Goal: Task Accomplishment & Management: Manage account settings

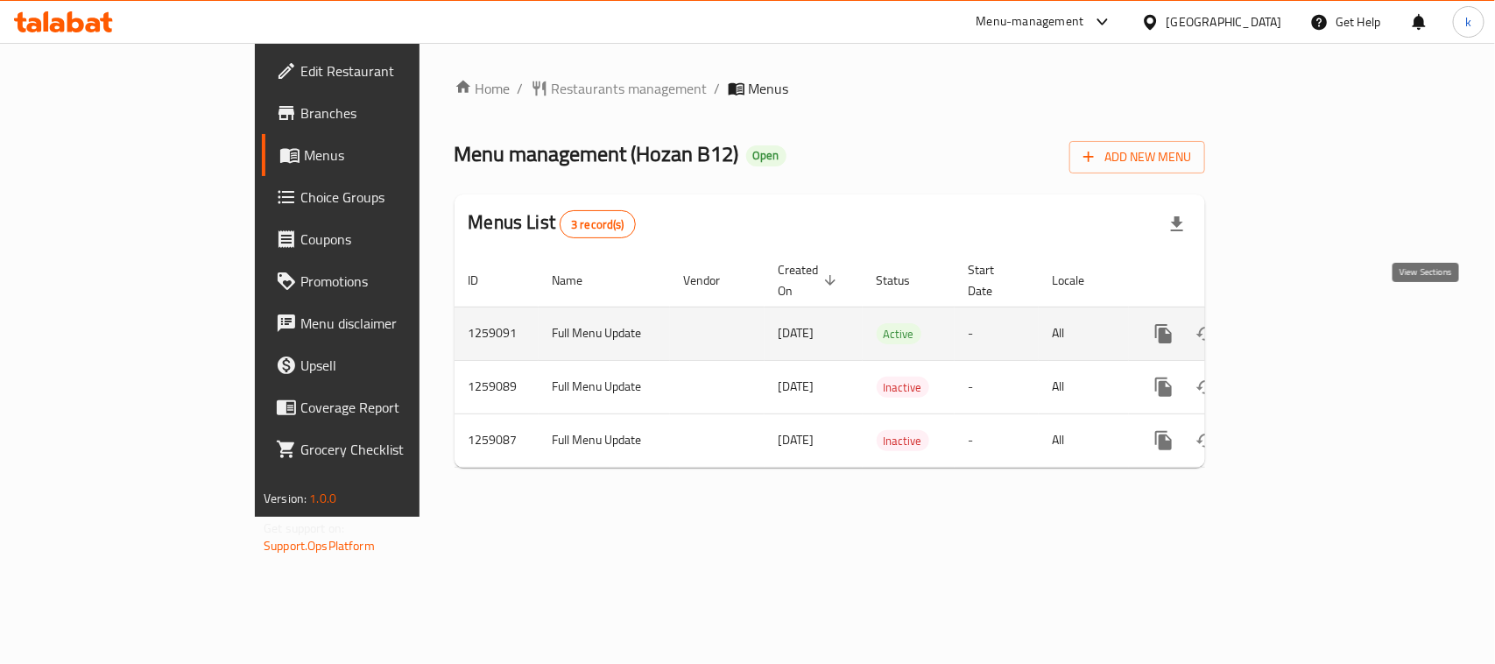
click at [1301, 323] on icon "enhanced table" at bounding box center [1290, 333] width 21 height 21
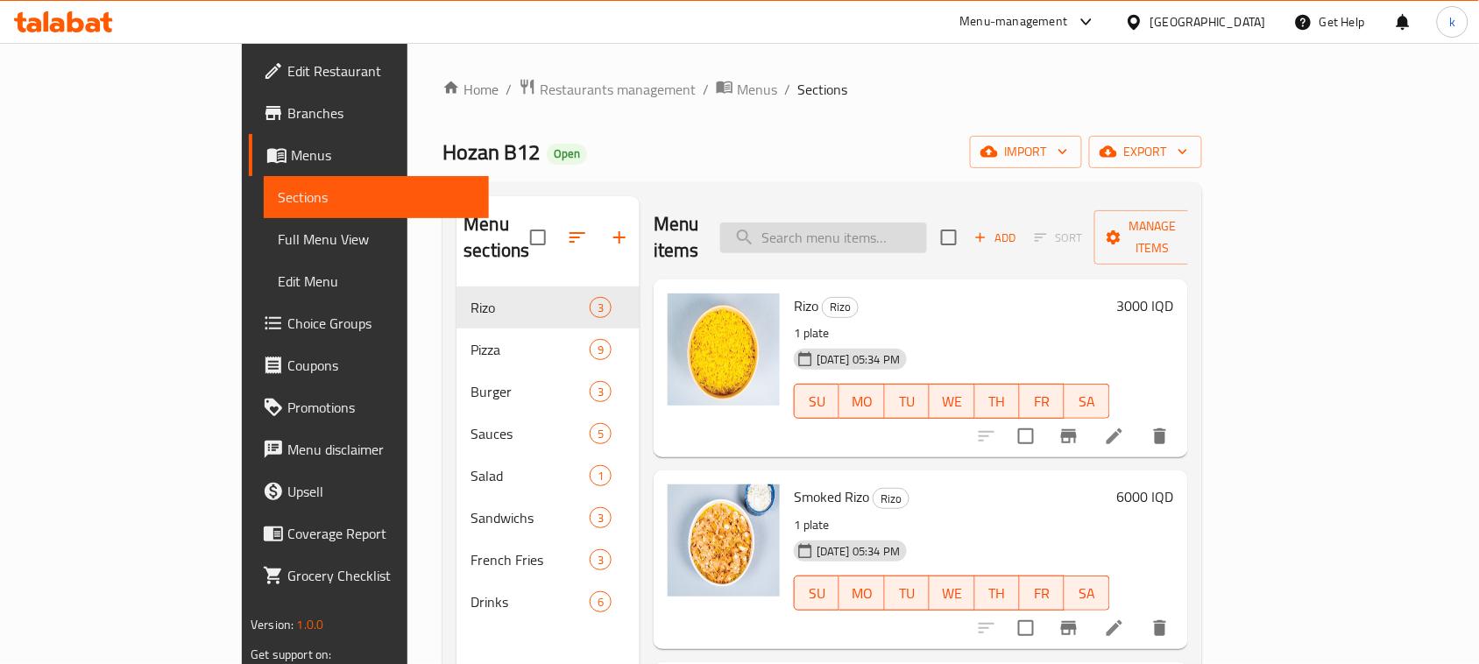
click at [870, 223] on input "search" at bounding box center [823, 238] width 207 height 31
paste input "Grilled Fish"
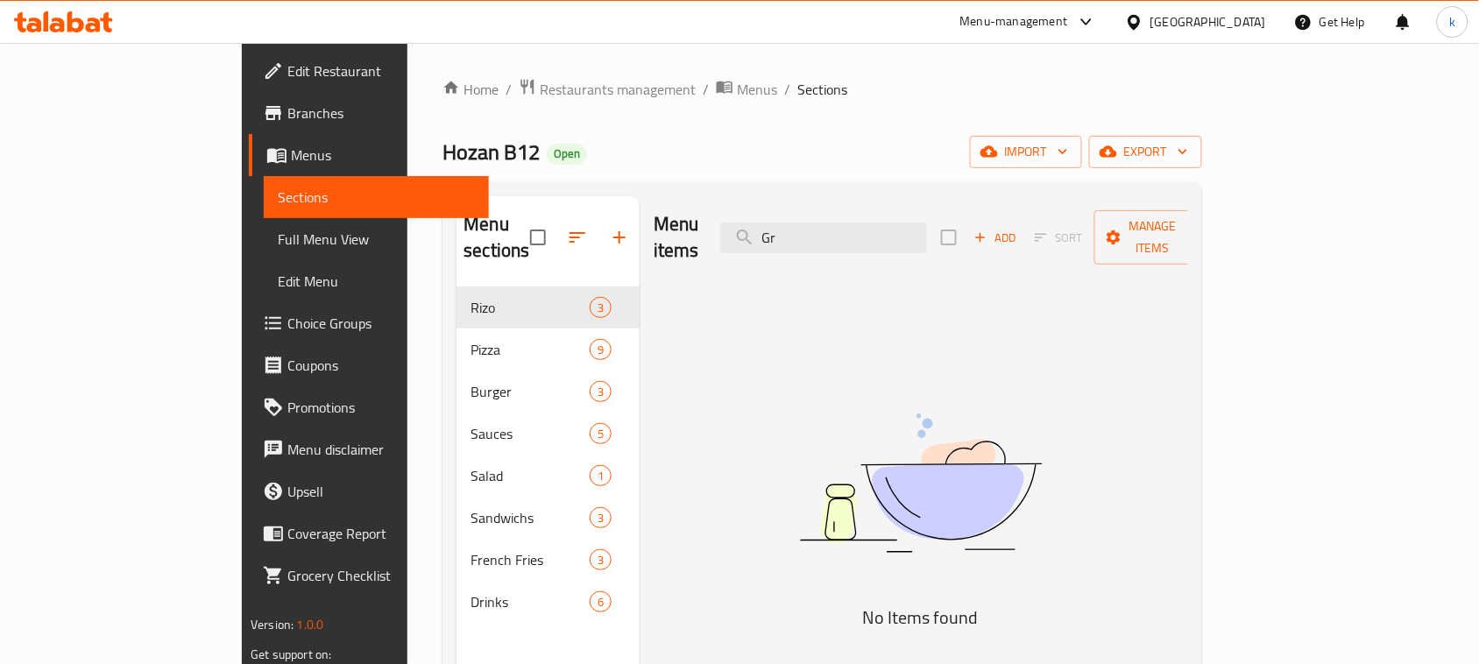
type input "G"
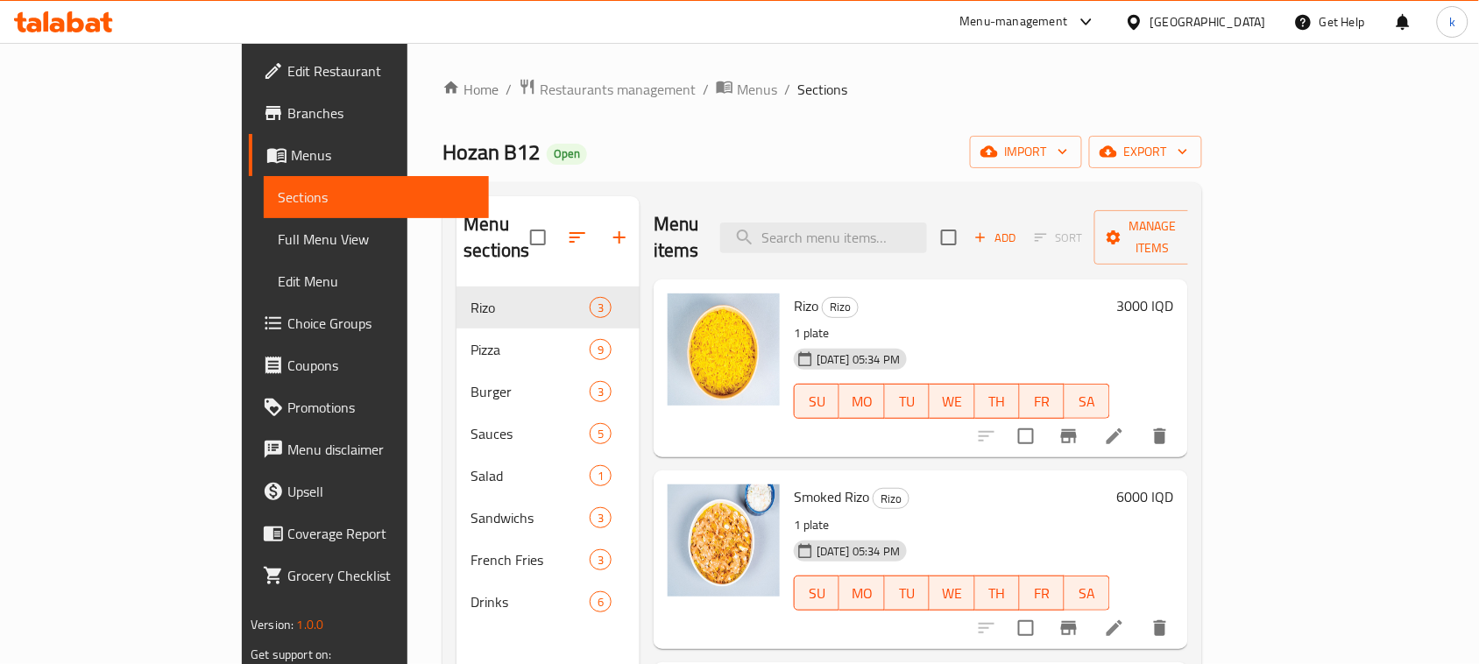
paste input "Grilled Fish"
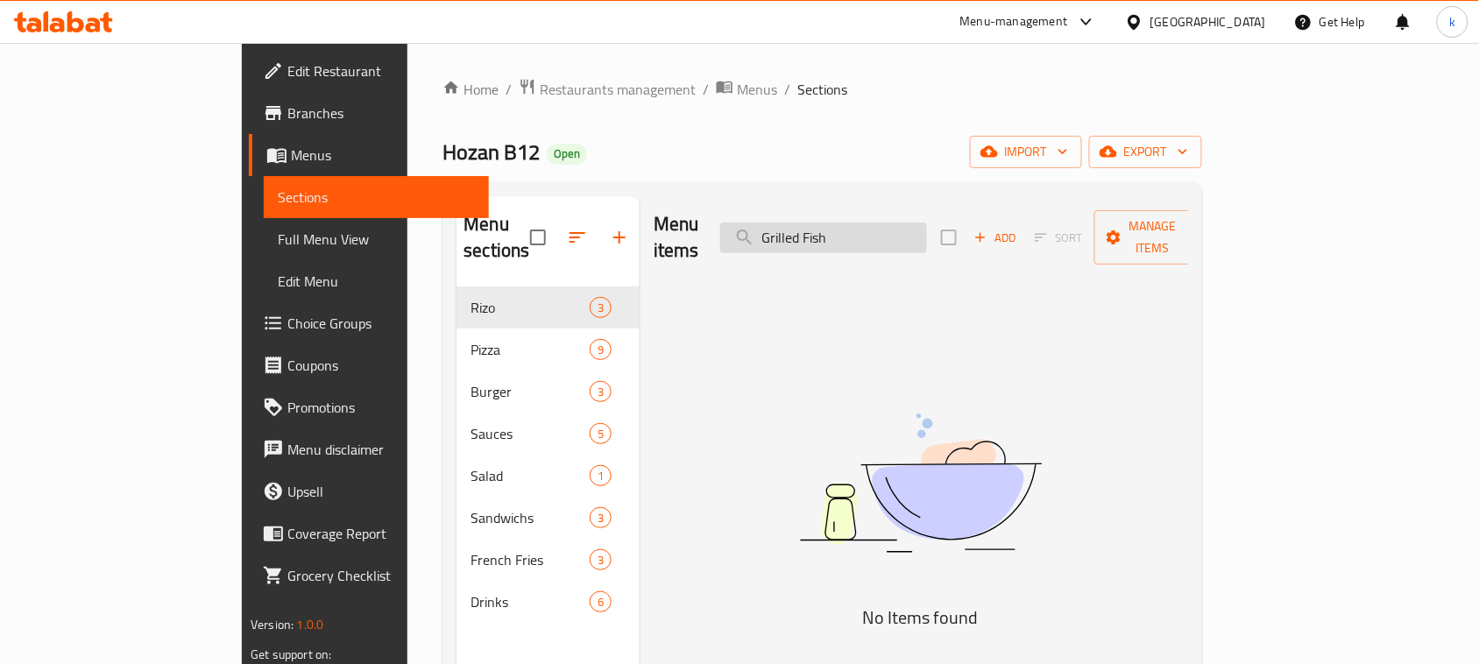
click at [866, 230] on input "Grilled Fish" at bounding box center [823, 238] width 207 height 31
click at [895, 225] on input "Fish" at bounding box center [823, 238] width 207 height 31
type input "F"
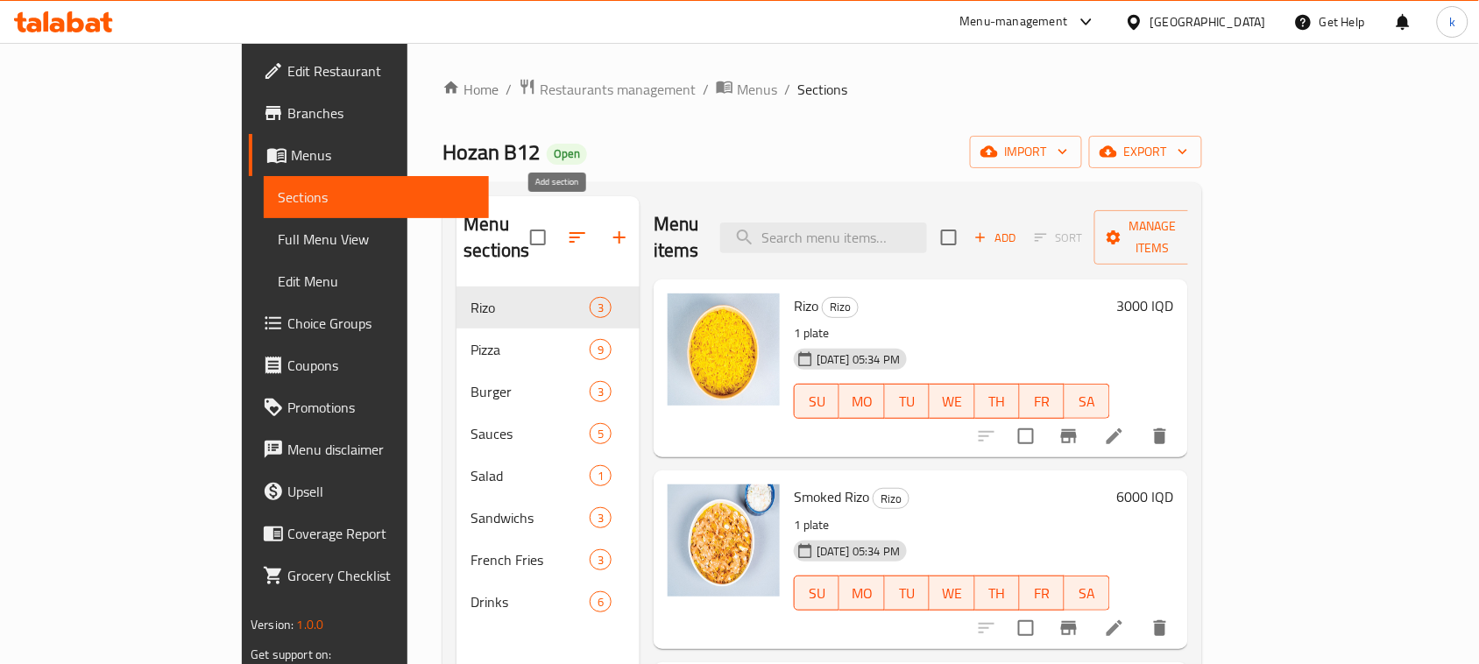
click at [609, 227] on icon "button" at bounding box center [619, 237] width 21 height 21
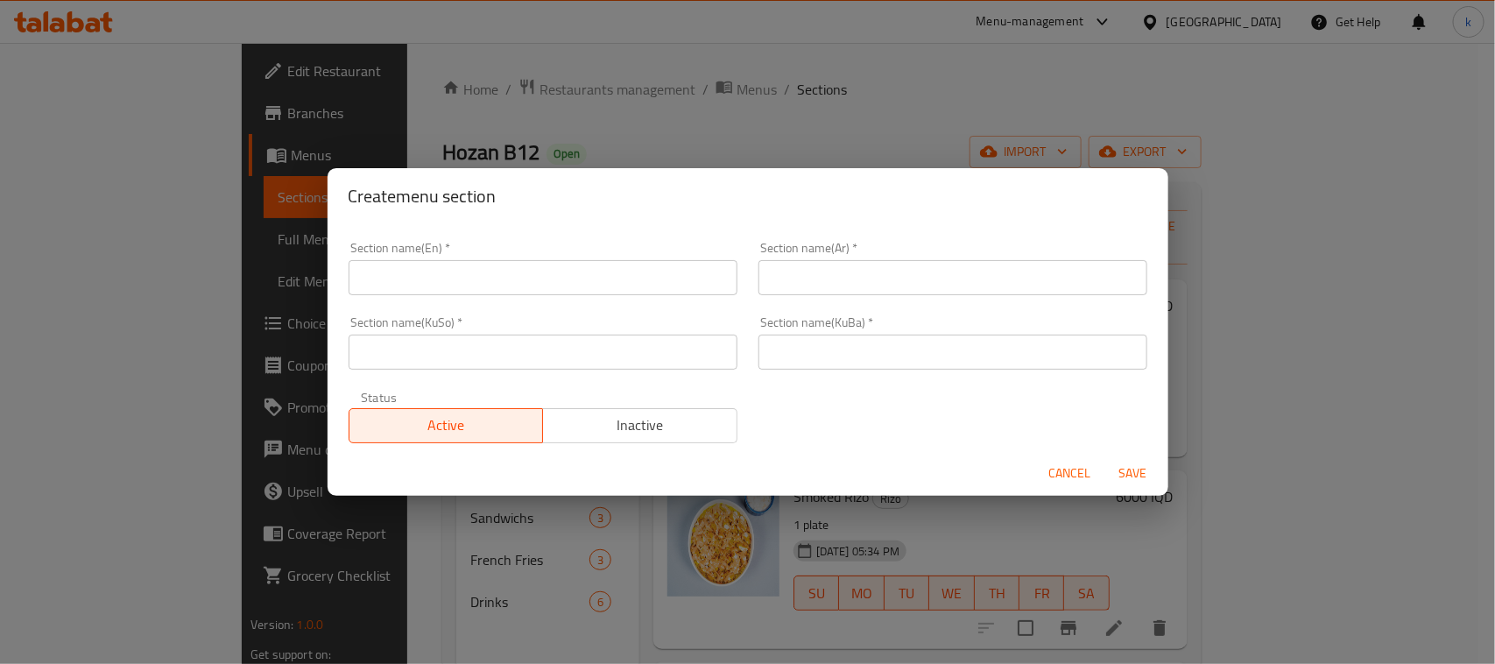
click at [458, 281] on input "text" at bounding box center [543, 277] width 389 height 35
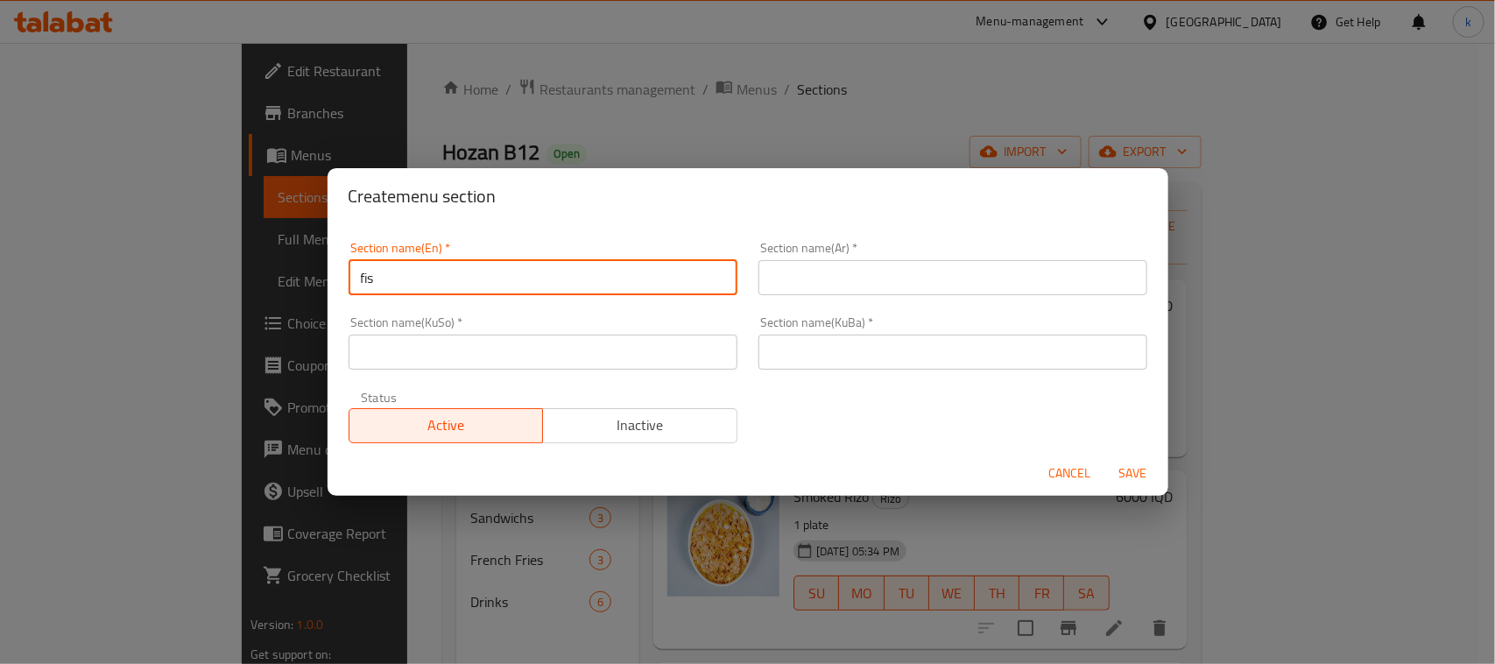
type input "Fish"
click at [833, 270] on input "text" at bounding box center [953, 277] width 389 height 35
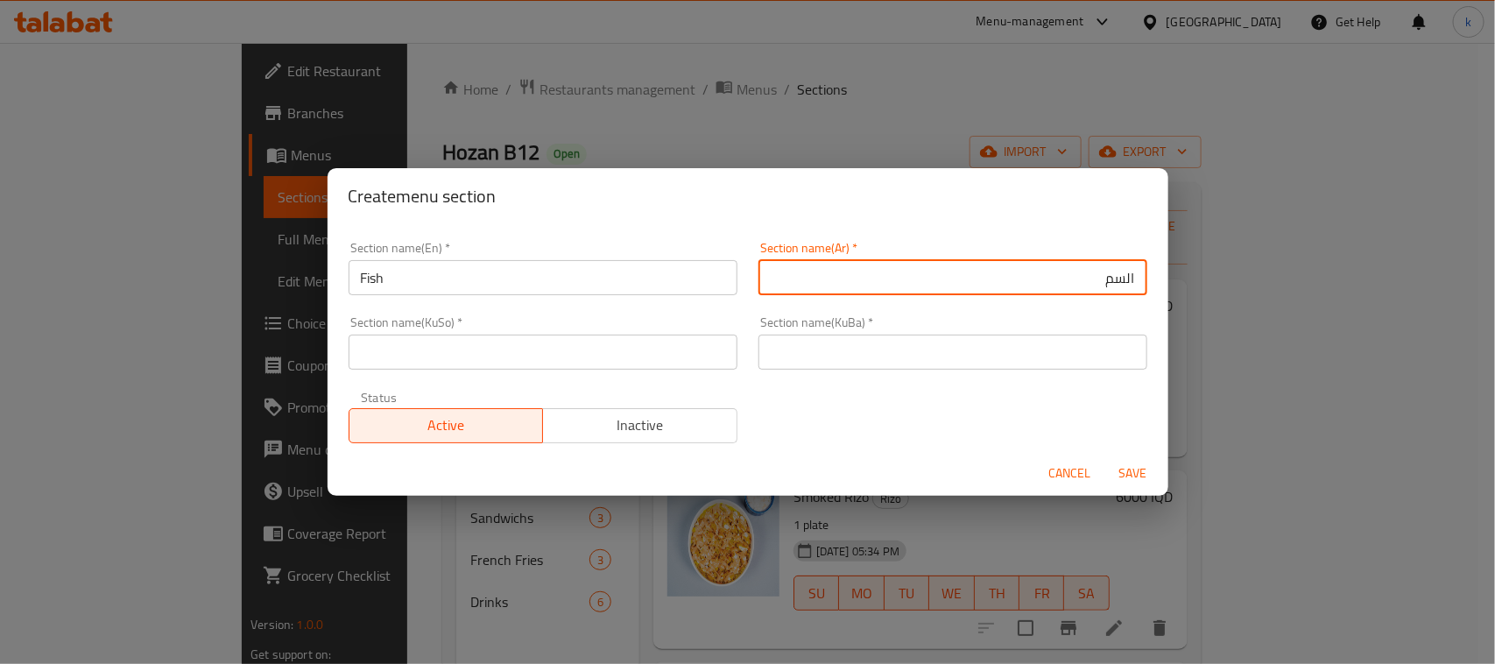
type input "السمك"
click at [1098, 349] on input "text" at bounding box center [953, 352] width 389 height 35
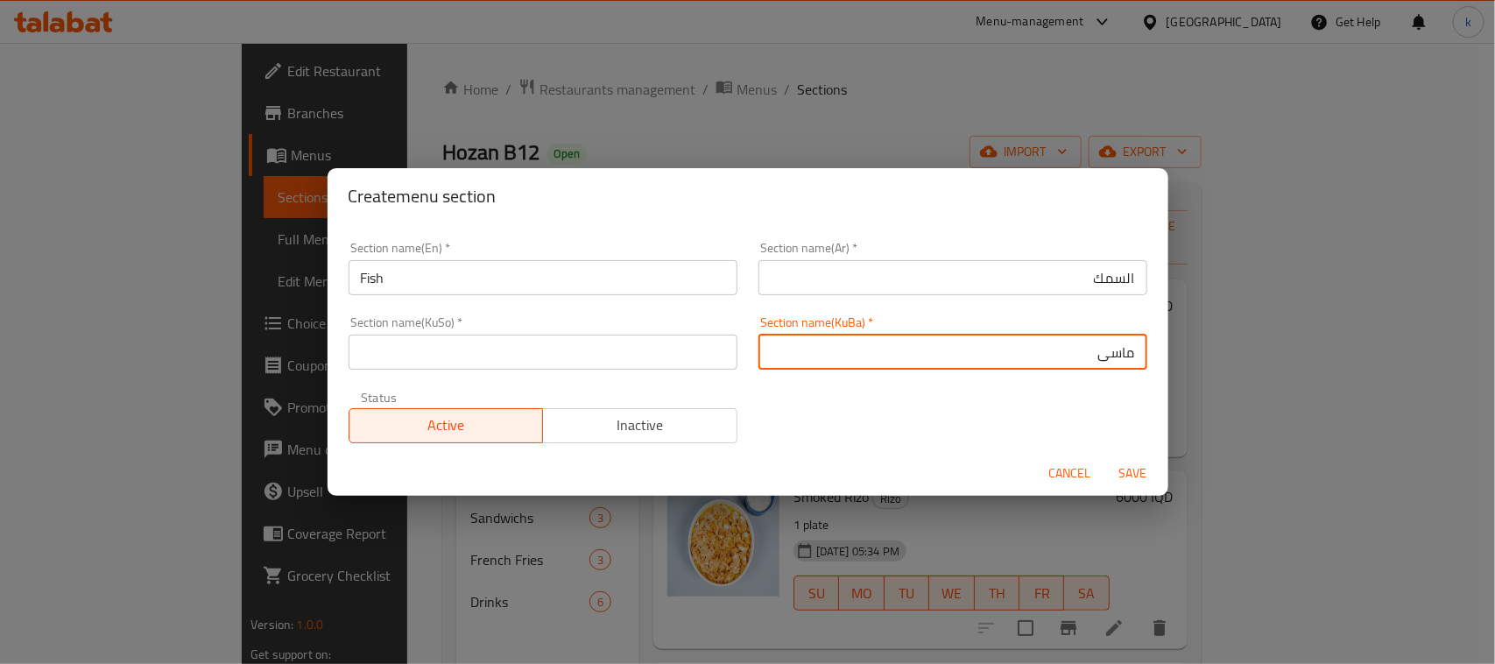
drag, startPoint x: 1065, startPoint y: 355, endPoint x: 1211, endPoint y: 357, distance: 145.4
click at [1211, 357] on div "Create menu section Section name(En)   * Fish Section name(En) * Section name(A…" at bounding box center [747, 332] width 1495 height 664
type input "ماسی"
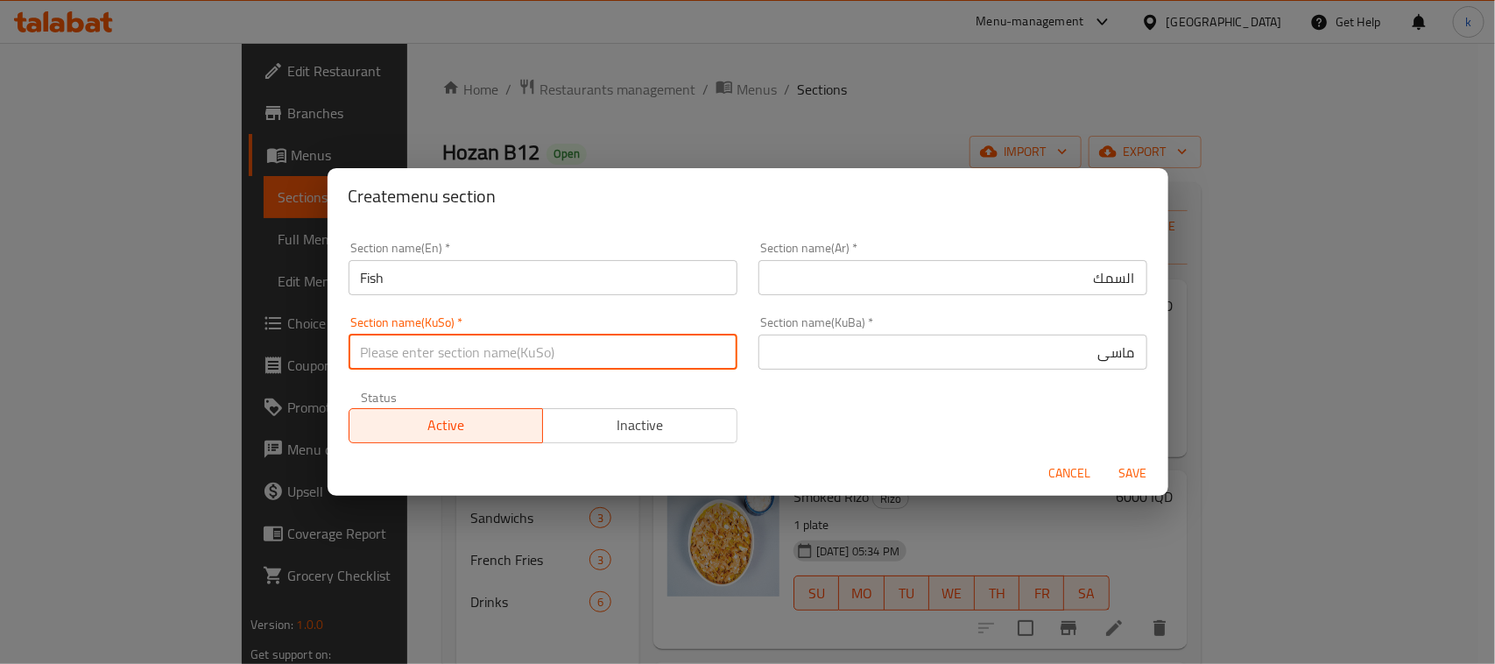
click at [594, 352] on input "text" at bounding box center [543, 352] width 389 height 35
paste input "ماسی"
type input "ماسی"
click at [1126, 470] on span "Save" at bounding box center [1134, 474] width 42 height 22
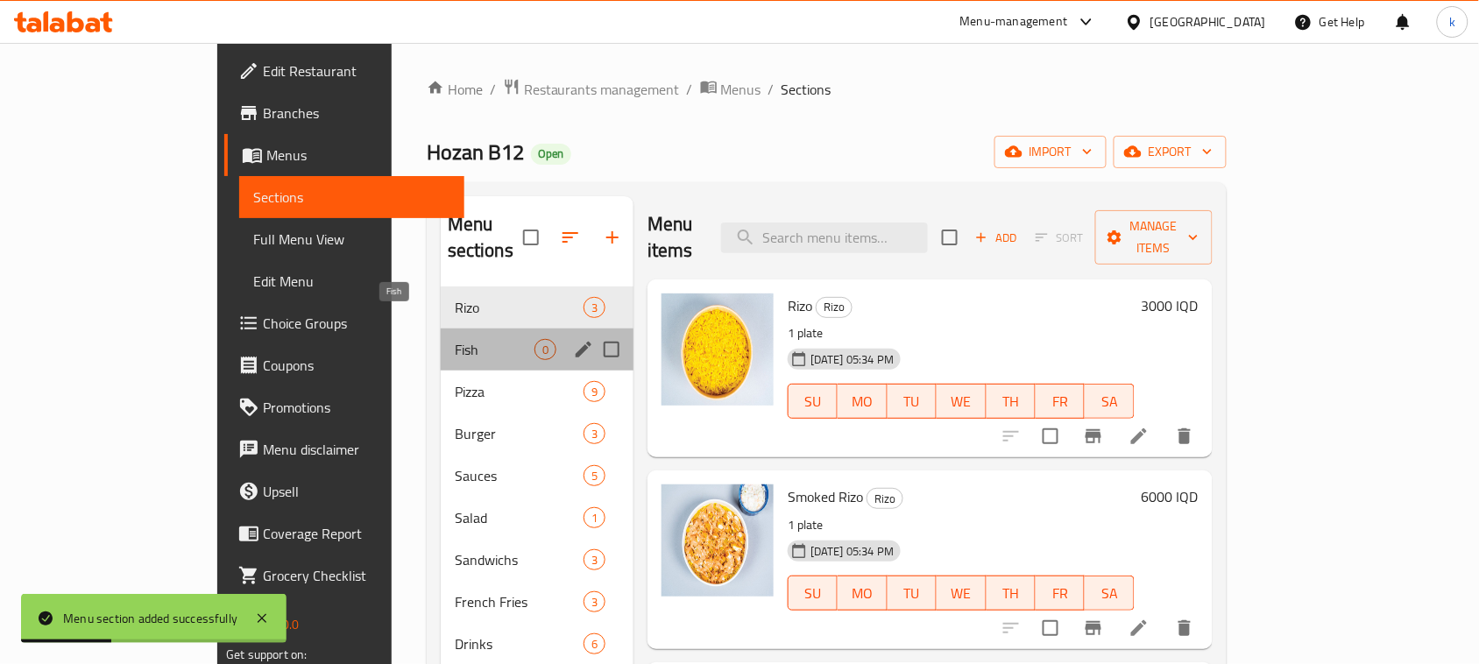
click at [455, 339] on span "Fish" at bounding box center [495, 349] width 80 height 21
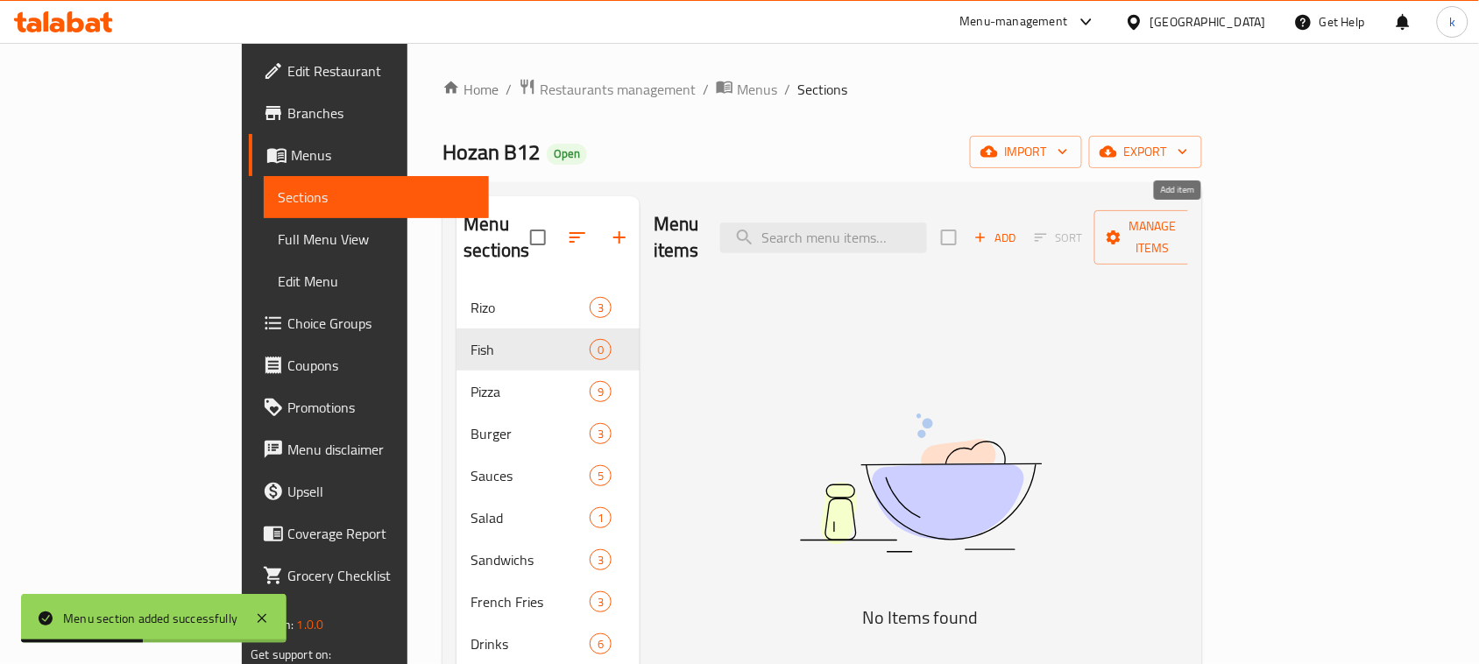
click at [988, 230] on icon "button" at bounding box center [980, 238] width 16 height 16
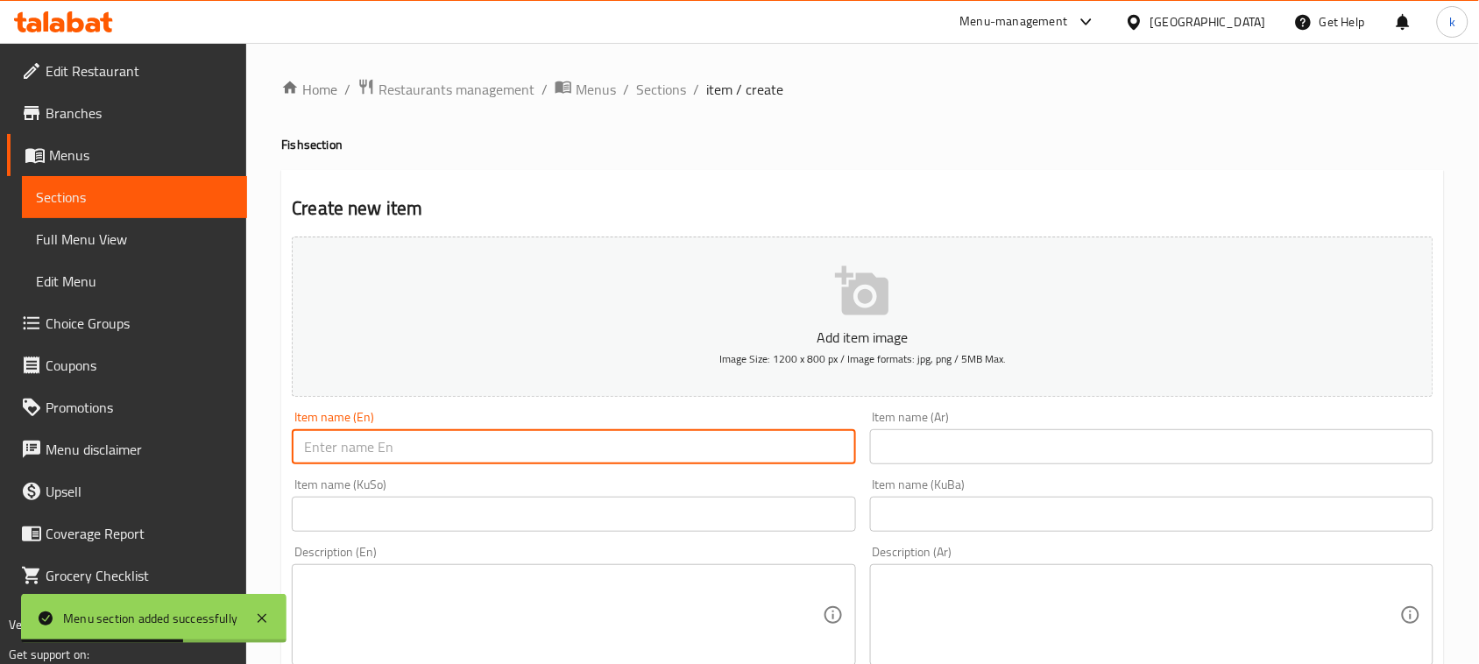
click at [584, 447] on input "text" at bounding box center [573, 446] width 563 height 35
paste input "Grilled Fish"
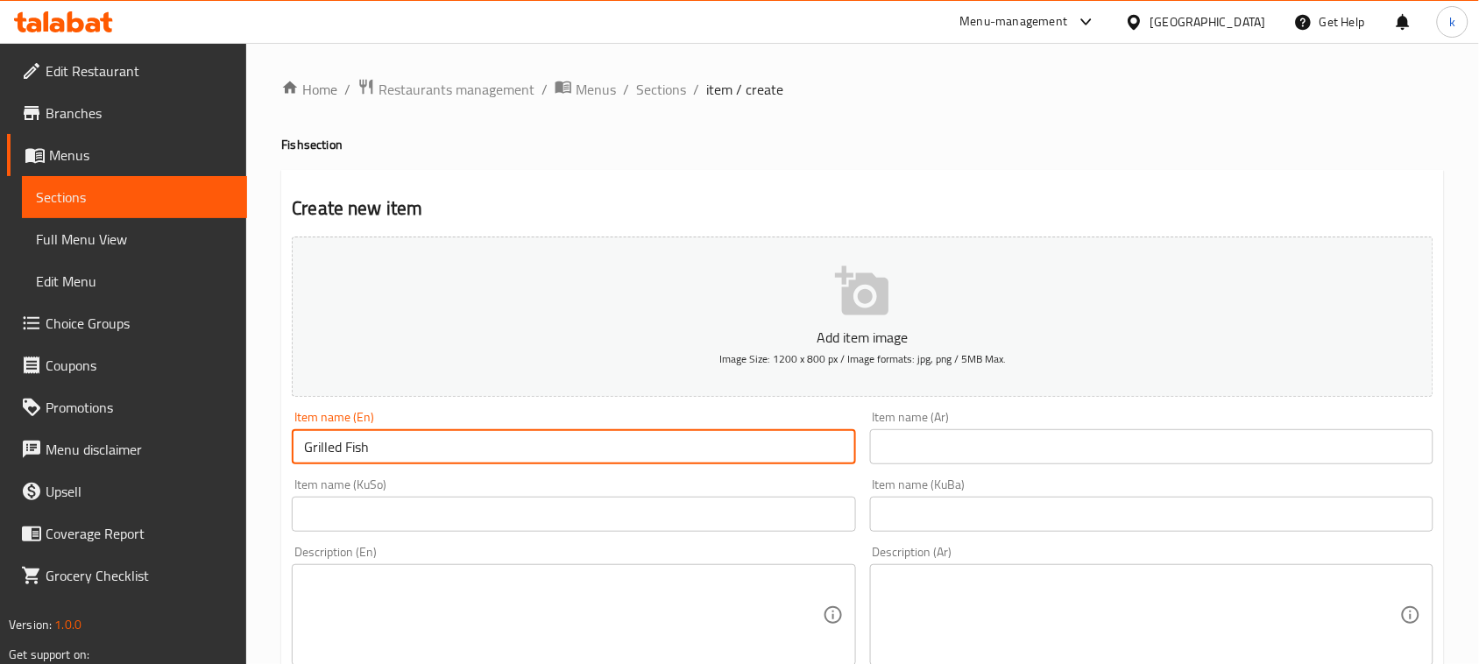
type input "Grilled Fish"
click at [922, 428] on div "Item name (Ar) Item name (Ar)" at bounding box center [1151, 437] width 563 height 53
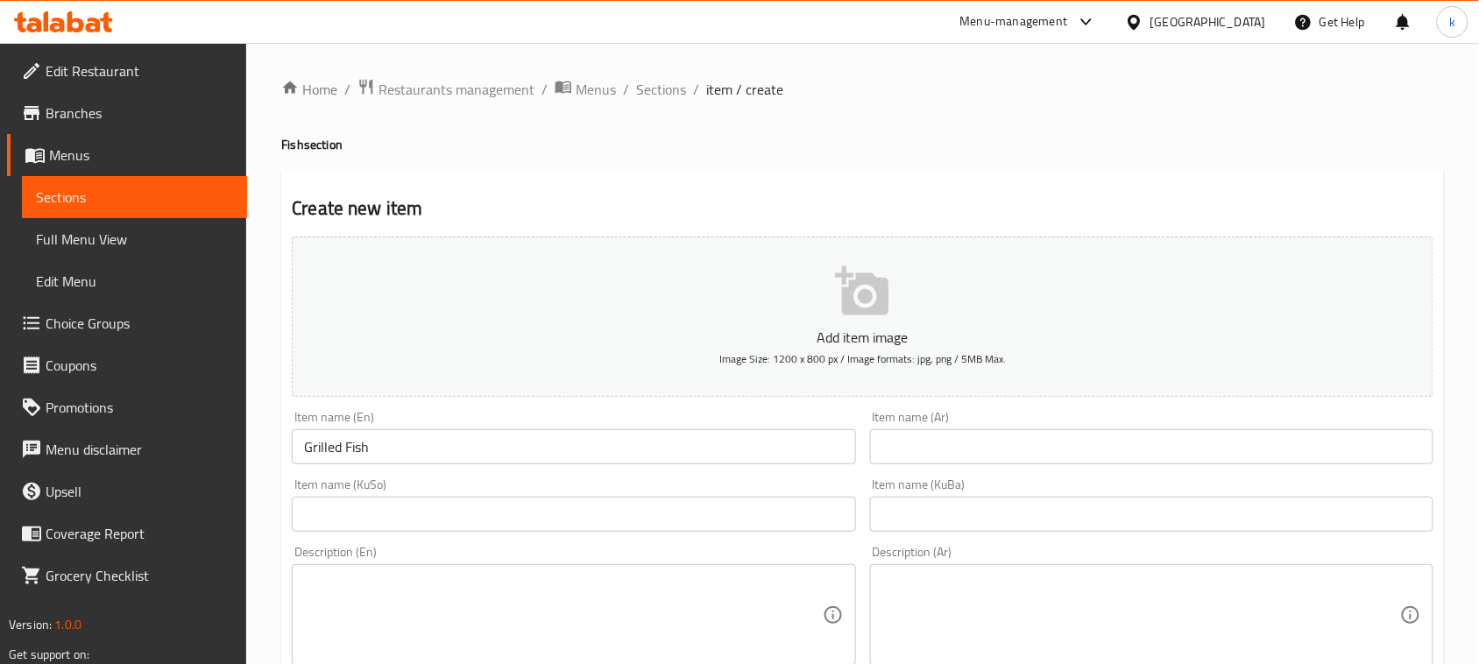
click at [1311, 438] on input "text" at bounding box center [1151, 446] width 563 height 35
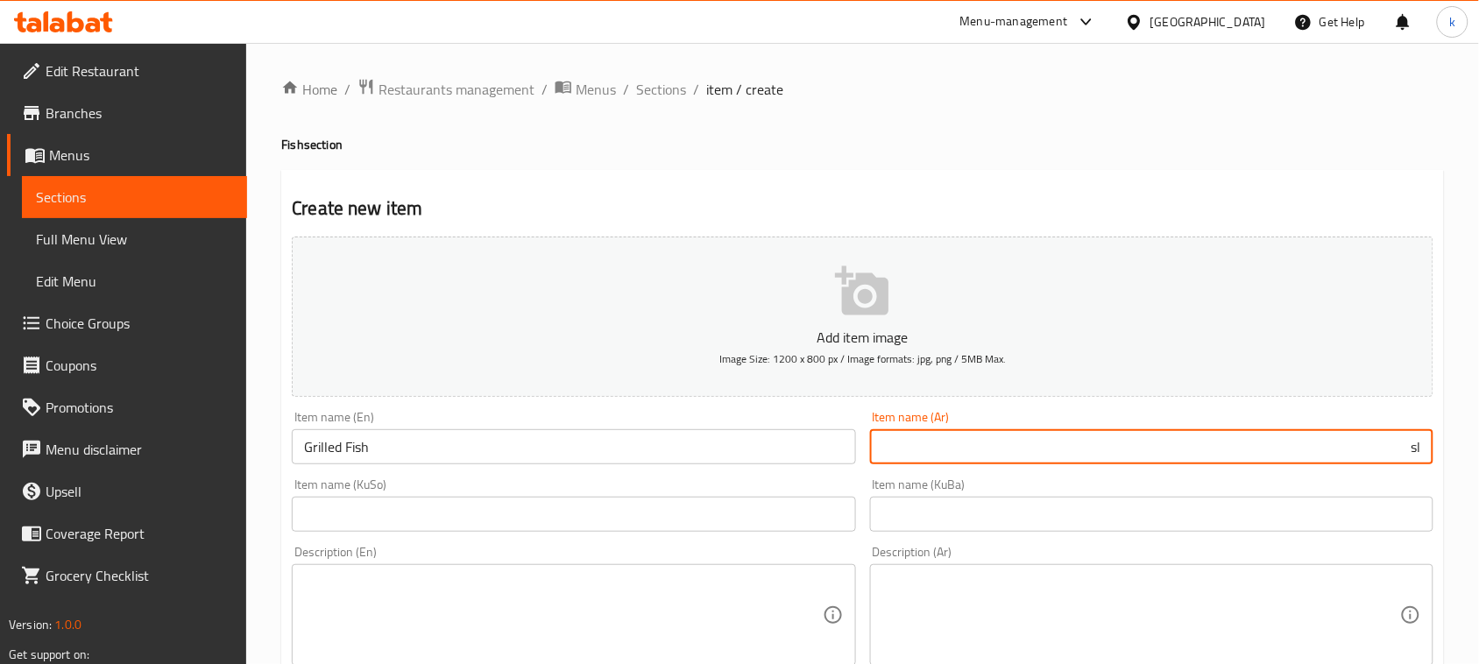
type input "s"
type input "سمك"
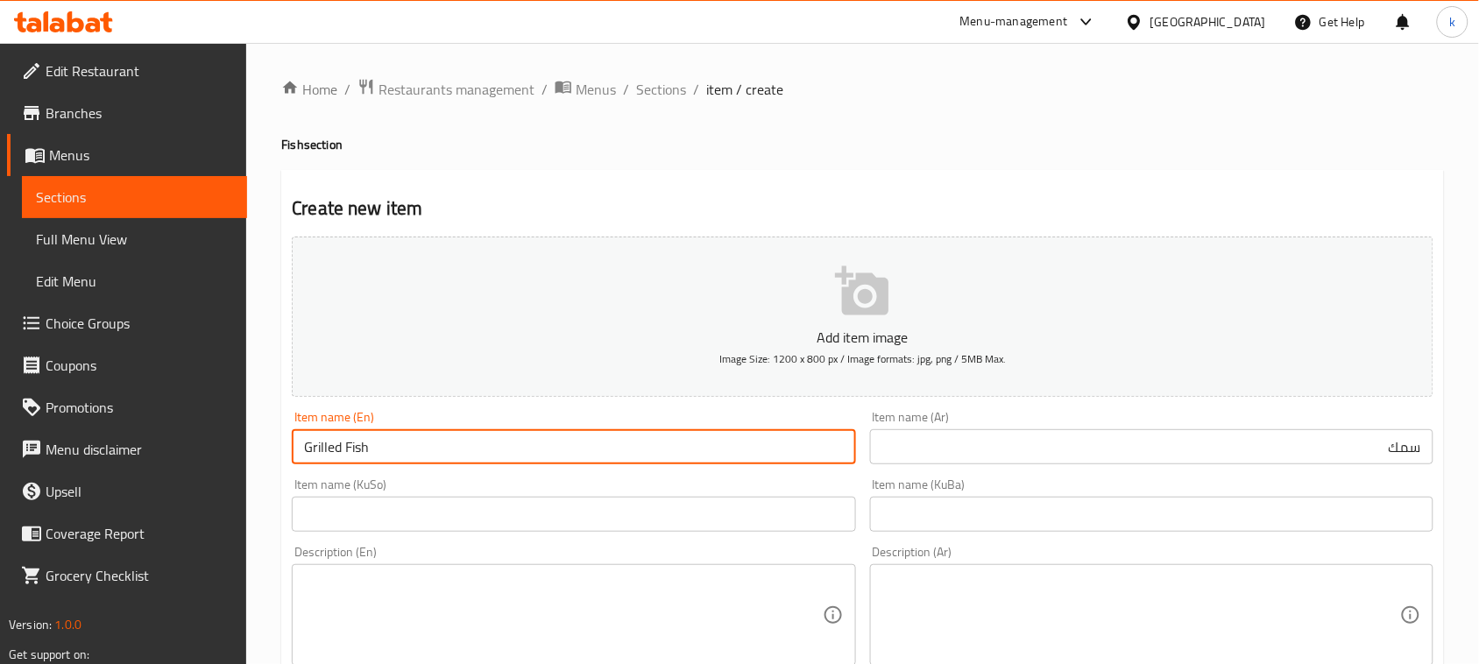
drag, startPoint x: 386, startPoint y: 452, endPoint x: 291, endPoint y: 463, distance: 96.1
click at [292, 463] on input "Grilled Fish" at bounding box center [573, 446] width 563 height 35
click at [1231, 526] on input "text" at bounding box center [1151, 514] width 563 height 35
paste input "ماسی برژاو"
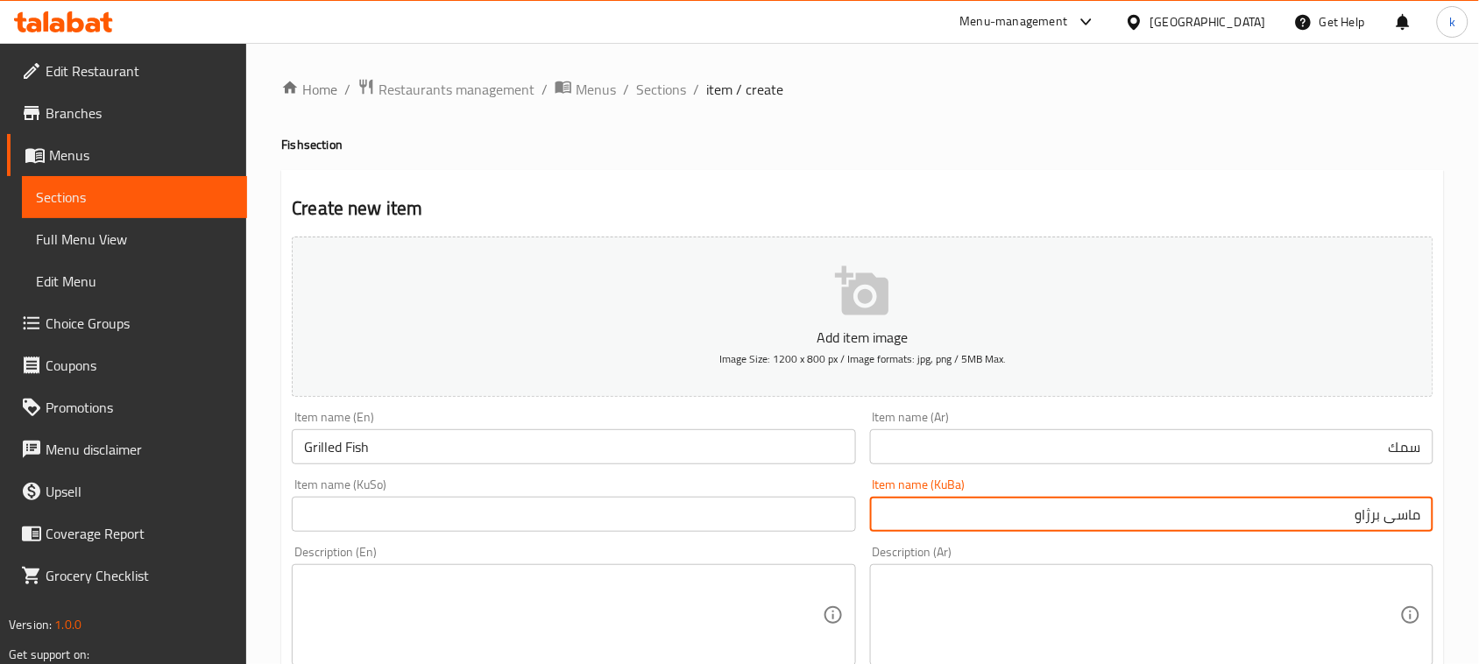
type input "ماسی برژاو"
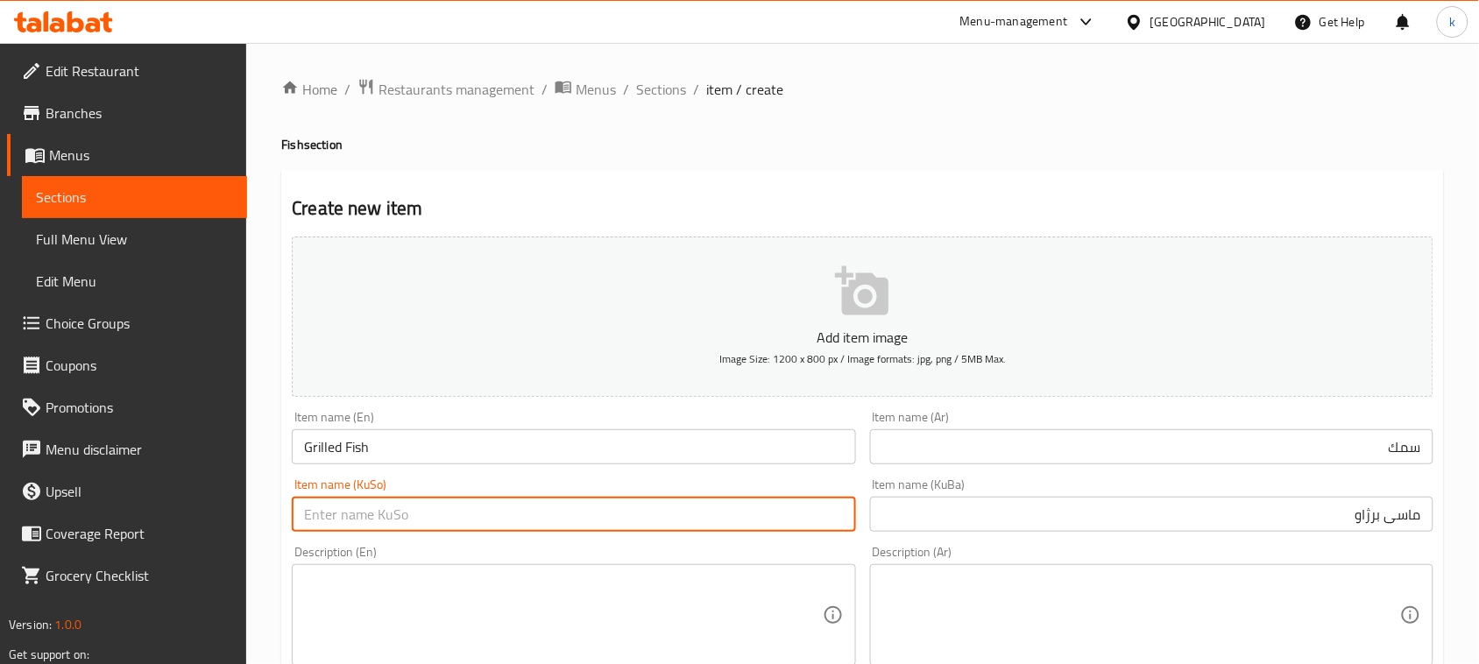
click at [815, 518] on input "text" at bounding box center [573, 514] width 563 height 35
paste input "ماسی برژاو"
type input "ماسی برژاو"
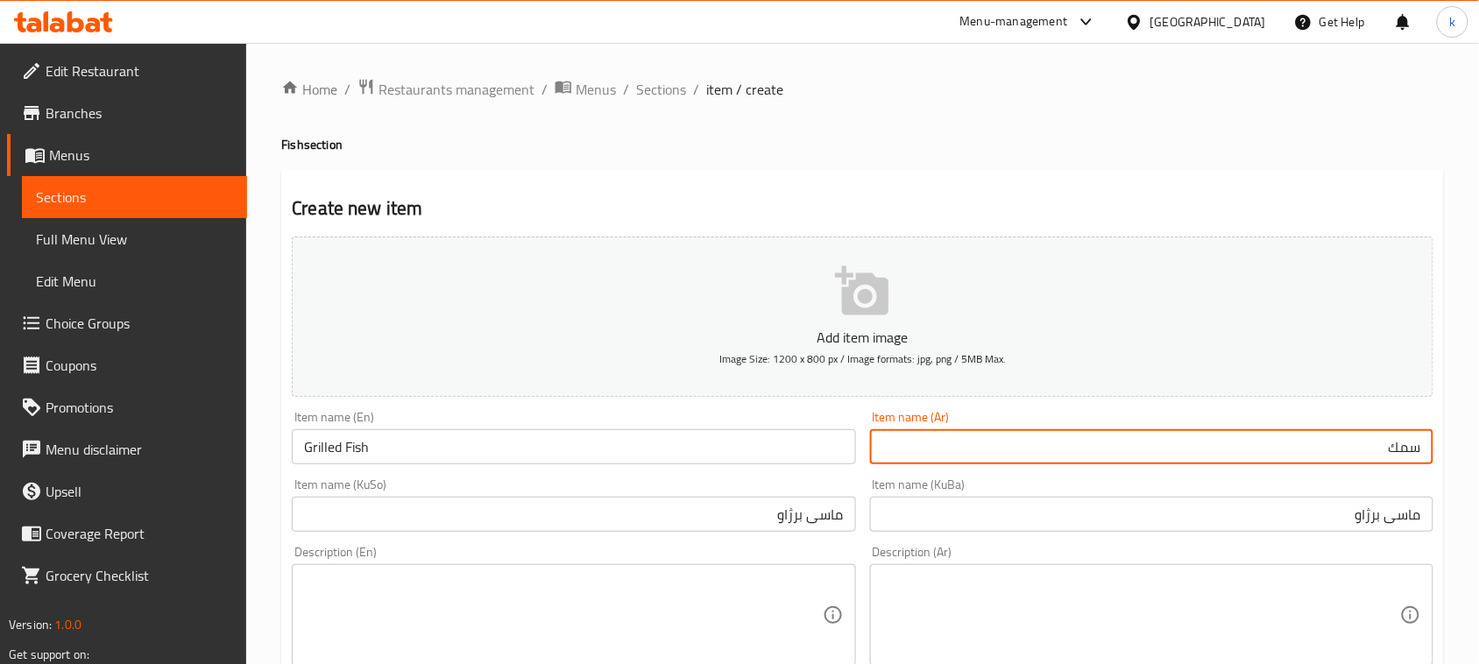
drag, startPoint x: 1355, startPoint y: 435, endPoint x: 1495, endPoint y: 443, distance: 139.6
click at [1479, 443] on html "​ Menu-management Iraq Get Help k Edit Restaurant Branches Menus Sections Full …" at bounding box center [739, 332] width 1479 height 664
paste input "مشوي"
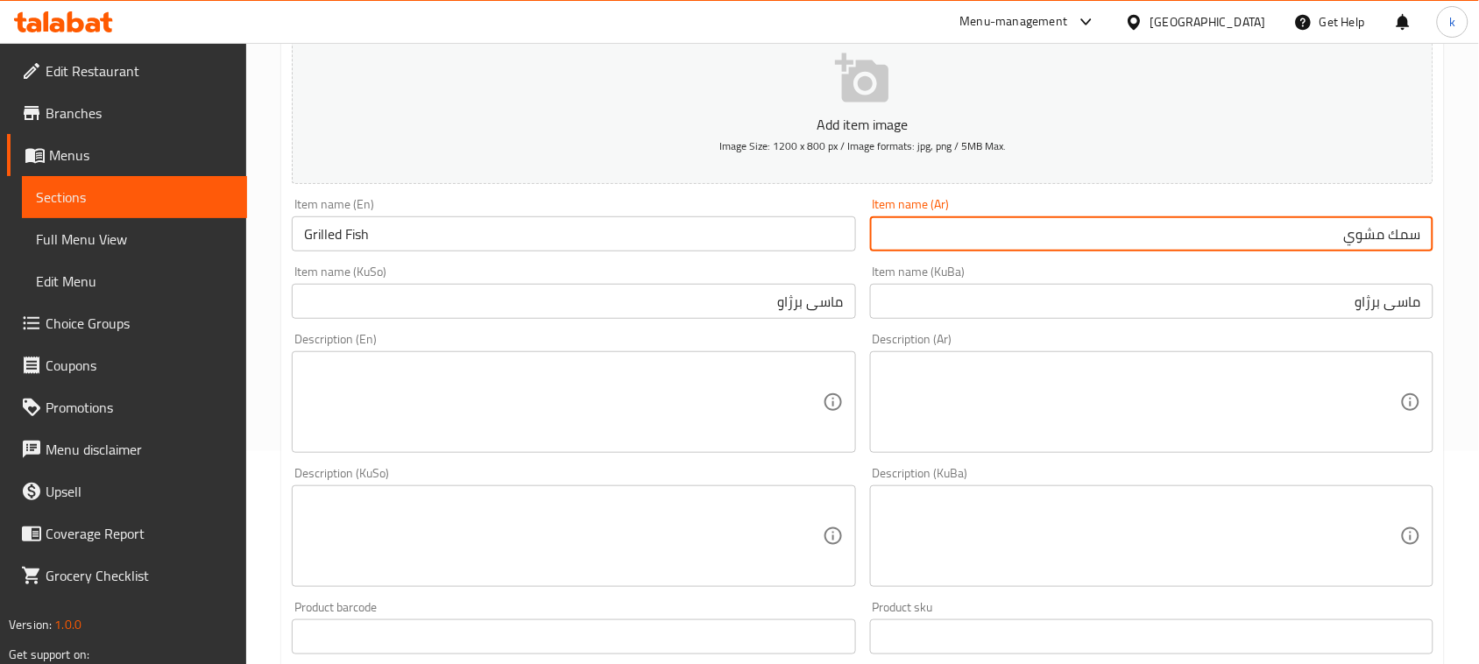
scroll to position [219, 0]
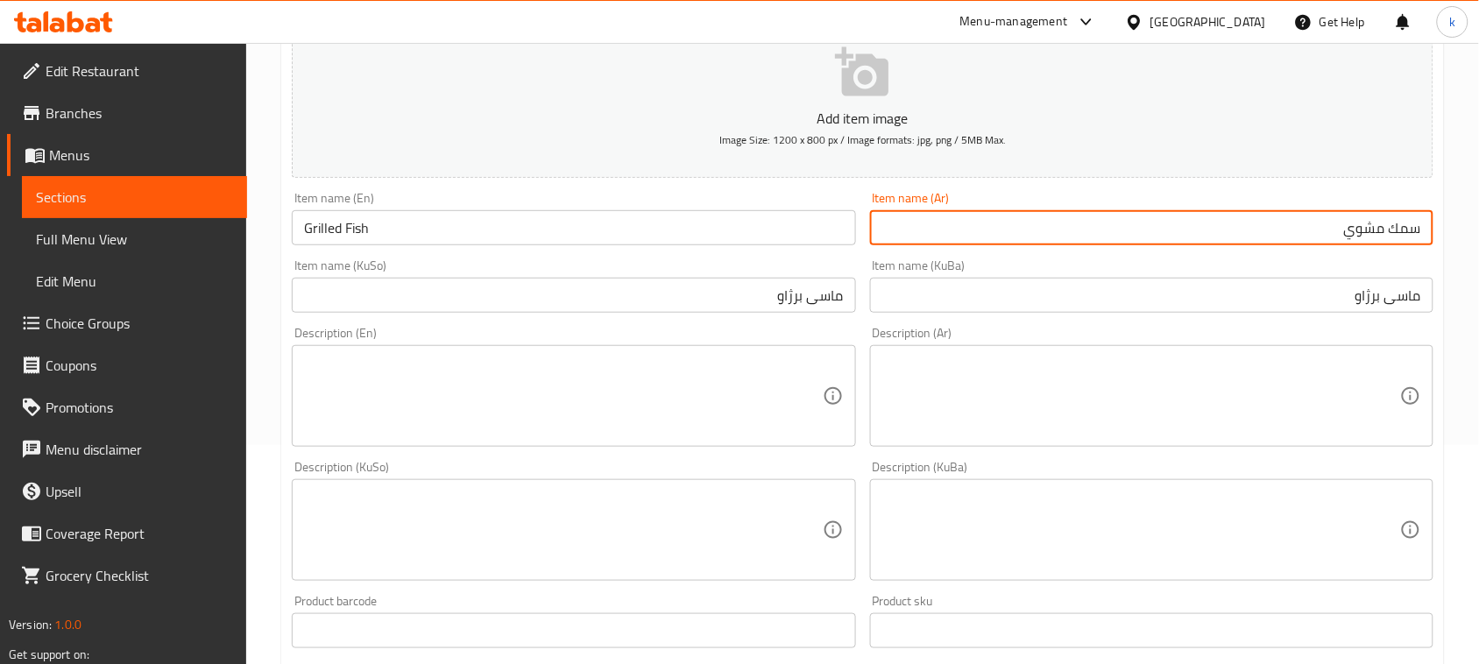
type input "سمك مشوي"
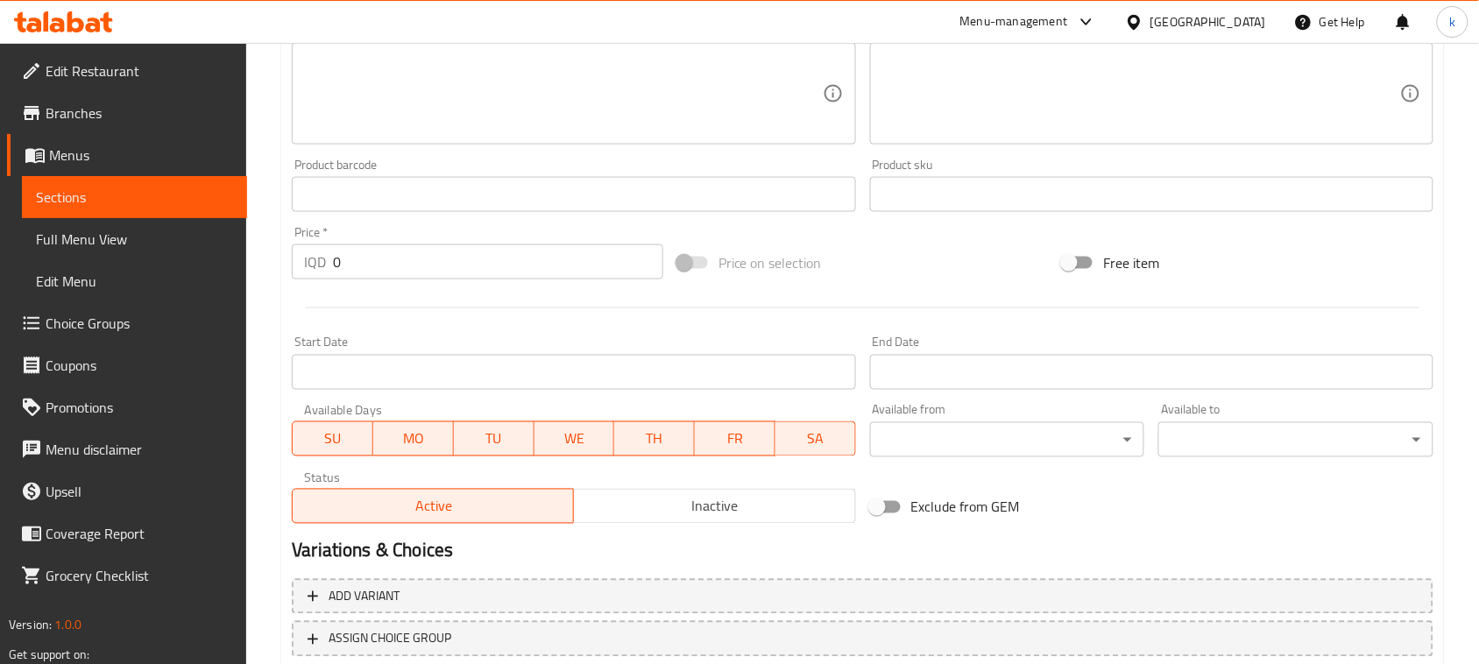
scroll to position [657, 0]
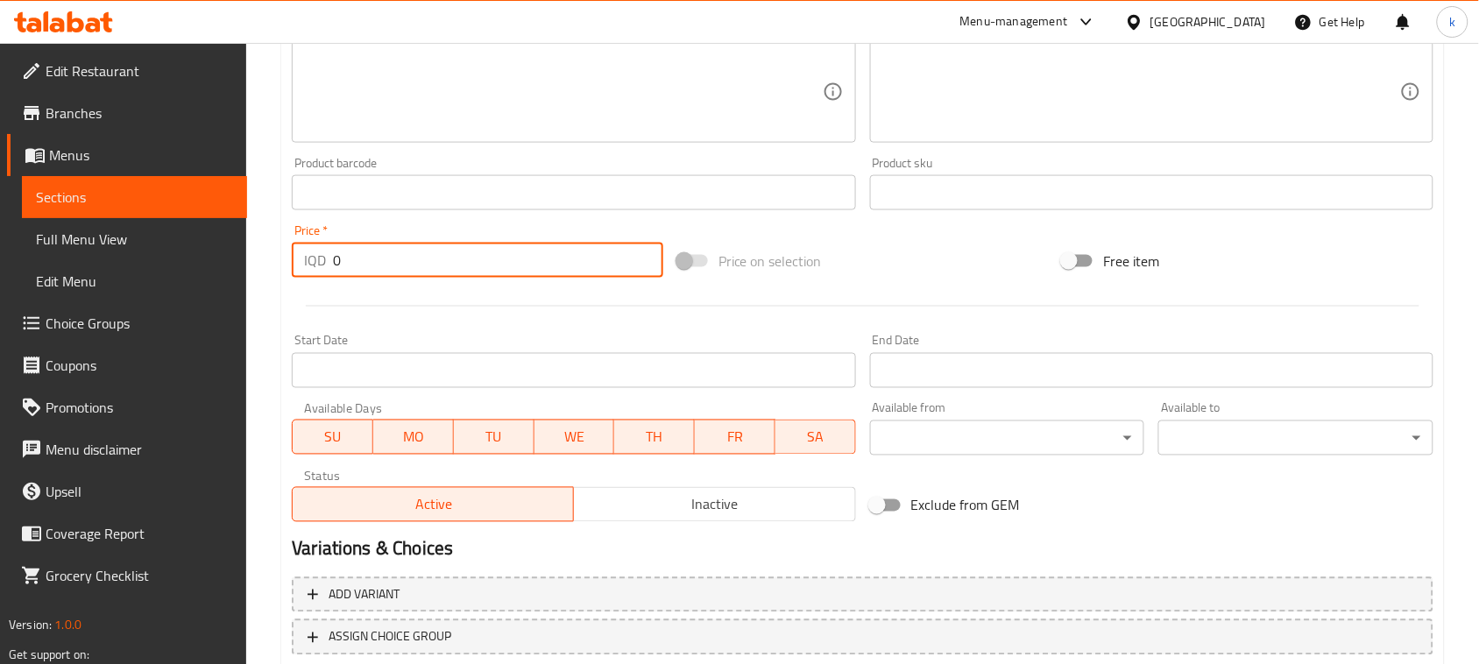
drag, startPoint x: 356, startPoint y: 263, endPoint x: 241, endPoint y: 264, distance: 114.8
click at [241, 264] on div "Edit Restaurant Branches Menus Sections Full Menu View Edit Menu Choice Groups …" at bounding box center [739, 84] width 1479 height 1396
paste input "1100"
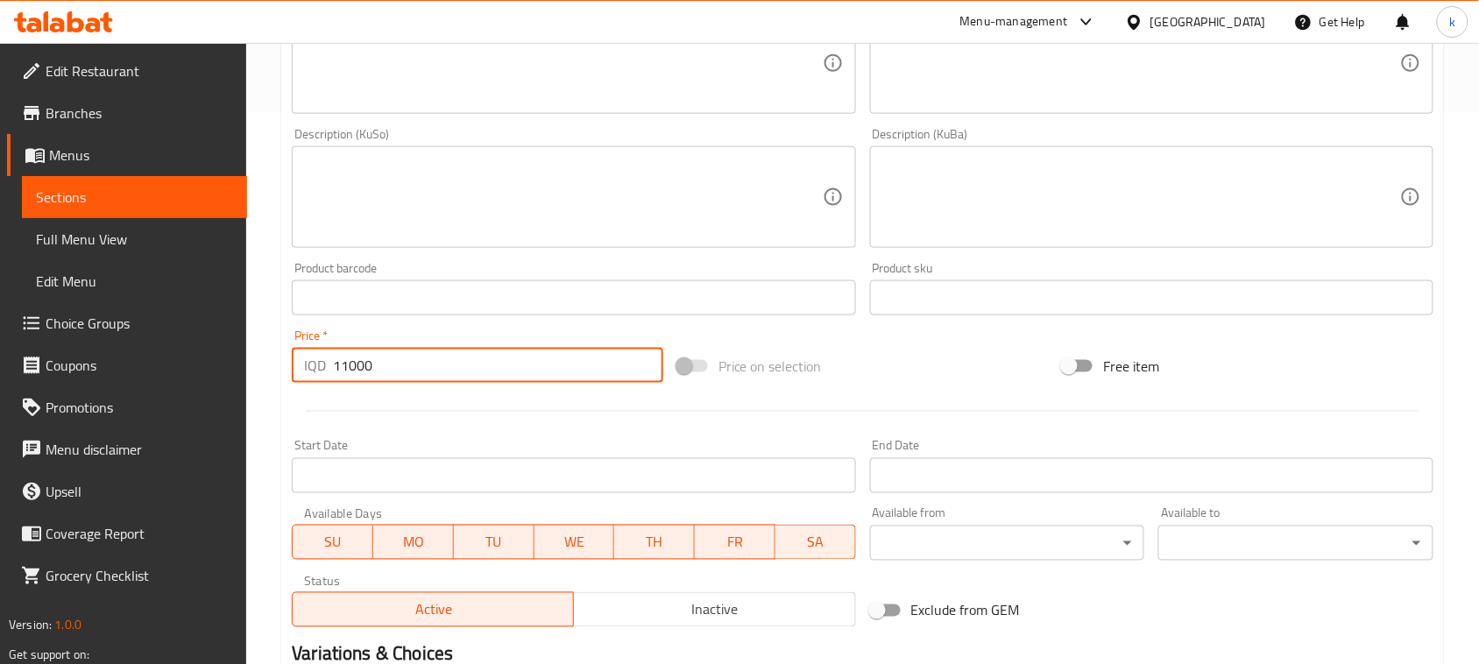
scroll to position [329, 0]
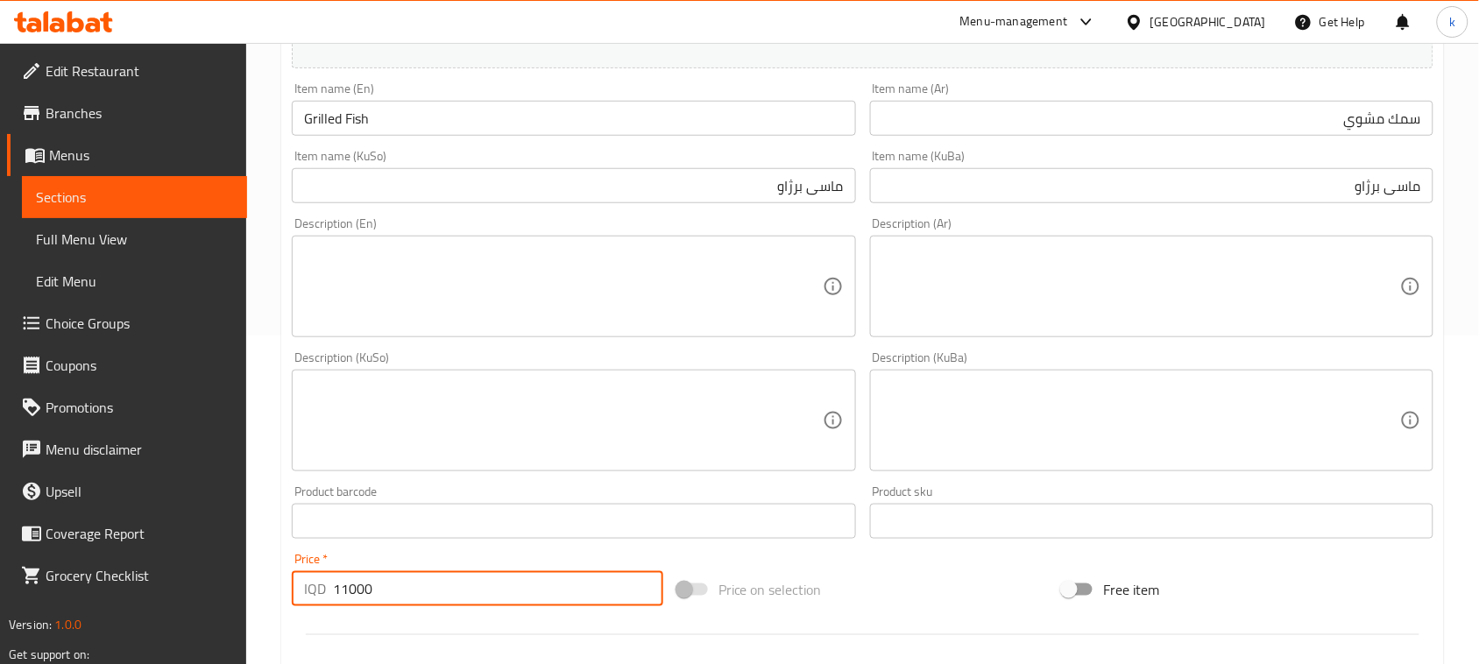
type input "11000"
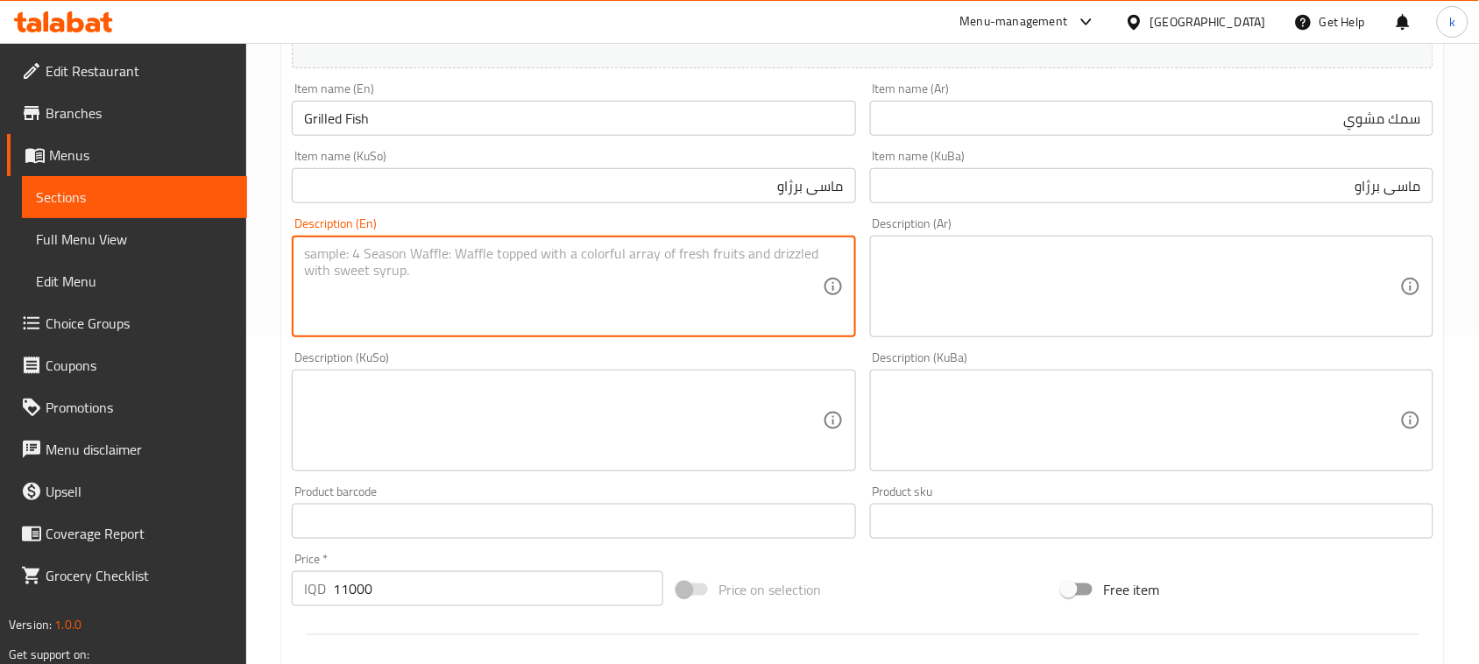
click at [414, 295] on textarea at bounding box center [563, 286] width 518 height 83
paste textarea "Served with red rice, turshi and Beetroot"
click at [493, 255] on textarea "Served with red rice, turshi and Beetroot" at bounding box center [563, 286] width 518 height 83
click at [429, 247] on textarea "Served with red rice, turshi and beetroot" at bounding box center [563, 286] width 518 height 83
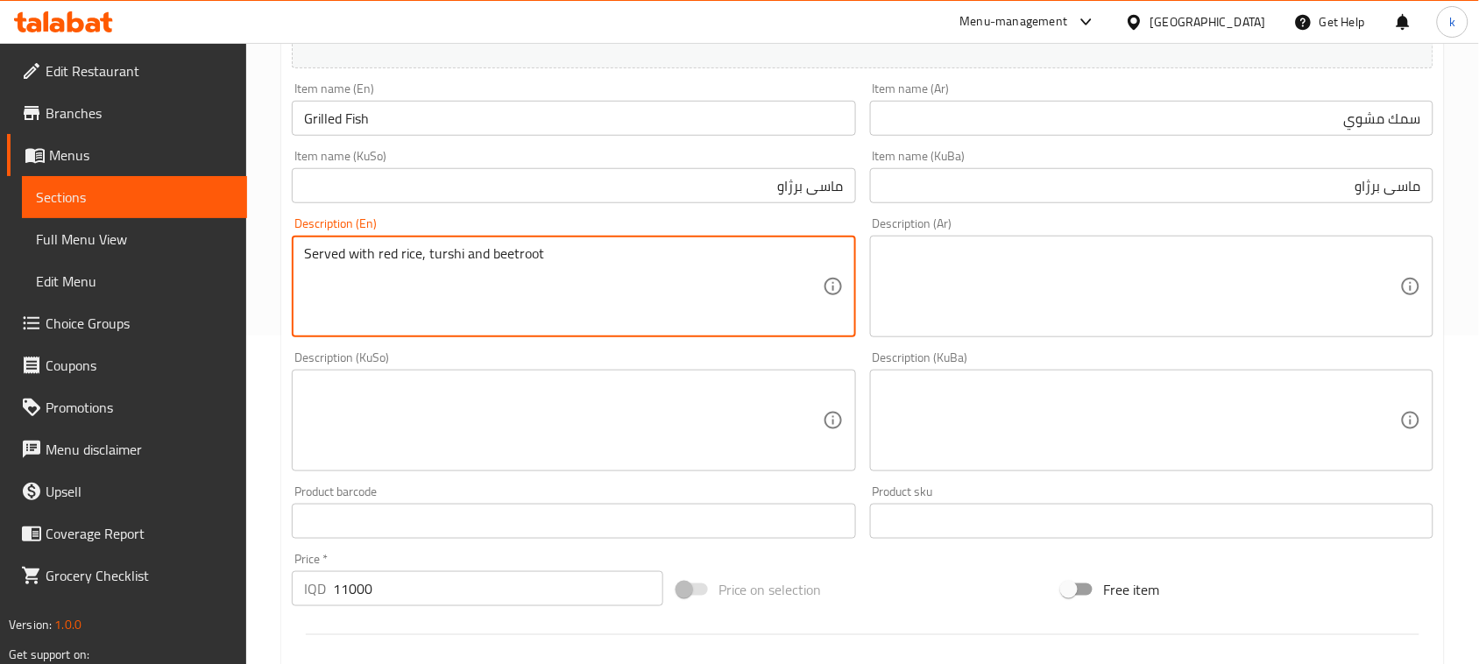
click at [429, 247] on textarea "Served with red rice, turshi and beetroot" at bounding box center [563, 286] width 518 height 83
type textarea "Served with red rice, turshi and beetroot"
click at [1113, 264] on textarea at bounding box center [1141, 286] width 518 height 83
paste textarea "يقدم مع الأرز الأحمر والطرشي والشمندر"
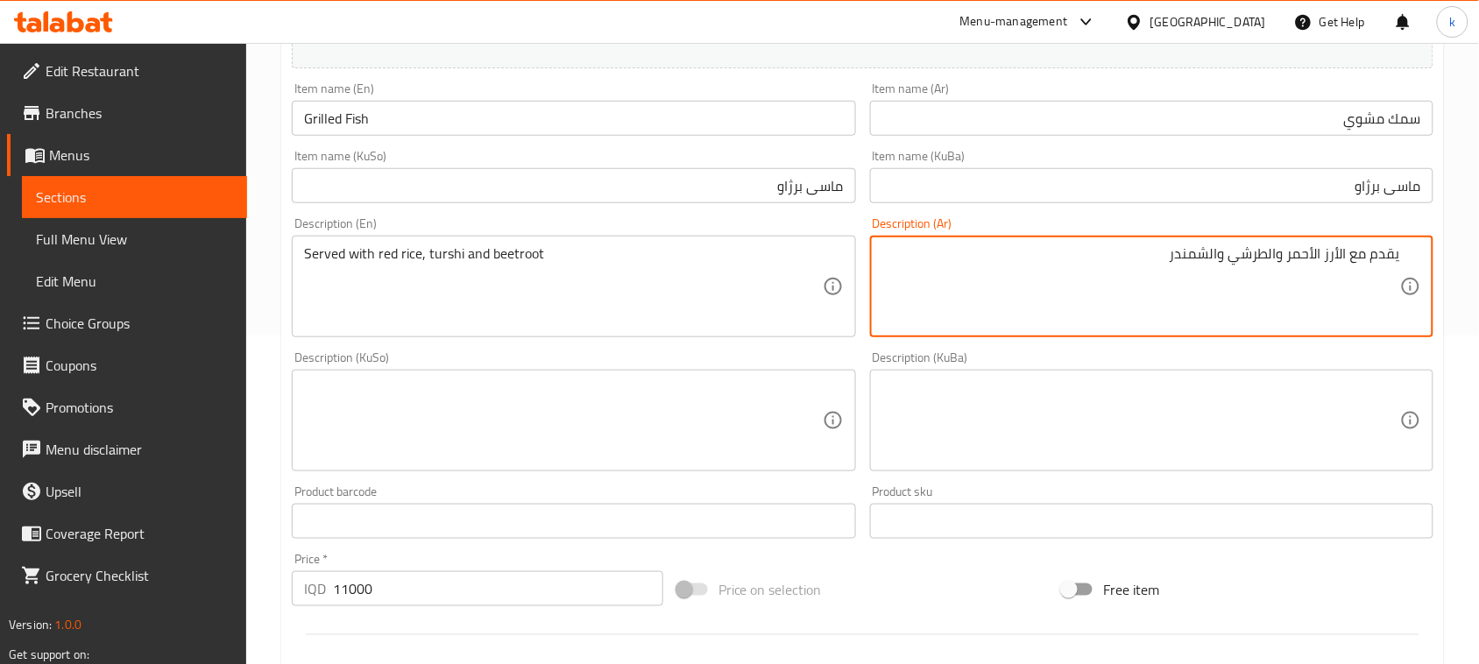
click at [1341, 251] on textarea "يقدم مع الأرز الأحمر والطرشي والشمندر" at bounding box center [1141, 286] width 518 height 83
click at [1324, 263] on textarea "يقدم مع أرز الأحمر والطرشي والشمندر" at bounding box center [1141, 286] width 518 height 83
click at [1288, 255] on textarea "يقدم مع أرز أحمر والطرشي والشمندر" at bounding box center [1141, 286] width 518 height 83
type textarea "يقدم مع أرز أحمر، طرشي والشمندر"
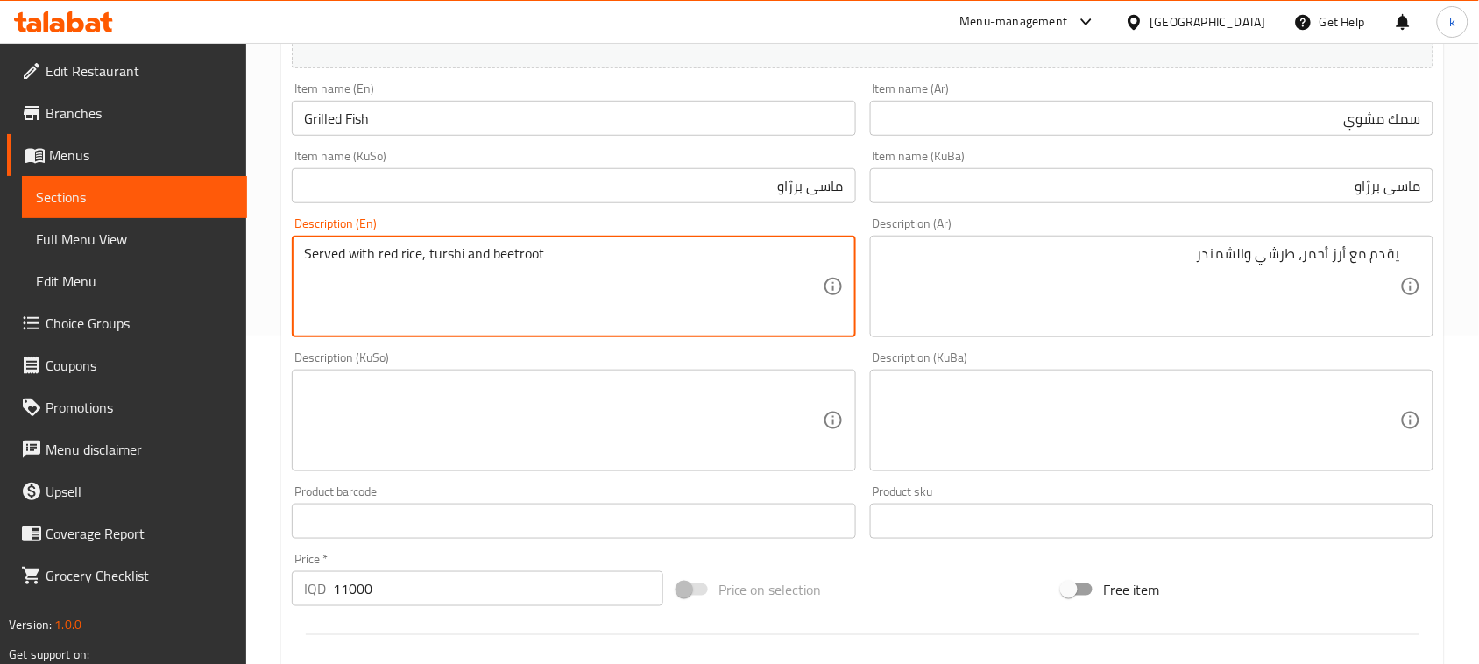
click at [440, 258] on textarea "Served with red rice, turshi and beetroot" at bounding box center [563, 286] width 518 height 83
click at [513, 254] on textarea "Served with red rice, pickles and beetroot" at bounding box center [563, 286] width 518 height 83
type textarea "Served with red rice, pickles and beetroot"
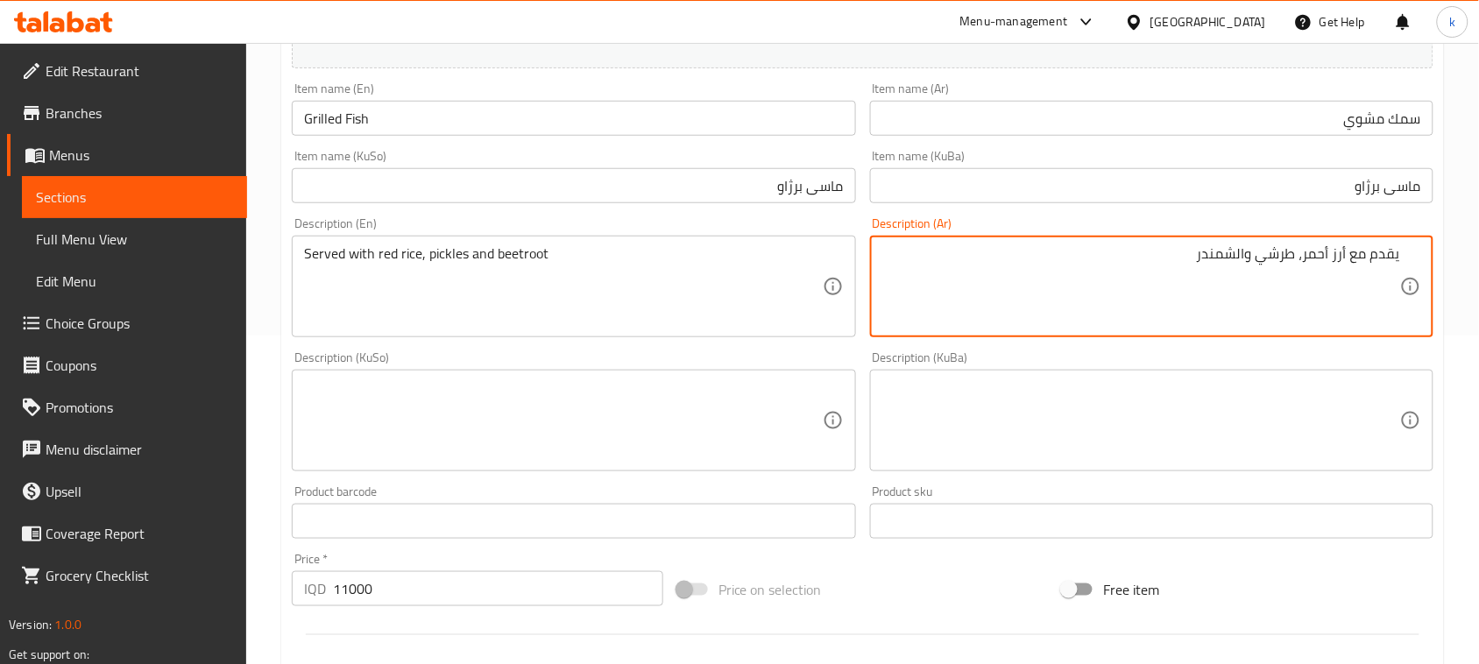
drag, startPoint x: 1248, startPoint y: 255, endPoint x: 1106, endPoint y: 280, distance: 145.0
paste textarea "نج"
type textarea "يقدم مع أرز أحمر، طرشي وبنجر"
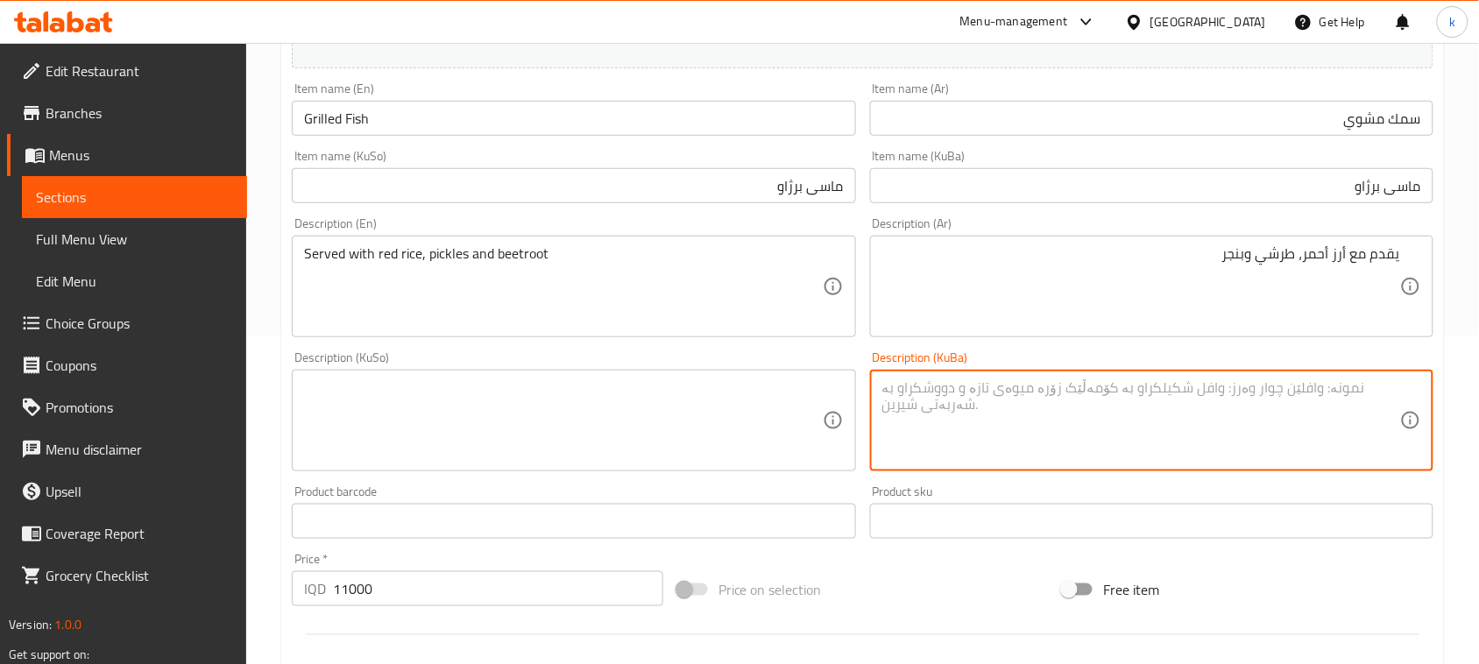
click at [1047, 440] on textarea at bounding box center [1141, 420] width 518 height 83
paste textarea "لەگەڵ برنجی سوور و تورشی و چەوەندەر پێشکەش دەکرێت"
click at [1288, 386] on textarea "لەگەڵ برنجی سوور و تورشی و چەوەندەر پێشکەش دەکرێت" at bounding box center [1141, 420] width 518 height 83
click at [1272, 386] on textarea "لەگەڵ برنجی سوور، تورشی و چەوەندەر پێشکەش دەکرێت" at bounding box center [1141, 420] width 518 height 83
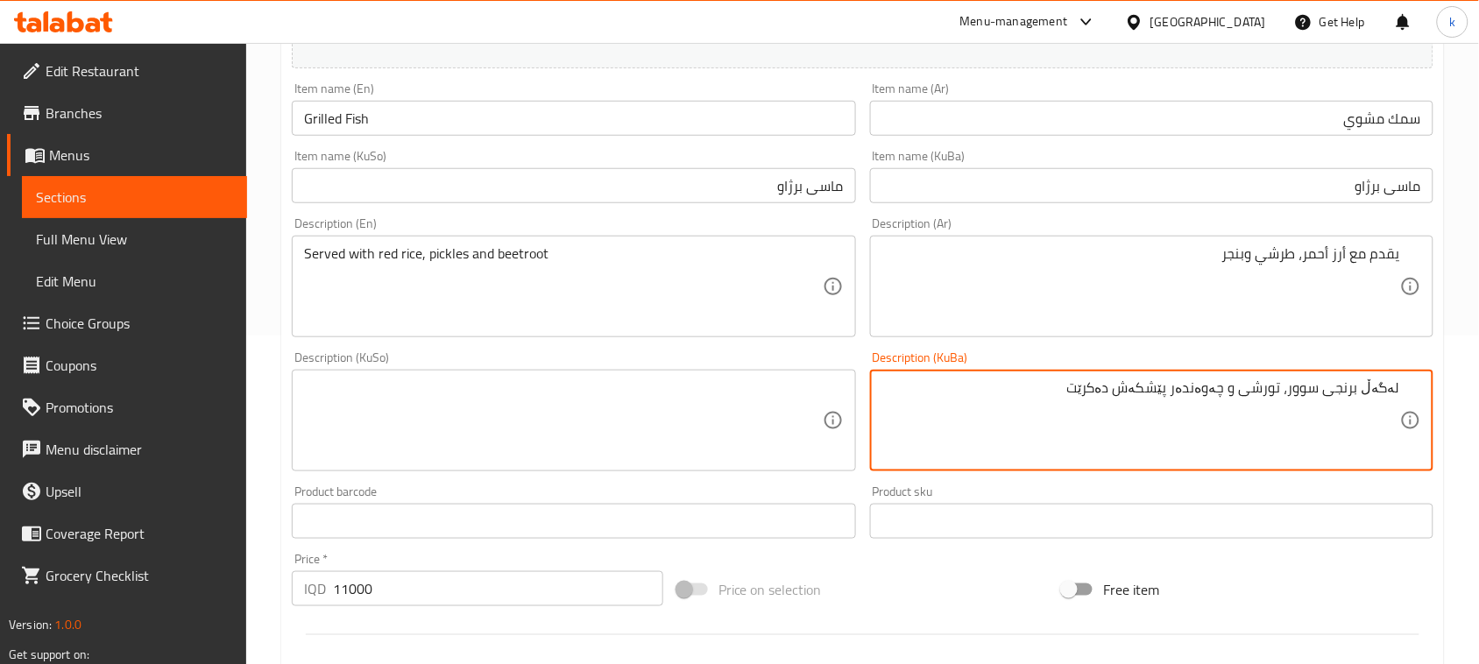
click at [1254, 392] on textarea "لەگەڵ برنجی سوور، تورشی و چەوەندەر پێشکەش دەکرێت" at bounding box center [1141, 420] width 518 height 83
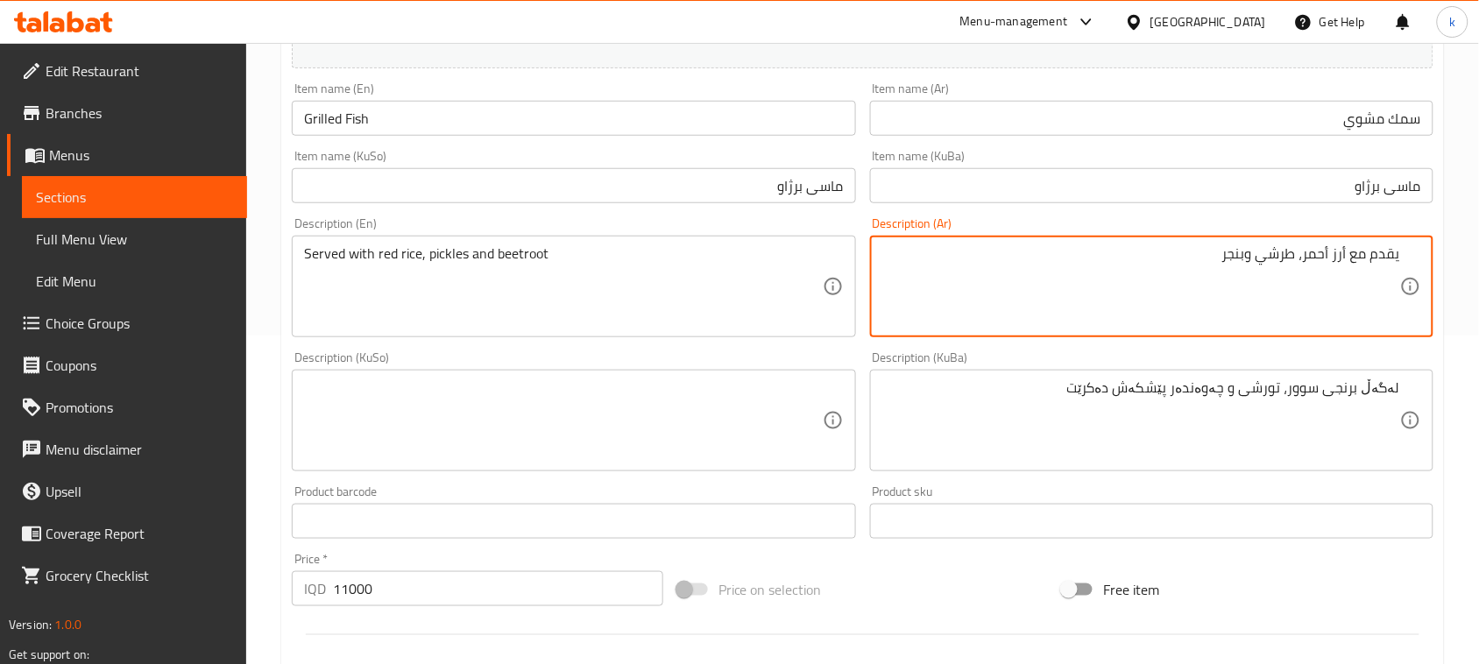
click at [1294, 250] on textarea "يقدم مع أرز أحمر، طرشي وبنجر" at bounding box center [1141, 286] width 518 height 83
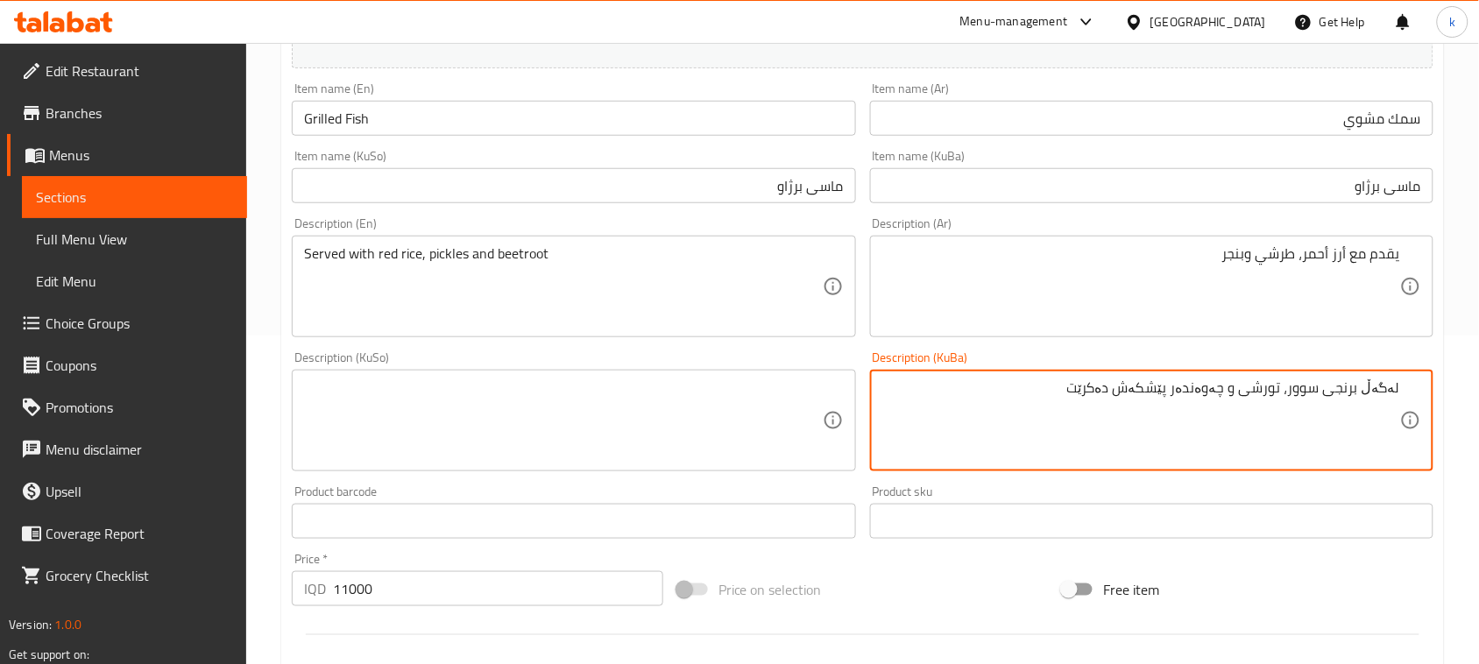
click at [1271, 392] on textarea "لەگەڵ برنجی سوور، تورشی و چەوەندەر پێشکەش دەکرێت" at bounding box center [1141, 420] width 518 height 83
paste textarea
type textarea "لەگەڵ برنجی سوور، تورشی, چەوەندەر پێشکەش دەکرێت"
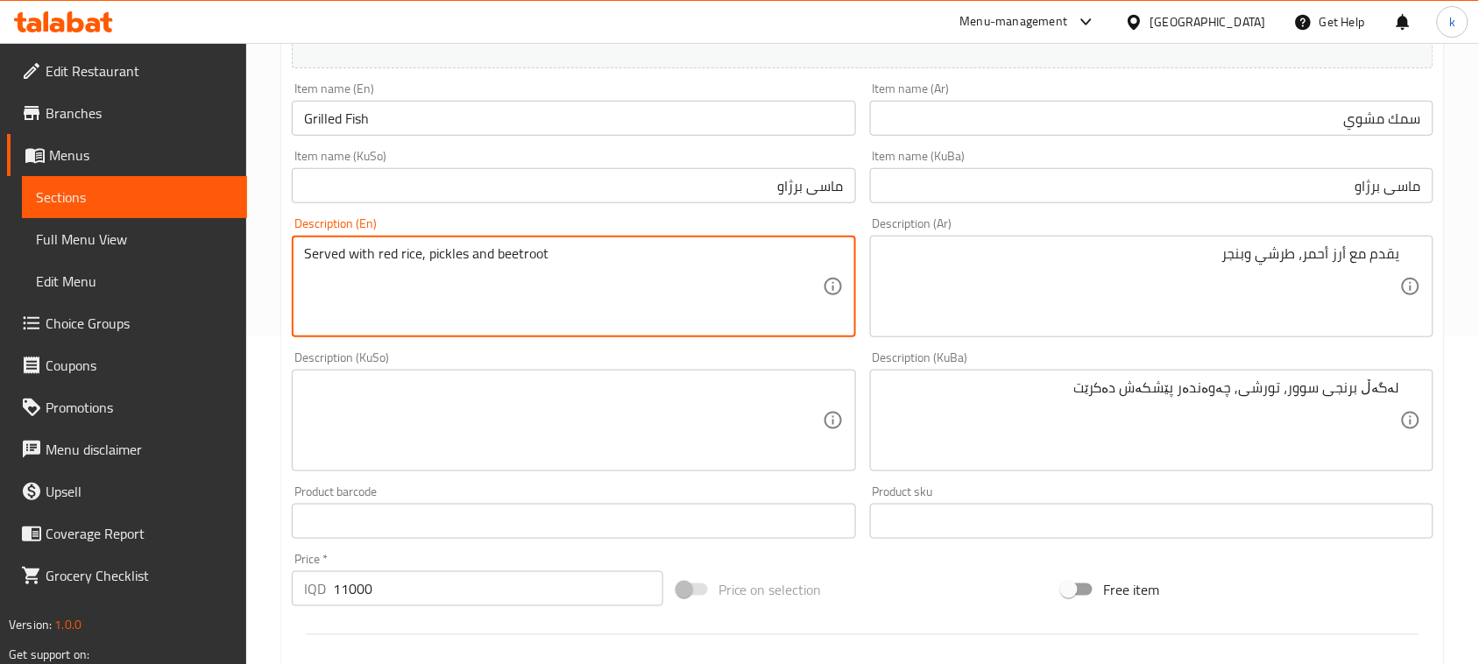
click at [449, 251] on textarea "Served with red rice, pickles and beetroot" at bounding box center [563, 286] width 518 height 83
paste textarea "turshi"
type textarea "Served with red rice, turshi and beetroot"
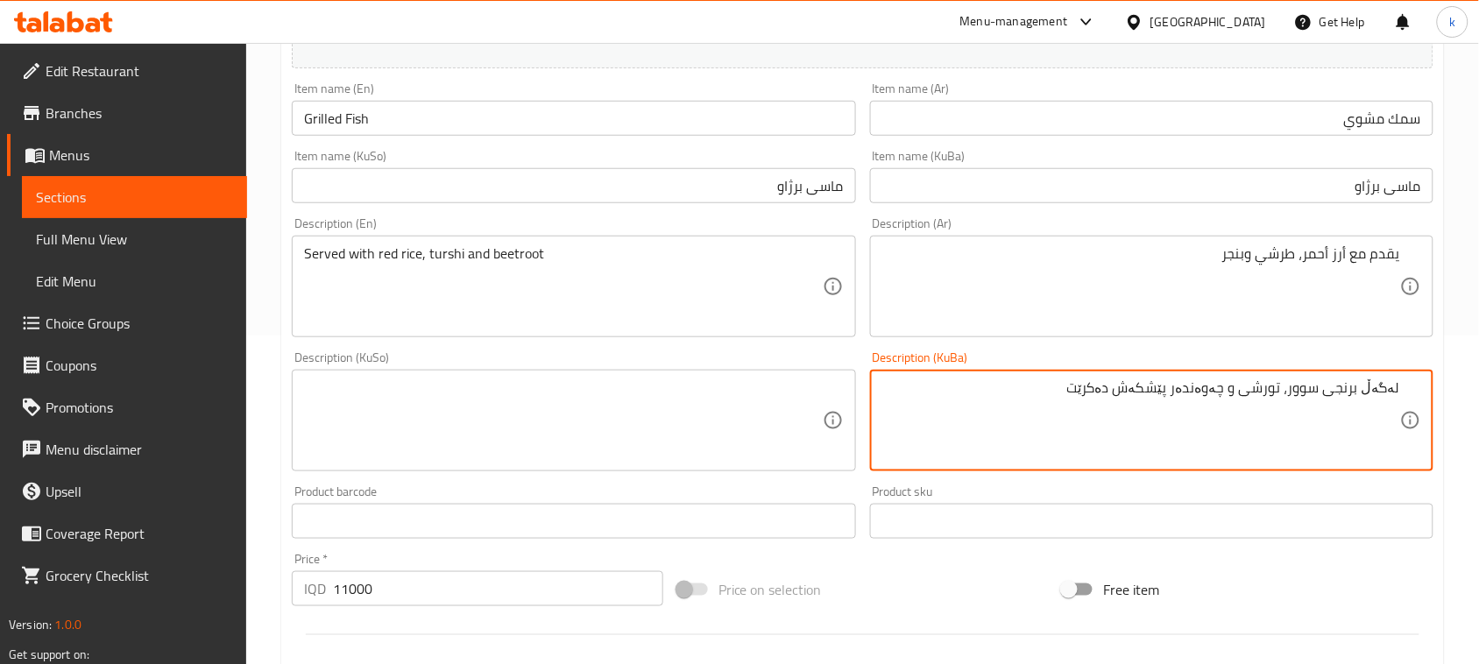
drag, startPoint x: 1057, startPoint y: 396, endPoint x: 1469, endPoint y: 399, distance: 411.8
click at [1469, 399] on div "Home / Restaurants management / Menus / Sections / item / create Fish section C…" at bounding box center [862, 412] width 1233 height 1396
type textarea "لەگەڵ برنجی سوور، تورشی و چەوەندەر پێشکەش دەکرێت"
click at [583, 408] on textarea at bounding box center [563, 420] width 518 height 83
paste textarea "لەگەڵ برنجی سوور، تورشی و چەوەندەر پێشکەش دەکرێت"
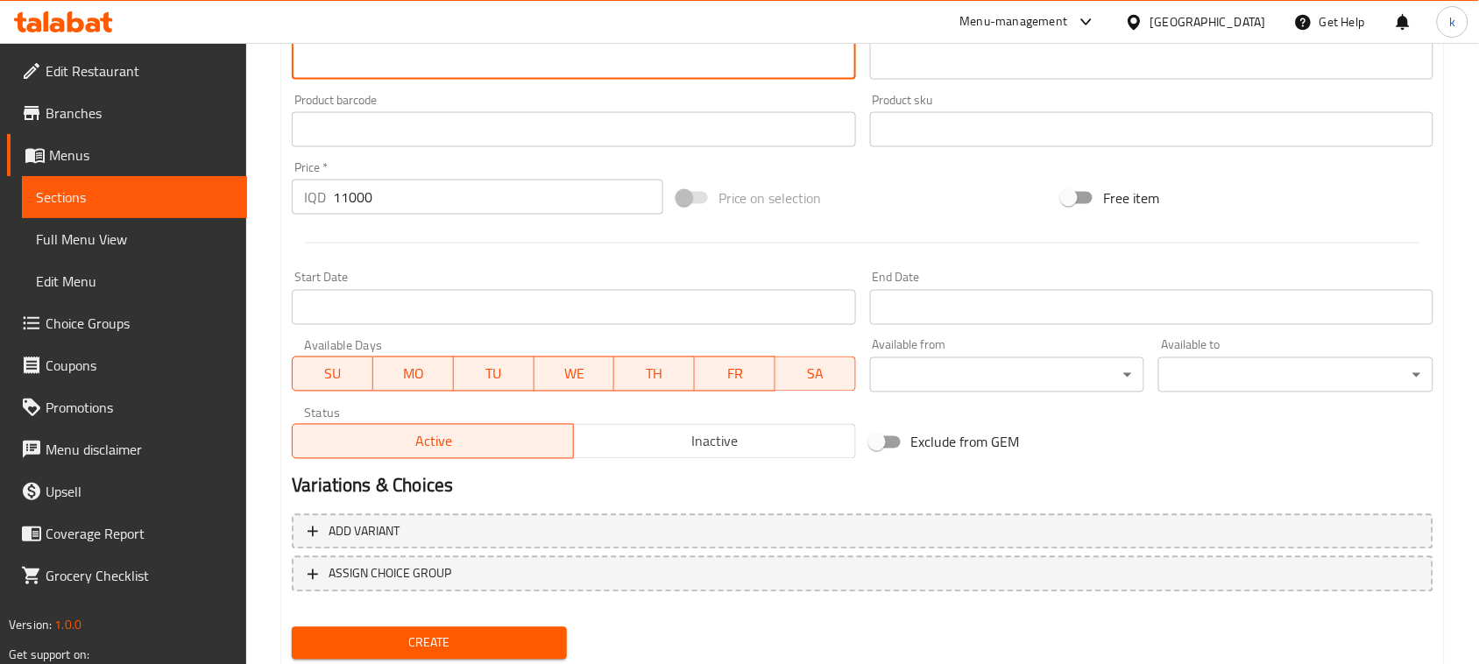
scroll to position [767, 0]
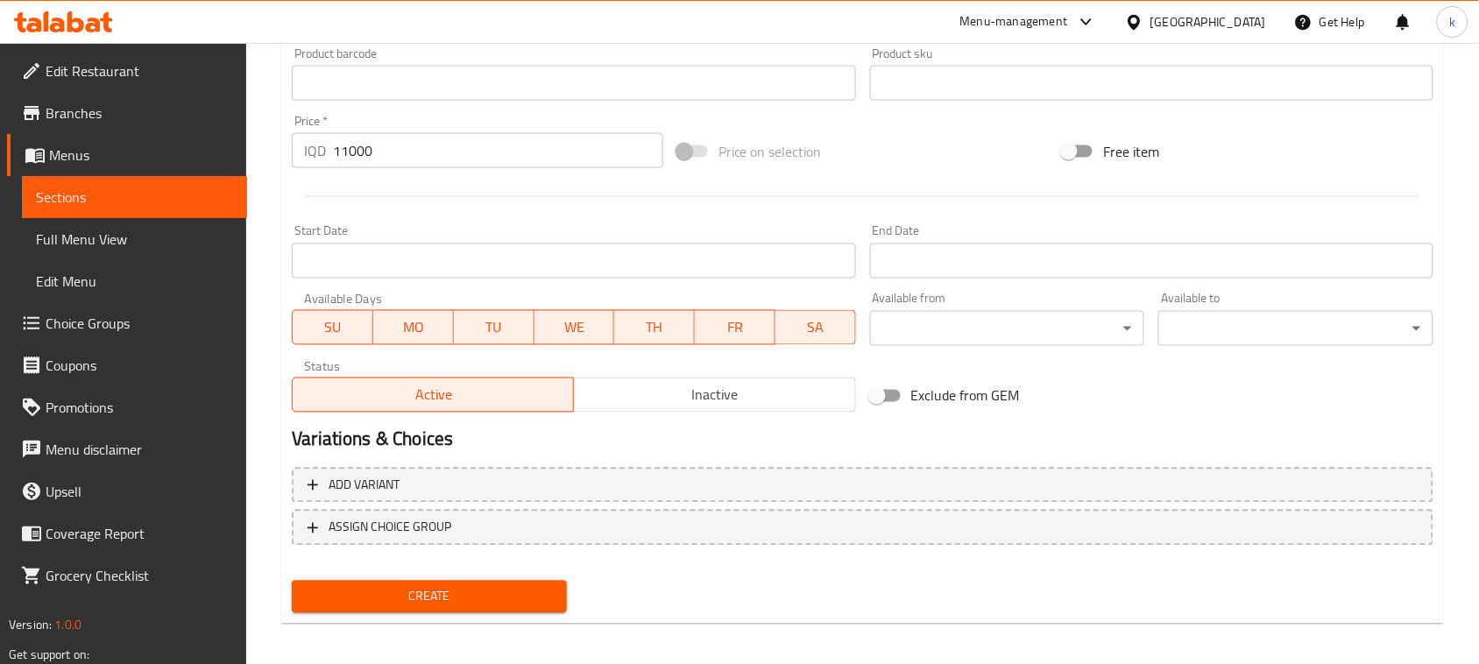
type textarea "لەگەڵ برنجی سوور، تورشی و چەوەندەر پێشکەش دەکرێت"
click at [501, 604] on span "Create" at bounding box center [429, 597] width 247 height 22
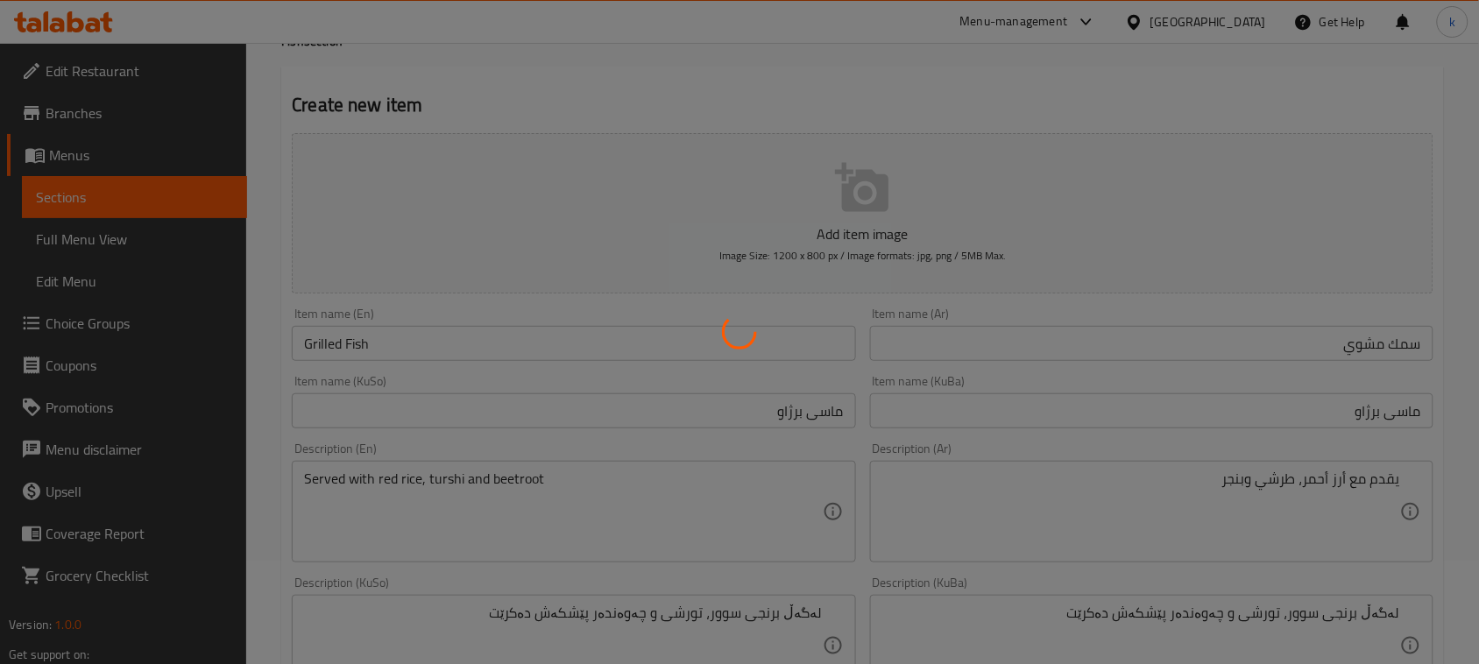
scroll to position [0, 0]
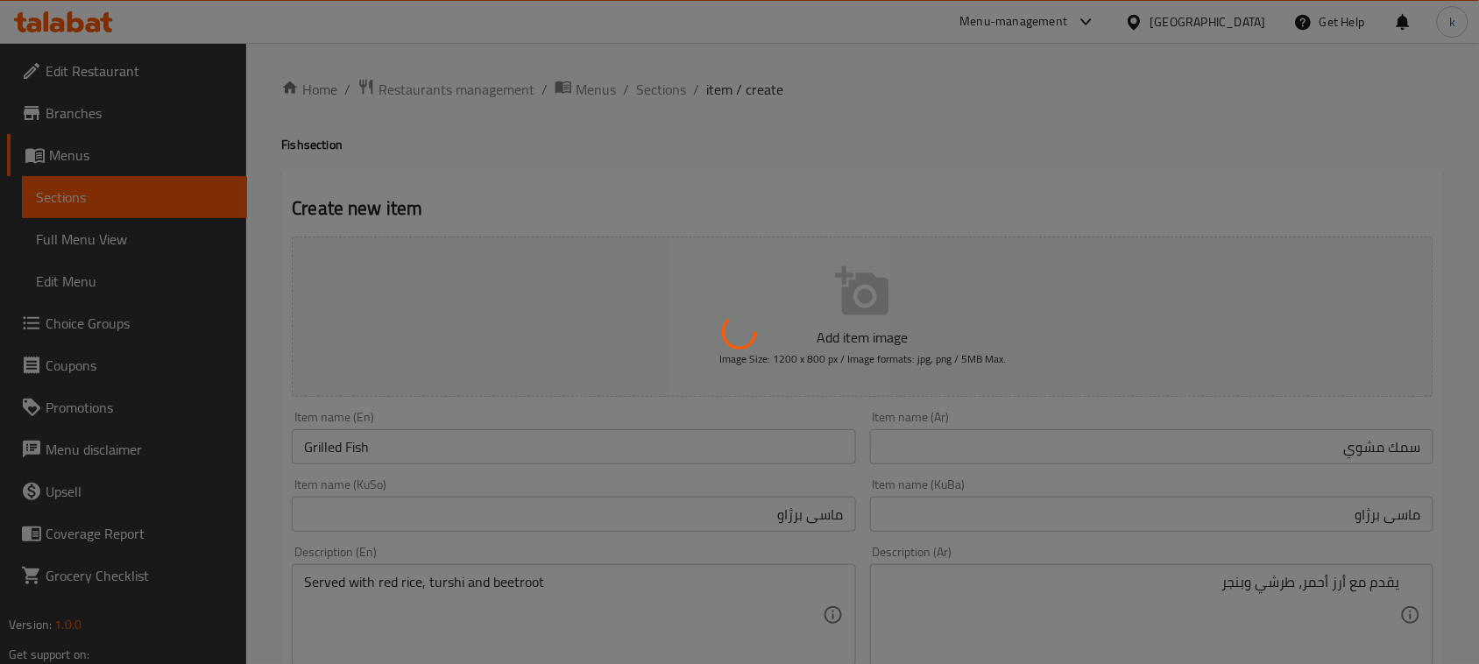
type input "0"
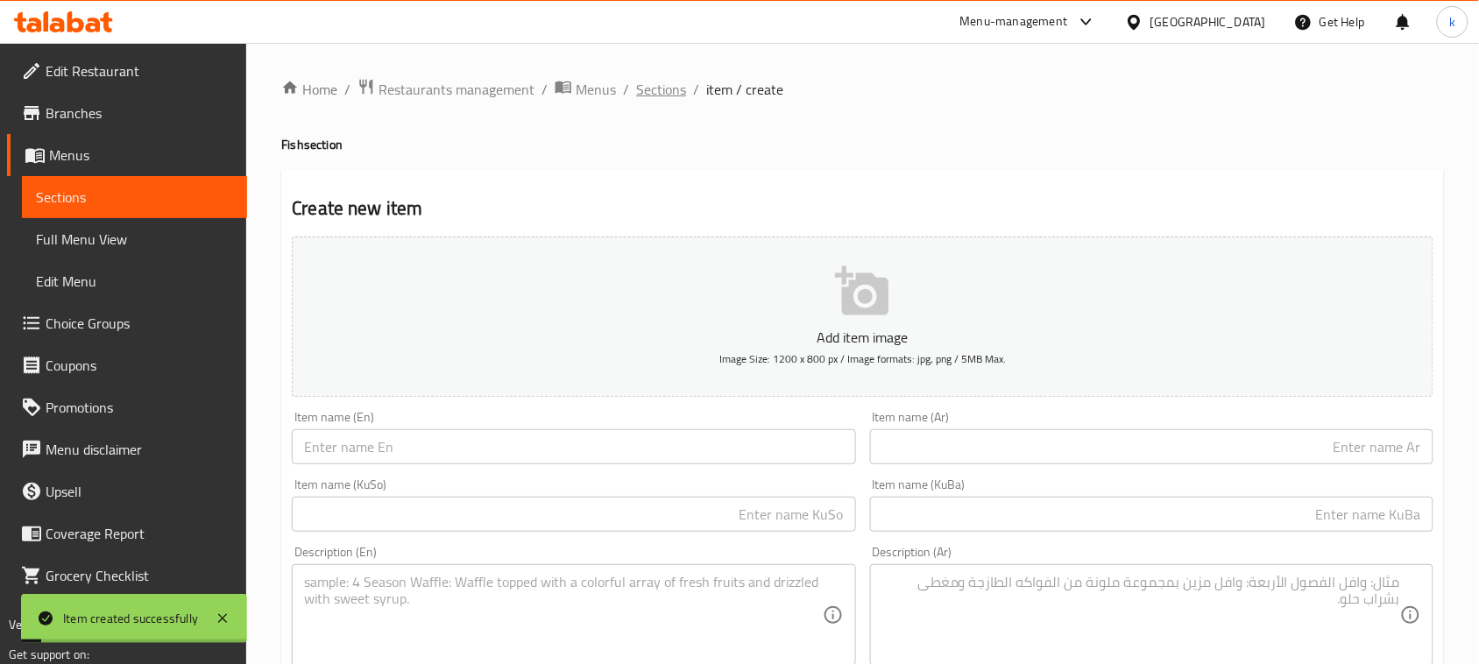
click at [657, 85] on span "Sections" at bounding box center [661, 89] width 50 height 21
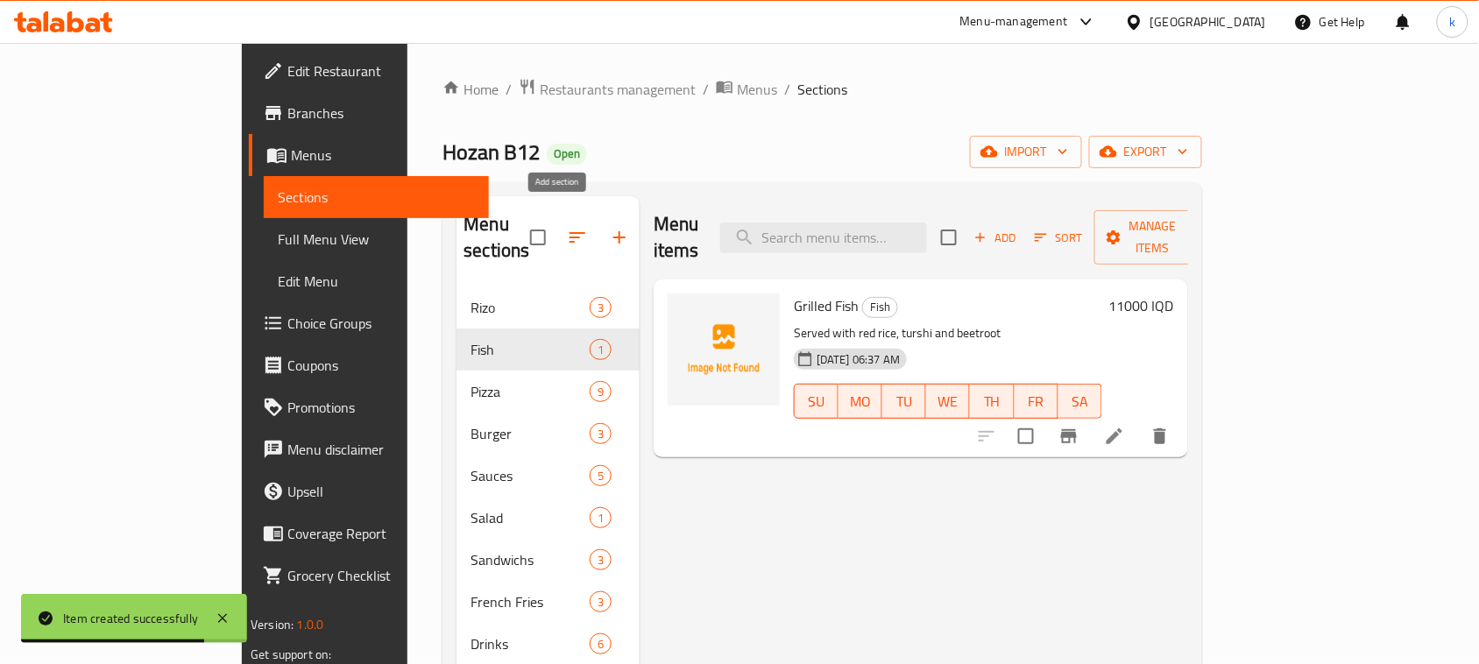
click at [609, 227] on icon "button" at bounding box center [619, 237] width 21 height 21
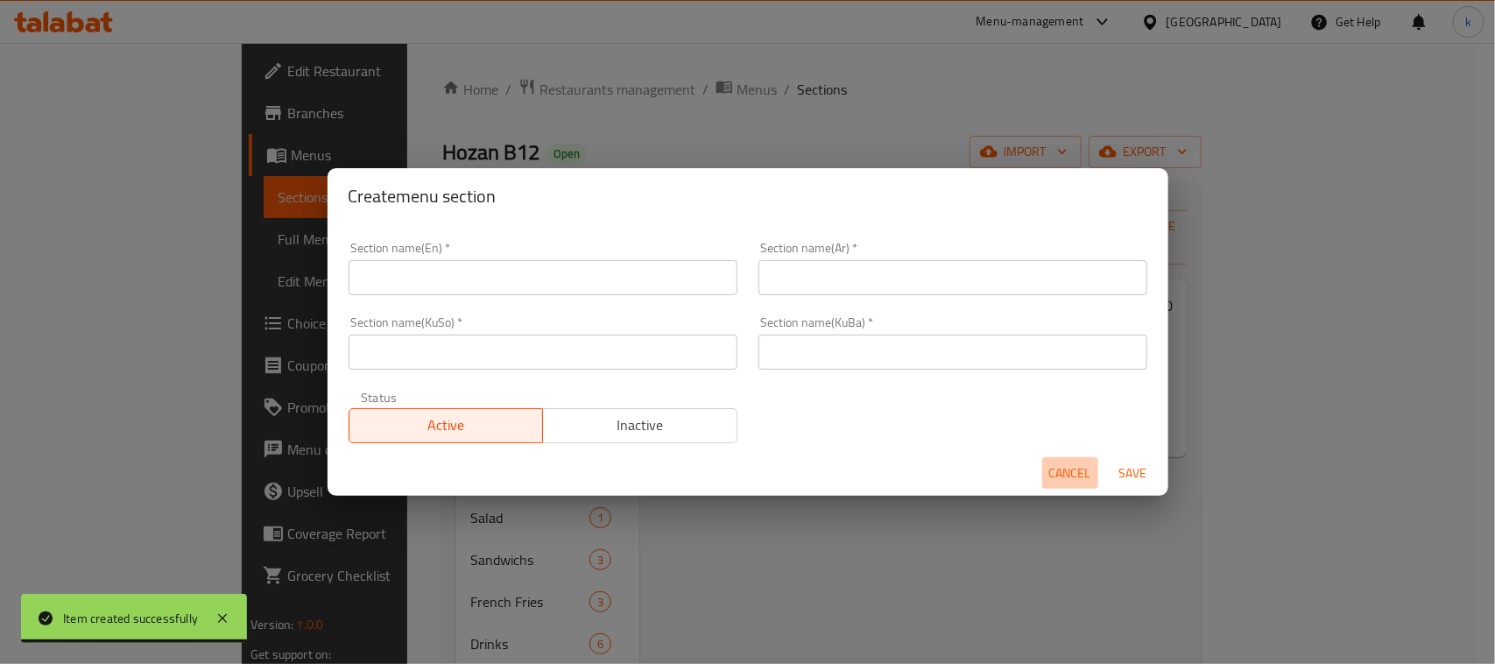
click at [1066, 475] on span "Cancel" at bounding box center [1071, 474] width 42 height 22
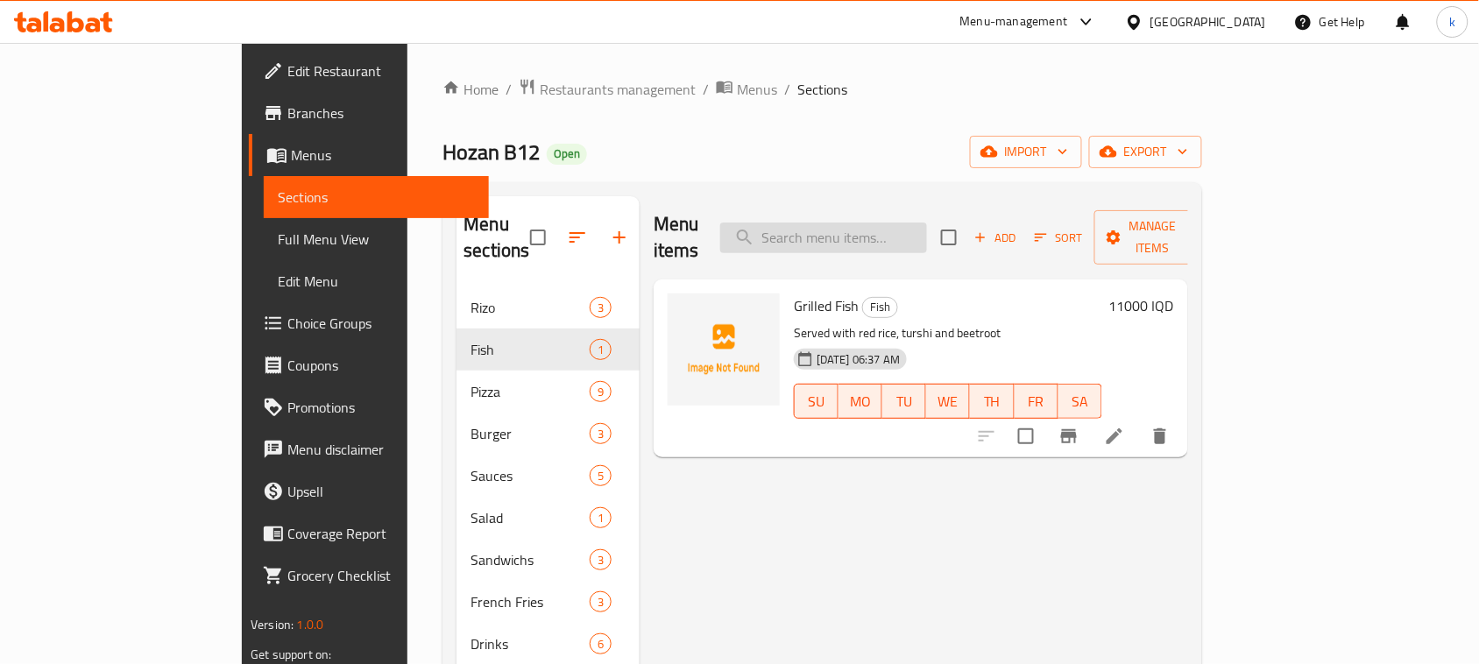
click at [887, 223] on input "search" at bounding box center [823, 238] width 207 height 31
paste input "Special sicy Hozan sauce"
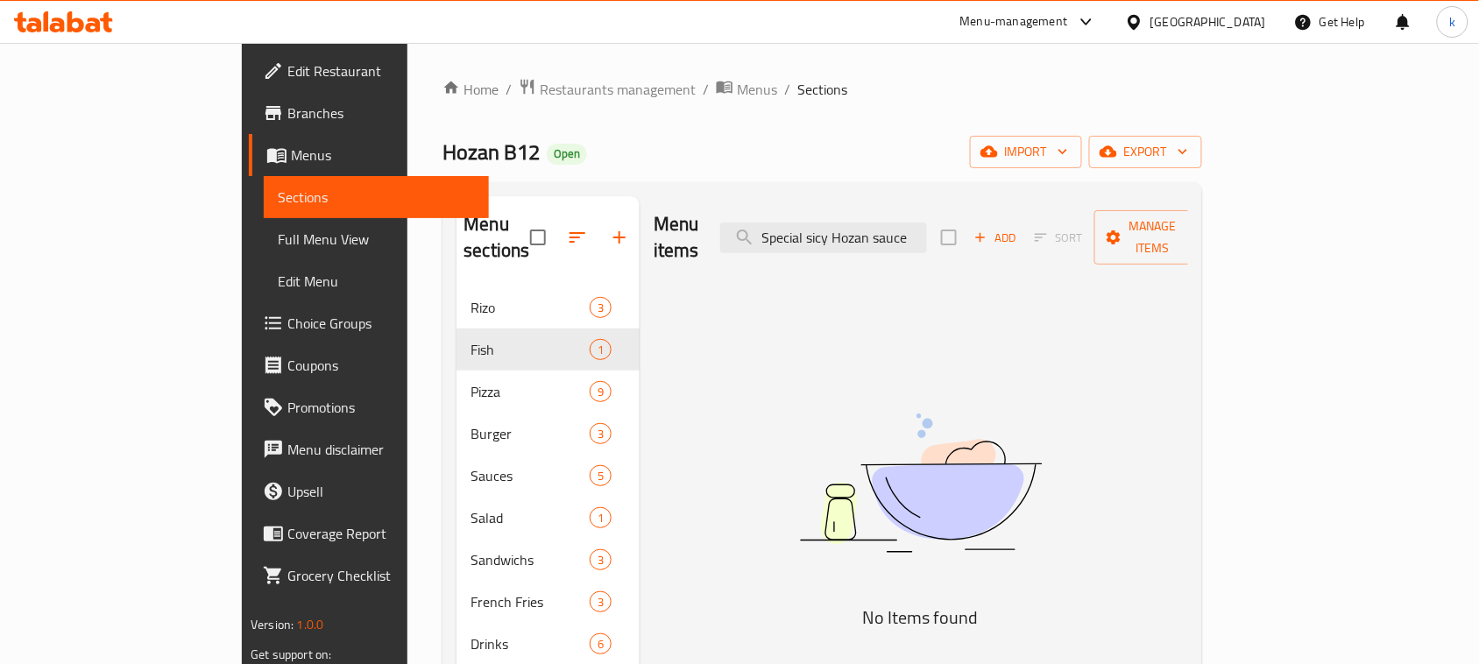
drag, startPoint x: 955, startPoint y: 234, endPoint x: 794, endPoint y: 248, distance: 161.8
click at [794, 248] on div "Menu items Special sicy Hozan sauce Add Sort Manage items" at bounding box center [921, 237] width 534 height 83
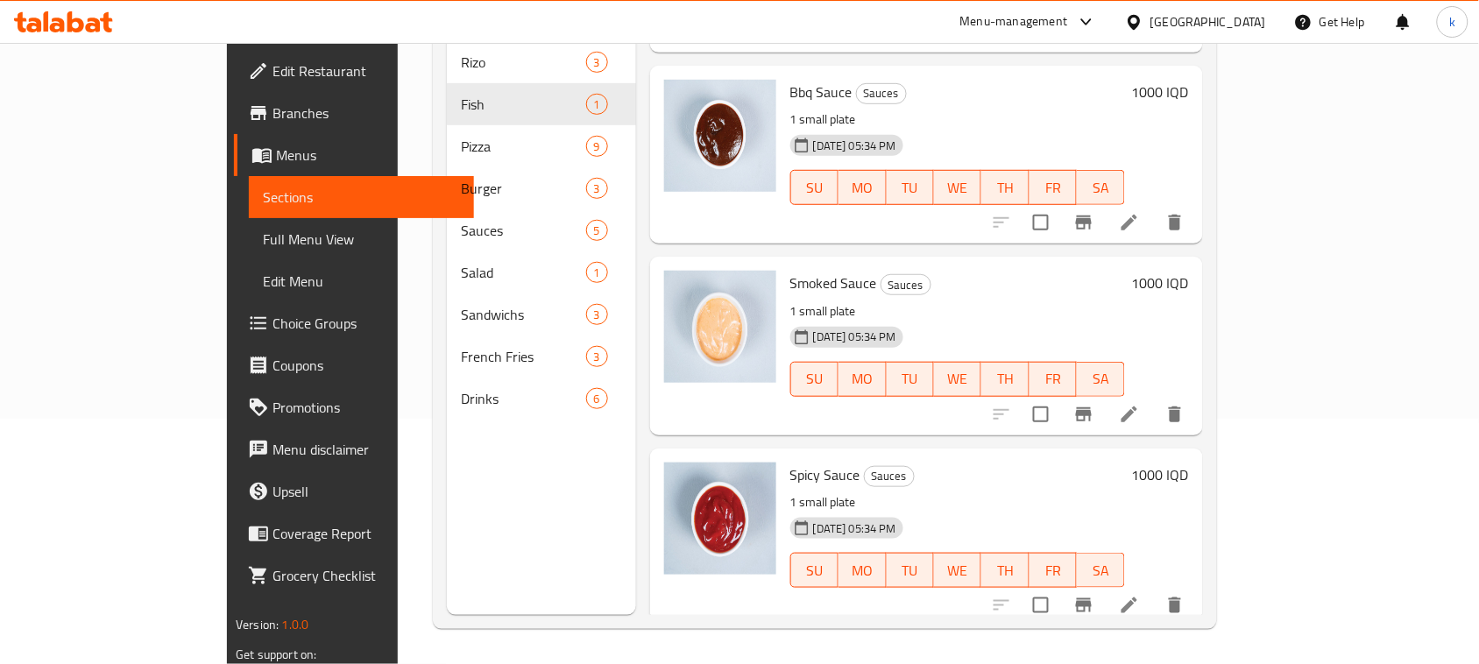
scroll to position [662, 0]
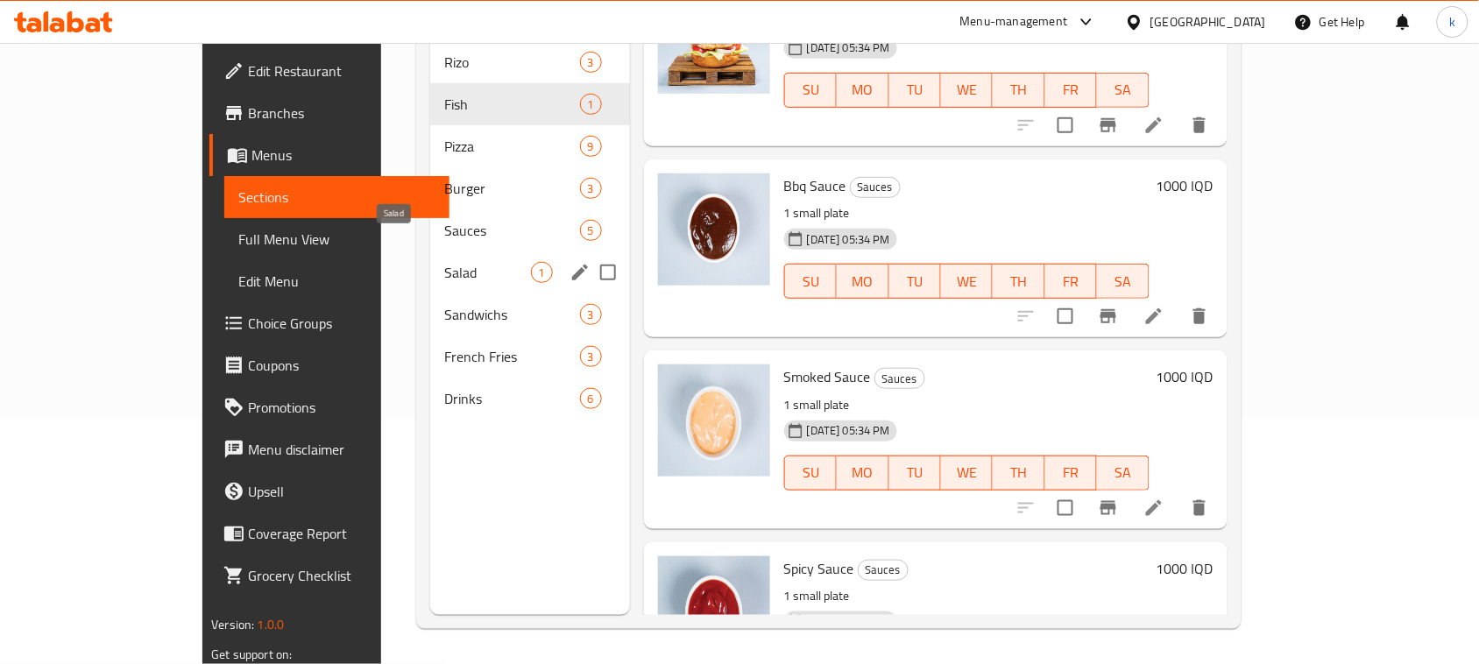
type input "sauce"
click at [444, 262] on span "Salad" at bounding box center [487, 272] width 86 height 21
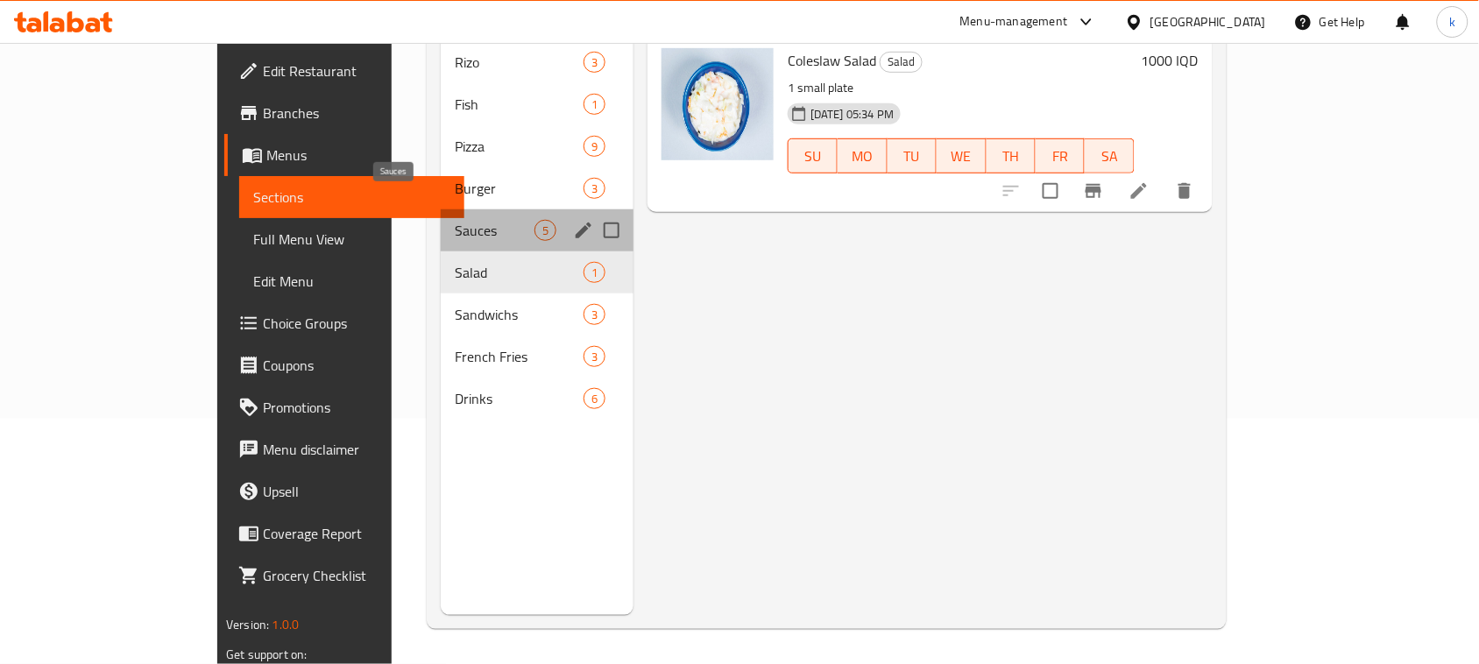
click at [455, 220] on span "Sauces" at bounding box center [495, 230] width 80 height 21
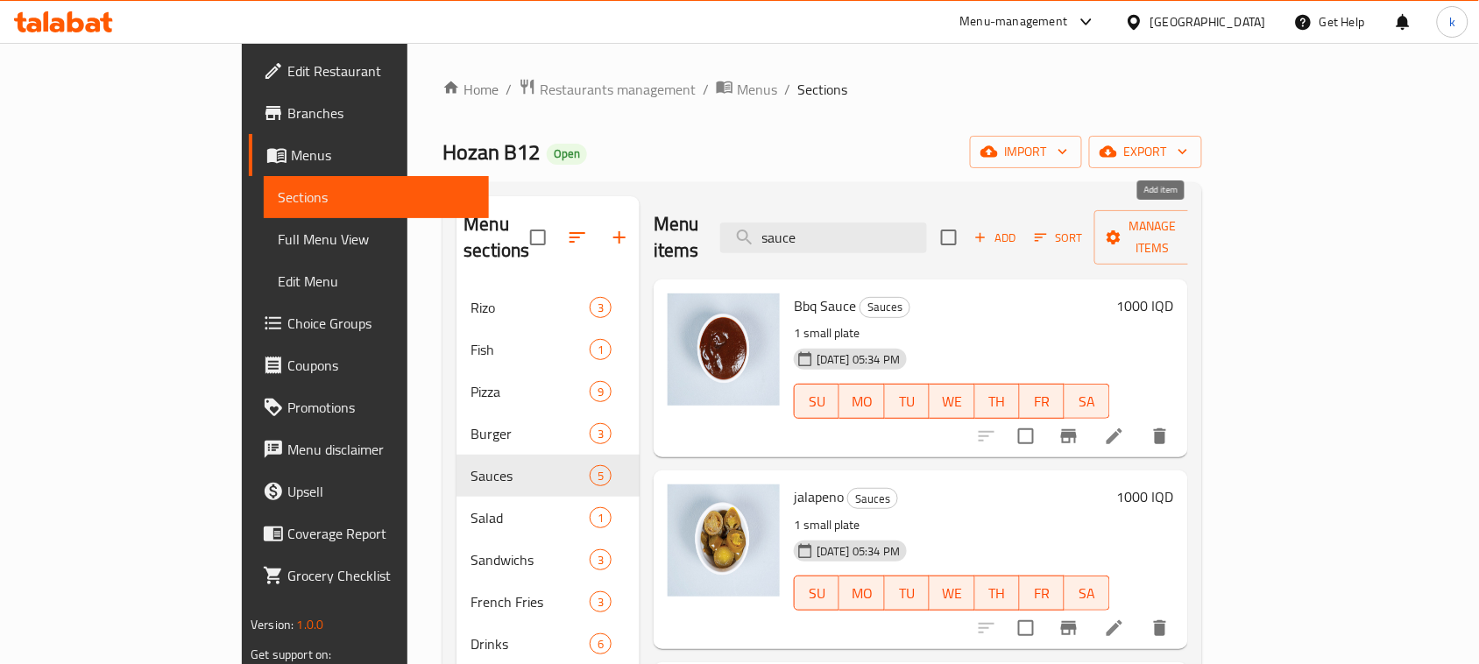
click at [986, 233] on icon "button" at bounding box center [981, 238] width 10 height 10
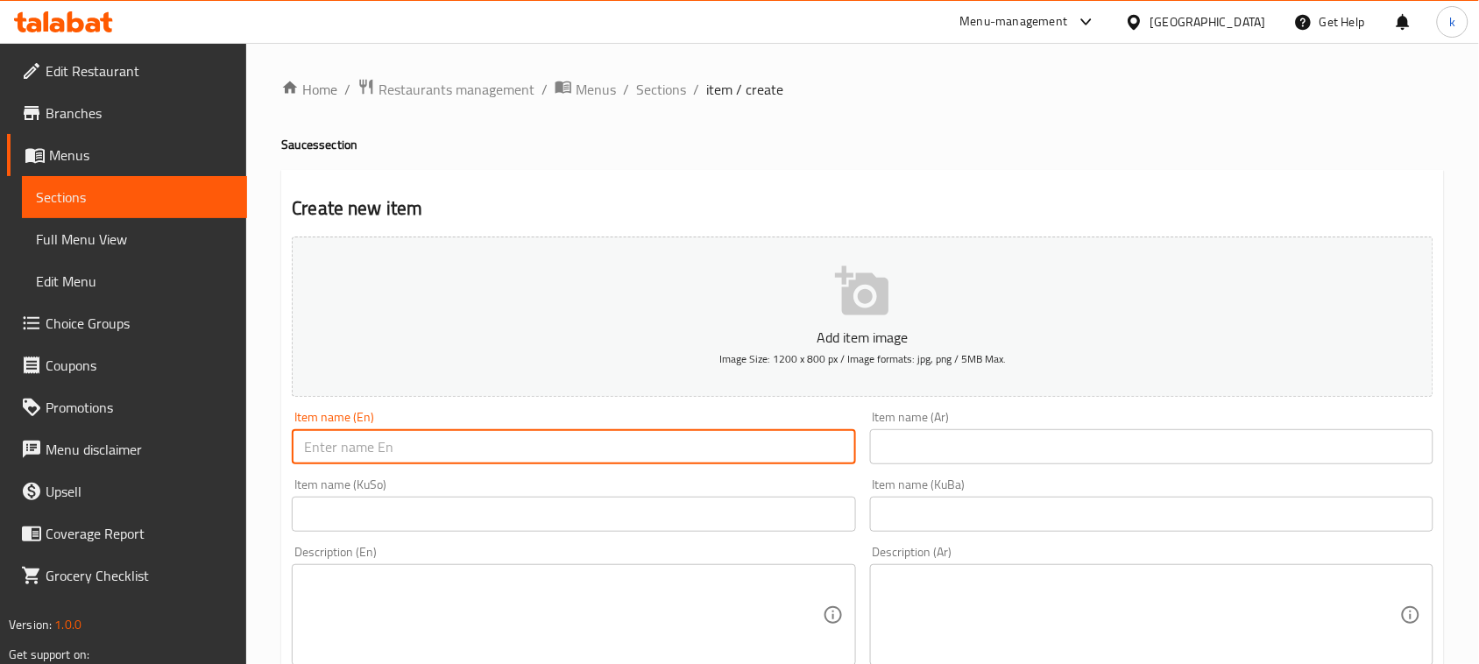
click at [421, 452] on input "text" at bounding box center [573, 446] width 563 height 35
paste input "Special sicy Hozan sauce"
type input "Special sicy Hozan sauce"
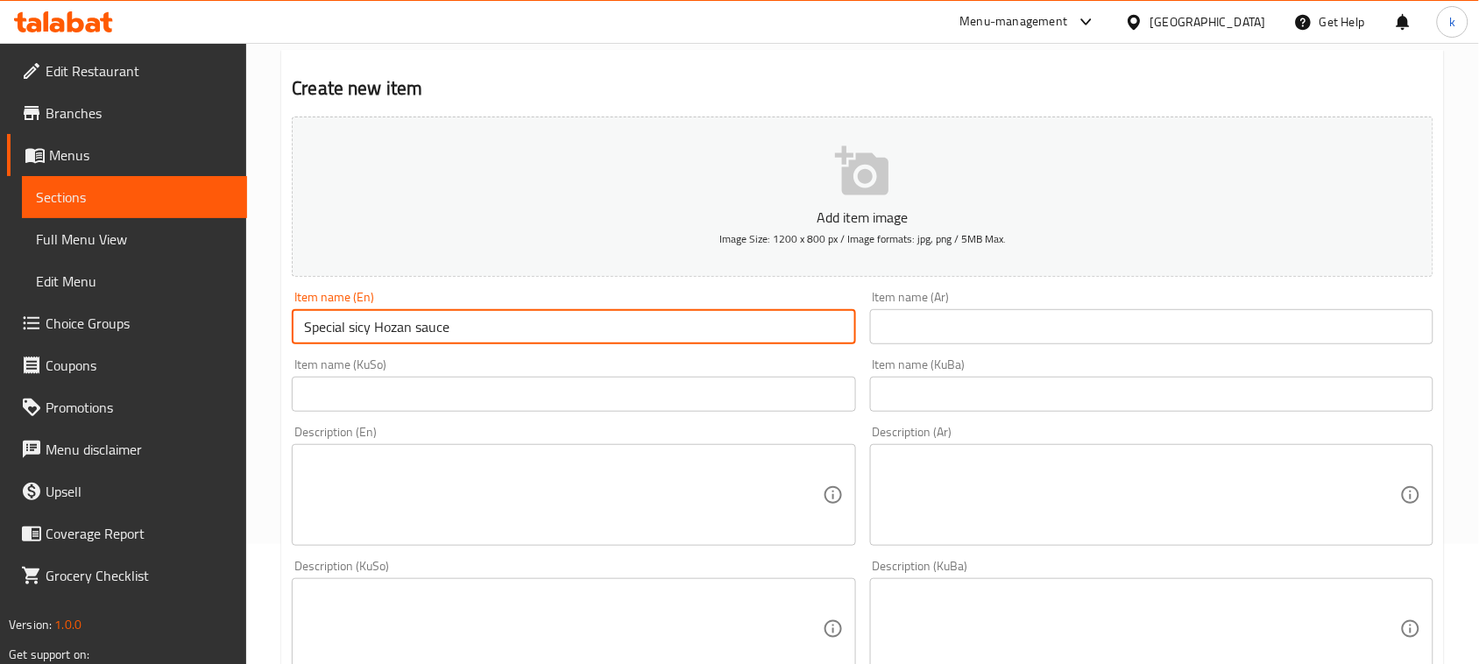
scroll to position [438, 0]
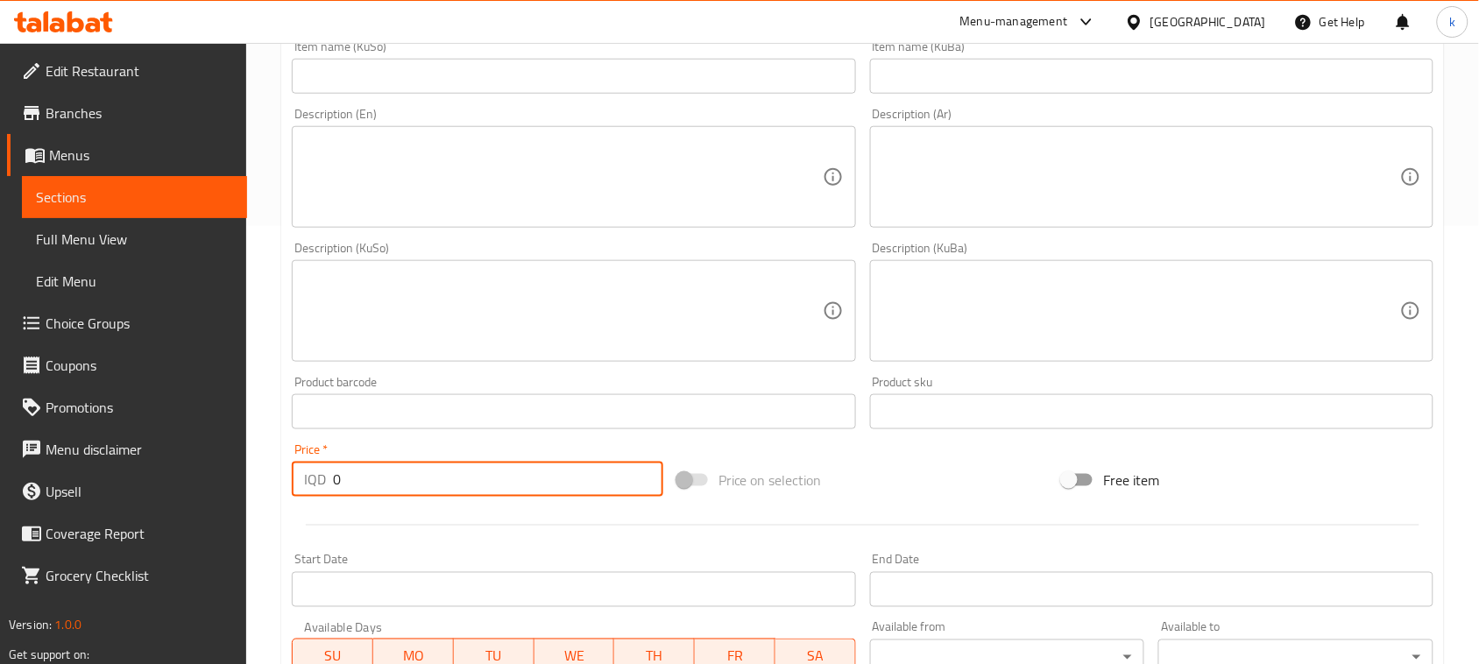
drag, startPoint x: 403, startPoint y: 483, endPoint x: 176, endPoint y: 517, distance: 229.5
click at [176, 517] on div "Edit Restaurant Branches Menus Sections Full Menu View Edit Menu Choice Groups …" at bounding box center [739, 303] width 1479 height 1396
paste input "100"
type input "1000"
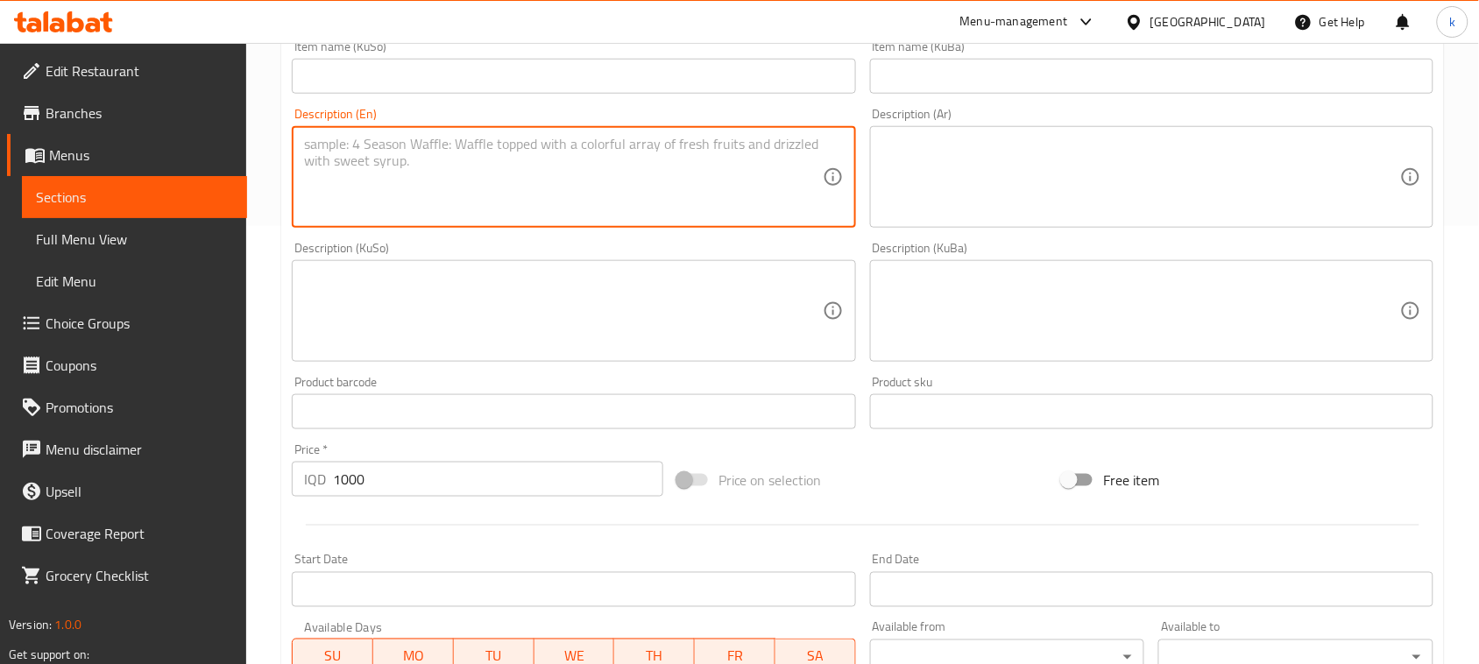
click at [383, 180] on textarea at bounding box center [563, 177] width 518 height 83
paste textarea "1 cup"
click at [318, 149] on textarea "1 cup" at bounding box center [563, 177] width 518 height 83
type textarea "1 Cup"
click at [1062, 197] on textarea at bounding box center [1141, 177] width 518 height 83
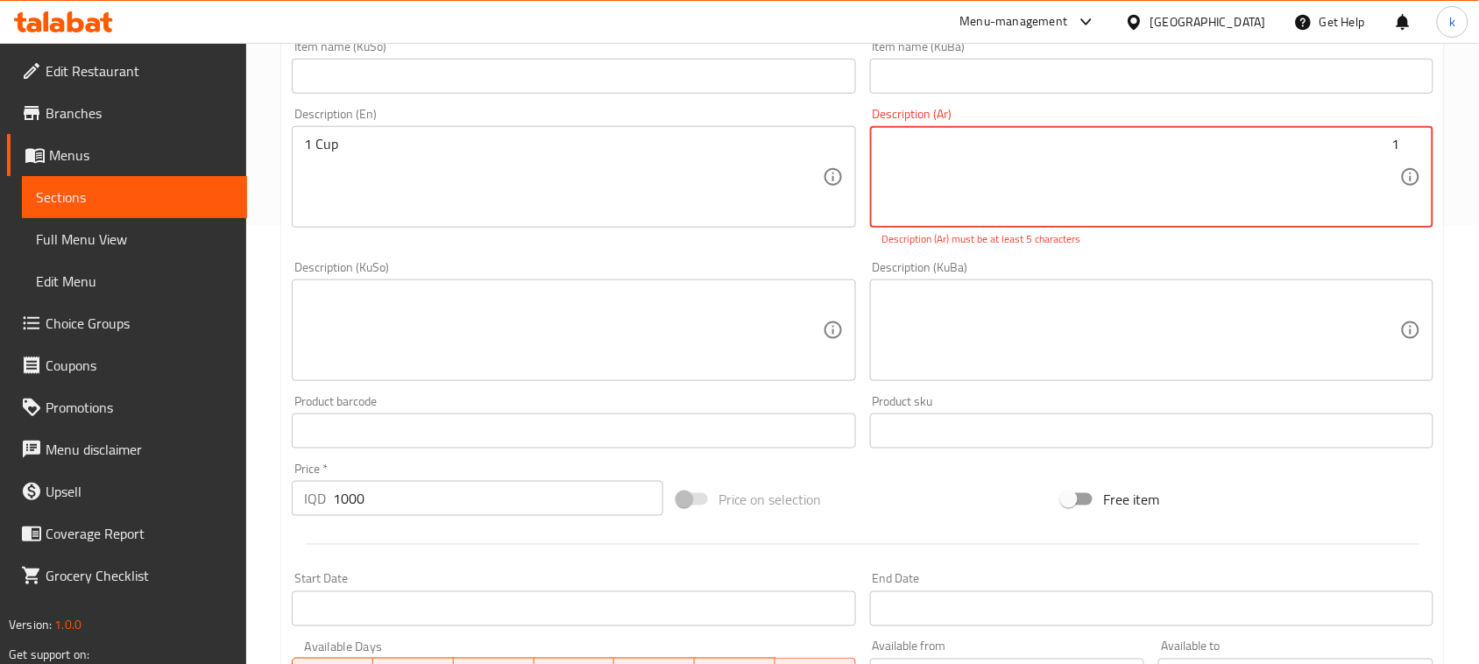
paste textarea "کوپ"
click at [1372, 145] on textarea "1 کوپ" at bounding box center [1141, 177] width 518 height 83
paste textarea "كوب/كأس"
type textarea "1 كوب"
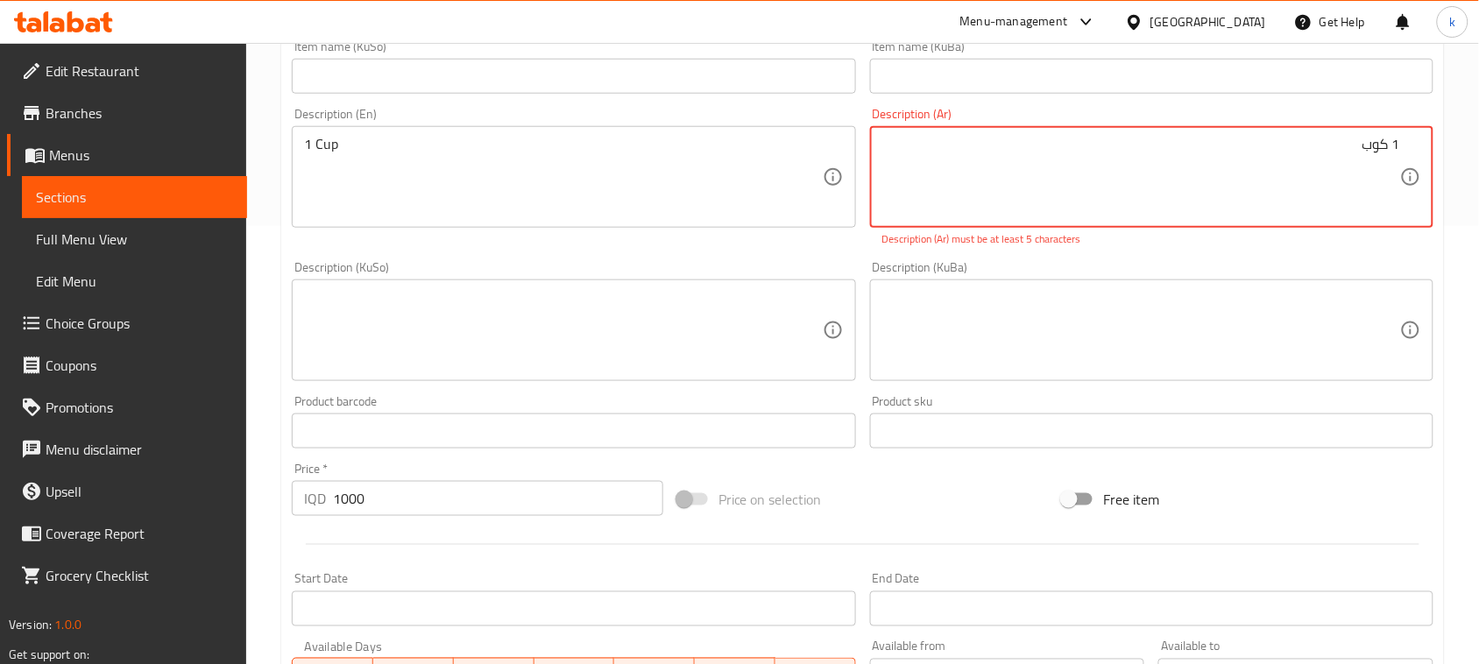
click at [1321, 333] on textarea at bounding box center [1141, 330] width 518 height 83
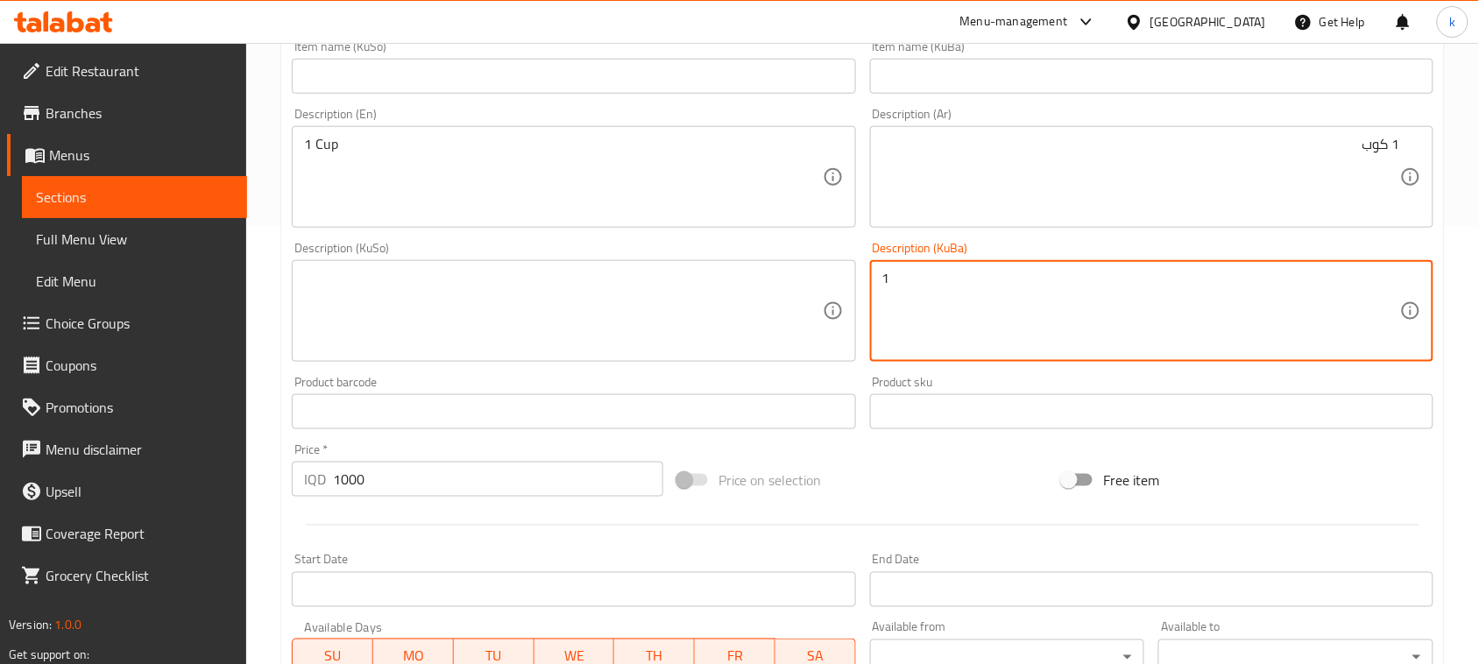
paste textarea "کوپ"
drag, startPoint x: 1347, startPoint y: 290, endPoint x: 1472, endPoint y: 298, distance: 124.7
click at [1467, 300] on div "Home / Restaurants management / Menus / Sections / item / create Sauces section…" at bounding box center [862, 303] width 1233 height 1396
type textarea "1 کوپ"
click at [540, 337] on textarea at bounding box center [563, 311] width 518 height 83
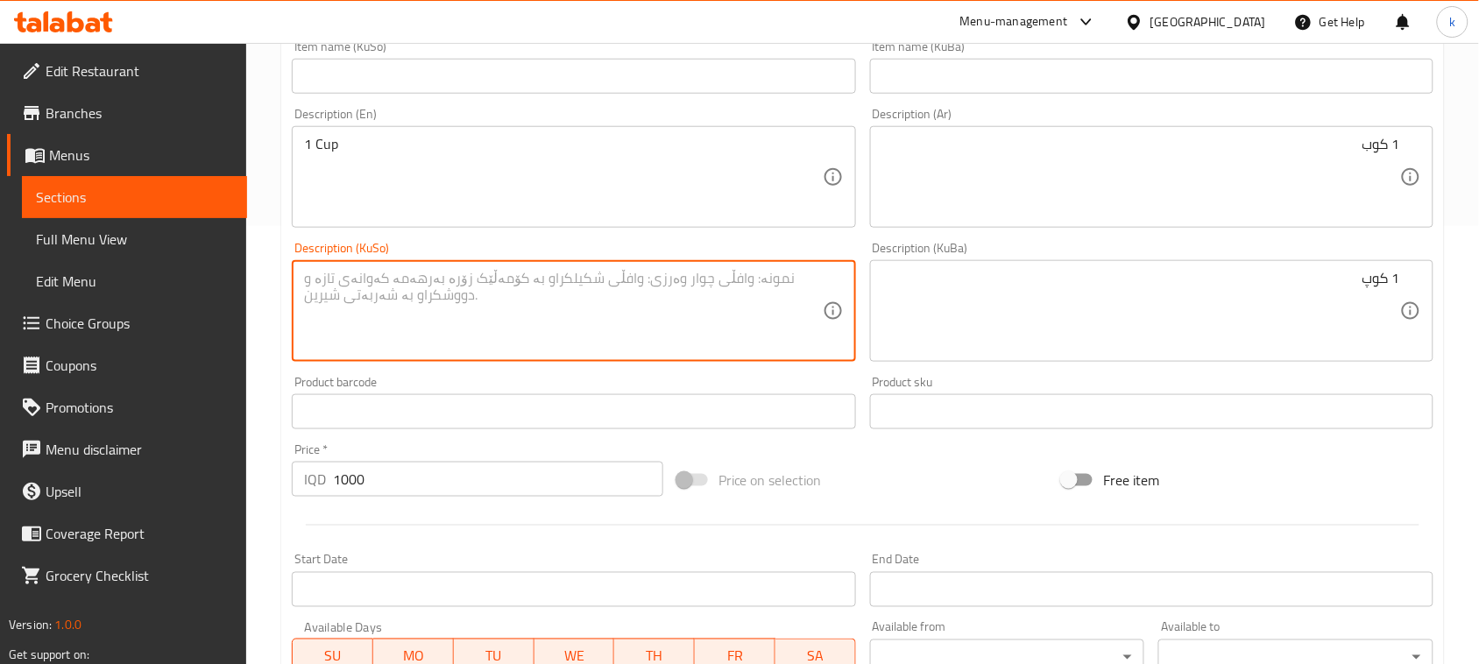
paste textarea "1 کوپ"
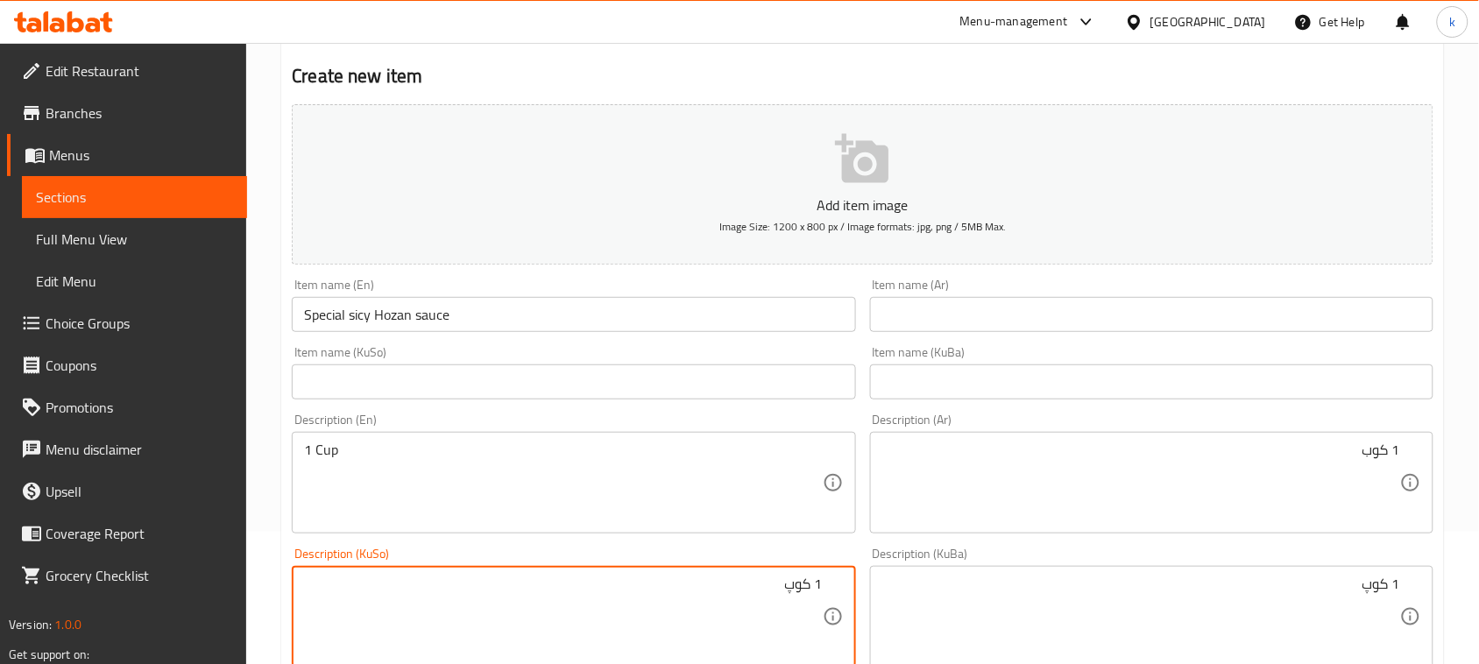
scroll to position [110, 0]
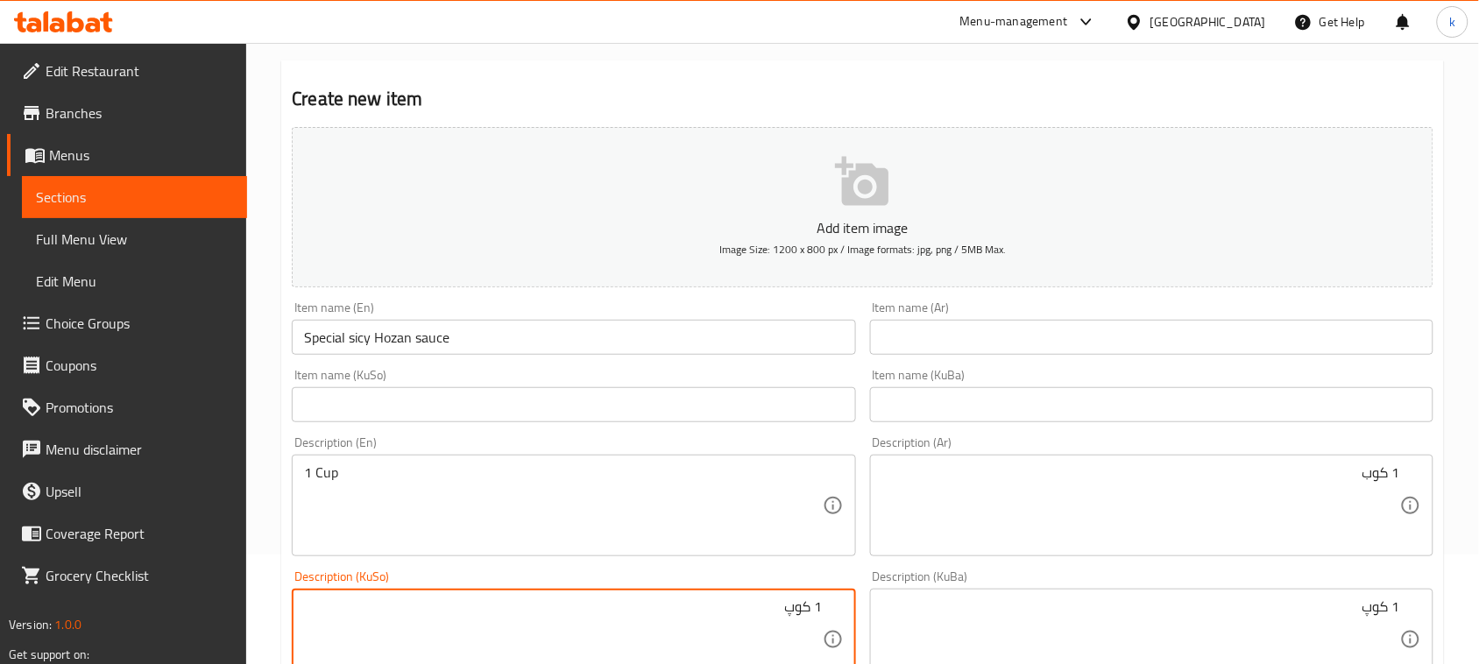
type textarea "1 کوپ"
click at [351, 337] on input "Special sicy Hozan sauce" at bounding box center [573, 337] width 563 height 35
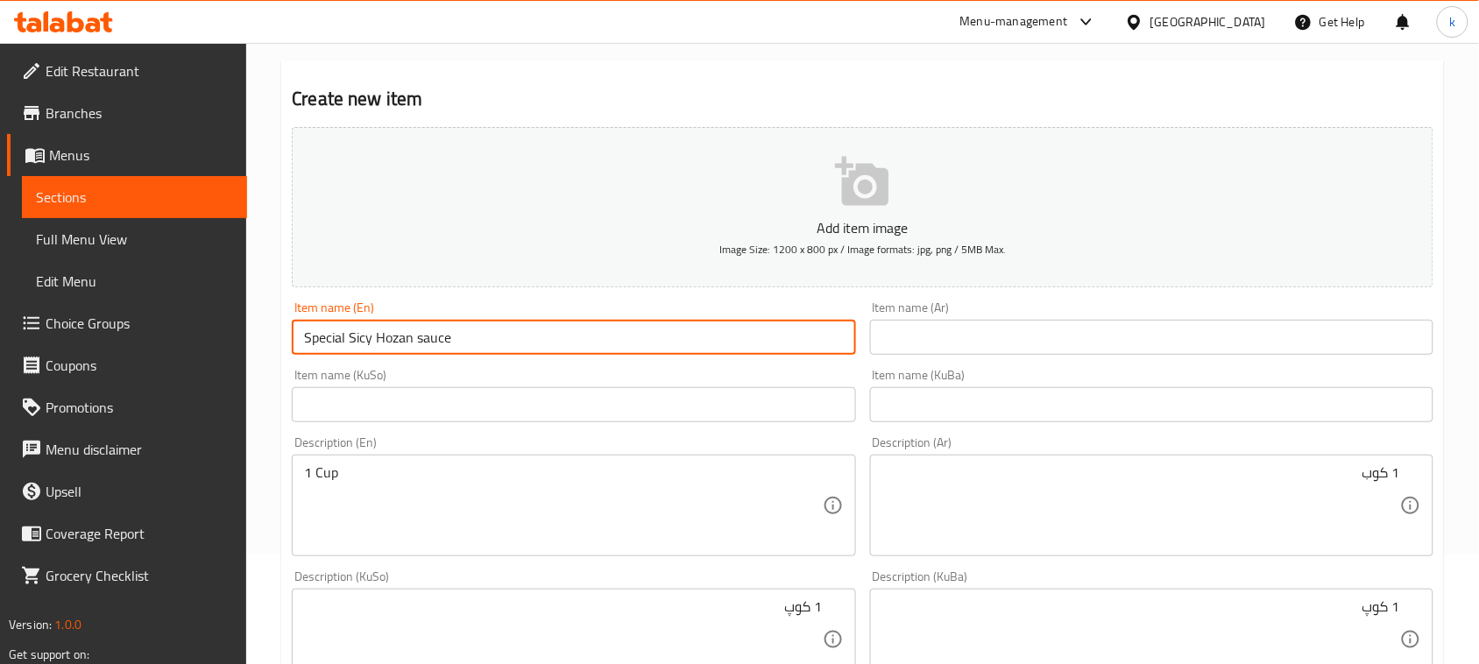
click at [421, 338] on input "Special Sicy Hozan sauce" at bounding box center [573, 337] width 563 height 35
type input "Special Sicy Hozan sauce"
click at [1146, 343] on input "text" at bounding box center [1151, 337] width 563 height 35
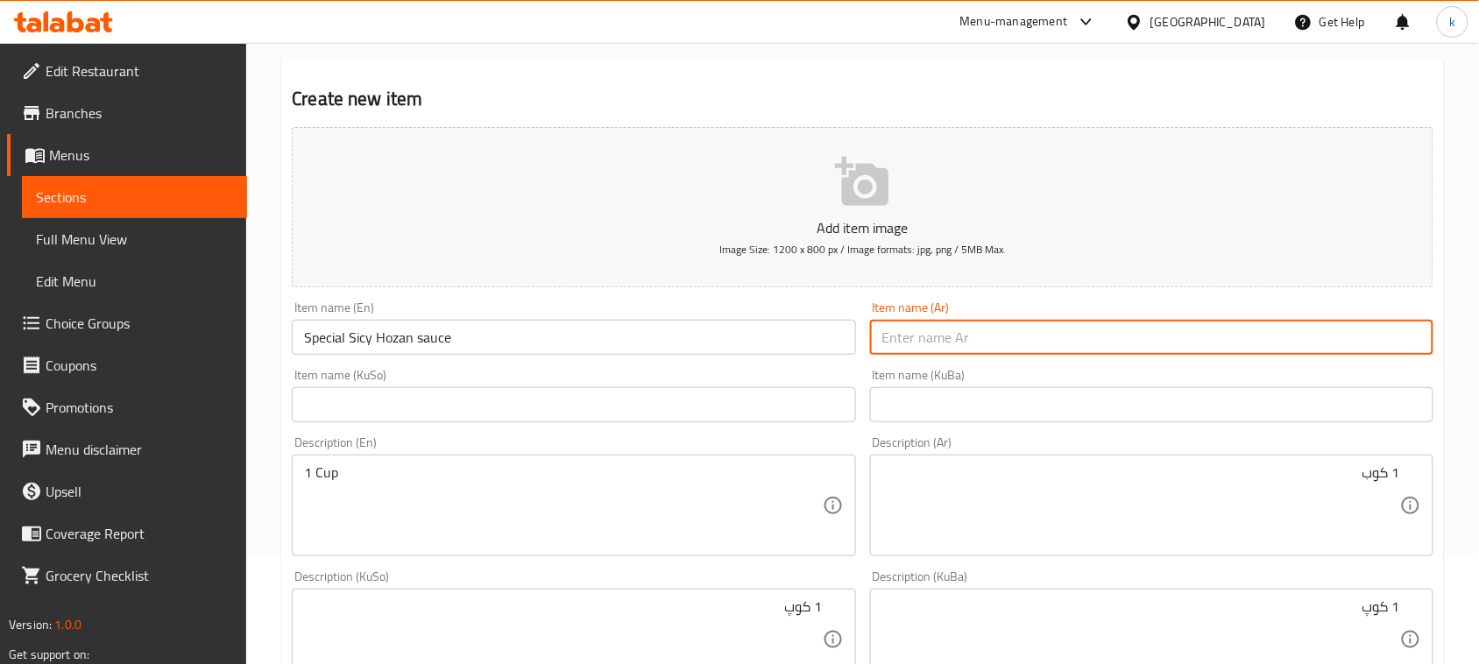
paste input "صلصة سيسي هوزان الخاصة"
click at [357, 335] on input "Special Sicy Hozan sauce" at bounding box center [573, 337] width 563 height 35
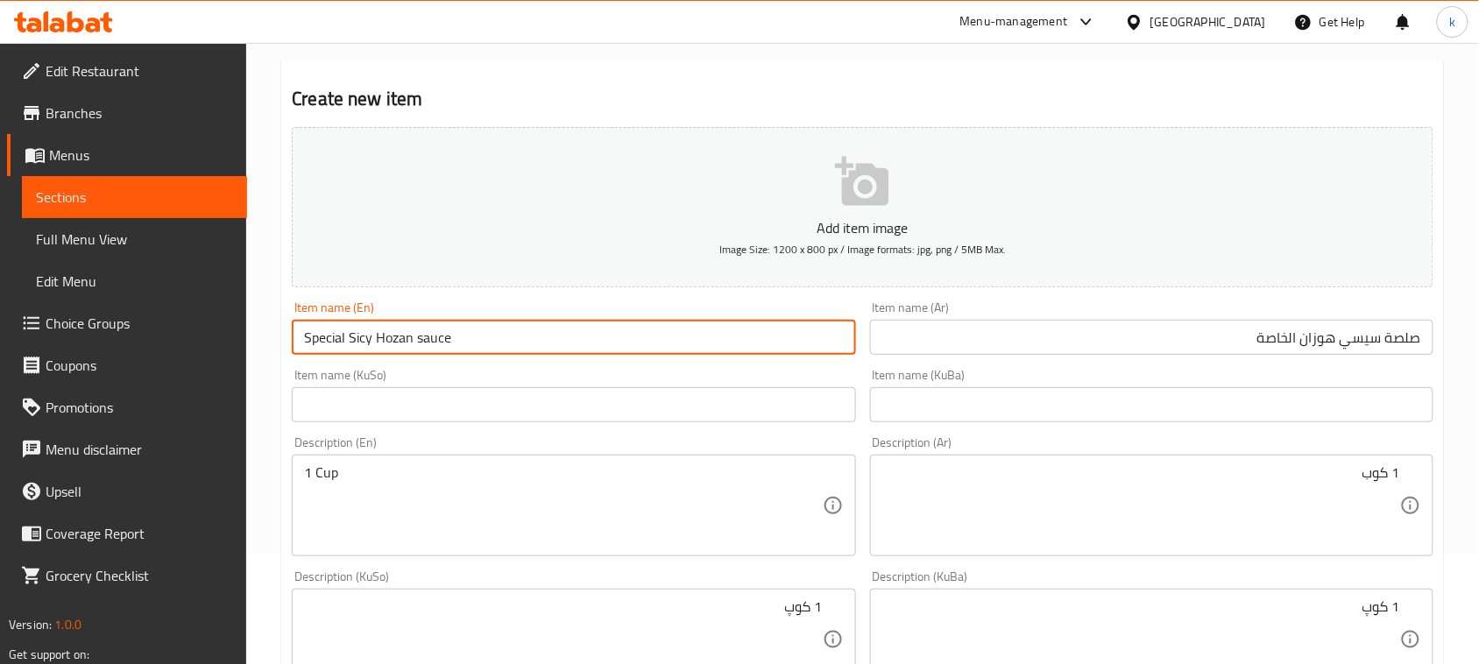
click at [357, 335] on input "Special Sicy Hozan sauce" at bounding box center [573, 337] width 563 height 35
click at [1290, 340] on input "صلصة سيسي هوزان الخاصة" at bounding box center [1151, 337] width 563 height 35
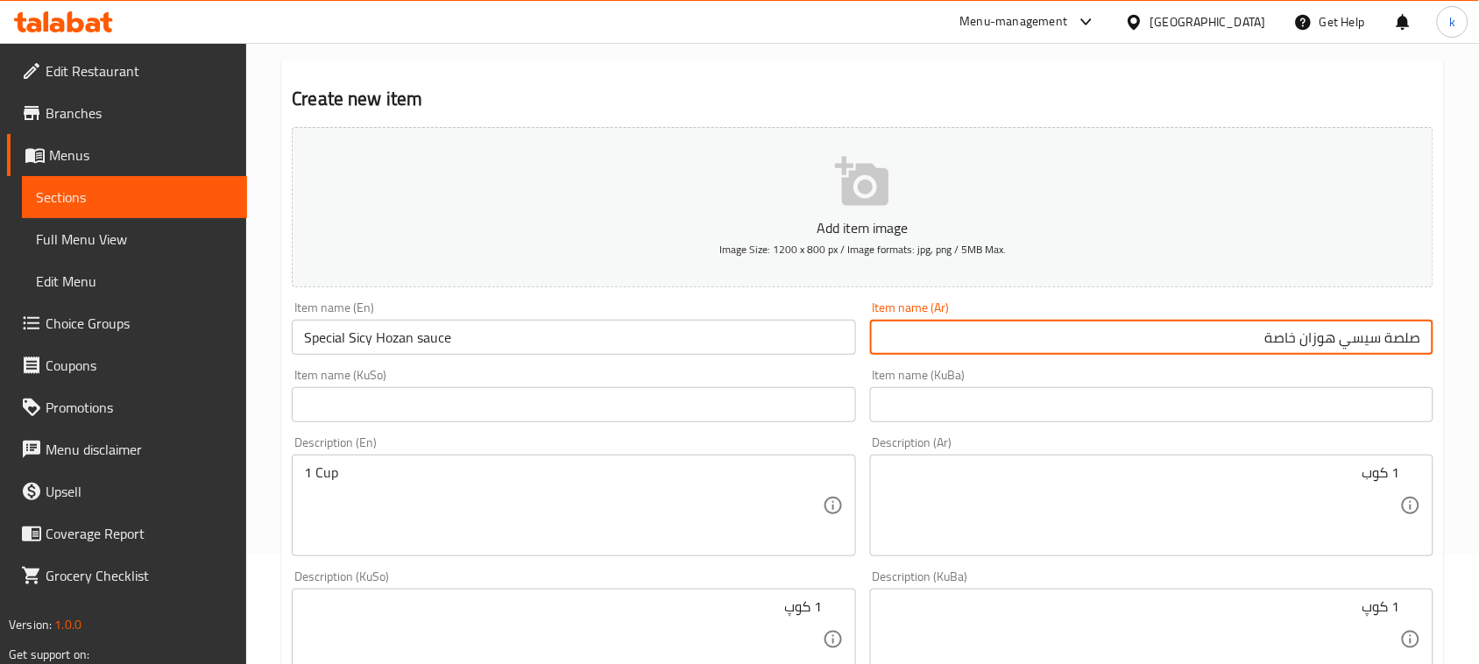
type input "صلصة سيسي هوزان خاصة"
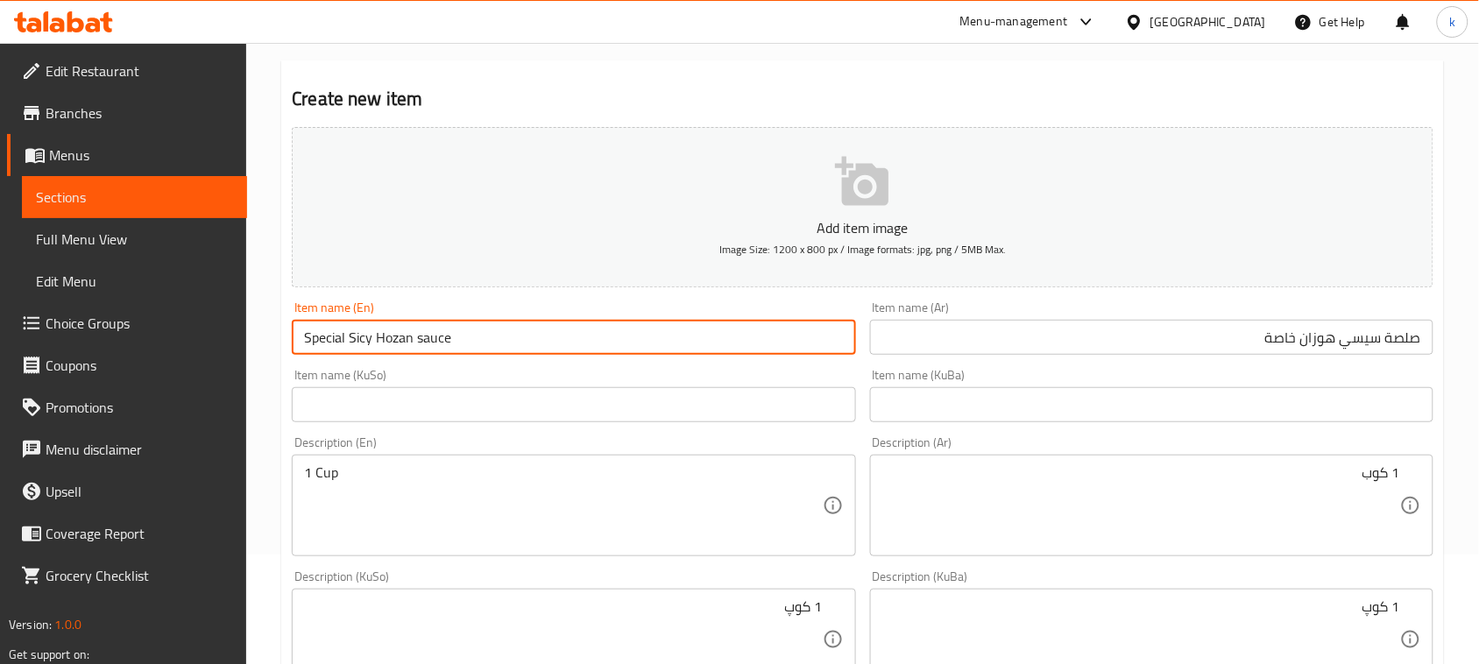
click at [421, 343] on input "Special Sicy Hozan sauce" at bounding box center [573, 337] width 563 height 35
click at [519, 348] on input "Special Sicy Hozan Sauce" at bounding box center [573, 337] width 563 height 35
type input "Special Sicy Hozan Sauce"
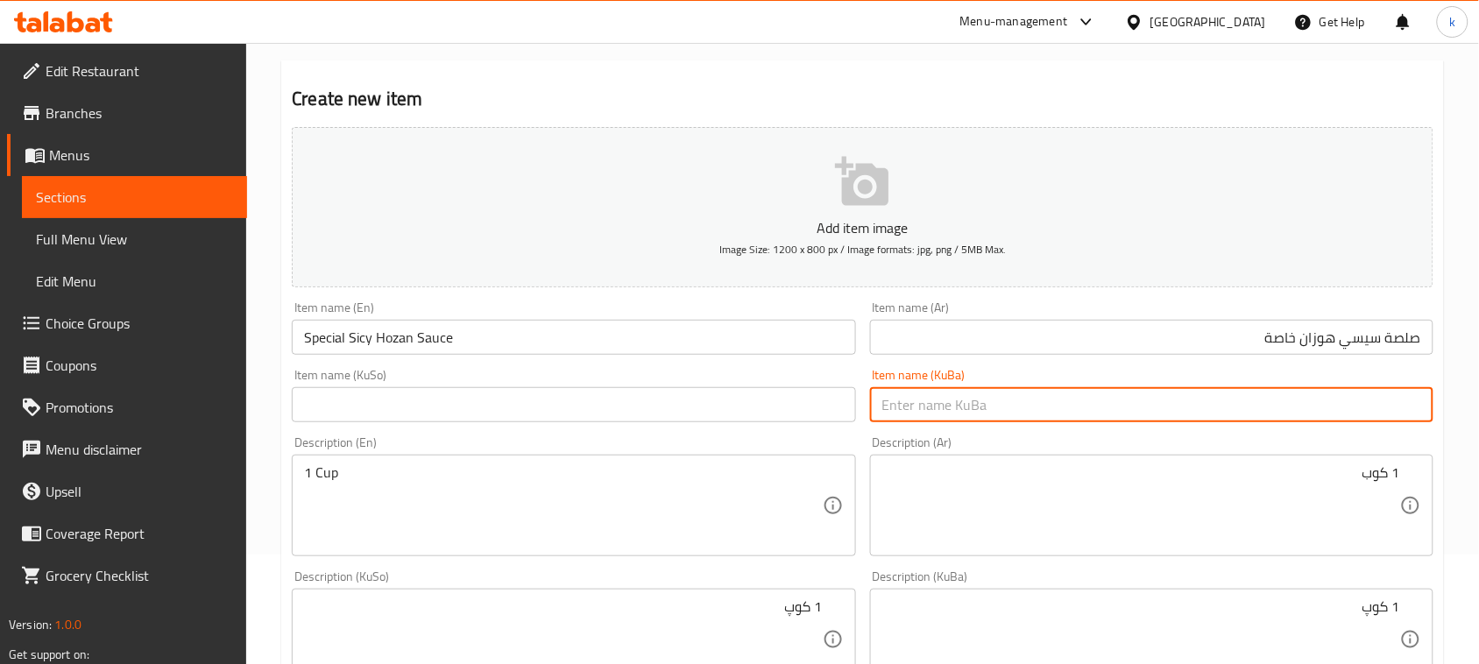
click at [1359, 410] on input "text" at bounding box center [1151, 404] width 563 height 35
paste input "سۆسی تایبەتی سیسی هۆزان"
click at [1367, 408] on input "سۆسی تایبەتی سیسی هۆزان" at bounding box center [1151, 404] width 563 height 35
click at [1279, 404] on input "سۆسی سیسی هۆزان" at bounding box center [1151, 404] width 563 height 35
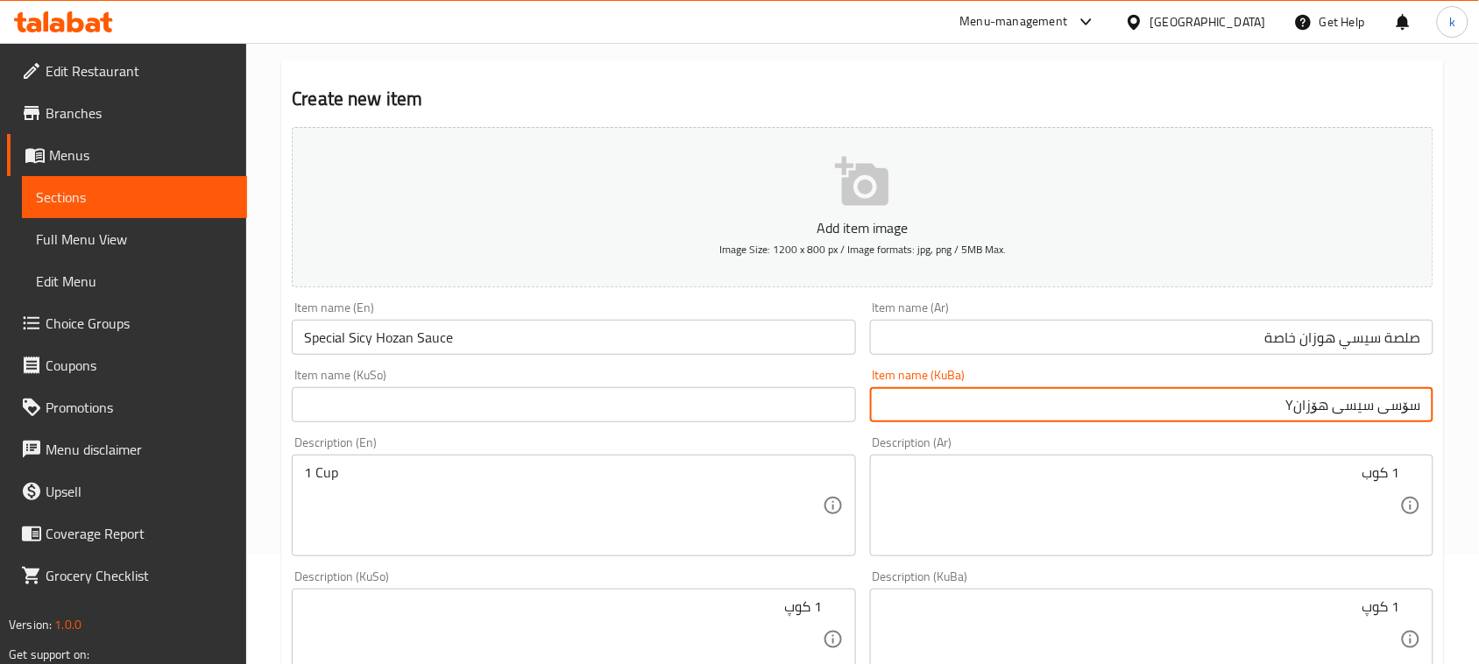
paste input "تایبەتی"
drag, startPoint x: 1242, startPoint y: 408, endPoint x: 1494, endPoint y: 414, distance: 251.5
click at [1479, 413] on html "​ Menu-management Iraq Get Help k Edit Restaurant Branches Menus Sections Full …" at bounding box center [739, 222] width 1479 height 664
type input "سۆسی سیسی هۆزانY تایبەت"
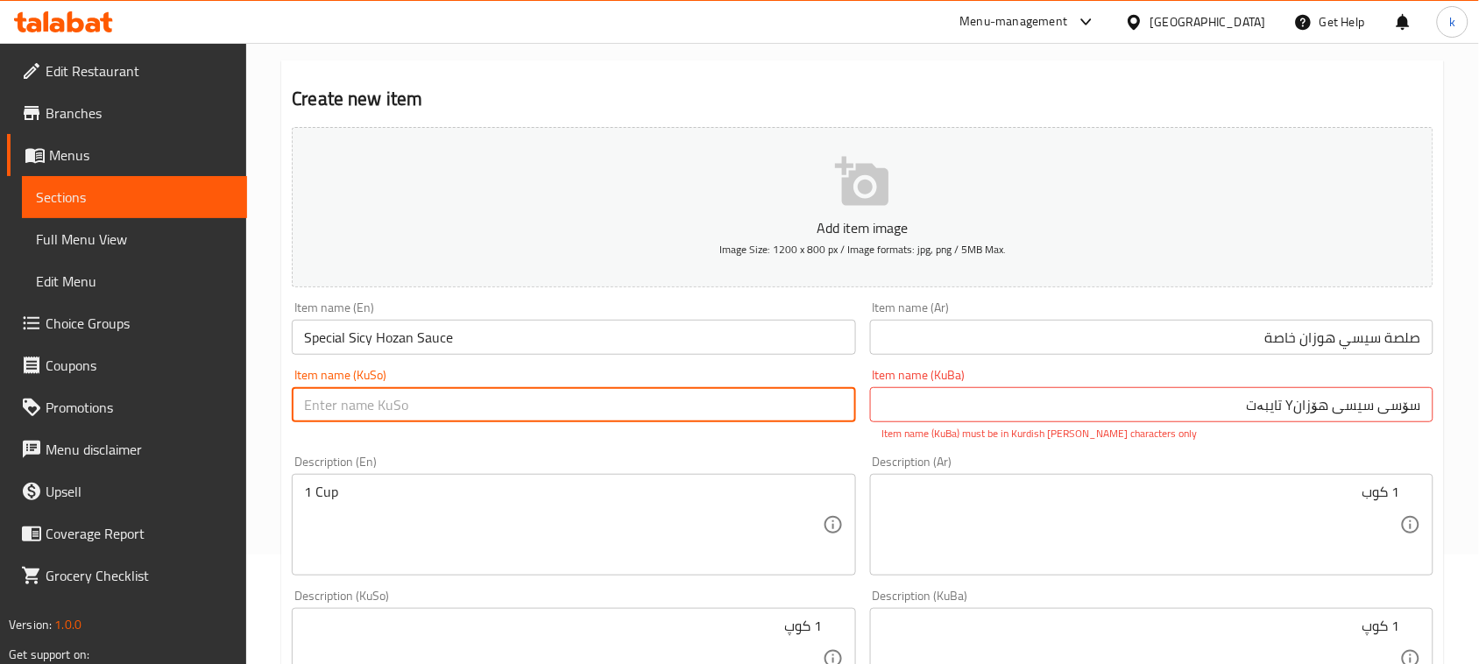
click at [492, 404] on input "text" at bounding box center [573, 404] width 563 height 35
paste input "سۆسی سیسی هۆزانY تایبەت"
type input "سۆسی سیسی هۆزانY تایبەت"
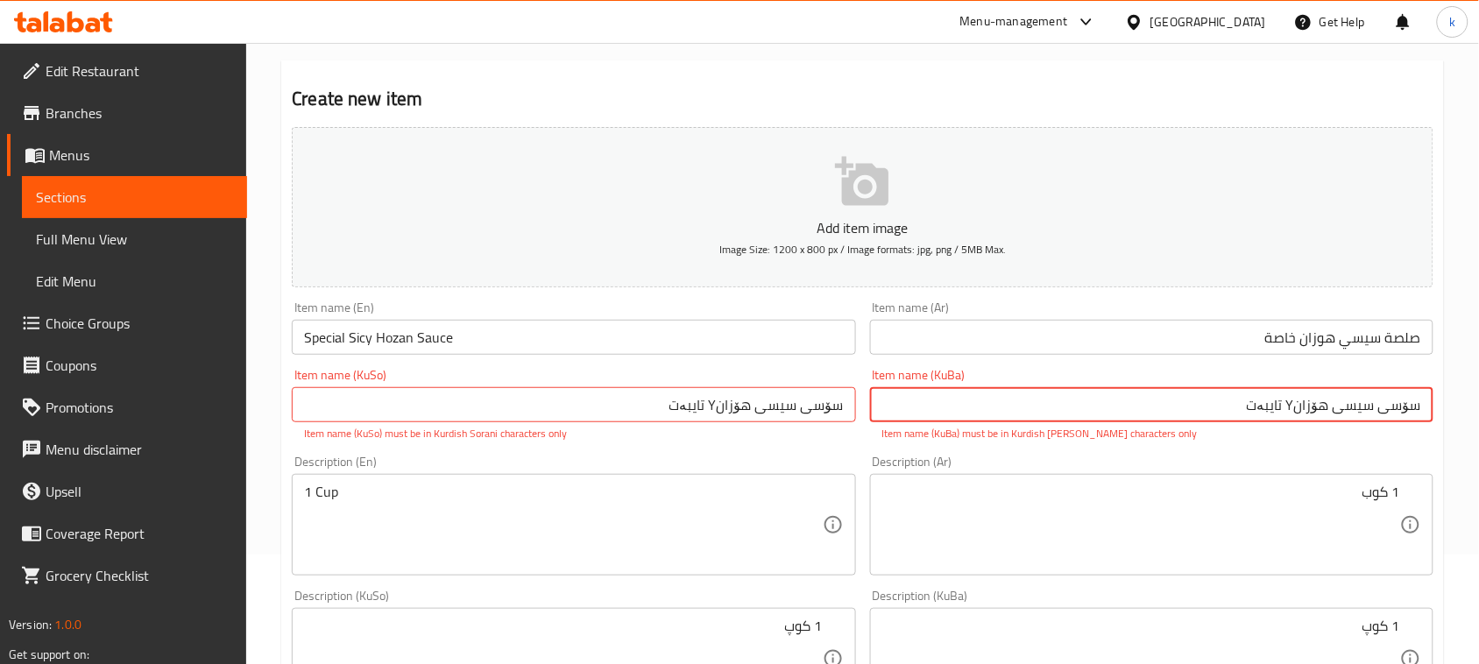
click at [1289, 403] on input "سۆسی سیسی هۆزانY تایبەت" at bounding box center [1151, 404] width 563 height 35
drag, startPoint x: 1301, startPoint y: 421, endPoint x: 1495, endPoint y: 453, distance: 196.2
click at [1479, 453] on html "​ Menu-management Iraq Get Help k Edit Restaurant Branches Menus Sections Full …" at bounding box center [739, 222] width 1479 height 664
type input "سۆسی سیسی هۆزانی تایبەت"
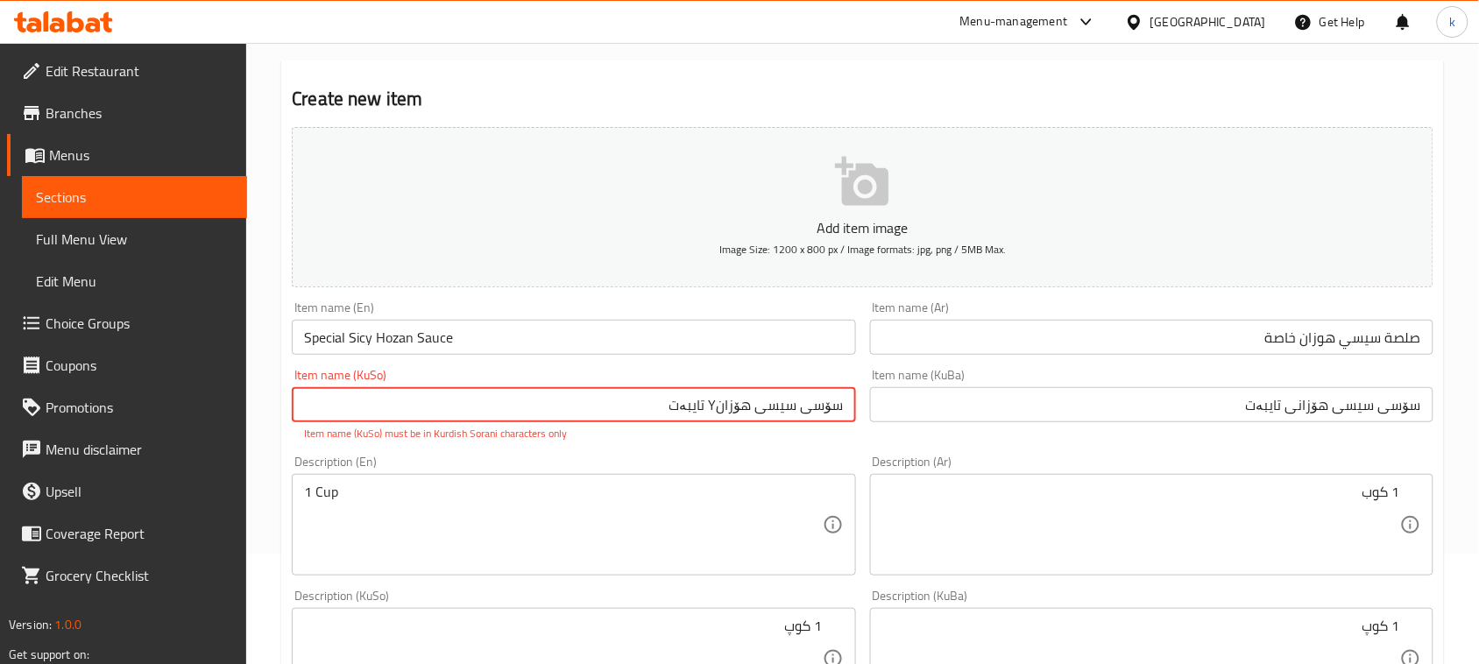
paste input "ی"
drag, startPoint x: 667, startPoint y: 413, endPoint x: 889, endPoint y: 431, distance: 223.3
click at [887, 431] on div "Add item image Image Size: 1200 x 800 px / Image formats: jpg, png / 5MB Max. I…" at bounding box center [863, 608] width 1156 height 976
type input "سۆسی سیسی هۆزانی تایبەت"
drag, startPoint x: 991, startPoint y: 521, endPoint x: 977, endPoint y: 523, distance: 14.1
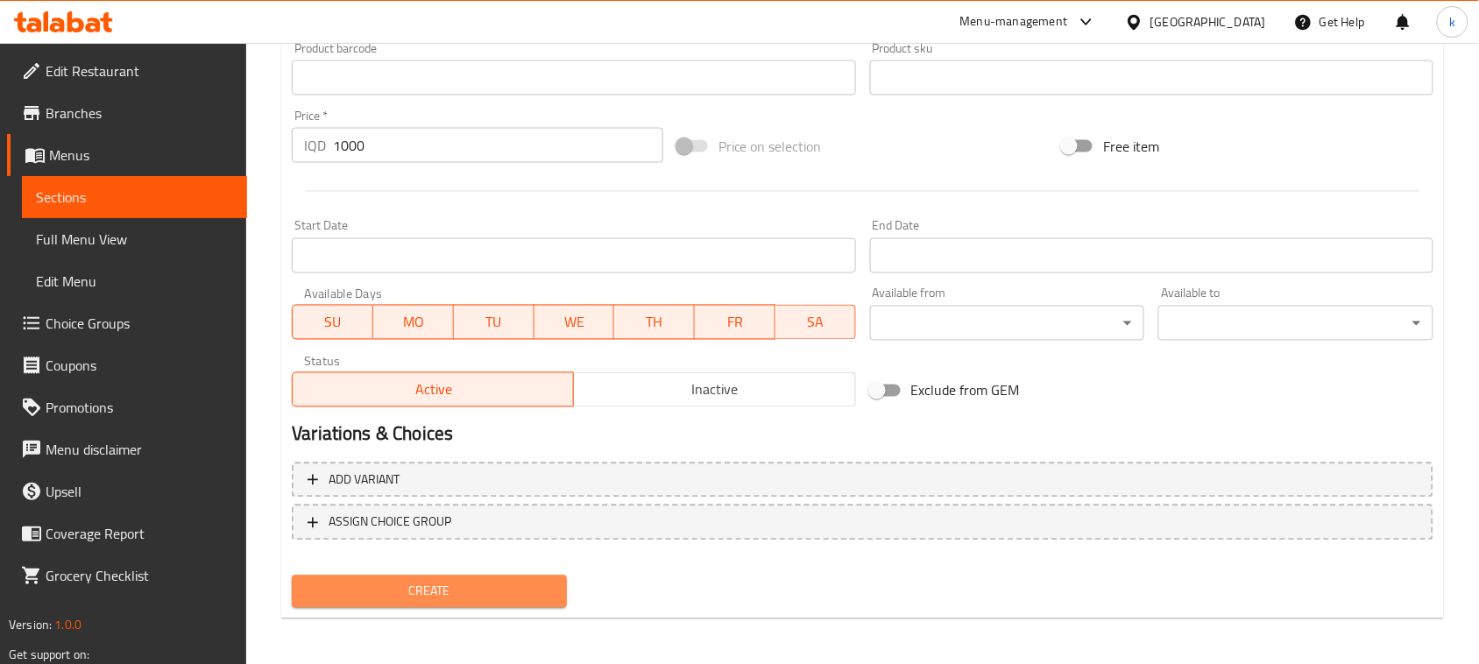
click at [505, 581] on span "Create" at bounding box center [429, 592] width 247 height 22
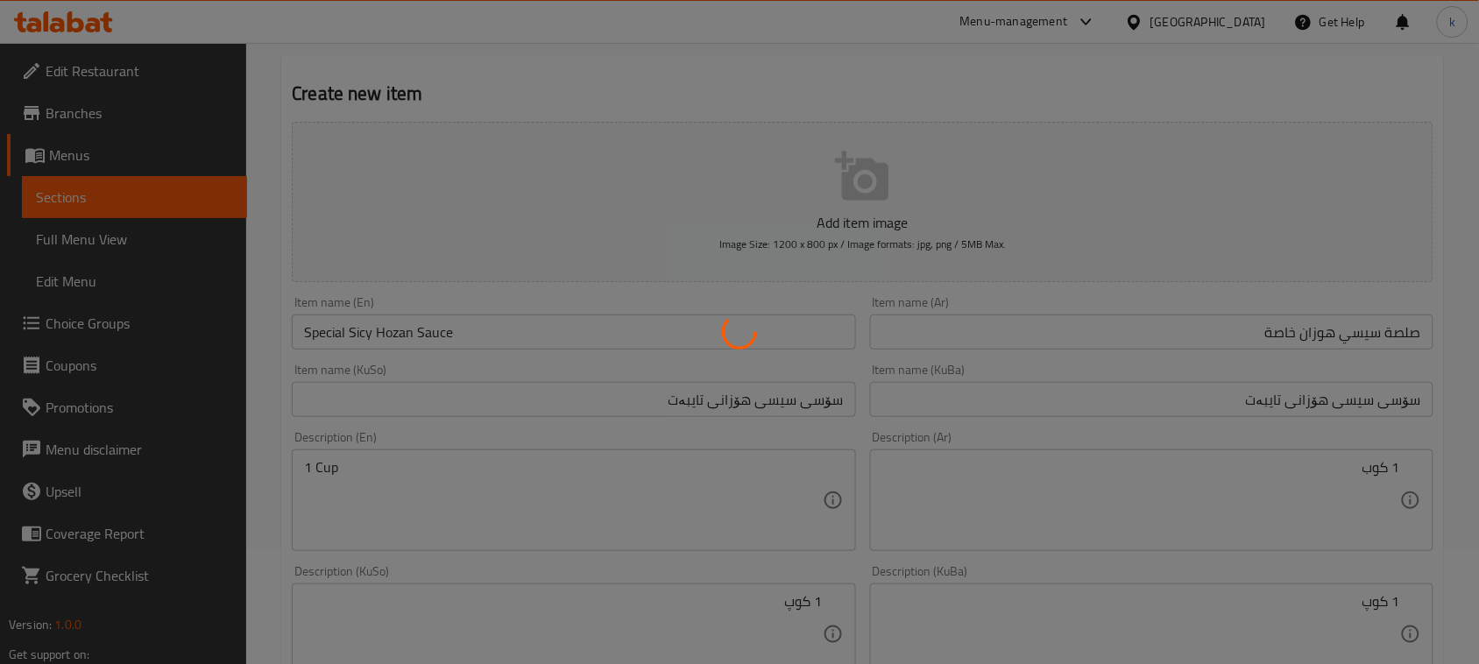
type input "0"
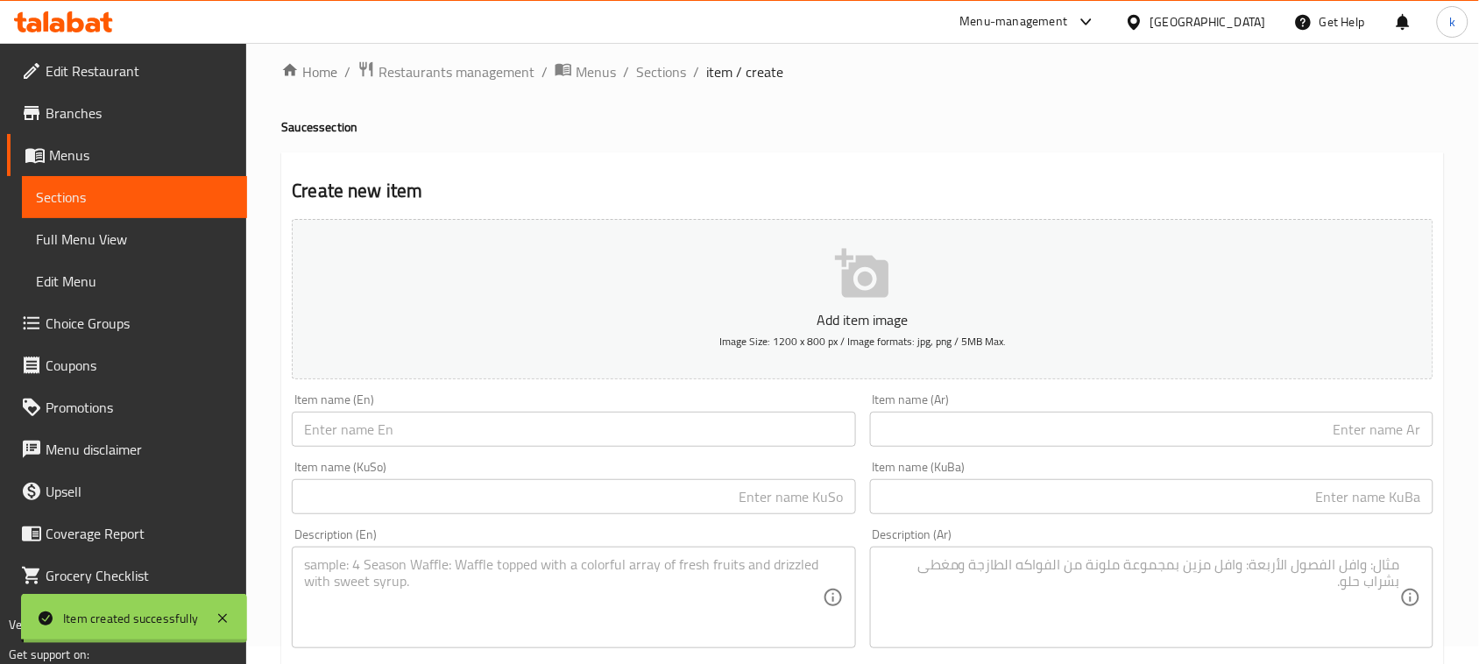
scroll to position [0, 0]
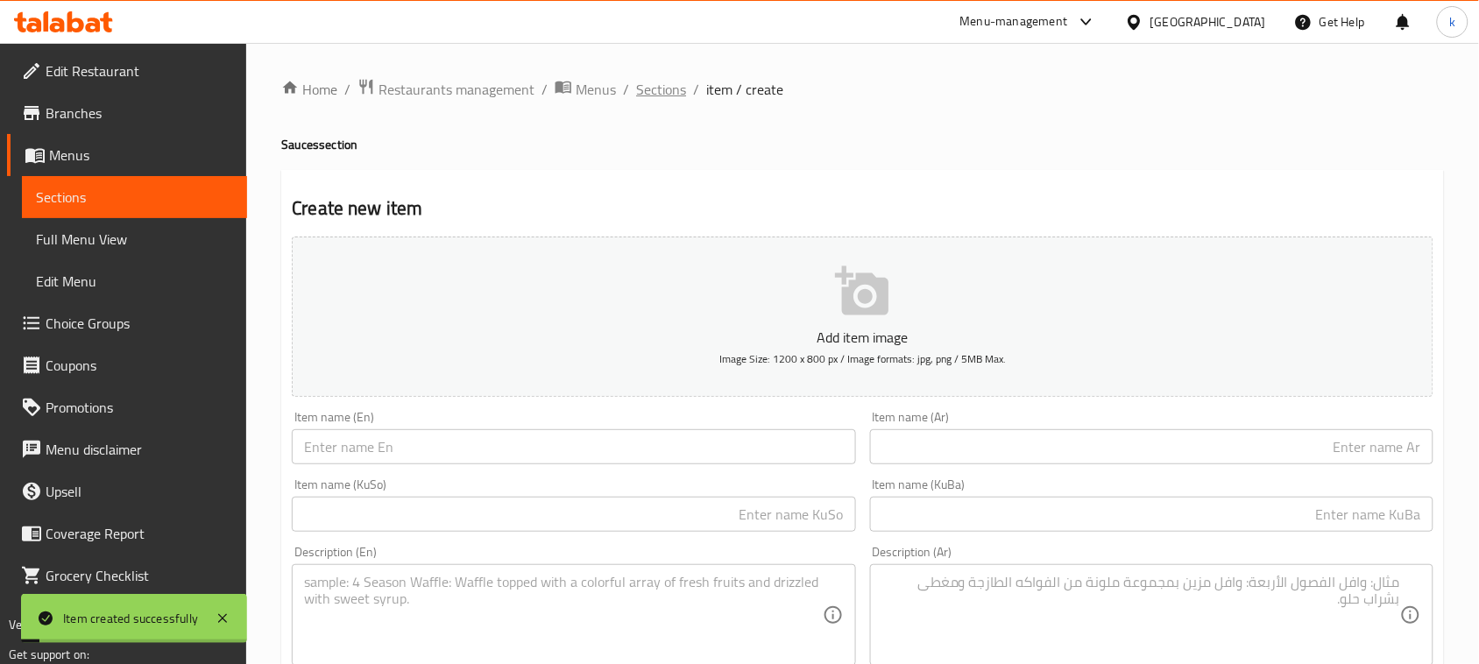
click at [650, 89] on span "Sections" at bounding box center [661, 89] width 50 height 21
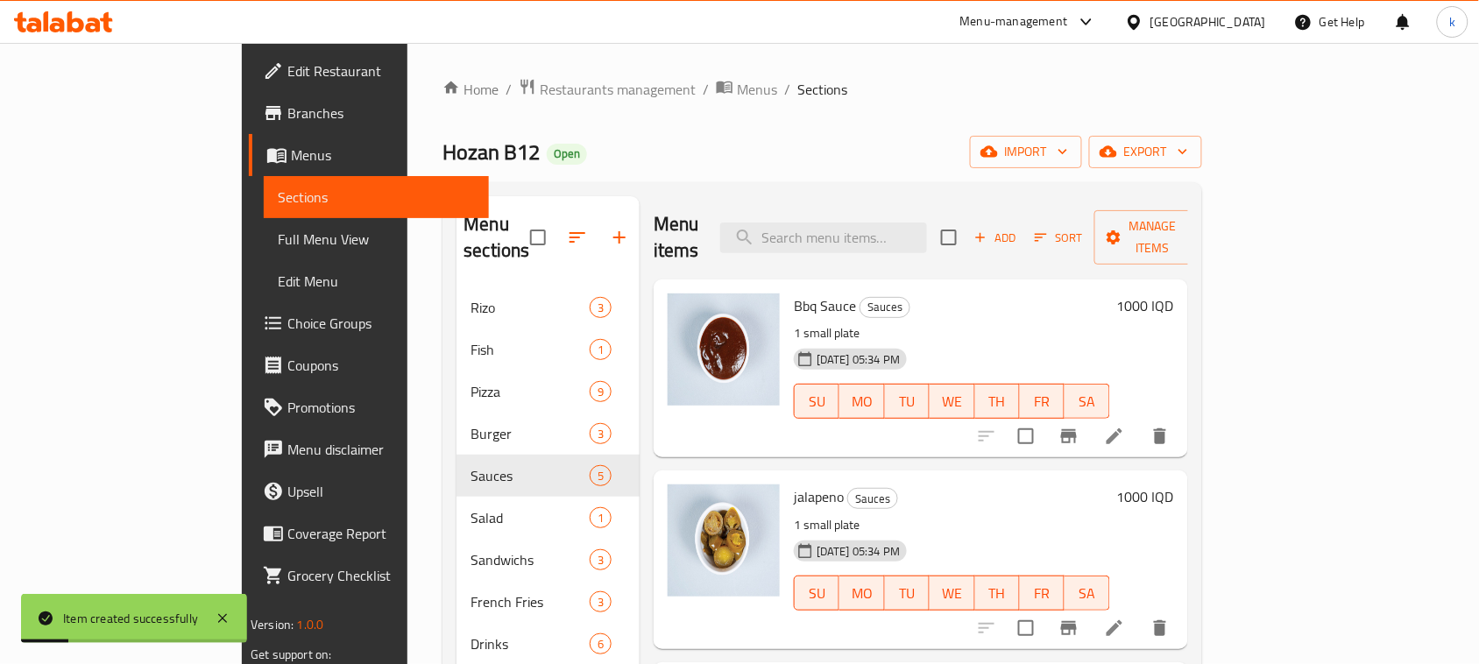
click at [287, 74] on span "Edit Restaurant" at bounding box center [380, 70] width 187 height 21
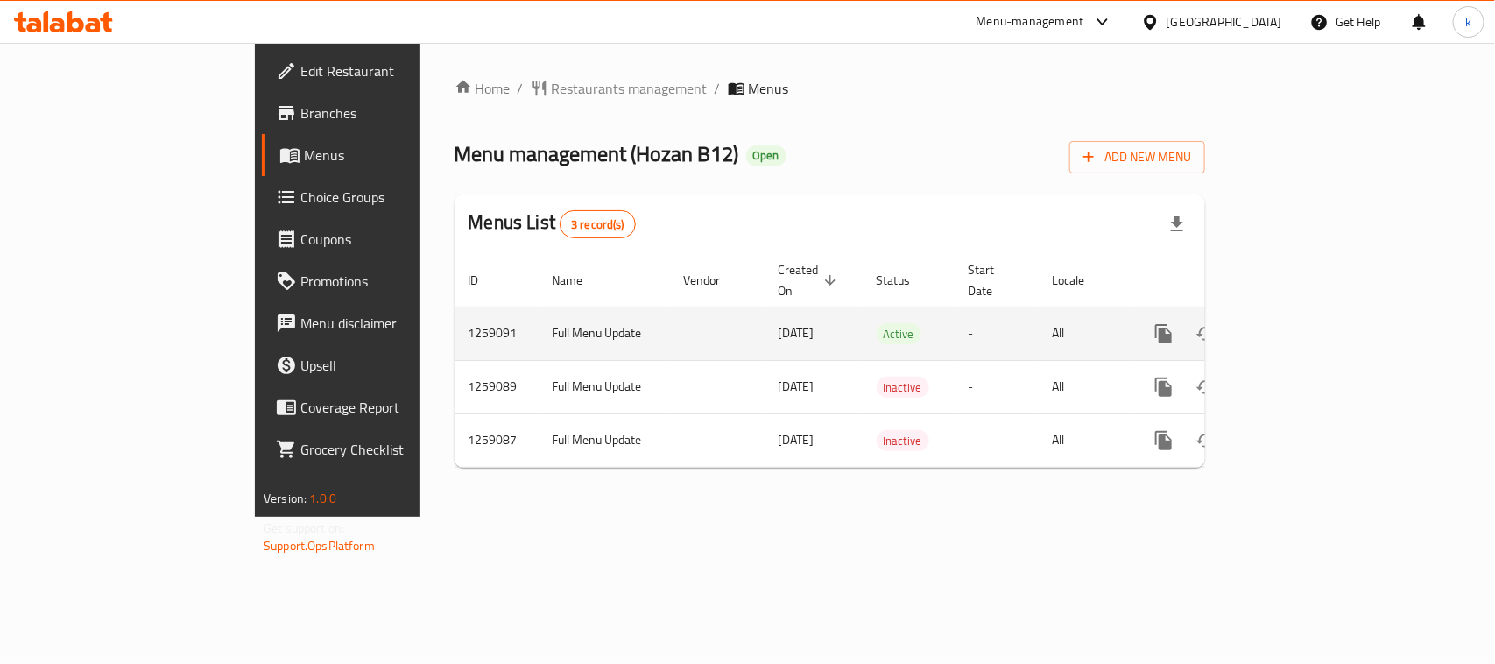
click at [1301, 323] on icon "enhanced table" at bounding box center [1290, 333] width 21 height 21
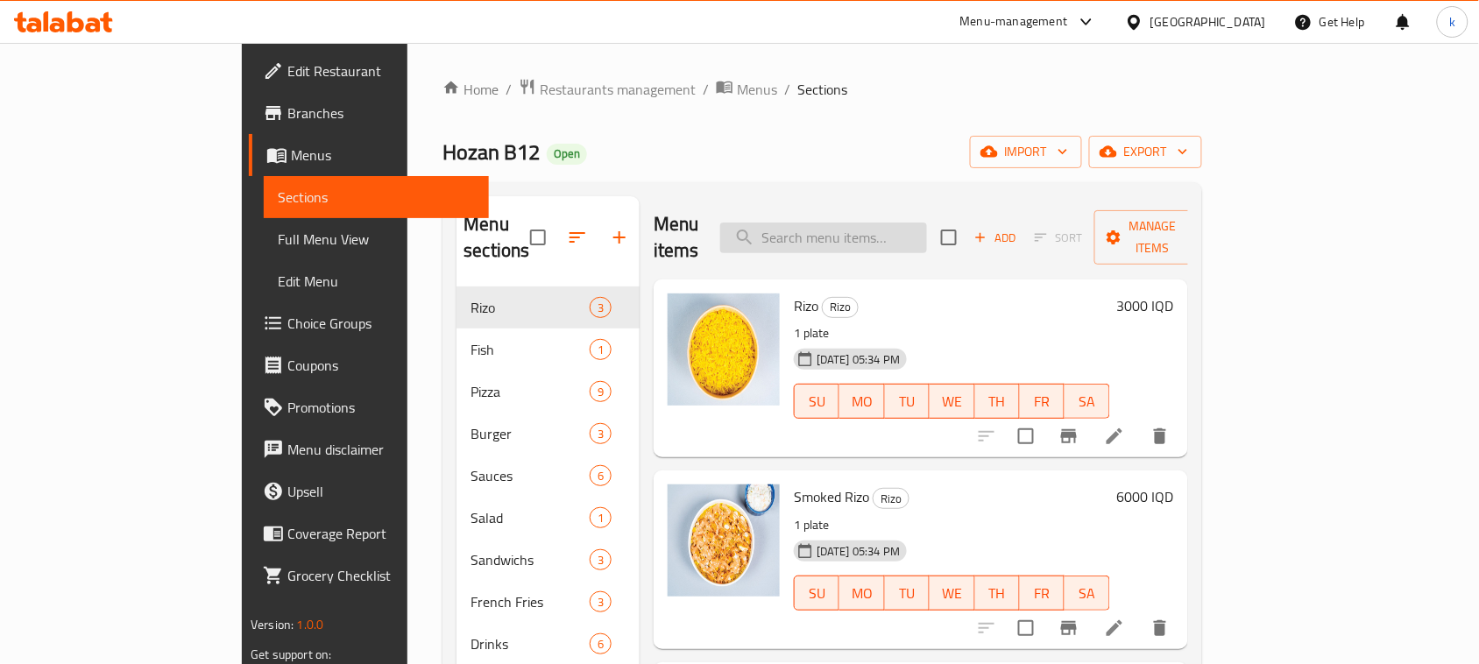
click at [870, 223] on input "search" at bounding box center [823, 238] width 207 height 31
paste input "Onion rings"
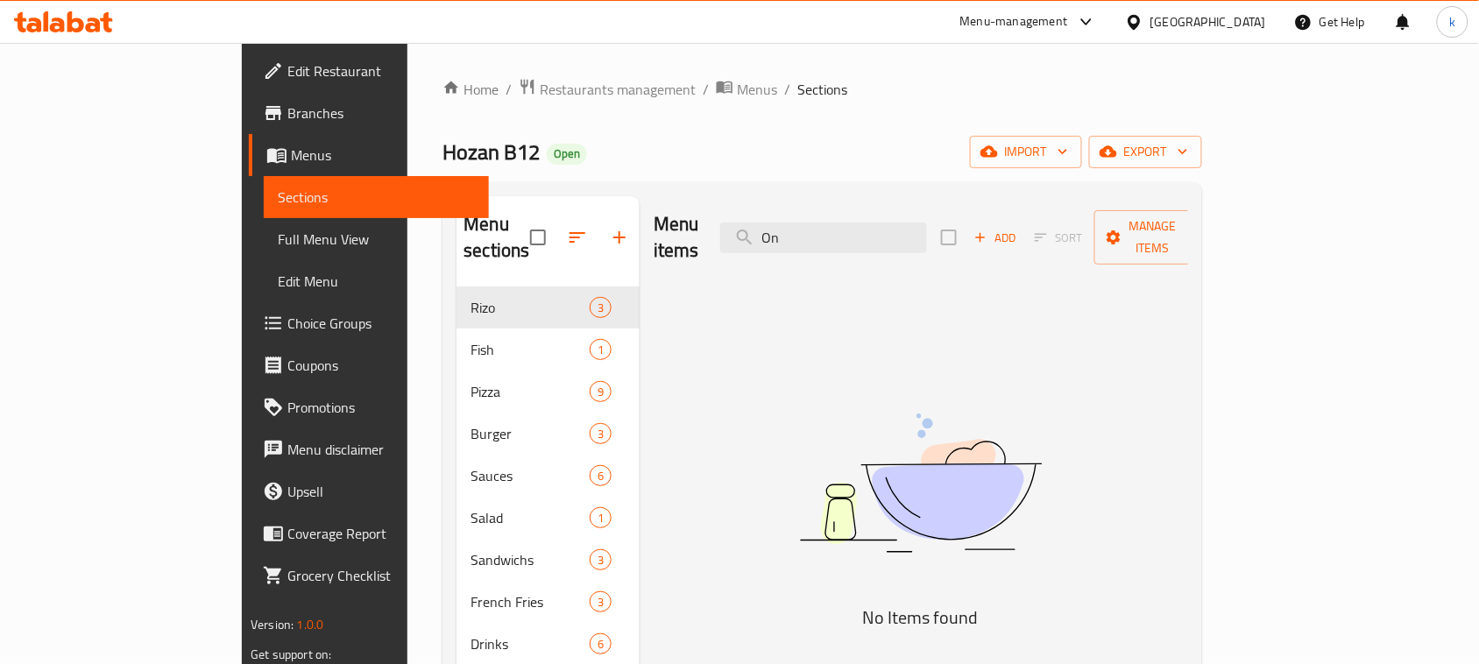
type input "O"
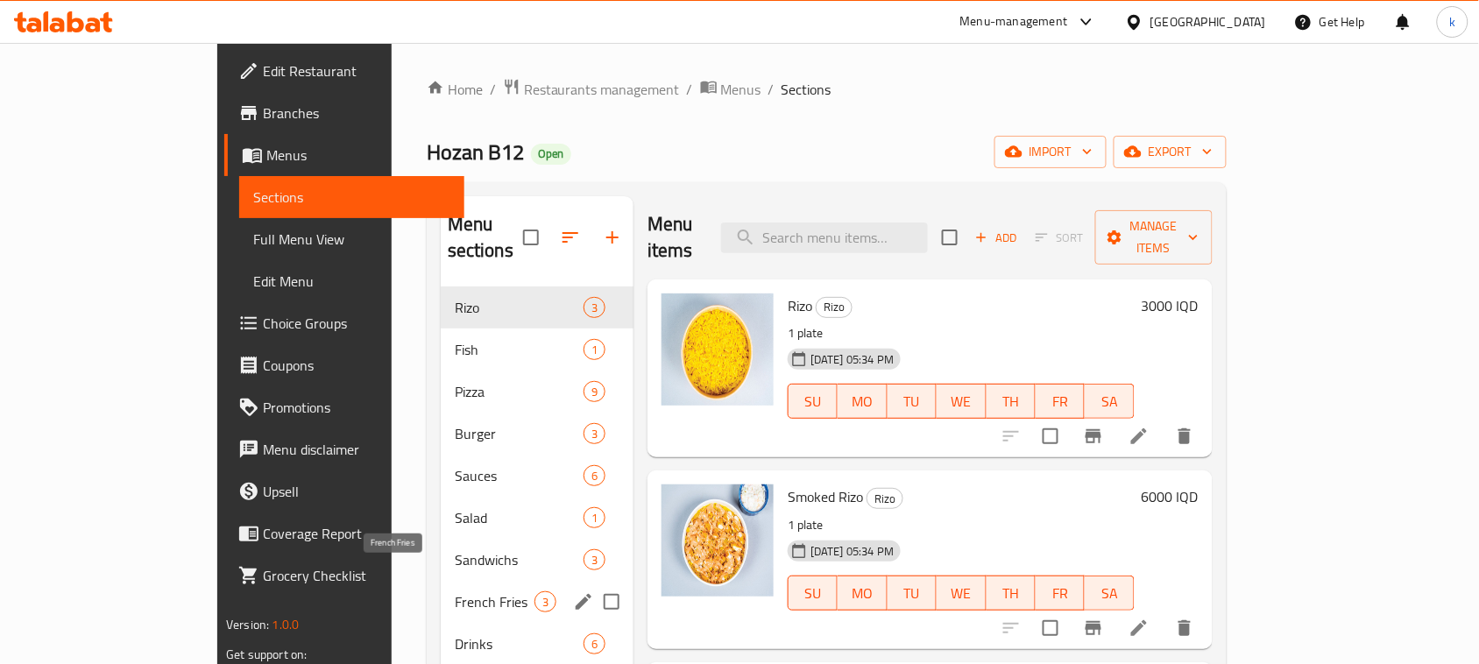
click at [455, 591] on span "French Fries" at bounding box center [495, 601] width 80 height 21
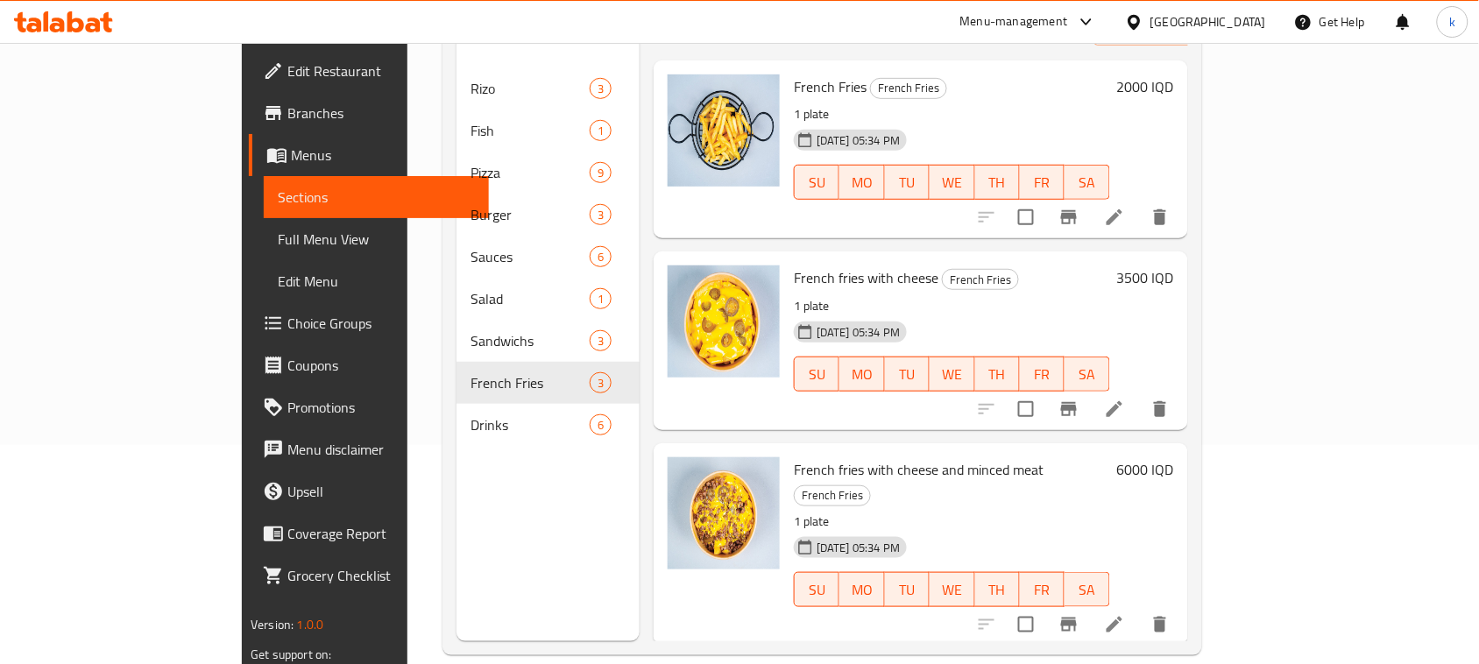
scroll to position [246, 0]
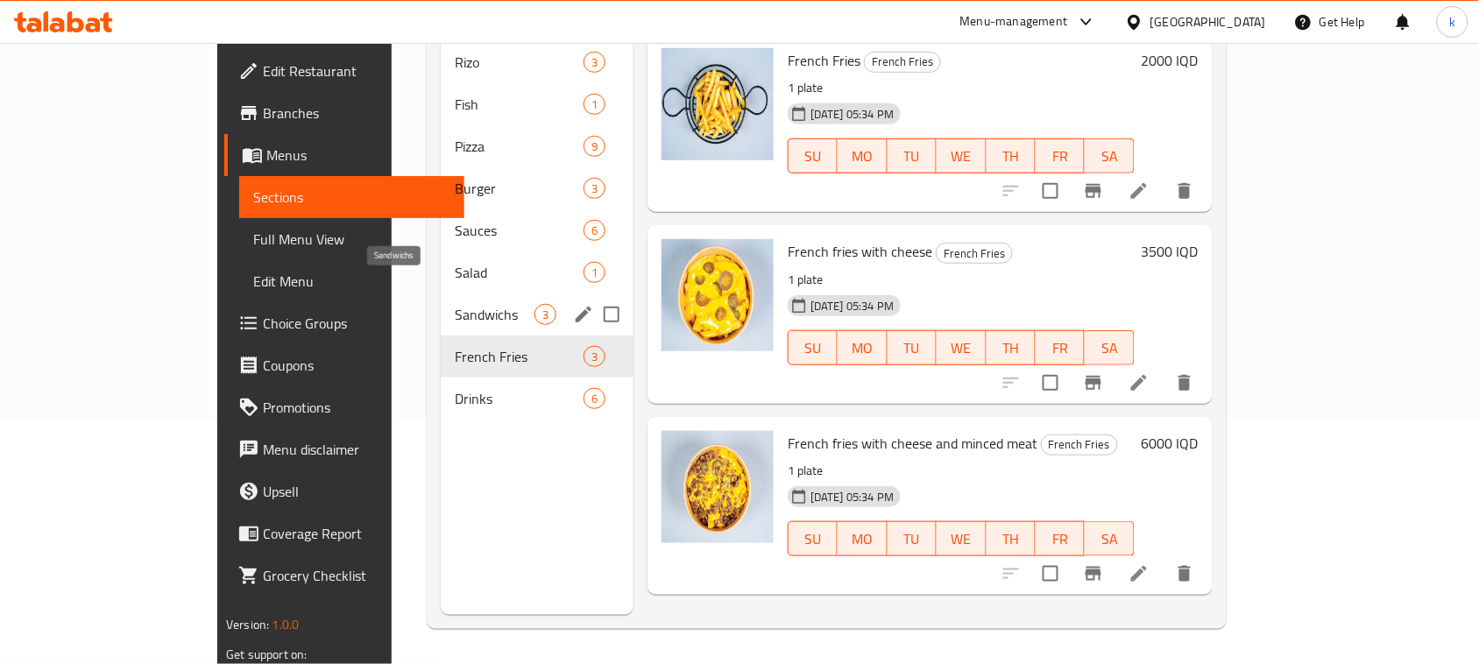
click at [455, 304] on span "Sandwichs" at bounding box center [495, 314] width 80 height 21
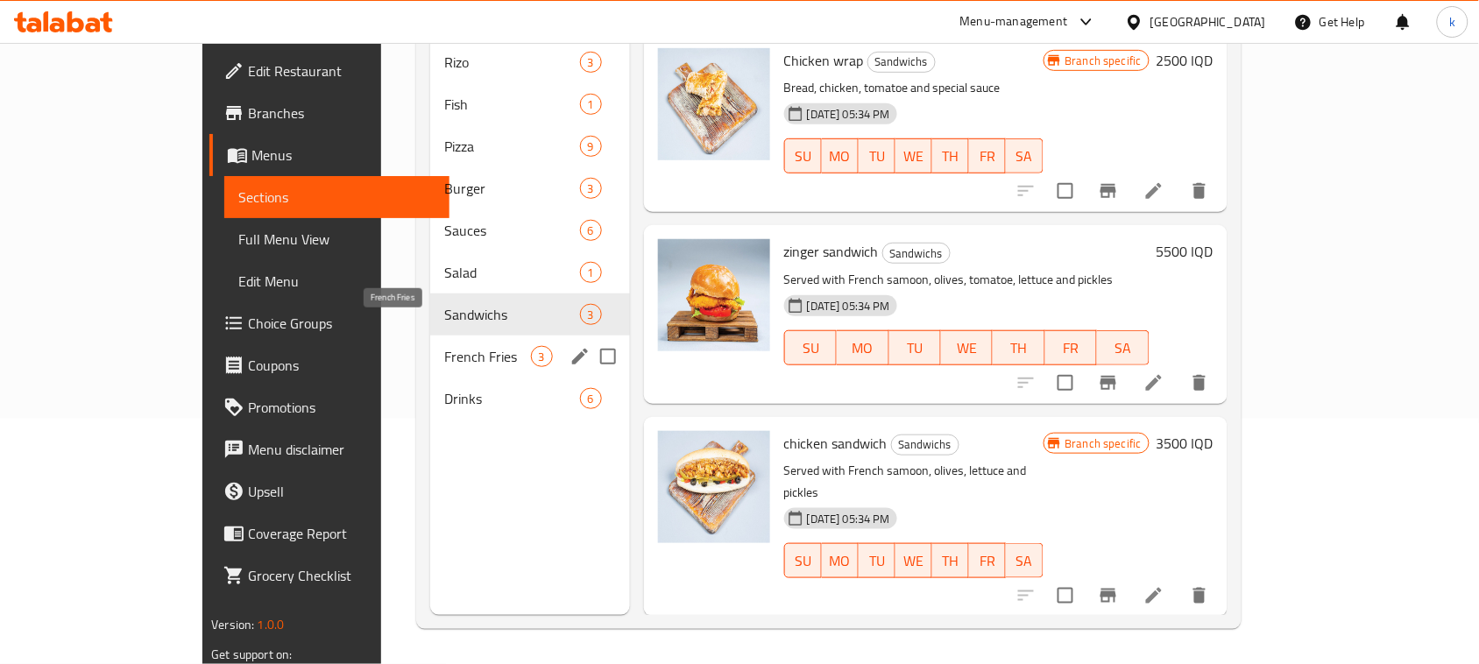
click at [444, 346] on span "French Fries" at bounding box center [487, 356] width 86 height 21
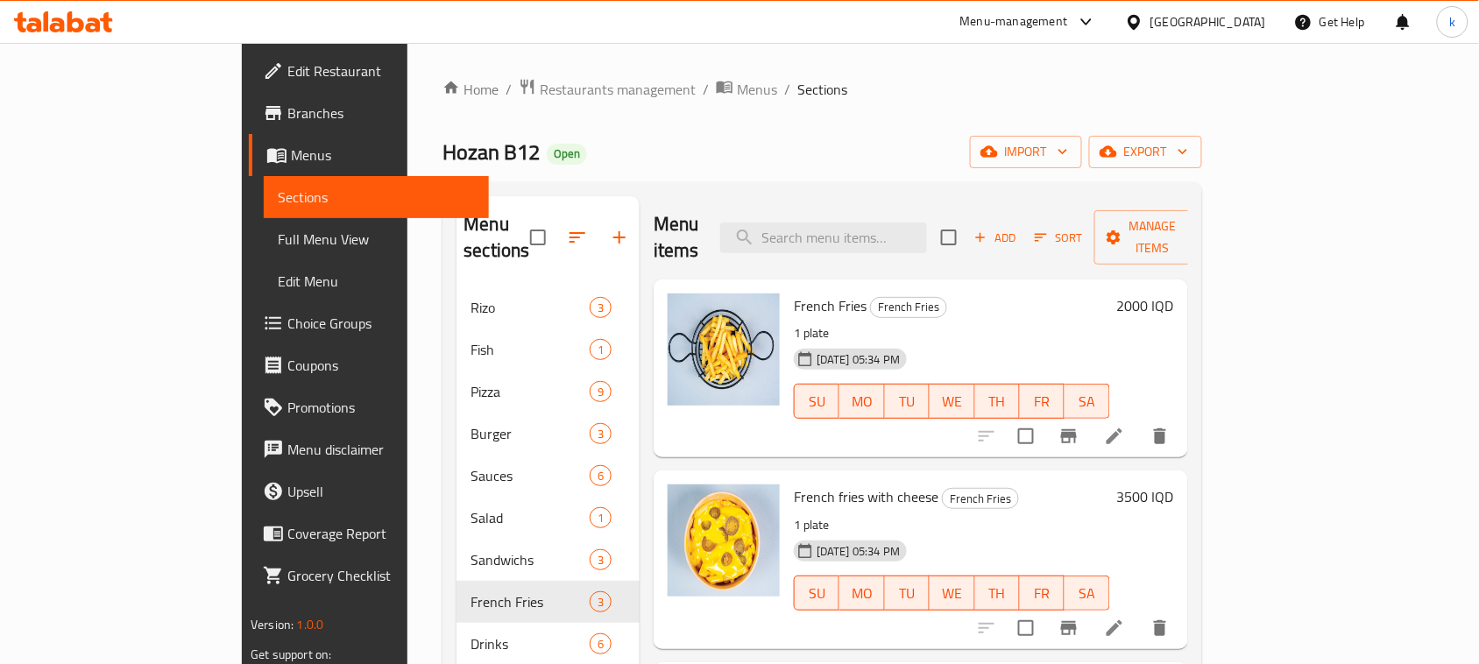
click at [986, 233] on icon "button" at bounding box center [981, 238] width 10 height 10
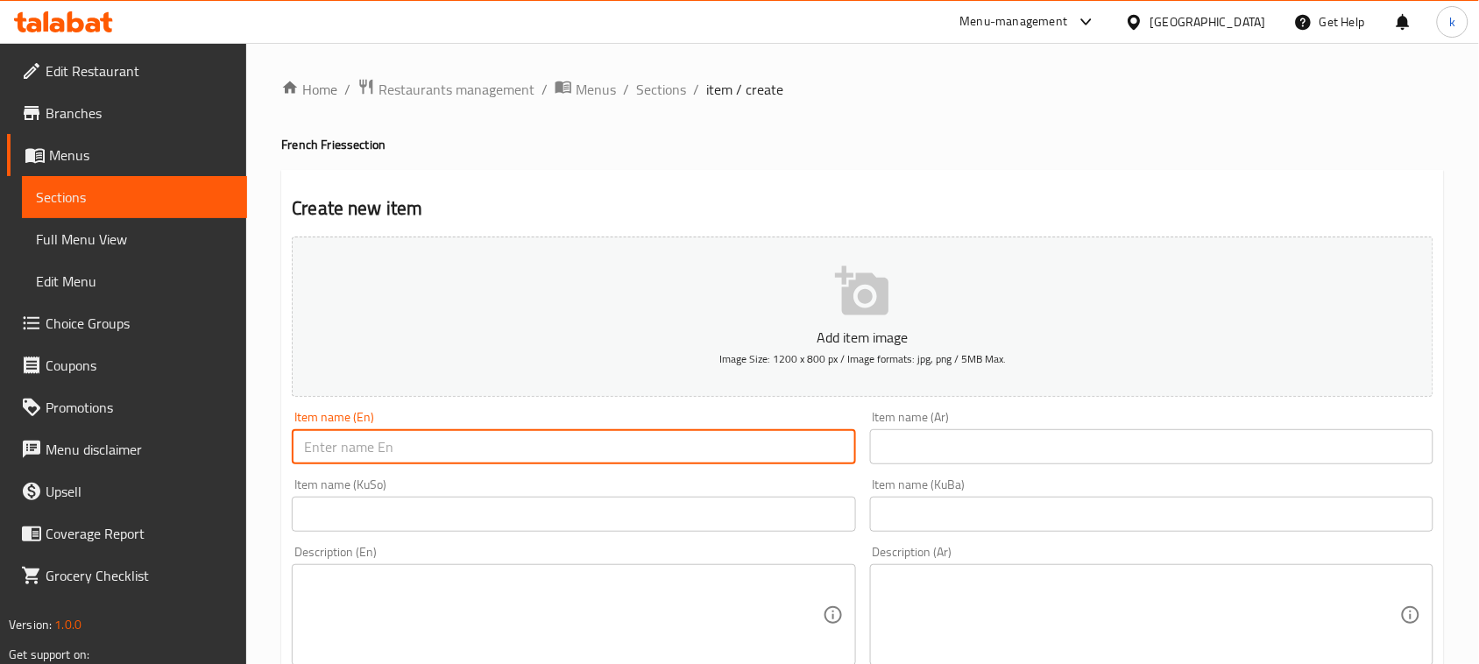
click at [491, 445] on input "text" at bounding box center [573, 446] width 563 height 35
paste input "Onion rings"
type input "Onion Rings"
click at [1010, 456] on input "text" at bounding box center [1151, 446] width 563 height 35
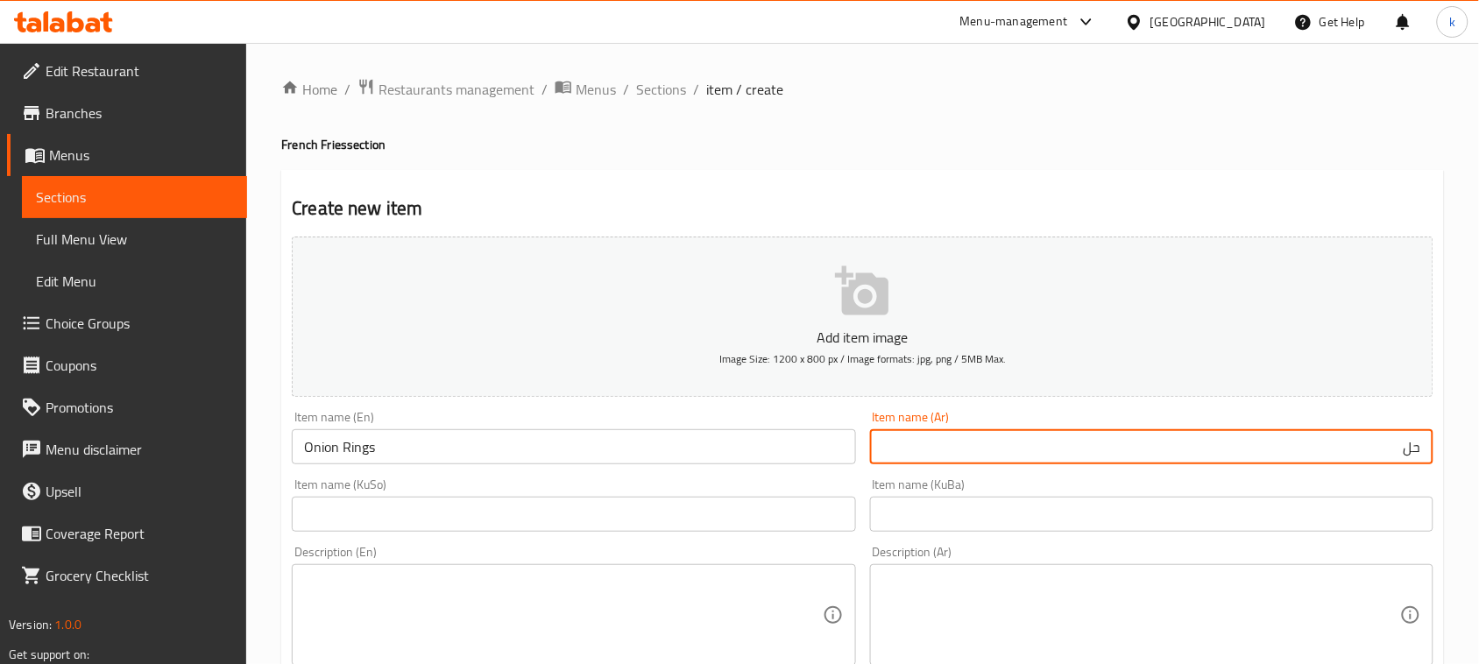
type input "حلقات بصل"
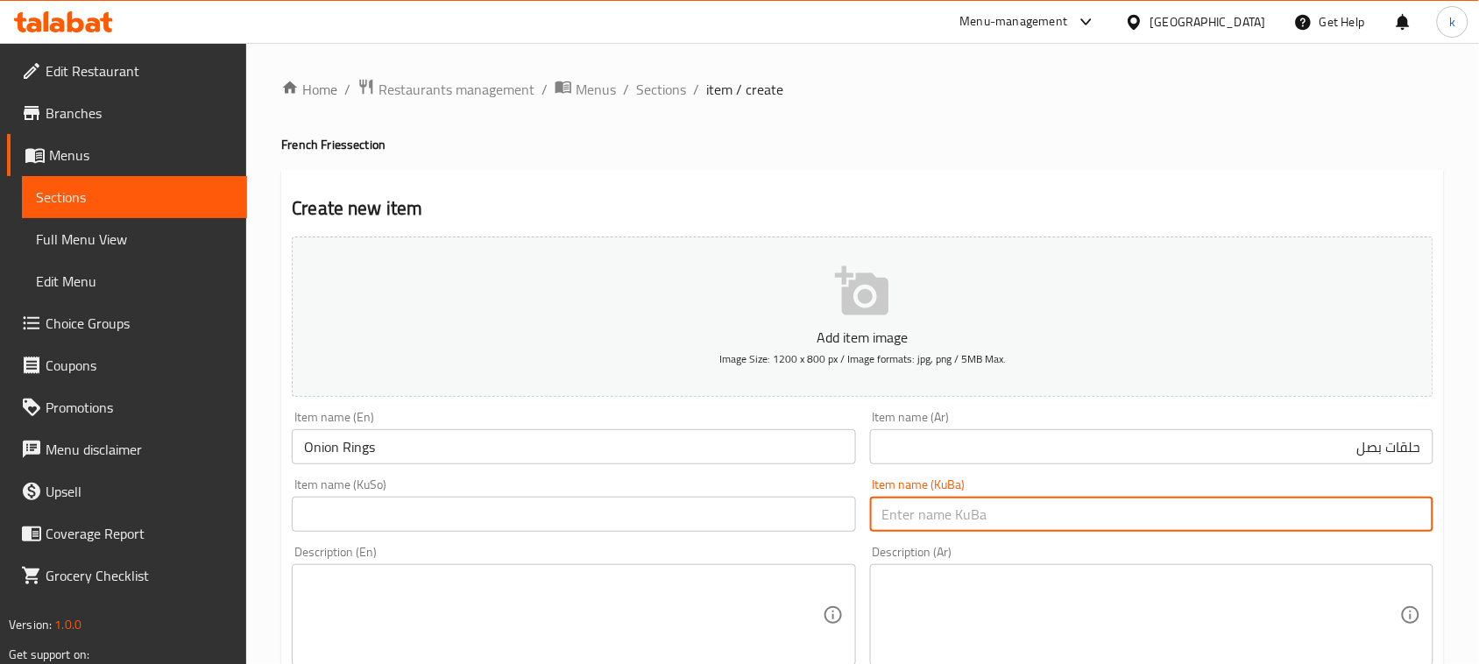
click at [1386, 511] on input "text" at bounding box center [1151, 514] width 563 height 35
click at [1390, 454] on input "حلقات بصل" at bounding box center [1151, 446] width 563 height 35
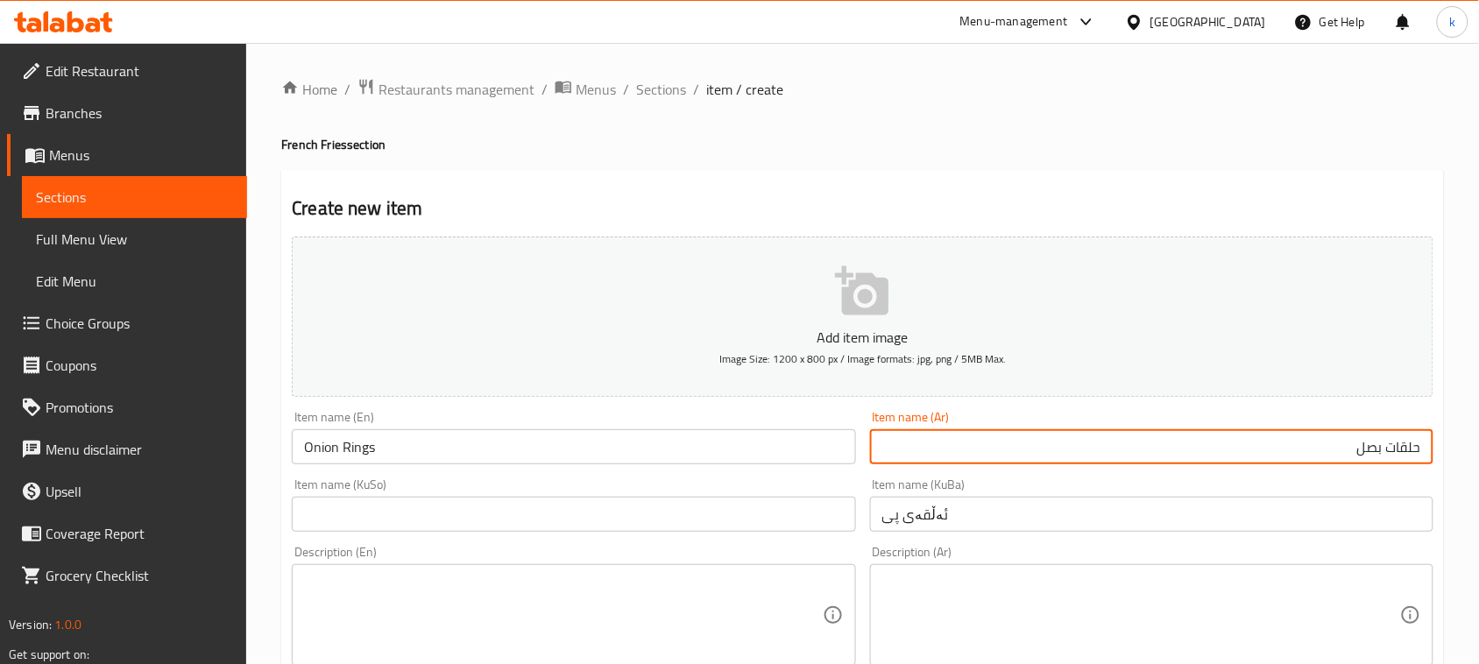
click at [1390, 454] on input "حلقات بصل" at bounding box center [1151, 446] width 563 height 35
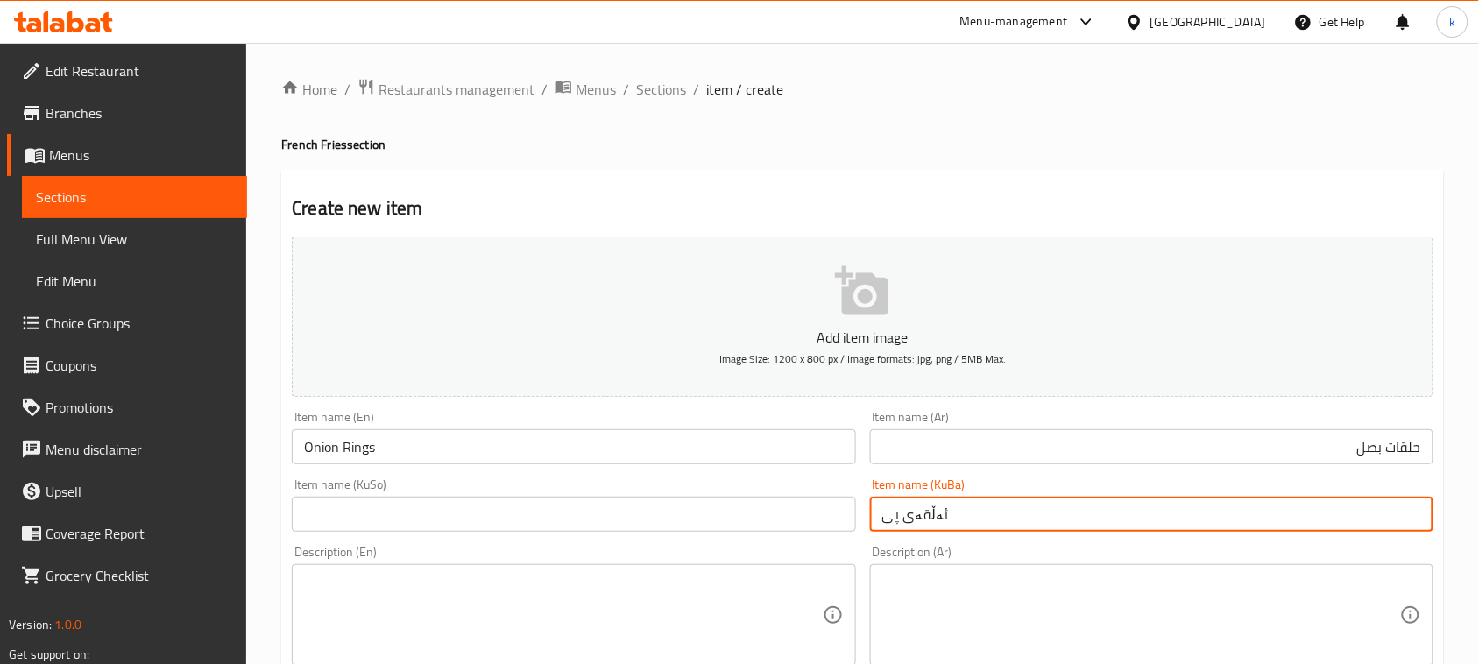
drag, startPoint x: 977, startPoint y: 511, endPoint x: 756, endPoint y: 520, distance: 220.9
paste input "لقەی پیاز"
type input "ئەلقەی پیاز"
click at [788, 513] on input "text" at bounding box center [573, 514] width 563 height 35
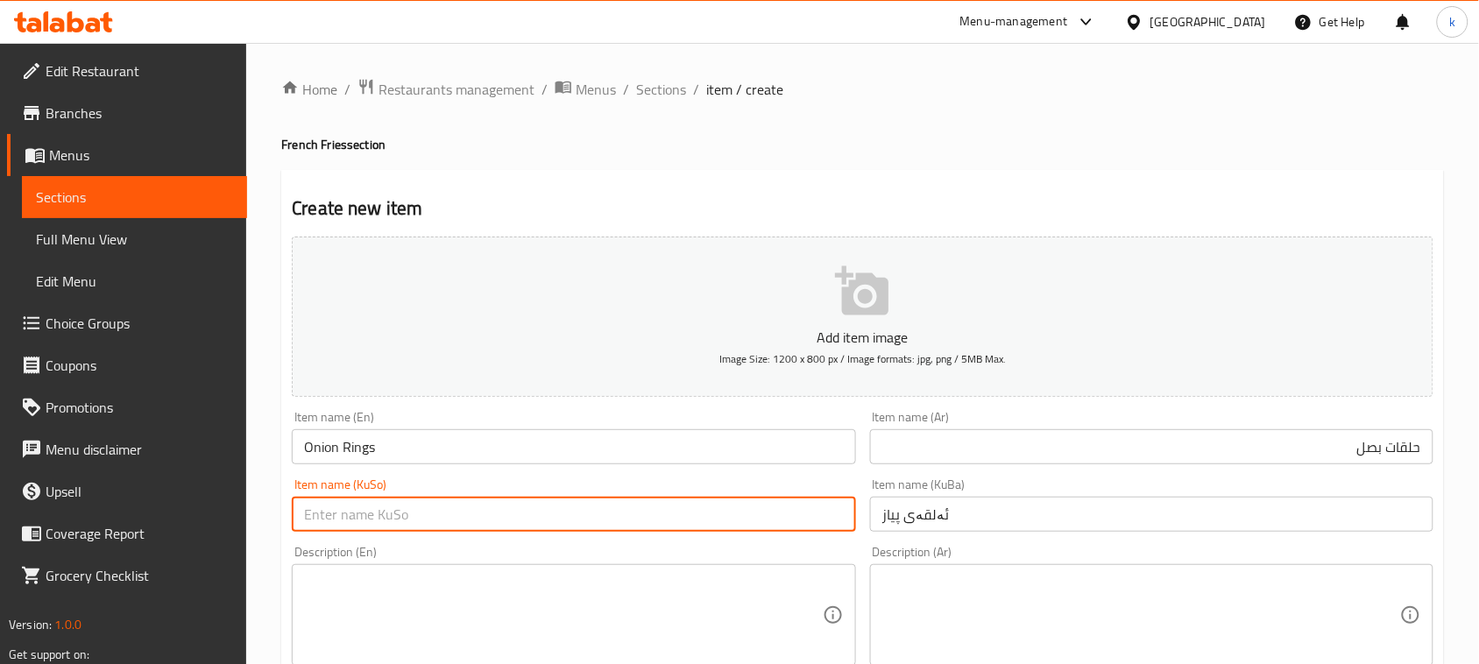
paste input "ئەلقەی پیاز"
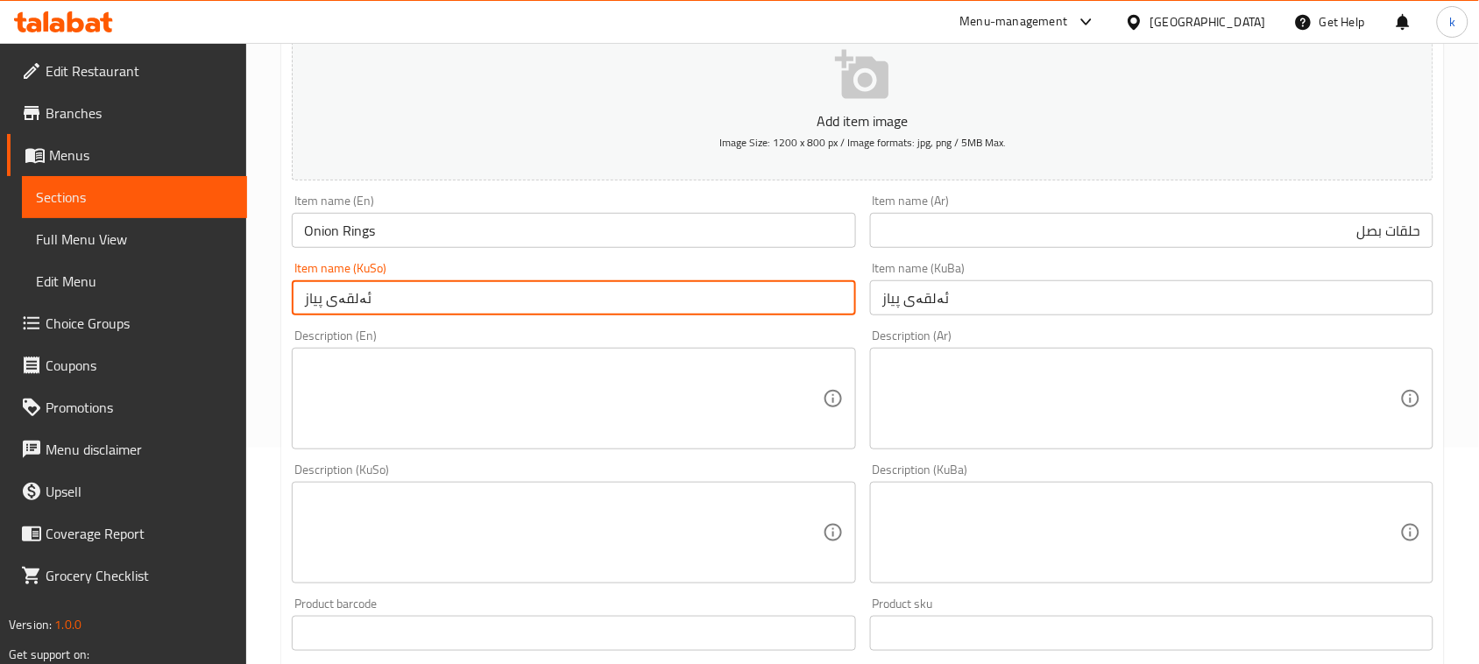
scroll to position [219, 0]
type input "ئەلقەی پیاز"
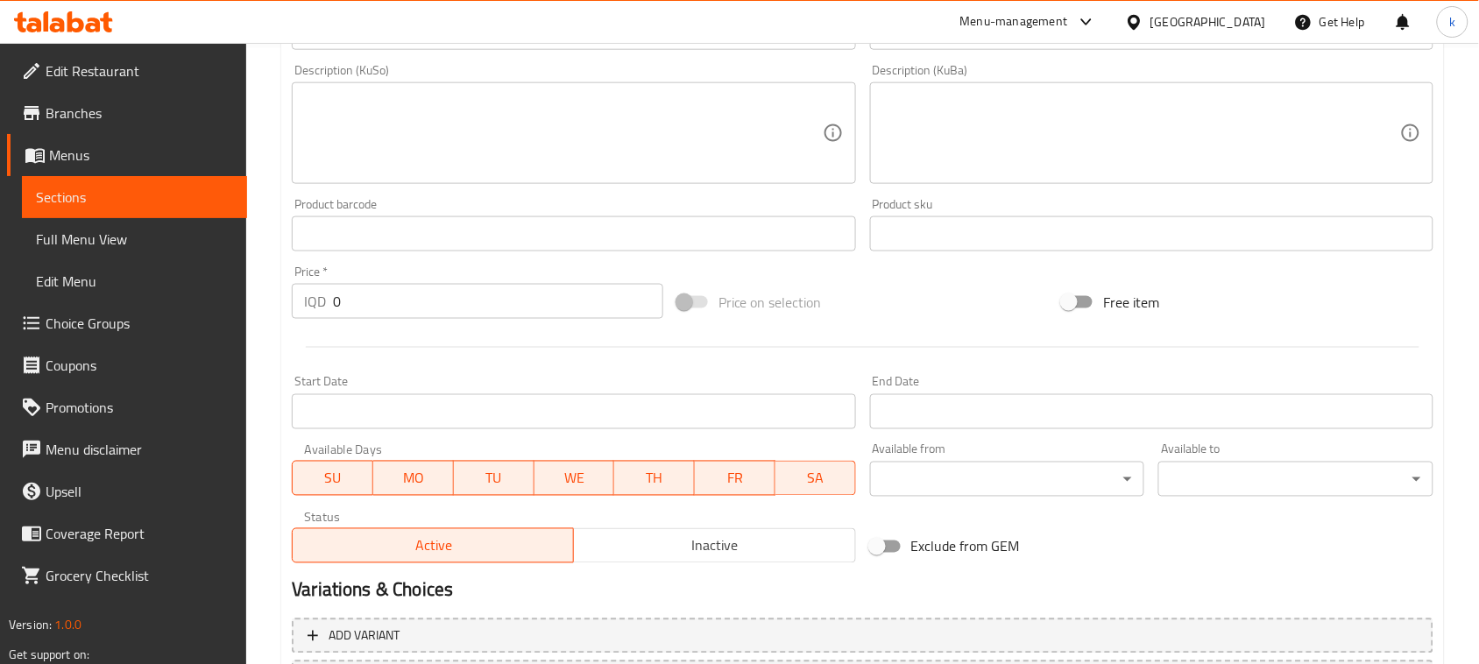
scroll to position [657, 0]
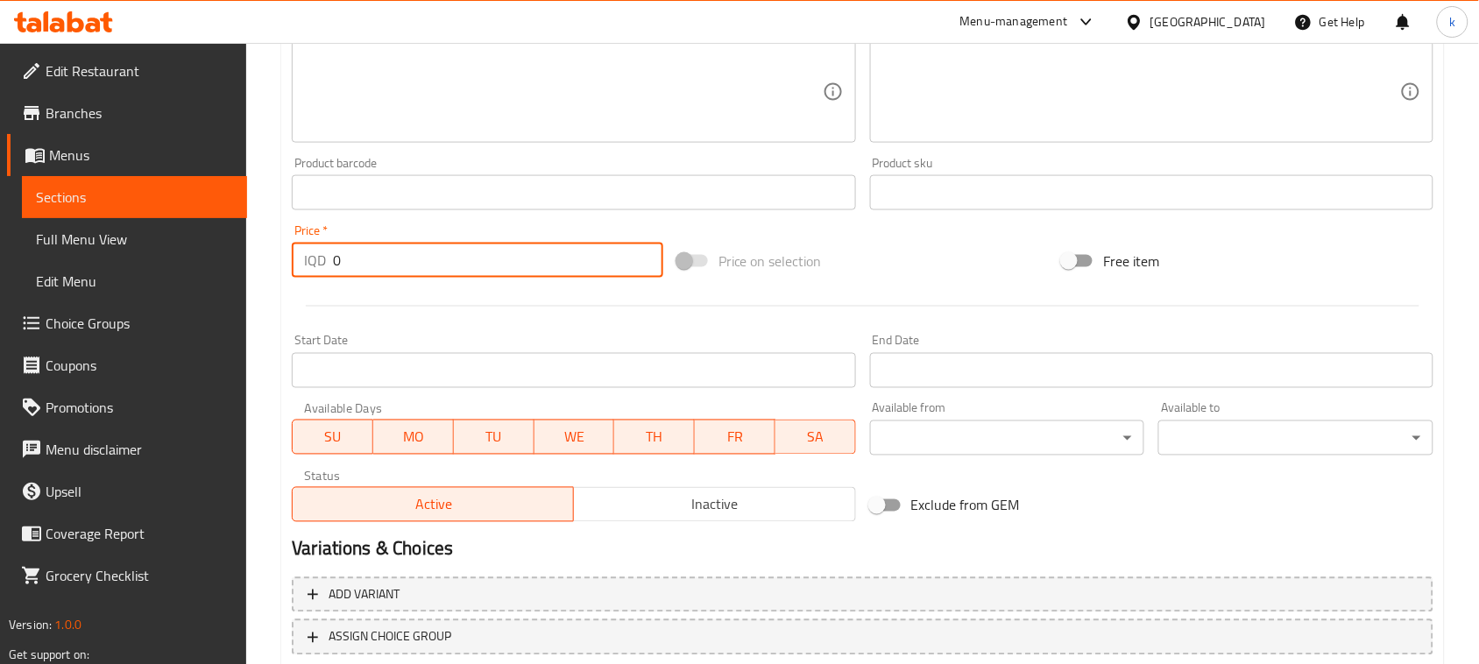
drag, startPoint x: 371, startPoint y: 256, endPoint x: 259, endPoint y: 258, distance: 111.3
click at [259, 258] on div "Home / Restaurants management / Menus / Sections / item / create French Fries s…" at bounding box center [862, 84] width 1233 height 1396
paste input "300"
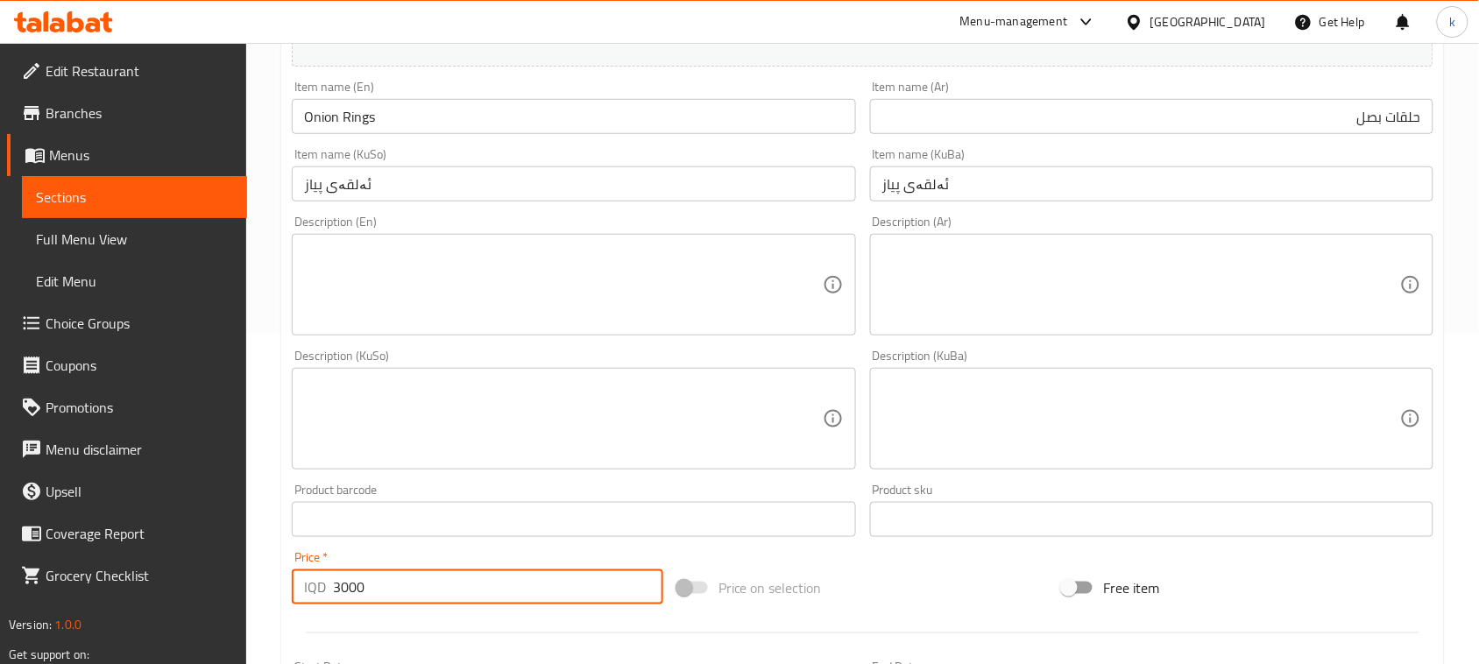
scroll to position [329, 0]
type input "3000"
click at [399, 303] on textarea at bounding box center [563, 286] width 518 height 83
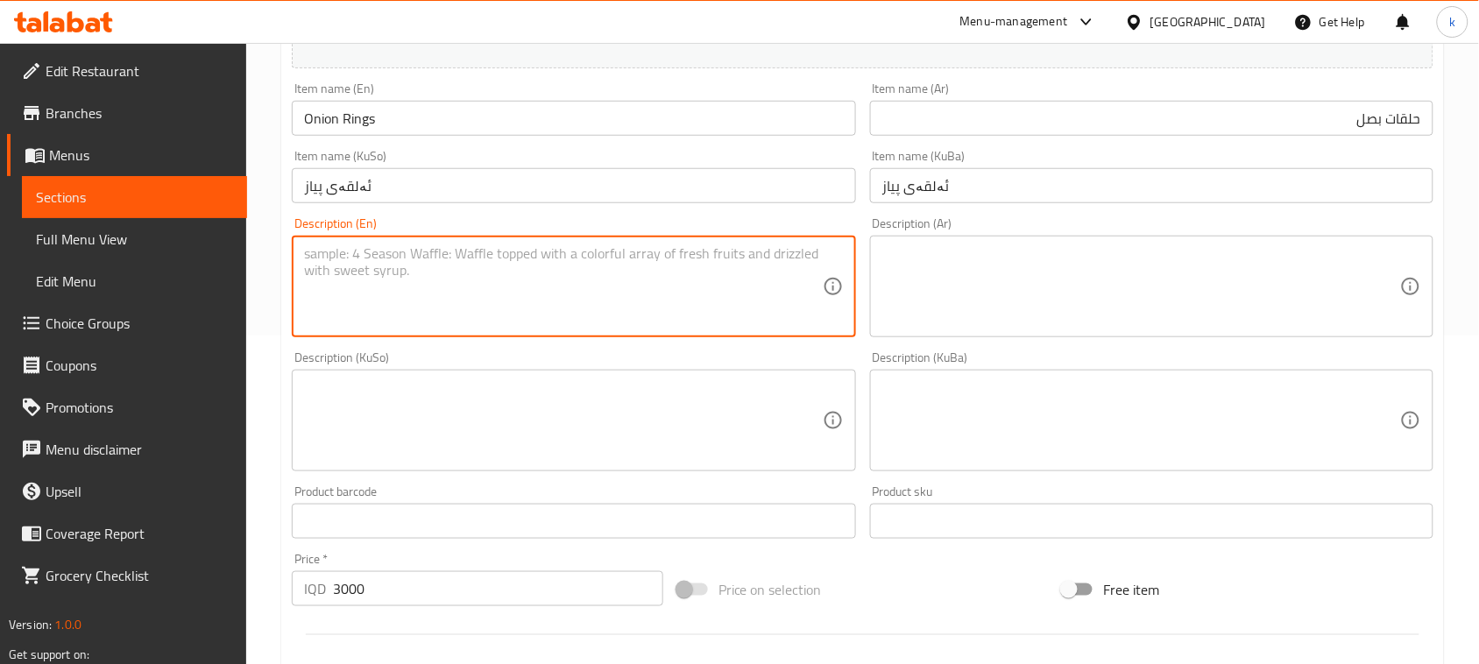
paste textarea "8 pieces"
click at [320, 251] on textarea "8 pieces" at bounding box center [563, 286] width 518 height 83
type textarea "8 Pieces"
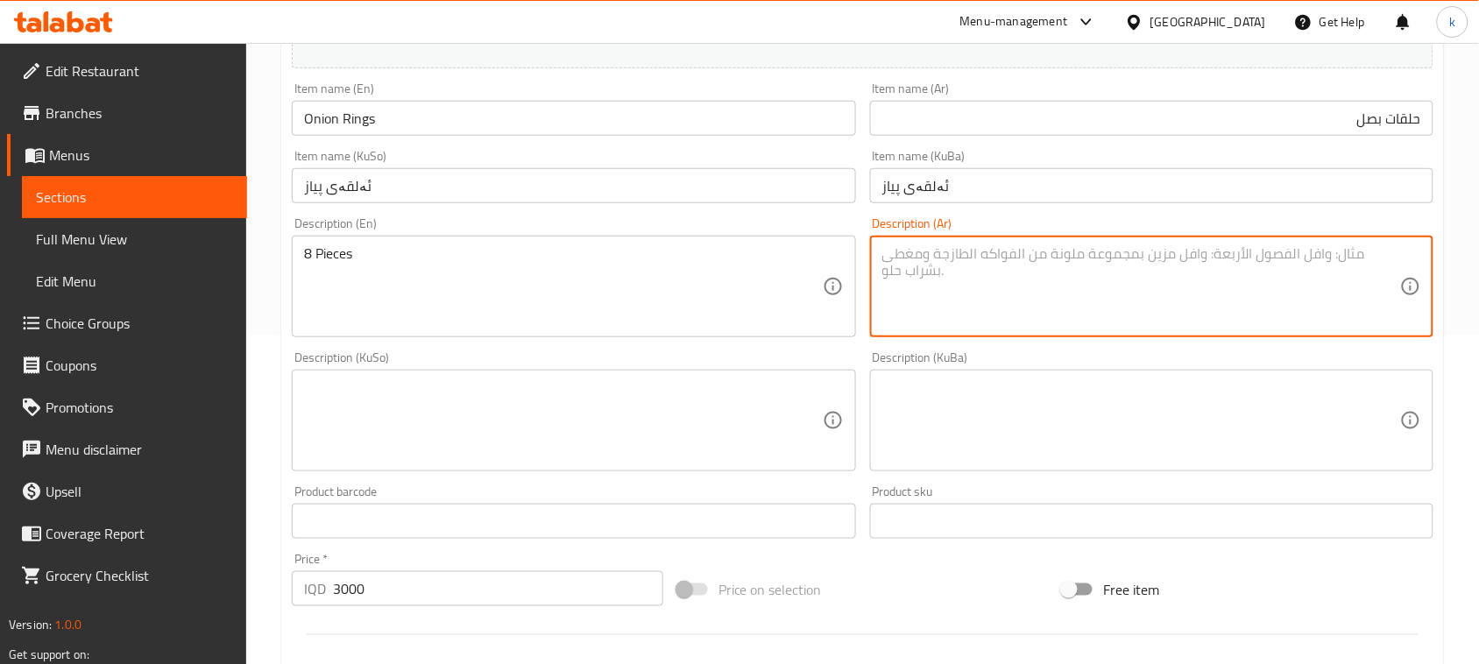
click at [1053, 322] on textarea at bounding box center [1141, 286] width 518 height 83
type textarea "8 قطع"
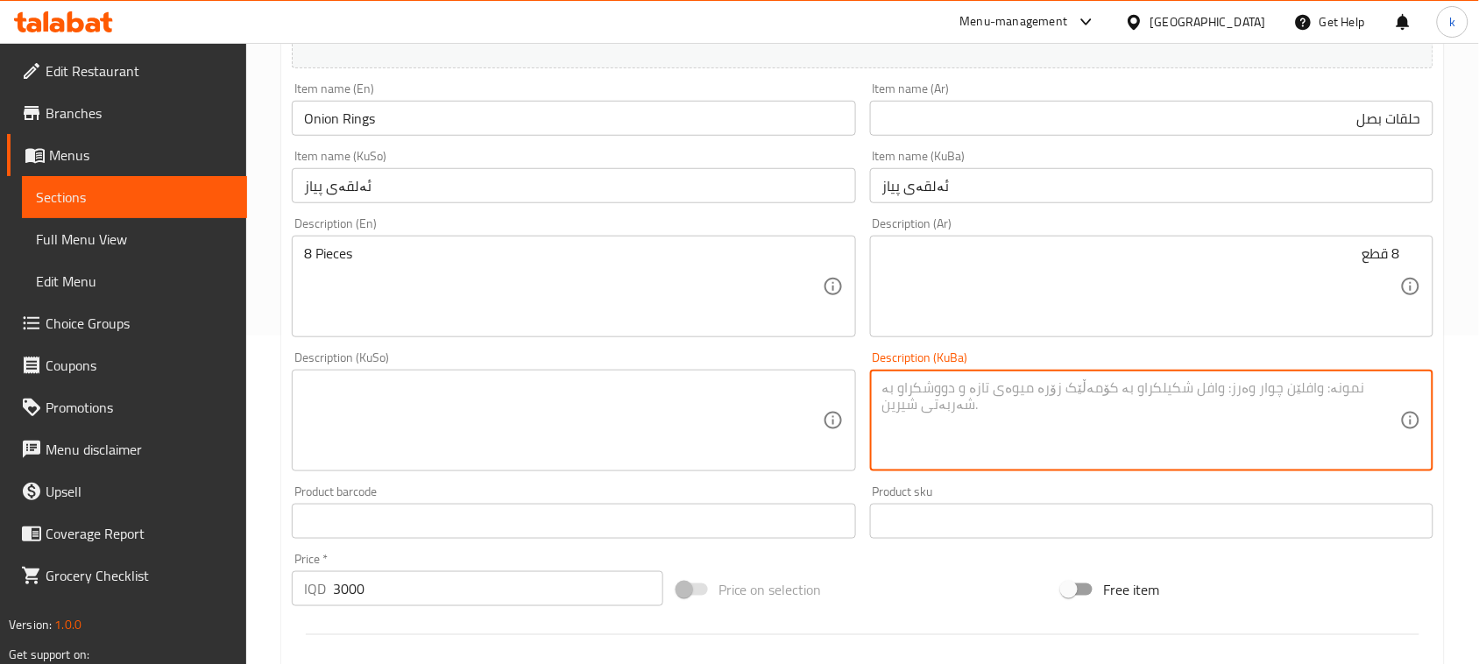
drag, startPoint x: 1150, startPoint y: 435, endPoint x: 1142, endPoint y: 439, distance: 9.8
click at [1145, 436] on textarea at bounding box center [1141, 420] width 518 height 83
drag, startPoint x: 1333, startPoint y: 403, endPoint x: 1495, endPoint y: 418, distance: 162.8
click at [1479, 336] on html "​ Menu-management Iraq Get Help k Edit Restaurant Branches Menus Sections Full …" at bounding box center [739, 3] width 1479 height 664
type textarea "8 پارچە"
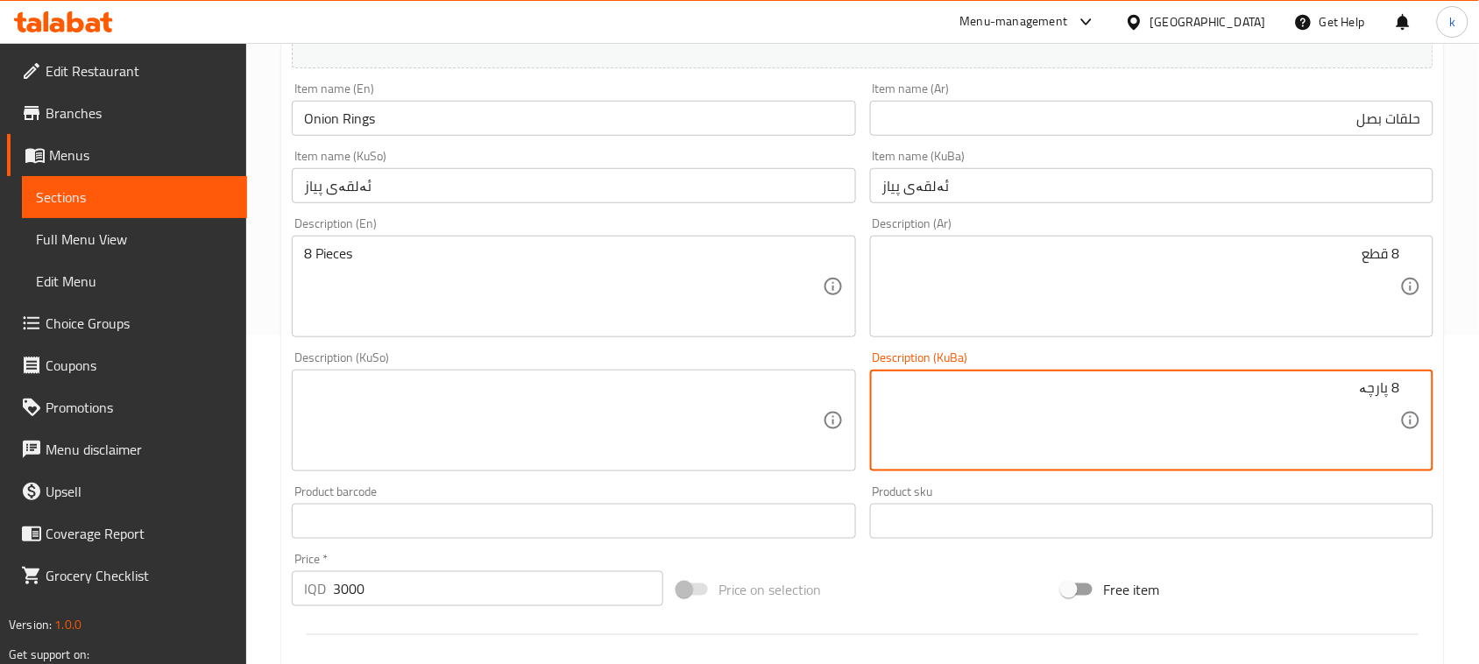
click at [550, 418] on textarea at bounding box center [563, 420] width 518 height 83
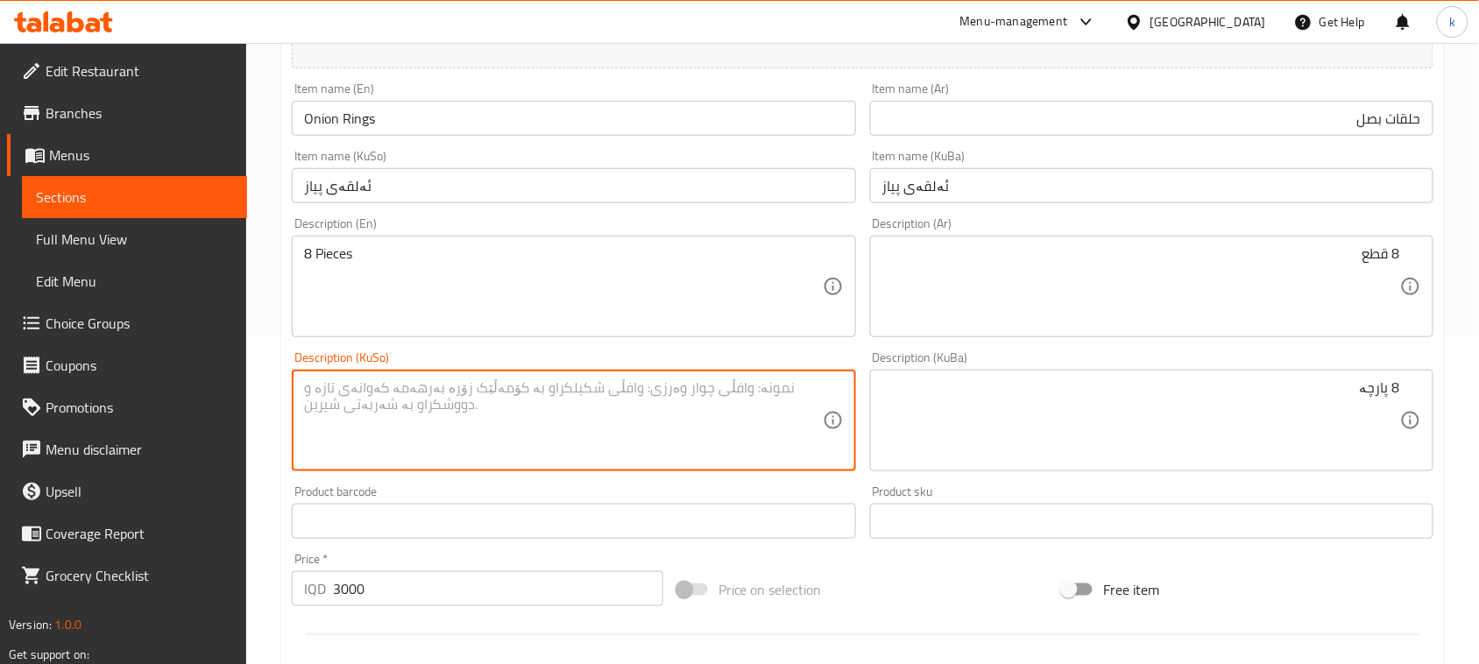
paste textarea "8 پارچە"
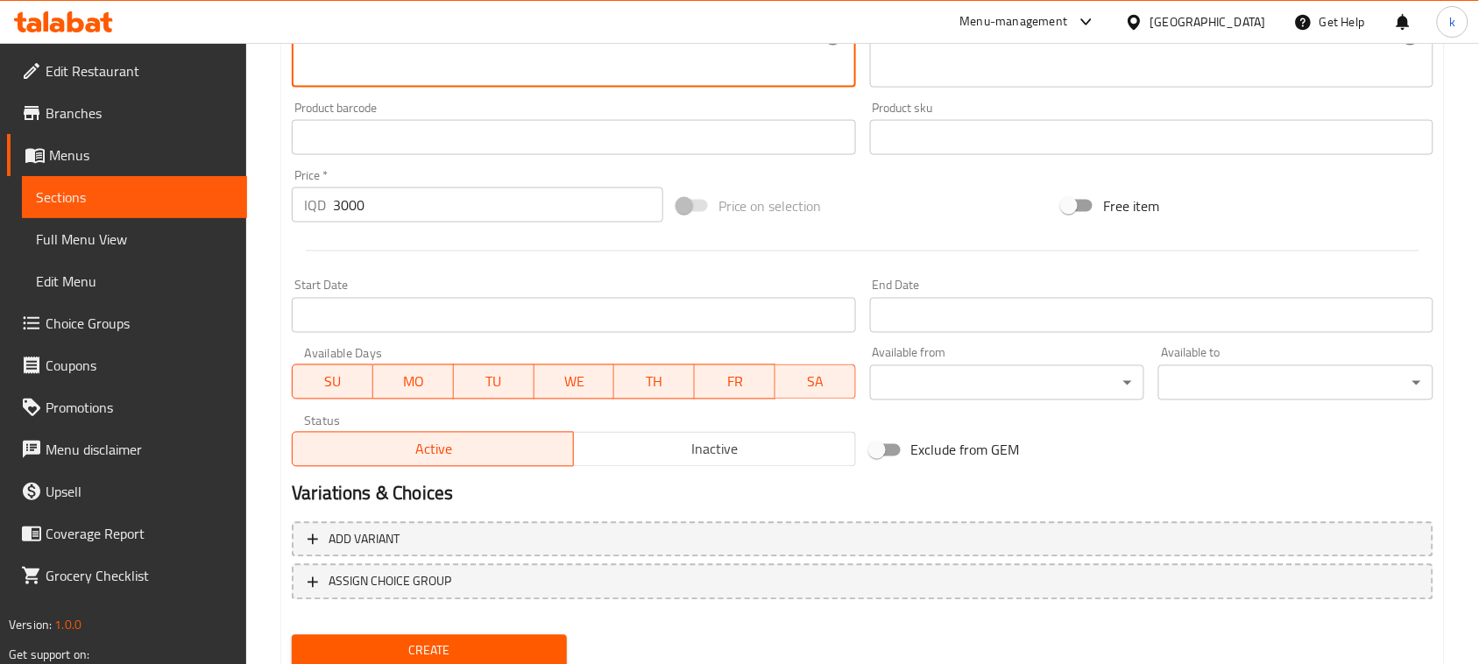
scroll to position [772, 0]
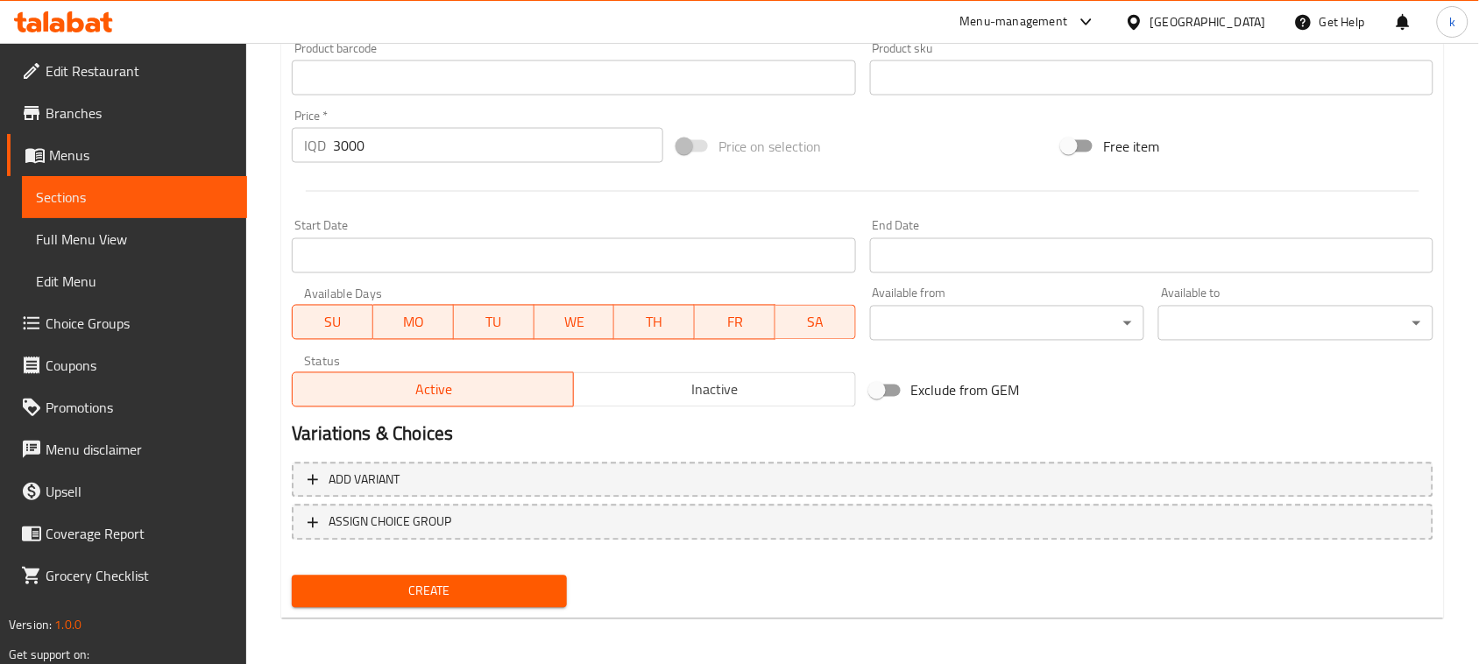
type textarea "8 پارچە"
click at [417, 601] on button "Create" at bounding box center [429, 592] width 275 height 32
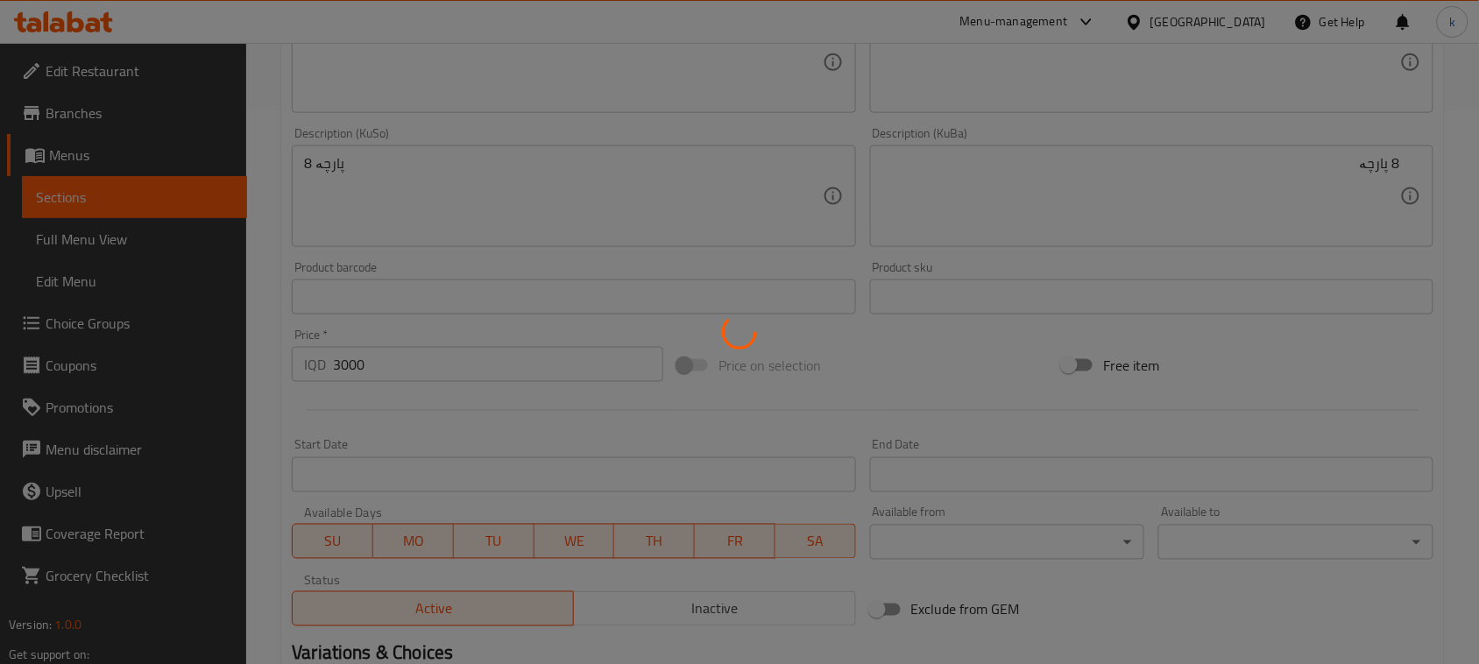
type input "0"
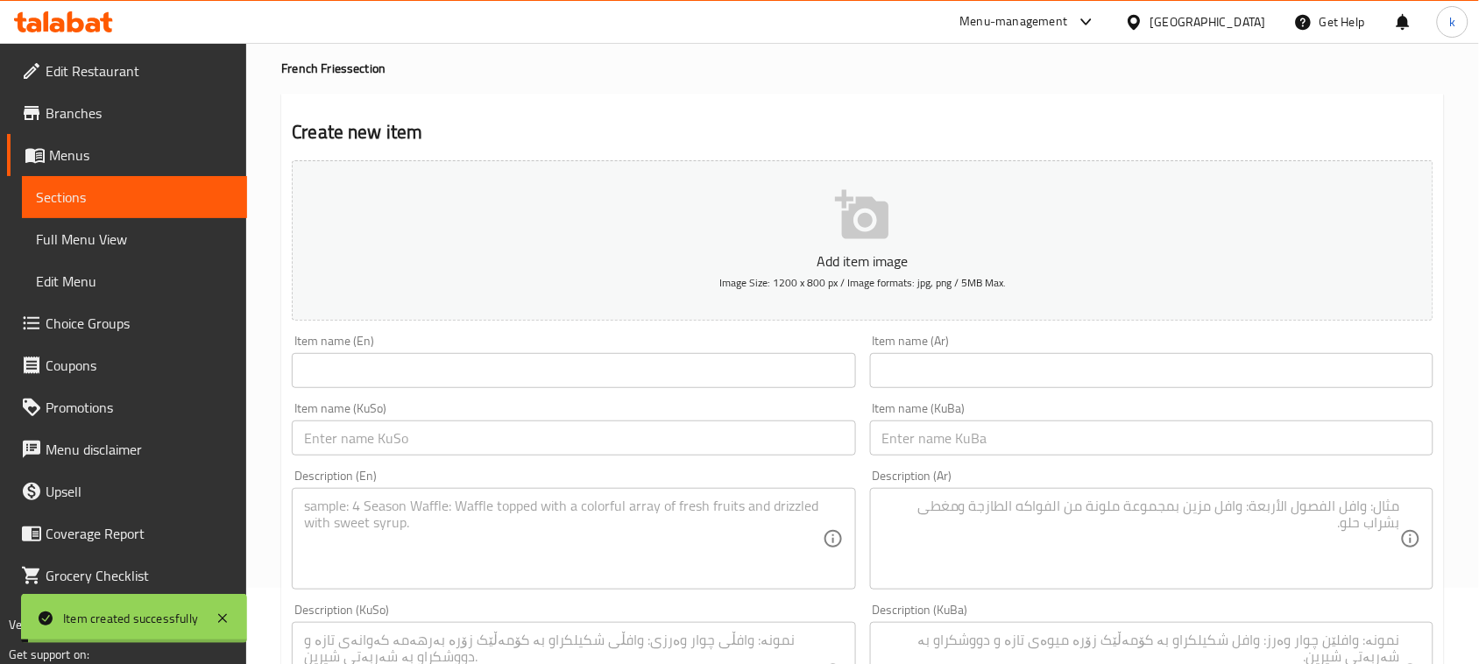
scroll to position [0, 0]
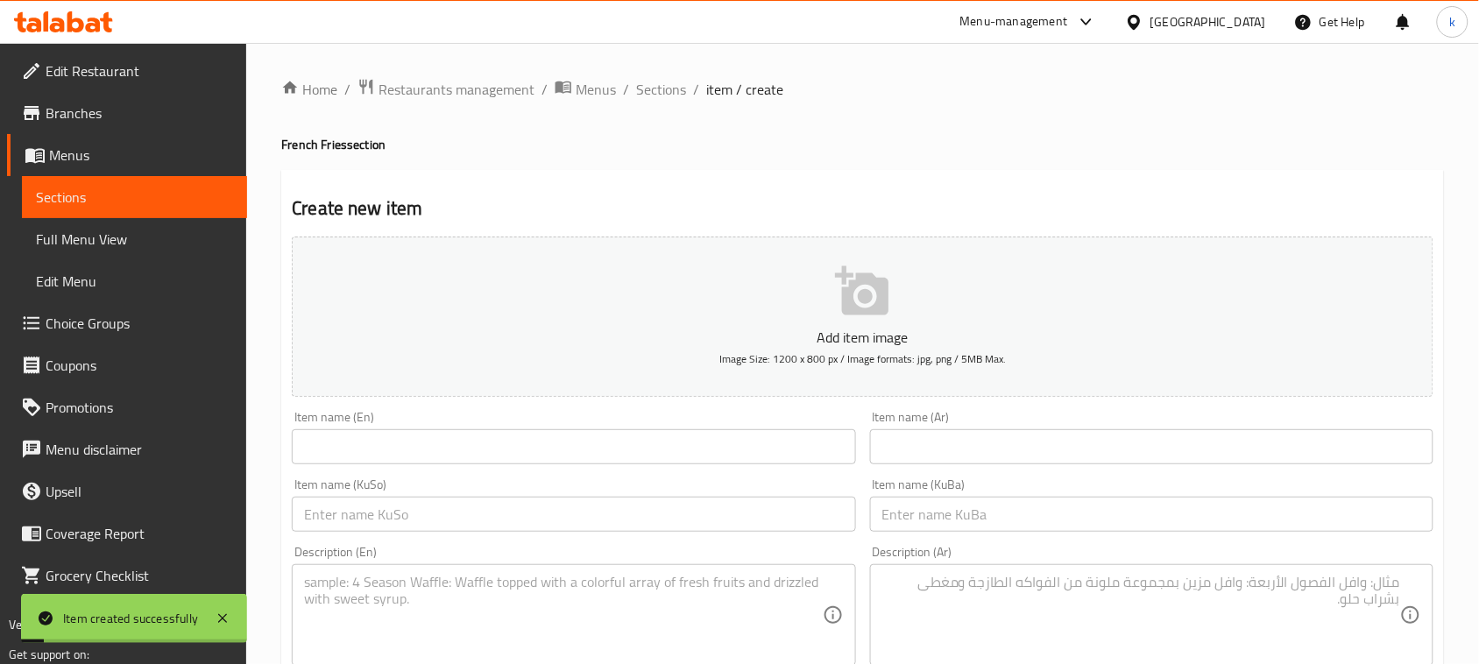
click at [660, 96] on span "Sections" at bounding box center [661, 89] width 50 height 21
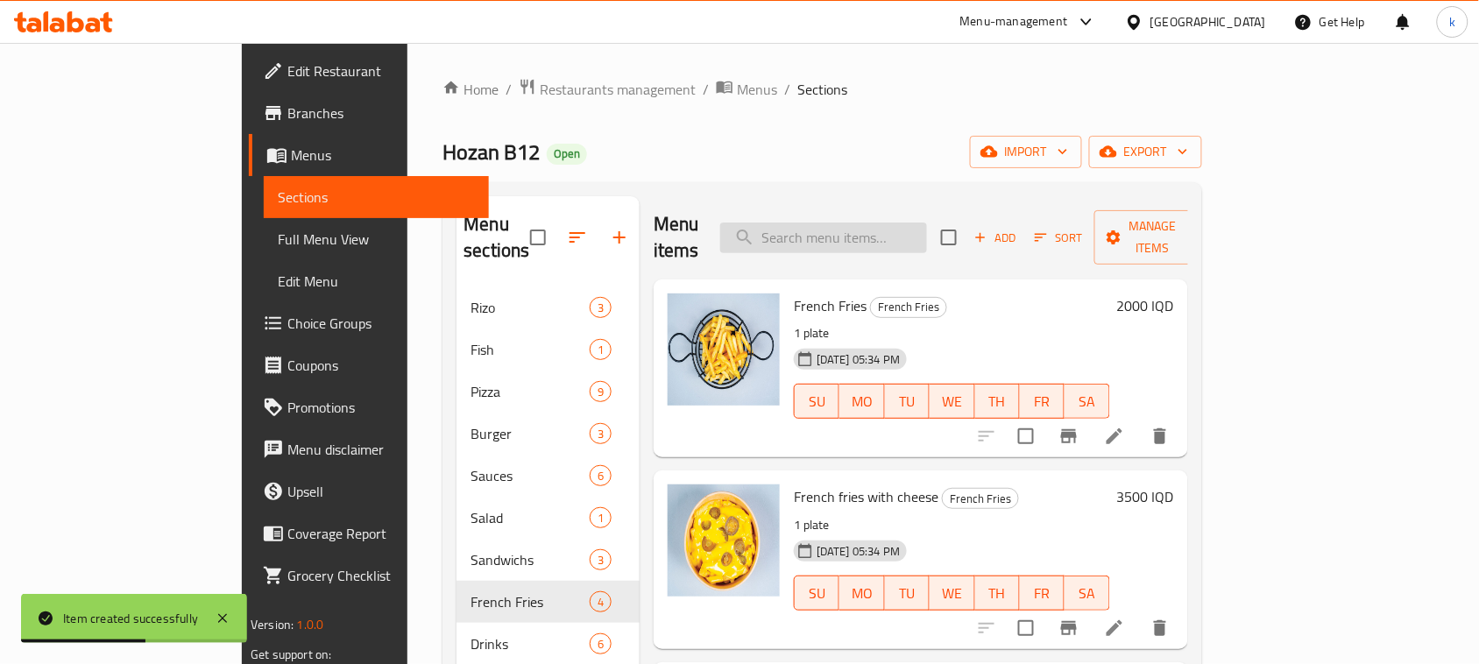
click at [885, 228] on input "search" at bounding box center [823, 238] width 207 height 31
paste input "2000"
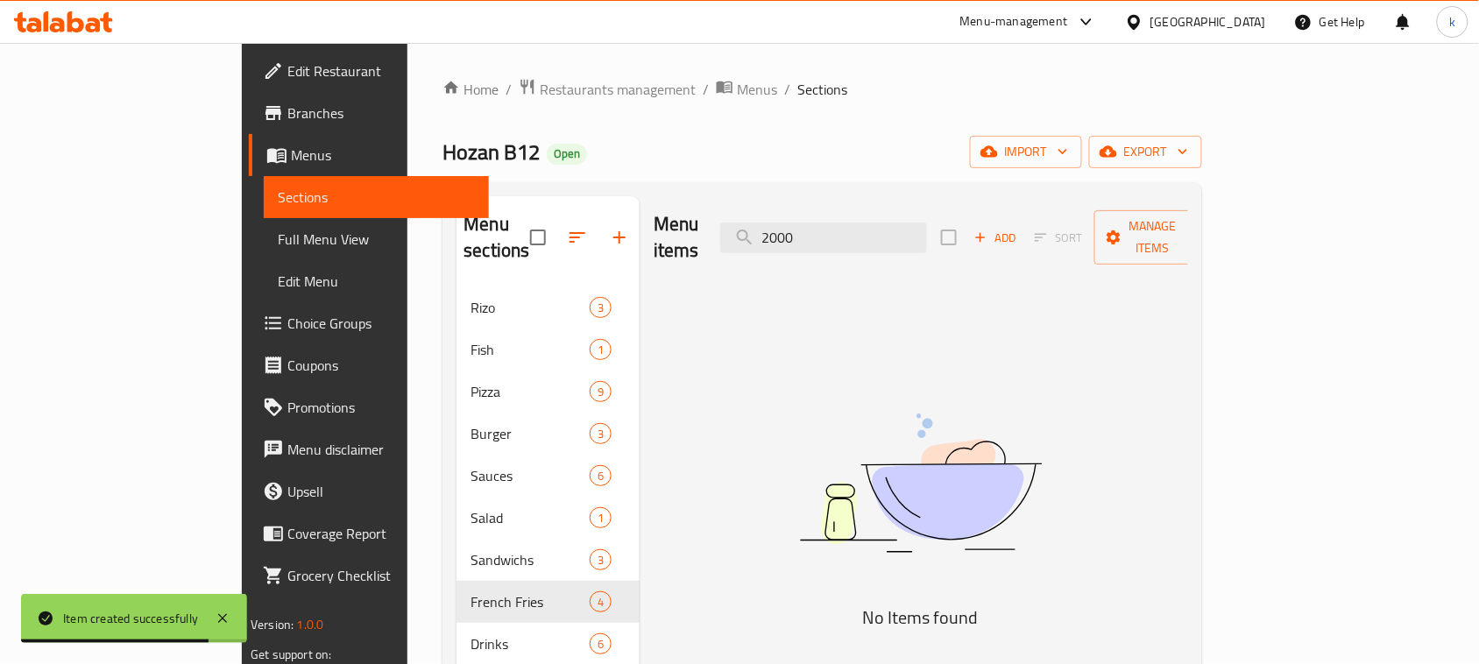
drag, startPoint x: 903, startPoint y: 222, endPoint x: 765, endPoint y: 223, distance: 138.4
click at [765, 223] on div "Menu items 2000 Add Sort Manage items" at bounding box center [921, 237] width 534 height 83
paste input "red rice"
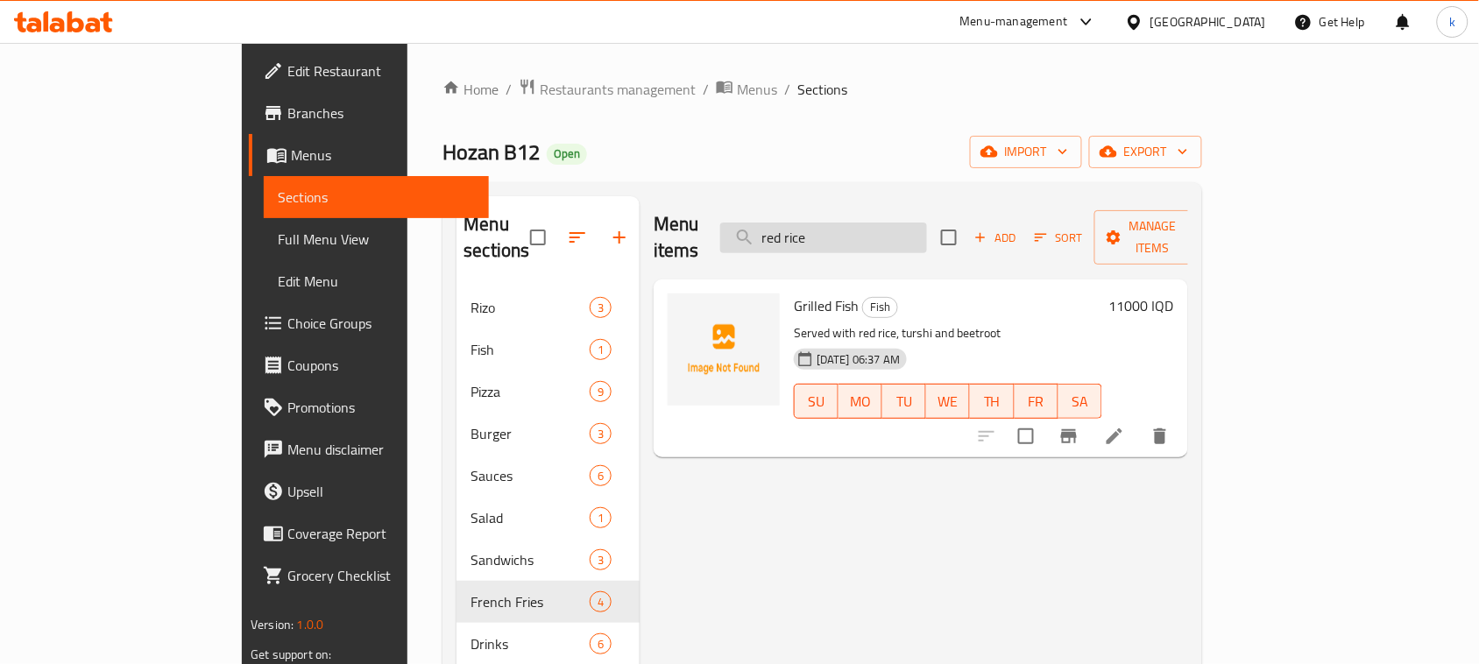
click at [872, 223] on input "red rice" at bounding box center [823, 238] width 207 height 31
click at [881, 223] on input "rice" at bounding box center [823, 238] width 207 height 31
type input "r"
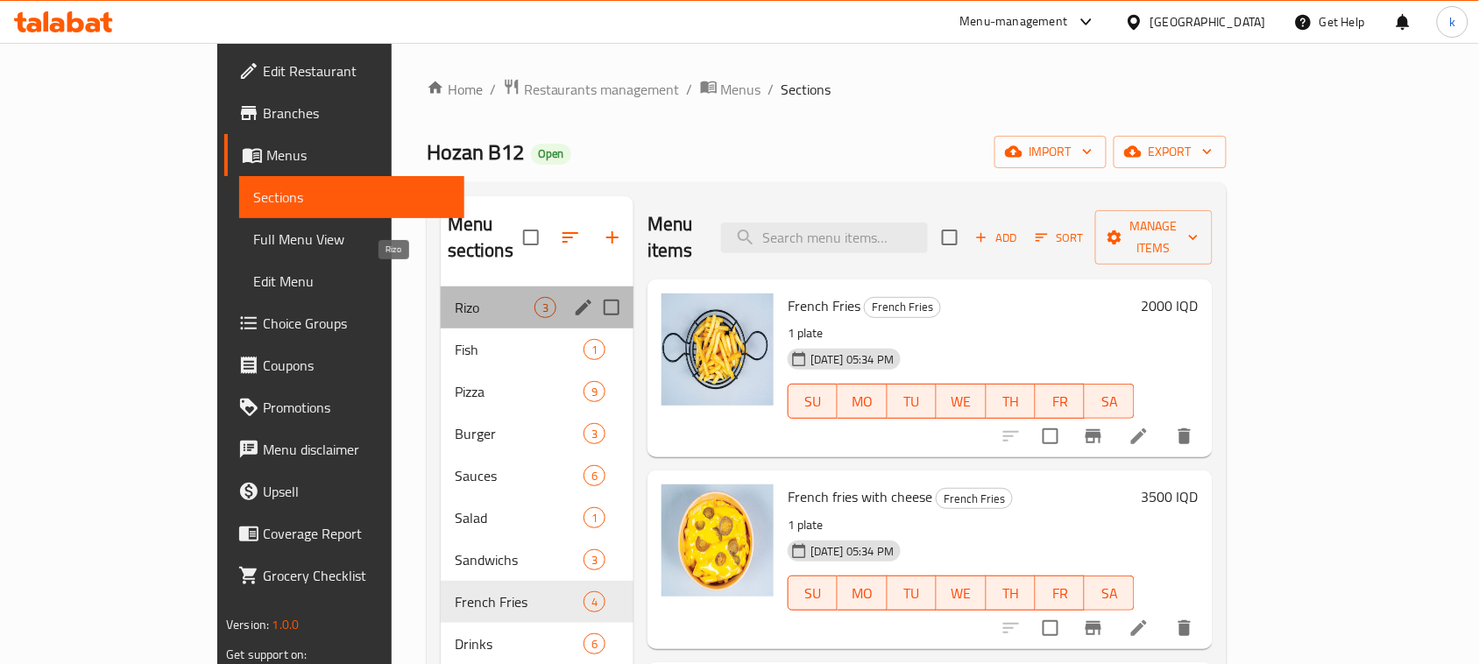
click at [455, 297] on span "Rizo" at bounding box center [495, 307] width 80 height 21
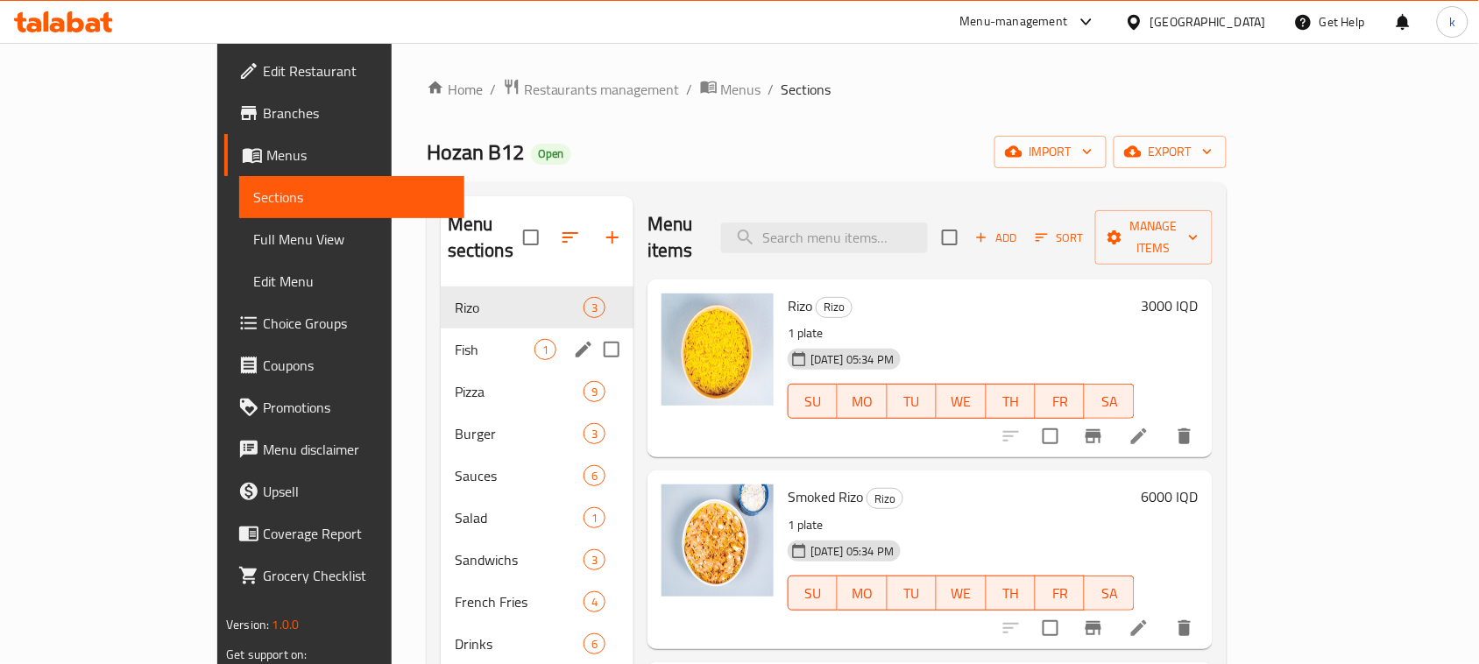
click at [455, 339] on span "Fish" at bounding box center [495, 349] width 80 height 21
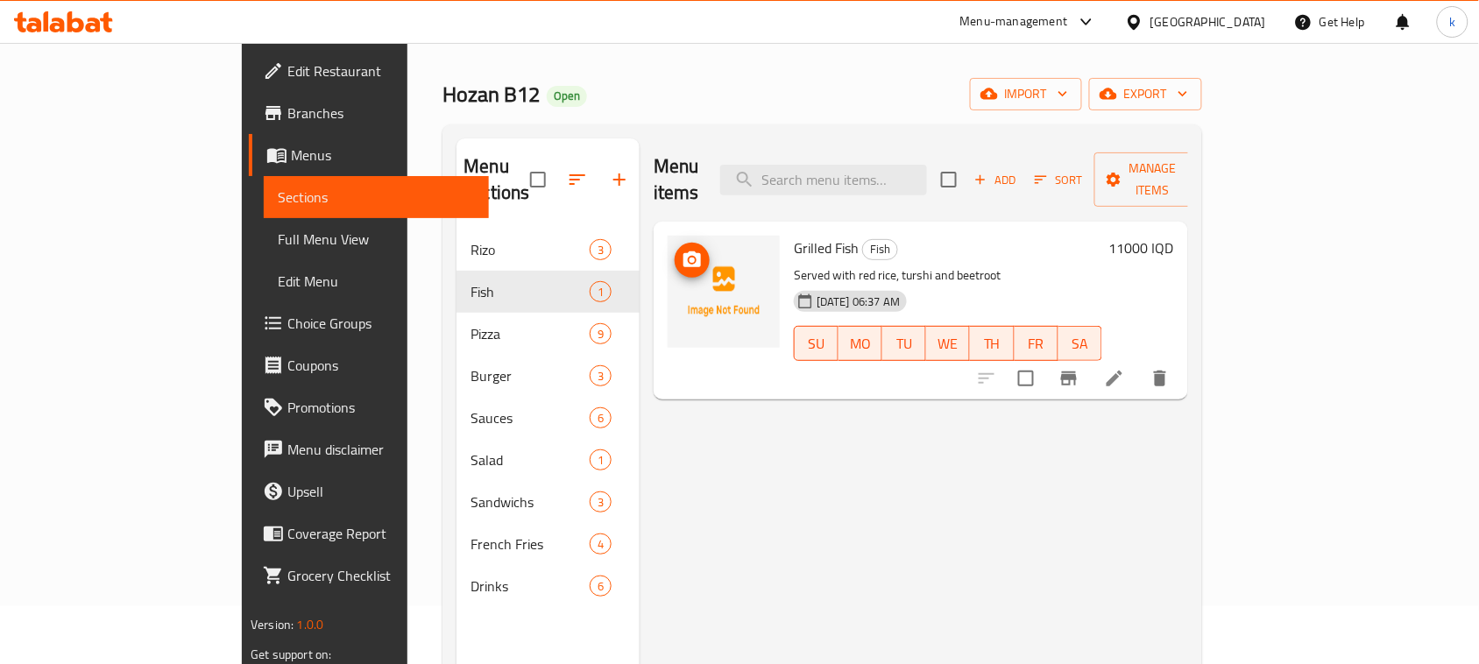
scroll to position [110, 0]
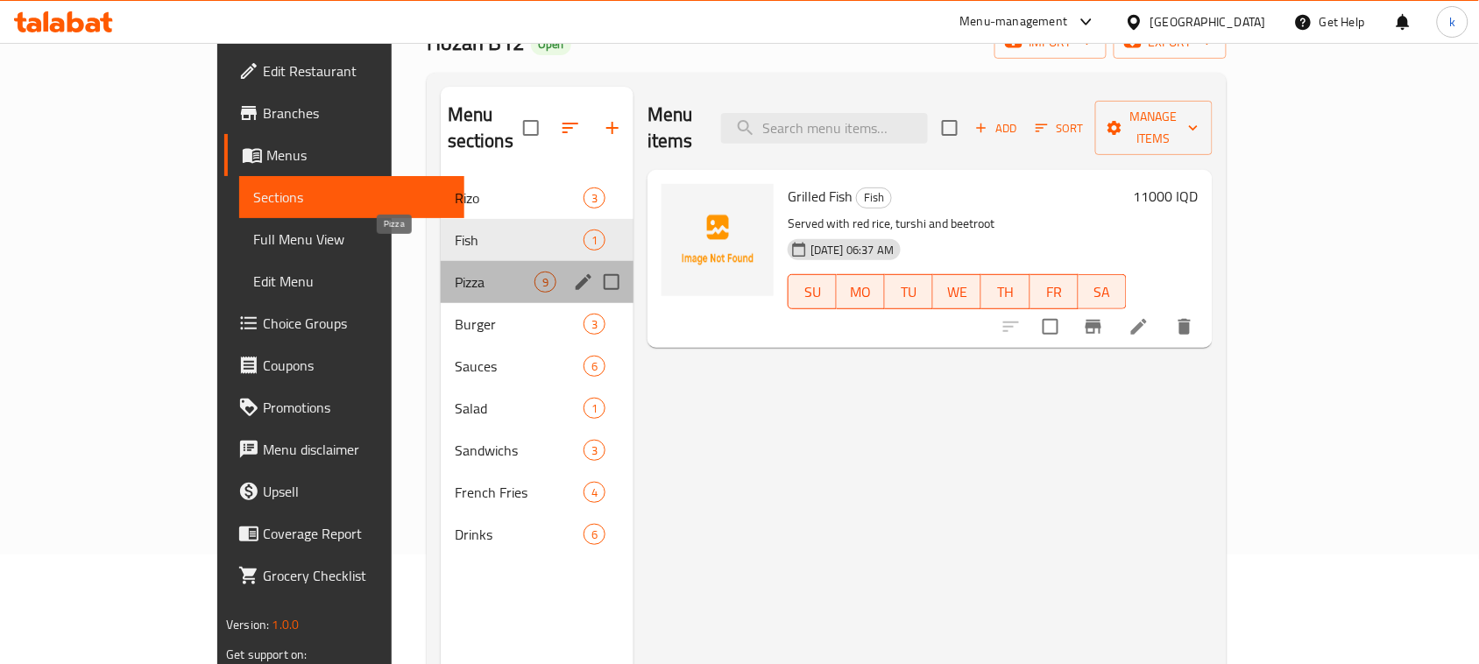
click at [455, 272] on span "Pizza" at bounding box center [495, 282] width 80 height 21
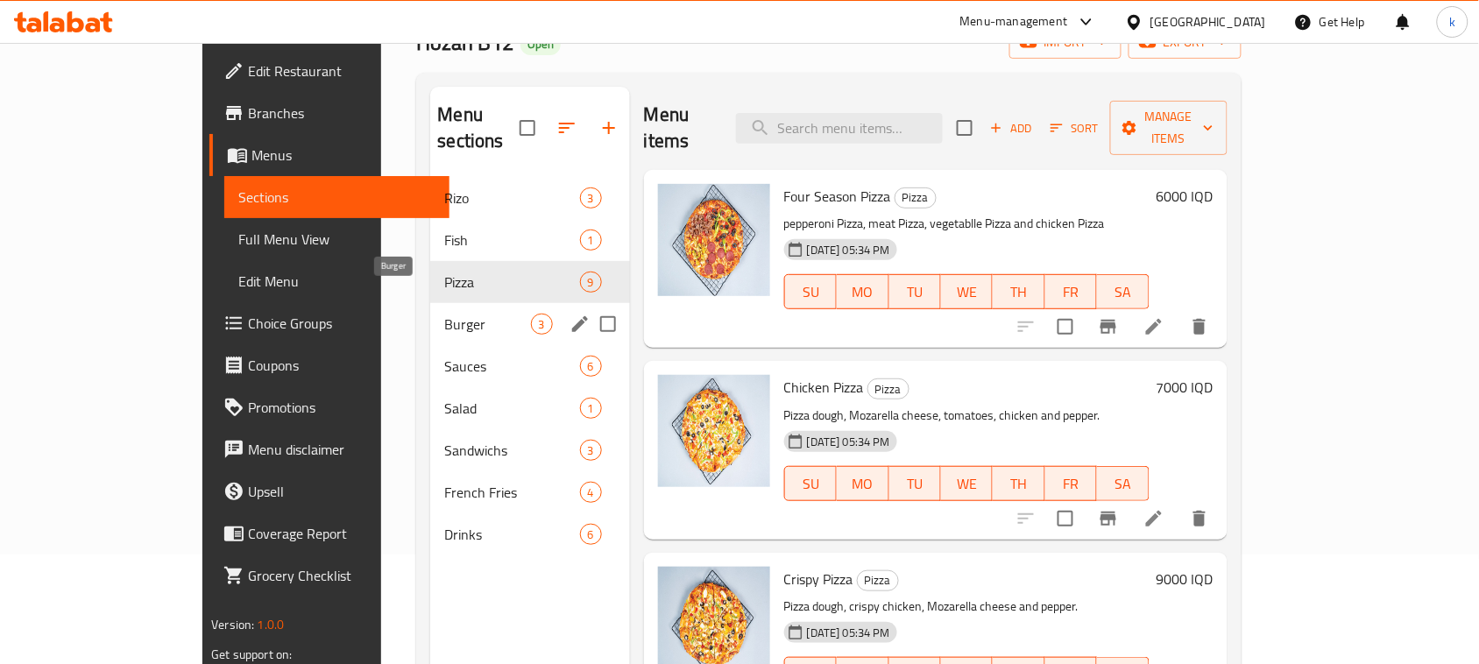
click at [444, 314] on span "Burger" at bounding box center [487, 324] width 86 height 21
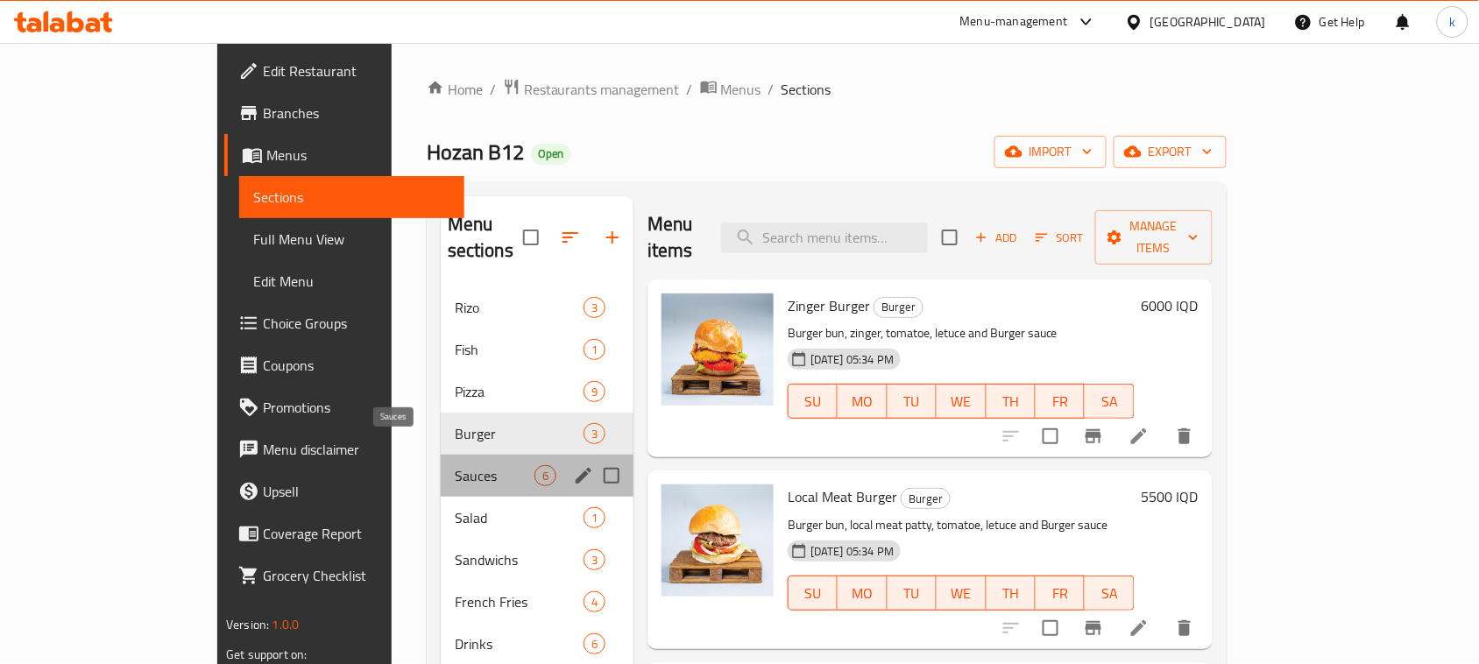
click at [455, 465] on span "Sauces" at bounding box center [495, 475] width 80 height 21
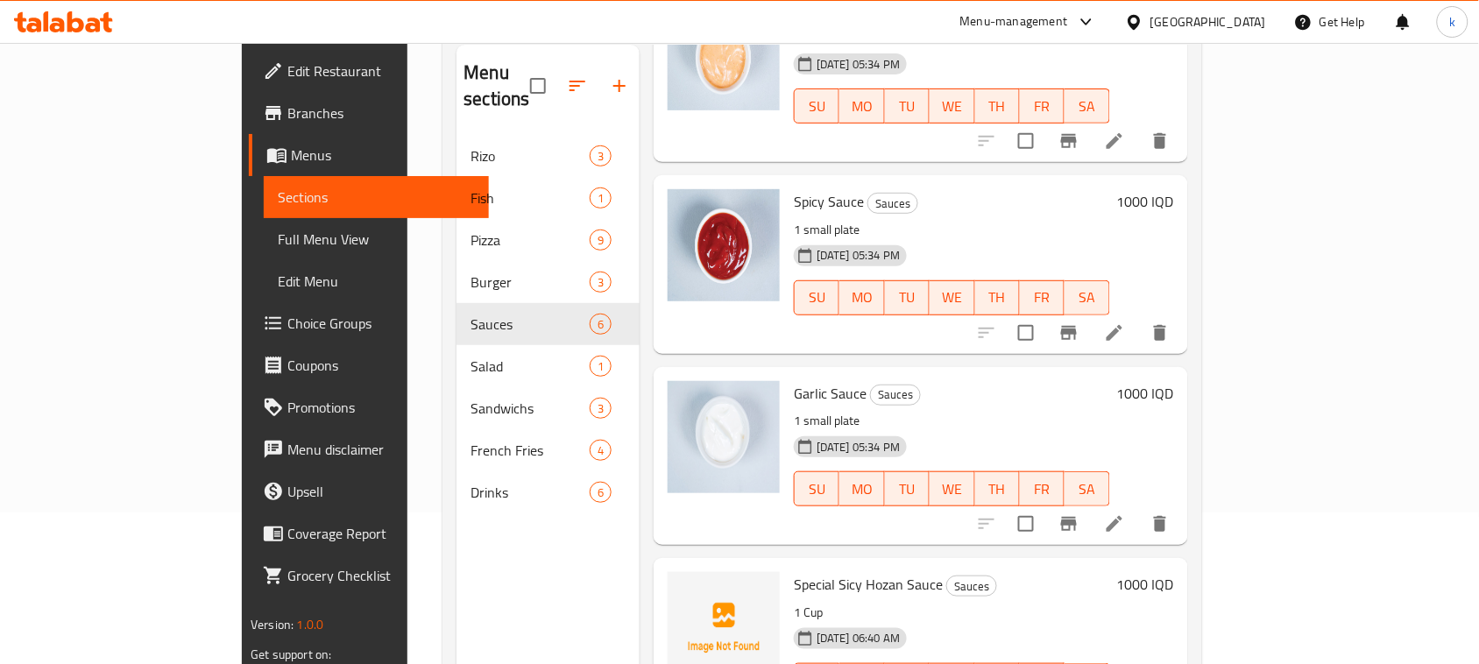
scroll to position [246, 0]
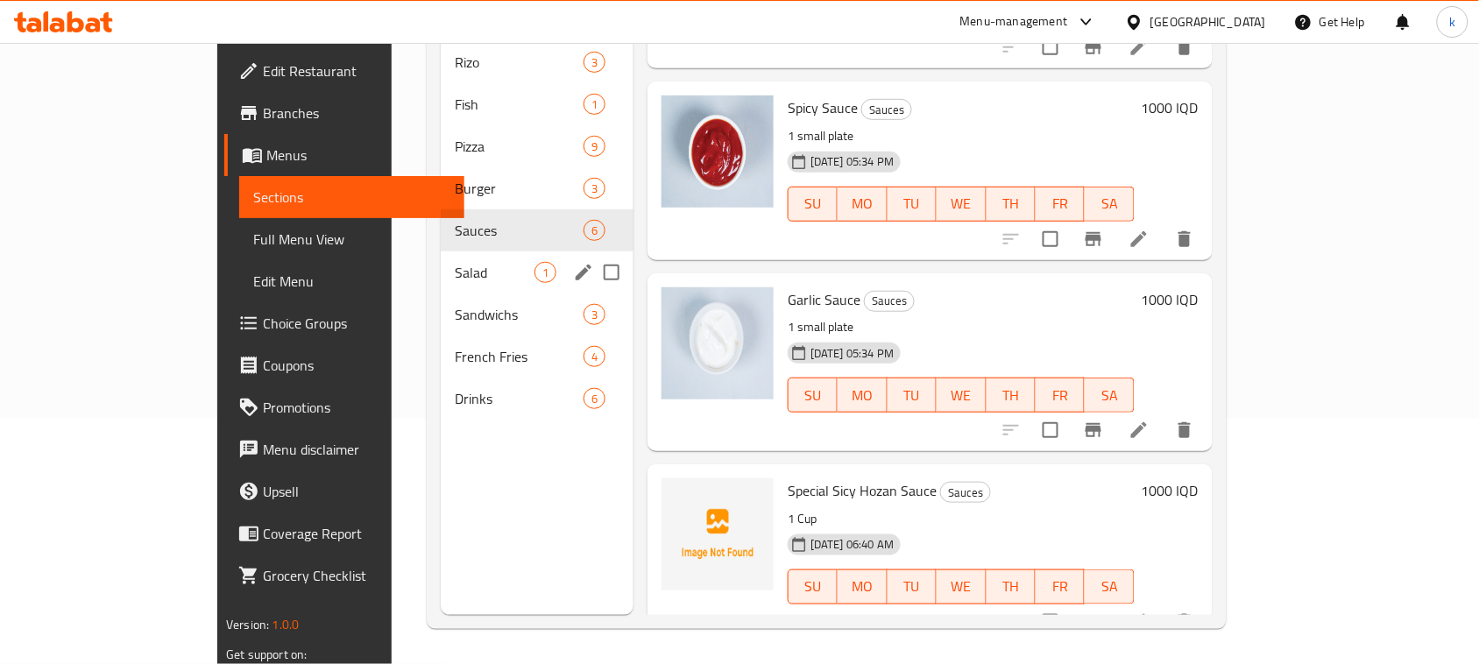
click at [455, 262] on span "Salad" at bounding box center [495, 272] width 80 height 21
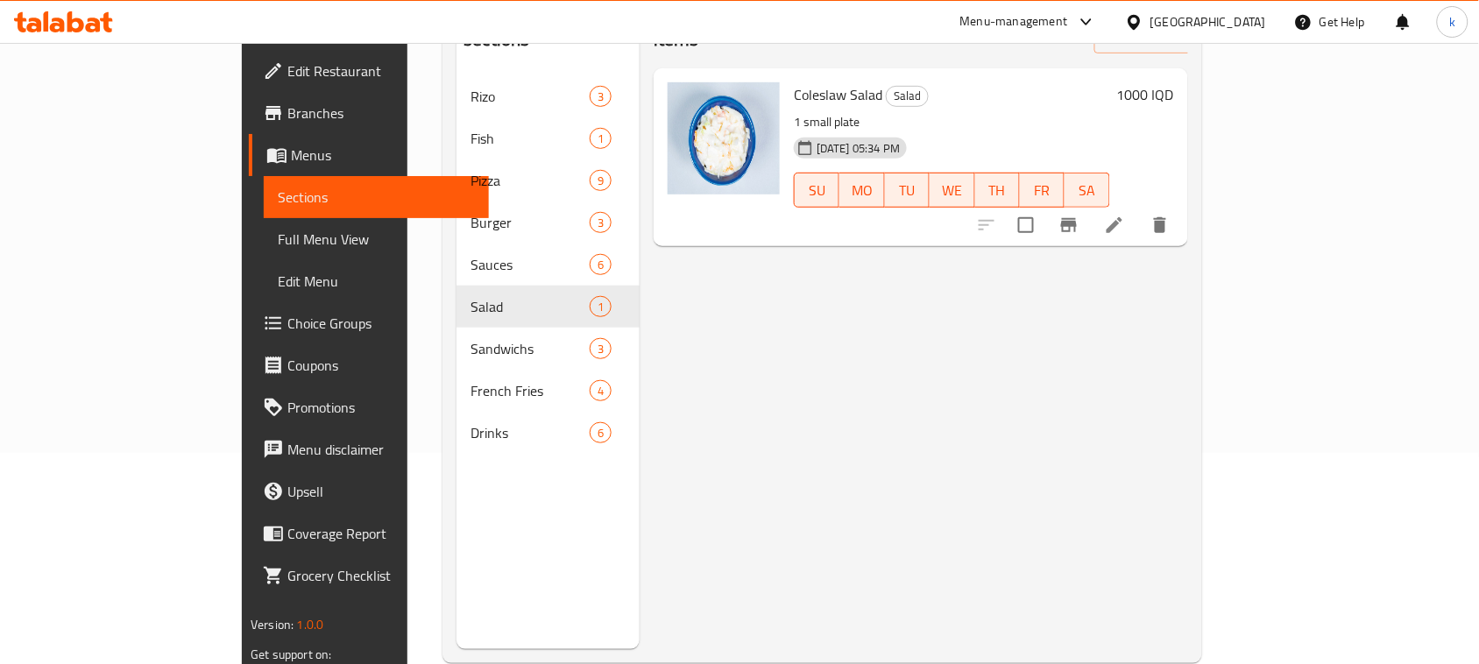
scroll to position [246, 0]
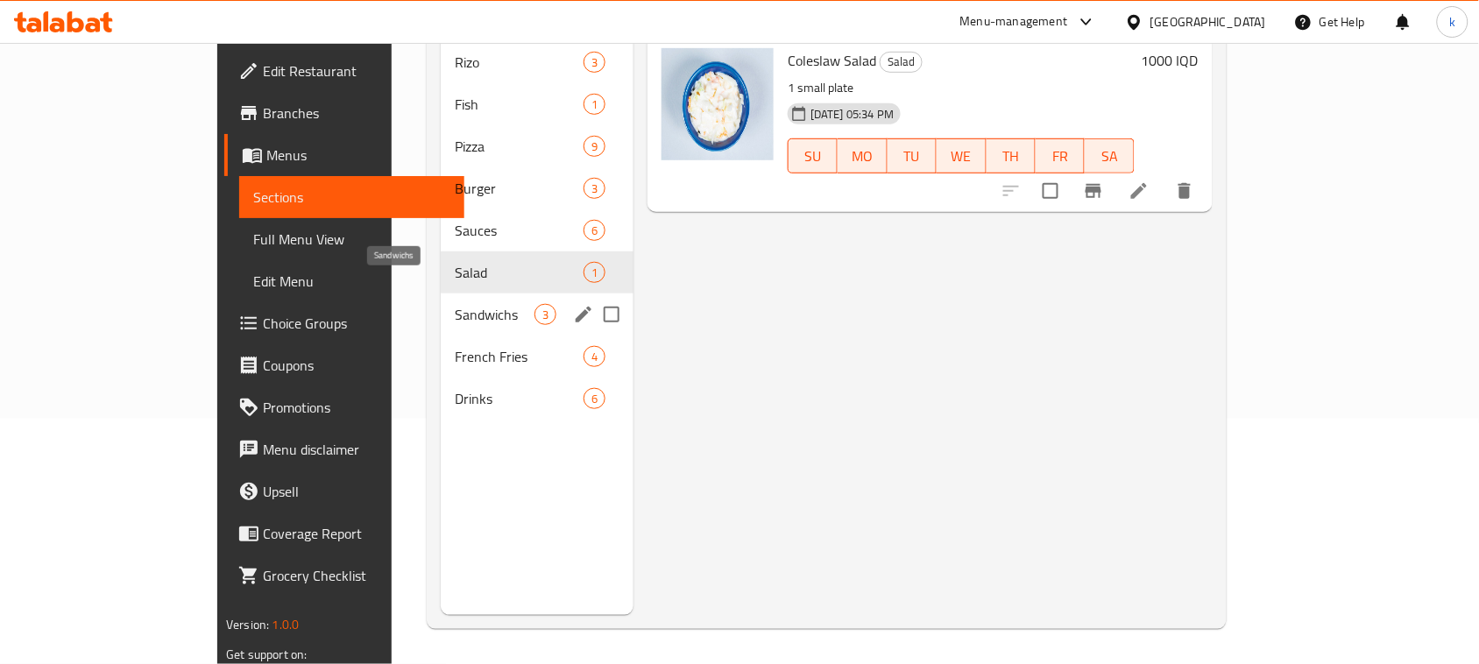
click at [455, 304] on span "Sandwichs" at bounding box center [495, 314] width 80 height 21
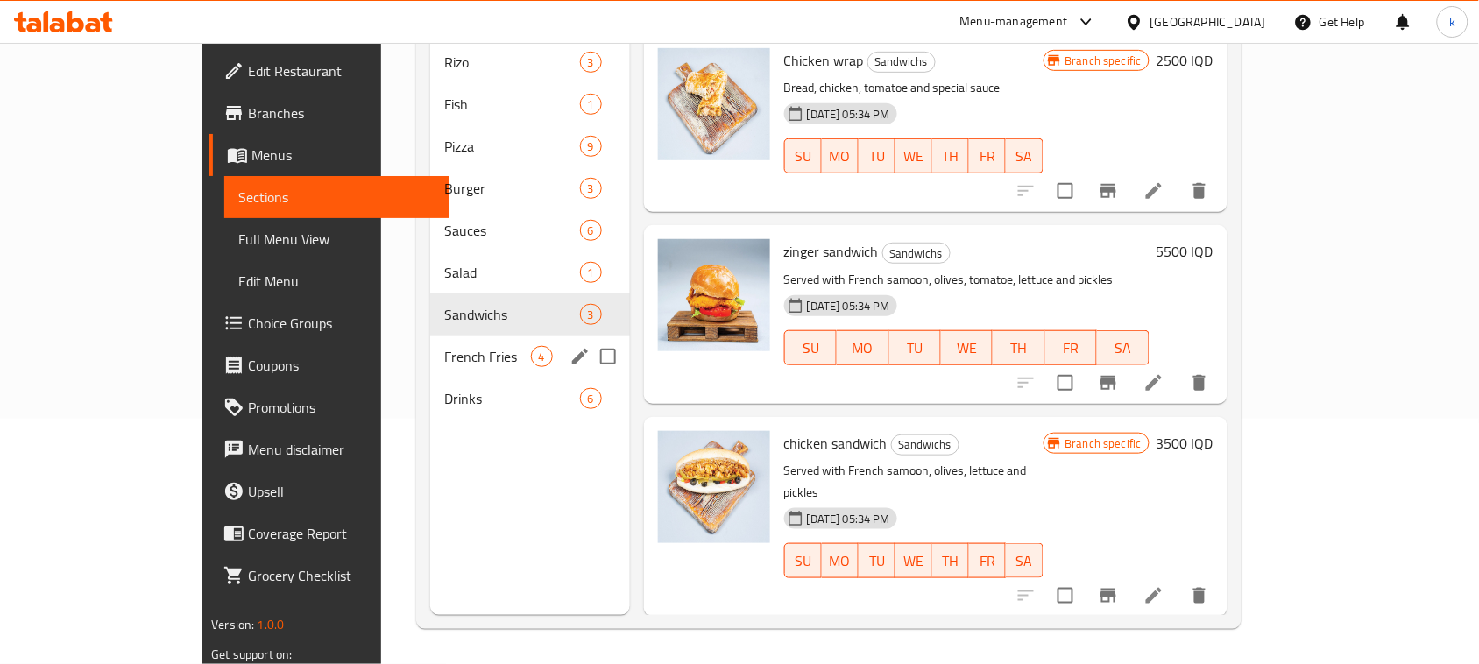
click at [444, 346] on span "French Fries" at bounding box center [487, 356] width 86 height 21
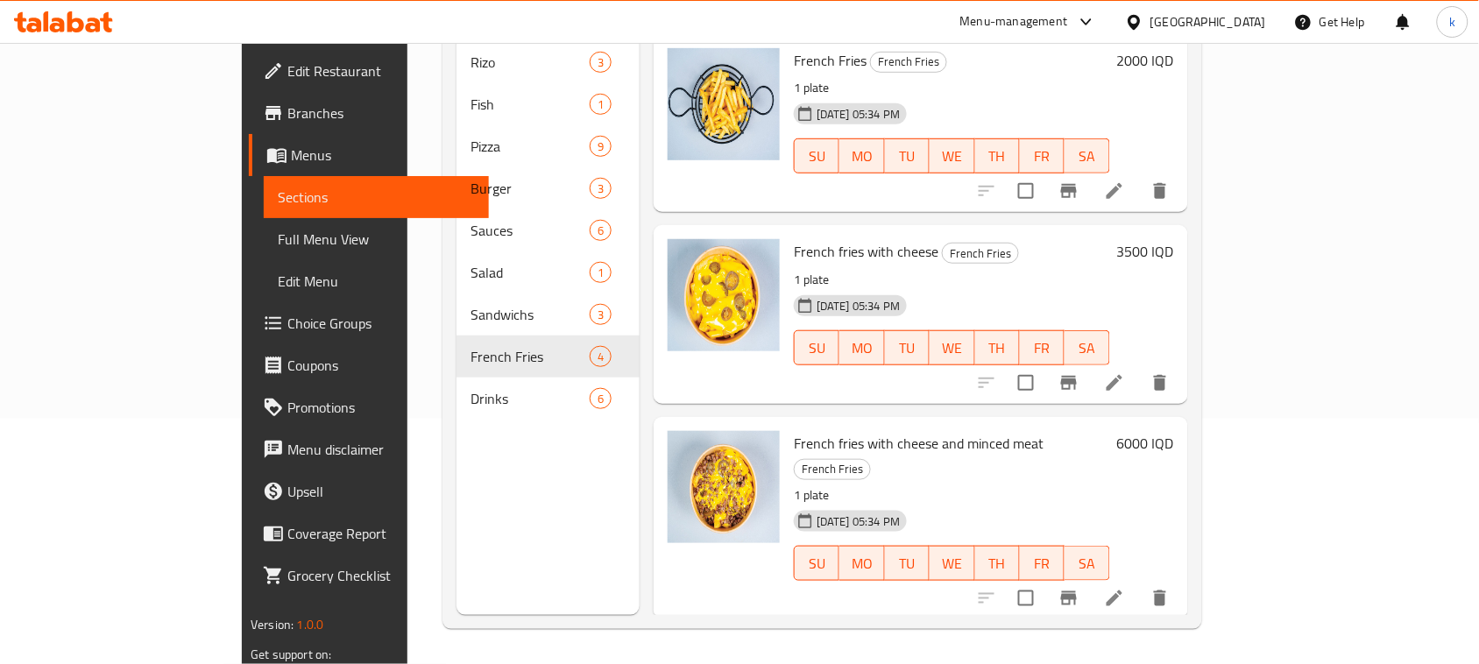
scroll to position [145, 0]
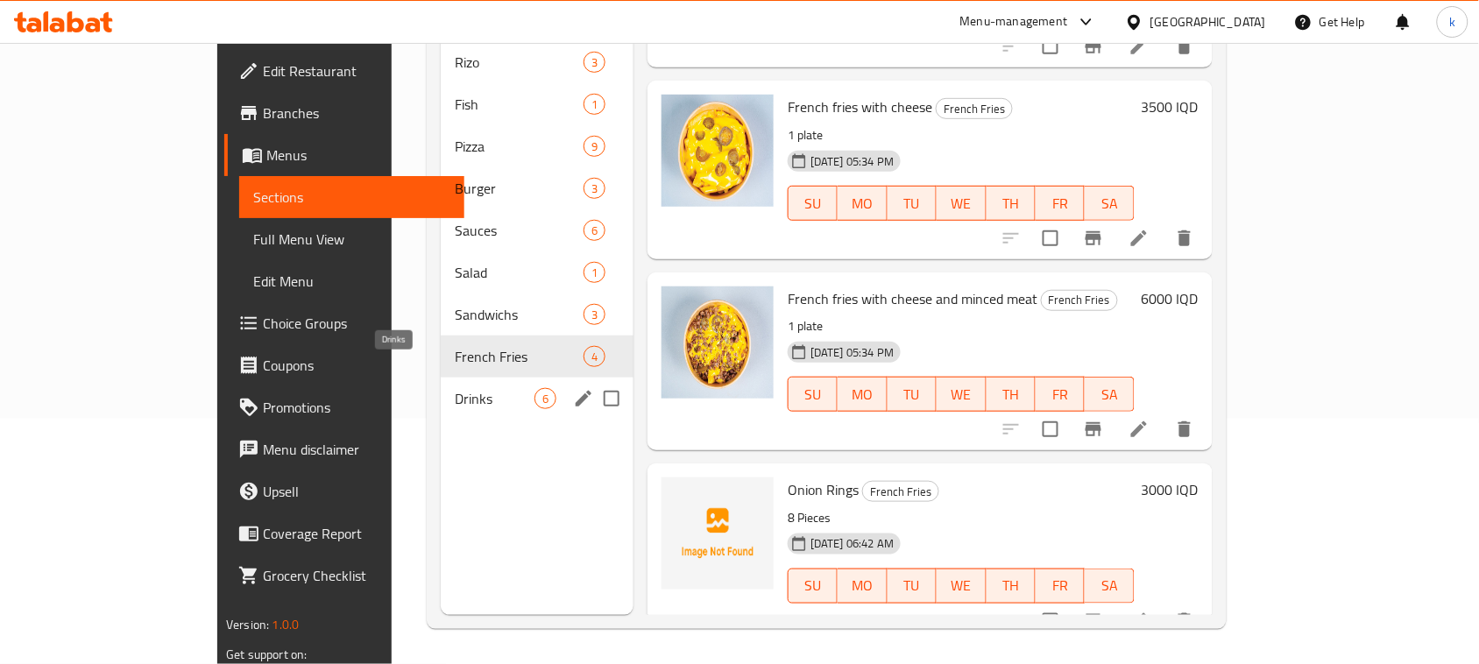
click at [455, 388] on span "Drinks" at bounding box center [495, 398] width 80 height 21
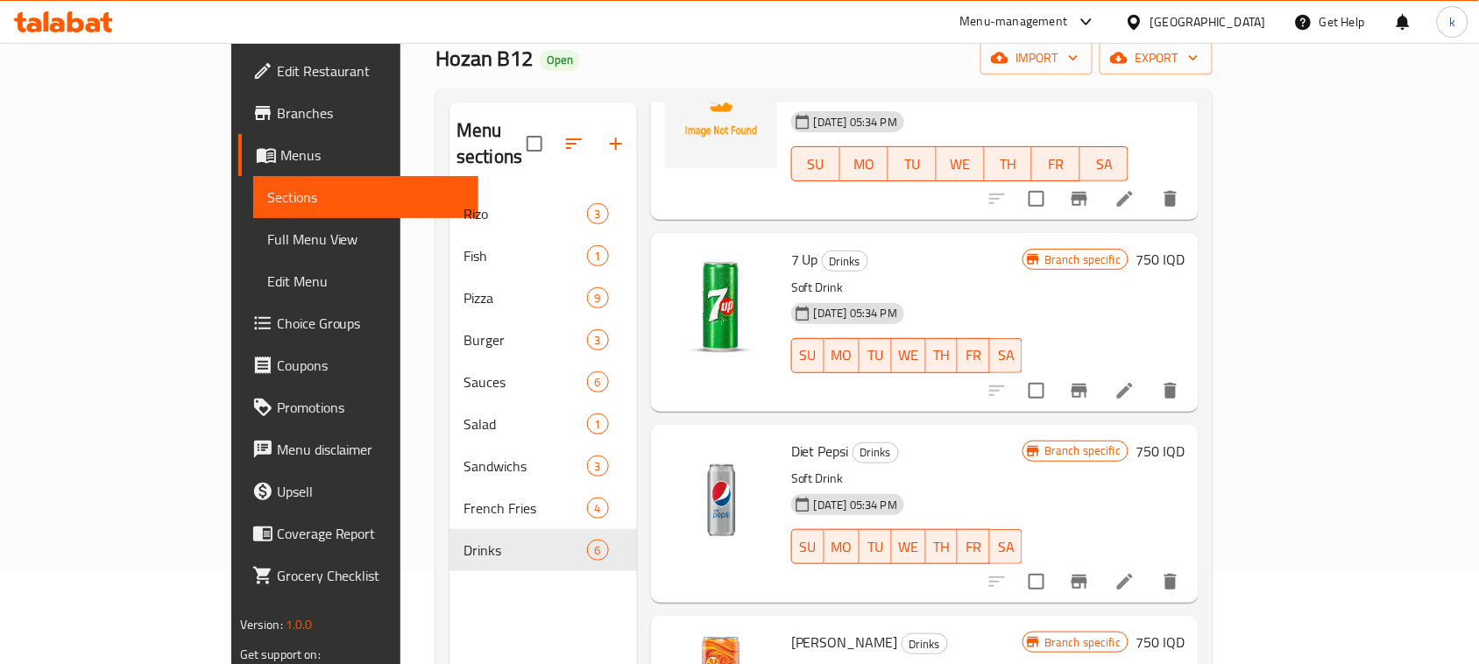
scroll to position [246, 0]
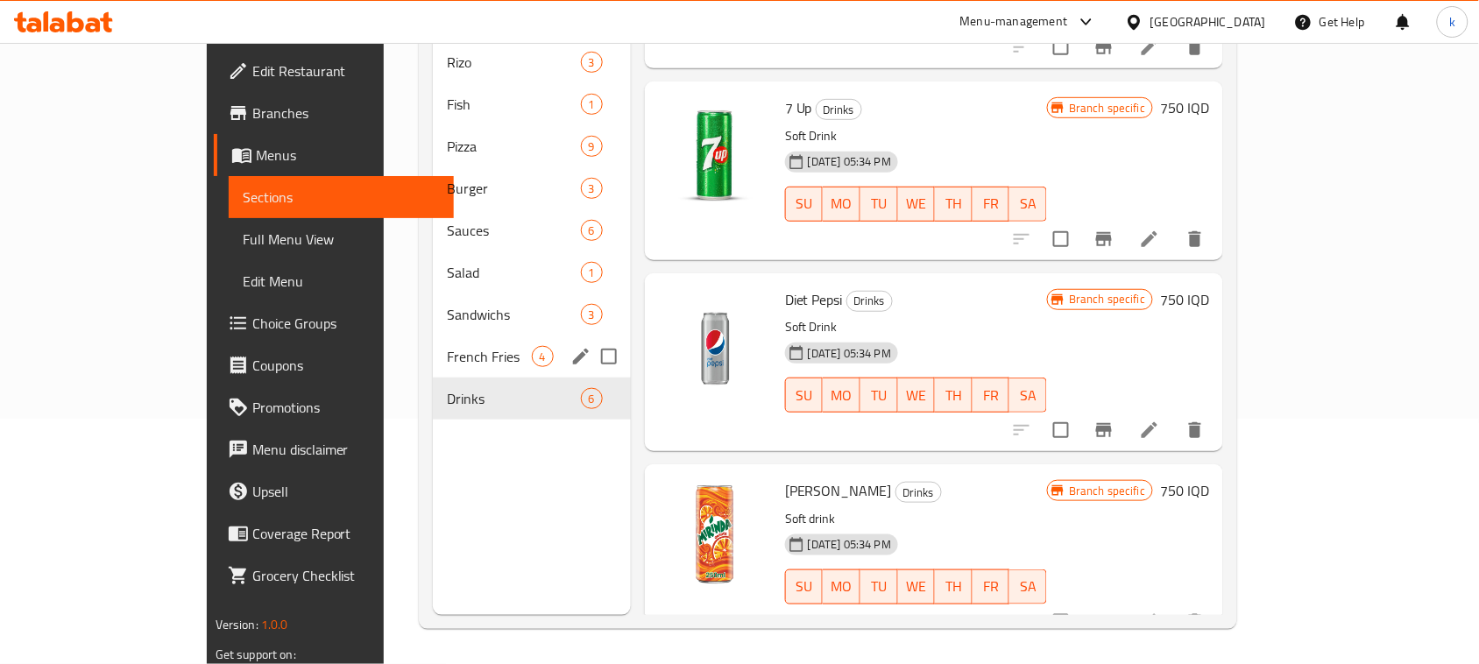
click at [433, 343] on div "French Fries 4" at bounding box center [531, 357] width 197 height 42
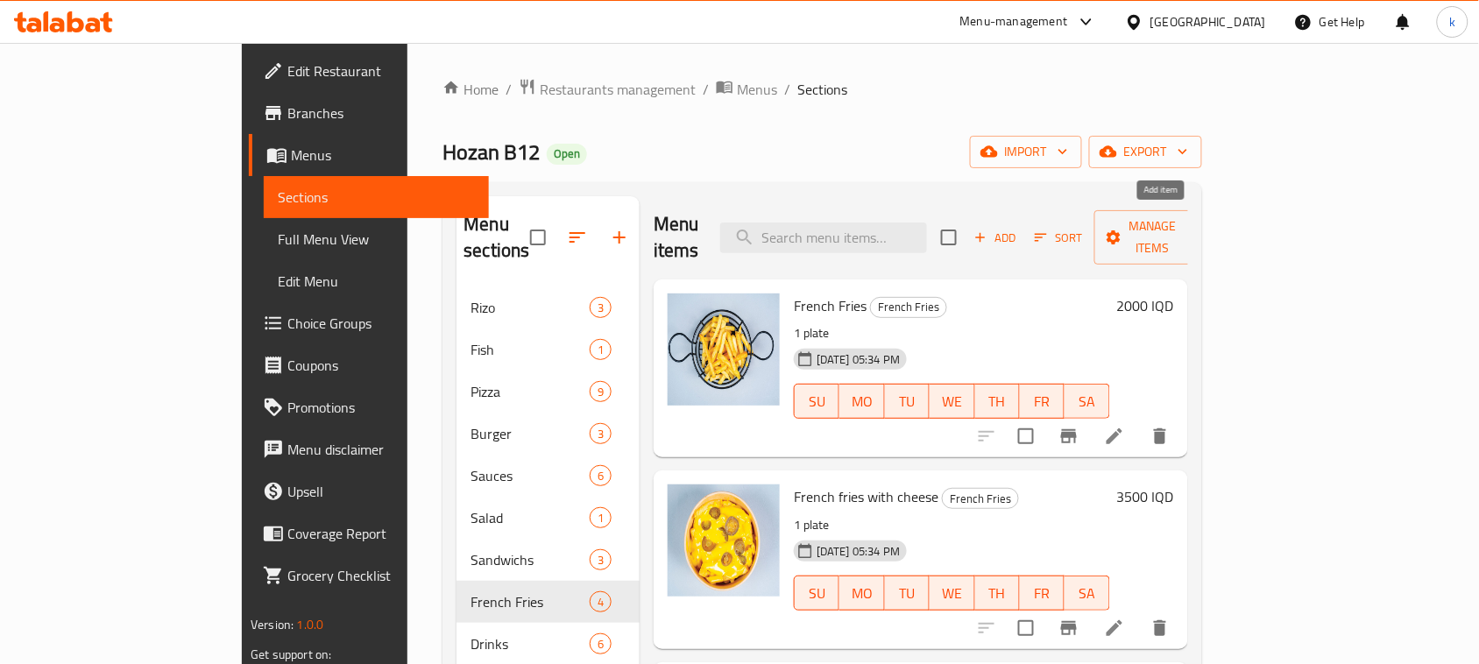
click at [988, 230] on icon "button" at bounding box center [980, 238] width 16 height 16
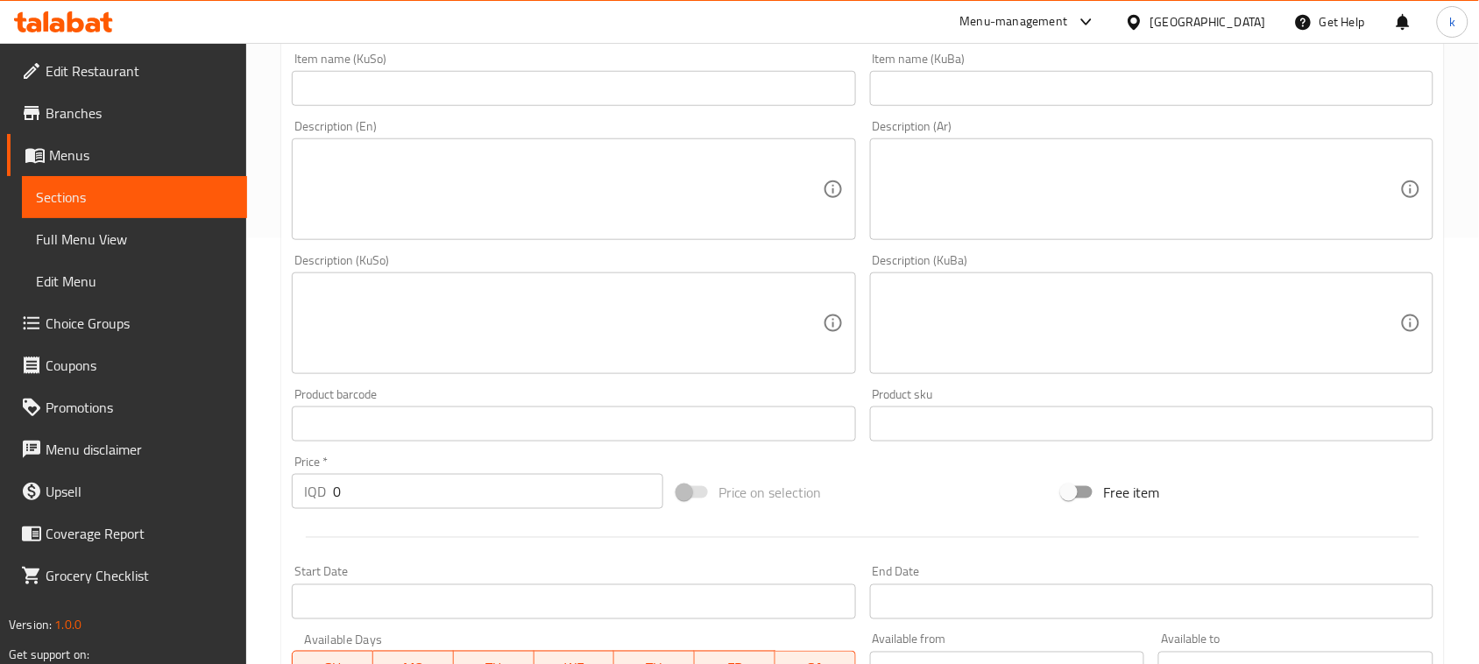
scroll to position [438, 0]
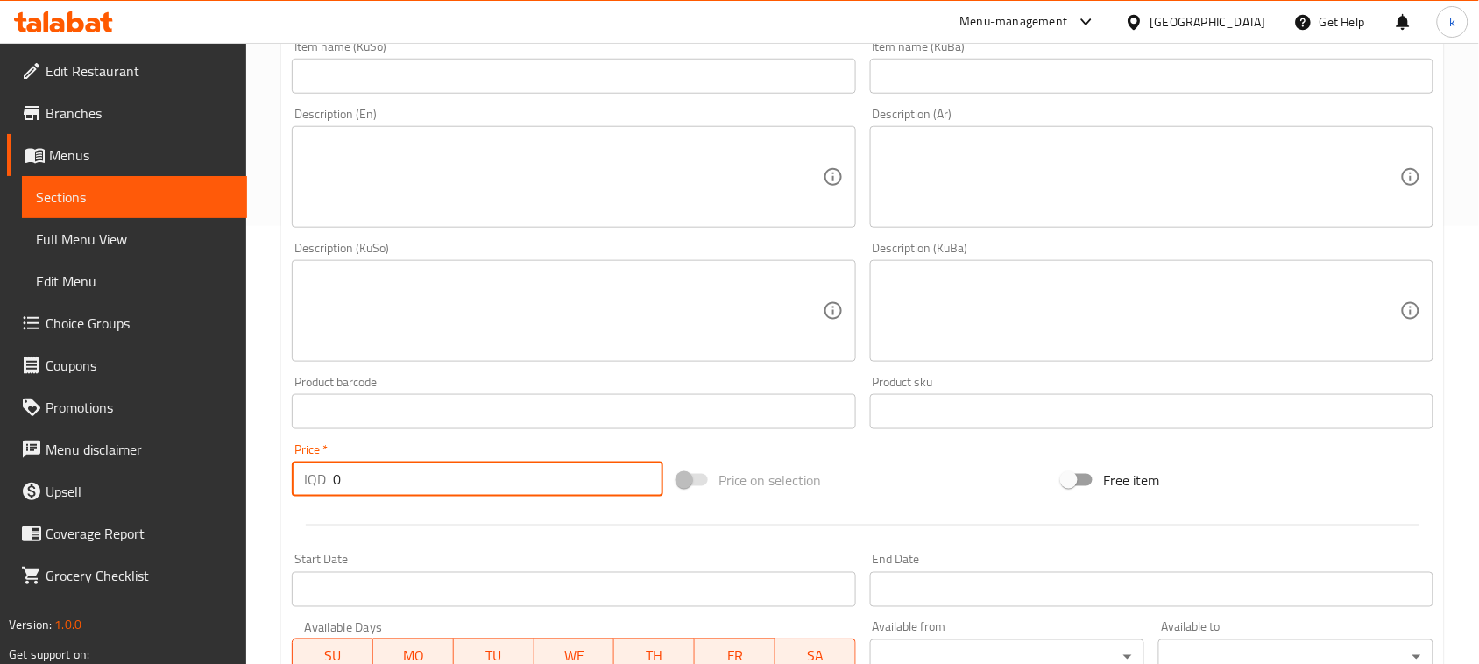
drag, startPoint x: 401, startPoint y: 491, endPoint x: 251, endPoint y: 491, distance: 149.8
click at [252, 491] on div "Home / Restaurants management / Menus / Sections / item / create French Fries s…" at bounding box center [862, 303] width 1233 height 1396
paste input "350"
type input "3500"
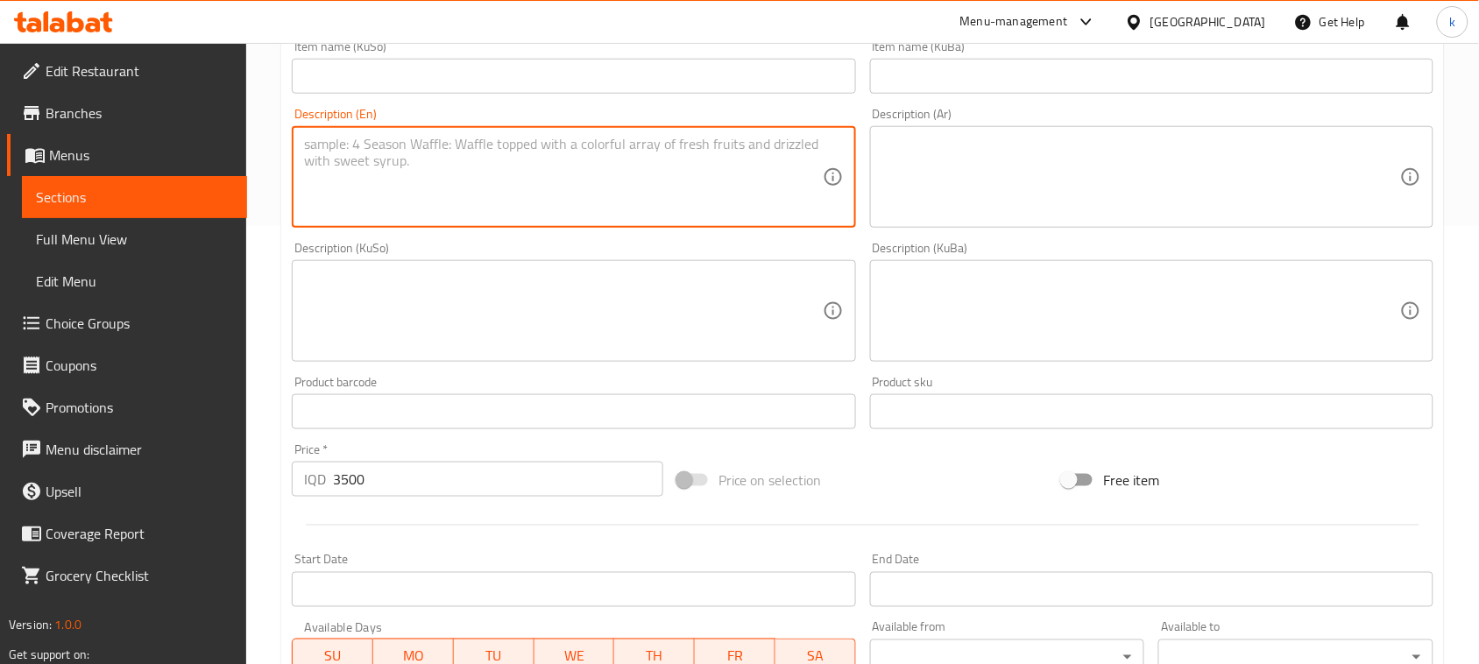
click at [477, 204] on textarea at bounding box center [563, 177] width 518 height 83
paste textarea "8 pieces"
click at [321, 145] on textarea "8 pieces" at bounding box center [563, 177] width 518 height 83
type textarea "8 Pieces"
click at [1036, 193] on textarea at bounding box center [1141, 177] width 518 height 83
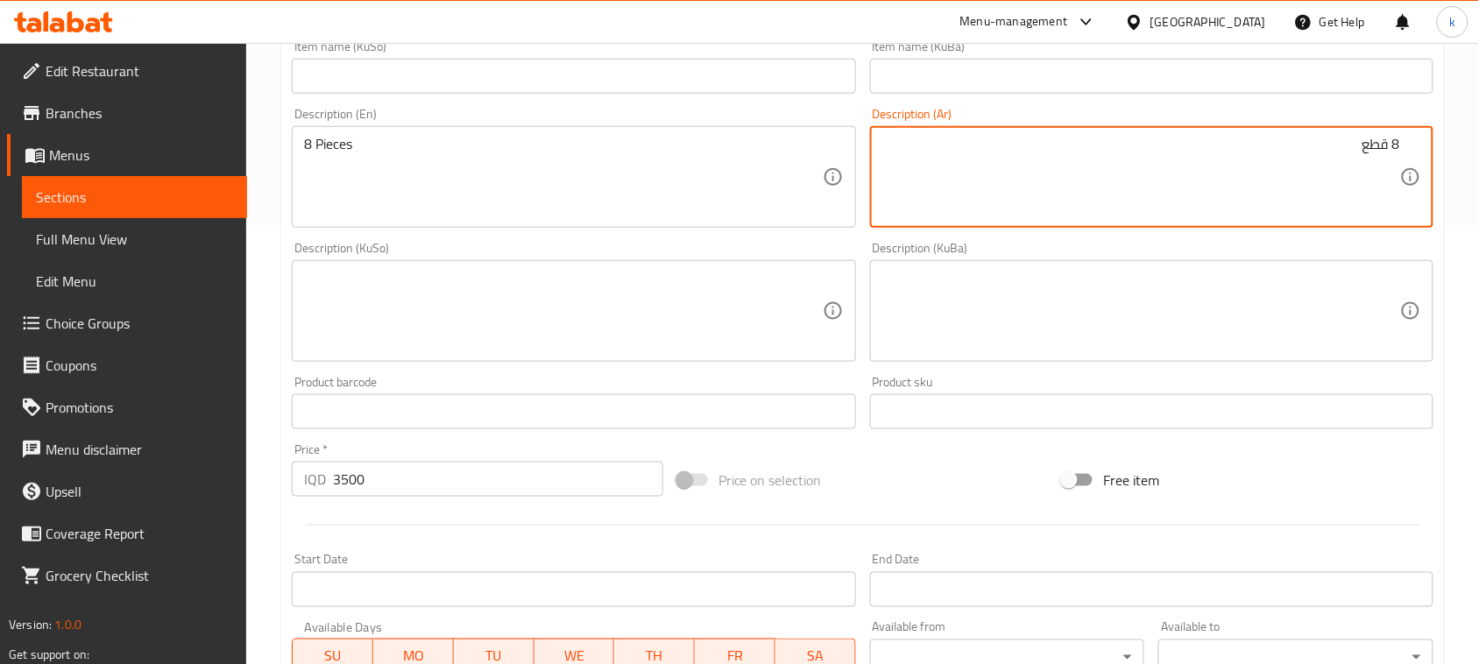
type textarea "8 قطع"
click at [1240, 309] on textarea at bounding box center [1141, 311] width 518 height 83
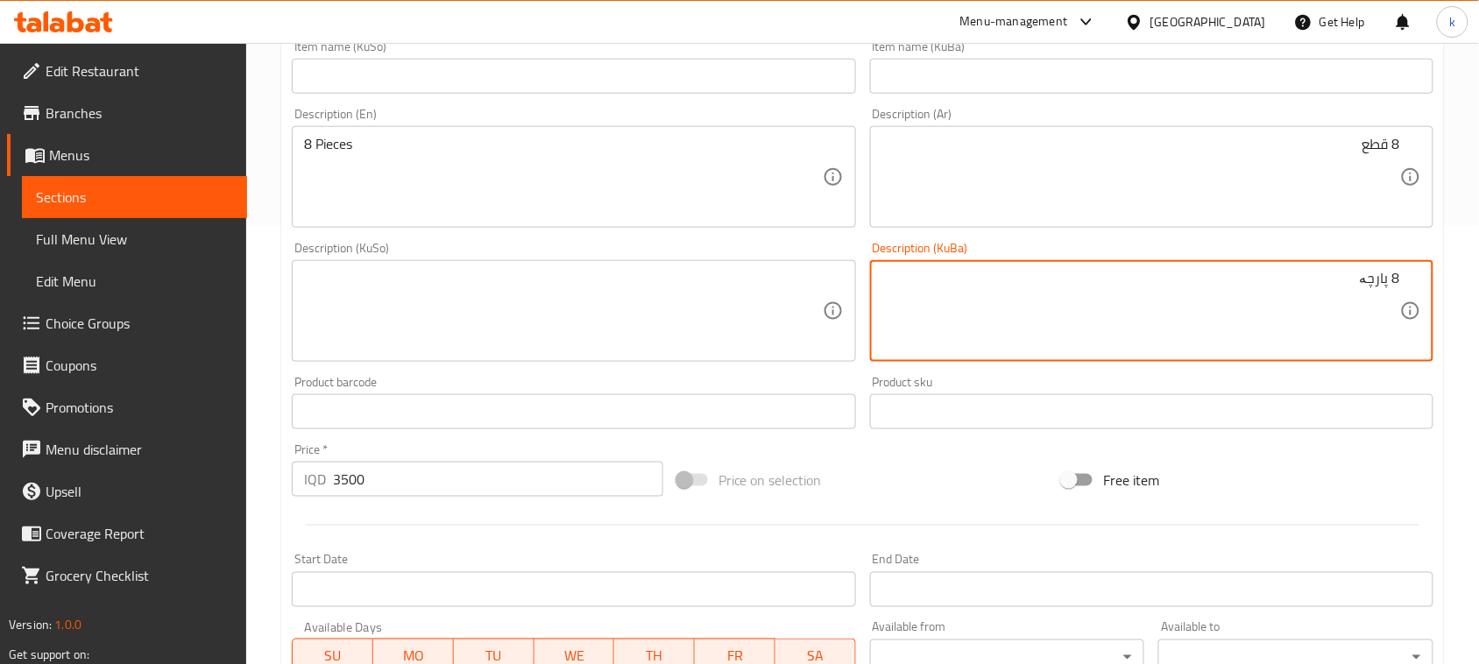
drag, startPoint x: 1328, startPoint y: 304, endPoint x: 1495, endPoint y: 314, distance: 166.7
type textarea "8 پارچە"
click at [583, 314] on textarea at bounding box center [563, 311] width 518 height 83
paste textarea "8 پارچە"
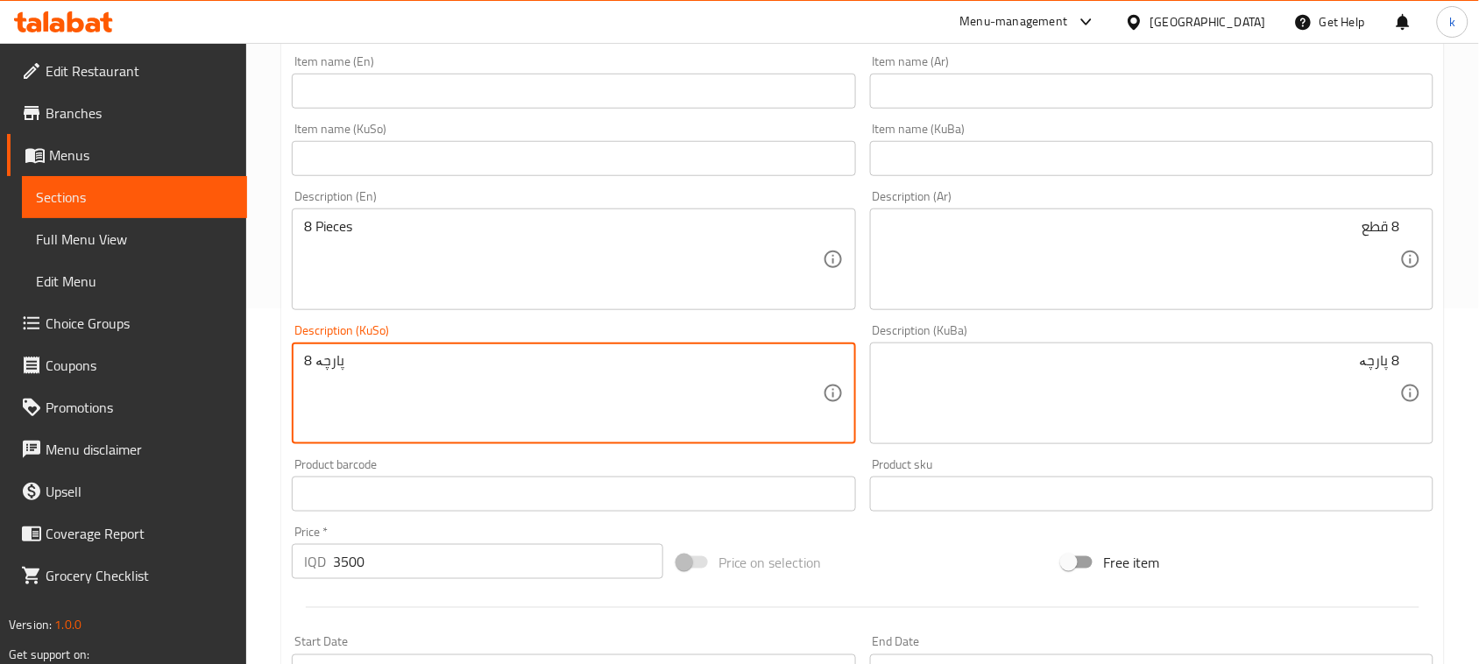
scroll to position [219, 0]
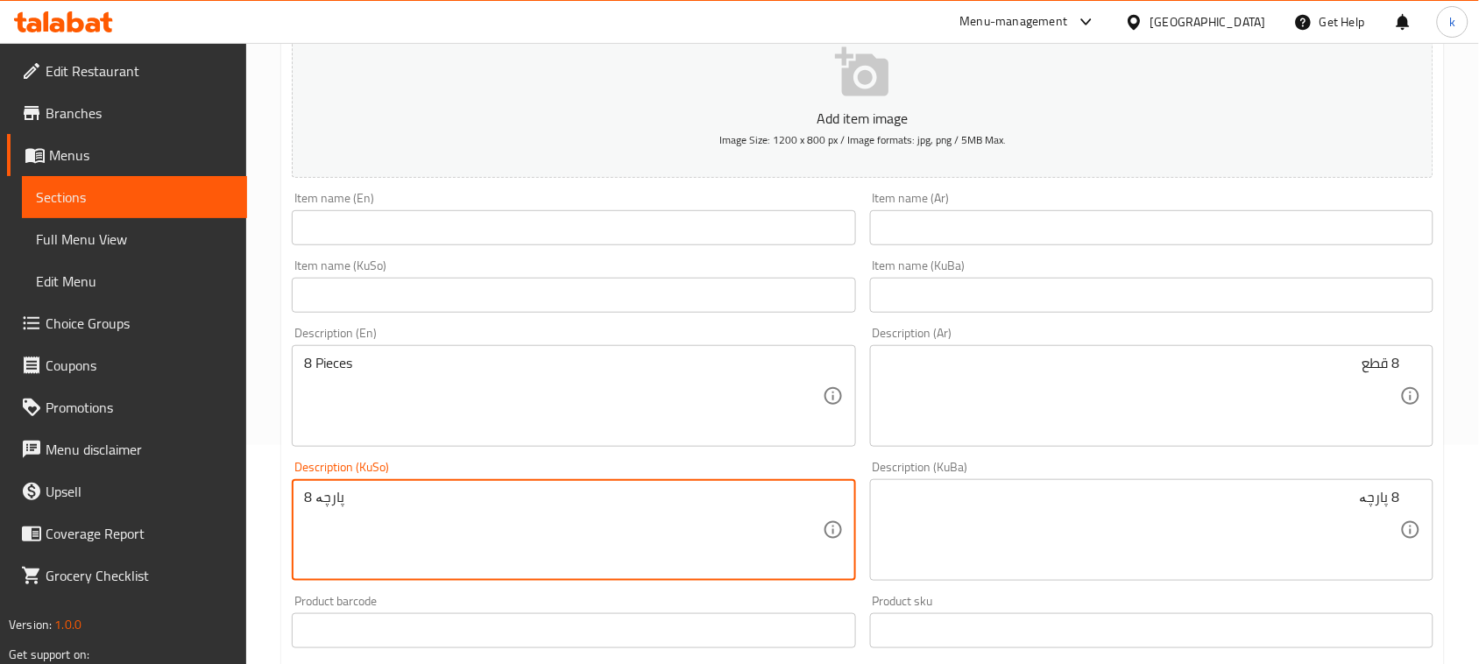
type textarea "8 پارچە"
click at [394, 234] on input "text" at bounding box center [573, 227] width 563 height 35
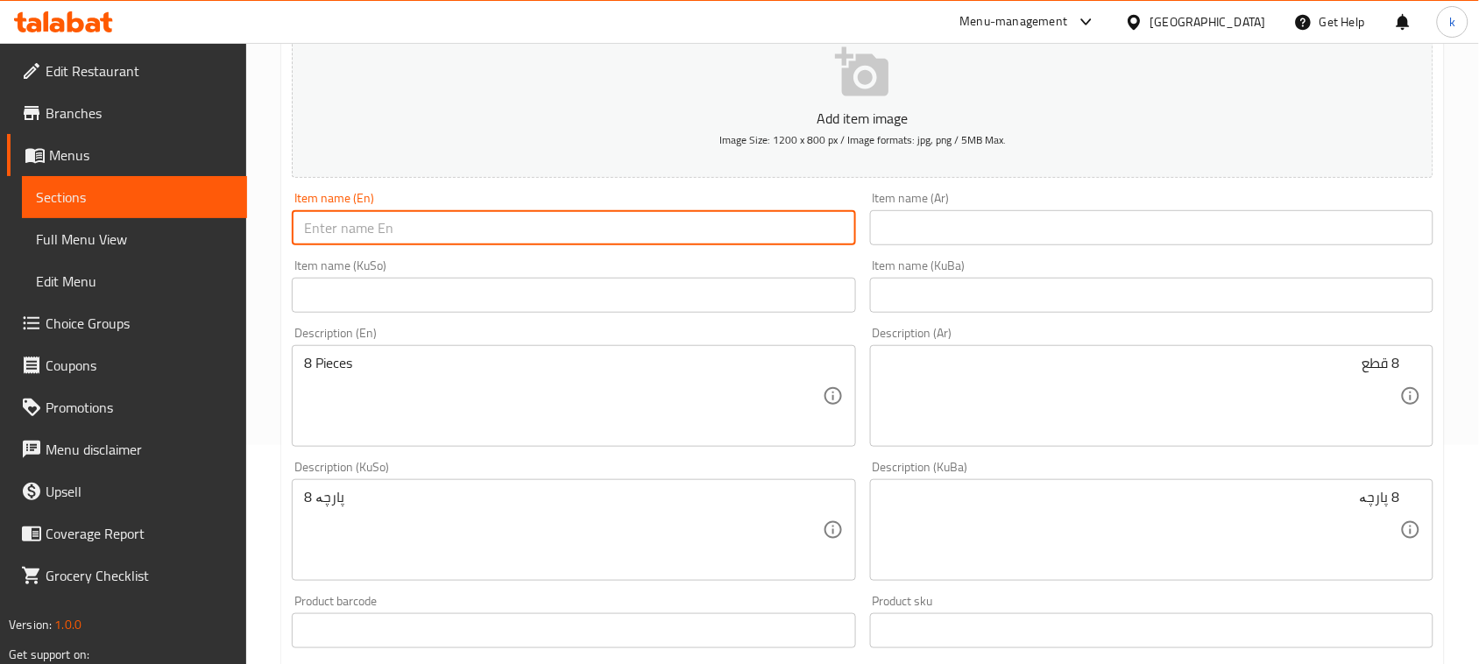
paste input "nuggets"
type input "Nuggets"
click at [1163, 224] on input "text" at bounding box center [1151, 227] width 563 height 35
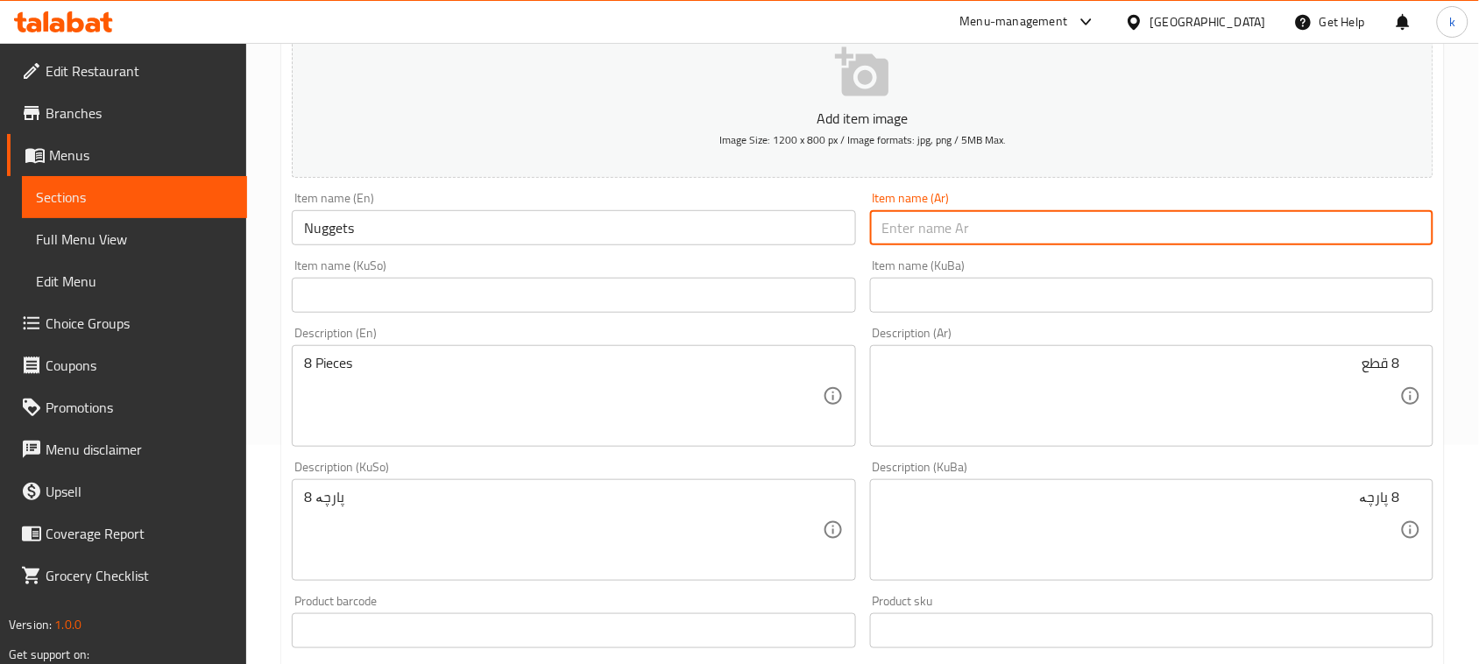
paste input "ناجتس"
type input "ناجتس"
click at [1332, 291] on input "text" at bounding box center [1151, 295] width 563 height 35
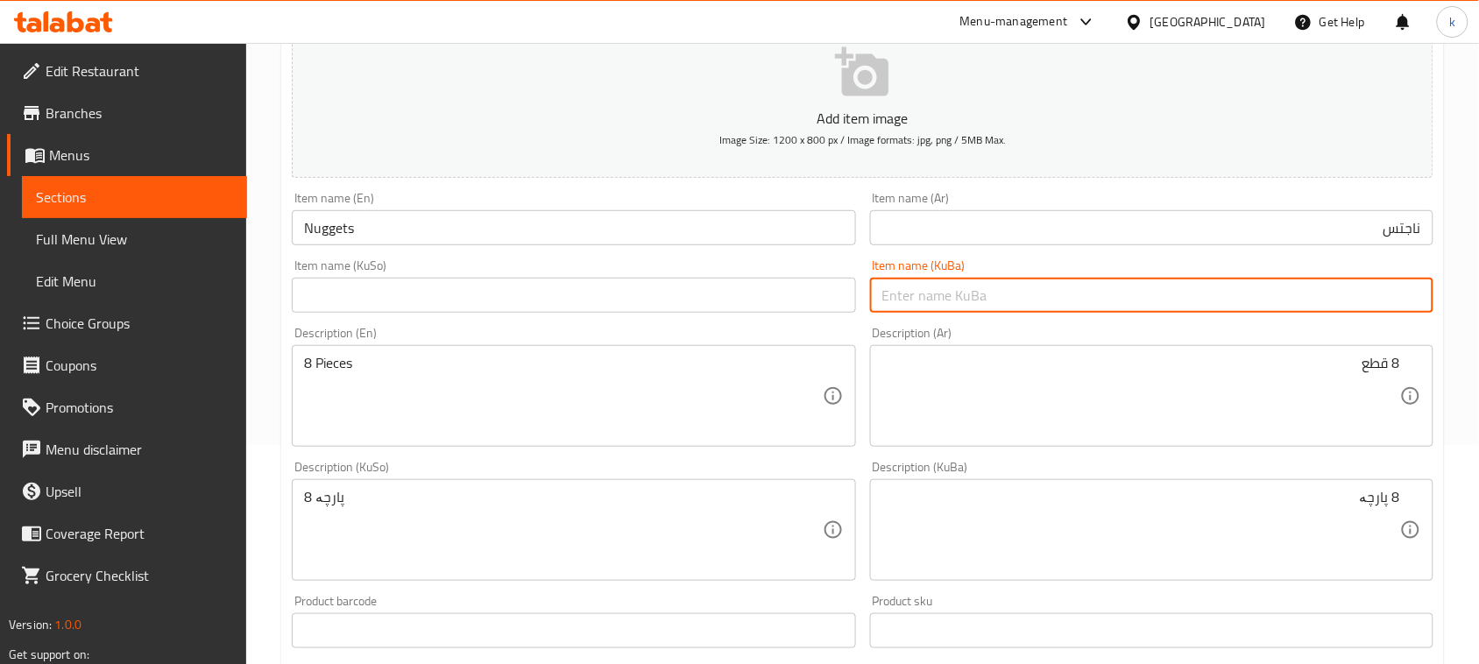
paste input "ناگتس"
type input "ناگتس"
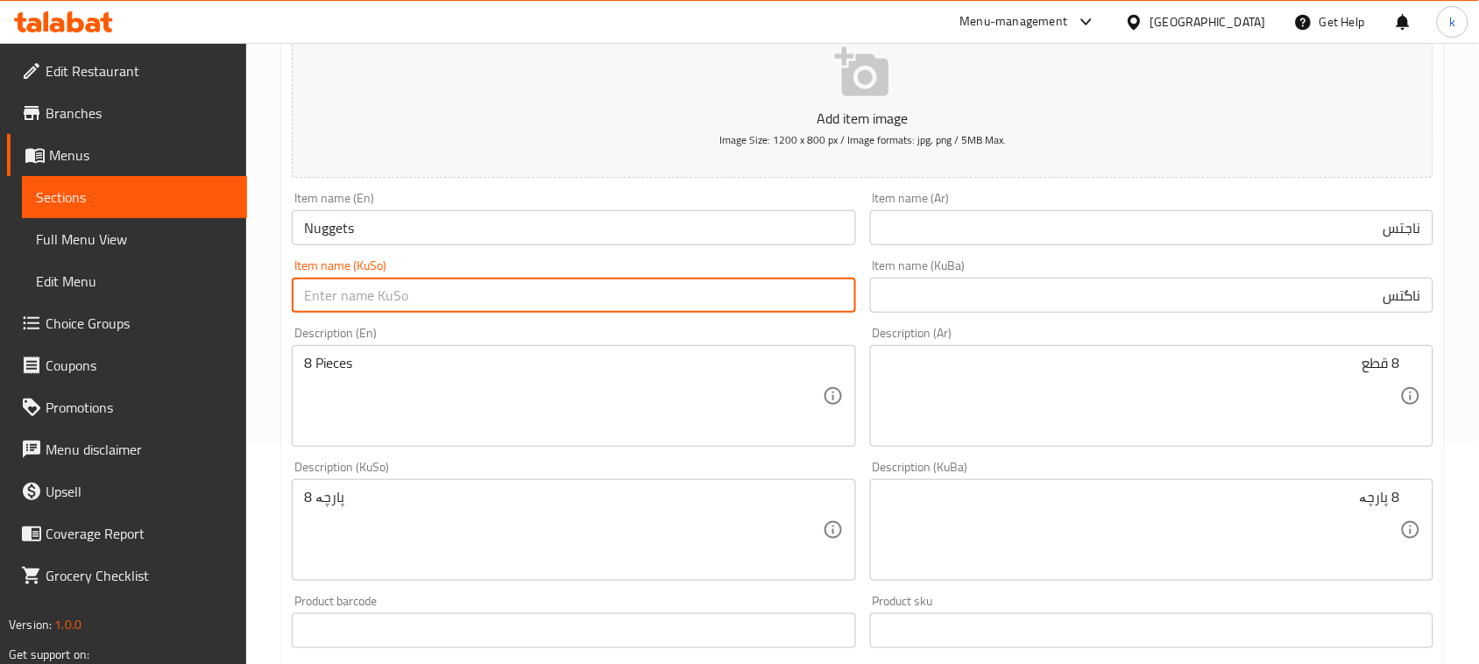
click at [797, 291] on input "text" at bounding box center [573, 295] width 563 height 35
paste input "ناگتس"
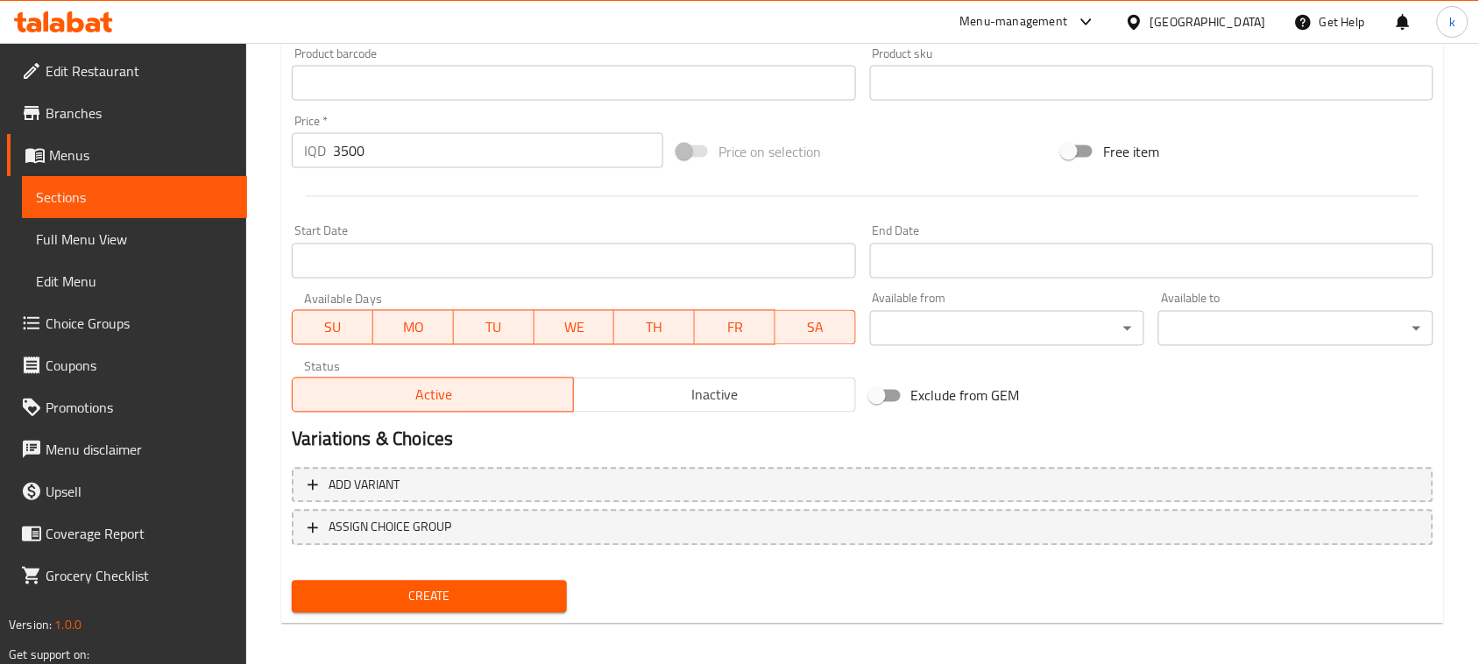
scroll to position [772, 0]
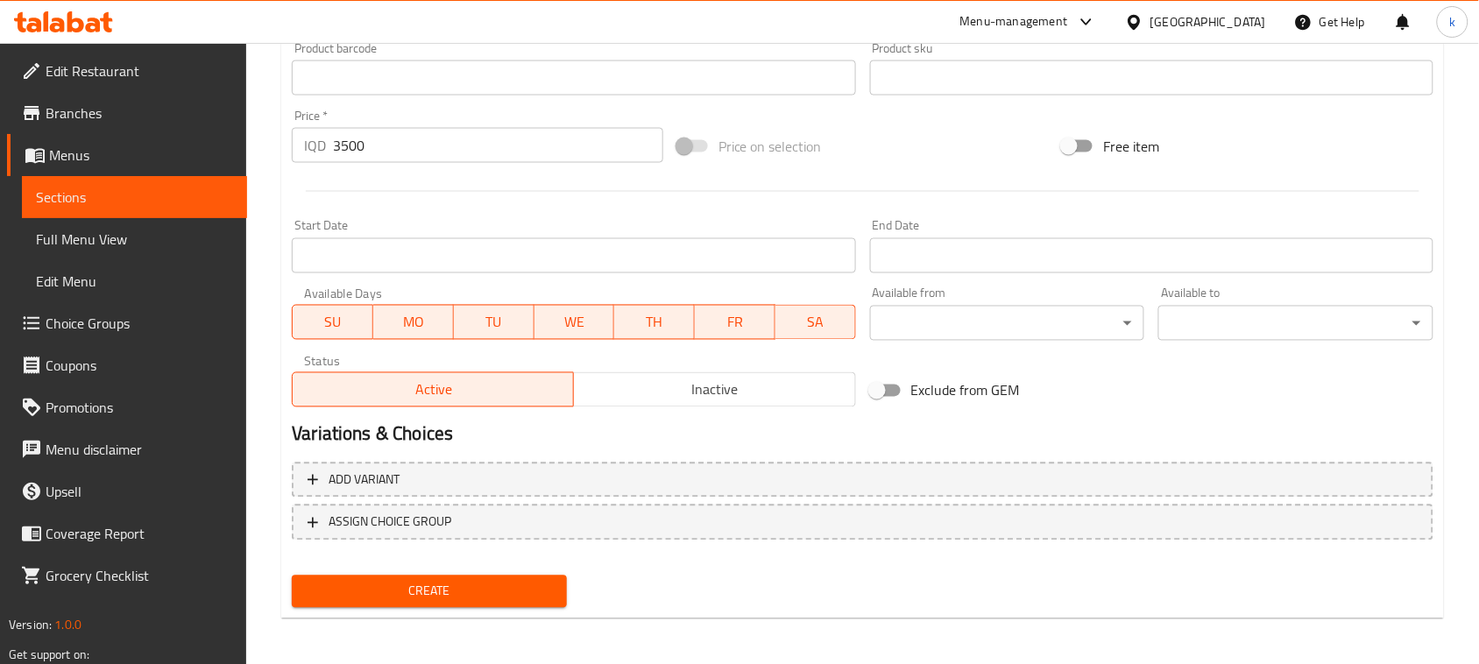
type input "ناگتس"
click at [461, 598] on span "Create" at bounding box center [429, 592] width 247 height 22
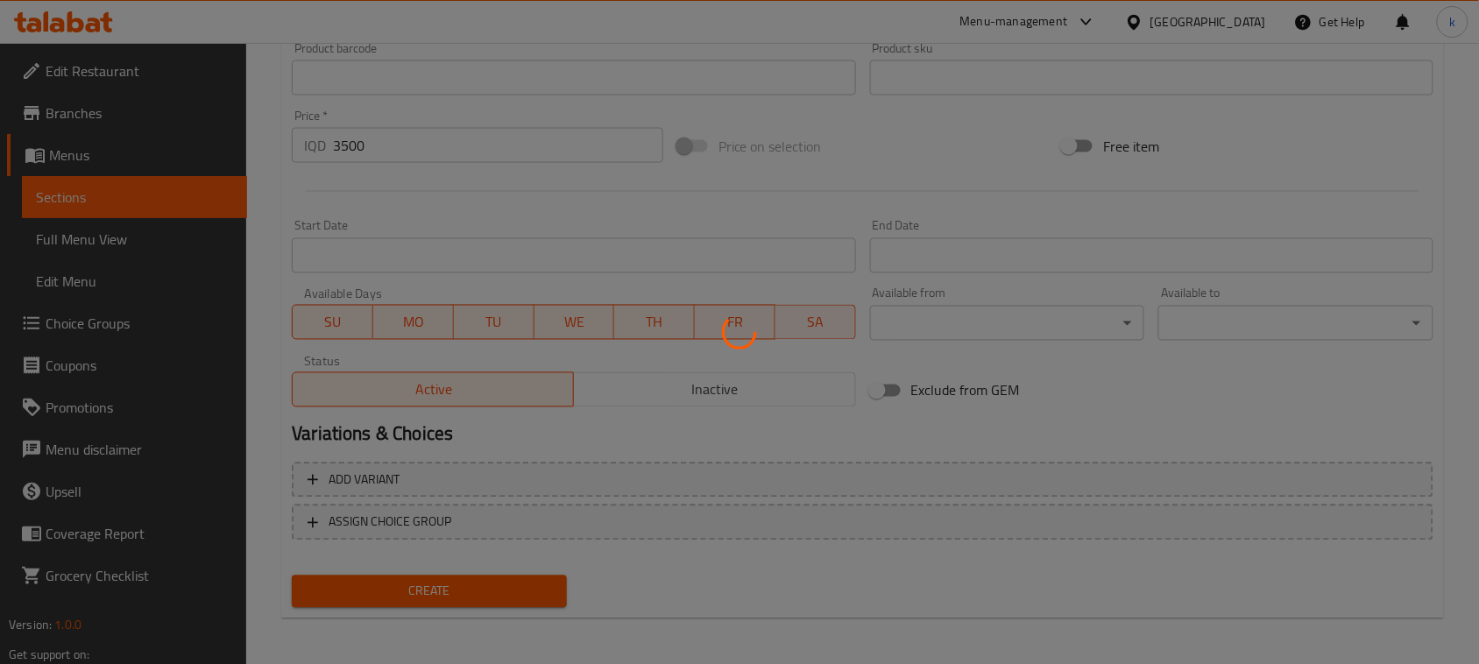
type input "0"
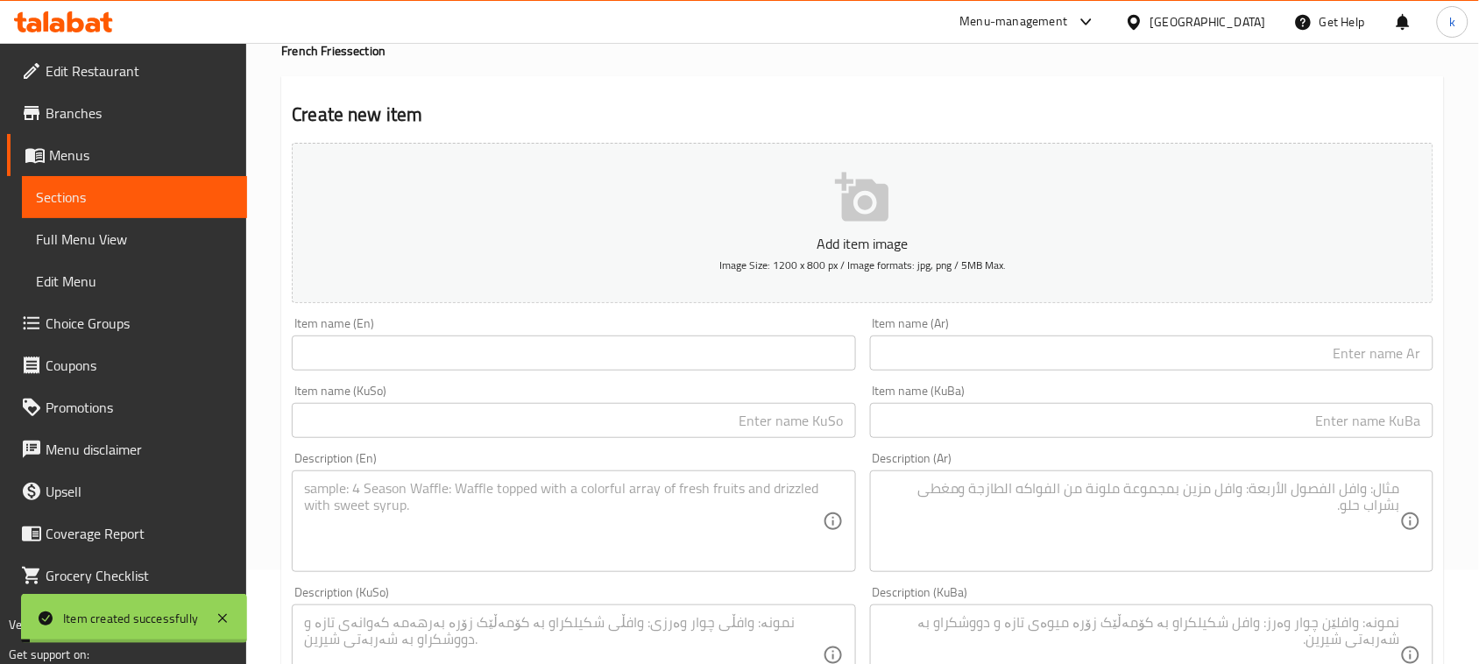
scroll to position [0, 0]
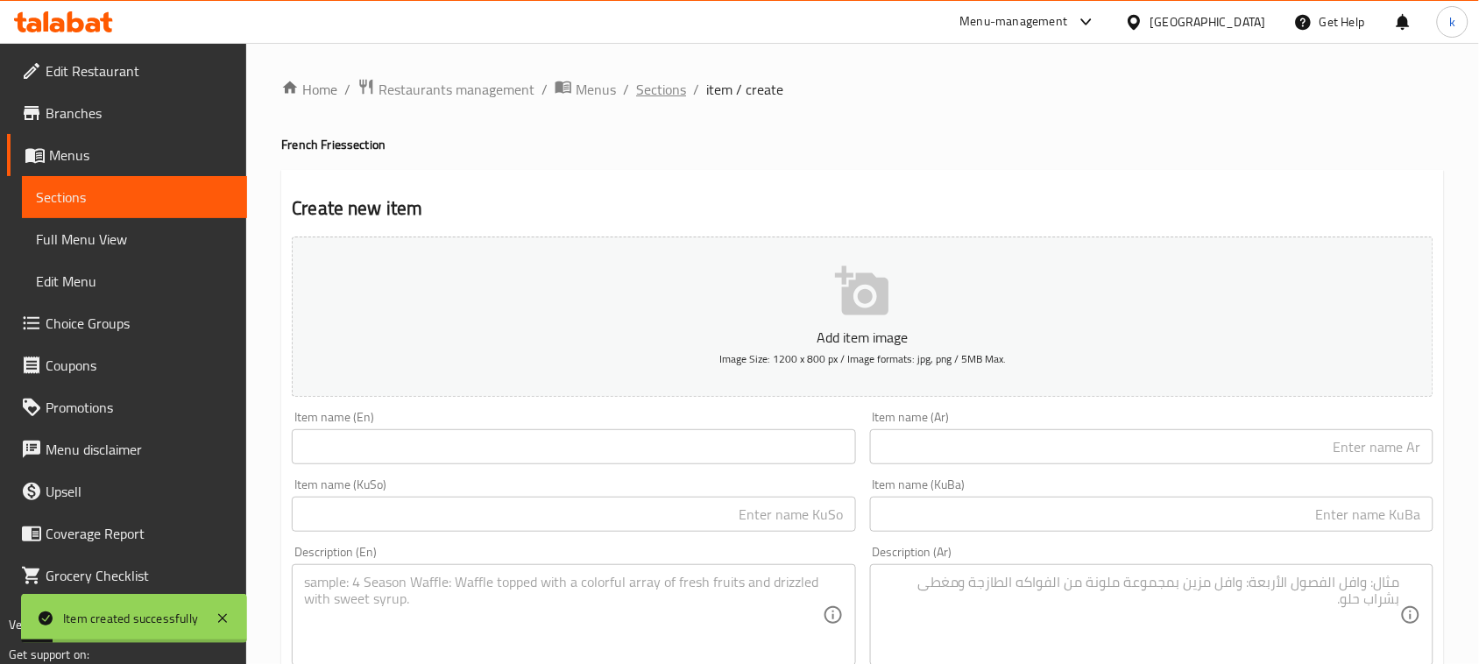
click at [654, 88] on span "Sections" at bounding box center [661, 89] width 50 height 21
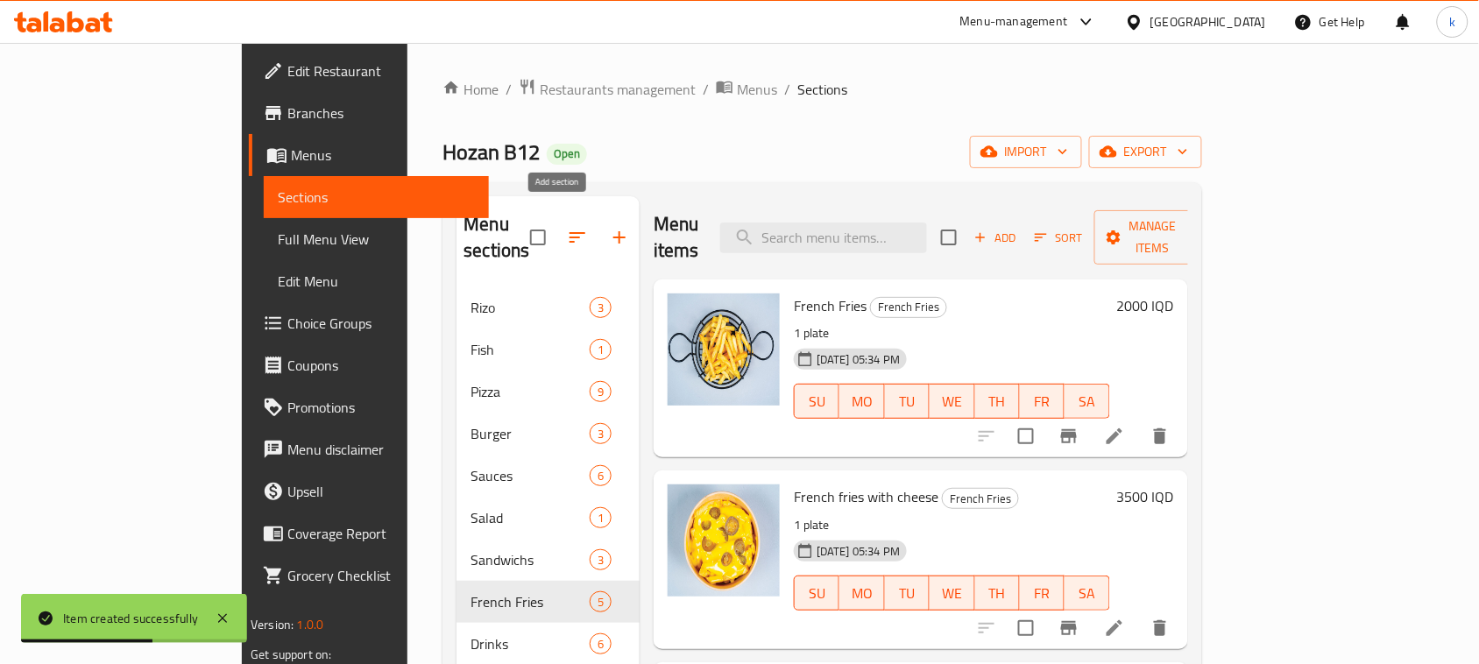
click at [613, 231] on icon "button" at bounding box center [619, 237] width 12 height 12
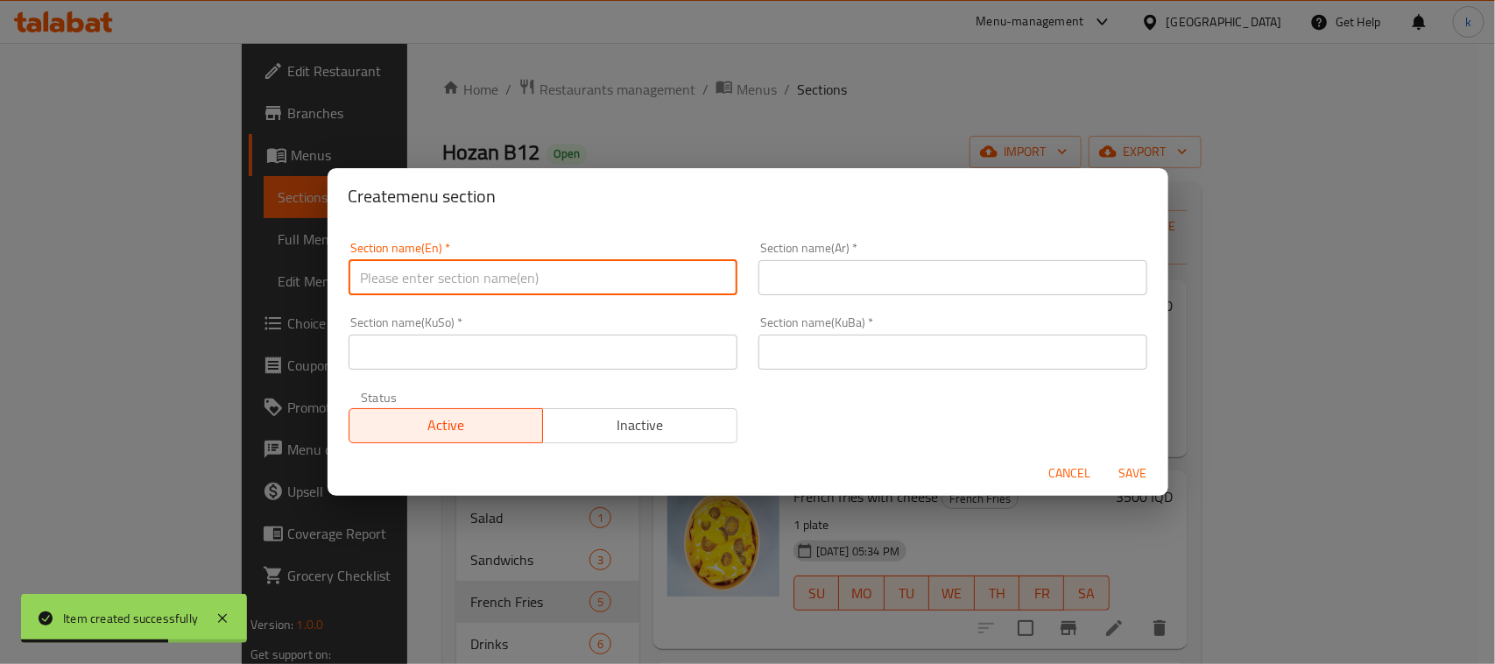
click at [533, 278] on input "text" at bounding box center [543, 277] width 389 height 35
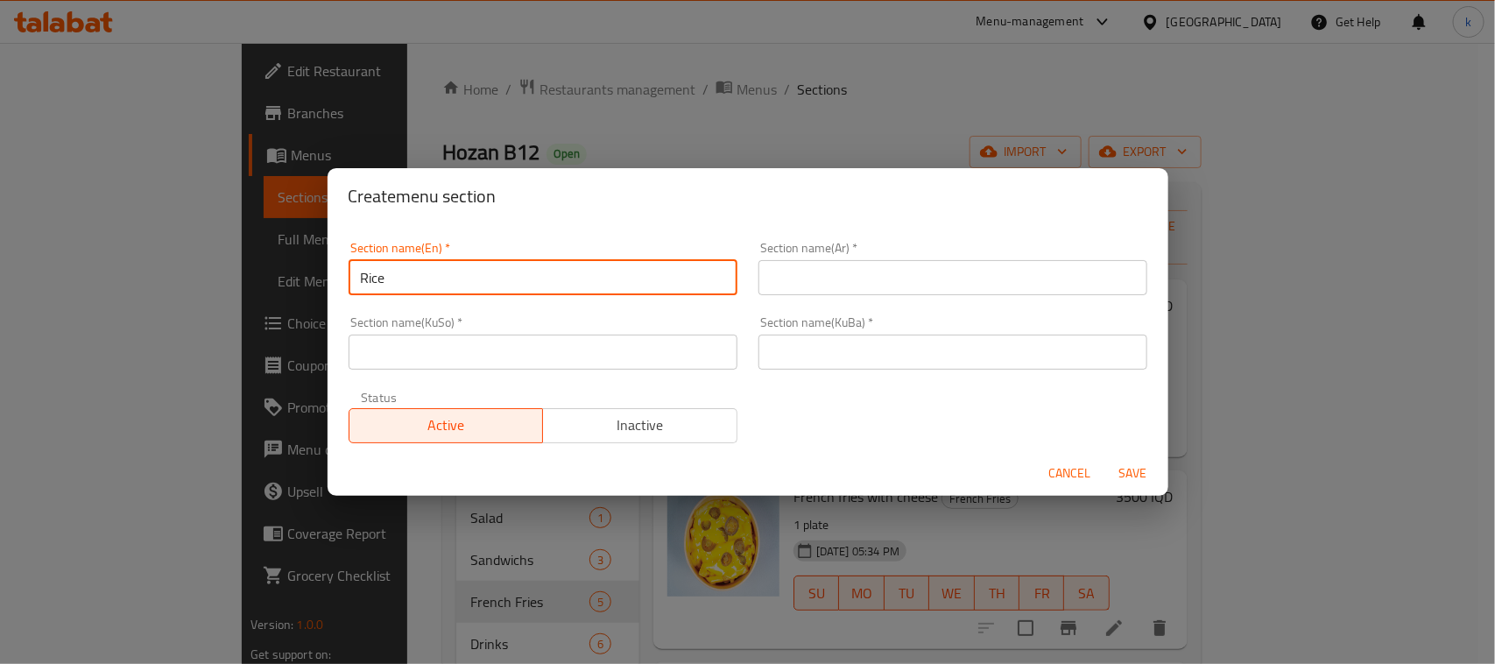
click at [658, 264] on input "Rice" at bounding box center [543, 277] width 389 height 35
type input "Rice Dishes"
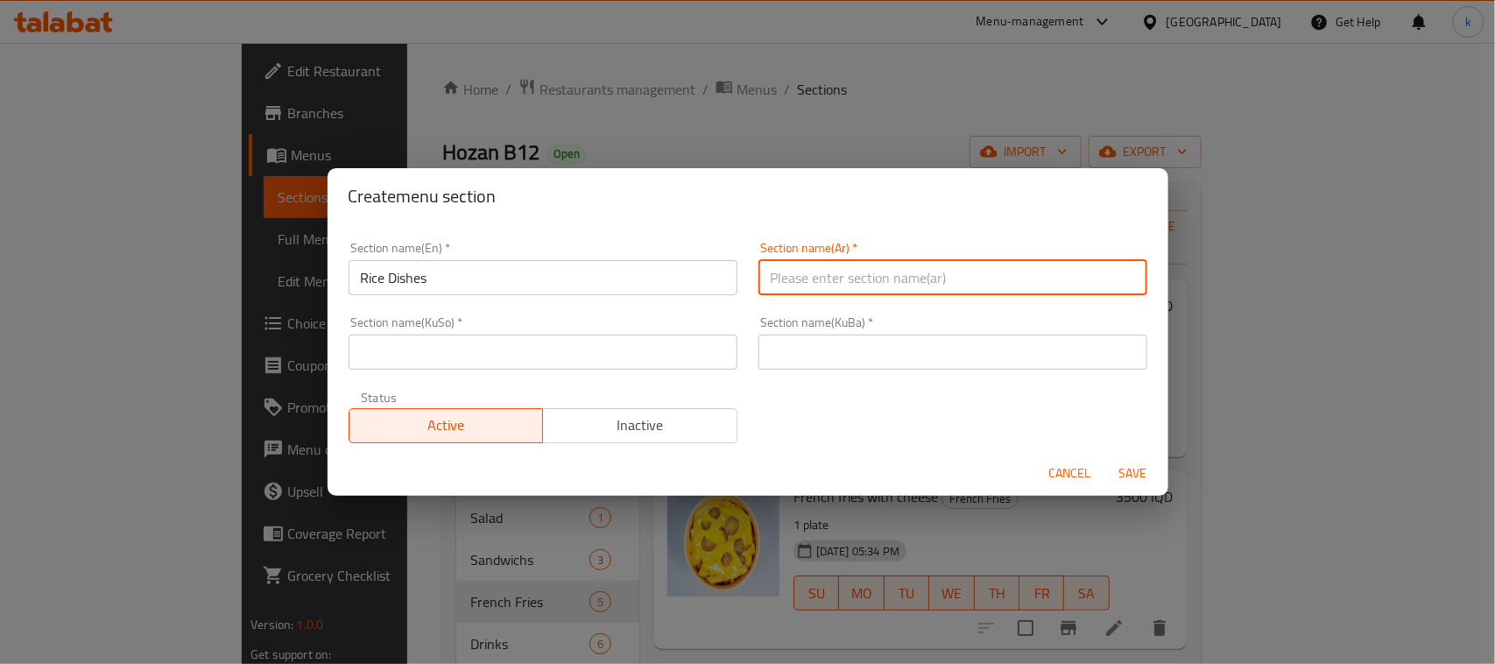
click at [802, 278] on input "text" at bounding box center [953, 277] width 389 height 35
click at [1130, 282] on input "الأرز" at bounding box center [953, 277] width 389 height 35
click at [1127, 283] on input "طبق الأرز" at bounding box center [953, 277] width 389 height 35
click at [1070, 276] on input "الطبق الأرز" at bounding box center [953, 277] width 389 height 35
click at [1035, 283] on input "الطبق أرز" at bounding box center [953, 277] width 389 height 35
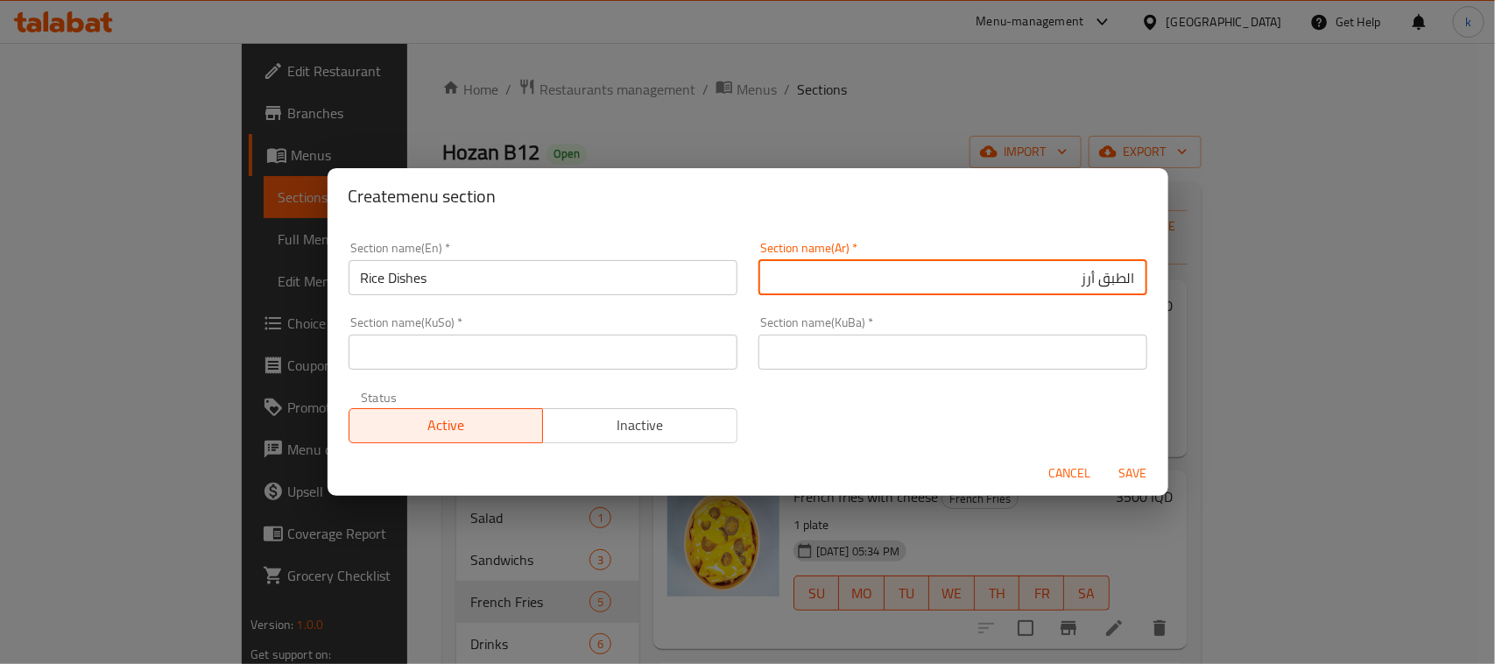
type input "الطبق أرز"
click at [1082, 357] on input "text" at bounding box center [953, 352] width 389 height 35
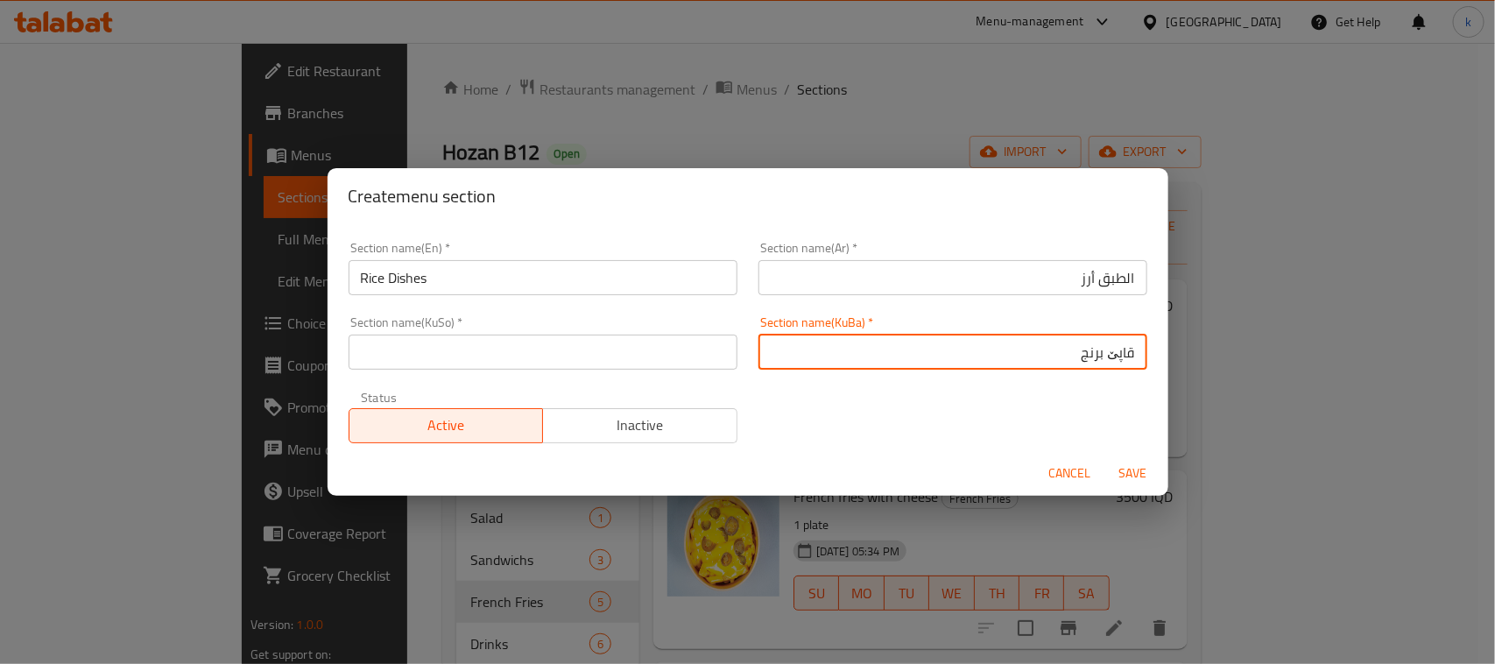
drag, startPoint x: 1035, startPoint y: 339, endPoint x: 1218, endPoint y: 356, distance: 183.9
click at [1218, 356] on div "Create menu section Section name(En)   * Rice Dishes Section name(En) * Section…" at bounding box center [747, 332] width 1495 height 664
type input "قاپێ برنج"
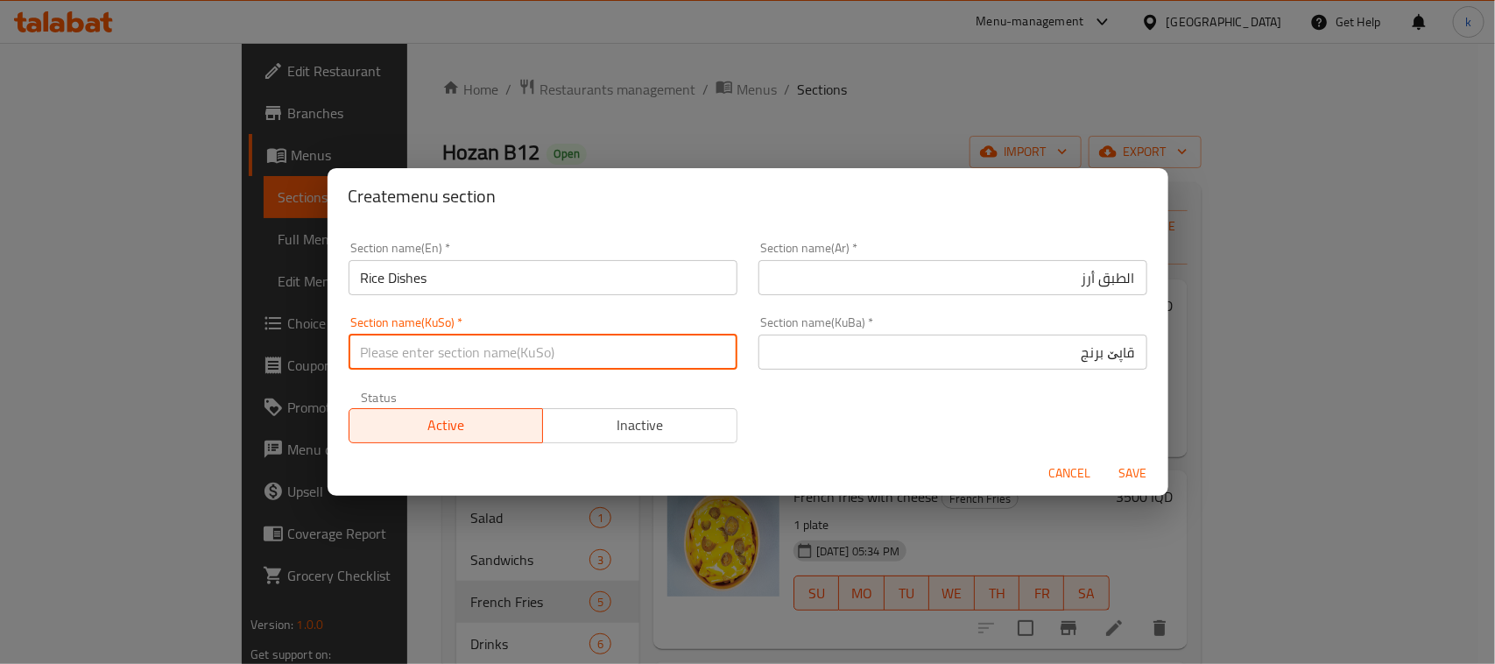
click at [681, 355] on input "text" at bounding box center [543, 352] width 389 height 35
paste input "قاپێ برنج"
type input "قاپێ برنج"
click at [1126, 469] on span "Save" at bounding box center [1134, 474] width 42 height 22
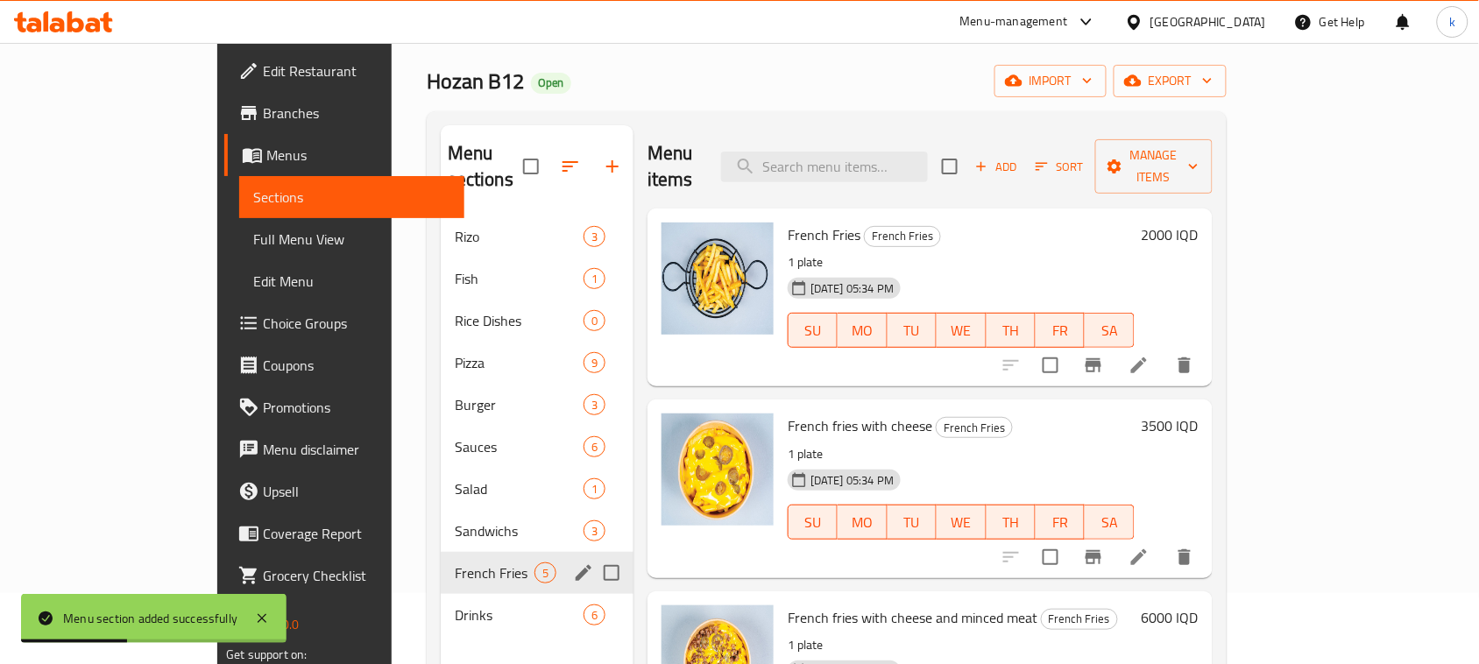
scroll to position [110, 0]
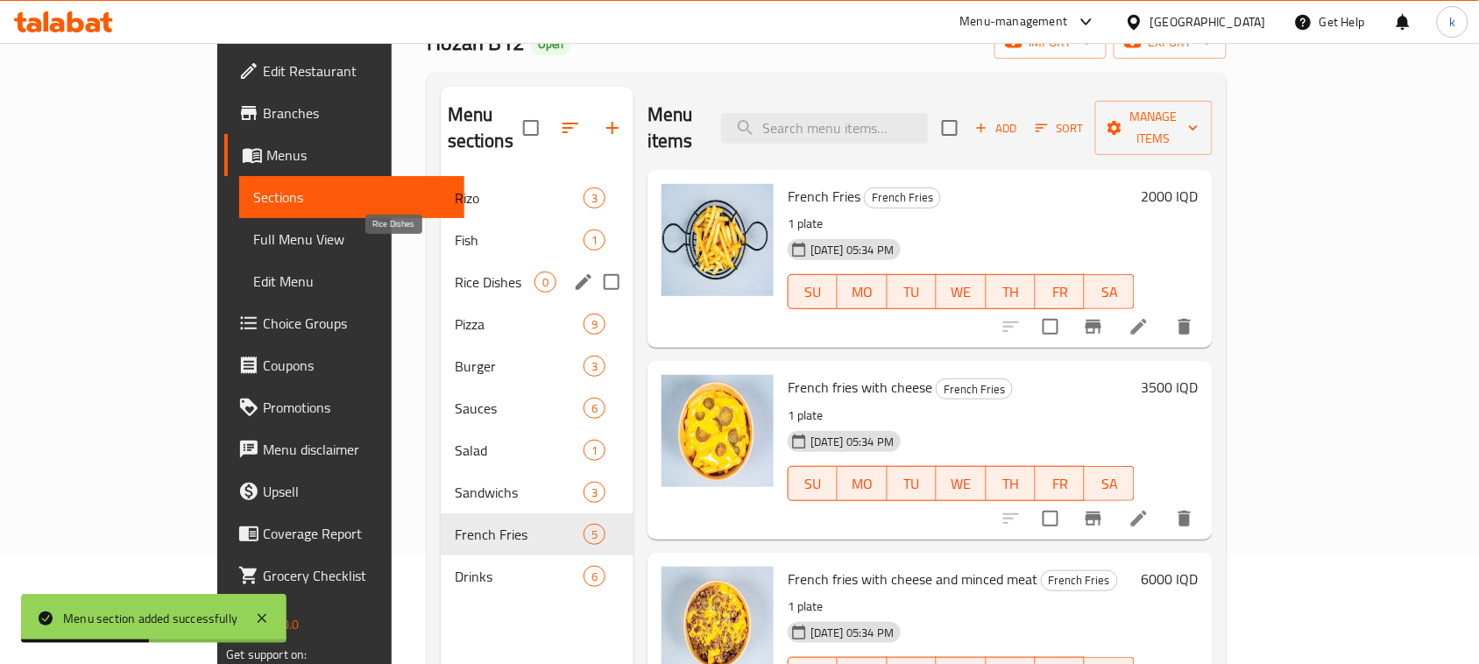
click at [455, 272] on span "Rice Dishes" at bounding box center [495, 282] width 80 height 21
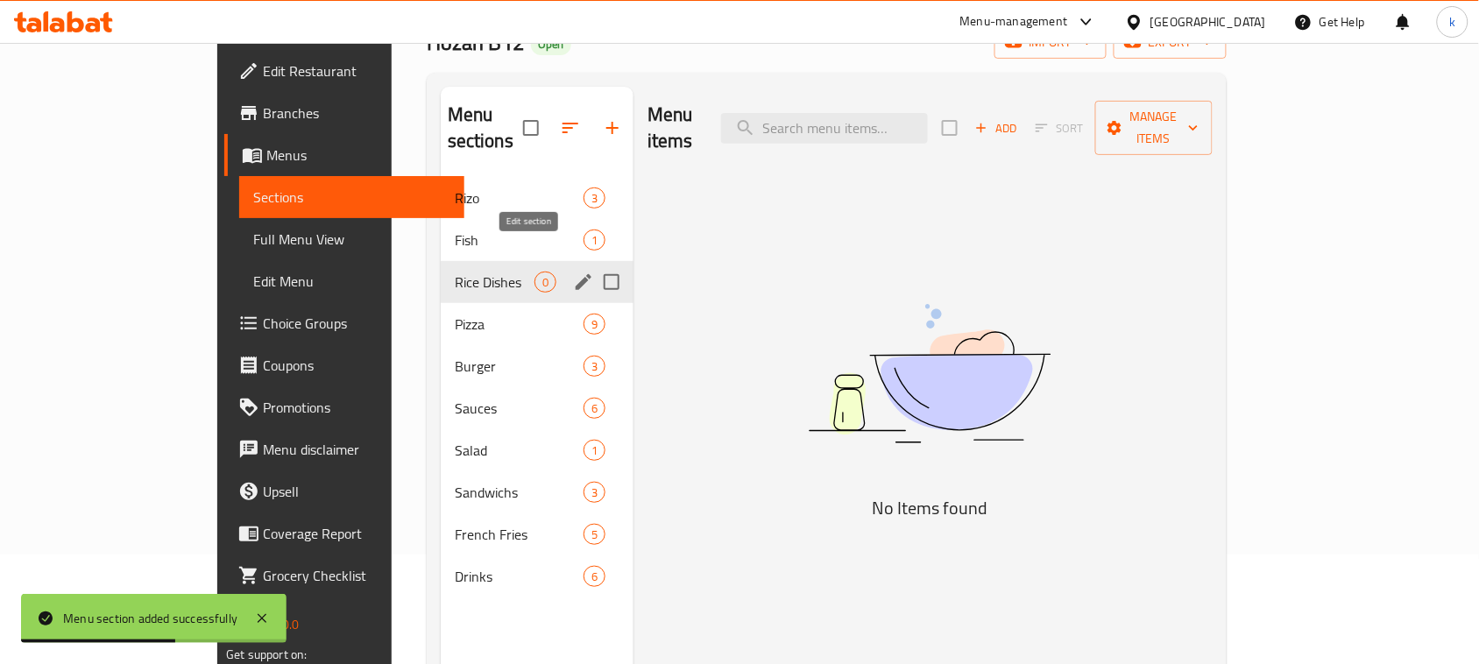
click at [573, 272] on icon "edit" at bounding box center [583, 282] width 21 height 21
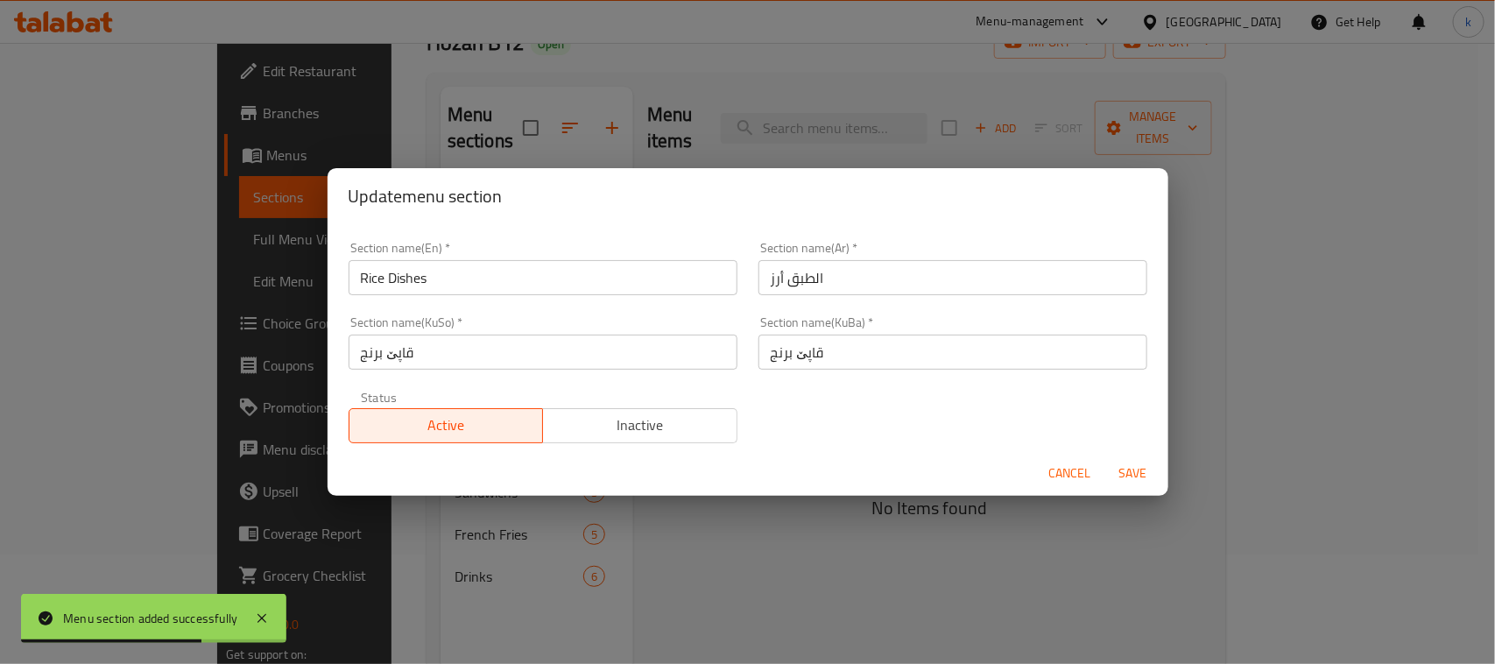
click at [447, 279] on input "Rice Dishes" at bounding box center [543, 277] width 389 height 35
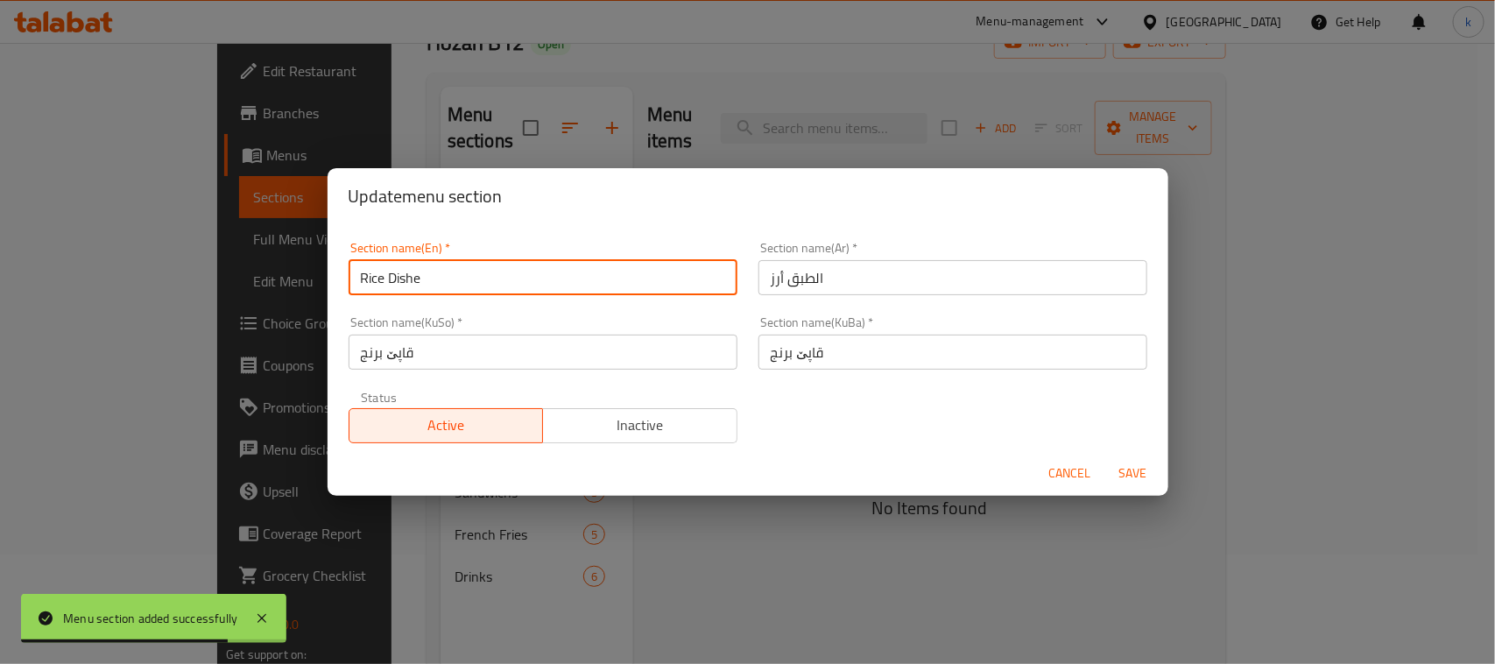
type input "Rice Dish"
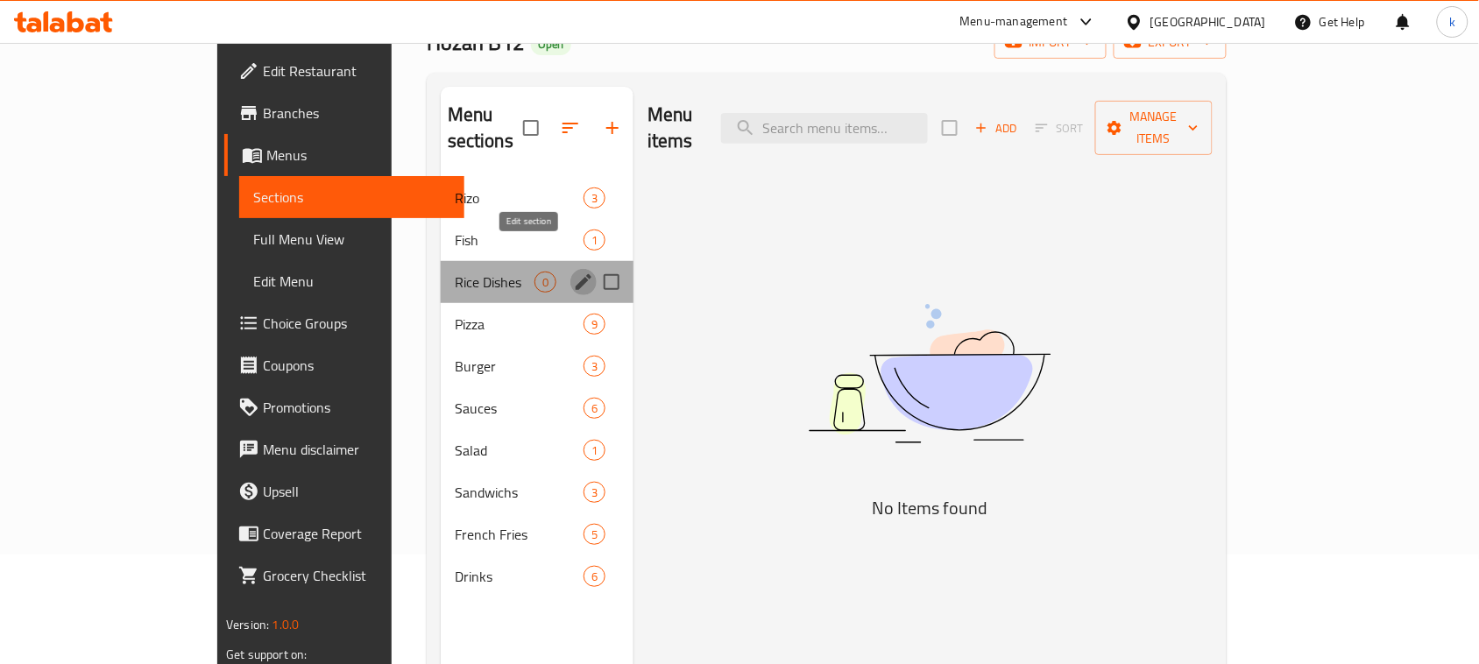
click at [573, 272] on icon "edit" at bounding box center [583, 282] width 21 height 21
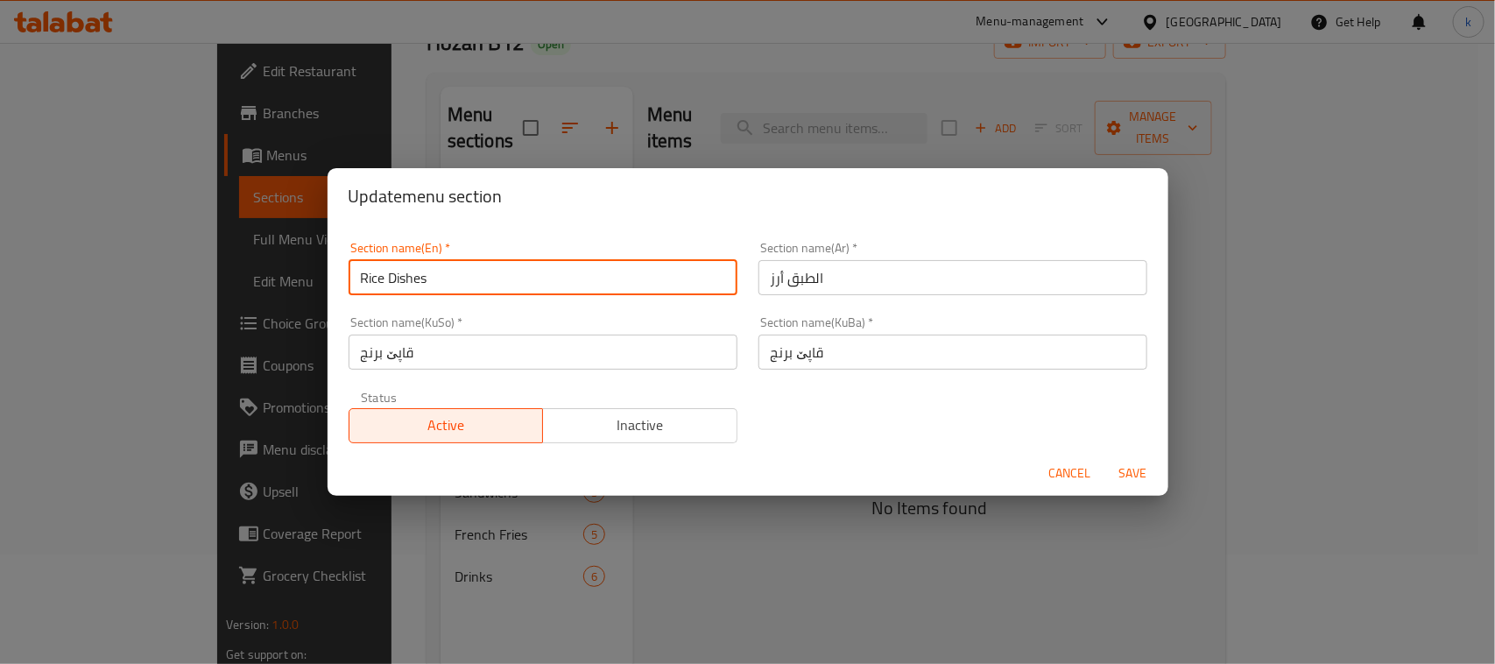
click at [497, 278] on input "Rice Dishes" at bounding box center [543, 277] width 389 height 35
type input "Rice Dish"
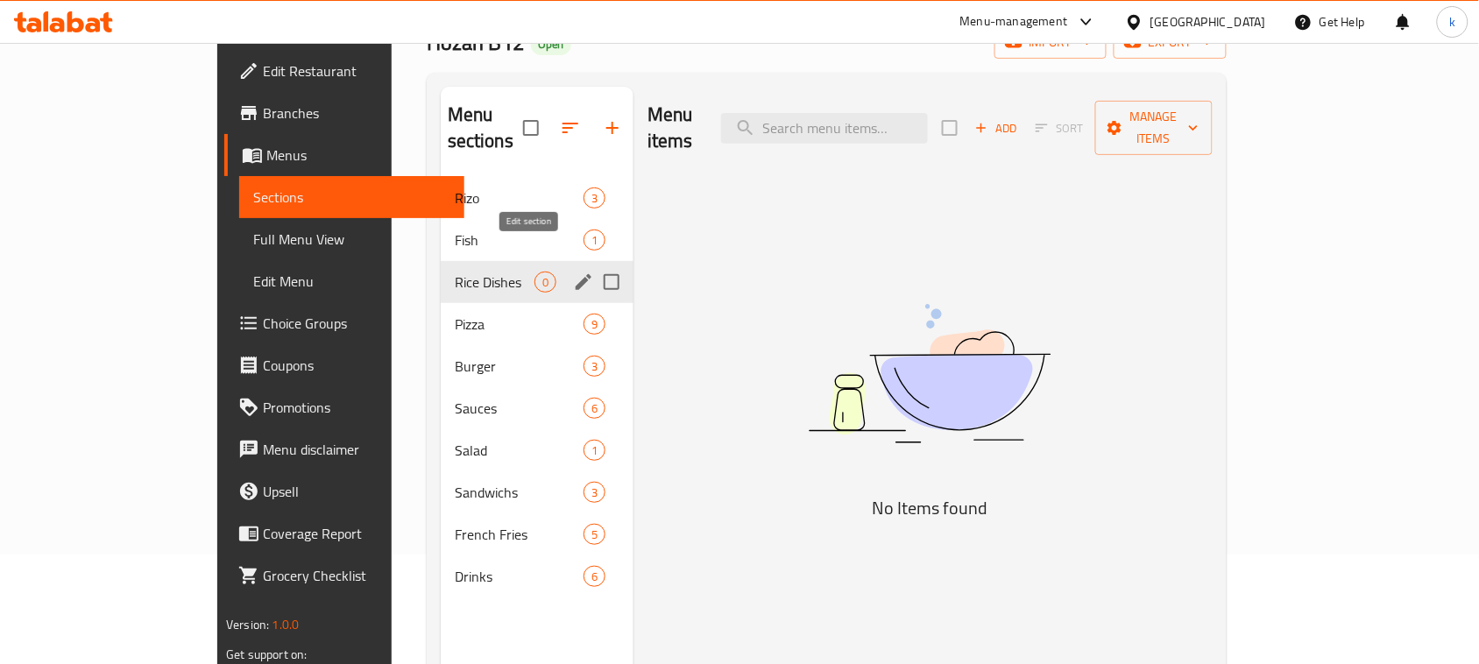
click at [573, 272] on icon "edit" at bounding box center [583, 282] width 21 height 21
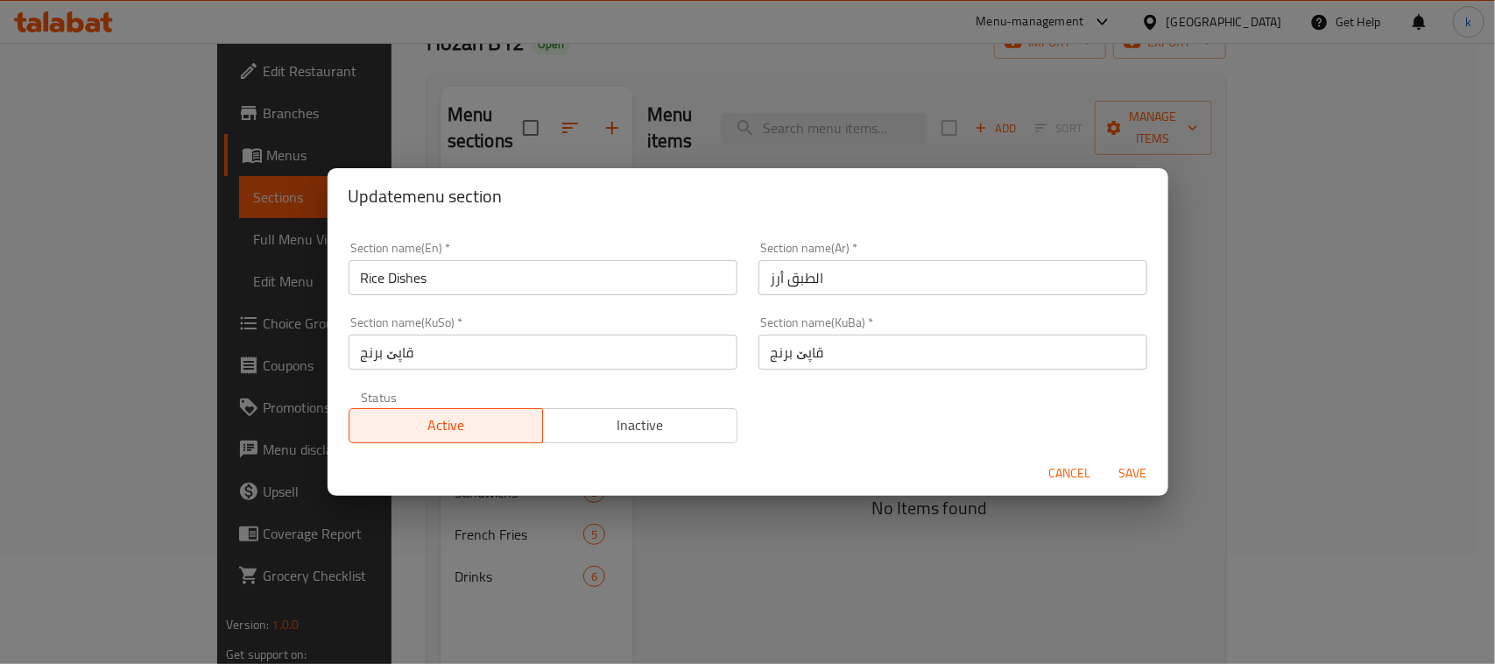
click at [414, 272] on input "Rice Dishes" at bounding box center [543, 277] width 389 height 35
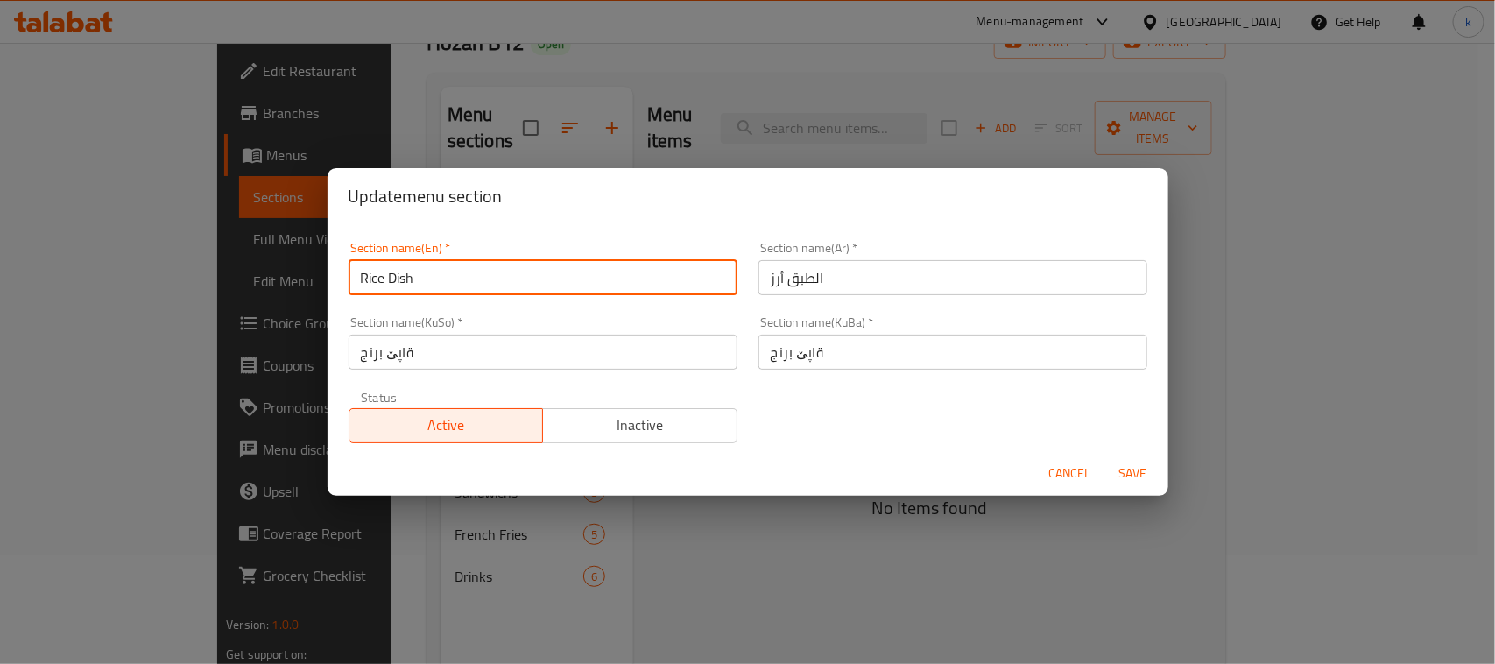
type input "Rice Dish"
click at [1106, 457] on button "Save" at bounding box center [1134, 473] width 56 height 32
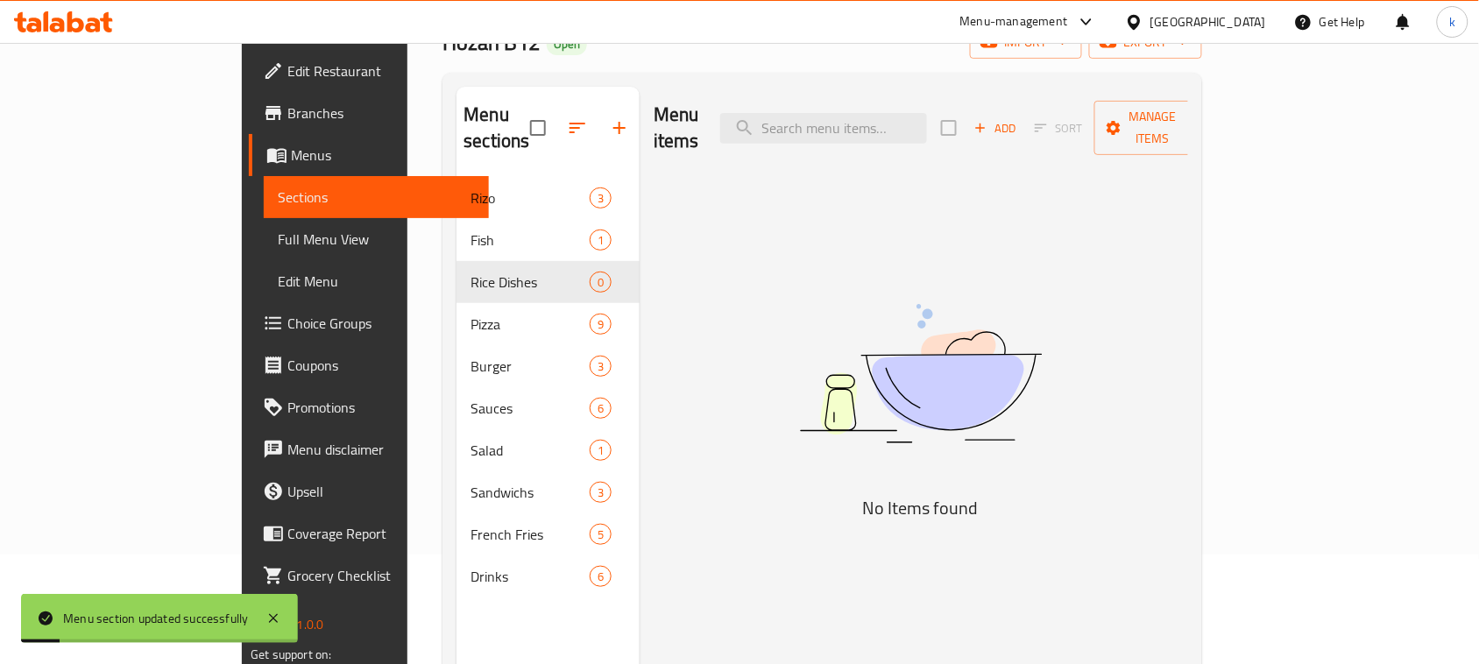
click at [988, 120] on icon "button" at bounding box center [980, 128] width 16 height 16
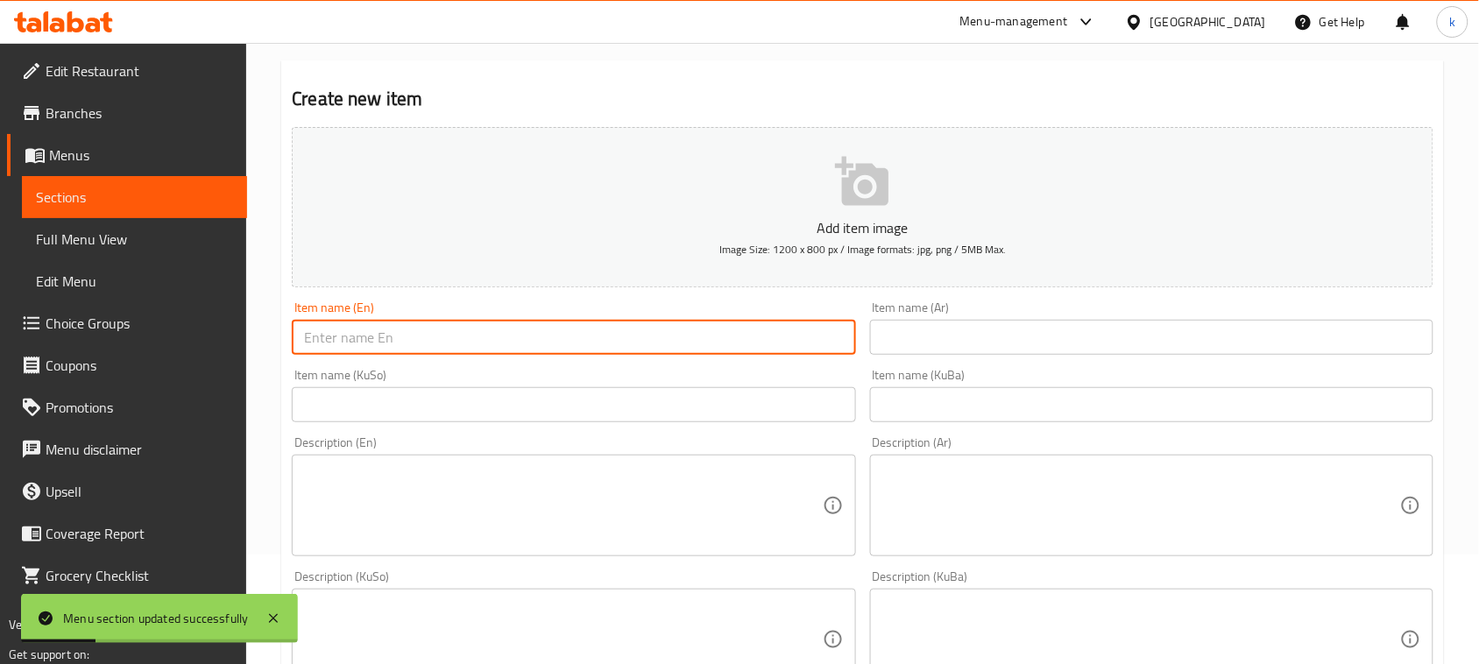
click at [718, 324] on input "text" at bounding box center [573, 337] width 563 height 35
paste input "red rice"
click at [311, 337] on input "red rice" at bounding box center [573, 337] width 563 height 35
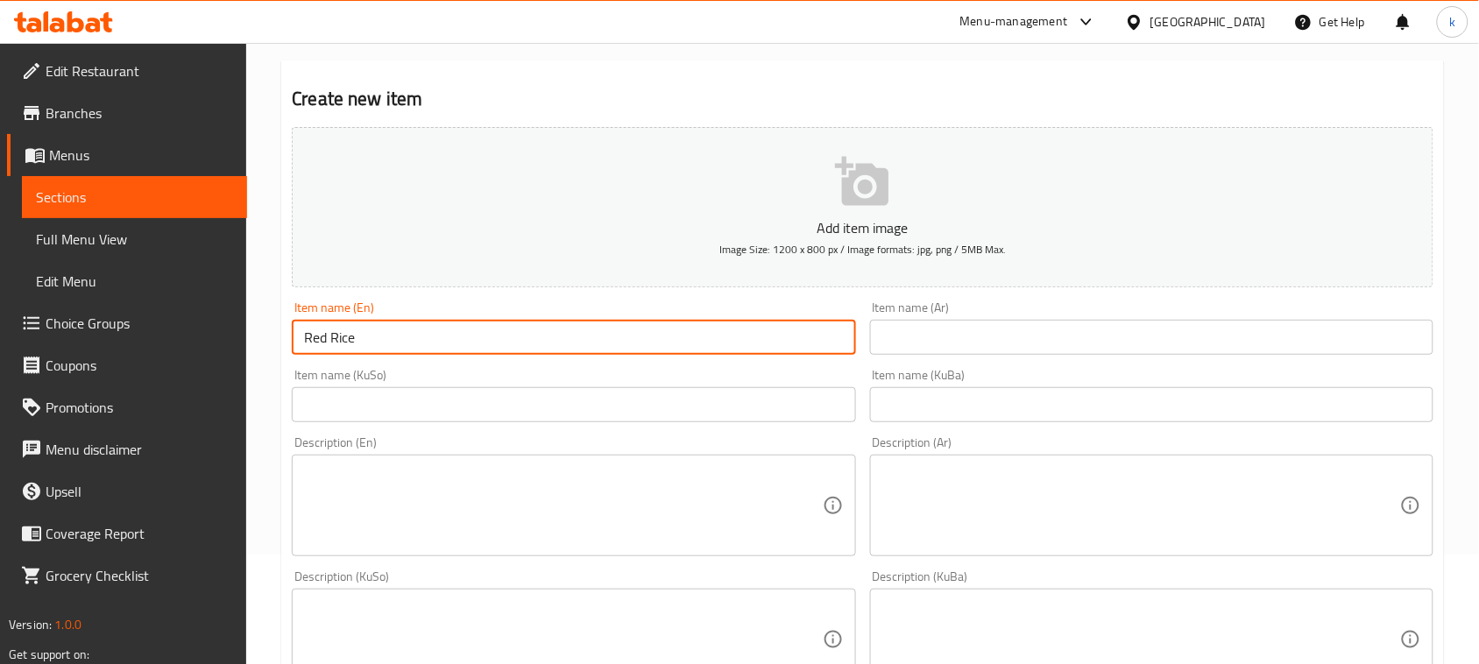
type input "Red Rice"
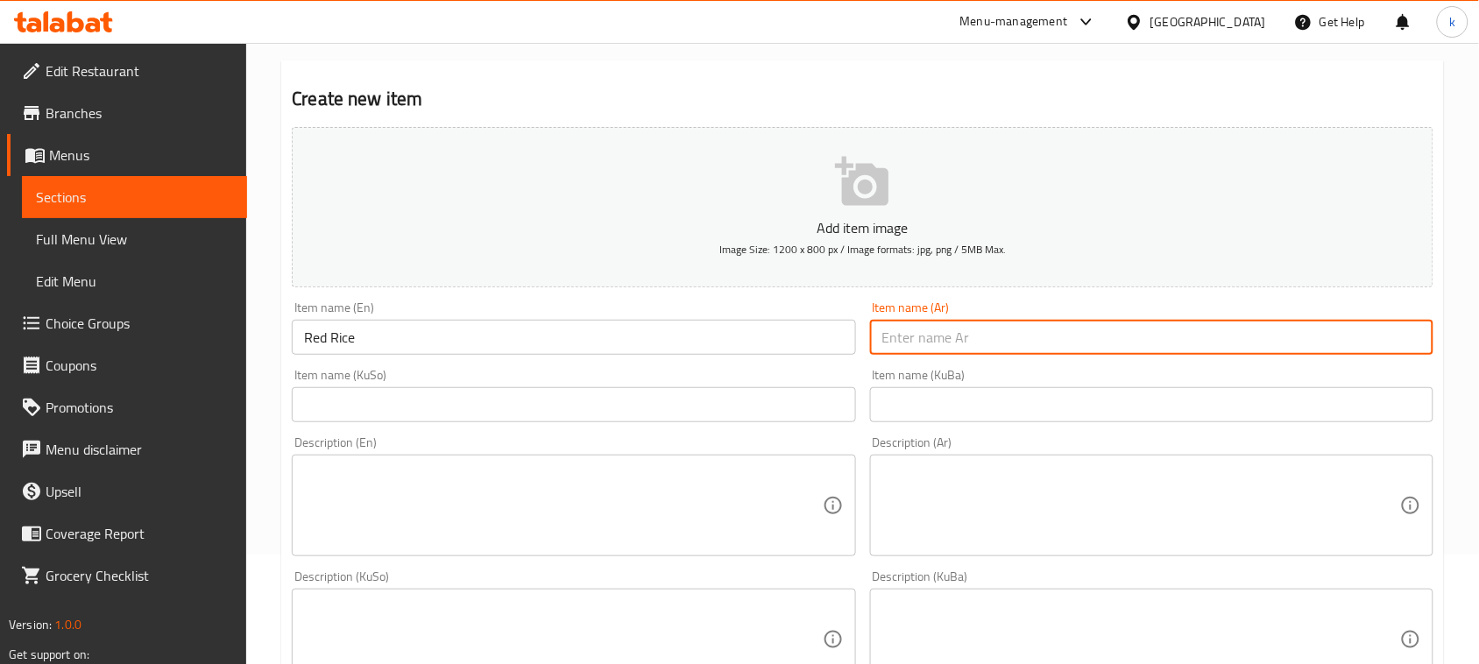
click at [983, 342] on input "text" at bounding box center [1151, 337] width 563 height 35
type input "أرز أحمر"
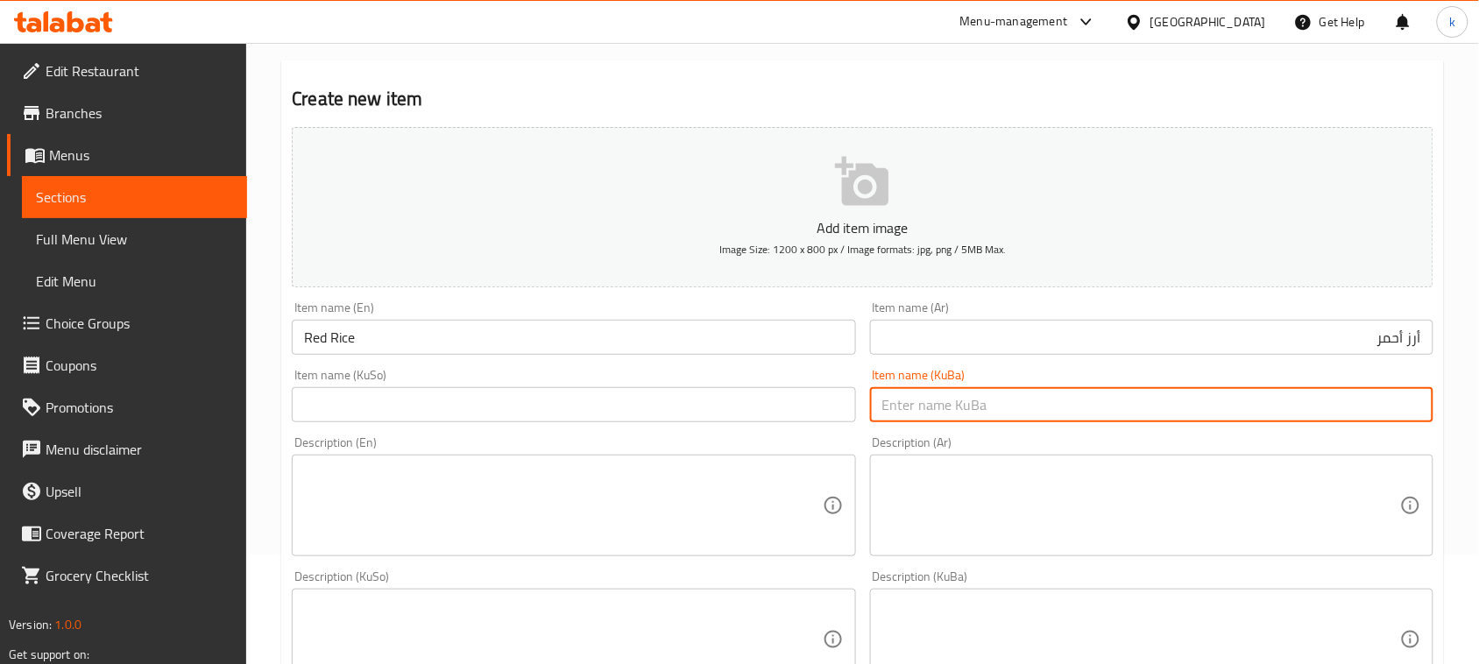
click at [1102, 408] on input "text" at bounding box center [1151, 404] width 563 height 35
drag, startPoint x: 1095, startPoint y: 404, endPoint x: 1495, endPoint y: 489, distance: 408.4
click at [1479, 489] on html "​ Menu-management Iraq Get Help k Edit Restaurant Branches Menus Sections Full …" at bounding box center [739, 222] width 1479 height 664
type input "برنجی سوور"
click at [673, 394] on input "text" at bounding box center [573, 404] width 563 height 35
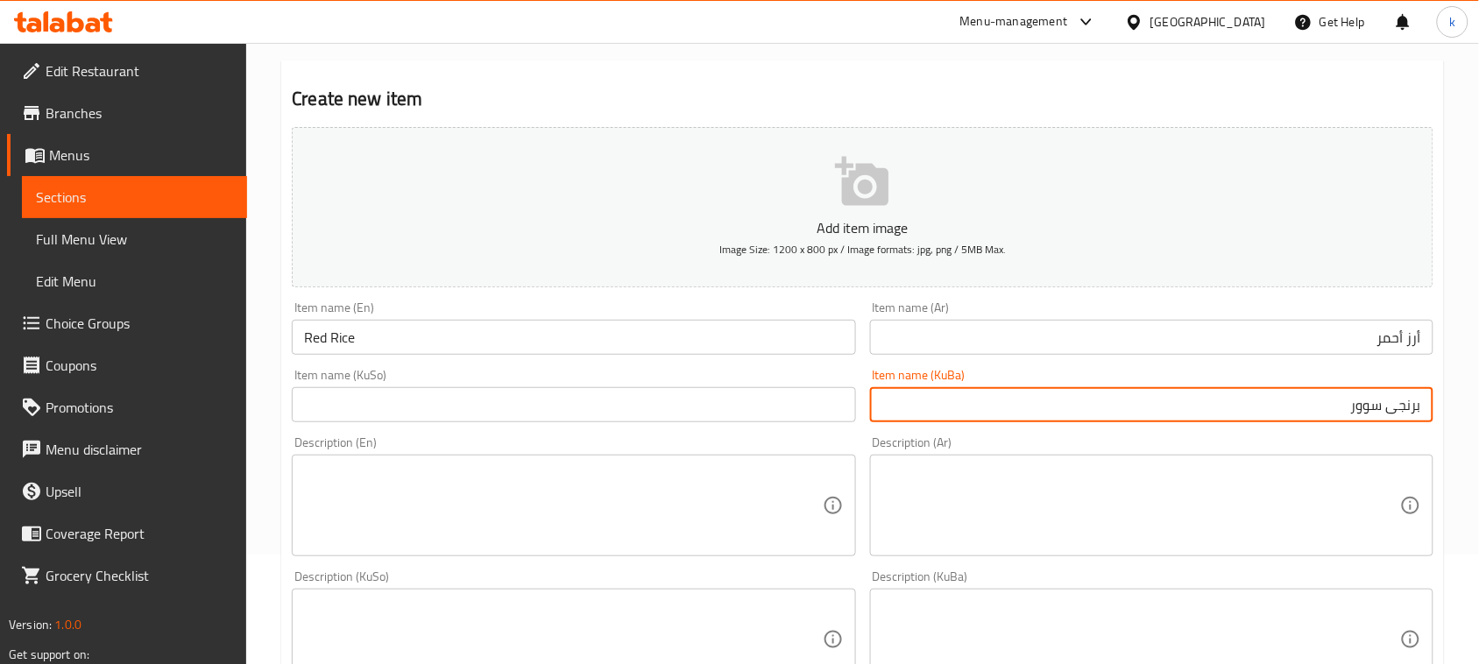
paste input "برنجی سوور"
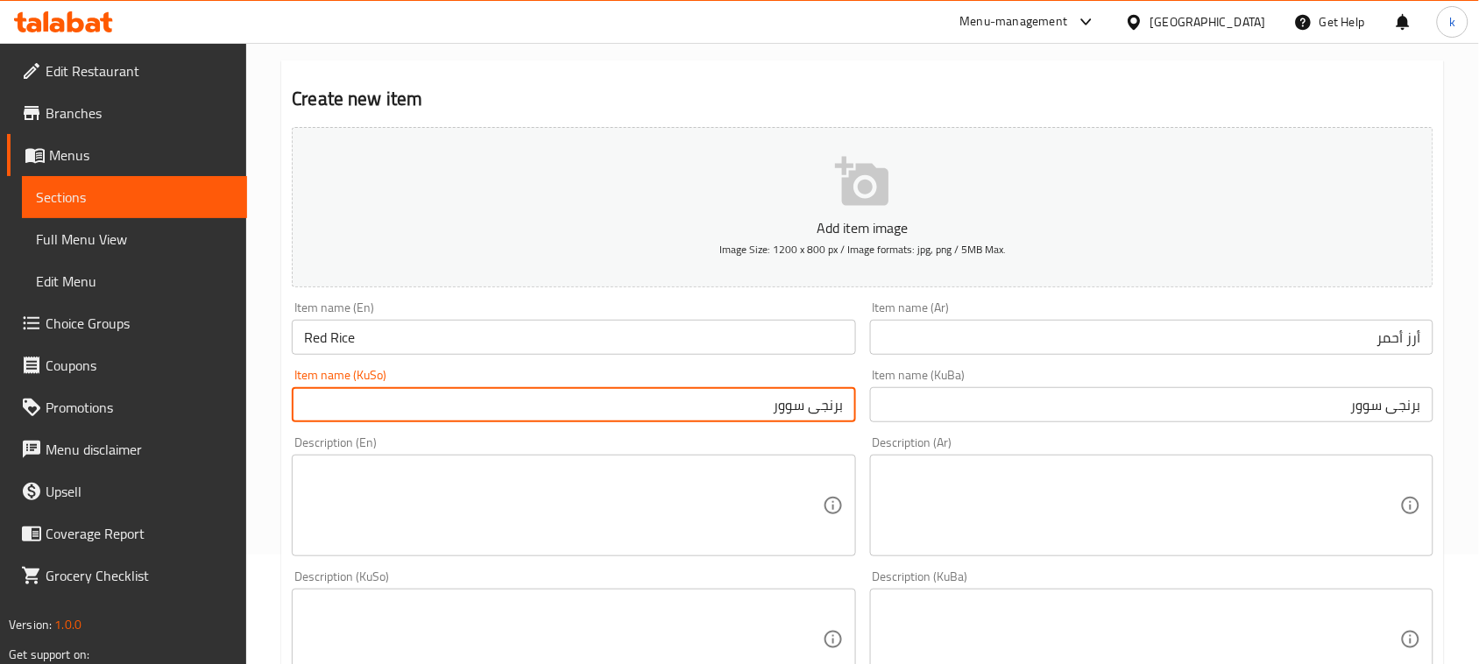
type input "برنجی سوور"
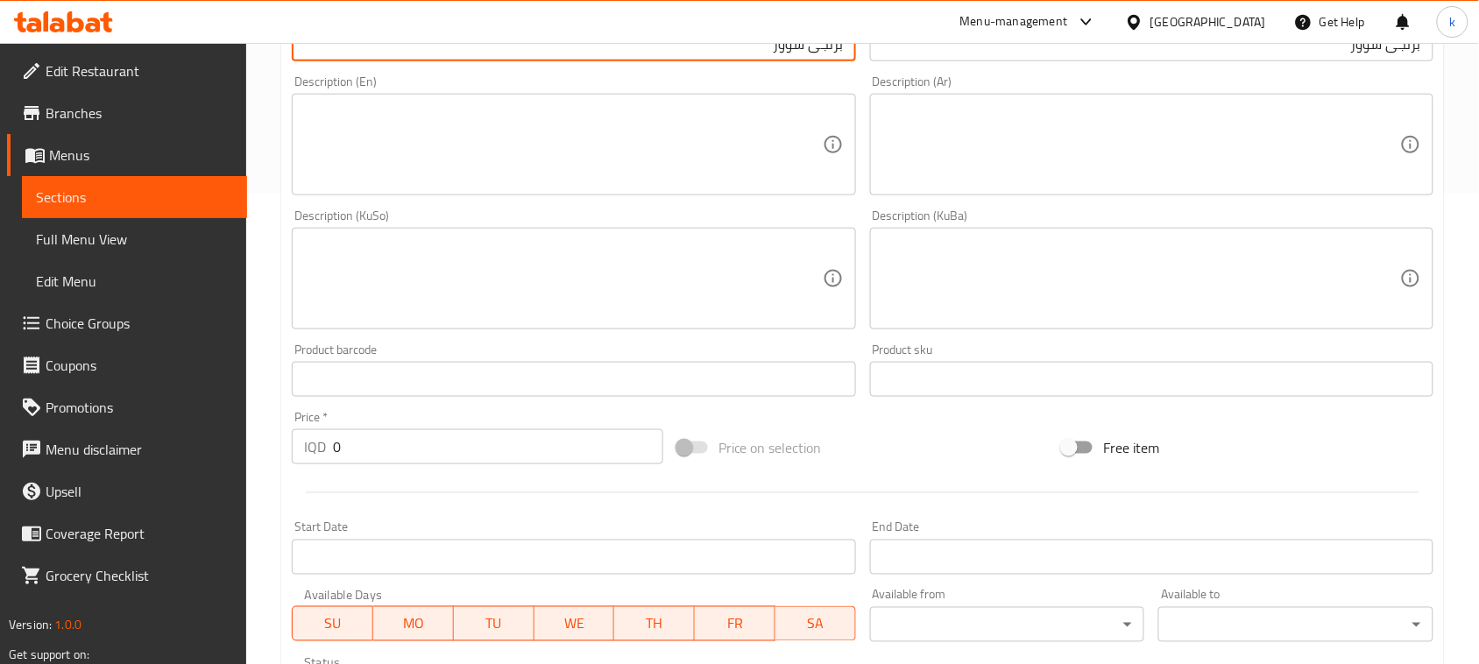
scroll to position [548, 0]
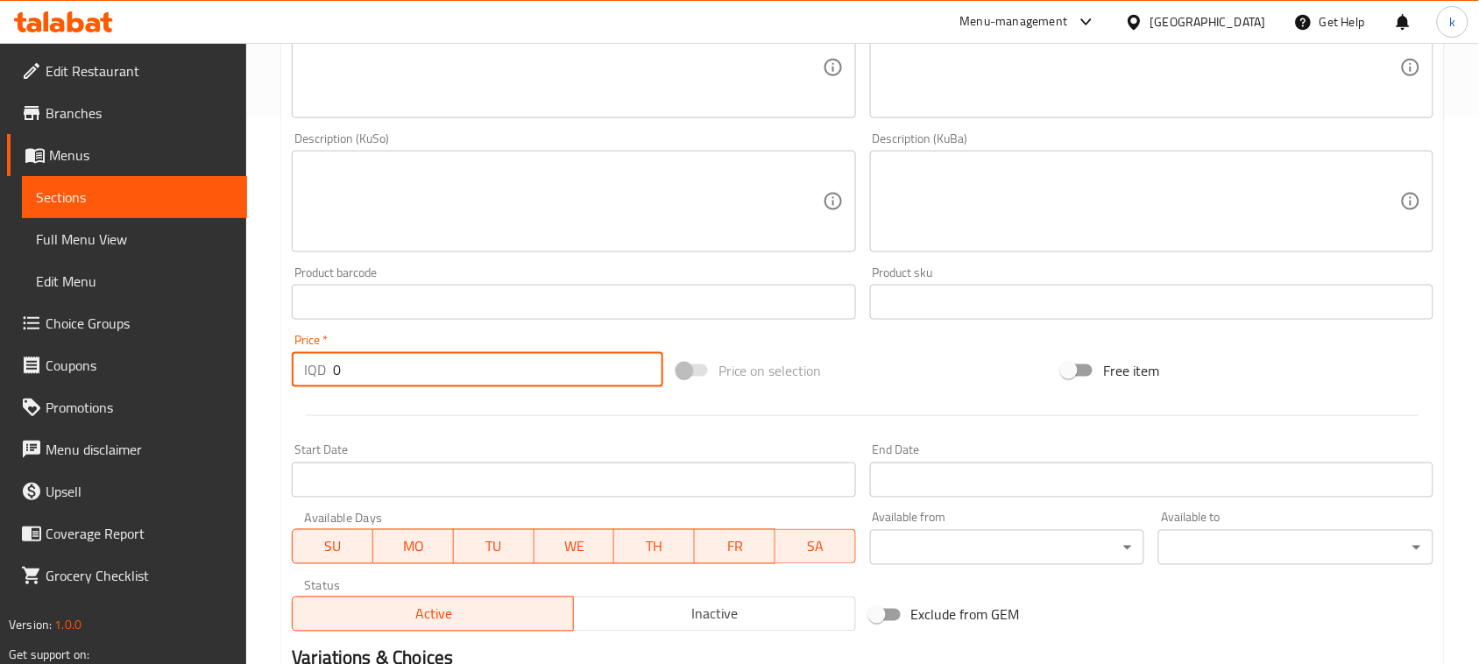
drag, startPoint x: 462, startPoint y: 365, endPoint x: 226, endPoint y: 392, distance: 237.1
click at [226, 392] on div "Edit Restaurant Branches Menus Sections Full Menu View Edit Menu Choice Groups …" at bounding box center [739, 193] width 1479 height 1396
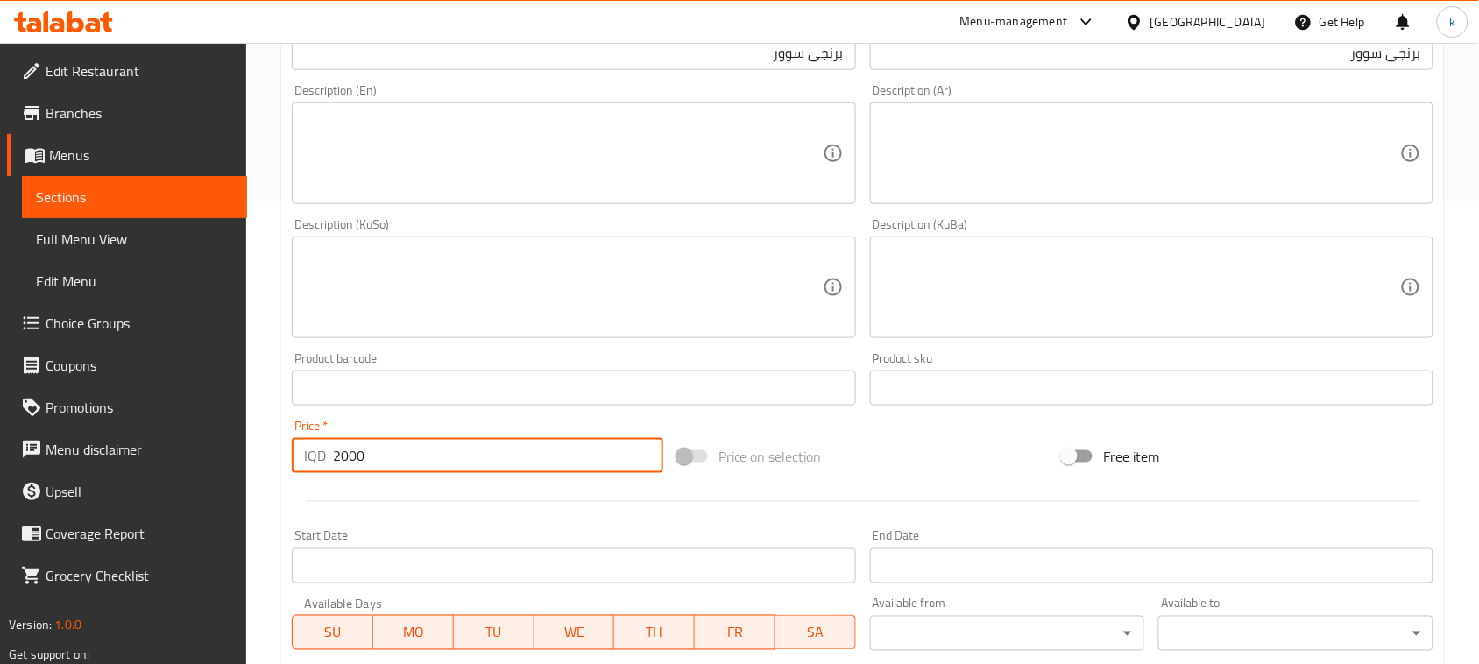
scroll to position [438, 0]
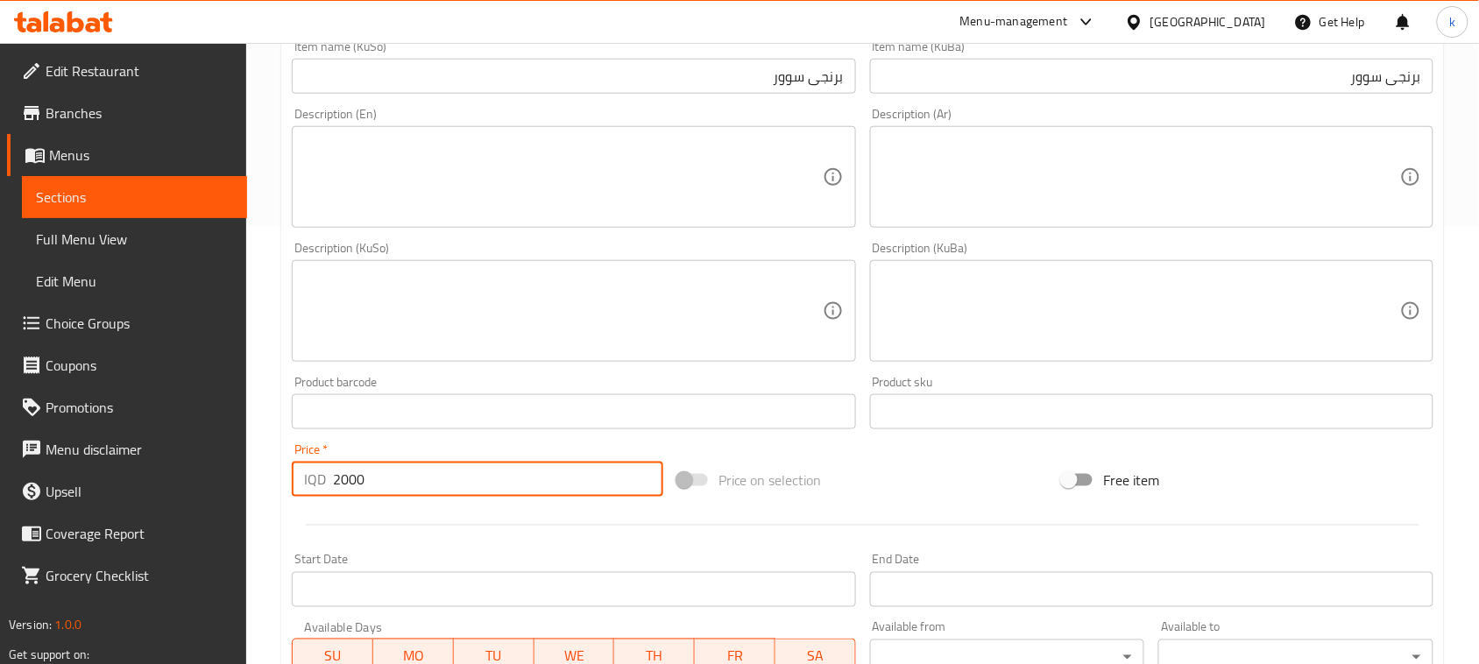
type input "2000"
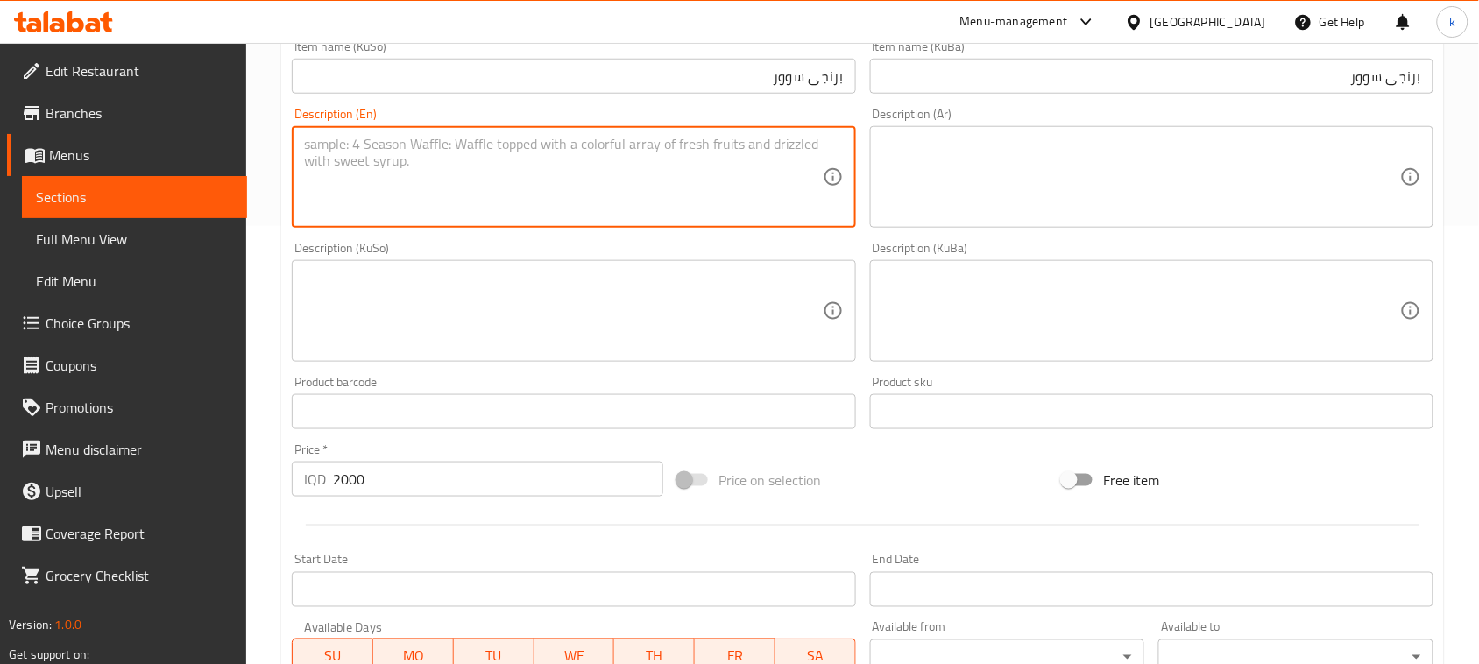
click at [378, 198] on textarea at bounding box center [563, 177] width 518 height 83
paste textarea "1 plate"
click at [318, 145] on textarea "1 plate" at bounding box center [563, 177] width 518 height 83
type textarea "1 Plate"
click at [1001, 186] on textarea at bounding box center [1141, 177] width 518 height 83
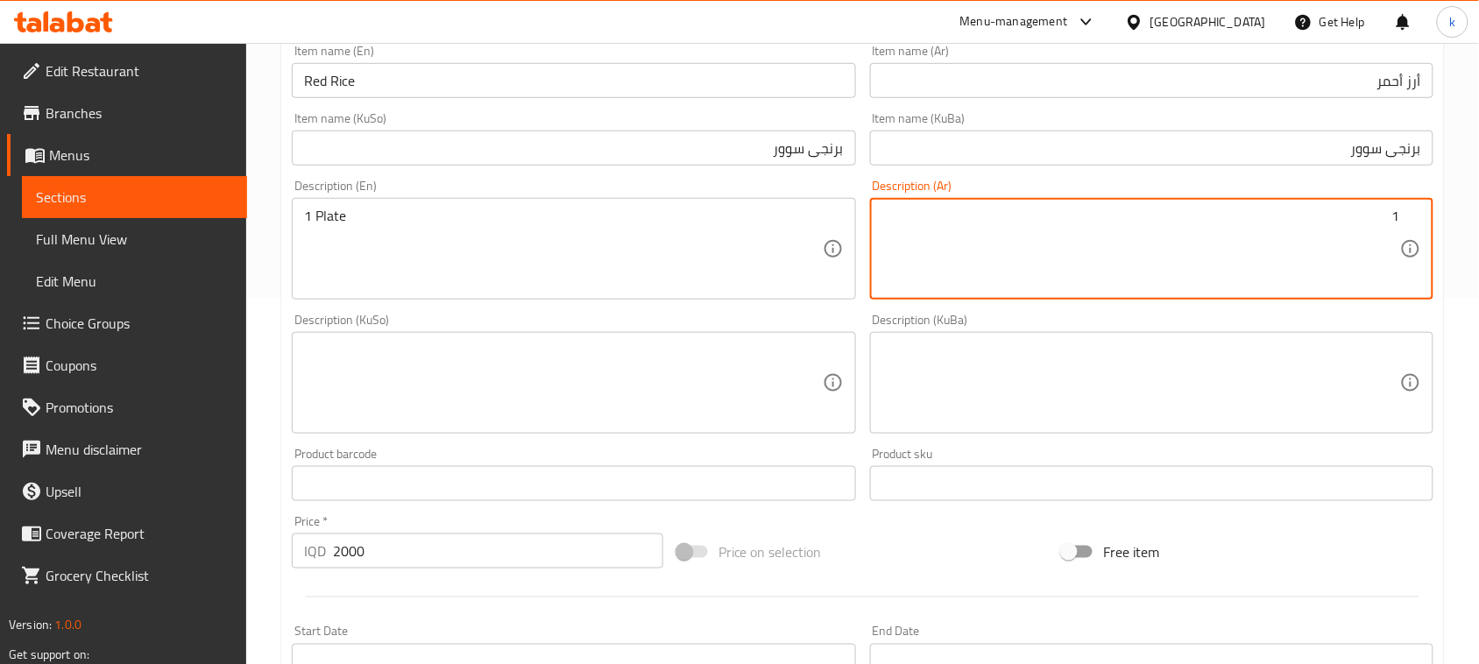
scroll to position [329, 0]
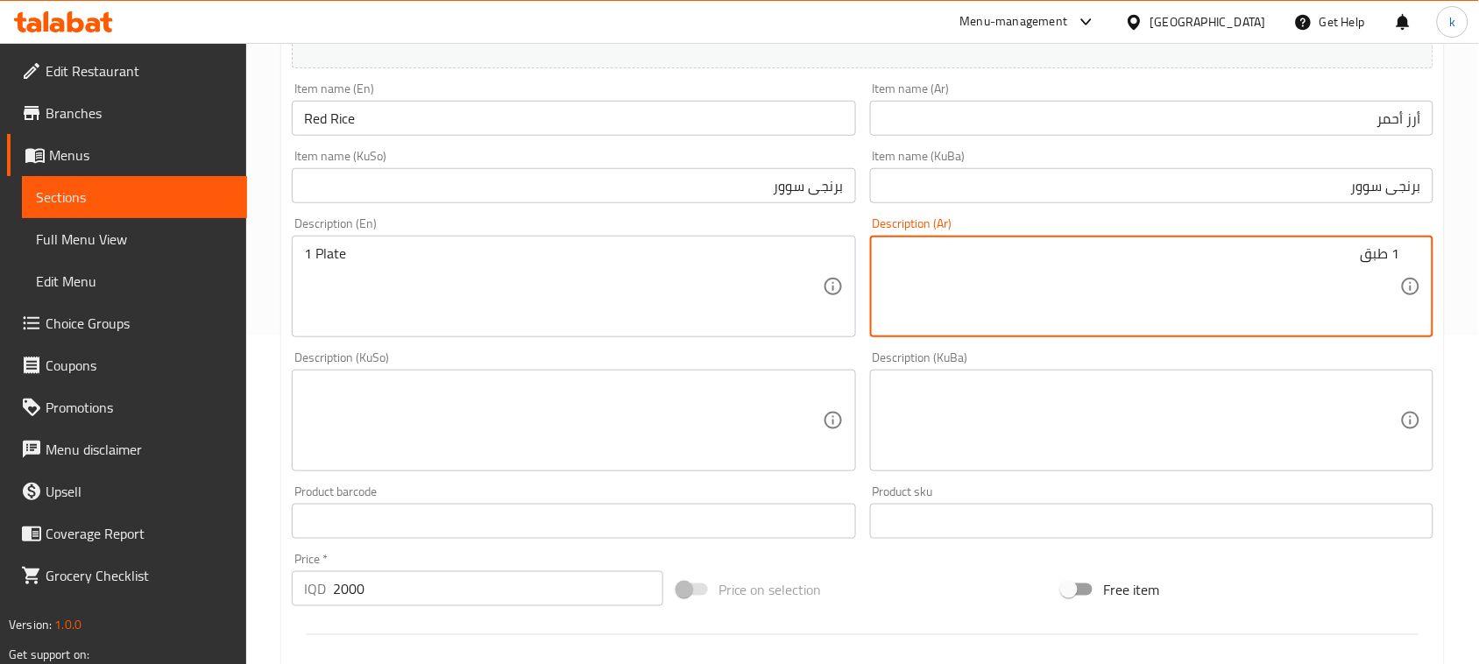
type textarea "1 طبق"
click at [1285, 435] on textarea at bounding box center [1141, 420] width 518 height 83
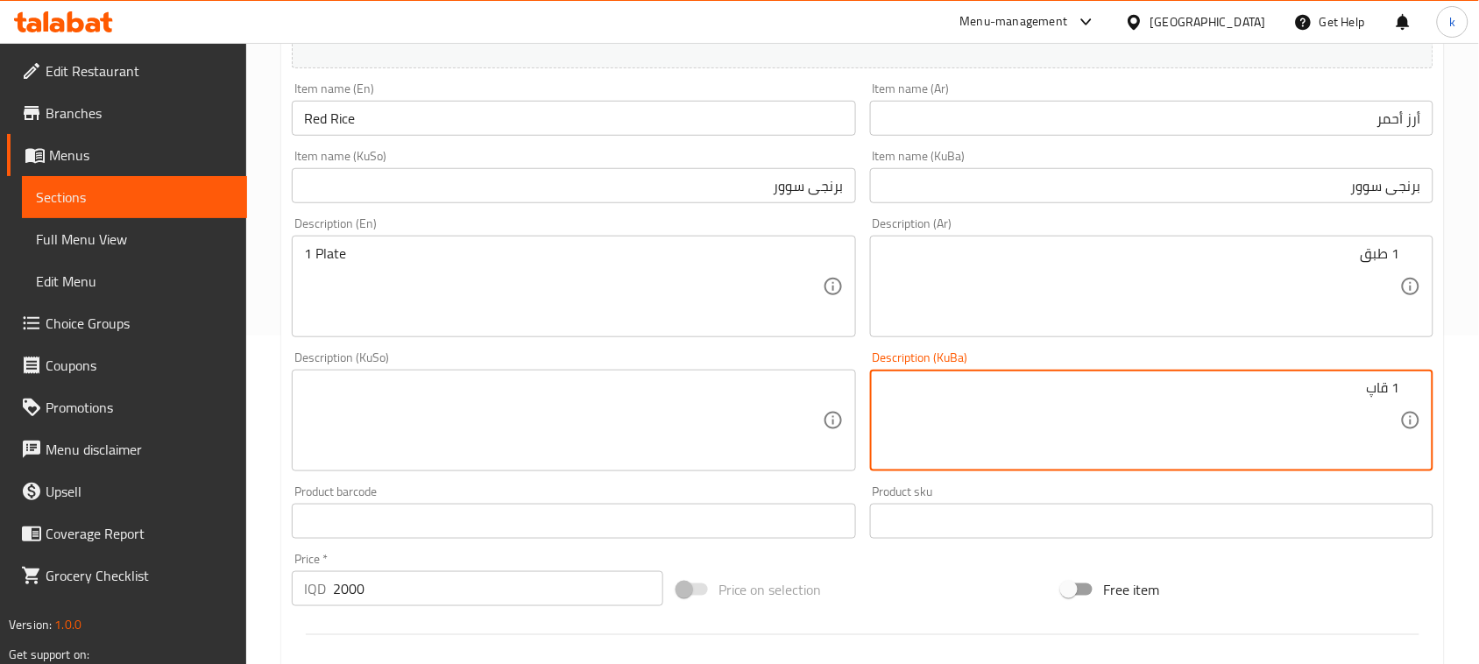
drag, startPoint x: 1358, startPoint y: 391, endPoint x: 1457, endPoint y: 414, distance: 101.8
click at [1457, 414] on div "Home / Restaurants management / Menus / Sections / item / create Rice Dish sect…" at bounding box center [862, 412] width 1233 height 1396
type textarea "1 قاپ"
click at [736, 444] on textarea at bounding box center [563, 420] width 518 height 83
paste textarea "1 قاپ"
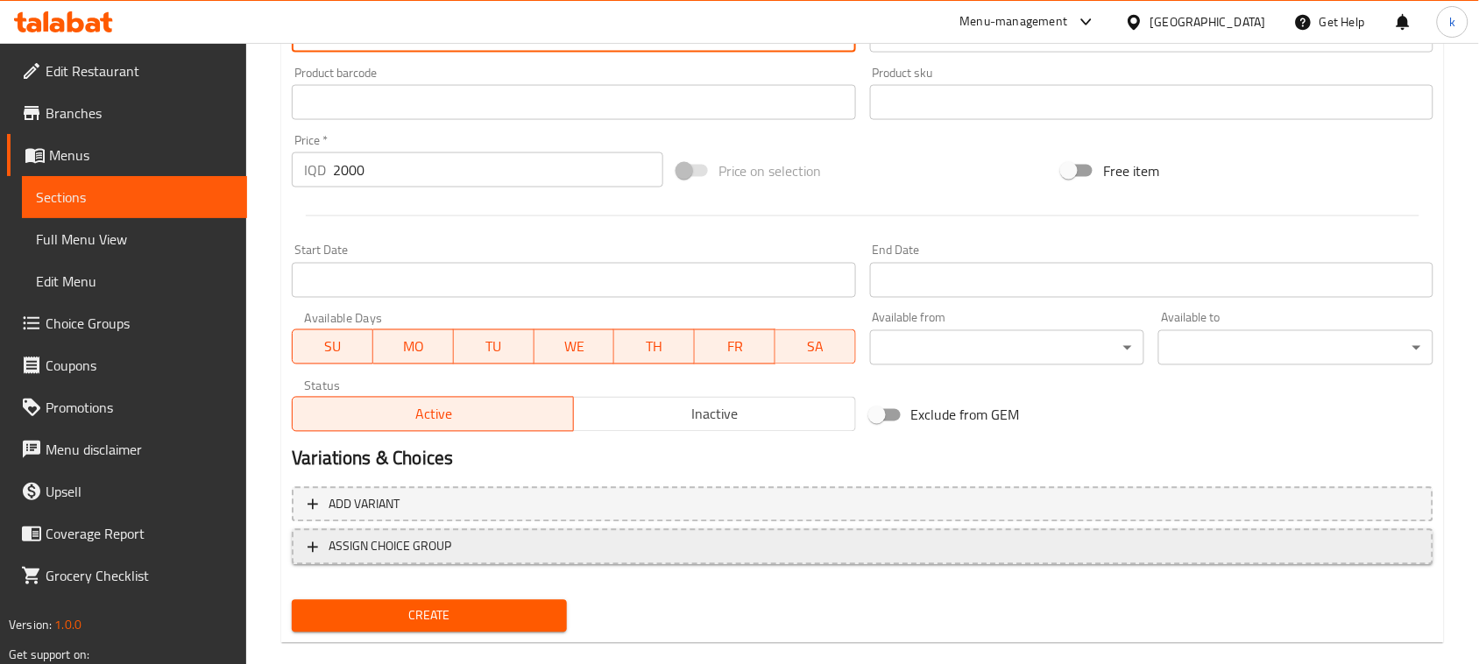
scroll to position [772, 0]
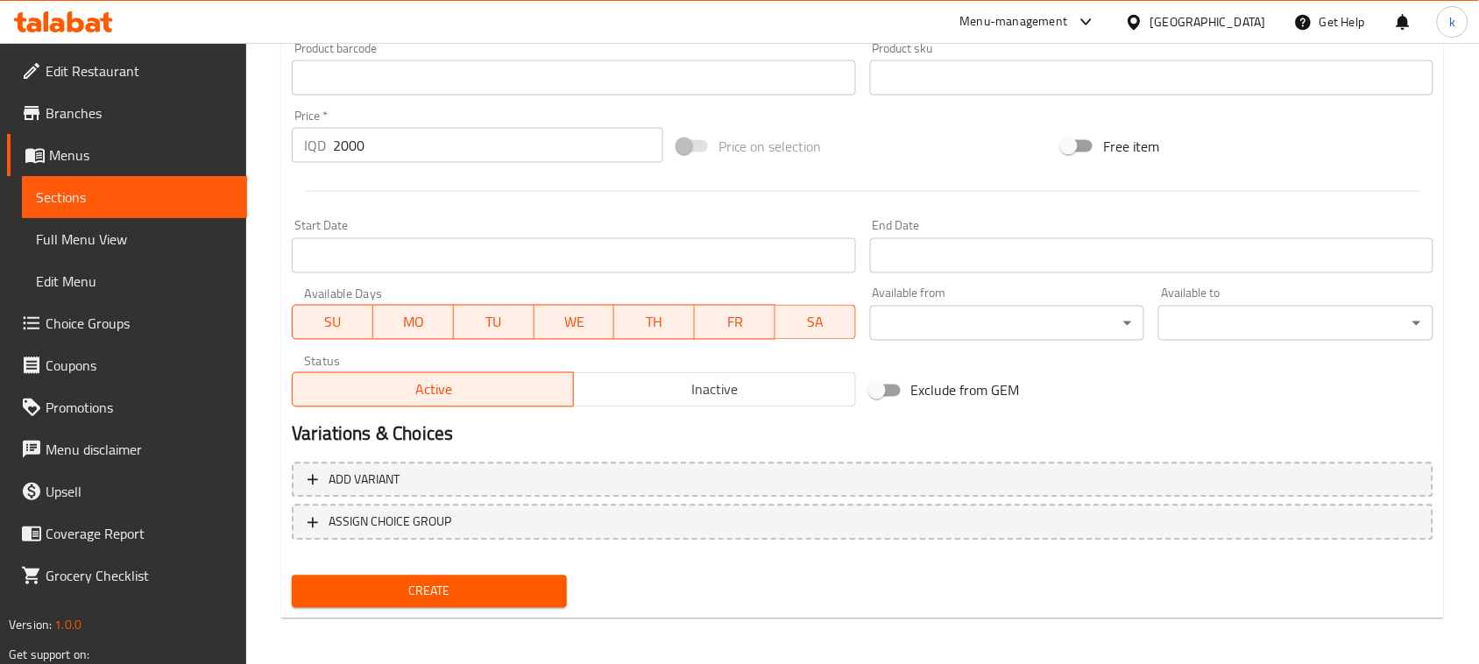
type textarea "1 قاپ"
click at [495, 581] on span "Create" at bounding box center [429, 592] width 247 height 22
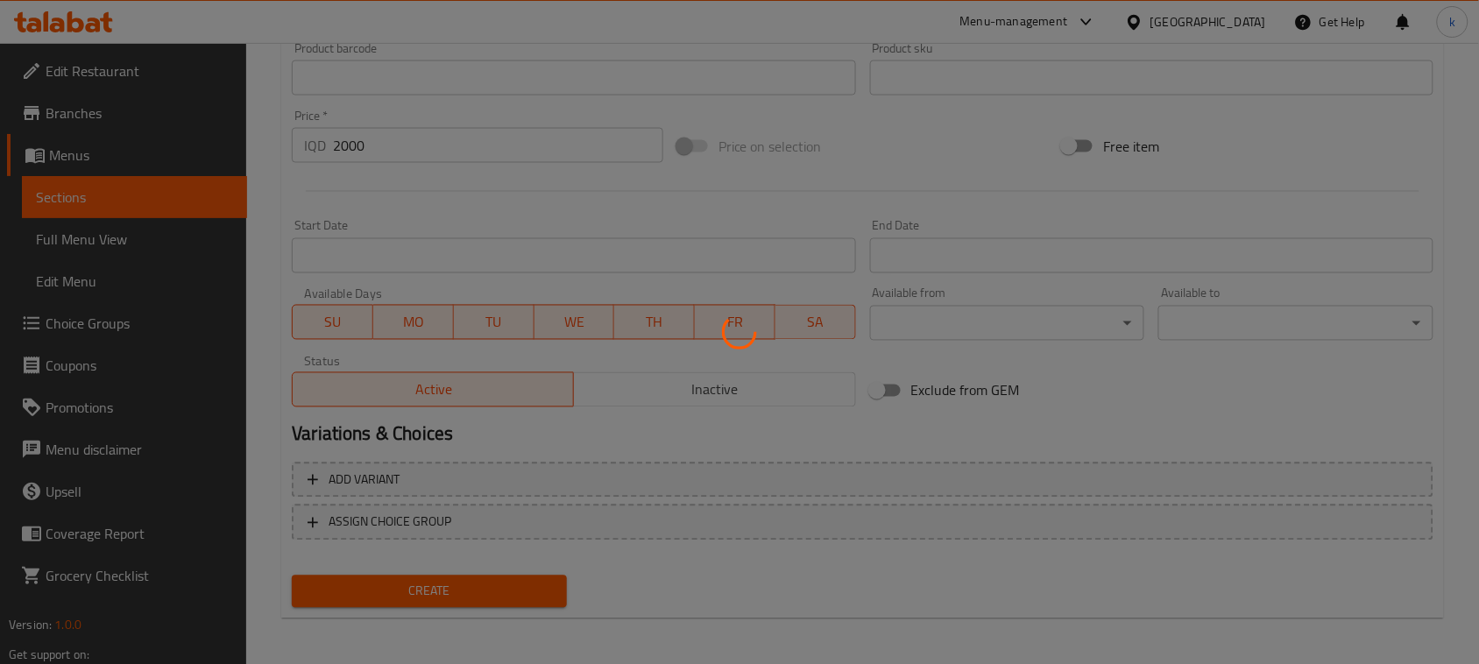
type input "0"
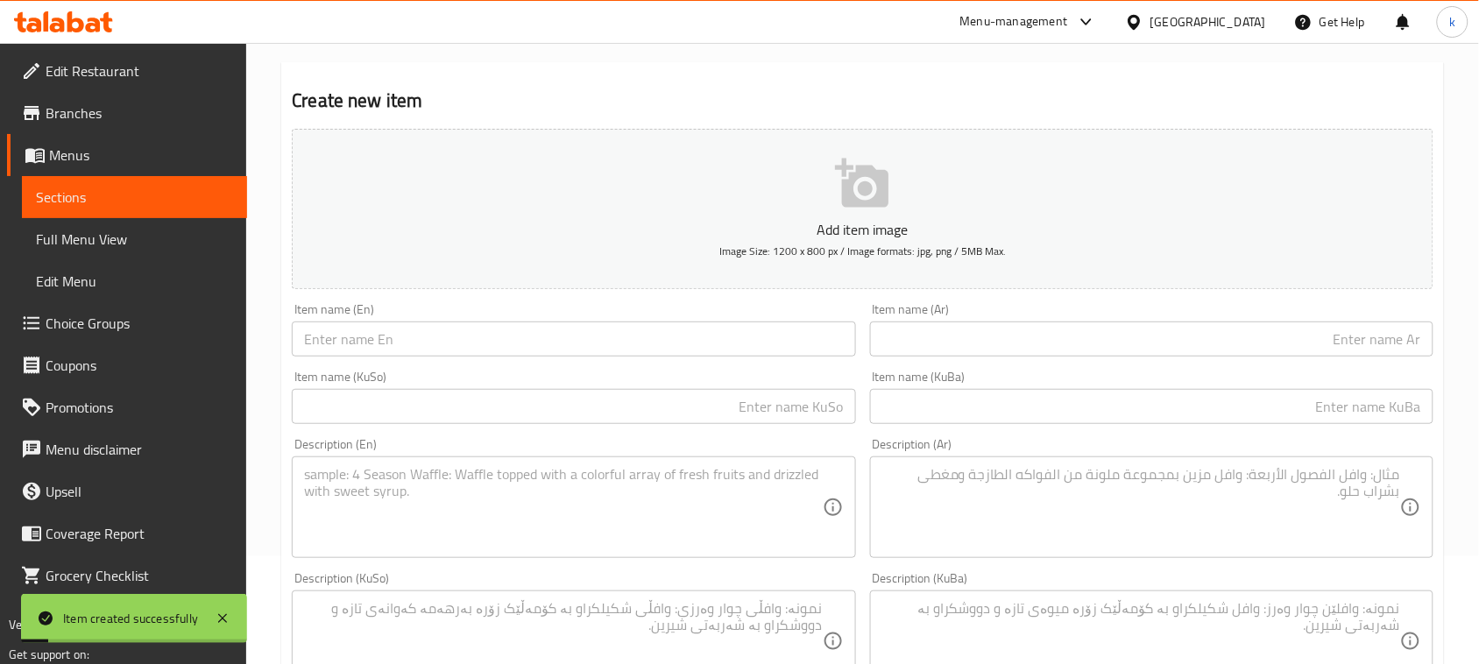
scroll to position [0, 0]
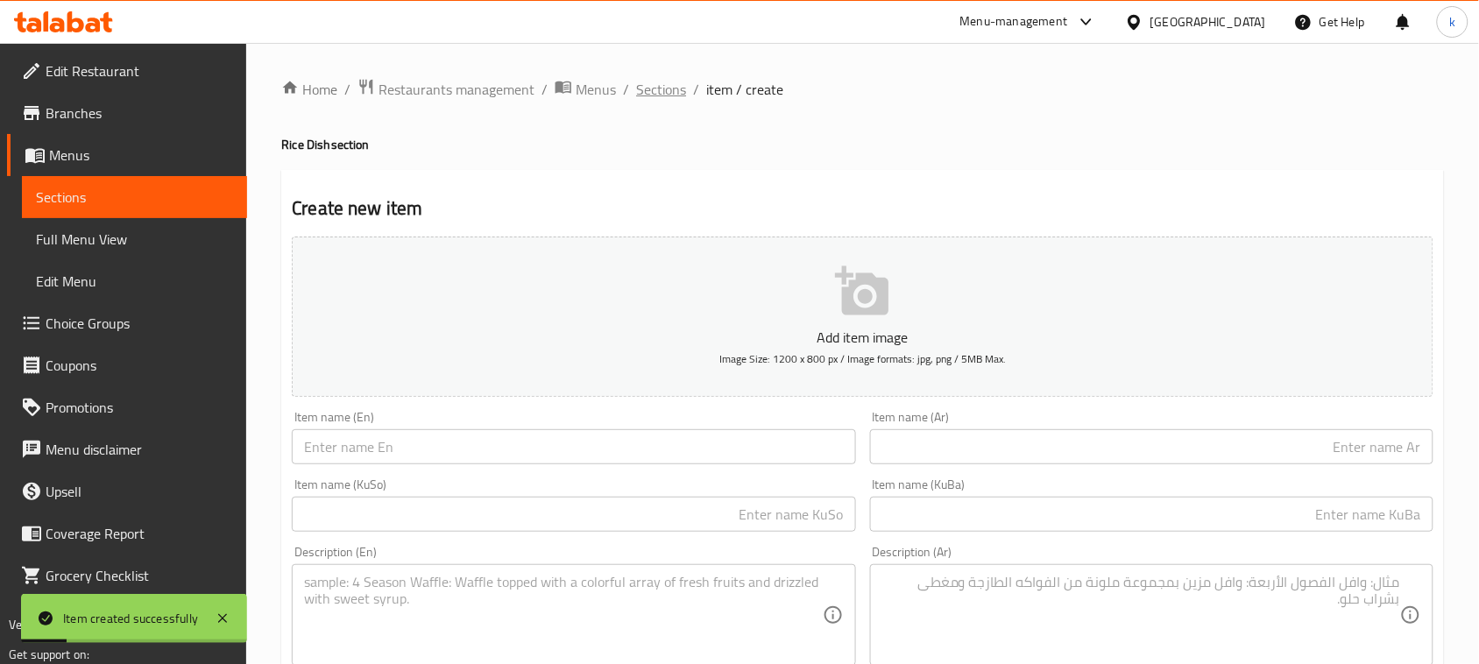
click at [666, 85] on span "Sections" at bounding box center [661, 89] width 50 height 21
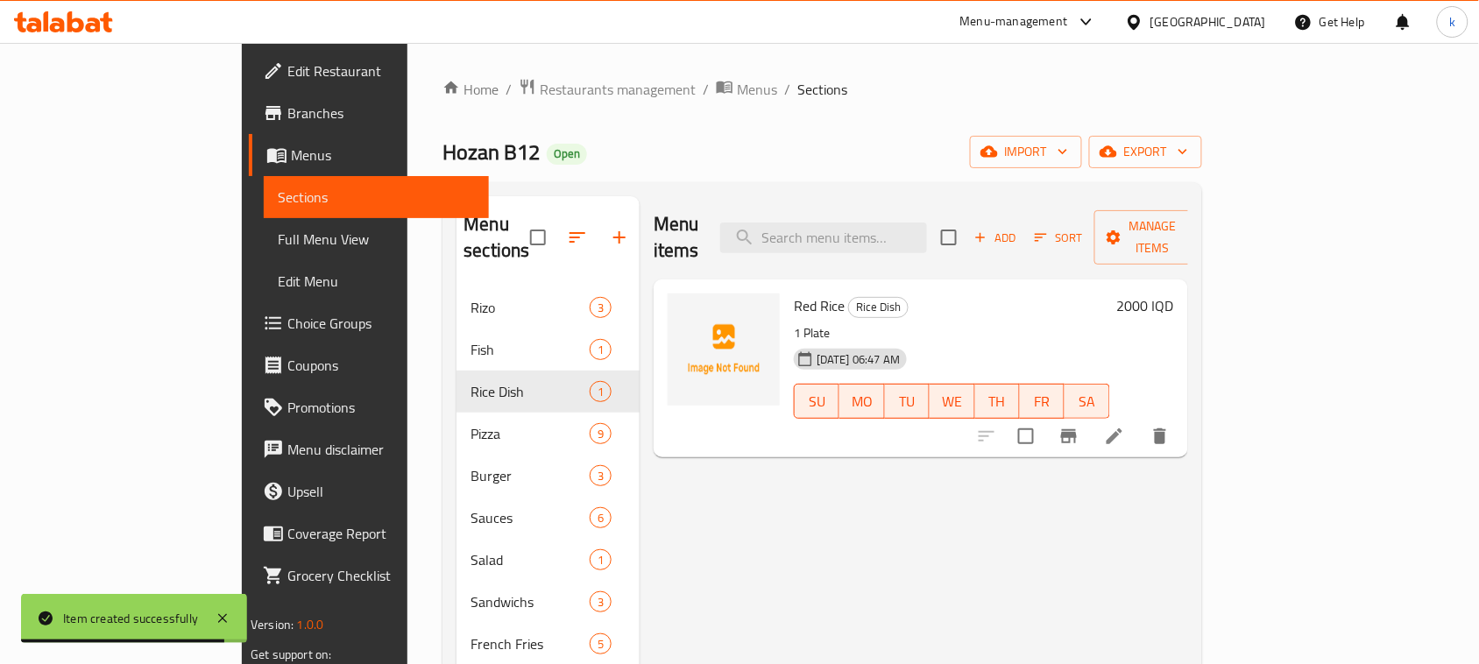
click at [278, 234] on span "Full Menu View" at bounding box center [376, 239] width 197 height 21
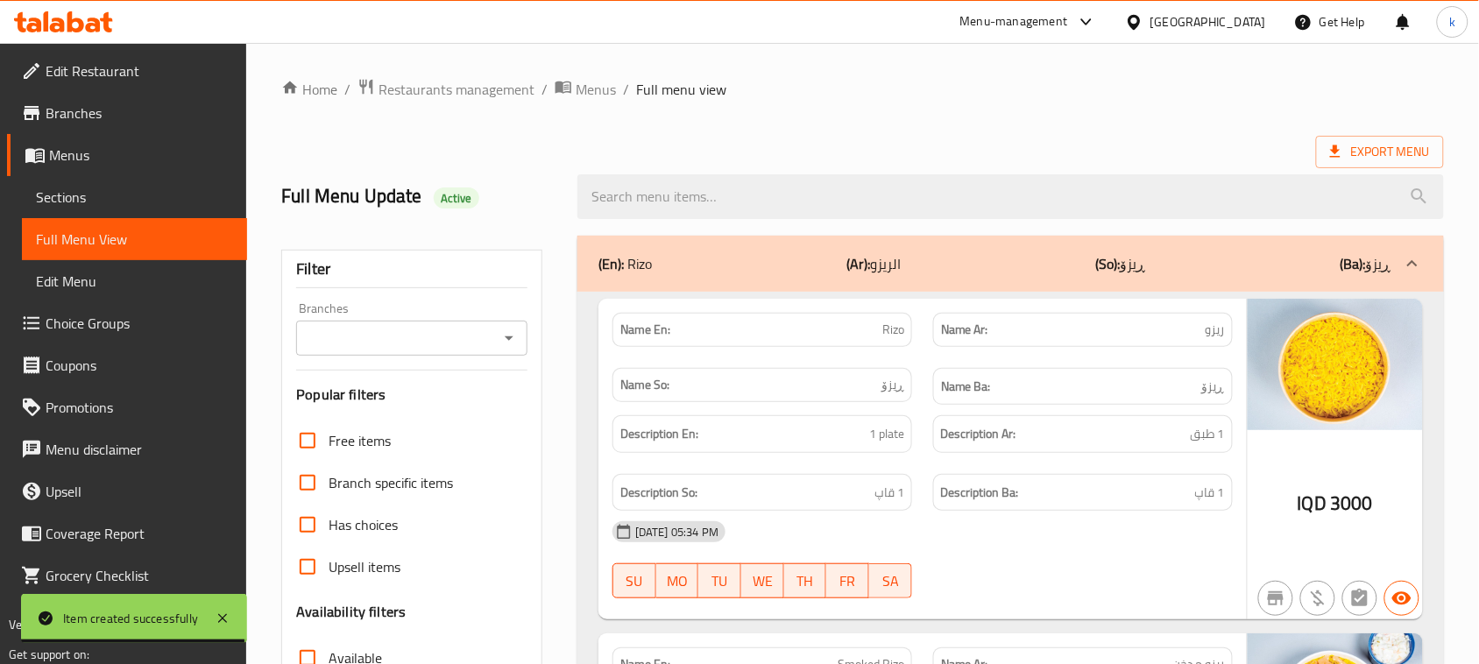
click at [513, 343] on icon "Open" at bounding box center [508, 338] width 21 height 21
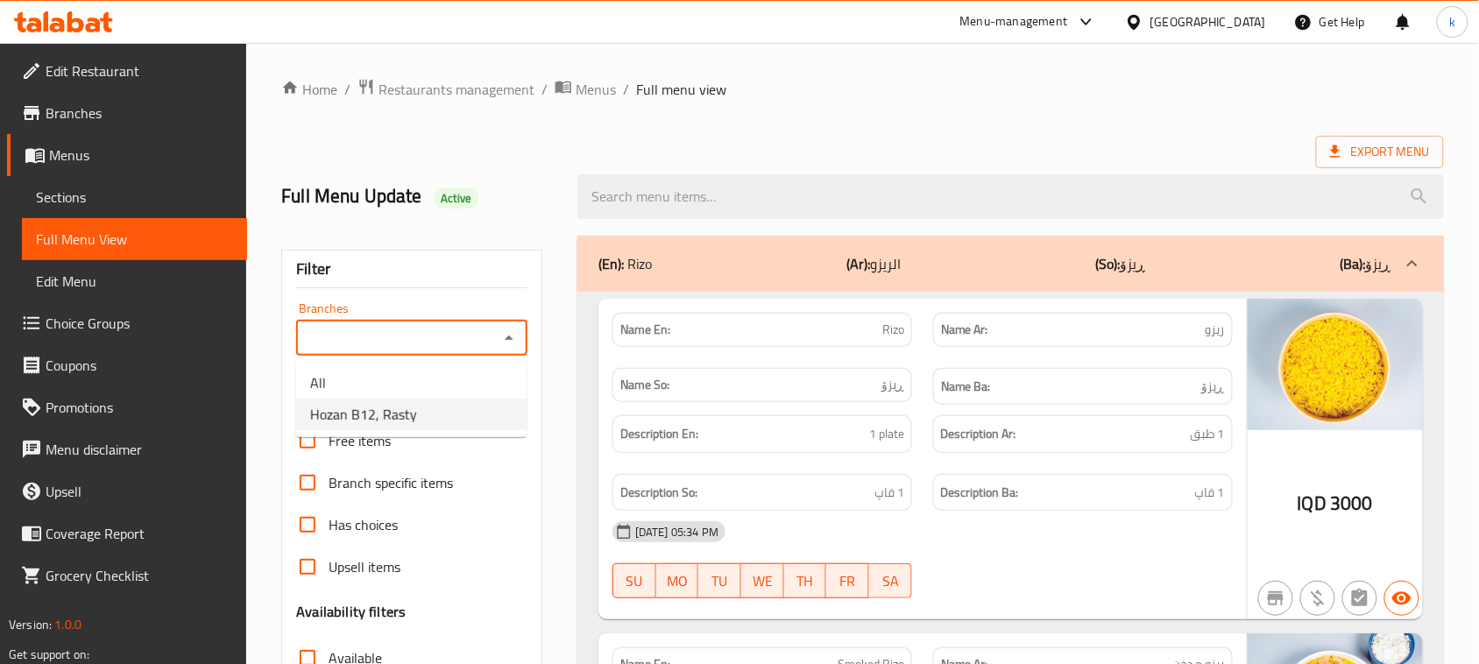
click at [421, 401] on li "Hozan B12, Rasty" at bounding box center [411, 415] width 230 height 32
type input "Hozan B12, Rasty"
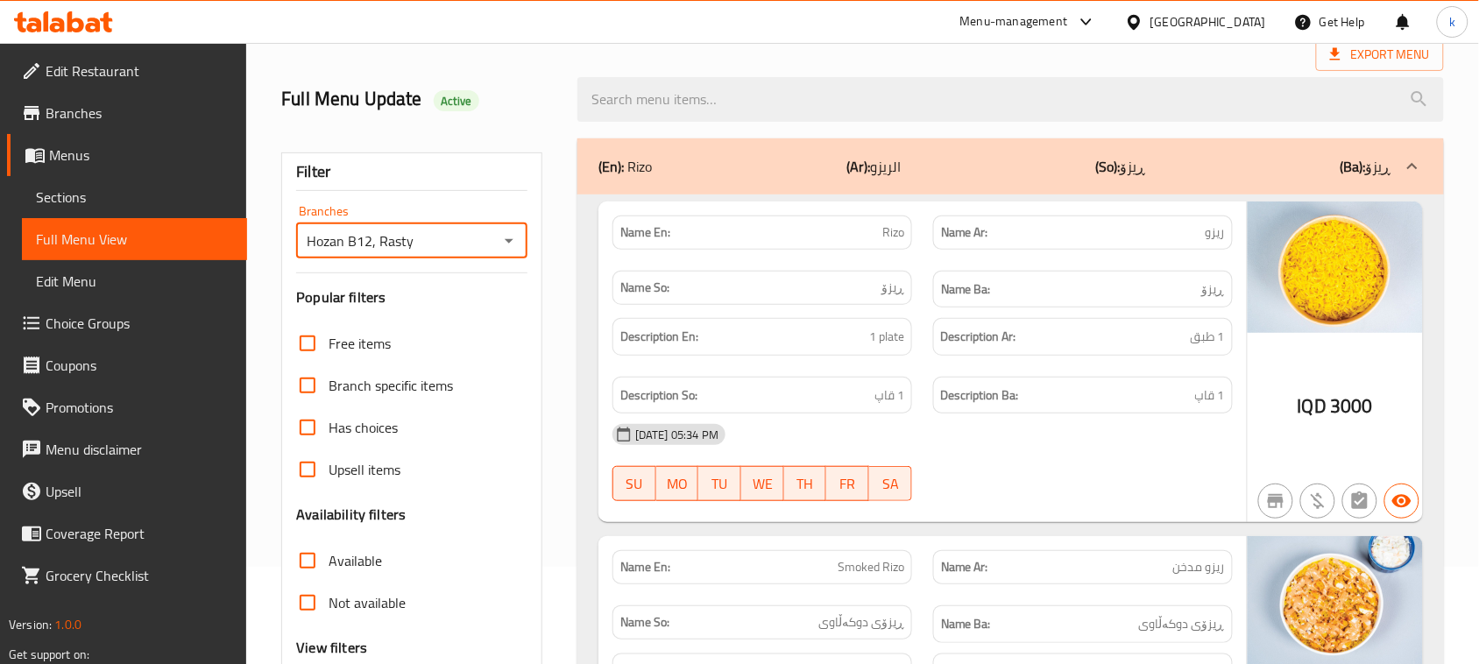
scroll to position [268, 0]
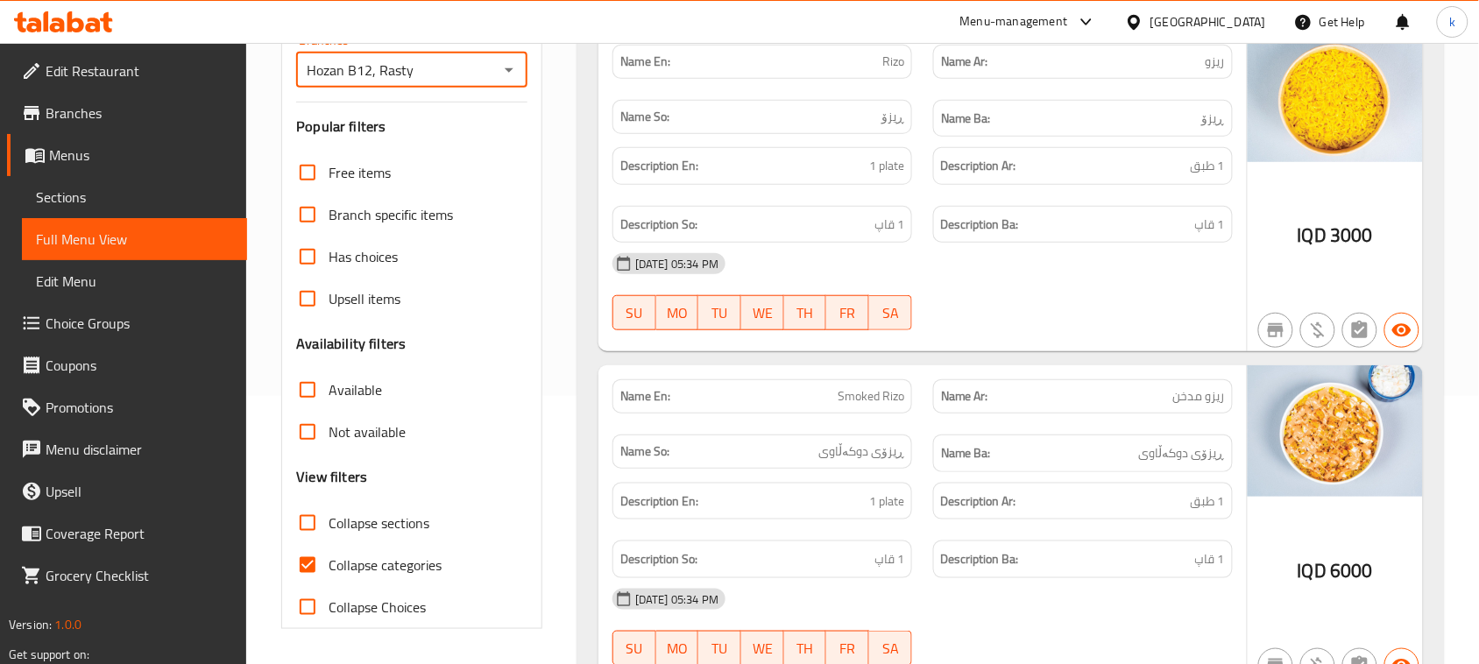
click at [312, 568] on input "Collapse categories" at bounding box center [307, 565] width 42 height 42
checkbox input "false"
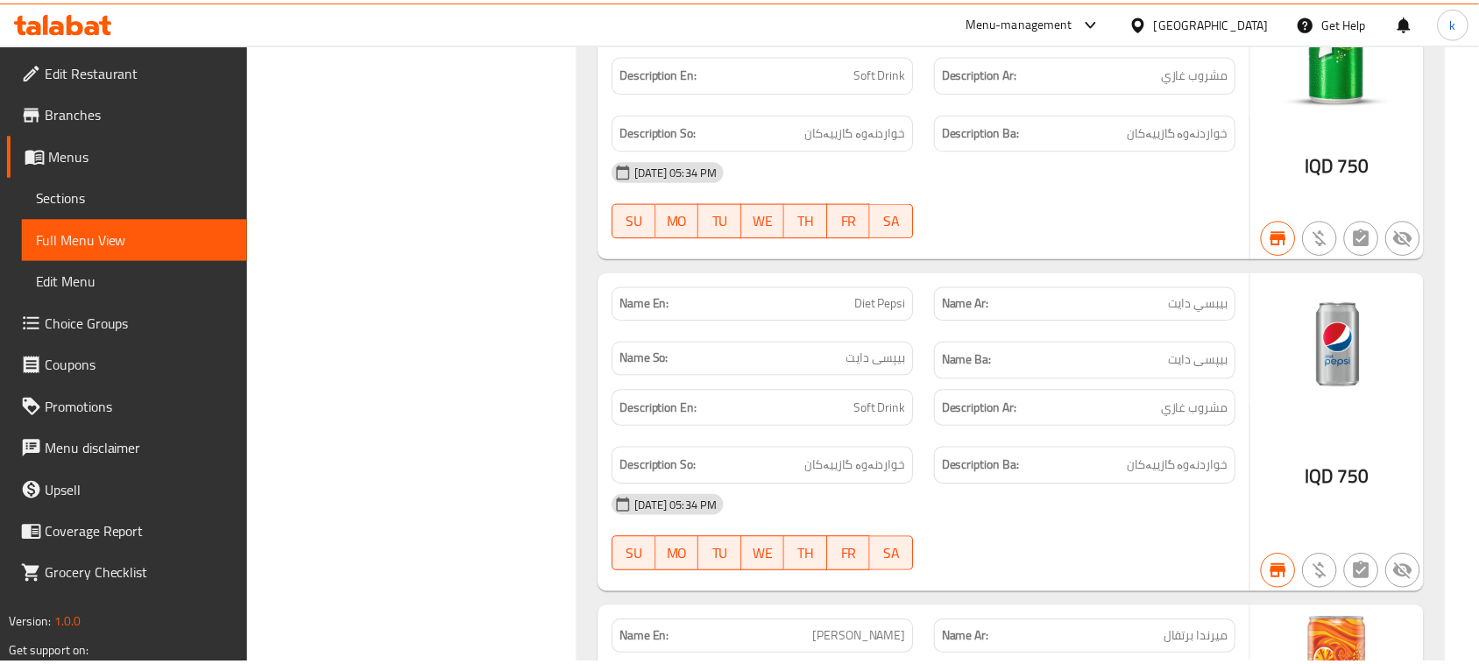
scroll to position [13988, 0]
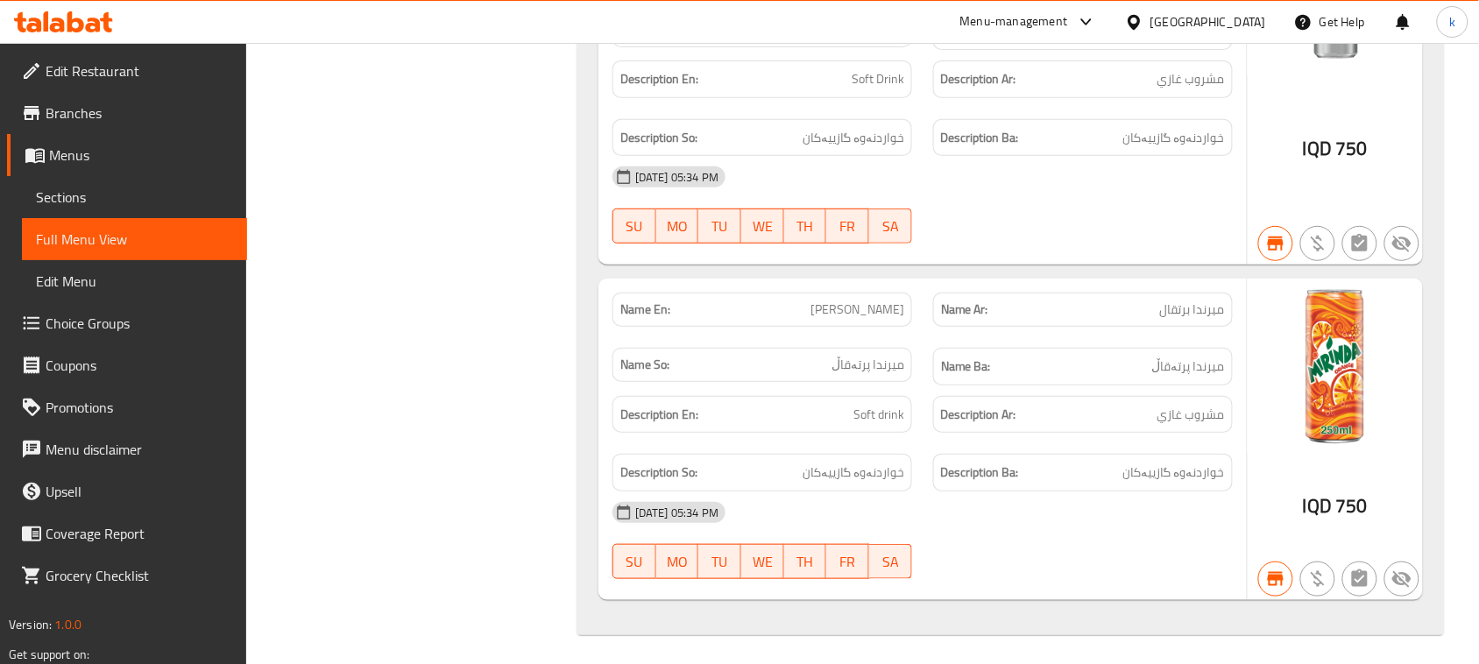
click at [70, 27] on icon at bounding box center [75, 21] width 17 height 21
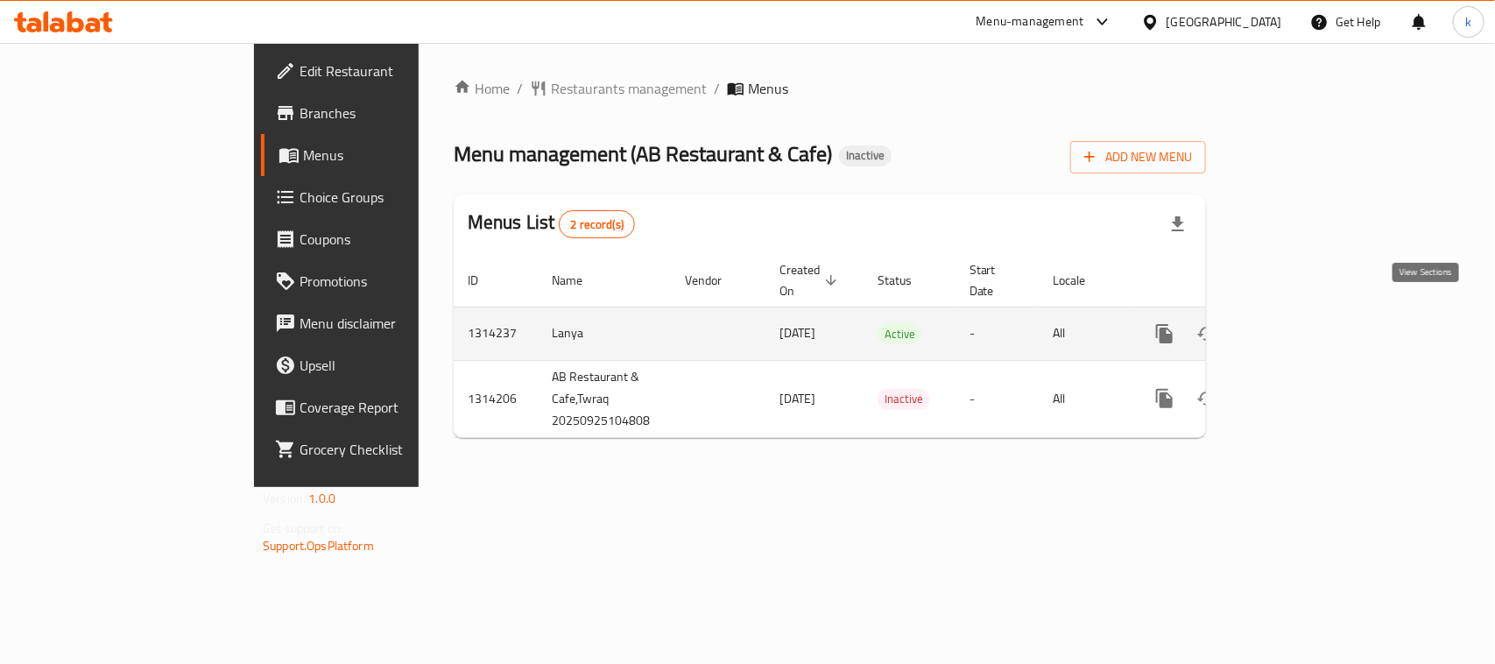
click at [1302, 323] on icon "enhanced table" at bounding box center [1291, 333] width 21 height 21
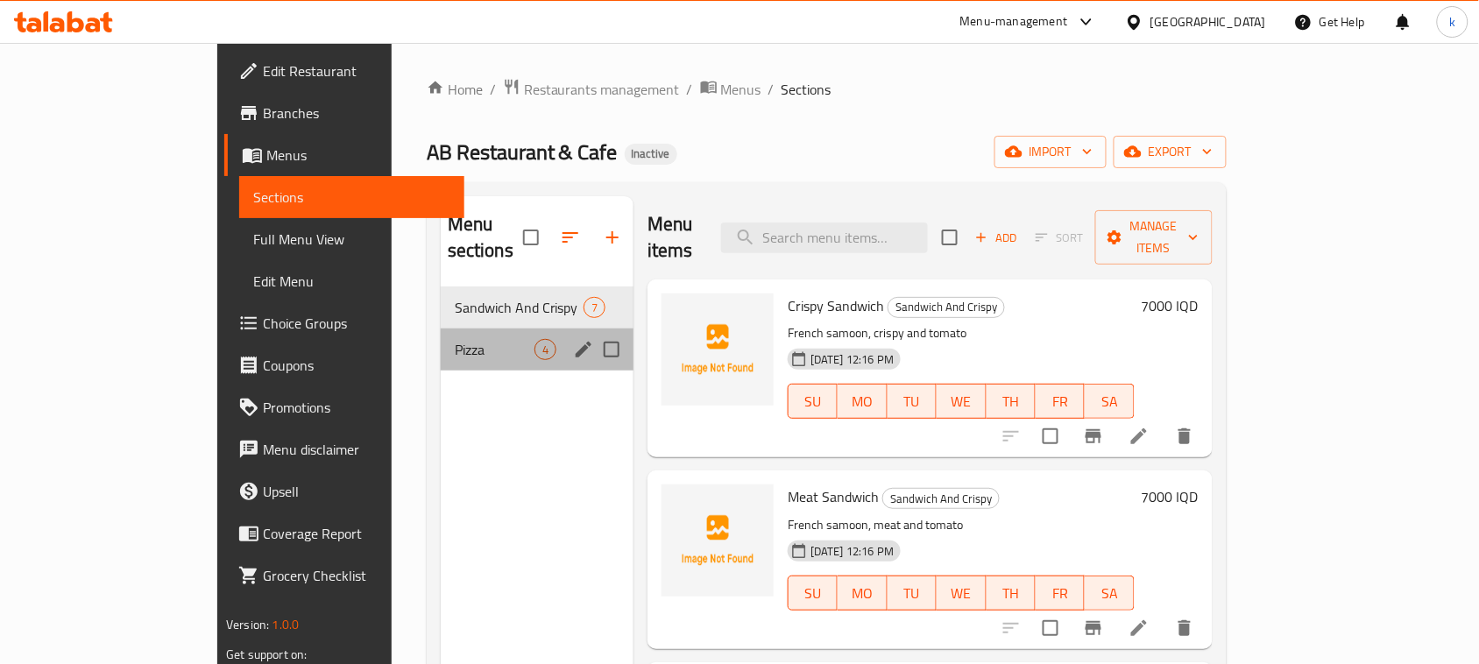
click at [441, 329] on div "Pizza 4" at bounding box center [537, 350] width 193 height 42
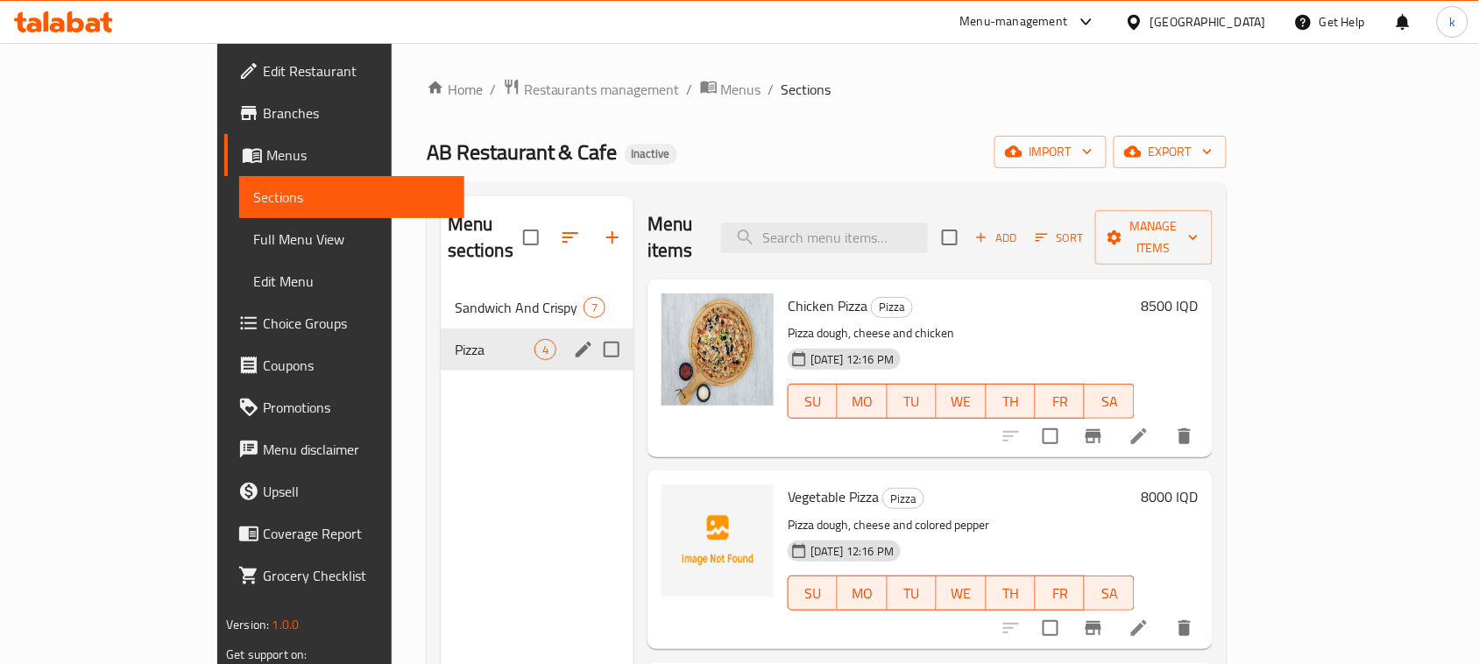
click at [441, 292] on div "Sandwich And Crispy 7" at bounding box center [537, 307] width 193 height 42
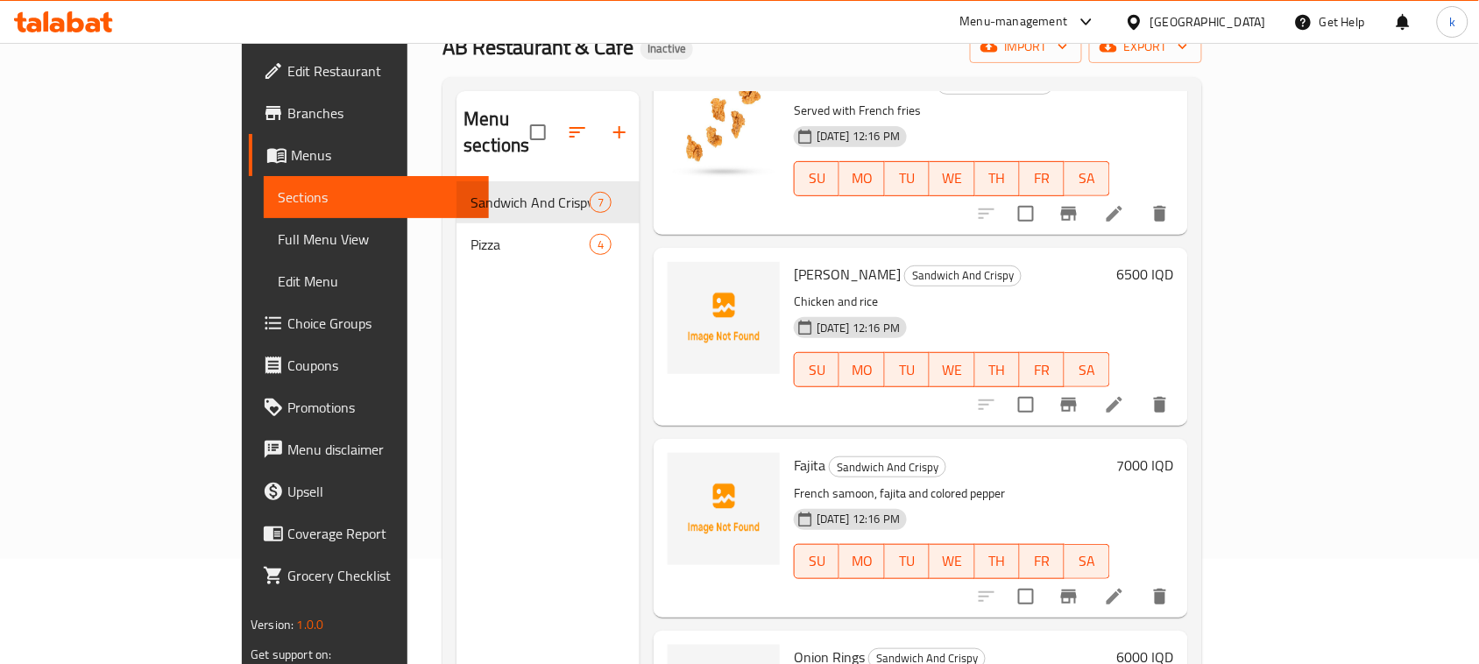
scroll to position [246, 0]
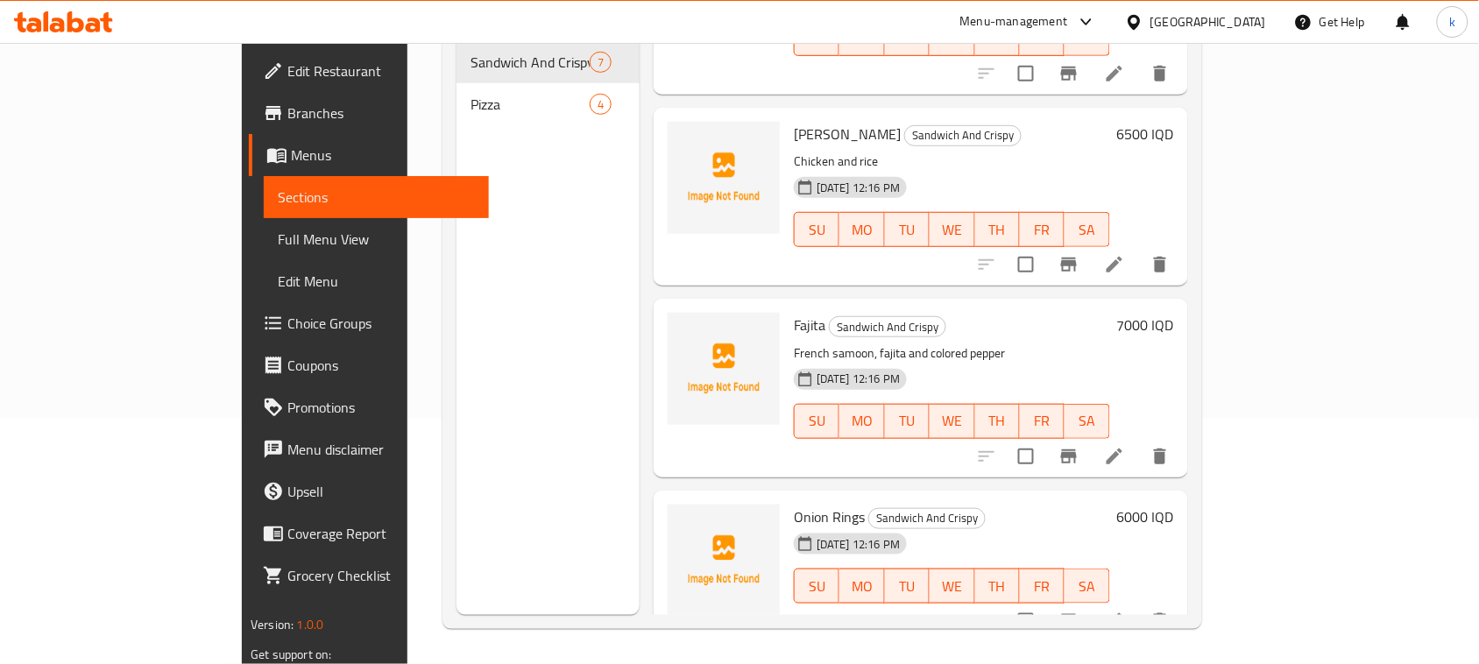
click at [1067, 313] on h6 "Fajita Sandwich And Crispy" at bounding box center [952, 325] width 316 height 25
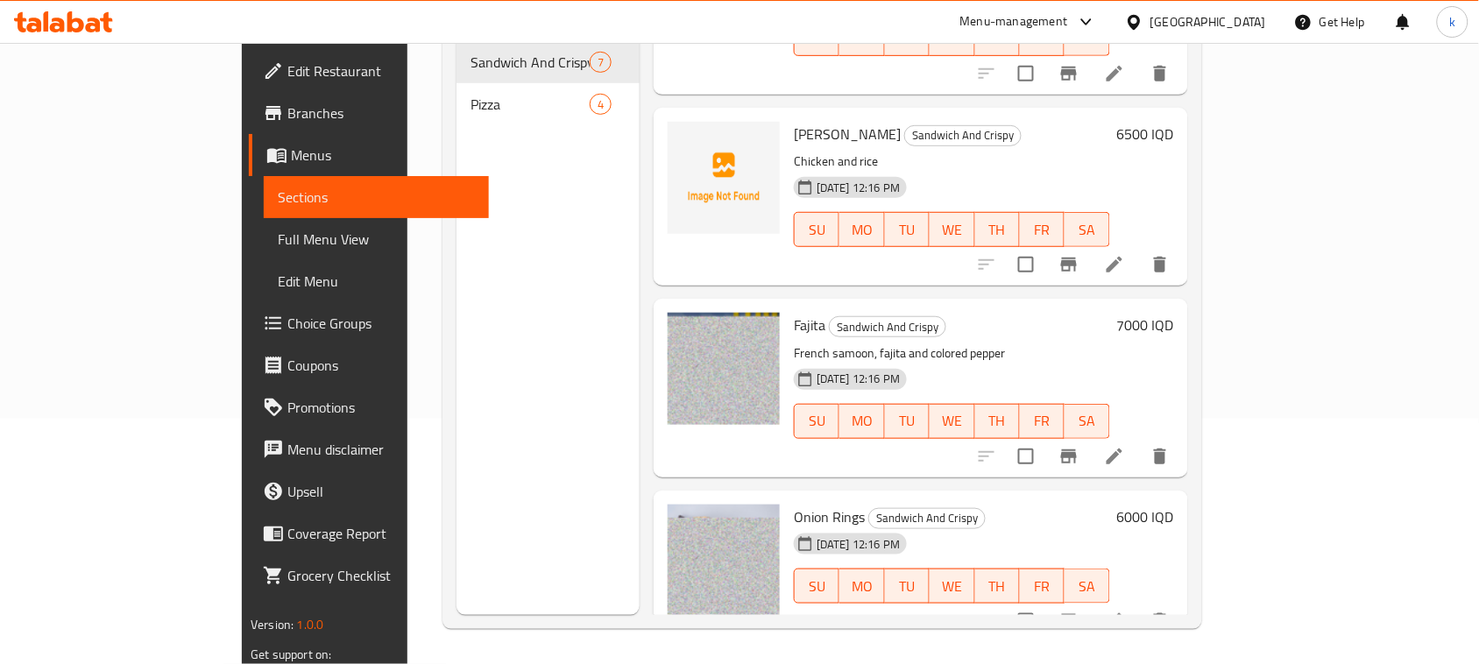
click at [1125, 446] on icon at bounding box center [1114, 456] width 21 height 21
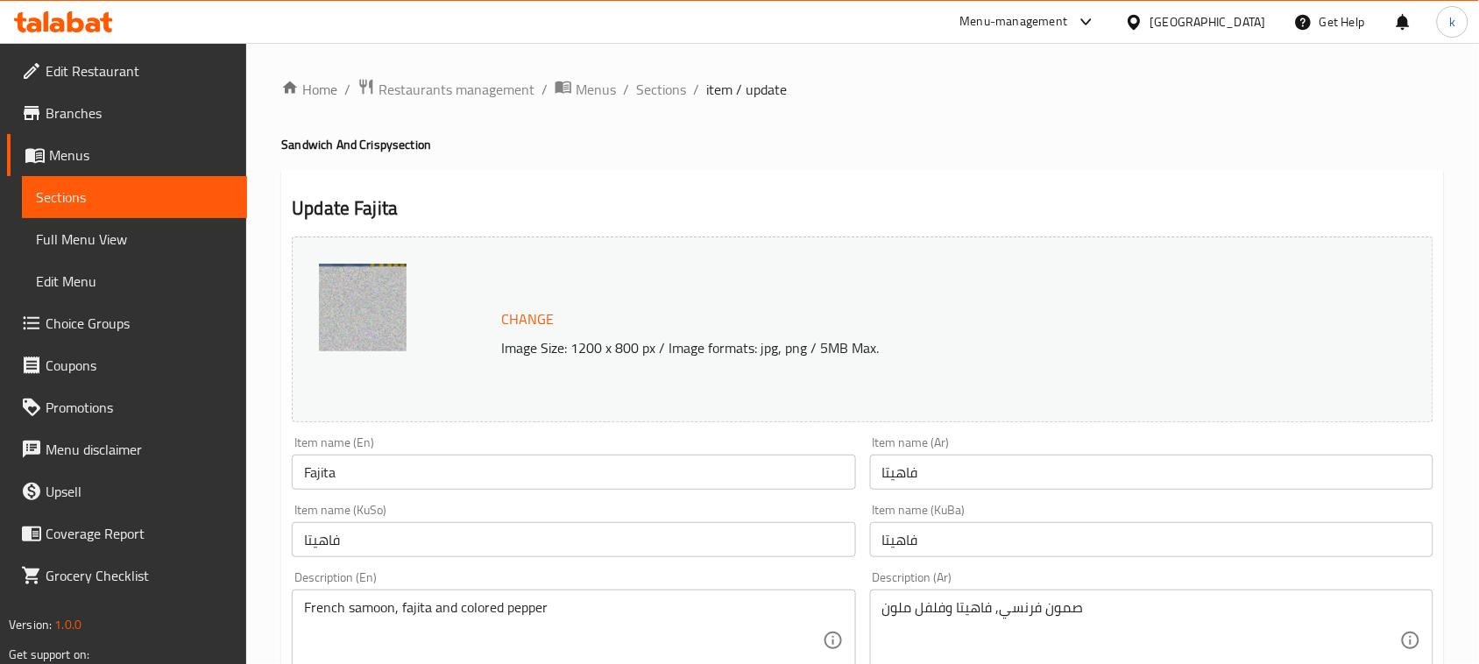
click at [378, 298] on img at bounding box center [363, 308] width 88 height 88
click at [513, 320] on span "Change" at bounding box center [527, 319] width 53 height 25
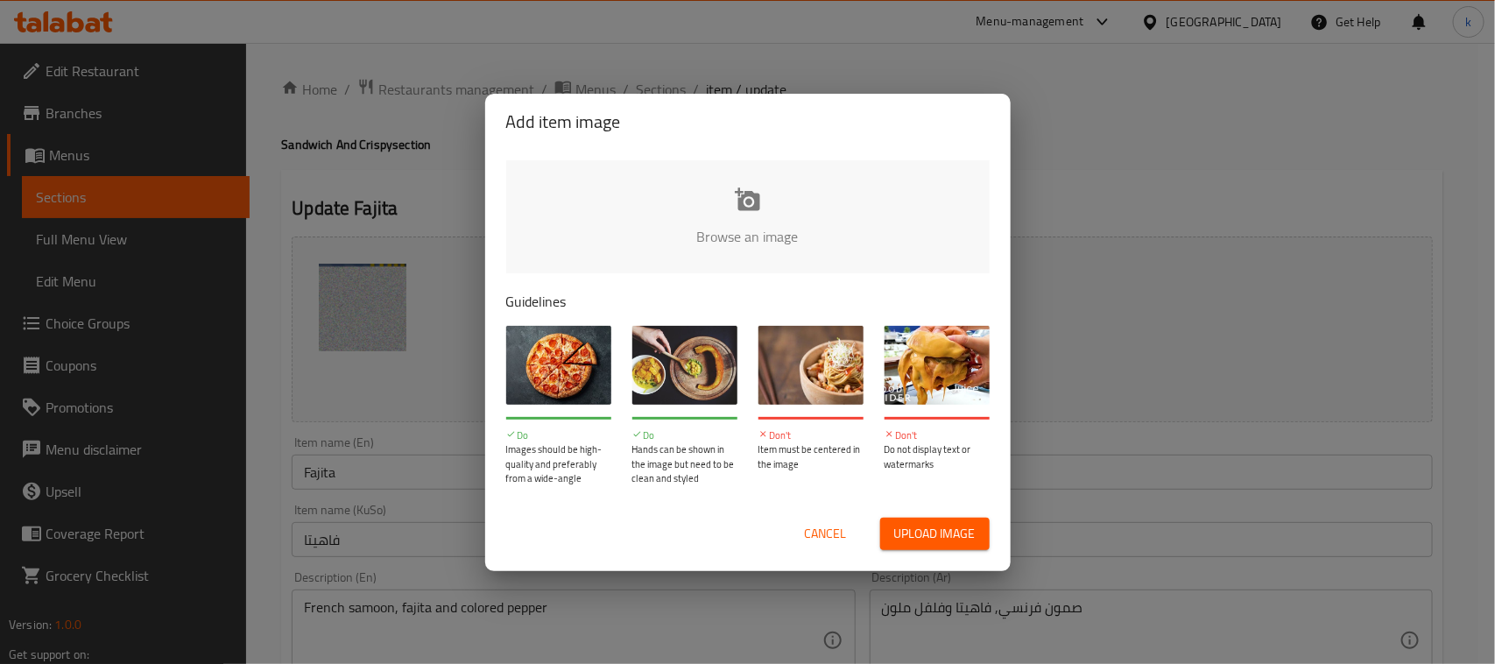
click at [940, 531] on span "Upload image" at bounding box center [934, 534] width 81 height 22
type input "C:\fakepath\fajita.png"
click at [260, 62] on div "Add item image Browse an image Guidelines Do Images should be high-quality and …" at bounding box center [747, 332] width 1495 height 664
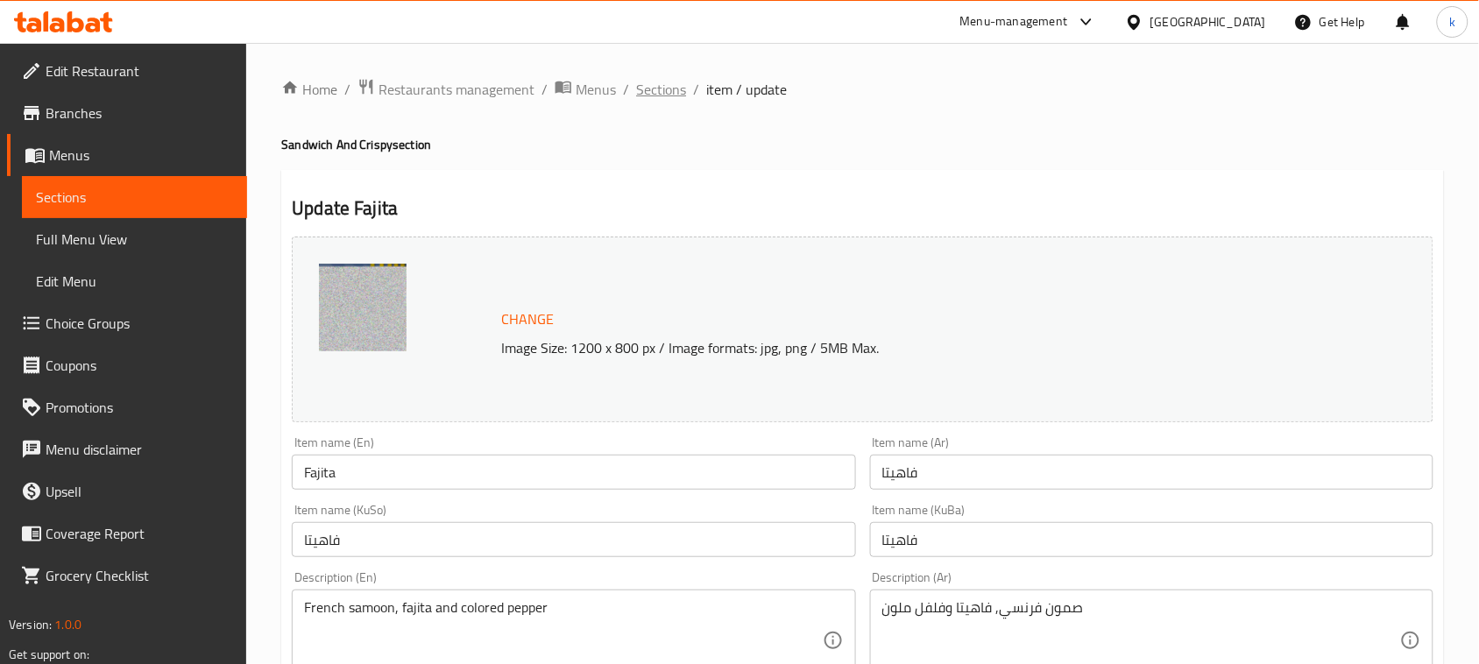
click at [677, 95] on span "Sections" at bounding box center [661, 89] width 50 height 21
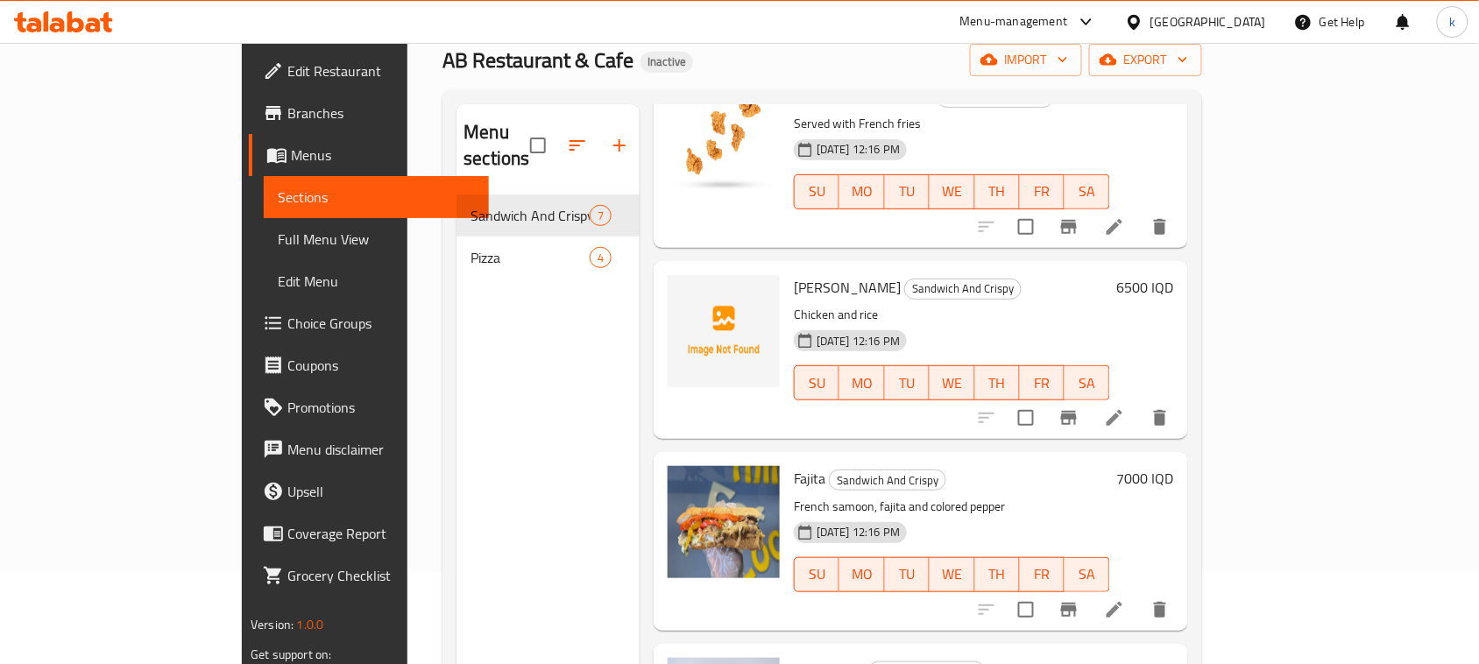
scroll to position [246, 0]
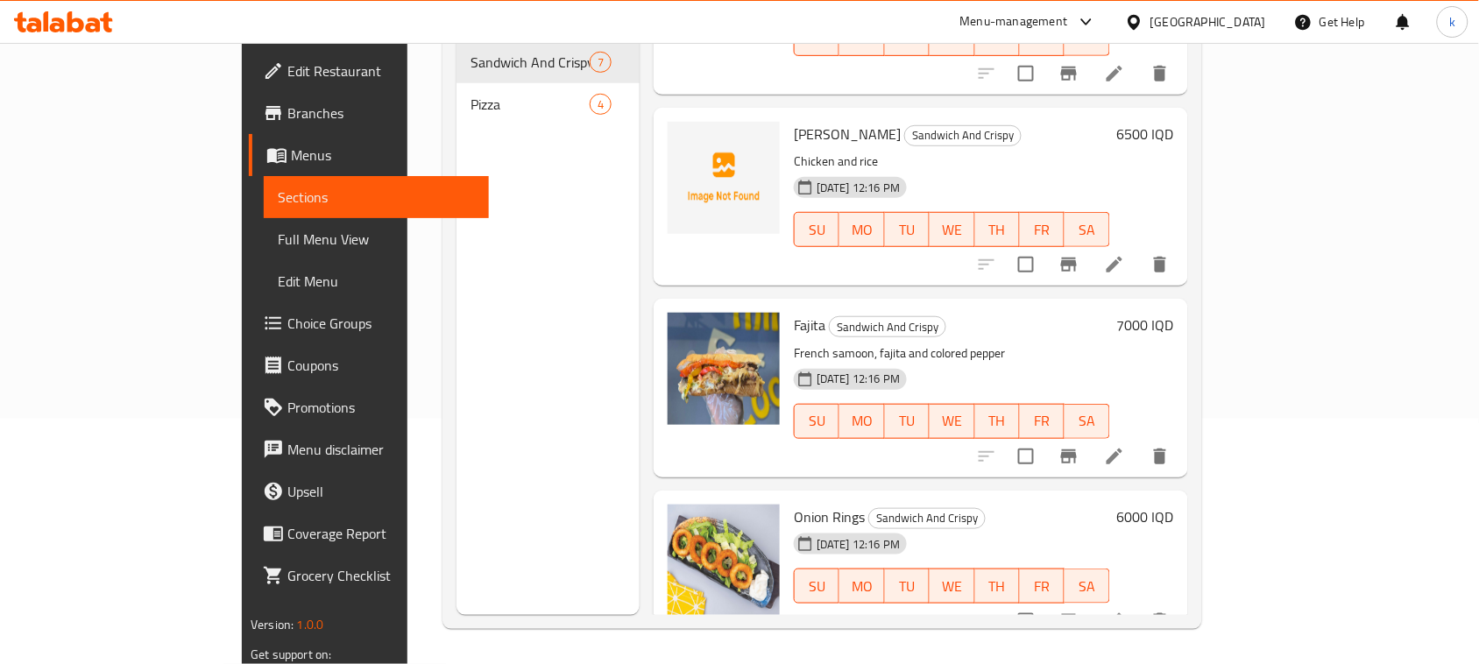
click at [661, 306] on div at bounding box center [724, 388] width 126 height 164
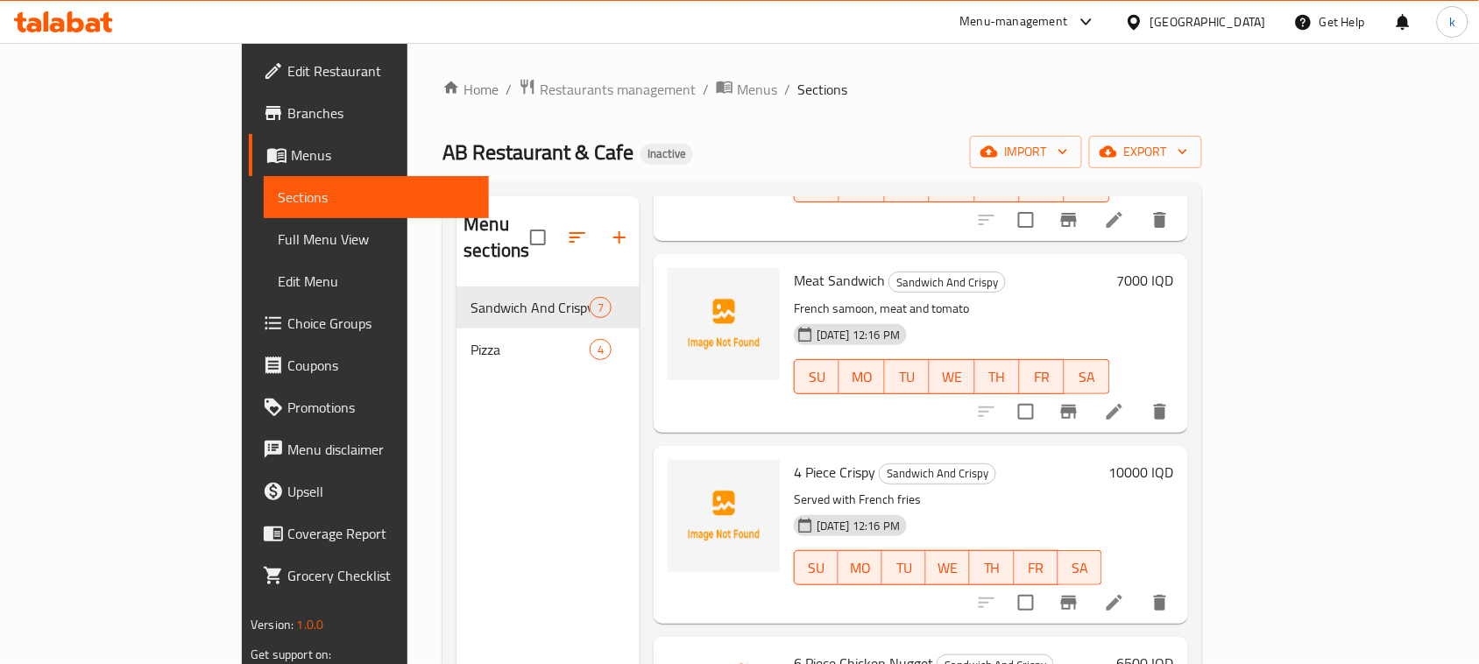
scroll to position [219, 0]
click at [1043, 265] on h6 "Meat Sandwich Sandwich And Crispy" at bounding box center [952, 277] width 316 height 25
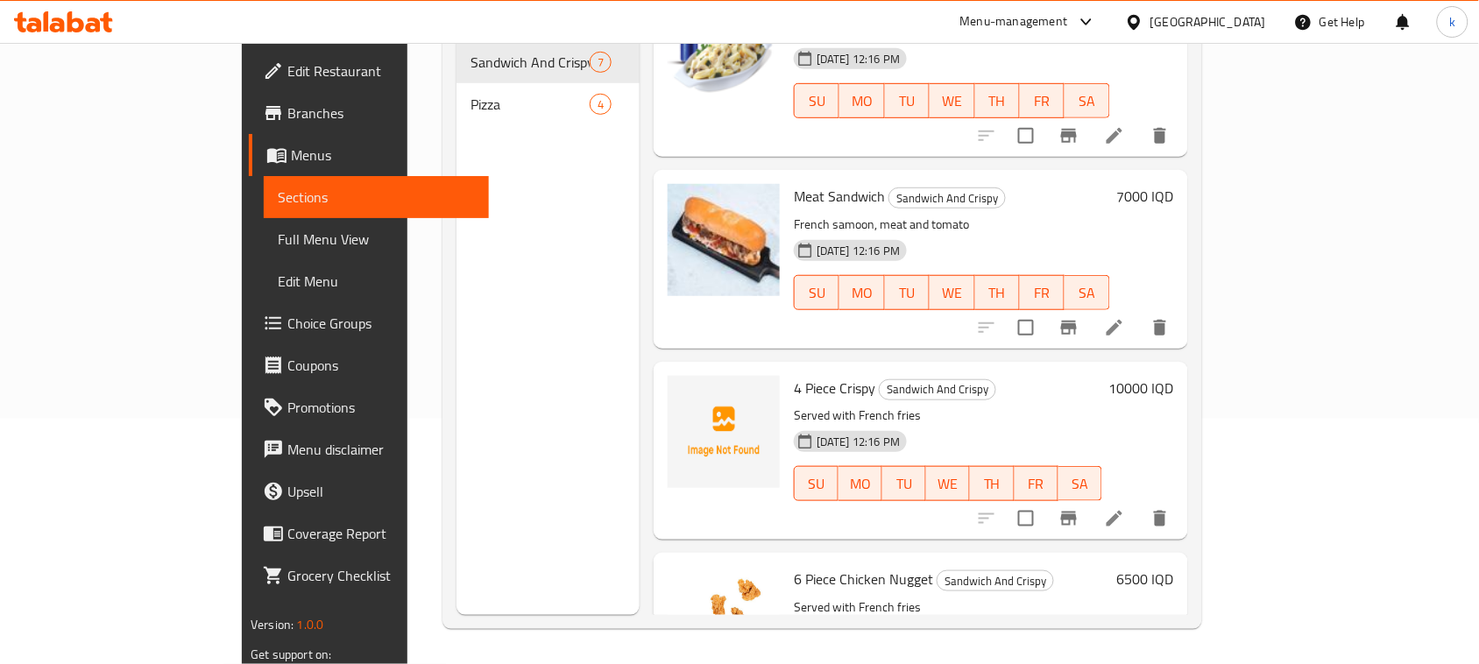
scroll to position [110, 0]
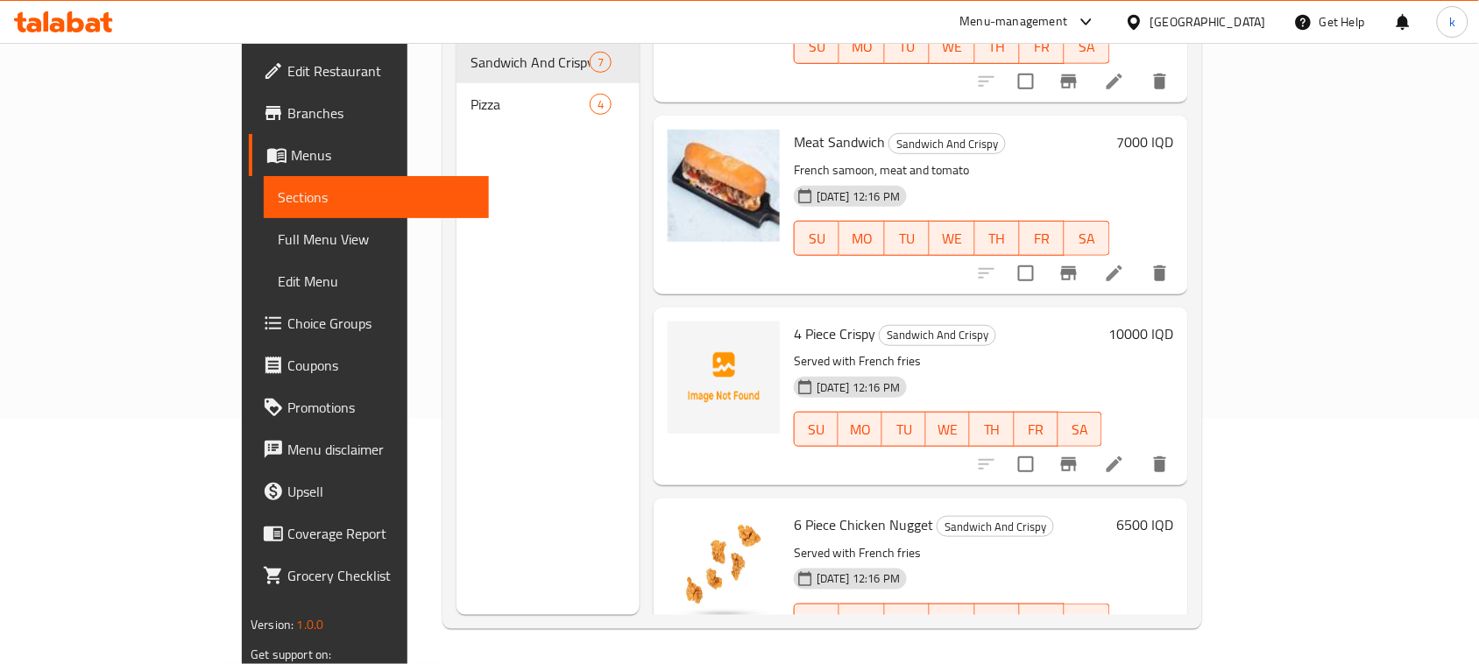
drag, startPoint x: 1123, startPoint y: 326, endPoint x: 1128, endPoint y: 315, distance: 11.4
click at [1102, 350] on p "Served with French fries" at bounding box center [948, 361] width 308 height 22
click at [249, 338] on link "Choice Groups" at bounding box center [369, 323] width 240 height 42
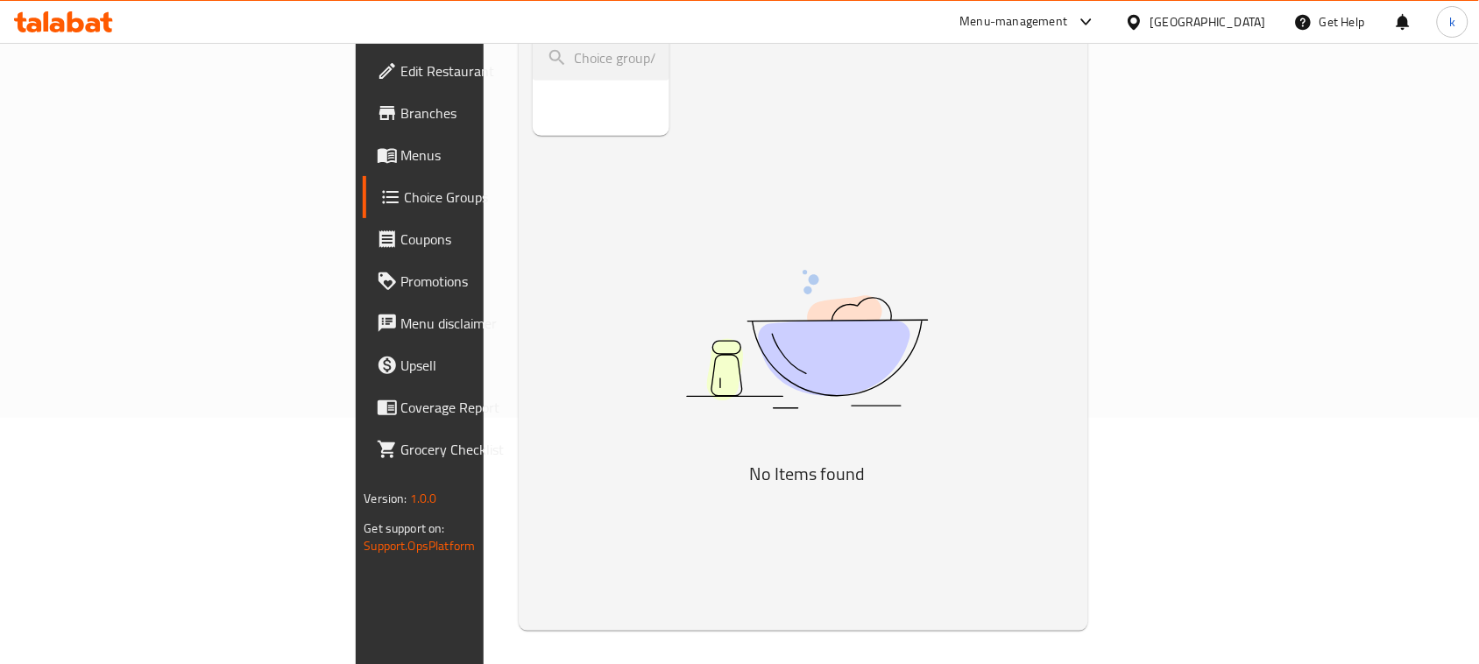
click at [401, 152] on span "Menus" at bounding box center [494, 155] width 187 height 21
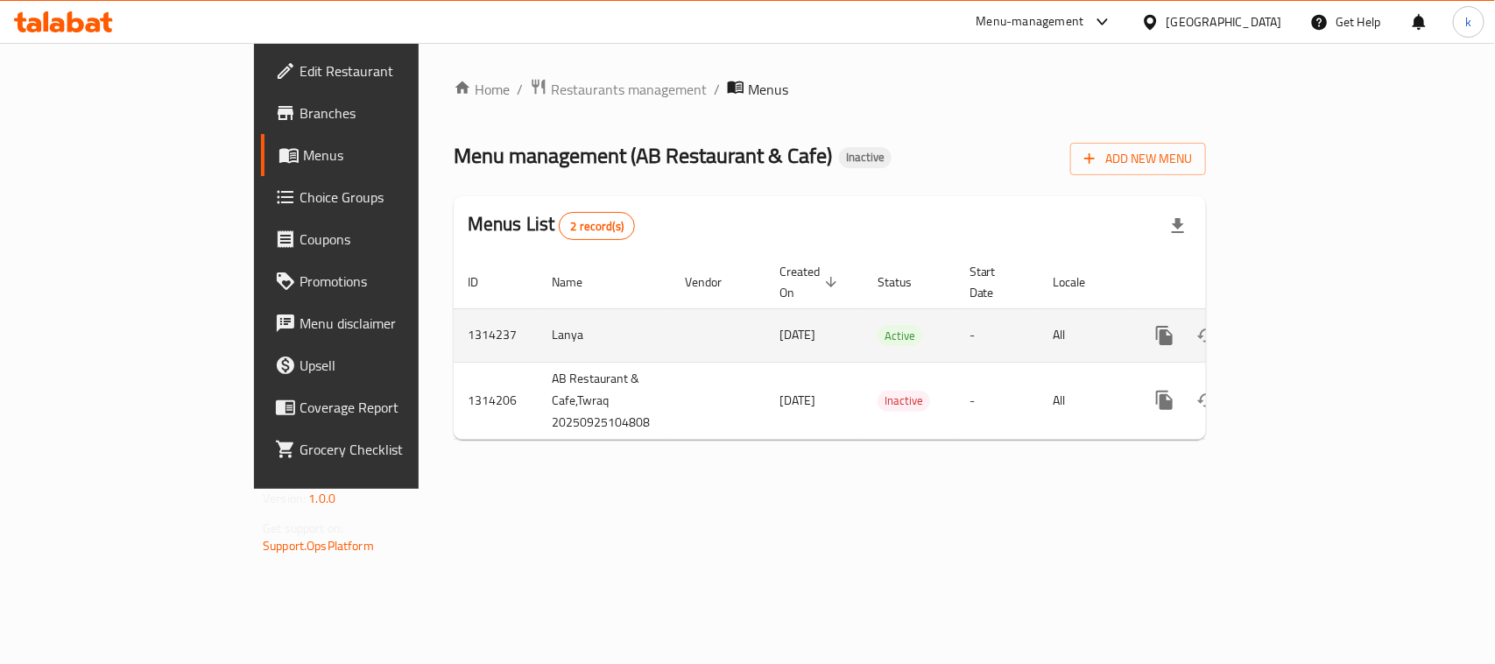
click at [1312, 318] on link "enhanced table" at bounding box center [1291, 336] width 42 height 42
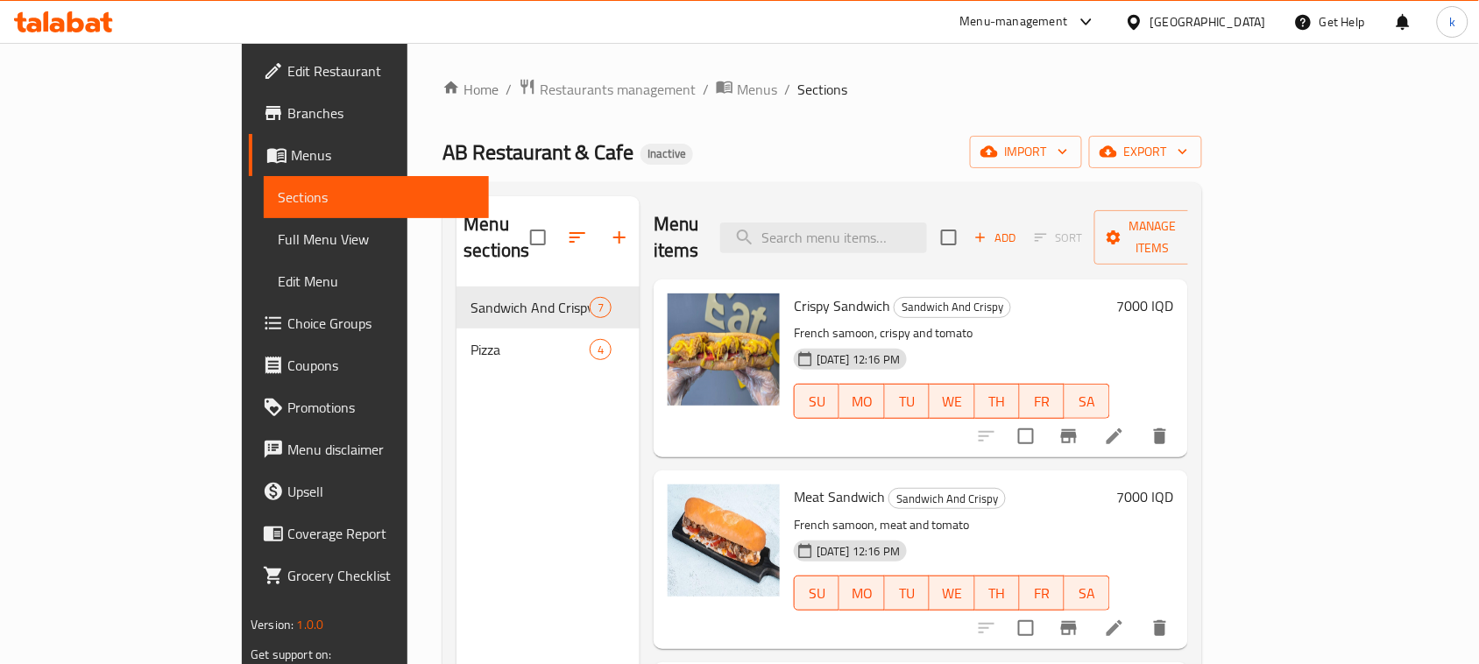
click at [794, 293] on span "Crispy Sandwich" at bounding box center [842, 306] width 96 height 26
copy h6 "Crispy Sandwich"
click at [794, 484] on span "Meat Sandwich" at bounding box center [839, 497] width 91 height 26
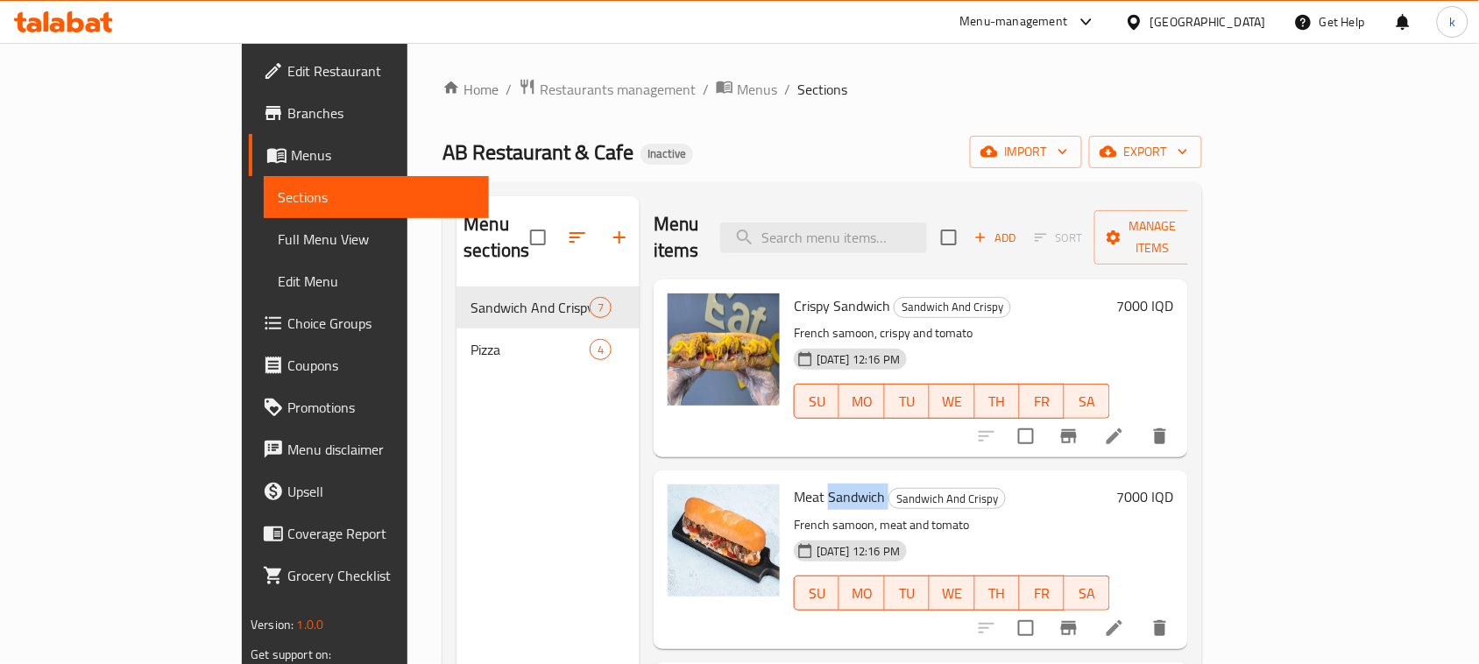
click at [794, 484] on span "Meat Sandwich" at bounding box center [839, 497] width 91 height 26
copy h6 "Meat Sandwich"
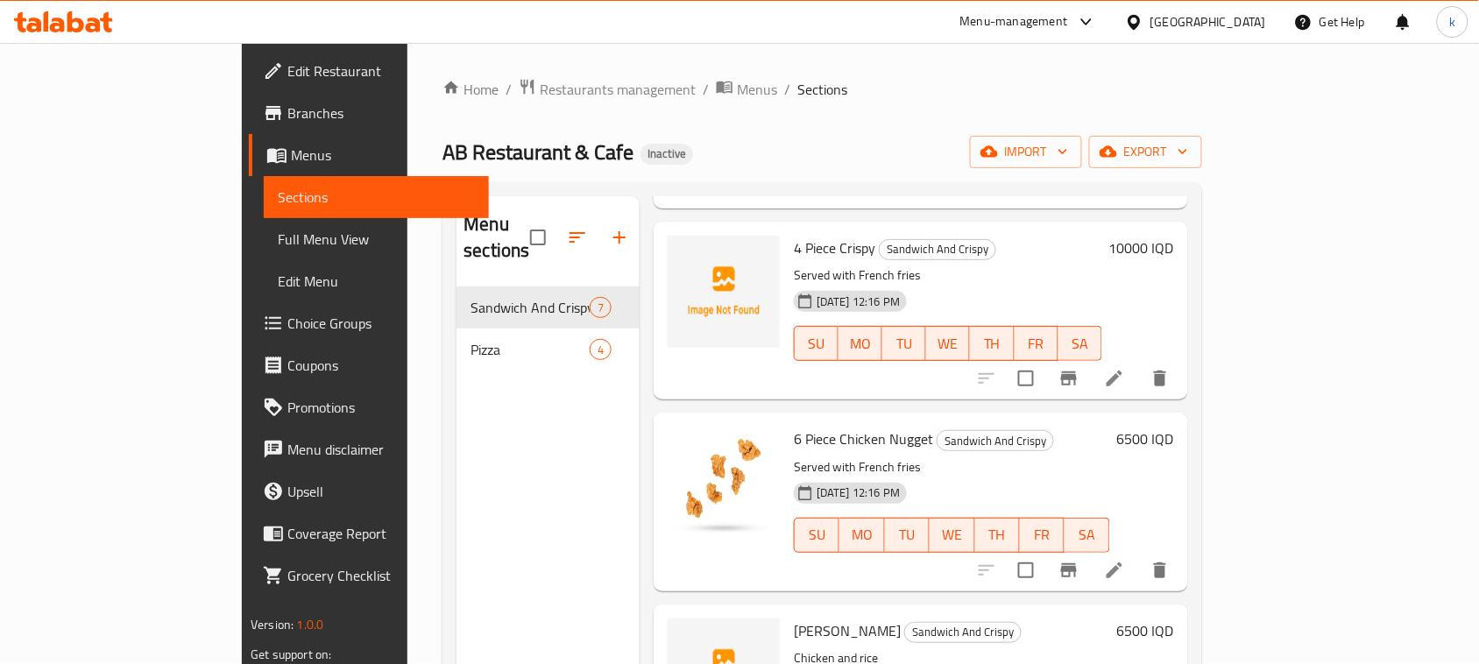
scroll to position [548, 0]
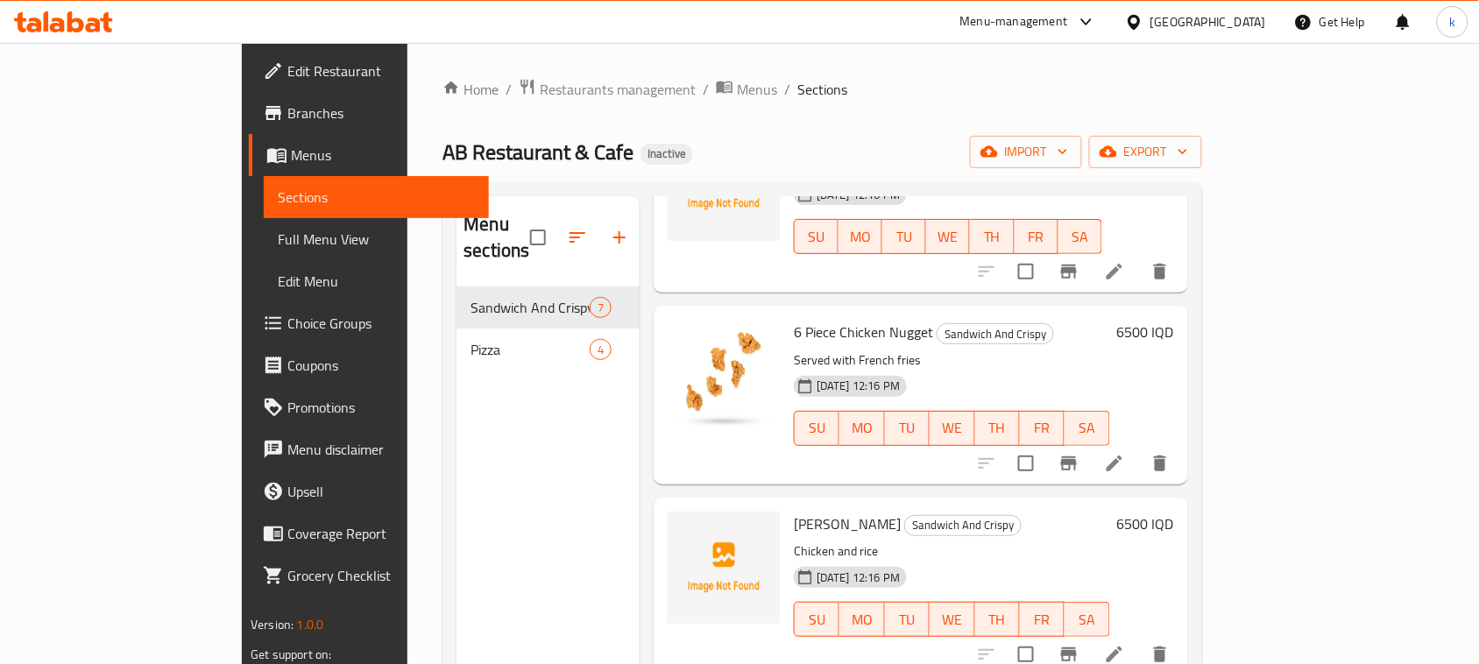
click at [794, 319] on span "6 Piece Chicken Nugget" at bounding box center [863, 332] width 139 height 26
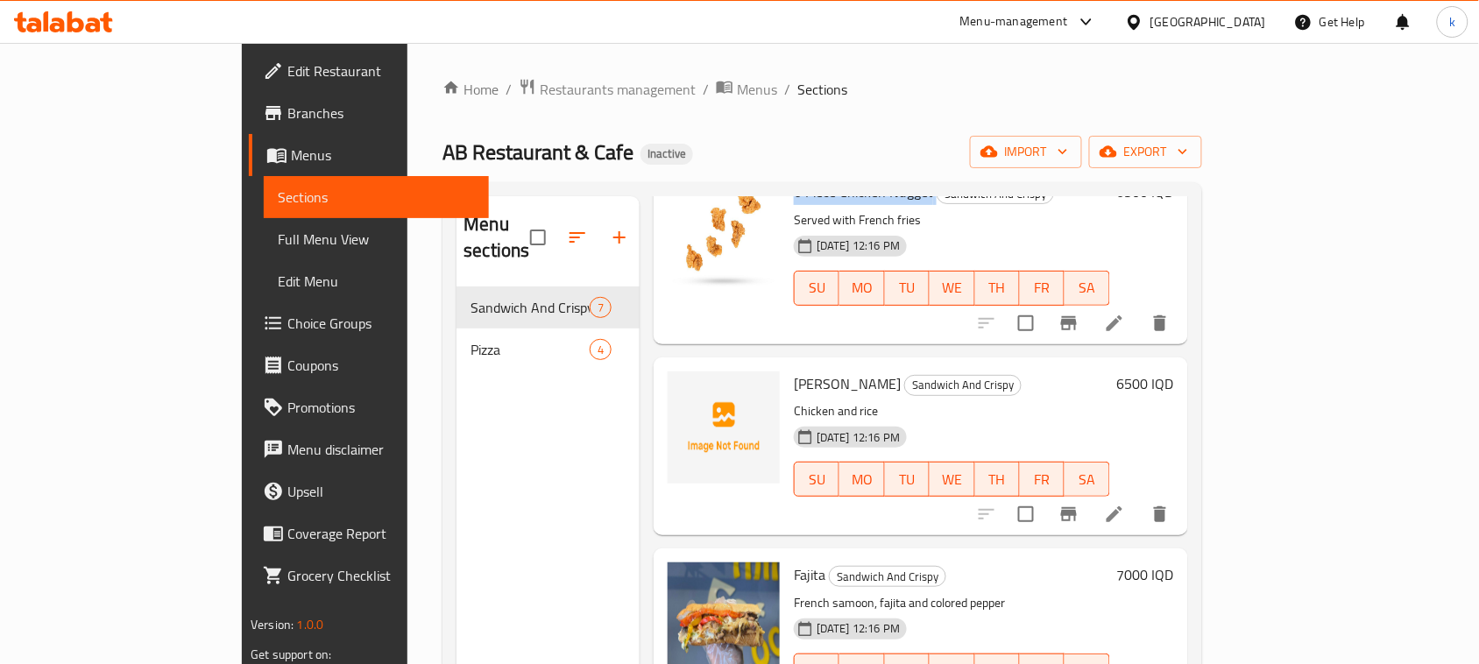
scroll to position [692, 0]
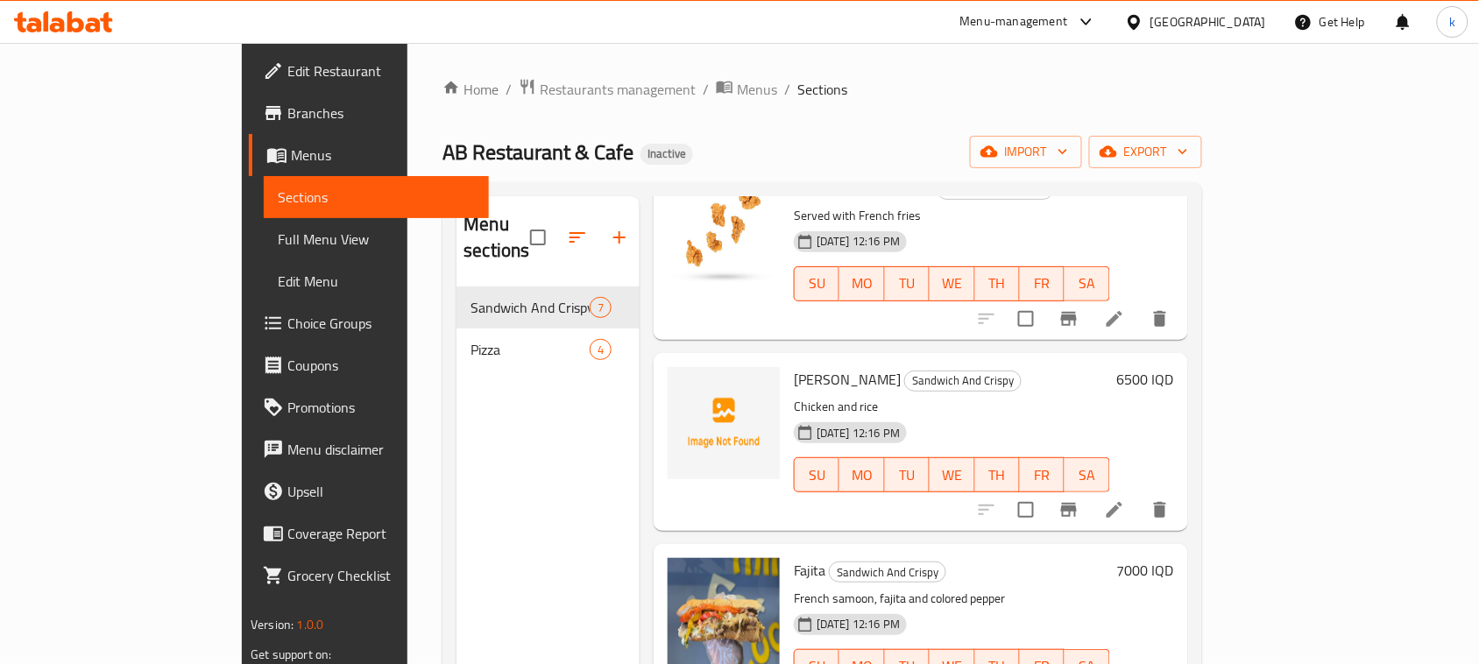
click at [794, 557] on span "Fajita" at bounding box center [810, 570] width 32 height 26
copy h6 "Fajita"
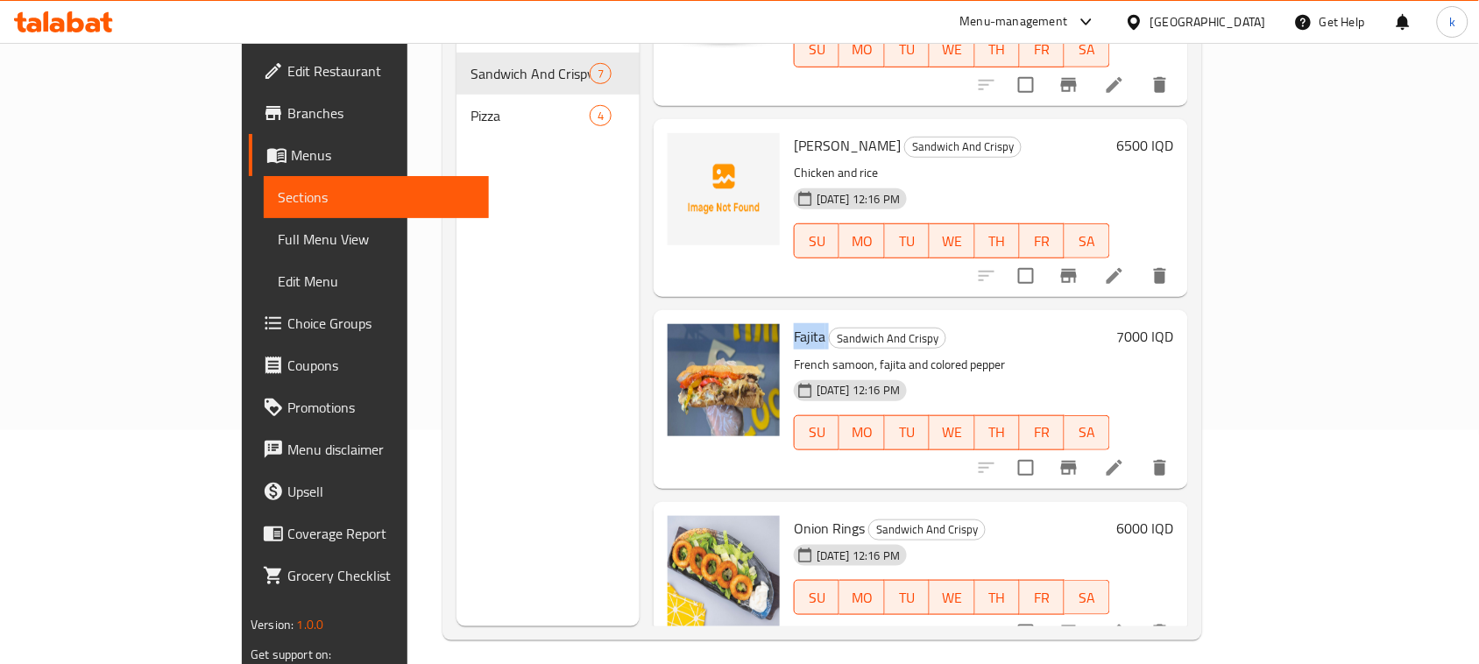
scroll to position [246, 0]
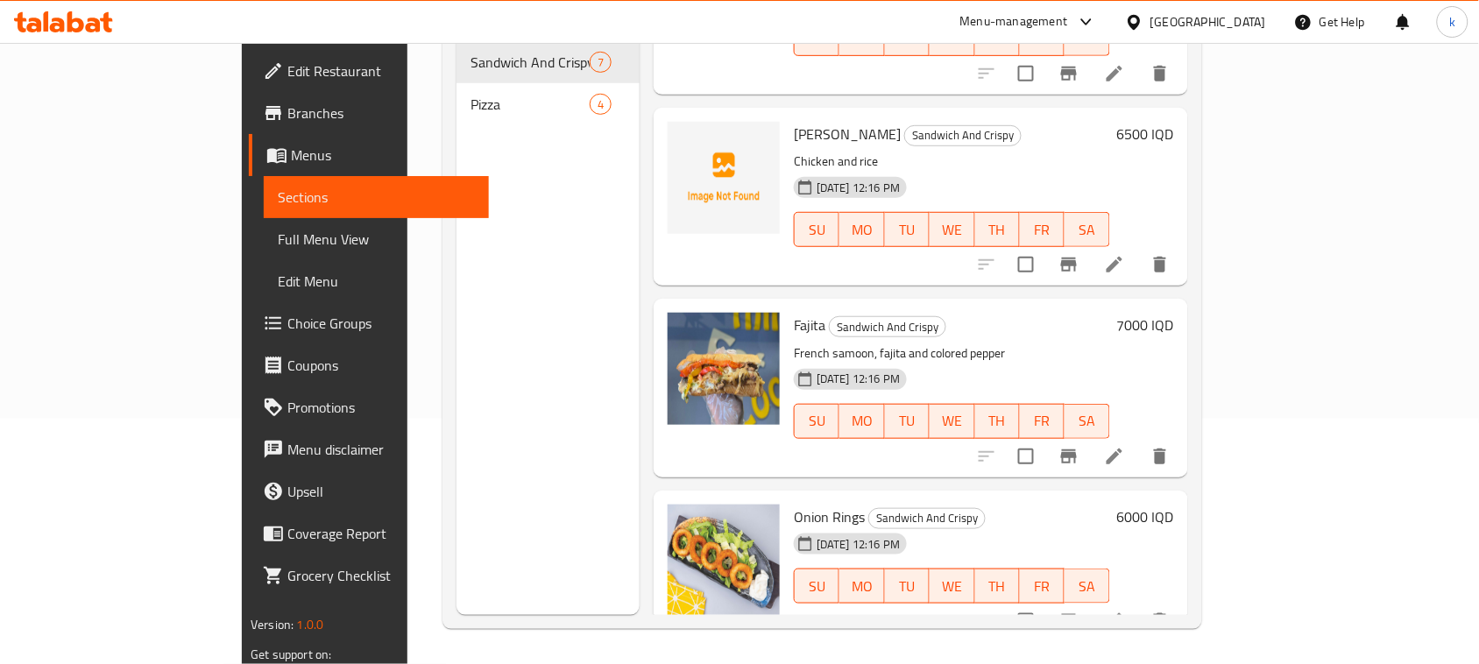
click at [794, 504] on span "Onion Rings" at bounding box center [829, 517] width 71 height 26
copy h6 "Onion Rings"
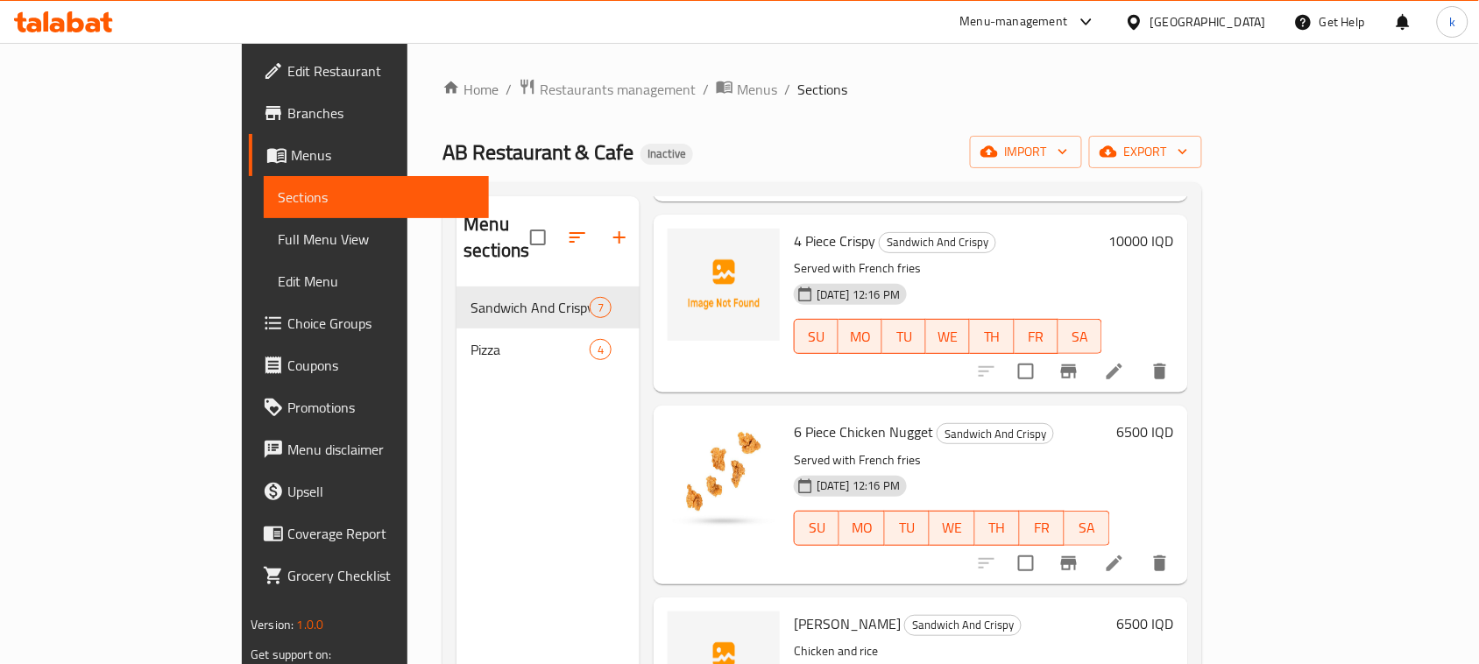
scroll to position [329, 0]
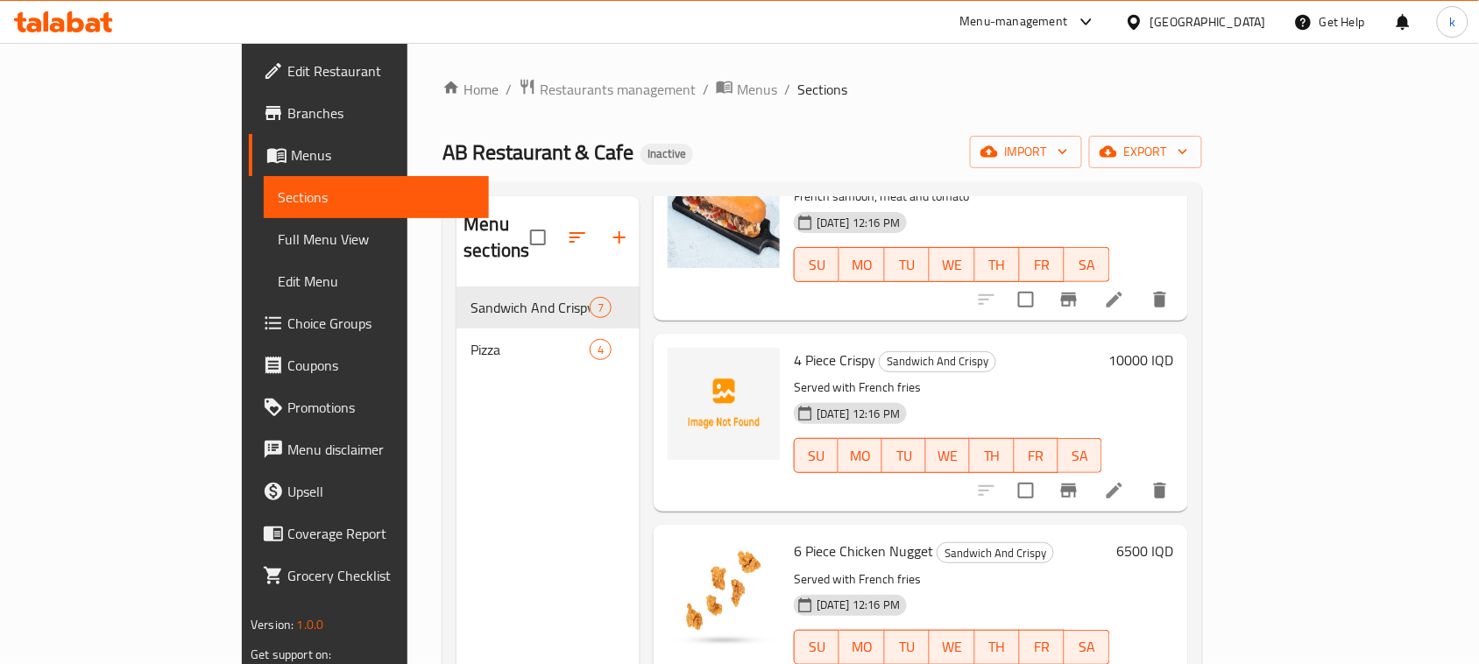
click at [794, 377] on p "Served with French fries" at bounding box center [948, 388] width 308 height 22
click at [794, 347] on span "4 Piece Crispy" at bounding box center [834, 360] width 81 height 26
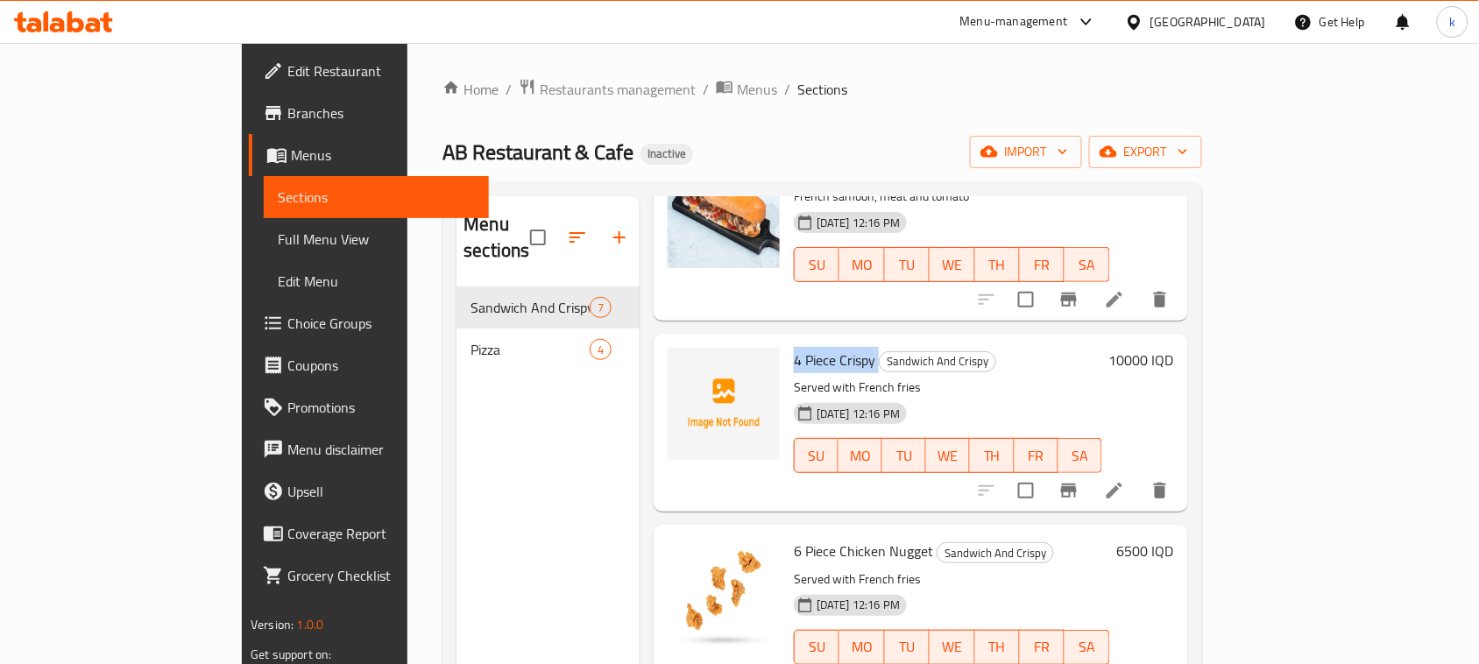
copy h6 "4 Piece Crispy"
click at [1057, 302] on div "Menu items Add Sort Manage items Crispy Sandwich Sandwich And Crispy French sam…" at bounding box center [914, 528] width 548 height 664
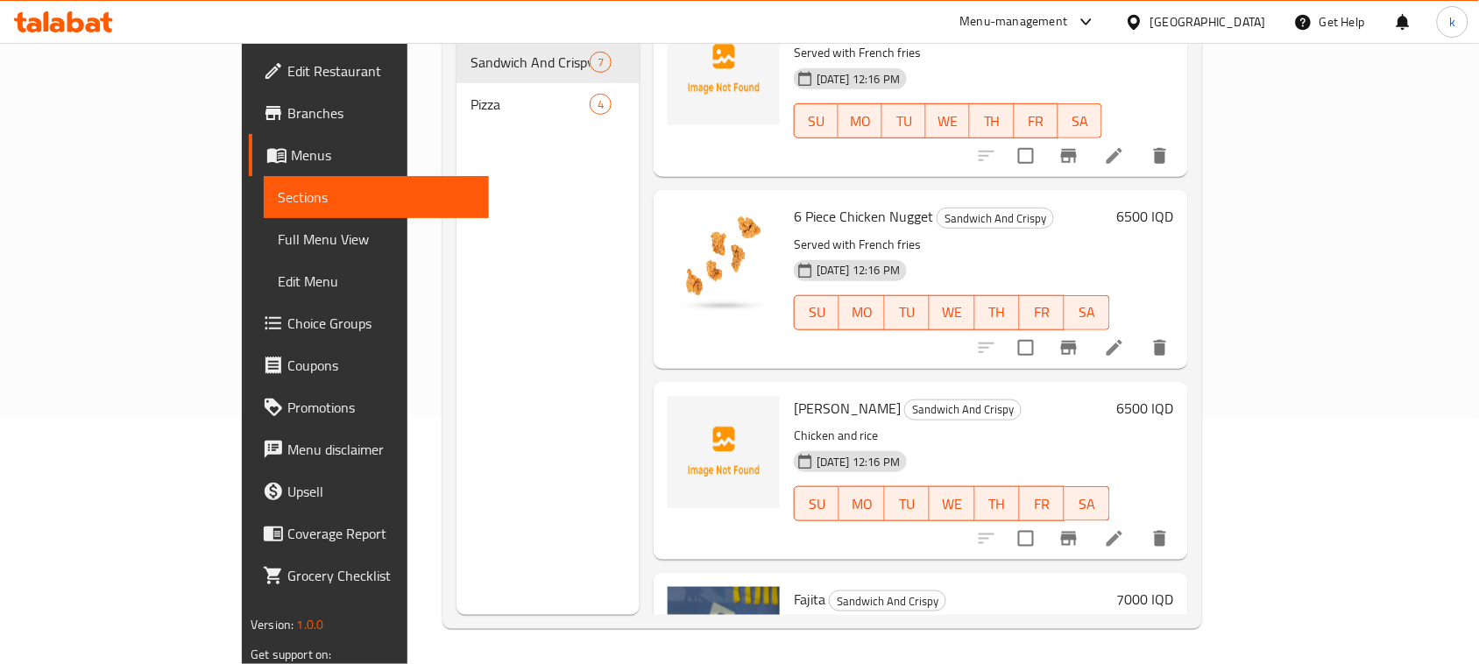
scroll to position [364, 0]
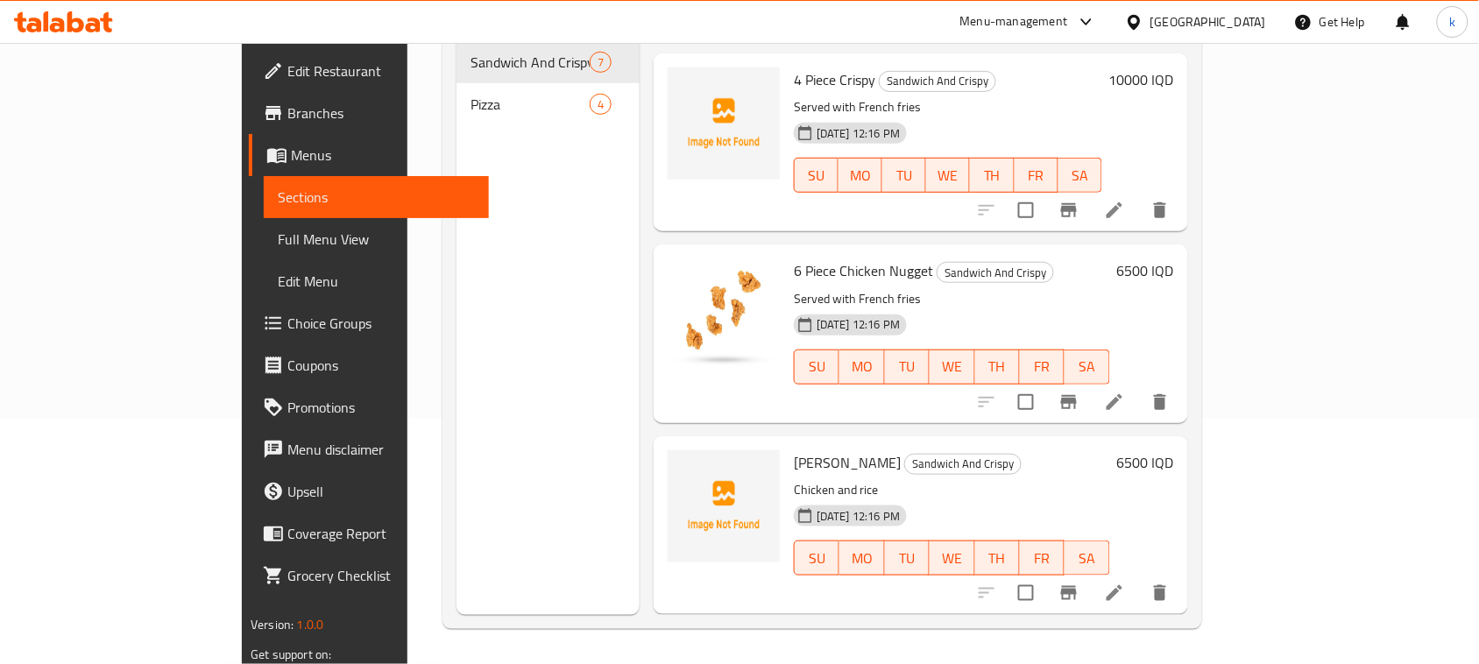
click at [1063, 403] on div "Menu items Add Sort Manage items Crispy Sandwich Sandwich And Crispy French sam…" at bounding box center [914, 283] width 548 height 664
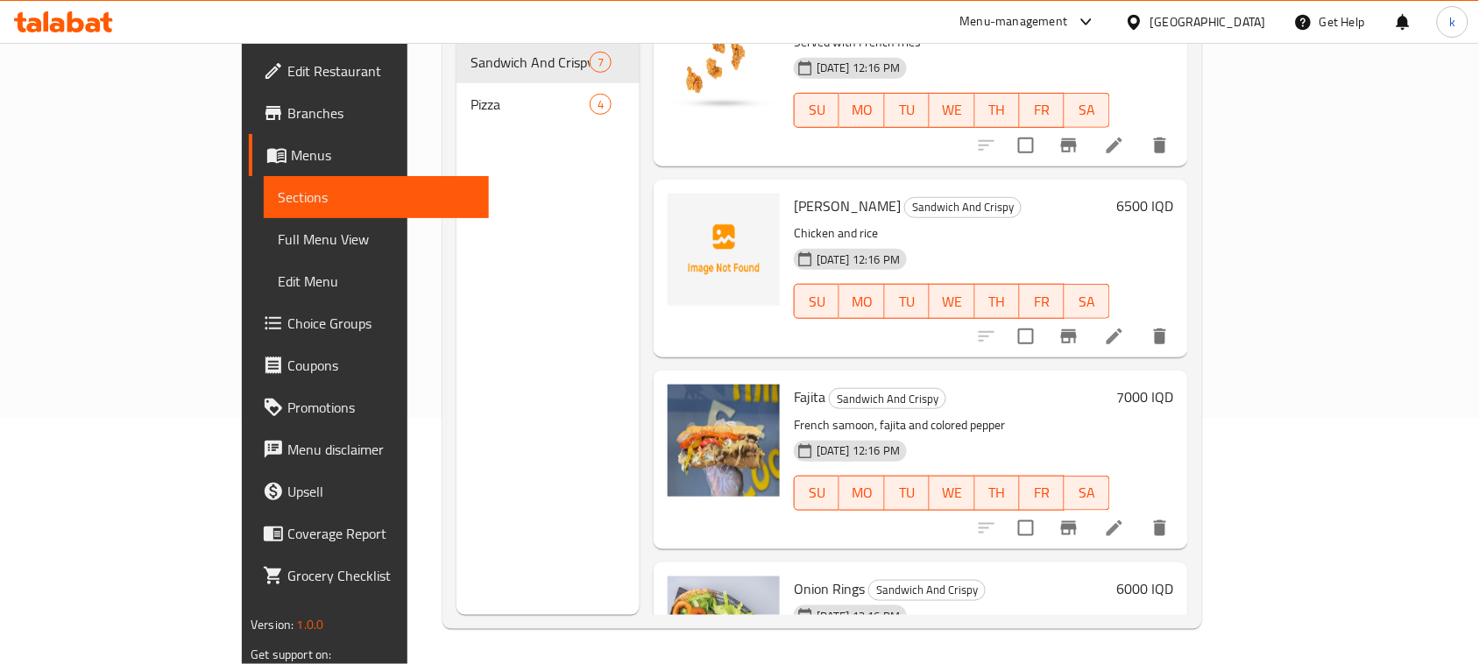
scroll to position [583, 0]
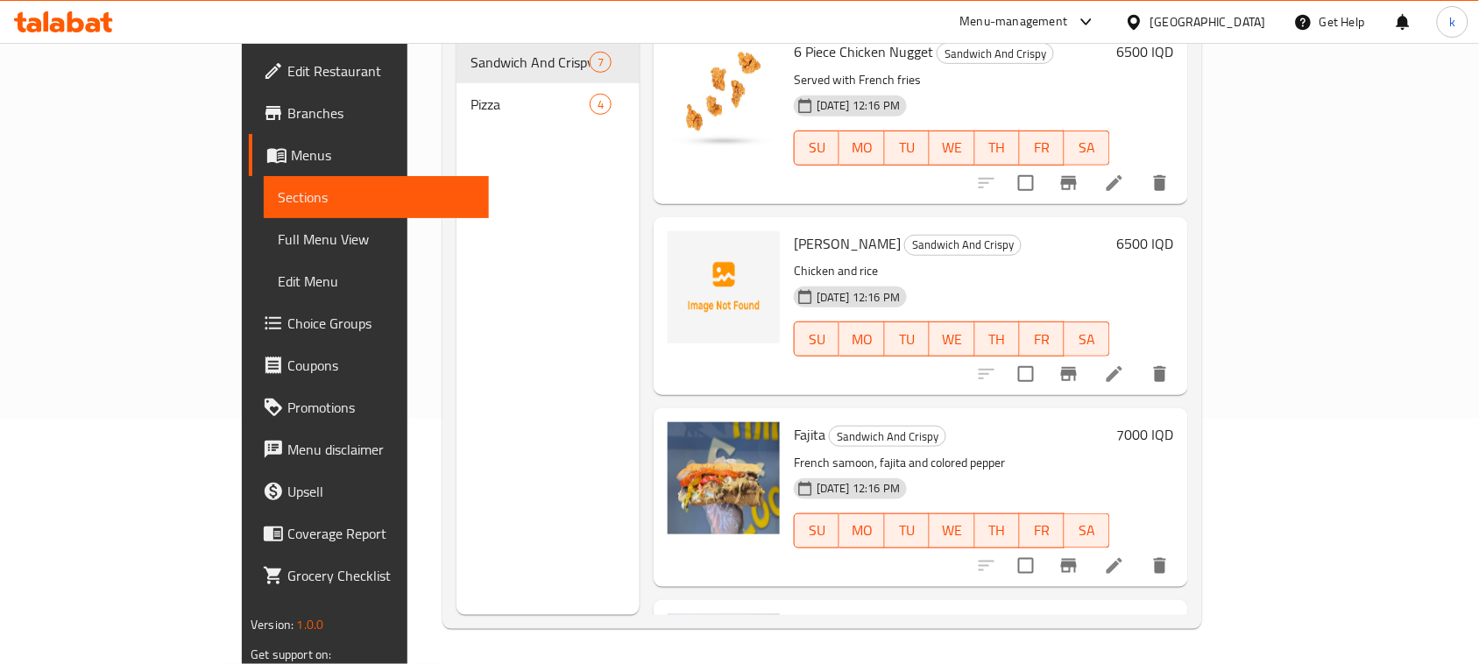
click at [1027, 422] on h6 "Fajita Sandwich And Crispy" at bounding box center [952, 434] width 316 height 25
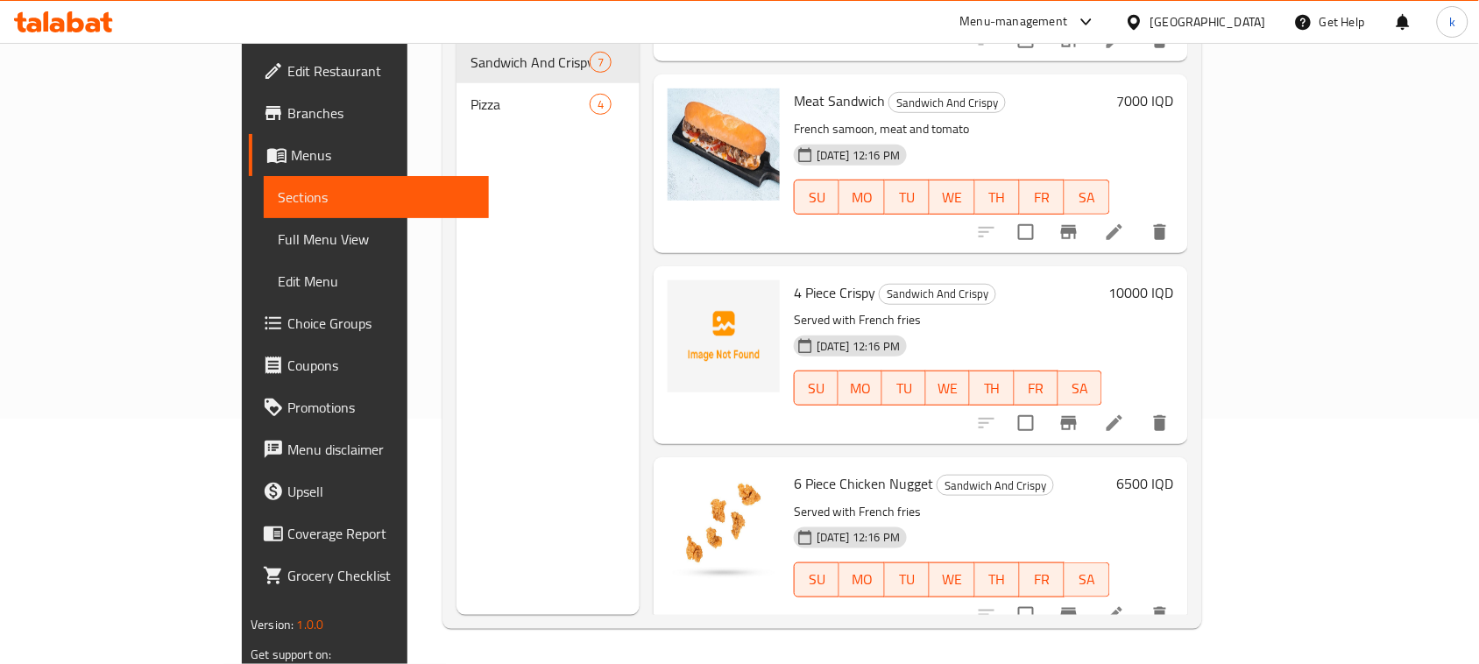
scroll to position [145, 0]
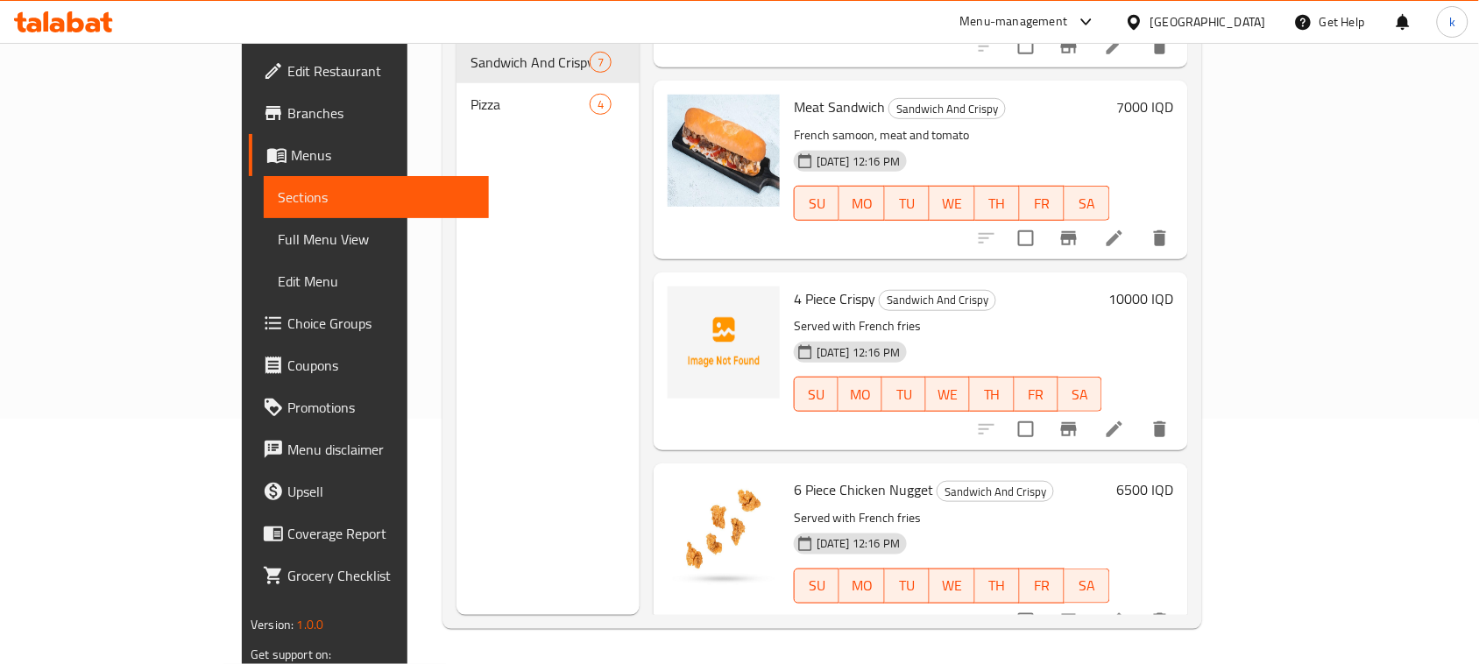
click at [965, 232] on div "Meat Sandwich Sandwich And Crispy French samoon, meat and tomato 25-09-2025 12:…" at bounding box center [921, 170] width 534 height 178
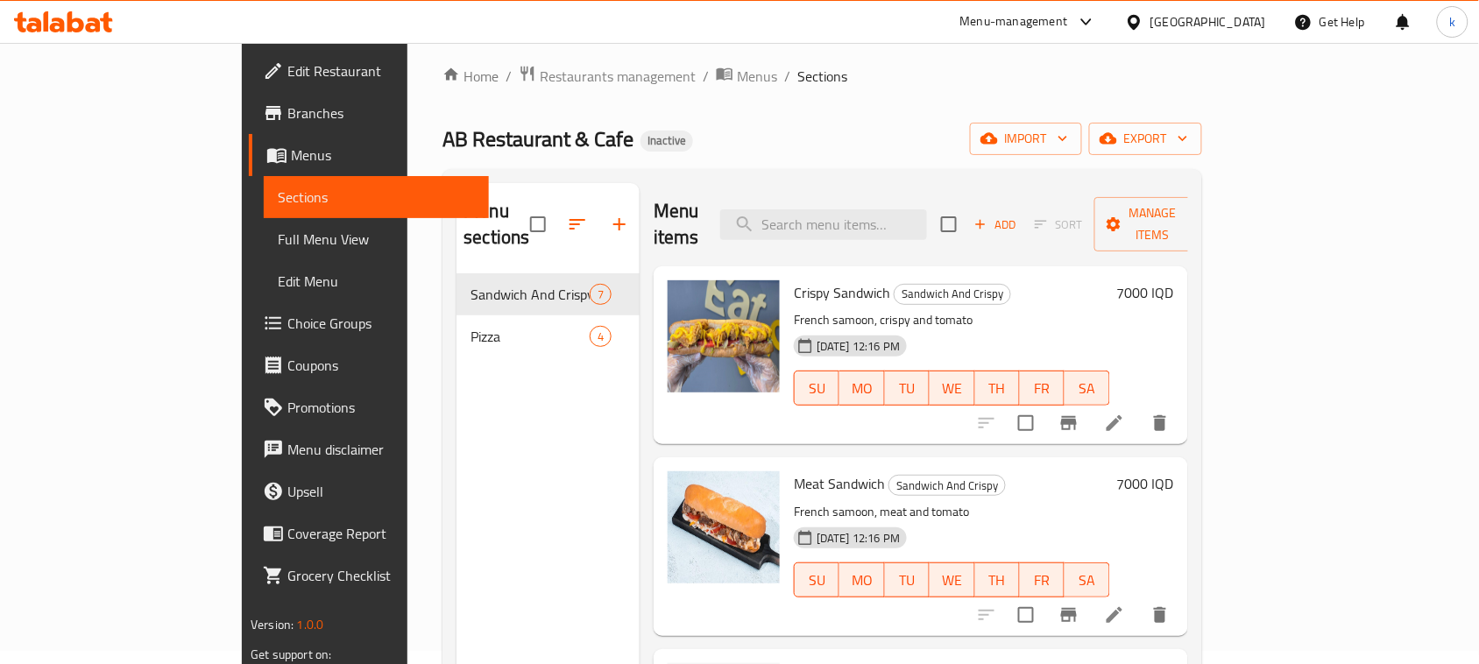
scroll to position [0, 0]
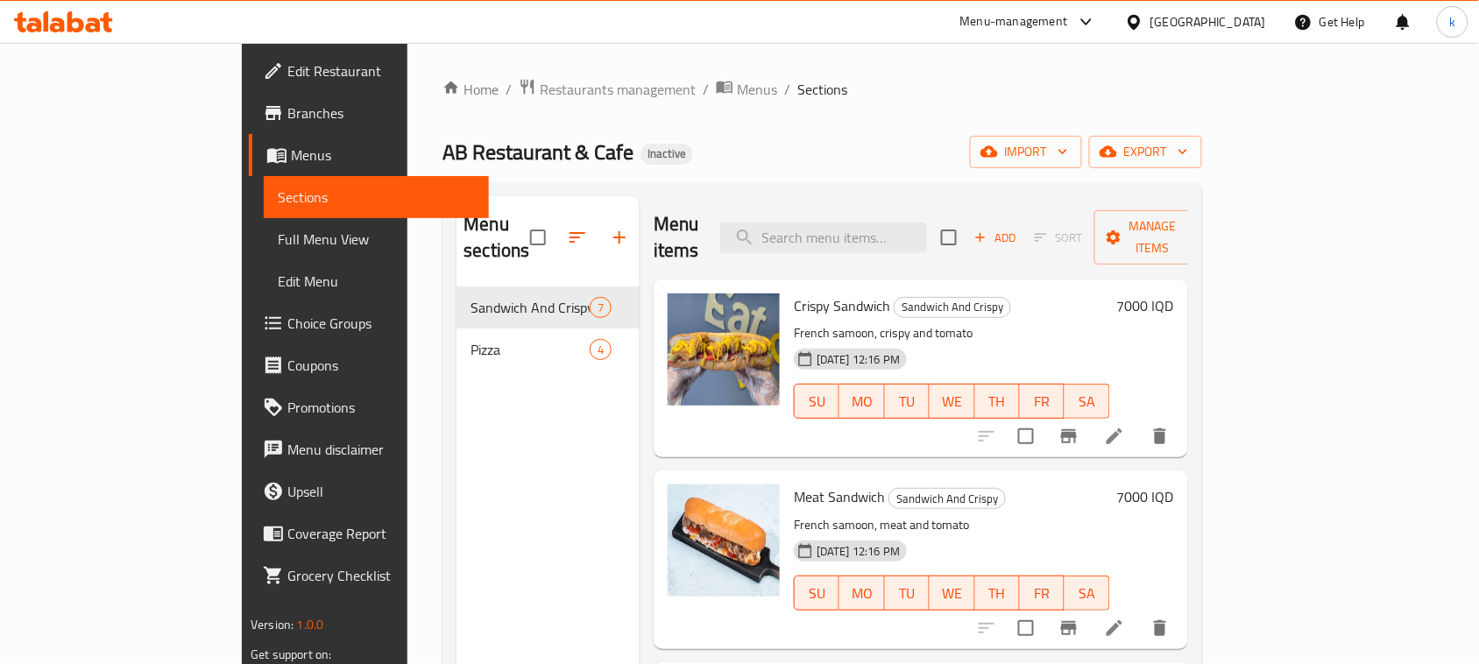
click at [747, 106] on div "Home / Restaurants management / Menus / Sections AB Restaurant & Cafe Inactive …" at bounding box center [821, 476] width 759 height 796
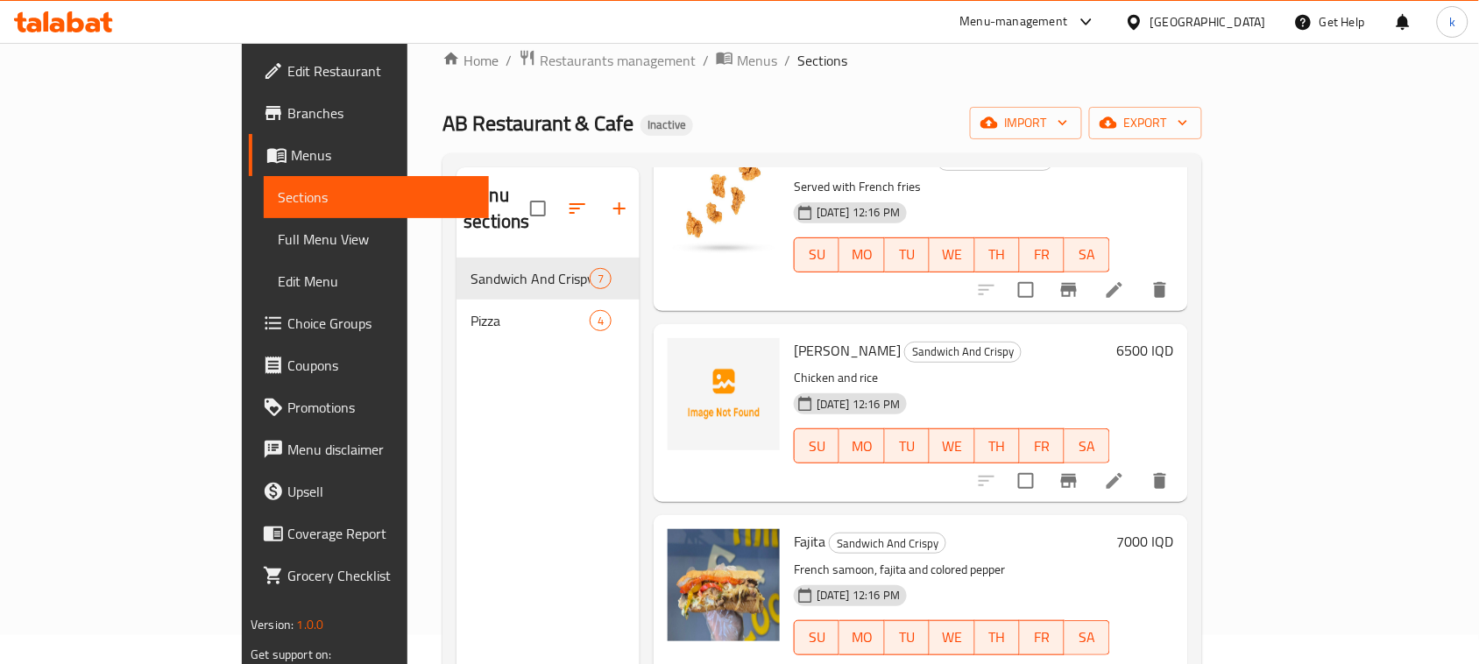
scroll to position [27, 0]
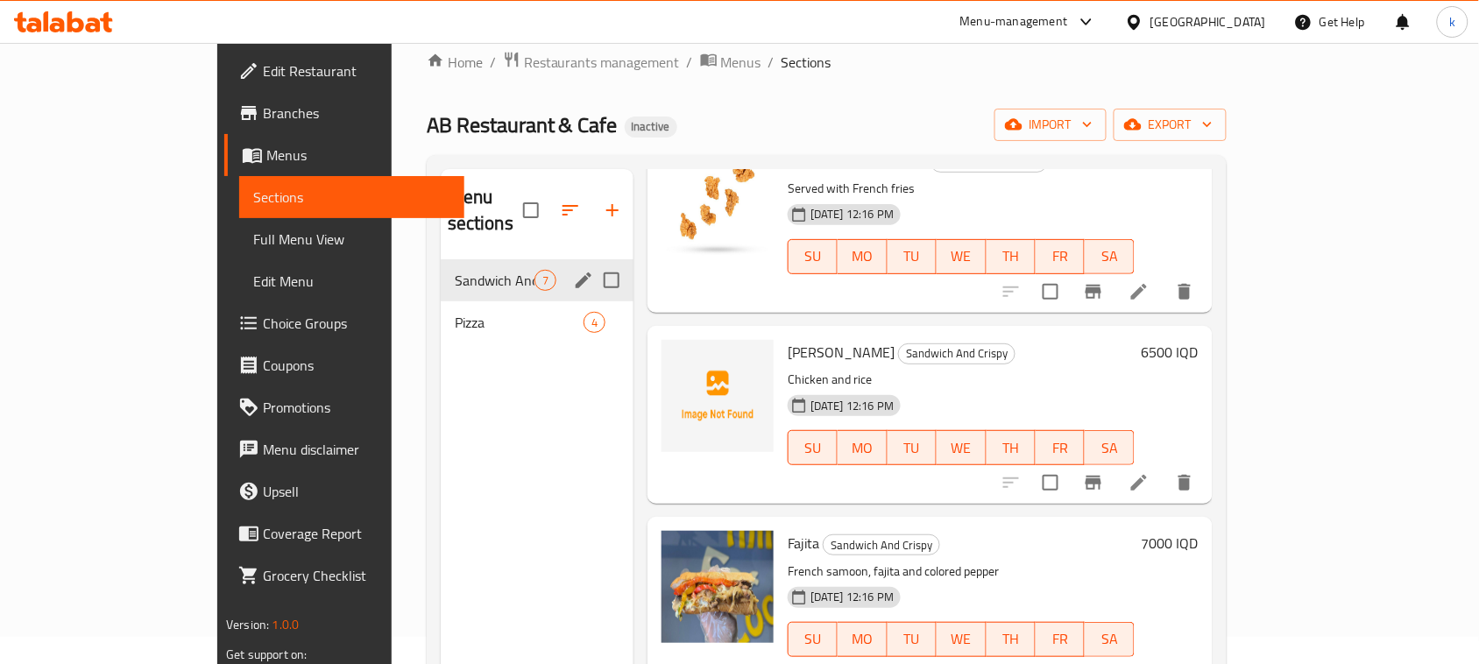
click at [441, 301] on div "Pizza 4" at bounding box center [537, 322] width 193 height 42
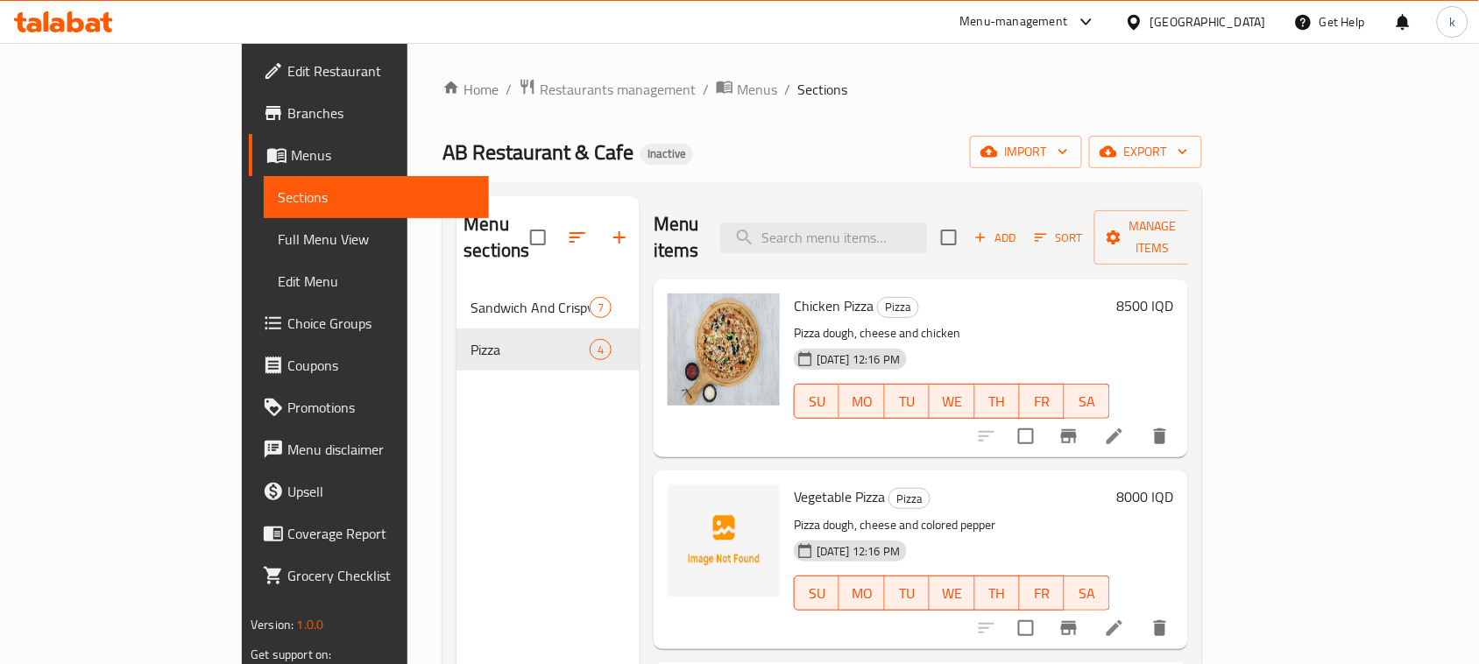
click at [795, 484] on span "Vegetable Pizza" at bounding box center [839, 497] width 91 height 26
copy h6 "Vegetable Pizza"
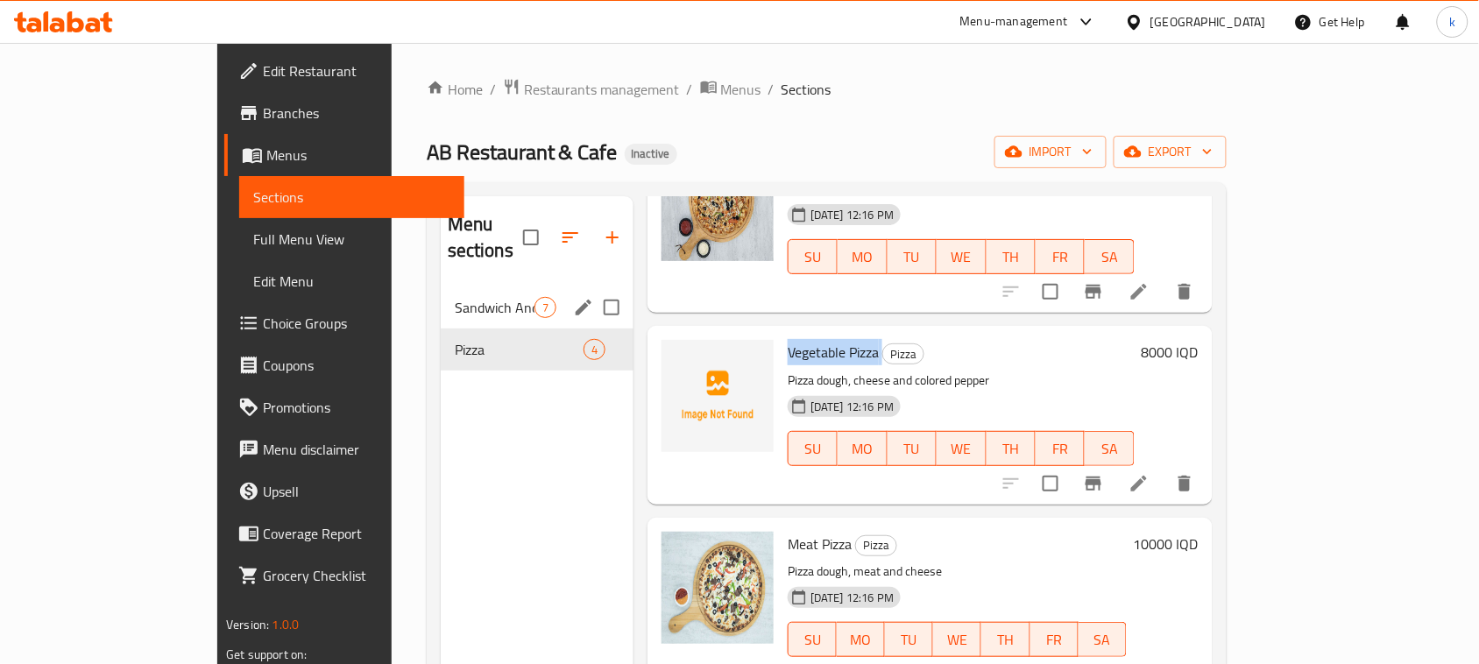
click at [455, 297] on span "Sandwich And Crispy" at bounding box center [495, 307] width 80 height 21
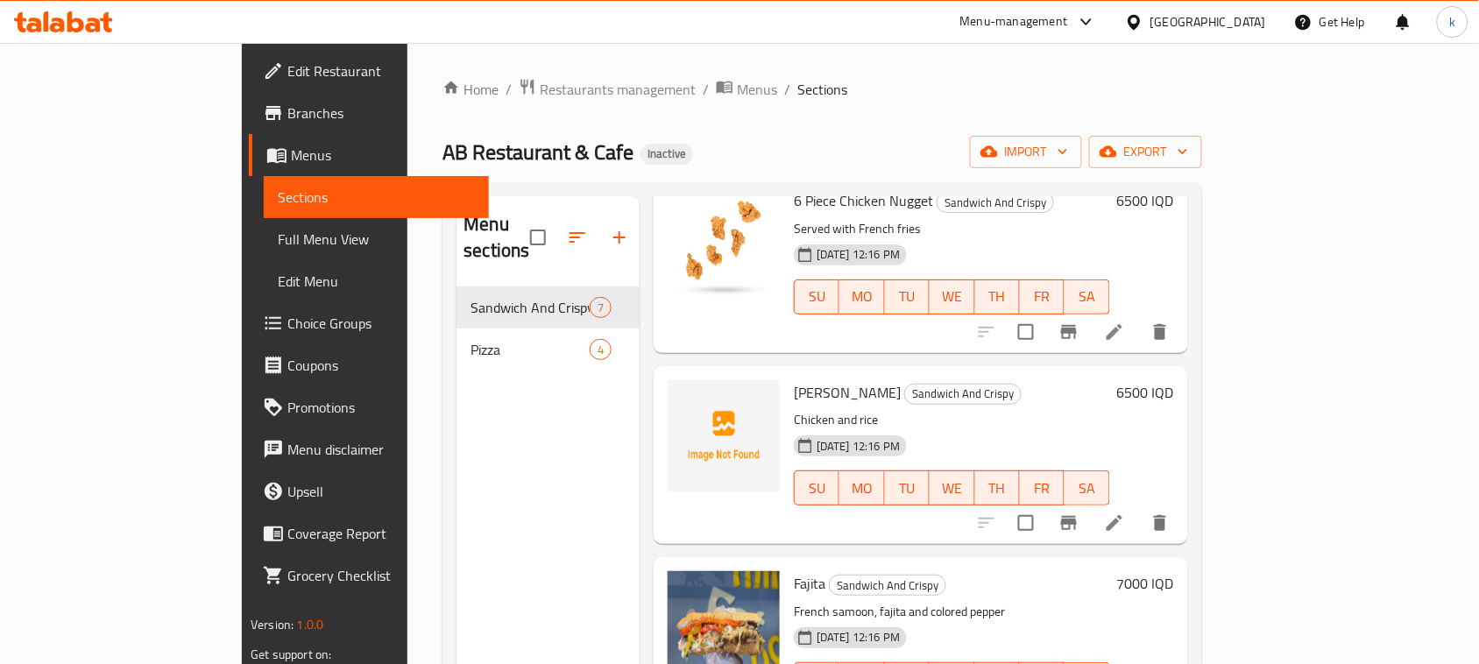
scroll to position [692, 0]
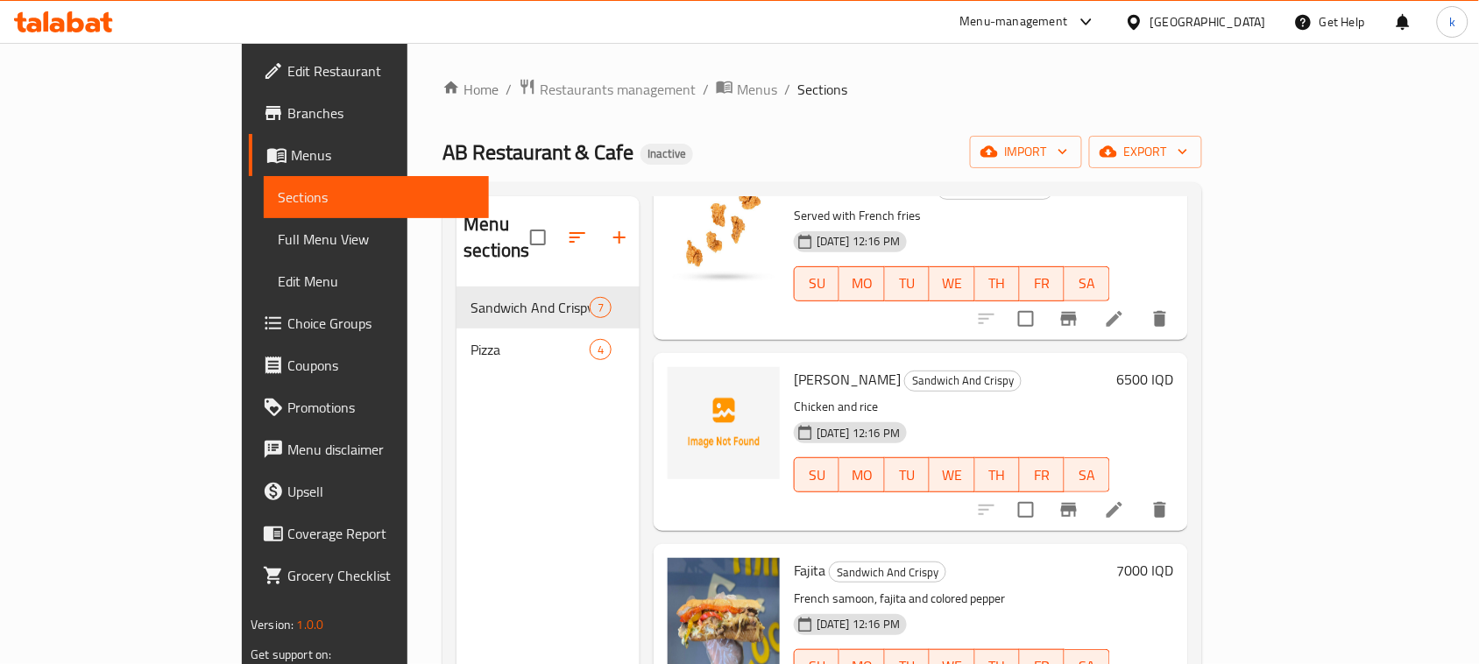
click at [794, 366] on span "[PERSON_NAME]" at bounding box center [847, 379] width 107 height 26
copy h6 "[PERSON_NAME]"
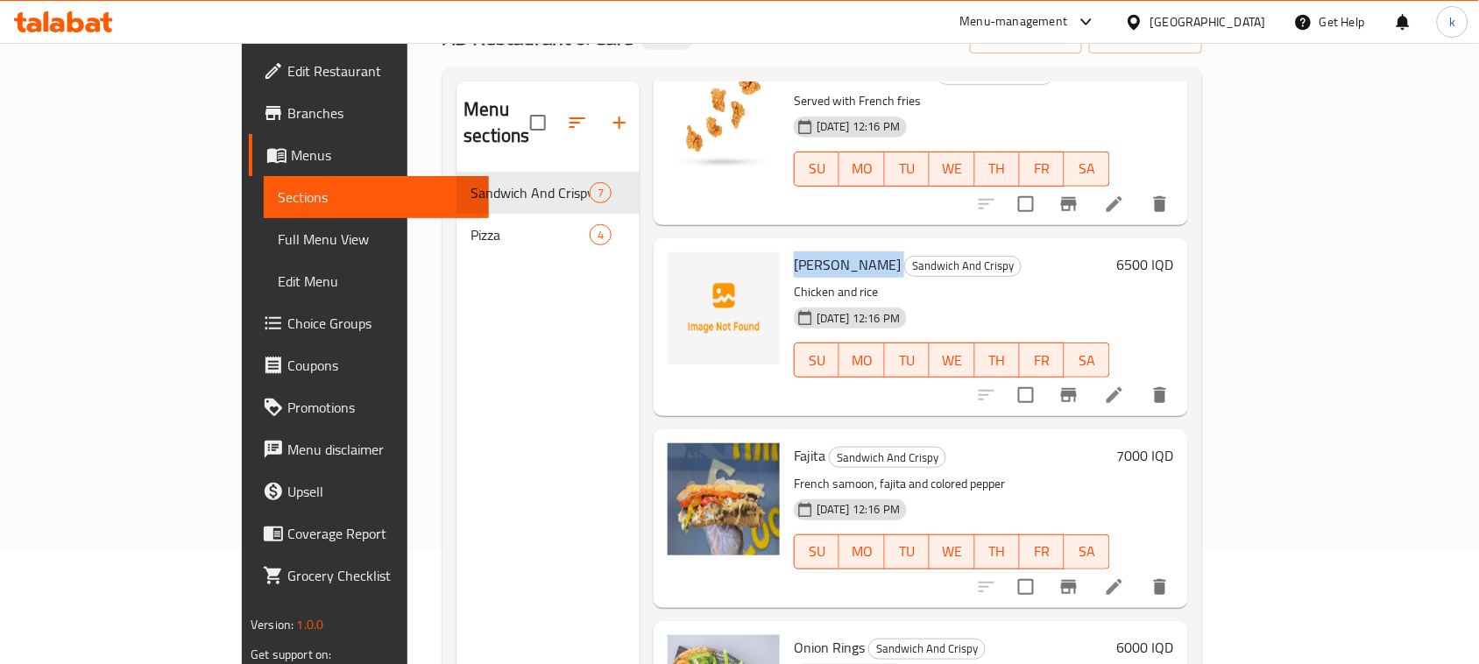
scroll to position [246, 0]
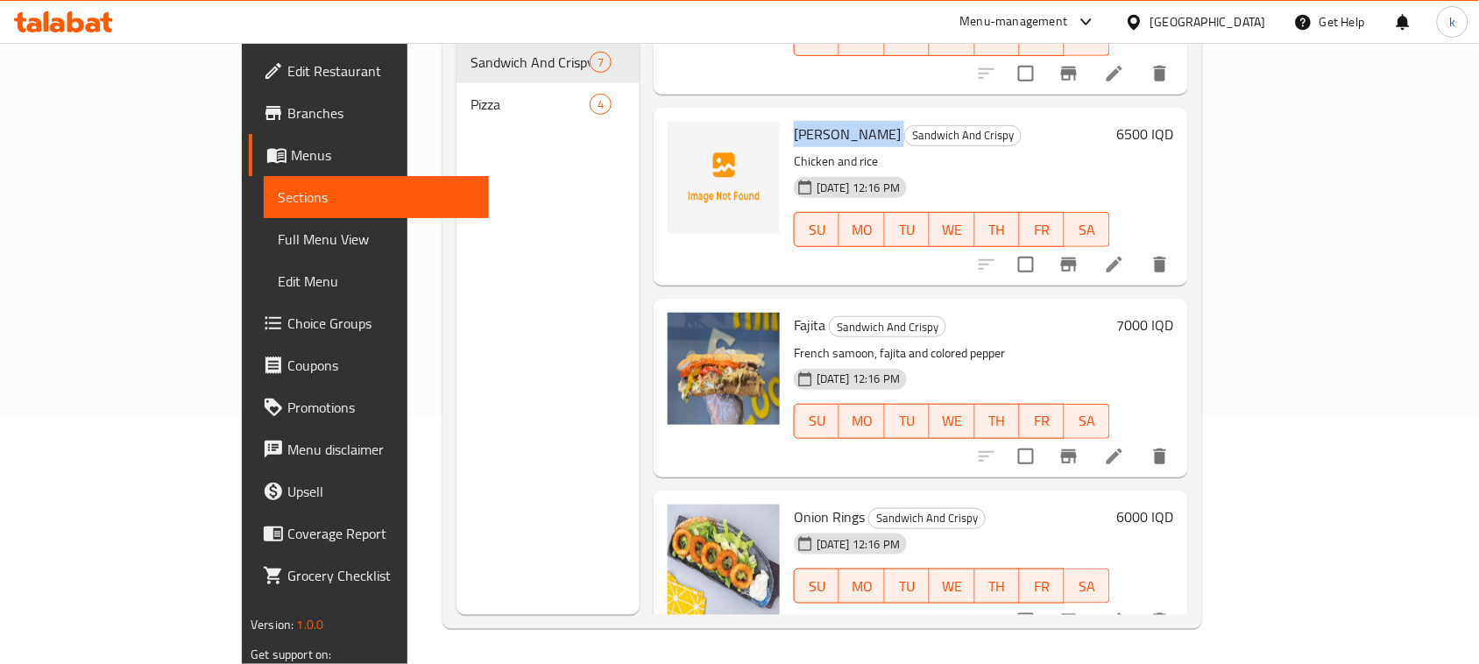
click at [278, 243] on span "Full Menu View" at bounding box center [376, 239] width 197 height 21
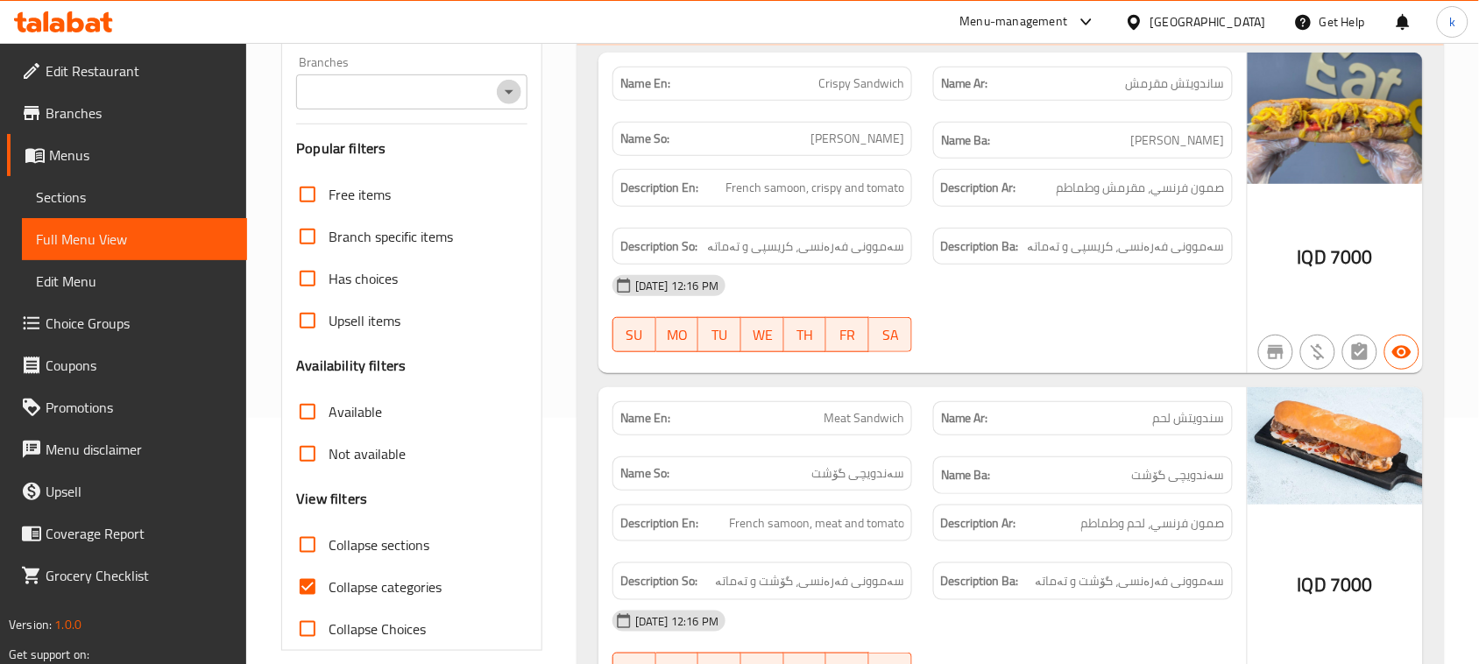
click at [509, 101] on icon "Open" at bounding box center [508, 91] width 21 height 21
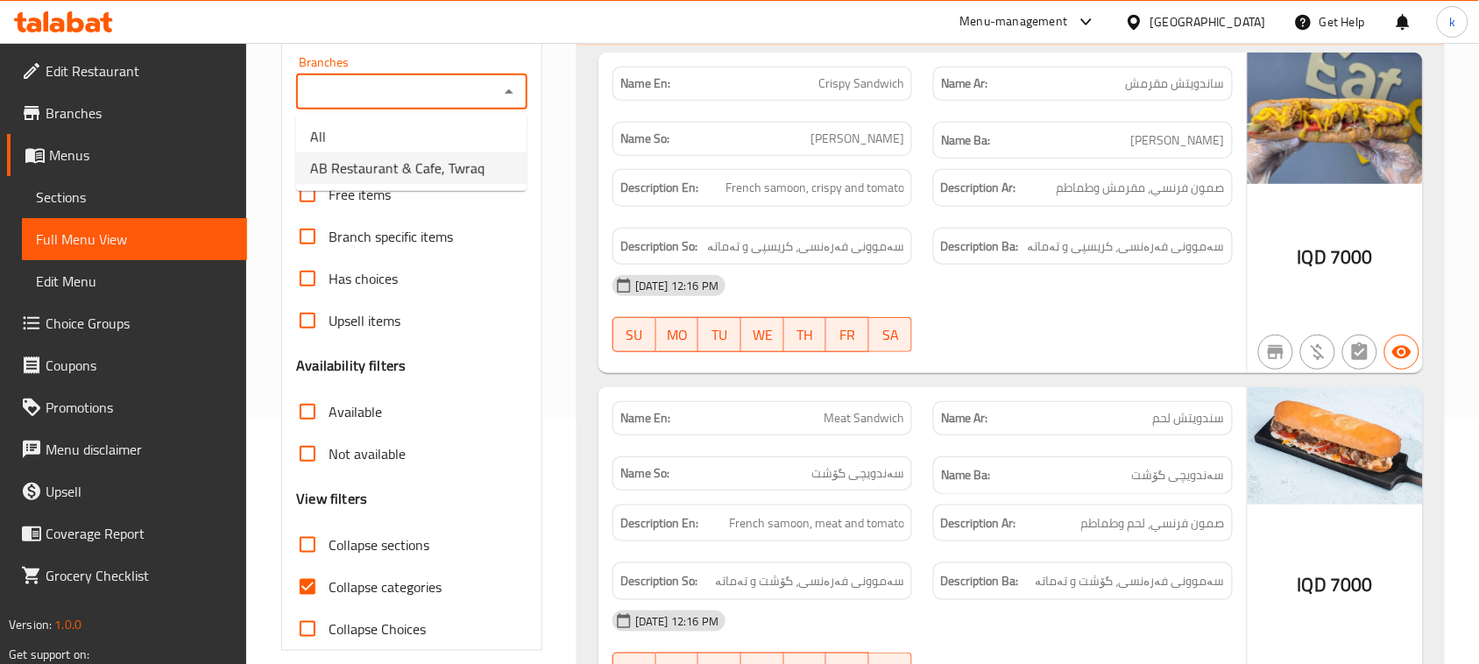
click at [458, 173] on span "AB Restaurant & Cafe, Twraq" at bounding box center [397, 168] width 174 height 21
type input "AB Restaurant & Cafe, Twraq"
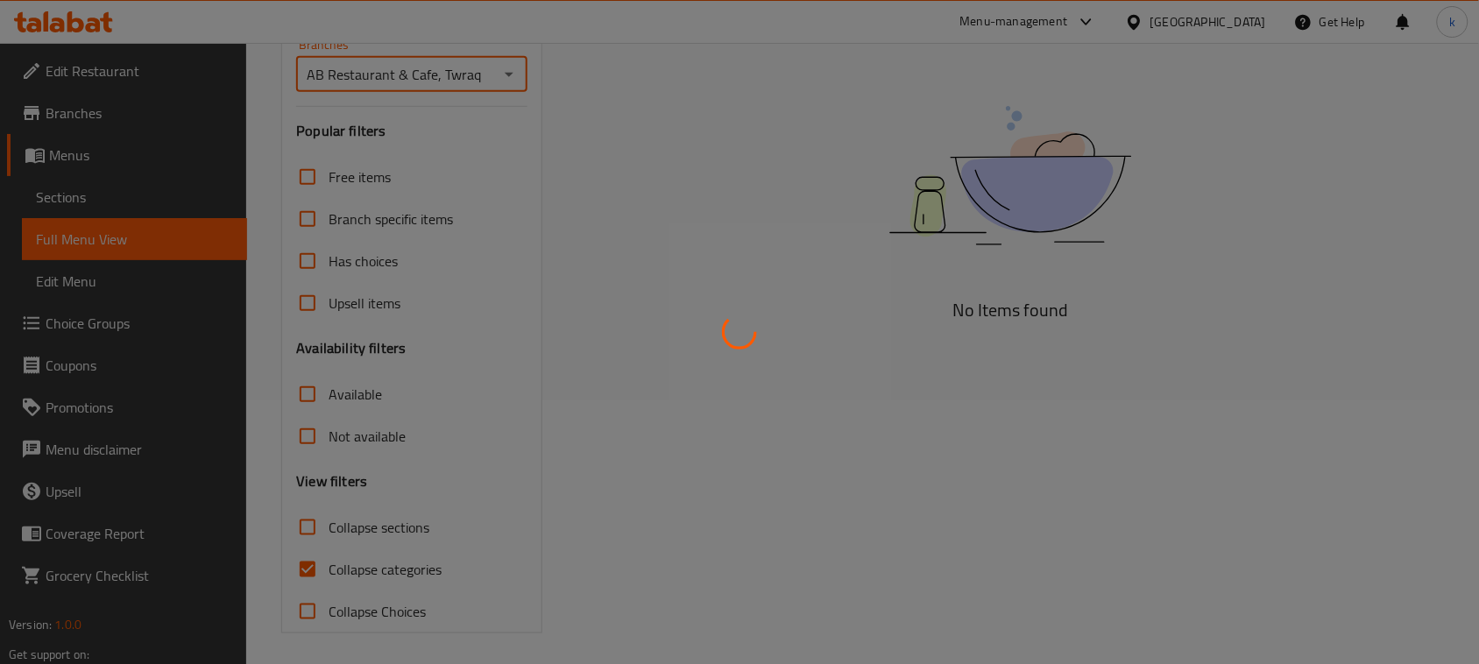
scroll to position [268, 0]
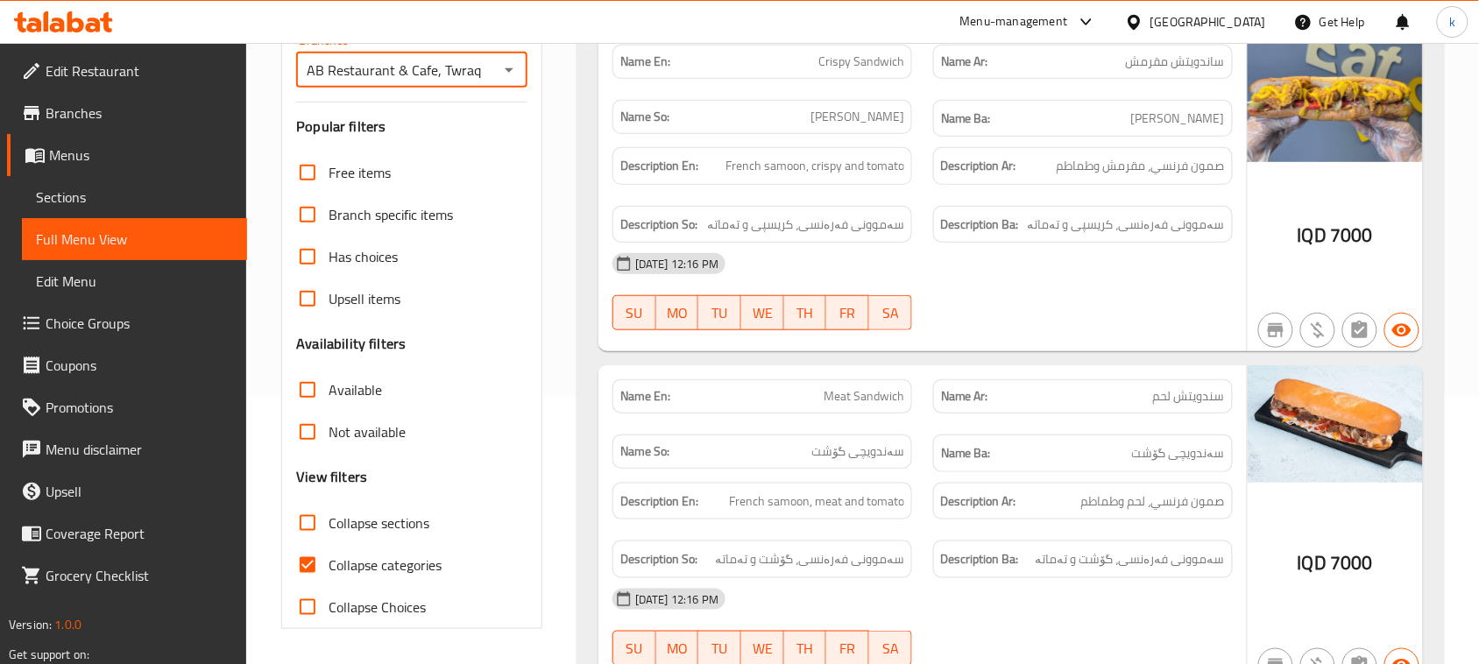
click at [304, 559] on input "Collapse categories" at bounding box center [307, 565] width 42 height 42
checkbox input "false"
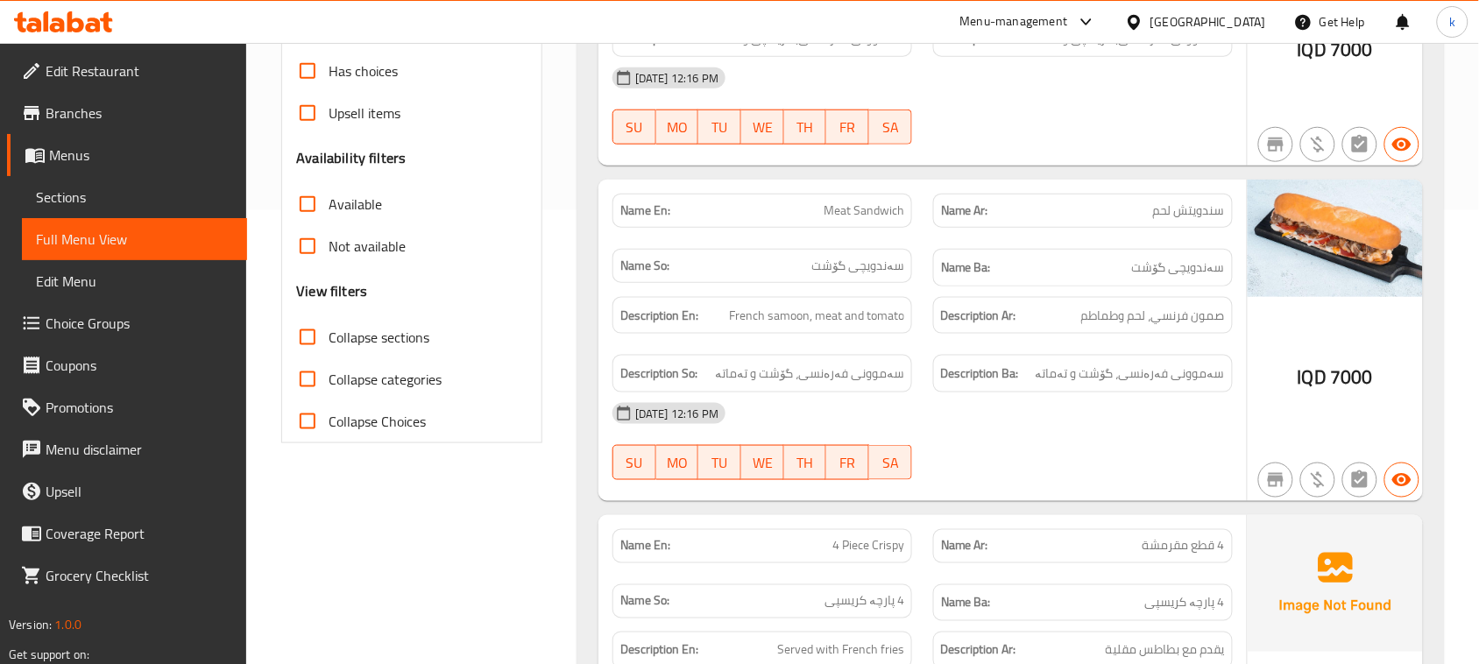
scroll to position [548, 0]
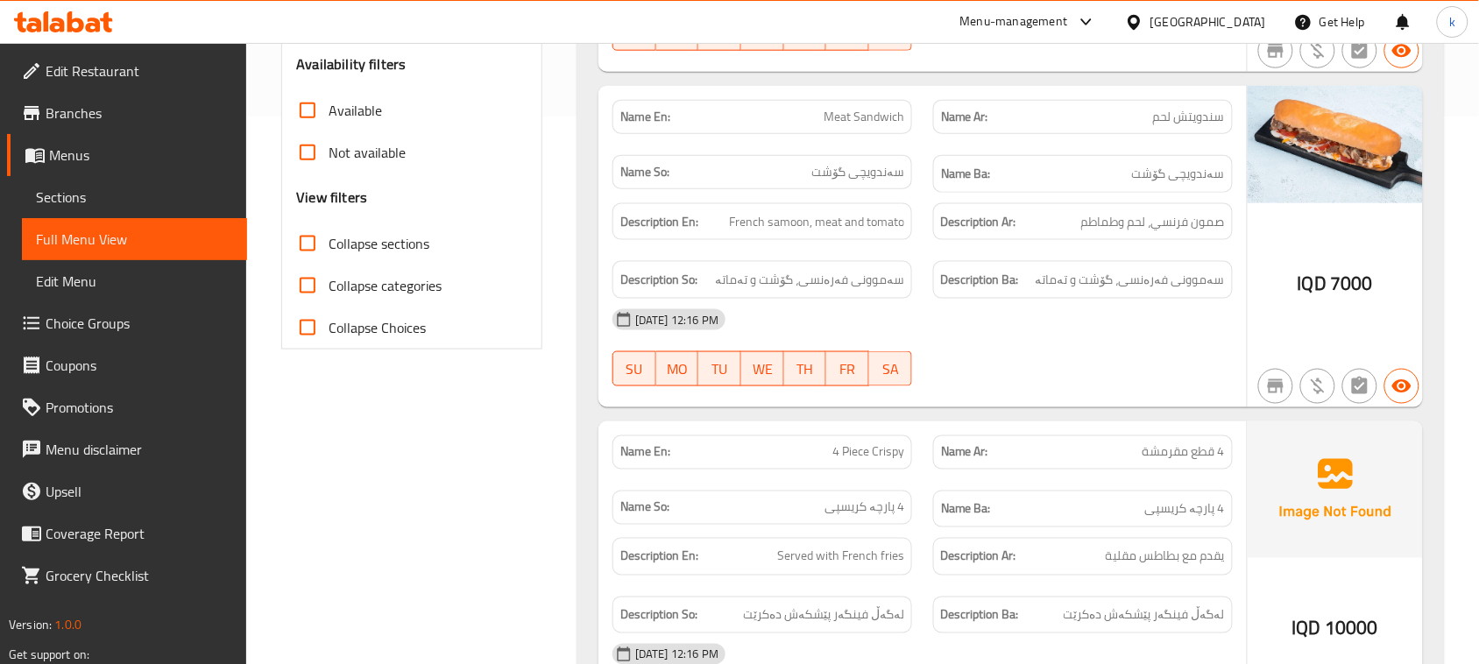
click at [81, 27] on icon at bounding box center [75, 21] width 17 height 21
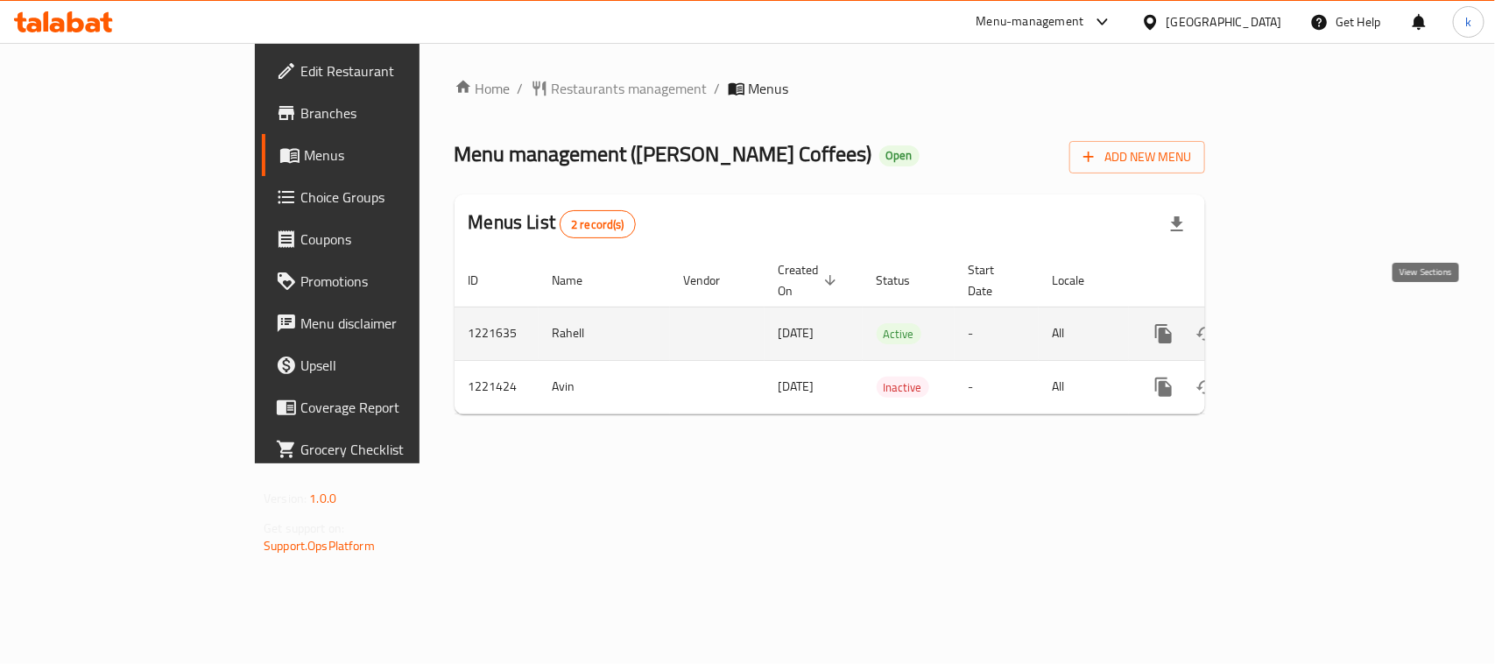
click at [1301, 323] on icon "enhanced table" at bounding box center [1290, 333] width 21 height 21
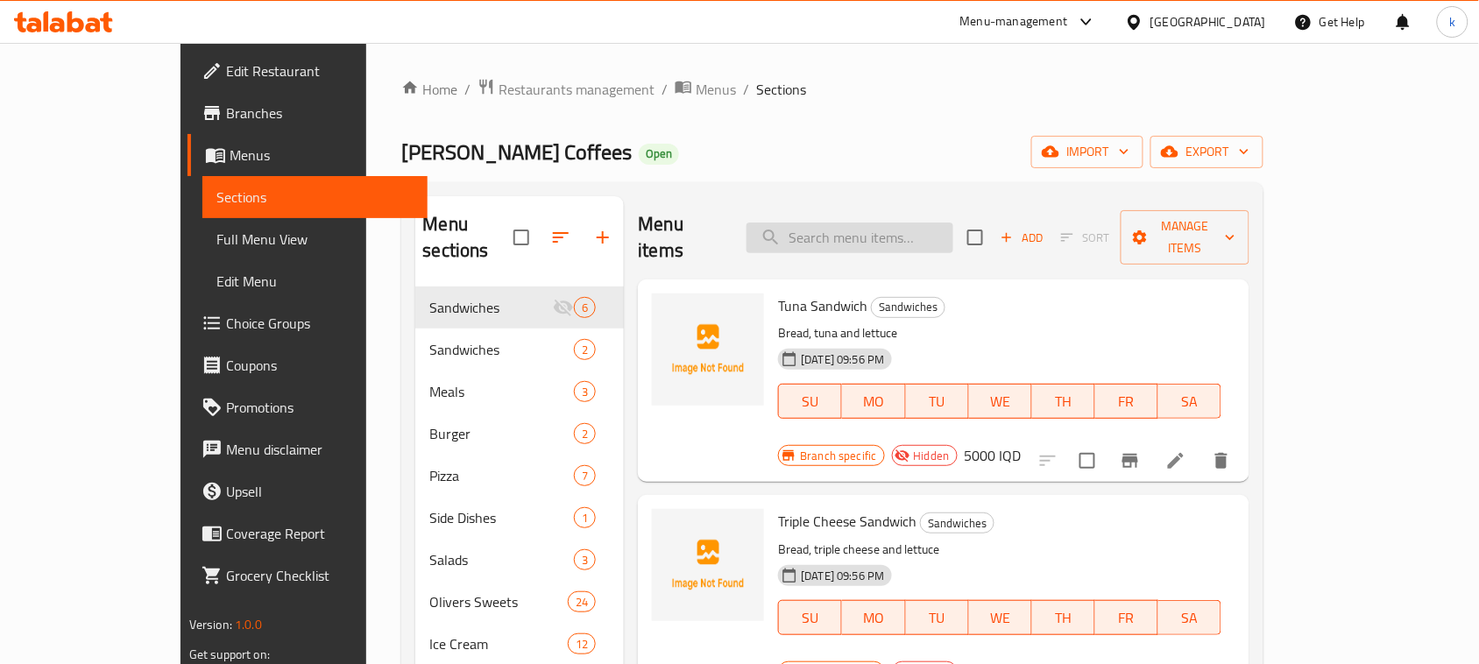
click at [859, 223] on input "search" at bounding box center [849, 238] width 207 height 31
paste input "Classic Burger"
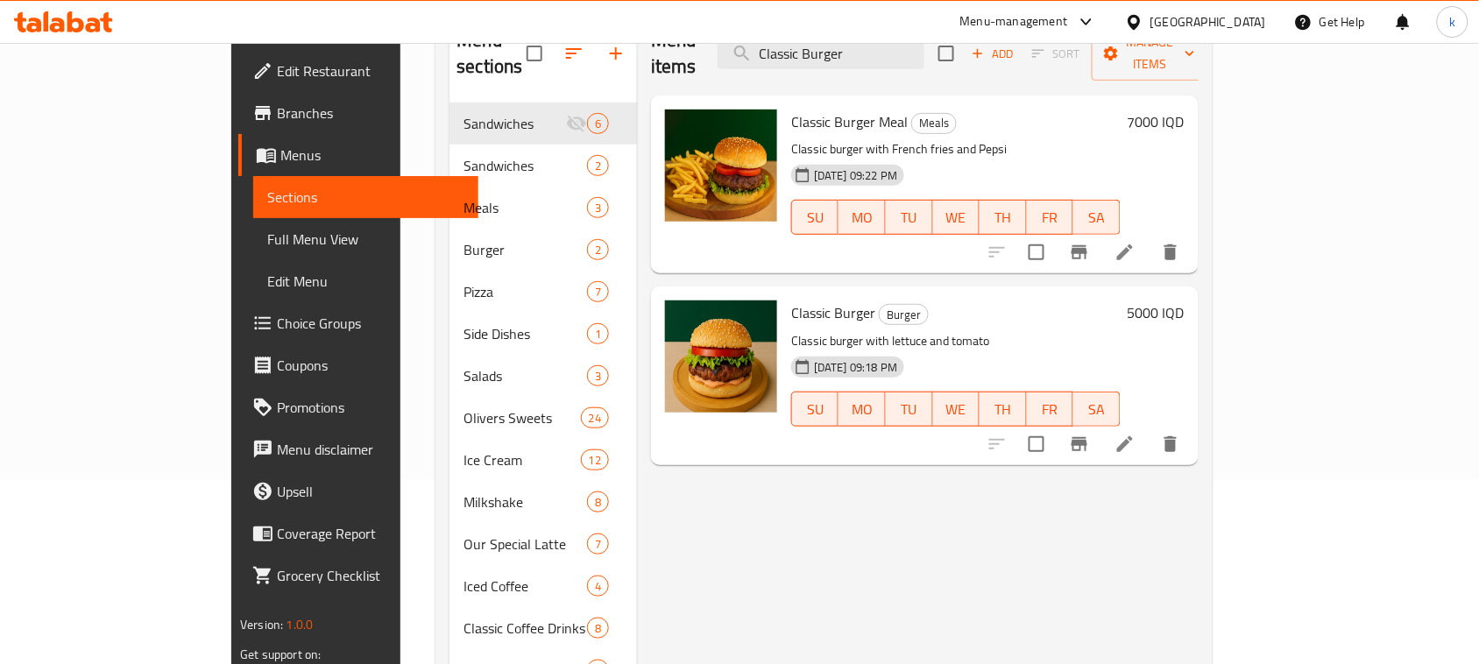
scroll to position [219, 0]
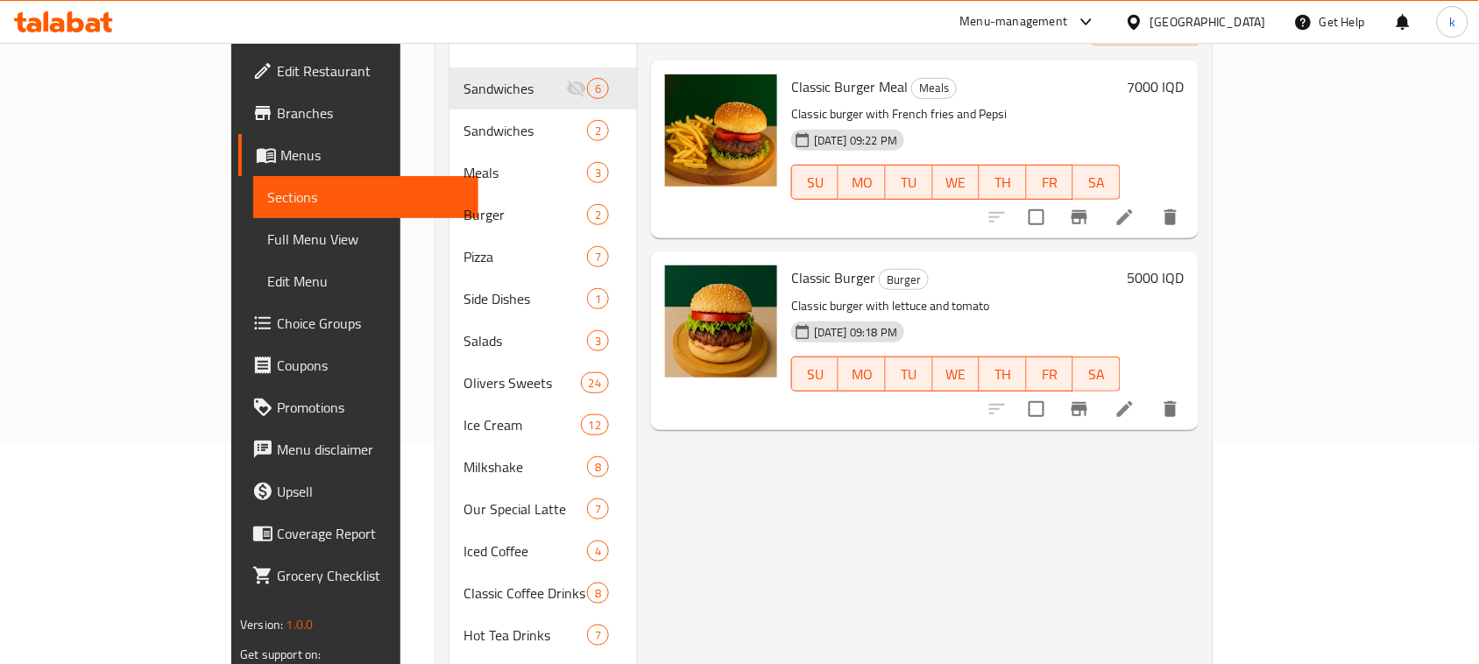
type input "Classic Burger"
click at [1184, 265] on h6 "5000 IQD" at bounding box center [1156, 277] width 57 height 25
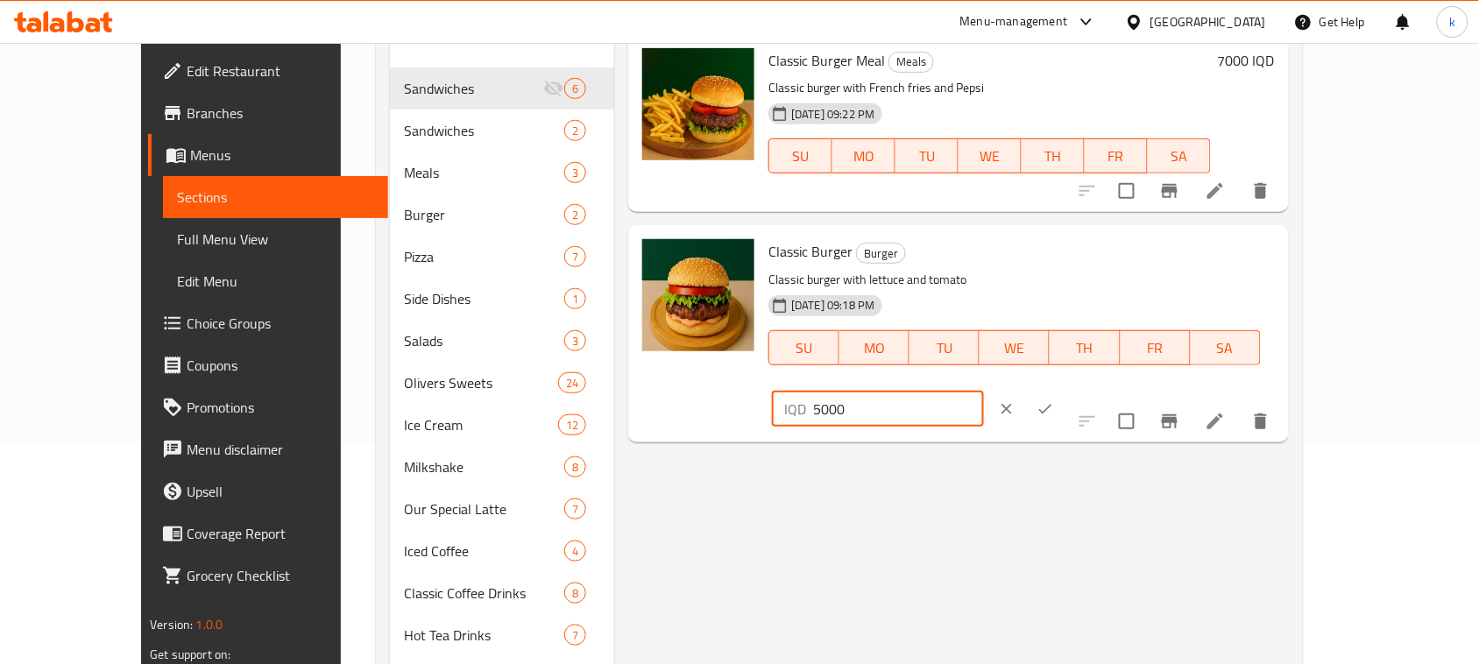
drag, startPoint x: 1234, startPoint y: 260, endPoint x: 1022, endPoint y: 264, distance: 211.2
click at [1025, 264] on div "Classic Burger Burger Classic burger with lettuce and tomato 20-09-2025 09:18 P…" at bounding box center [1021, 333] width 520 height 202
paste input "5"
type input "5500"
click at [1051, 404] on icon "ok" at bounding box center [1044, 409] width 13 height 10
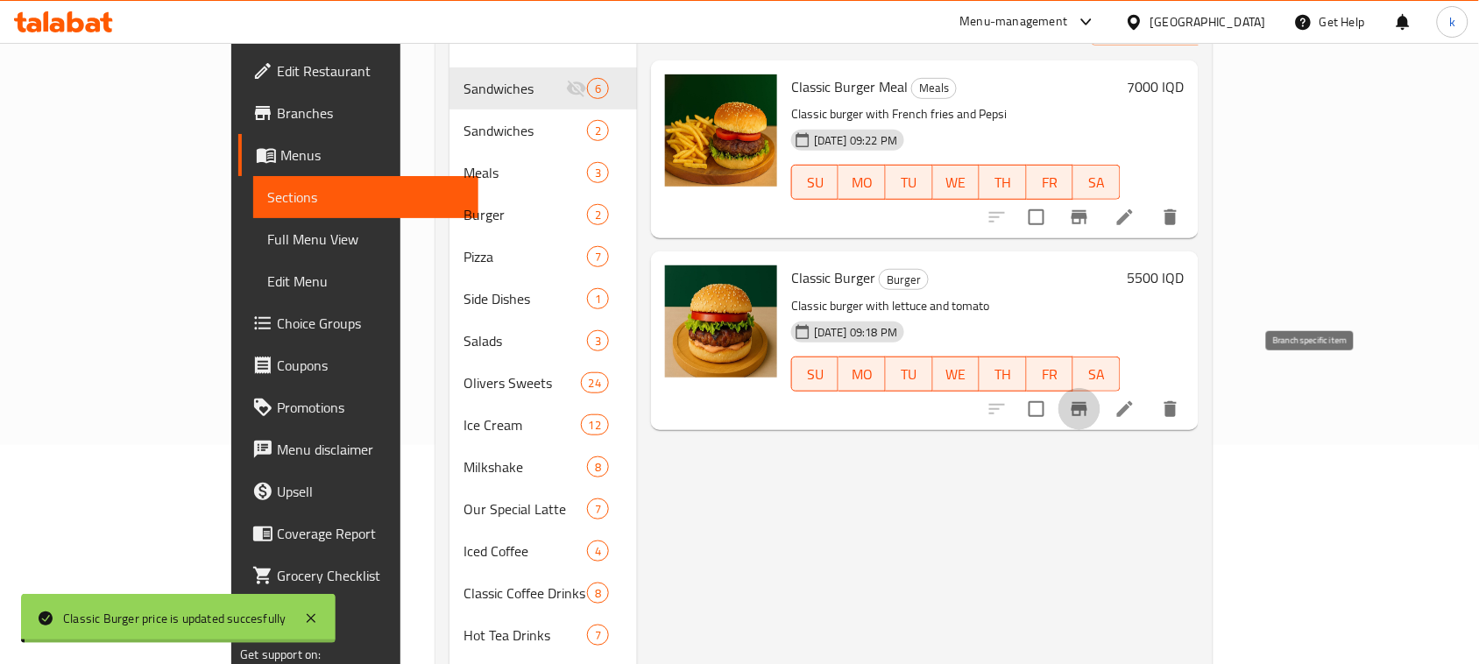
click at [1090, 399] on icon "Branch-specific-item" at bounding box center [1079, 409] width 21 height 21
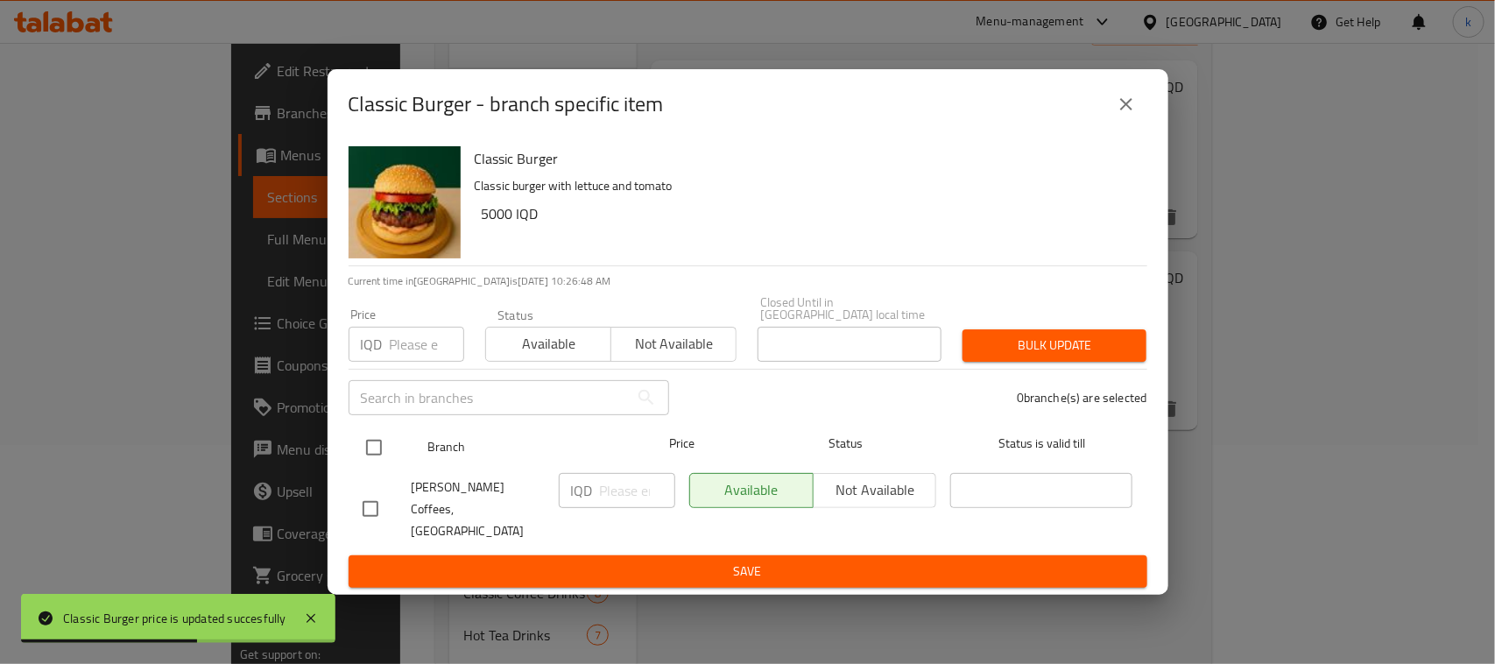
click at [382, 449] on input "checkbox" at bounding box center [374, 447] width 37 height 37
checkbox input "true"
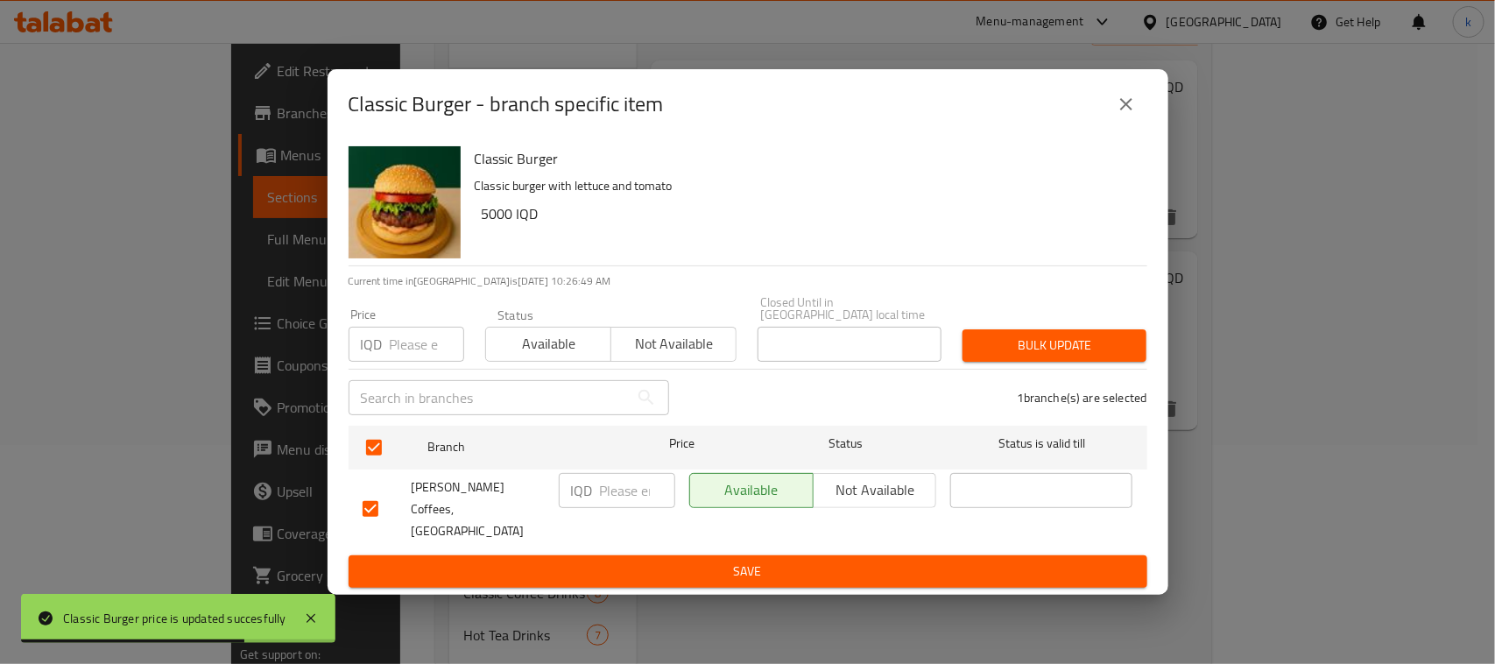
click at [613, 496] on input "number" at bounding box center [637, 490] width 75 height 35
paste input "5500"
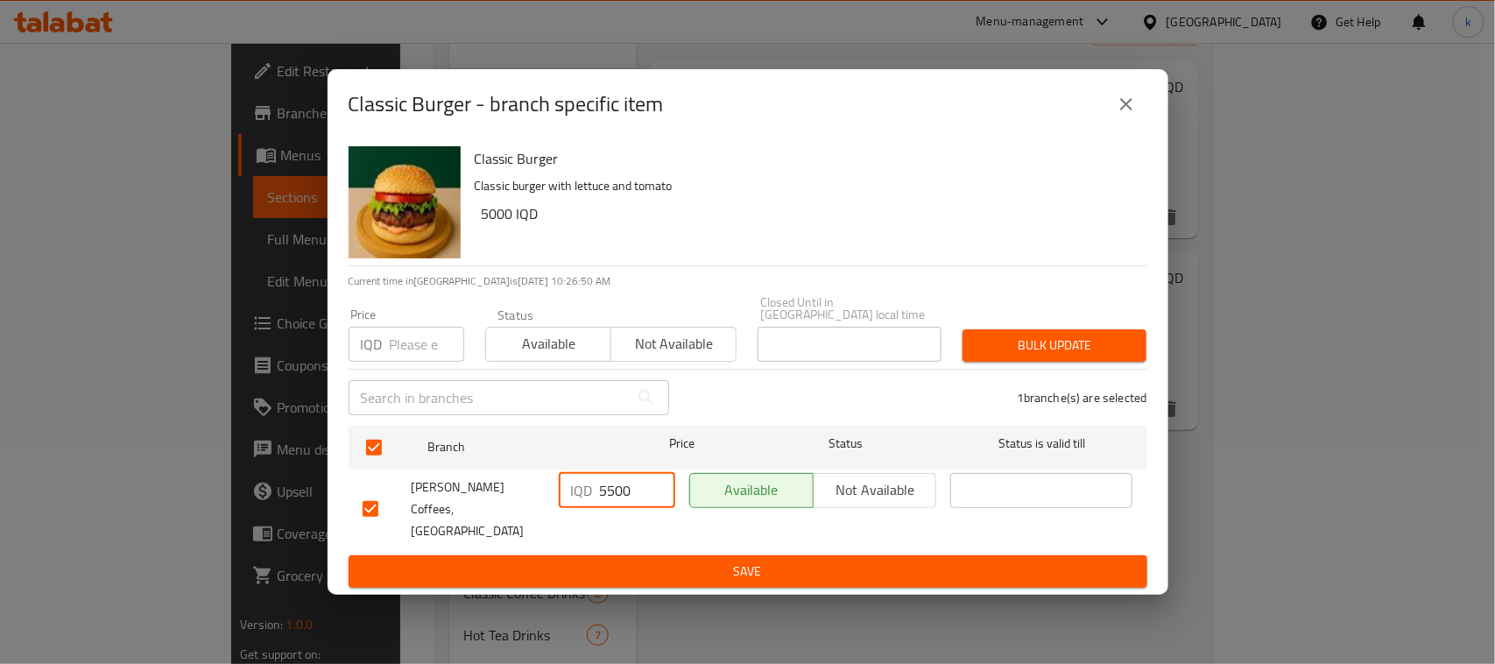
type input "5500"
click at [798, 561] on span "Save" at bounding box center [748, 572] width 771 height 22
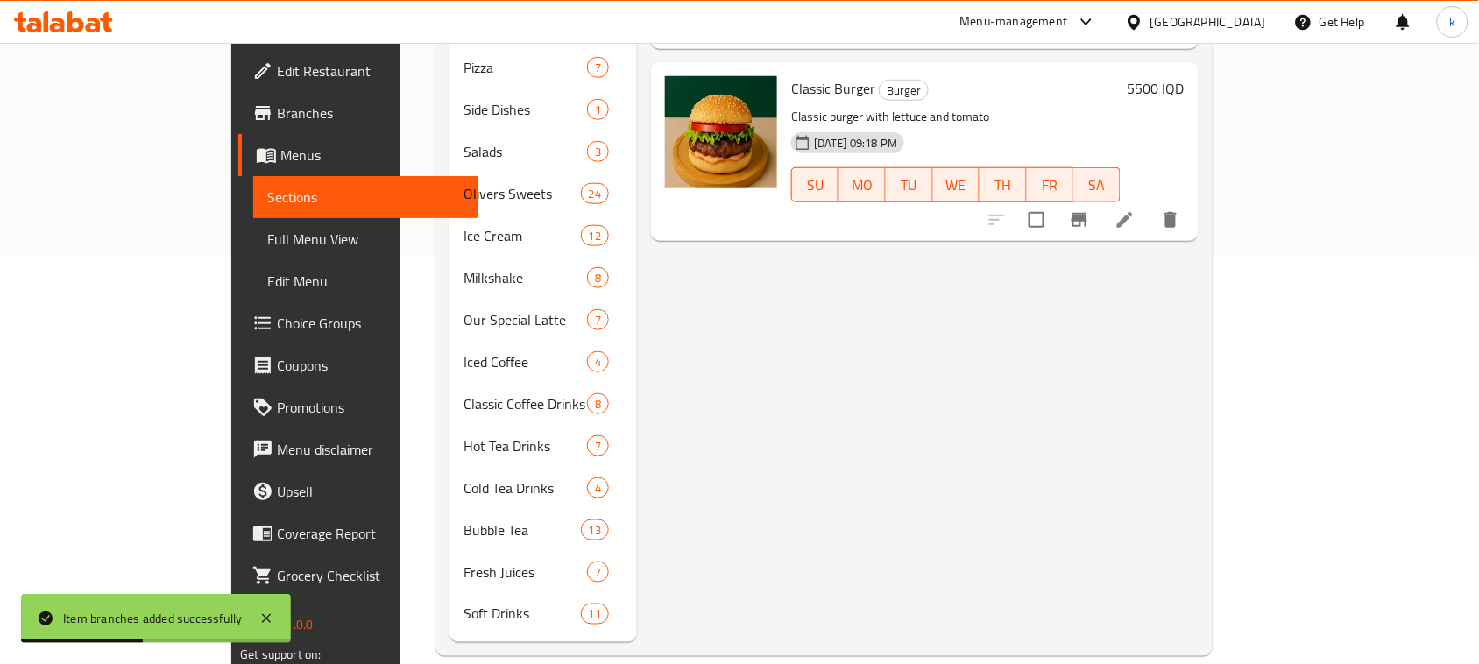
scroll to position [0, 0]
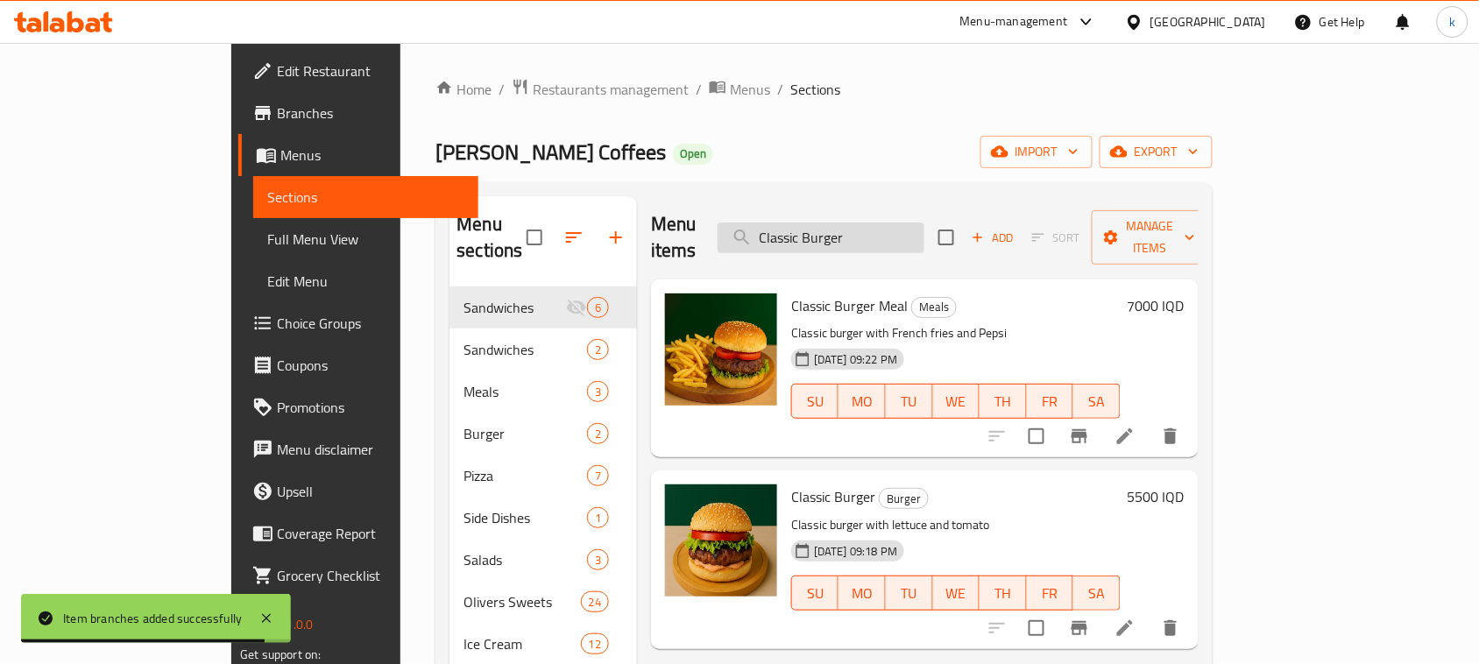
click at [924, 223] on input "Classic Burger" at bounding box center [821, 238] width 207 height 31
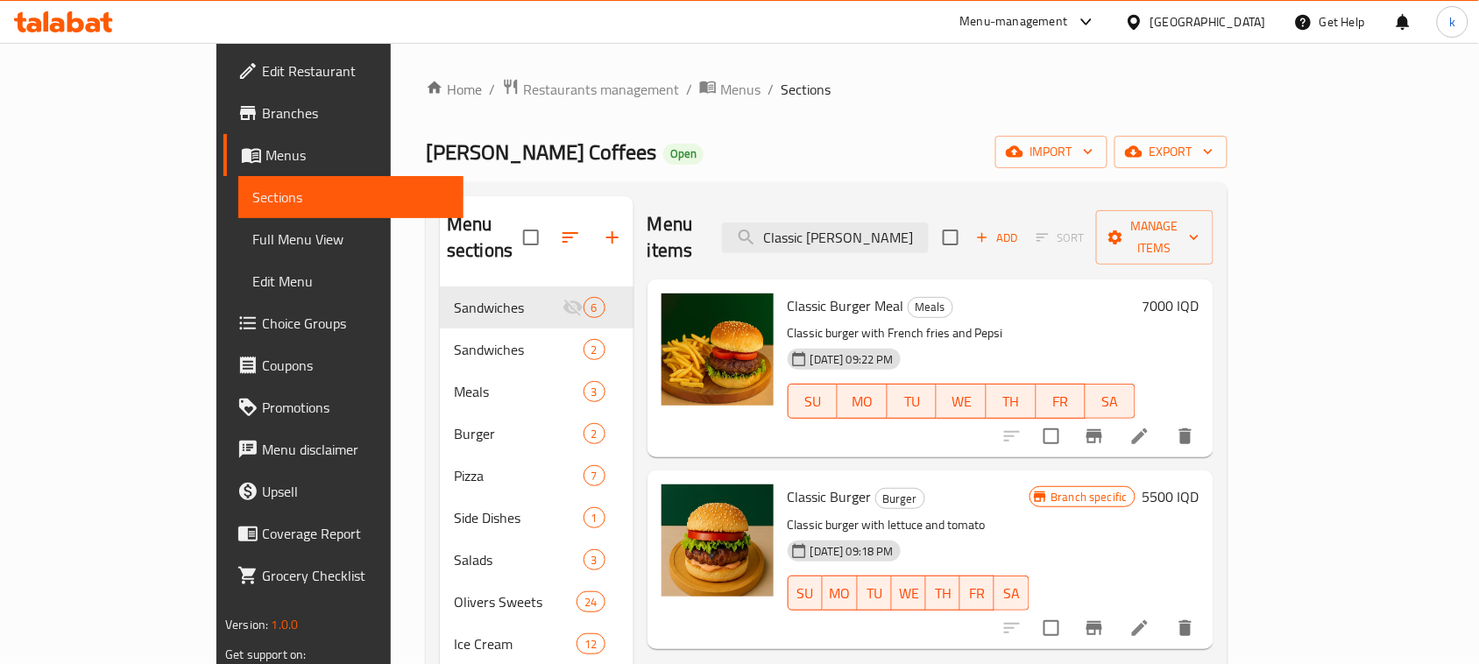
drag, startPoint x: 1004, startPoint y: 232, endPoint x: 749, endPoint y: 235, distance: 255.0
click at [749, 235] on div "Menu items Classic Burge Add Sort Manage items" at bounding box center [930, 237] width 566 height 83
paste input "heese Burger"
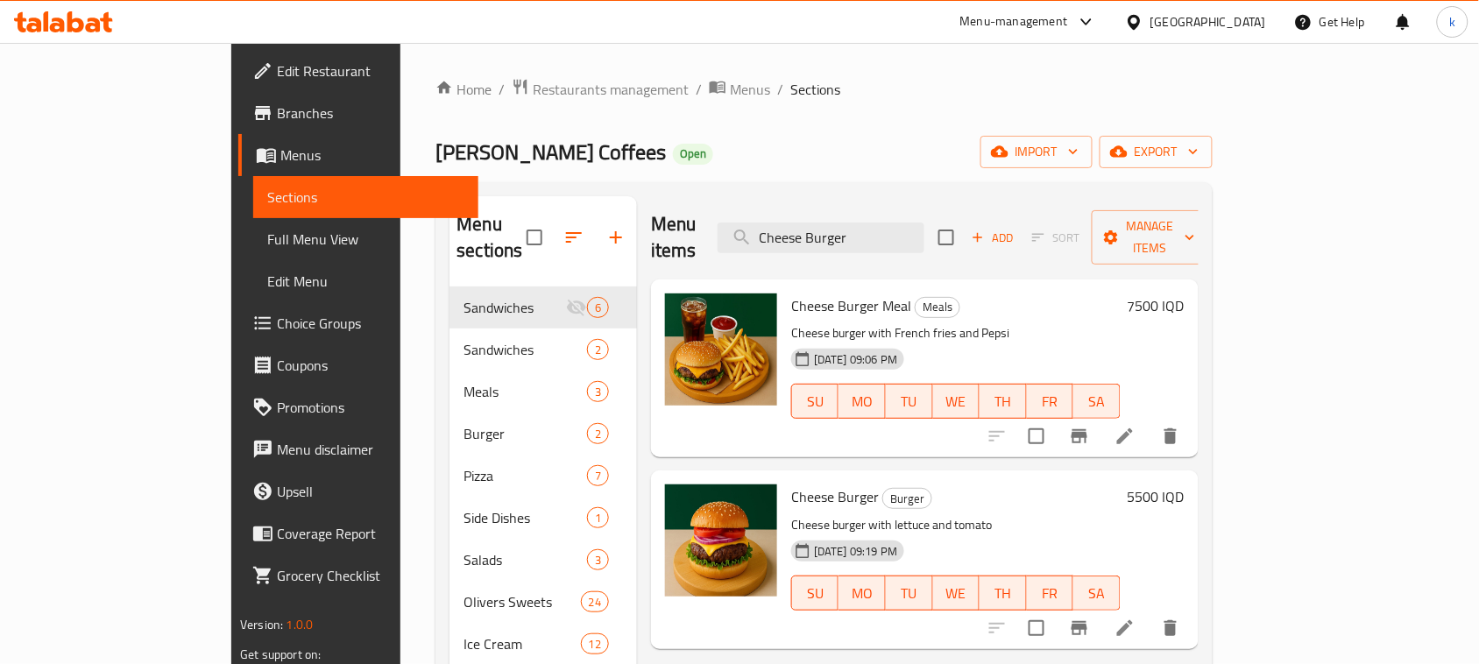
scroll to position [110, 0]
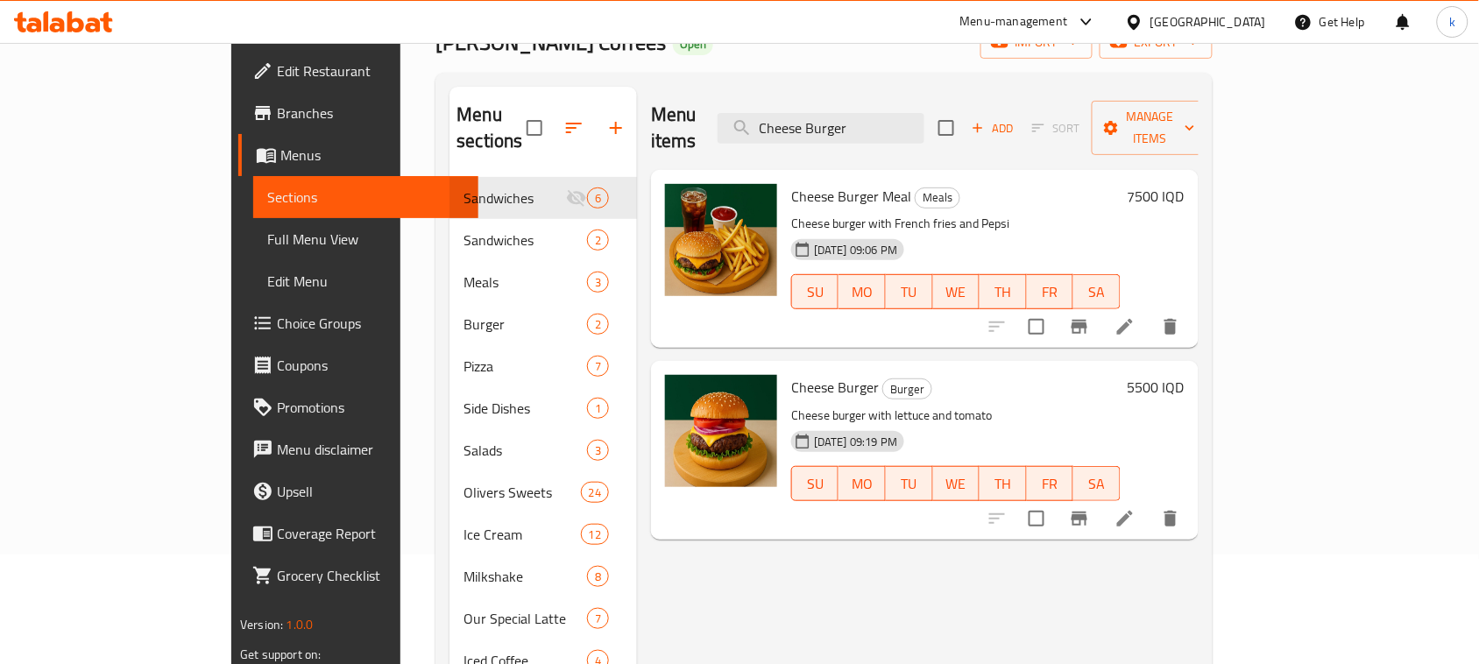
type input "Cheese Burger"
click at [1184, 375] on h6 "5500 IQD" at bounding box center [1156, 387] width 57 height 25
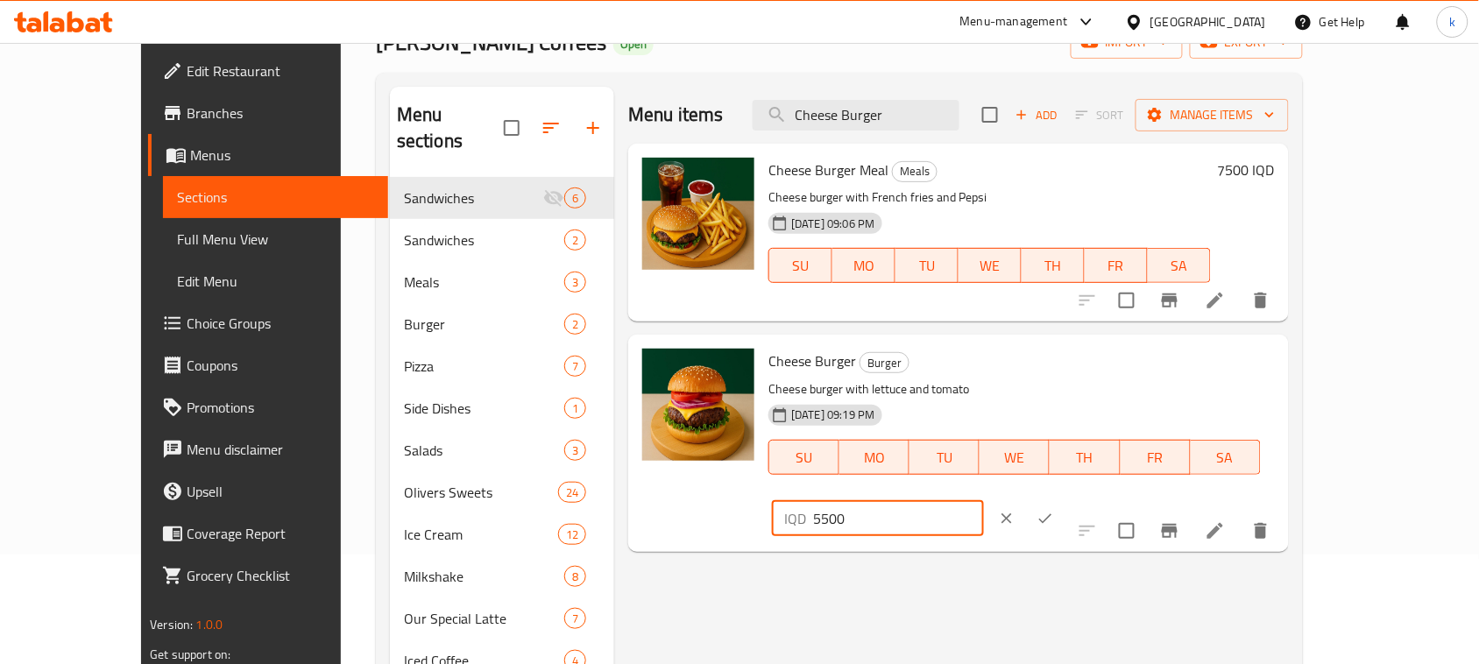
drag, startPoint x: 1271, startPoint y: 364, endPoint x: 933, endPoint y: 403, distance: 340.5
click at [933, 403] on div "Cheese Burger Burger Cheese burger with lettuce and tomato 20-09-2025 09:19 PM …" at bounding box center [1021, 443] width 520 height 202
paste input "60"
type input "6000"
click at [1054, 510] on icon "ok" at bounding box center [1045, 519] width 18 height 18
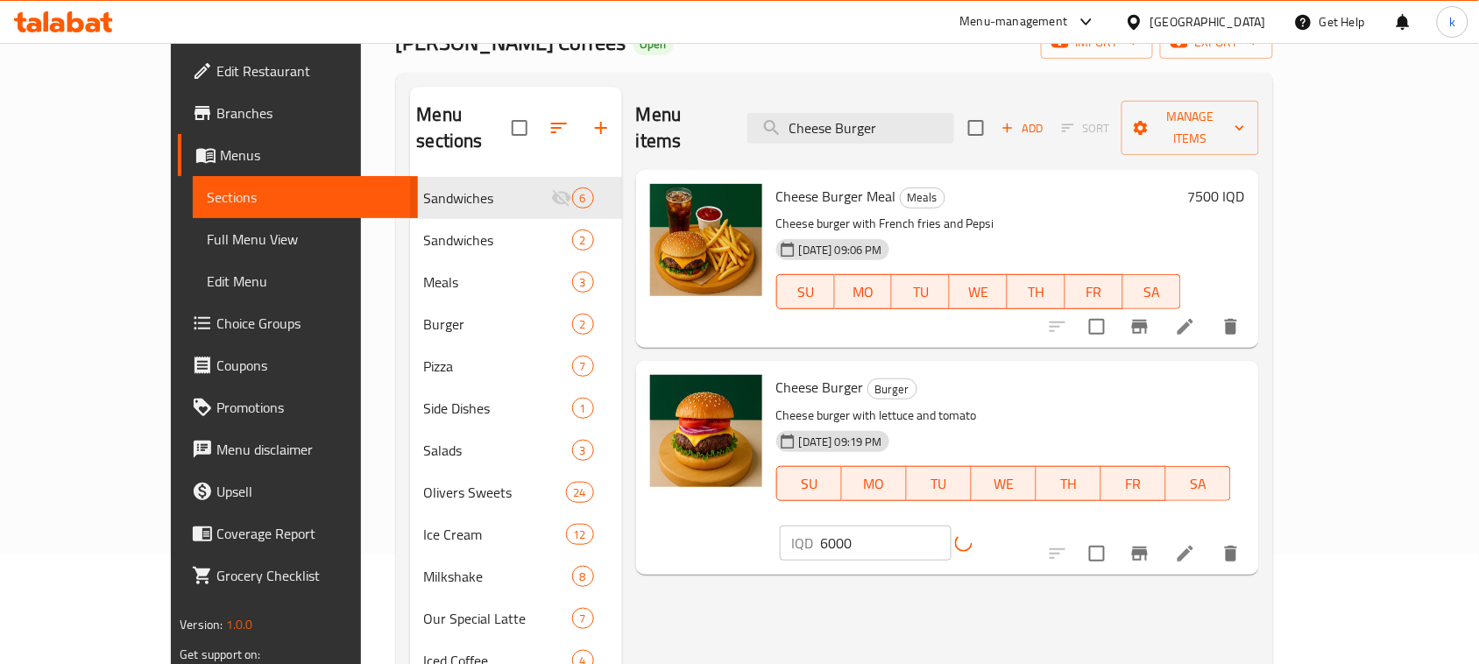
click at [1161, 533] on button "Branch-specific-item" at bounding box center [1140, 554] width 42 height 42
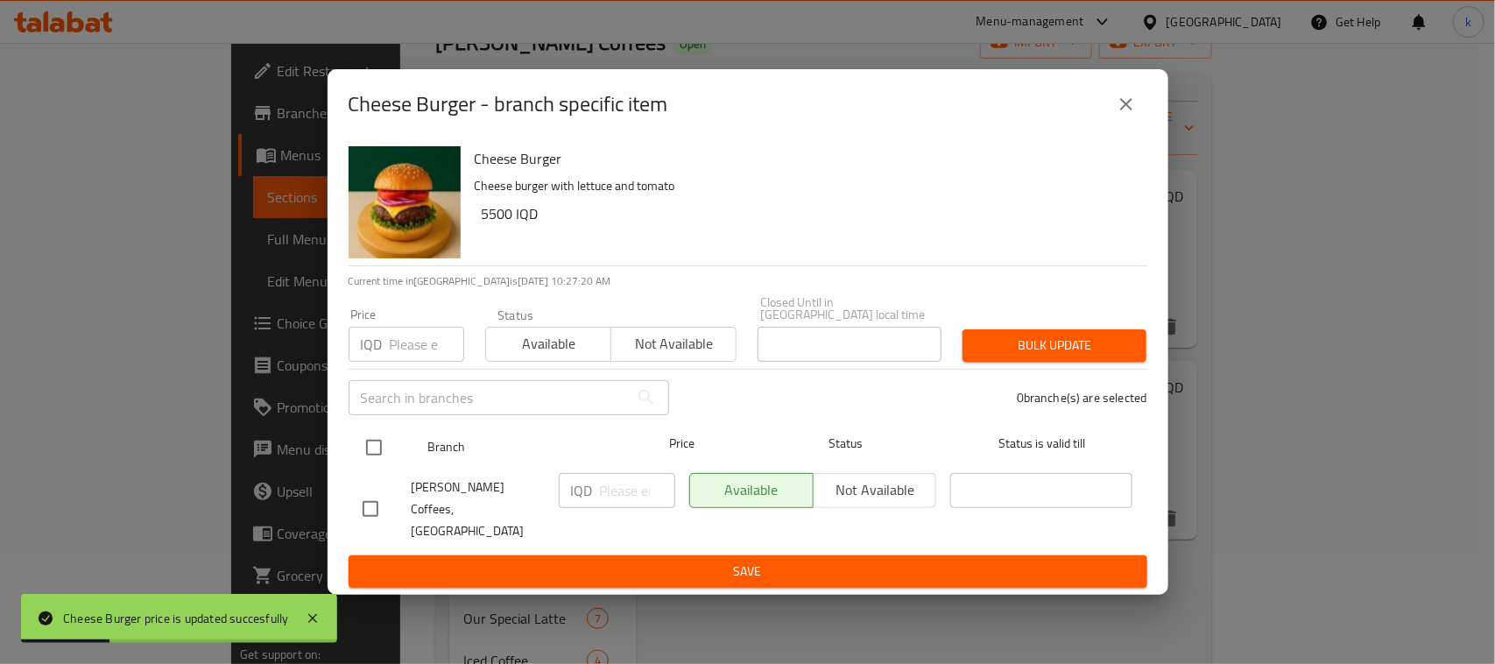
click at [373, 448] on input "checkbox" at bounding box center [374, 447] width 37 height 37
checkbox input "true"
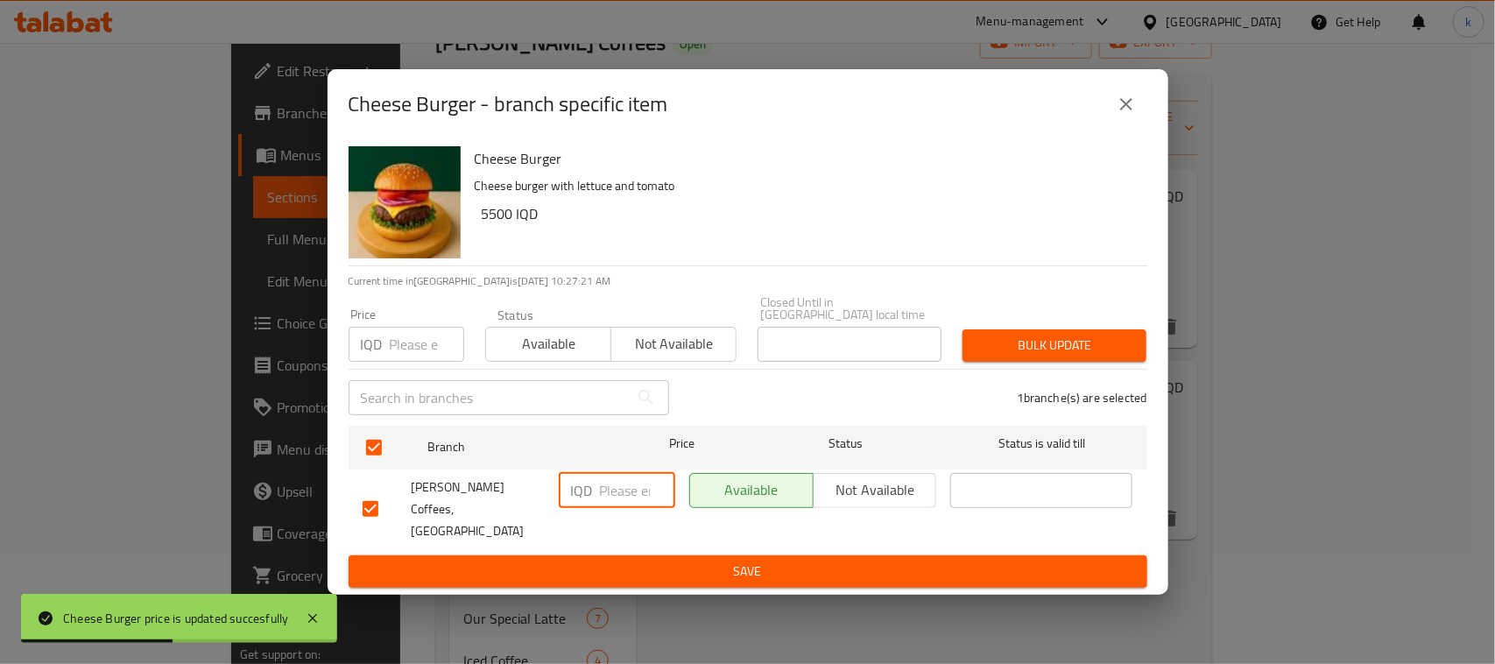
click at [605, 497] on input "number" at bounding box center [637, 490] width 75 height 35
paste input "6000"
type input "6000"
click at [673, 561] on span "Save" at bounding box center [748, 572] width 771 height 22
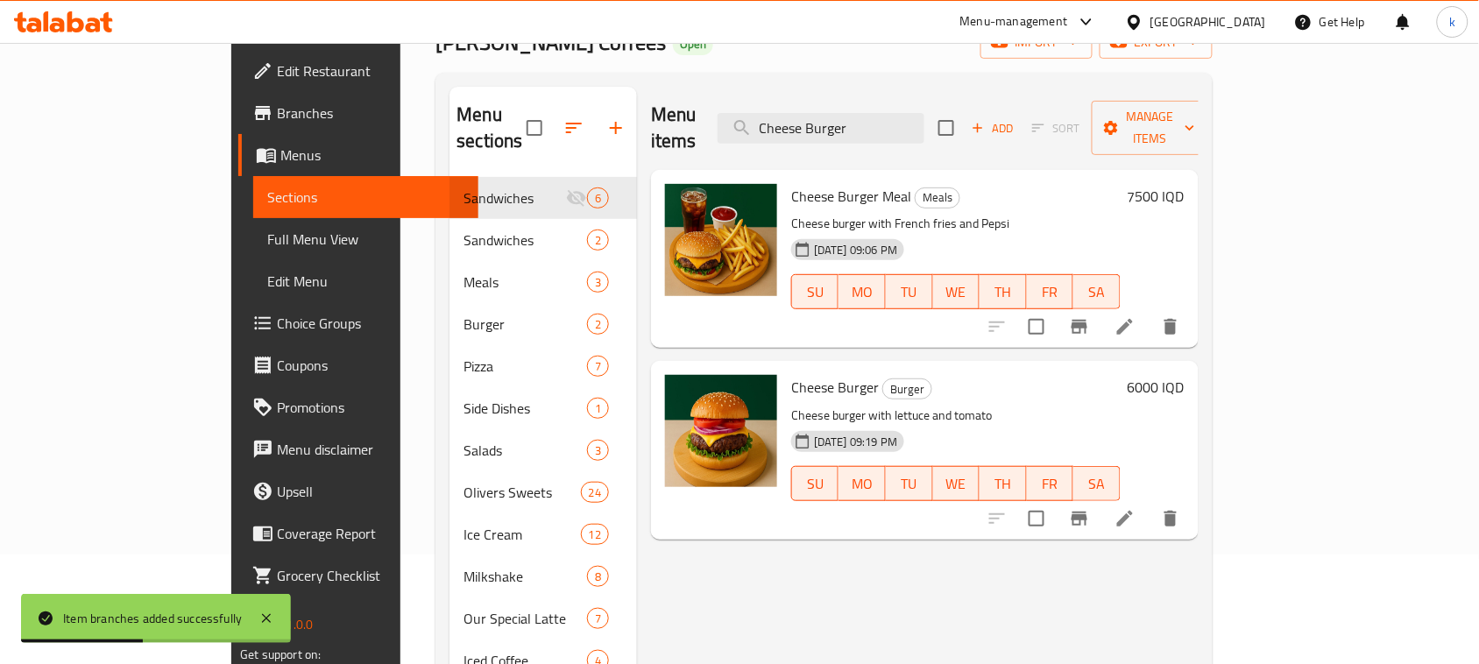
drag, startPoint x: 960, startPoint y: 117, endPoint x: 773, endPoint y: 166, distance: 194.0
click at [781, 165] on div "Menu items Cheese Burger Add Sort Manage items Cheese Burger Meal Meals Cheese …" at bounding box center [918, 514] width 562 height 854
paste input "rispy Chicken Sandwich"
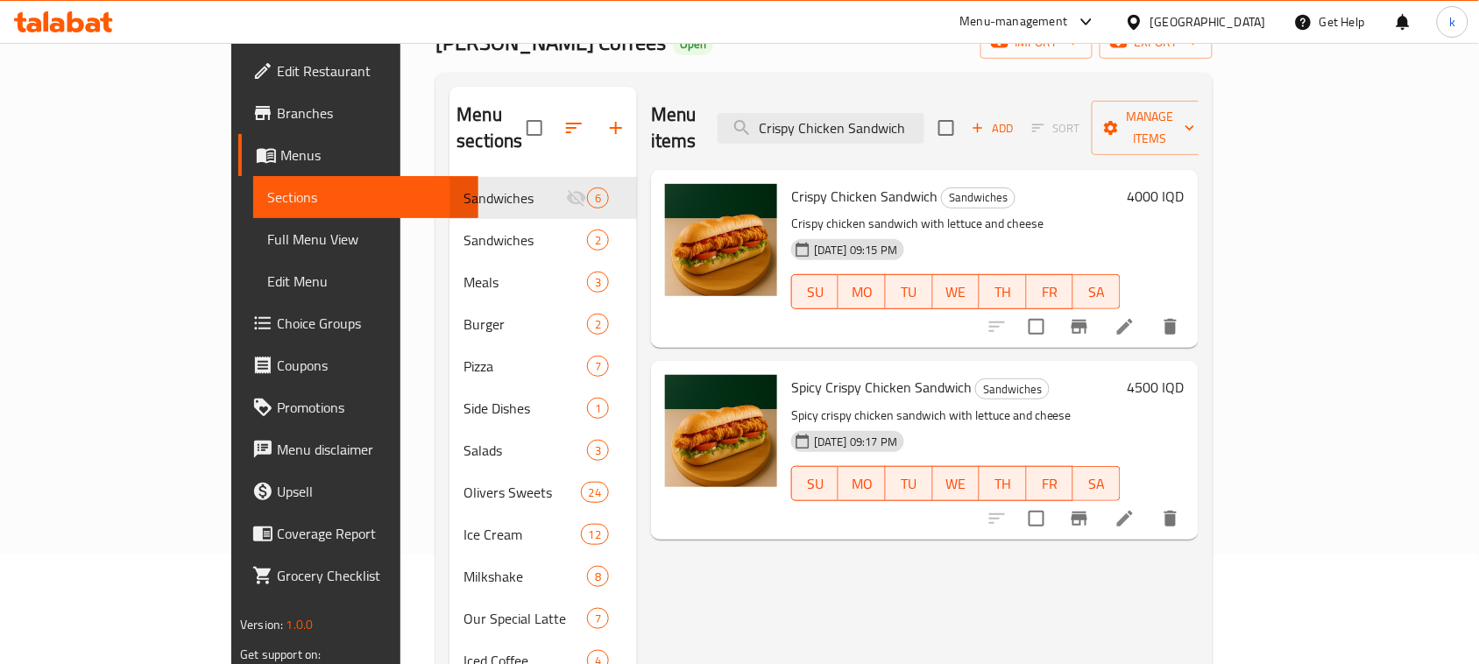
type input "Crispy Chicken Sandwich"
click at [1184, 184] on h6 "4000 IQD" at bounding box center [1156, 196] width 57 height 25
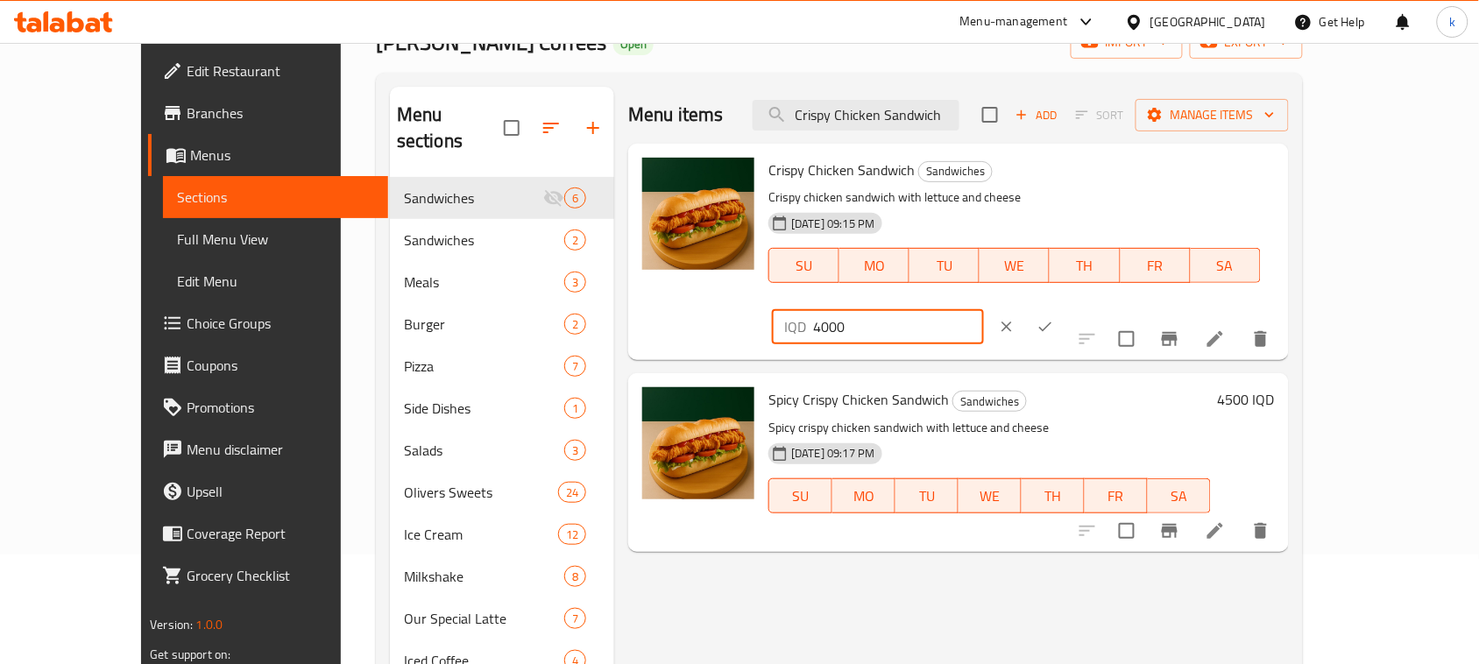
drag, startPoint x: 1288, startPoint y: 175, endPoint x: 1075, endPoint y: 204, distance: 214.8
click at [1082, 204] on div "Crispy Chicken Sandwich Sandwiches Crispy chicken sandwich with lettuce and che…" at bounding box center [1021, 252] width 520 height 202
paste input "5"
type input "5000"
click at [1054, 318] on icon "ok" at bounding box center [1045, 327] width 18 height 18
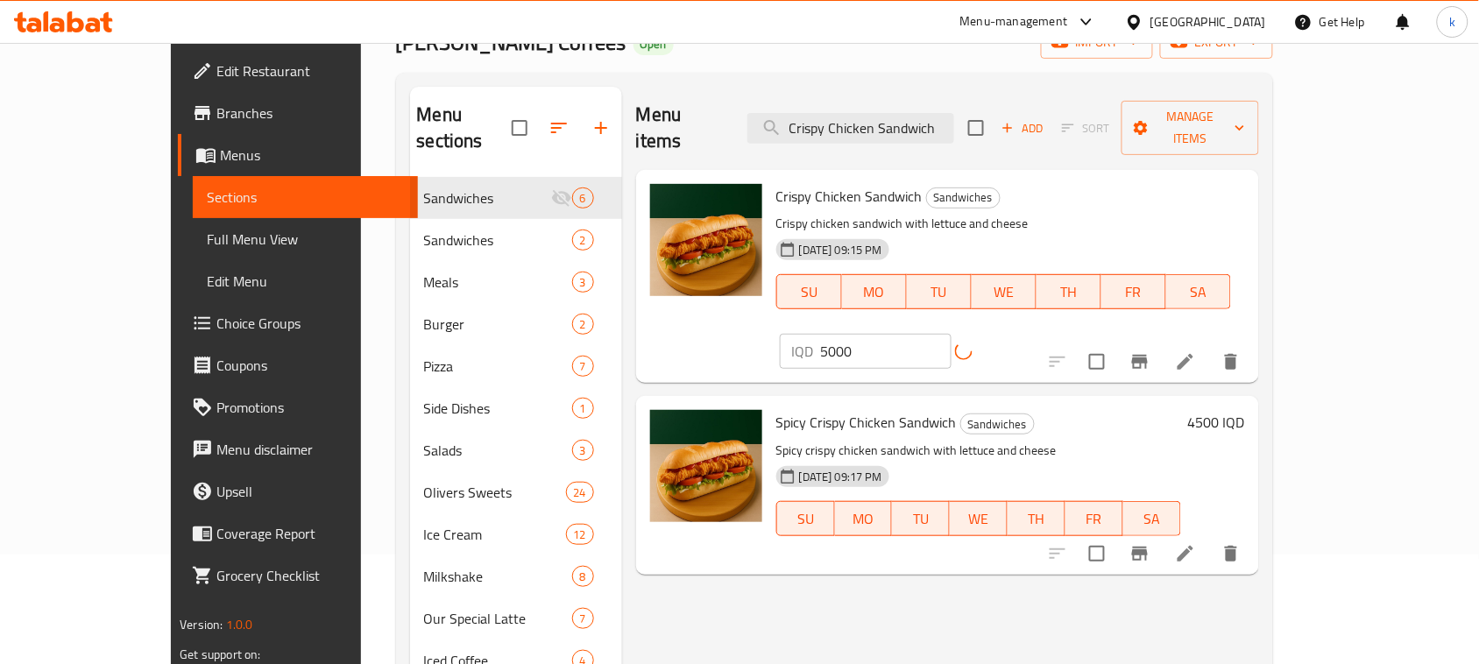
click at [1150, 351] on icon "Branch-specific-item" at bounding box center [1139, 361] width 21 height 21
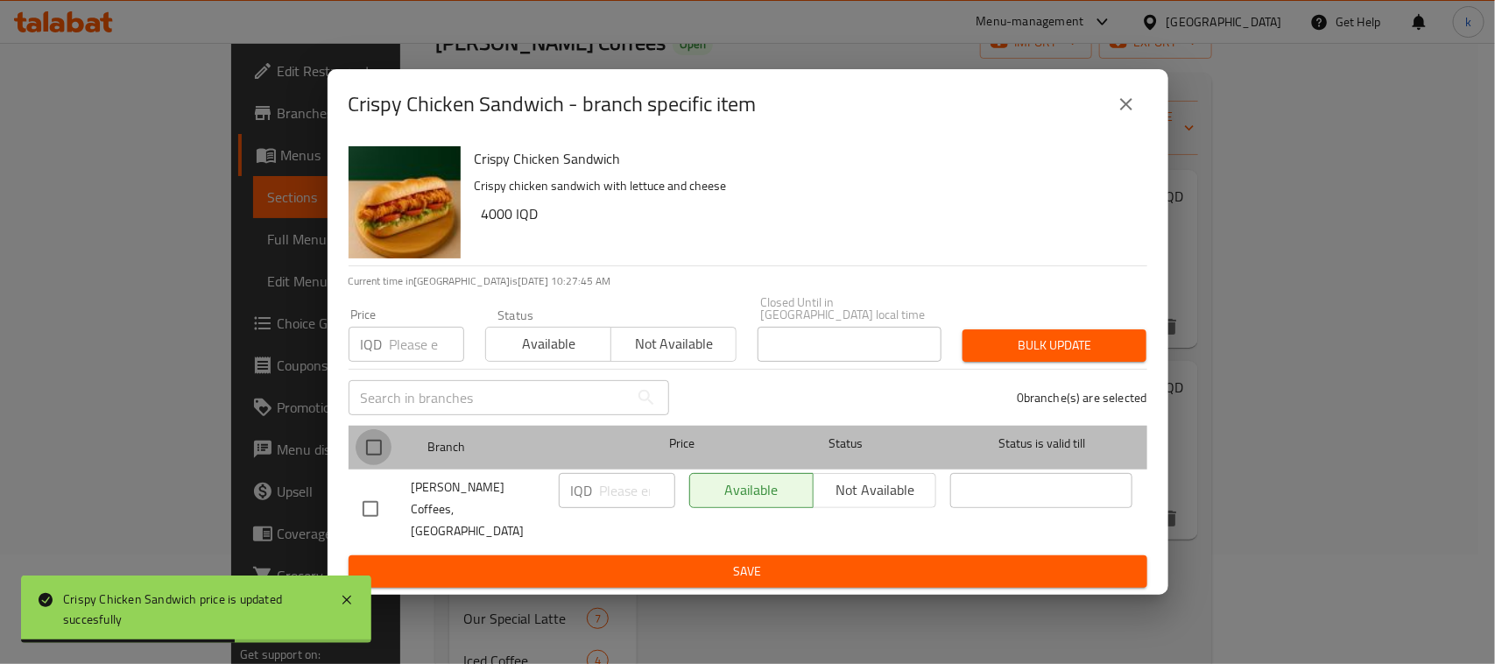
click at [371, 449] on input "checkbox" at bounding box center [374, 447] width 37 height 37
checkbox input "true"
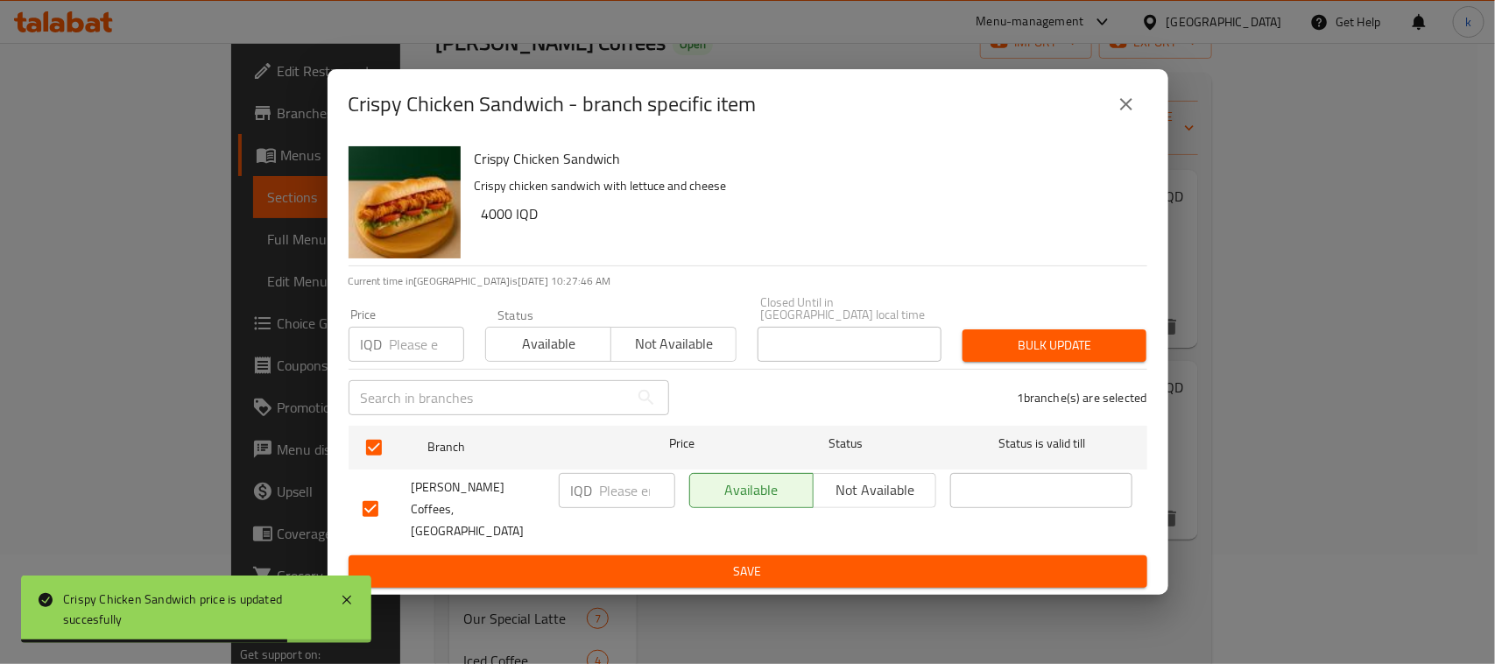
click at [604, 496] on input "number" at bounding box center [637, 490] width 75 height 35
paste input "5000"
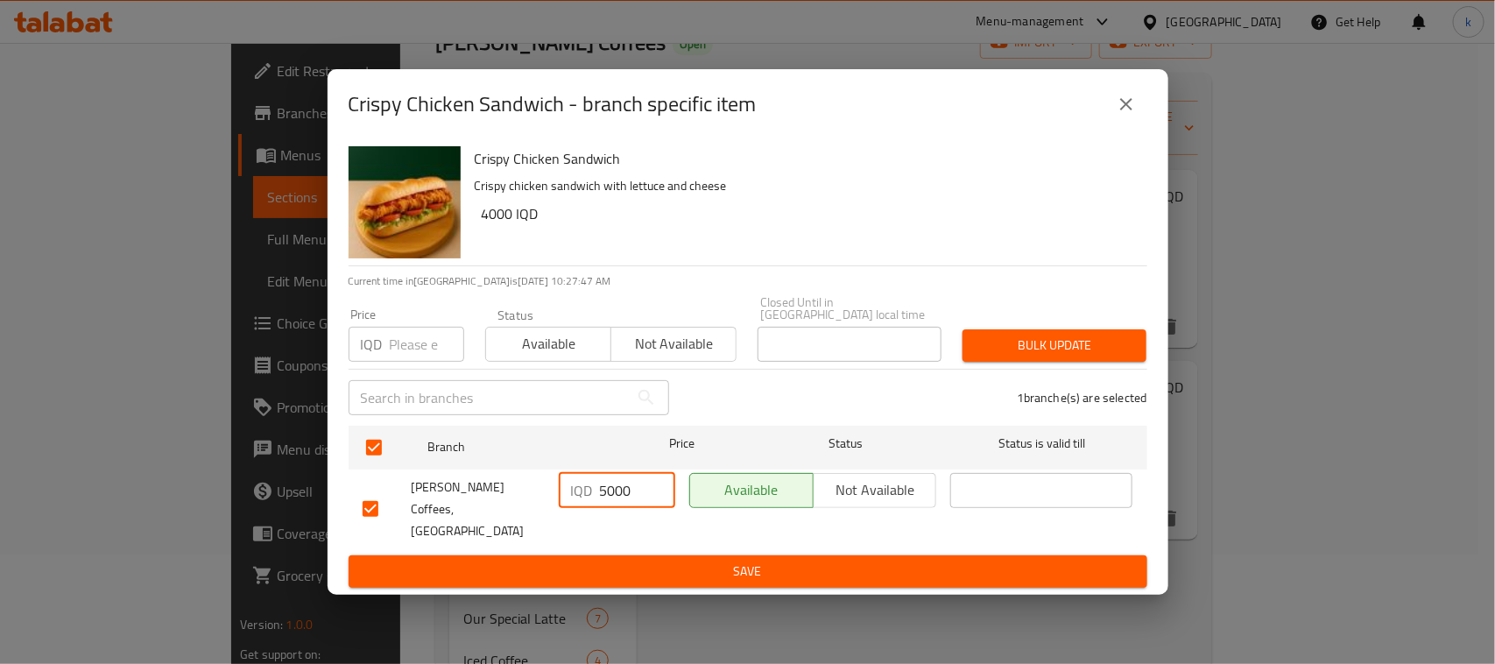
type input "5000"
click at [703, 569] on button "Save" at bounding box center [748, 571] width 799 height 32
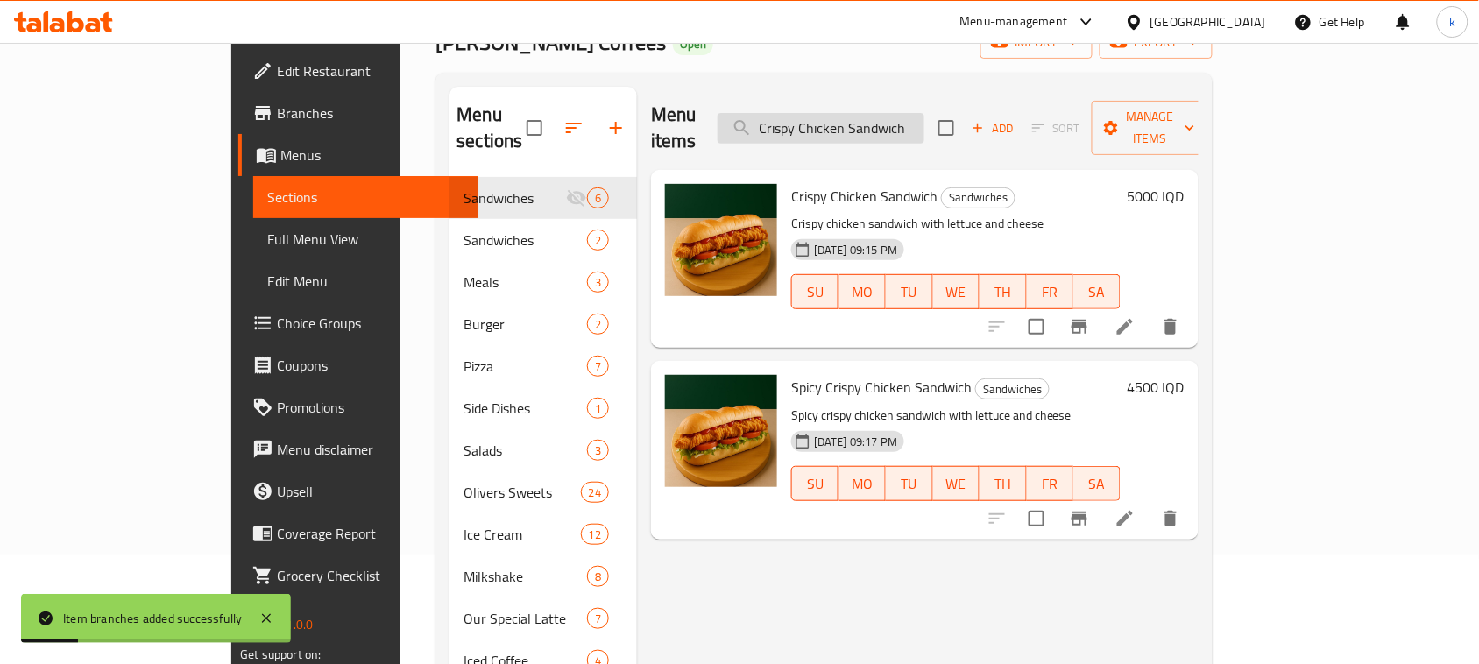
click at [924, 113] on input "Crispy Chicken Sandwich" at bounding box center [821, 128] width 207 height 31
paste input "Spicy"
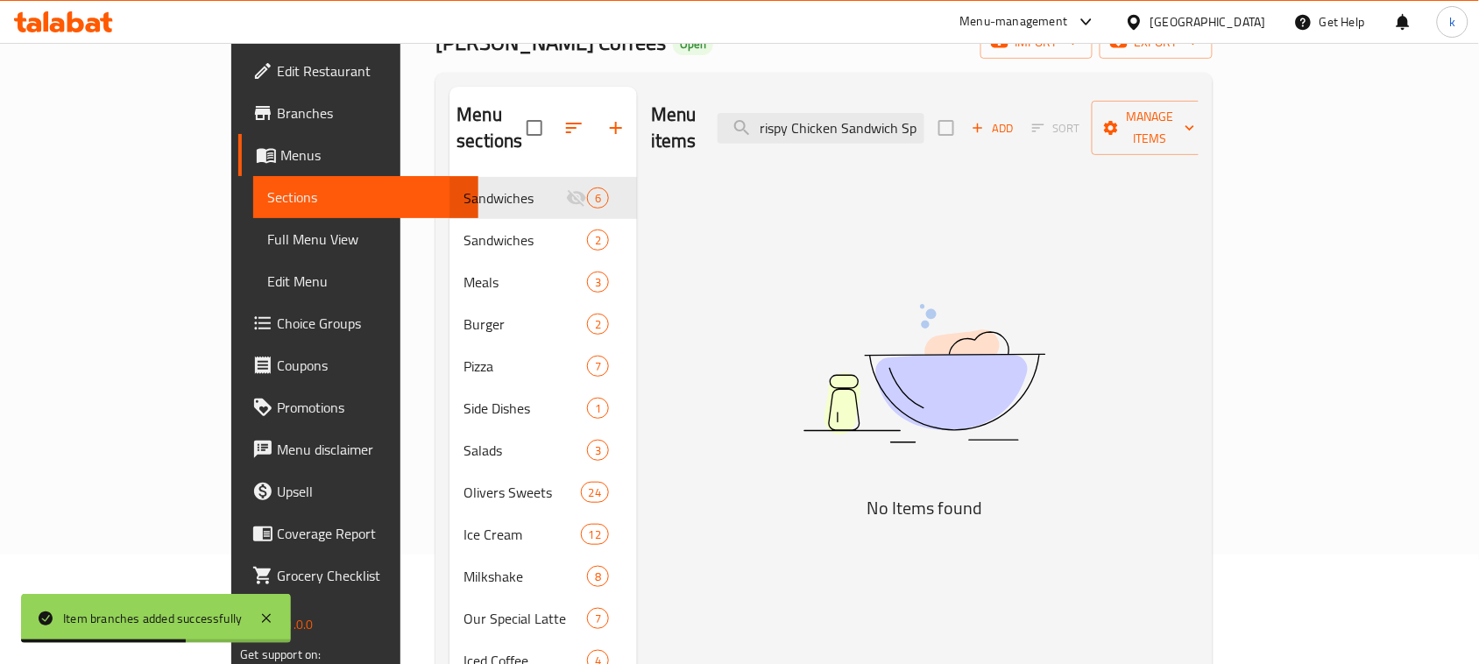
scroll to position [0, 0]
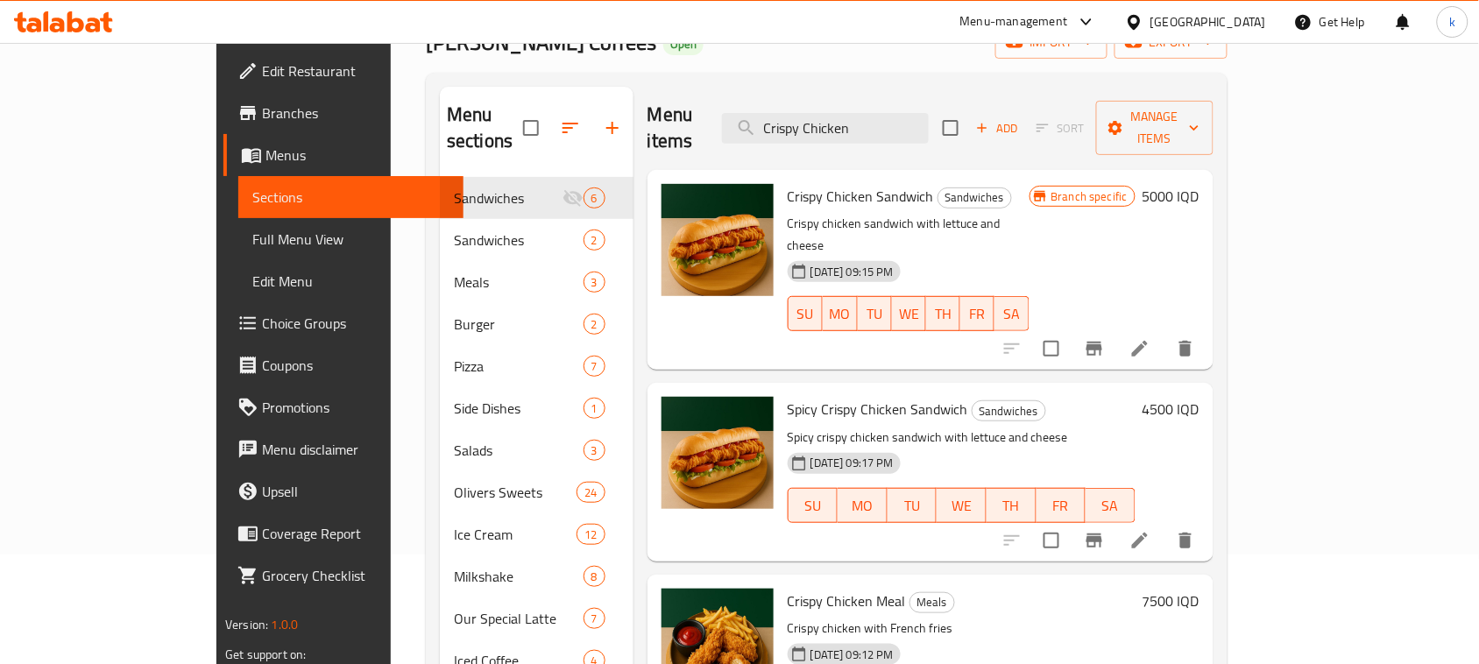
type input "Crispy Chicken"
click at [1199, 397] on h6 "4500 IQD" at bounding box center [1170, 409] width 57 height 25
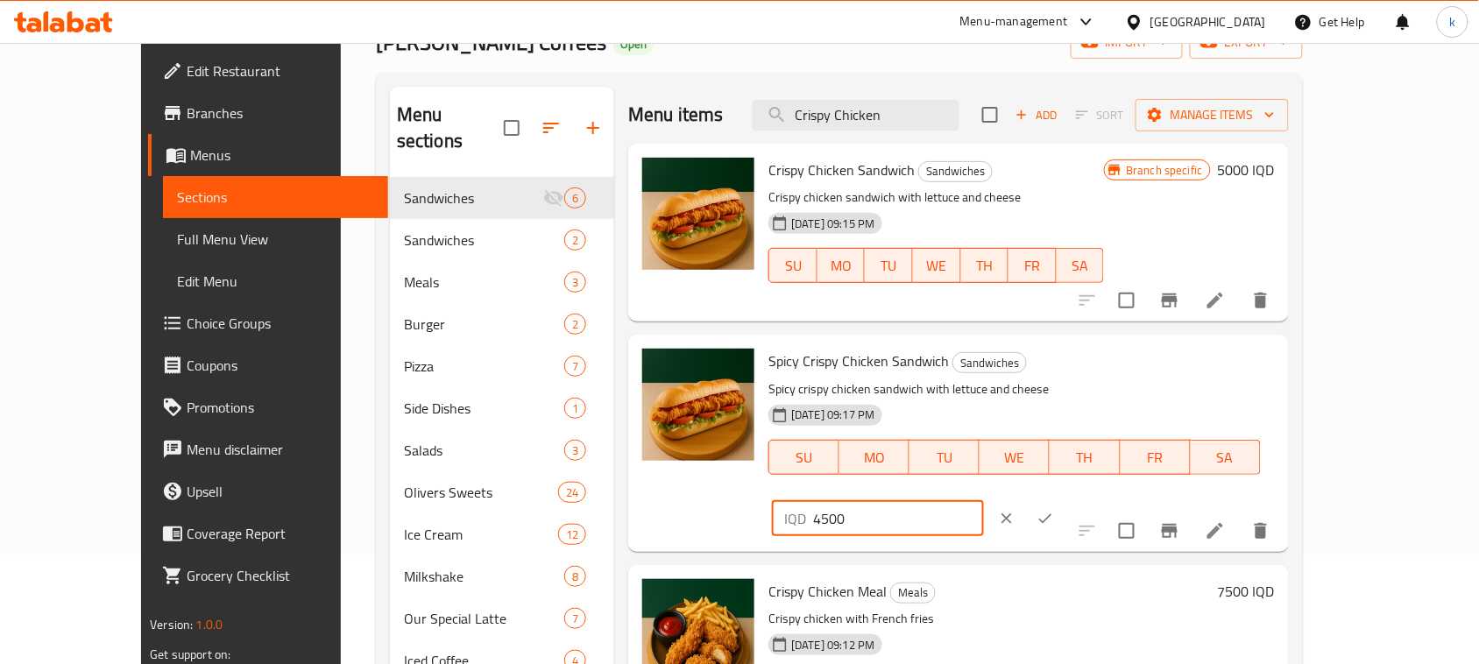
drag, startPoint x: 1255, startPoint y: 368, endPoint x: 1070, endPoint y: 385, distance: 186.6
click at [1071, 385] on div "Spicy Crispy Chicken Sandwich Sandwiches Spicy crispy chicken sandwich with let…" at bounding box center [1021, 443] width 520 height 202
paste input "50"
type input "5000"
click at [1054, 510] on icon "ok" at bounding box center [1045, 519] width 18 height 18
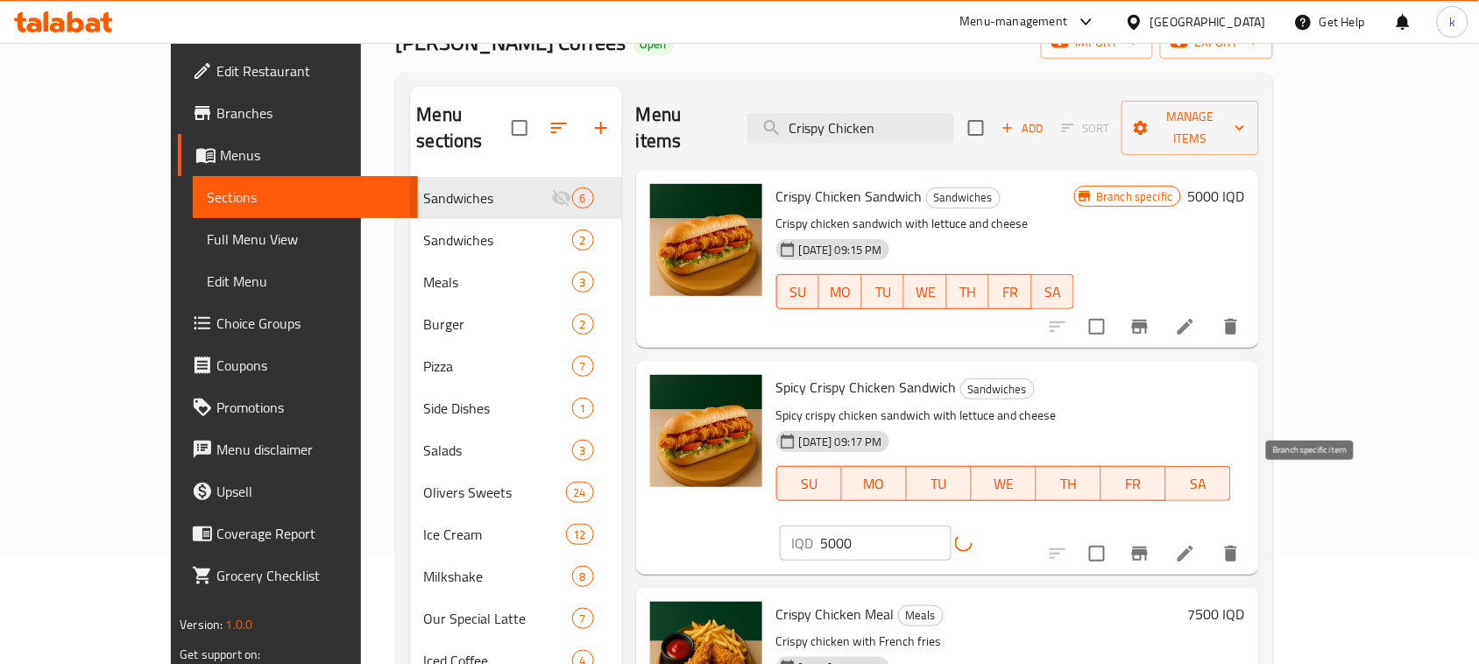
click at [1161, 533] on button "Branch-specific-item" at bounding box center [1140, 554] width 42 height 42
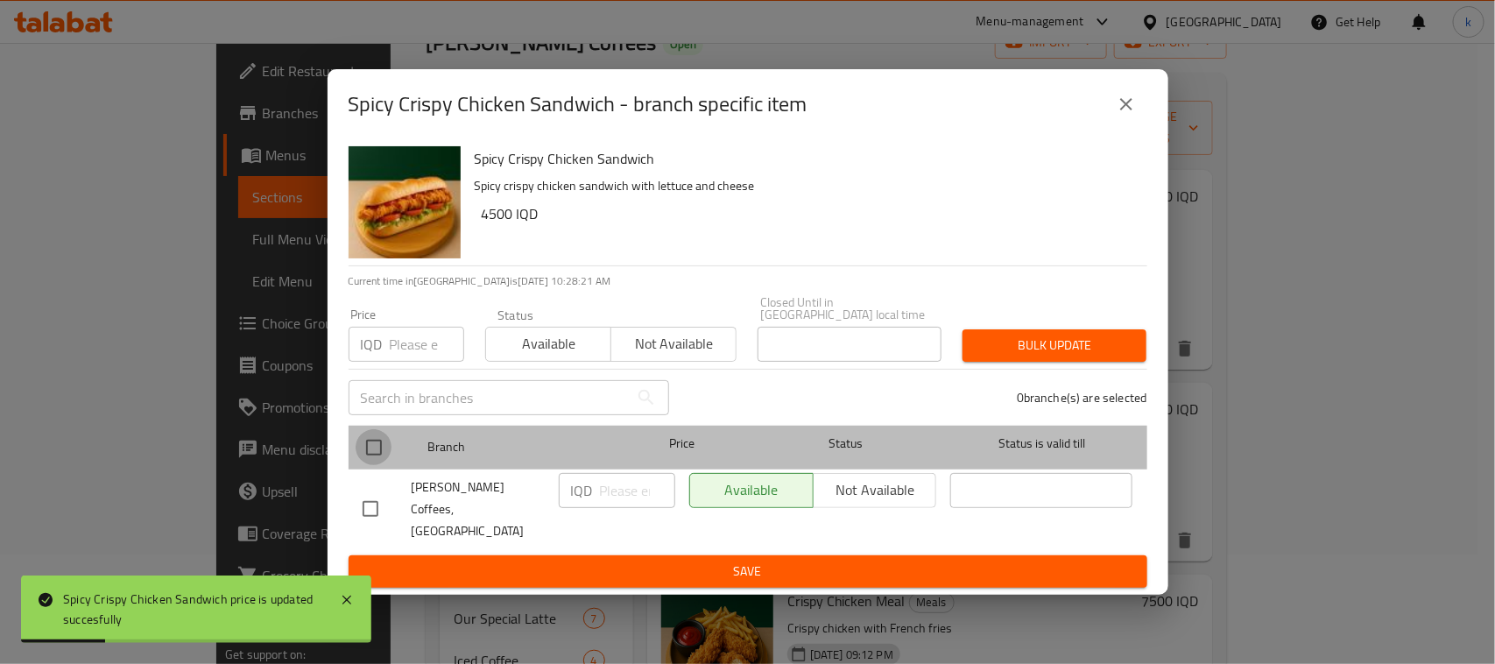
click at [378, 445] on input "checkbox" at bounding box center [374, 447] width 37 height 37
checkbox input "true"
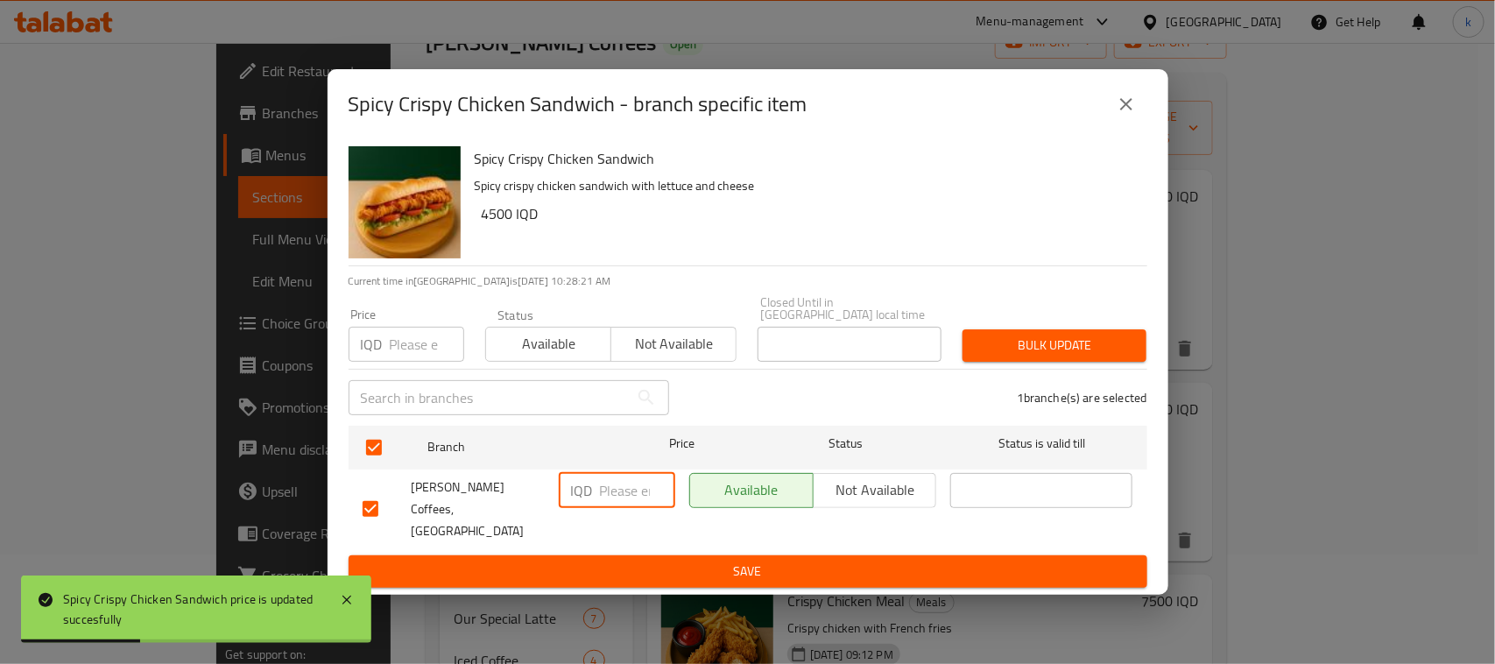
click at [626, 484] on input "number" at bounding box center [637, 490] width 75 height 35
paste input "5000"
type input "5000"
click at [790, 536] on ul "Branch Price Status Status is valid till Oliver’s Coffees, Ganjan City IQD 5000…" at bounding box center [748, 488] width 799 height 138
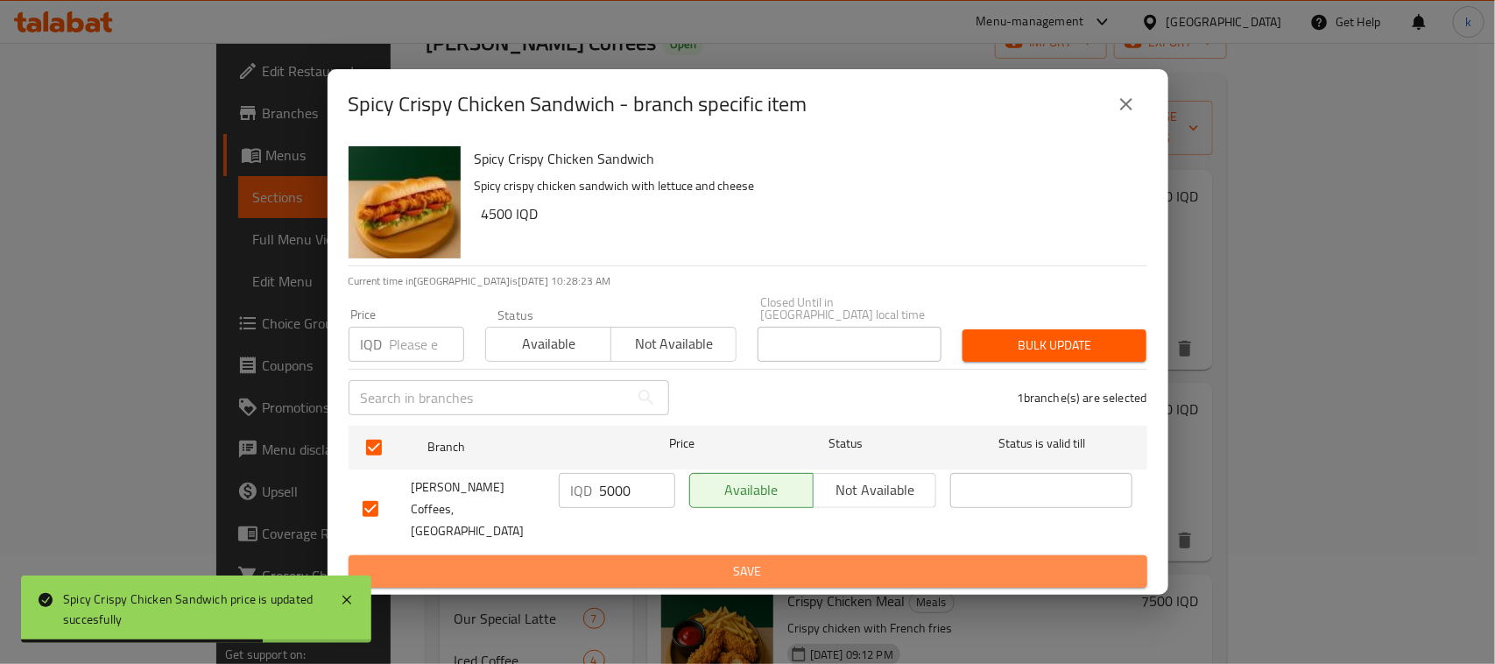
click at [800, 561] on span "Save" at bounding box center [748, 572] width 771 height 22
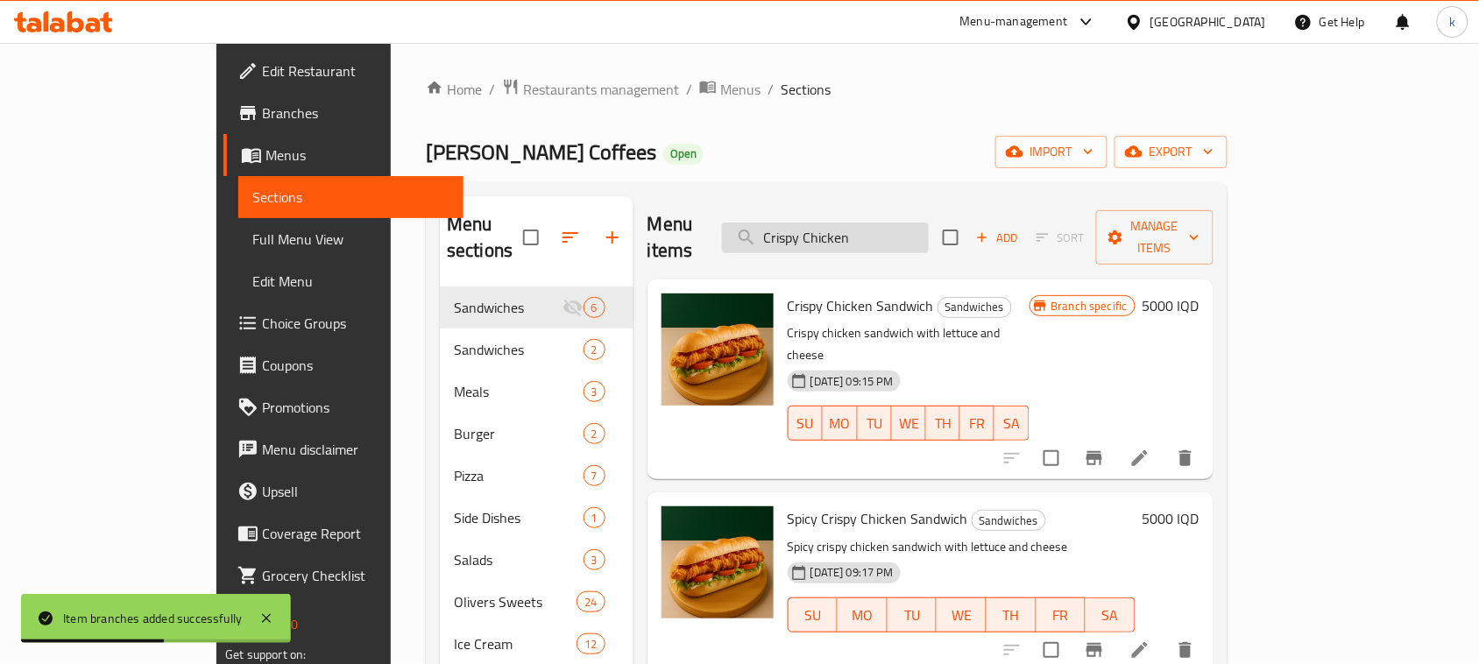
click at [894, 228] on input "Crispy Chicken" at bounding box center [825, 238] width 207 height 31
paste input "Orio Milkshake"
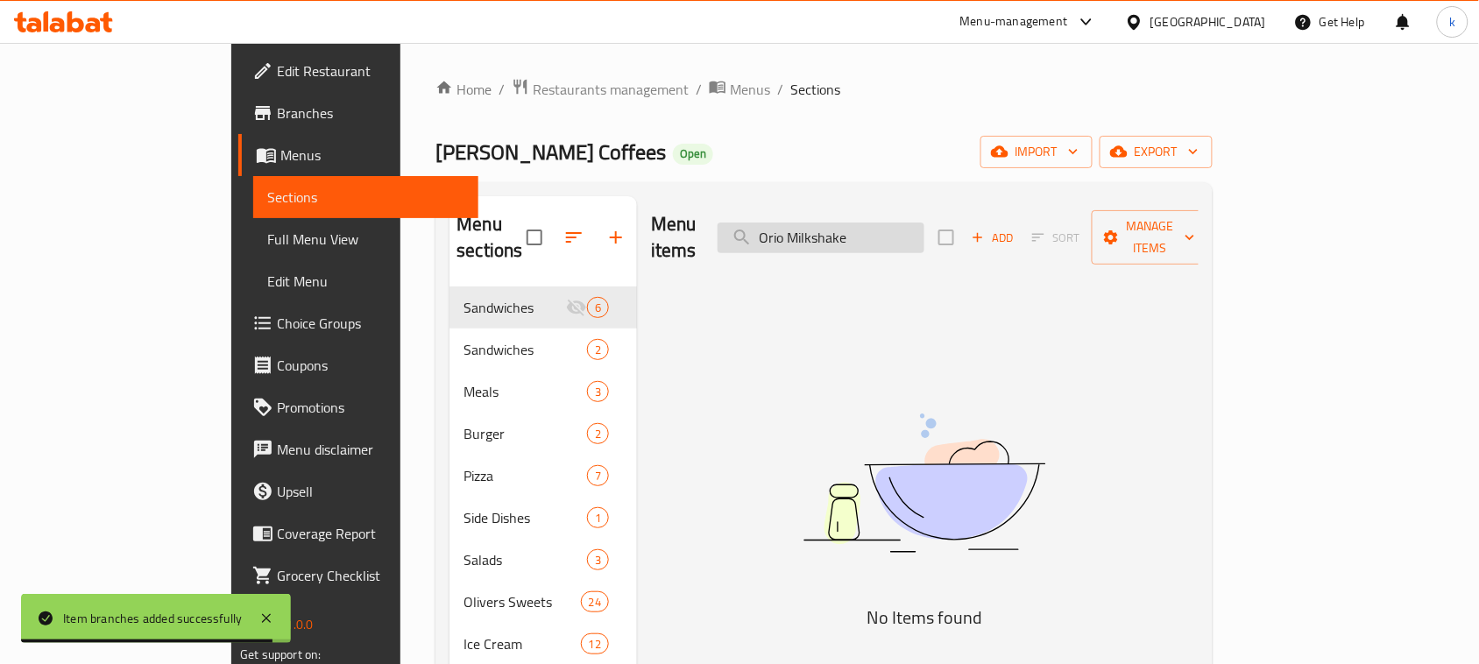
click at [866, 228] on input "Orio Milkshake" at bounding box center [821, 238] width 207 height 31
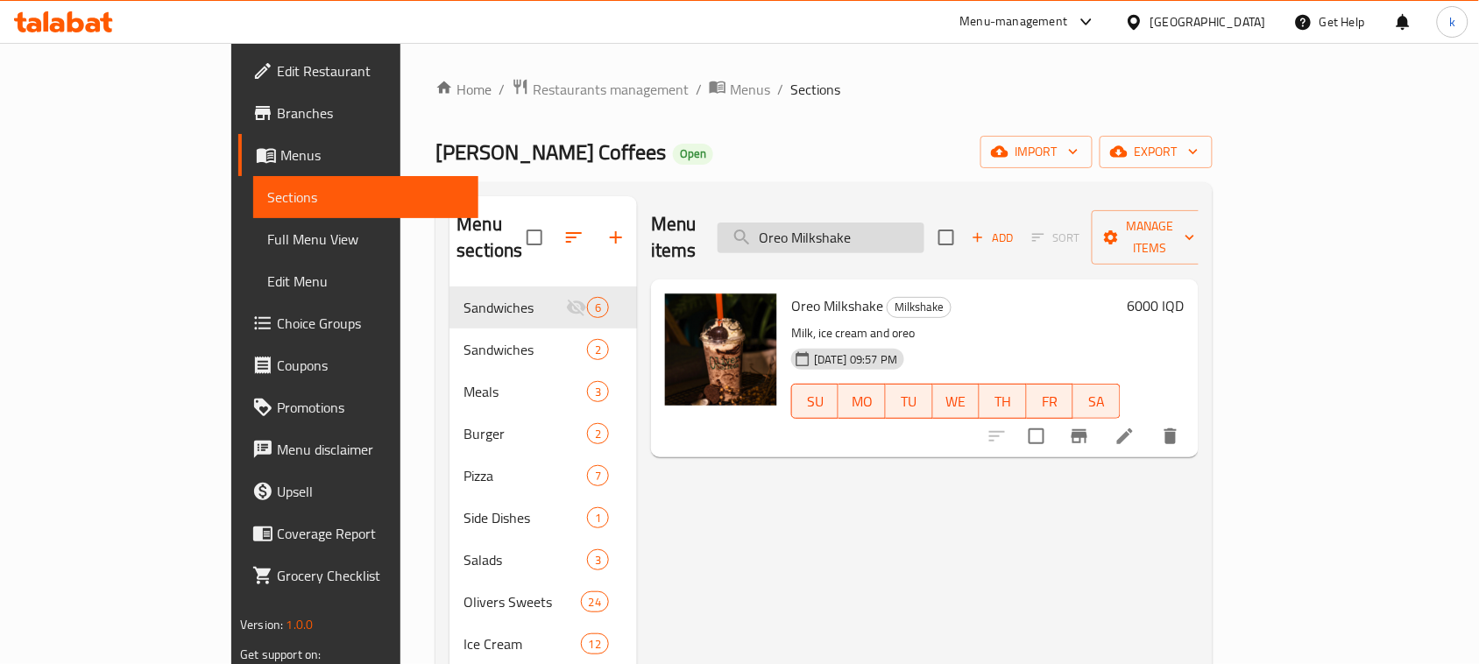
click at [924, 223] on input "Oreo Milkshake" at bounding box center [821, 238] width 207 height 31
type input "Oreo Milkshake"
click at [1184, 293] on h6 "6000 IQD" at bounding box center [1156, 305] width 57 height 25
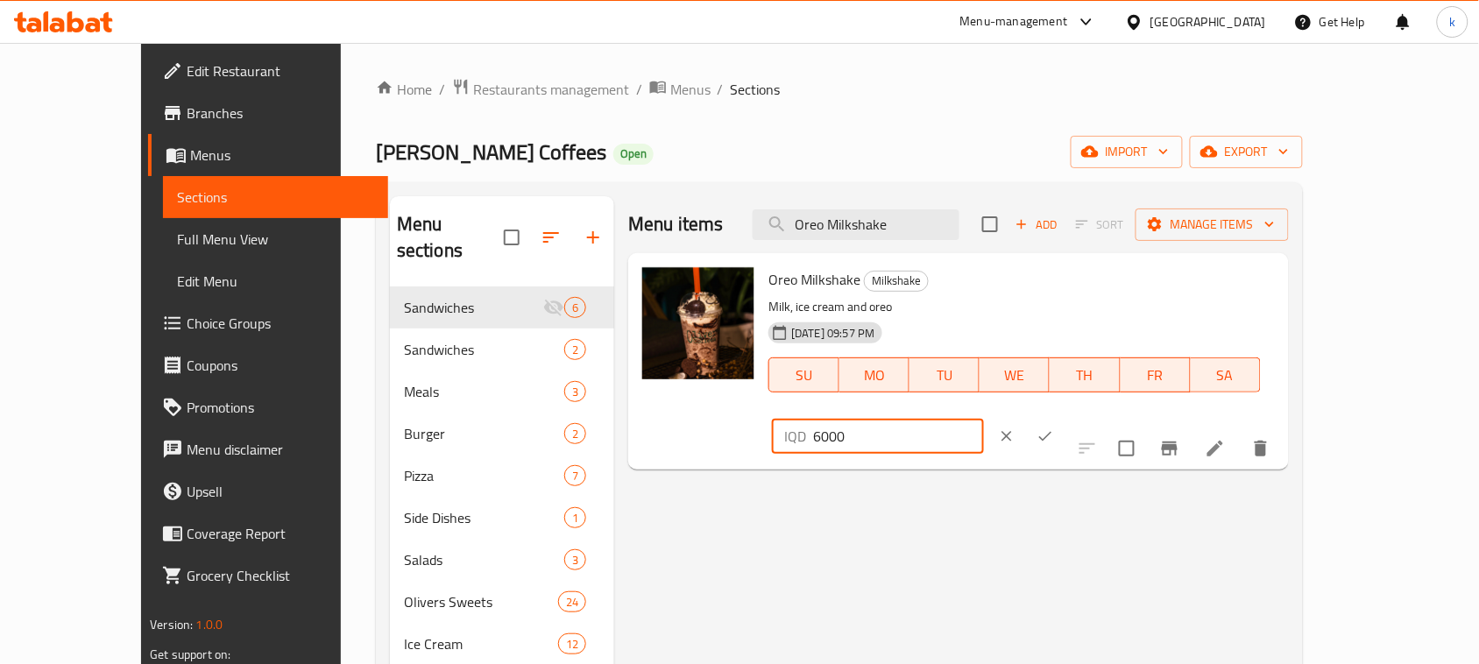
drag, startPoint x: 1229, startPoint y: 293, endPoint x: 992, endPoint y: 322, distance: 239.2
click at [992, 322] on div "Oreo Milkshake Milkshake Milk, ice cream and oreo 01-02-2024 09:57 PM SU MO TU …" at bounding box center [1021, 361] width 520 height 202
paste input "7"
type input "7000"
click at [1054, 428] on icon "ok" at bounding box center [1045, 437] width 18 height 18
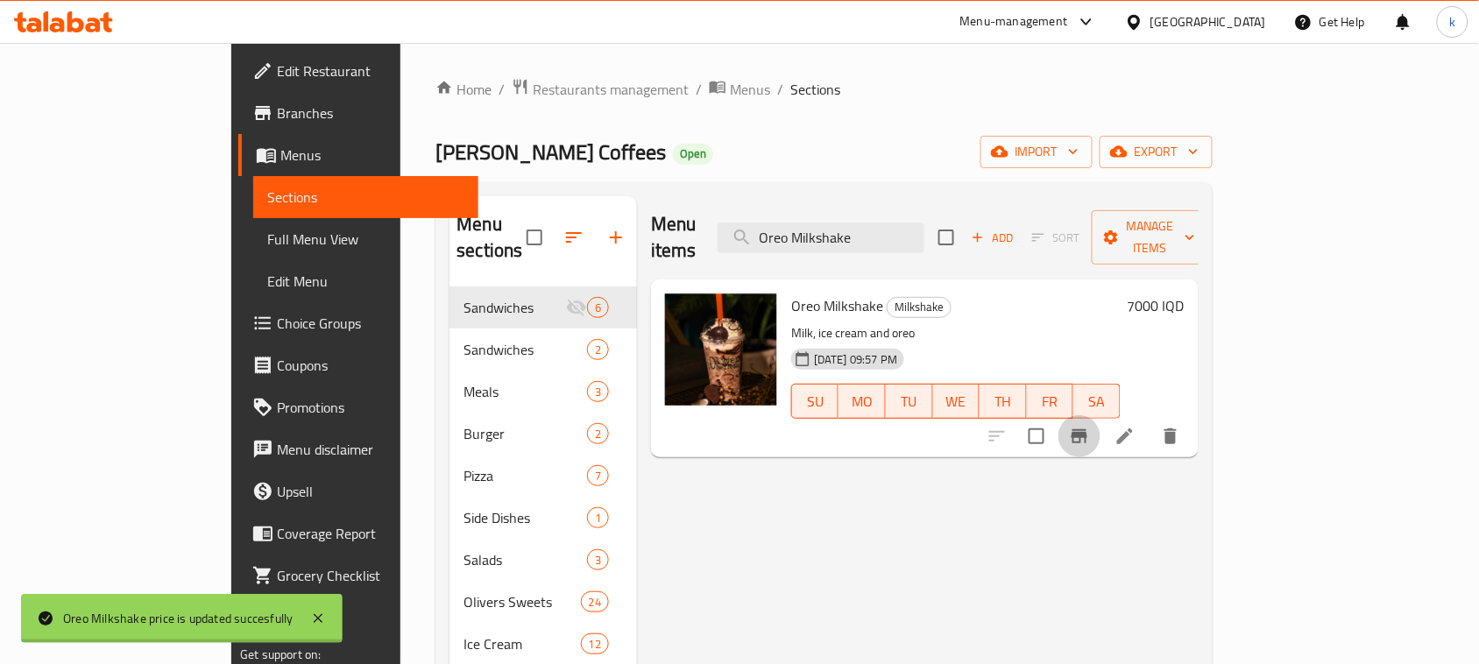
click at [1087, 429] on icon "Branch-specific-item" at bounding box center [1079, 436] width 16 height 14
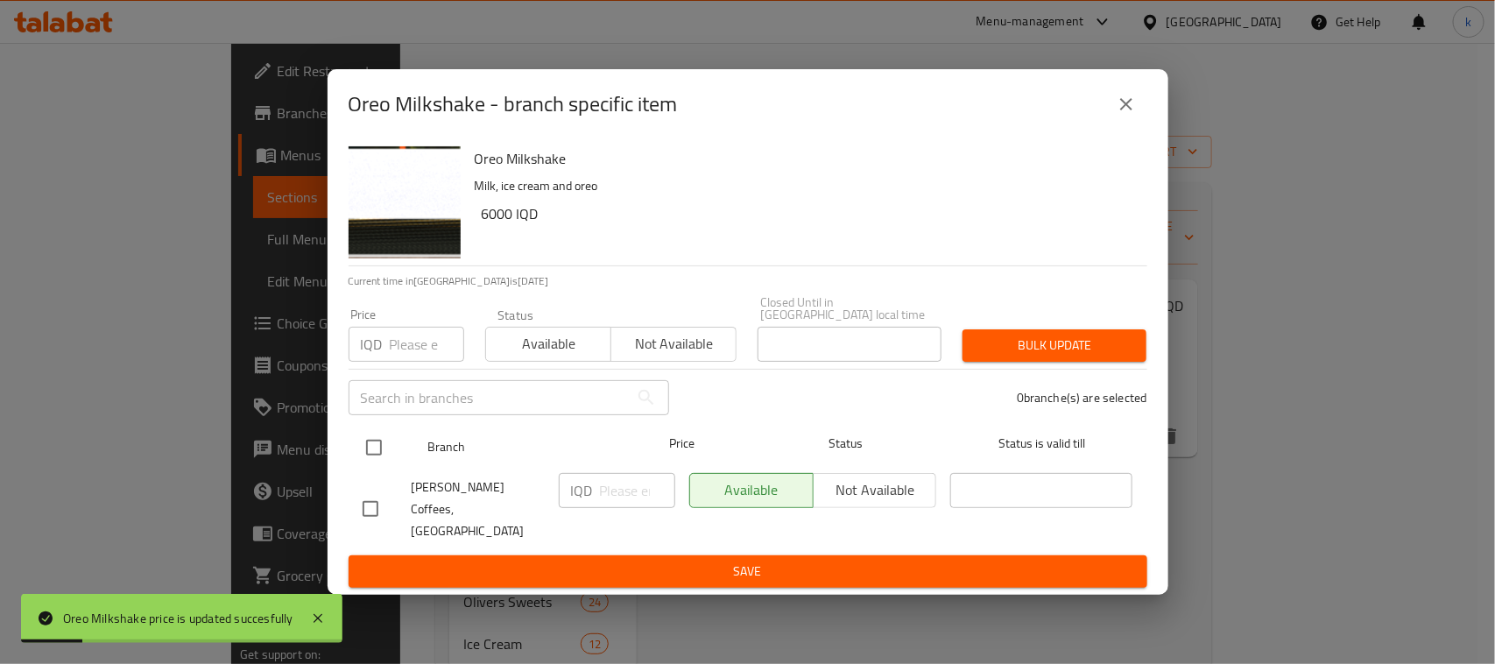
click at [379, 447] on input "checkbox" at bounding box center [374, 447] width 37 height 37
checkbox input "true"
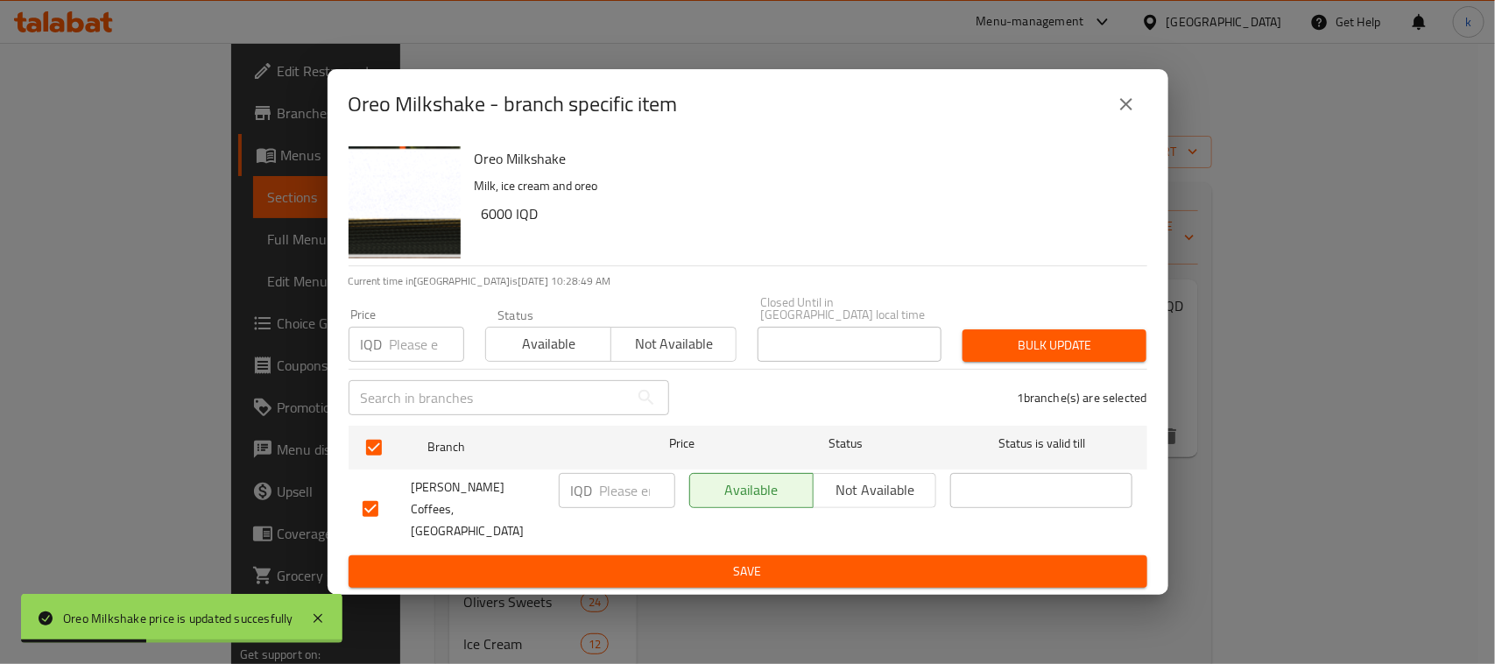
click at [606, 498] on input "number" at bounding box center [637, 490] width 75 height 35
paste input "7000"
type input "7000"
click at [740, 561] on span "Save" at bounding box center [748, 572] width 771 height 22
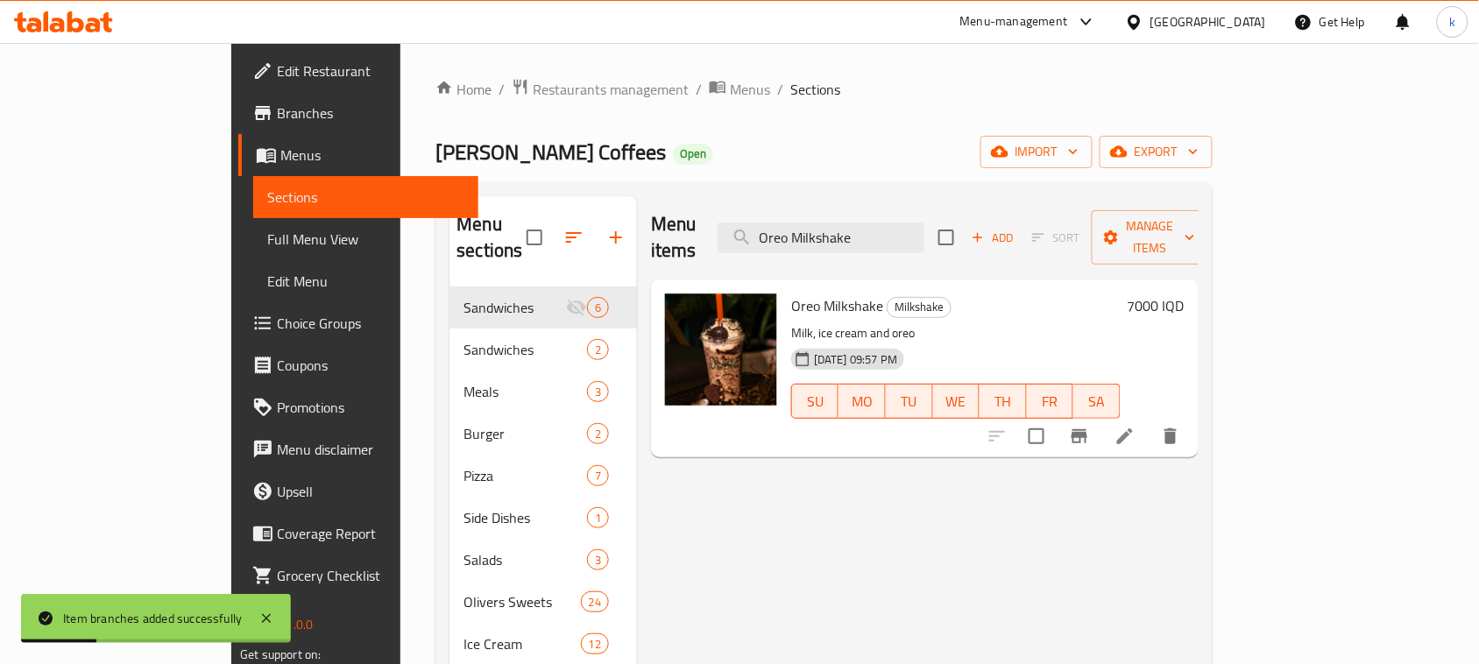
click at [837, 569] on div "Menu items Oreo Milkshake Add Sort Manage items Oreo Milkshake Milkshake Milk, …" at bounding box center [918, 623] width 562 height 854
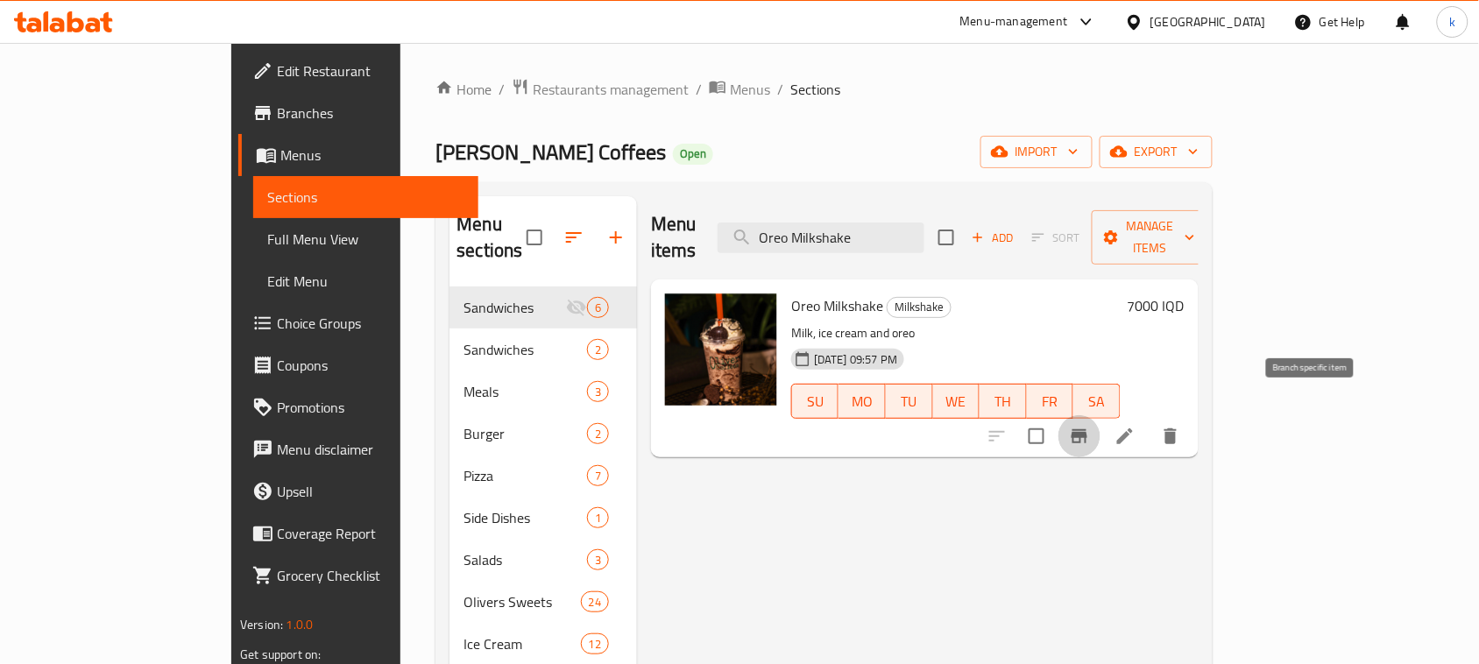
click at [1090, 426] on icon "Branch-specific-item" at bounding box center [1079, 436] width 21 height 21
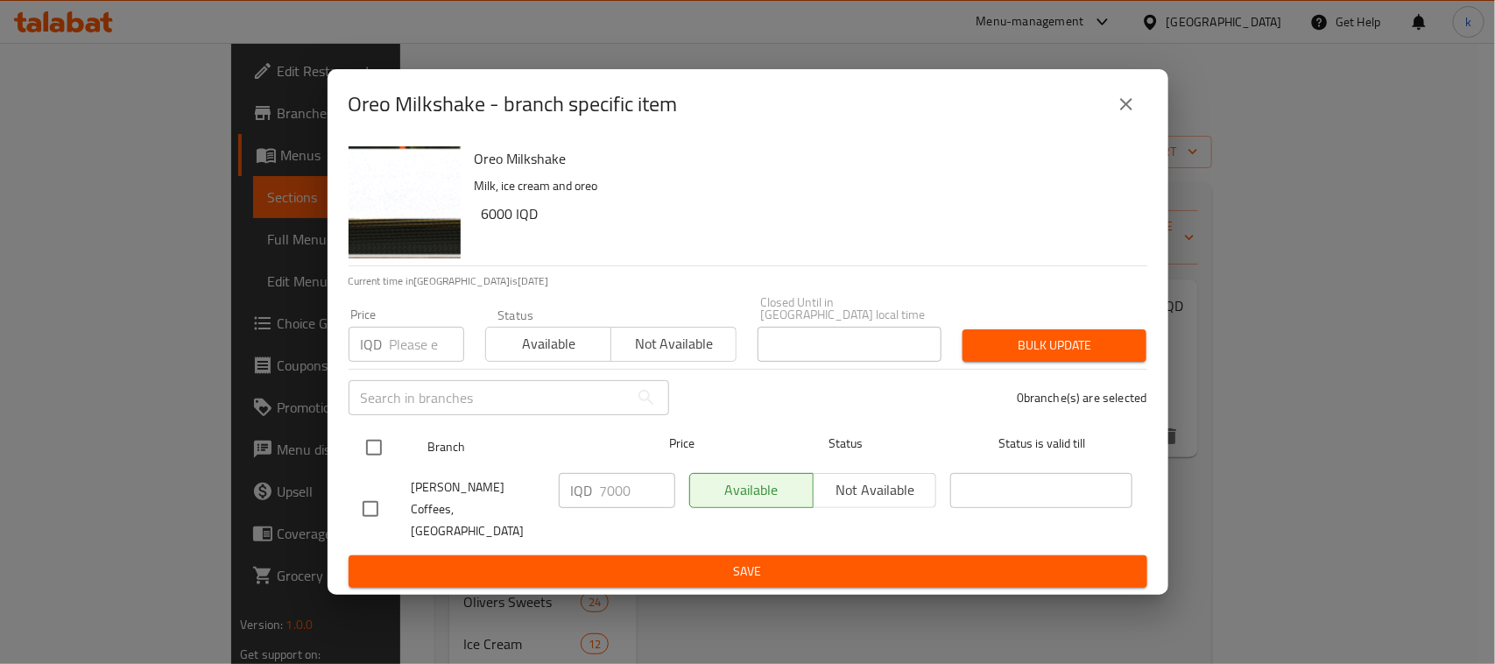
click at [379, 443] on input "checkbox" at bounding box center [374, 447] width 37 height 37
checkbox input "true"
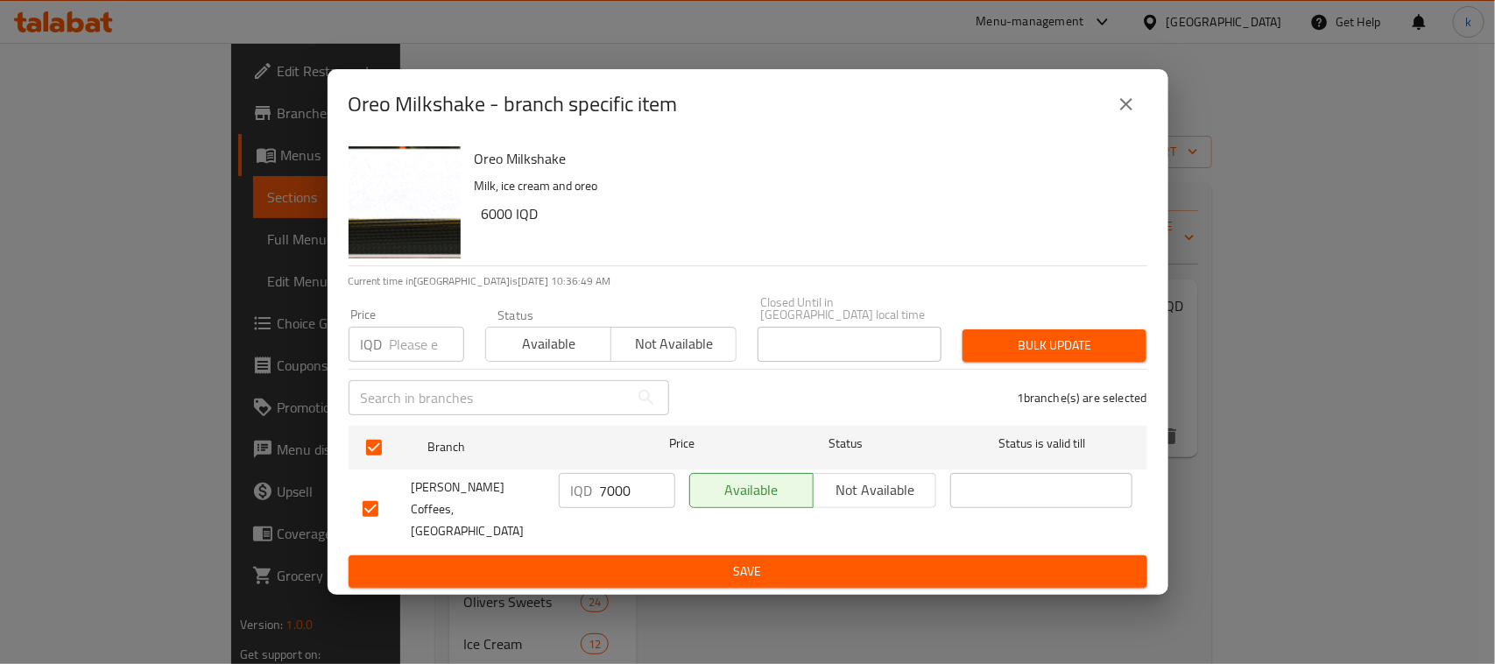
click at [609, 502] on input "7000" at bounding box center [637, 490] width 75 height 35
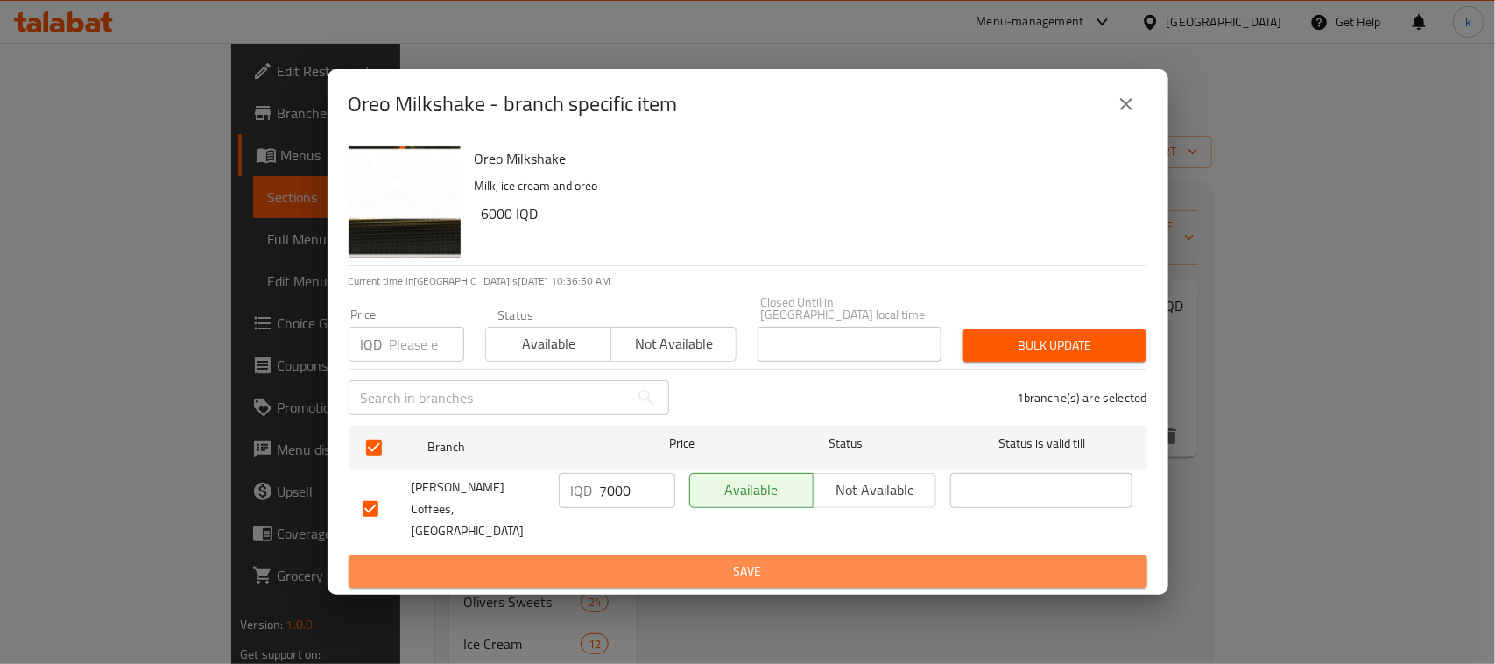
click at [694, 561] on span "Save" at bounding box center [748, 572] width 771 height 22
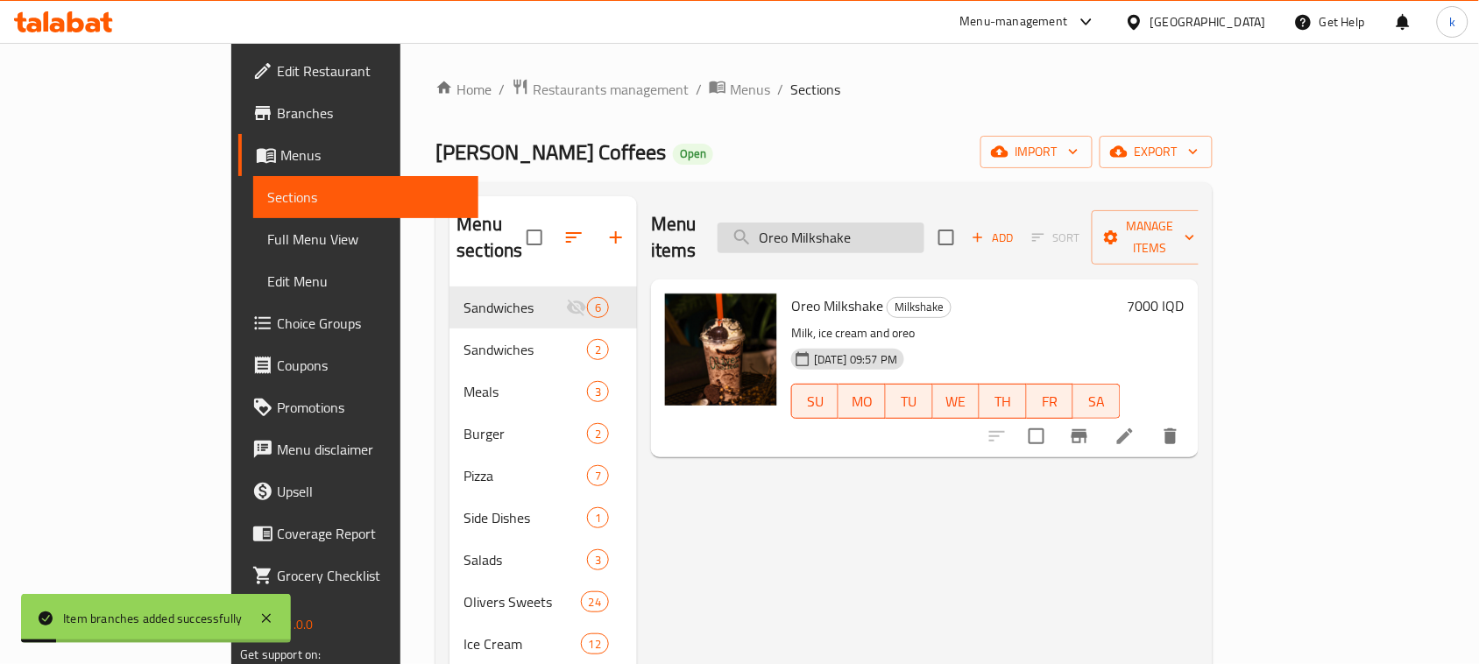
click at [869, 225] on input "Oreo Milkshake" at bounding box center [821, 238] width 207 height 31
paste input "Strawbery"
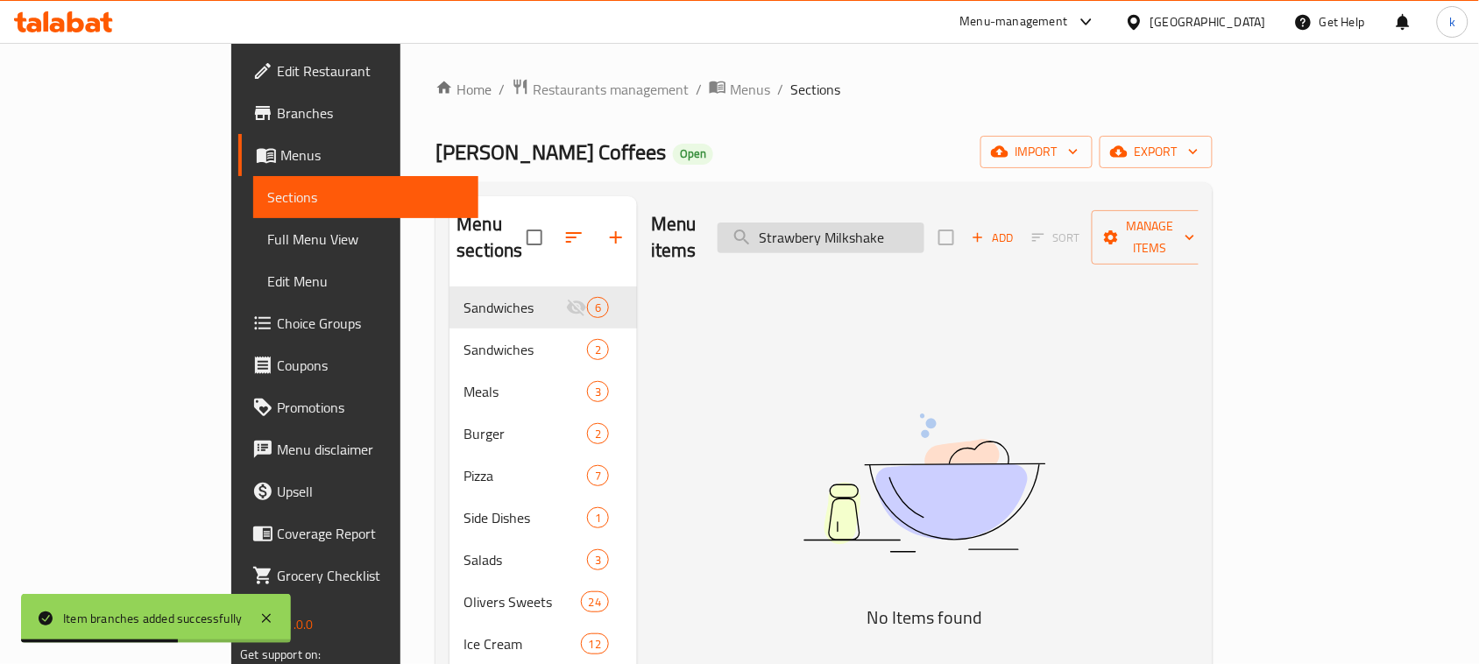
click at [908, 223] on input "Strawbery Milkshake" at bounding box center [821, 238] width 207 height 31
click at [924, 224] on input "Strawbe Milkshake" at bounding box center [821, 238] width 207 height 31
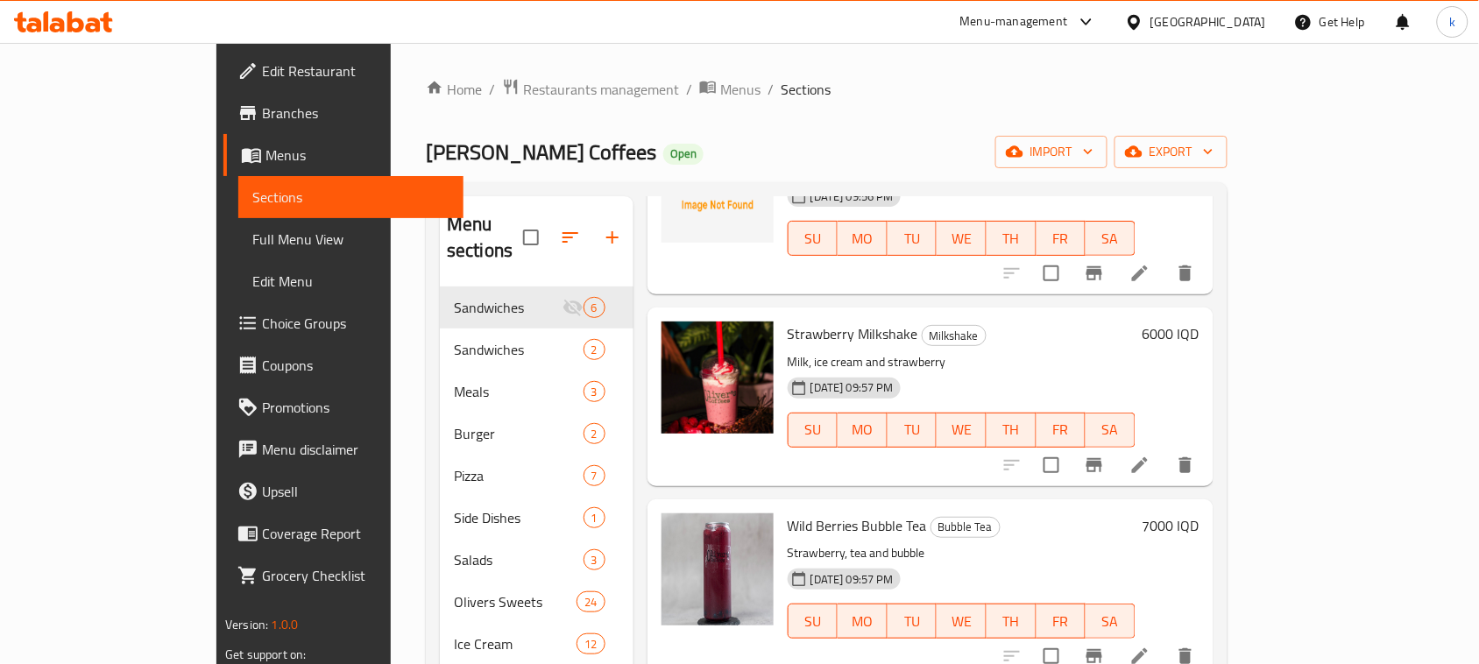
scroll to position [548, 0]
type input "Strawbe"
drag, startPoint x: 822, startPoint y: 329, endPoint x: 1082, endPoint y: 357, distance: 261.7
click at [948, 369] on div "01-02-2024 09:57 PM SU MO TU WE TH FR SA" at bounding box center [962, 416] width 362 height 95
click at [1199, 320] on h6 "6000 IQD" at bounding box center [1170, 332] width 57 height 25
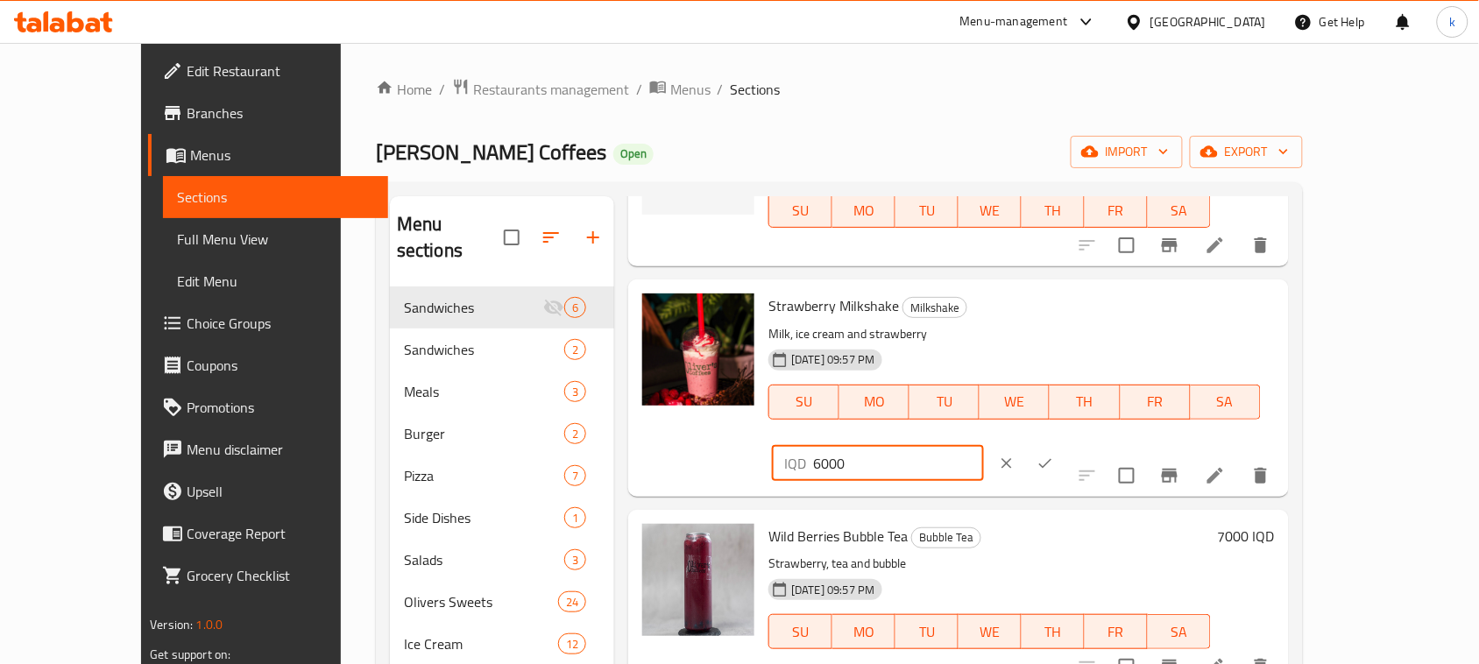
drag, startPoint x: 1245, startPoint y: 309, endPoint x: 1128, endPoint y: 337, distance: 119.8
click at [1089, 444] on div "IQD 6000 ​" at bounding box center [928, 463] width 321 height 39
paste input "7"
type input "7000"
click at [1064, 444] on button "ok" at bounding box center [1045, 463] width 39 height 39
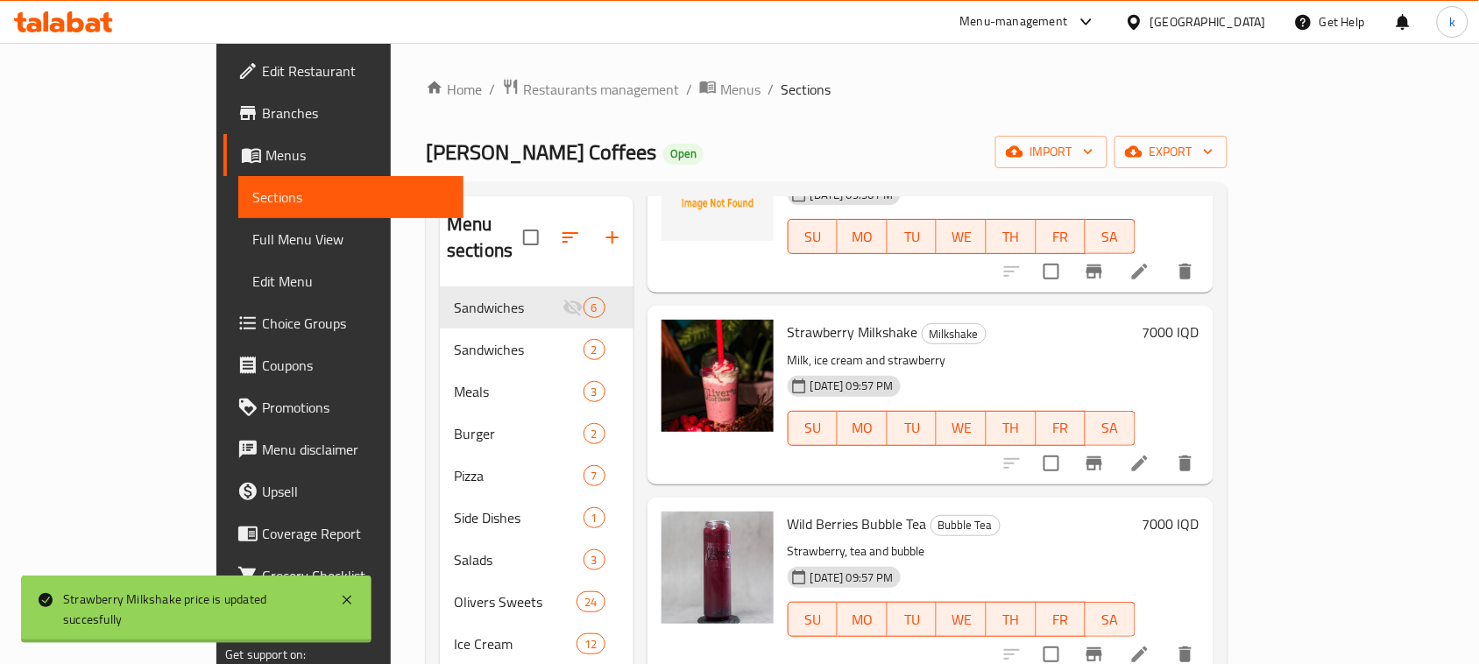
click at [1102, 456] on icon "Branch-specific-item" at bounding box center [1094, 463] width 16 height 14
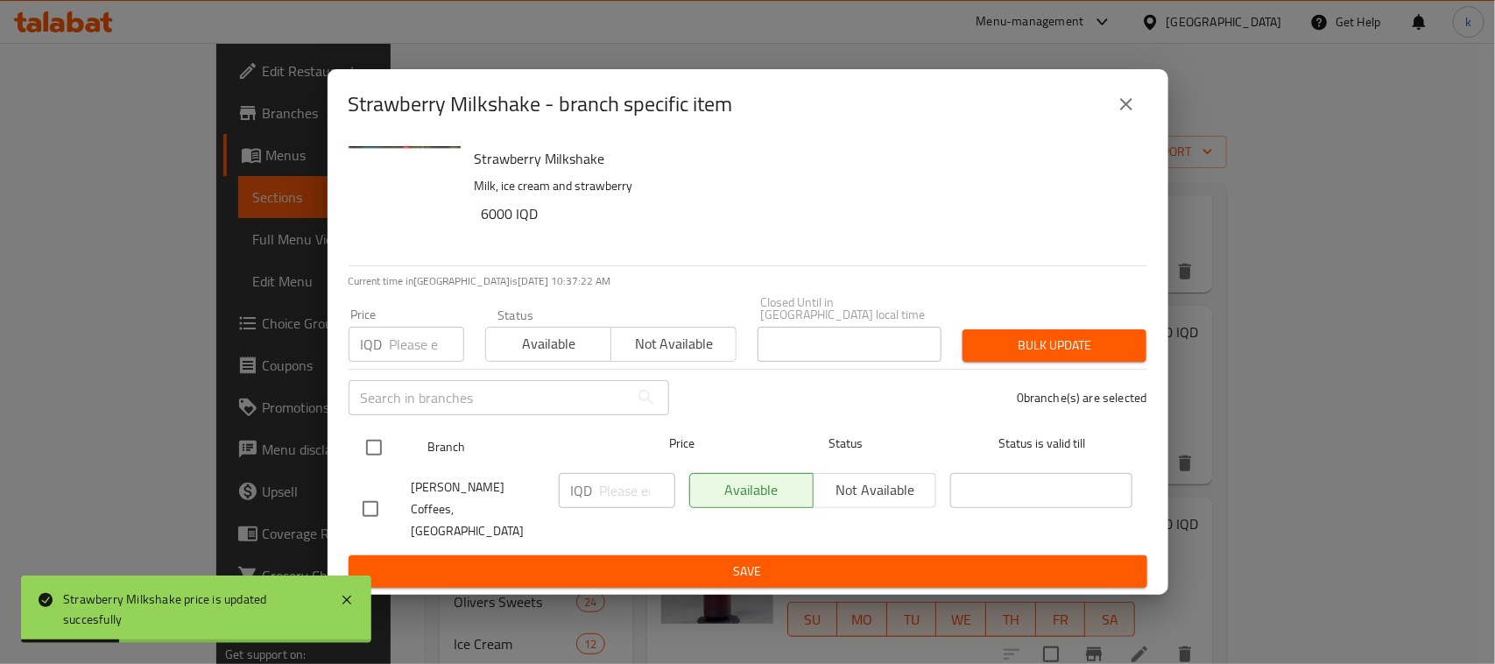
click at [378, 444] on input "checkbox" at bounding box center [374, 447] width 37 height 37
checkbox input "true"
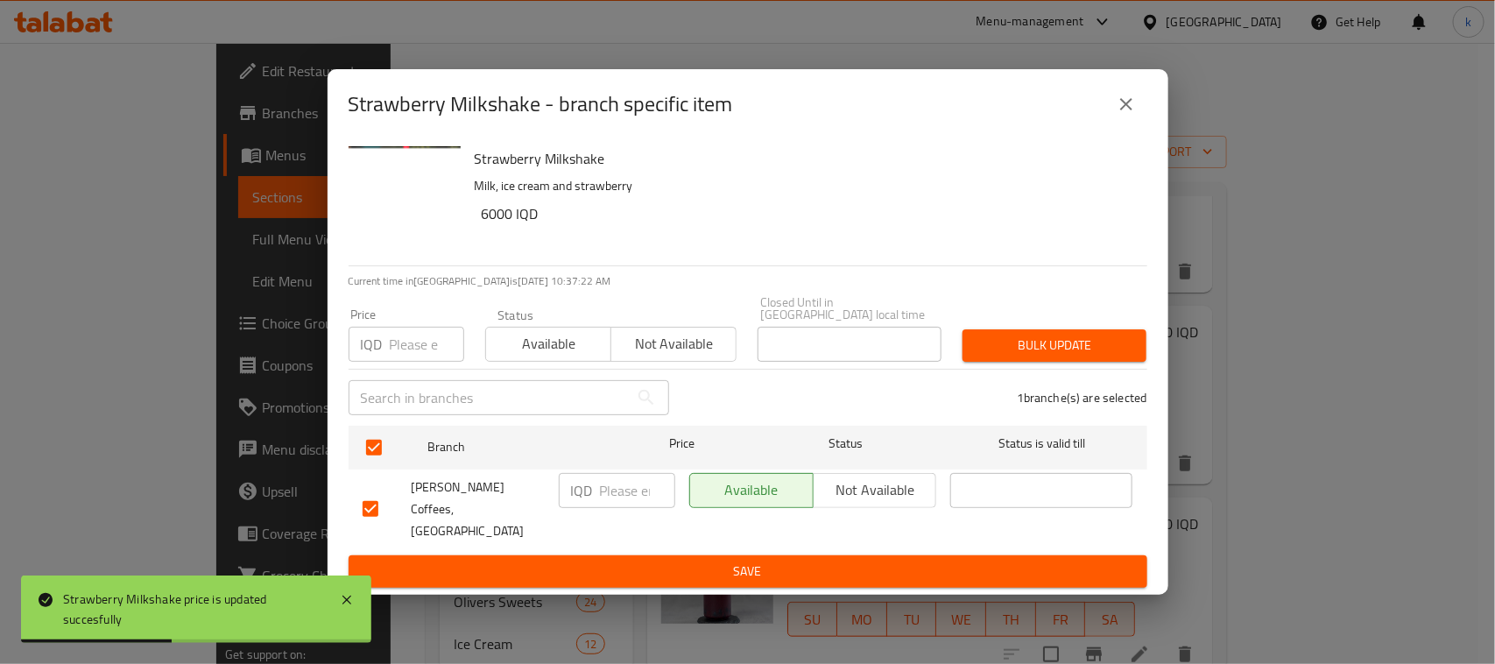
click at [602, 495] on input "number" at bounding box center [637, 490] width 75 height 35
paste input "7000"
type input "7000"
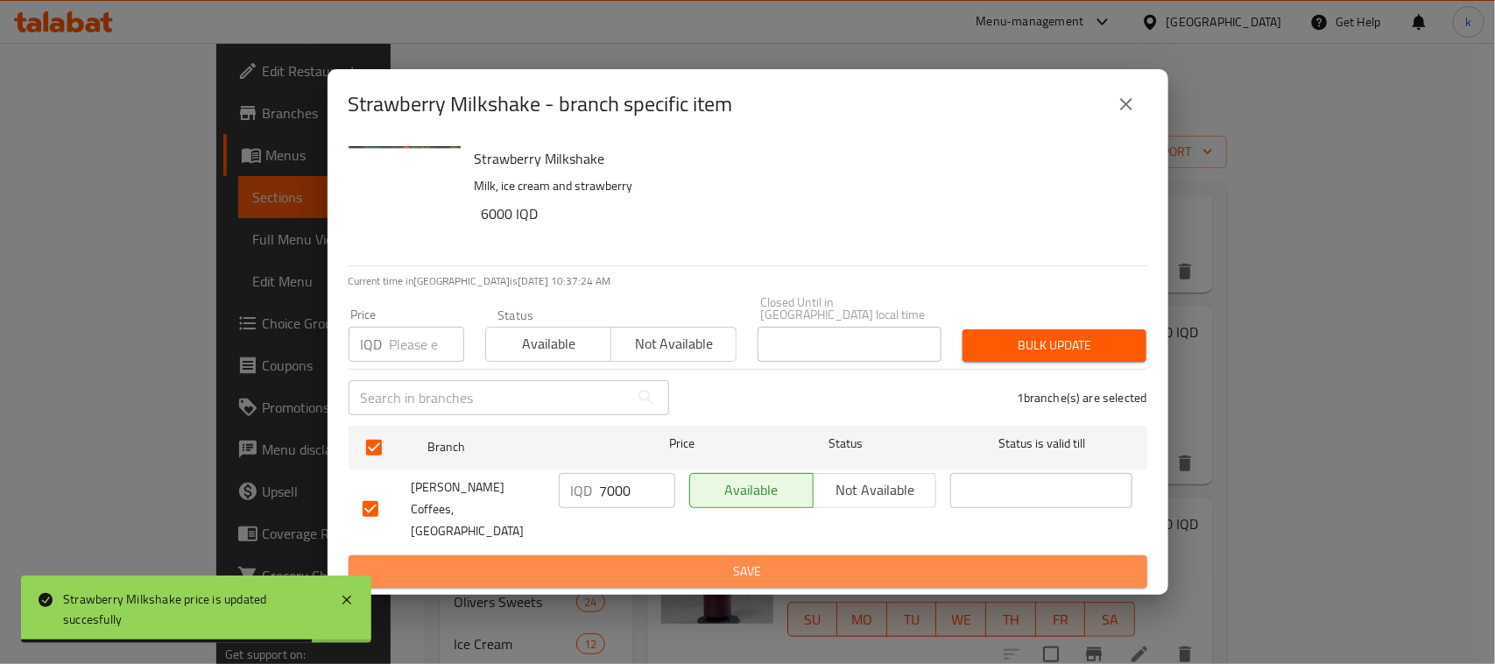
click at [662, 561] on span "Save" at bounding box center [748, 572] width 771 height 22
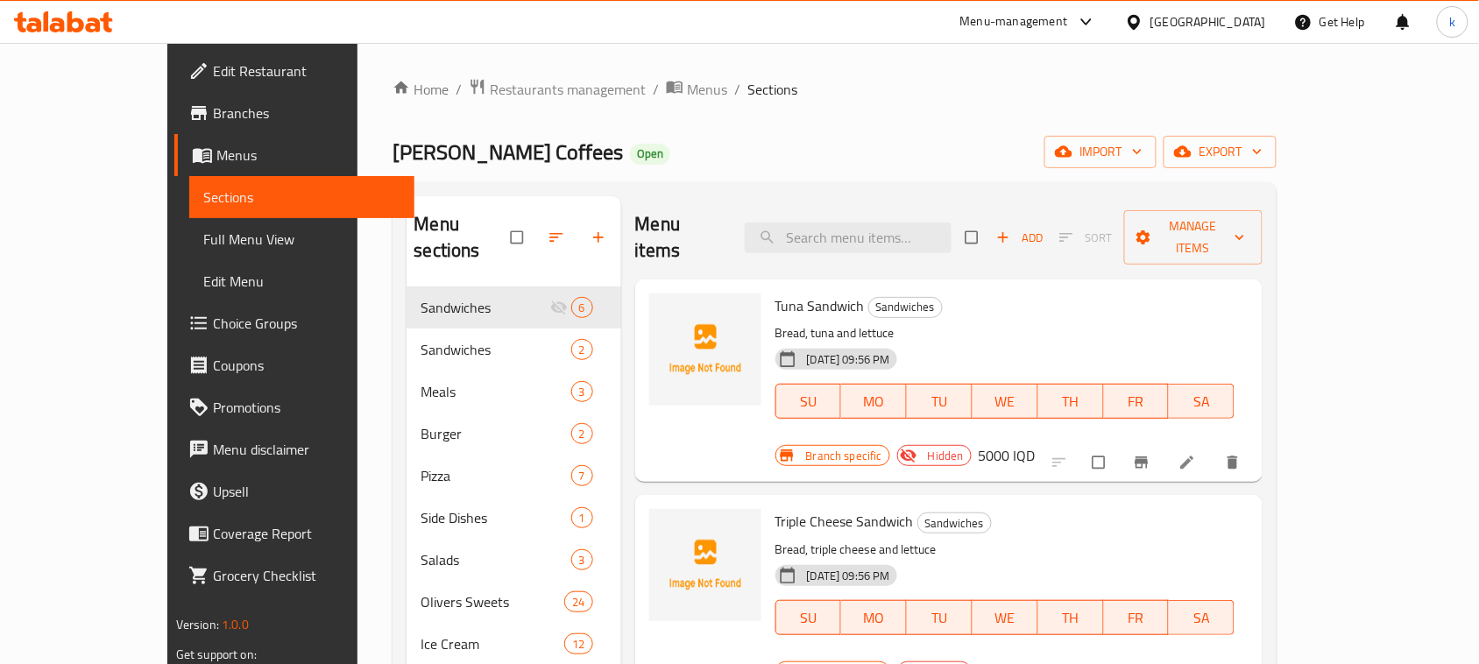
click at [72, 23] on icon at bounding box center [75, 21] width 17 height 21
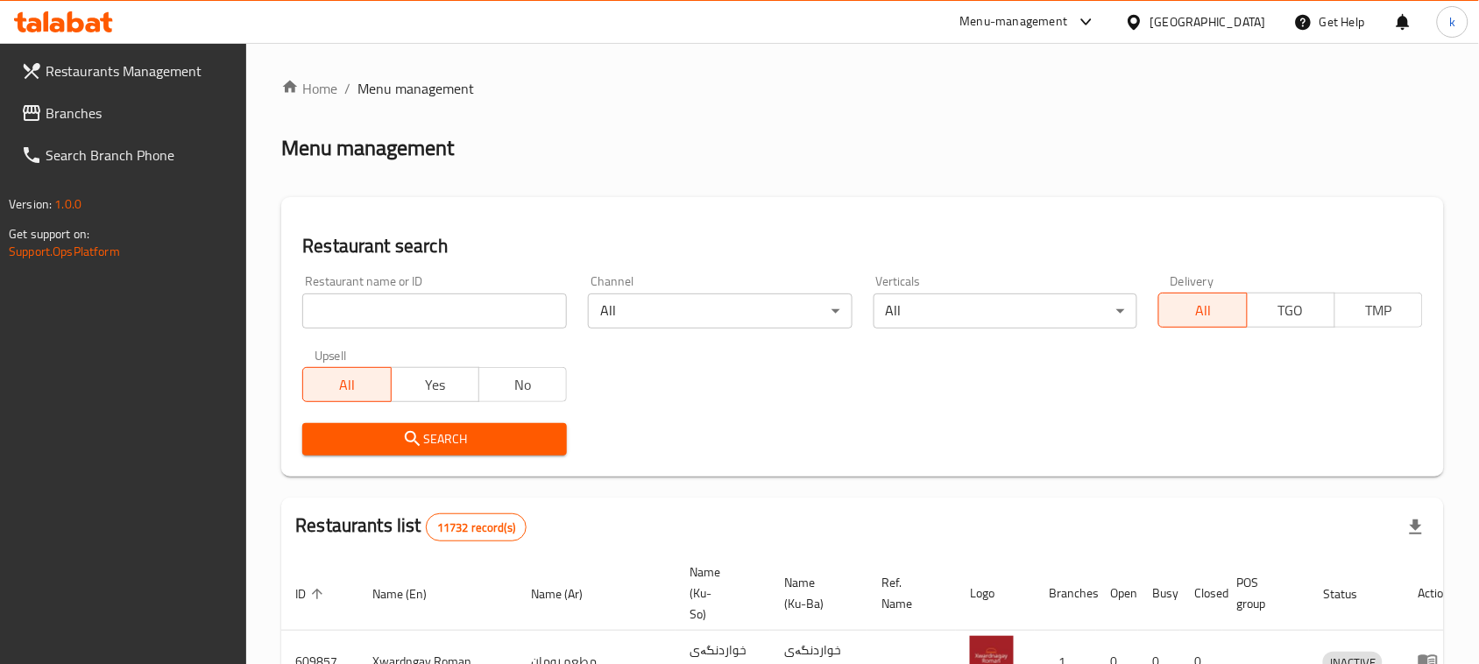
click at [108, 110] on span "Branches" at bounding box center [139, 113] width 187 height 21
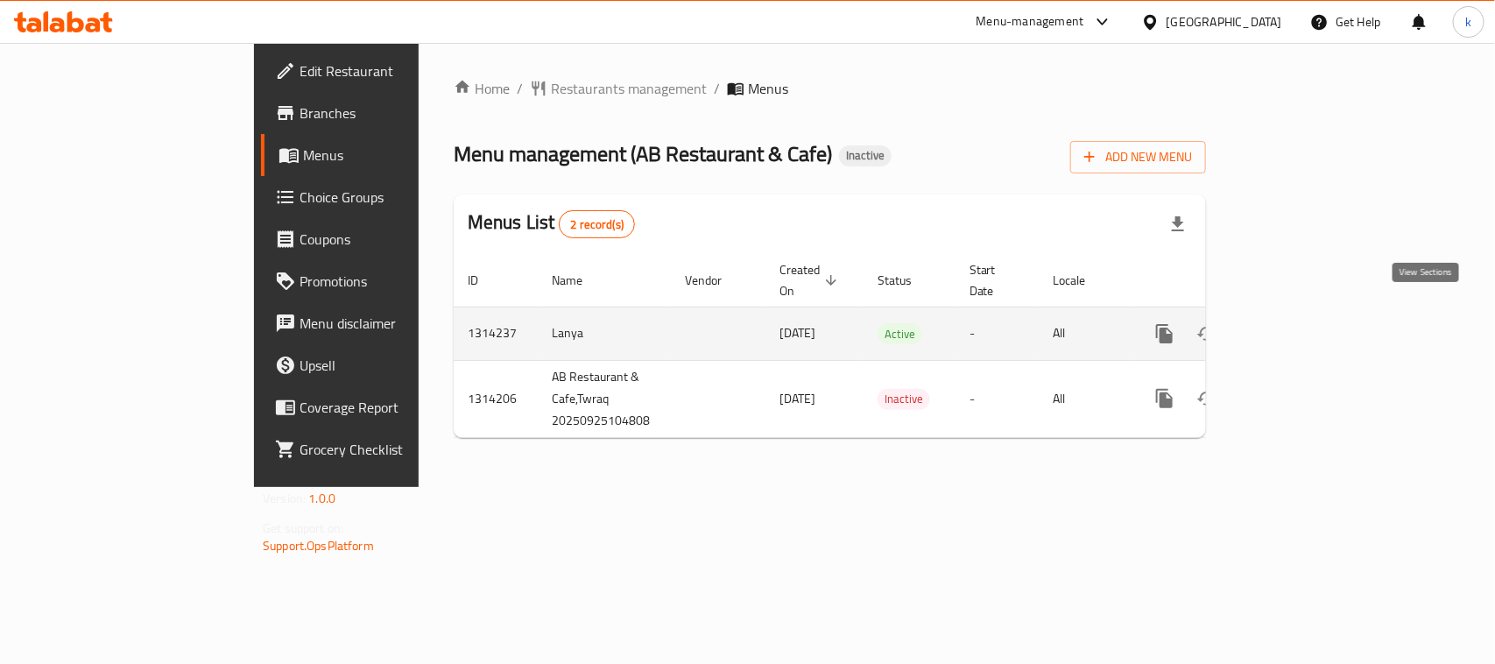
click at [1299, 326] on icon "enhanced table" at bounding box center [1291, 334] width 16 height 16
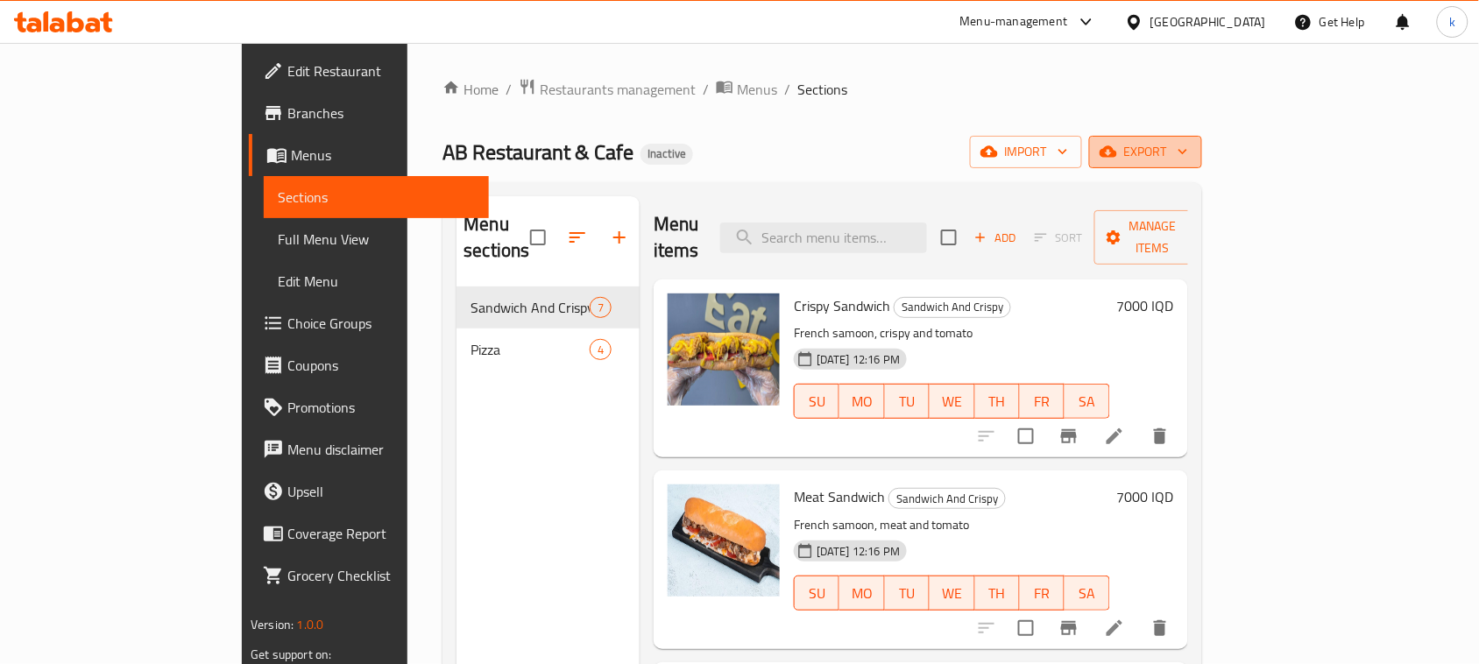
click at [1188, 150] on span "export" at bounding box center [1145, 152] width 85 height 22
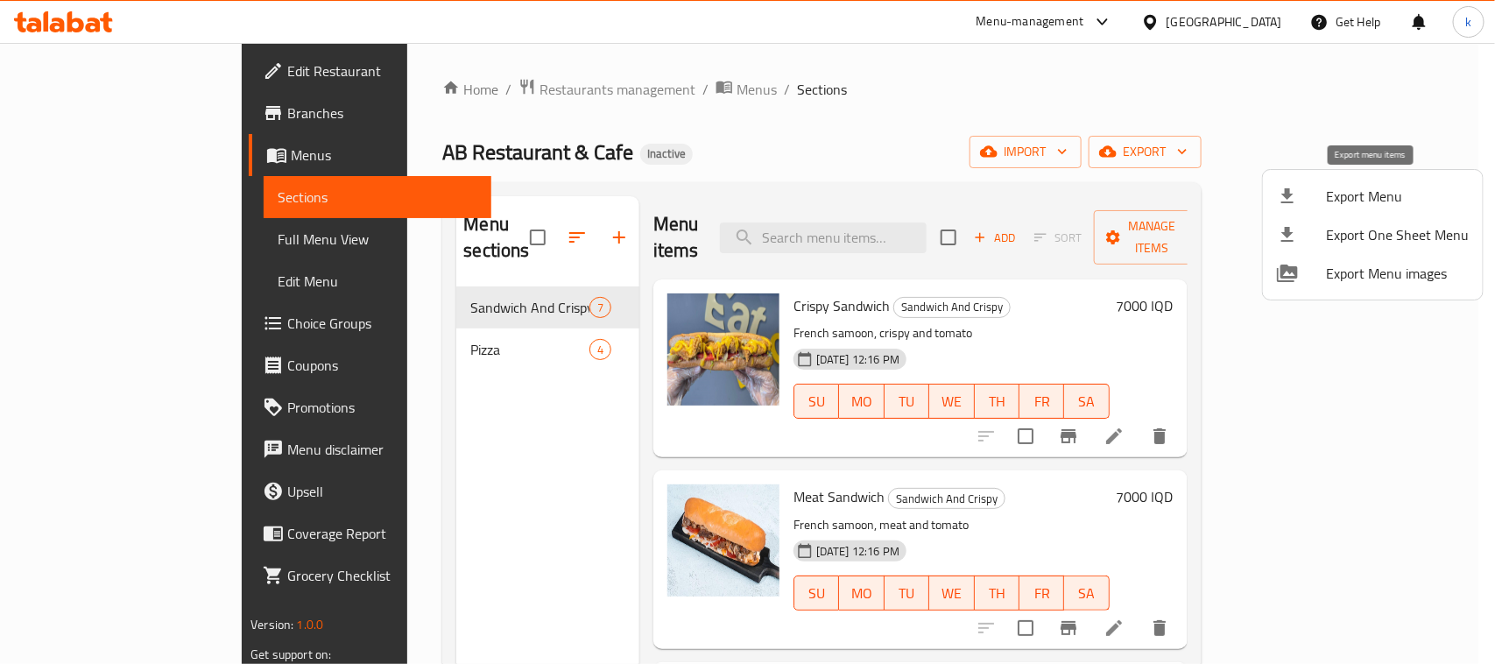
click at [1338, 201] on span "Export Menu" at bounding box center [1397, 196] width 143 height 21
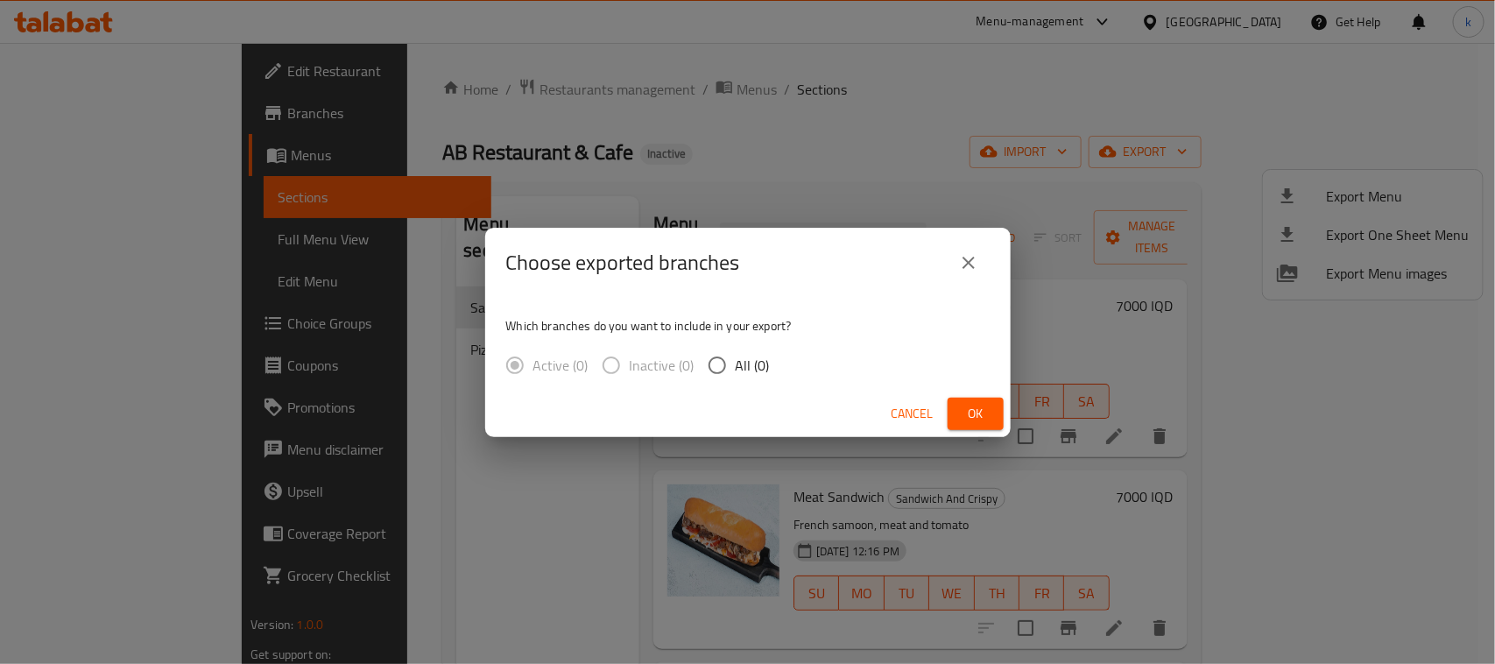
click at [718, 364] on input "All (0)" at bounding box center [717, 365] width 37 height 37
radio input "true"
click at [965, 399] on button "Ok" at bounding box center [976, 414] width 56 height 32
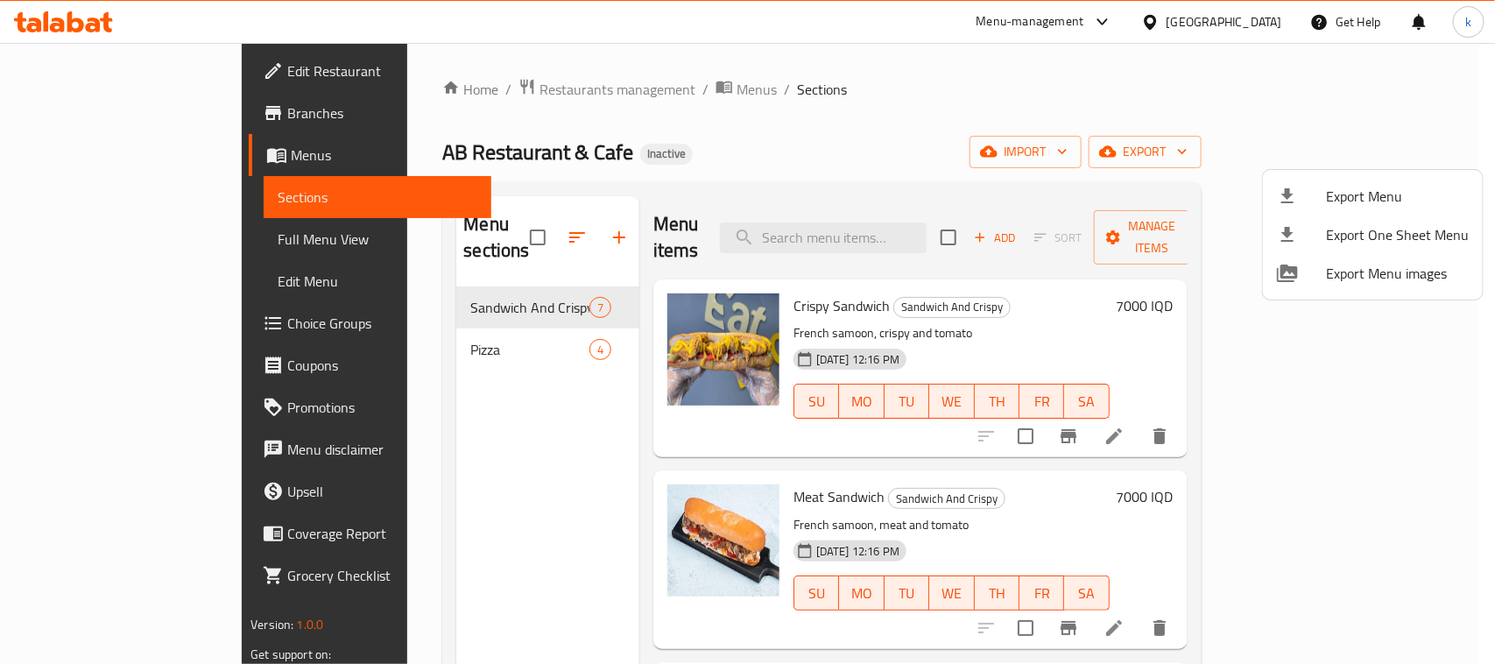
click at [46, 159] on div at bounding box center [747, 332] width 1495 height 664
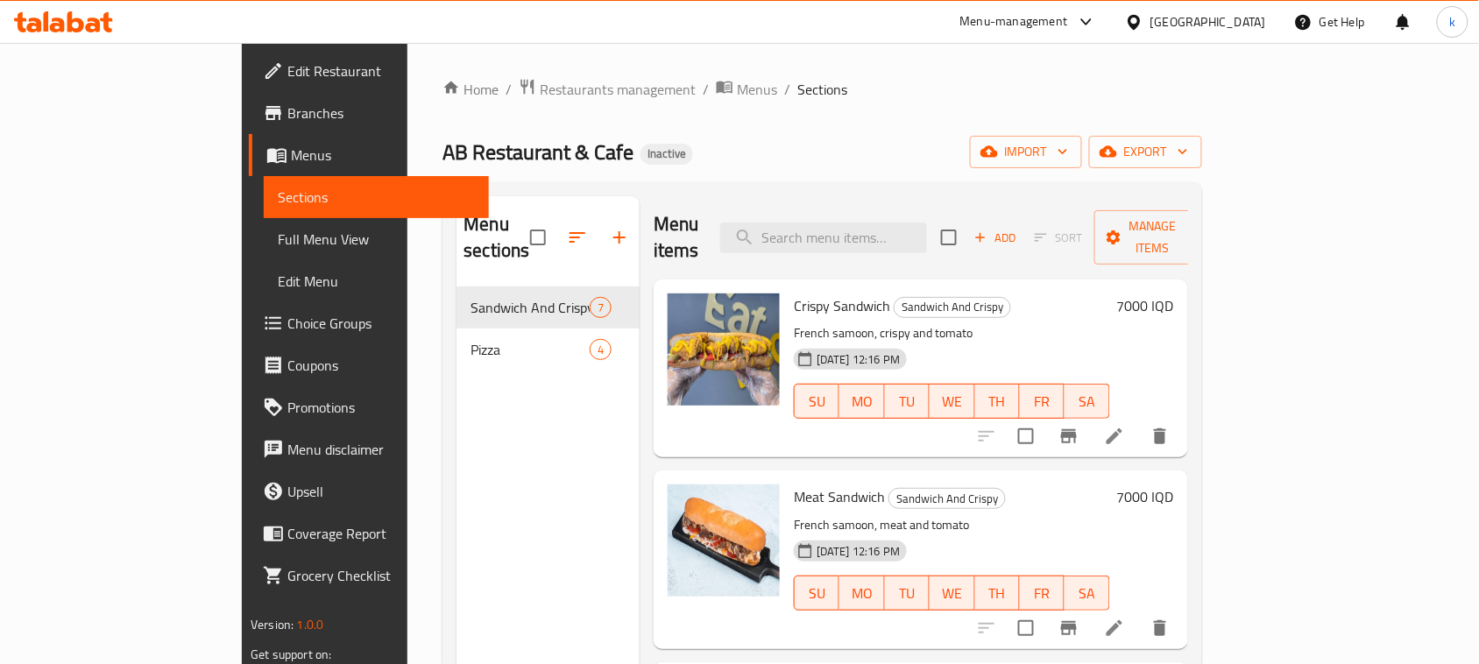
click at [291, 146] on span "Menus" at bounding box center [383, 155] width 184 height 21
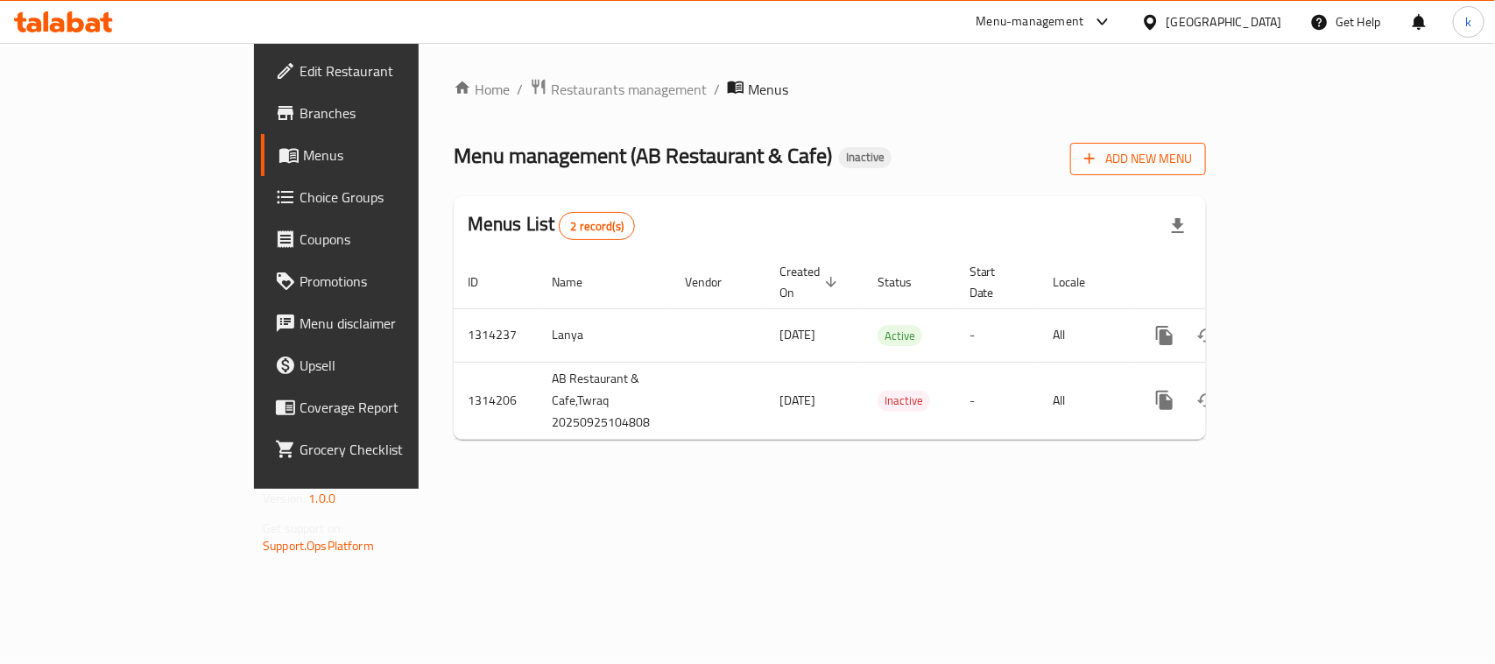
click at [1192, 153] on span "Add New Menu" at bounding box center [1139, 159] width 108 height 22
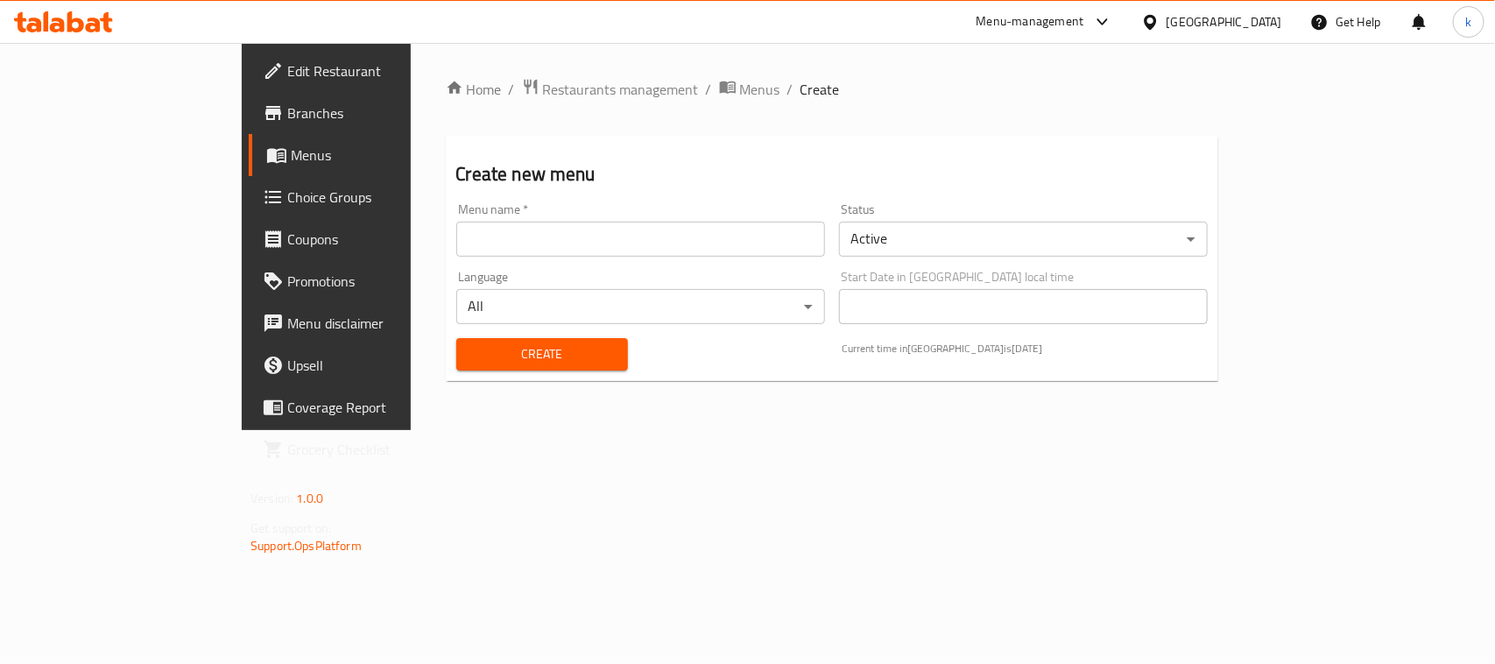
click at [456, 238] on input "text" at bounding box center [640, 239] width 369 height 35
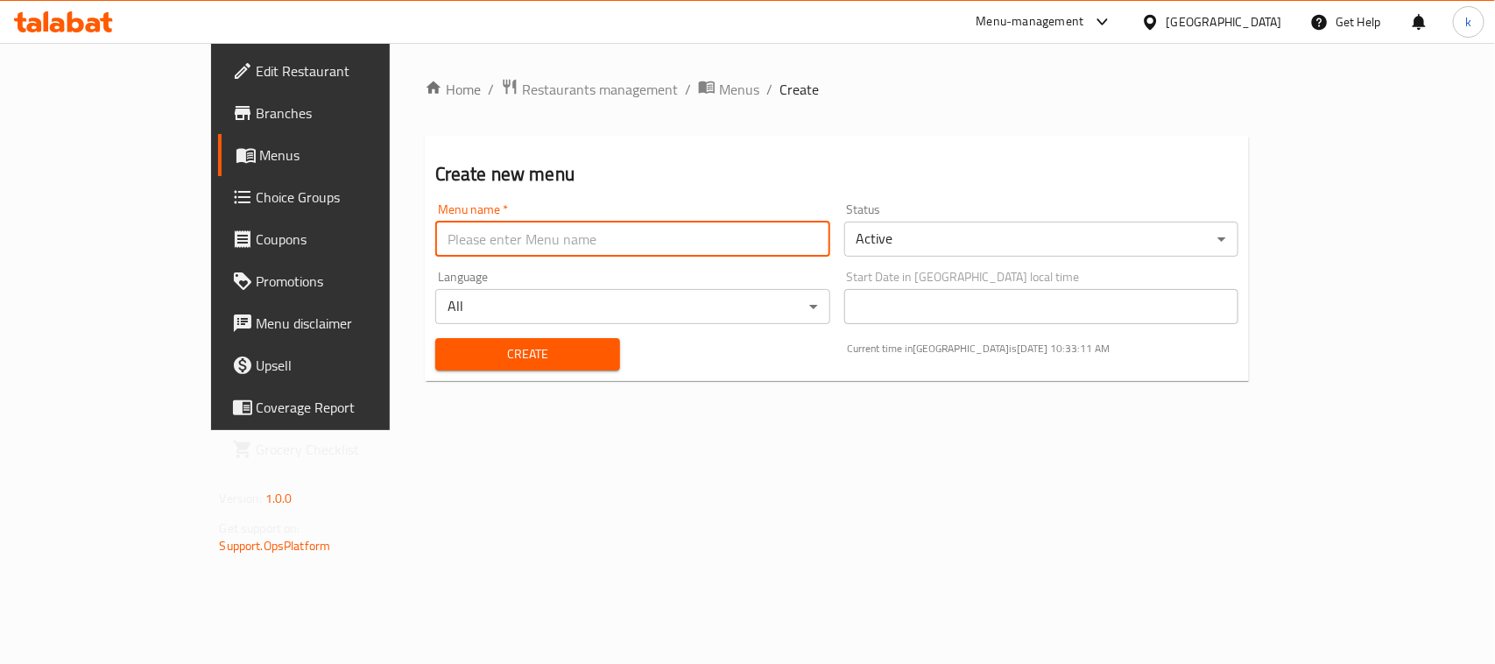
type input "New Menu"
click at [449, 364] on span "Create" at bounding box center [527, 354] width 157 height 22
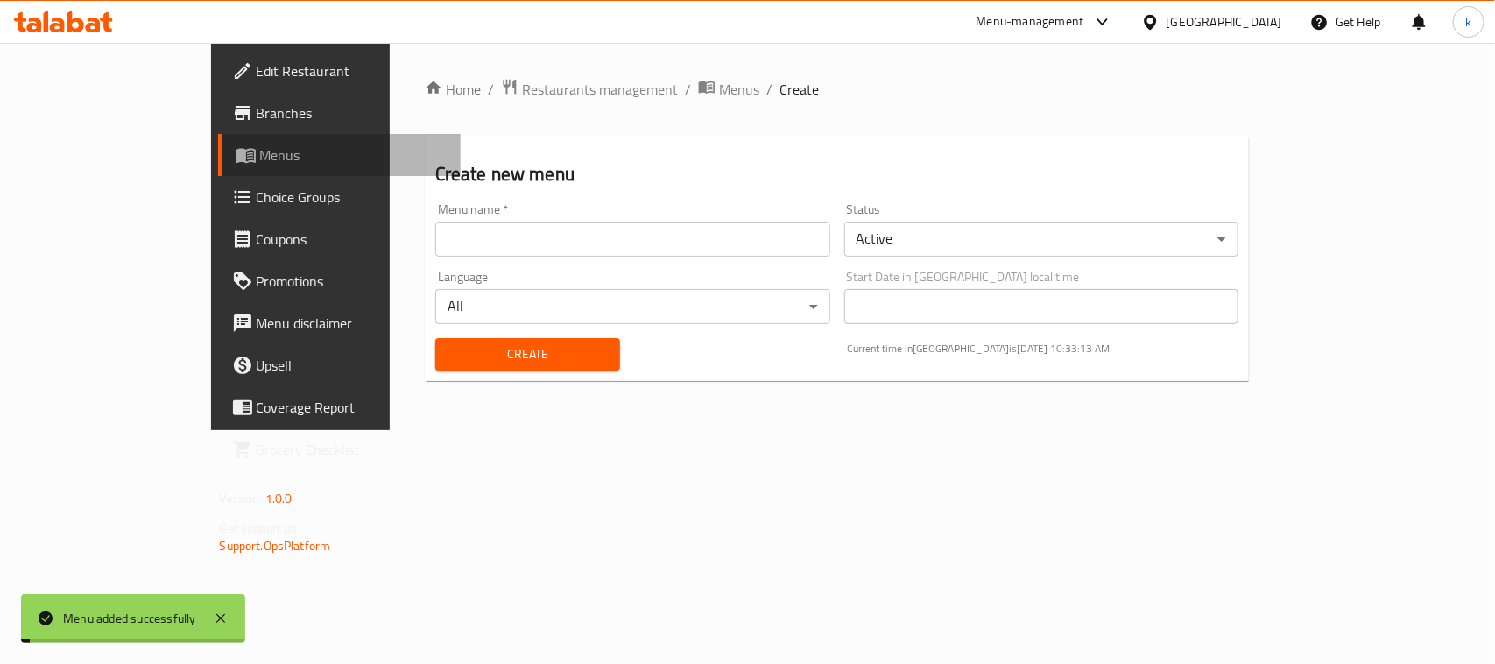
click at [236, 164] on icon at bounding box center [246, 155] width 21 height 21
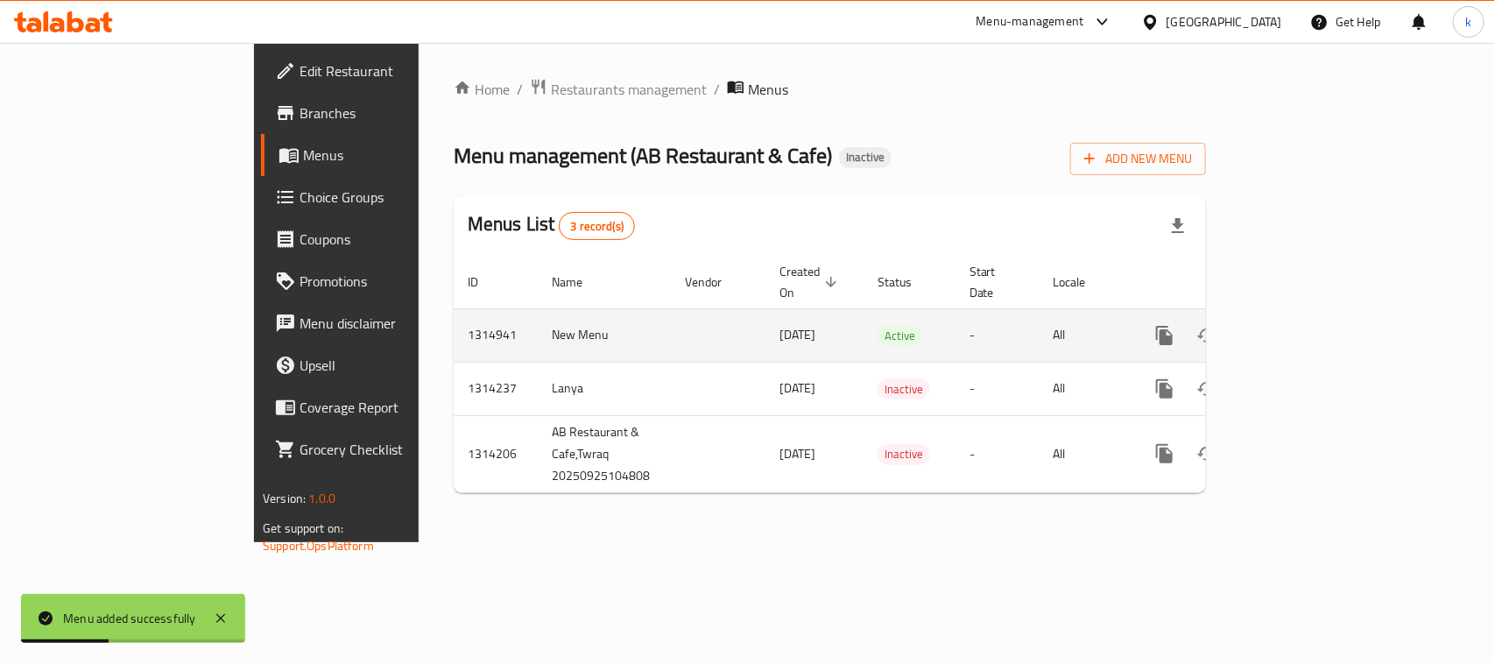
click at [1302, 325] on icon "enhanced table" at bounding box center [1291, 335] width 21 height 21
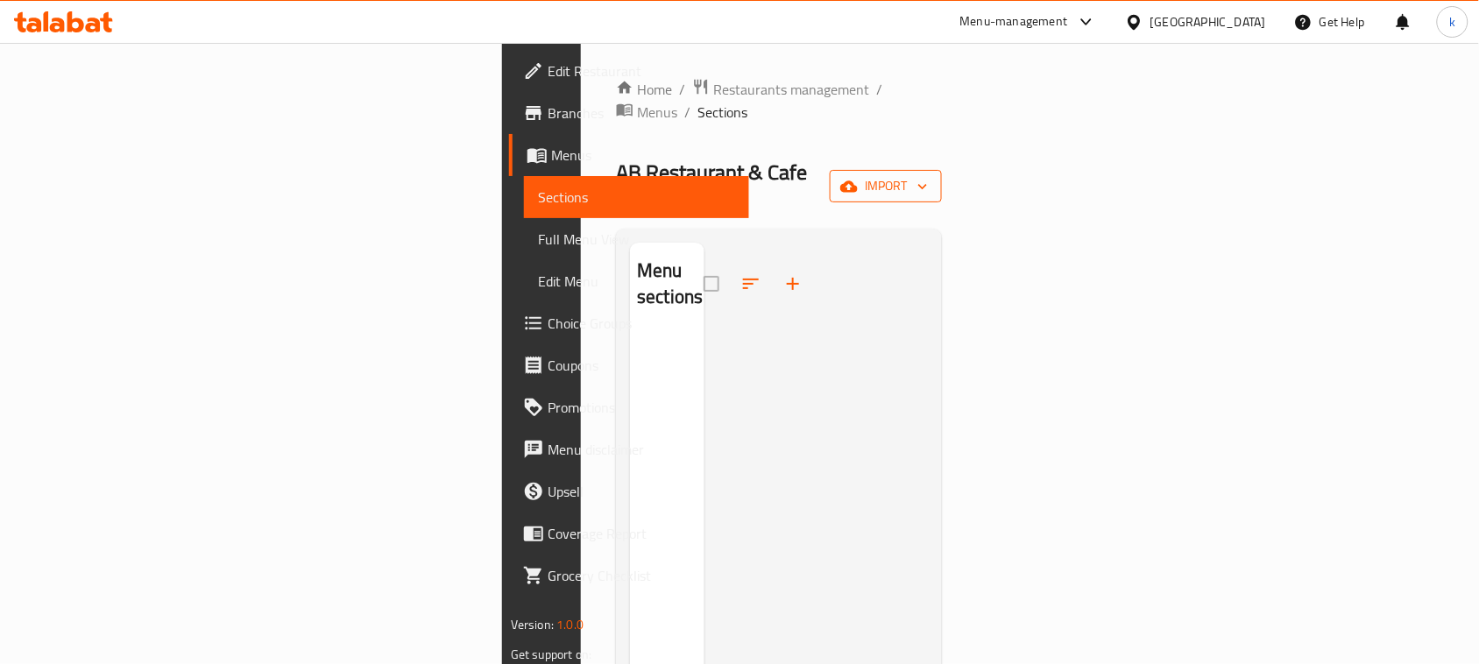
click at [928, 175] on span "import" at bounding box center [886, 186] width 84 height 22
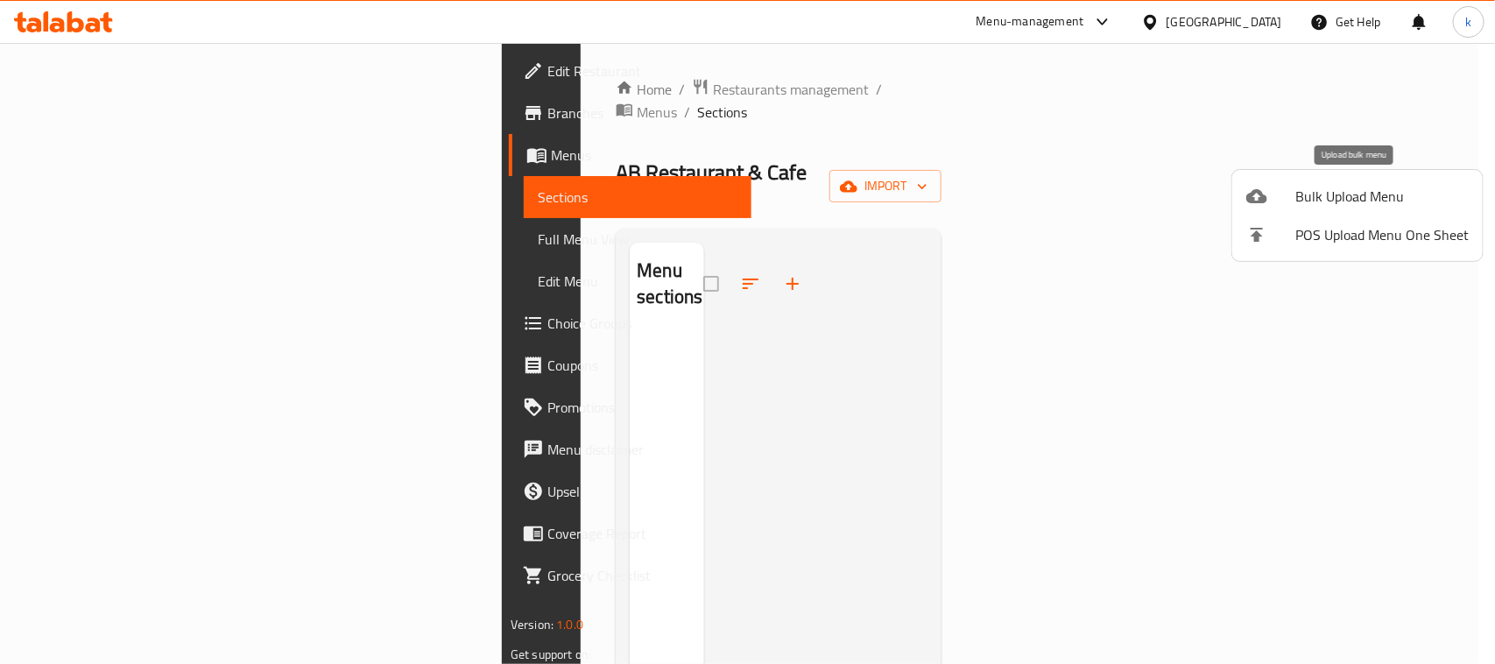
click at [1282, 197] on div at bounding box center [1271, 196] width 49 height 21
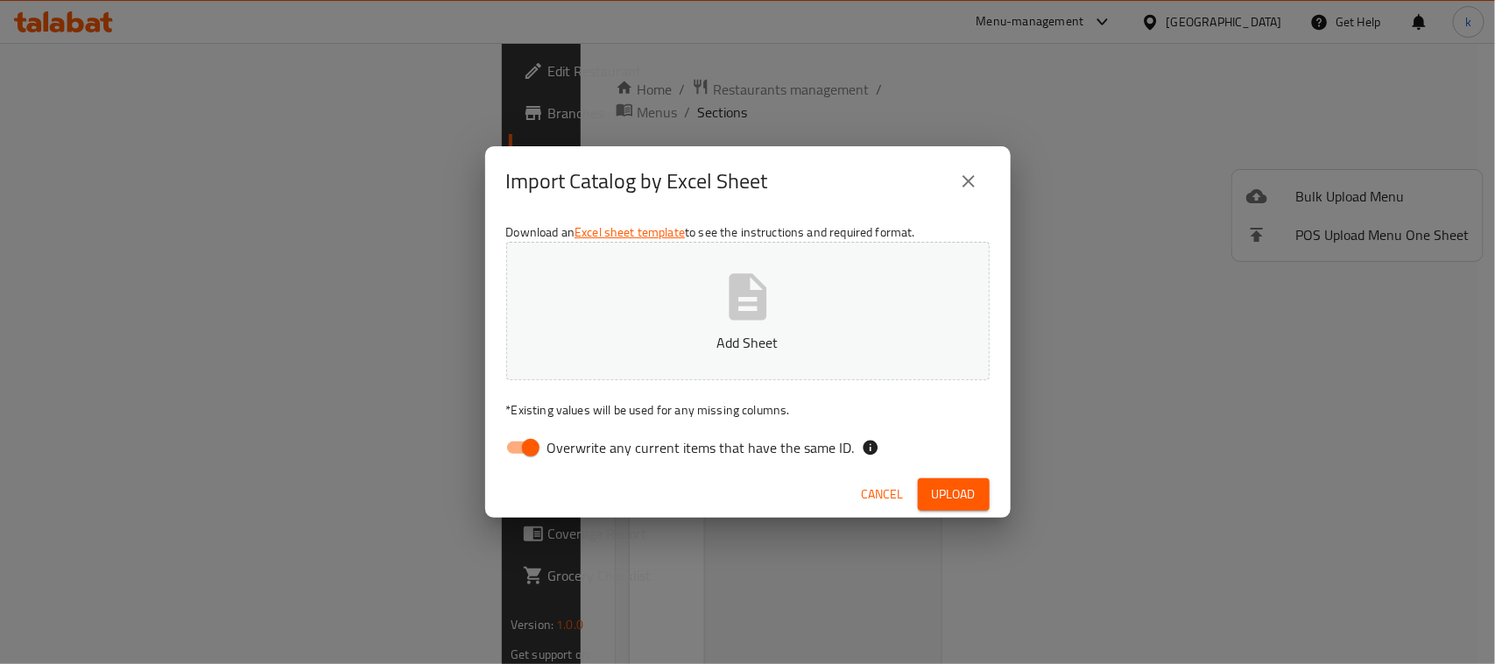
click at [534, 451] on input "Overwrite any current items that have the same ID." at bounding box center [531, 447] width 100 height 33
checkbox input "false"
click at [716, 303] on button "Add Sheet" at bounding box center [748, 311] width 484 height 138
click at [966, 497] on span "Upload" at bounding box center [954, 495] width 44 height 22
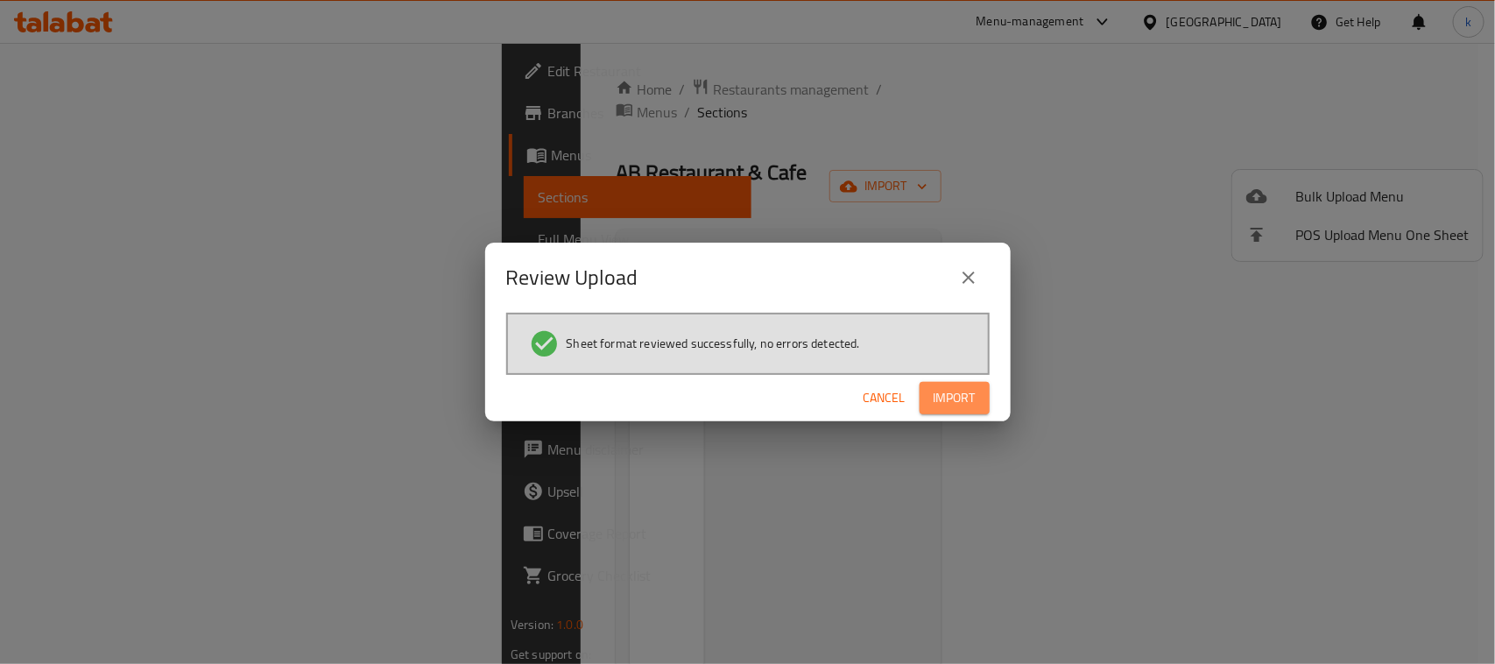
click at [960, 397] on span "Import" at bounding box center [955, 398] width 42 height 22
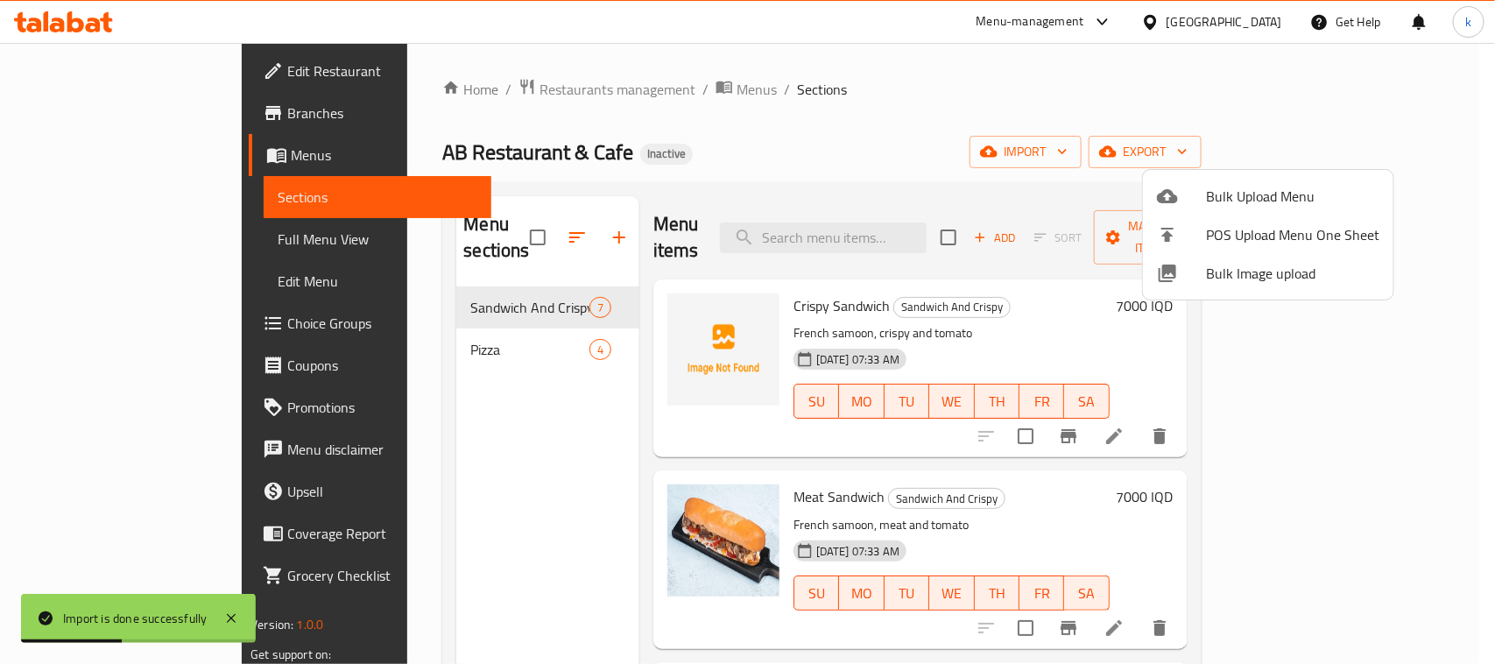
click at [841, 120] on div at bounding box center [747, 332] width 1495 height 664
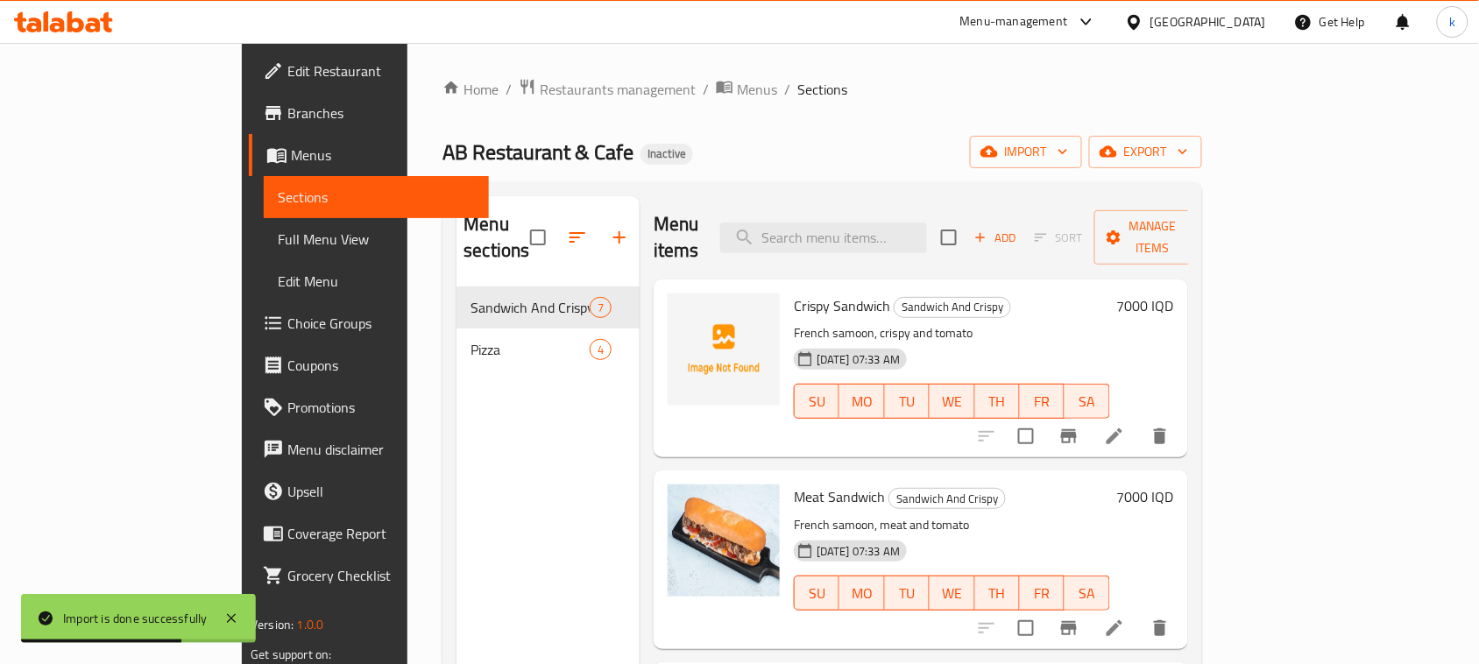
click at [794, 293] on span "Crispy Sandwich" at bounding box center [842, 306] width 96 height 26
copy h6 "Crispy Sandwich"
click at [278, 235] on span "Full Menu View" at bounding box center [376, 239] width 197 height 21
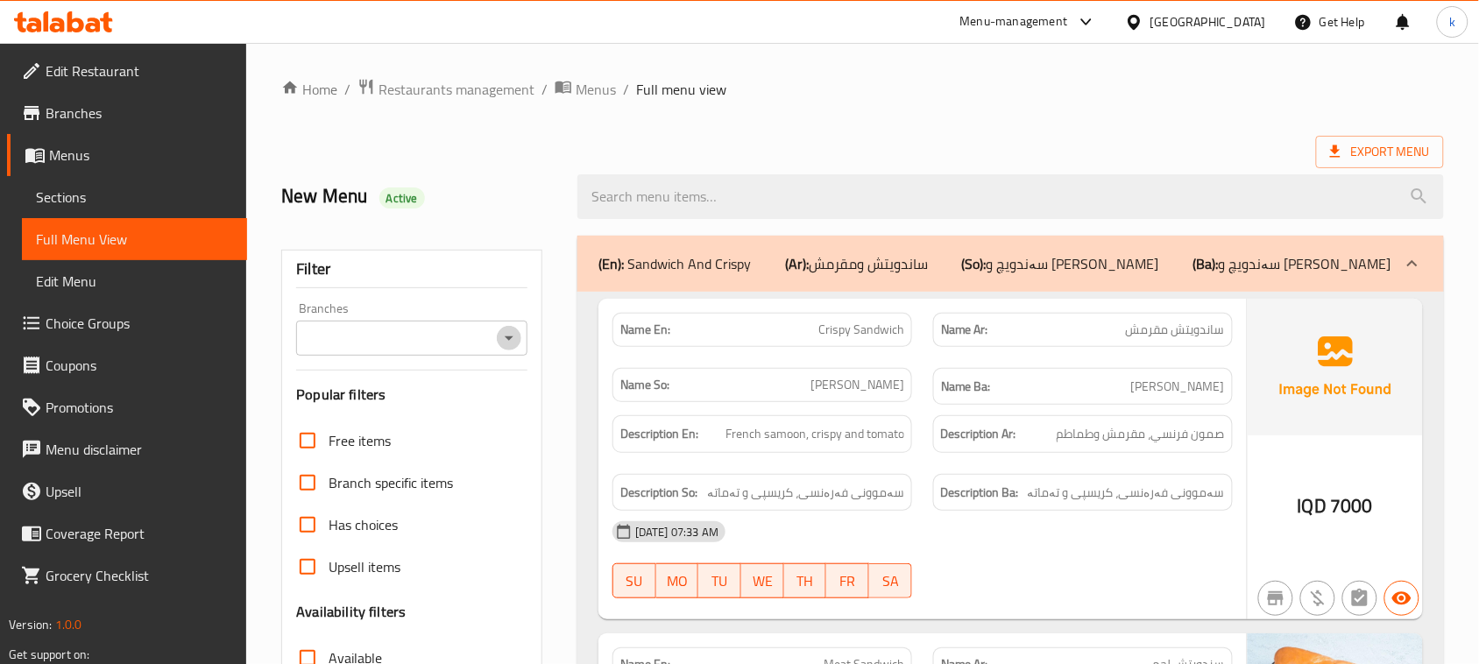
click at [506, 338] on icon "Open" at bounding box center [509, 338] width 9 height 4
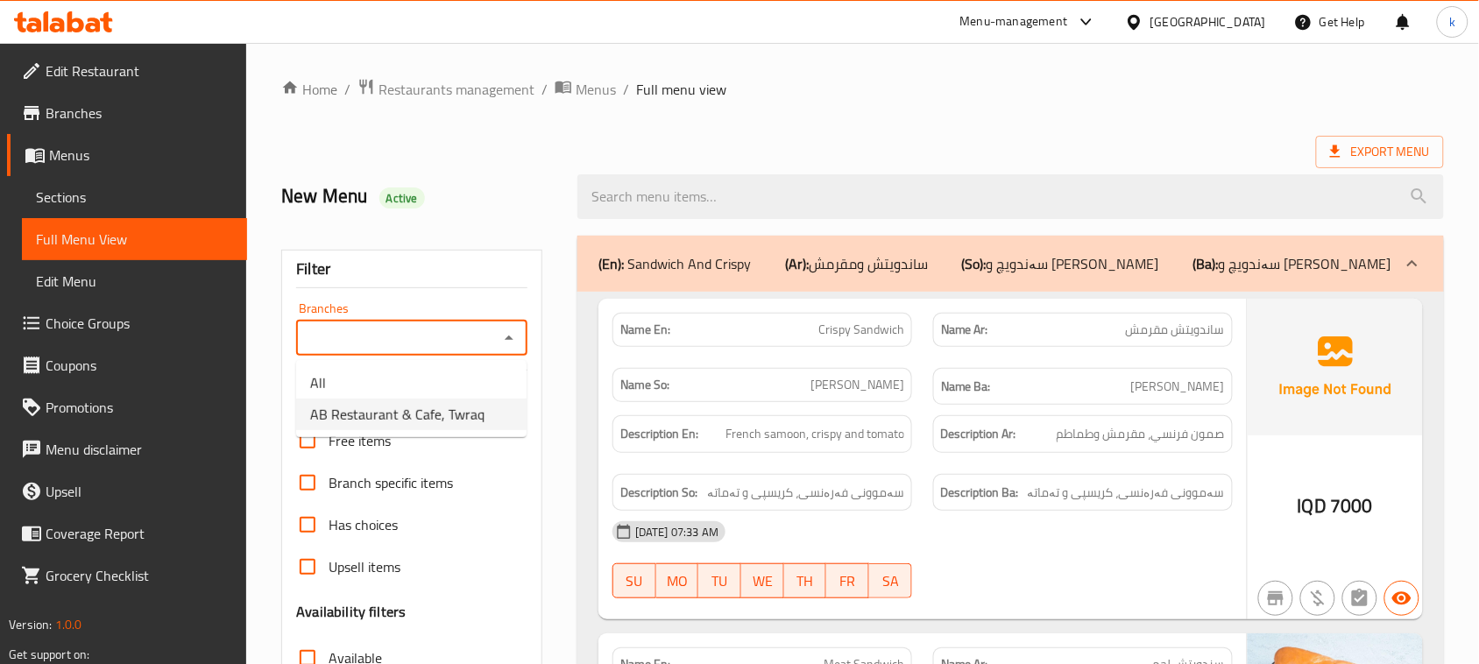
click at [421, 404] on span "AB Restaurant & Cafe, Twraq" at bounding box center [397, 414] width 174 height 21
type input "AB Restaurant & Cafe, Twraq"
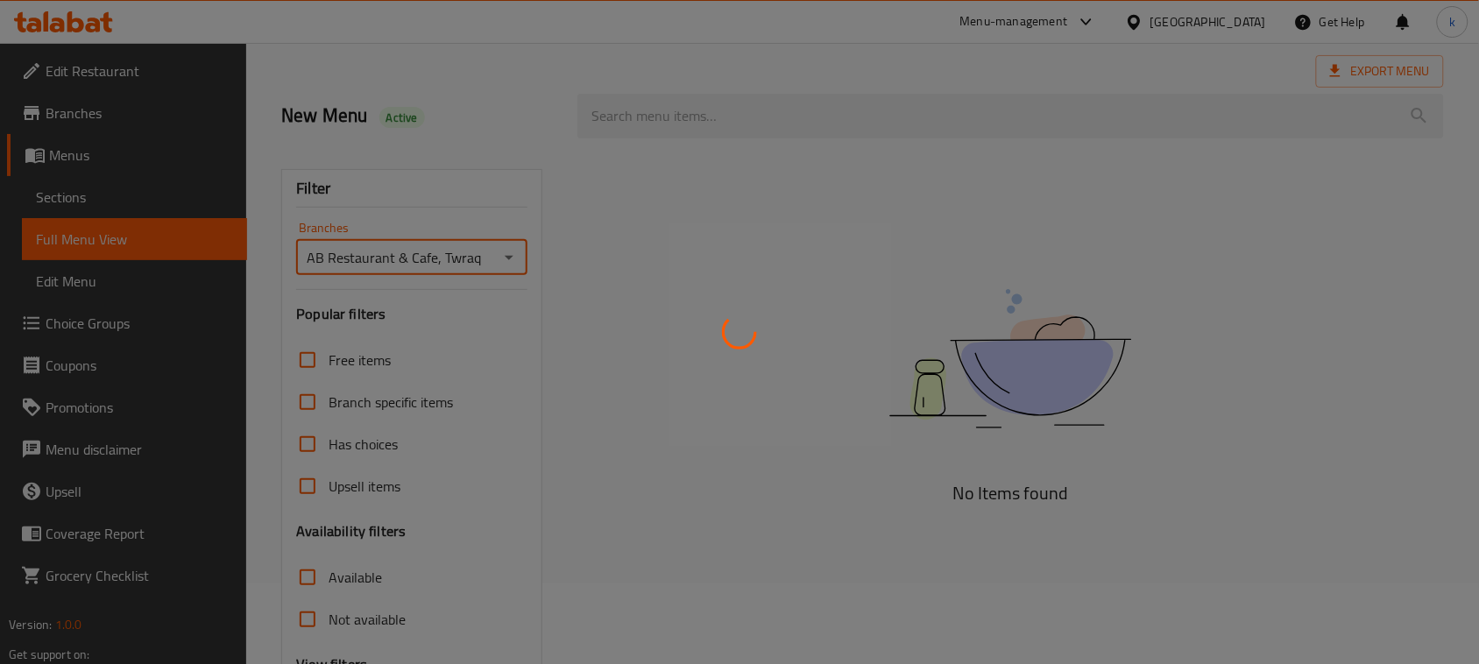
scroll to position [268, 0]
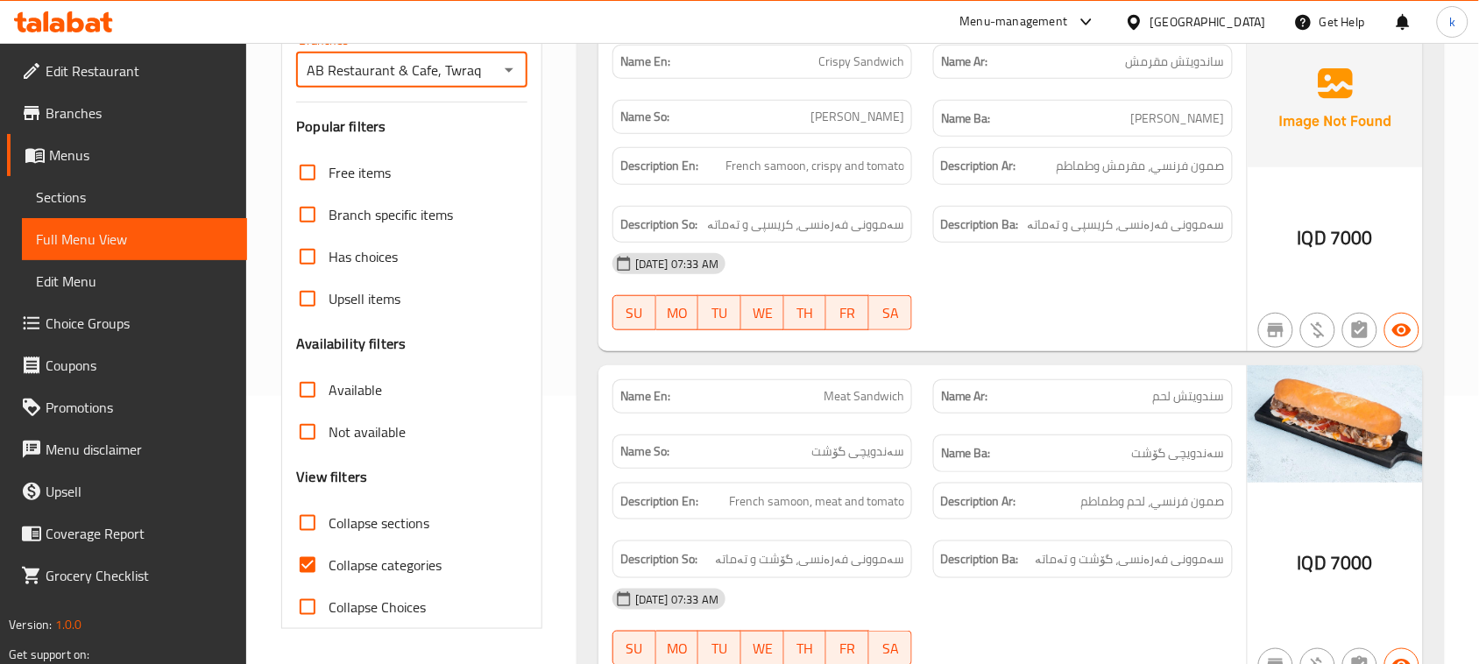
click at [307, 562] on input "Collapse categories" at bounding box center [307, 565] width 42 height 42
checkbox input "false"
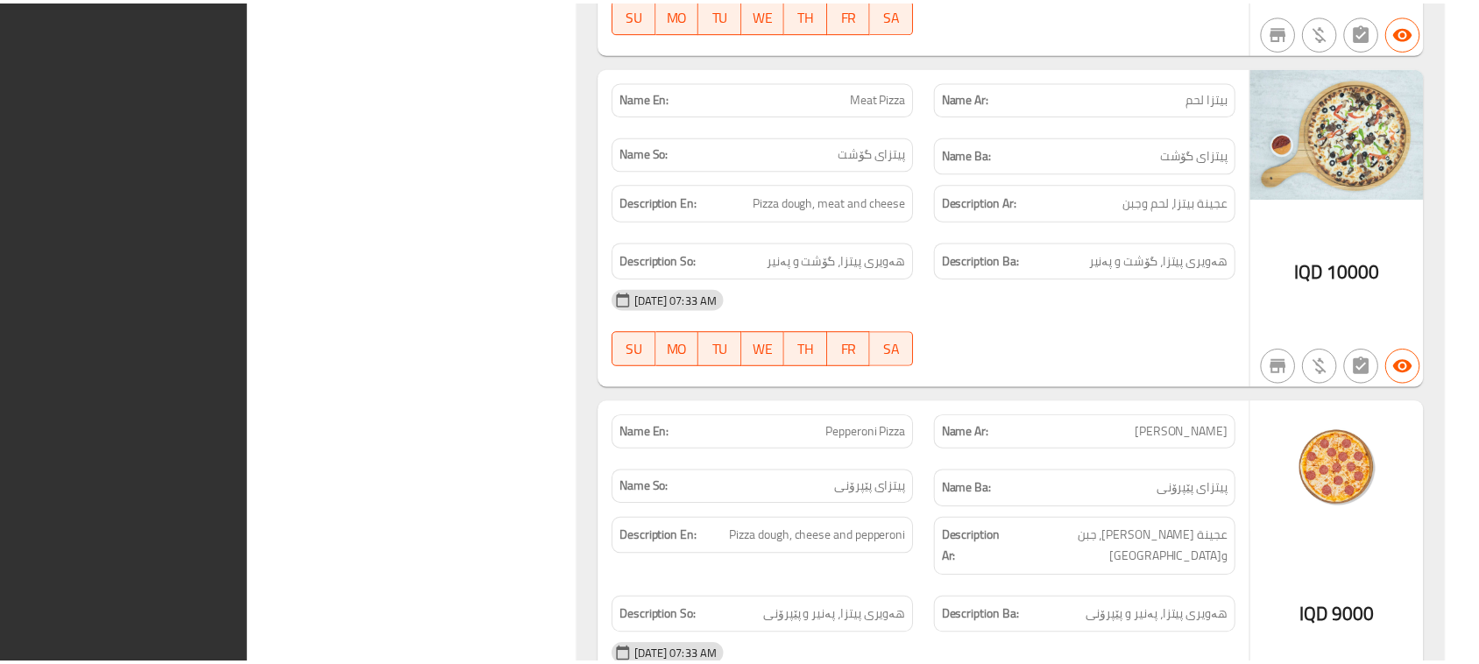
scroll to position [3535, 0]
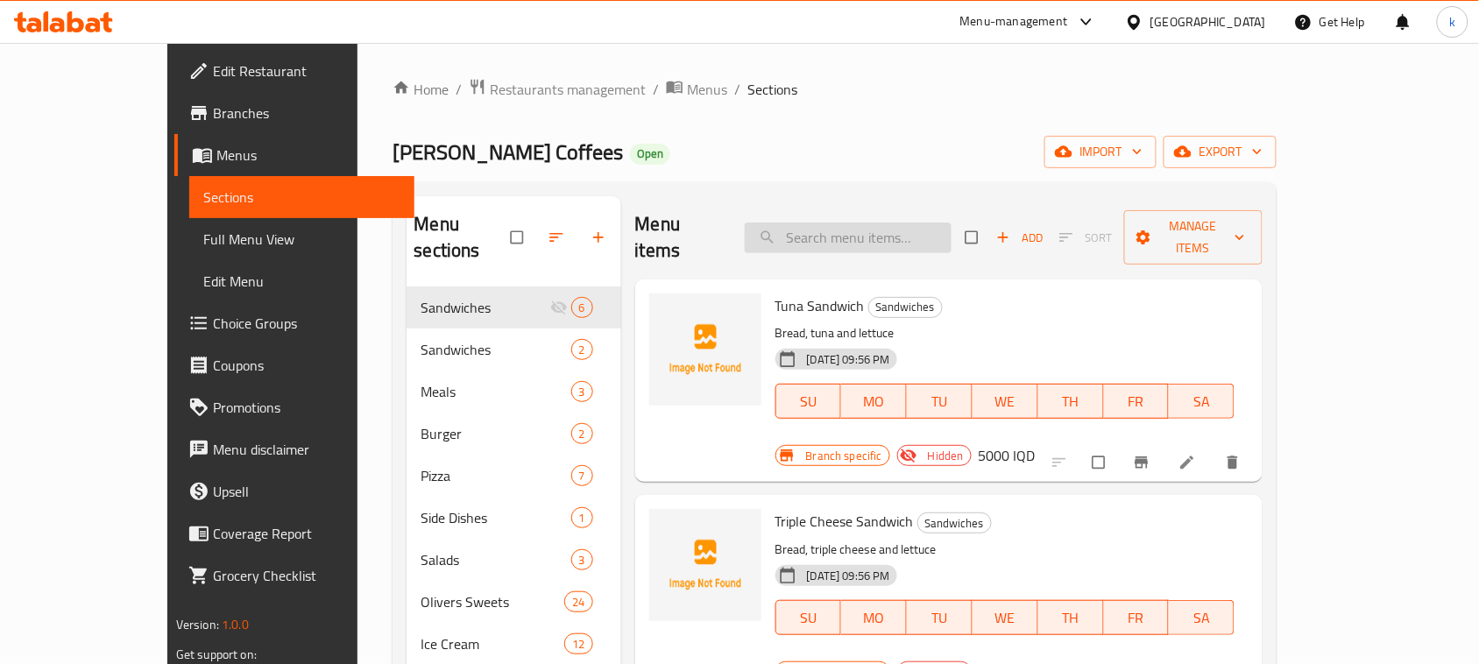
click at [863, 223] on input "search" at bounding box center [848, 238] width 207 height 31
paste input "Chocolet Milkeshake"
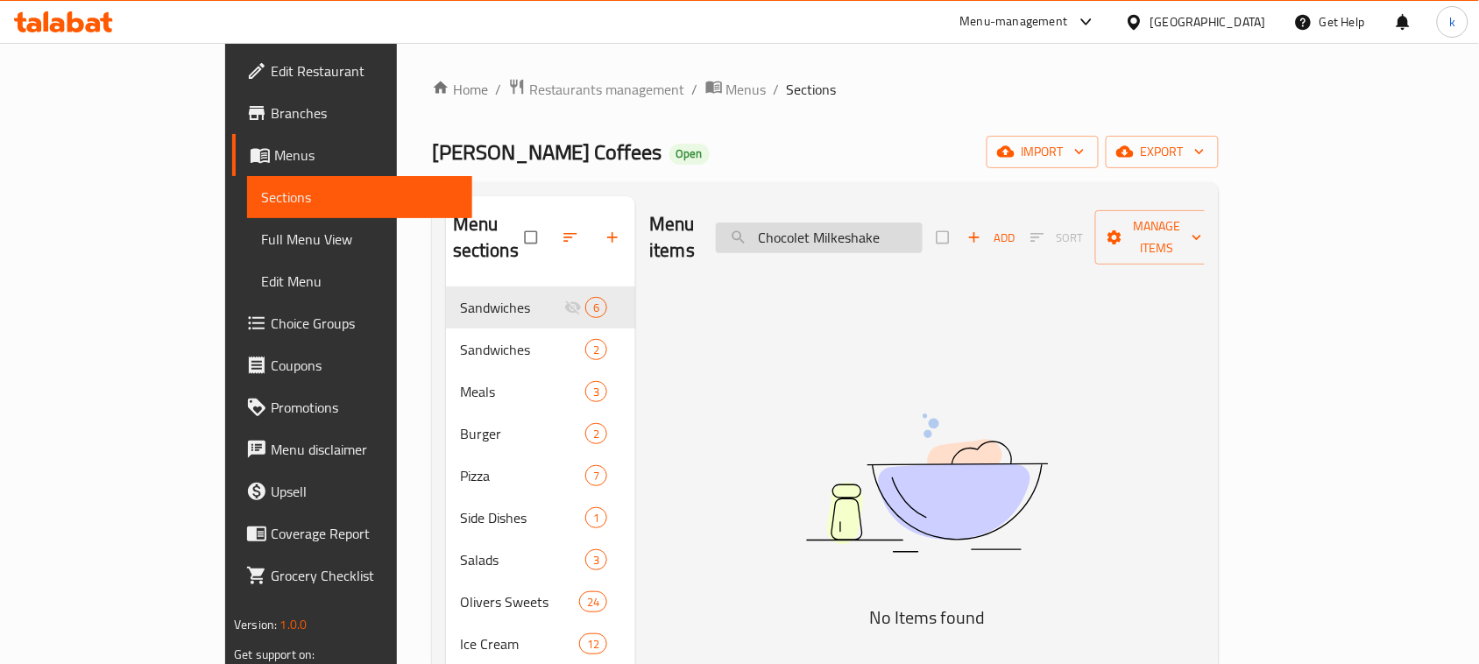
click at [894, 223] on input "Chocolet Milkeshake" at bounding box center [819, 238] width 207 height 31
click at [923, 226] on input "Chocolete Milkeshake" at bounding box center [819, 238] width 207 height 31
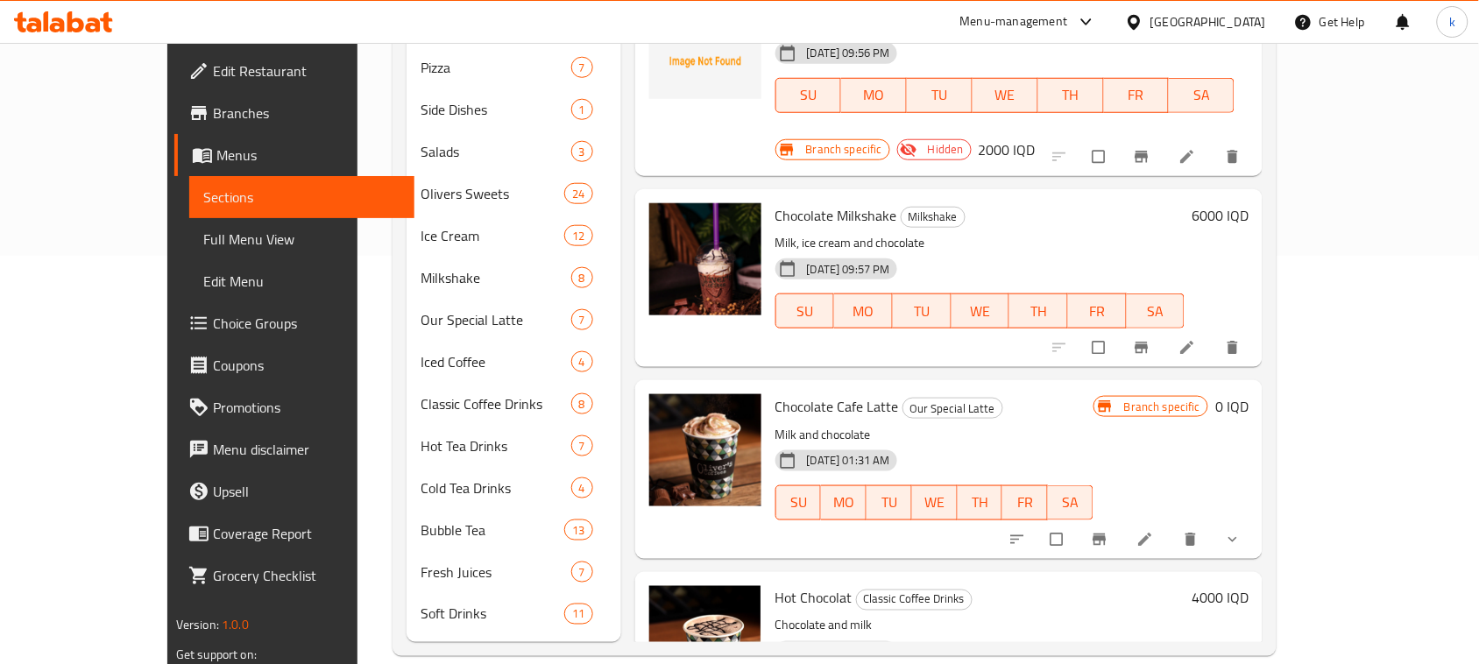
scroll to position [1101, 0]
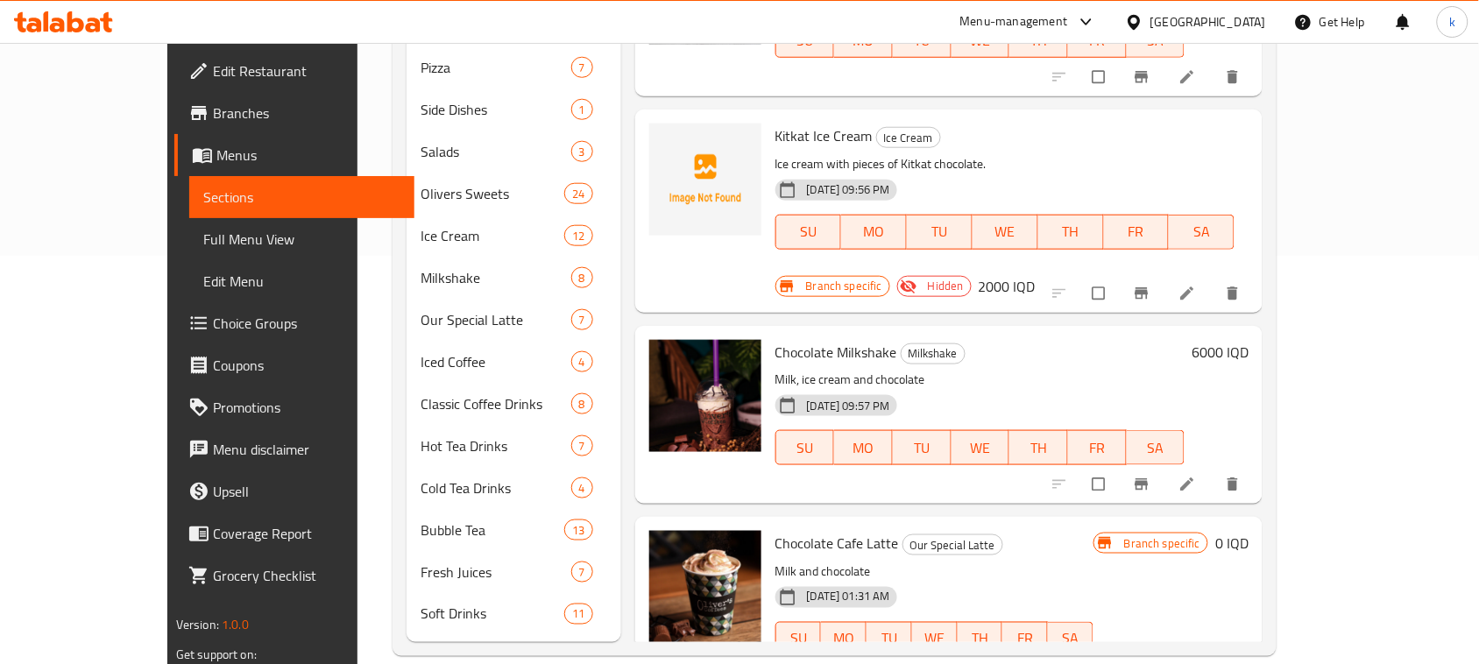
type input "Choco"
click at [1248, 340] on h6 "6000 IQD" at bounding box center [1219, 352] width 57 height 25
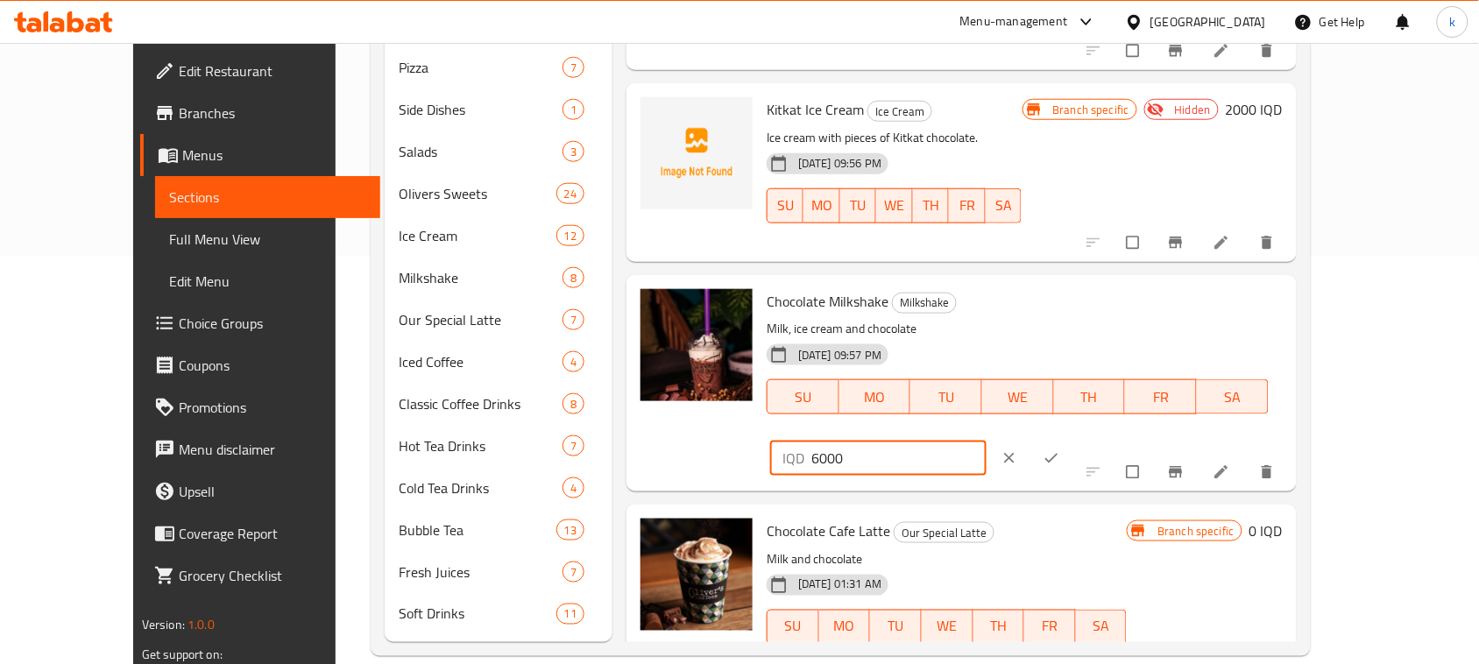
drag, startPoint x: 1206, startPoint y: 304, endPoint x: 972, endPoint y: 349, distance: 238.1
click at [978, 340] on div "Chocolate Milkshake Milkshake Milk, ice cream and chocolate [DATE] 09:57 PM SU …" at bounding box center [1025, 383] width 530 height 202
paste input "7"
type input "7000"
click at [1060, 449] on icon "ok" at bounding box center [1052, 458] width 18 height 18
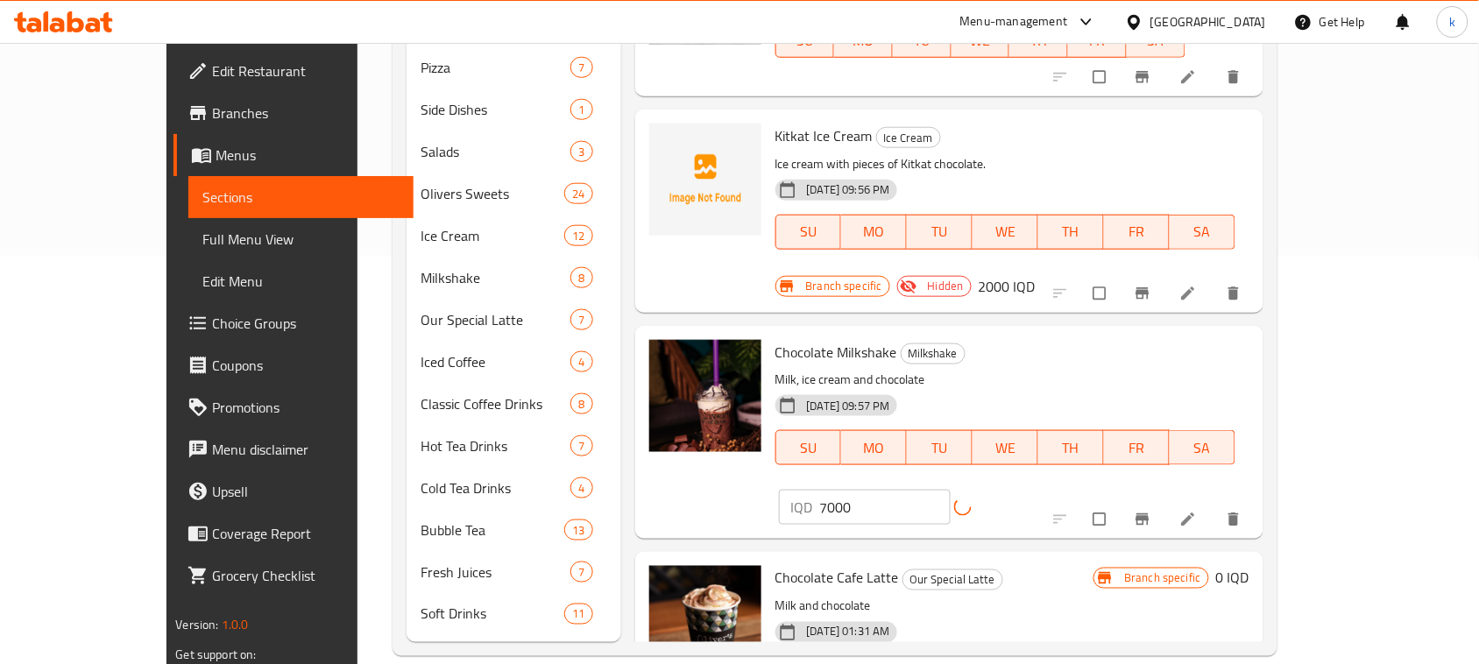
click at [1151, 511] on icon "Branch-specific-item" at bounding box center [1143, 520] width 18 height 18
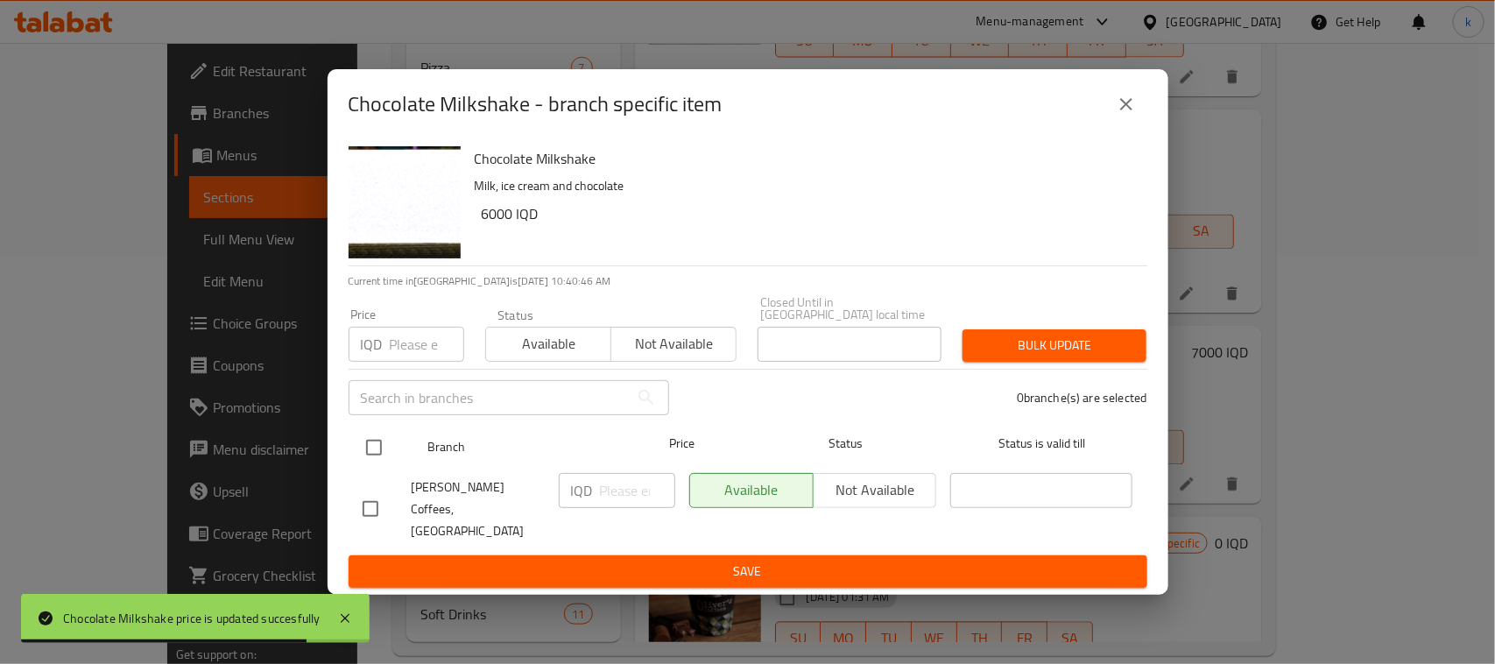
click at [370, 453] on input "checkbox" at bounding box center [374, 447] width 37 height 37
checkbox input "true"
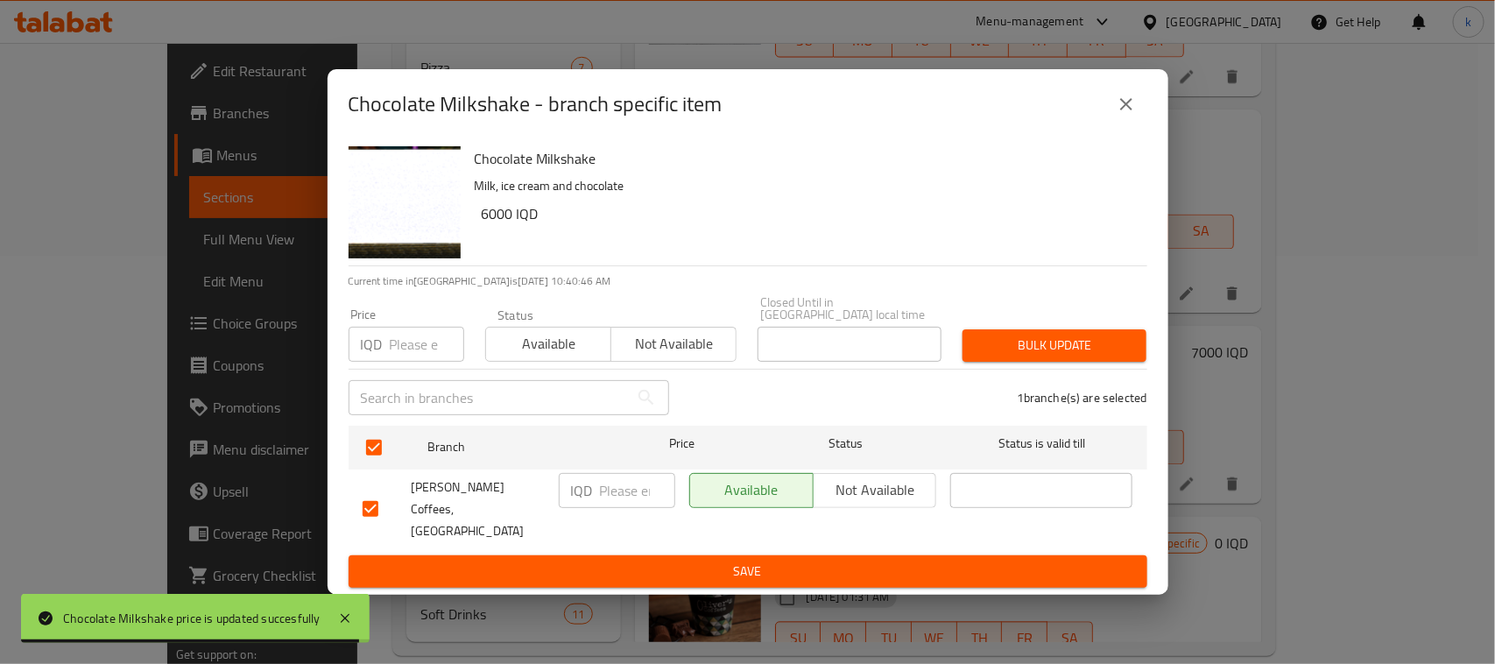
click at [622, 488] on input "number" at bounding box center [637, 490] width 75 height 35
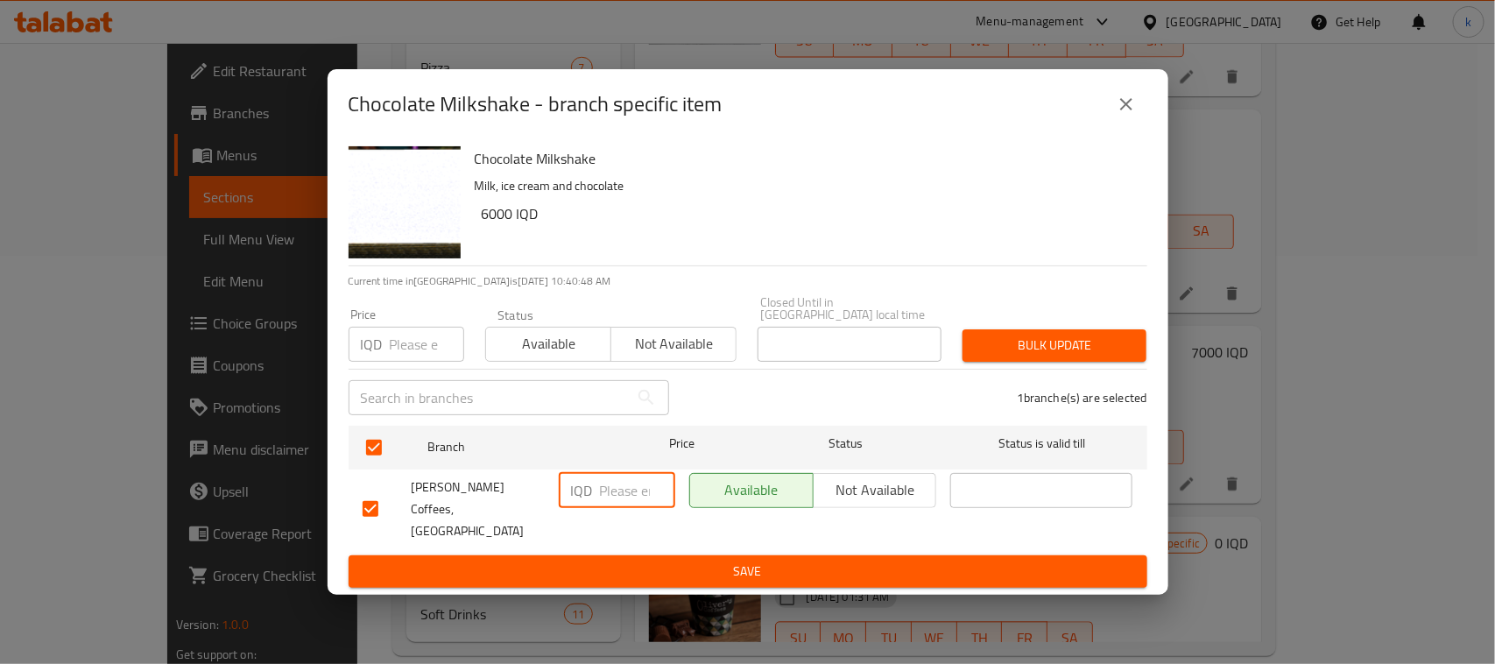
paste input "7000"
type input "7000"
click at [742, 561] on span "Save" at bounding box center [748, 572] width 771 height 22
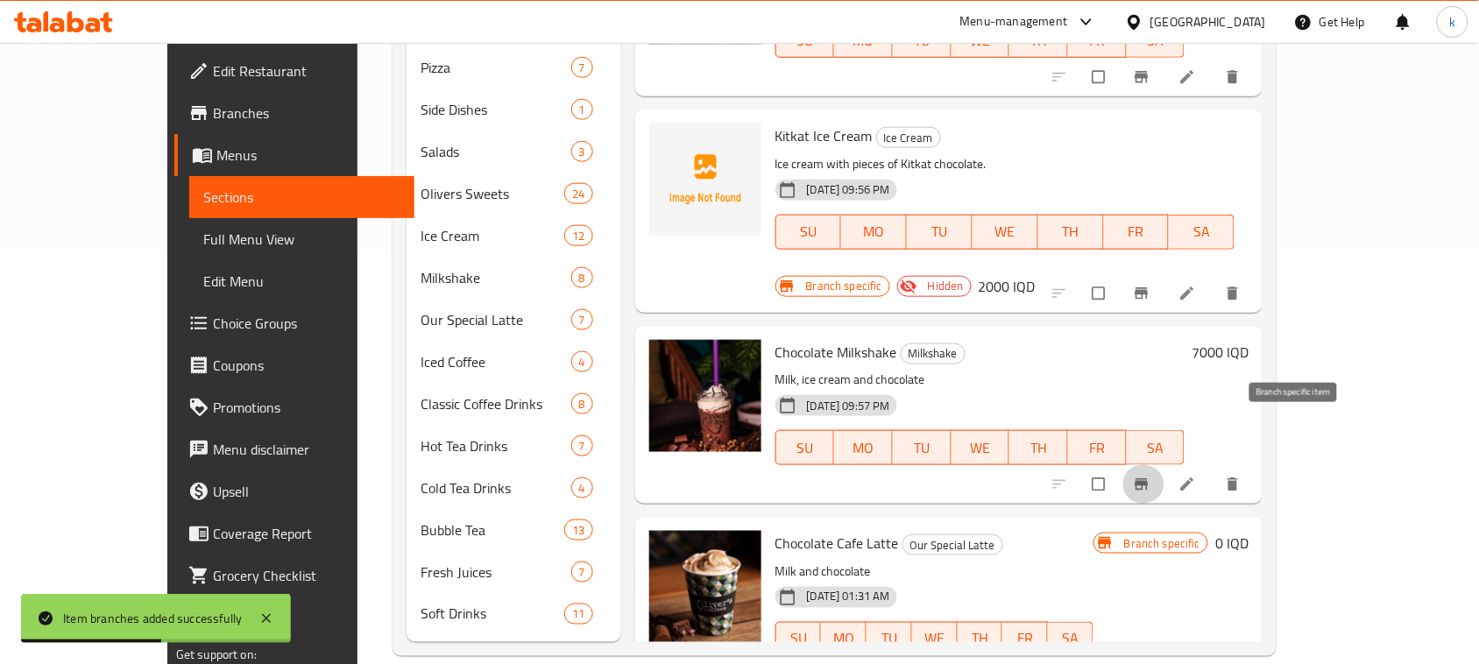
click at [1149, 478] on icon "Branch-specific-item" at bounding box center [1141, 483] width 13 height 11
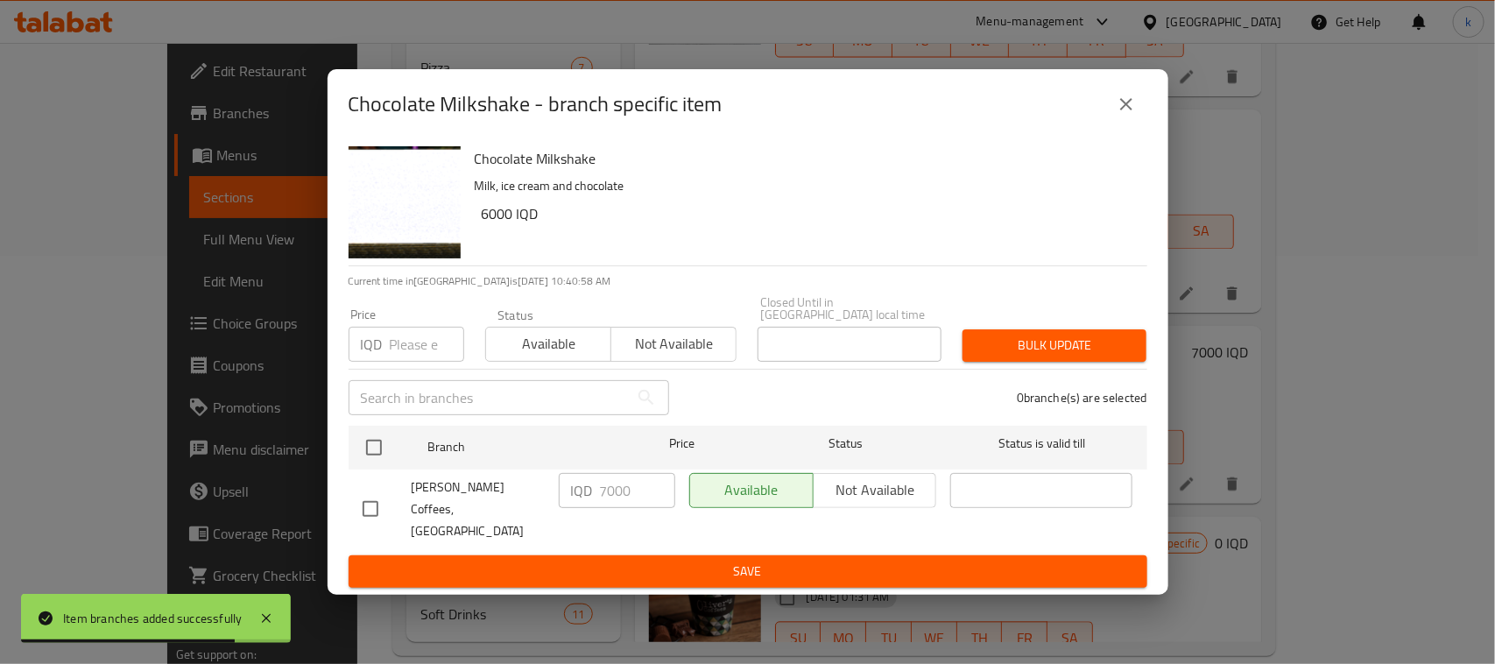
click at [1133, 115] on icon "close" at bounding box center [1126, 104] width 21 height 21
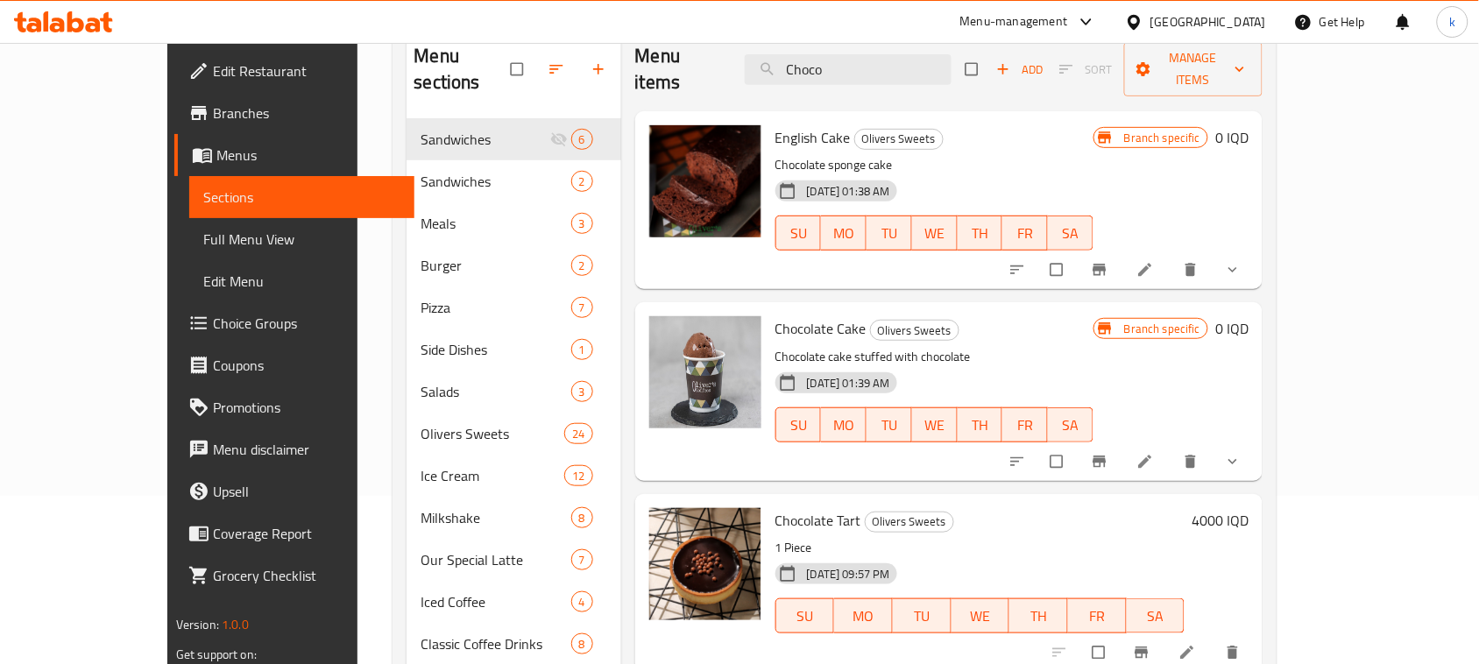
scroll to position [0, 0]
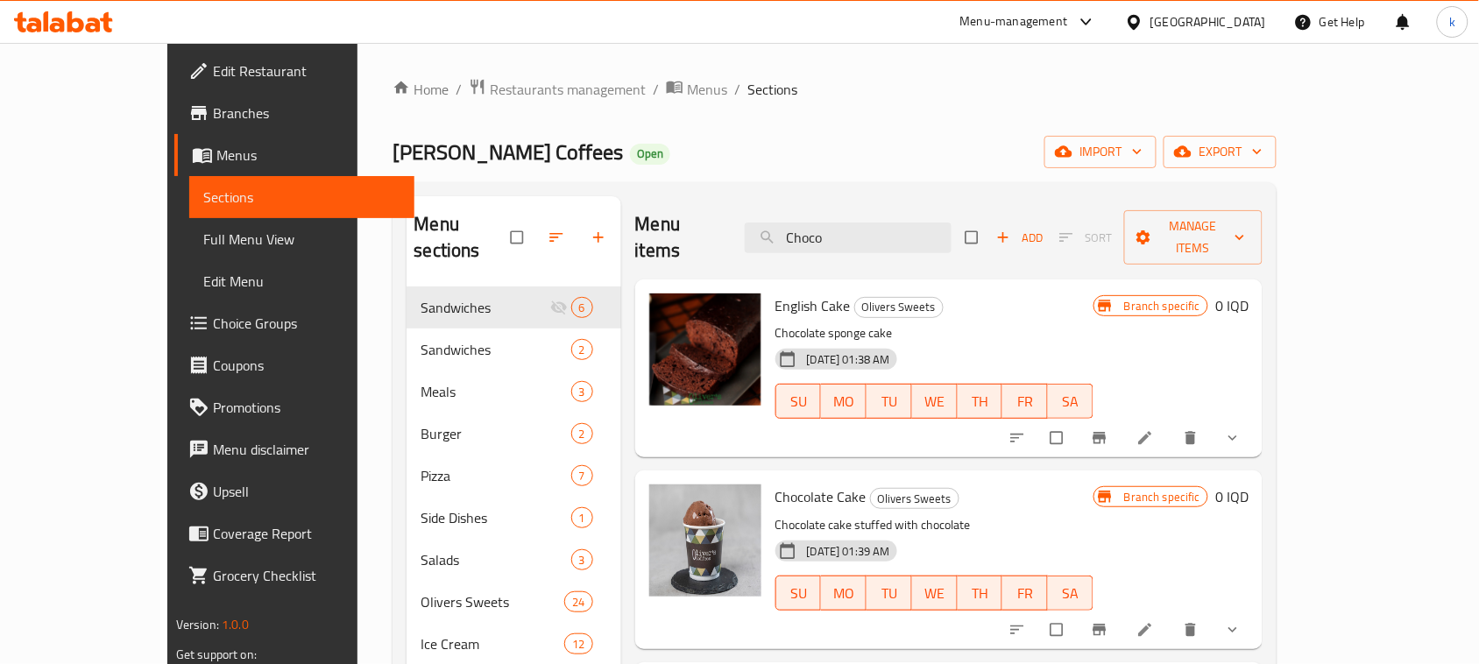
drag, startPoint x: 904, startPoint y: 224, endPoint x: 795, endPoint y: 245, distance: 110.7
click at [806, 239] on input "Choco" at bounding box center [848, 238] width 207 height 31
click at [896, 229] on input "Choco" at bounding box center [848, 238] width 207 height 31
drag, startPoint x: 908, startPoint y: 222, endPoint x: 610, endPoint y: 265, distance: 301.1
click at [621, 265] on div "Menu items Choco Add Sort Manage items English Cake Olivers Sweets Chocolate sp…" at bounding box center [942, 623] width 642 height 854
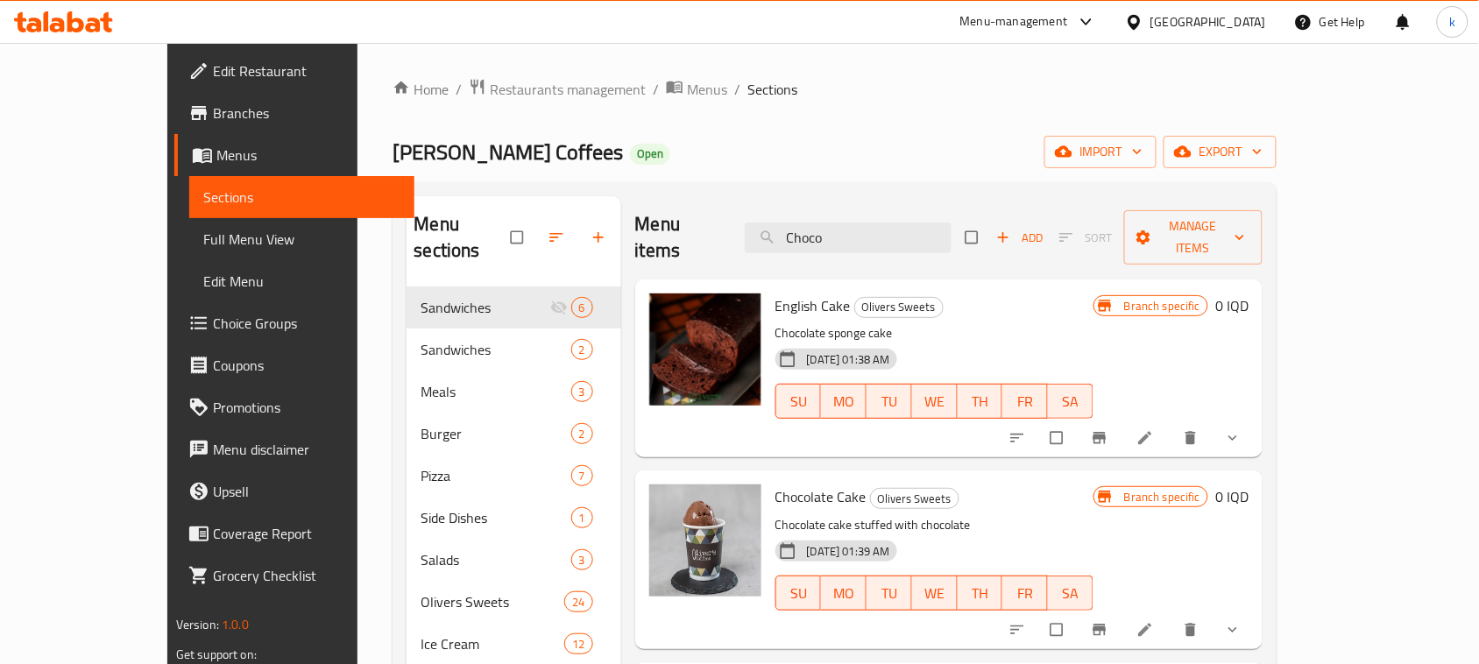
paste input "aramel Milkeshake"
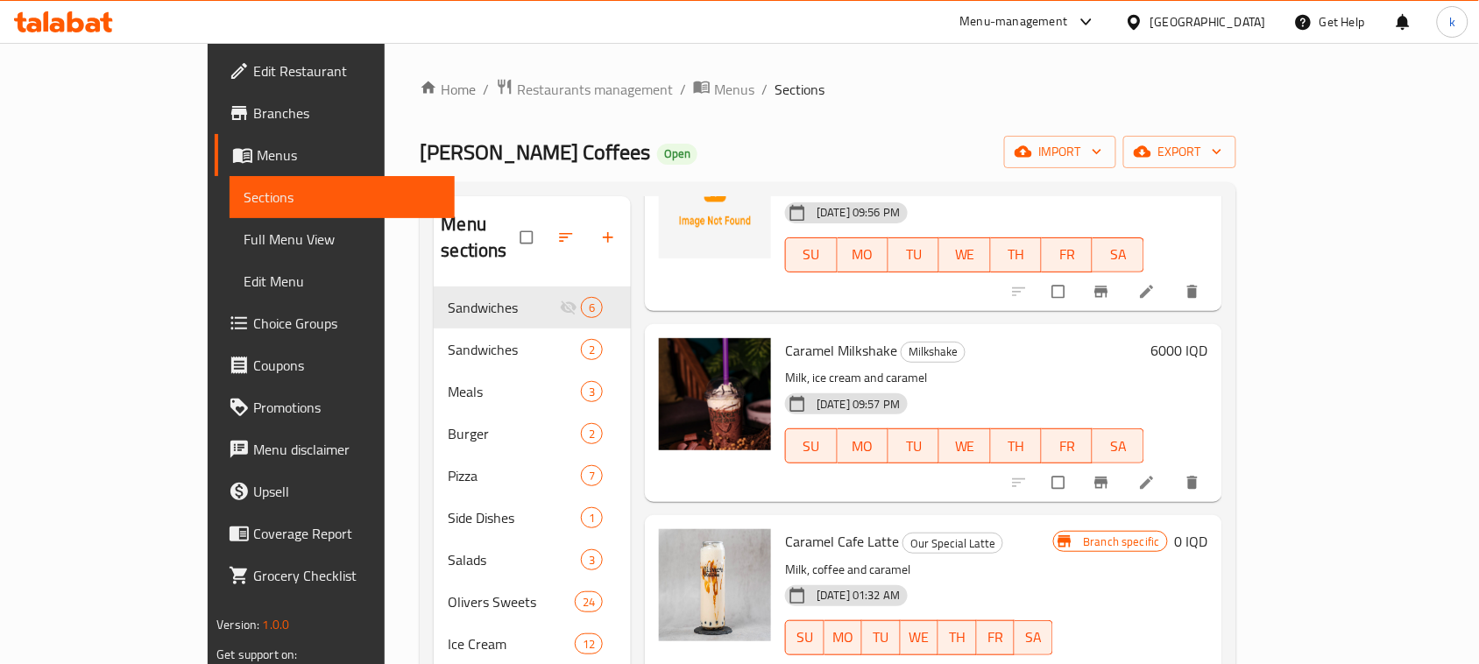
scroll to position [746, 0]
type input "Caramel"
click at [1208, 337] on h6 "6000 IQD" at bounding box center [1179, 349] width 57 height 25
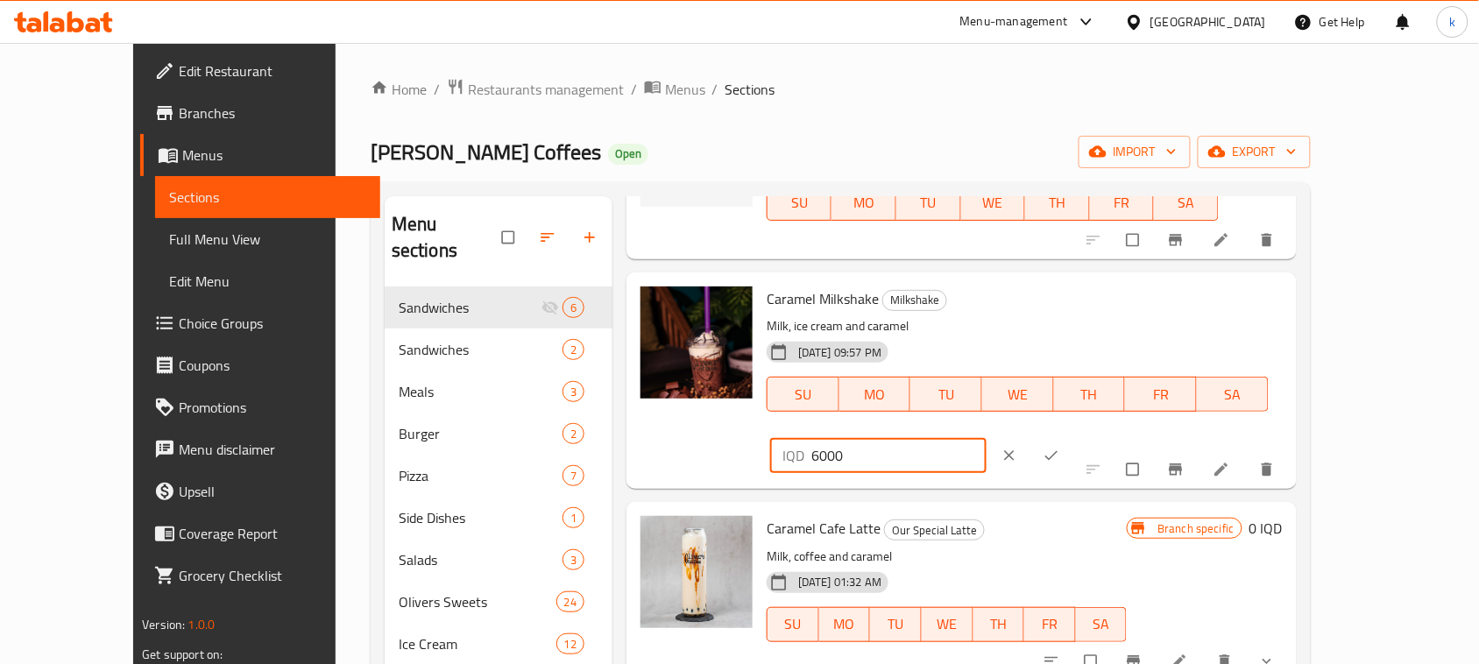
drag, startPoint x: 1223, startPoint y: 314, endPoint x: 979, endPoint y: 370, distance: 249.9
click at [981, 370] on div "Caramel Milkshake Milkshake Milk, ice cream and caramel 01-02-2024 09:57 PM SU …" at bounding box center [1025, 380] width 530 height 202
paste input "75"
type input "7500"
click at [1060, 447] on icon "ok" at bounding box center [1052, 456] width 18 height 18
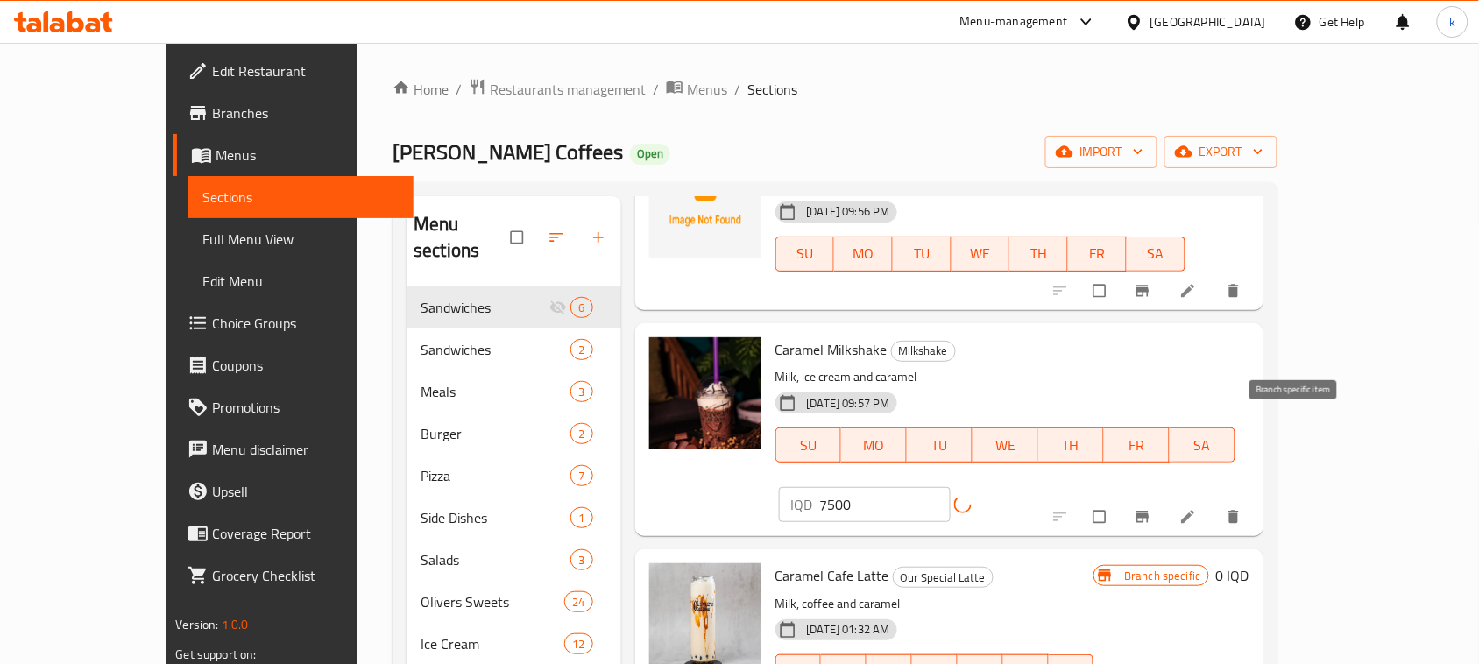
click at [1151, 508] on icon "Branch-specific-item" at bounding box center [1143, 517] width 18 height 18
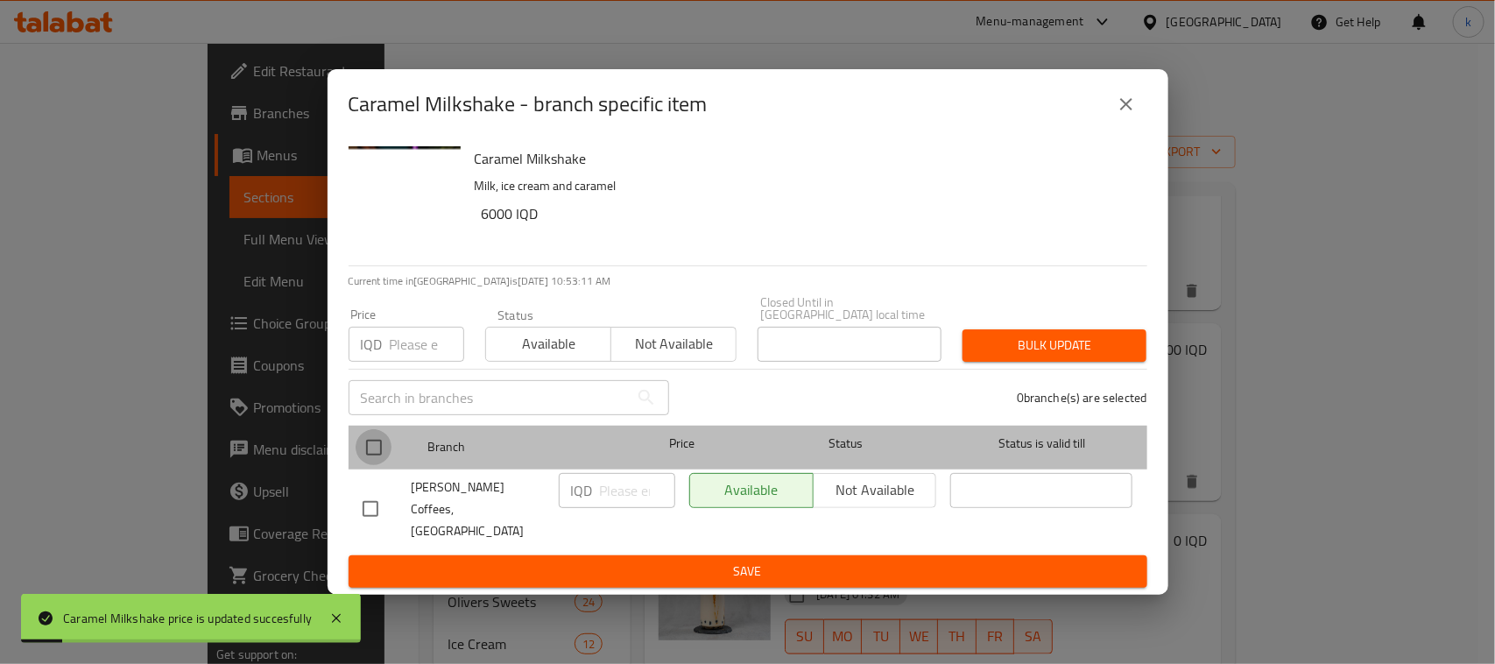
click at [378, 448] on input "checkbox" at bounding box center [374, 447] width 37 height 37
checkbox input "true"
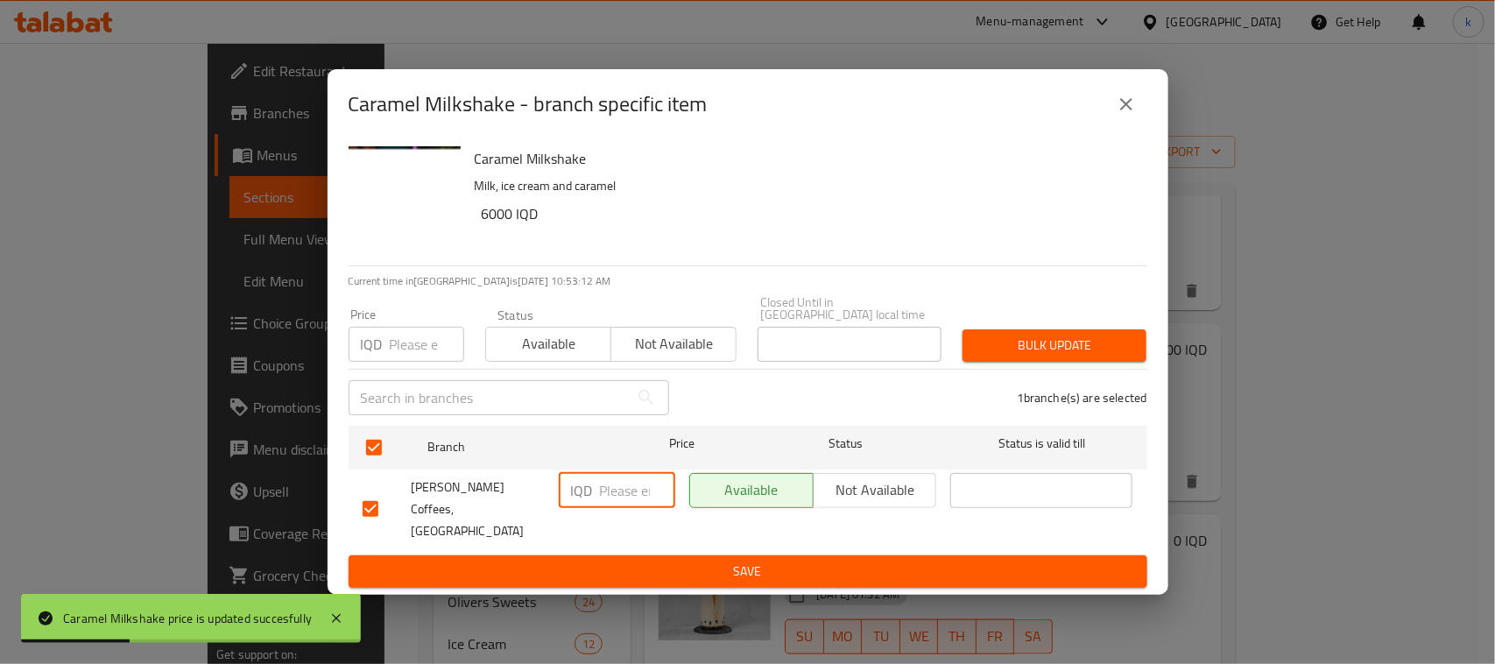
click at [607, 493] on input "number" at bounding box center [637, 490] width 75 height 35
drag, startPoint x: 628, startPoint y: 498, endPoint x: 561, endPoint y: 497, distance: 67.5
click at [561, 497] on div "IQD ​" at bounding box center [617, 490] width 117 height 35
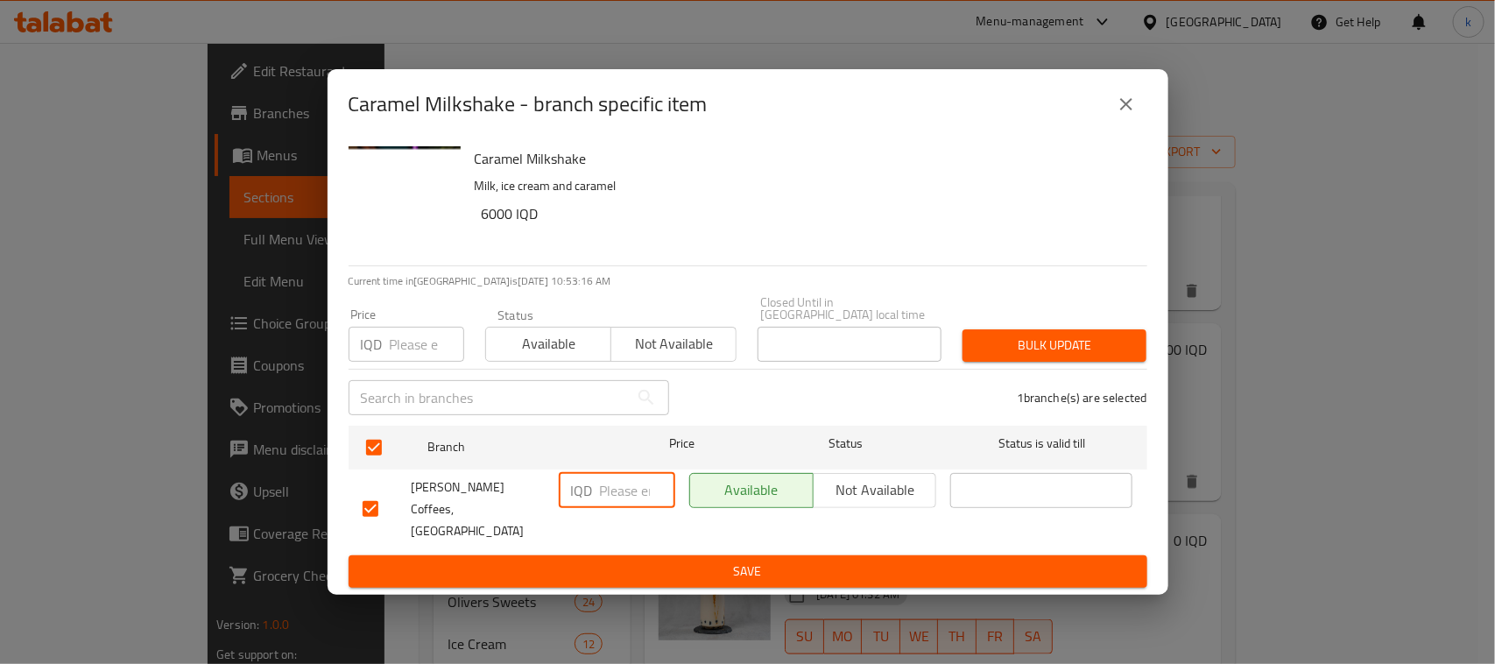
paste input "7500"
type input "7500"
click at [817, 561] on span "Save" at bounding box center [748, 572] width 771 height 22
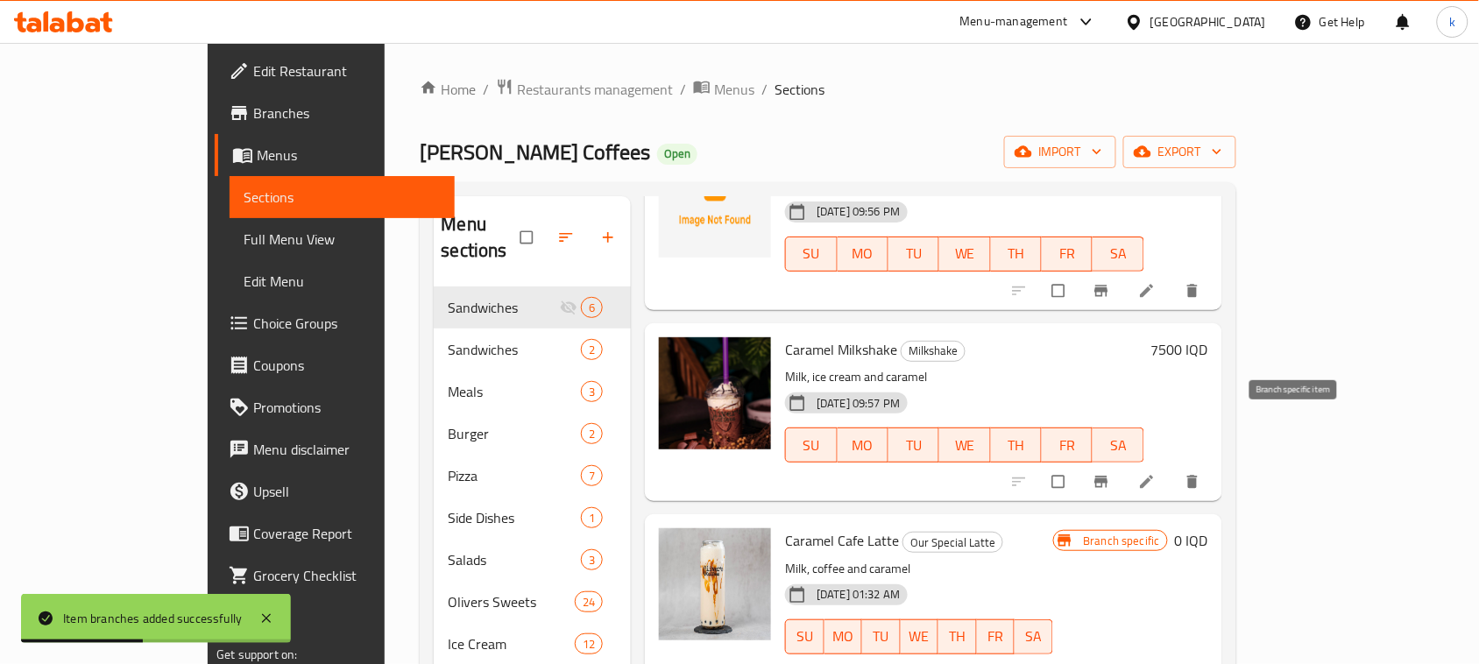
click at [1107, 477] on icon "Branch-specific-item" at bounding box center [1100, 482] width 13 height 11
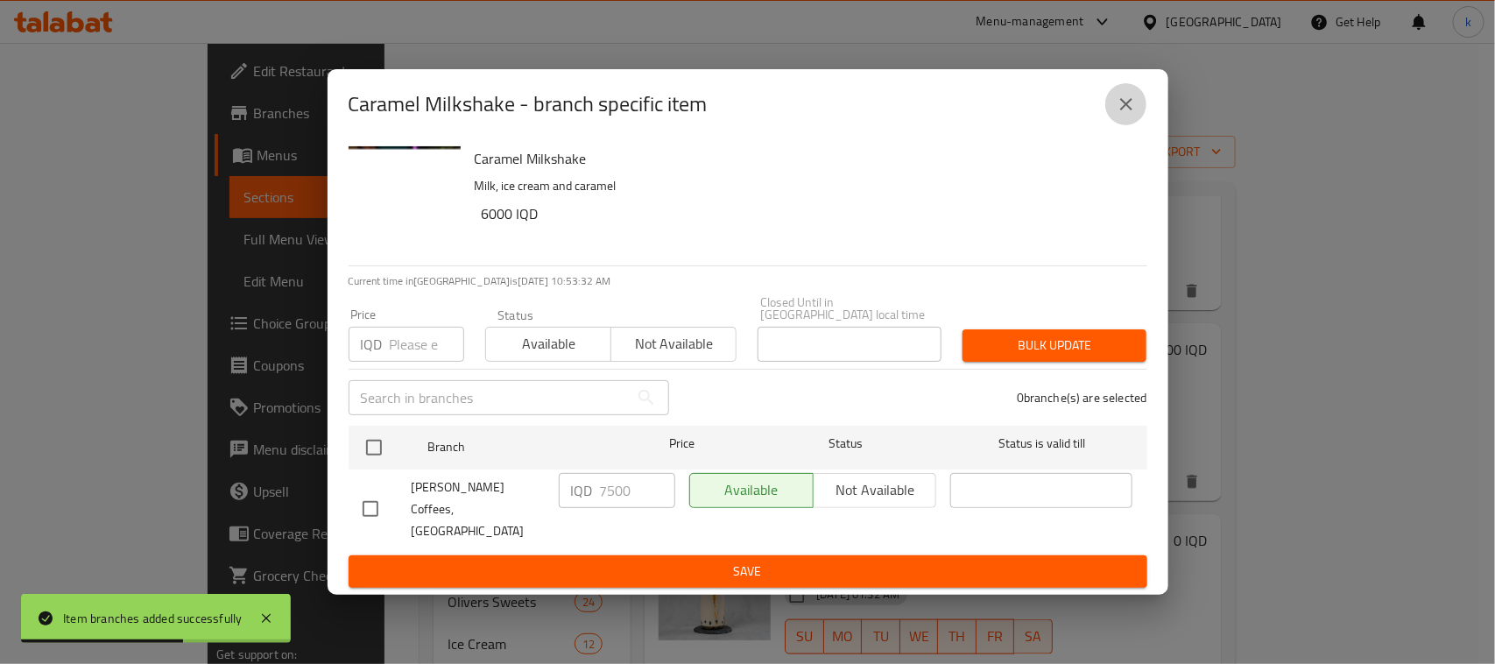
click at [1121, 115] on icon "close" at bounding box center [1126, 104] width 21 height 21
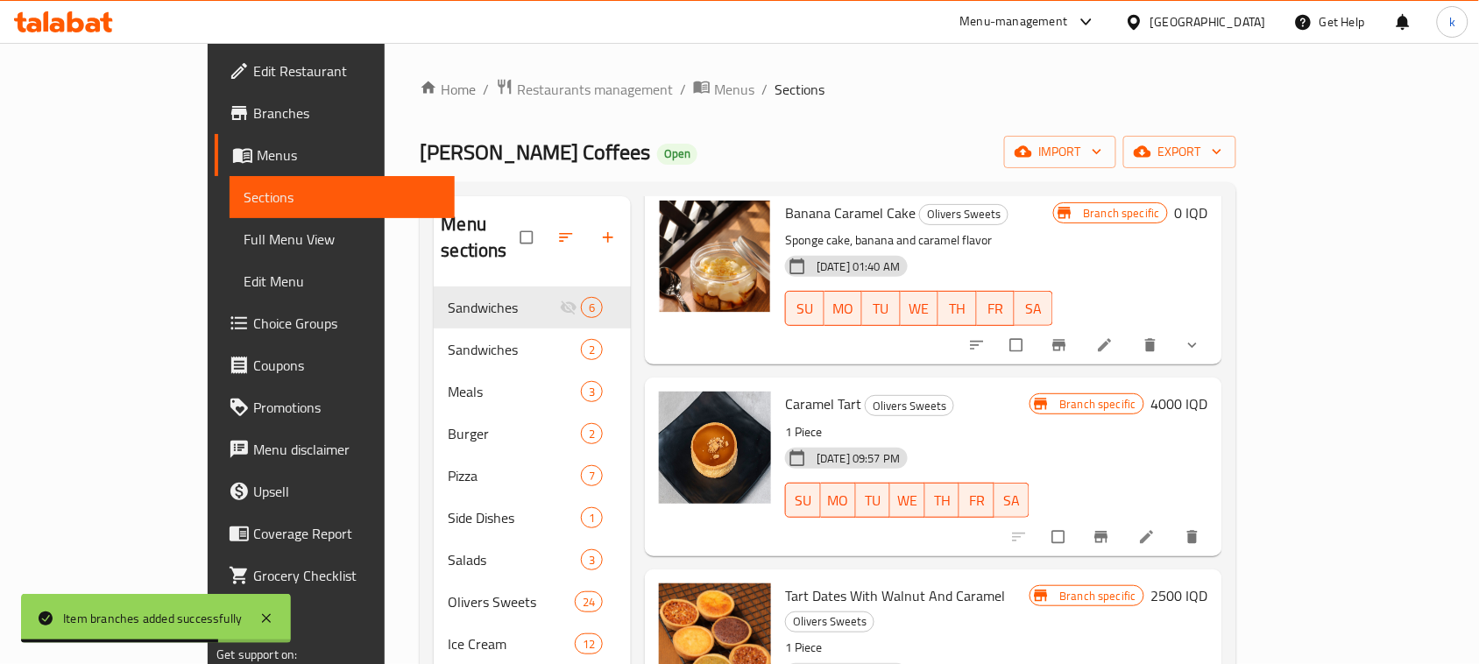
scroll to position [0, 0]
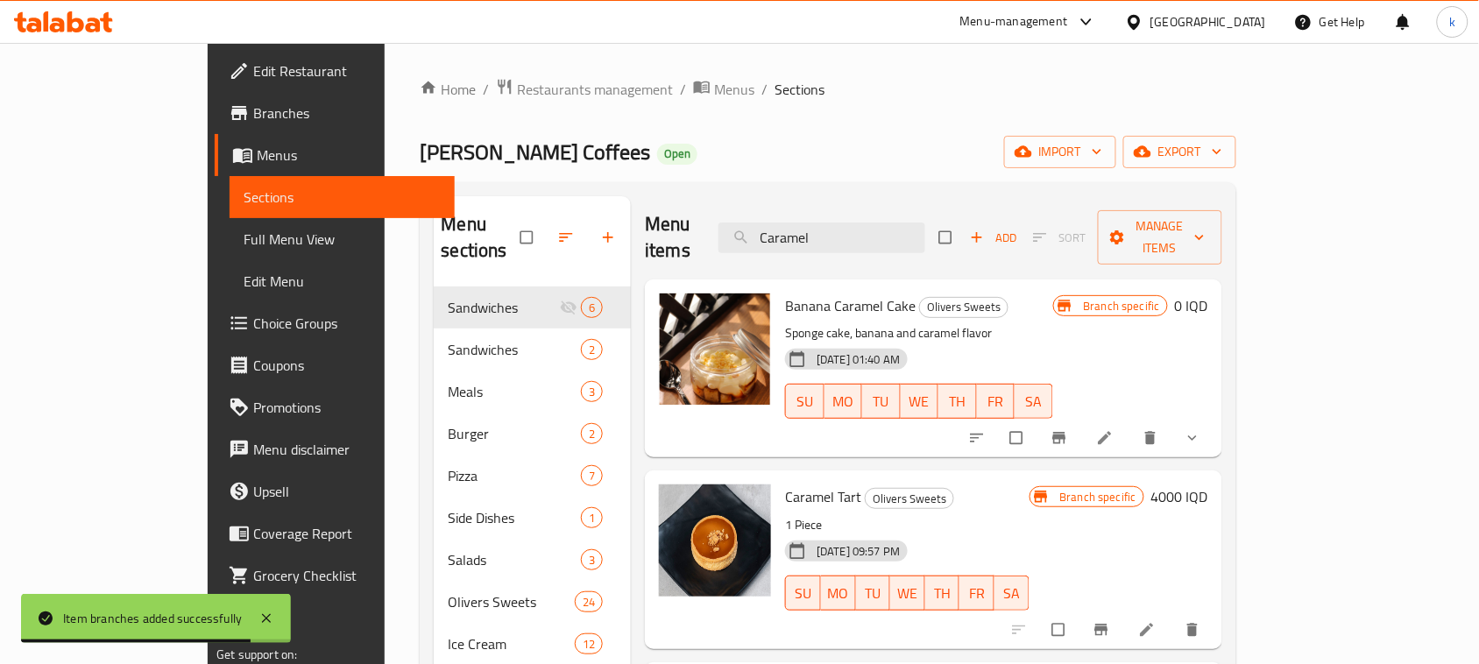
drag, startPoint x: 921, startPoint y: 235, endPoint x: 647, endPoint y: 285, distance: 278.7
click at [647, 285] on div "Menu items Caramel Add Sort Manage items Banana Caramel Cake Olivers Sweets Spo…" at bounding box center [926, 623] width 591 height 854
paste input "Ice spanish latte"
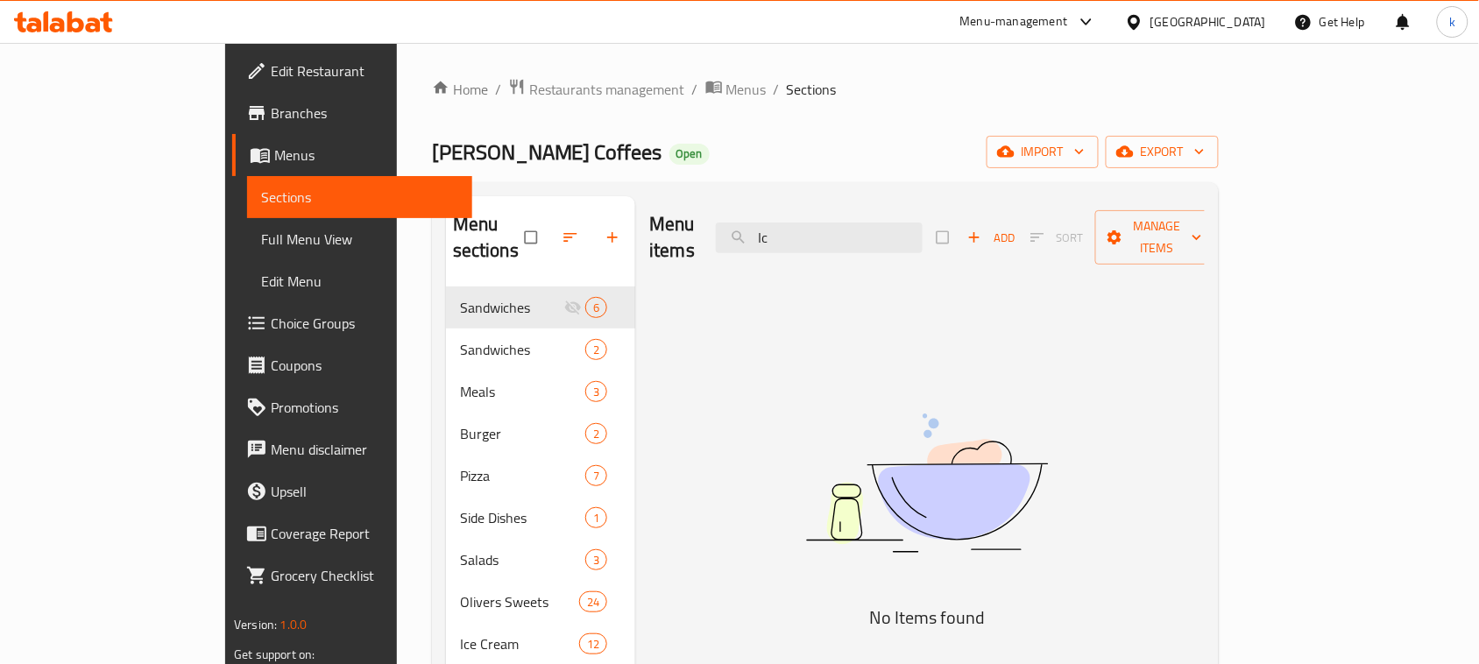
type input "I"
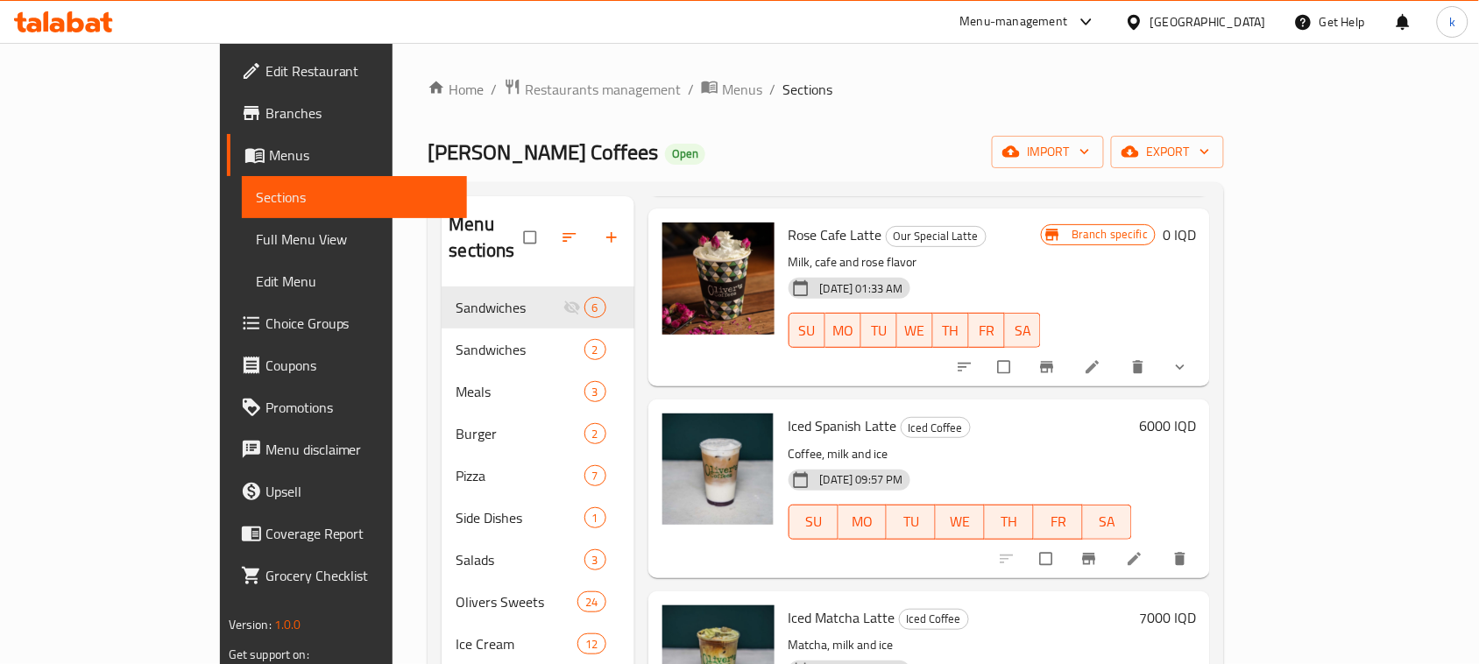
scroll to position [1314, 0]
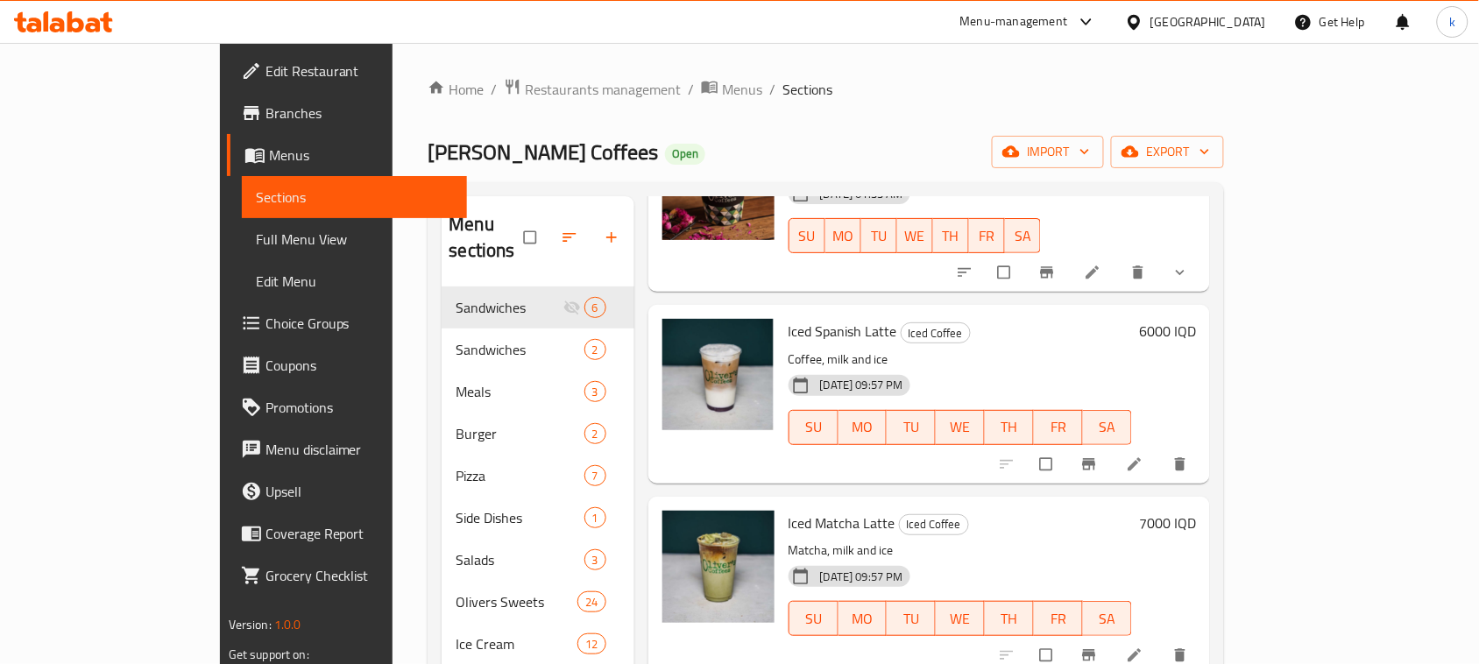
type input "latte"
click at [1196, 319] on h6 "6000 IQD" at bounding box center [1167, 331] width 57 height 25
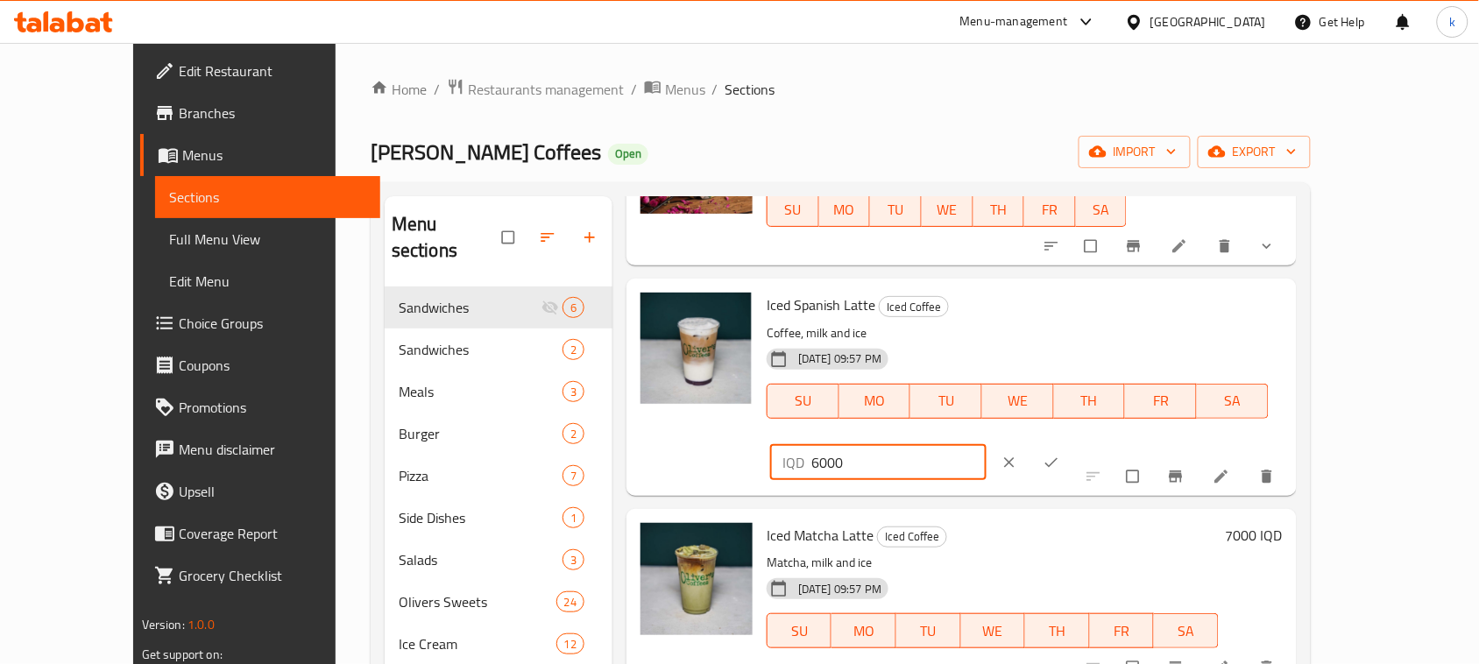
drag, startPoint x: 1219, startPoint y: 316, endPoint x: 951, endPoint y: 343, distance: 268.6
click at [951, 343] on div "Iced Spanish Latte Iced Coffee Coffee, milk and ice 01-02-2024 09:57 PM SU MO T…" at bounding box center [1025, 387] width 530 height 202
paste input "75"
type input "7500"
click at [1074, 443] on button "ok" at bounding box center [1053, 462] width 42 height 39
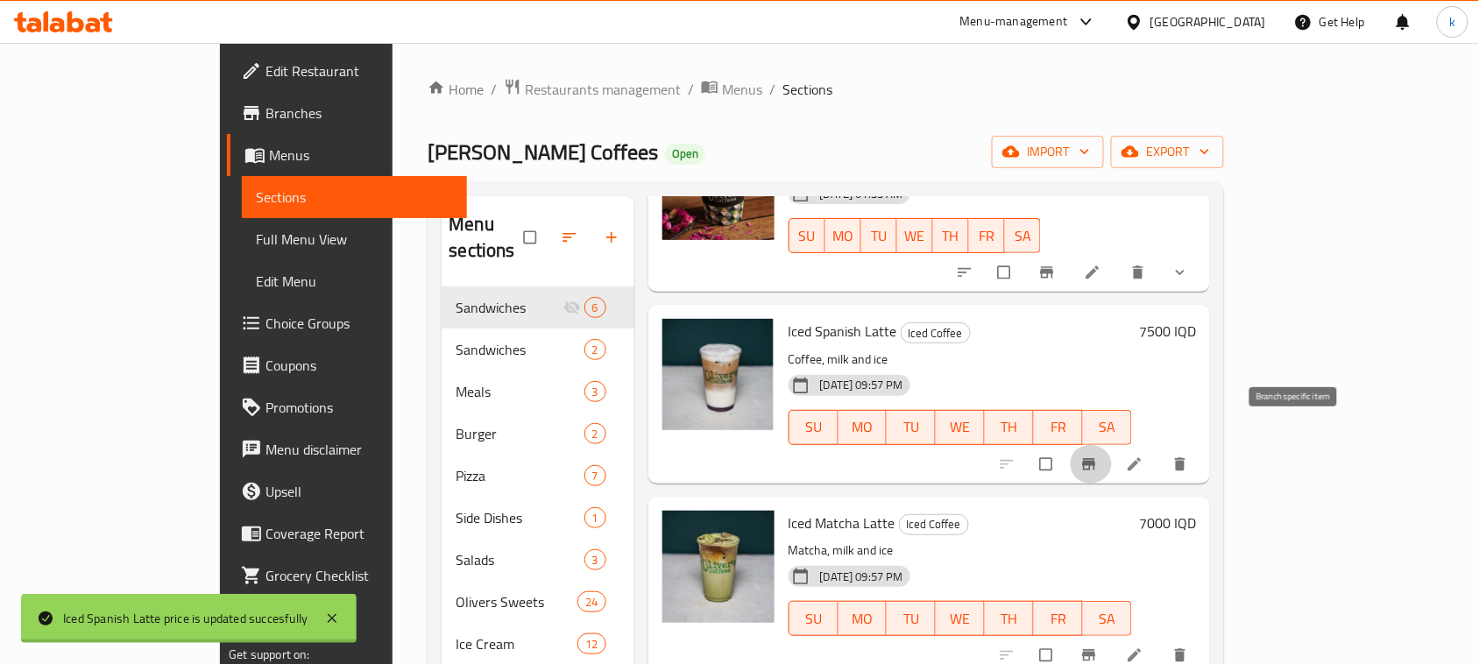
click at [1098, 456] on icon "Branch-specific-item" at bounding box center [1089, 465] width 18 height 18
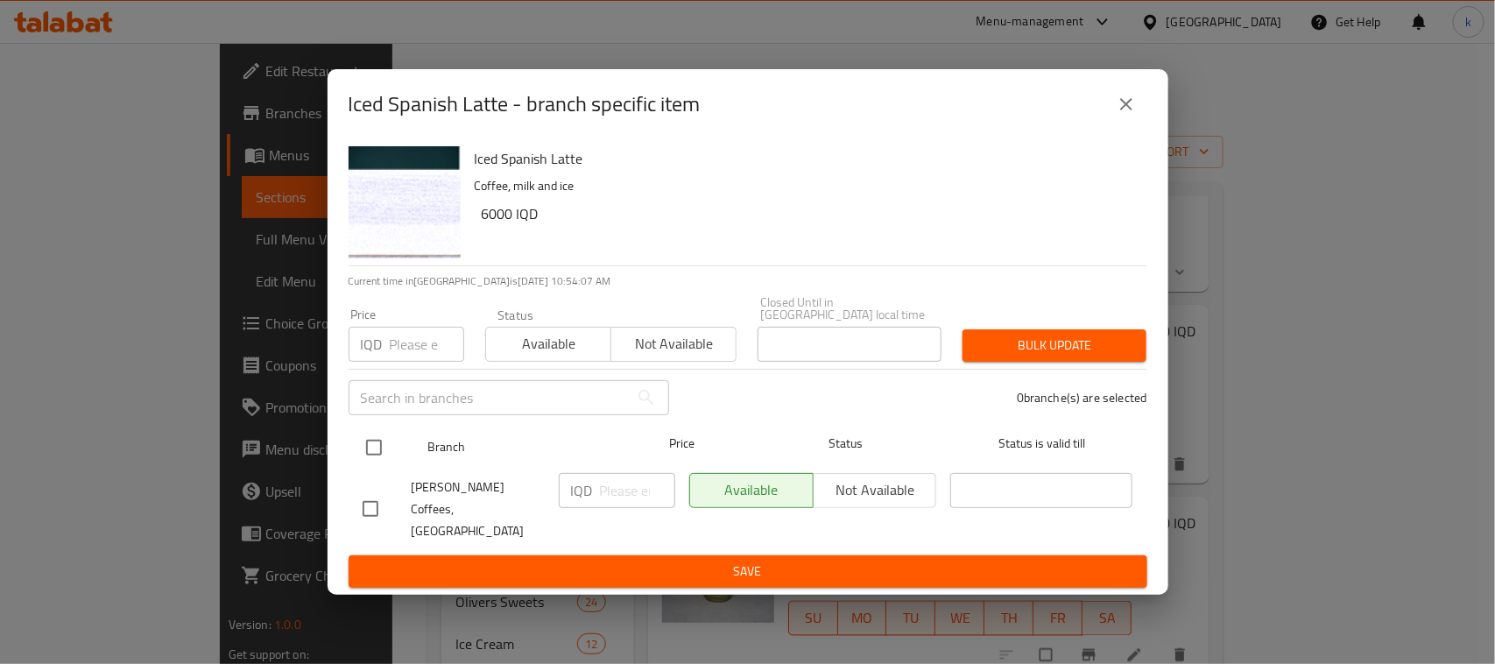
click at [377, 456] on input "checkbox" at bounding box center [374, 447] width 37 height 37
checkbox input "true"
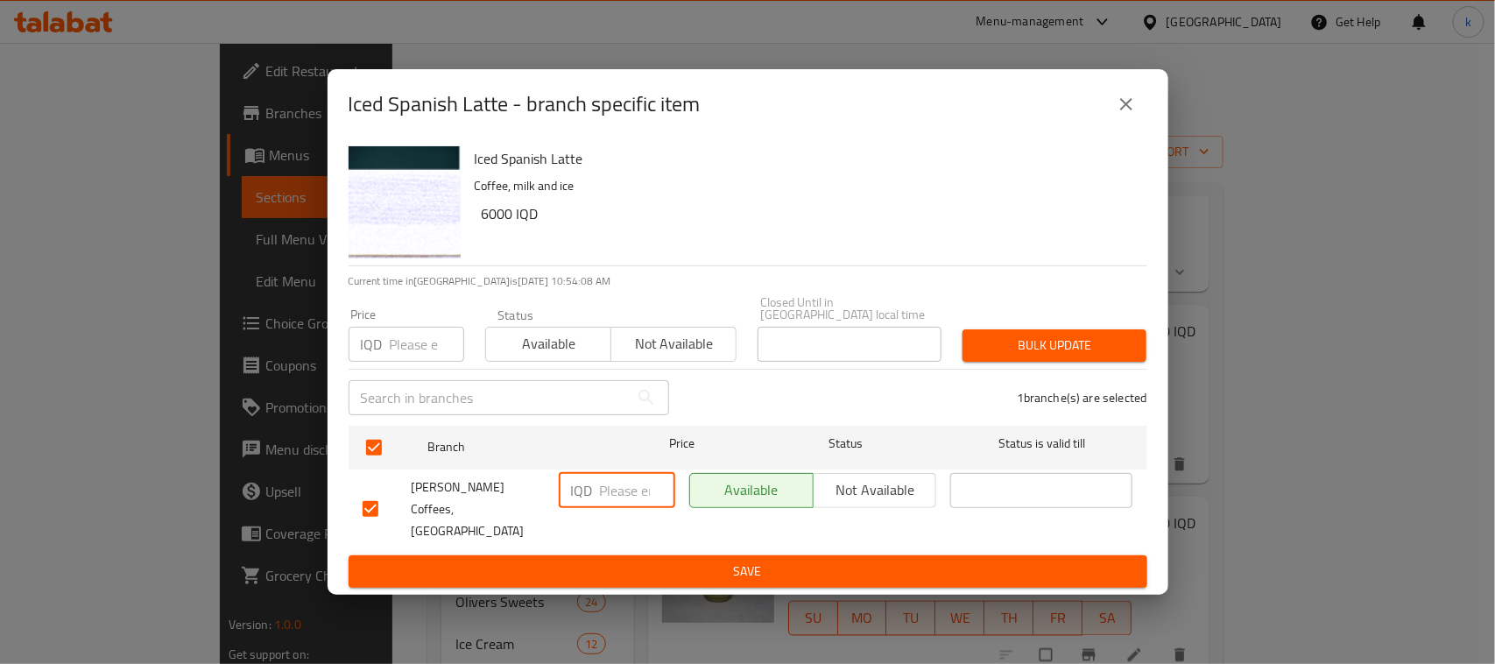
click at [600, 496] on input "number" at bounding box center [637, 490] width 75 height 35
paste input "7500"
type input "7500"
click at [756, 561] on span "Save" at bounding box center [748, 572] width 771 height 22
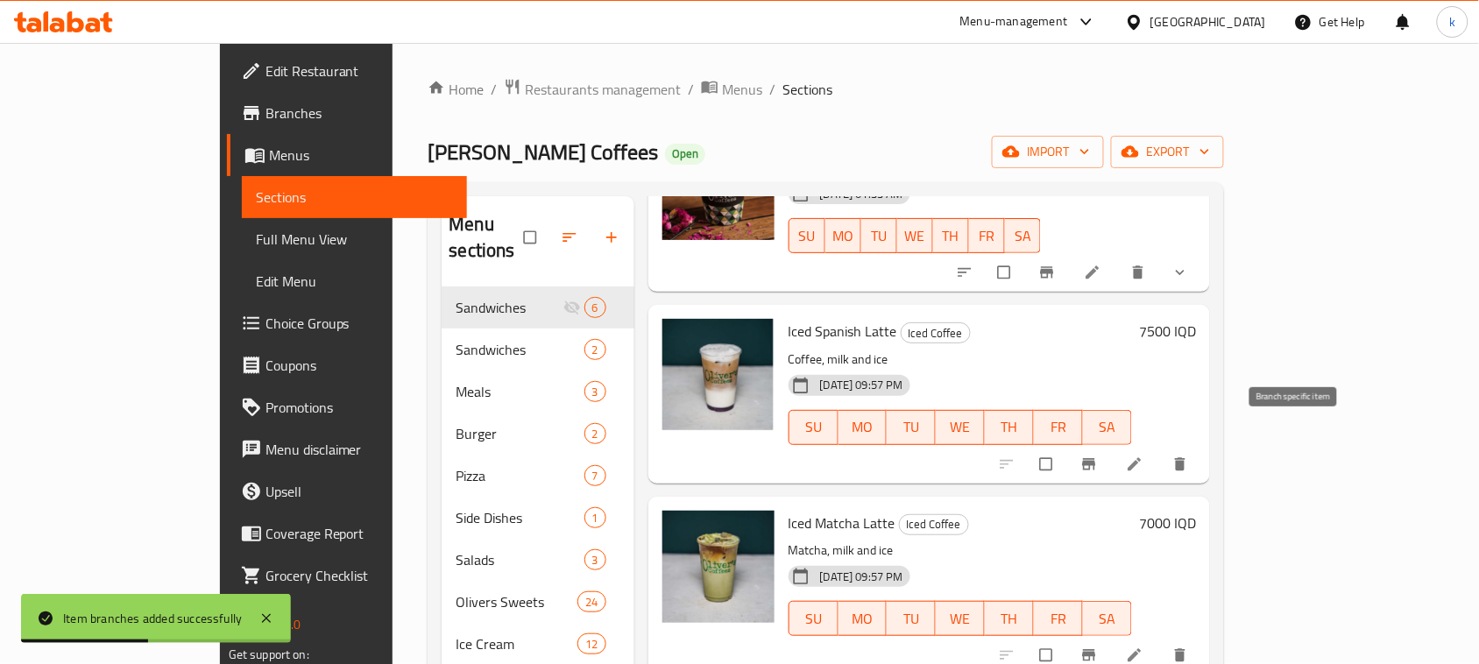
click at [1096, 458] on icon "Branch-specific-item" at bounding box center [1089, 463] width 13 height 11
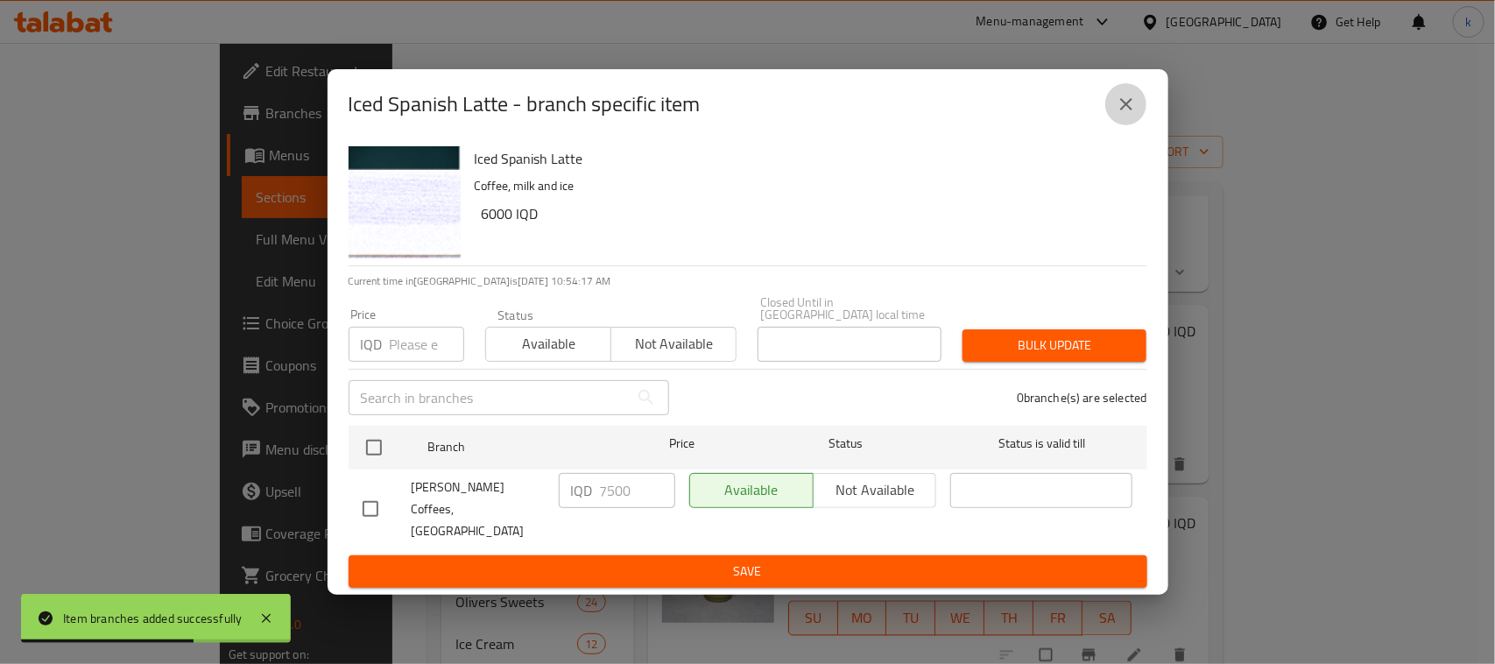
click at [1127, 115] on icon "close" at bounding box center [1126, 104] width 21 height 21
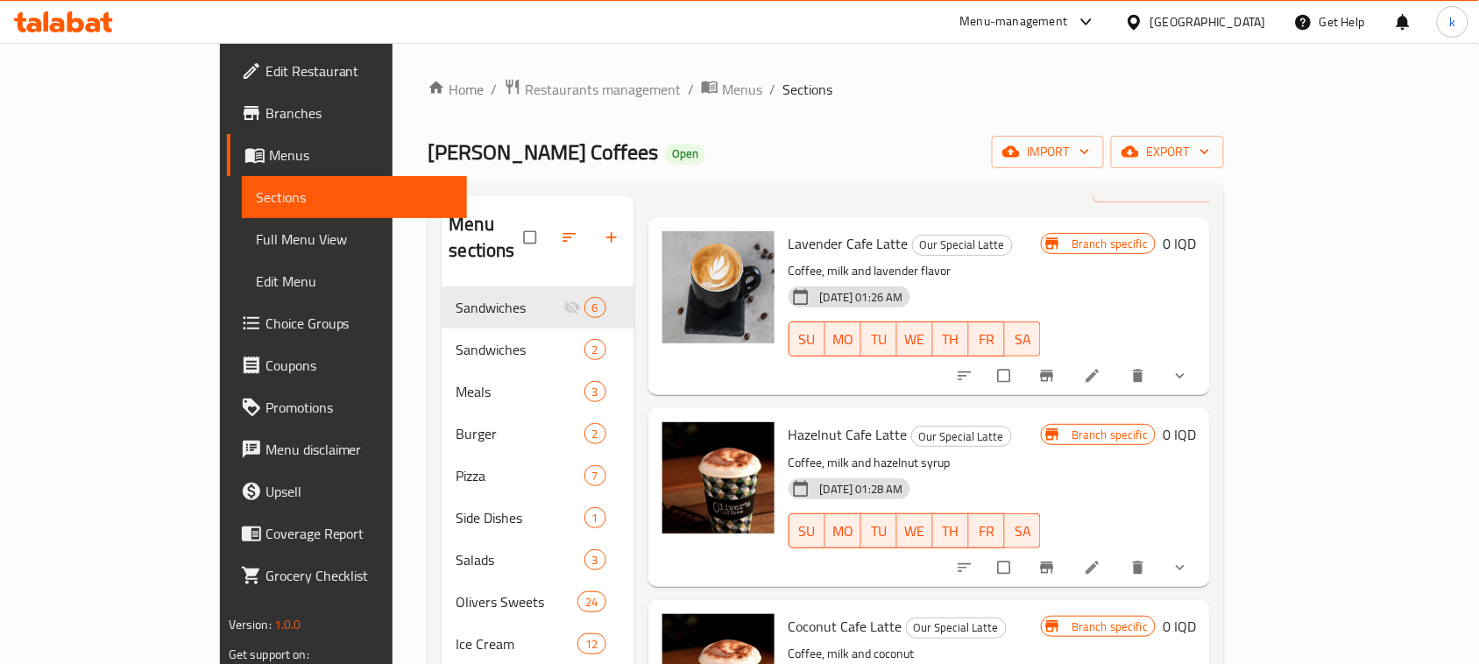
scroll to position [0, 0]
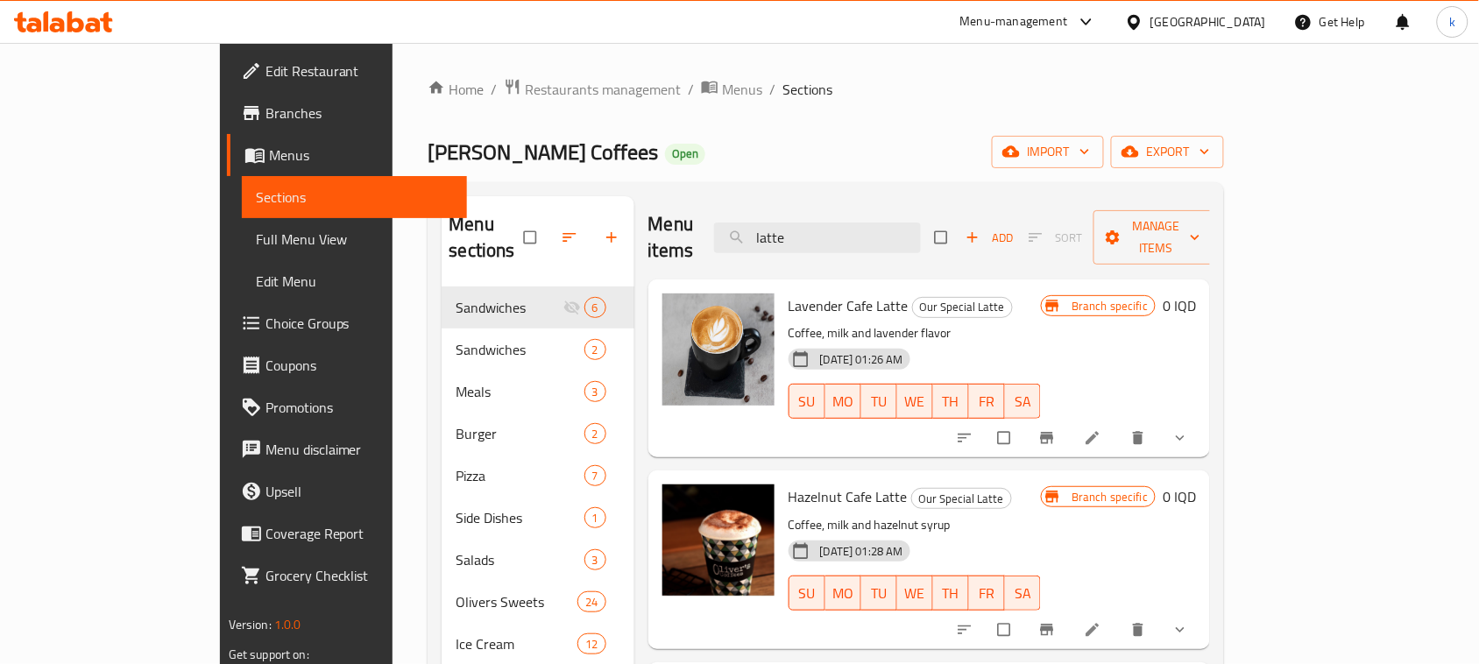
drag, startPoint x: 882, startPoint y: 230, endPoint x: 701, endPoint y: 252, distance: 182.8
click at [702, 251] on div "Menu items latte Add Sort Manage items" at bounding box center [929, 237] width 562 height 83
paste input "Caramel Frappuccino"
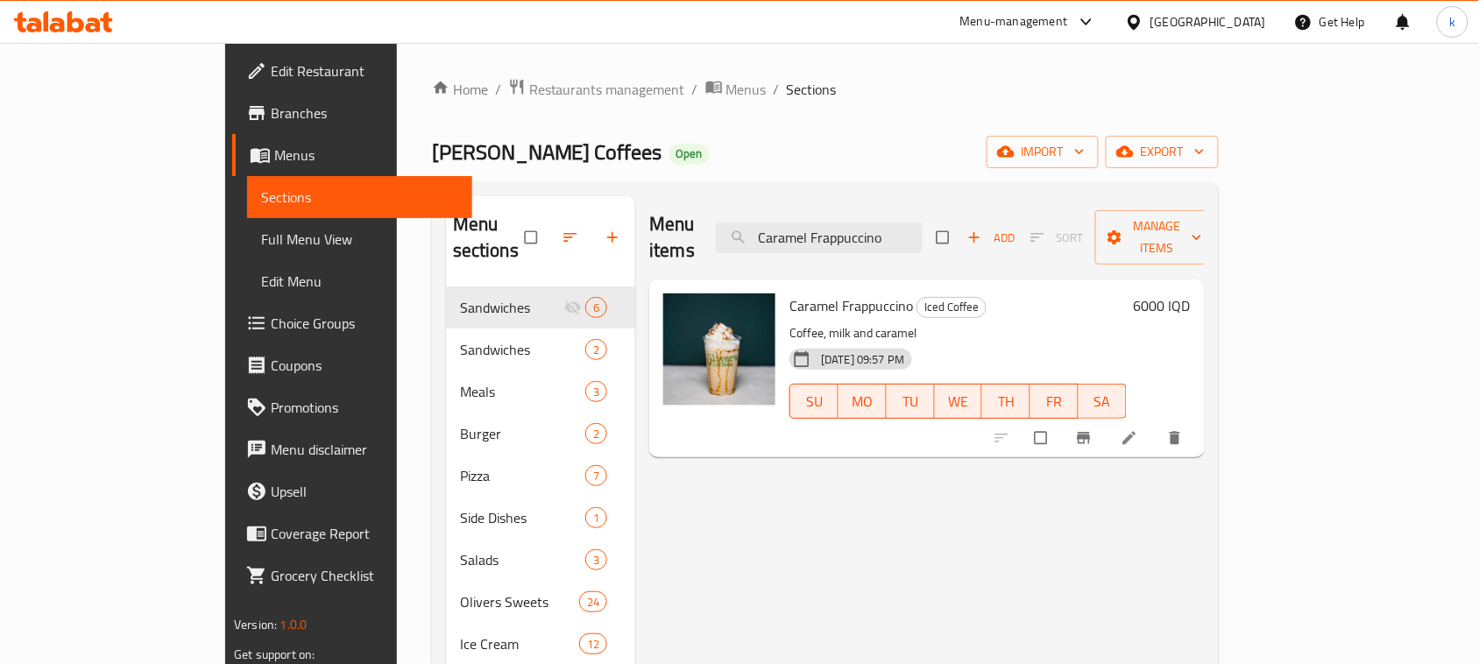
type input "Caramel Frappuccino"
click at [1191, 293] on h6 "6000 IQD" at bounding box center [1162, 305] width 57 height 25
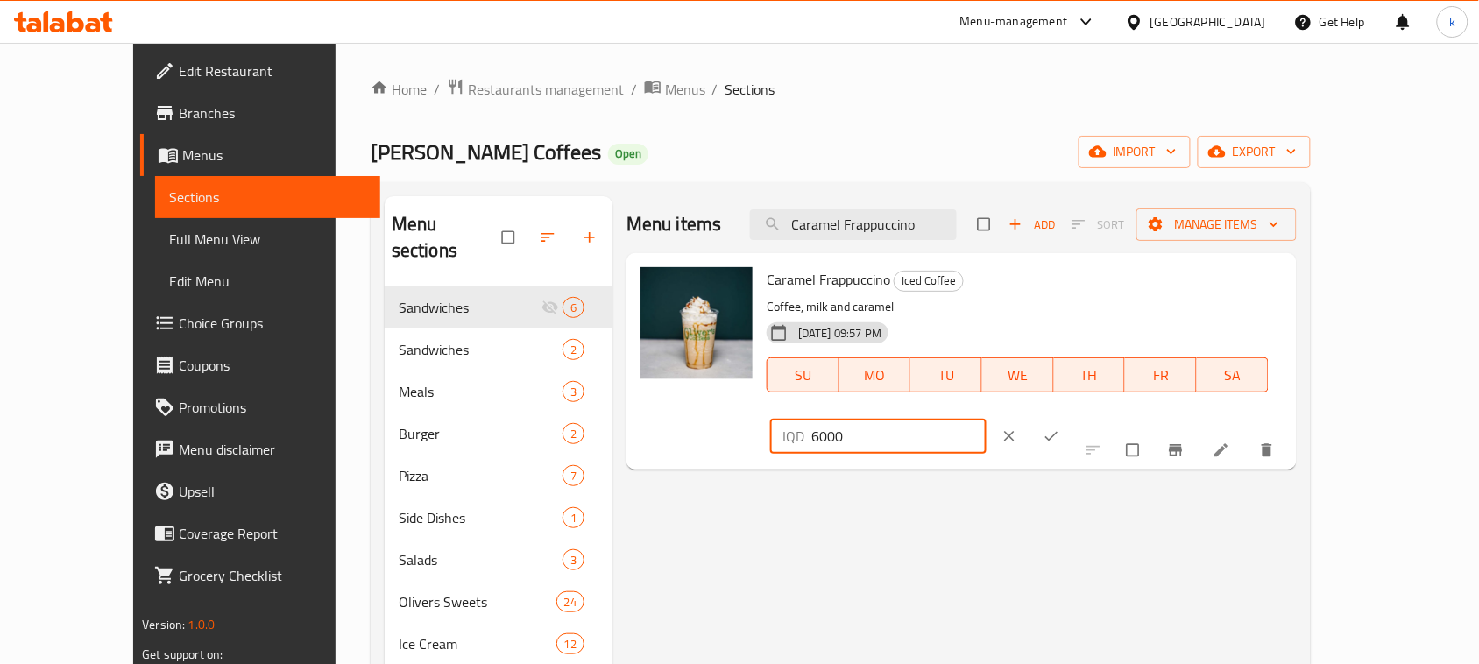
drag, startPoint x: 1174, startPoint y: 300, endPoint x: 1124, endPoint y: 304, distance: 50.1
click at [986, 419] on div "IQD 6000 ​" at bounding box center [878, 436] width 216 height 35
paste input "75"
type input "7500"
click at [1060, 428] on icon "ok" at bounding box center [1052, 437] width 18 height 18
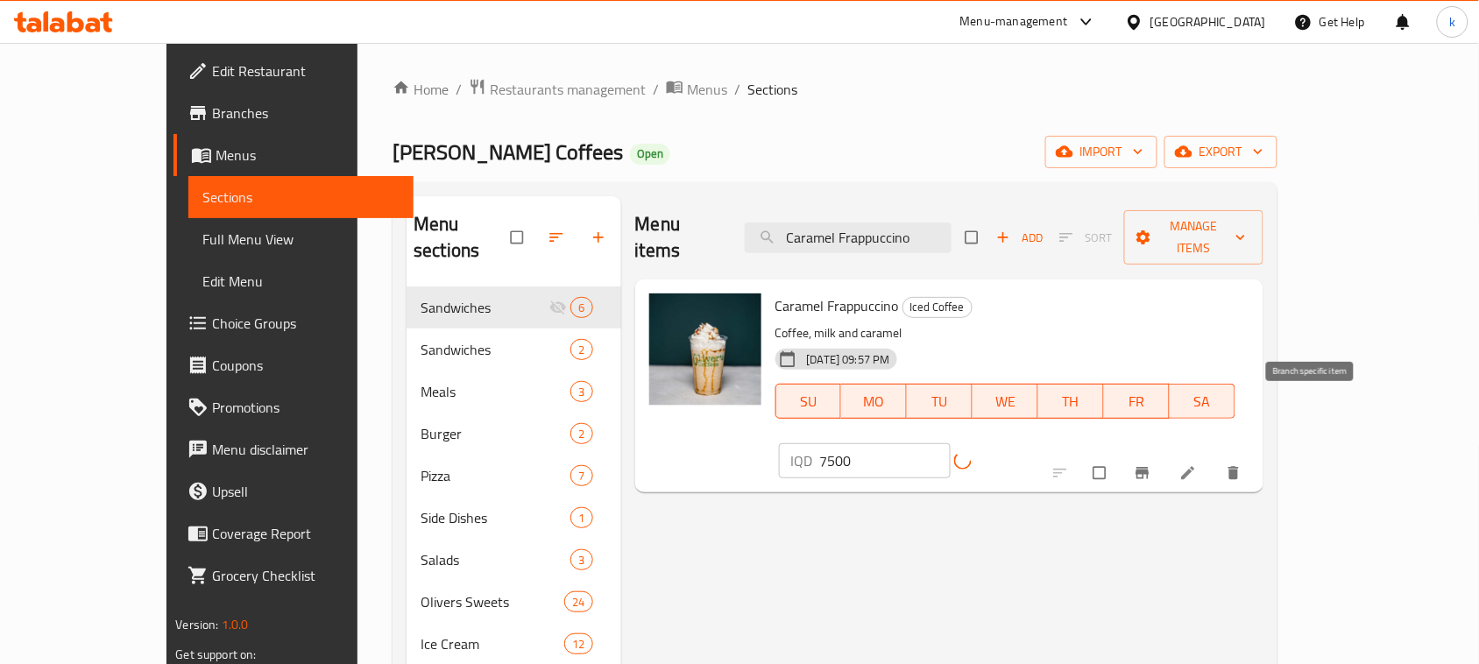
click at [1149, 468] on icon "Branch-specific-item" at bounding box center [1141, 473] width 13 height 11
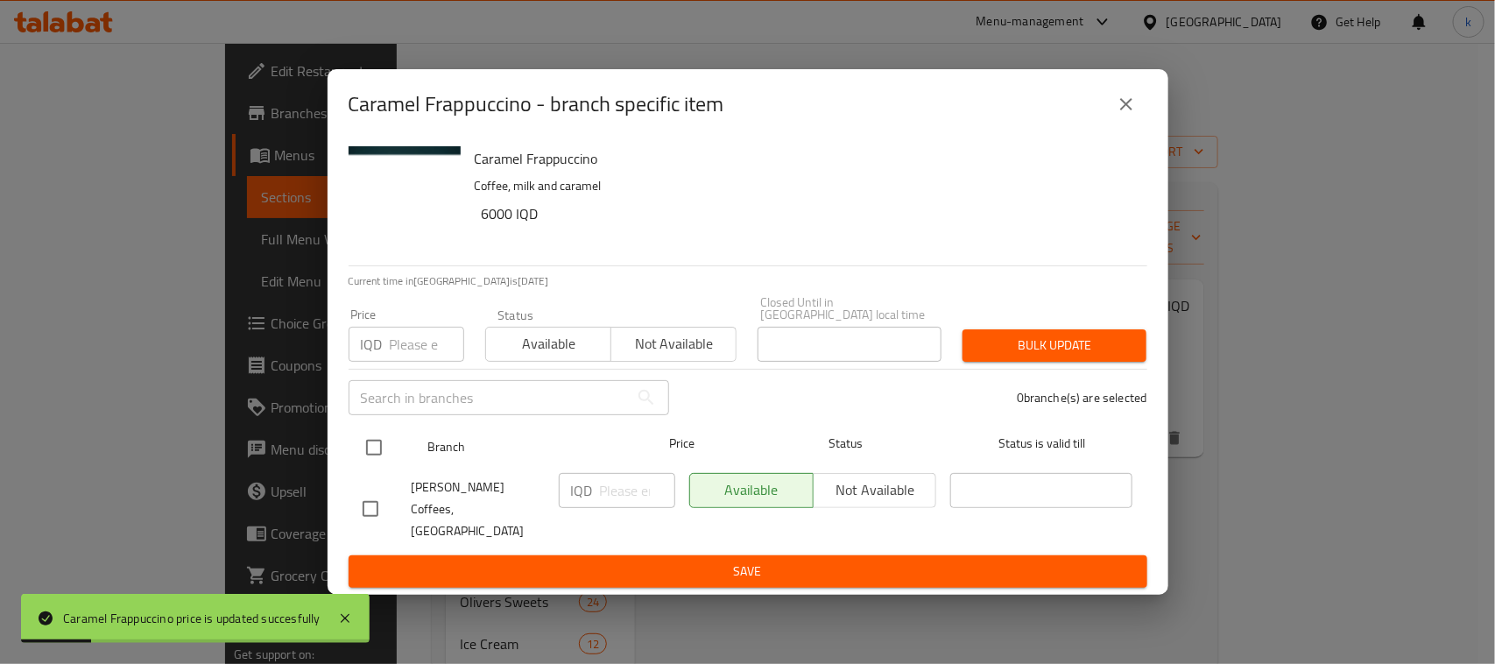
click at [374, 445] on input "checkbox" at bounding box center [374, 447] width 37 height 37
checkbox input "true"
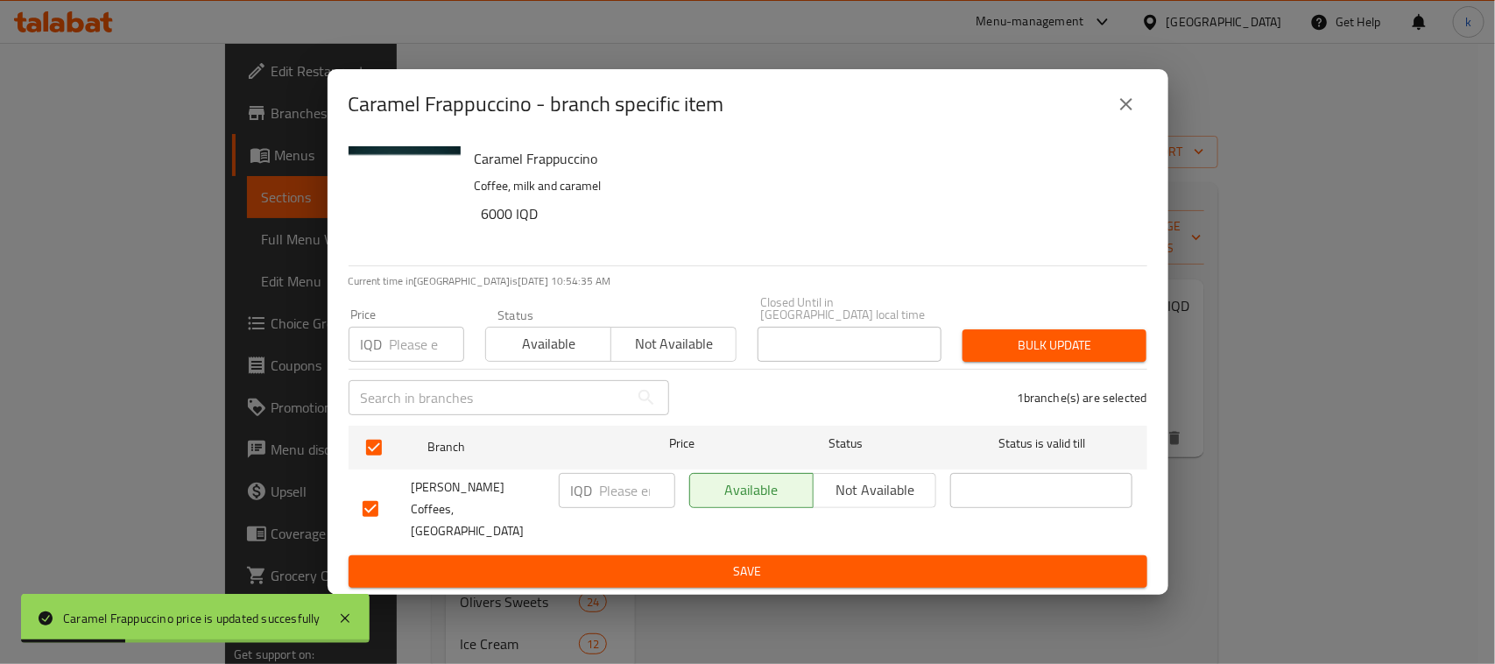
click at [625, 482] on input "number" at bounding box center [637, 490] width 75 height 35
paste input "7500"
type input "7500"
click at [696, 561] on span "Save" at bounding box center [748, 572] width 771 height 22
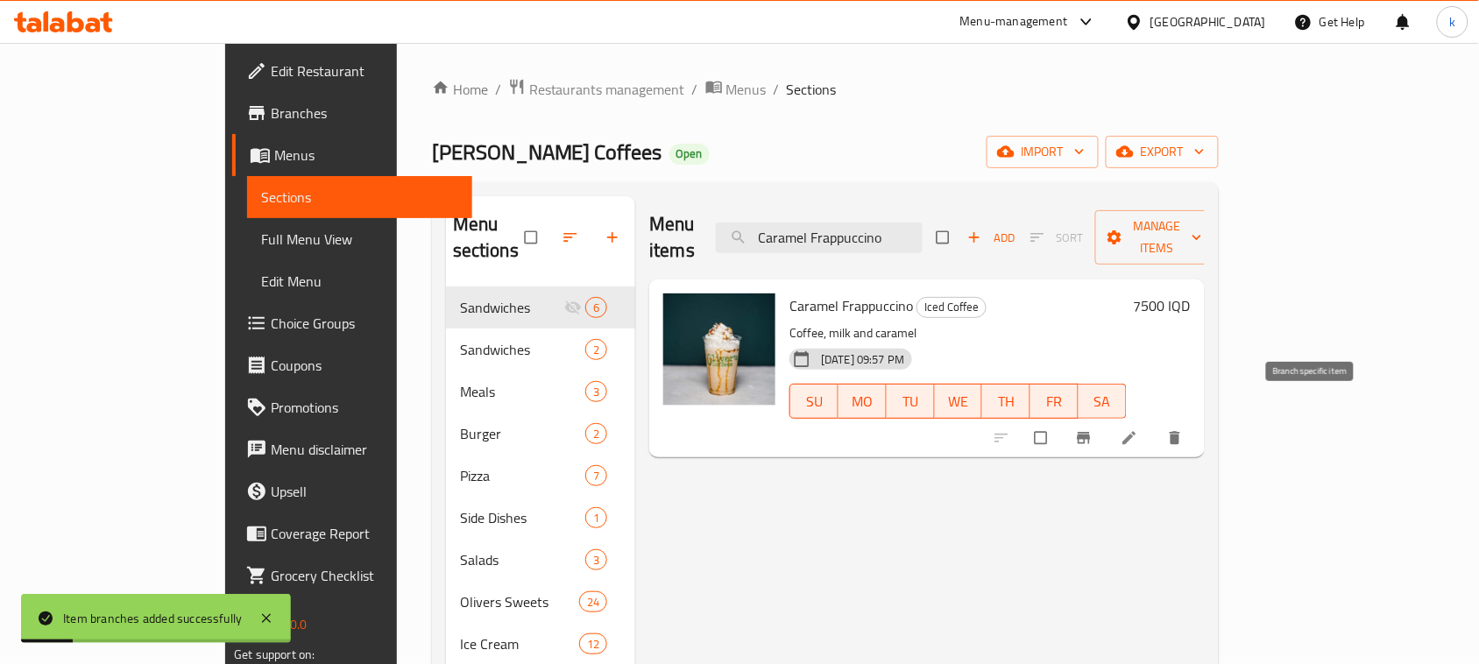
click at [1096, 429] on span "Branch-specific-item" at bounding box center [1085, 438] width 21 height 18
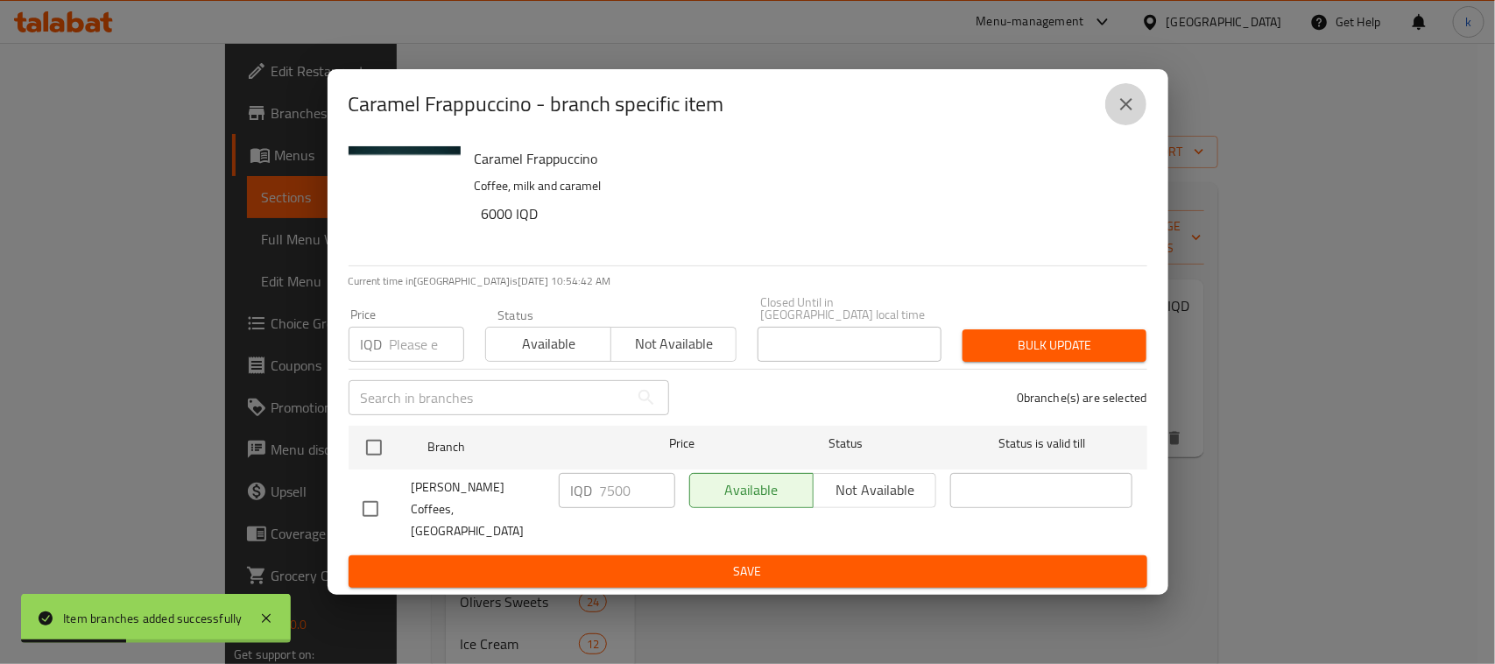
drag, startPoint x: 1113, startPoint y: 116, endPoint x: 864, endPoint y: 552, distance: 502.2
click at [1113, 119] on button "close" at bounding box center [1127, 104] width 42 height 42
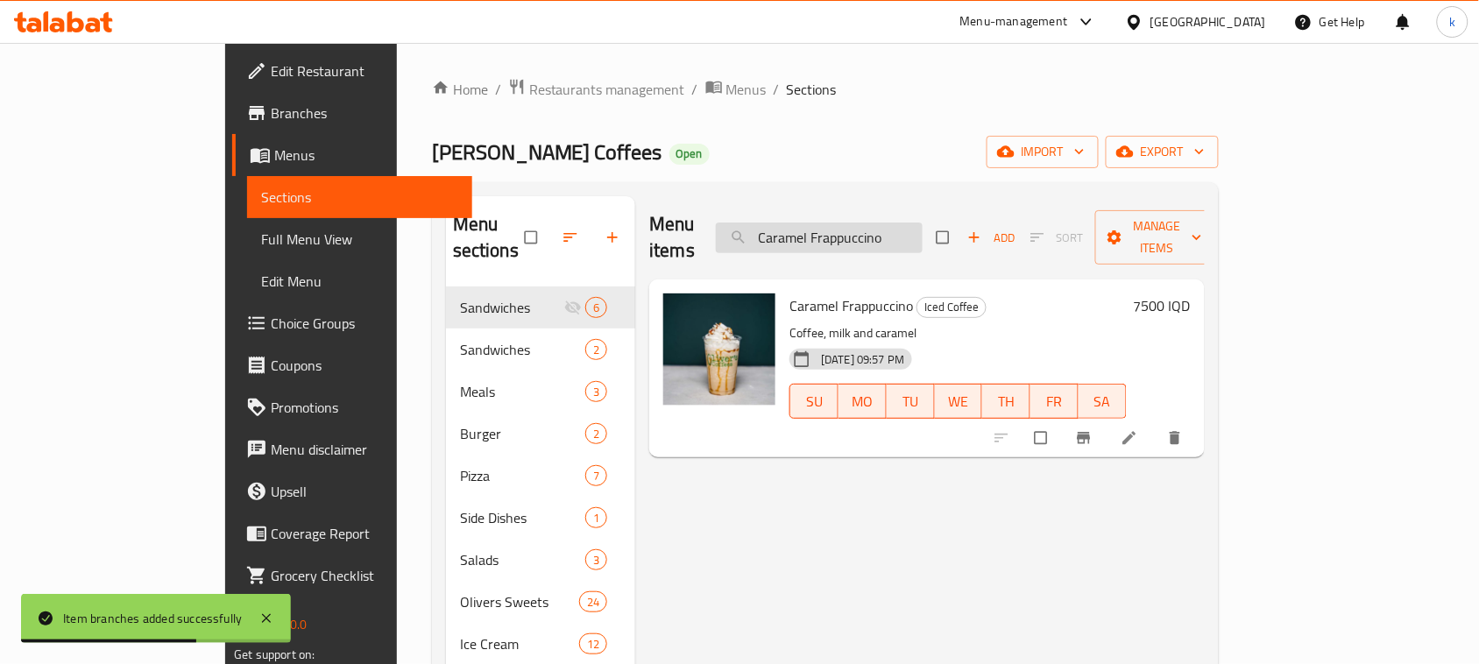
click at [923, 223] on input "Caramel Frappuccino" at bounding box center [819, 238] width 207 height 31
paste input "Ice America"
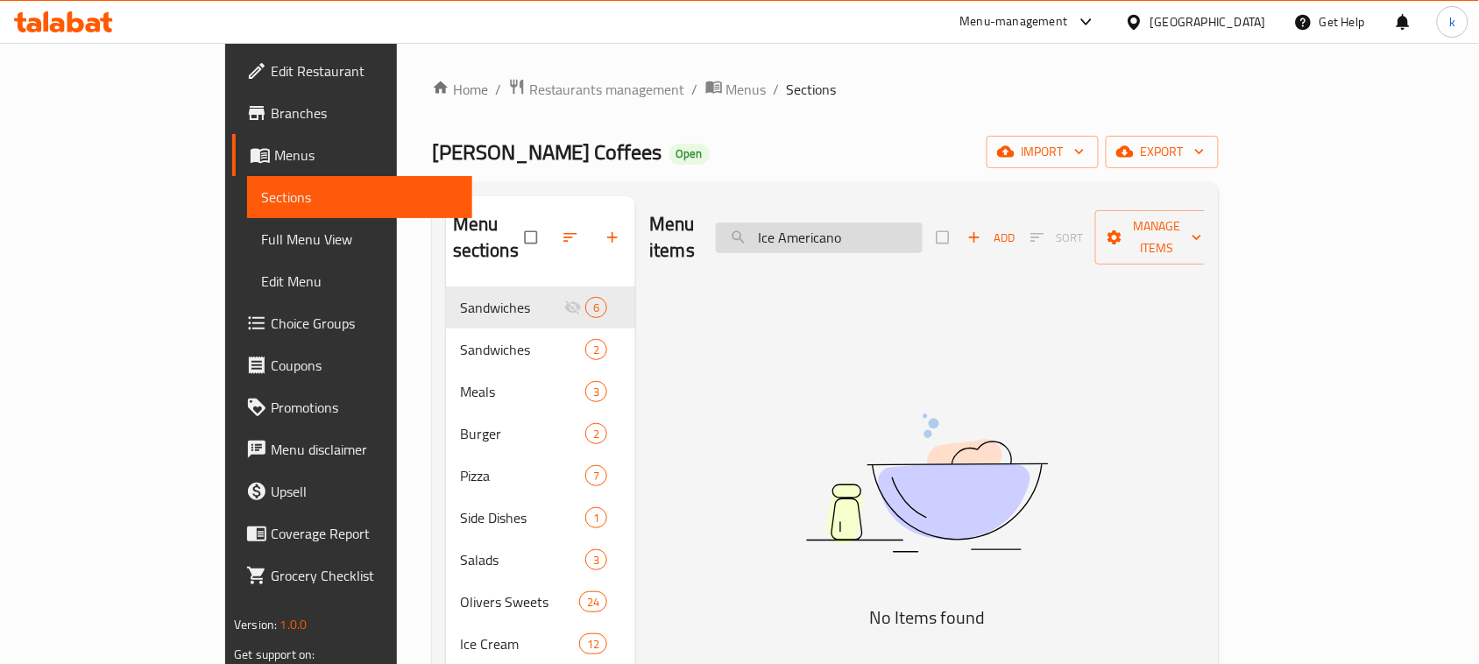
click at [855, 223] on input "Ice Americano" at bounding box center [819, 238] width 207 height 31
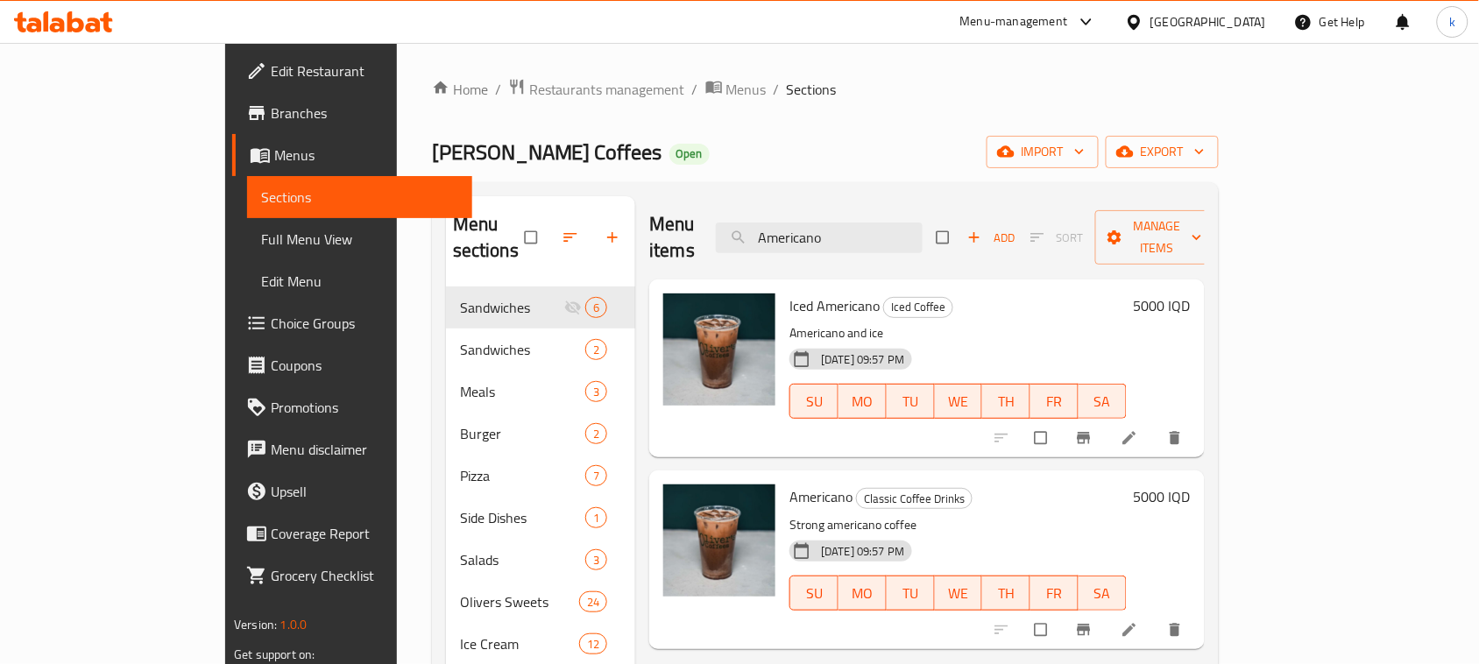
type input "Americano"
drag, startPoint x: 1376, startPoint y: 274, endPoint x: 1302, endPoint y: 343, distance: 101.1
click at [1191, 293] on h6 "5000 IQD" at bounding box center [1162, 305] width 57 height 25
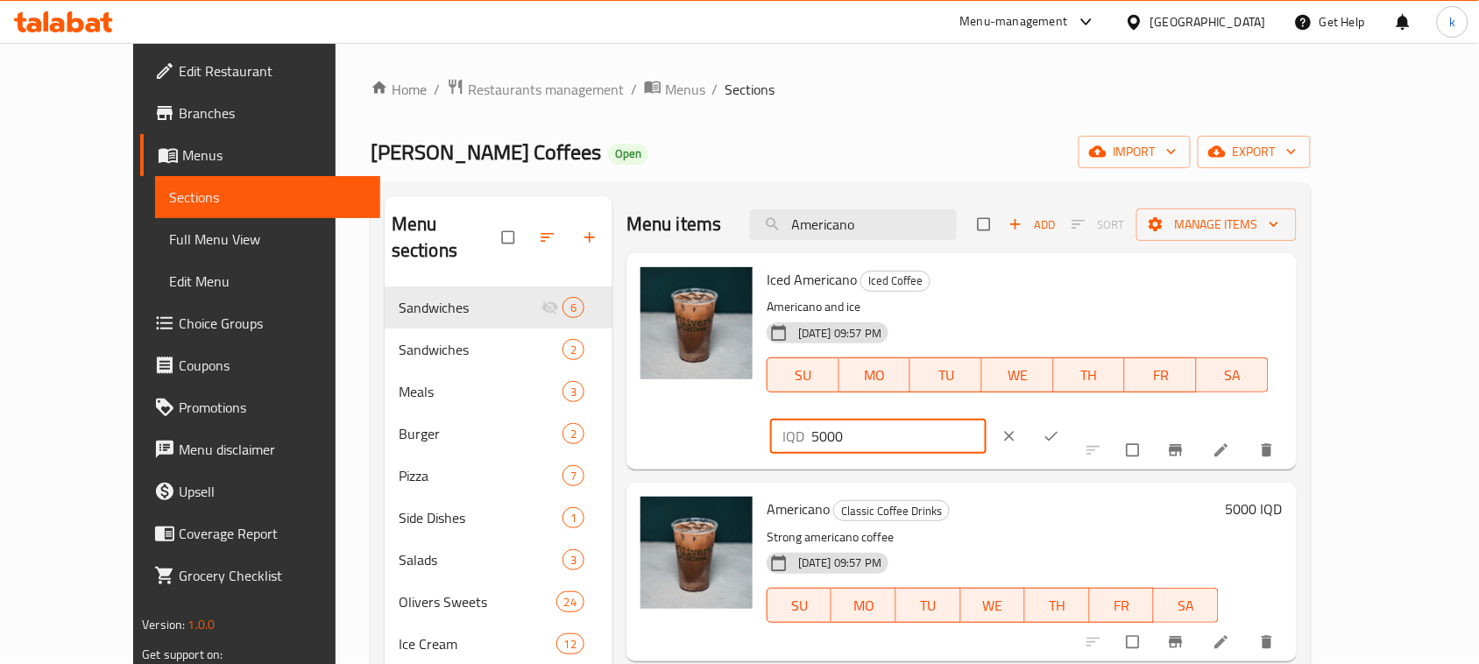
drag, startPoint x: 1232, startPoint y: 286, endPoint x: 1000, endPoint y: 307, distance: 232.2
click at [1000, 307] on div "Iced Americano Iced Coffee Americano and ice 01-02-2024 09:57 PM SU MO TU WE TH…" at bounding box center [1025, 361] width 530 height 202
paste input "6"
type input "6000"
click at [1060, 428] on icon "ok" at bounding box center [1052, 437] width 18 height 18
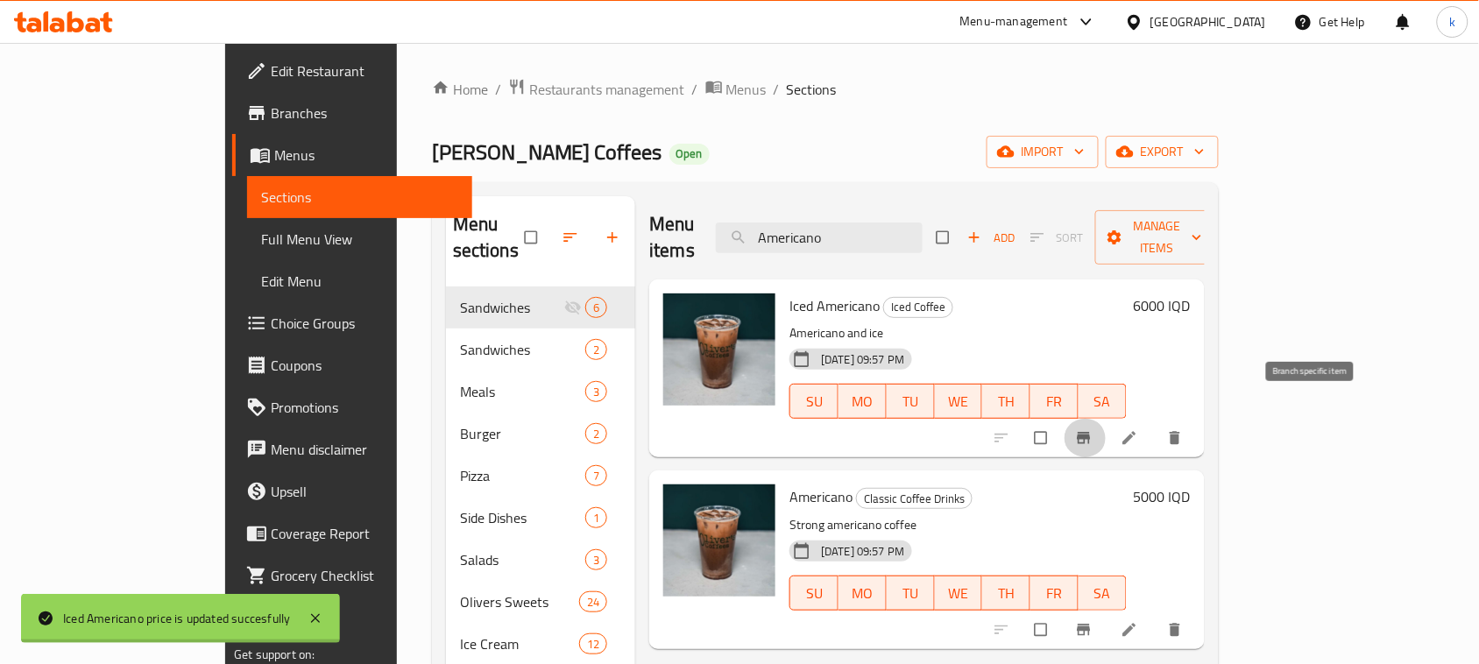
click at [1090, 433] on icon "Branch-specific-item" at bounding box center [1083, 438] width 13 height 11
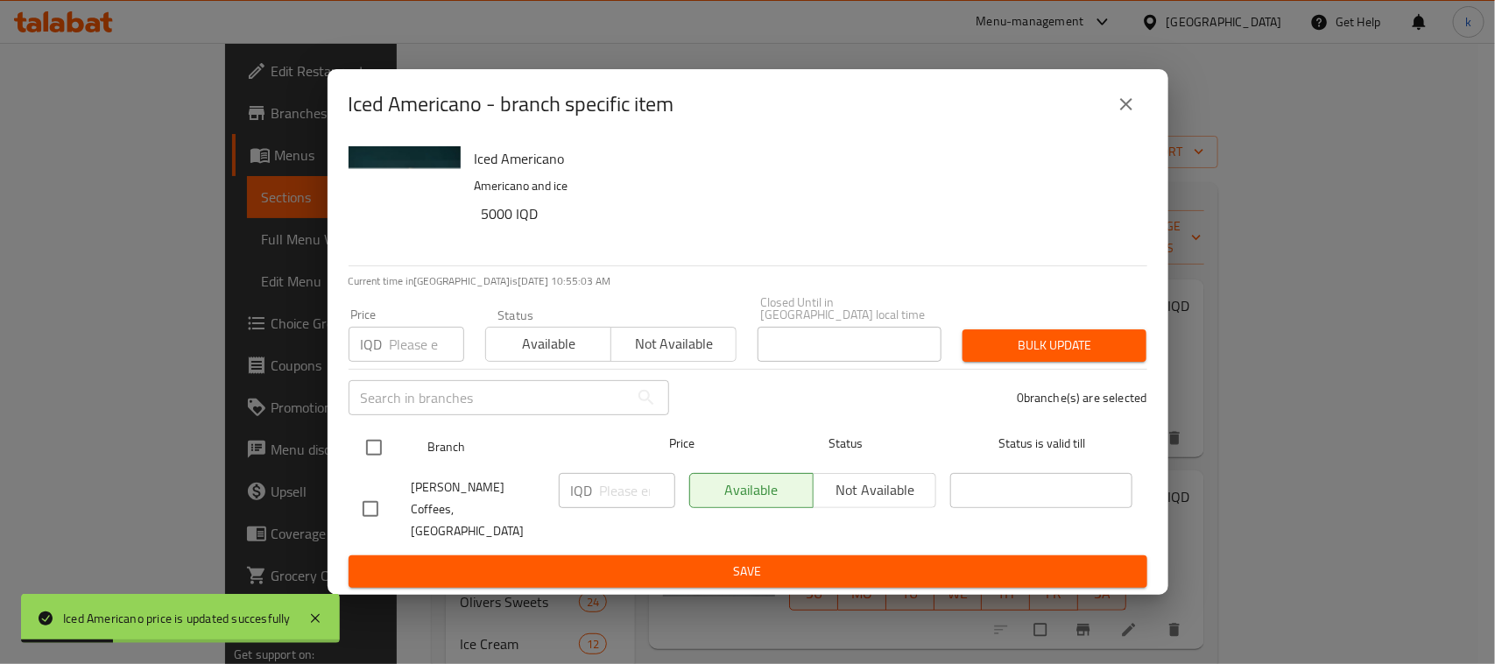
click at [373, 456] on input "checkbox" at bounding box center [374, 447] width 37 height 37
checkbox input "true"
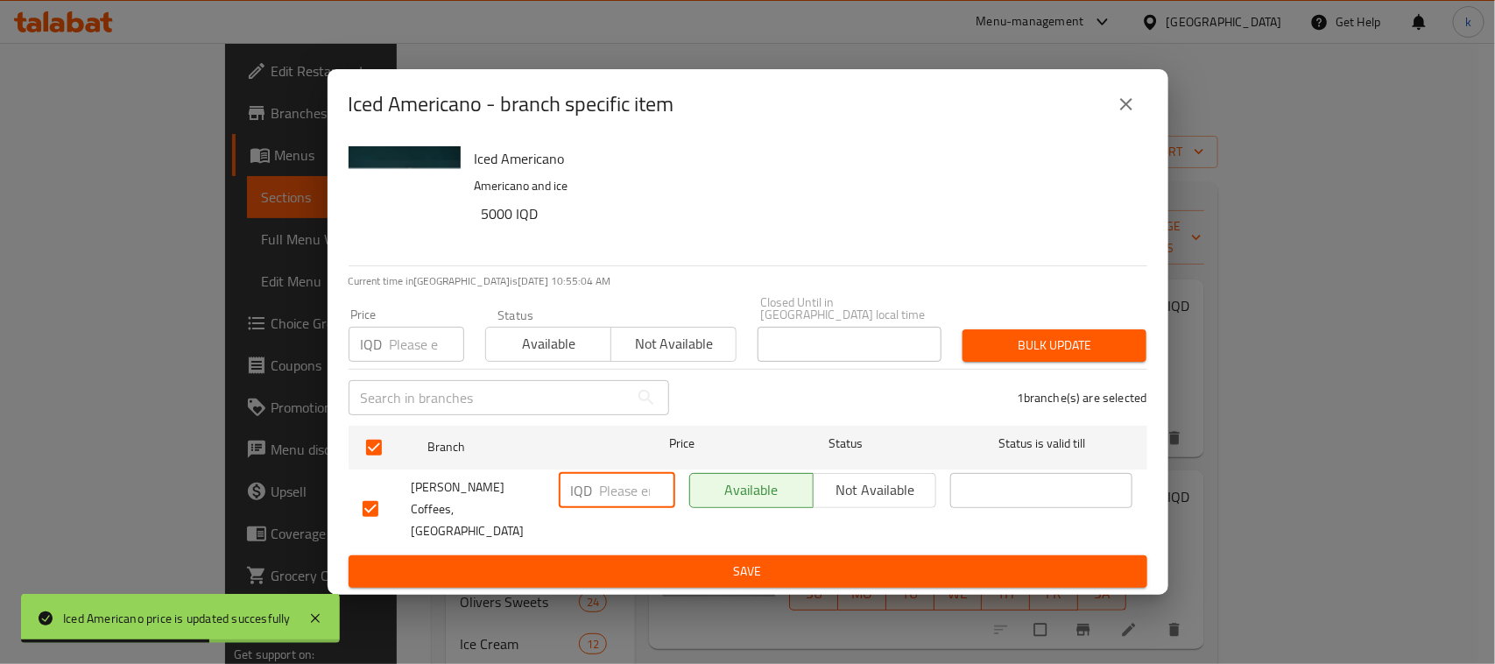
click at [610, 493] on input "number" at bounding box center [637, 490] width 75 height 35
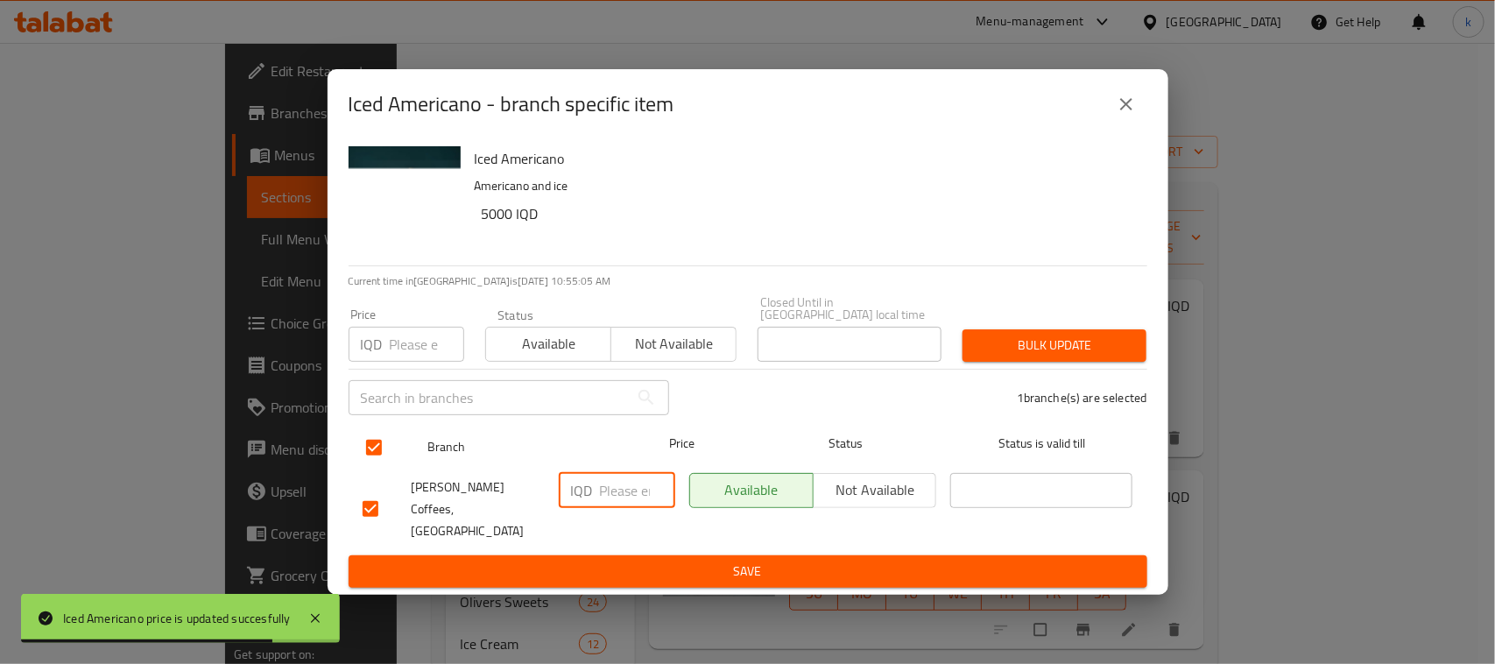
paste input "6000"
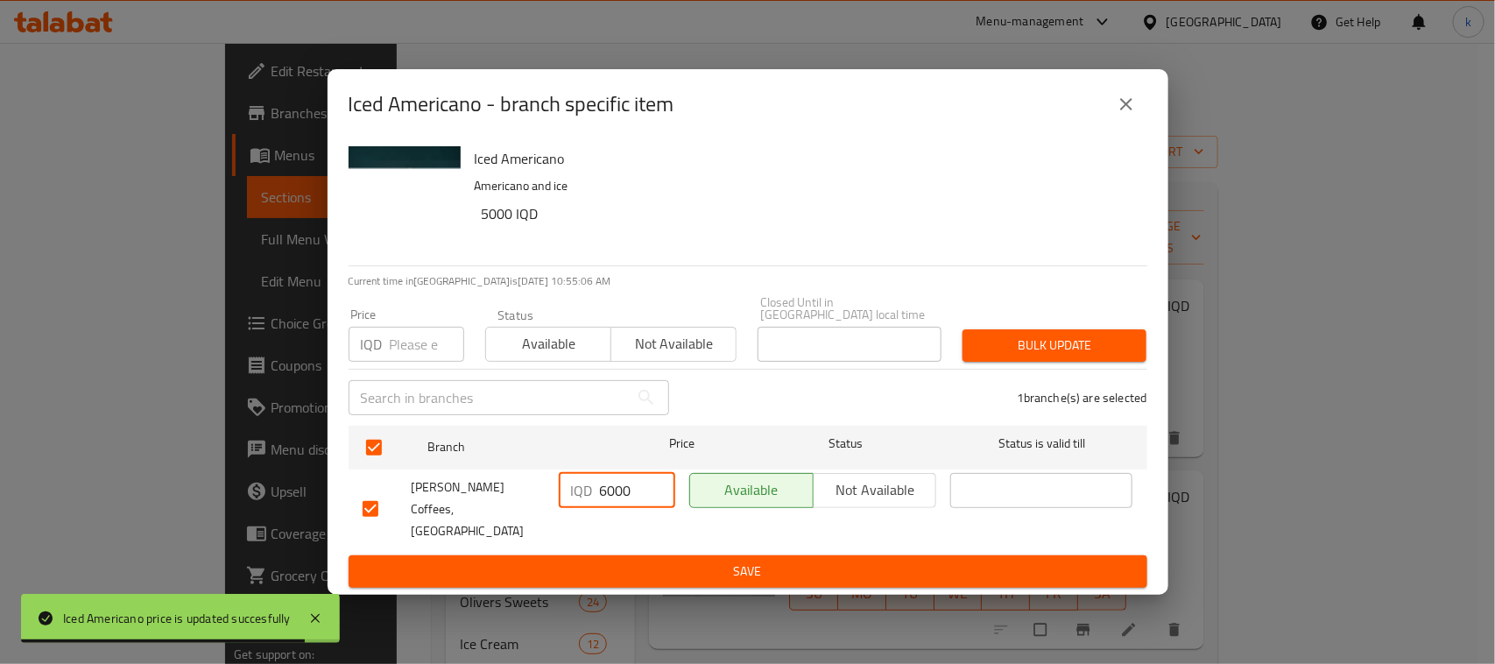
type input "6000"
click at [740, 561] on span "Save" at bounding box center [748, 572] width 771 height 22
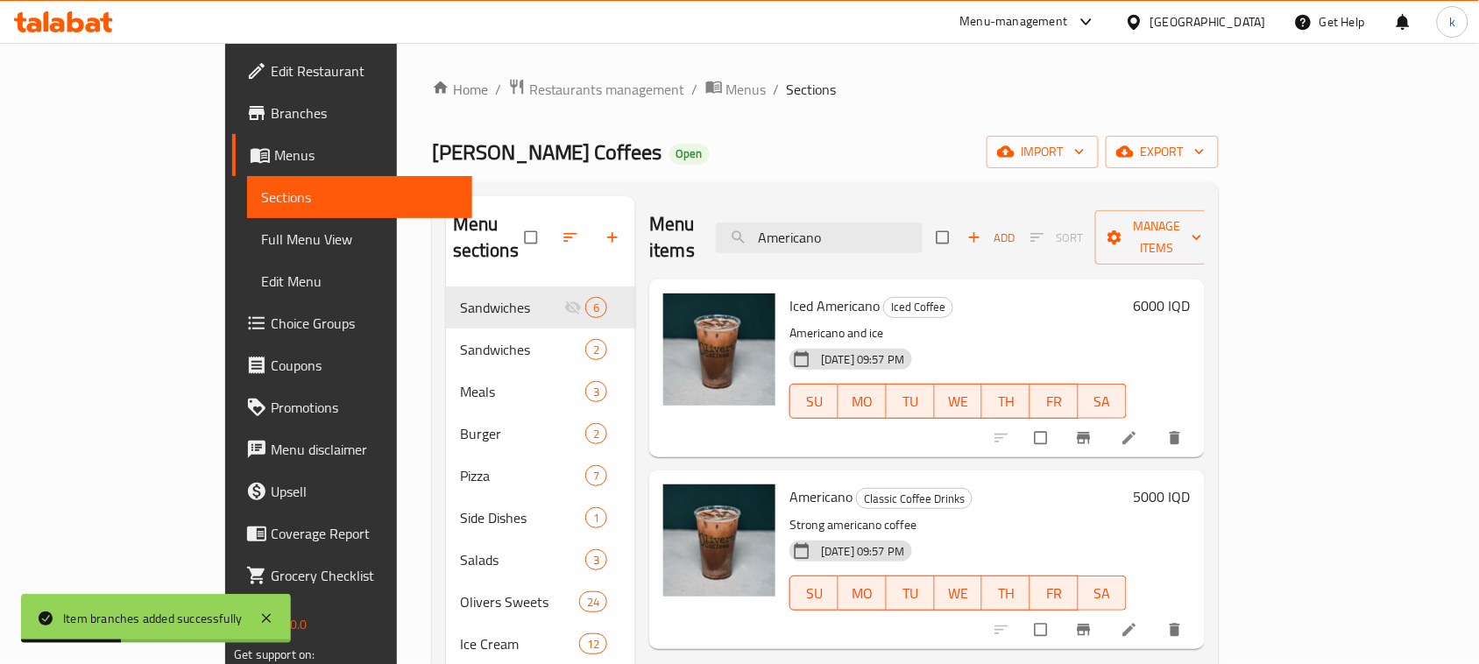
drag, startPoint x: 927, startPoint y: 232, endPoint x: 708, endPoint y: 265, distance: 221.4
click at [710, 265] on div "Menu items Americano Add Sort Manage items Iced Americano Iced Coffee Americano…" at bounding box center [919, 623] width 569 height 854
paste input "Classic Latte"
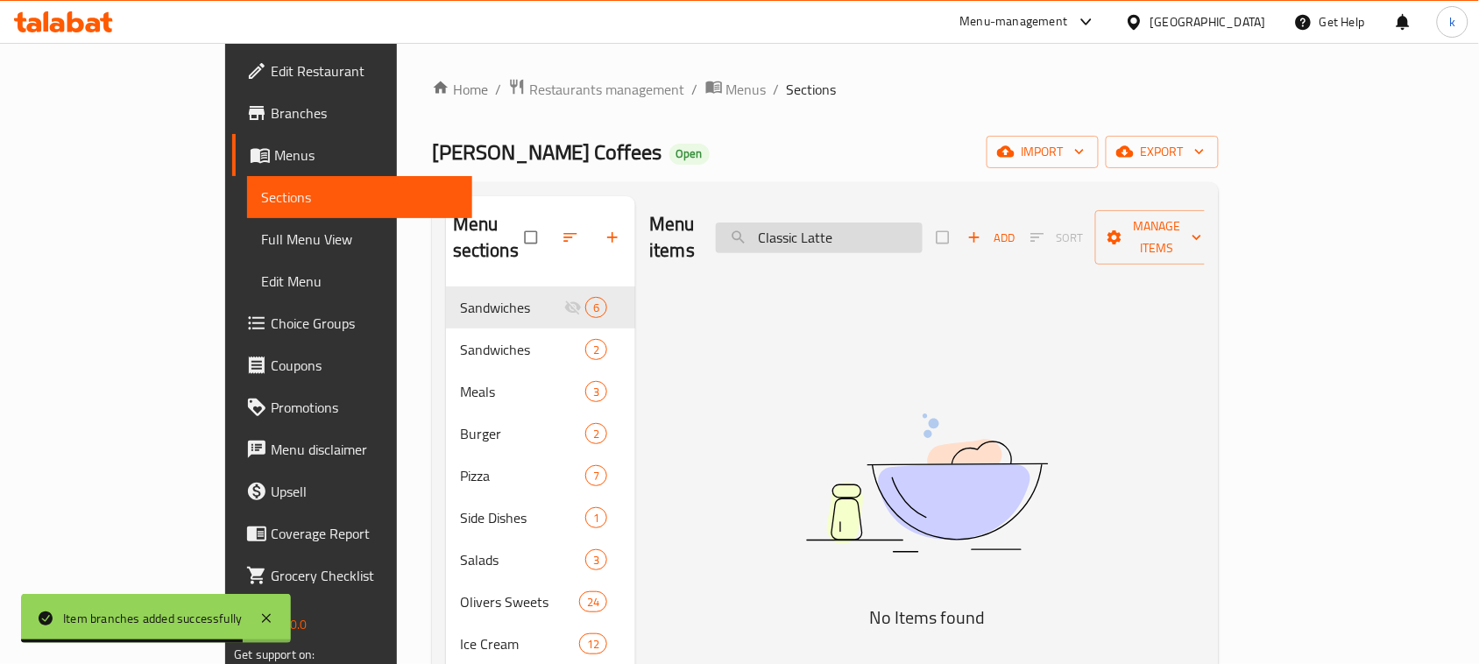
click at [883, 228] on input "Classic Latte" at bounding box center [819, 238] width 207 height 31
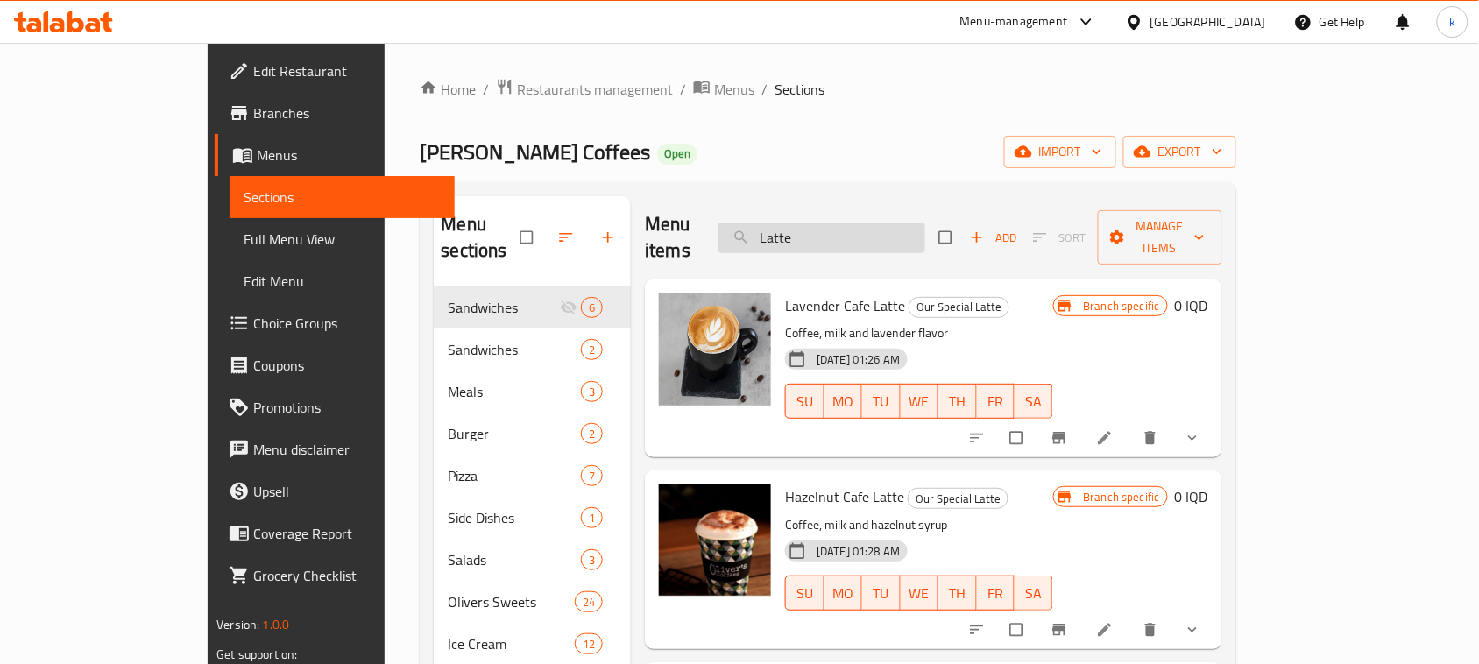
click at [914, 230] on input "Latte" at bounding box center [821, 238] width 207 height 31
click at [631, 295] on div "Menu items Latte Add Sort Manage items Lavender Cafe Latte Our Special Latte Co…" at bounding box center [926, 623] width 591 height 854
paste input "Classic"
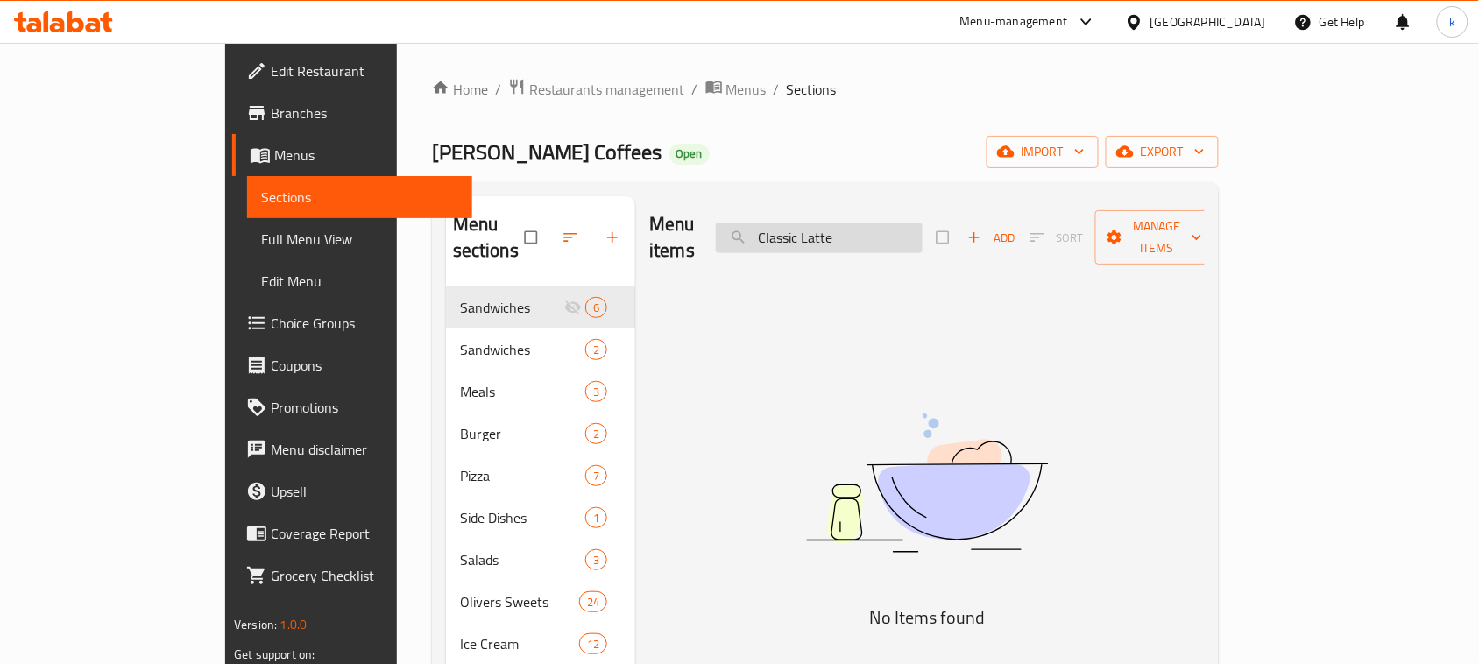
click at [886, 224] on input "Classic Latte" at bounding box center [819, 238] width 207 height 31
click at [899, 226] on input "Classic Latte" at bounding box center [819, 238] width 207 height 31
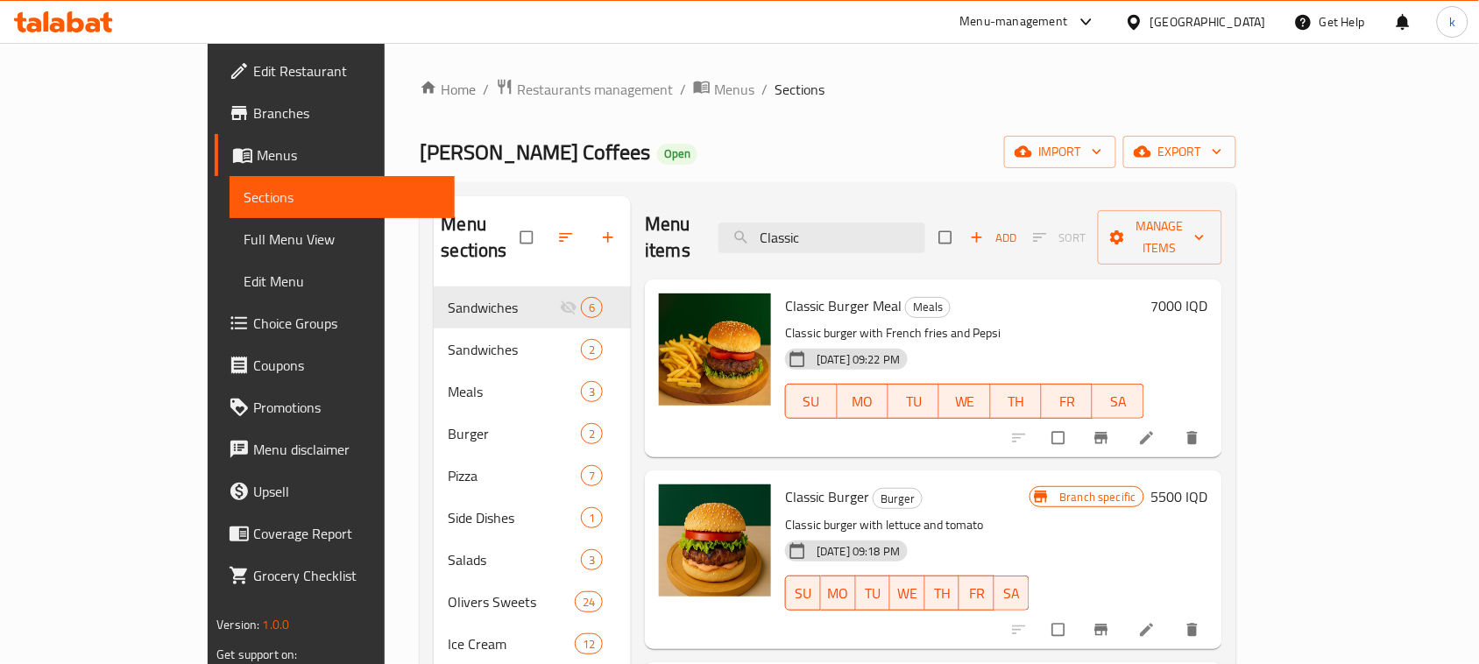
drag, startPoint x: 900, startPoint y: 221, endPoint x: 799, endPoint y: 241, distance: 102.7
click at [802, 241] on div "Menu items Classic Add Sort Manage items" at bounding box center [933, 237] width 577 height 83
paste input "Esepresso"
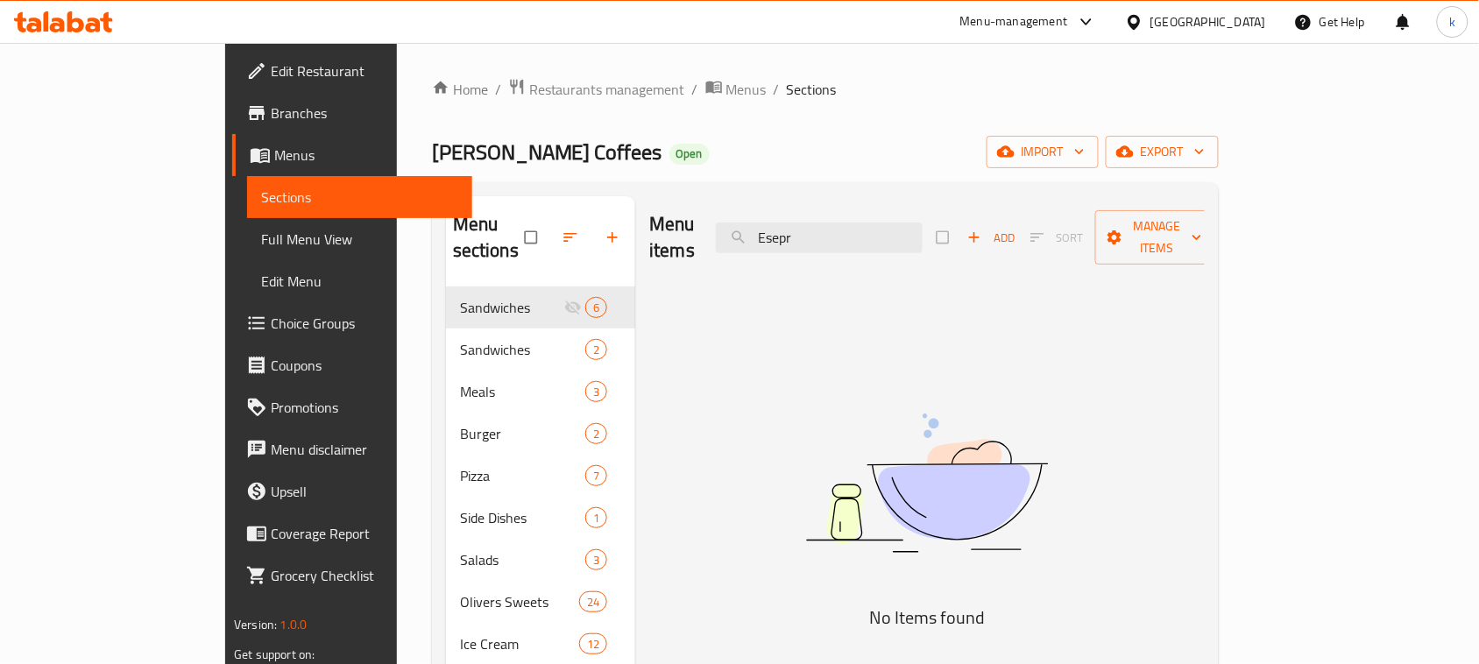
drag, startPoint x: 894, startPoint y: 225, endPoint x: 694, endPoint y: 264, distance: 204.3
click at [699, 263] on div "Menu items Esepr Add Sort Manage items No Items found" at bounding box center [919, 623] width 569 height 854
paste input "Dubble Esepresso"
click at [868, 226] on input "Dubble" at bounding box center [819, 238] width 207 height 31
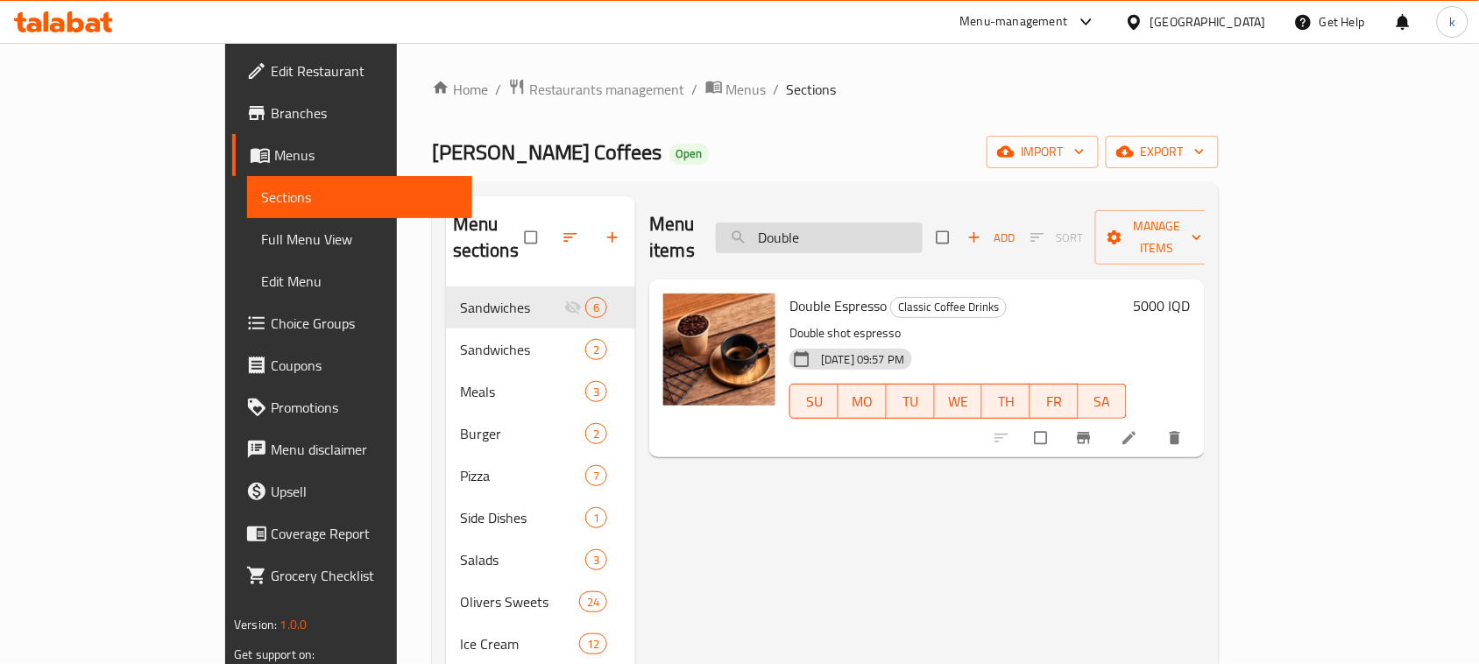
click at [898, 223] on input "Double" at bounding box center [819, 238] width 207 height 31
type input "Double"
click at [1191, 293] on h6 "5000 IQD" at bounding box center [1162, 305] width 57 height 25
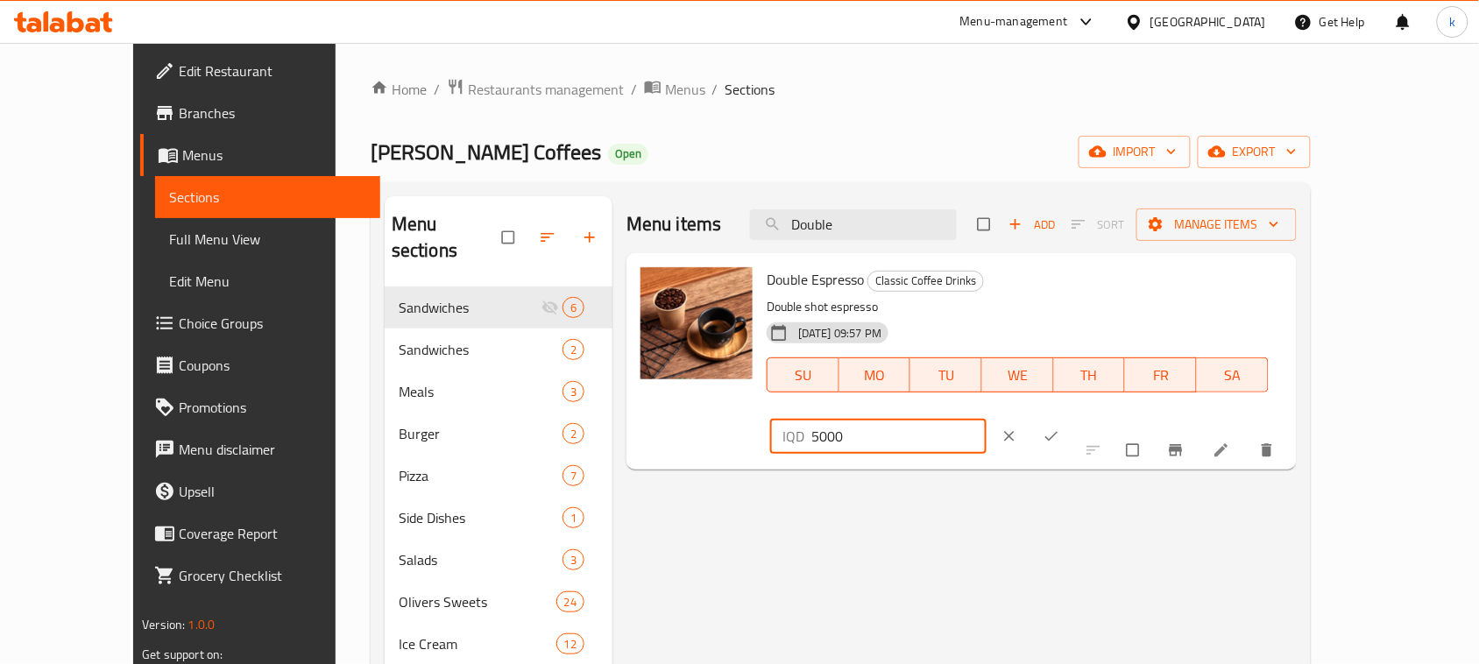
drag, startPoint x: 1234, startPoint y: 286, endPoint x: 1101, endPoint y: 302, distance: 133.3
click at [1101, 302] on div "Double Espresso Classic Coffee Drinks Double shot espresso 01-02-2024 09:57 PM …" at bounding box center [1025, 361] width 530 height 202
paste input "6"
type input "6000"
click at [1074, 417] on button "ok" at bounding box center [1053, 436] width 42 height 39
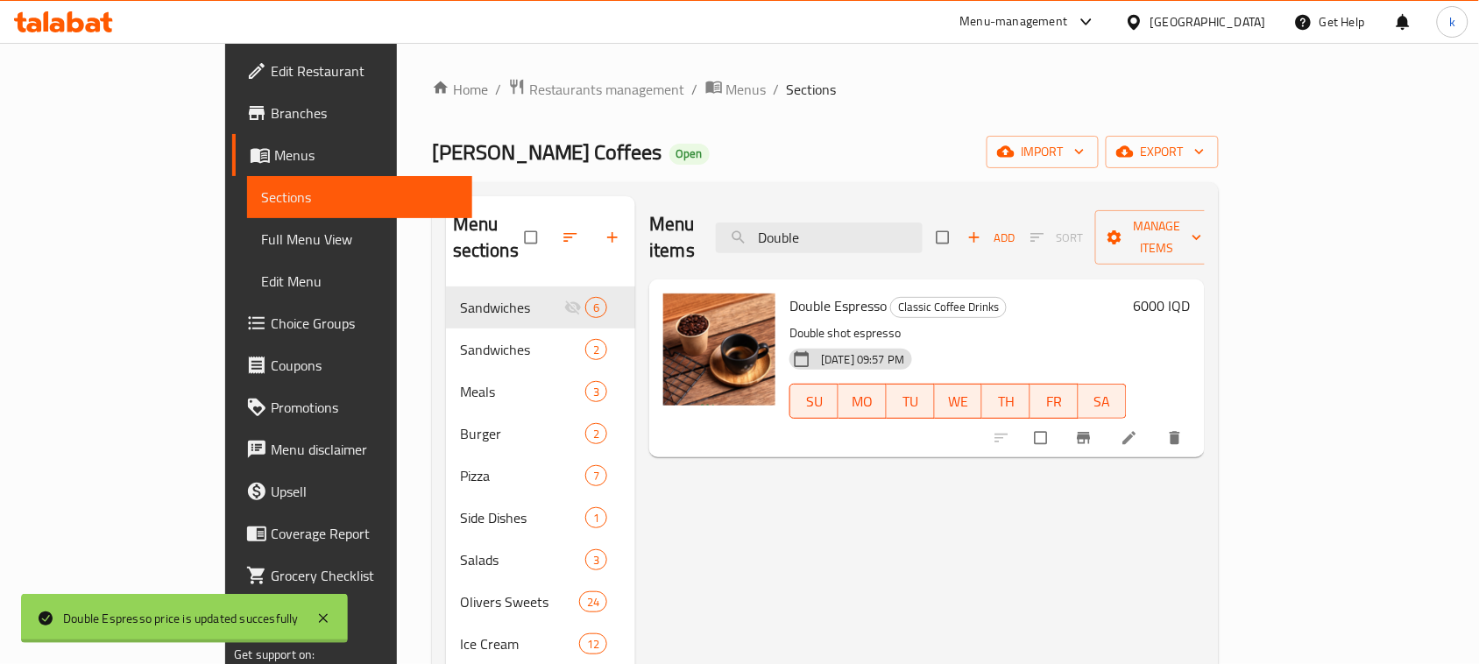
click at [1092, 429] on icon "Branch-specific-item" at bounding box center [1084, 438] width 18 height 18
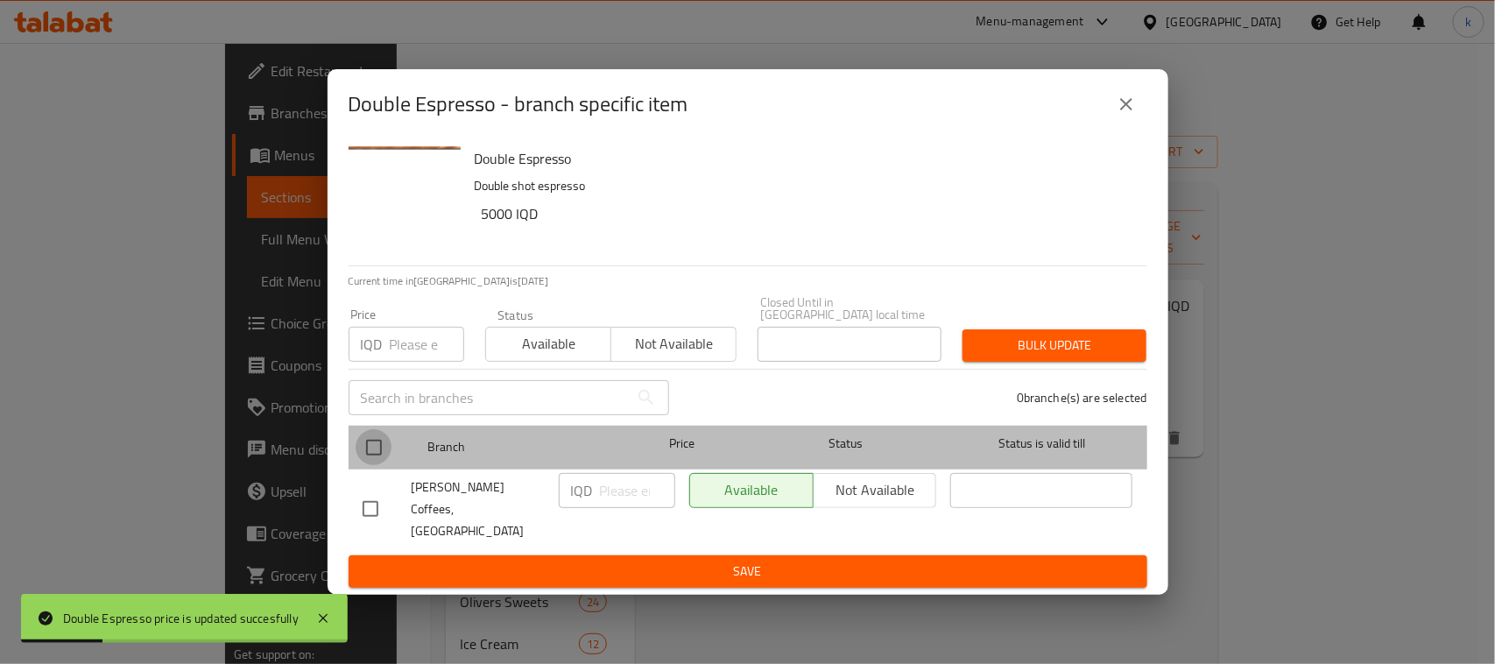
click at [378, 445] on input "checkbox" at bounding box center [374, 447] width 37 height 37
checkbox input "true"
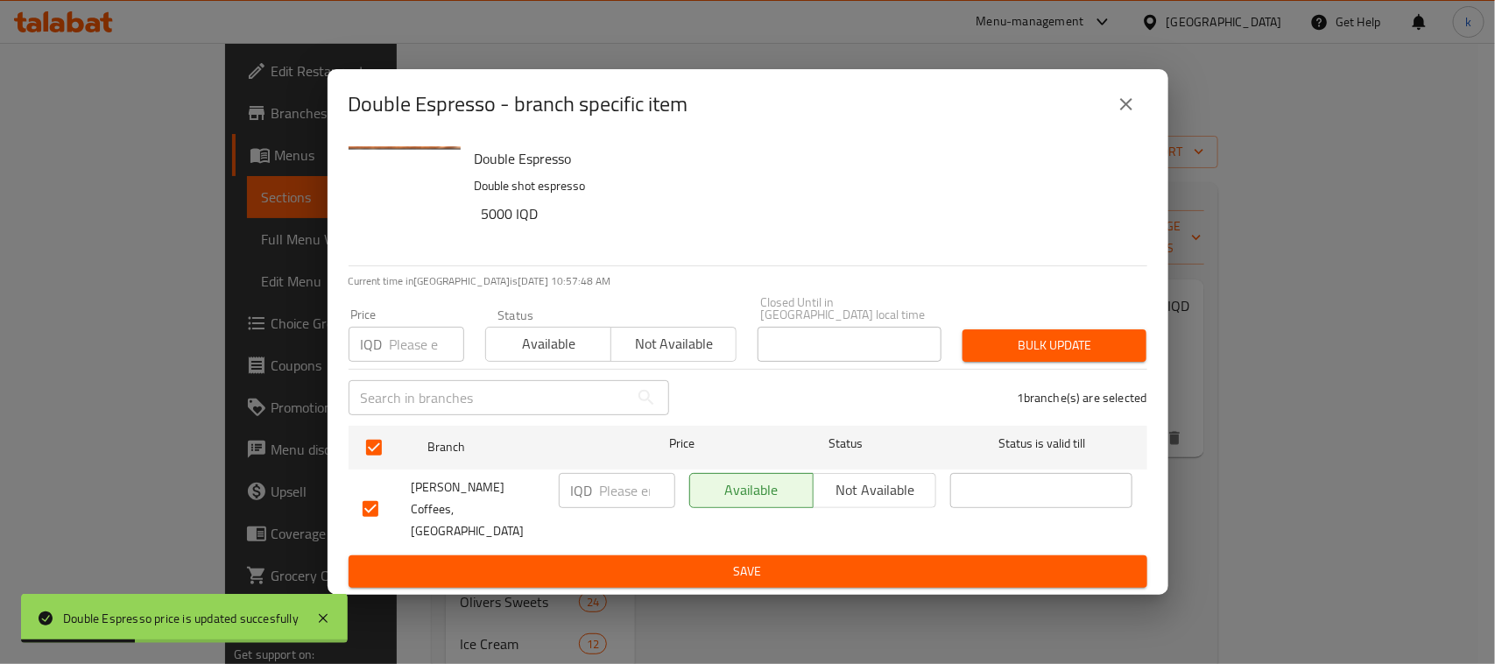
click at [605, 497] on input "number" at bounding box center [637, 490] width 75 height 35
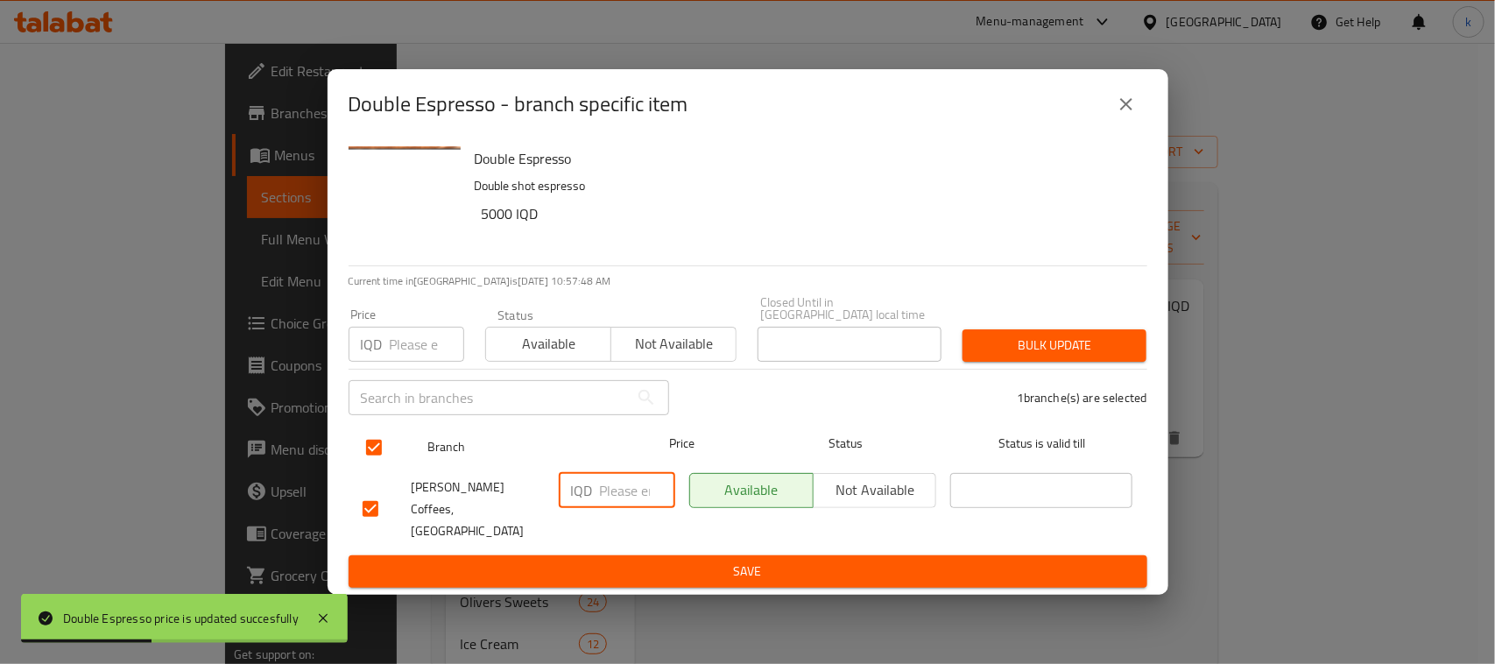
paste input "6000"
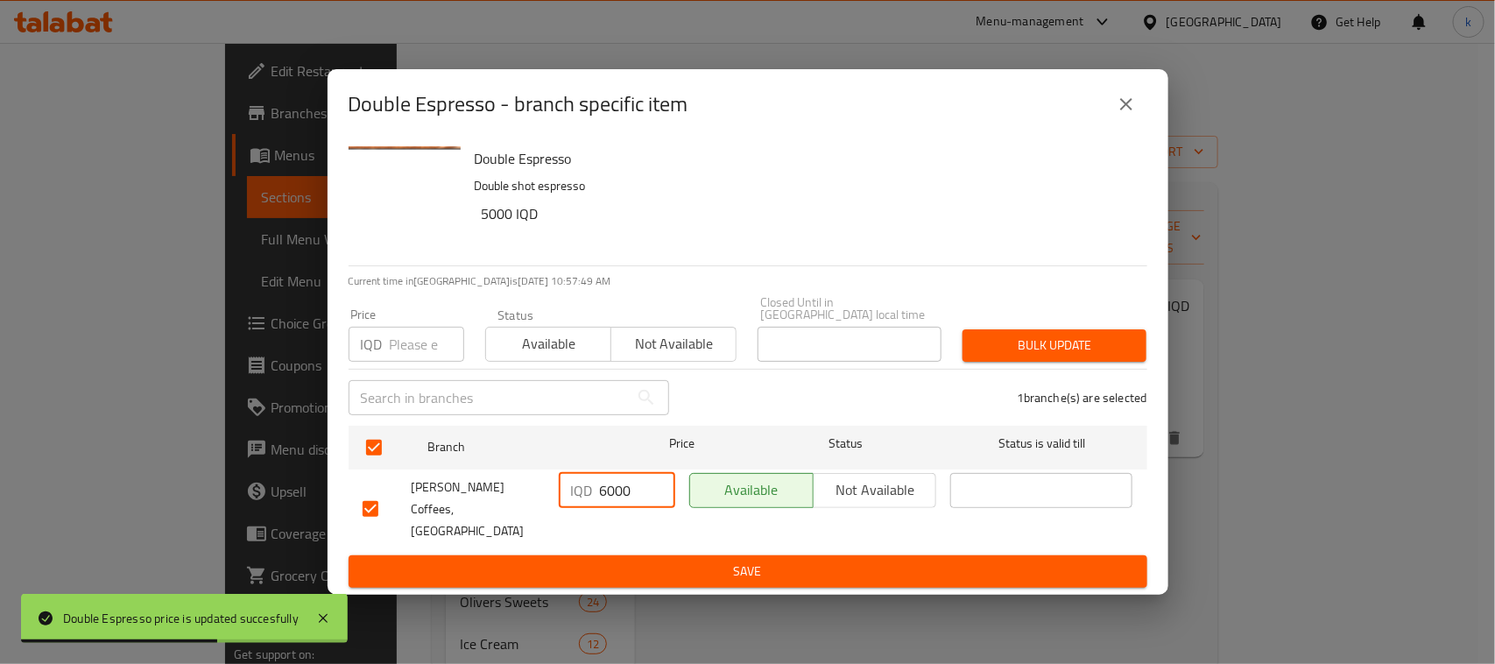
type input "6000"
click at [693, 561] on span "Save" at bounding box center [748, 572] width 771 height 22
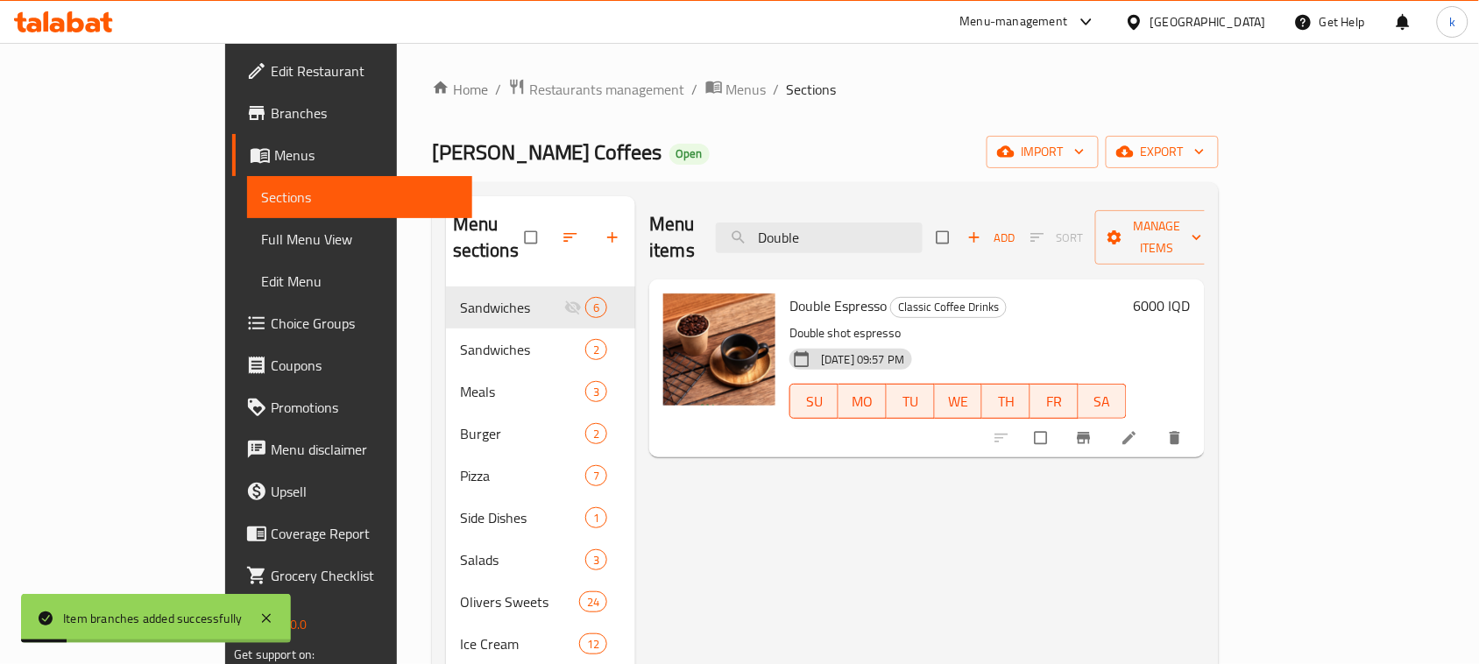
click at [1092, 429] on icon "Branch-specific-item" at bounding box center [1084, 438] width 18 height 18
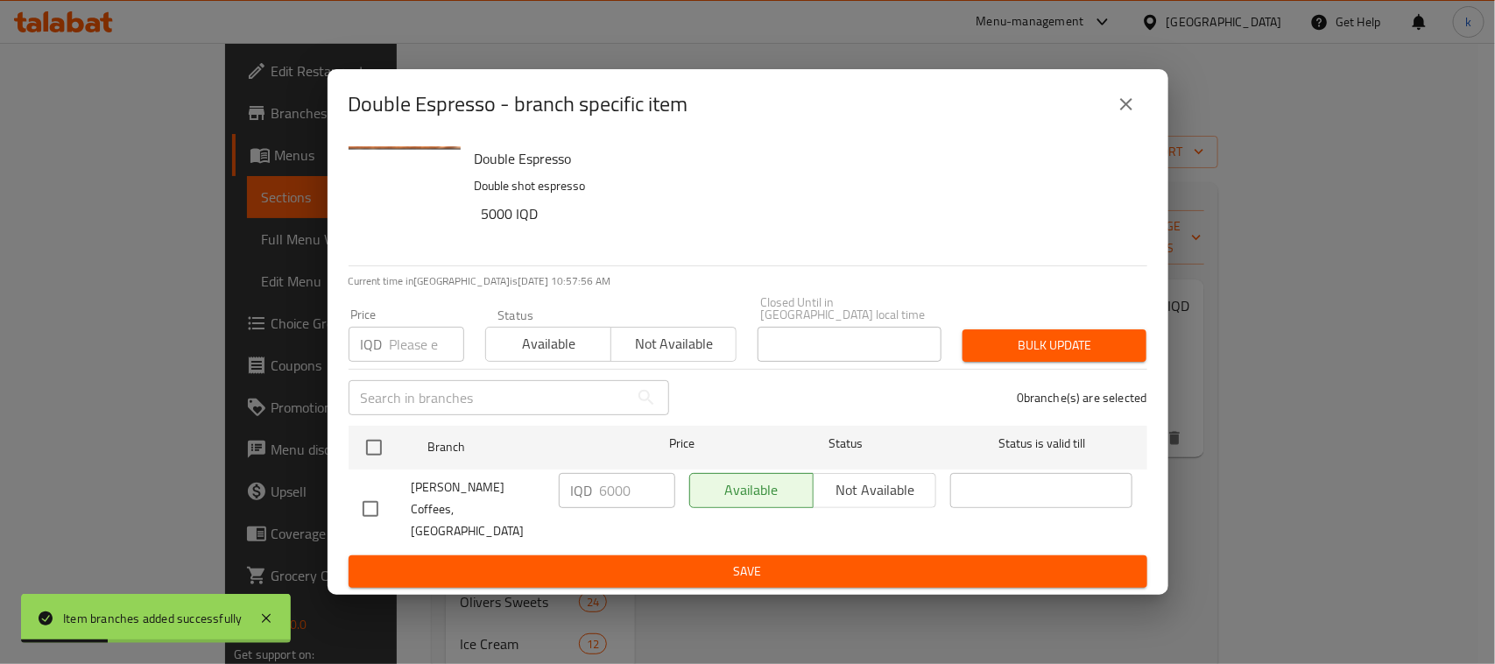
click at [1119, 115] on icon "close" at bounding box center [1126, 104] width 21 height 21
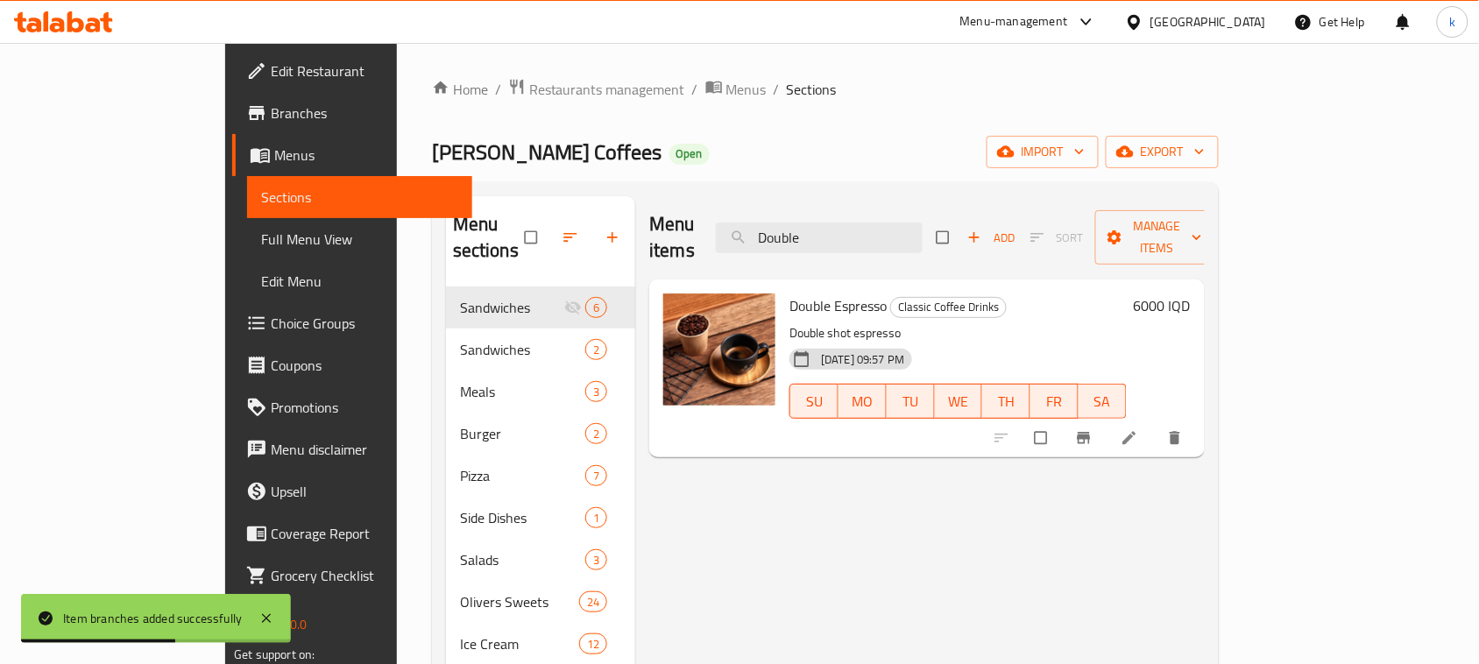
drag, startPoint x: 898, startPoint y: 229, endPoint x: 787, endPoint y: 244, distance: 112.3
click at [787, 244] on div "Menu items Double Add Sort Manage items" at bounding box center [926, 237] width 555 height 83
paste input "Hot Chocolat"
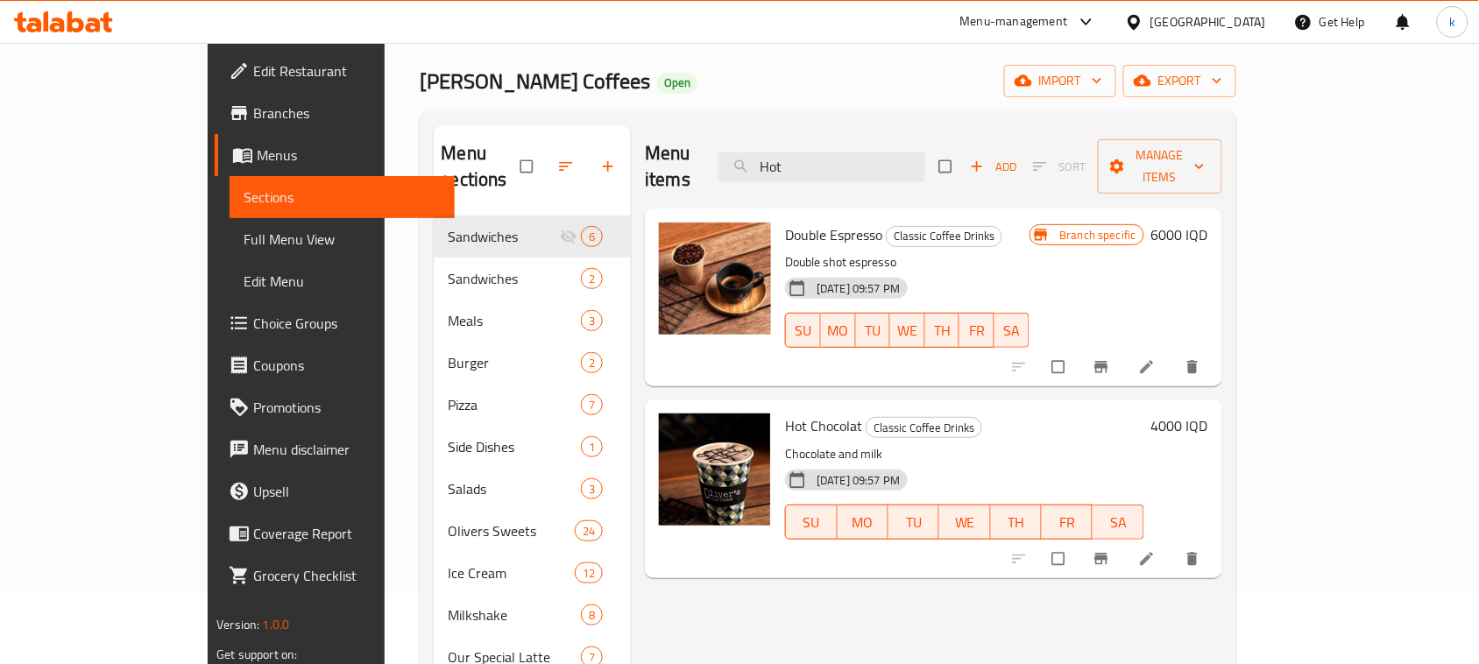
scroll to position [110, 0]
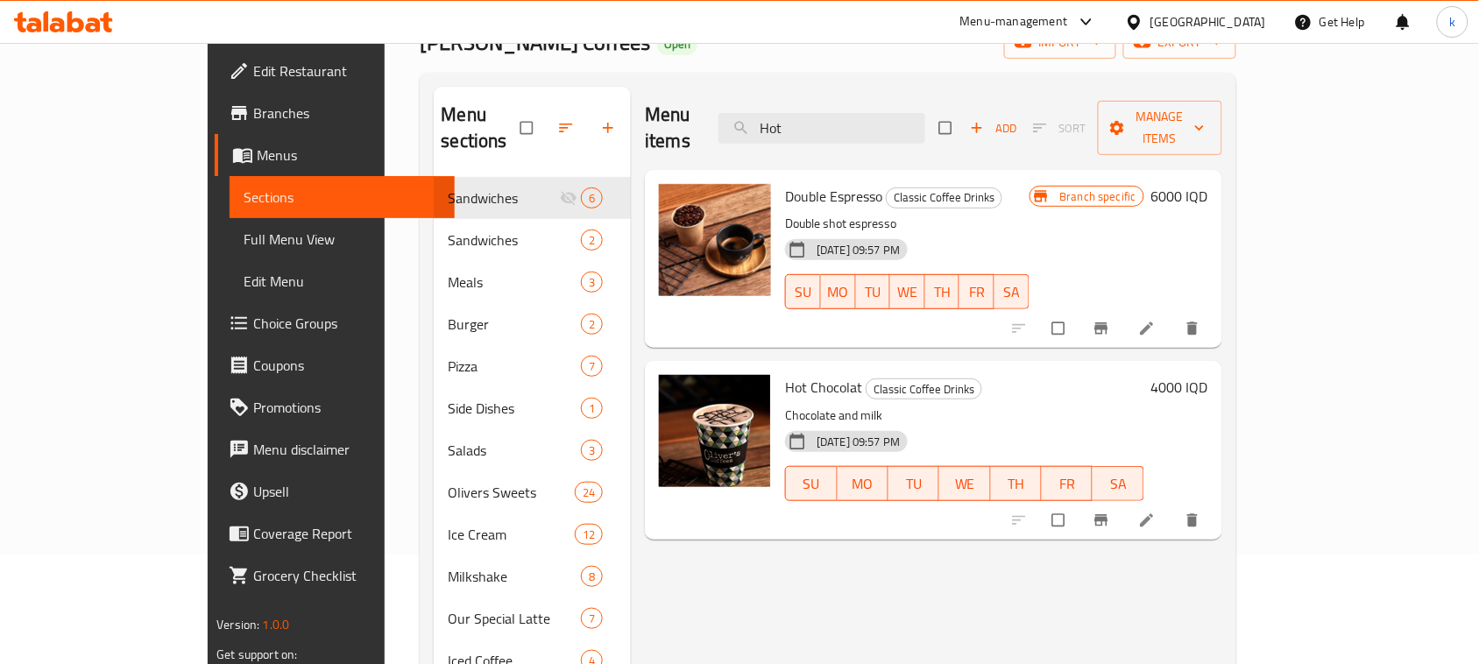
type input "Hot"
click at [1208, 375] on h6 "4000 IQD" at bounding box center [1179, 387] width 57 height 25
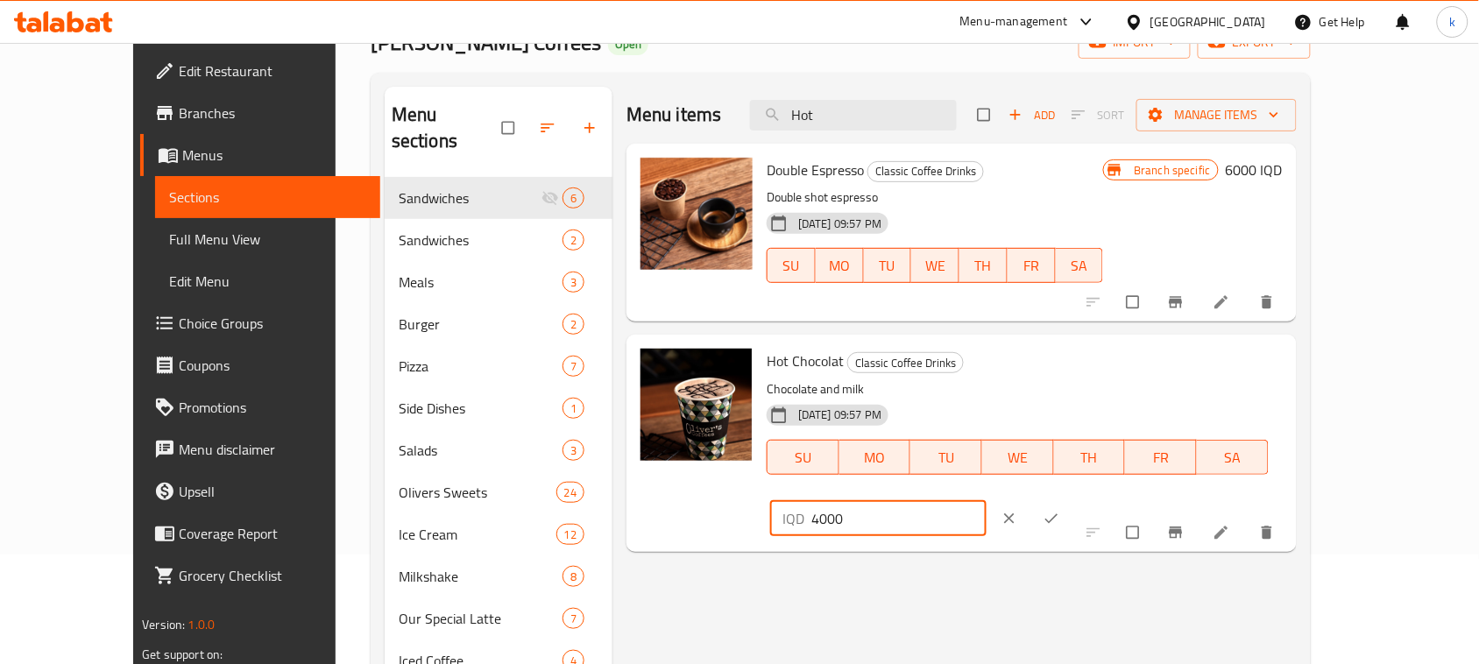
drag, startPoint x: 1235, startPoint y: 362, endPoint x: 965, endPoint y: 373, distance: 270.1
click at [965, 373] on div "Hot Chocolat Classic Coffee Drinks Chocolate and milk 01-02-2024 09:57 PM SU MO…" at bounding box center [1025, 443] width 530 height 202
click at [1230, 524] on icon at bounding box center [1221, 533] width 18 height 18
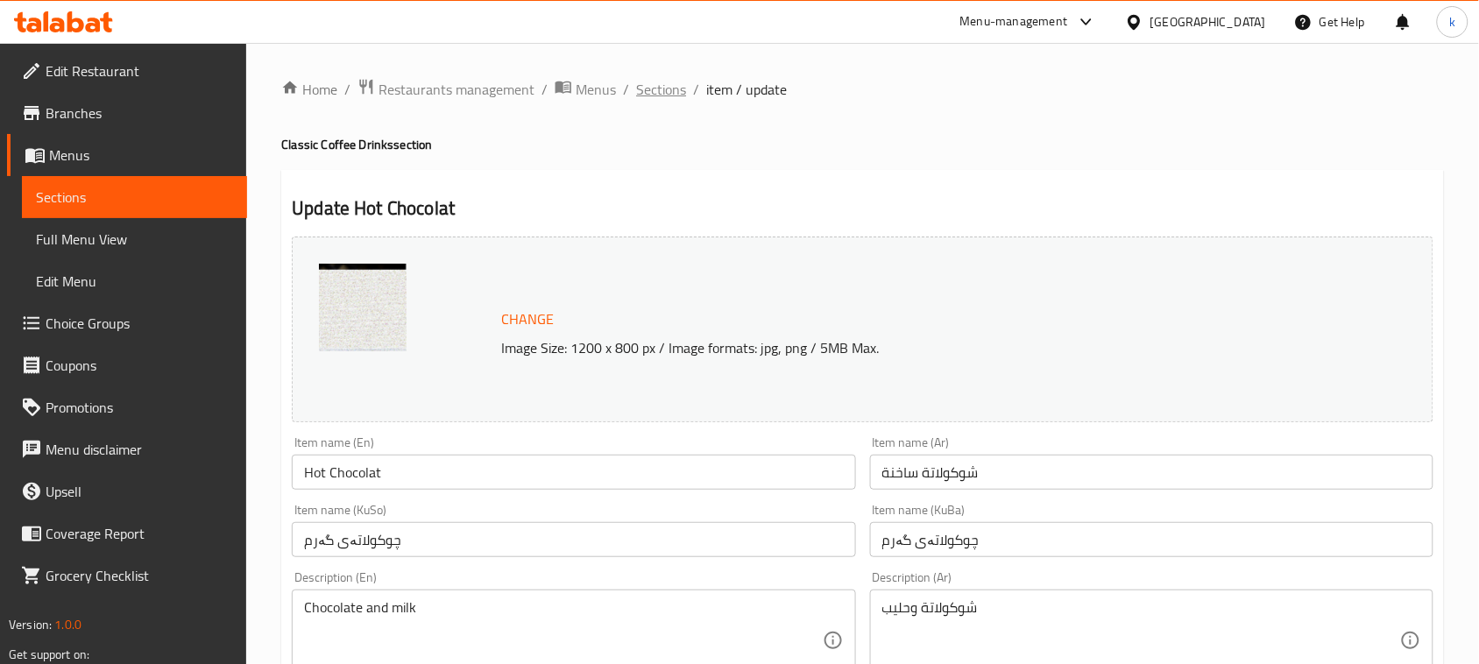
click at [645, 99] on span "Sections" at bounding box center [661, 89] width 50 height 21
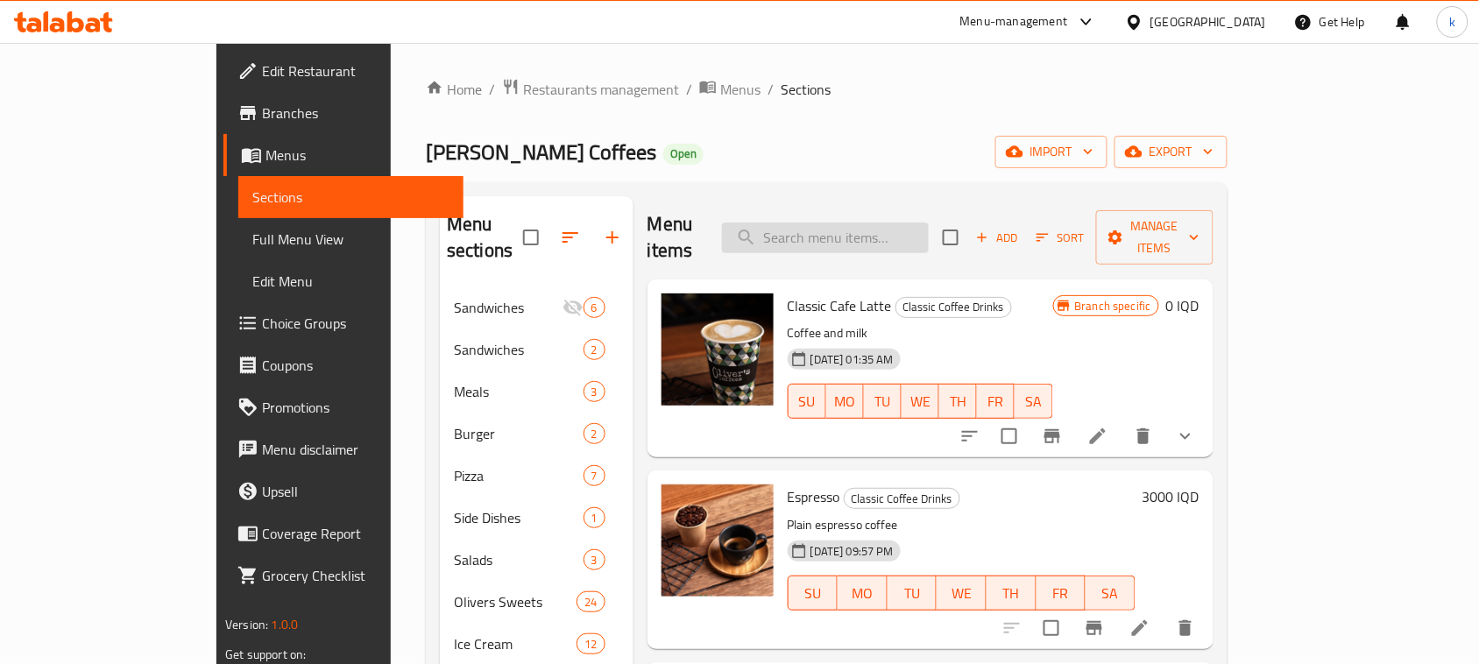
click at [929, 223] on input "search" at bounding box center [825, 238] width 207 height 31
paste input "Hot Chocolate"
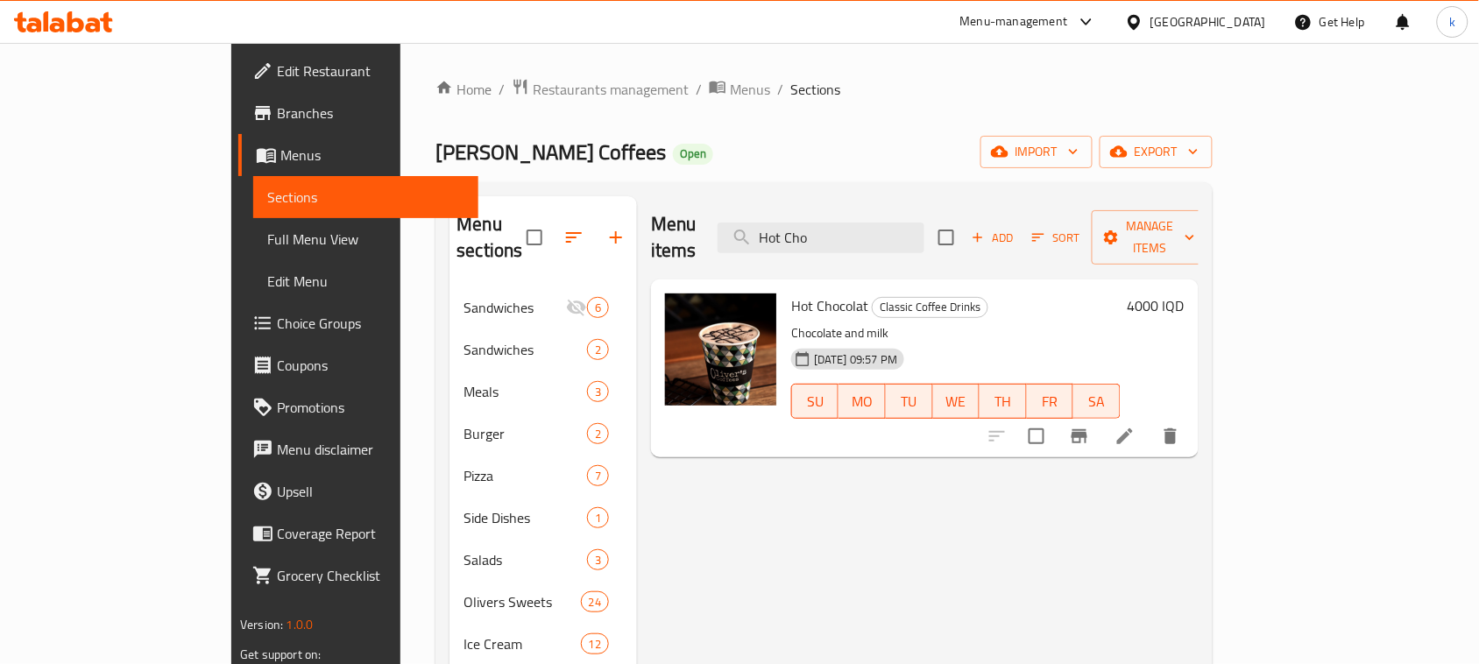
type input "Hot Cho"
click at [1184, 293] on h6 "4000 IQD" at bounding box center [1156, 305] width 57 height 25
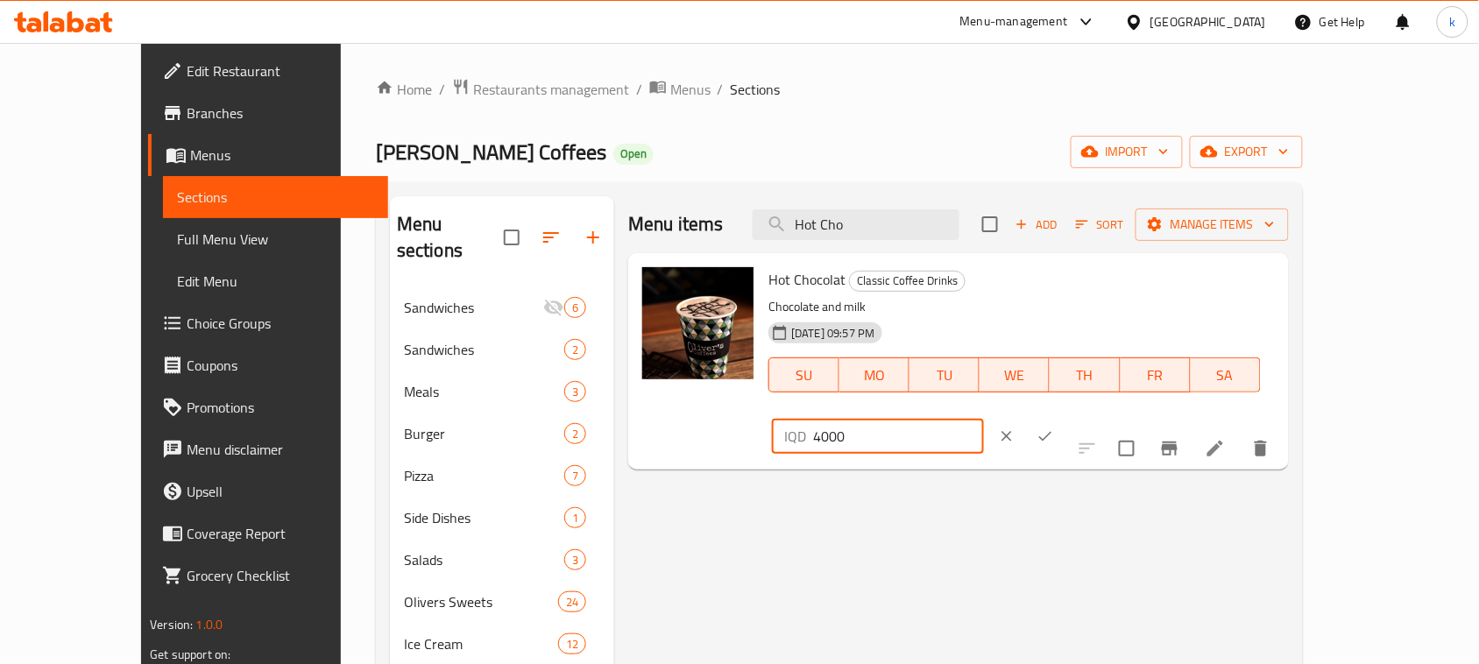
drag, startPoint x: 1236, startPoint y: 291, endPoint x: 1014, endPoint y: 302, distance: 222.8
click at [1015, 302] on div "Hot Chocolat Classic Coffee Drinks Chocolate and milk 01-02-2024 09:57 PM SU MO…" at bounding box center [1021, 361] width 520 height 202
paste input "65"
type input "6500"
click at [1064, 417] on button "ok" at bounding box center [1045, 436] width 39 height 39
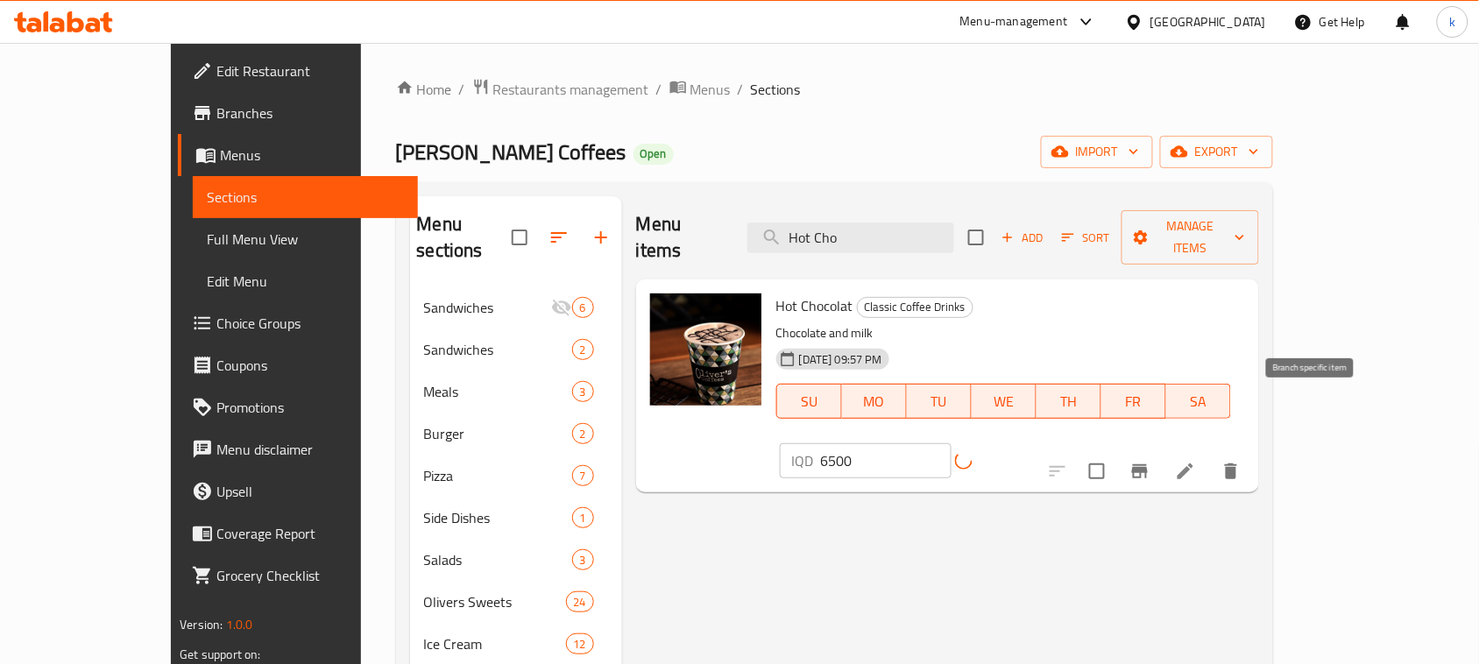
click at [1148, 464] on icon "Branch-specific-item" at bounding box center [1140, 471] width 16 height 14
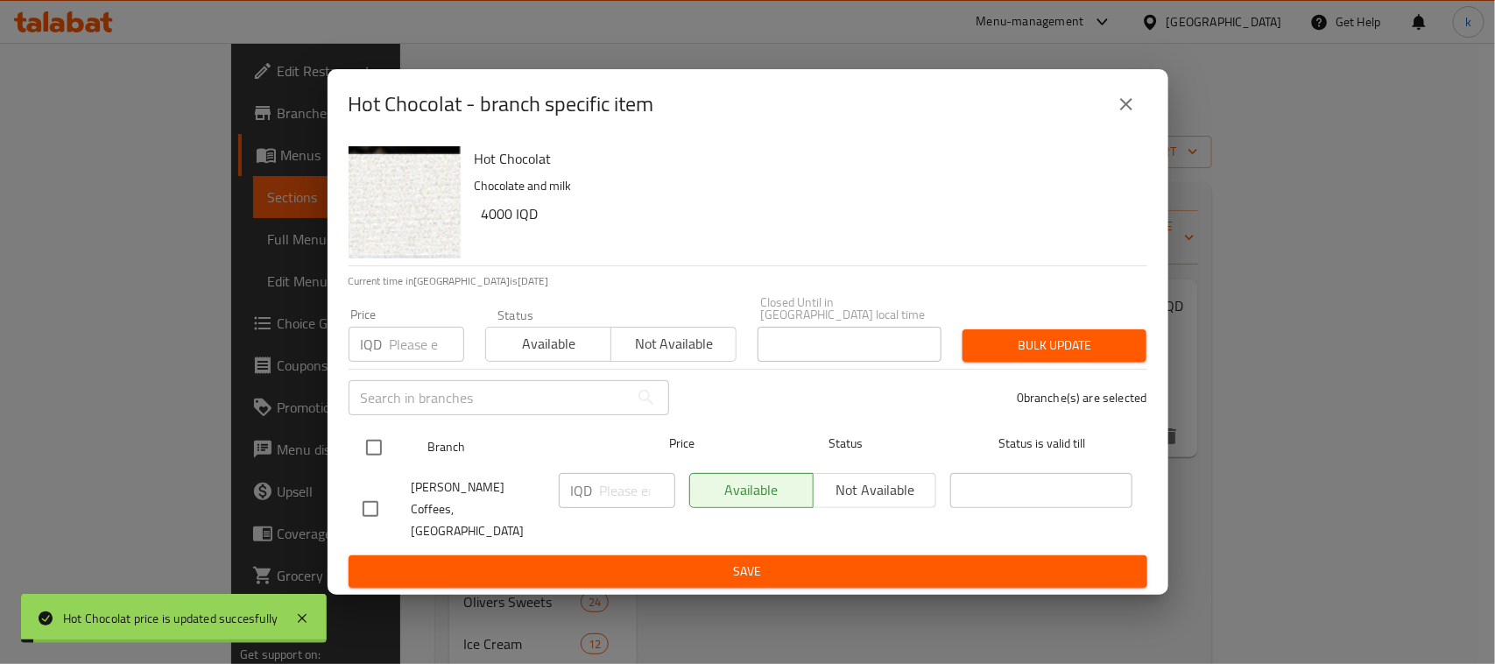
click at [377, 444] on input "checkbox" at bounding box center [374, 447] width 37 height 37
checkbox input "true"
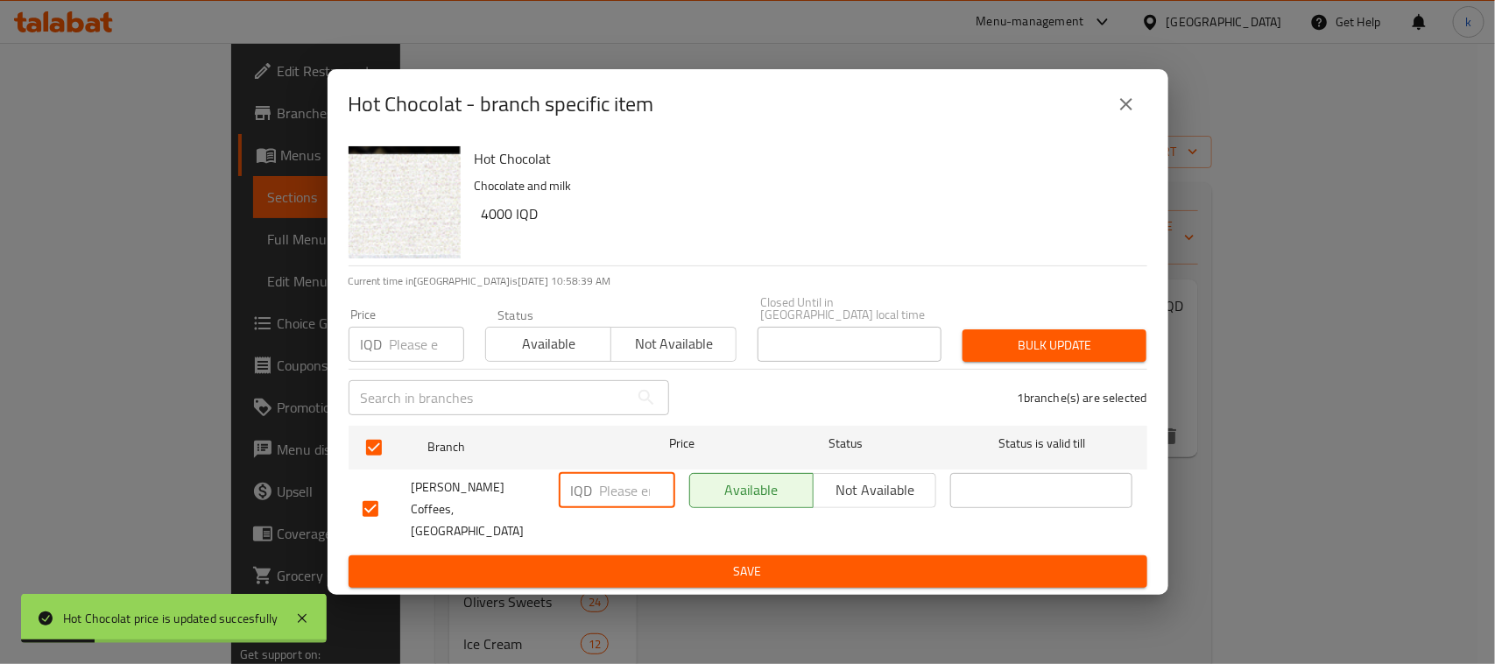
click at [605, 501] on input "number" at bounding box center [637, 490] width 75 height 35
paste input "6500"
type input "6500"
click at [784, 561] on span "Save" at bounding box center [748, 572] width 771 height 22
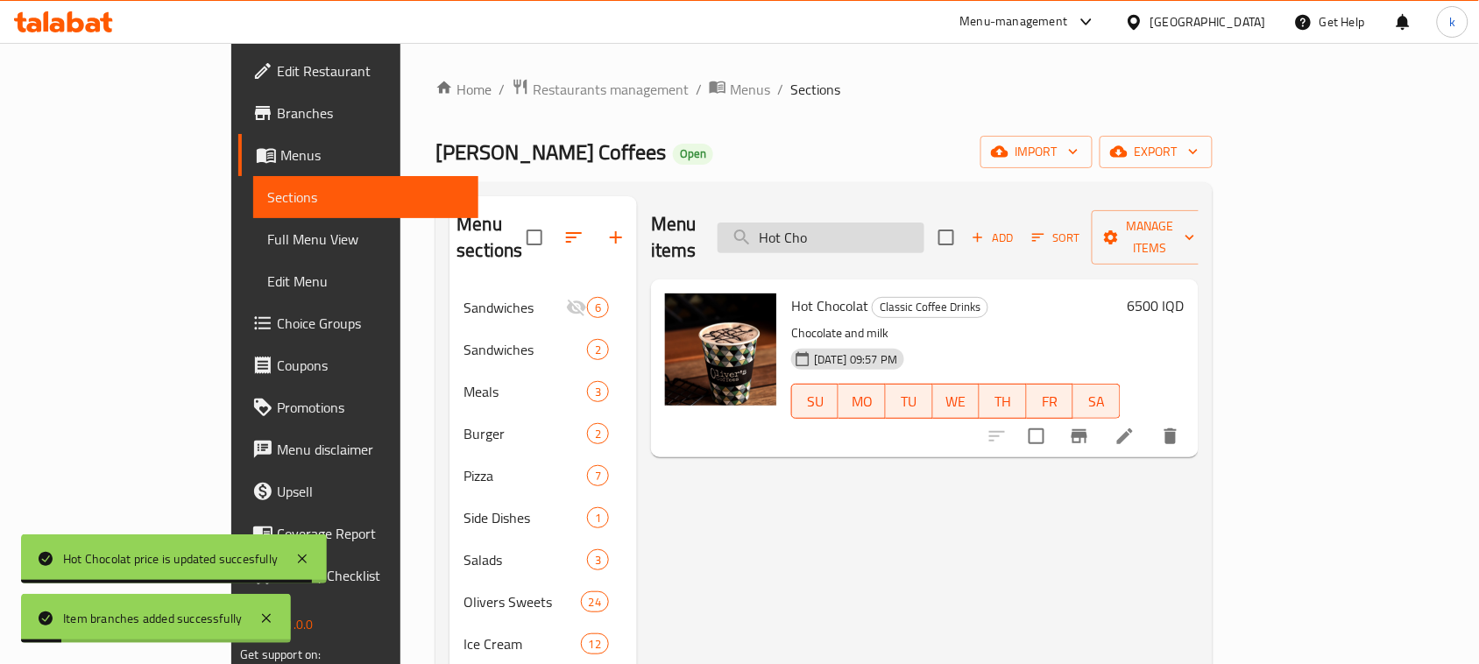
click at [891, 223] on input "Hot Cho" at bounding box center [821, 238] width 207 height 31
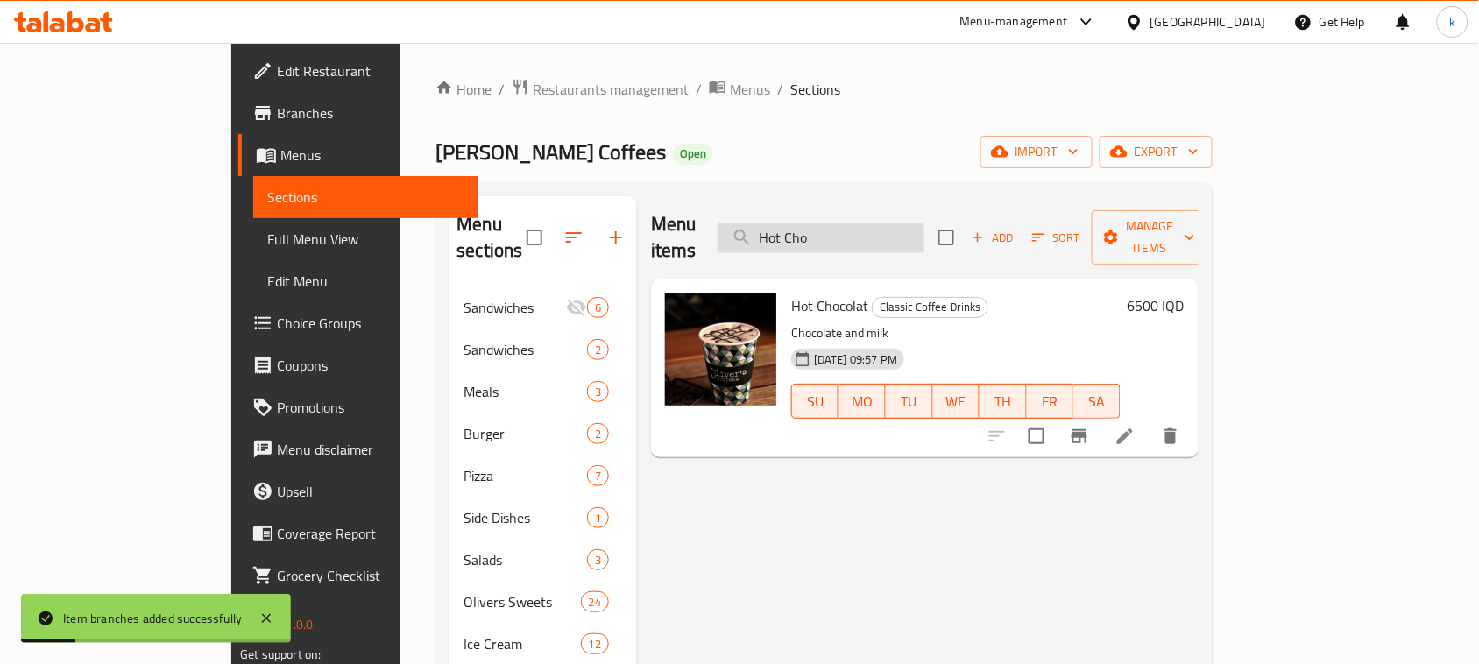
click at [891, 223] on input "Hot Cho" at bounding box center [821, 238] width 207 height 31
paste input "Matcha Latte"
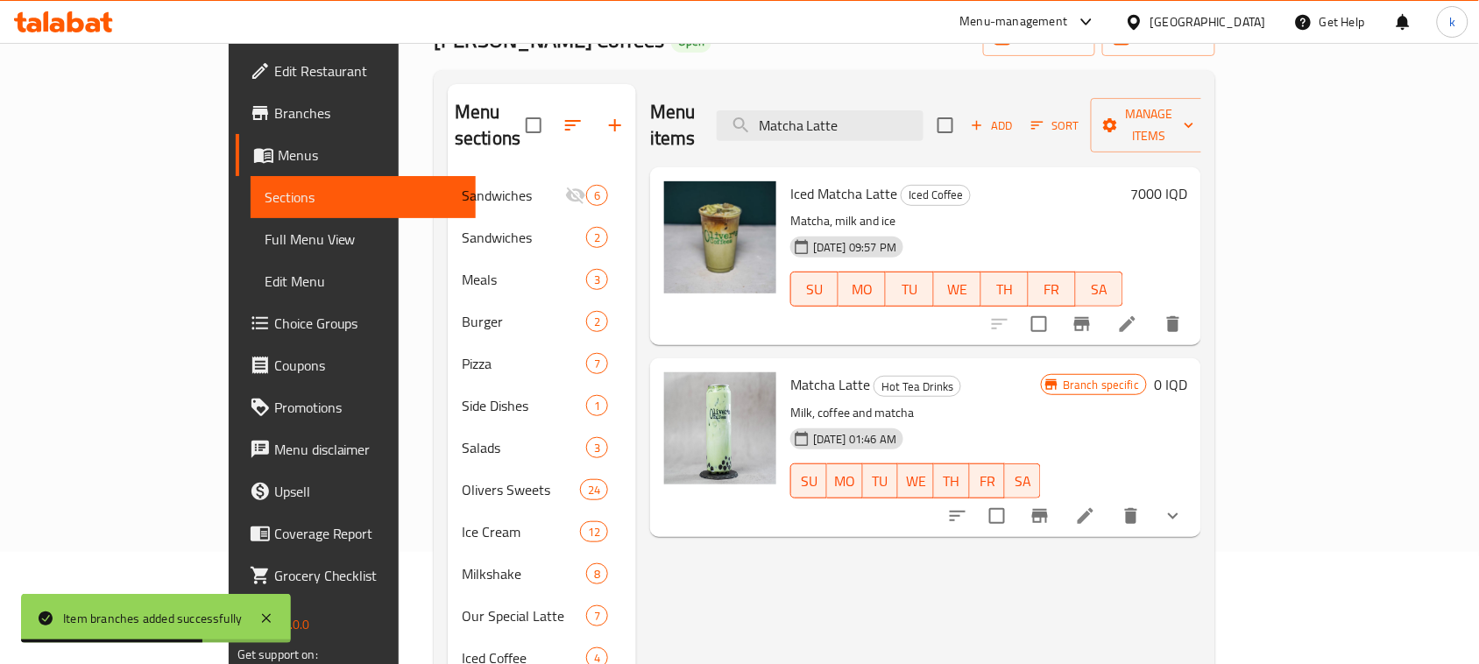
scroll to position [219, 0]
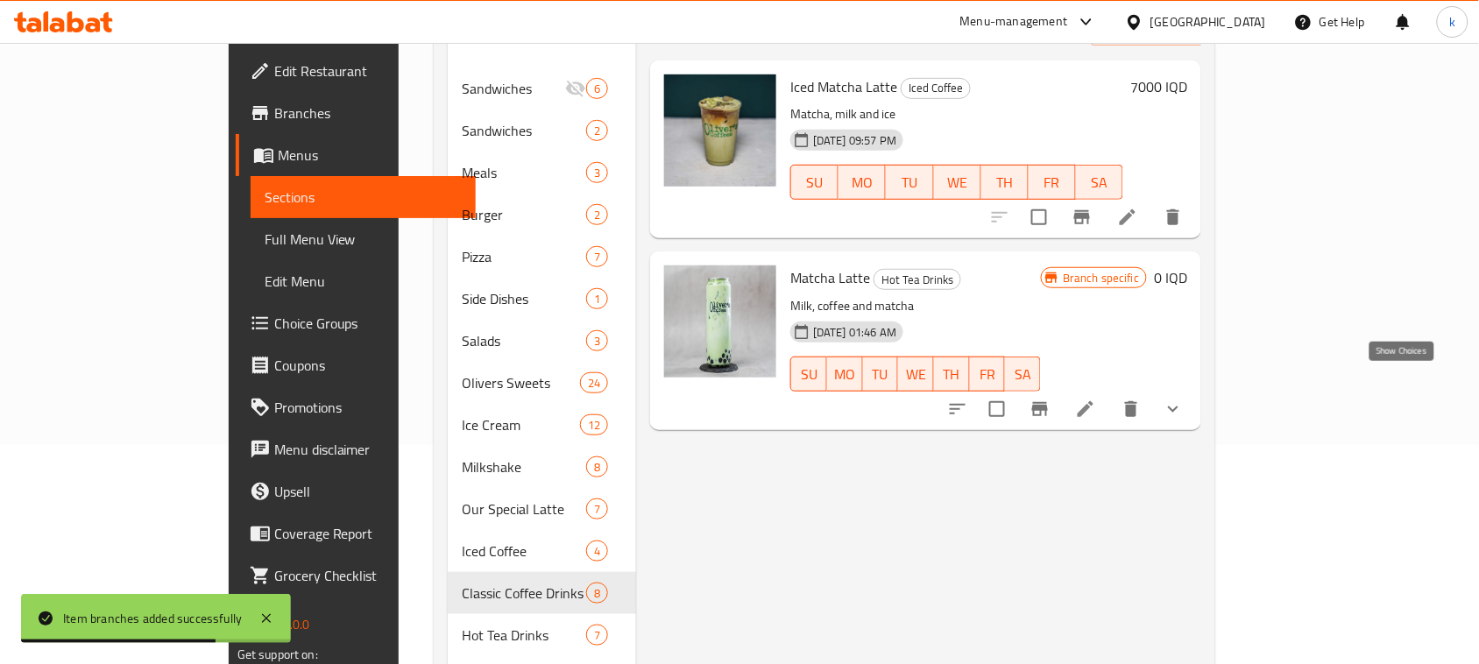
type input "Matcha Latte"
click at [1184, 399] on icon "show more" at bounding box center [1173, 409] width 21 height 21
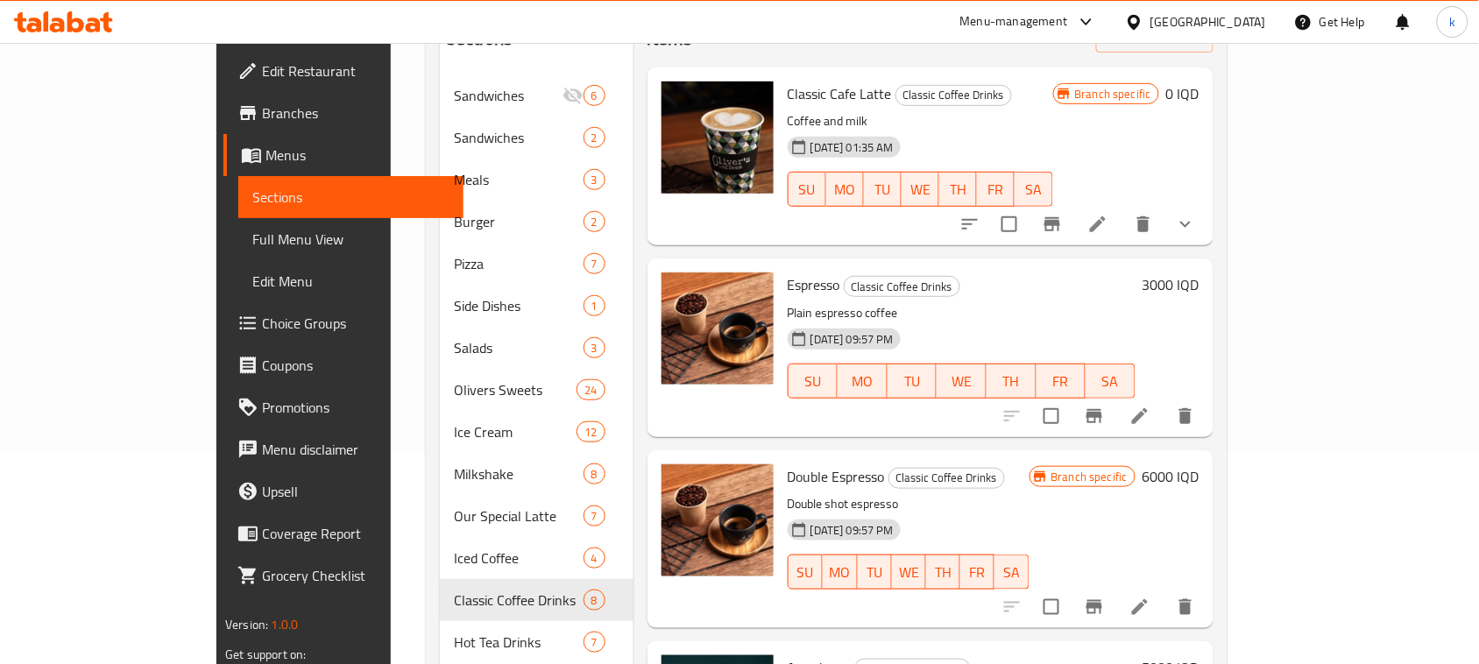
scroll to position [0, 0]
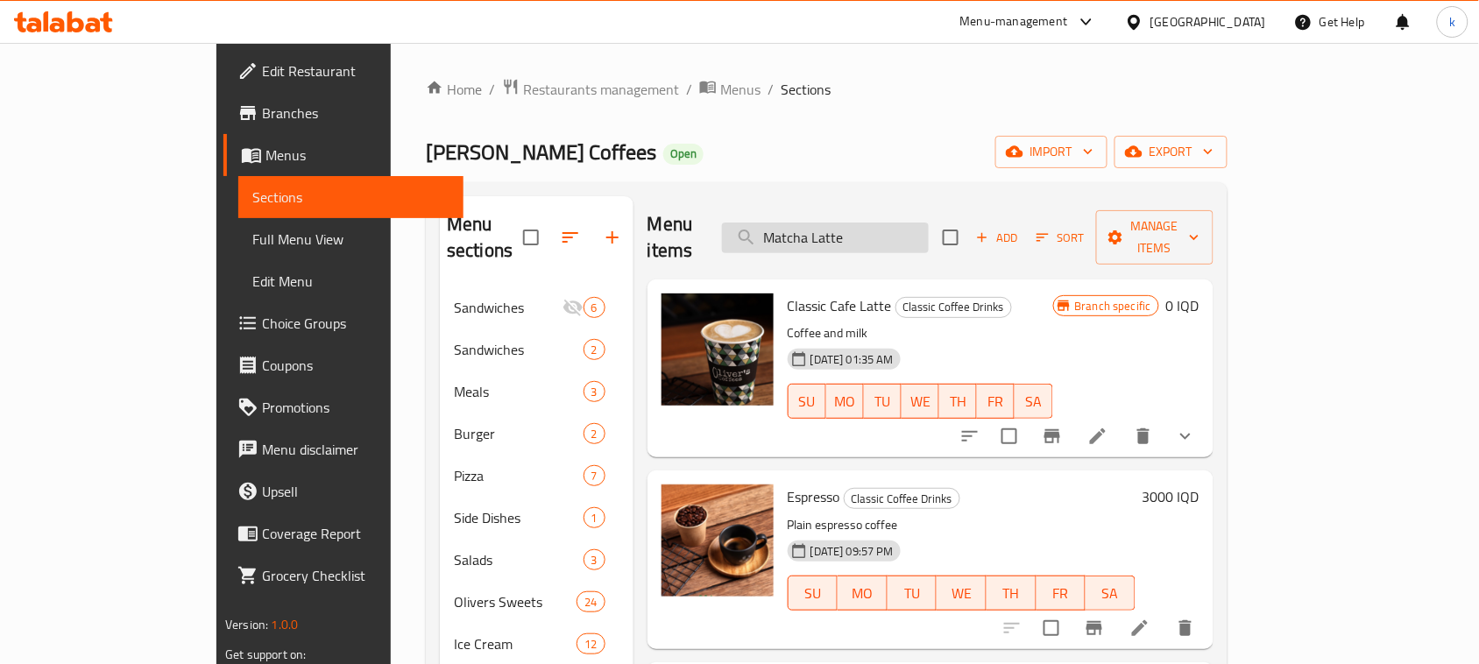
click at [863, 230] on input "Matcha Latte" at bounding box center [825, 238] width 207 height 31
paste input "Lemonade Matcha"
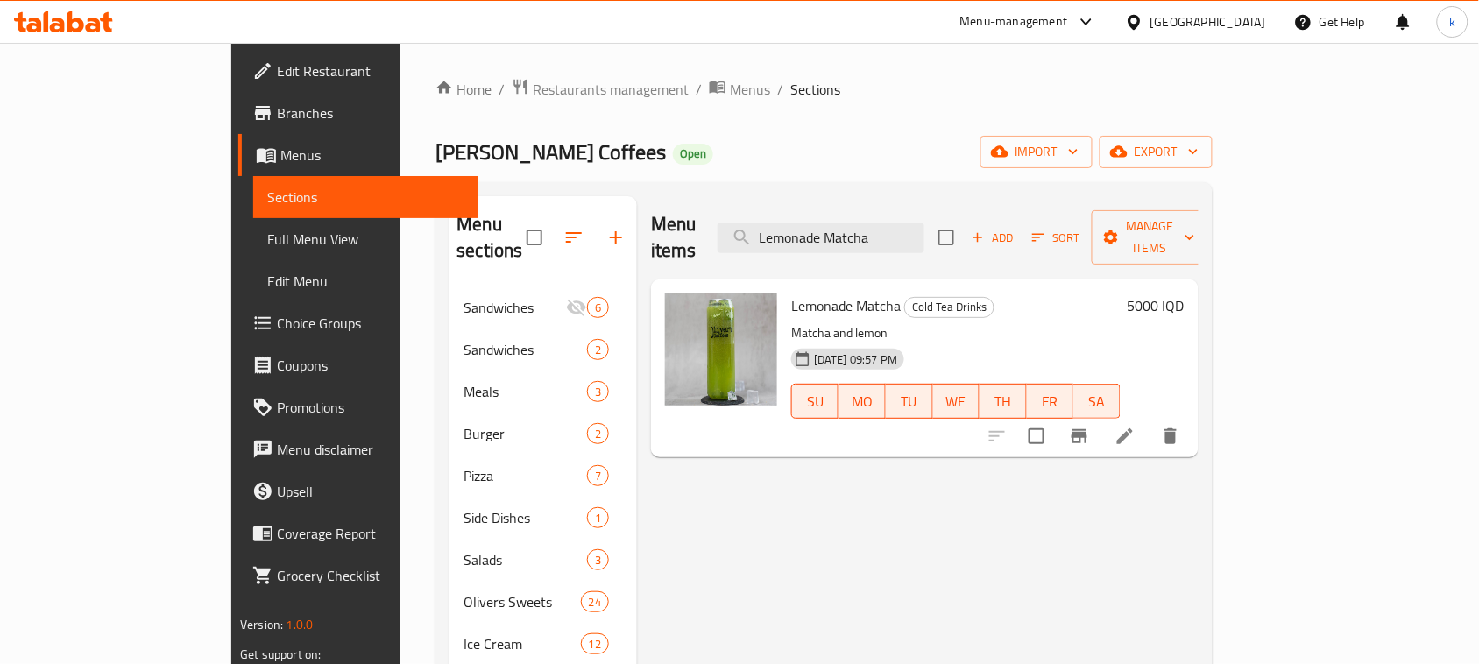
type input "Lemonade Matcha"
click at [1184, 293] on h6 "5000 IQD" at bounding box center [1156, 305] width 57 height 25
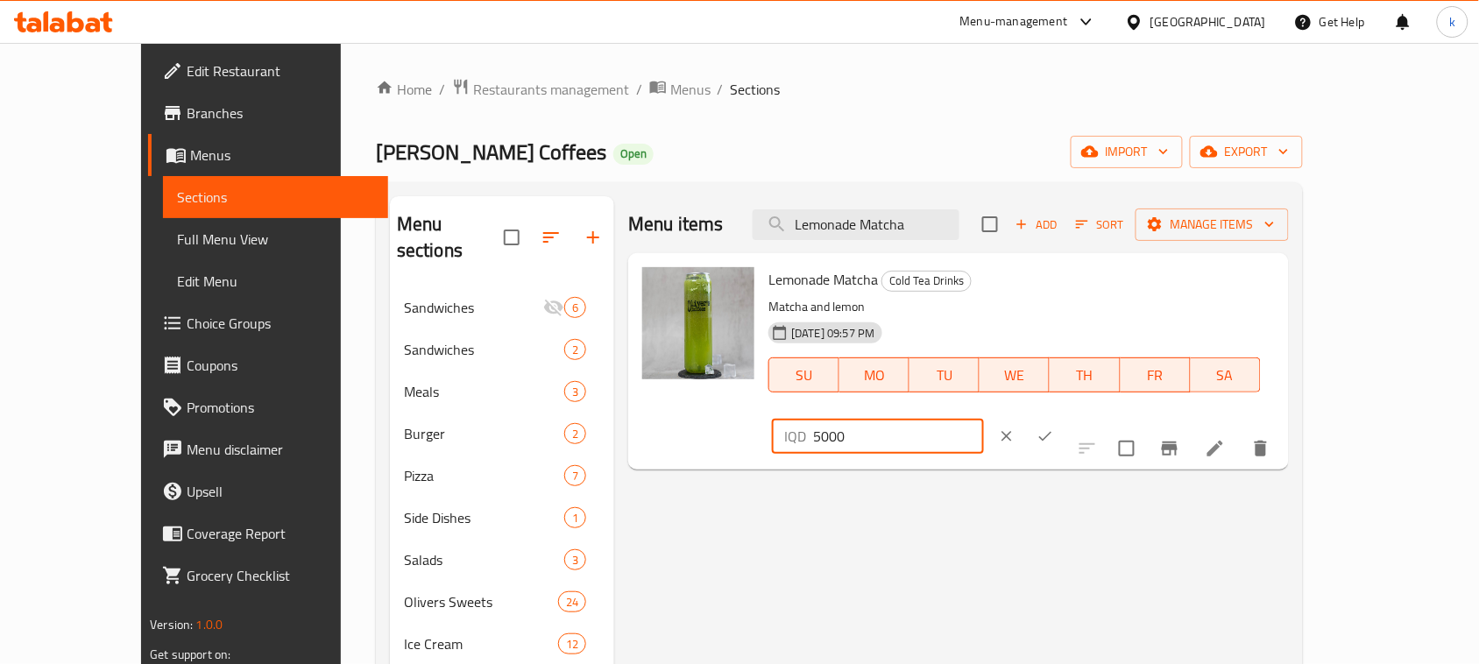
drag, startPoint x: 1257, startPoint y: 291, endPoint x: 1022, endPoint y: 349, distance: 242.7
click at [1030, 349] on div "Lemonade Matcha Cold Tea Drinks Matcha and lemon 01-02-2024 09:57 PM SU MO TU W…" at bounding box center [1021, 361] width 520 height 202
paste input "65"
type input "6500"
click at [1054, 428] on icon "ok" at bounding box center [1045, 437] width 18 height 18
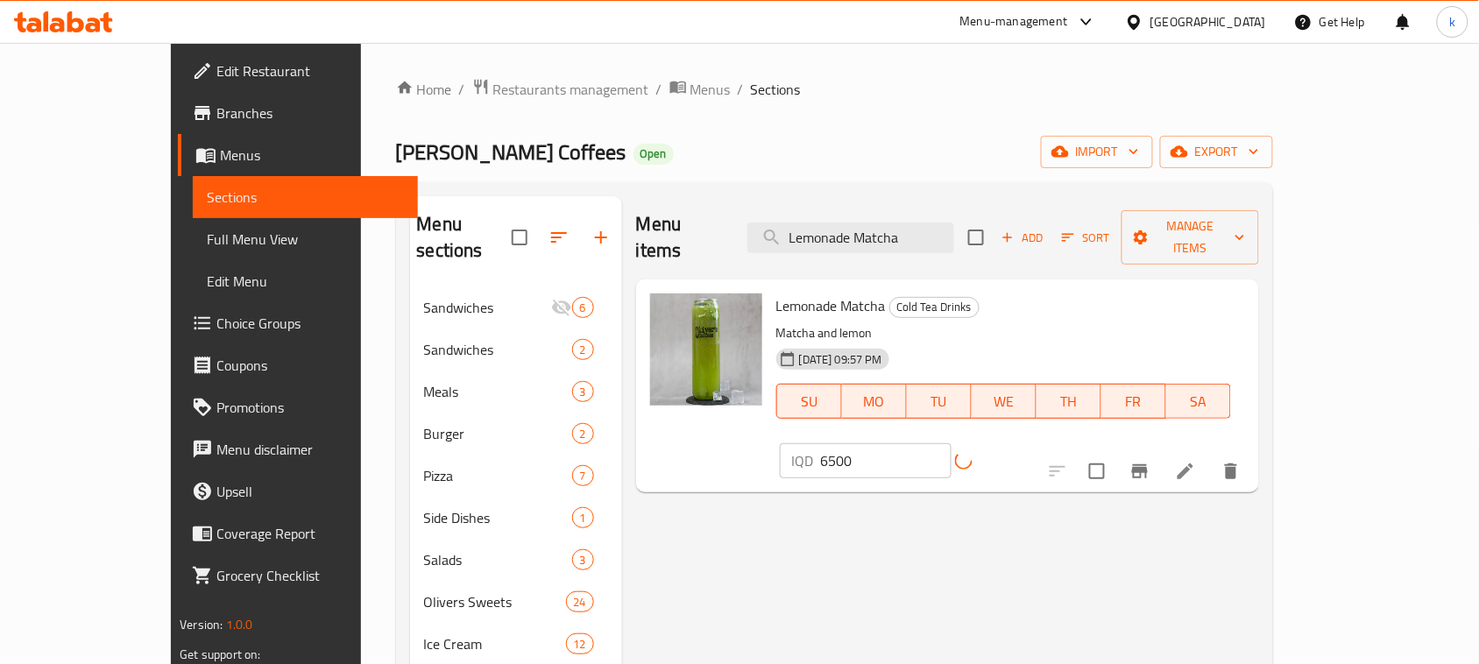
click at [1148, 464] on icon "Branch-specific-item" at bounding box center [1140, 471] width 16 height 14
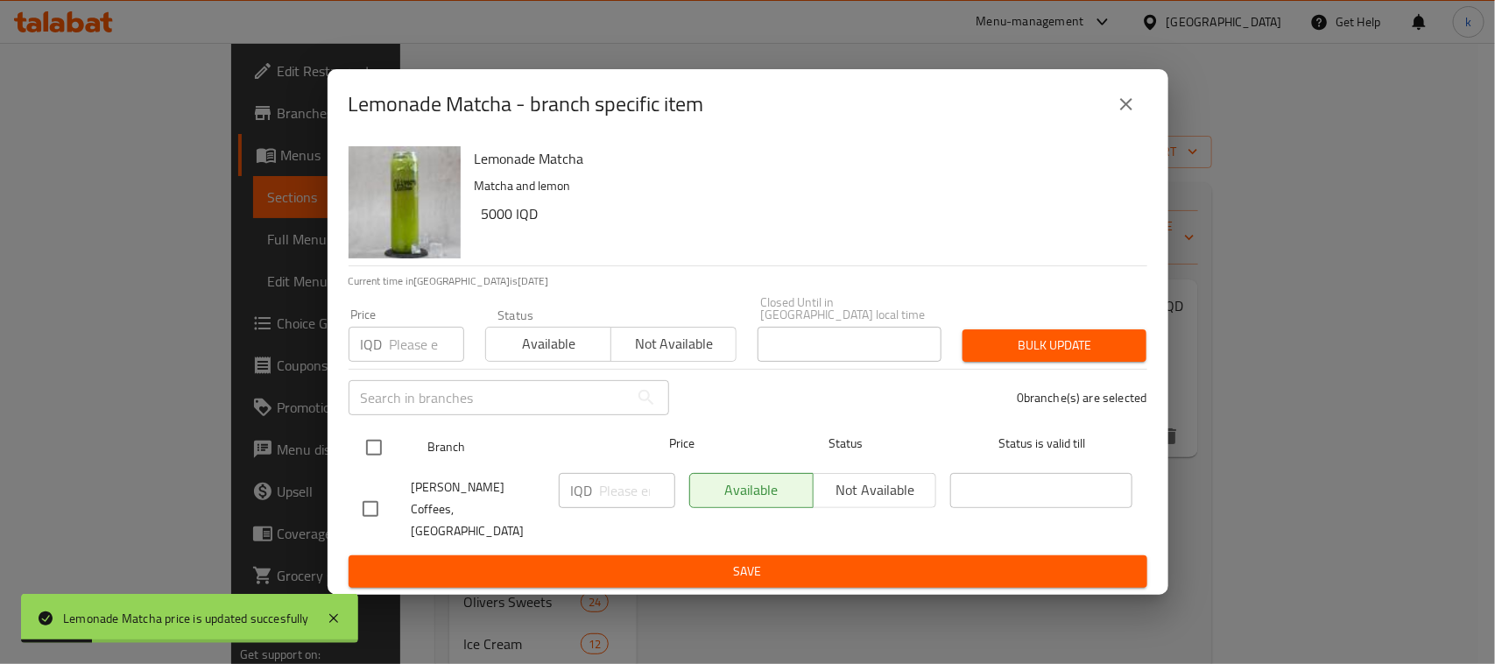
click at [378, 442] on input "checkbox" at bounding box center [374, 447] width 37 height 37
checkbox input "true"
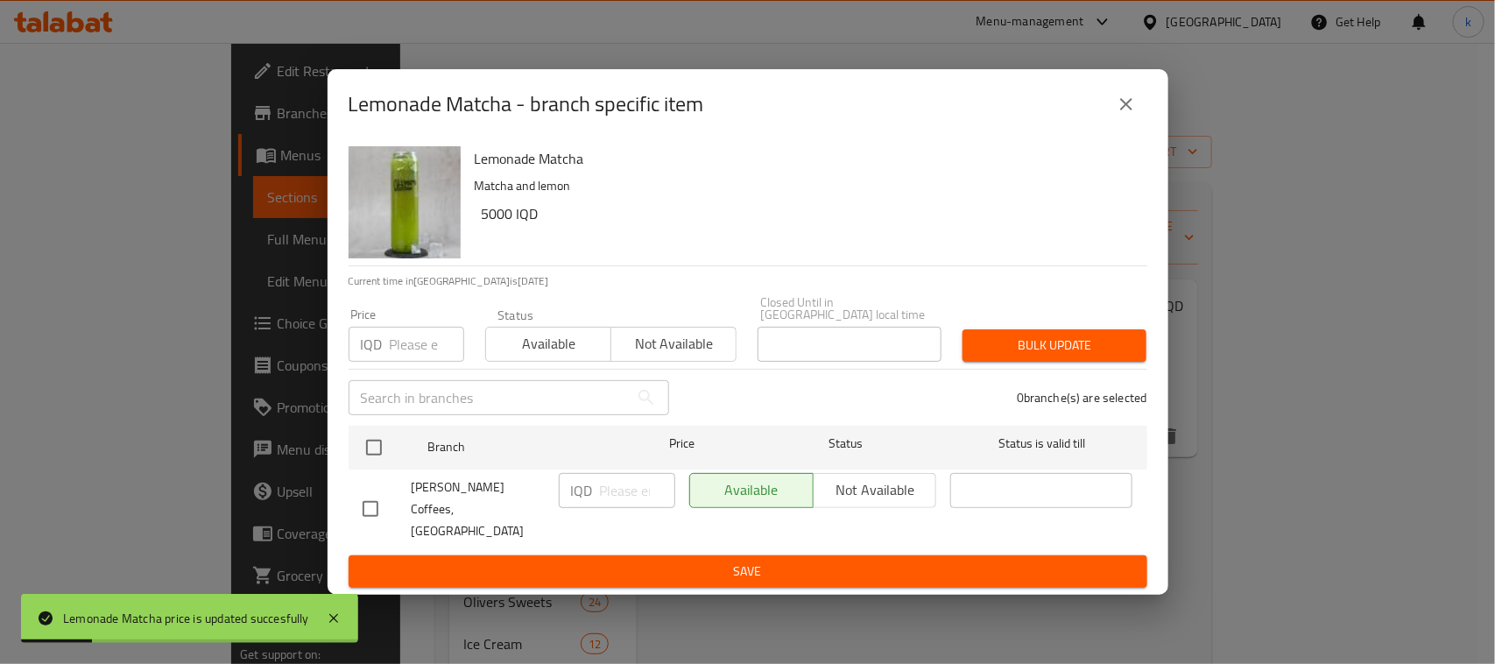
checkbox input "true"
click at [616, 491] on input "number" at bounding box center [637, 490] width 75 height 35
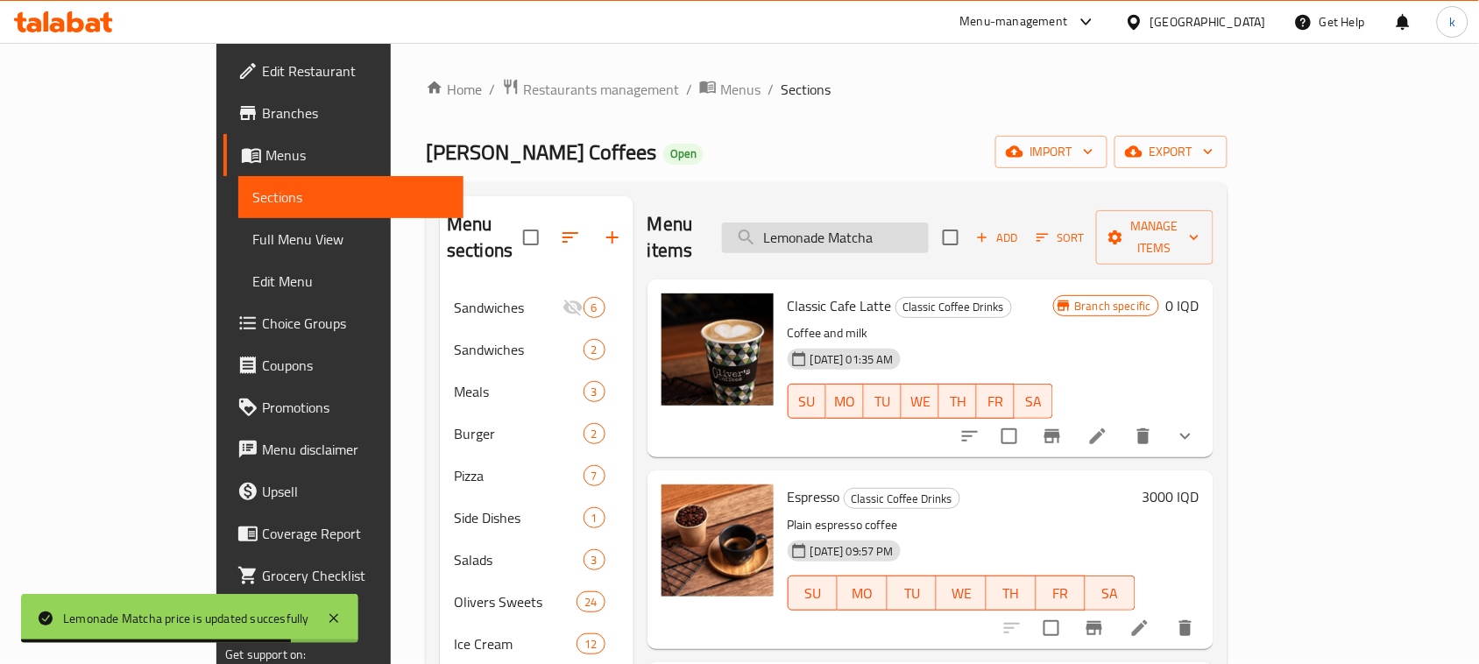
click at [929, 230] on input "Lemonade Matcha" at bounding box center [825, 238] width 207 height 31
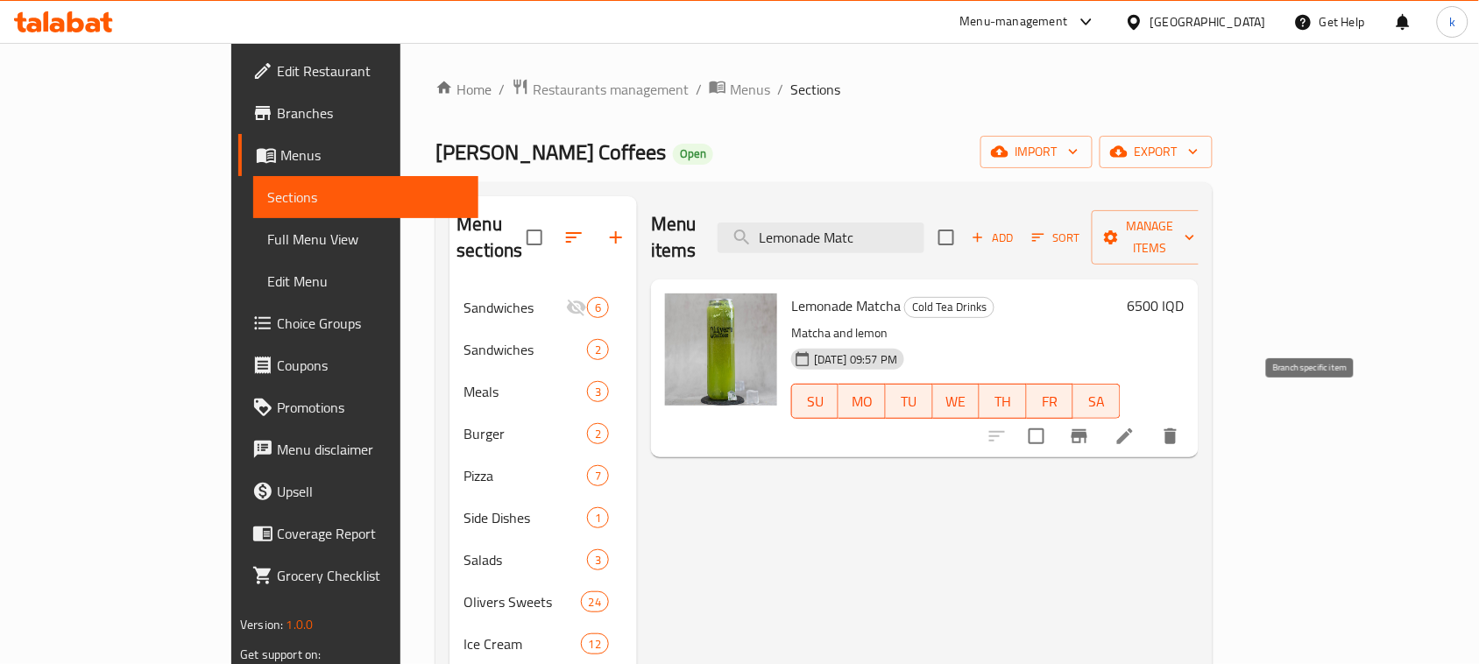
type input "Lemonade Matc"
click at [1090, 426] on icon "Branch-specific-item" at bounding box center [1079, 436] width 21 height 21
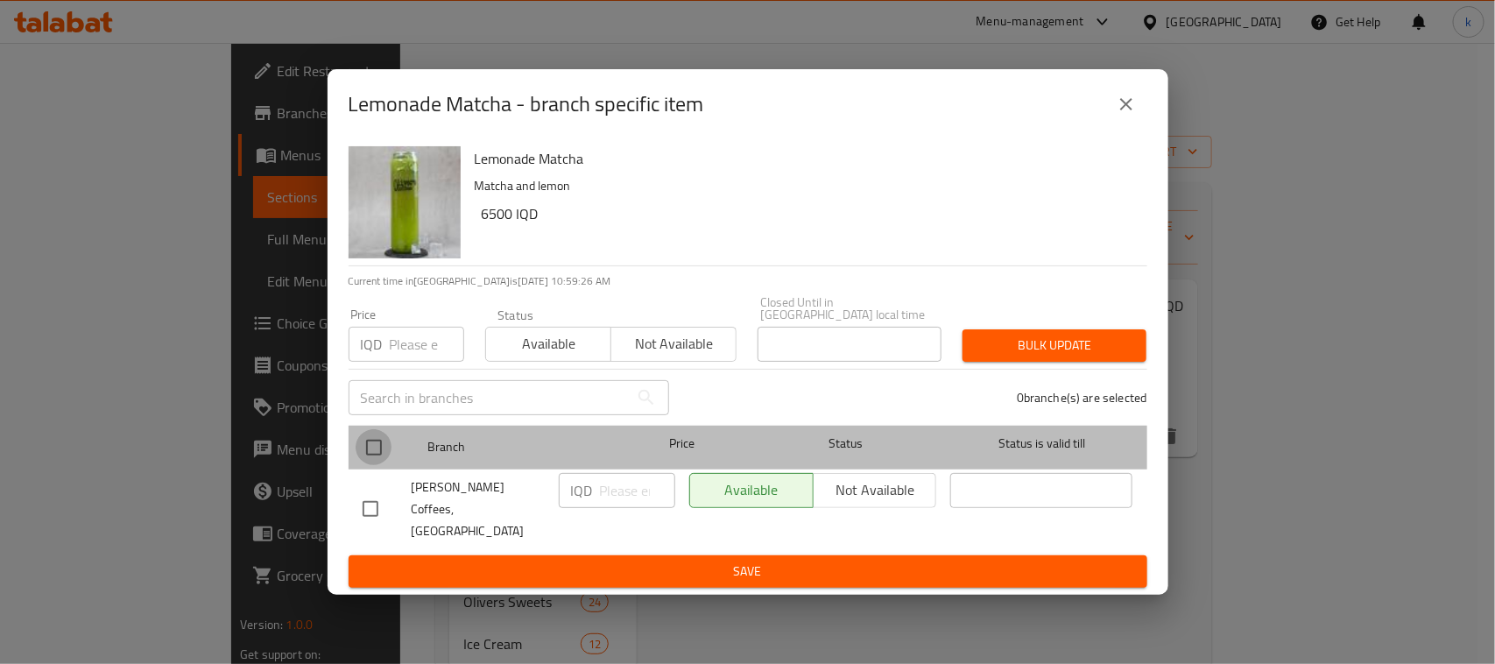
click at [364, 448] on input "checkbox" at bounding box center [374, 447] width 37 height 37
checkbox input "true"
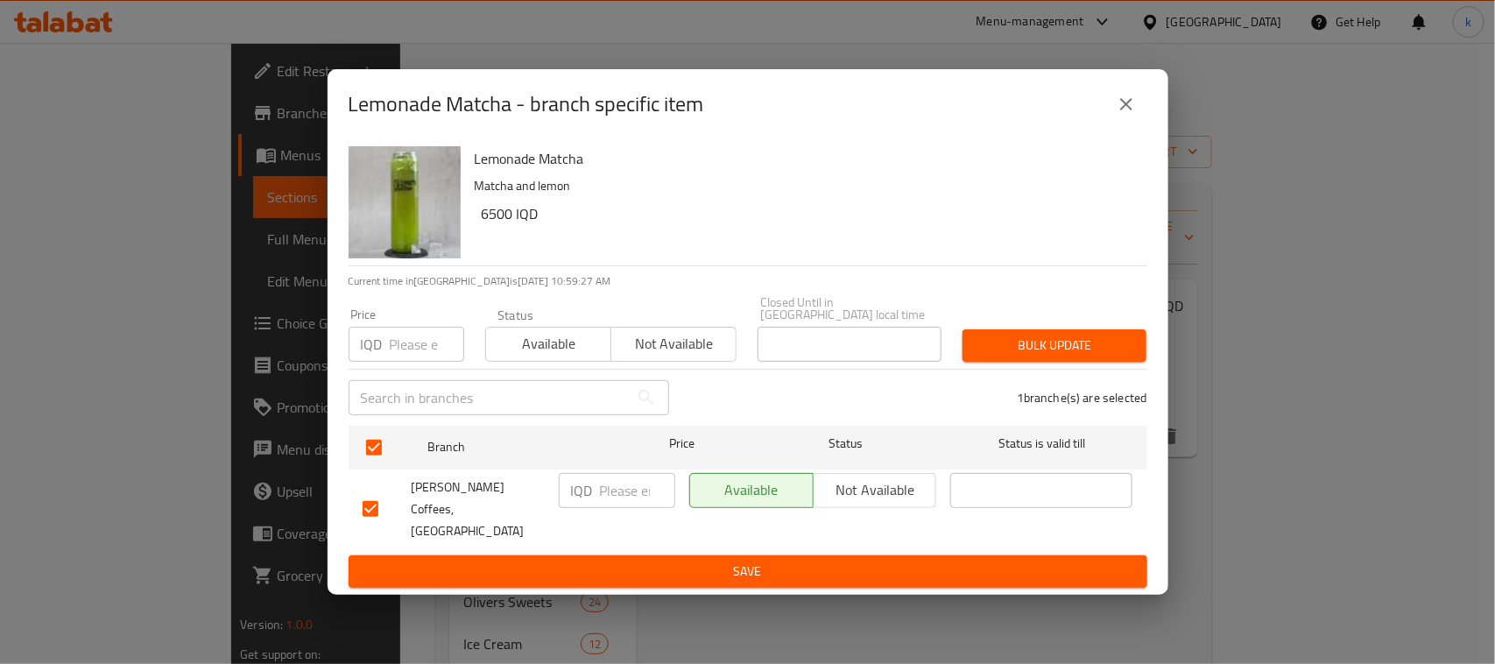
click at [612, 493] on input "number" at bounding box center [637, 490] width 75 height 35
paste input "6500"
type input "6500"
click at [780, 561] on span "Save" at bounding box center [748, 572] width 771 height 22
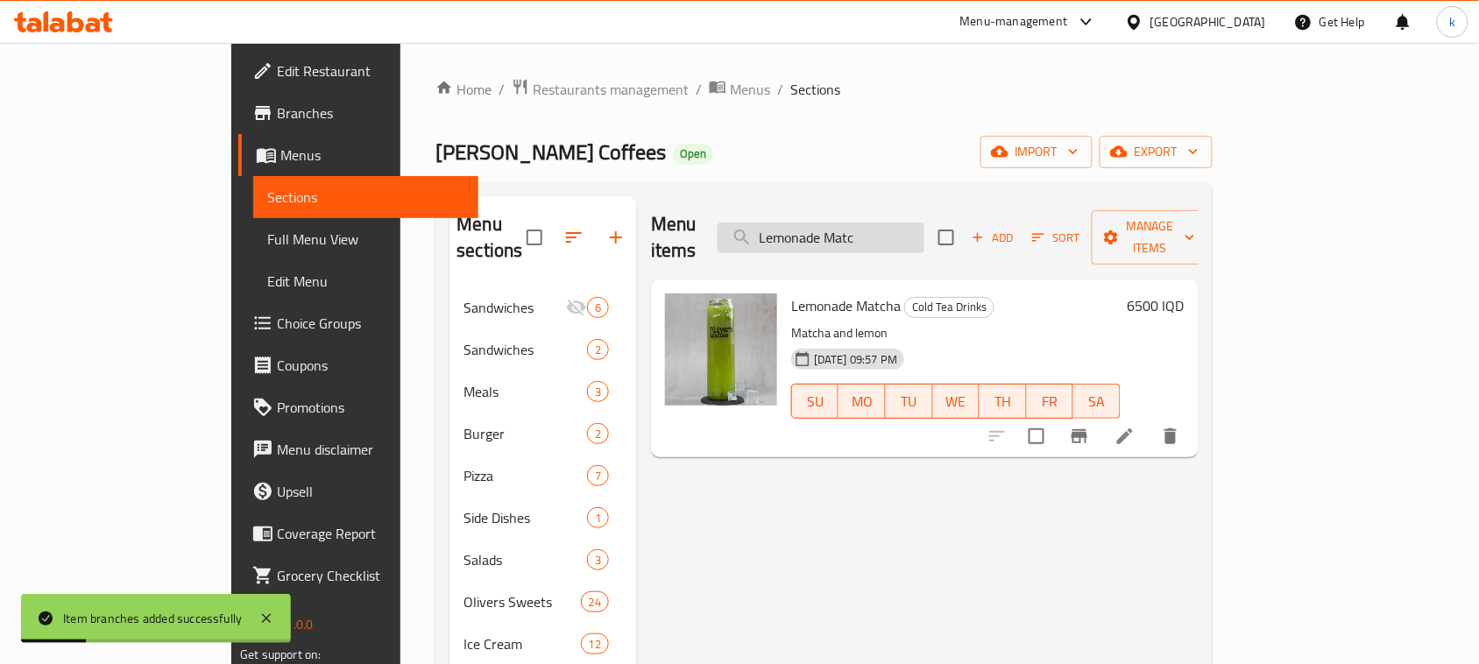
click at [916, 223] on input "Lemonade Matc" at bounding box center [821, 238] width 207 height 31
click at [899, 230] on input "Lemonade Matc" at bounding box center [821, 238] width 207 height 31
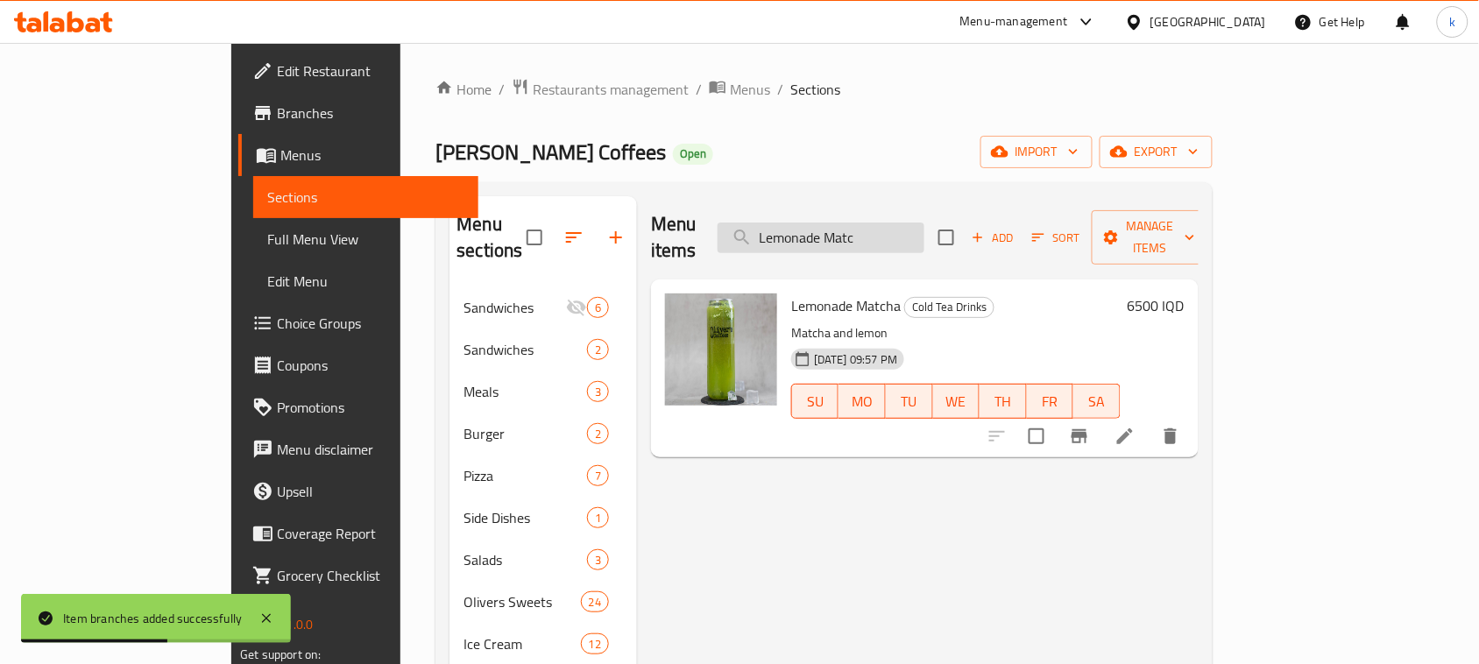
click at [899, 230] on input "Lemonade Matc" at bounding box center [821, 238] width 207 height 31
paste input "Peach ice tea"
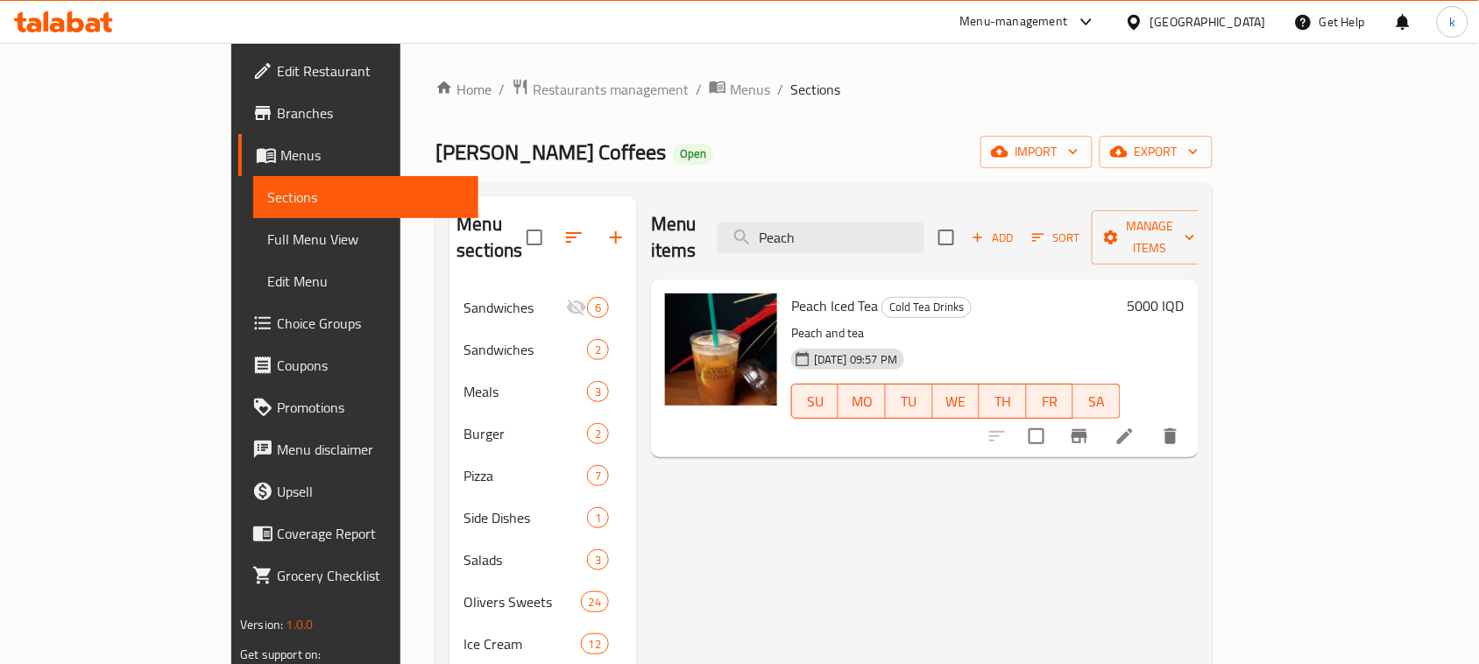
type input "Peach"
click at [1184, 293] on h6 "5000 IQD" at bounding box center [1156, 305] width 57 height 25
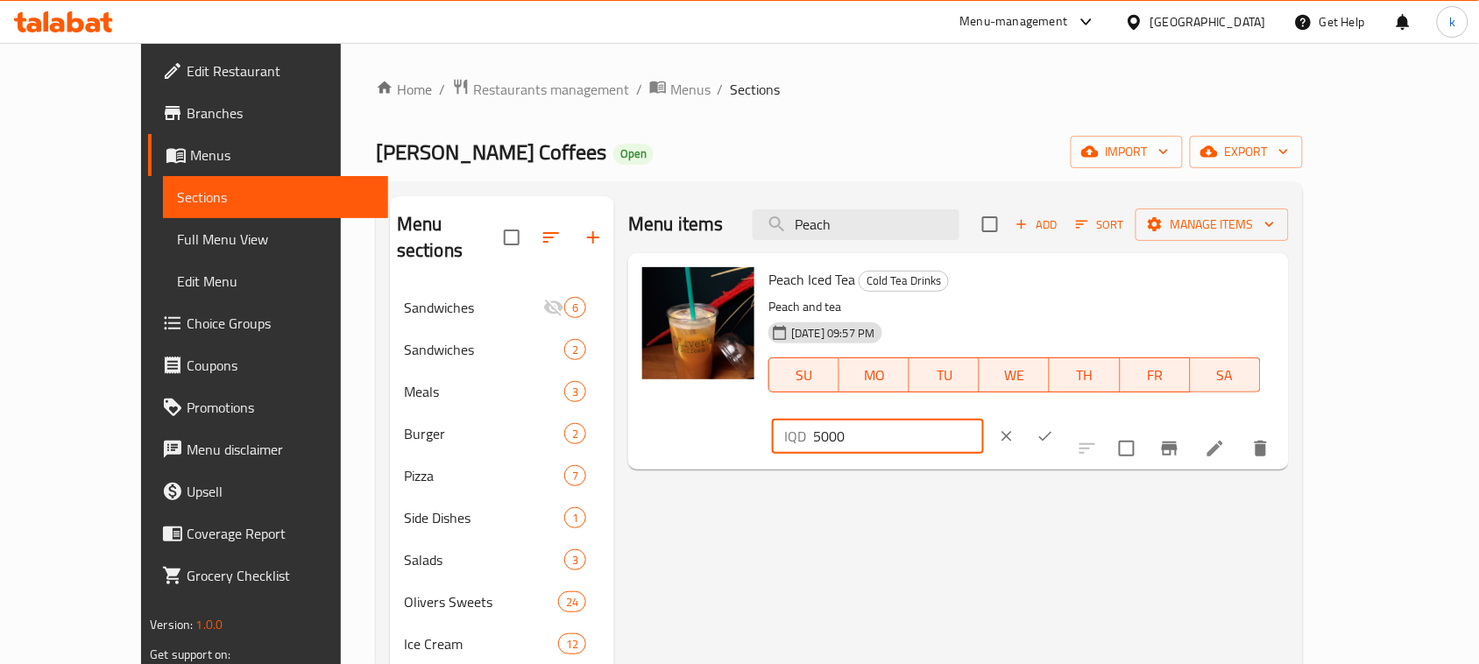
drag, startPoint x: 1253, startPoint y: 285, endPoint x: 1028, endPoint y: 289, distance: 225.2
click at [1034, 287] on div "Peach Iced Tea Cold Tea Drinks Peach and tea 01-02-2024 09:57 PM SU MO TU WE TH…" at bounding box center [1021, 361] width 520 height 202
paste input "6"
type input "6000"
click at [1054, 428] on icon "ok" at bounding box center [1045, 437] width 18 height 18
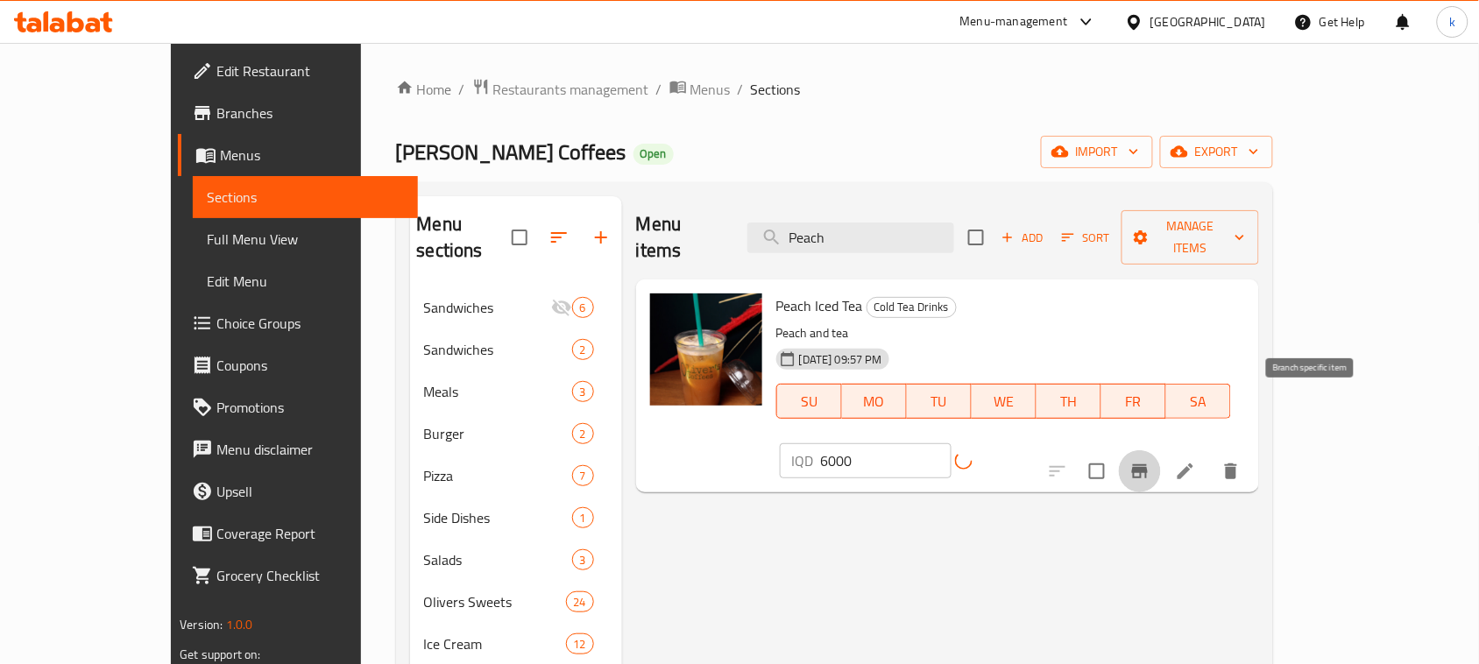
click at [1148, 464] on icon "Branch-specific-item" at bounding box center [1140, 471] width 16 height 14
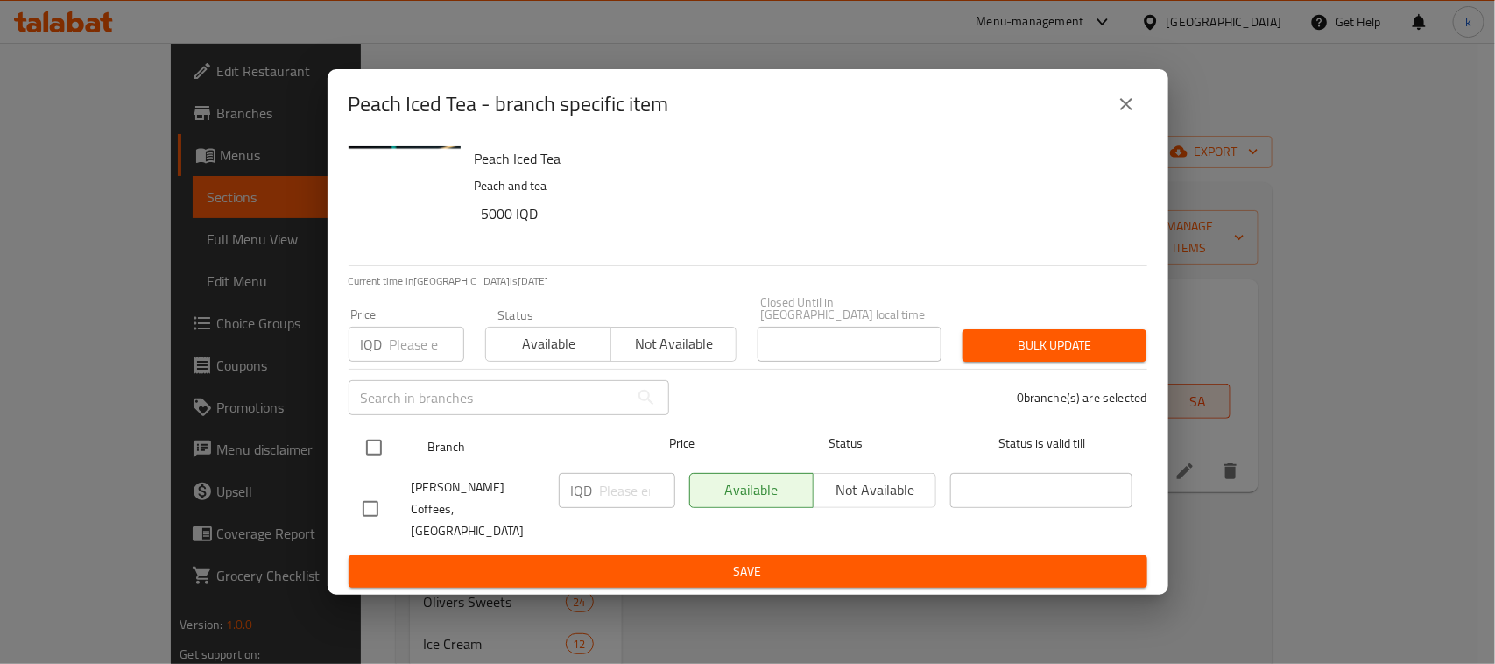
click at [377, 454] on input "checkbox" at bounding box center [374, 447] width 37 height 37
checkbox input "true"
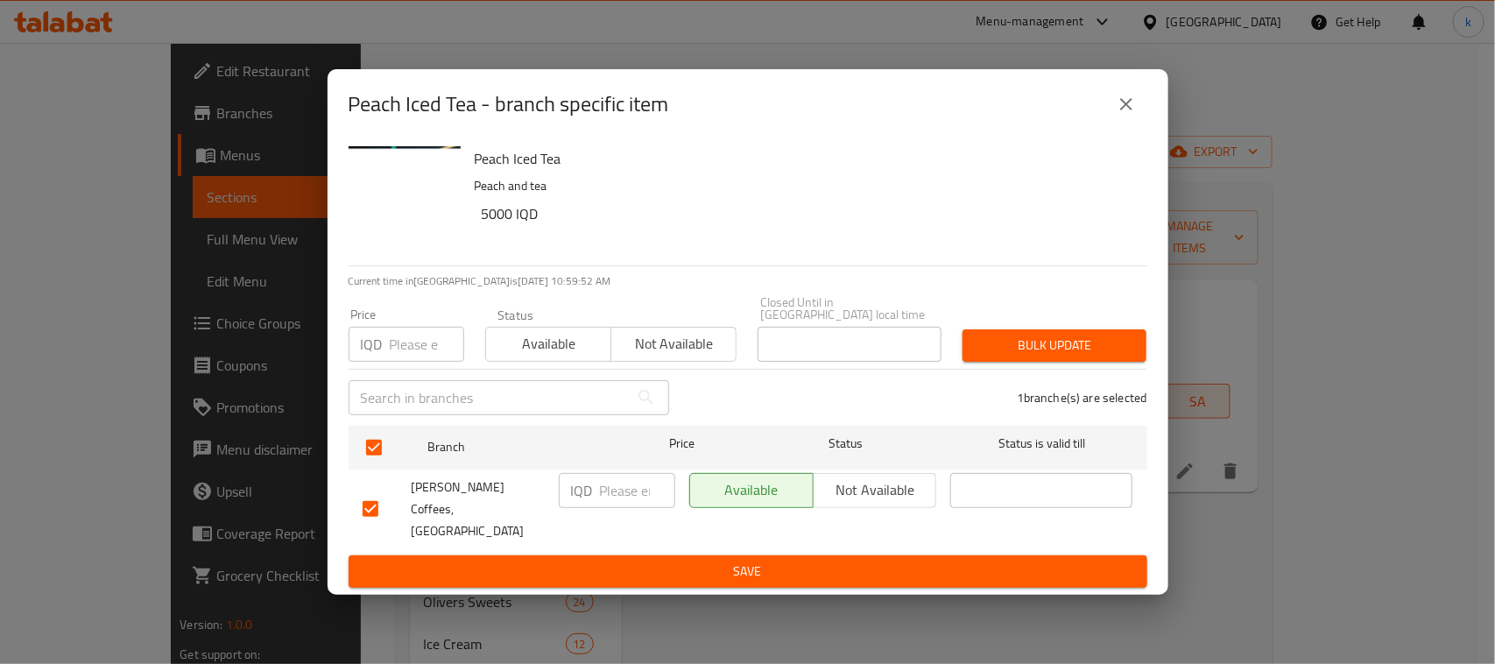
click at [590, 495] on p "IQD" at bounding box center [582, 490] width 22 height 21
click at [606, 487] on input "number" at bounding box center [637, 490] width 75 height 35
paste input "6000"
type input "6000"
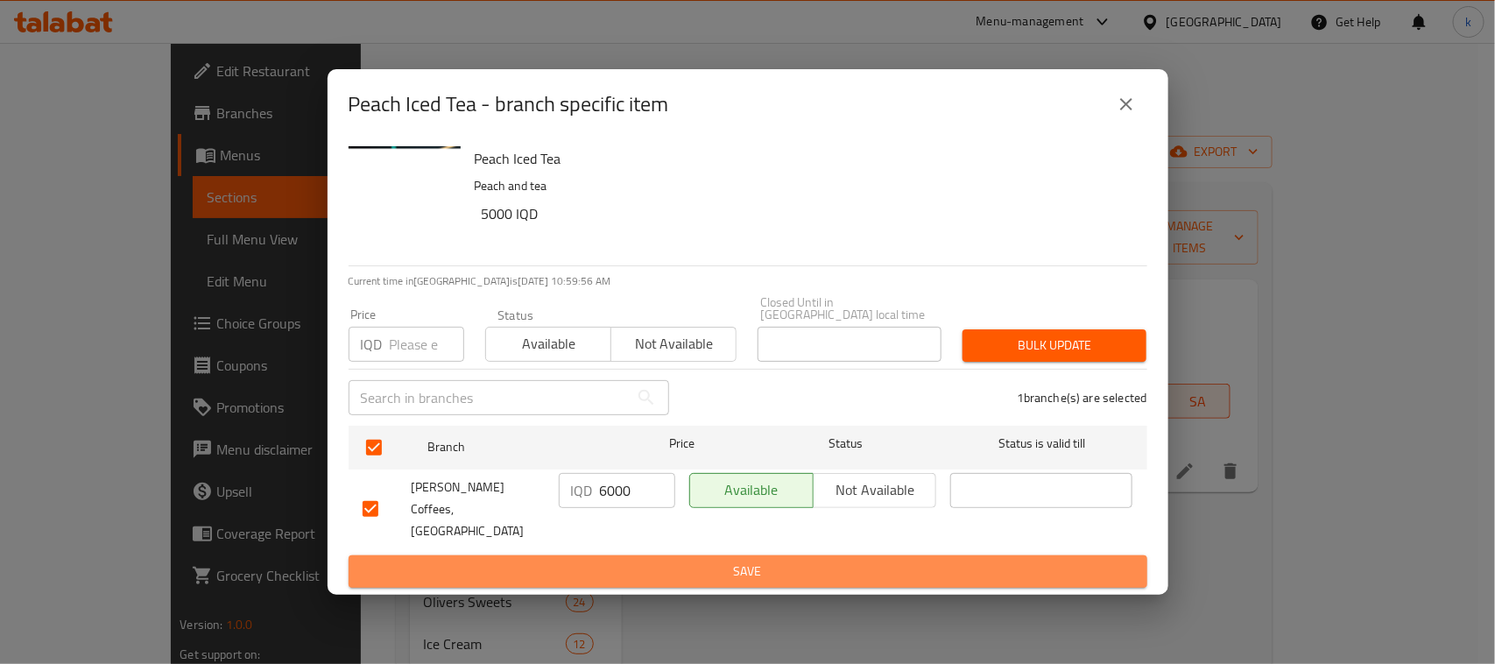
click at [733, 561] on span "Save" at bounding box center [748, 572] width 771 height 22
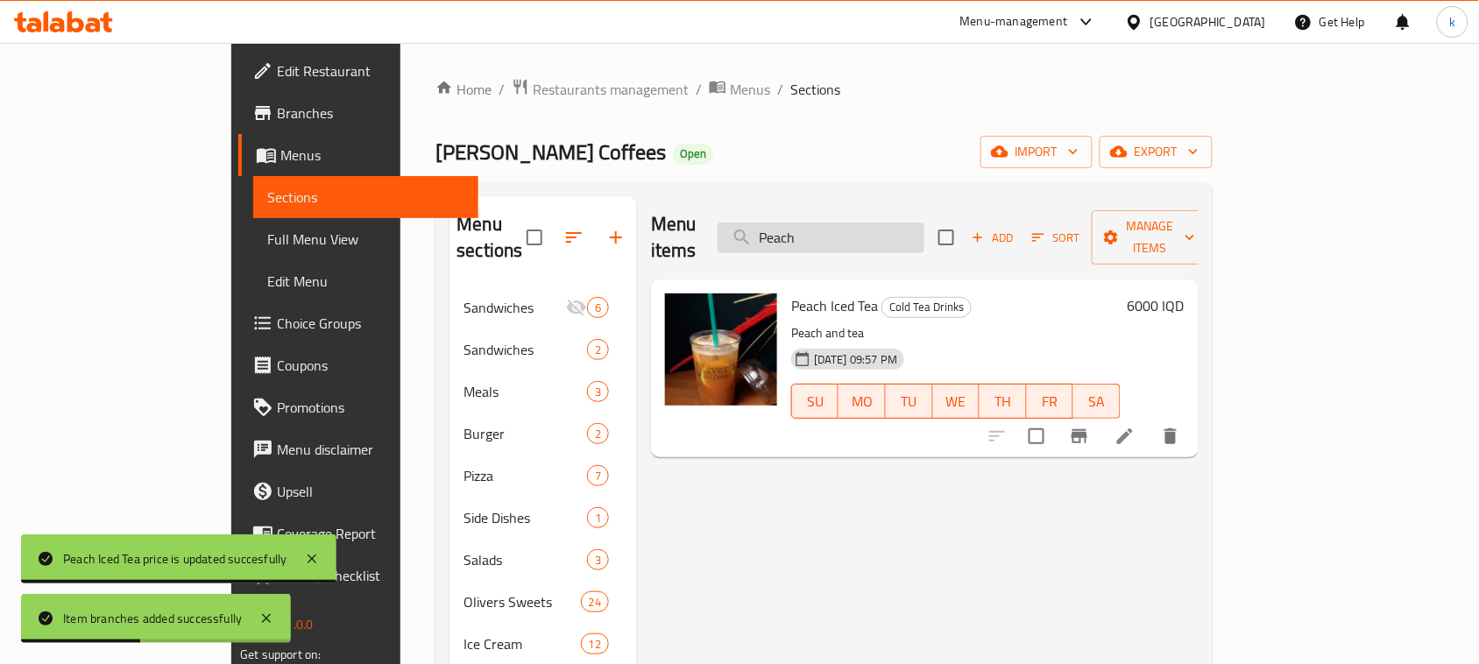
click at [873, 223] on input "Peach" at bounding box center [821, 238] width 207 height 31
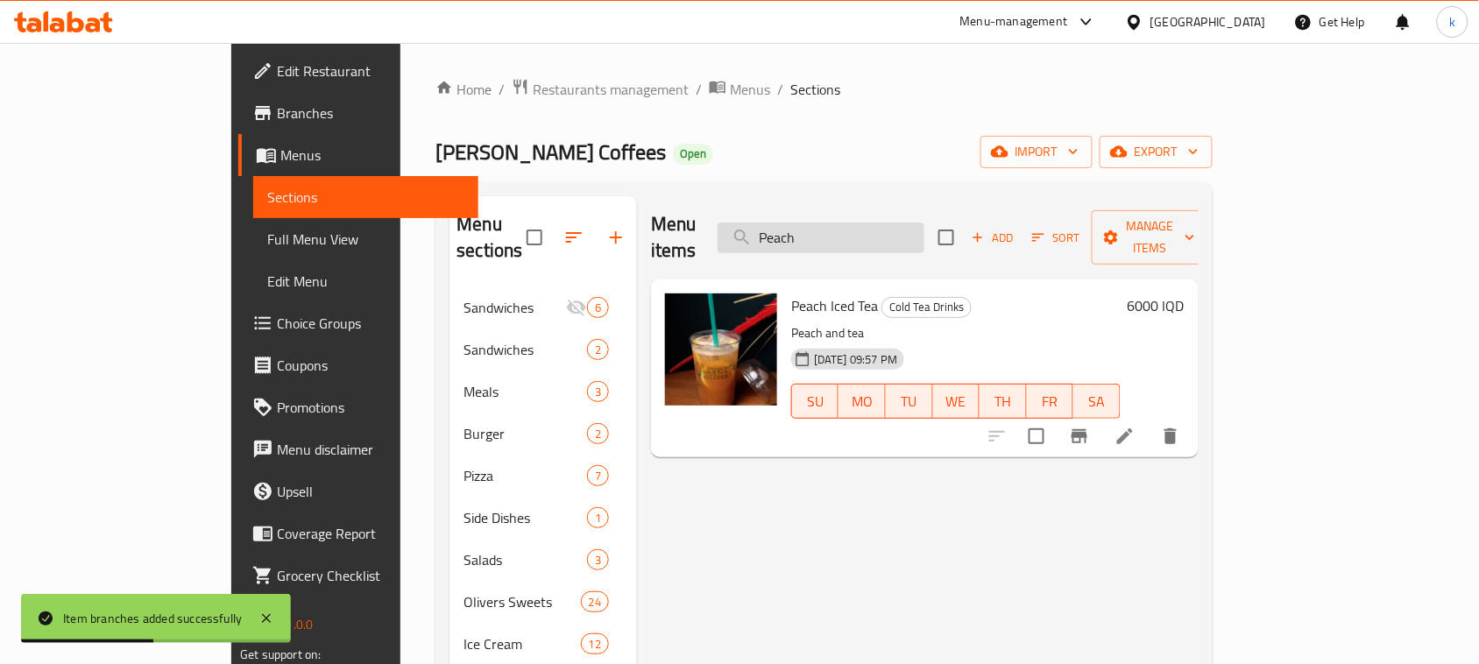
paste input "assion ice tea"
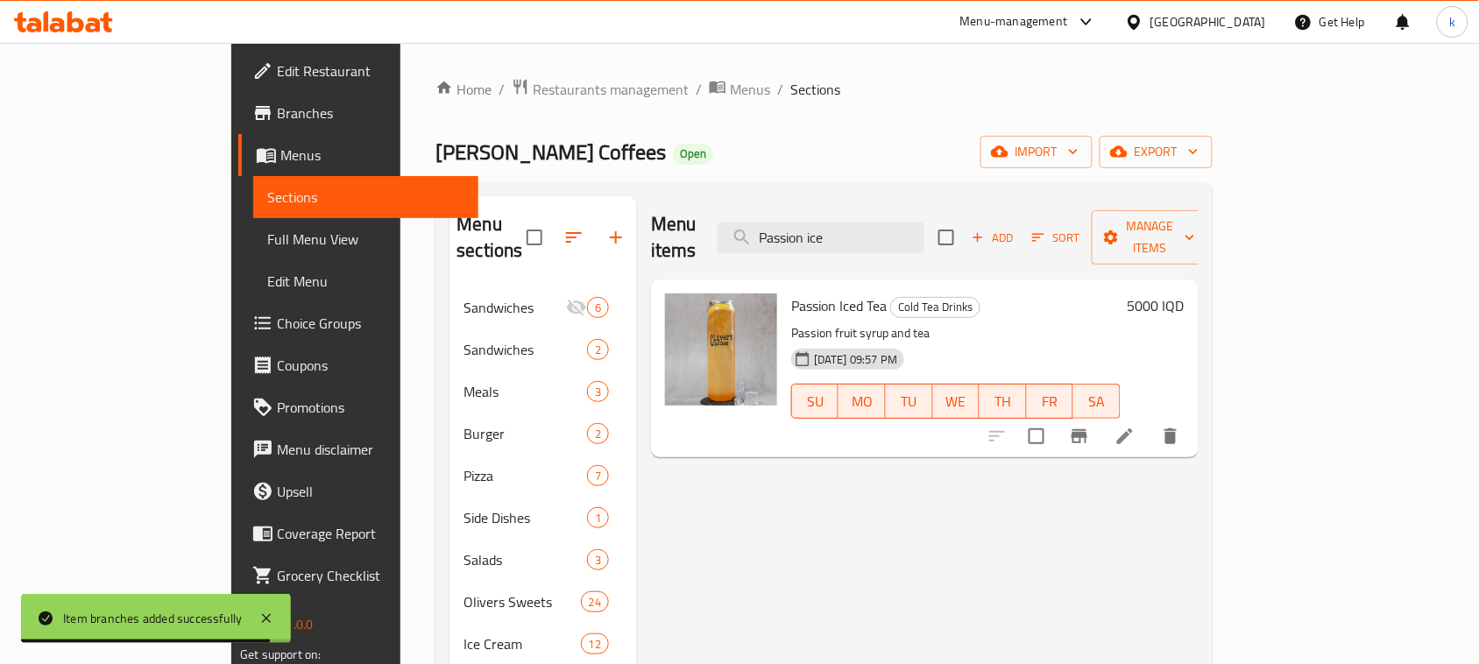
type input "Passion ice"
click at [1184, 293] on h6 "5000 IQD" at bounding box center [1156, 305] width 57 height 25
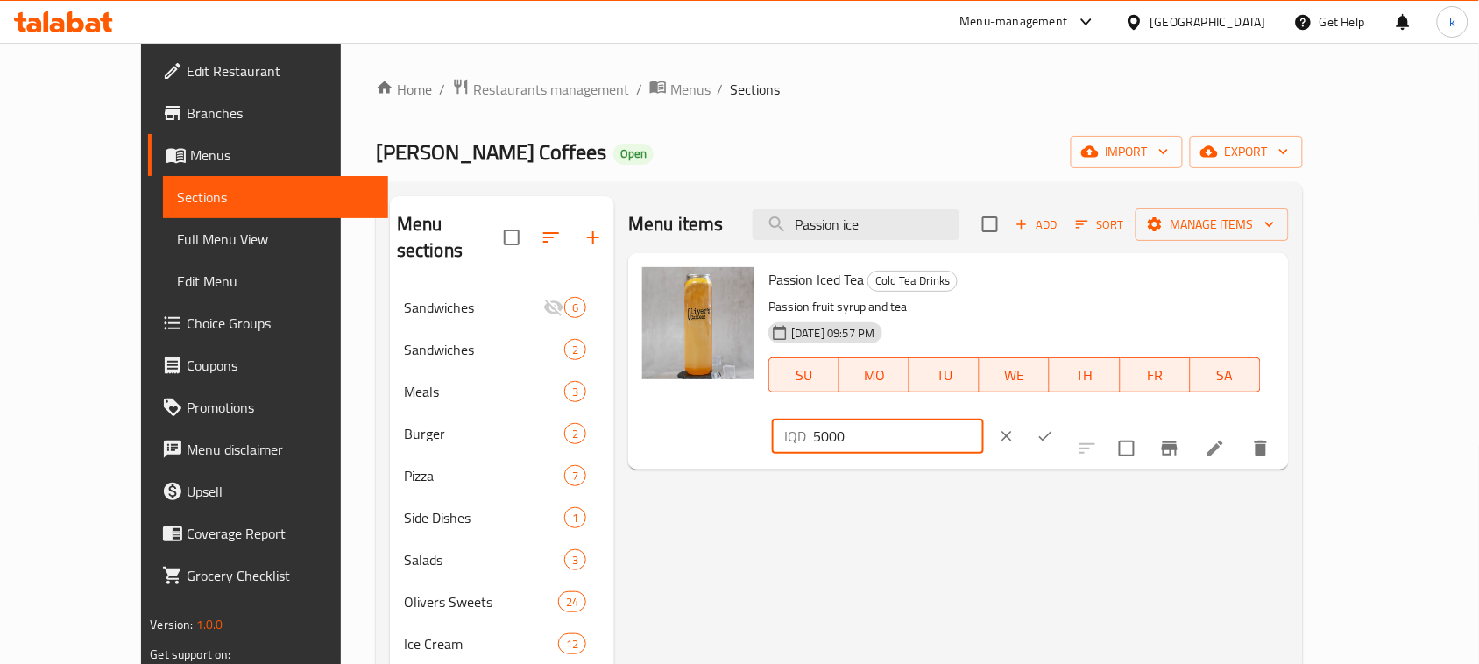
drag, startPoint x: 1249, startPoint y: 286, endPoint x: 1067, endPoint y: 293, distance: 182.4
click at [1076, 293] on div "Passion Iced Tea Cold Tea Drinks Passion fruit syrup and tea 01-02-2024 09:57 P…" at bounding box center [1021, 361] width 520 height 202
paste input "6"
type input "6000"
click at [1064, 417] on button "ok" at bounding box center [1045, 436] width 39 height 39
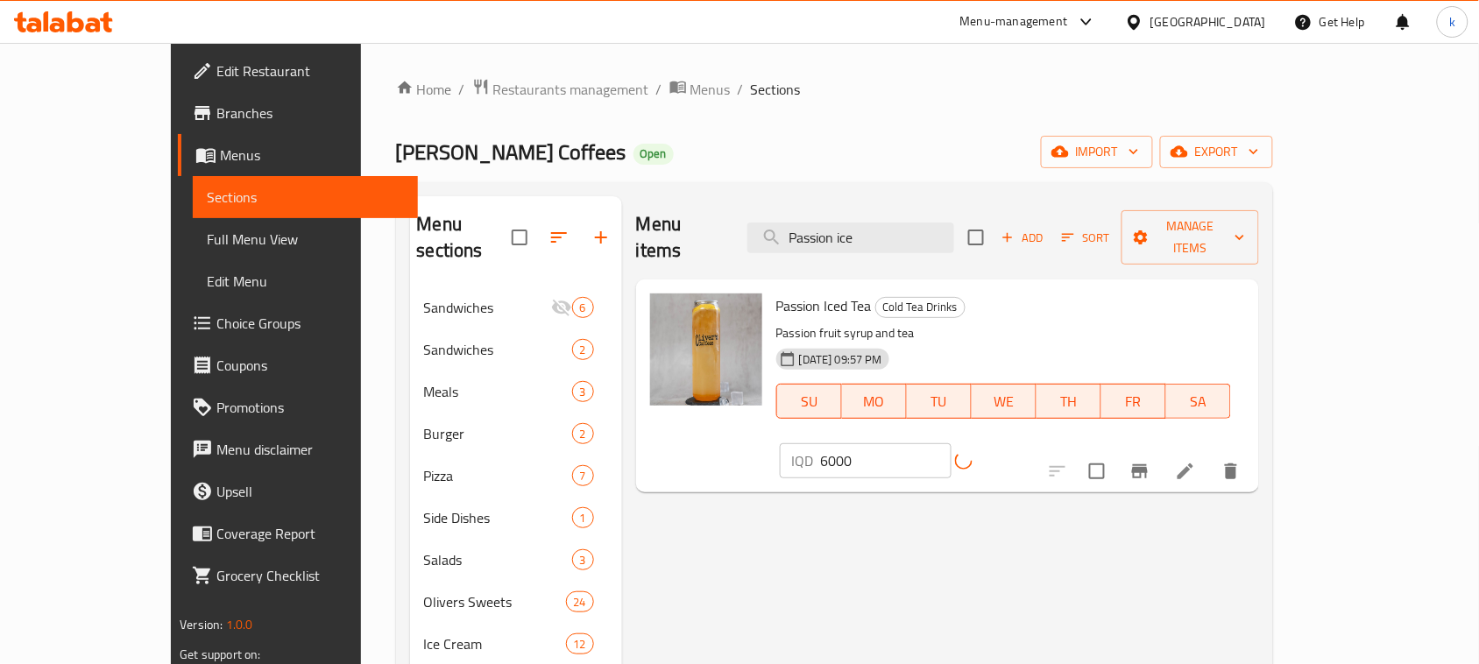
click at [1150, 461] on icon "Branch-specific-item" at bounding box center [1139, 471] width 21 height 21
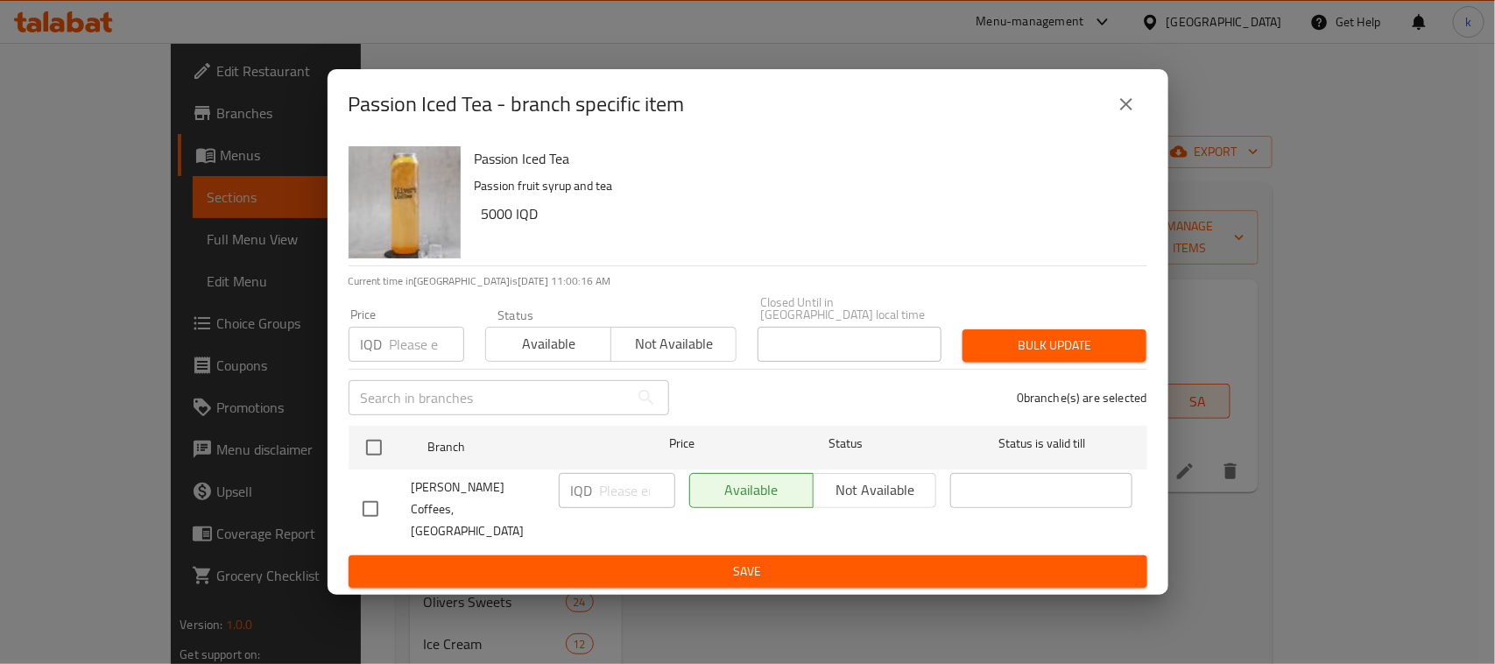
drag, startPoint x: 377, startPoint y: 452, endPoint x: 518, endPoint y: 484, distance: 144.5
click at [375, 452] on input "checkbox" at bounding box center [374, 447] width 37 height 37
checkbox input "true"
click at [613, 495] on input "number" at bounding box center [637, 490] width 75 height 35
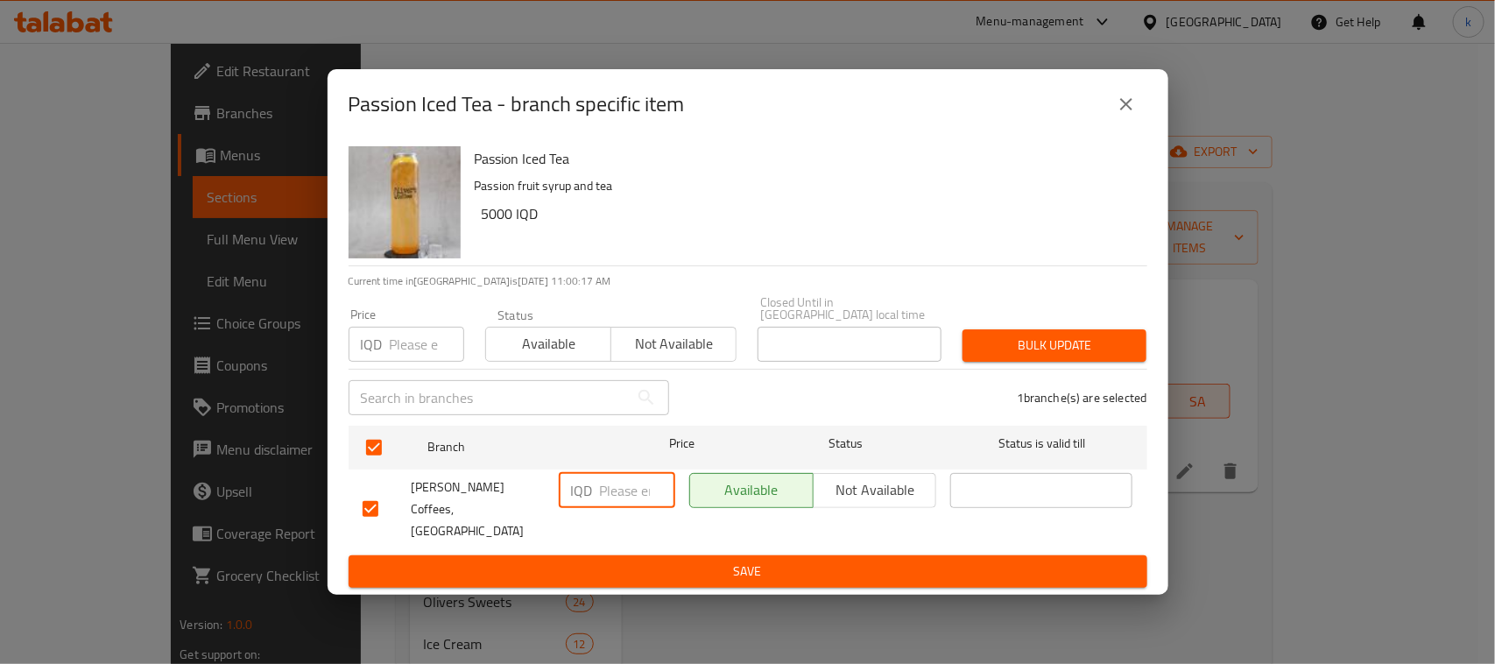
paste input "6000"
type input "6000"
click at [732, 561] on span "Save" at bounding box center [748, 572] width 771 height 22
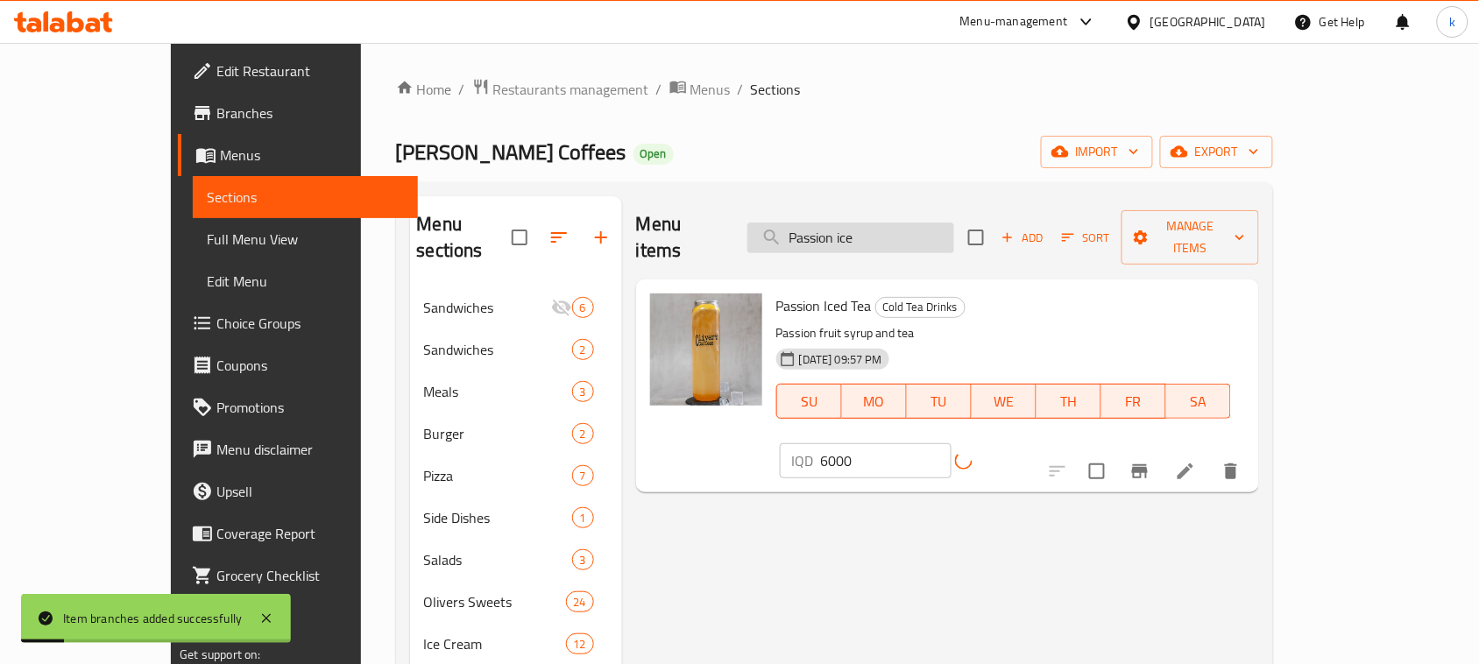
click at [914, 232] on input "Passion ice" at bounding box center [850, 238] width 207 height 31
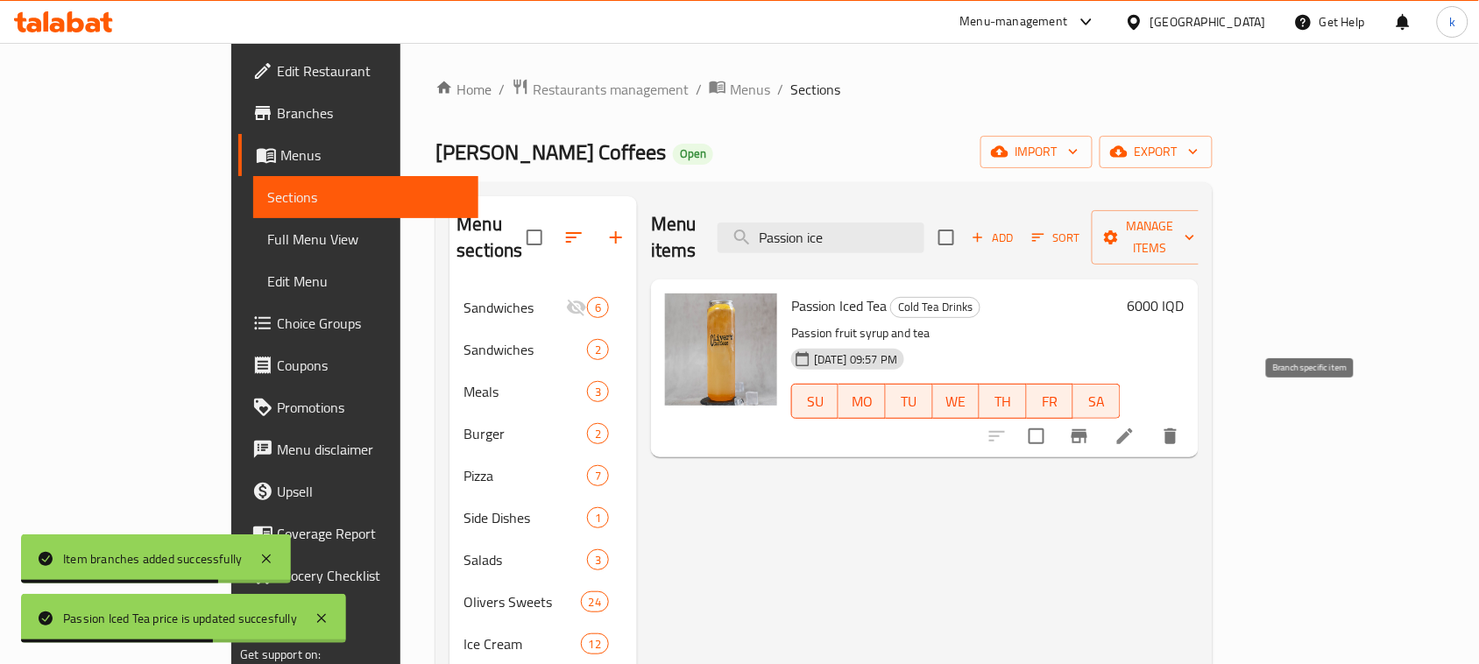
click at [1087, 429] on icon "Branch-specific-item" at bounding box center [1079, 436] width 16 height 14
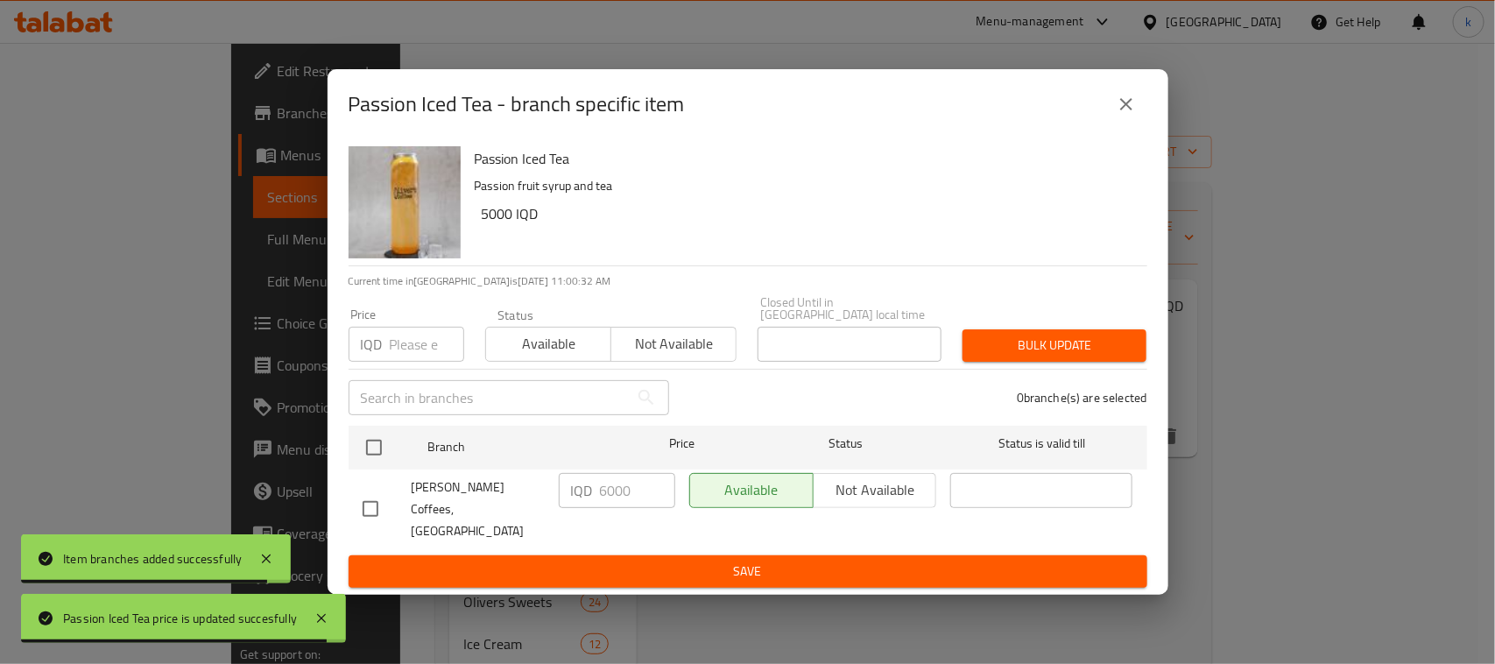
click at [1122, 115] on icon "close" at bounding box center [1126, 104] width 21 height 21
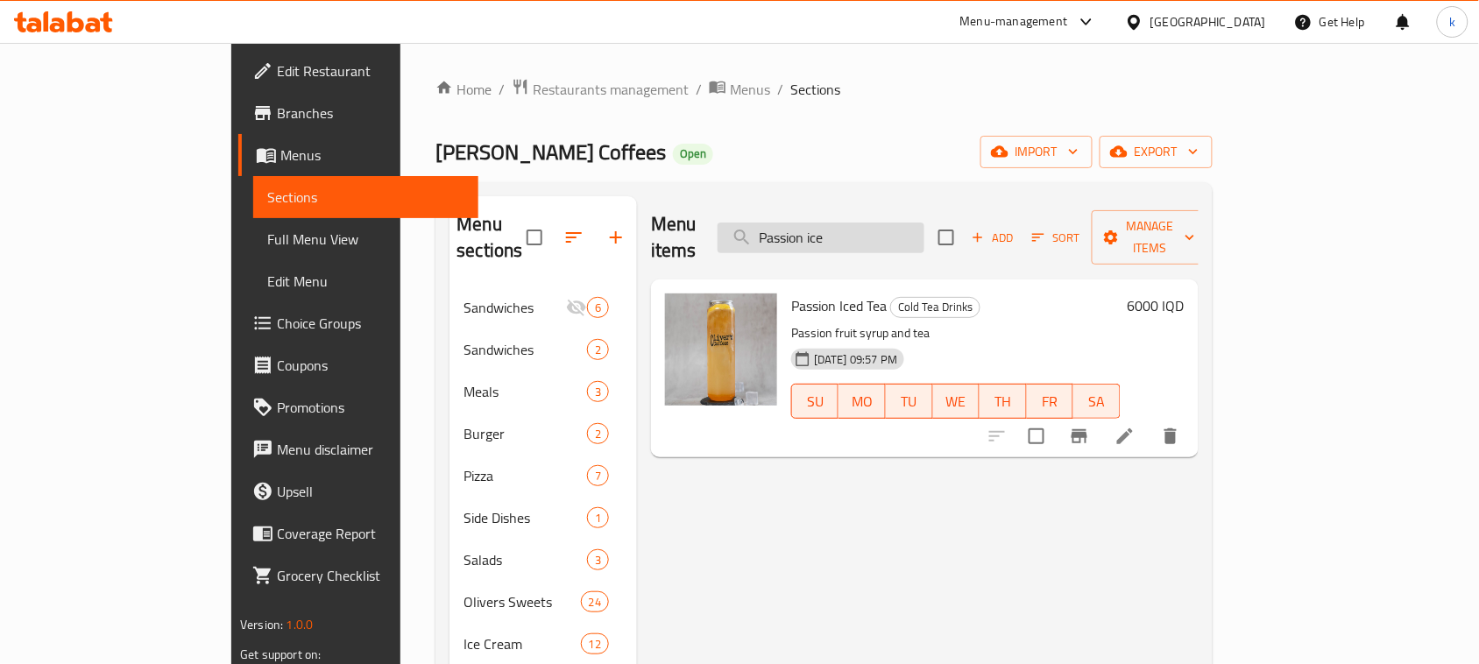
click at [881, 228] on input "Passion ice" at bounding box center [821, 238] width 207 height 31
paste input "Classic milk Bubble tea"
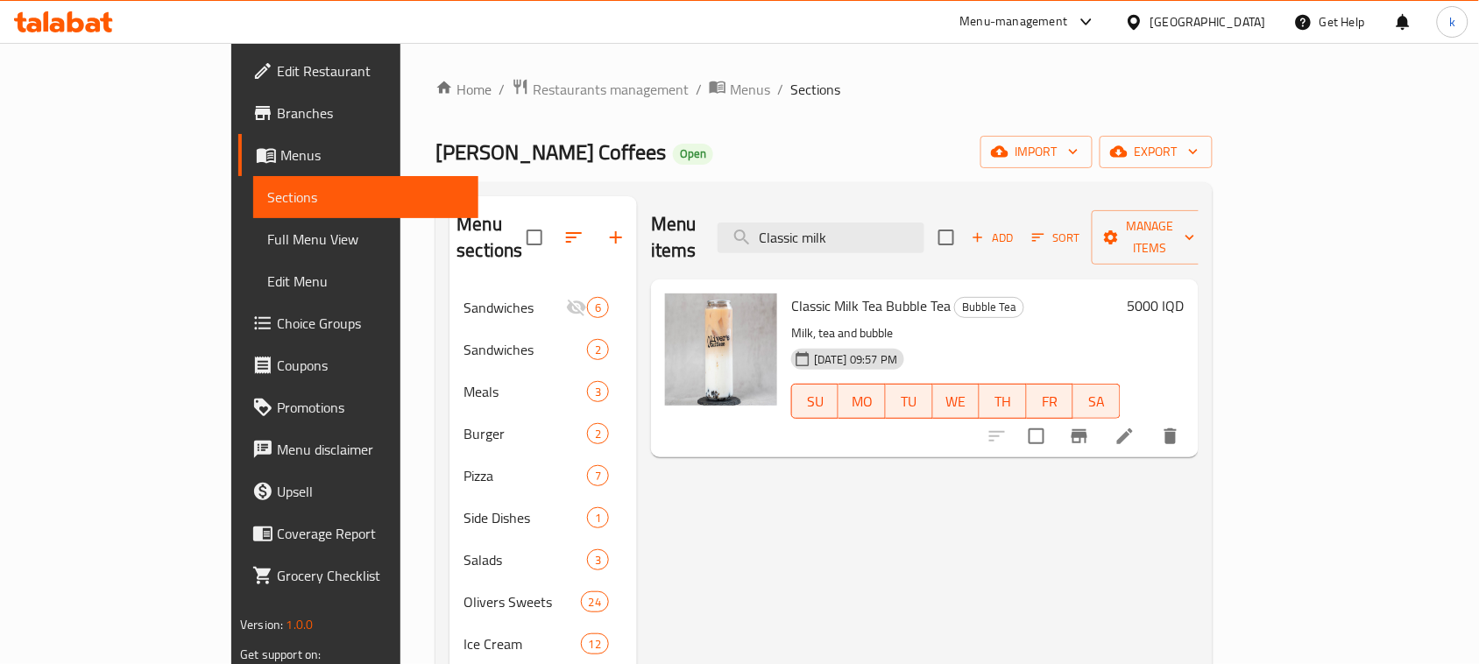
type input "Classic milk"
click at [1184, 293] on h6 "5000 IQD" at bounding box center [1156, 305] width 57 height 25
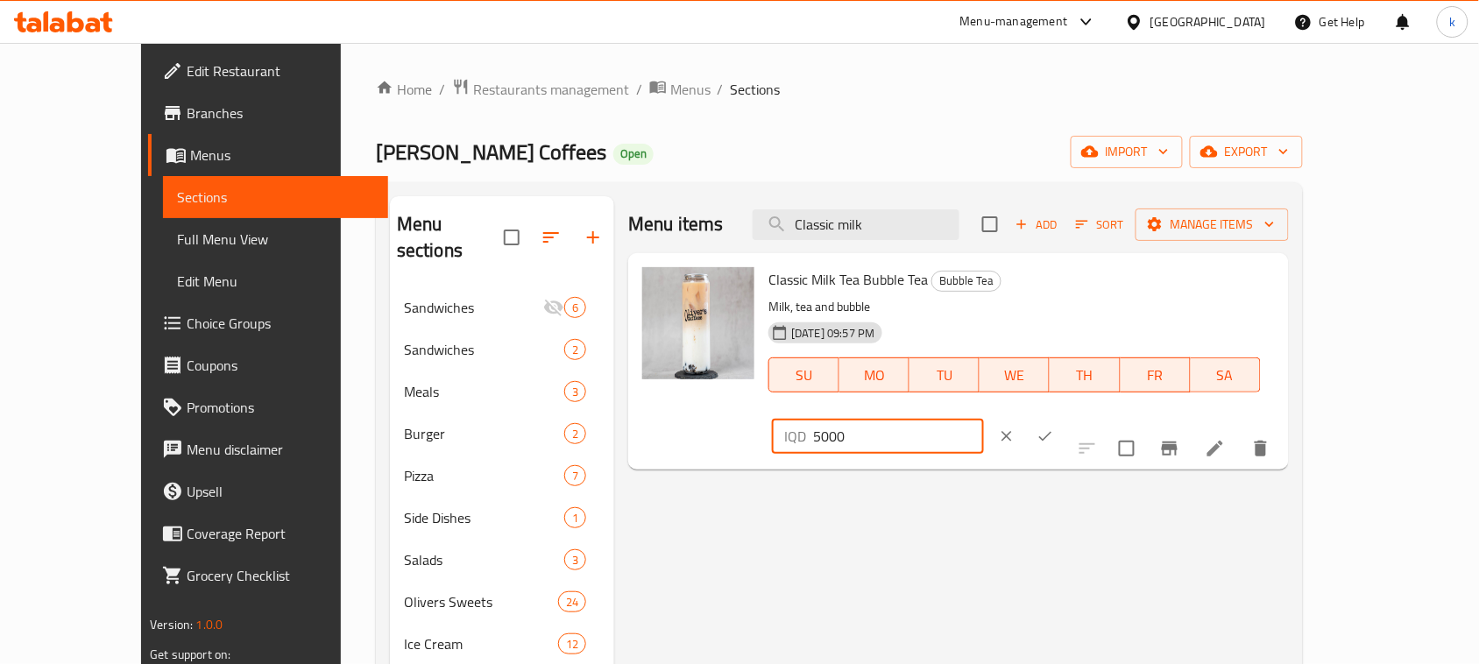
drag, startPoint x: 1263, startPoint y: 286, endPoint x: 1106, endPoint y: 290, distance: 157.7
click at [1106, 290] on div "Classic Milk Tea Bubble Tea Bubble Tea Milk, tea and bubble 01-02-2024 09:57 PM…" at bounding box center [1021, 361] width 520 height 202
paste input "6"
type input "6000"
click at [1064, 417] on button "ok" at bounding box center [1045, 436] width 39 height 39
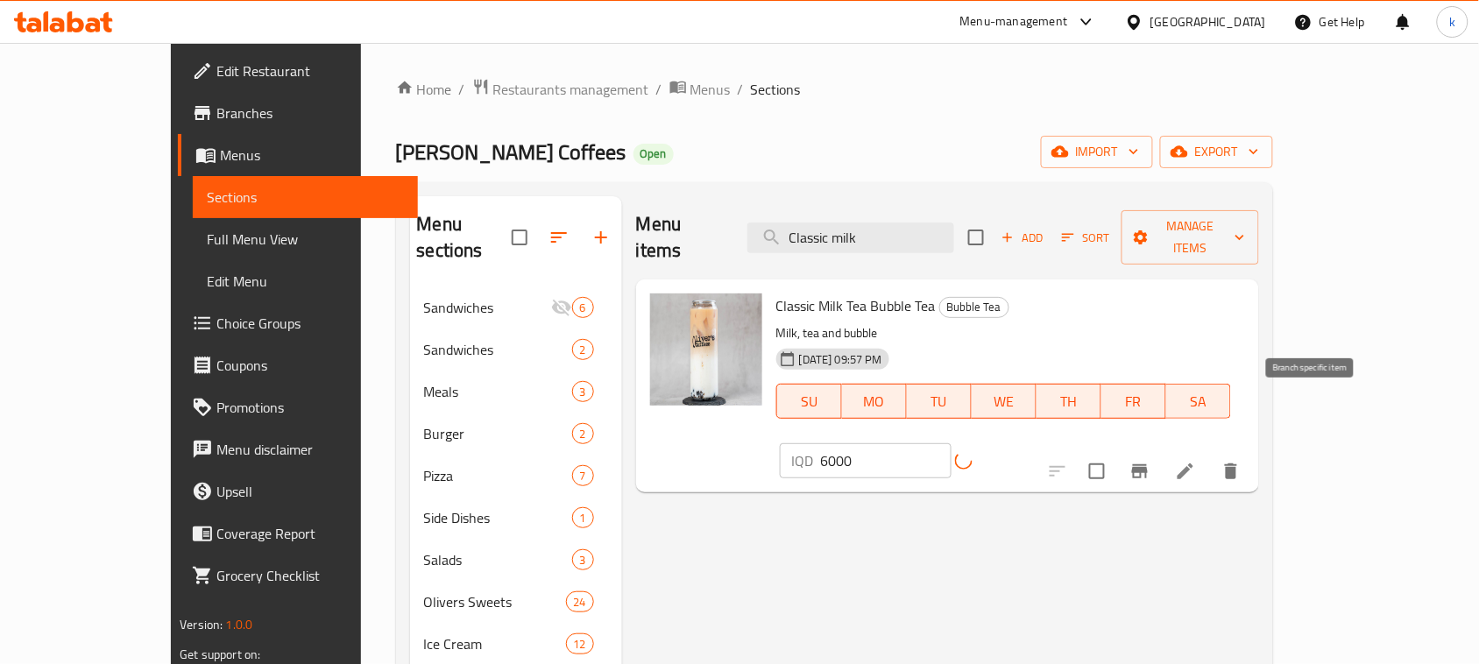
click at [1148, 464] on icon "Branch-specific-item" at bounding box center [1140, 471] width 16 height 14
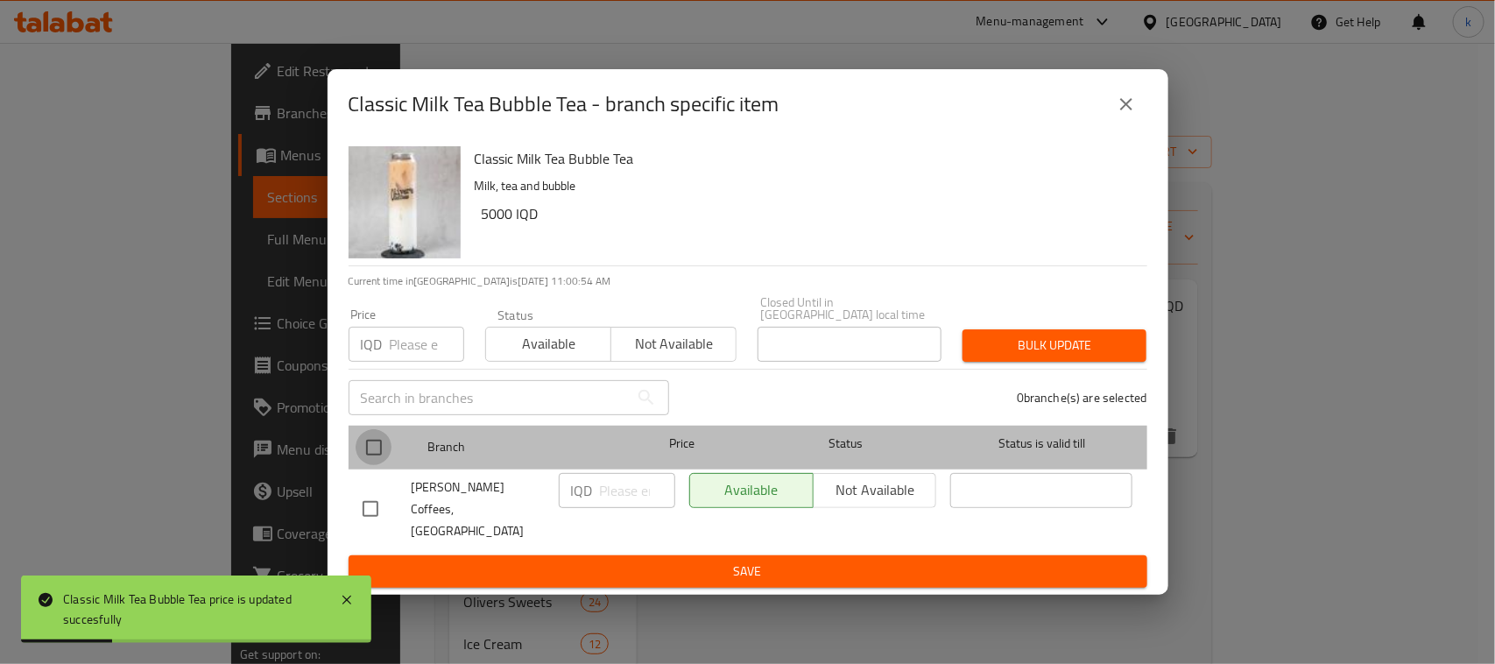
click at [372, 453] on input "checkbox" at bounding box center [374, 447] width 37 height 37
checkbox input "true"
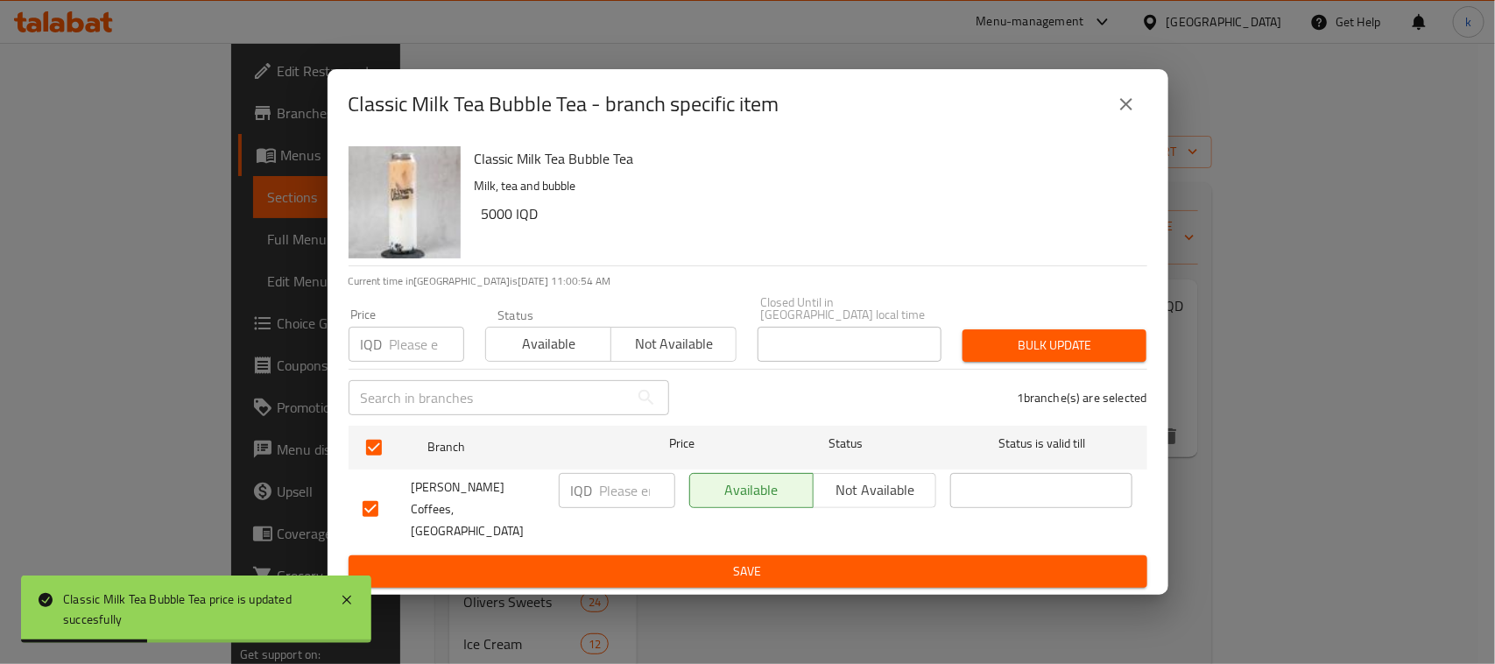
click at [604, 492] on input "number" at bounding box center [637, 490] width 75 height 35
paste input "6000"
type input "6000"
click at [741, 561] on span "Save" at bounding box center [748, 572] width 771 height 22
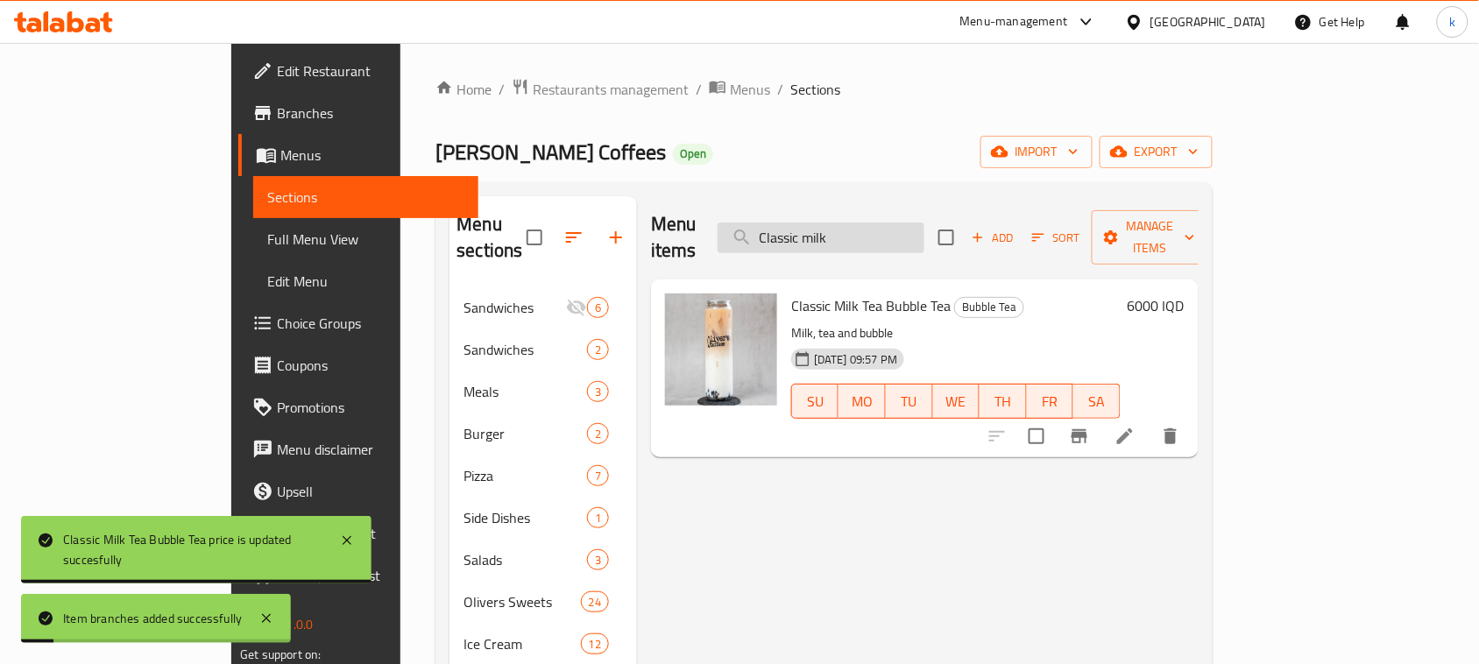
click at [903, 230] on input "Classic milk" at bounding box center [821, 238] width 207 height 31
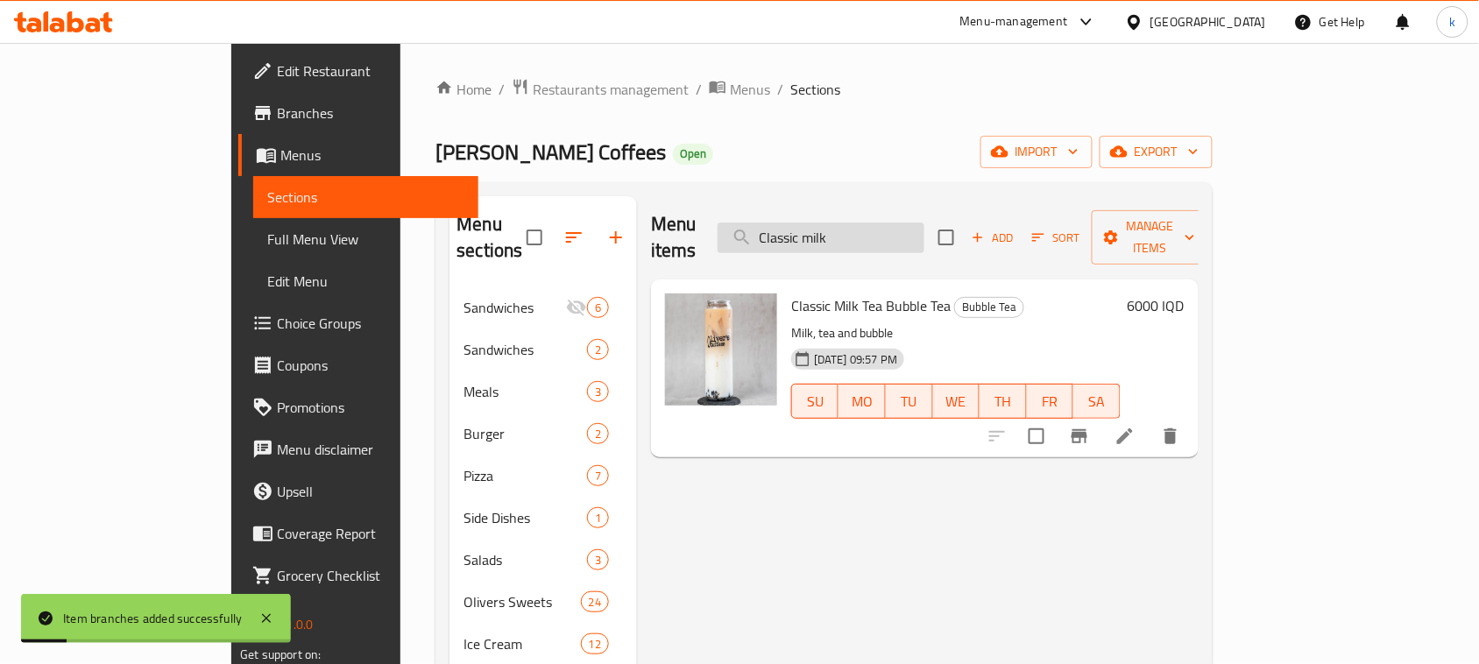
click at [903, 230] on input "Classic milk" at bounding box center [821, 238] width 207 height 31
paste input "Tiger sugar bubble tea"
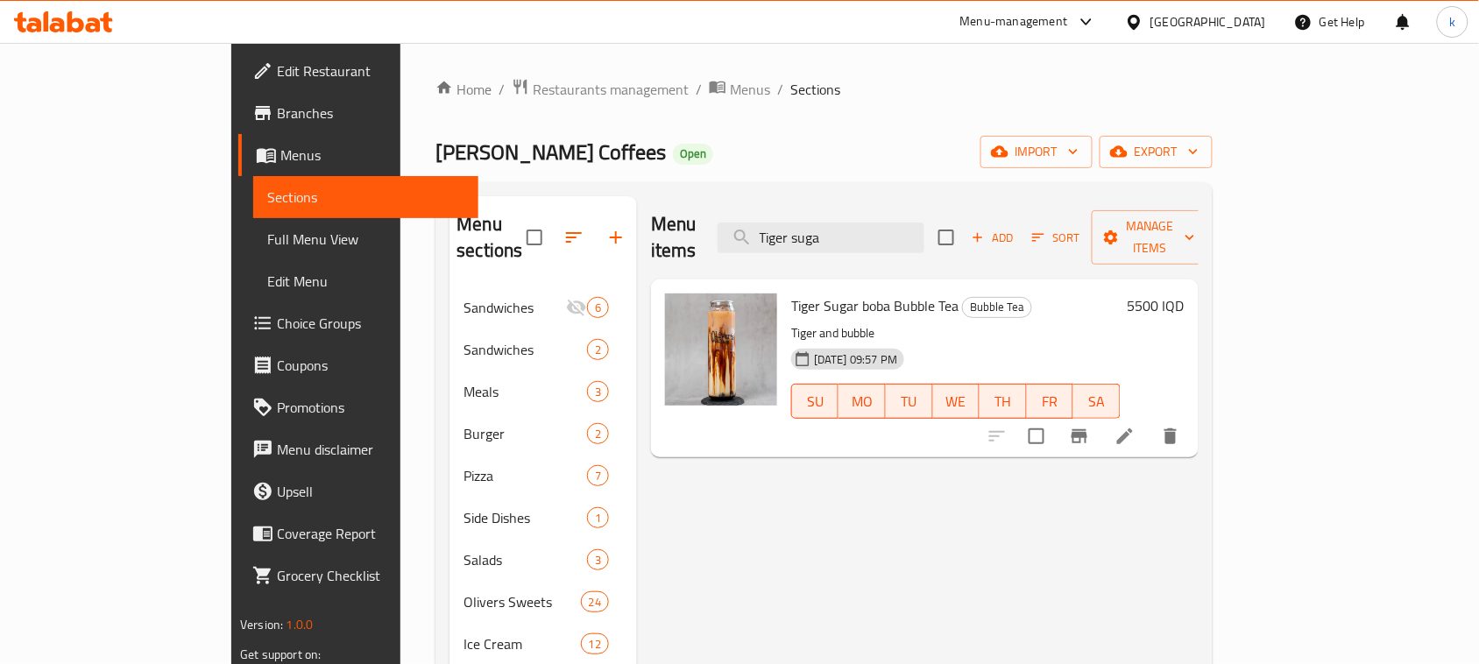
type input "Tiger suga"
click at [1184, 293] on h6 "5500 IQD" at bounding box center [1156, 305] width 57 height 25
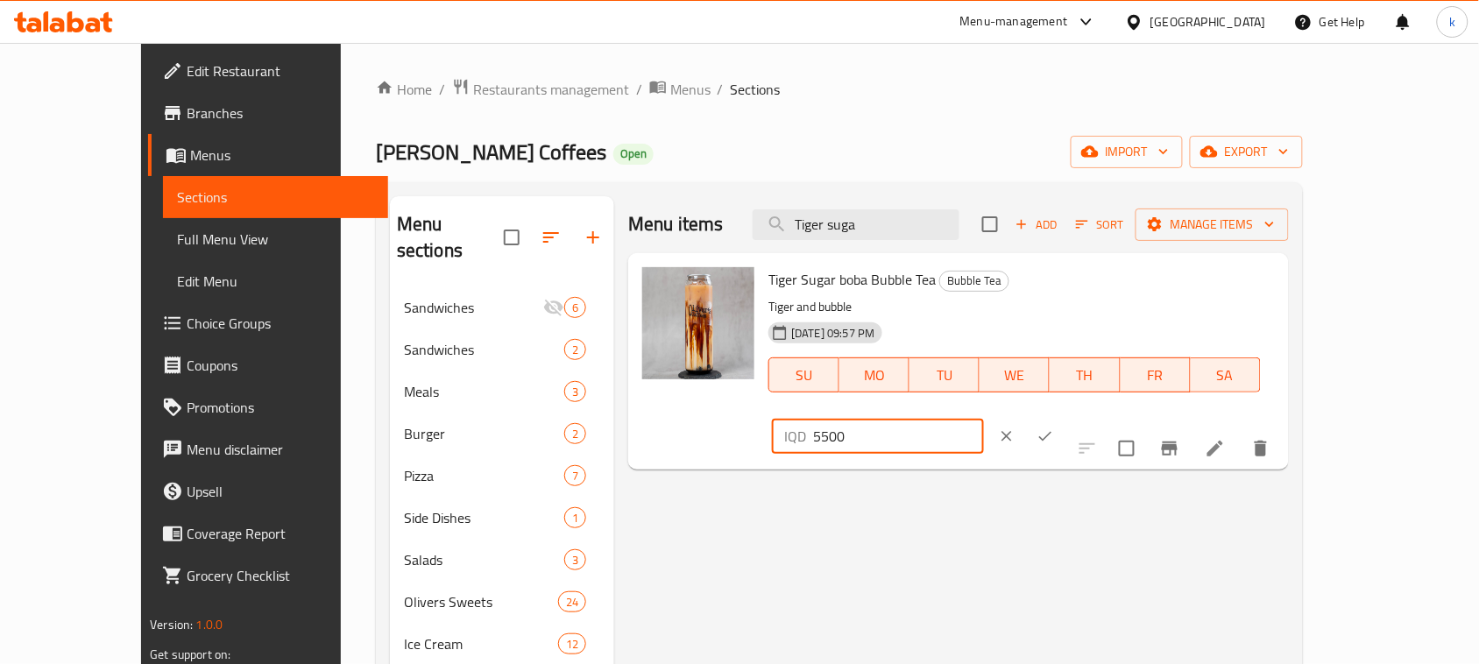
drag, startPoint x: 1255, startPoint y: 287, endPoint x: 999, endPoint y: 331, distance: 260.4
click at [999, 331] on div "Tiger Sugar boba Bubble Tea Bubble Tea Tiger and bubble 01-02-2024 09:57 PM SU …" at bounding box center [1021, 361] width 520 height 202
paste input "6"
type input "6500"
click at [1054, 428] on icon "ok" at bounding box center [1045, 437] width 18 height 18
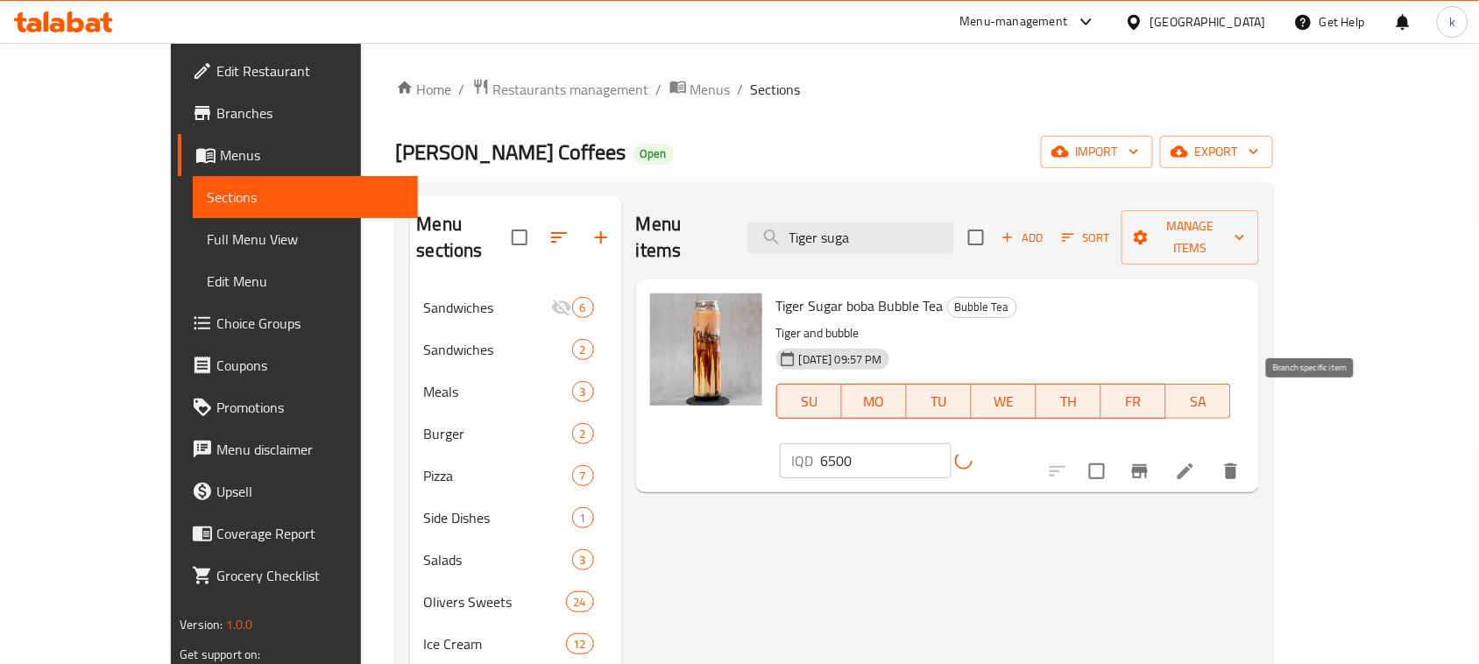
click at [1161, 450] on button "Branch-specific-item" at bounding box center [1140, 471] width 42 height 42
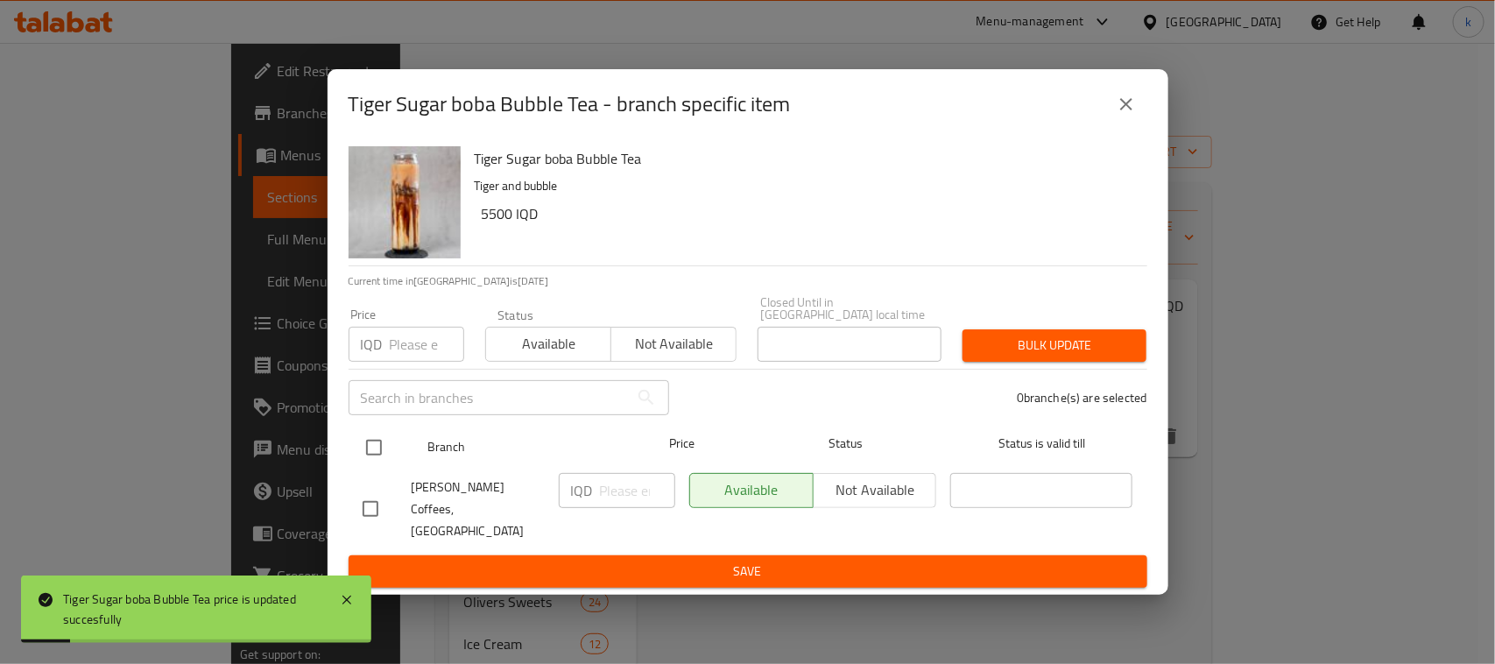
click at [372, 458] on input "checkbox" at bounding box center [374, 447] width 37 height 37
checkbox input "true"
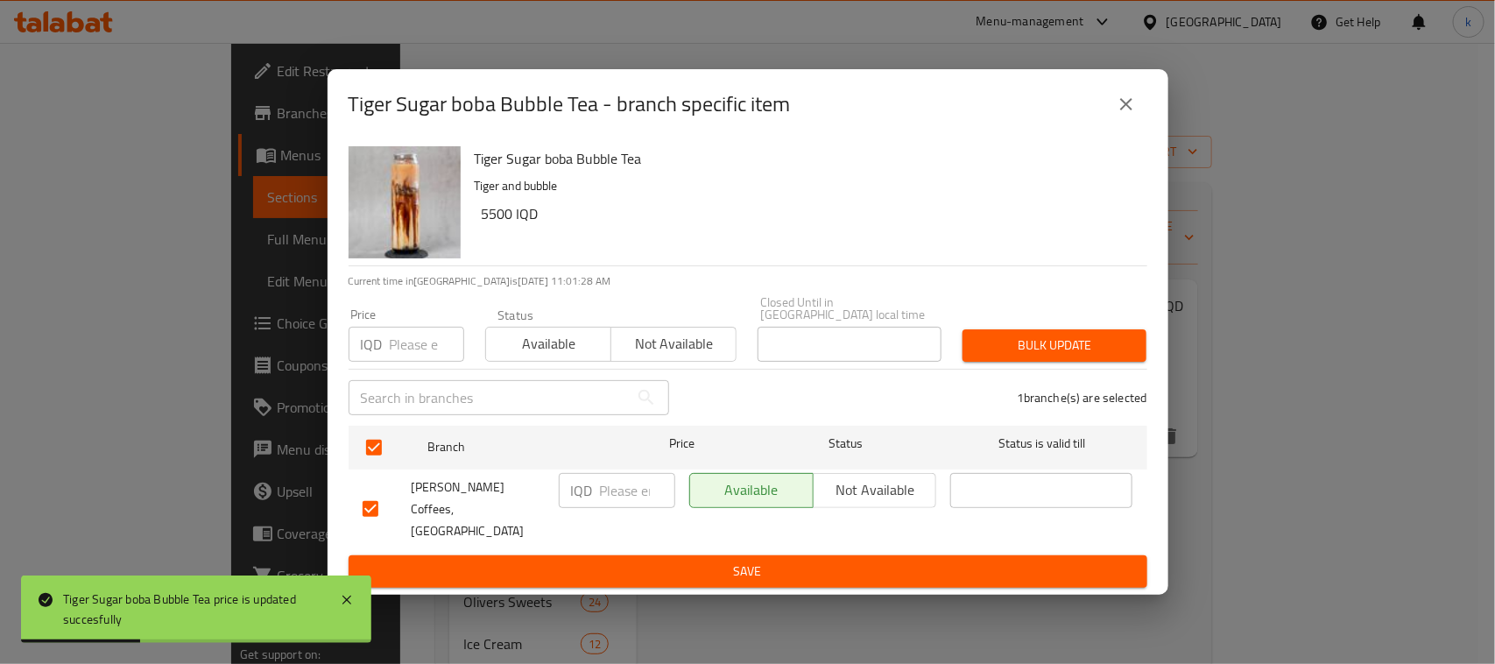
click at [597, 498] on div "IQD ​" at bounding box center [617, 490] width 117 height 35
paste input "6500"
type input "6500"
click at [688, 561] on span "Save" at bounding box center [748, 572] width 771 height 22
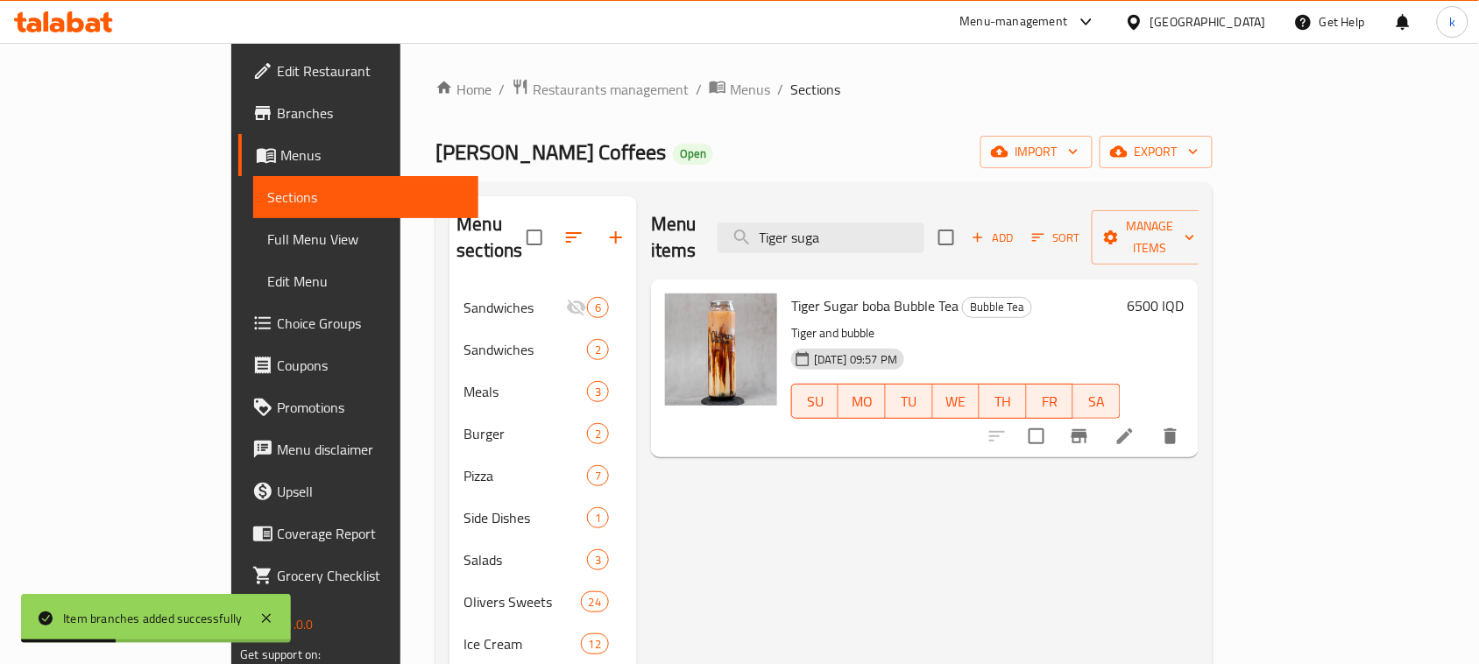
drag, startPoint x: 841, startPoint y: 228, endPoint x: 693, endPoint y: 239, distance: 148.5
click at [693, 239] on div "Menu items Tiger suga Add Sort Manage items" at bounding box center [925, 237] width 548 height 83
paste input "Caramel bubble te"
type input "Caramel bubble tea"
click at [1184, 293] on h6 "5500 IQD" at bounding box center [1156, 305] width 57 height 25
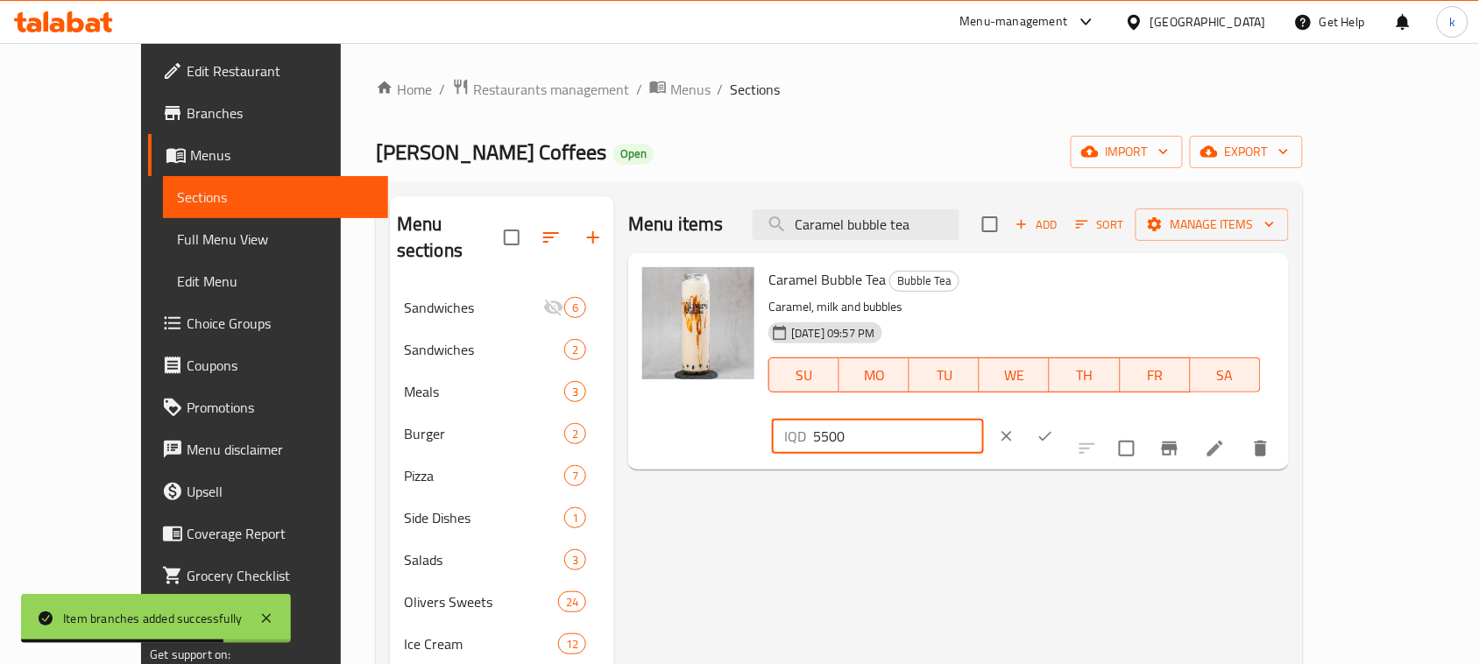
drag, startPoint x: 1205, startPoint y: 292, endPoint x: 1111, endPoint y: 302, distance: 94.3
click at [1111, 302] on div "Caramel Bubble Tea Bubble Tea Caramel, milk and bubbles 01-02-2024 09:57 PM SU …" at bounding box center [1021, 361] width 520 height 202
paste input "7"
type input "7500"
click at [1054, 428] on icon "ok" at bounding box center [1045, 437] width 18 height 18
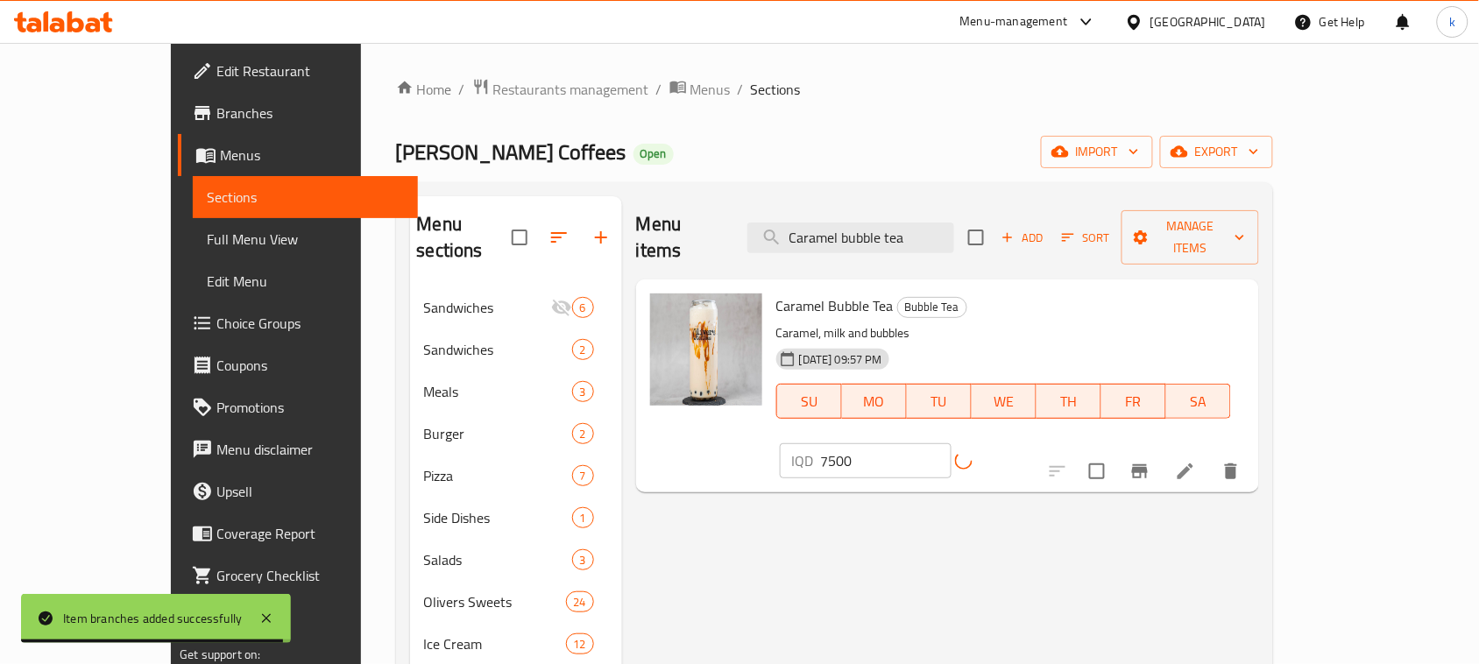
click at [1150, 461] on icon "Branch-specific-item" at bounding box center [1139, 471] width 21 height 21
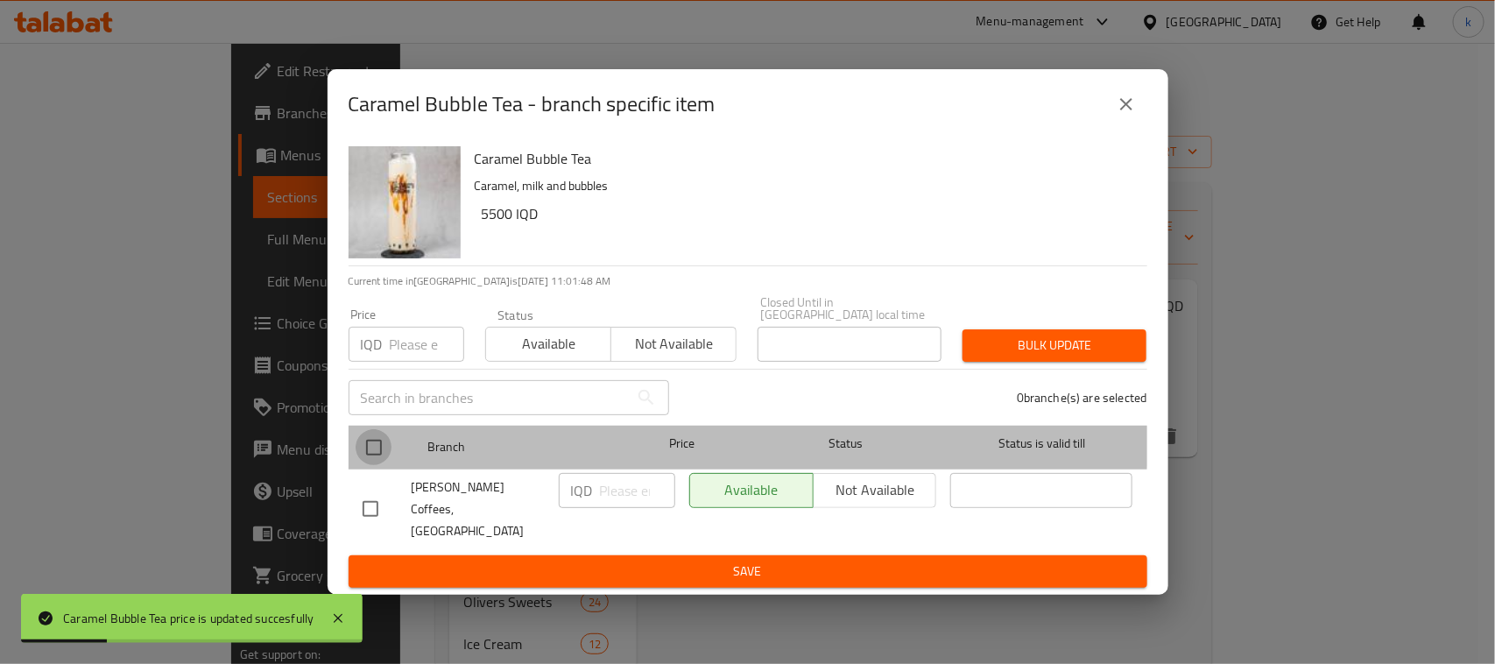
click at [368, 441] on input "checkbox" at bounding box center [374, 447] width 37 height 37
checkbox input "true"
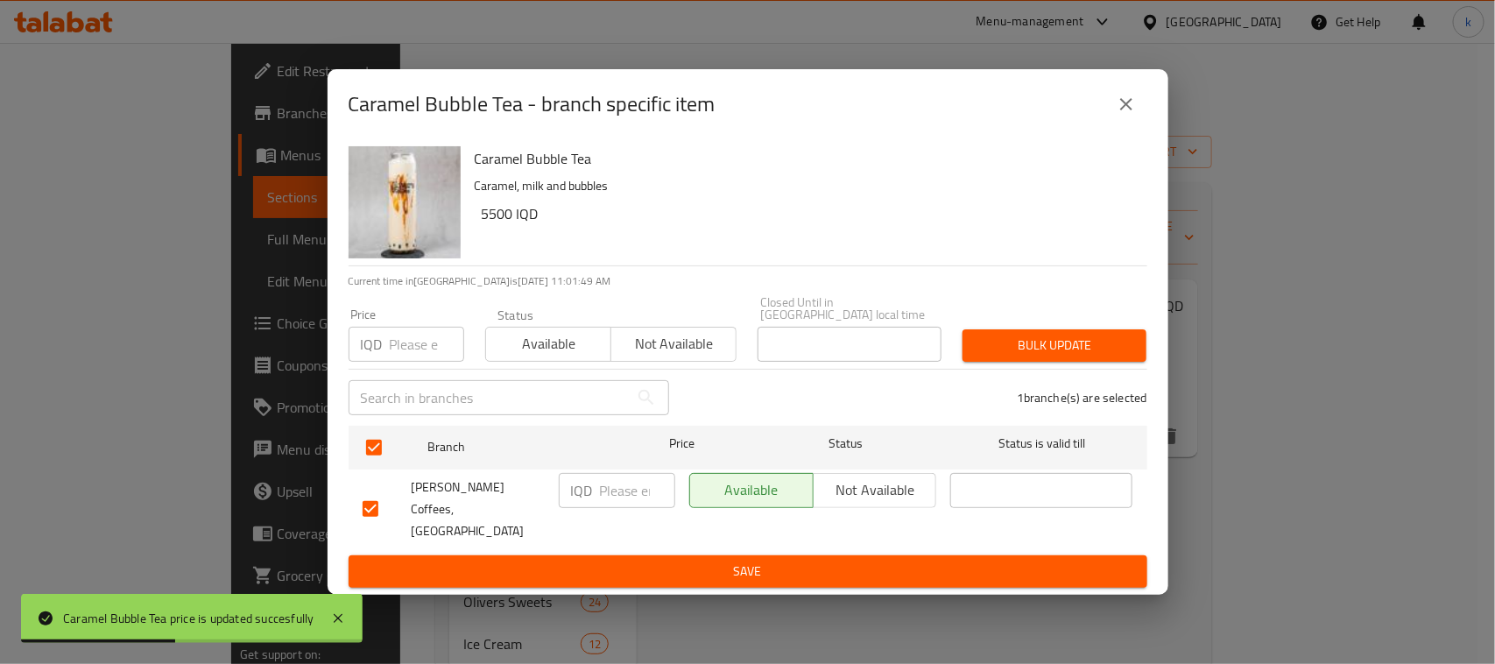
click at [581, 491] on p "IQD" at bounding box center [582, 490] width 22 height 21
click at [623, 500] on input "number" at bounding box center [637, 490] width 75 height 35
paste input "7500"
type input "7500"
click at [762, 561] on span "Save" at bounding box center [748, 572] width 771 height 22
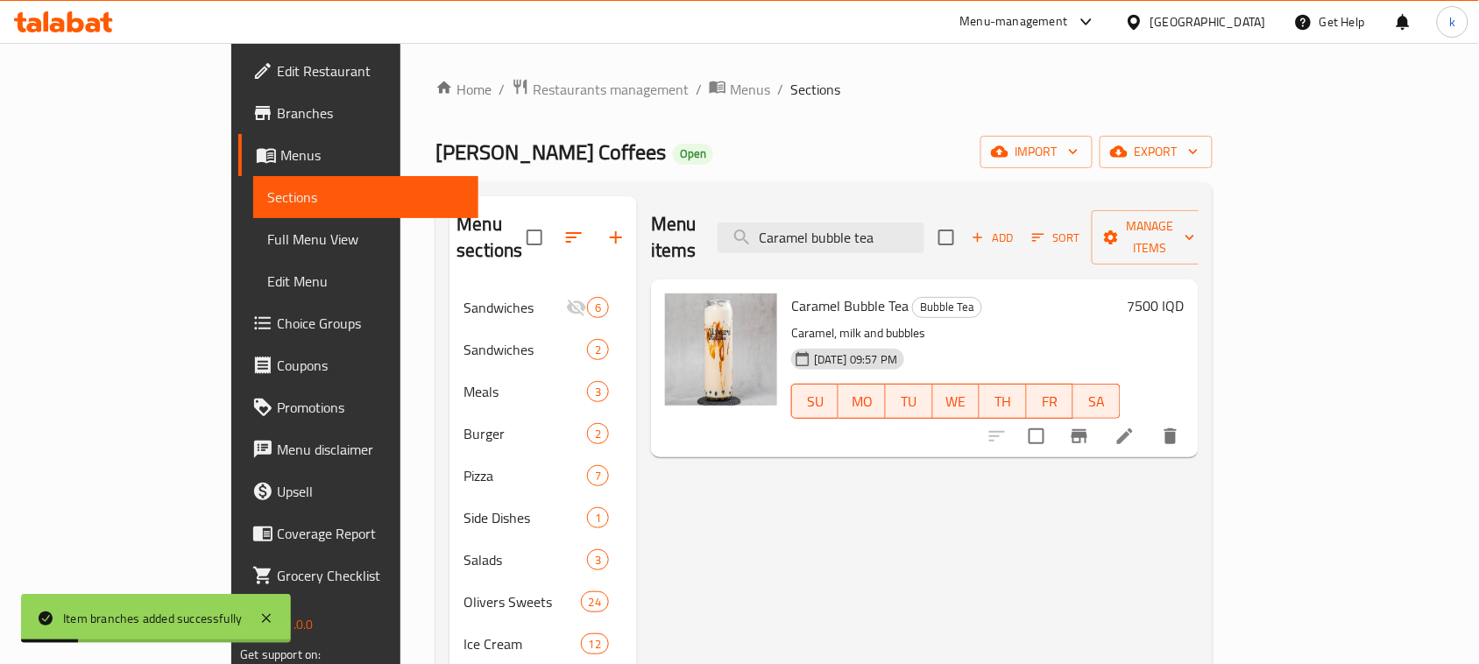
drag, startPoint x: 982, startPoint y: 226, endPoint x: 633, endPoint y: 247, distance: 350.2
click at [651, 247] on div "Menu items Caramel bubble tea Add Sort Manage items" at bounding box center [925, 237] width 548 height 83
paste input "Matcha"
type input "Matcha bubble tea"
click at [1184, 293] on h6 "6000 IQD" at bounding box center [1156, 305] width 57 height 25
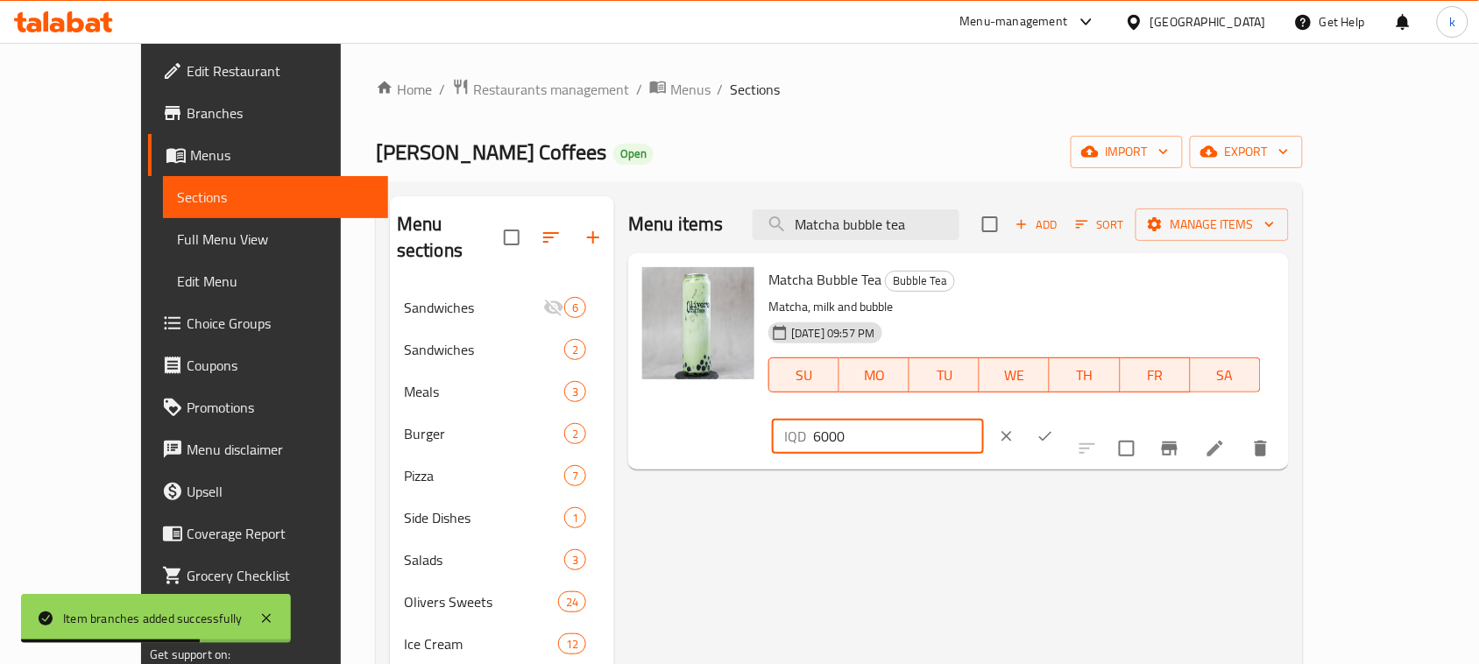
drag, startPoint x: 1251, startPoint y: 291, endPoint x: 1149, endPoint y: 294, distance: 102.6
click at [983, 419] on div "IQD 6000 ​" at bounding box center [877, 436] width 211 height 35
paste input "7"
type input "7000"
click at [1051, 432] on icon "ok" at bounding box center [1044, 437] width 13 height 10
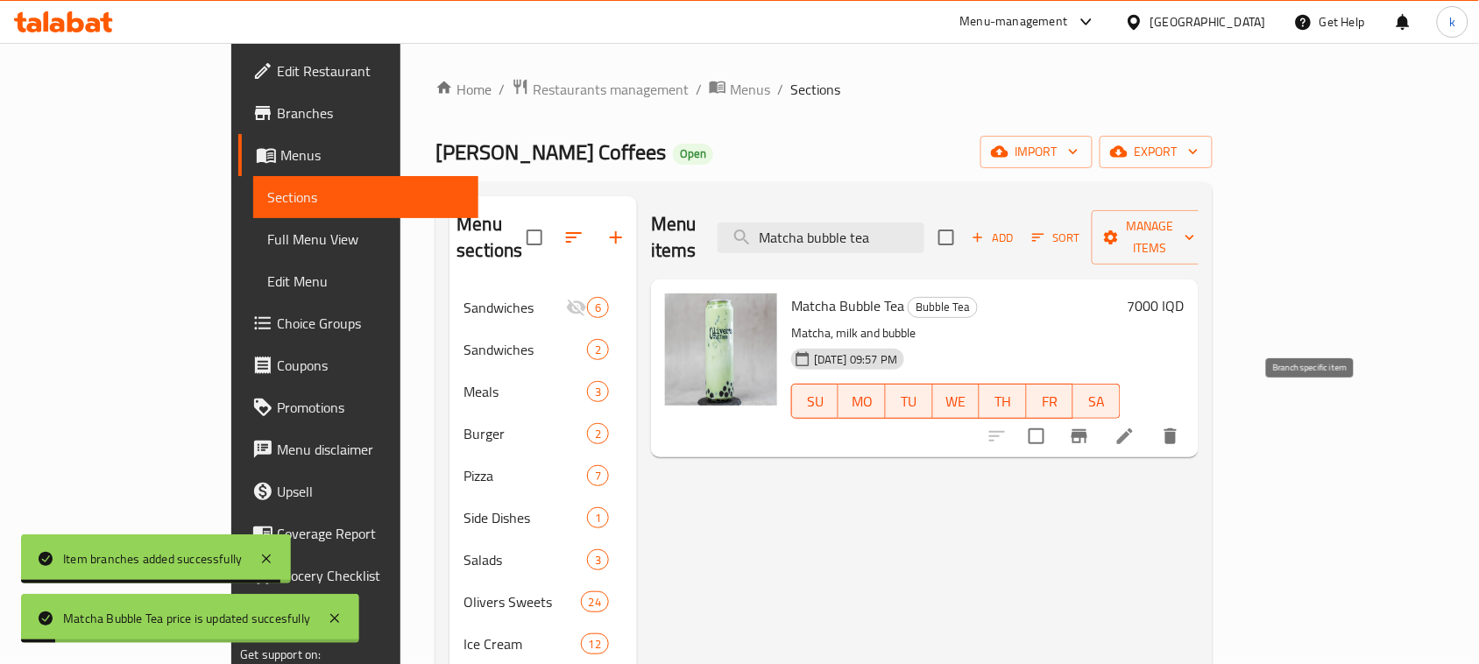
click at [1087, 429] on icon "Branch-specific-item" at bounding box center [1079, 436] width 16 height 14
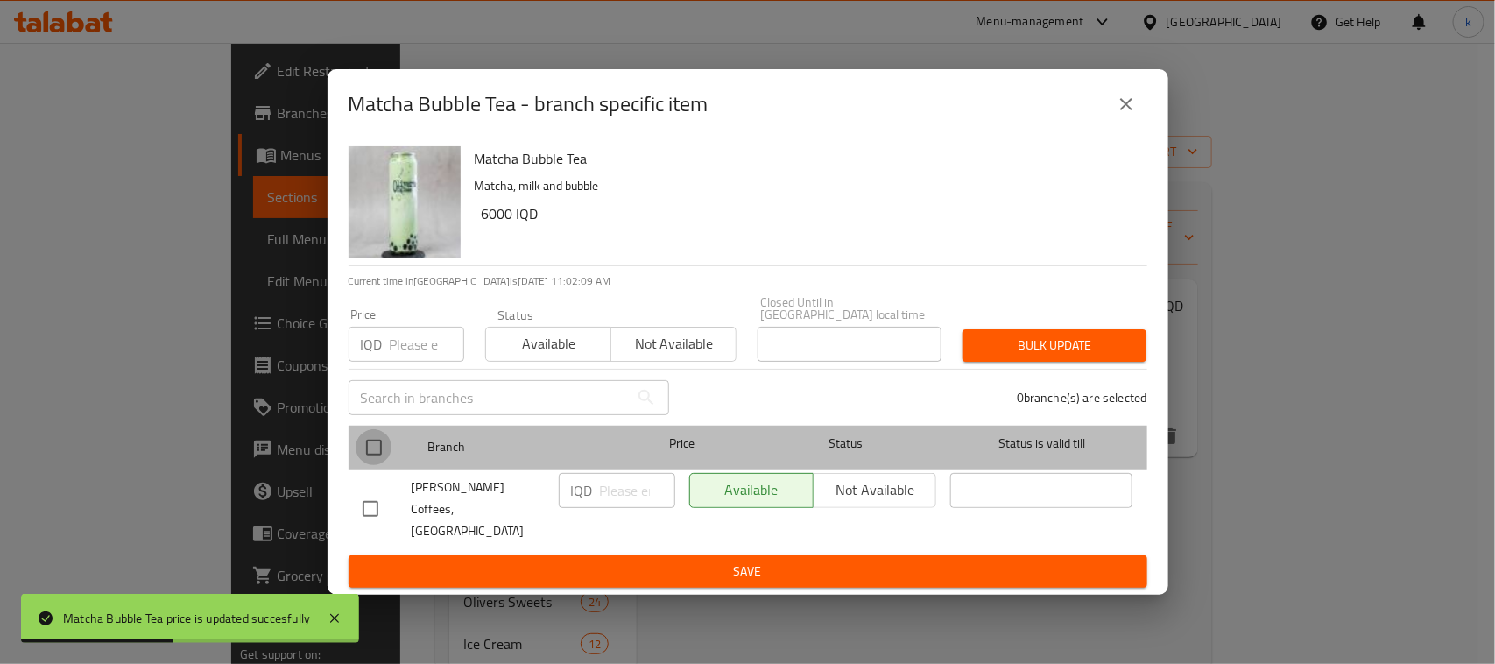
click at [370, 449] on input "checkbox" at bounding box center [374, 447] width 37 height 37
checkbox input "true"
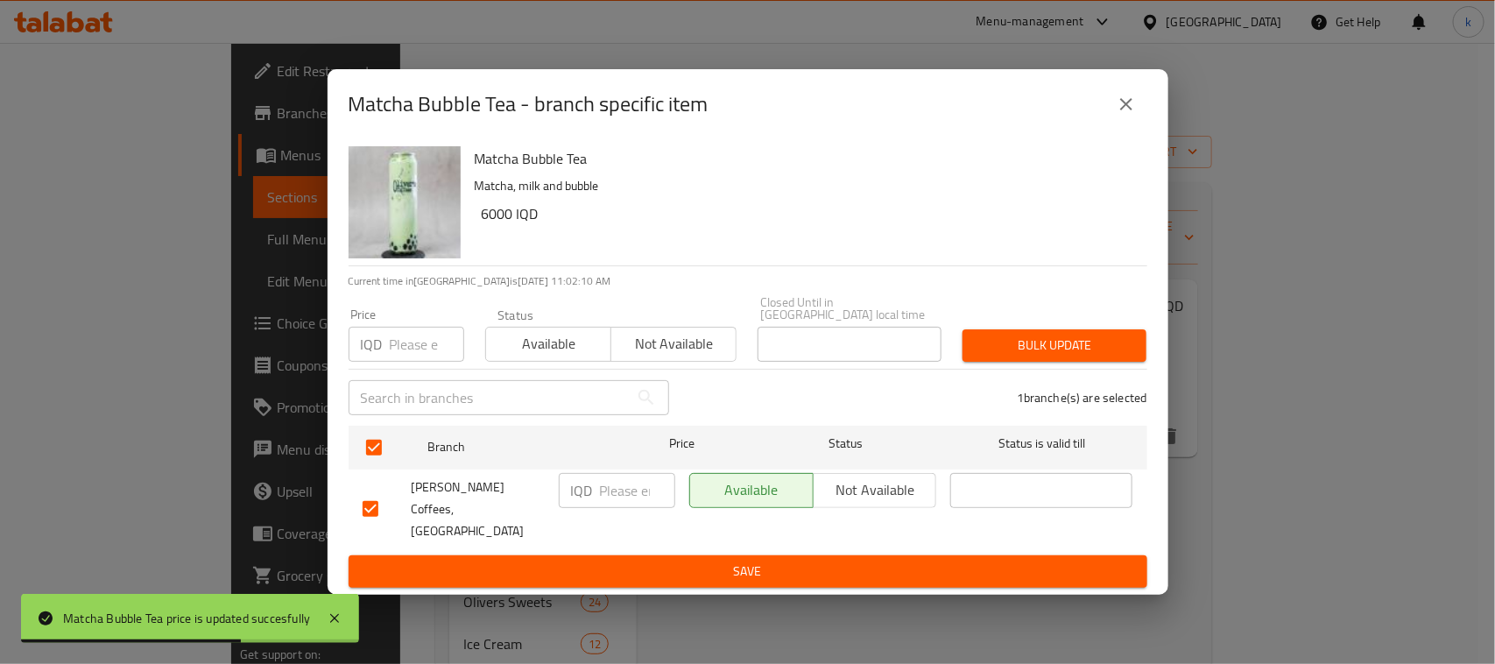
click at [619, 498] on input "number" at bounding box center [637, 490] width 75 height 35
paste input "7000"
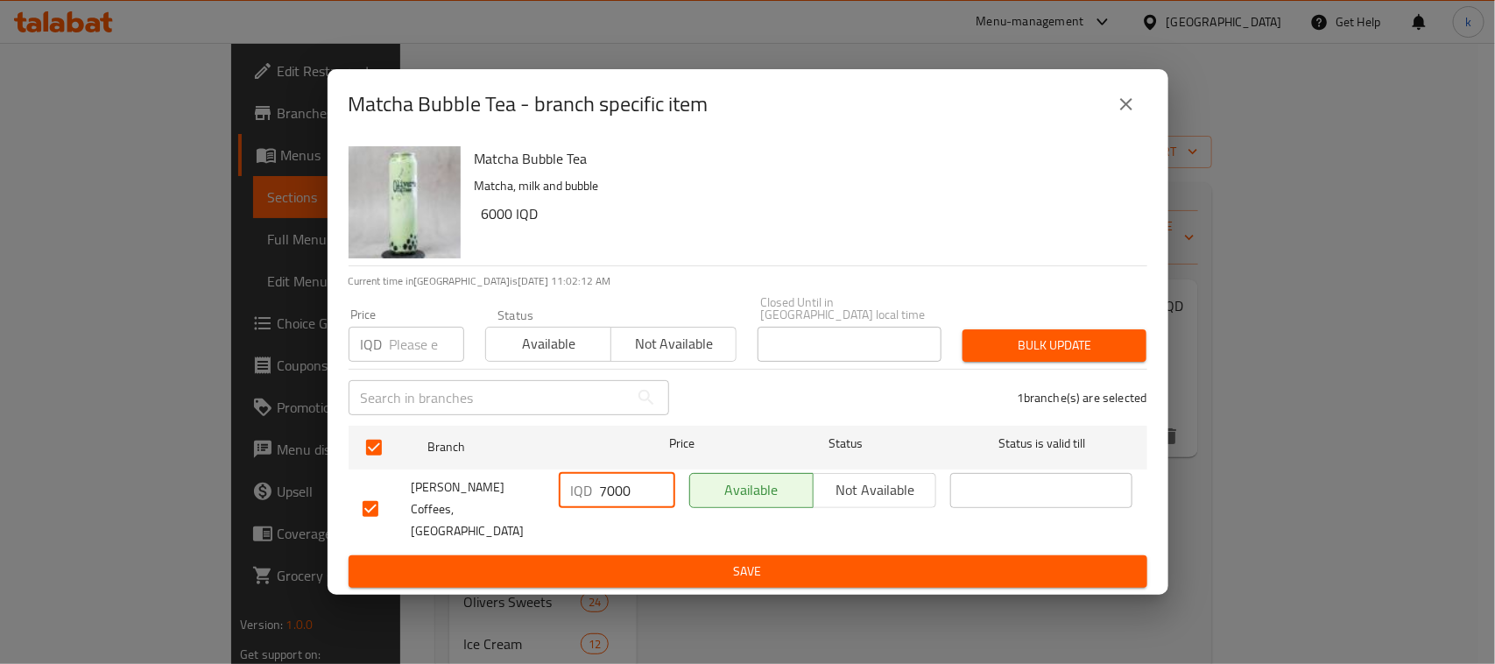
type input "7000"
click at [705, 555] on button "Save" at bounding box center [748, 571] width 799 height 32
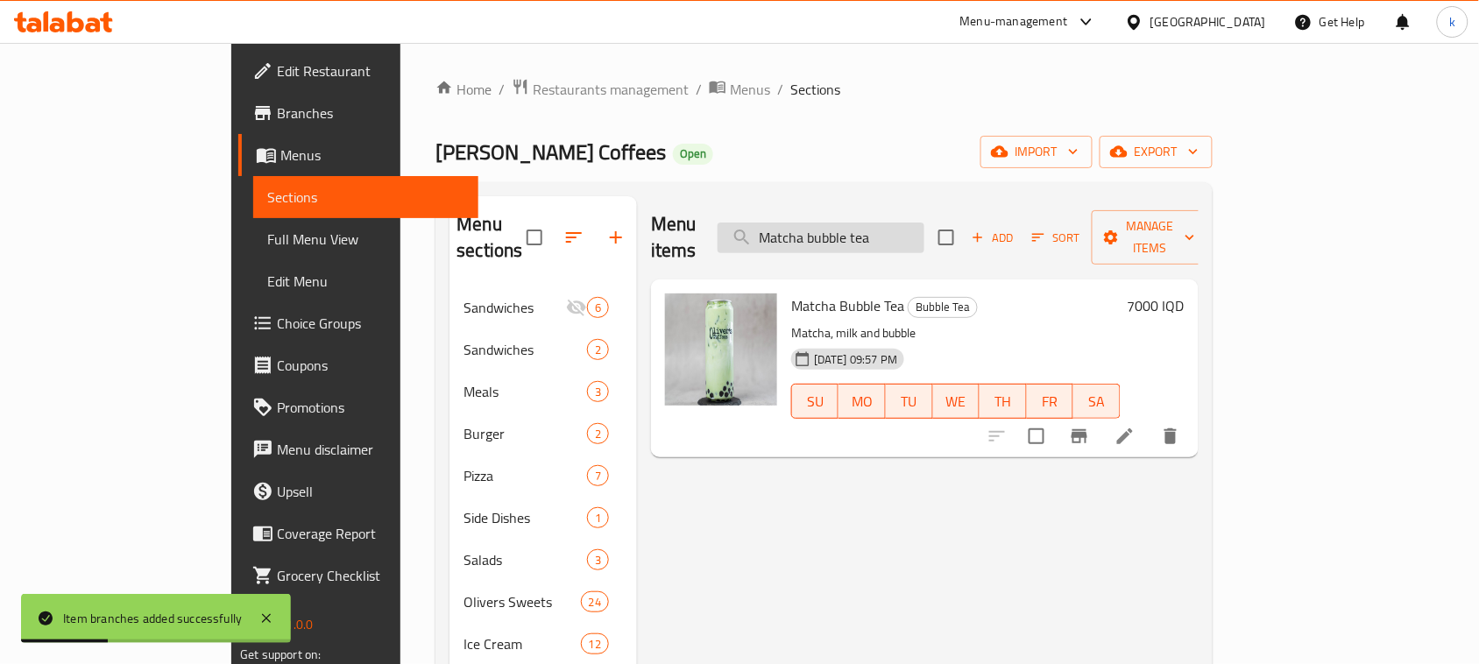
click at [924, 226] on input "Matcha bubble tea" at bounding box center [821, 238] width 207 height 31
paste input "Classic Latte"
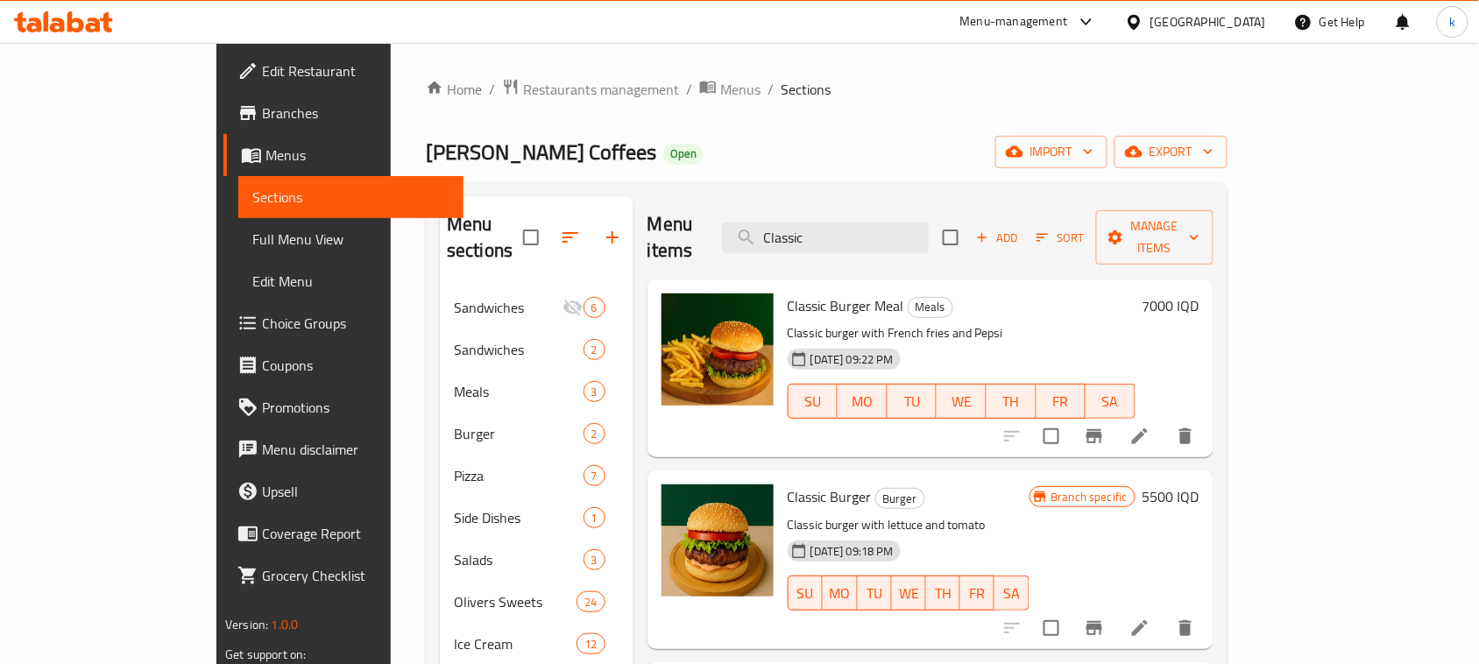
drag, startPoint x: 923, startPoint y: 222, endPoint x: 752, endPoint y: 228, distance: 170.9
click at [752, 228] on div "Menu items Classic Add Sort Manage items" at bounding box center [930, 237] width 566 height 83
paste input "Latte"
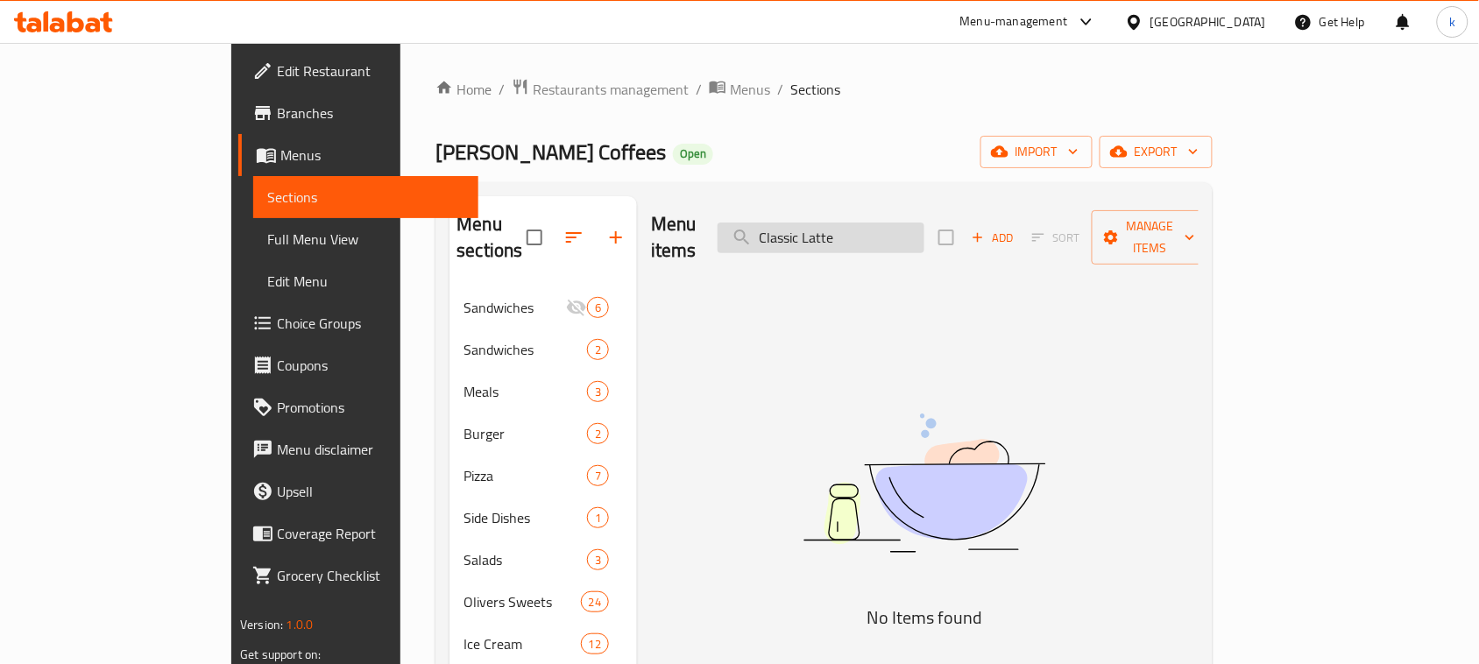
click at [892, 223] on input "Classic Latte" at bounding box center [821, 238] width 207 height 31
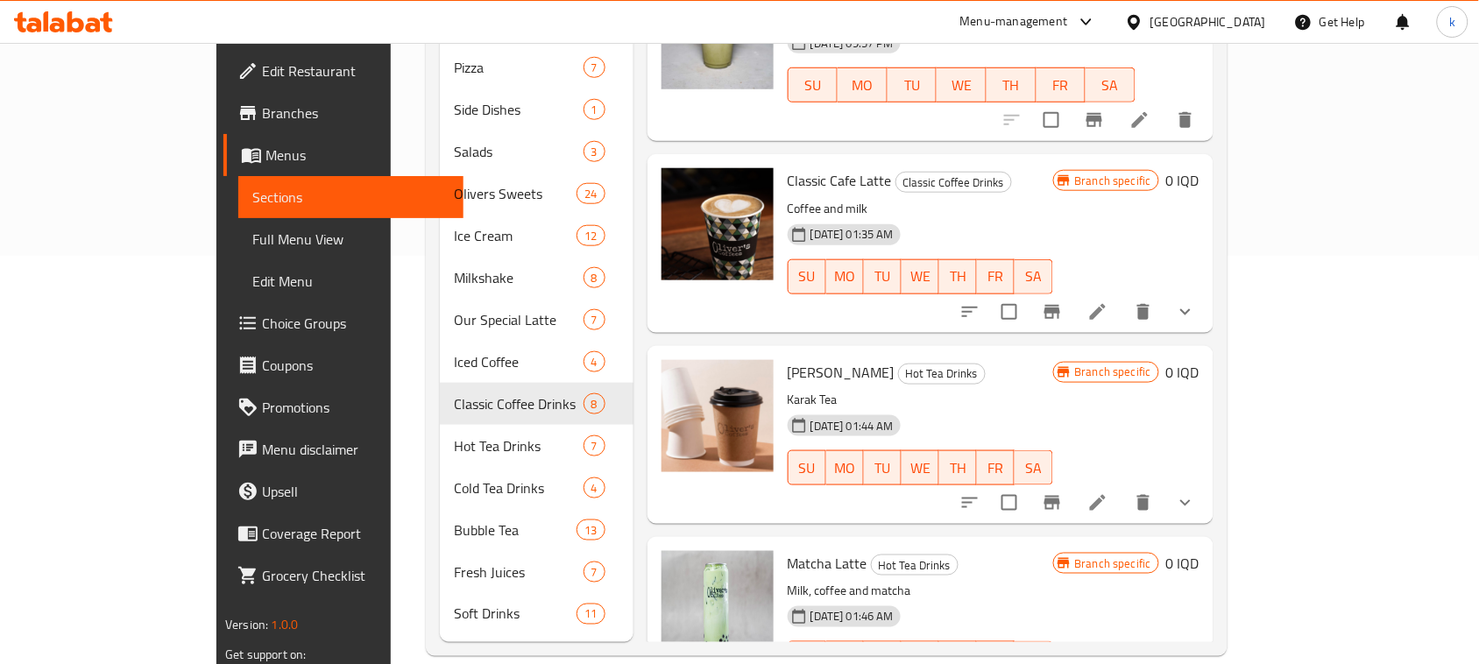
scroll to position [1403, 0]
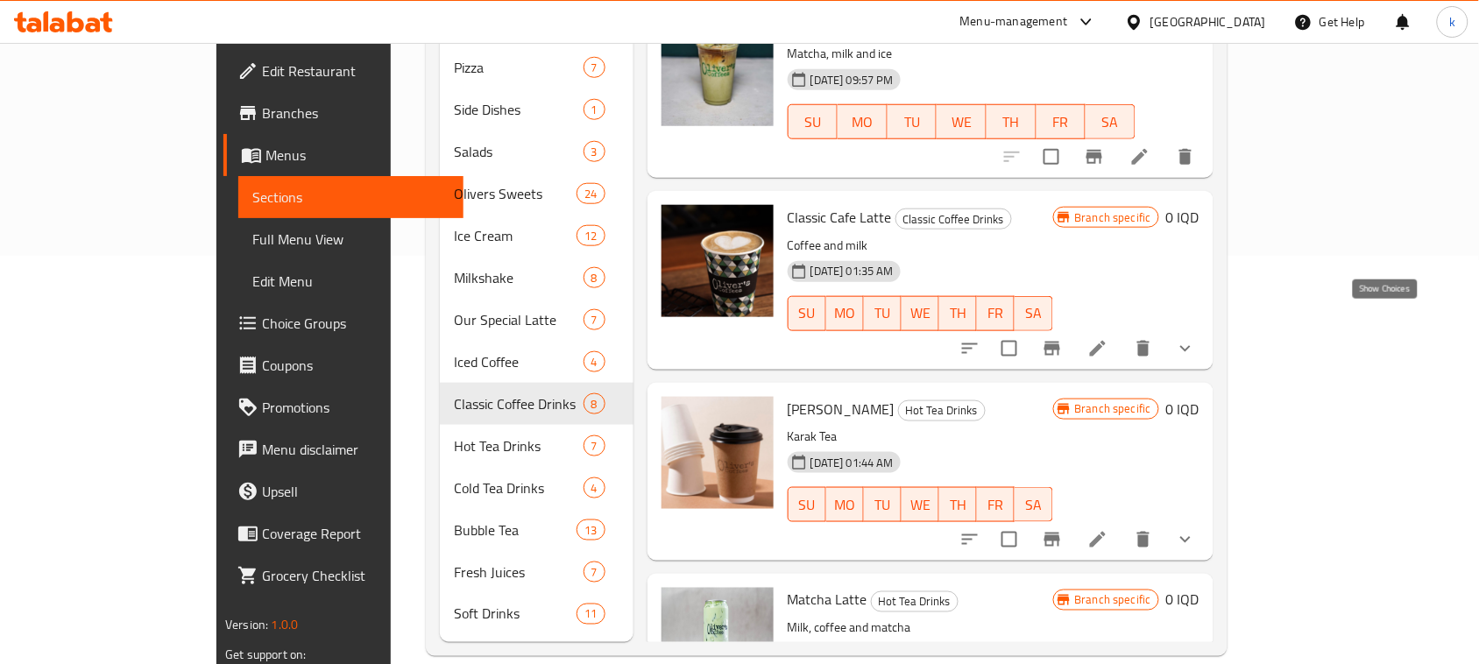
type input "Latte"
click at [1196, 338] on icon "show more" at bounding box center [1185, 348] width 21 height 21
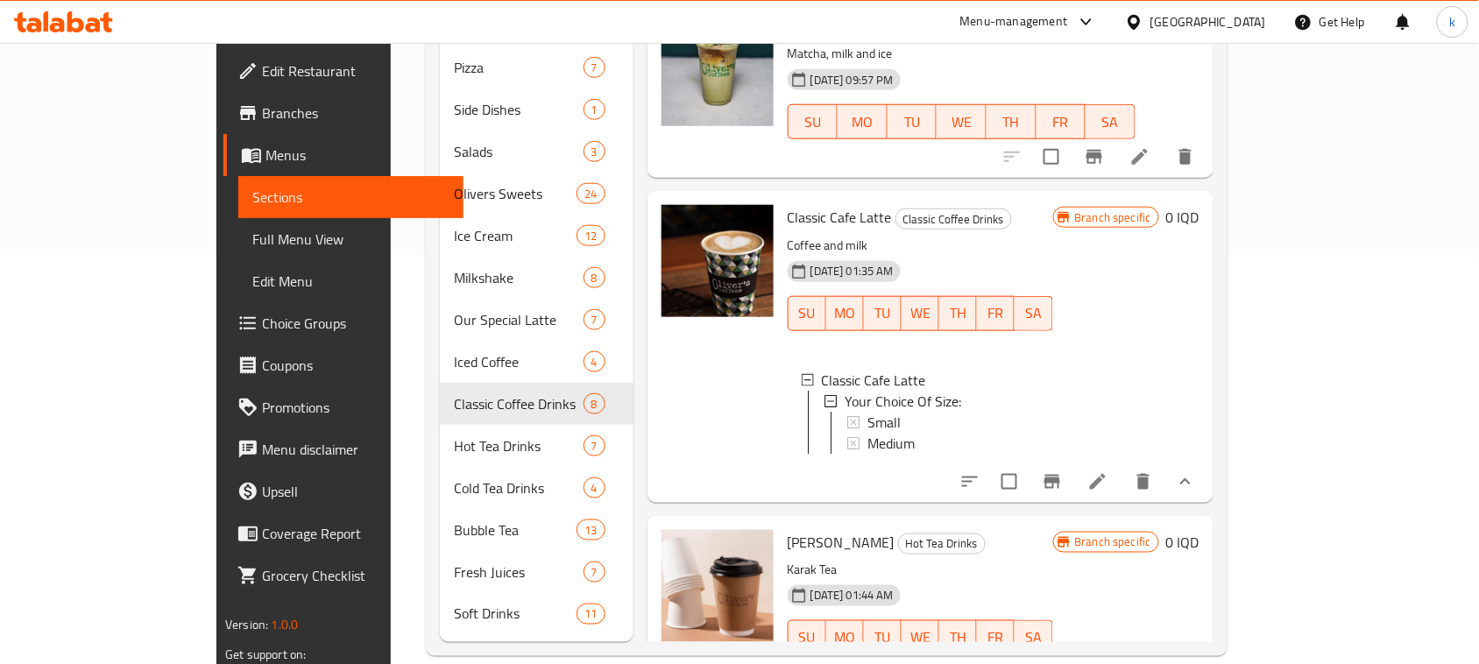
click at [788, 204] on span "Classic Cafe Latte" at bounding box center [840, 217] width 104 height 26
copy h6 "Classic Cafe Latte"
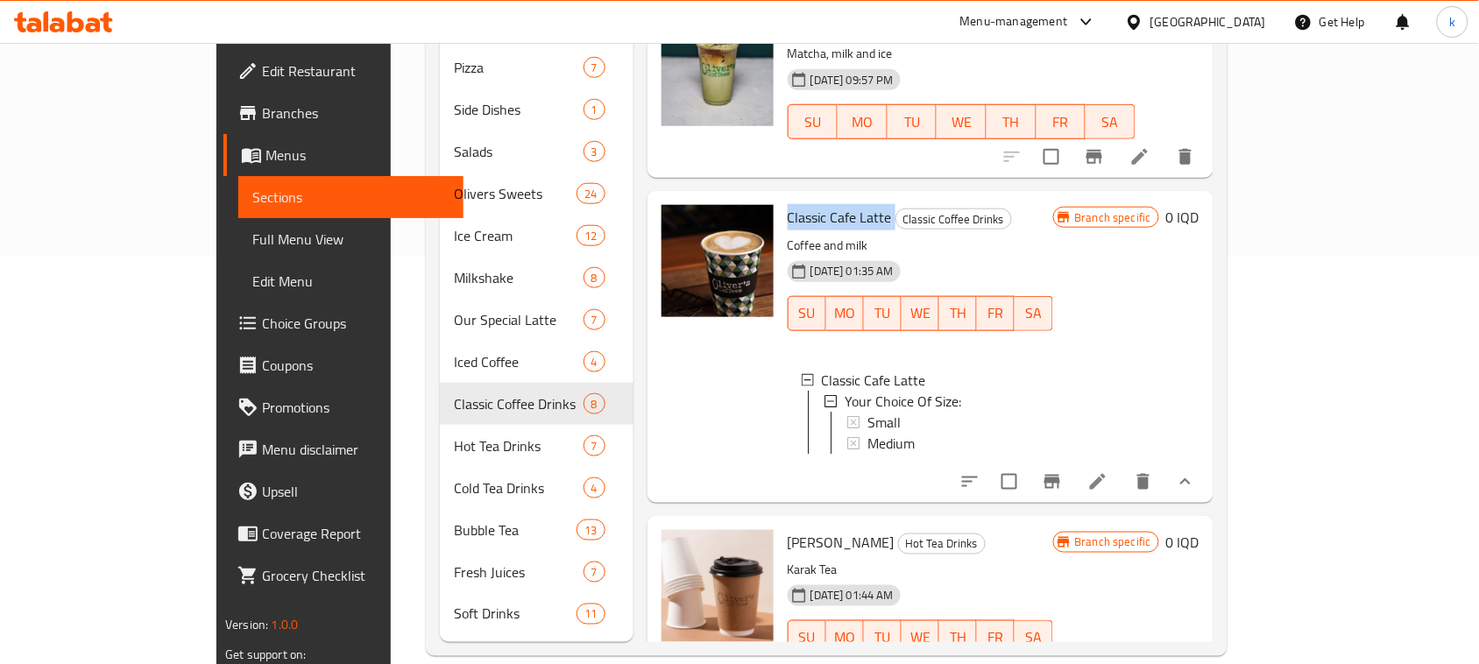
scroll to position [2, 0]
click at [867, 431] on span "Medium" at bounding box center [890, 441] width 47 height 21
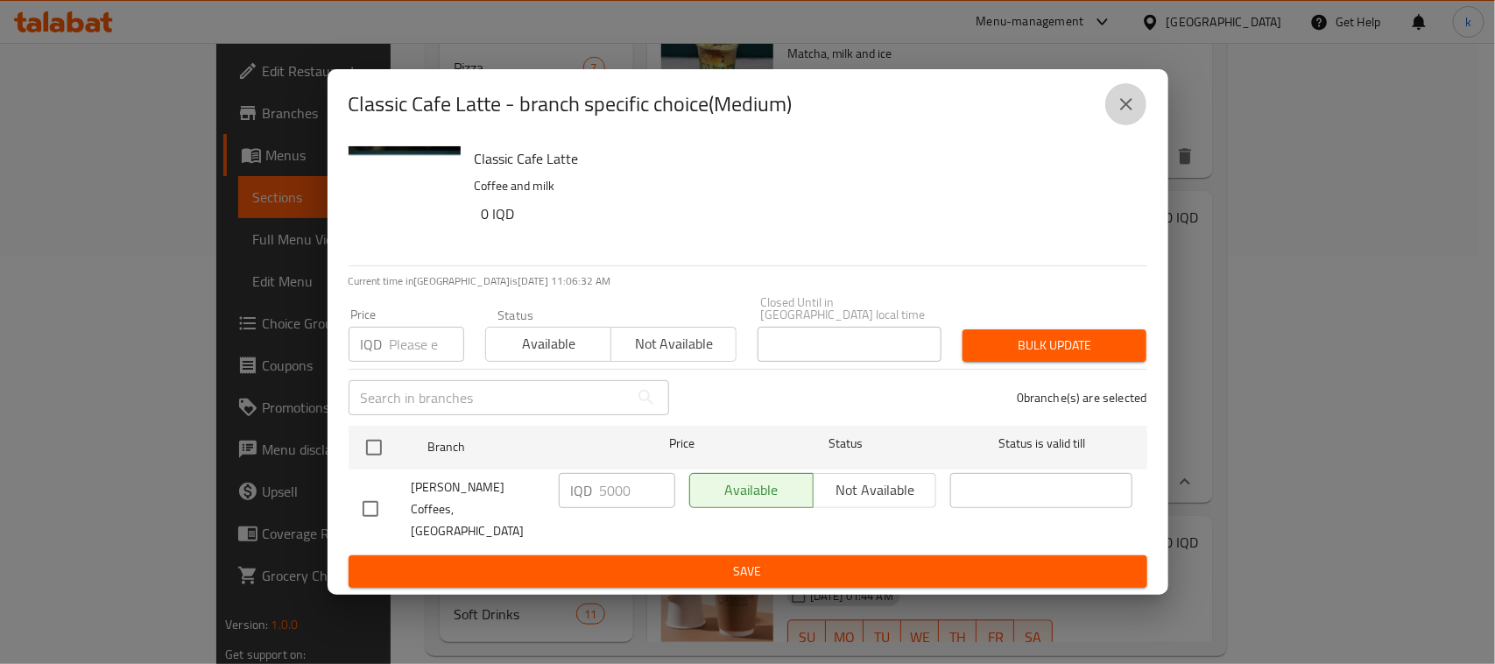
click at [1124, 110] on icon "close" at bounding box center [1127, 104] width 12 height 12
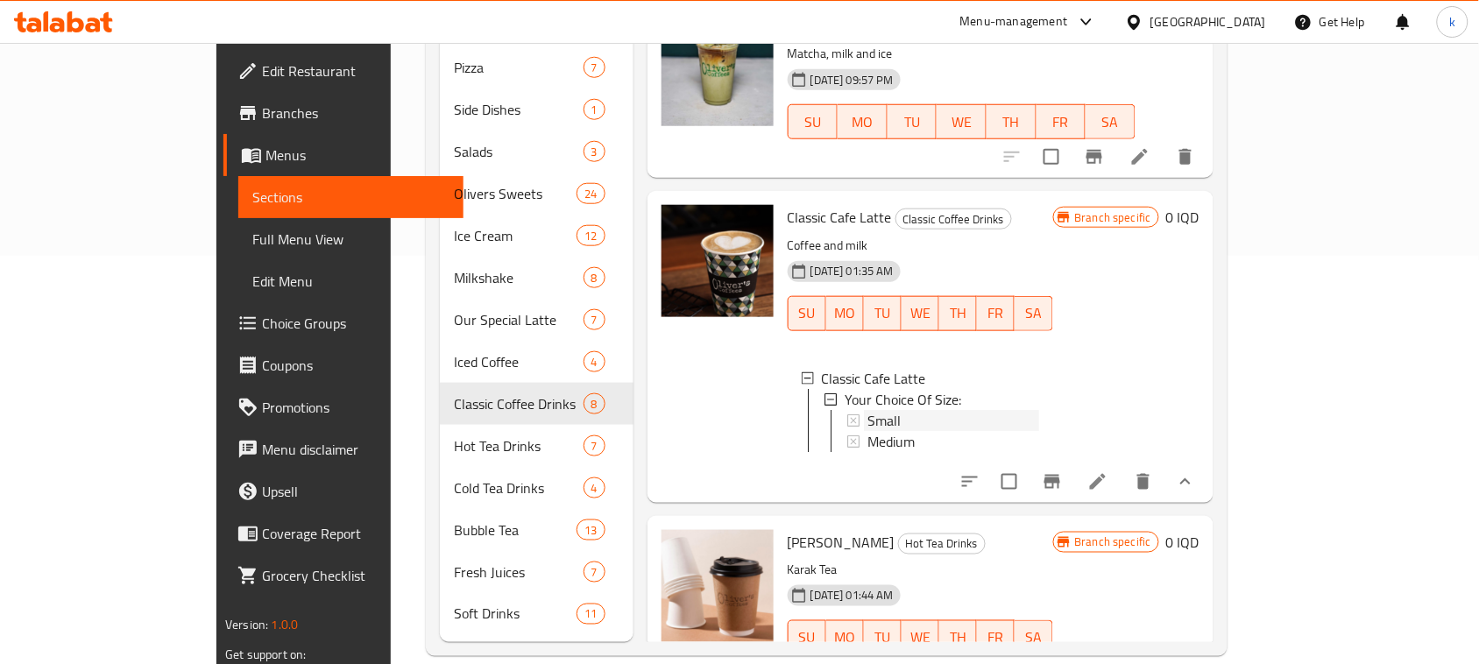
click at [867, 410] on div "Small" at bounding box center [953, 420] width 172 height 21
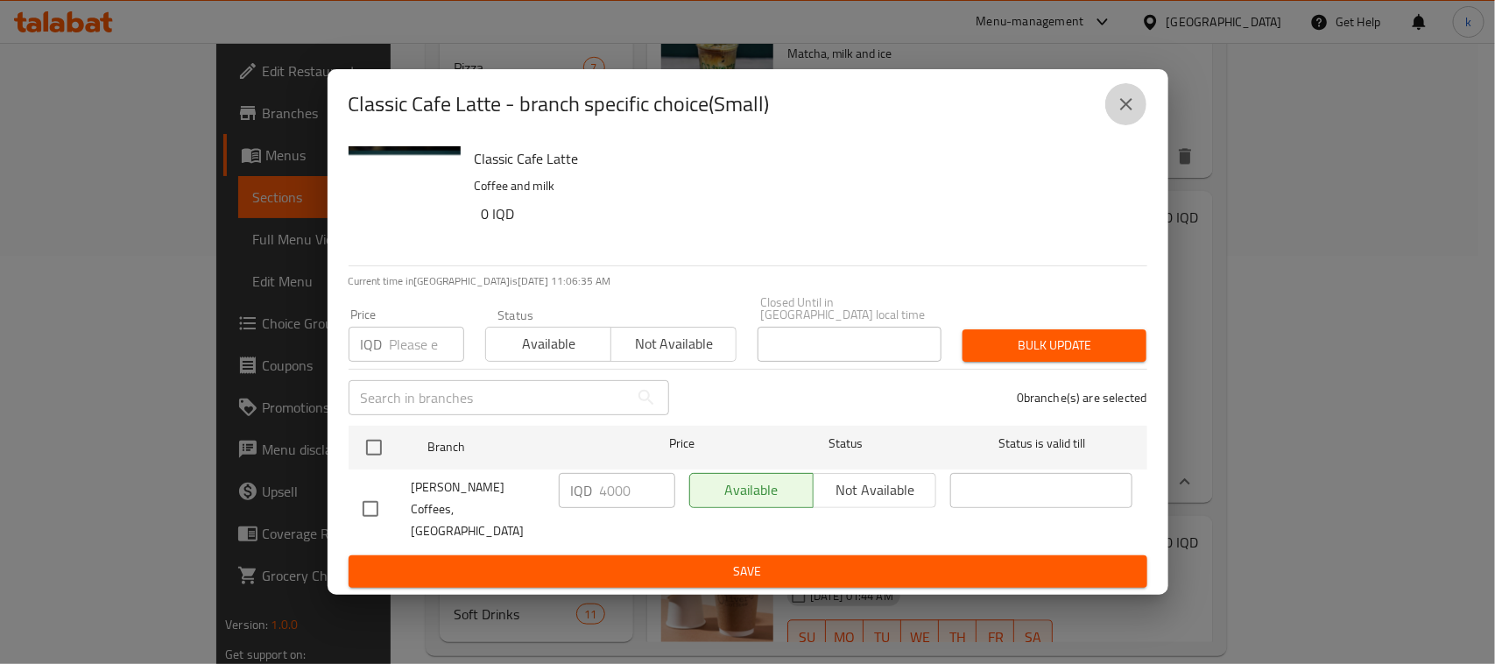
click at [1127, 115] on icon "close" at bounding box center [1126, 104] width 21 height 21
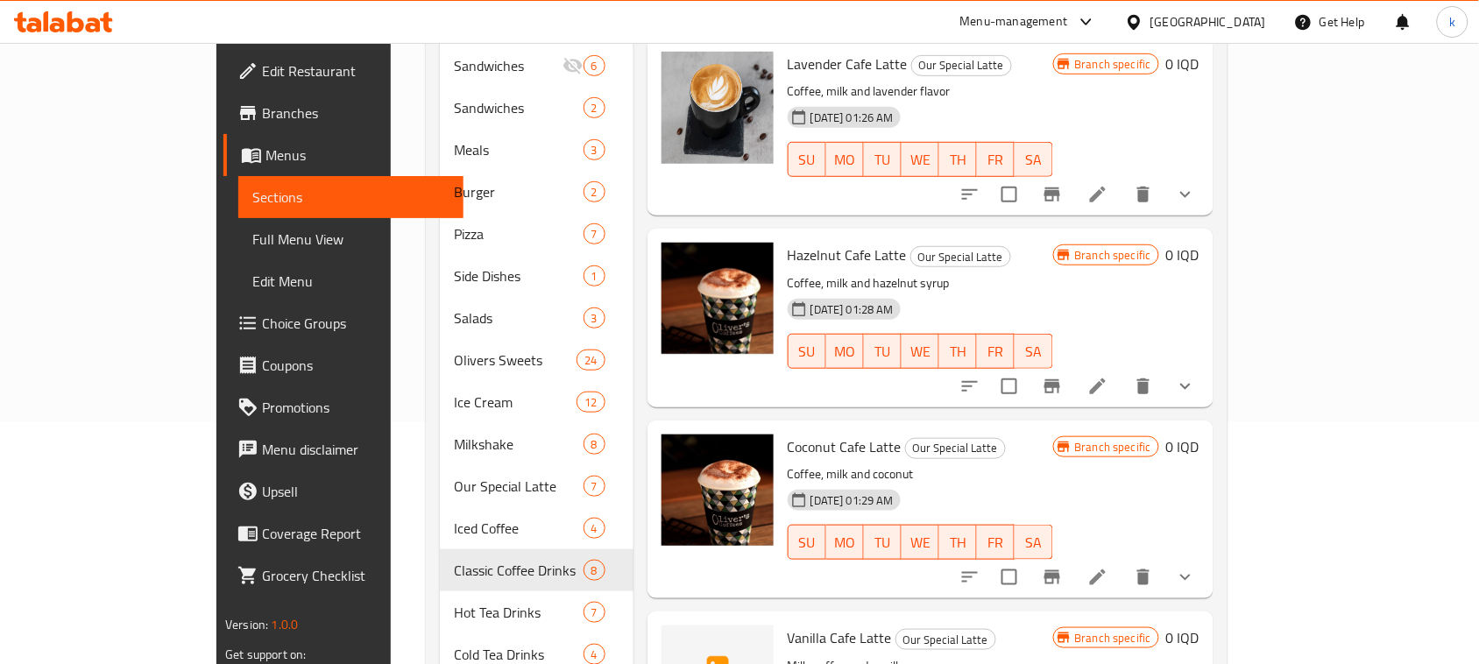
scroll to position [0, 0]
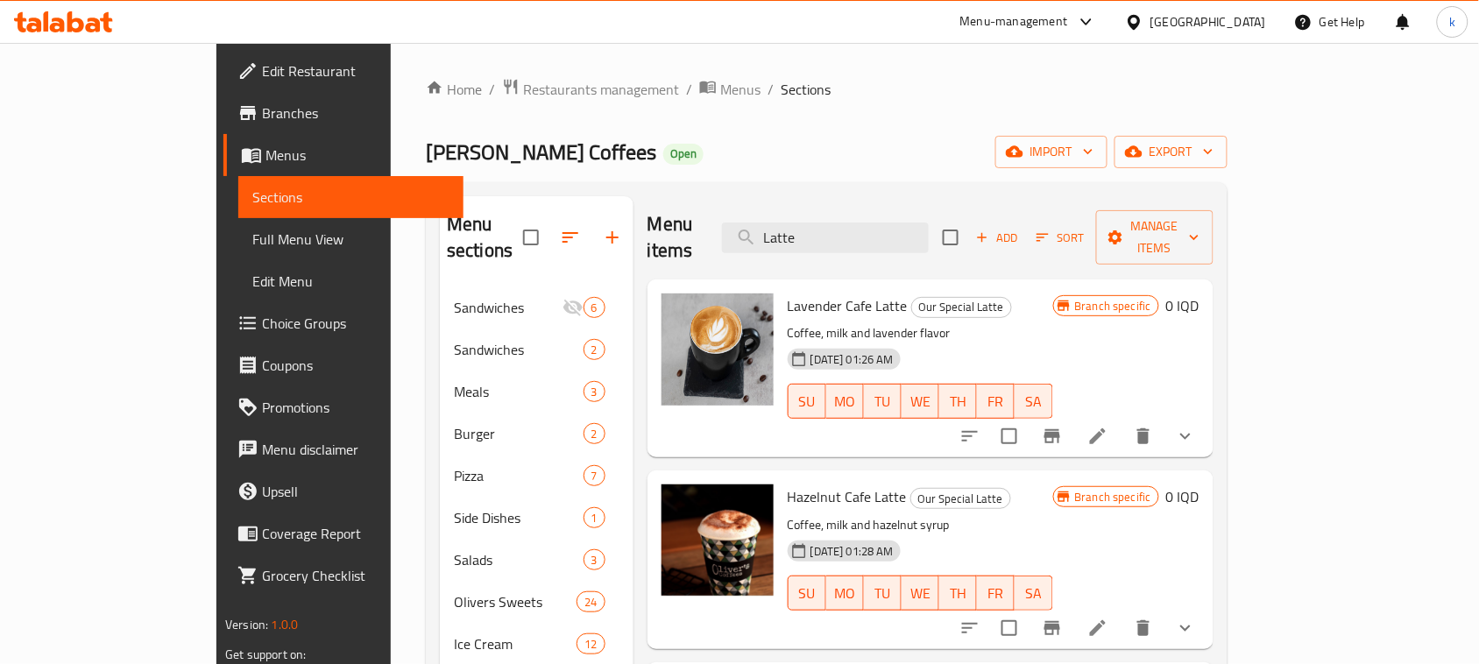
drag, startPoint x: 890, startPoint y: 223, endPoint x: 732, endPoint y: 244, distance: 159.8
click at [738, 243] on div "Menu items Latte Add Sort Manage items" at bounding box center [930, 237] width 566 height 83
paste input "Esepresso 4000"
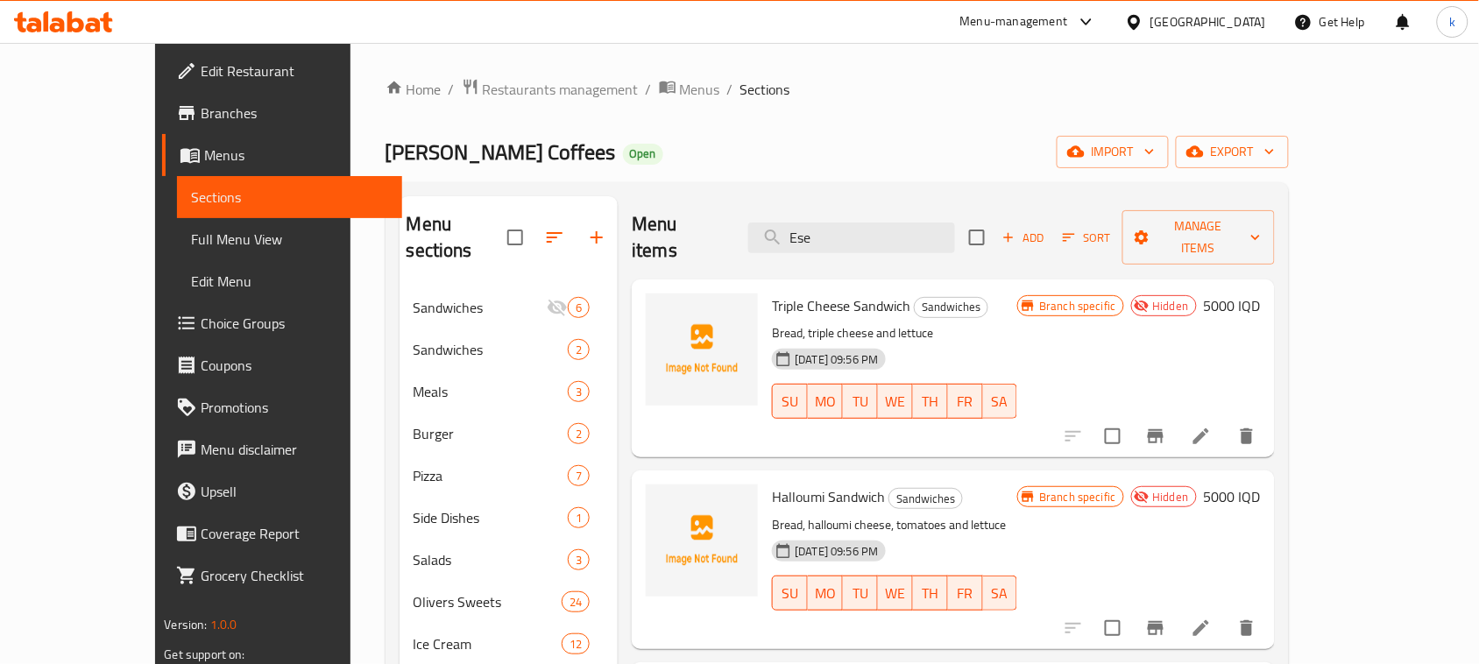
drag, startPoint x: 886, startPoint y: 230, endPoint x: 799, endPoint y: 250, distance: 89.0
click at [799, 250] on div "Menu items Ese Add Sort Manage items" at bounding box center [953, 237] width 642 height 83
paste input "presso"
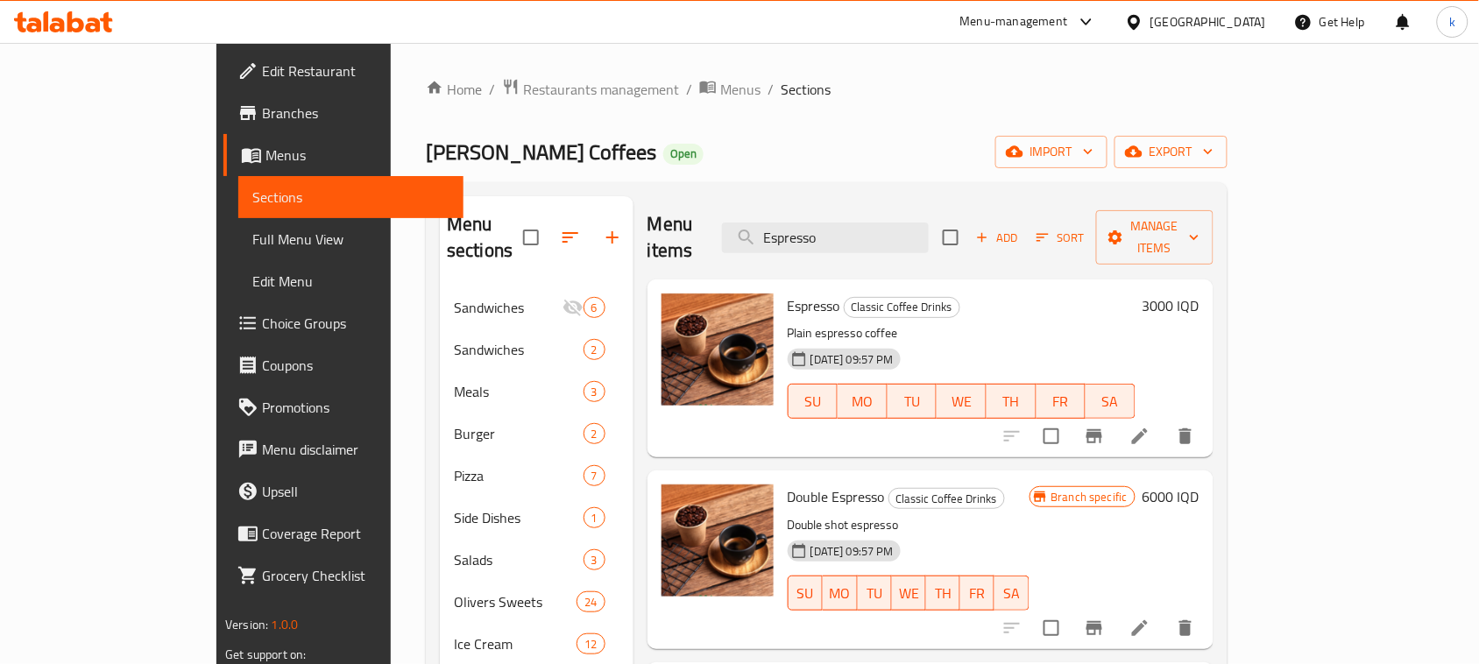
type input "Espresso"
click at [1199, 293] on h6 "3000 IQD" at bounding box center [1170, 305] width 57 height 25
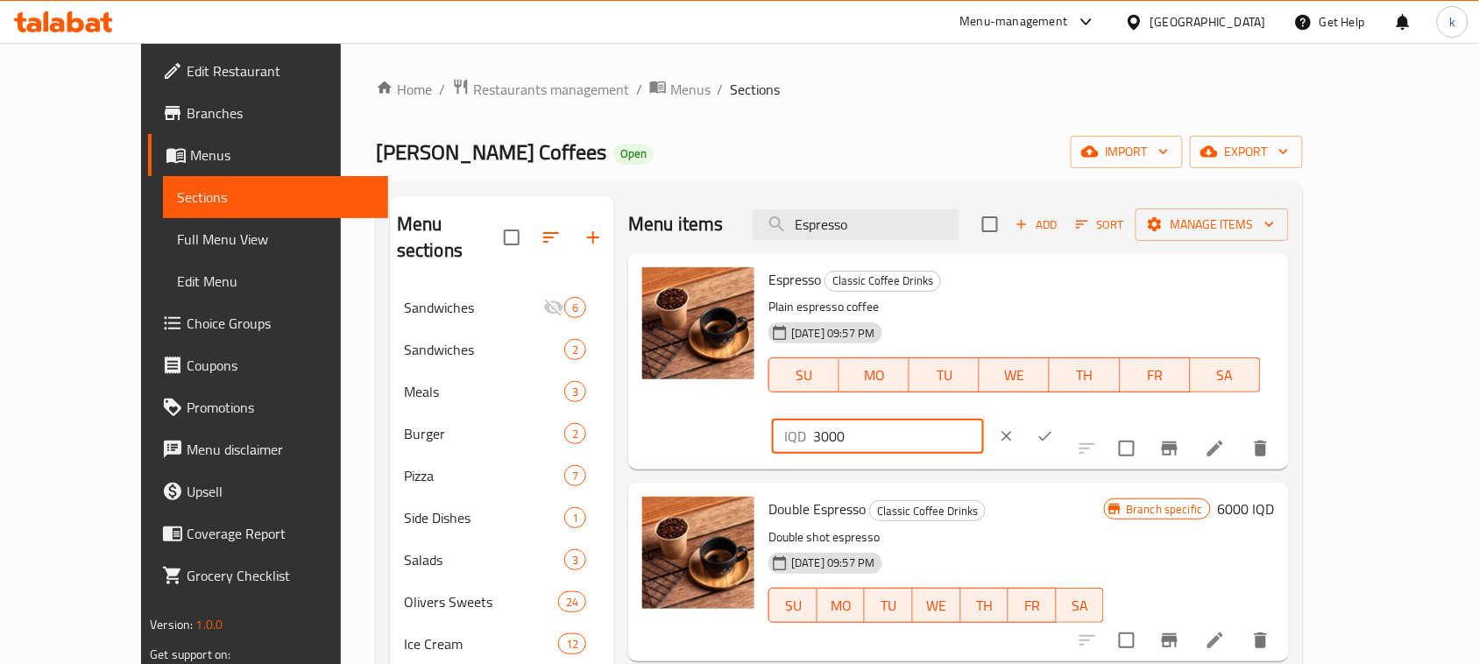
drag, startPoint x: 1238, startPoint y: 290, endPoint x: 1045, endPoint y: 311, distance: 193.9
click at [1045, 311] on div "Espresso Classic Coffee Drinks Plain espresso coffee 01-02-2024 09:57 PM SU MO …" at bounding box center [1021, 361] width 520 height 202
paste input "4"
type input "4000"
click at [1054, 428] on icon "ok" at bounding box center [1045, 437] width 18 height 18
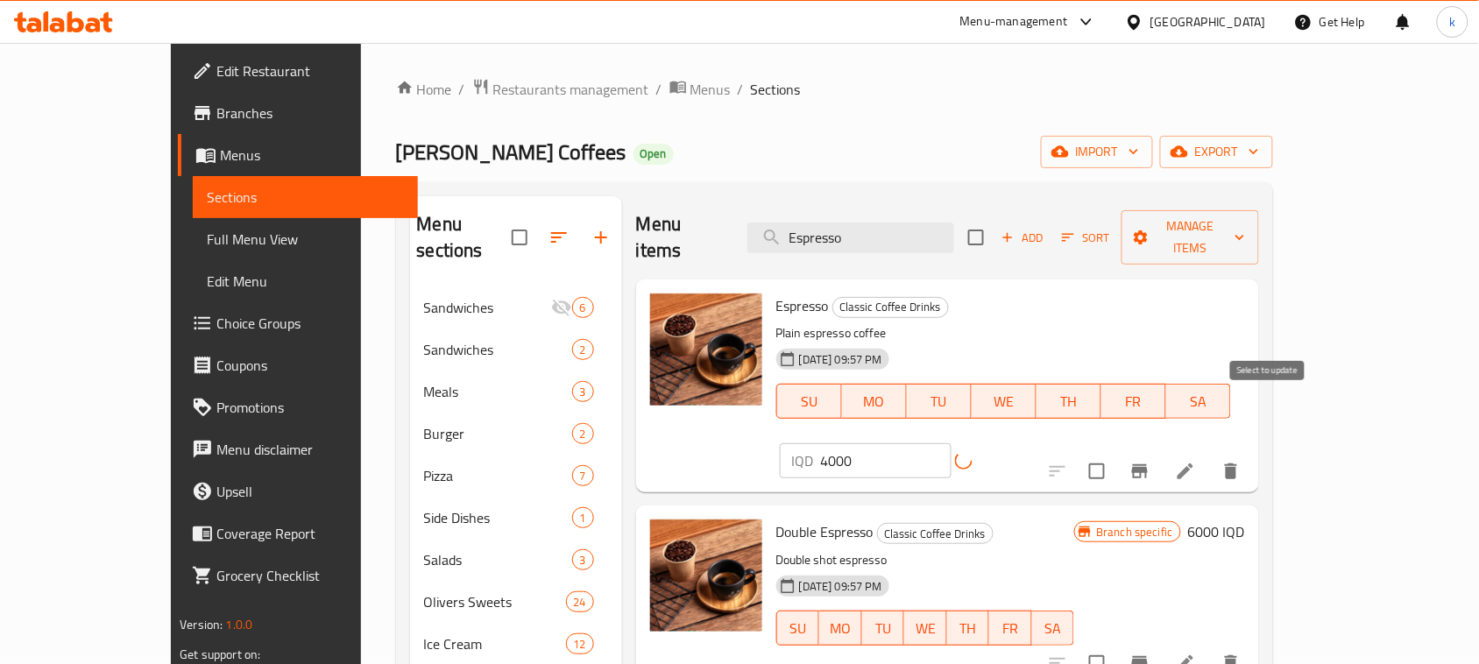
click at [1115, 453] on input "checkbox" at bounding box center [1096, 471] width 37 height 37
checkbox input "false"
click at [1148, 464] on icon "Branch-specific-item" at bounding box center [1140, 471] width 16 height 14
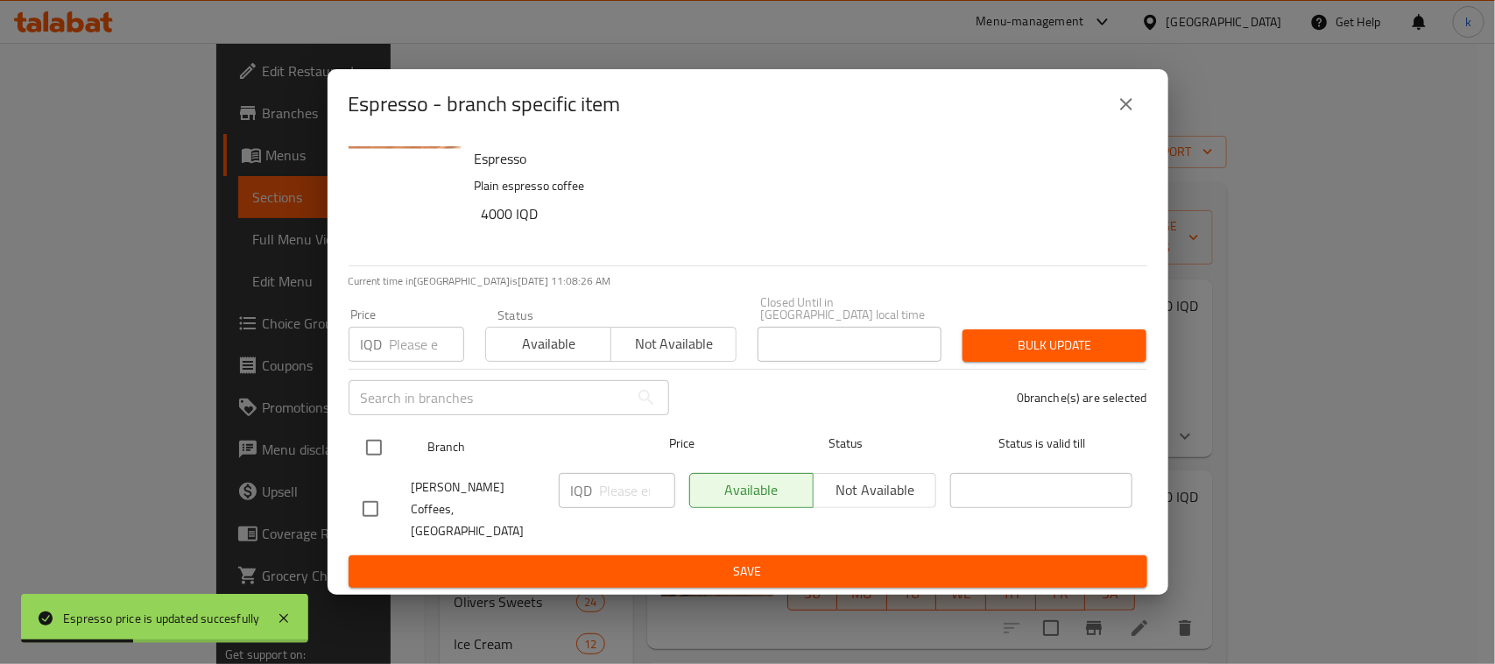
click at [373, 458] on input "checkbox" at bounding box center [374, 447] width 37 height 37
checkbox input "true"
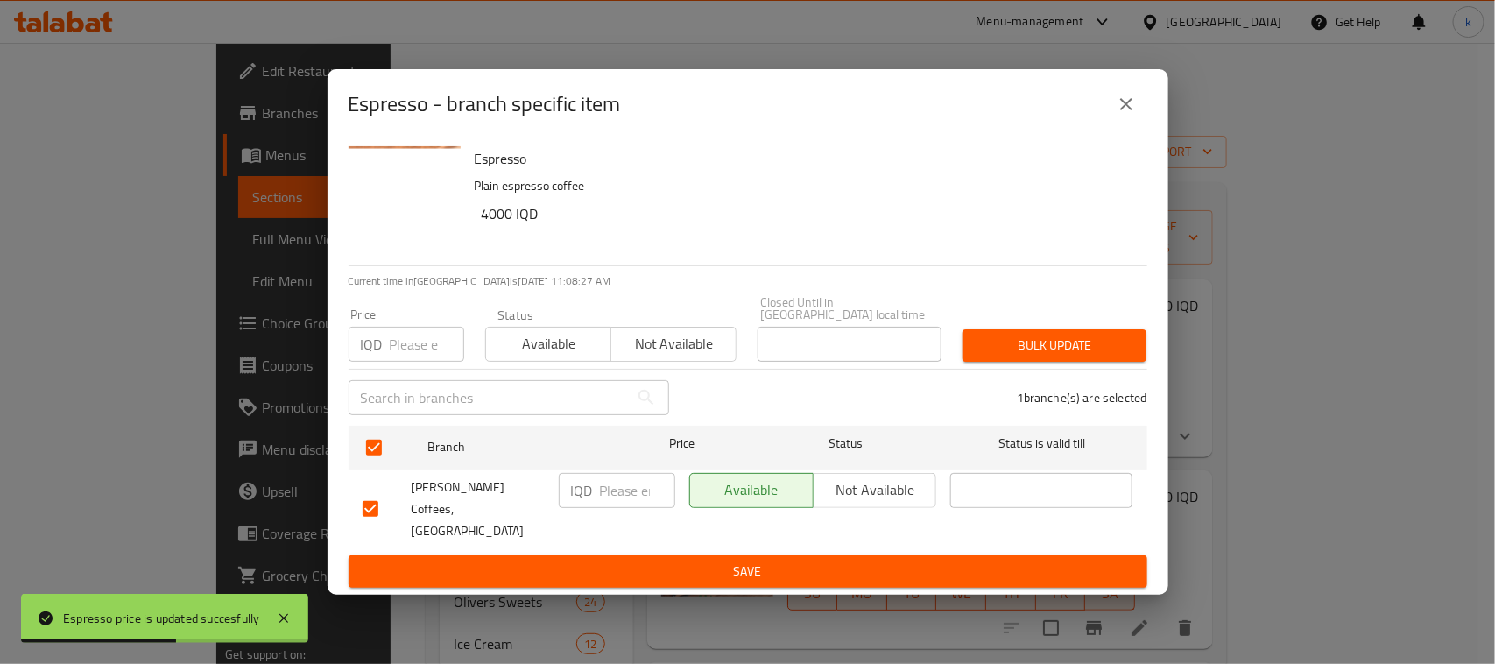
click at [623, 487] on input "number" at bounding box center [637, 490] width 75 height 35
paste input "4000"
type input "4000"
drag, startPoint x: 702, startPoint y: 552, endPoint x: 739, endPoint y: 553, distance: 36.8
click at [702, 561] on span "Save" at bounding box center [748, 572] width 771 height 22
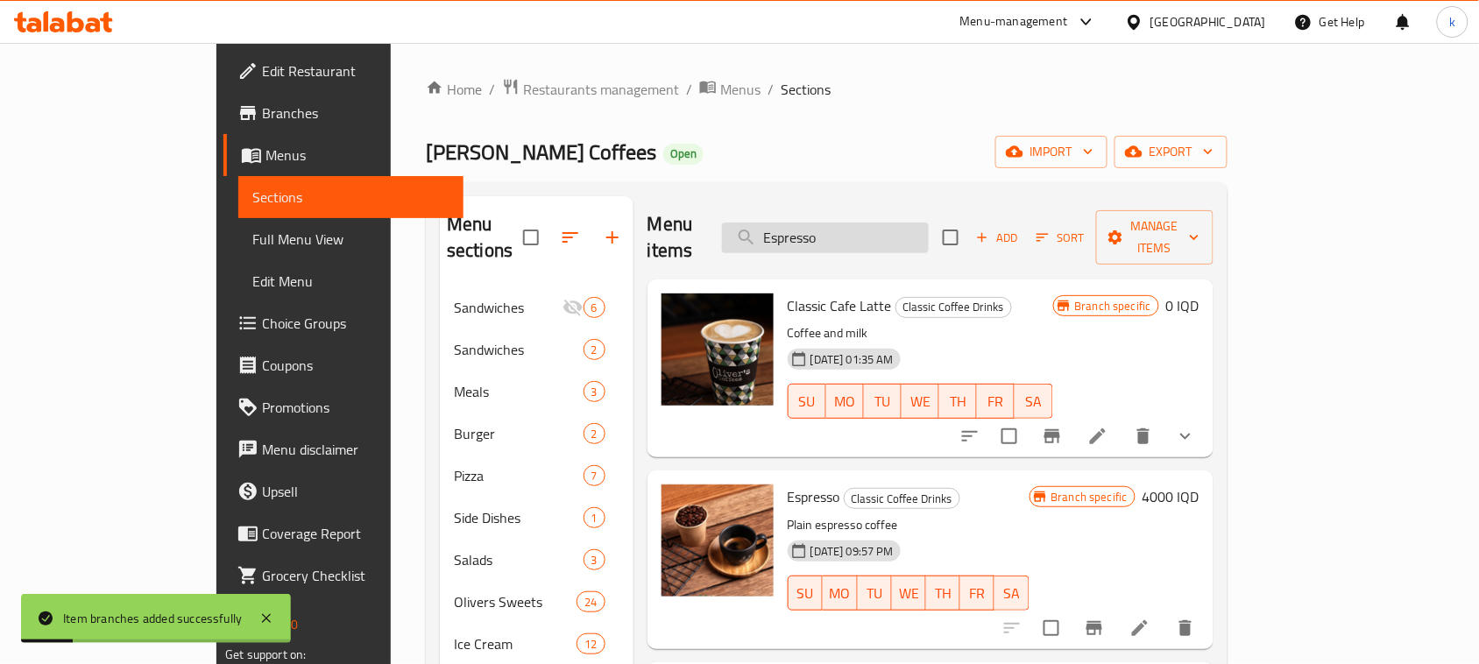
click at [907, 223] on input "Espresso" at bounding box center [825, 238] width 207 height 31
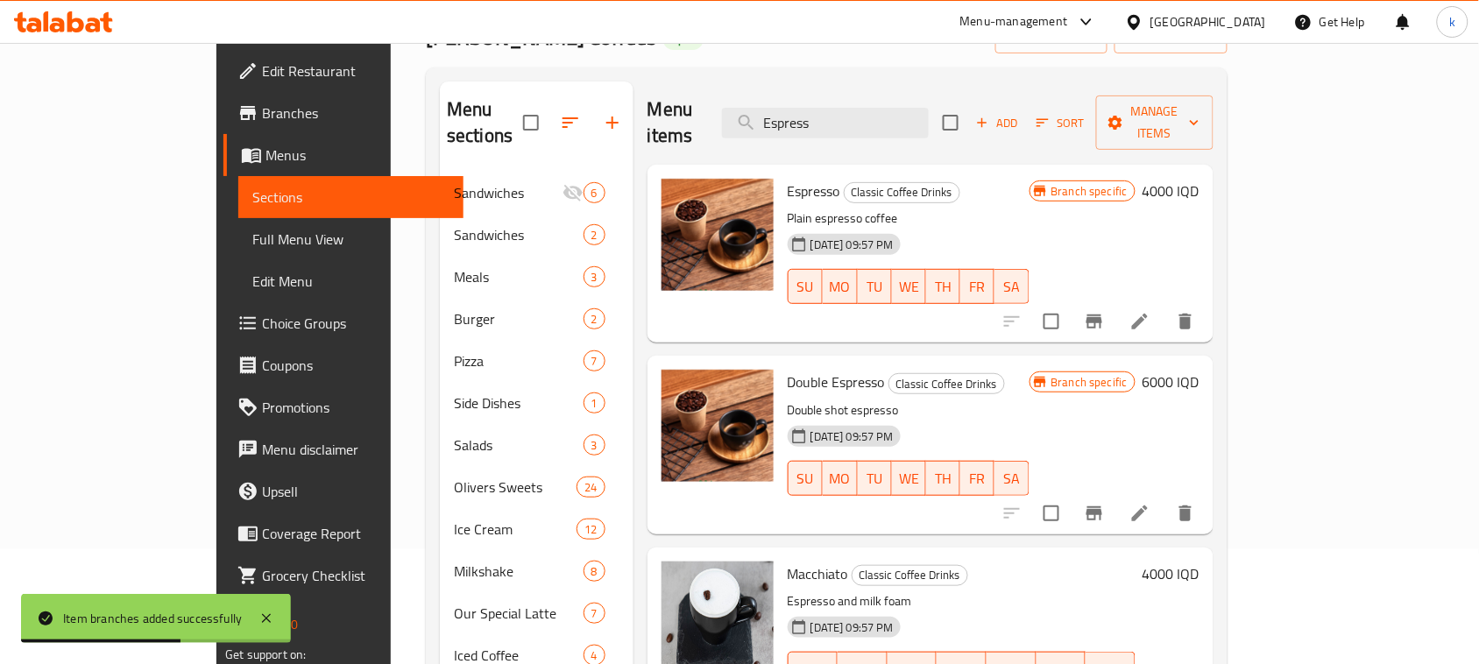
scroll to position [110, 0]
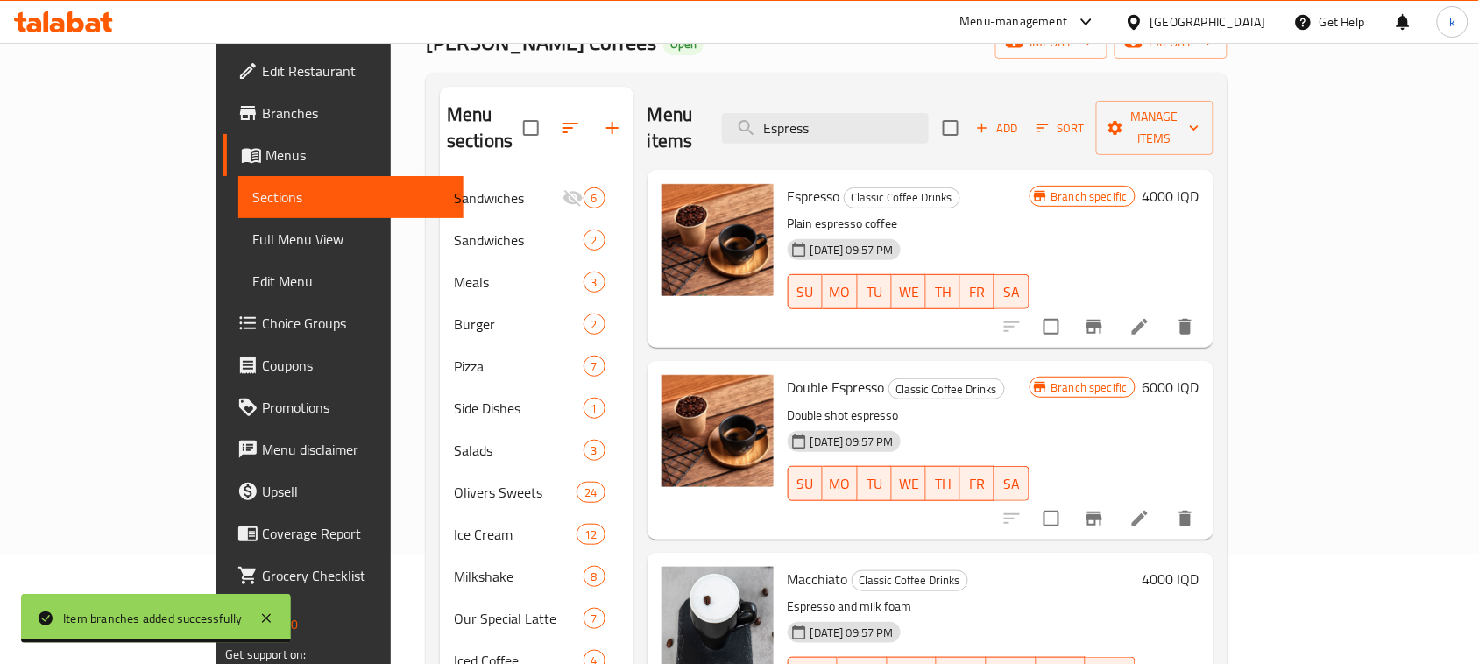
drag, startPoint x: 899, startPoint y: 127, endPoint x: 738, endPoint y: 137, distance: 161.5
click at [738, 137] on div "Menu items Espress Add Sort Manage items" at bounding box center [930, 128] width 566 height 83
paste input "Matcha Latte"
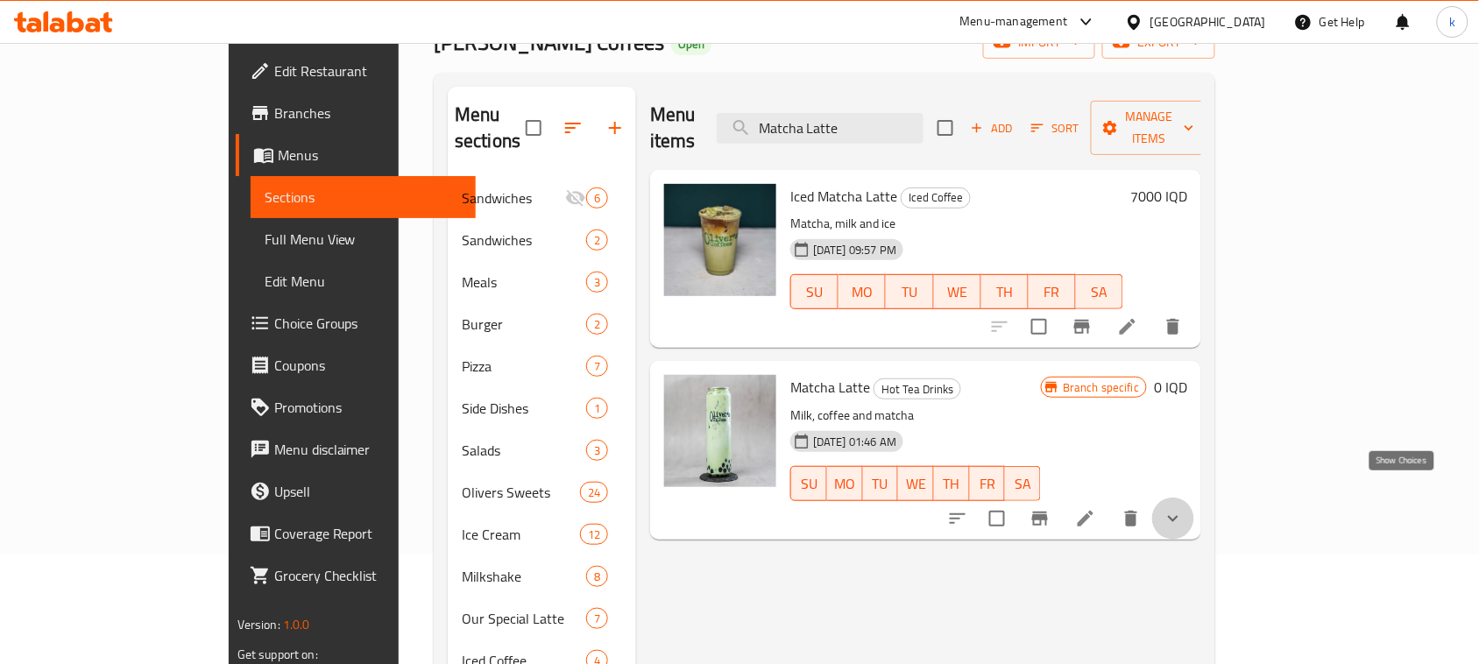
click at [1178, 515] on icon "show more" at bounding box center [1173, 518] width 11 height 6
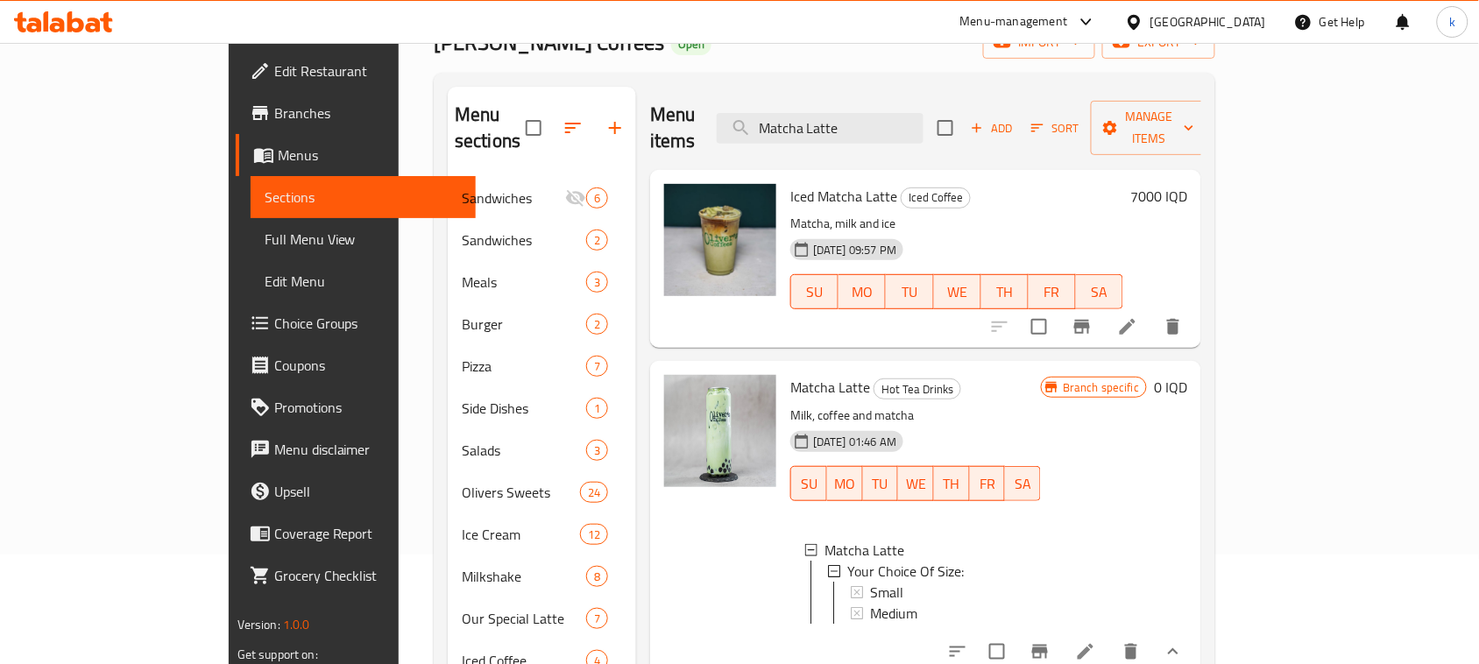
click at [790, 374] on span "Matcha Latte" at bounding box center [830, 387] width 80 height 26
copy h6 "Matcha Latte"
click at [870, 603] on span "Medium" at bounding box center [893, 613] width 47 height 21
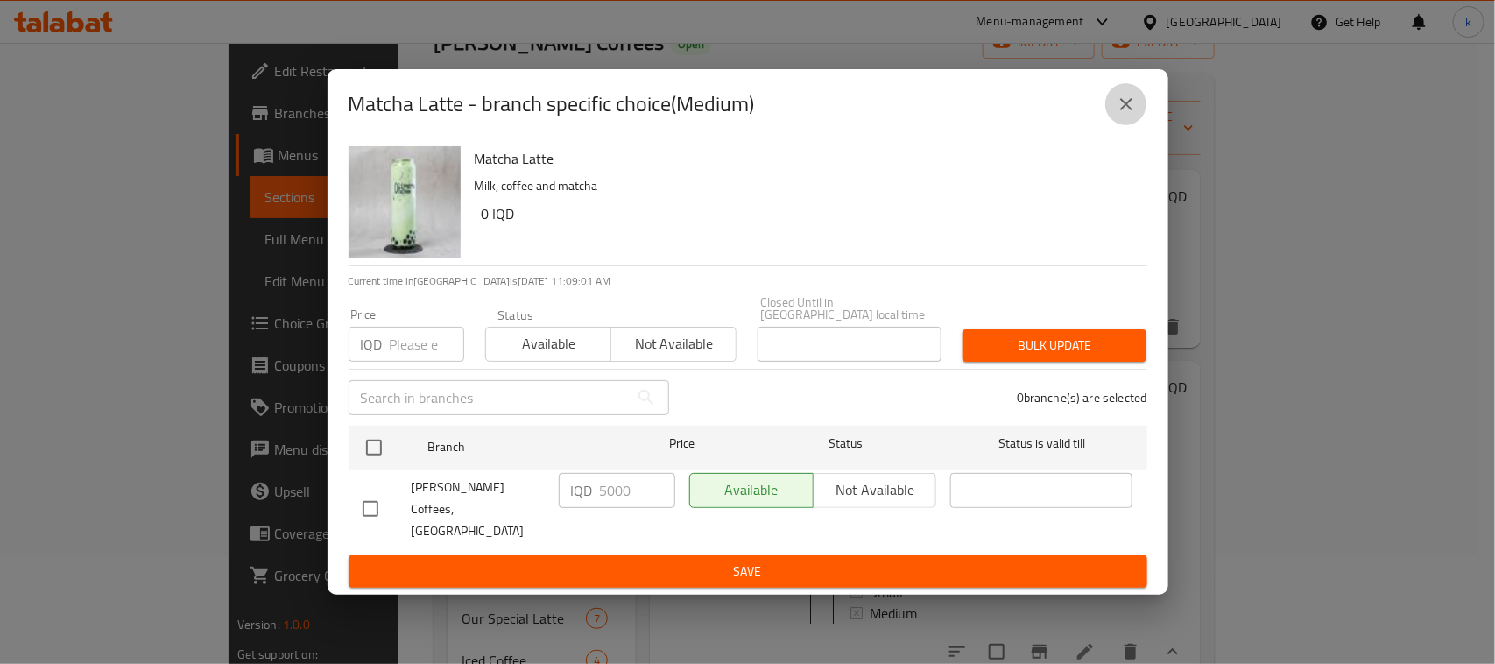
click at [1113, 110] on button "close" at bounding box center [1127, 104] width 42 height 42
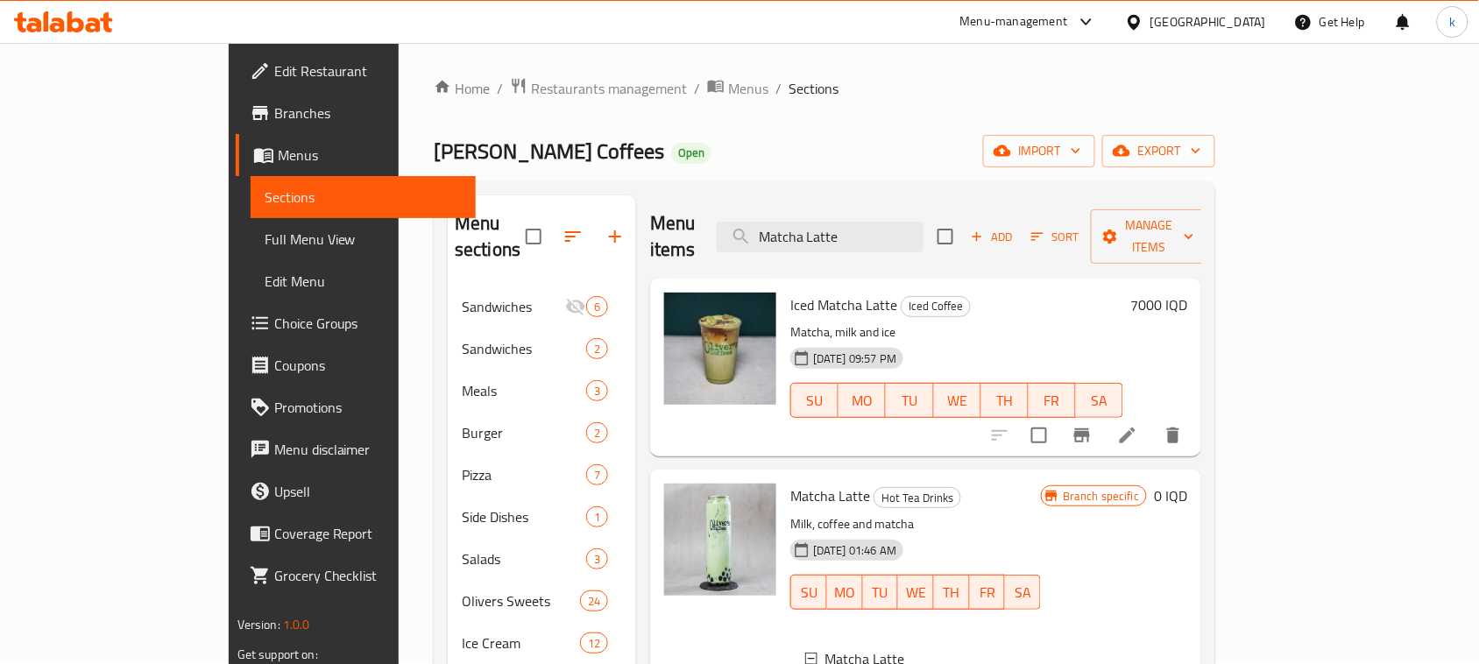
scroll to position [0, 0]
paste input "Hazelnut café l"
drag, startPoint x: 921, startPoint y: 224, endPoint x: 821, endPoint y: 233, distance: 100.3
click at [821, 233] on input "Hazelnut café latte" at bounding box center [820, 238] width 207 height 31
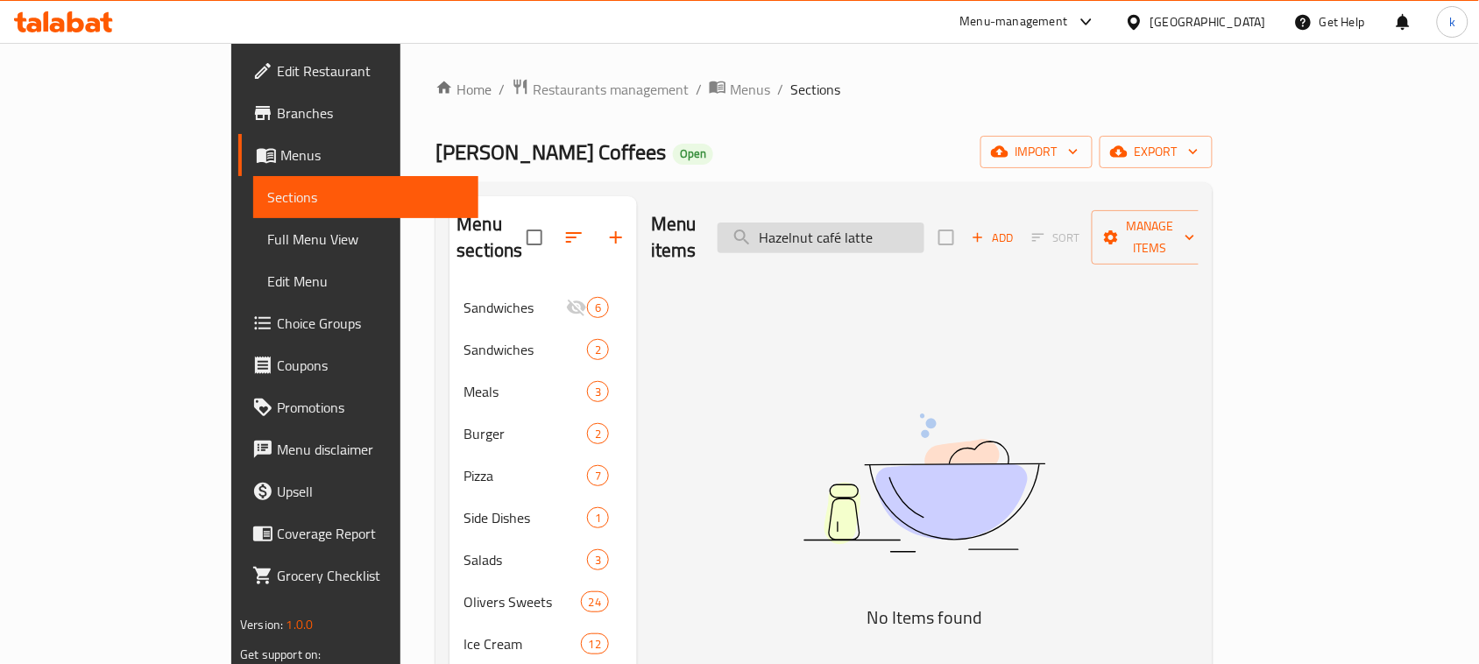
click at [924, 228] on input "Hazelnut café latte" at bounding box center [821, 238] width 207 height 31
click at [924, 229] on input "Hazelnut café latte" at bounding box center [821, 238] width 207 height 31
click at [917, 228] on input "Hazelnut café" at bounding box center [821, 238] width 207 height 31
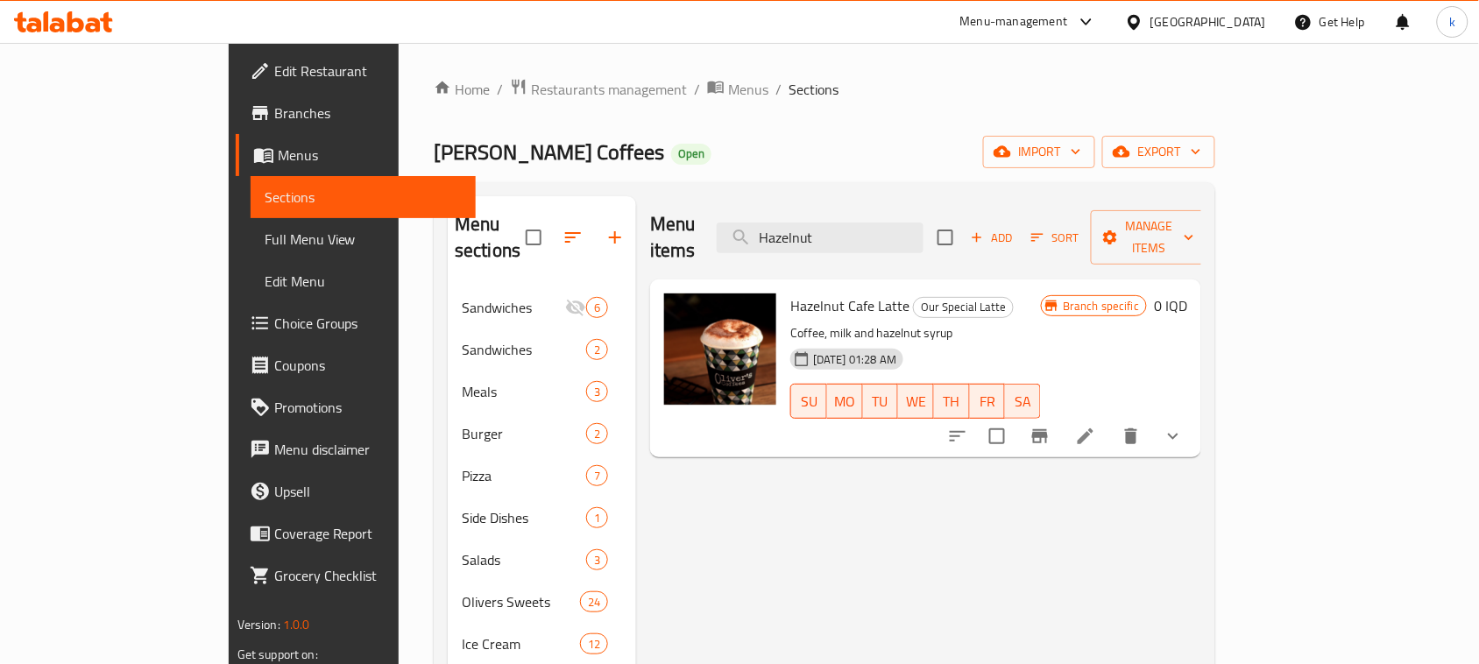
type input "Hazelnut"
click at [1178, 434] on icon "show more" at bounding box center [1173, 437] width 11 height 6
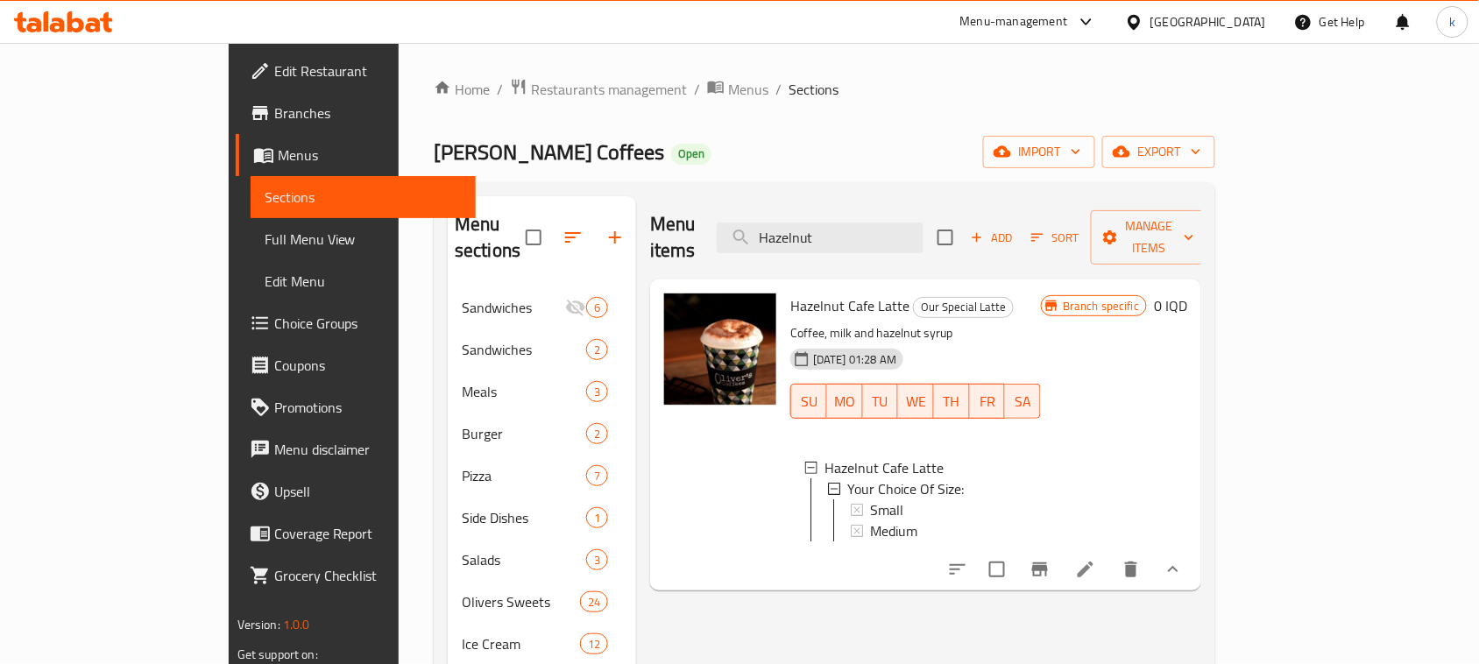
click at [246, 46] on ul "Edit Restaurant Branches Menus Sections Full Menu View Edit Menu Choice Groups …" at bounding box center [346, 323] width 260 height 561
click at [265, 243] on span "Full Menu View" at bounding box center [363, 239] width 197 height 21
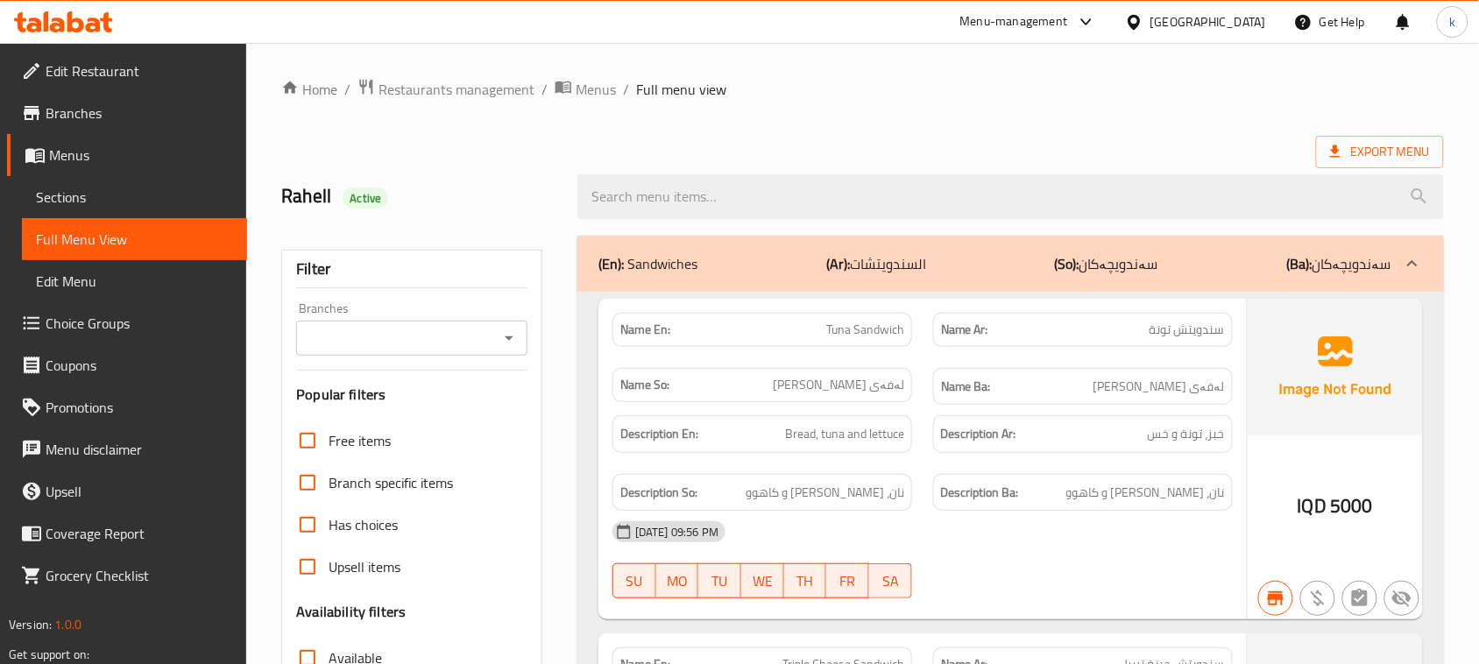
click at [506, 328] on icon "Open" at bounding box center [508, 338] width 21 height 21
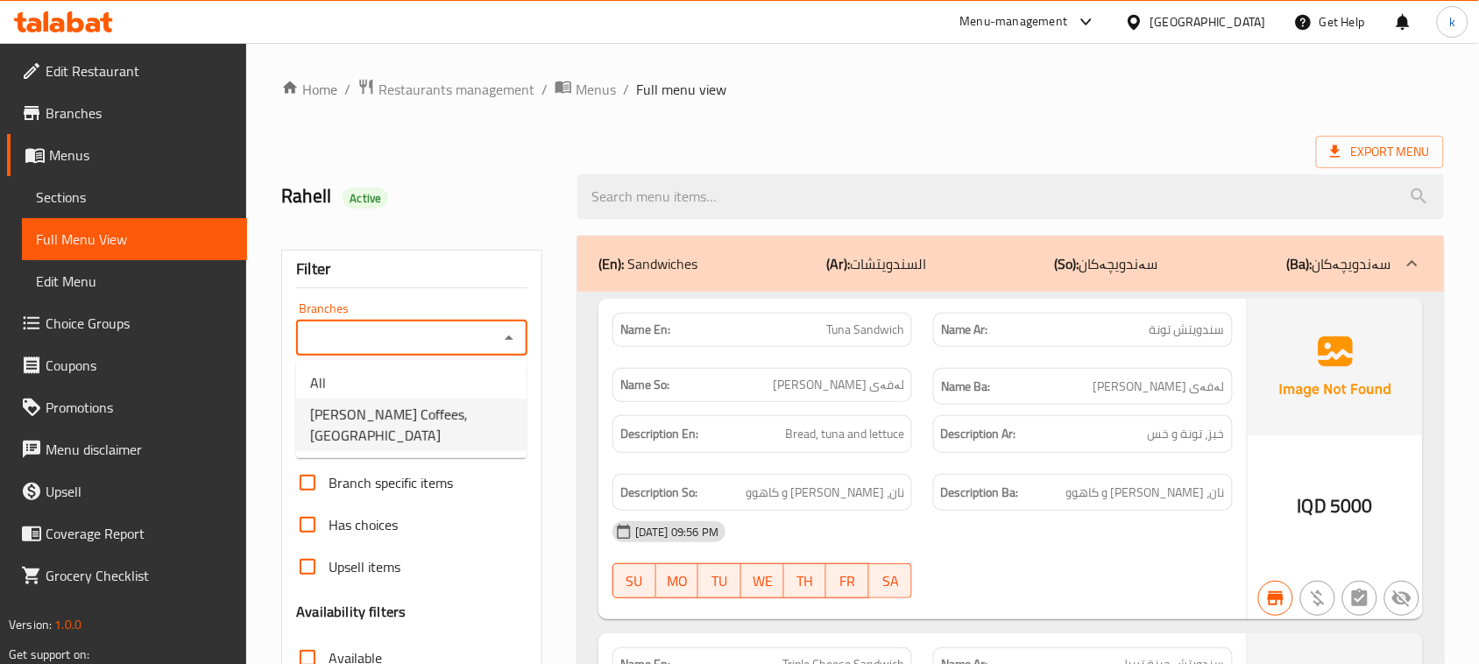
click at [438, 421] on span "Oliver’s Coffees, Ganjan City" at bounding box center [411, 425] width 202 height 42
type input "Oliver’s Coffees, Ganjan City"
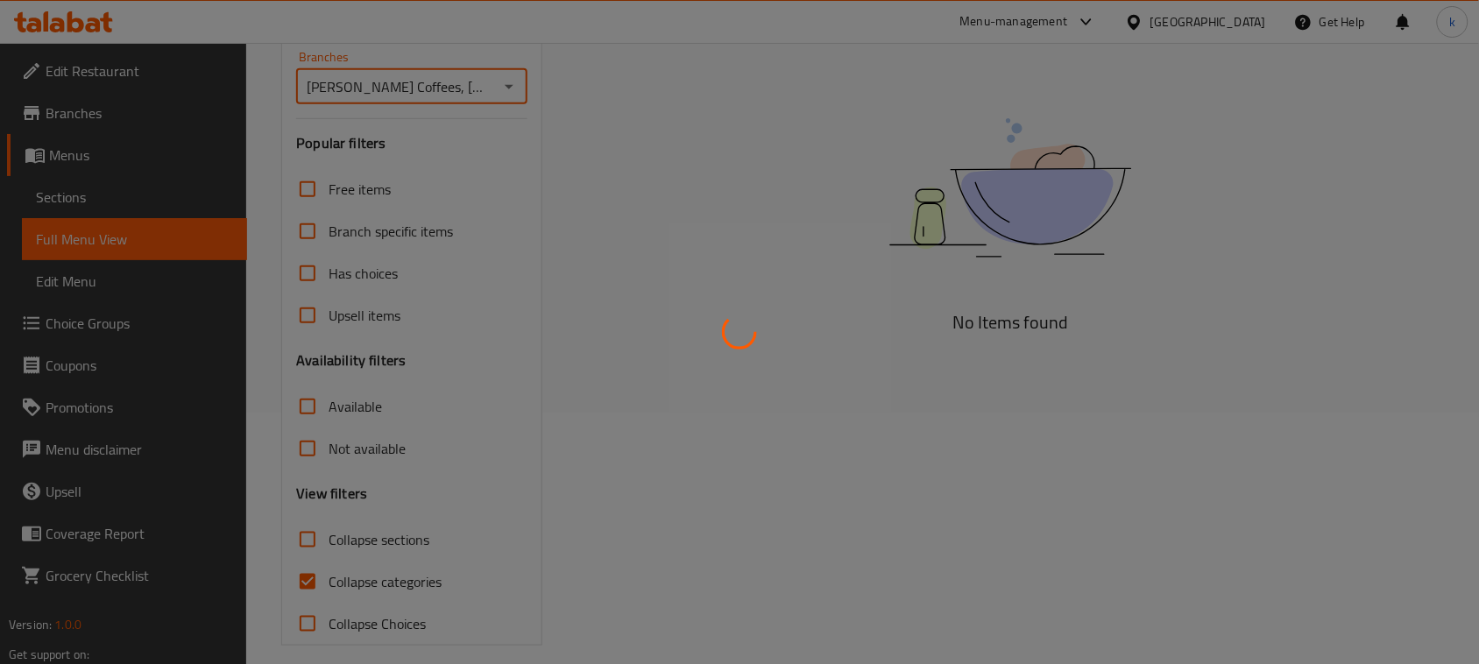
scroll to position [268, 0]
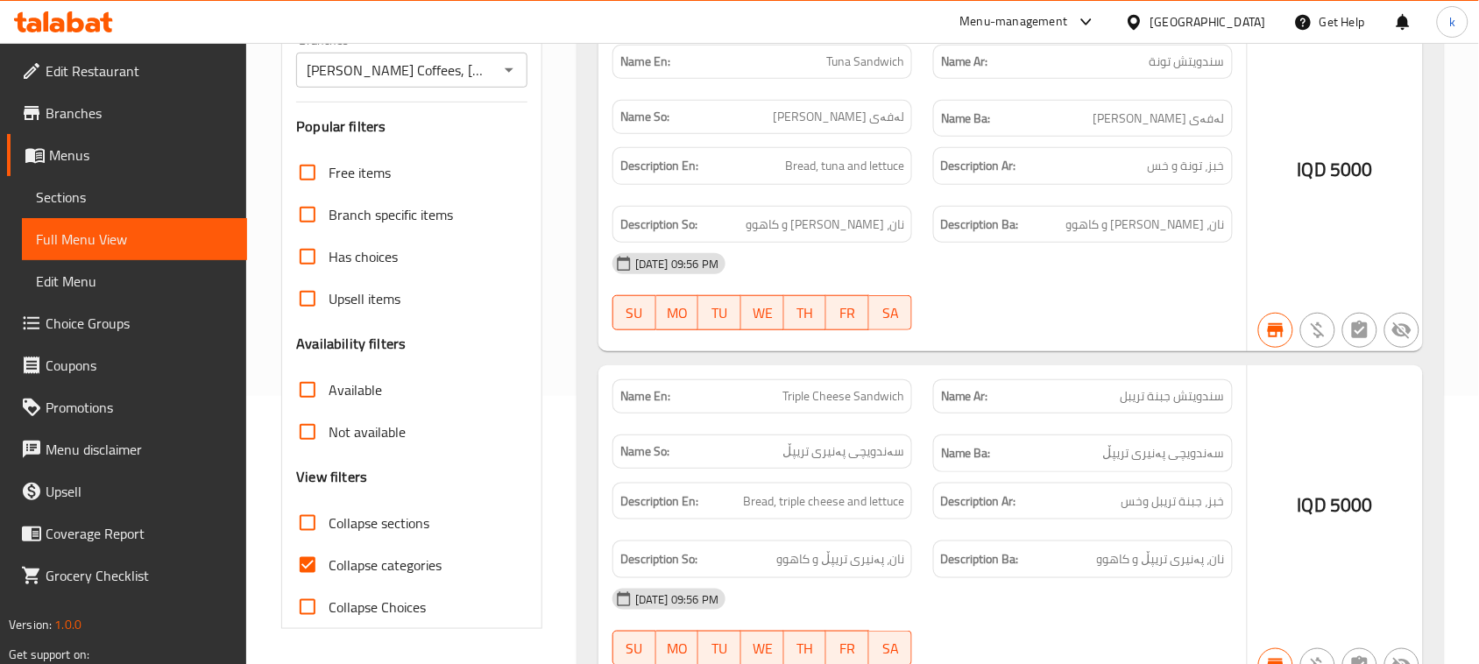
click at [312, 567] on div at bounding box center [739, 332] width 1479 height 664
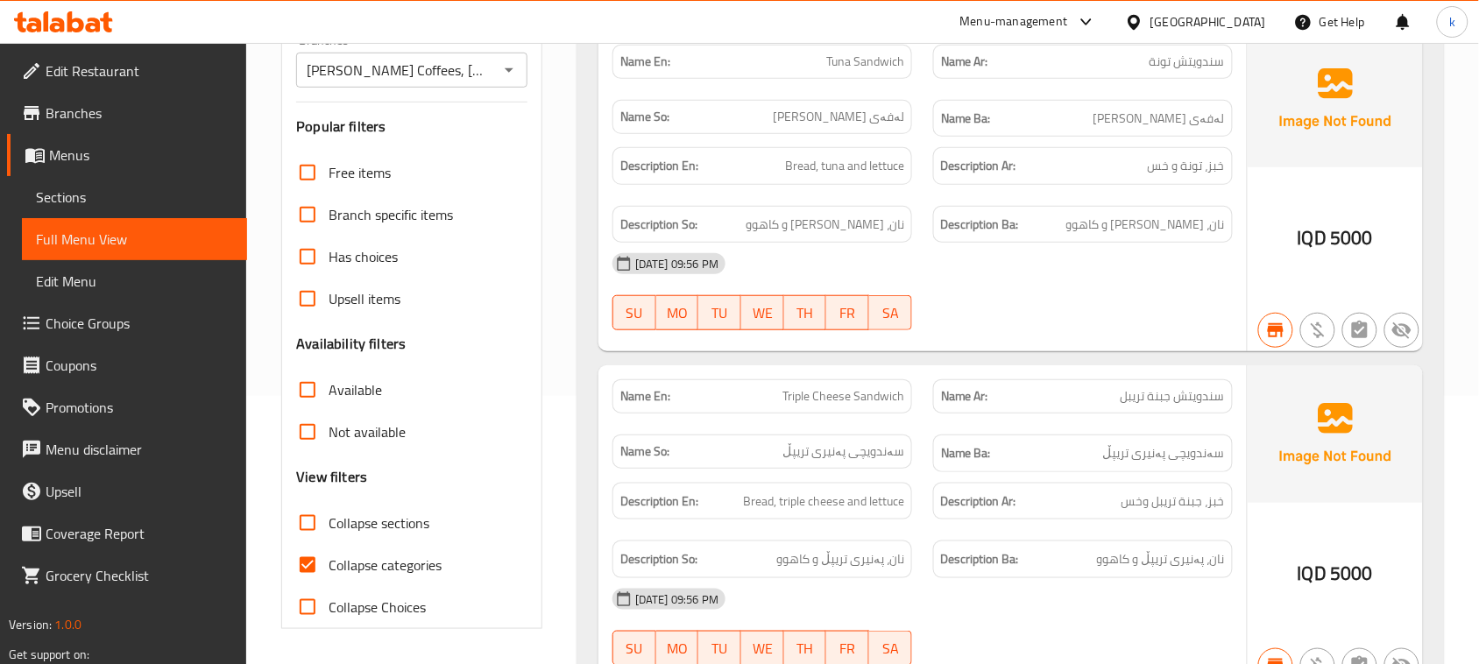
click at [313, 566] on input "Collapse categories" at bounding box center [307, 565] width 42 height 42
checkbox input "false"
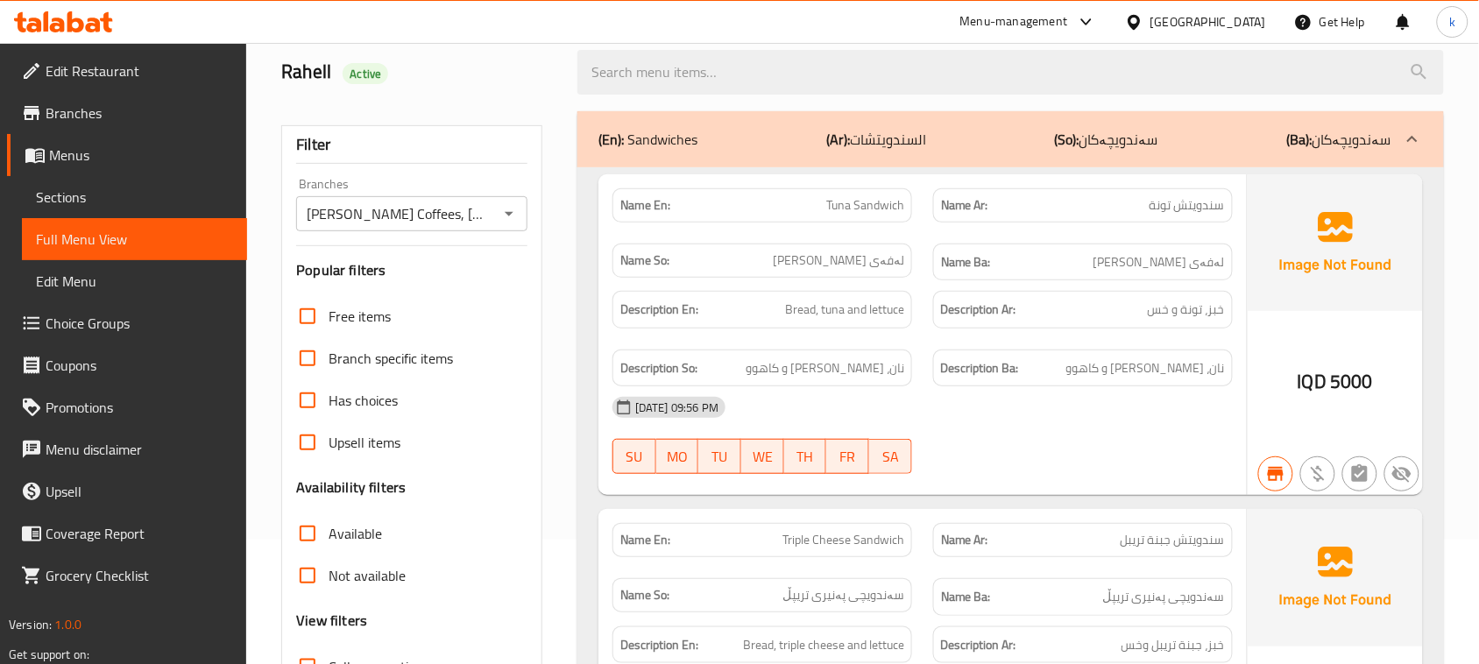
scroll to position [0, 0]
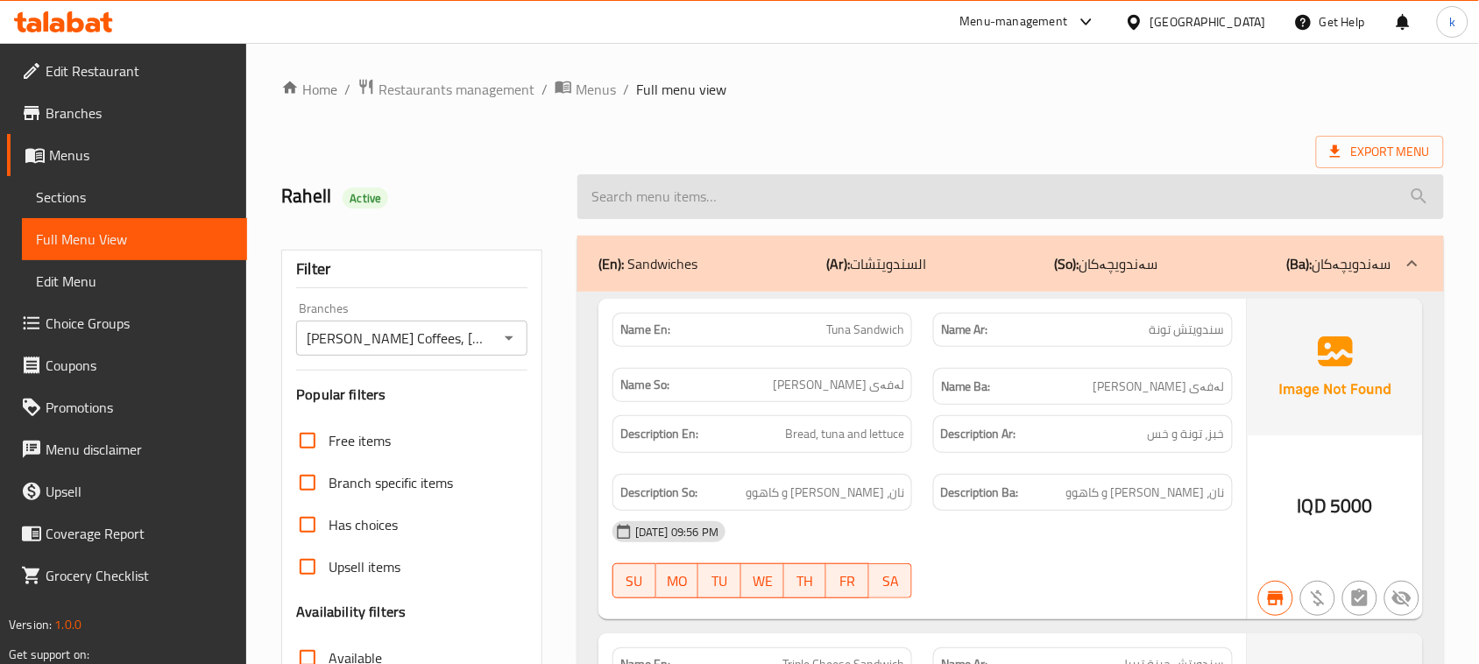
click at [671, 194] on input "search" at bounding box center [1010, 196] width 866 height 45
paste input "Classic Burger"
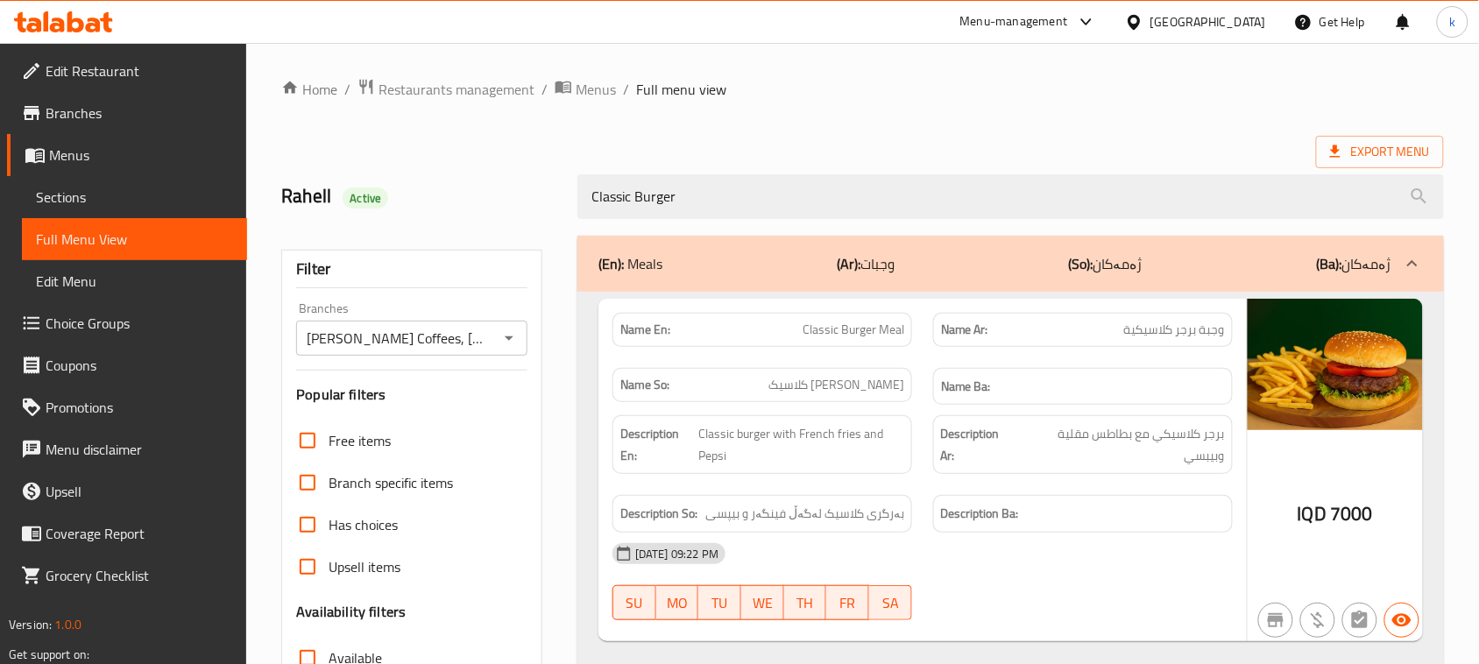
drag, startPoint x: 698, startPoint y: 198, endPoint x: 509, endPoint y: 208, distance: 189.5
click at [510, 208] on div "Rahell Active Classic Burger" at bounding box center [863, 197] width 1184 height 78
paste input "heese"
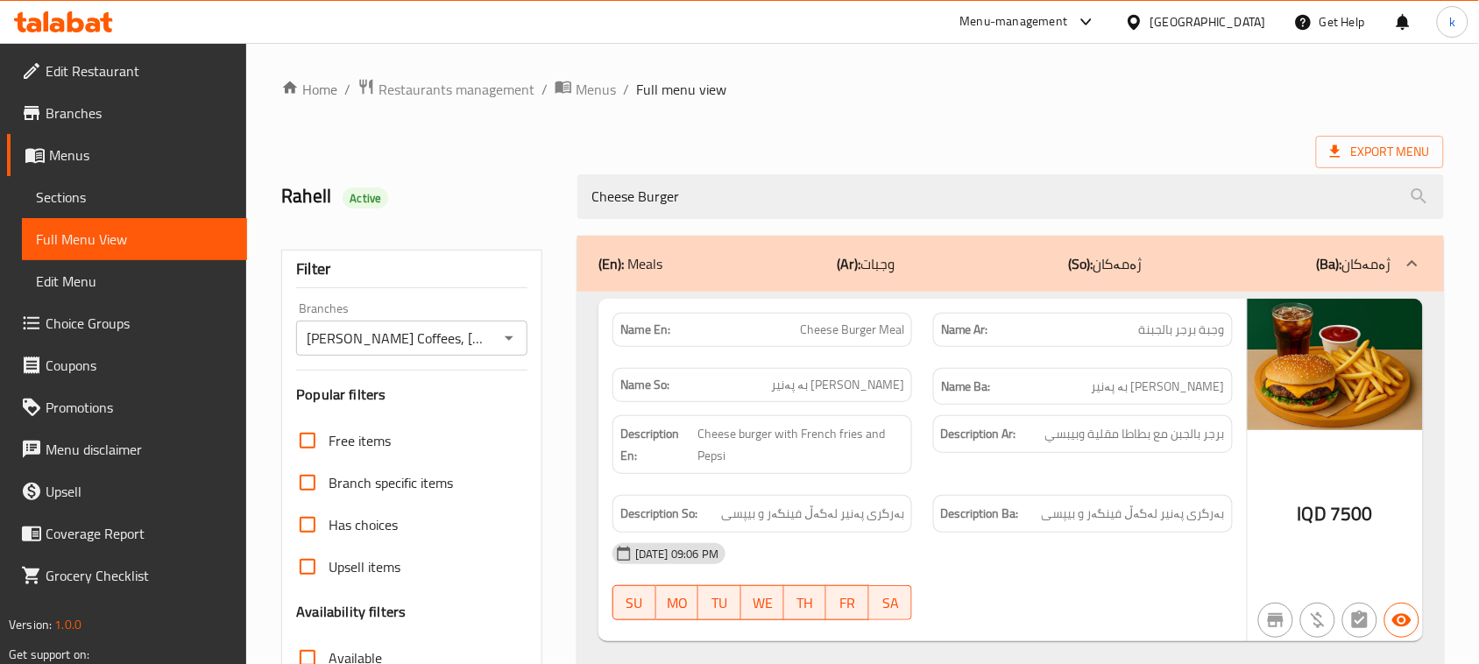
drag, startPoint x: 644, startPoint y: 226, endPoint x: 379, endPoint y: 273, distance: 268.8
click at [386, 273] on div "Home / Restaurants management / Menus / Full menu view Export Menu Rahell Activ…" at bounding box center [862, 593] width 1163 height 1031
paste input "rispy Chicken Sandwich"
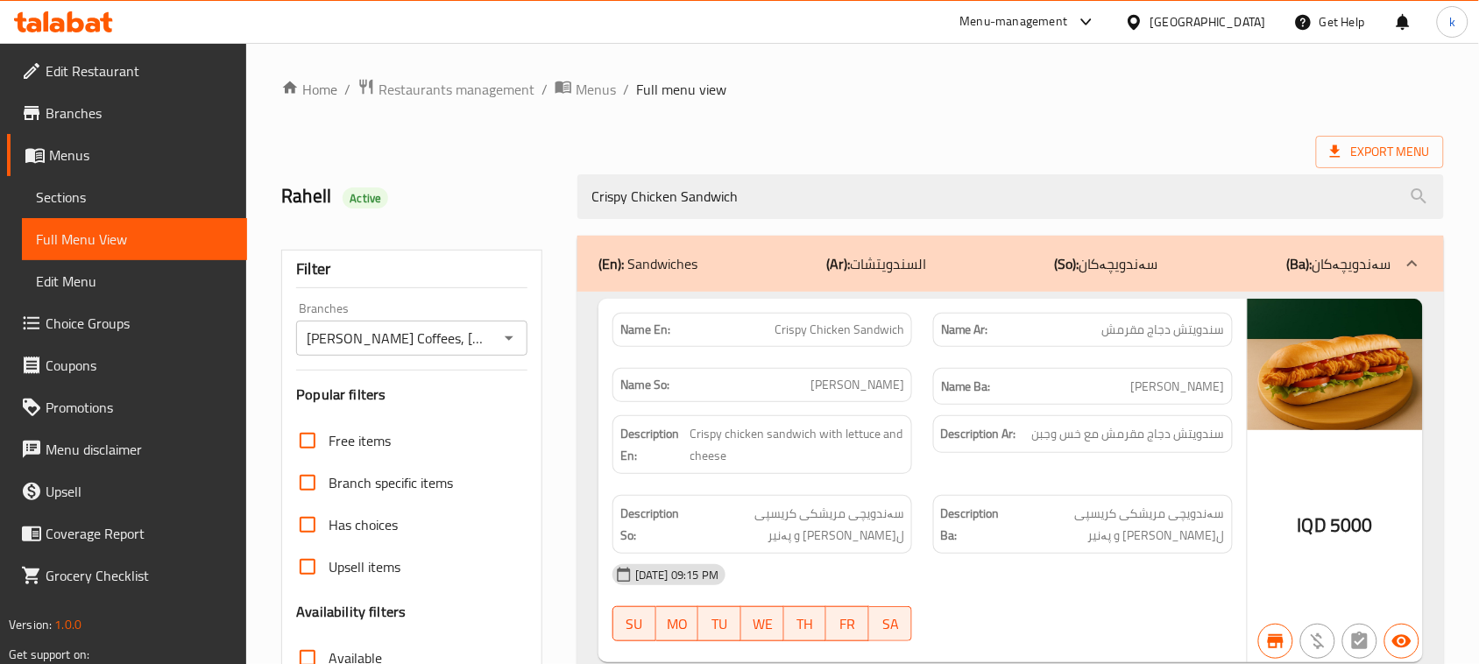
drag, startPoint x: 754, startPoint y: 194, endPoint x: 451, endPoint y: 237, distance: 306.3
click at [451, 237] on div "Home / Restaurants management / Menus / Full menu view Export Menu Rahell Activ…" at bounding box center [862, 577] width 1163 height 998
paste input "Spicy"
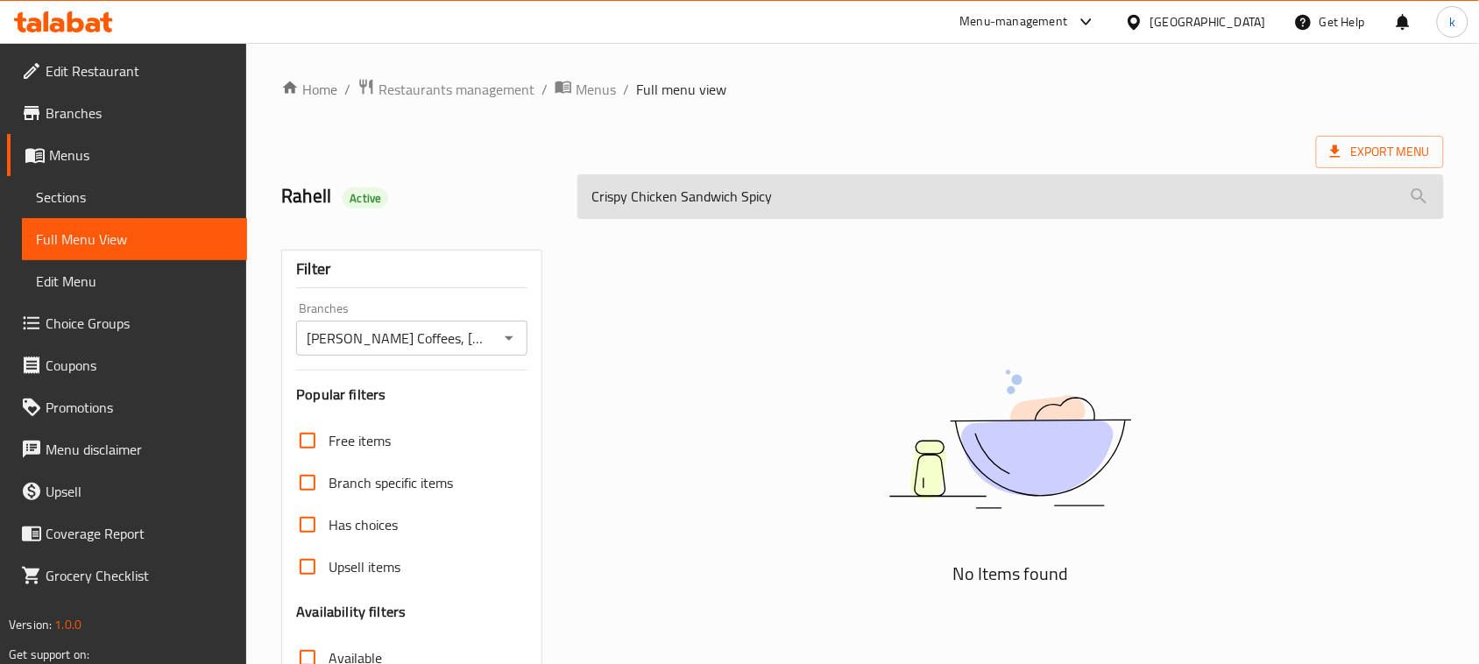
click at [750, 204] on input "Crispy Chicken Sandwich Spicy" at bounding box center [1010, 196] width 866 height 45
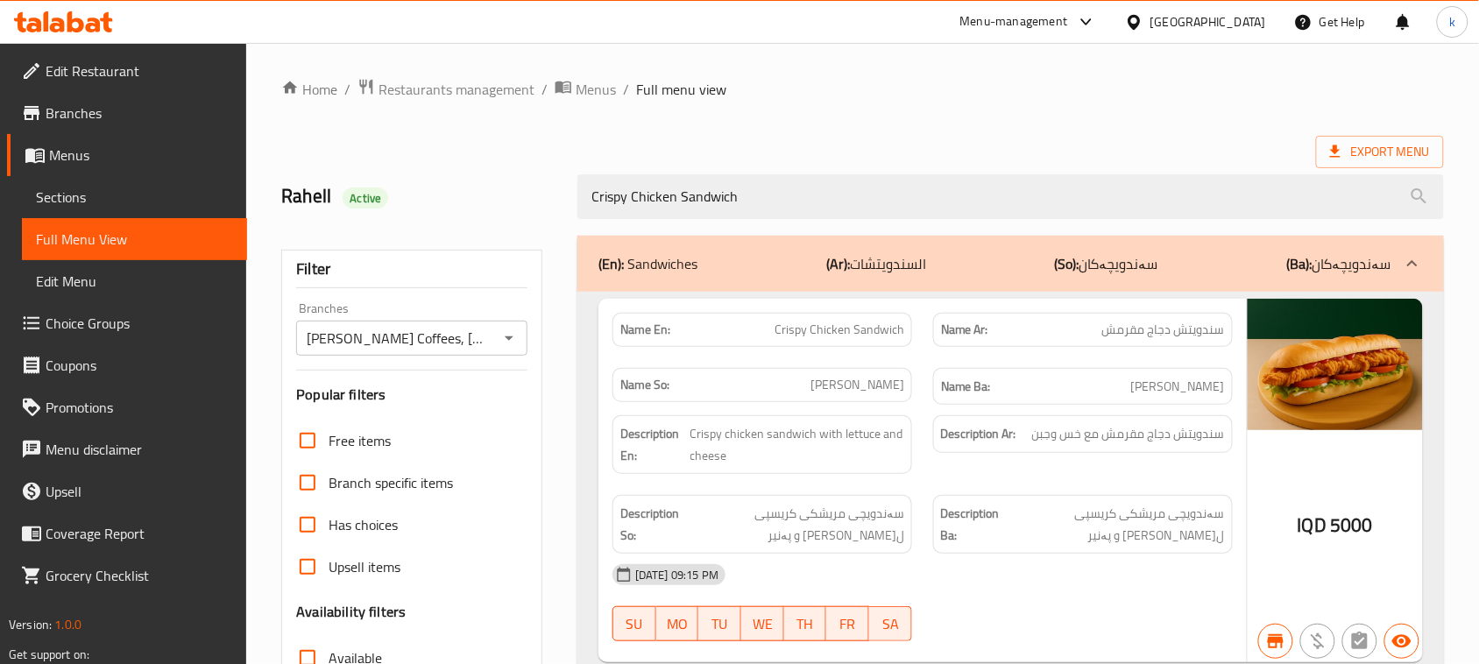
drag, startPoint x: 764, startPoint y: 206, endPoint x: 461, endPoint y: 280, distance: 312.1
click at [461, 280] on div "Home / Restaurants management / Menus / Full menu view Export Menu Rahell Activ…" at bounding box center [862, 577] width 1163 height 998
paste input "Orio Milkshake"
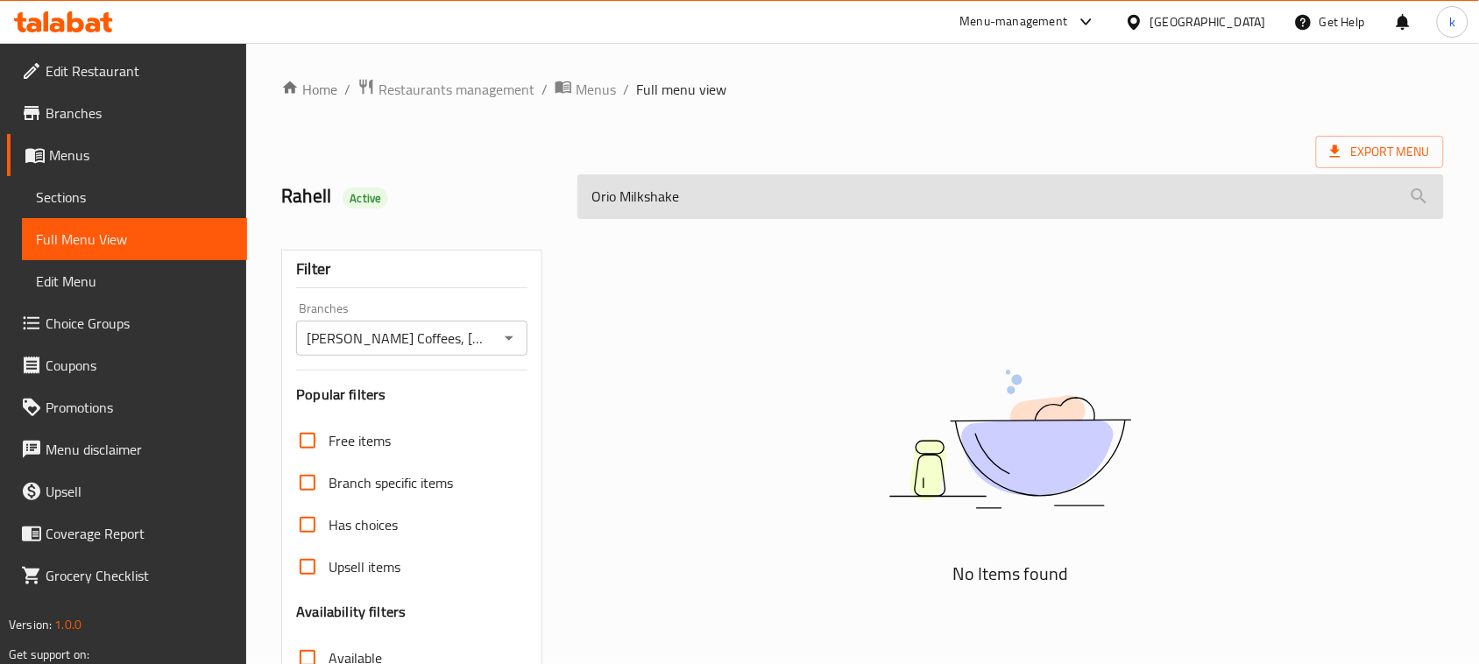
click at [622, 198] on input "Orio Milkshake" at bounding box center [1010, 196] width 866 height 45
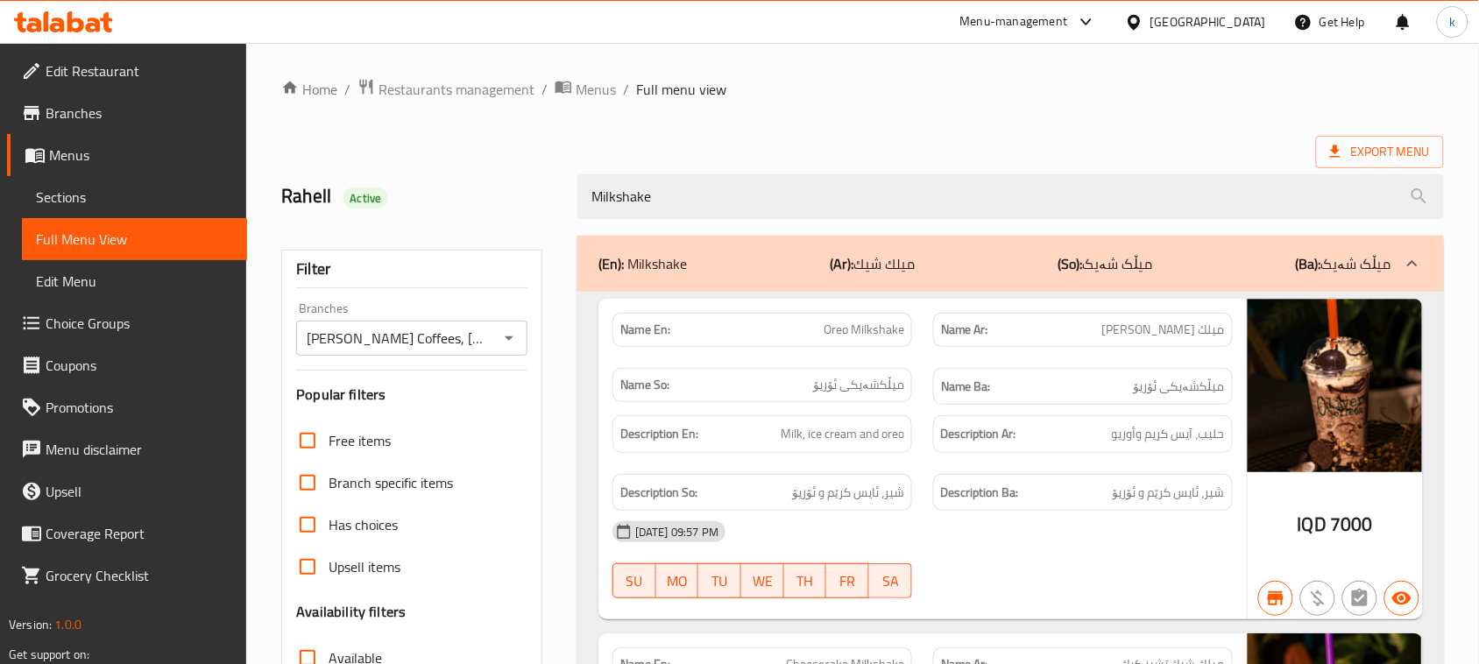
drag, startPoint x: 751, startPoint y: 197, endPoint x: 510, endPoint y: 221, distance: 242.1
click at [513, 221] on div "Rahell Active Milkshake" at bounding box center [863, 197] width 1184 height 78
paste input "Ice spanish latte"
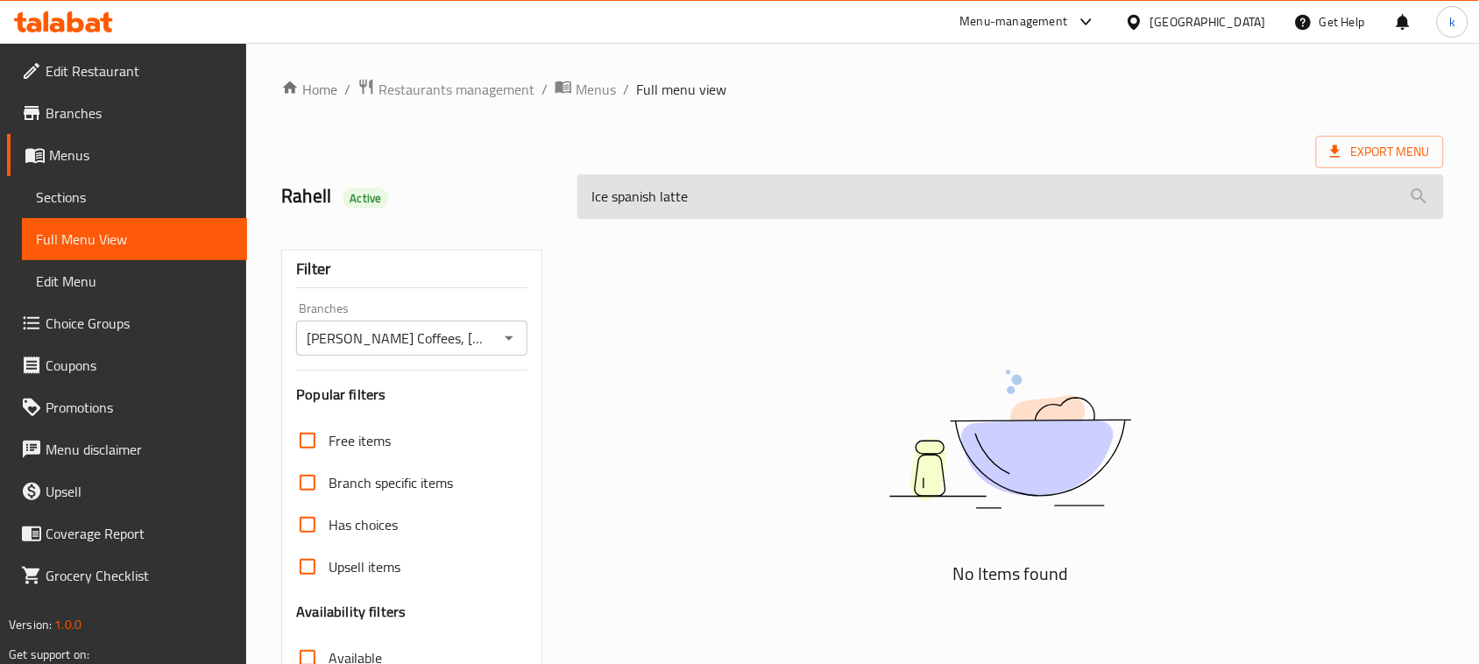
click at [605, 197] on input "Ice spanish latte" at bounding box center [1010, 196] width 866 height 45
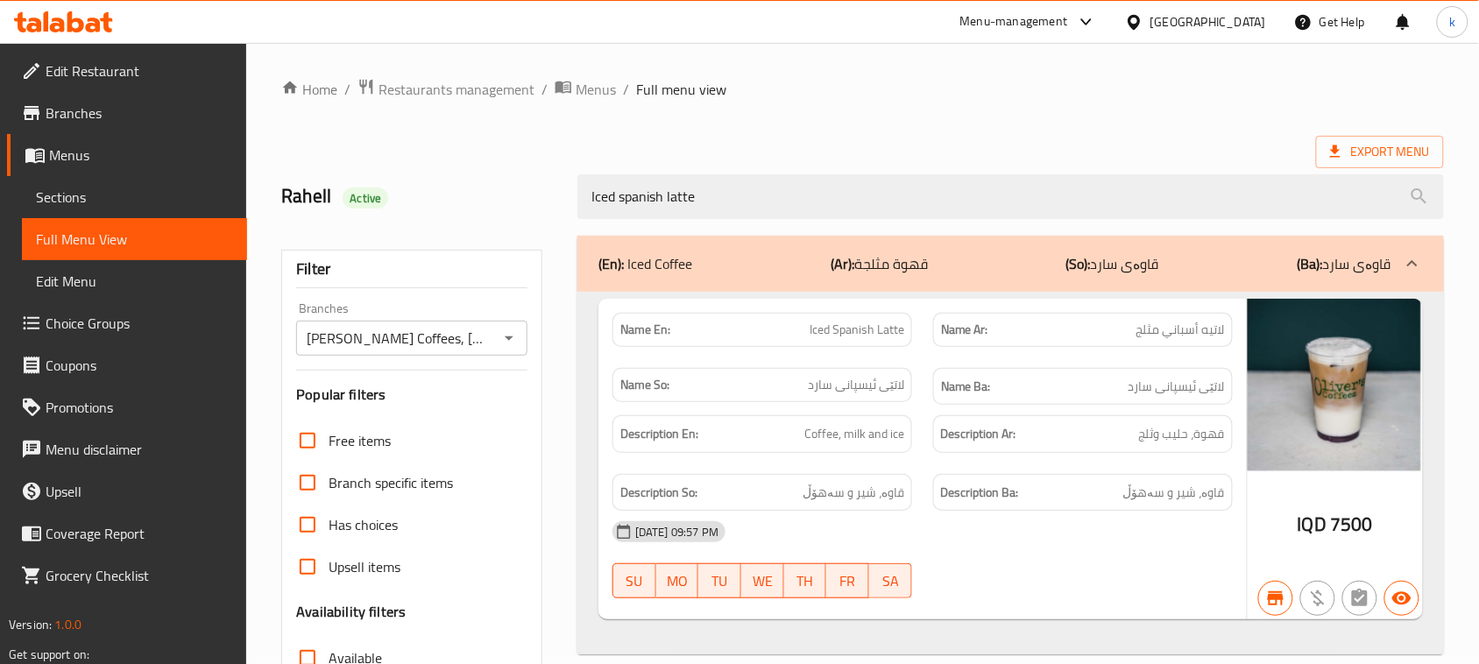
drag, startPoint x: 720, startPoint y: 200, endPoint x: 392, endPoint y: 230, distance: 330.0
click at [395, 230] on div "Home / Restaurants management / Menus / Full menu view Export Menu Rahell Activ…" at bounding box center [862, 487] width 1163 height 819
paste input "Caramel Frappuccino"
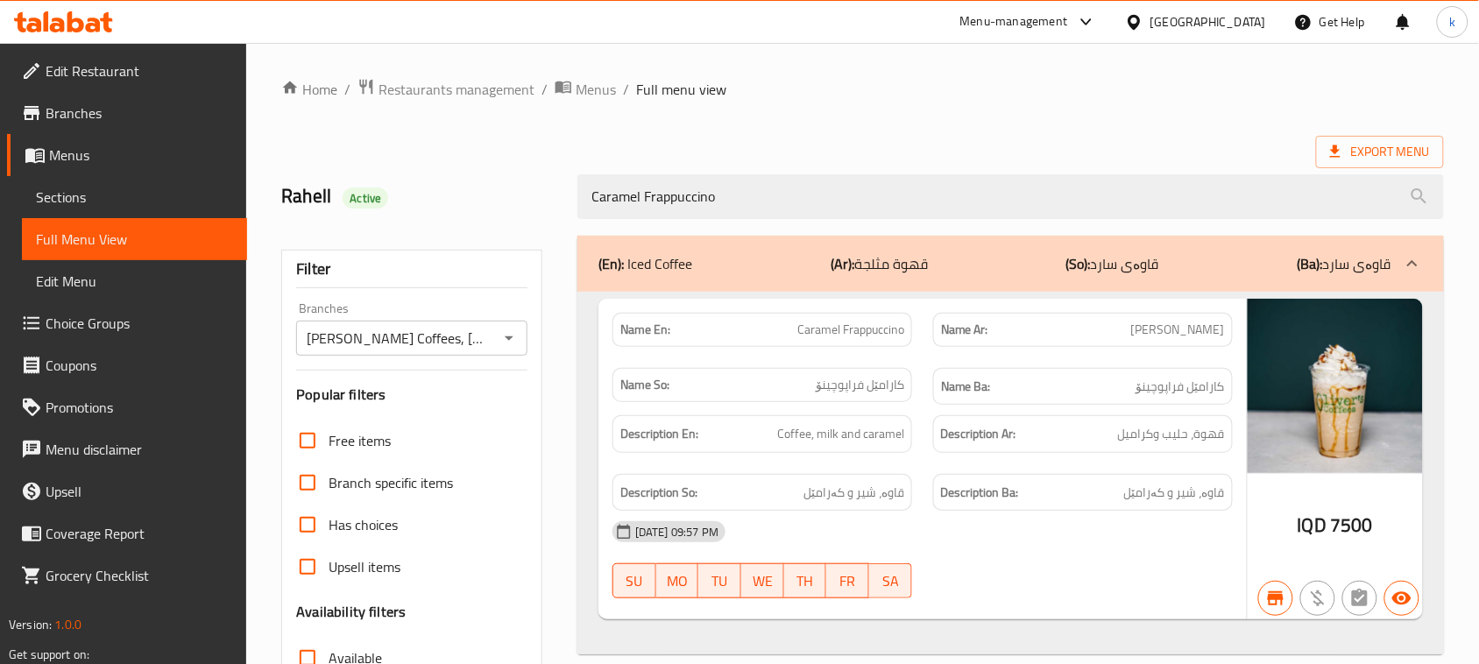
drag, startPoint x: 753, startPoint y: 203, endPoint x: 527, endPoint y: 217, distance: 227.3
click at [530, 217] on div "Rahell Active Caramel Frappuccino" at bounding box center [863, 197] width 1184 height 78
paste input "Ice America"
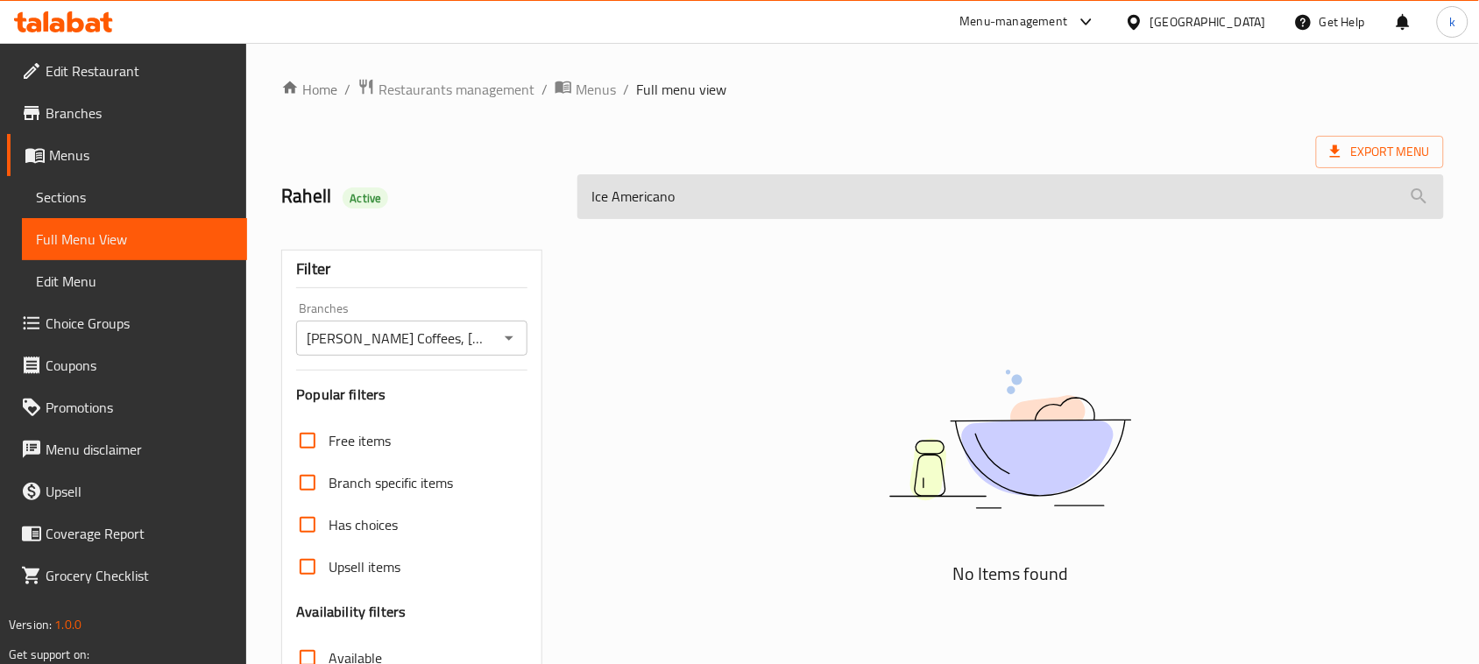
click at [609, 197] on input "Ice Americano" at bounding box center [1010, 196] width 866 height 45
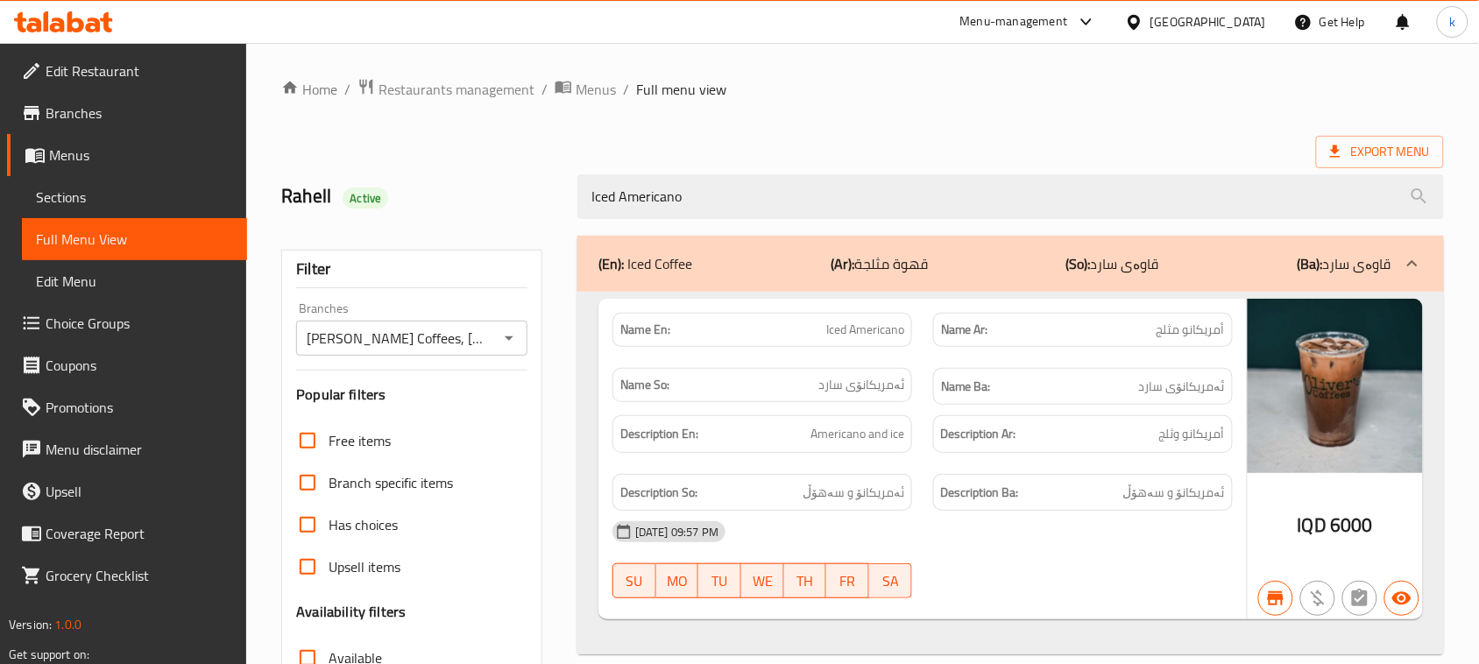
drag, startPoint x: 734, startPoint y: 207, endPoint x: 458, endPoint y: 250, distance: 279.3
click at [460, 250] on div "Home / Restaurants management / Menus / Full menu view Export Menu Rahell Activ…" at bounding box center [862, 487] width 1163 height 819
paste input "Esepress"
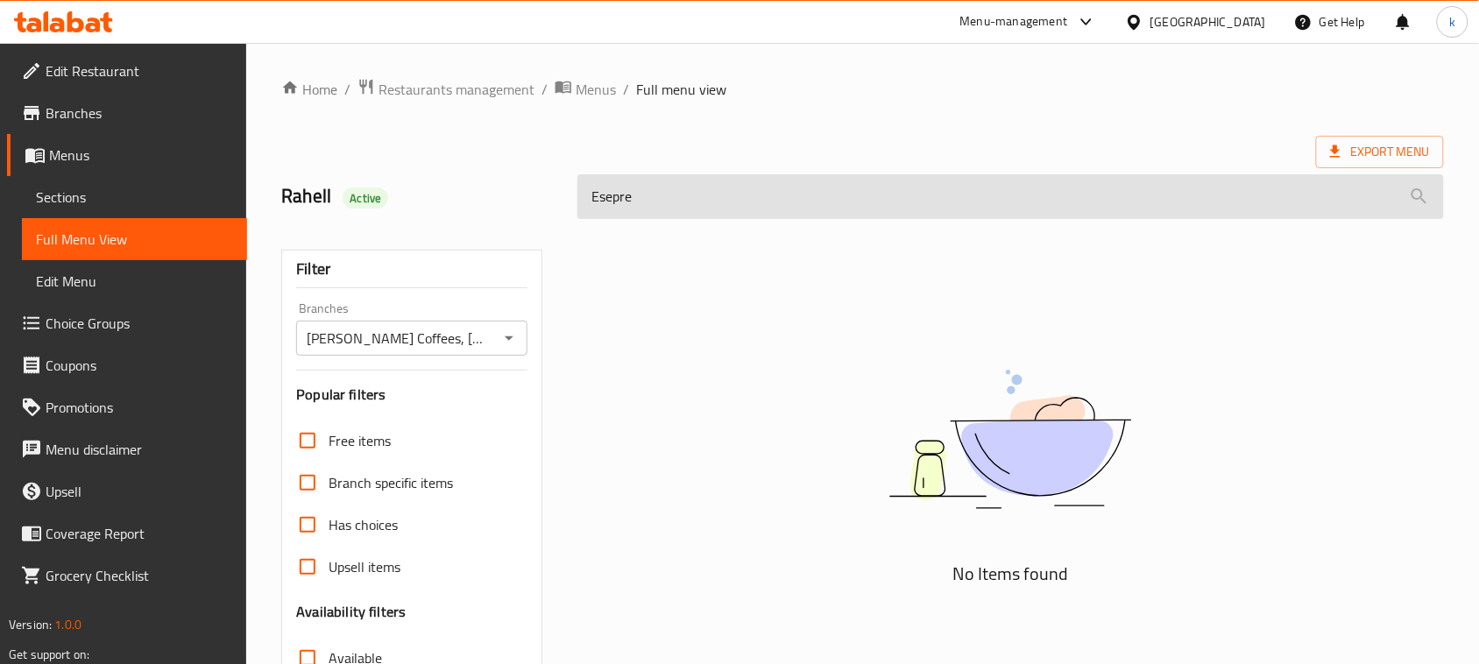
click at [612, 202] on input "Esepre" at bounding box center [1010, 196] width 866 height 45
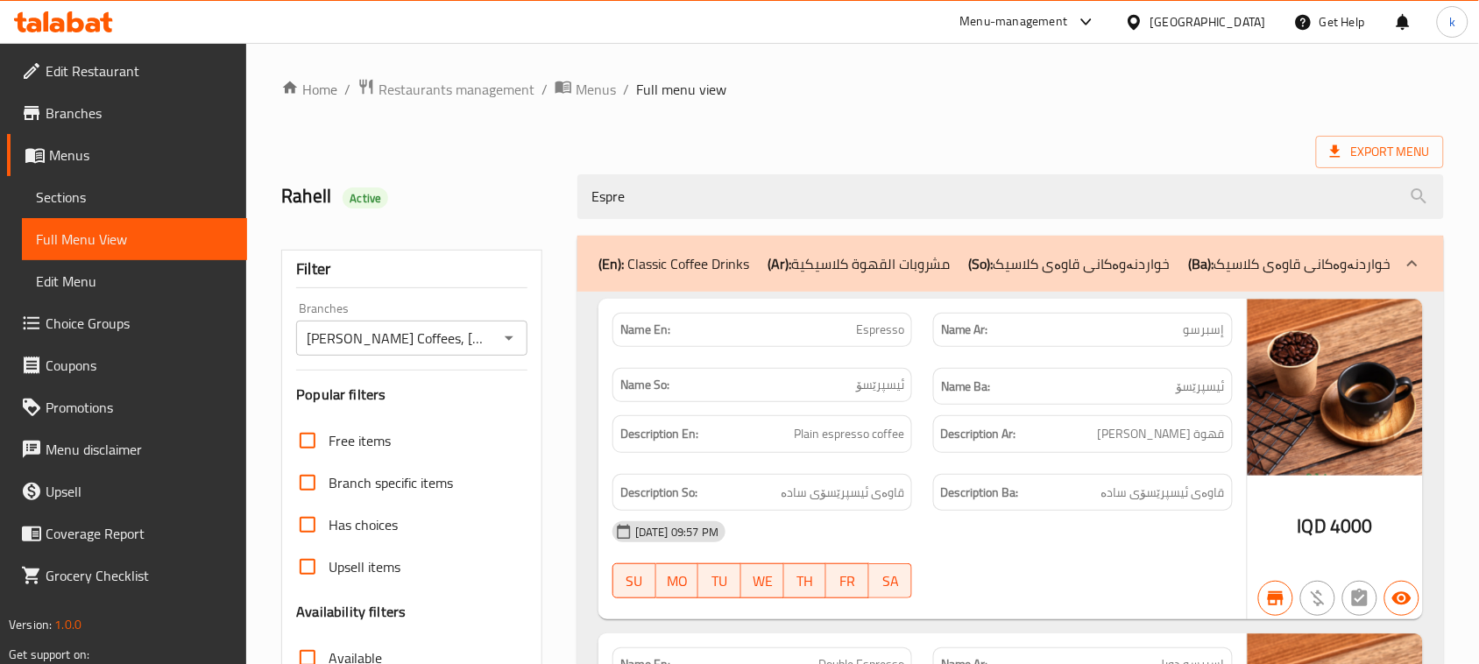
paste input "Hot Chocolate"
drag, startPoint x: 653, startPoint y: 195, endPoint x: 482, endPoint y: 217, distance: 172.2
click at [483, 217] on div "Rahell Active Espre" at bounding box center [863, 197] width 1184 height 78
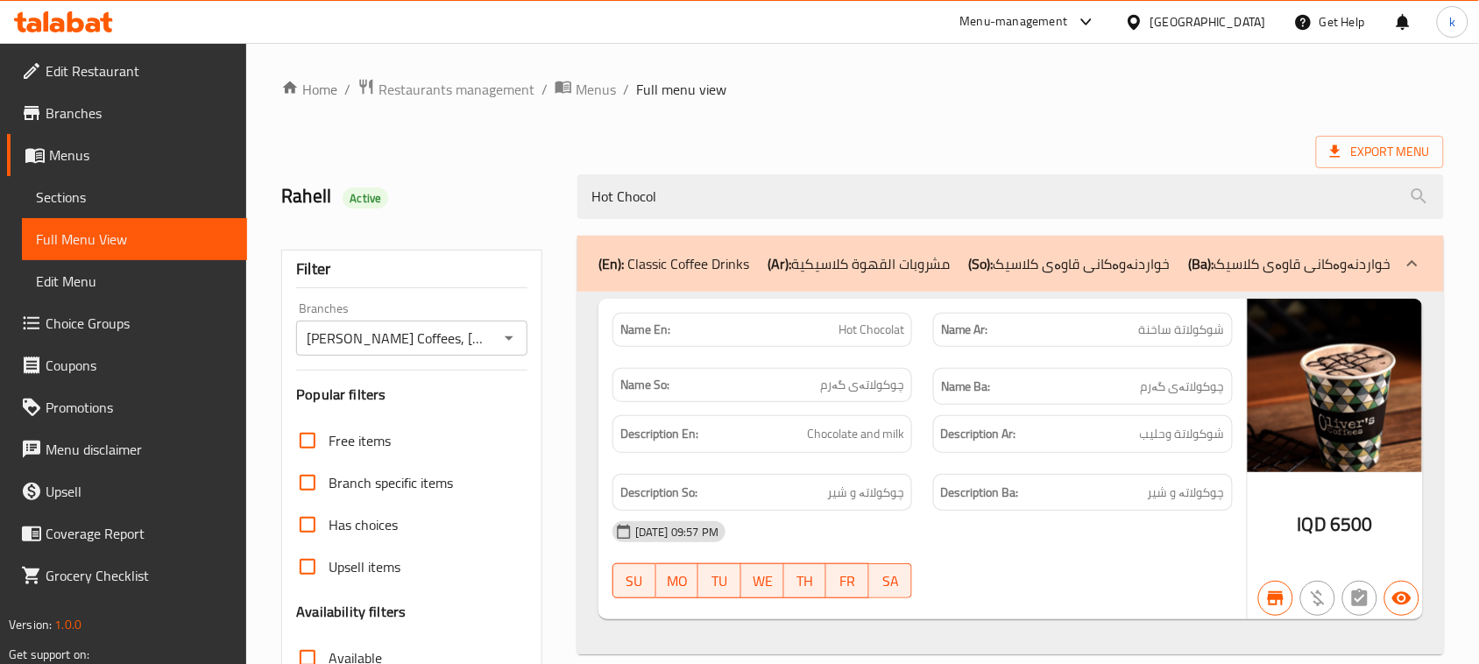
drag, startPoint x: 682, startPoint y: 197, endPoint x: 530, endPoint y: 216, distance: 152.8
click at [530, 216] on div "Rahell Active Hot Chocol" at bounding box center [863, 197] width 1184 height 78
paste input "Lemonade Matcha"
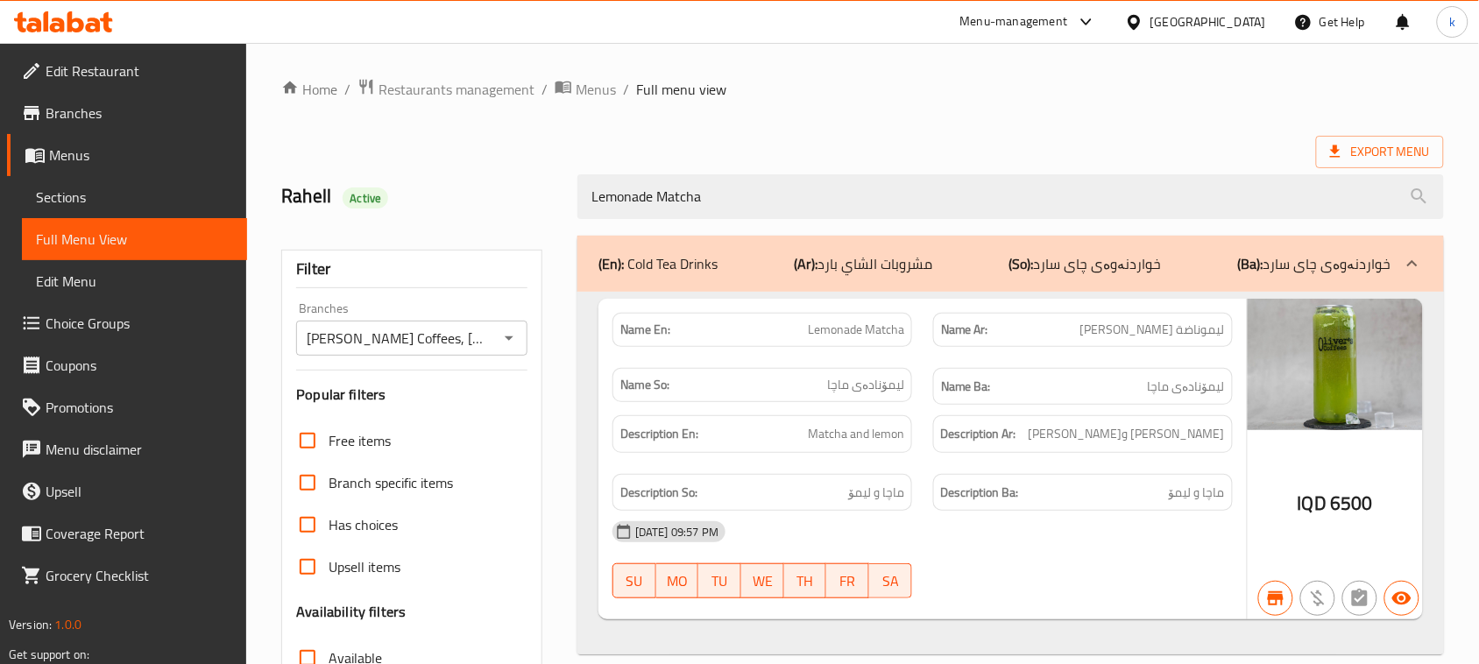
drag, startPoint x: 741, startPoint y: 194, endPoint x: 440, endPoint y: 242, distance: 305.1
click at [441, 242] on div "Home / Restaurants management / Menus / Full menu view Export Menu Rahell Activ…" at bounding box center [862, 487] width 1163 height 819
paste input "Peach ice te"
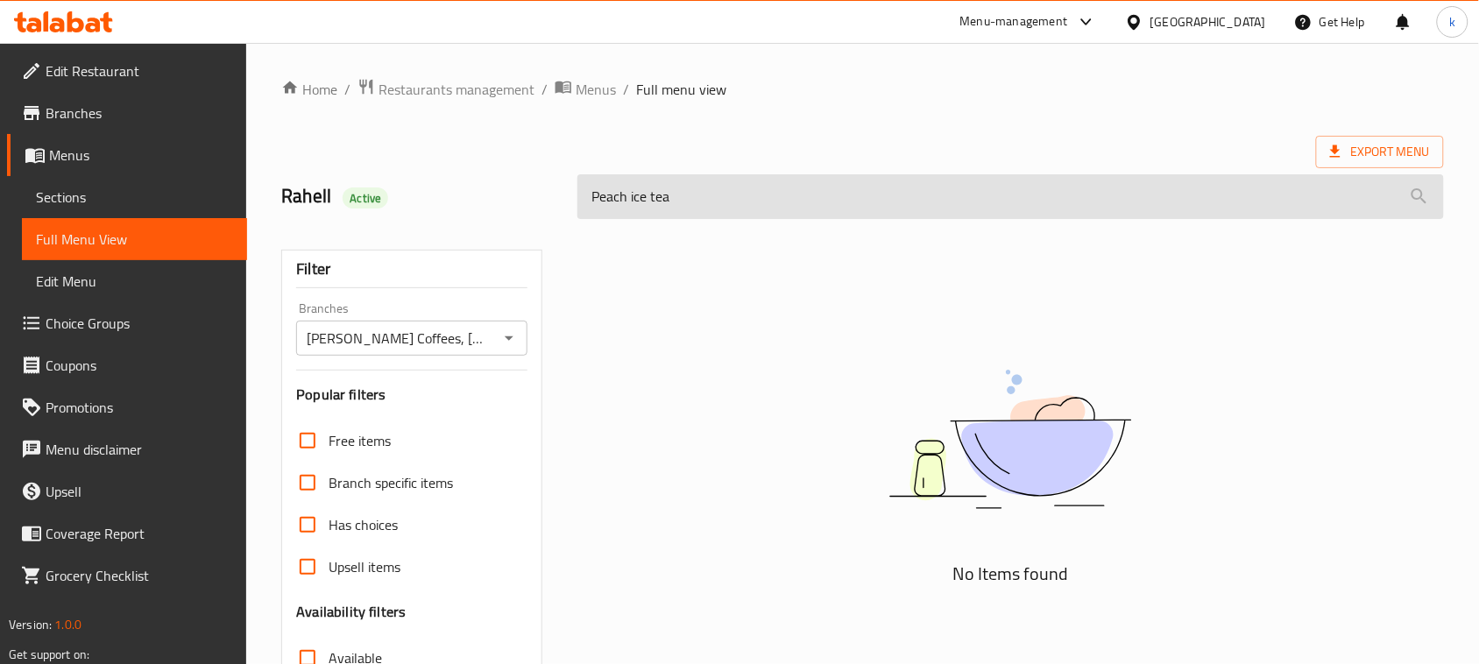
drag, startPoint x: 633, startPoint y: 197, endPoint x: 745, endPoint y: 216, distance: 113.8
click at [745, 216] on input "Peach ice tea" at bounding box center [1010, 196] width 866 height 45
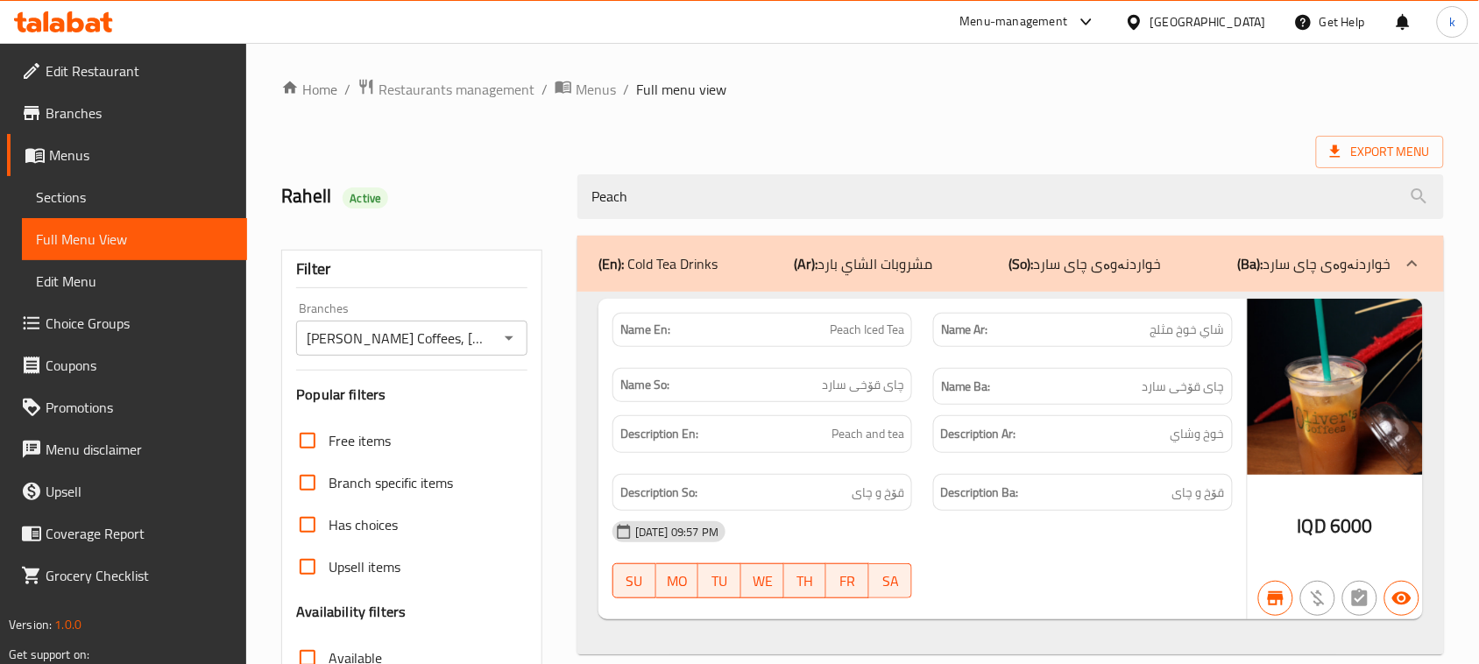
drag, startPoint x: 668, startPoint y: 197, endPoint x: 443, endPoint y: 229, distance: 227.4
click at [443, 229] on div "Home / Restaurants management / Menus / Full menu view Export Menu Rahell Activ…" at bounding box center [862, 487] width 1163 height 819
paste input "assion ice tea"
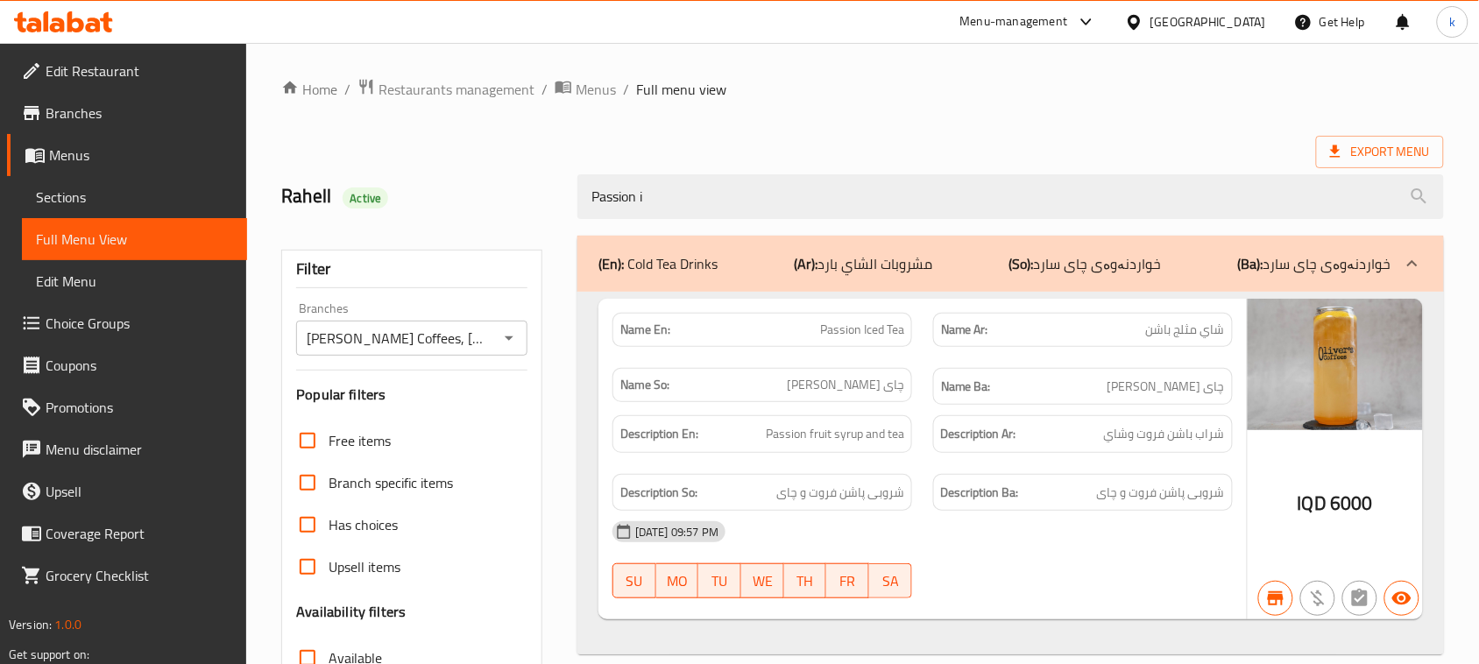
drag, startPoint x: 693, startPoint y: 194, endPoint x: 449, endPoint y: 228, distance: 245.9
click at [451, 228] on div "Home / Restaurants management / Menus / Full menu view Export Menu Rahell Activ…" at bounding box center [862, 487] width 1163 height 819
paste input "Classic milk Bubble tea"
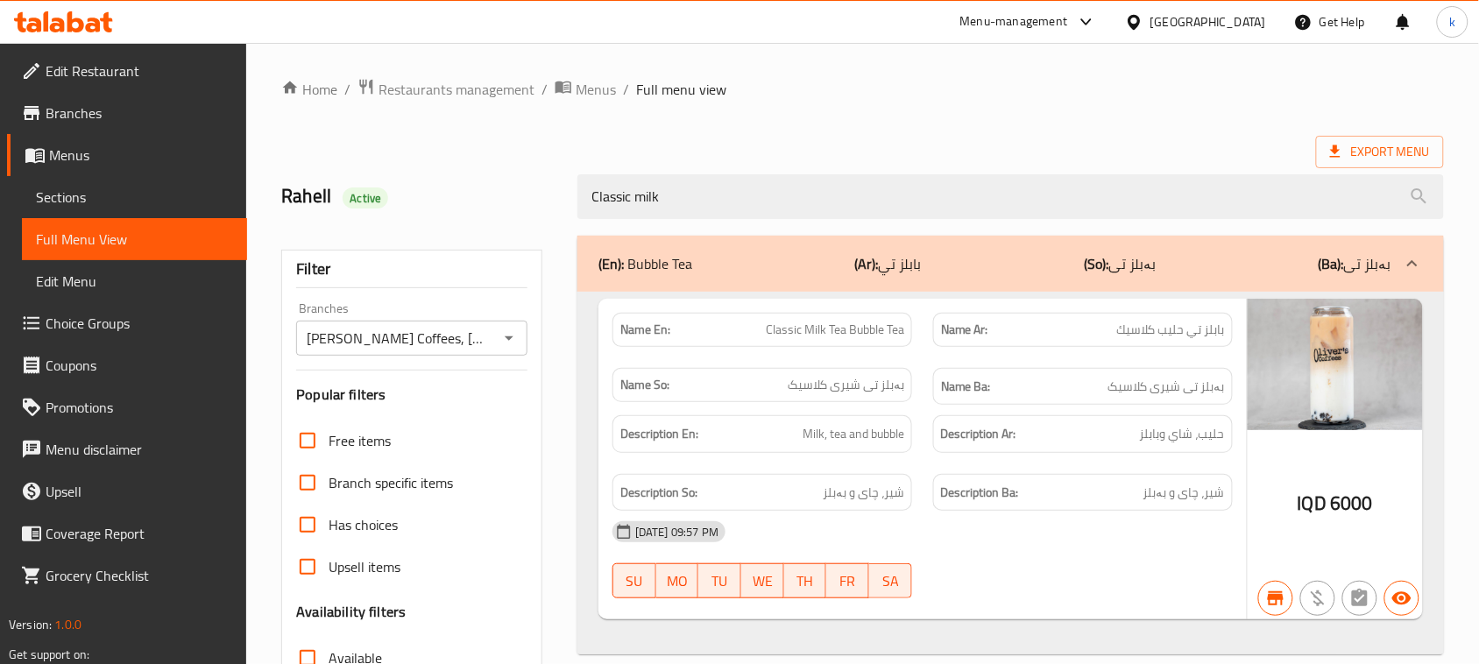
drag, startPoint x: 675, startPoint y: 202, endPoint x: 565, endPoint y: 198, distance: 109.6
click at [574, 199] on div "Classic milk" at bounding box center [1010, 197] width 887 height 66
paste input "Tiger sugar bubble tea"
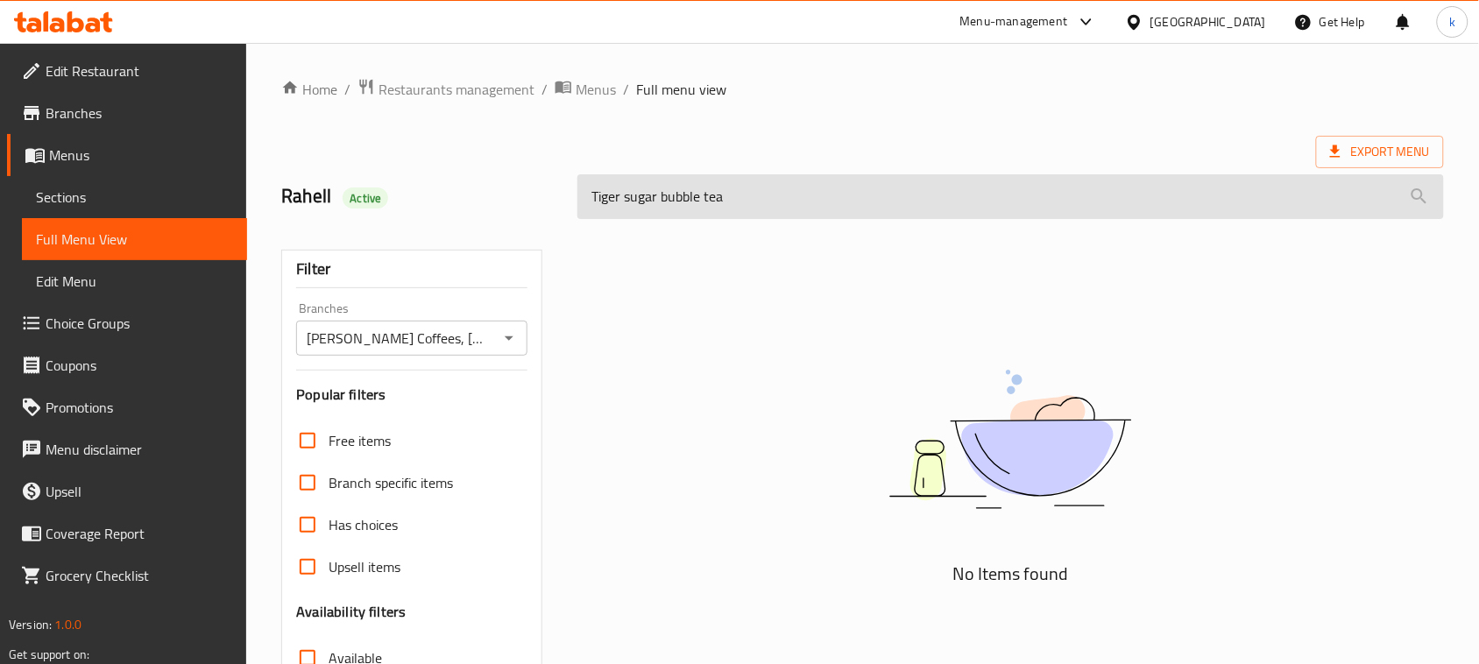
click at [708, 201] on input "Tiger sugar bubble tea" at bounding box center [1010, 196] width 866 height 45
click at [705, 199] on input "Tiger sugar bubble tea" at bounding box center [1010, 196] width 866 height 45
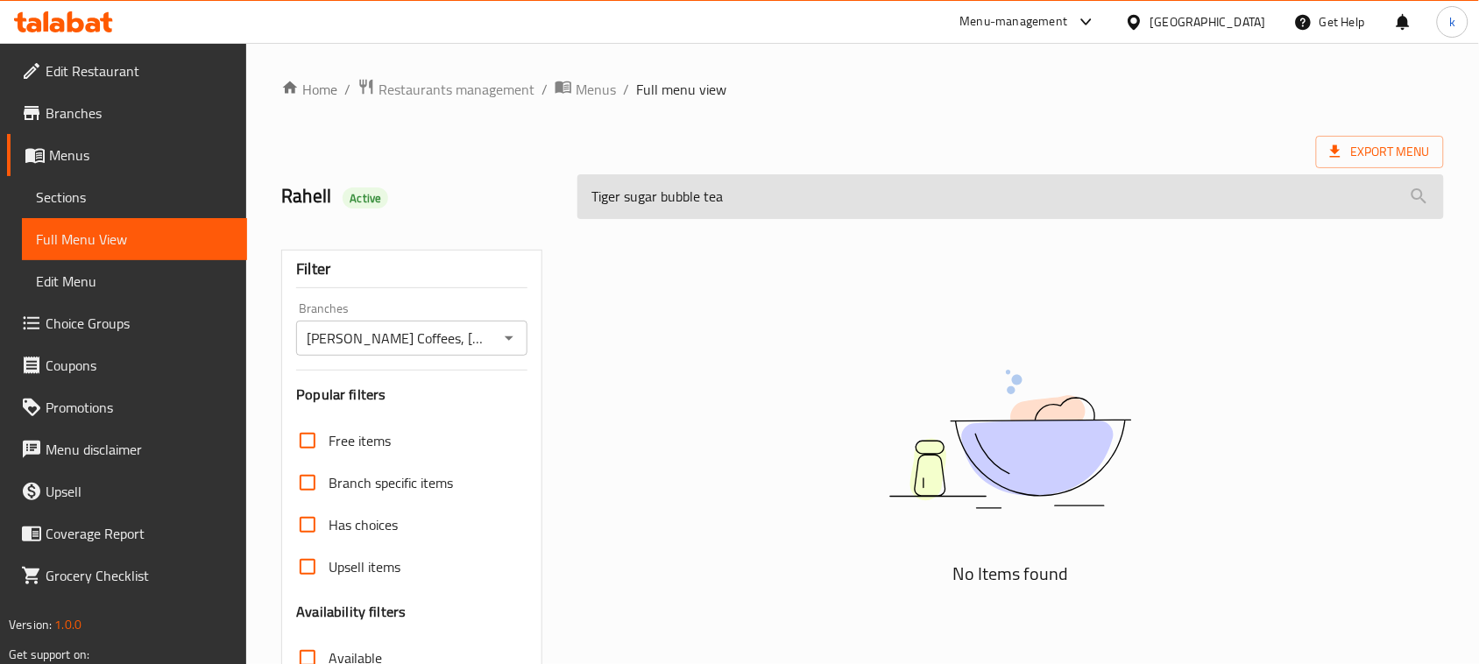
drag, startPoint x: 660, startPoint y: 197, endPoint x: 816, endPoint y: 200, distance: 156.0
click at [816, 200] on input "Tiger sugar bubble tea" at bounding box center [1010, 196] width 866 height 45
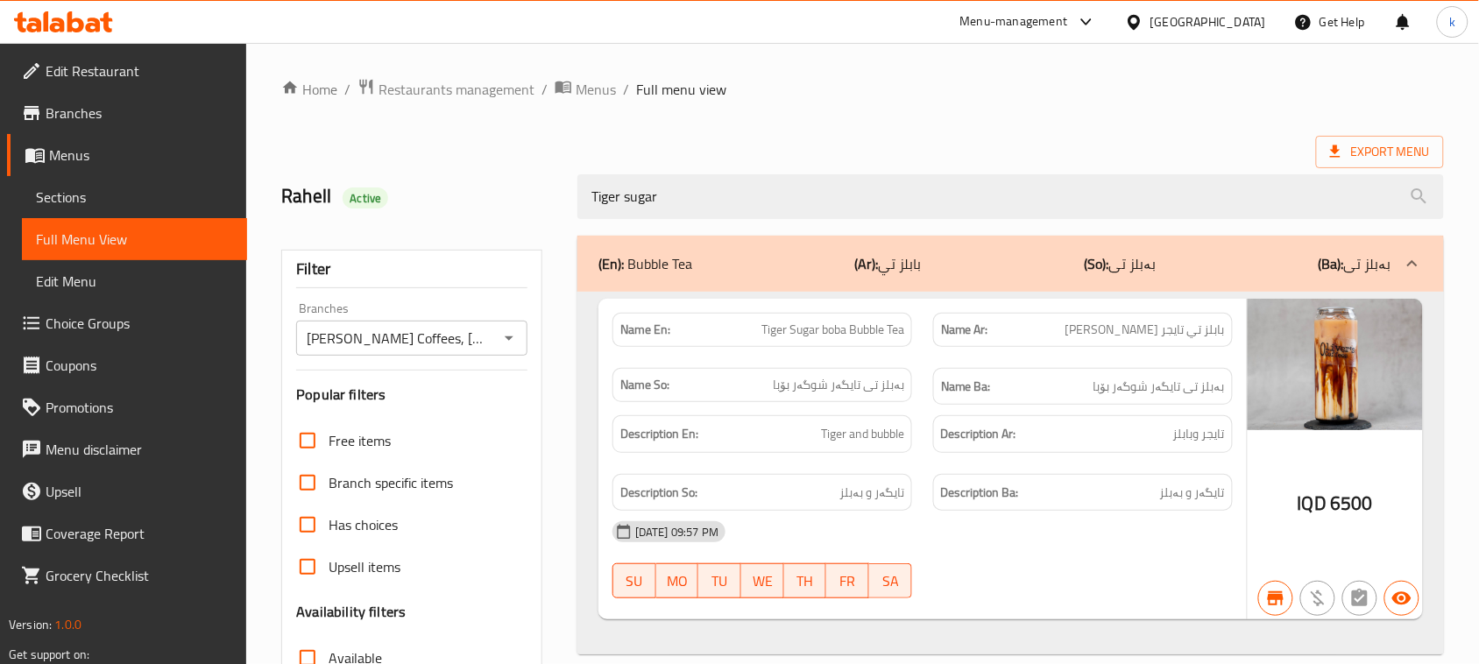
drag, startPoint x: 696, startPoint y: 197, endPoint x: 442, endPoint y: 247, distance: 258.9
click at [443, 247] on div "Home / Restaurants management / Menus / Full menu view Export Menu Rahell Activ…" at bounding box center [862, 487] width 1163 height 819
paste input "Caramel bubble tea"
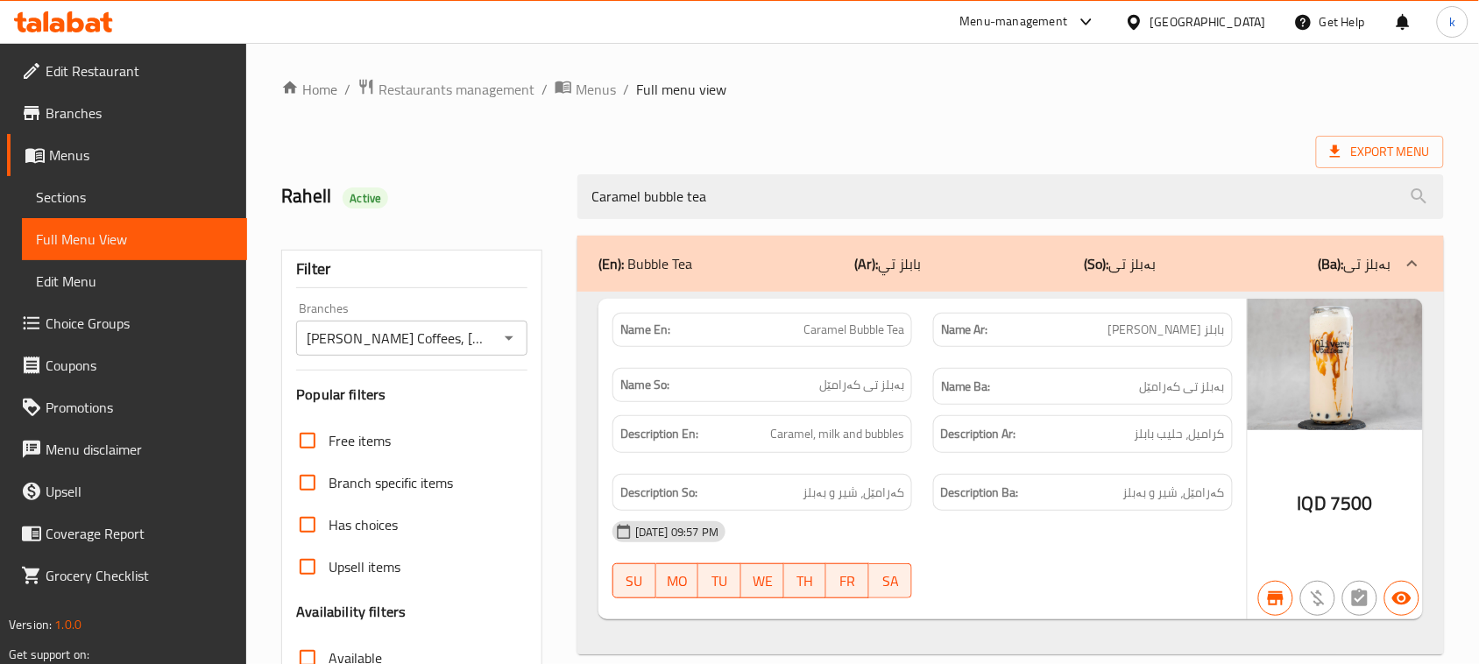
drag, startPoint x: 711, startPoint y: 198, endPoint x: 511, endPoint y: 235, distance: 204.0
click at [531, 230] on div "Home / Restaurants management / Menus / Full menu view Export Menu Rahell Activ…" at bounding box center [862, 487] width 1163 height 819
paste input "Matcha"
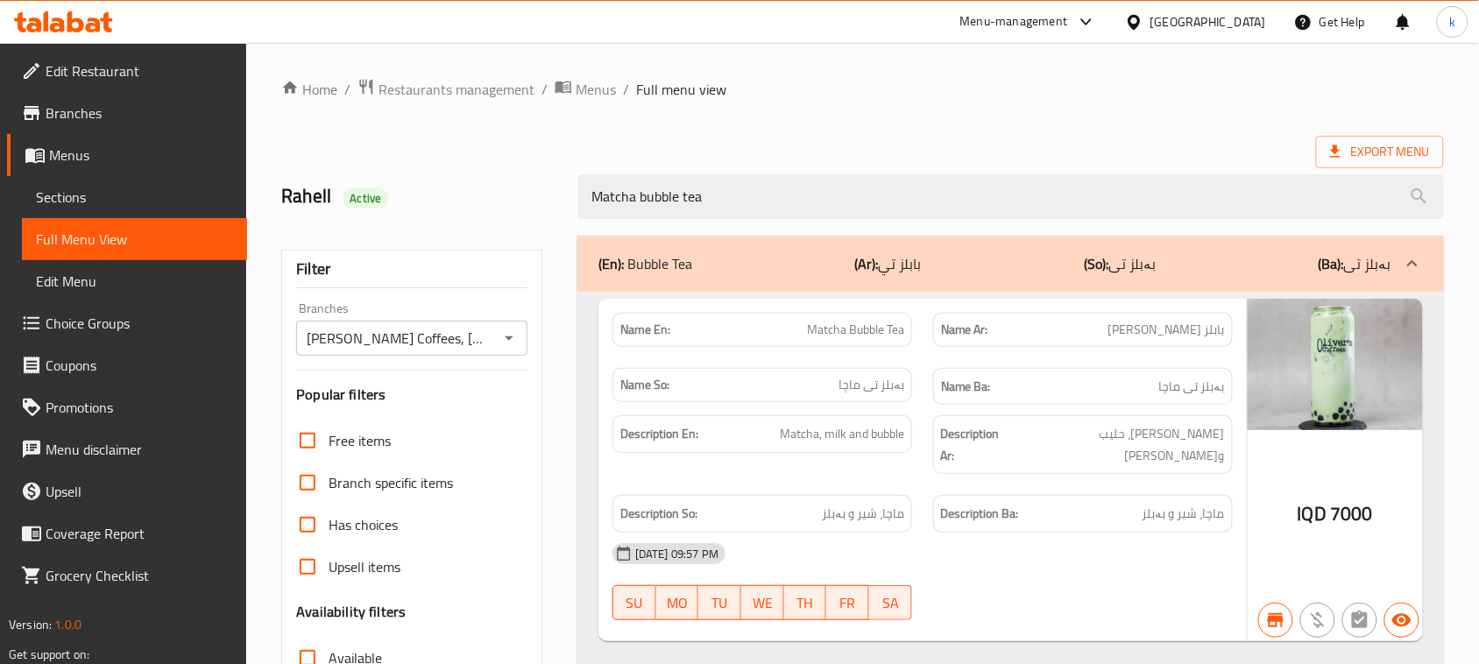
type input "Matcha bubble tea"
drag, startPoint x: 753, startPoint y: 191, endPoint x: 483, endPoint y: 226, distance: 273.0
click at [483, 226] on div "Home / Restaurants management / Menus / Full menu view Export Menu Rahell Activ…" at bounding box center [862, 487] width 1163 height 819
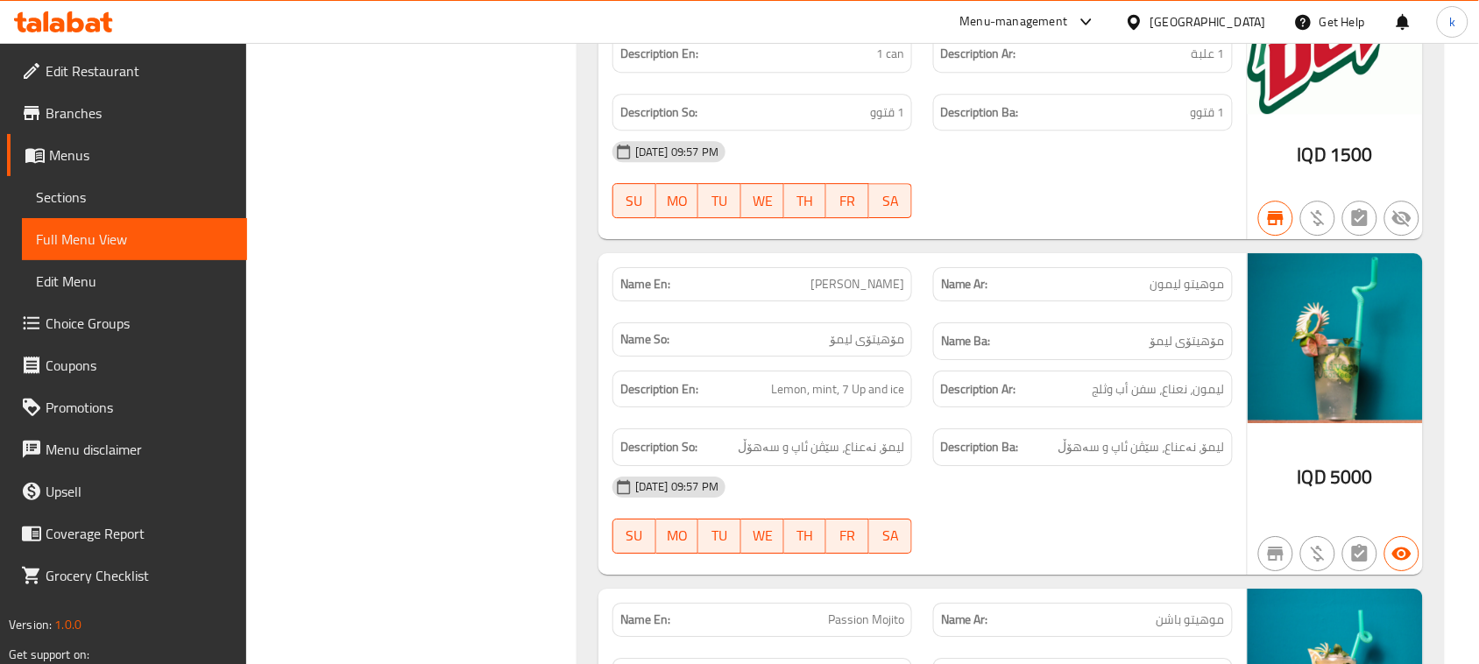
click at [60, 29] on icon at bounding box center [57, 25] width 15 height 15
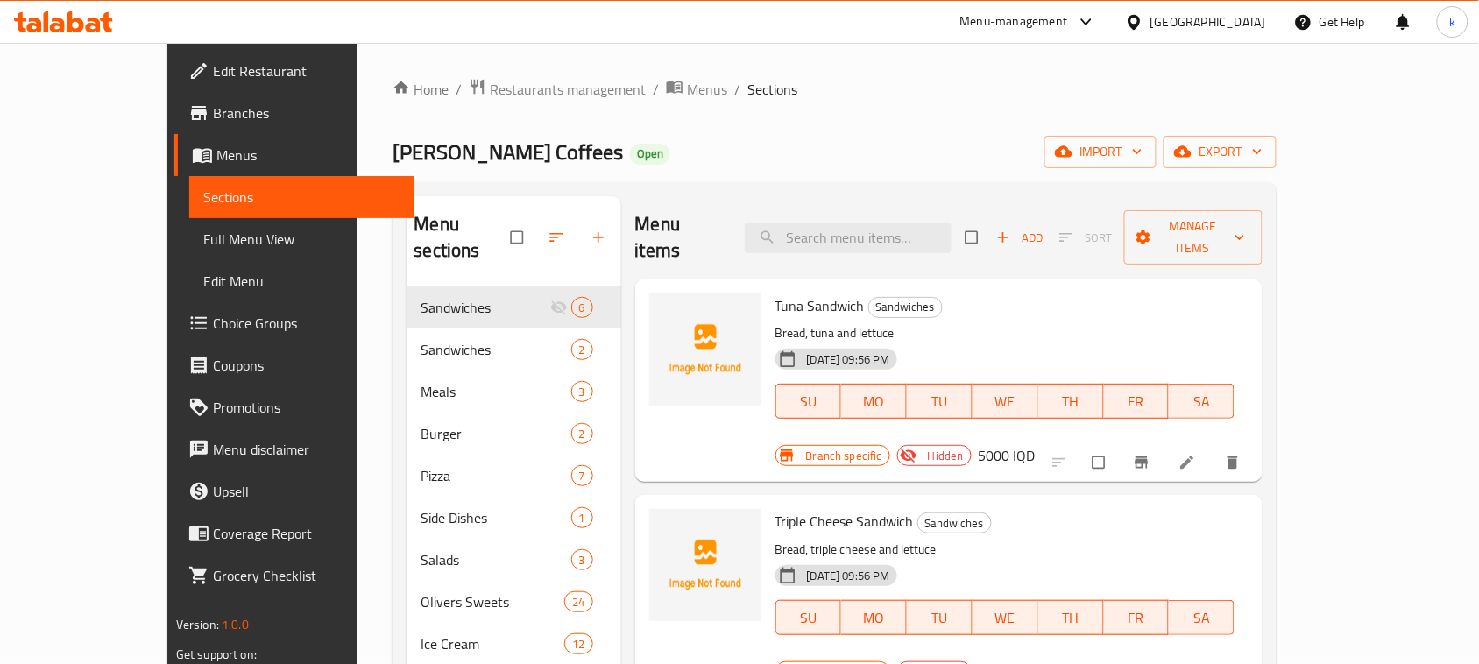
click at [68, 27] on icon at bounding box center [75, 21] width 17 height 21
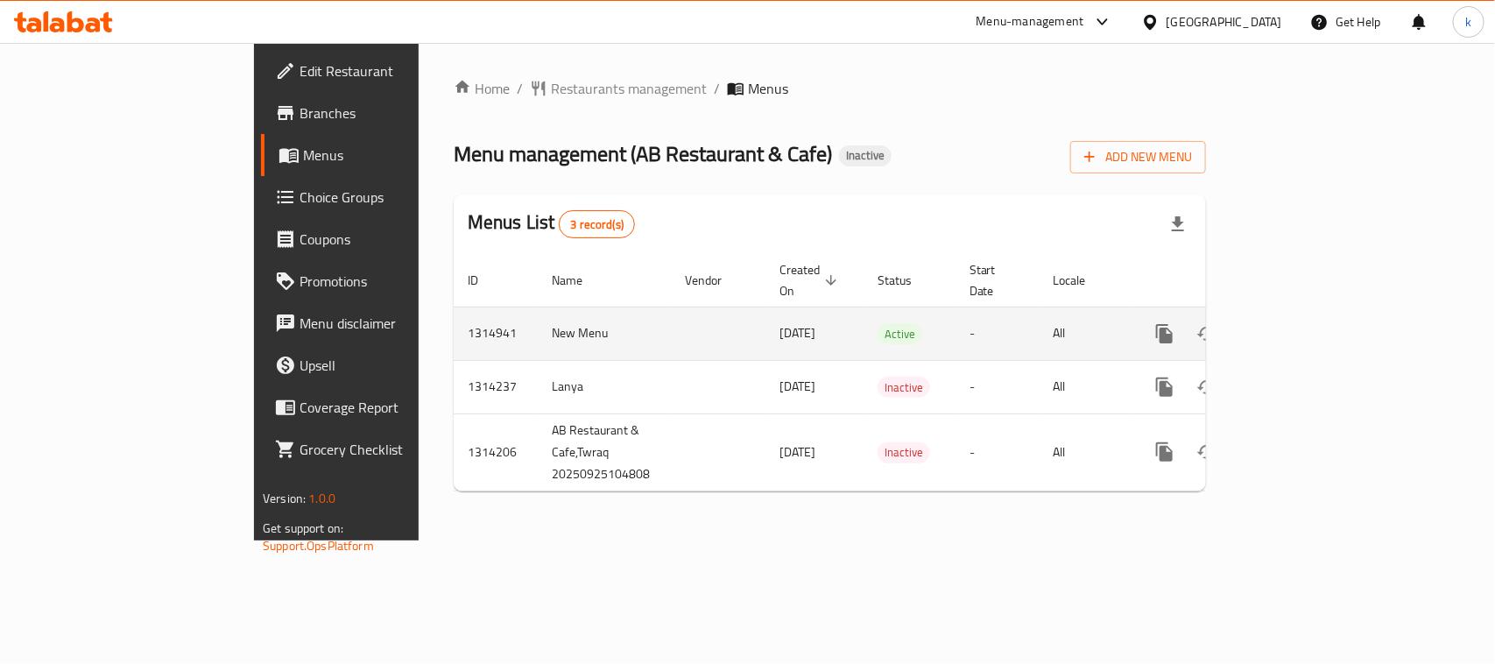
click at [1302, 323] on icon "enhanced table" at bounding box center [1291, 333] width 21 height 21
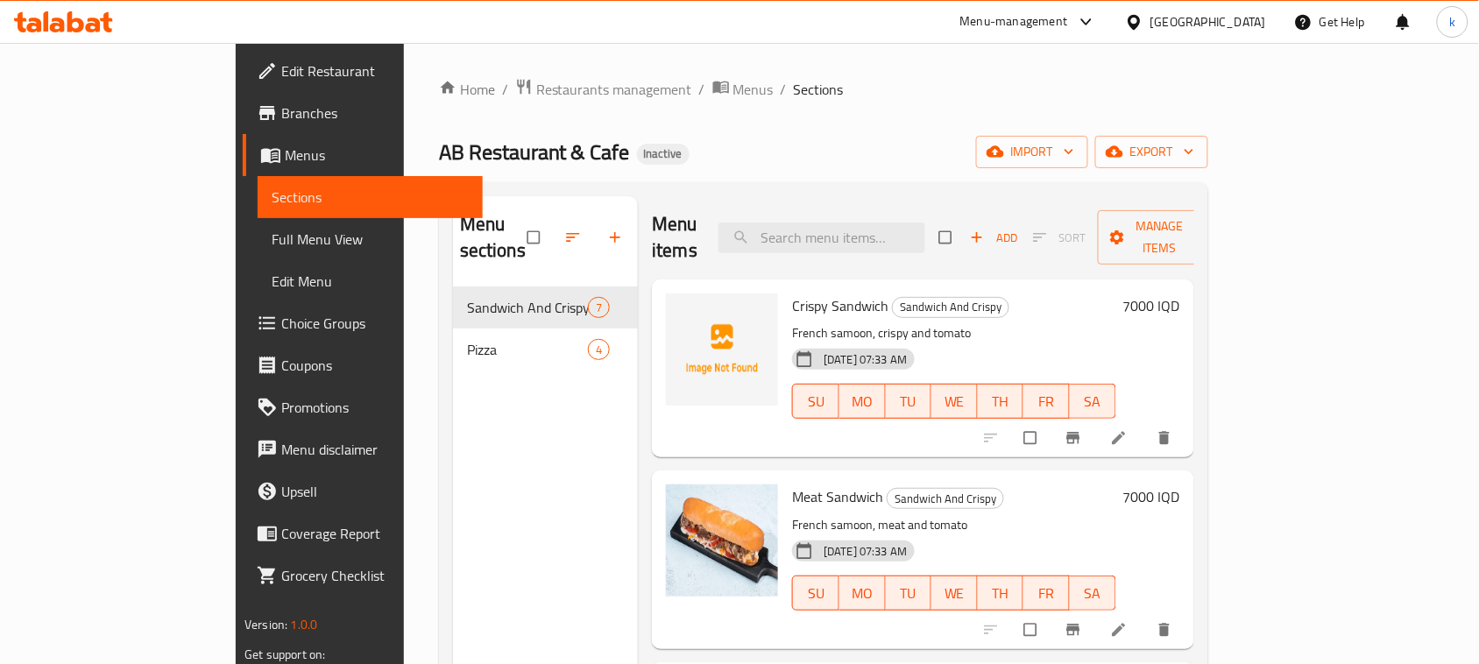
click at [285, 155] on span "Menus" at bounding box center [377, 155] width 184 height 21
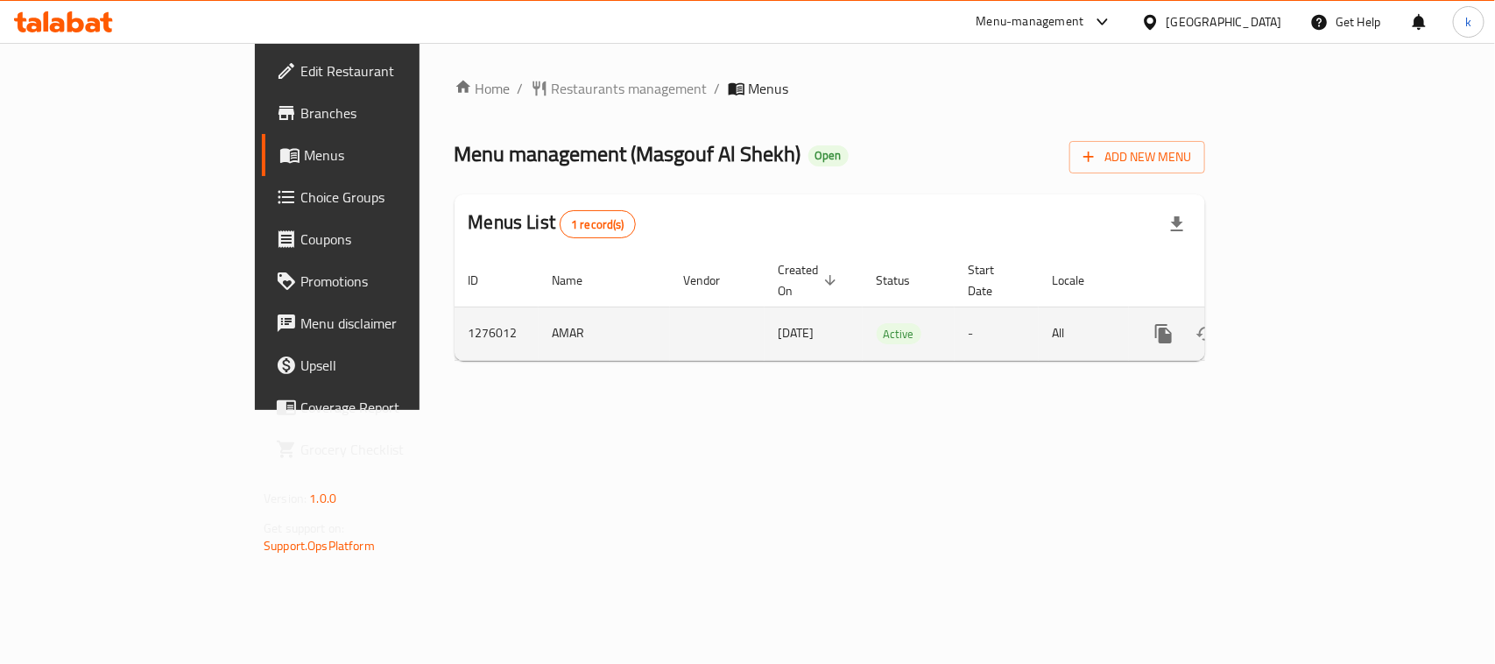
click at [1298, 326] on icon "enhanced table" at bounding box center [1291, 334] width 16 height 16
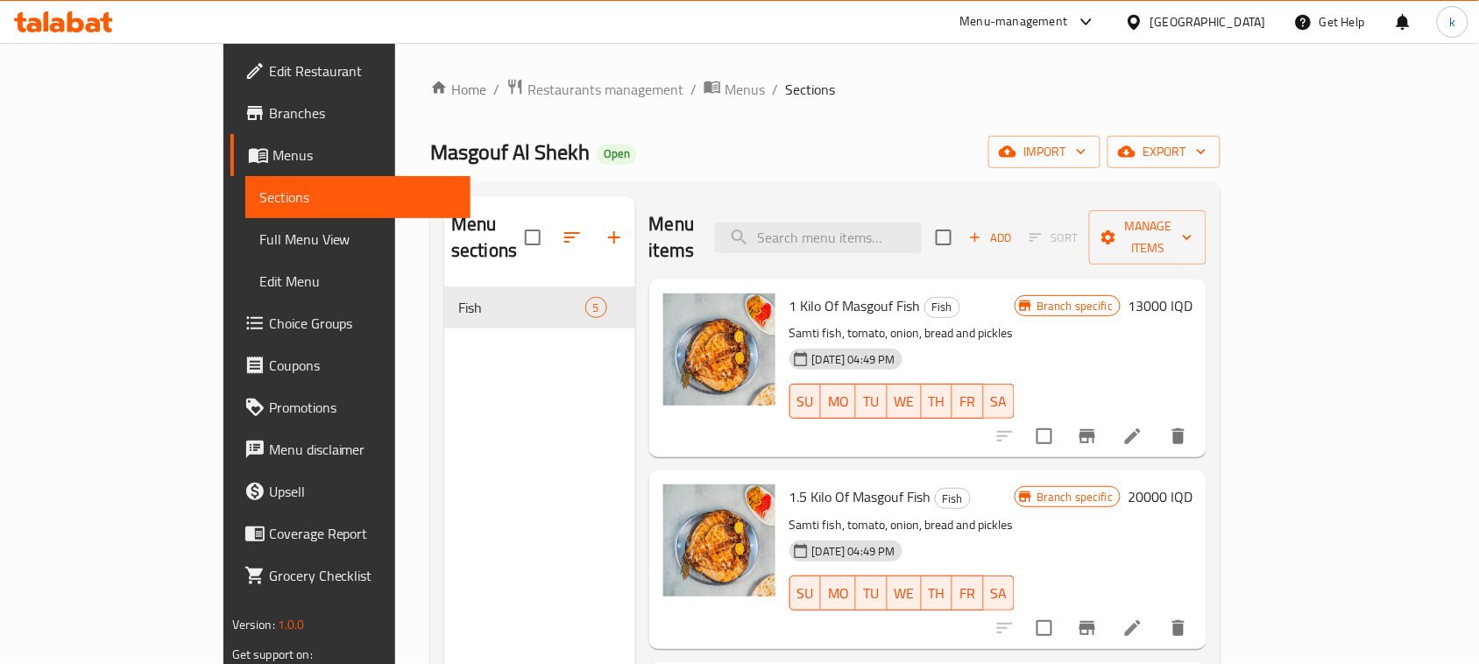
click at [230, 141] on link "Menus" at bounding box center [350, 155] width 240 height 42
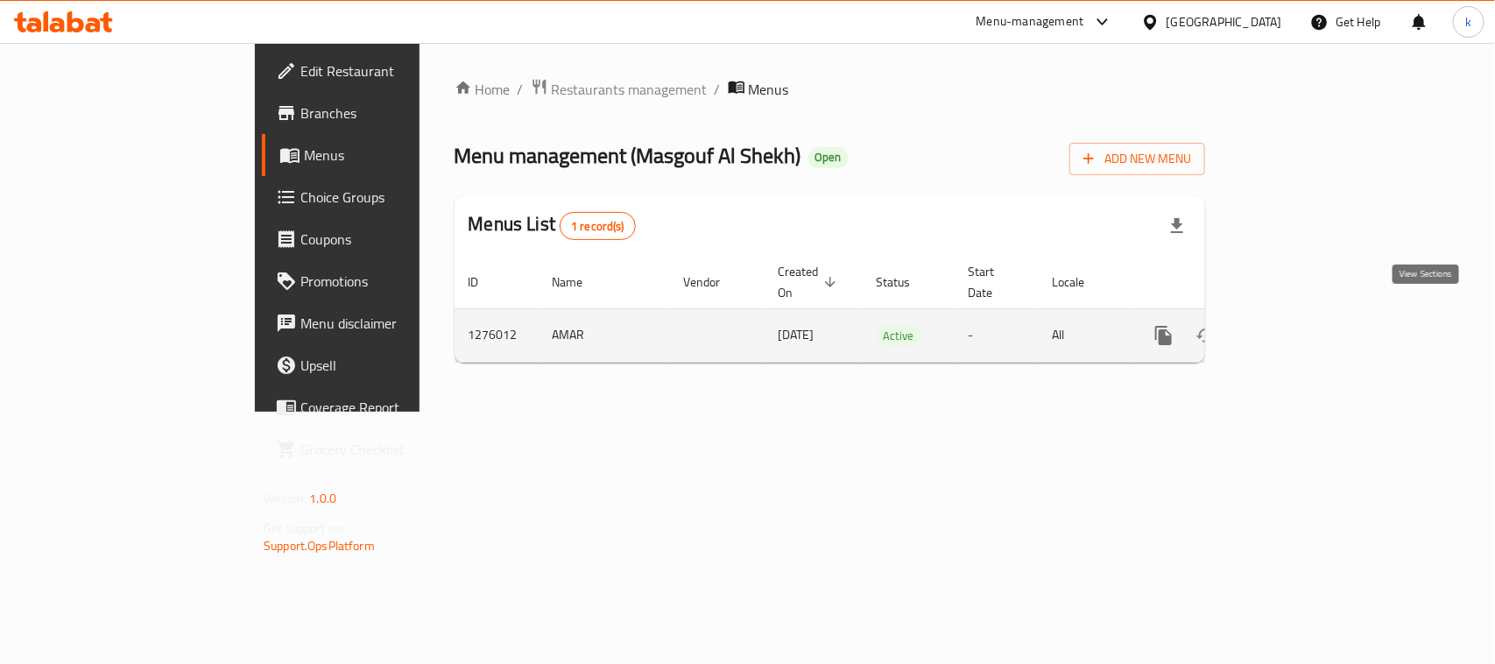
click at [1311, 315] on link "enhanced table" at bounding box center [1290, 336] width 42 height 42
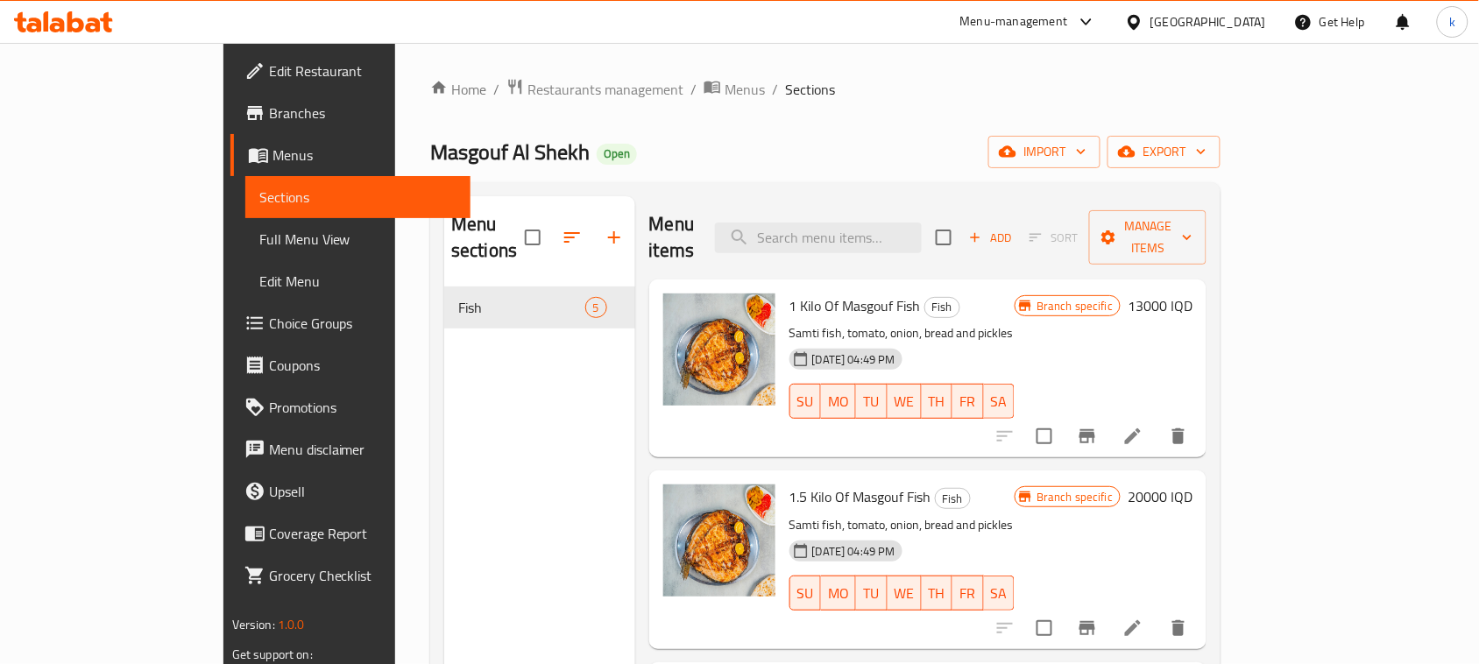
click at [1143, 426] on icon at bounding box center [1132, 436] width 21 height 21
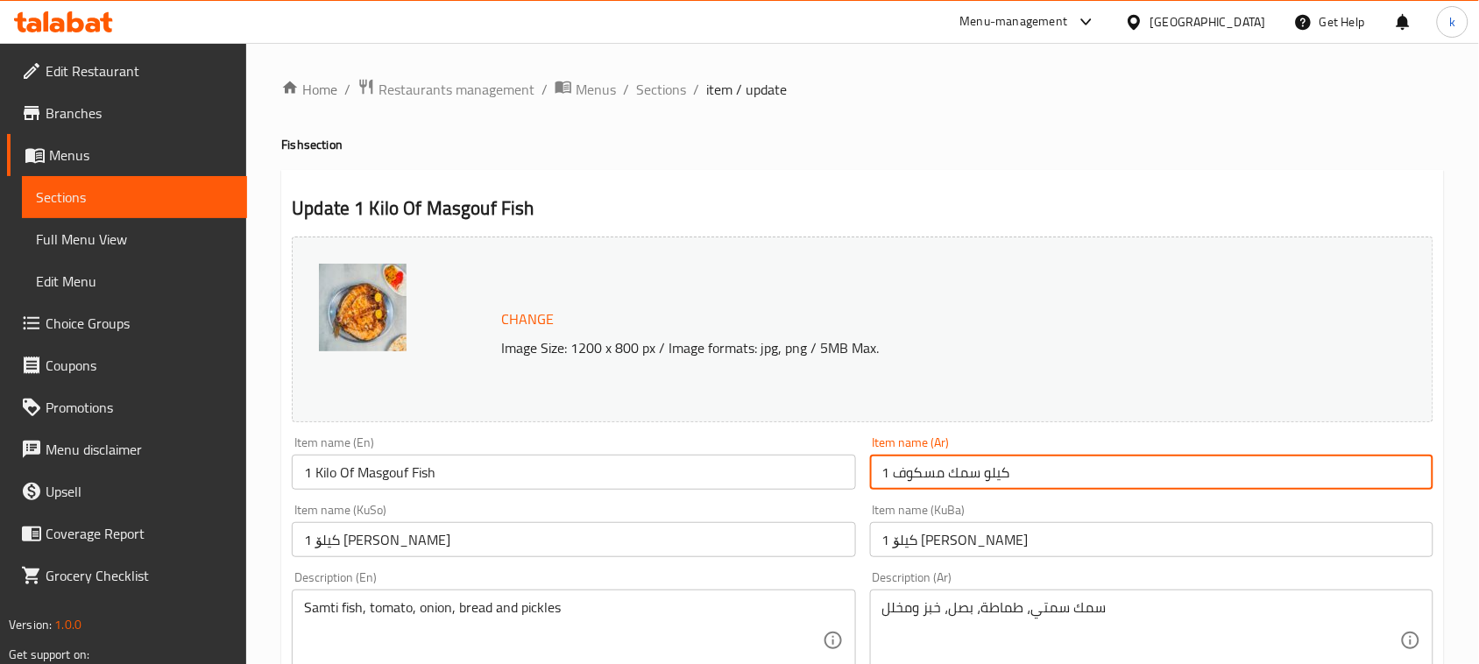
drag, startPoint x: 979, startPoint y: 474, endPoint x: 892, endPoint y: 470, distance: 87.7
click at [892, 470] on input "1 كيلو سمك مسكوف" at bounding box center [1151, 472] width 563 height 35
click at [961, 549] on input "1 کیلۆ [PERSON_NAME]" at bounding box center [1151, 539] width 563 height 35
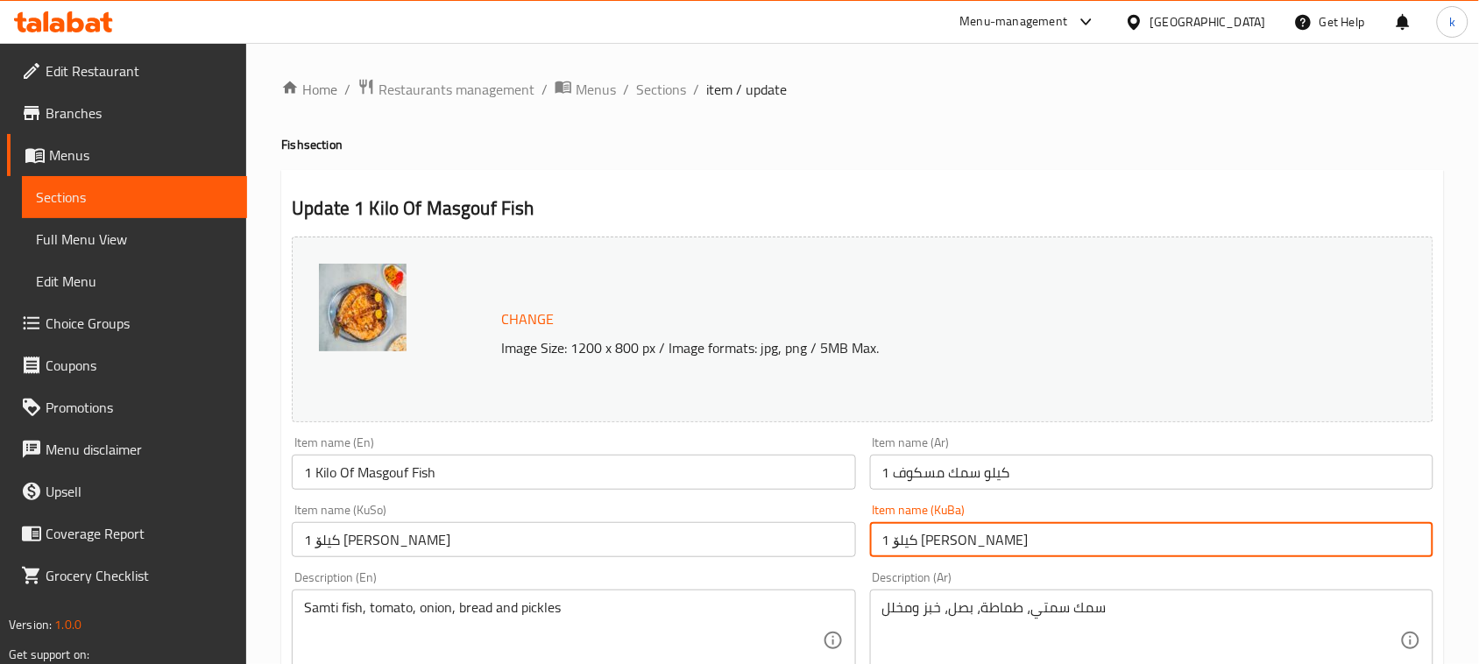
drag, startPoint x: 986, startPoint y: 546, endPoint x: 891, endPoint y: 543, distance: 95.5
click at [891, 543] on input "1 کیلۆ [PERSON_NAME]" at bounding box center [1151, 539] width 563 height 35
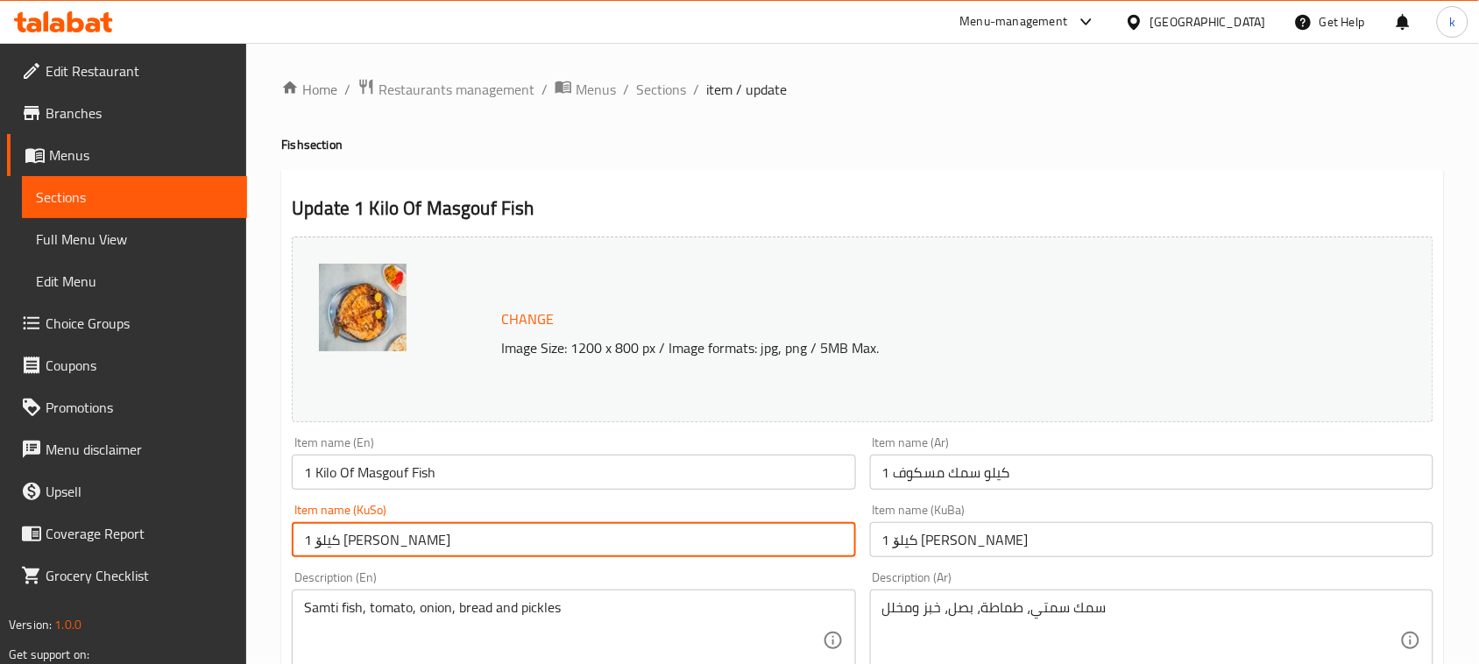
drag, startPoint x: 410, startPoint y: 548, endPoint x: 321, endPoint y: 541, distance: 89.6
click at [321, 541] on input "1 کیلۆ [PERSON_NAME]" at bounding box center [573, 539] width 563 height 35
click at [640, 86] on span "Sections" at bounding box center [661, 89] width 50 height 21
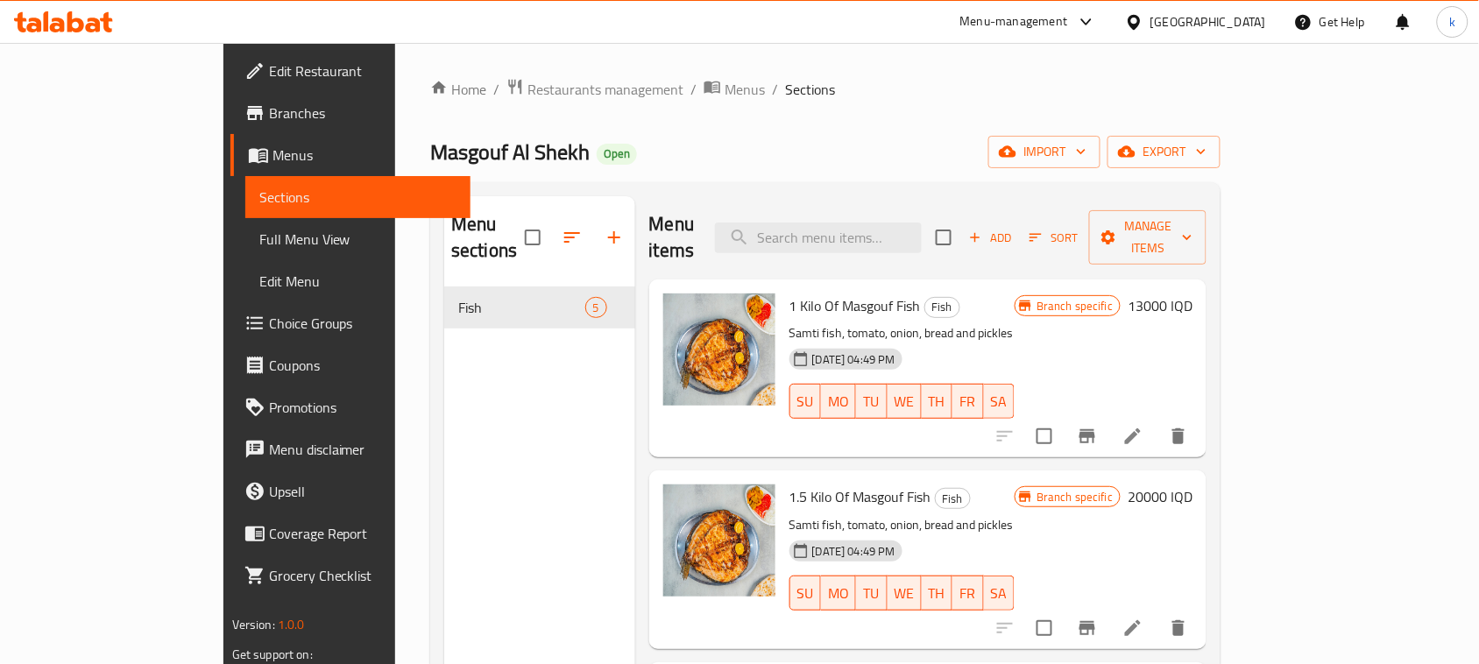
scroll to position [110, 0]
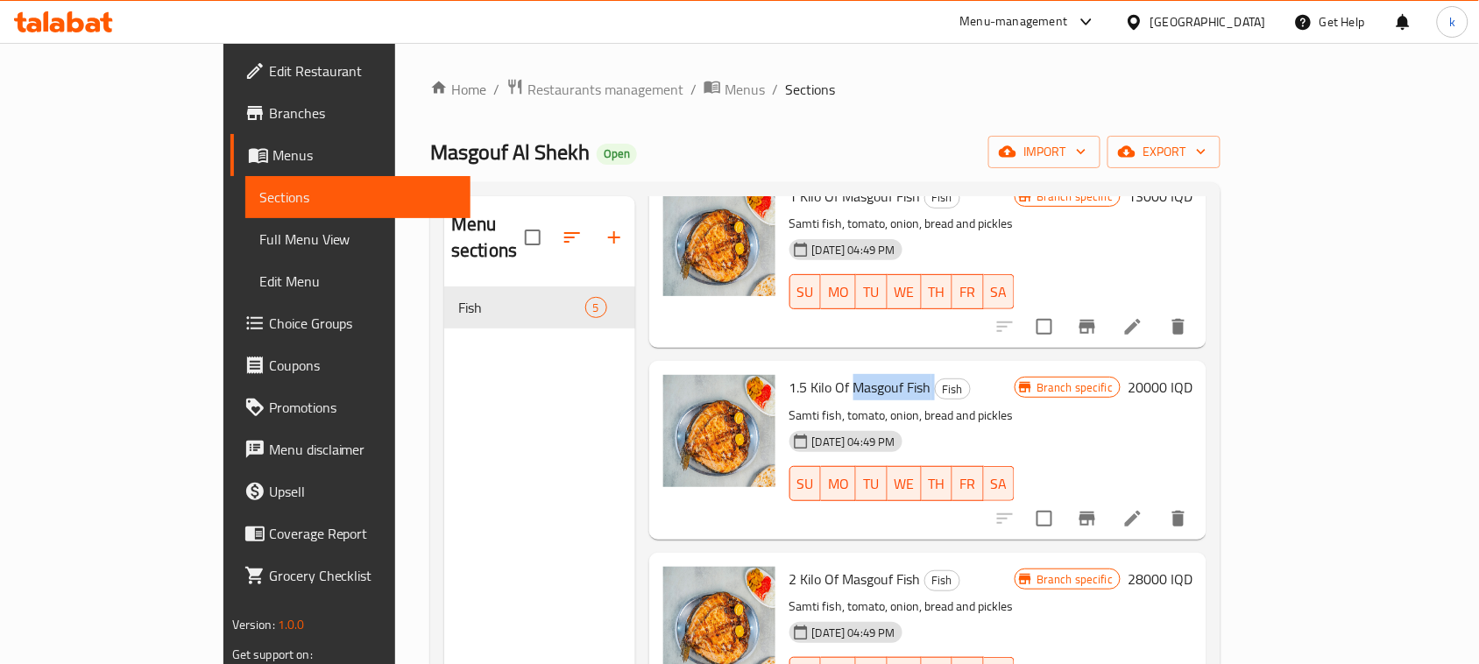
drag, startPoint x: 795, startPoint y: 360, endPoint x: 889, endPoint y: 350, distance: 94.2
click at [880, 375] on h6 "1.5 Kilo Of Masgouf Fish Fish" at bounding box center [901, 387] width 225 height 25
copy h6 "Masgouf Fish"
click at [92, 10] on div at bounding box center [63, 21] width 127 height 35
click at [92, 19] on icon at bounding box center [93, 25] width 15 height 15
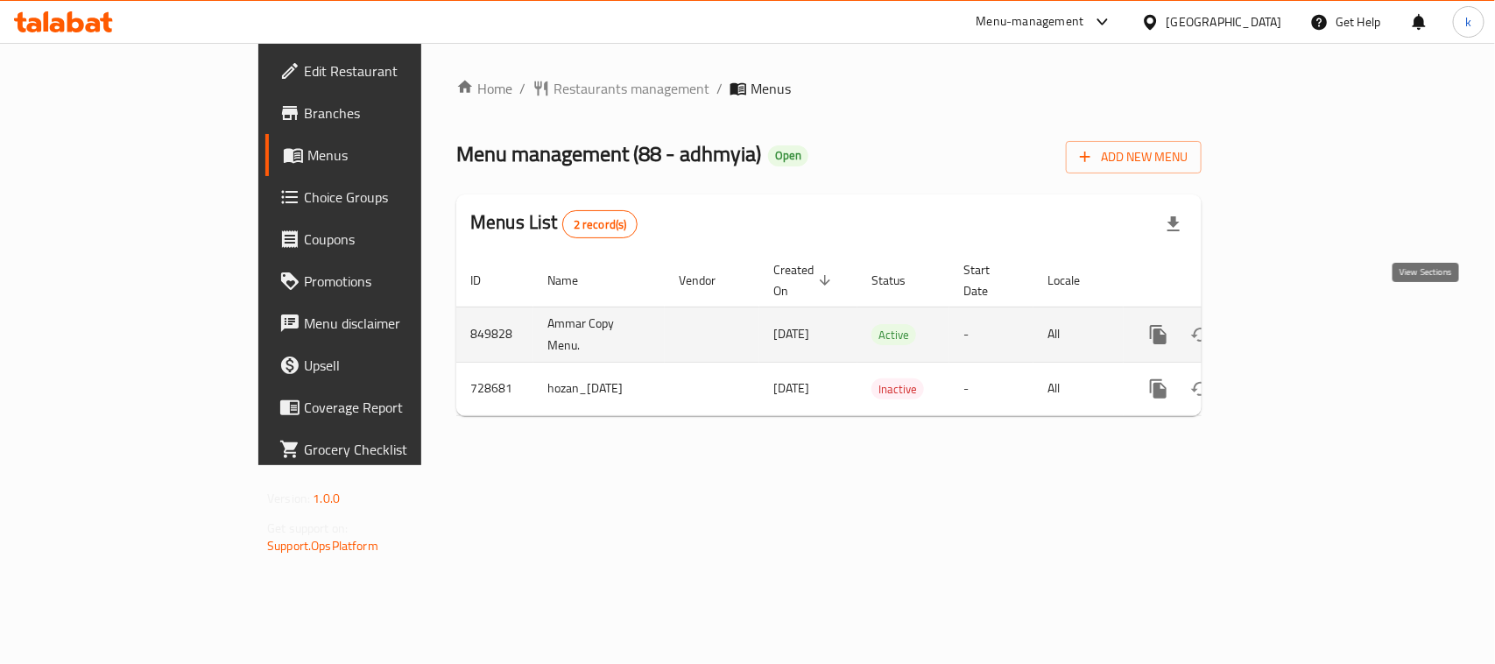
click at [1296, 324] on icon "enhanced table" at bounding box center [1285, 334] width 21 height 21
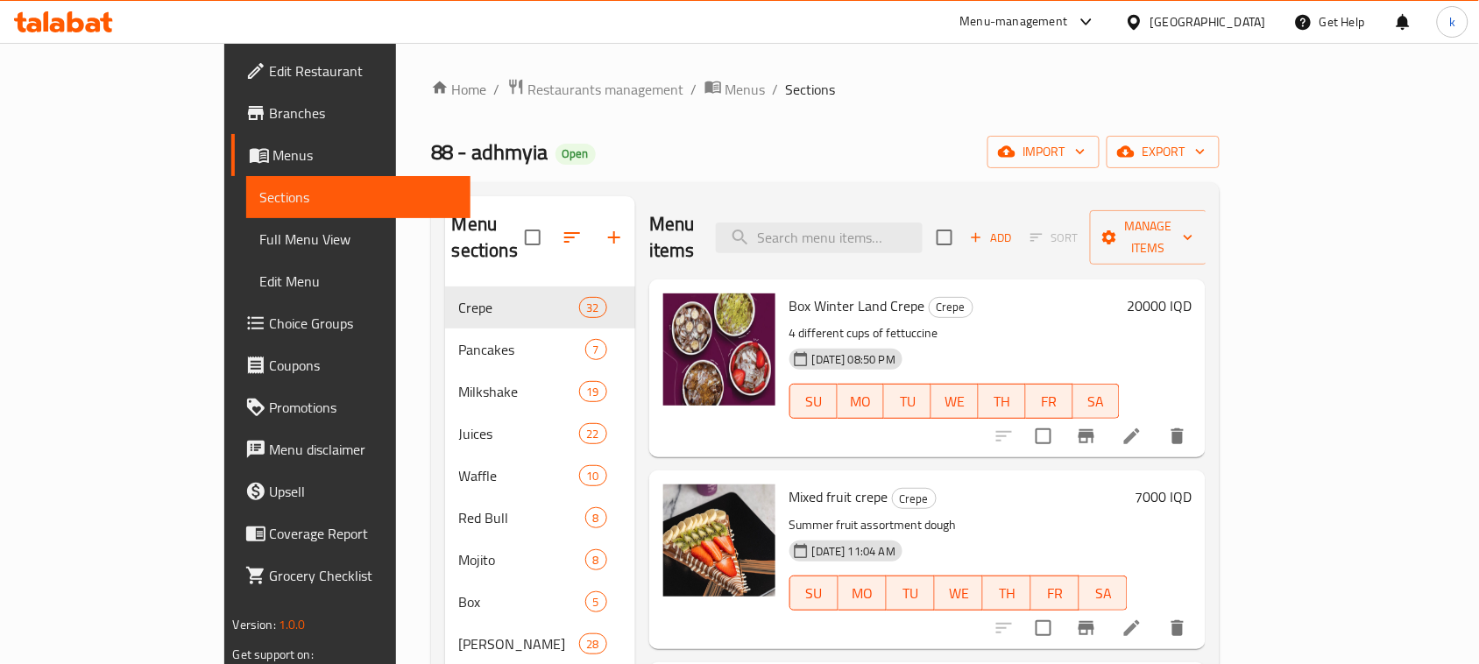
click at [892, 146] on div "88 - adhmyia Open import export" at bounding box center [825, 152] width 789 height 32
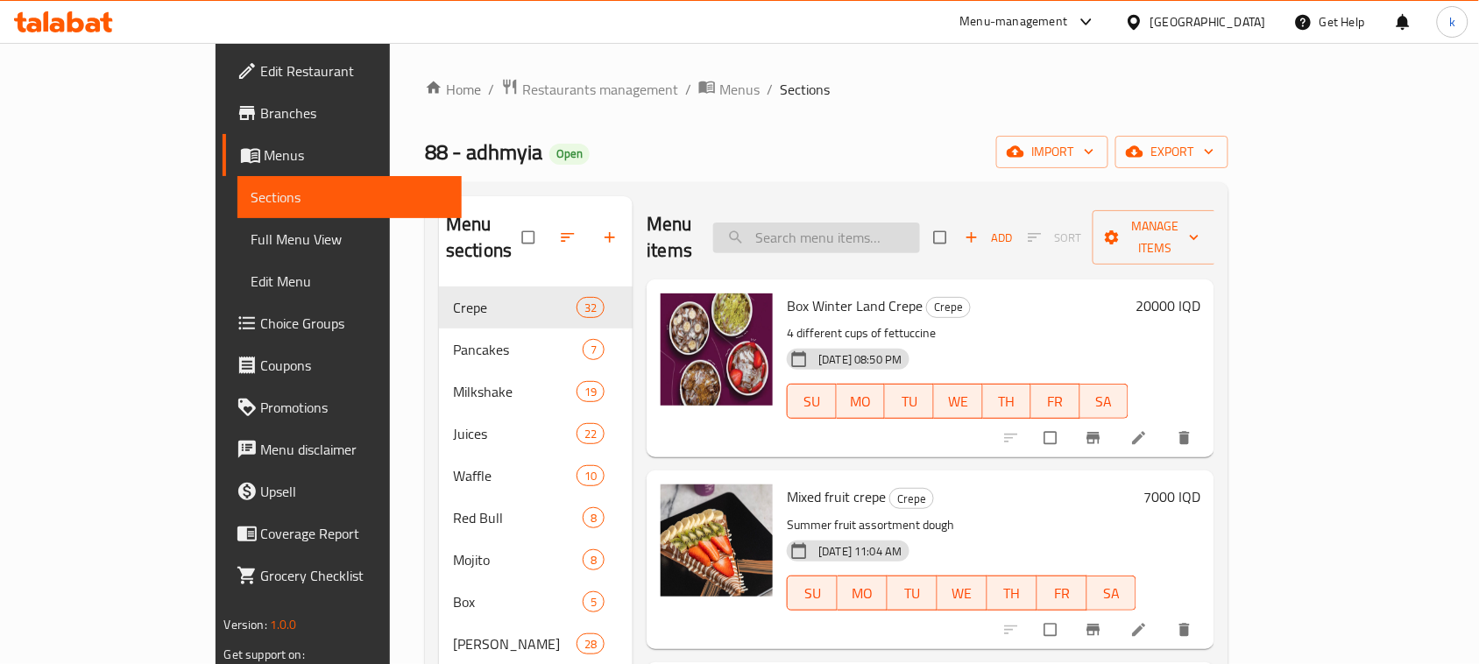
click at [887, 223] on input "search" at bounding box center [816, 238] width 207 height 31
paste input "وافل [PERSON_NAME]"
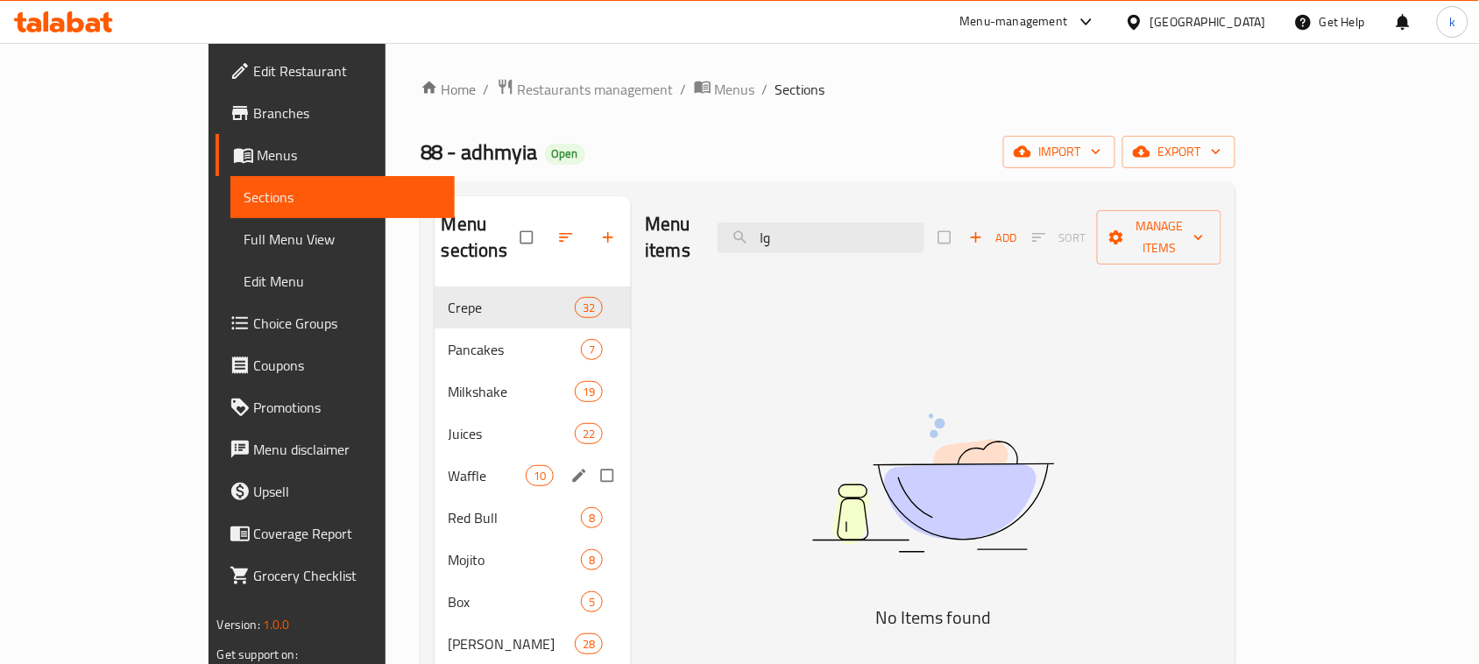
type input "و"
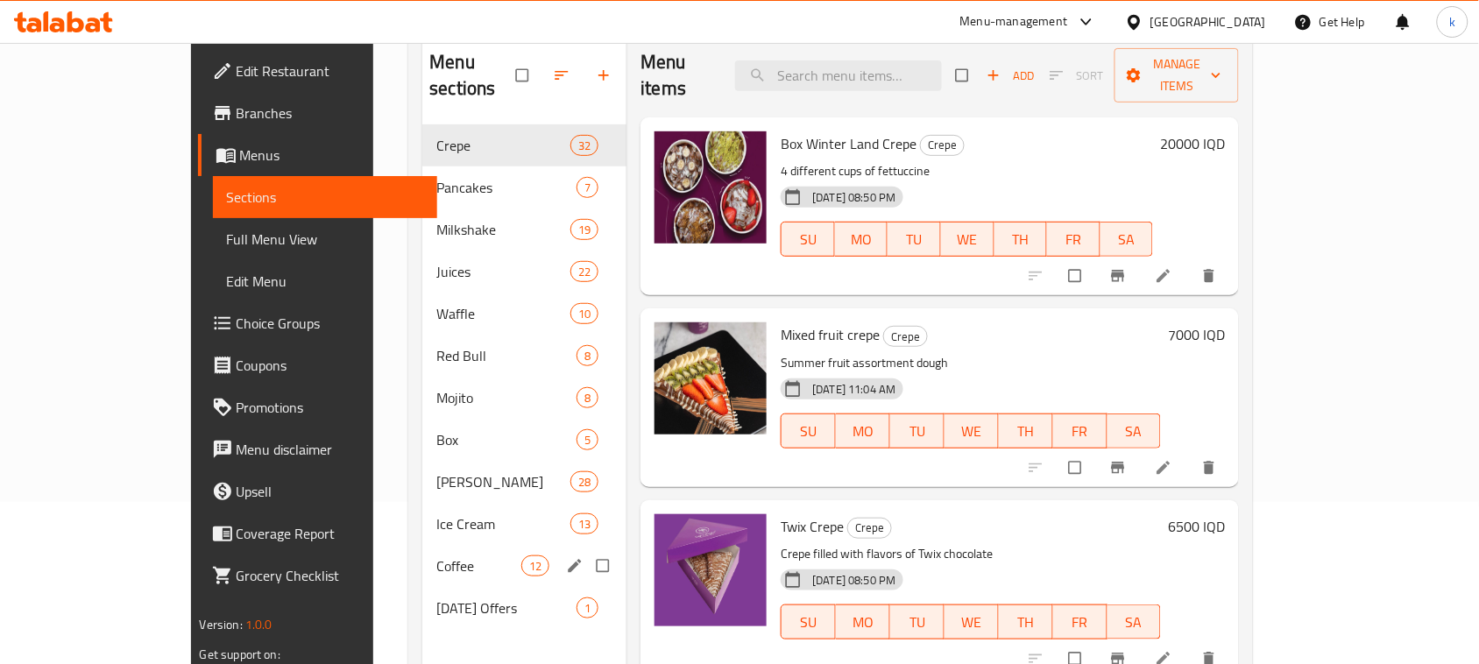
scroll to position [219, 0]
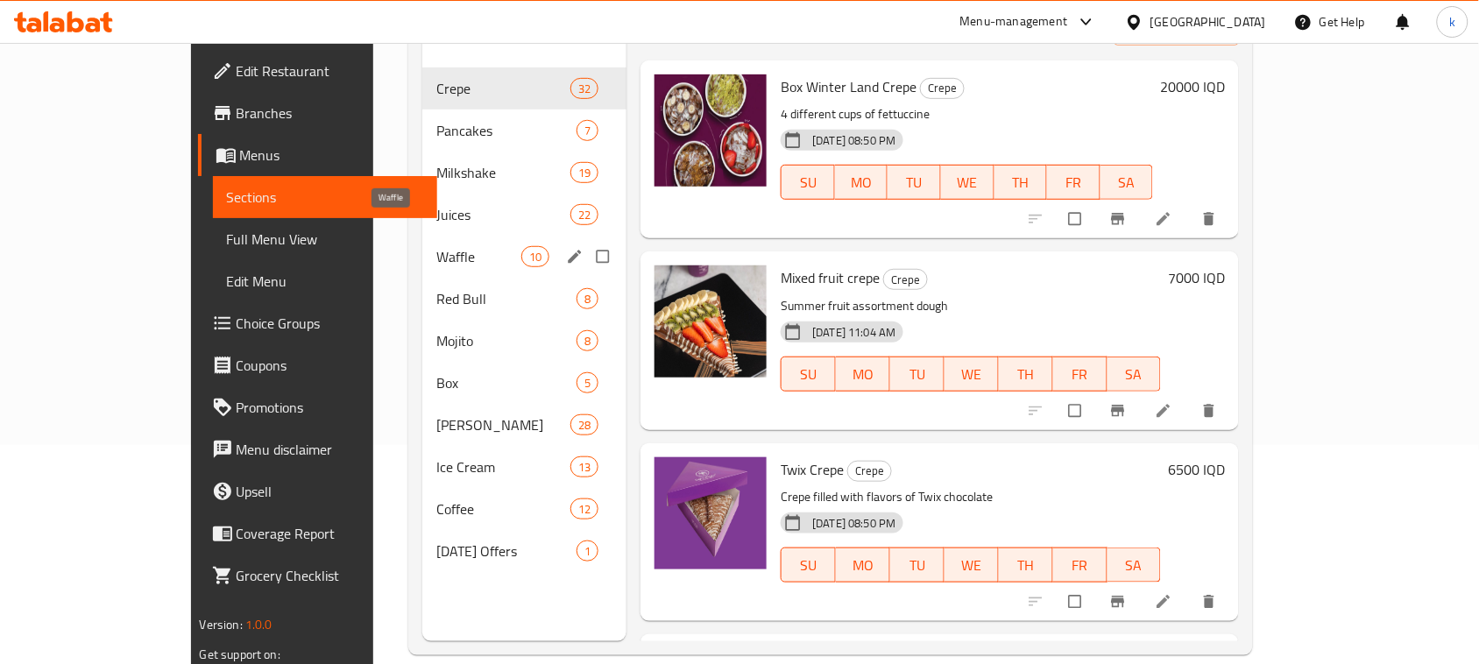
click at [436, 246] on span "Waffle" at bounding box center [478, 256] width 85 height 21
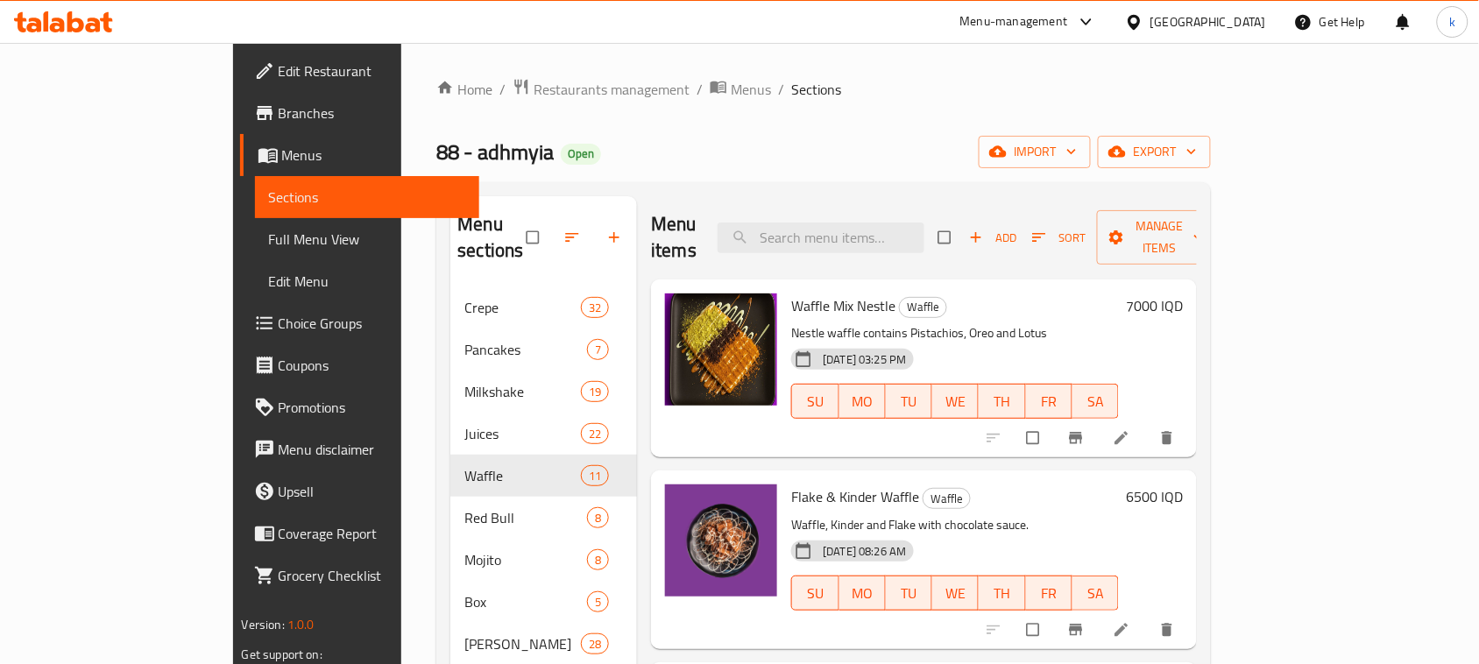
click at [830, 128] on div "Home / Restaurants management / Menus / Sections 88 - adhmyia Open import expor…" at bounding box center [823, 476] width 774 height 796
click at [282, 149] on span "Menus" at bounding box center [374, 155] width 184 height 21
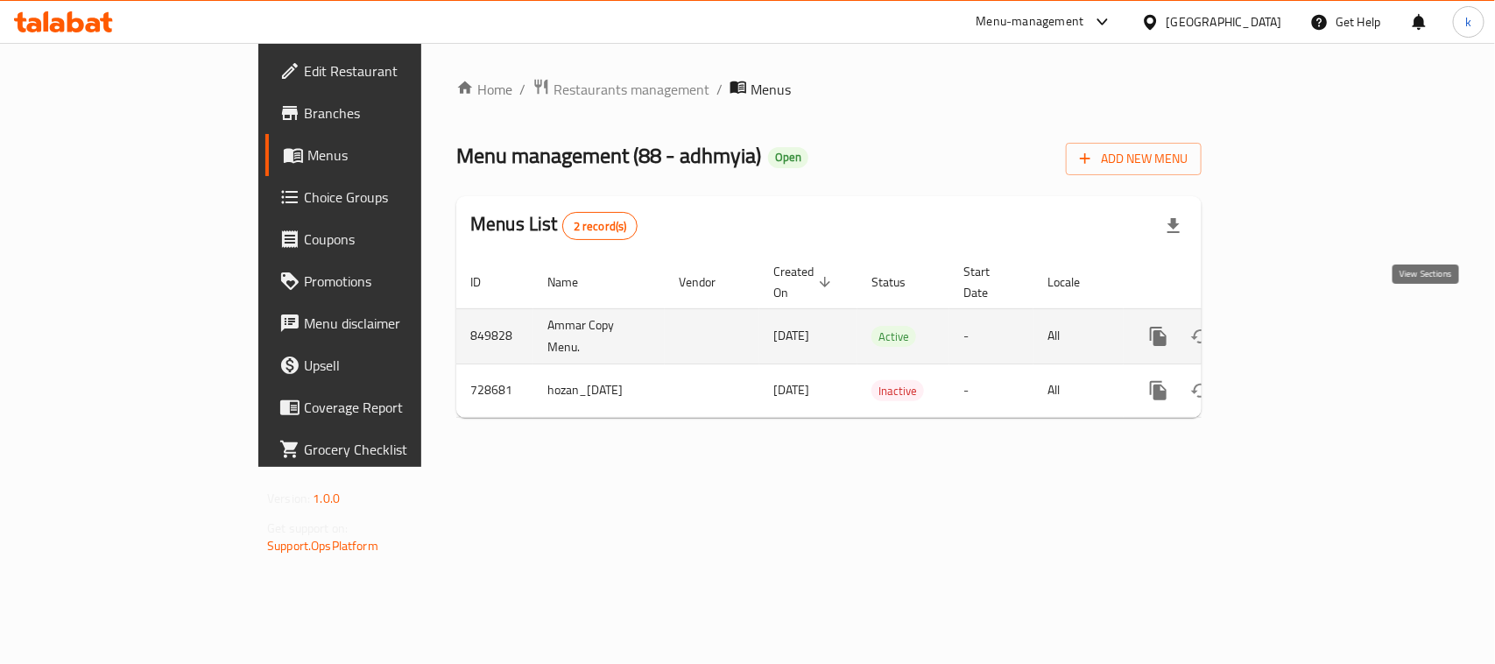
click at [1296, 326] on icon "enhanced table" at bounding box center [1285, 336] width 21 height 21
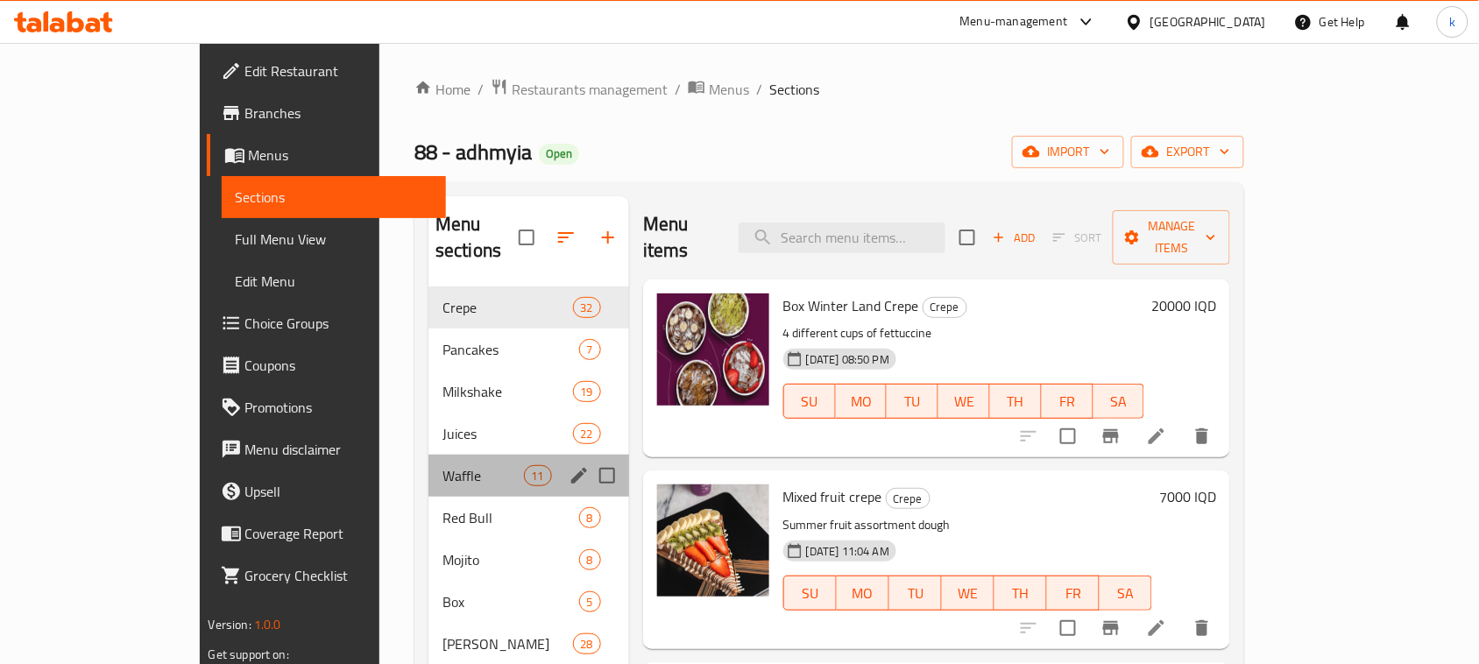
click at [428, 462] on div "Waffle 11" at bounding box center [528, 476] width 201 height 42
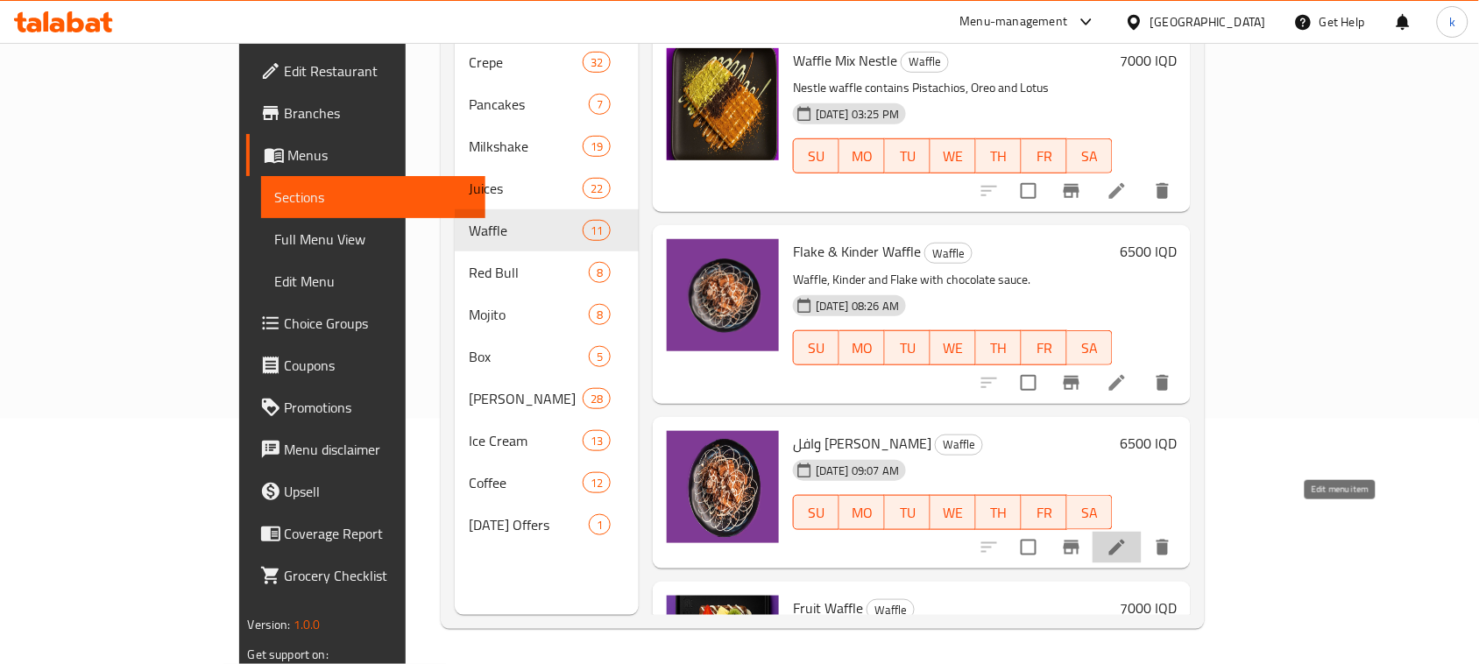
click at [1125, 540] on icon at bounding box center [1117, 548] width 16 height 16
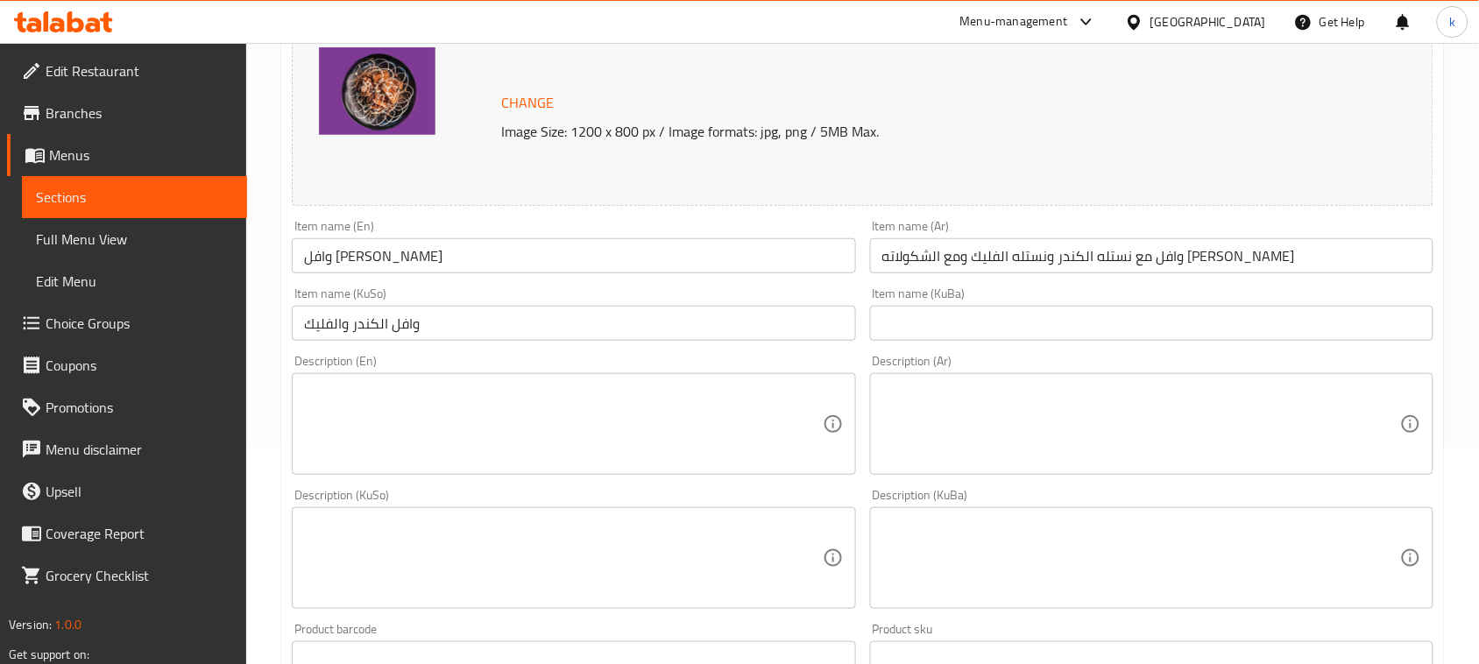
scroll to position [219, 0]
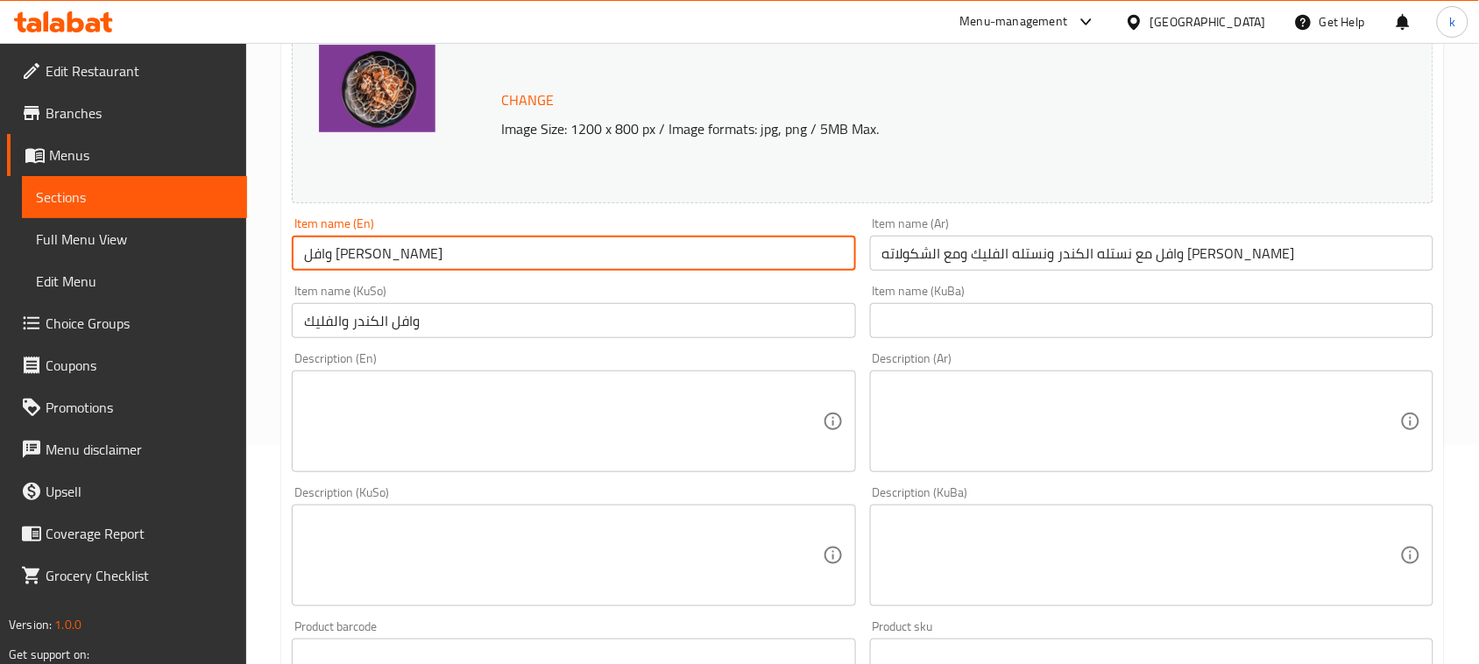
drag, startPoint x: 412, startPoint y: 256, endPoint x: 268, endPoint y: 261, distance: 143.8
click at [268, 261] on div "Home / Restaurants management / Menus / Sections / item / update Waffle section…" at bounding box center [862, 535] width 1233 height 1422
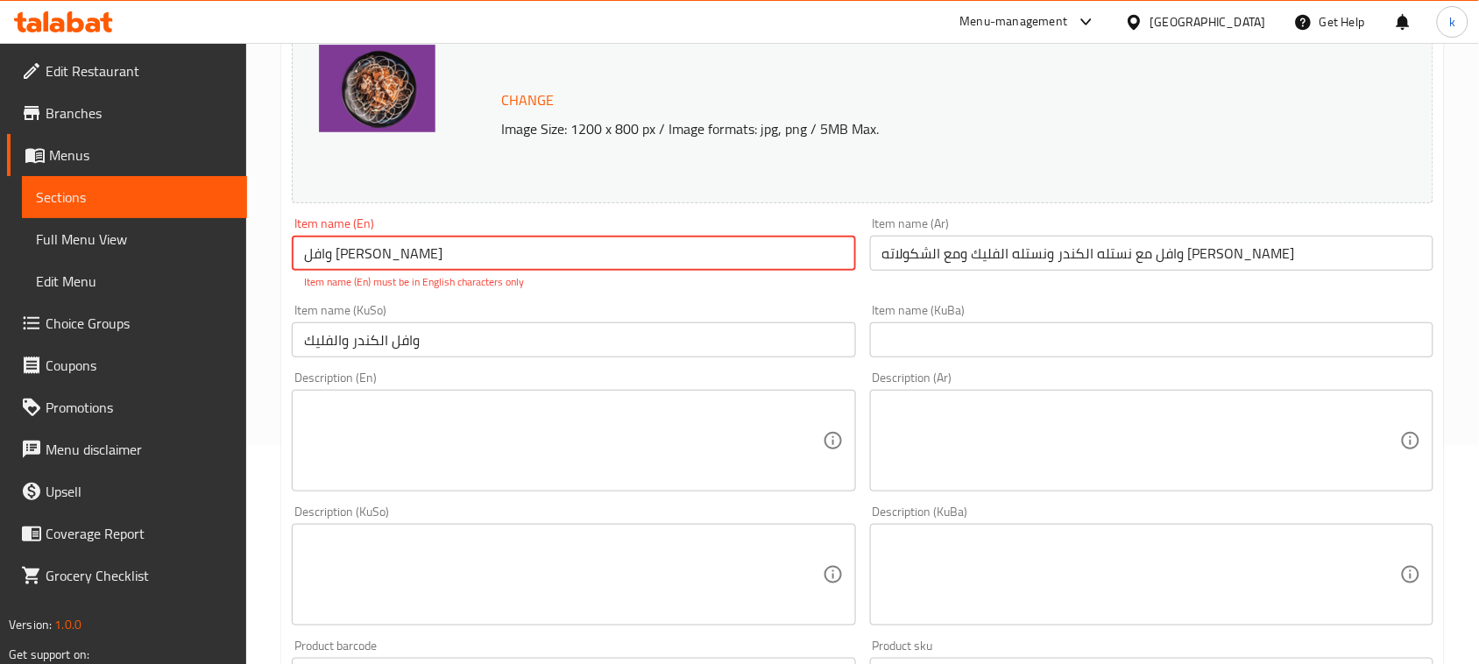
paste input "Flake"
type input "Flake"
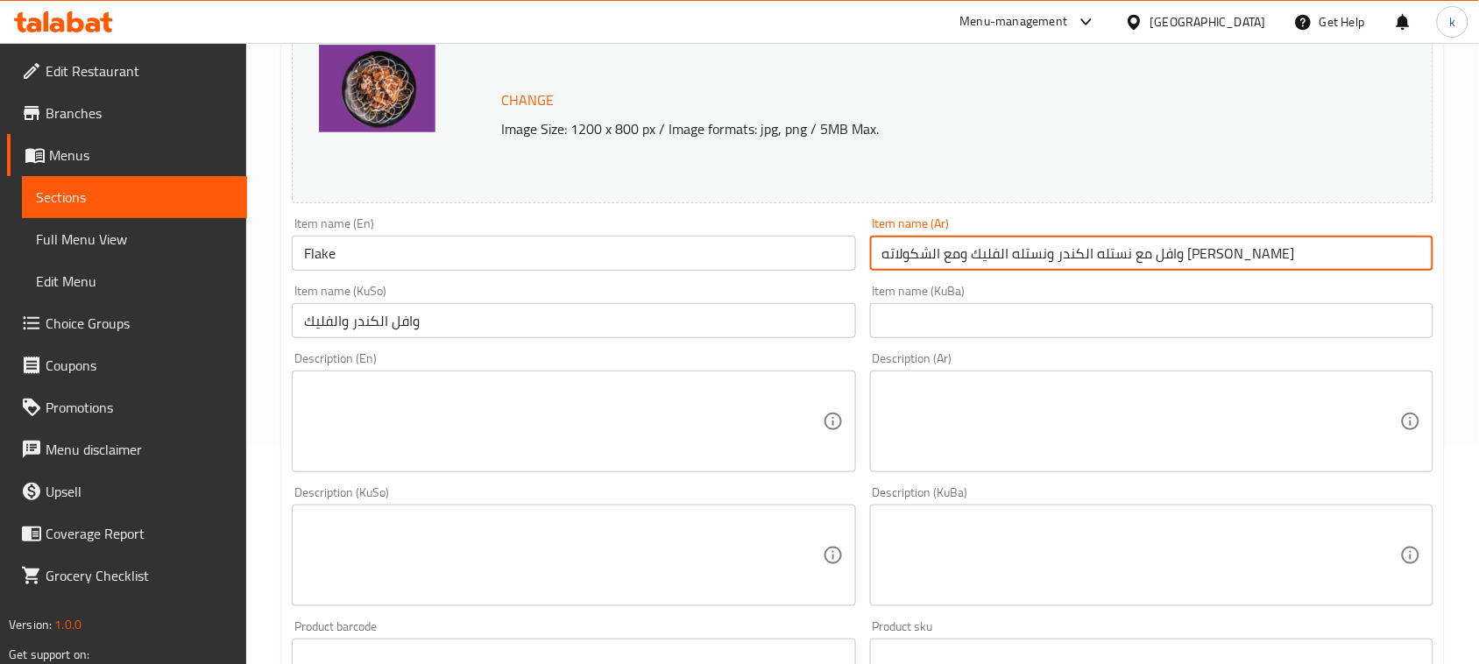
drag, startPoint x: 1269, startPoint y: 252, endPoint x: 798, endPoint y: 268, distance: 470.7
click at [798, 268] on div "Change Image Size: 1200 x 800 px / Image formats: jpg, png / 5MB Max. Item name…" at bounding box center [863, 502] width 1156 height 982
click at [1003, 449] on textarea at bounding box center [1141, 421] width 518 height 83
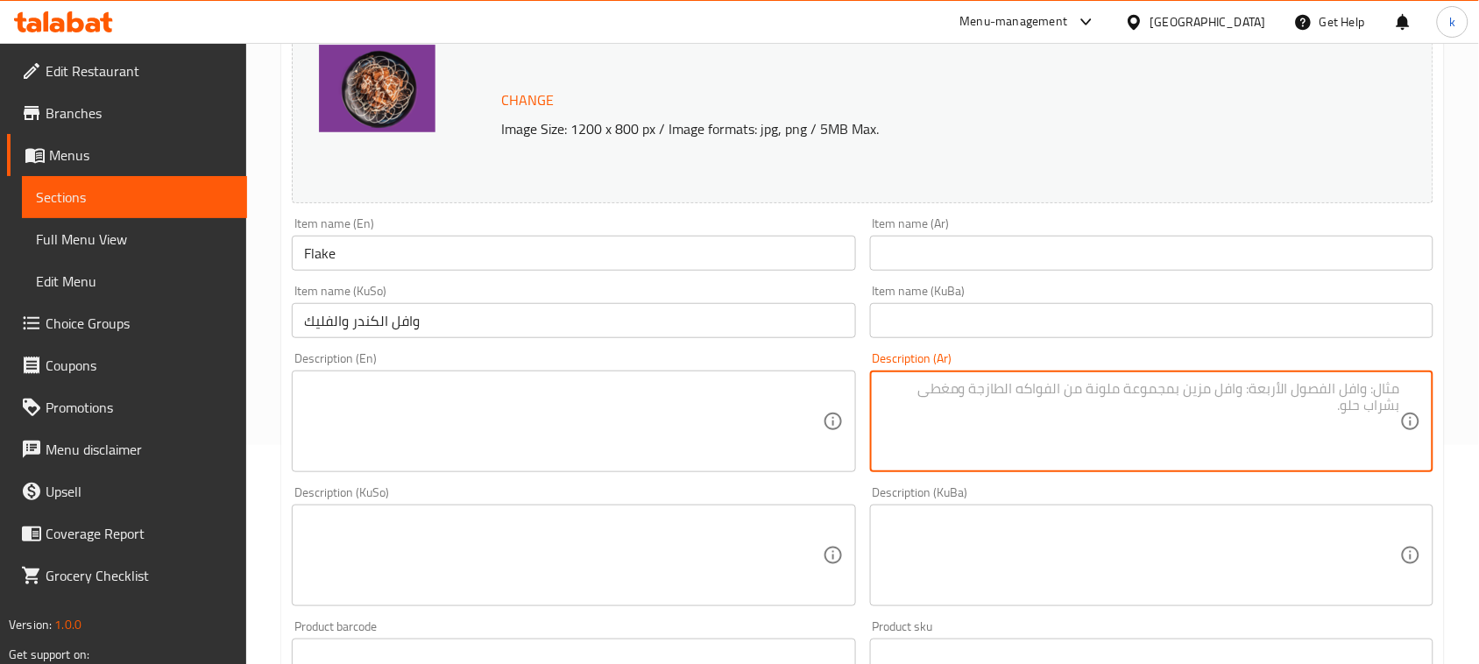
paste textarea "وافل مع نستله الكندر ونستله الفليك ومع الشكولاته [PERSON_NAME]"
type textarea "وافل مع نستله الكندر ونستله الفليك ومع الشكولاته [PERSON_NAME]"
click at [474, 365] on div "Description (En) Description (En)" at bounding box center [573, 412] width 563 height 120
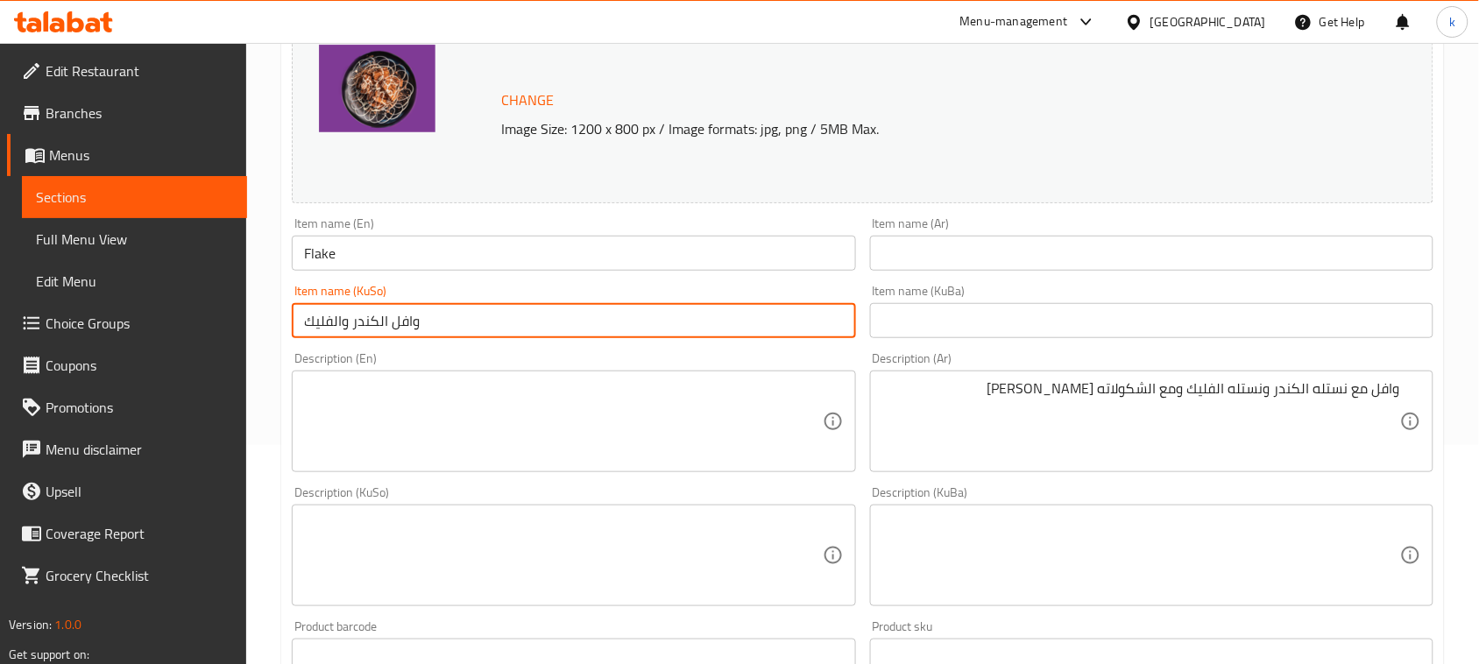
click at [464, 331] on input "وافل الكندر والفليك" at bounding box center [573, 320] width 563 height 35
click at [371, 254] on input "Flake" at bounding box center [573, 253] width 563 height 35
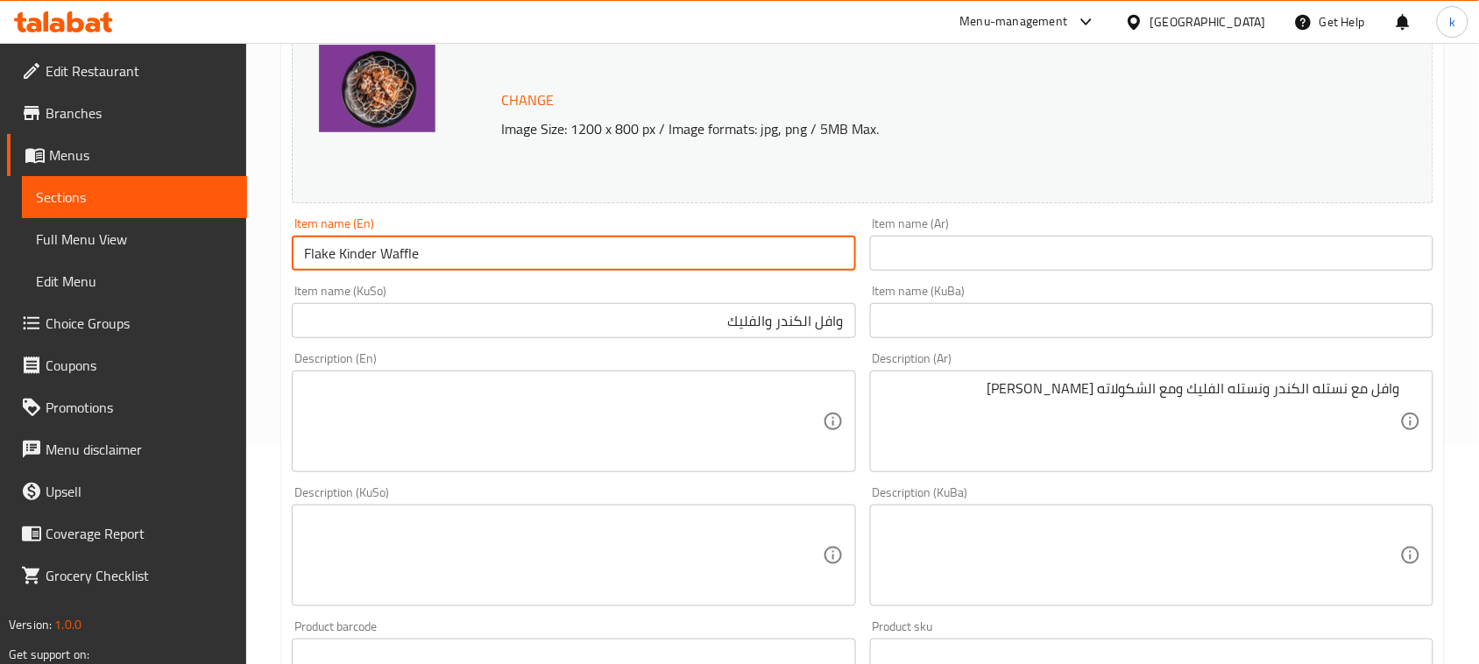
drag, startPoint x: 448, startPoint y: 246, endPoint x: 222, endPoint y: 258, distance: 226.4
click at [222, 258] on div "Edit Restaurant Branches Menus Sections Full Menu View Edit Menu Choice Groups …" at bounding box center [739, 535] width 1479 height 1422
click at [821, 329] on input "وافل الكندر والفليك" at bounding box center [573, 320] width 563 height 35
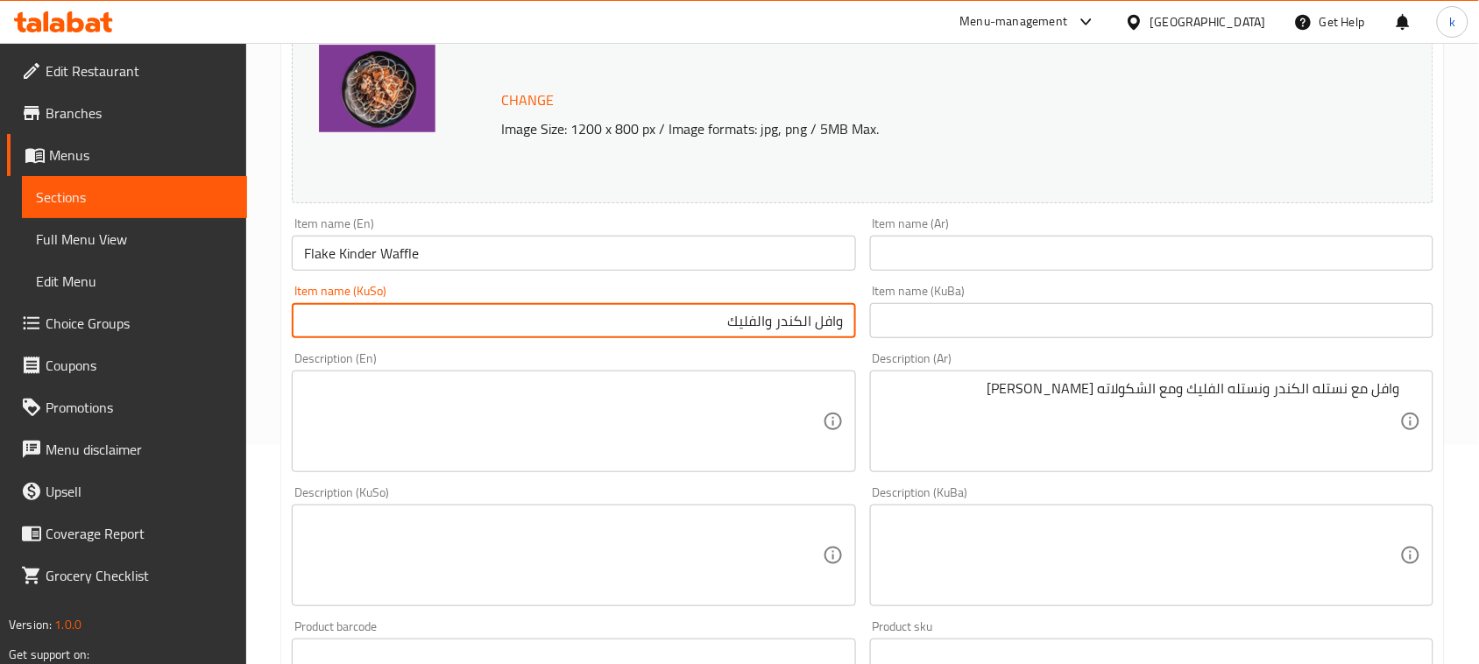
click at [821, 329] on input "وافل الكندر والفليك" at bounding box center [573, 320] width 563 height 35
click at [488, 264] on input "Flake Kinder Waffle" at bounding box center [573, 253] width 563 height 35
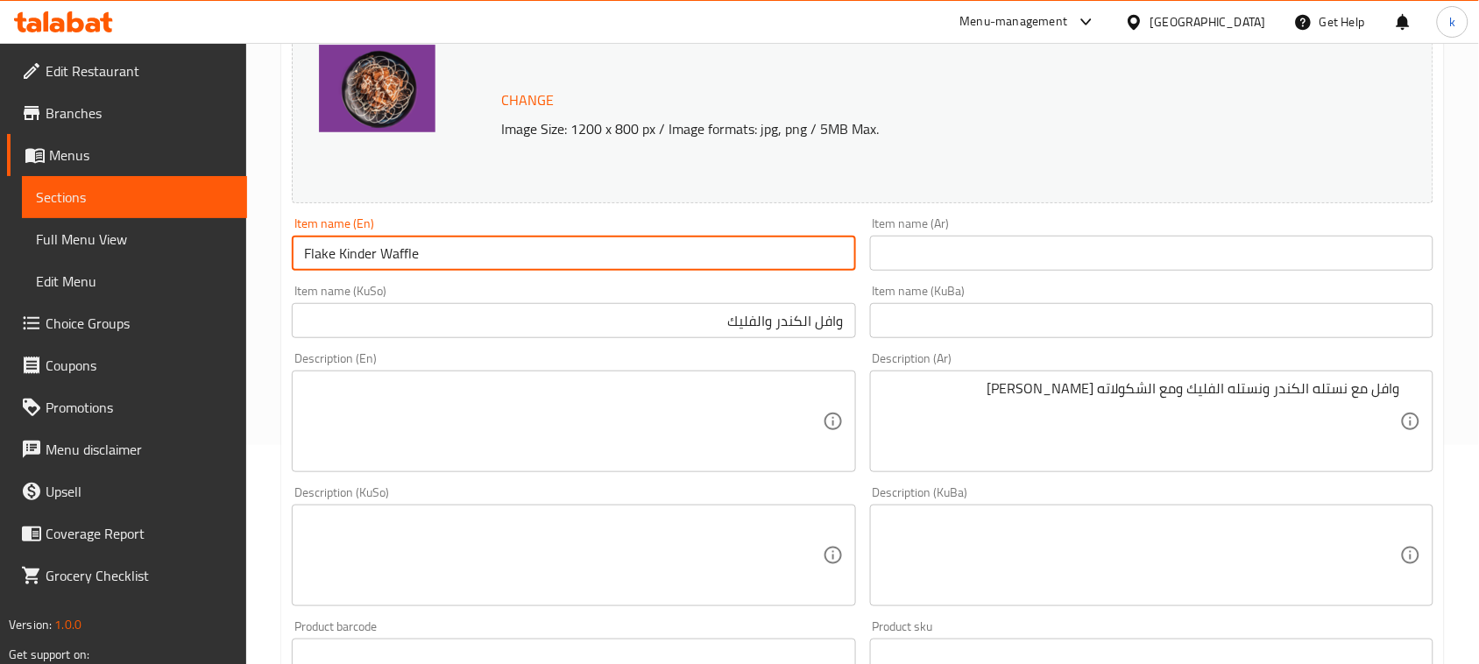
click at [357, 252] on input "Flake Kinder Waffle" at bounding box center [573, 253] width 563 height 35
click at [305, 251] on input "Flake Kinder Waffle" at bounding box center [573, 253] width 563 height 35
paste input "Kinder"
click at [426, 263] on input "Kinder And Flake Kinder Waffle" at bounding box center [573, 253] width 563 height 35
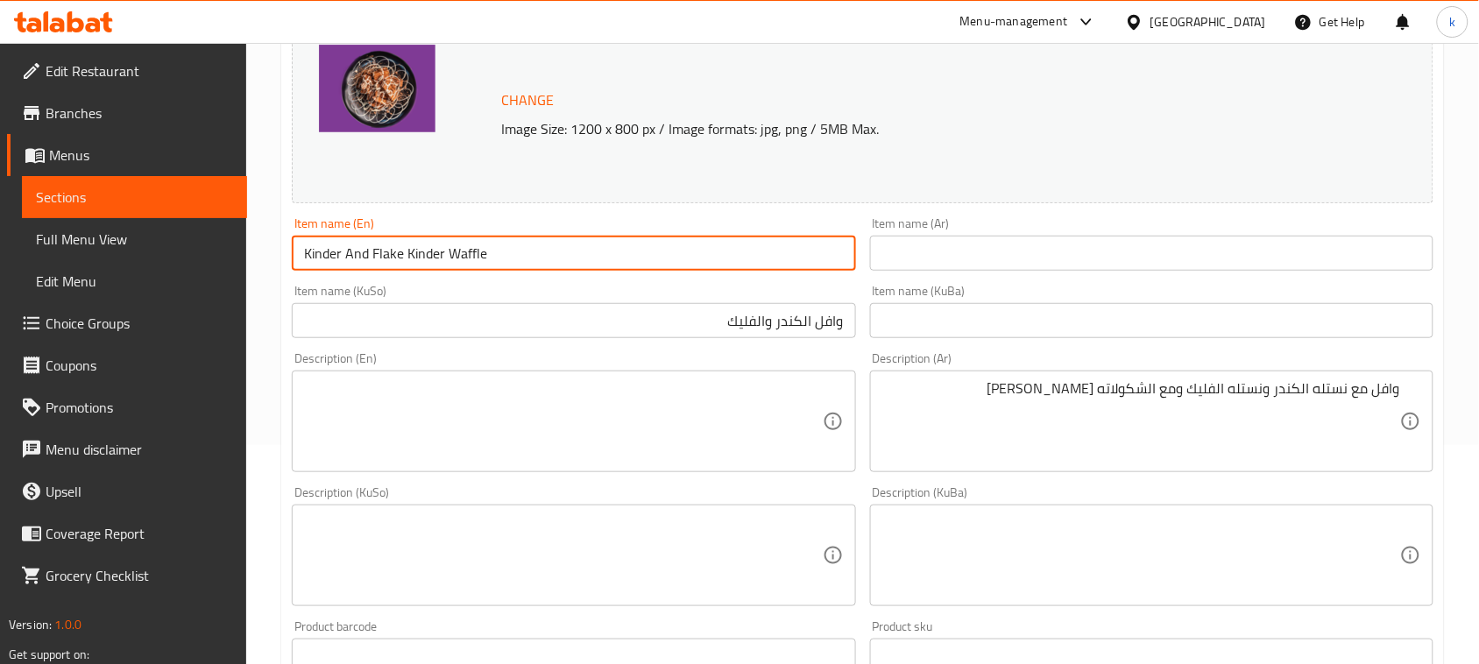
click at [426, 263] on input "Kinder And Flake Kinder Waffle" at bounding box center [573, 253] width 563 height 35
type input "Kinder And Flake Waffle"
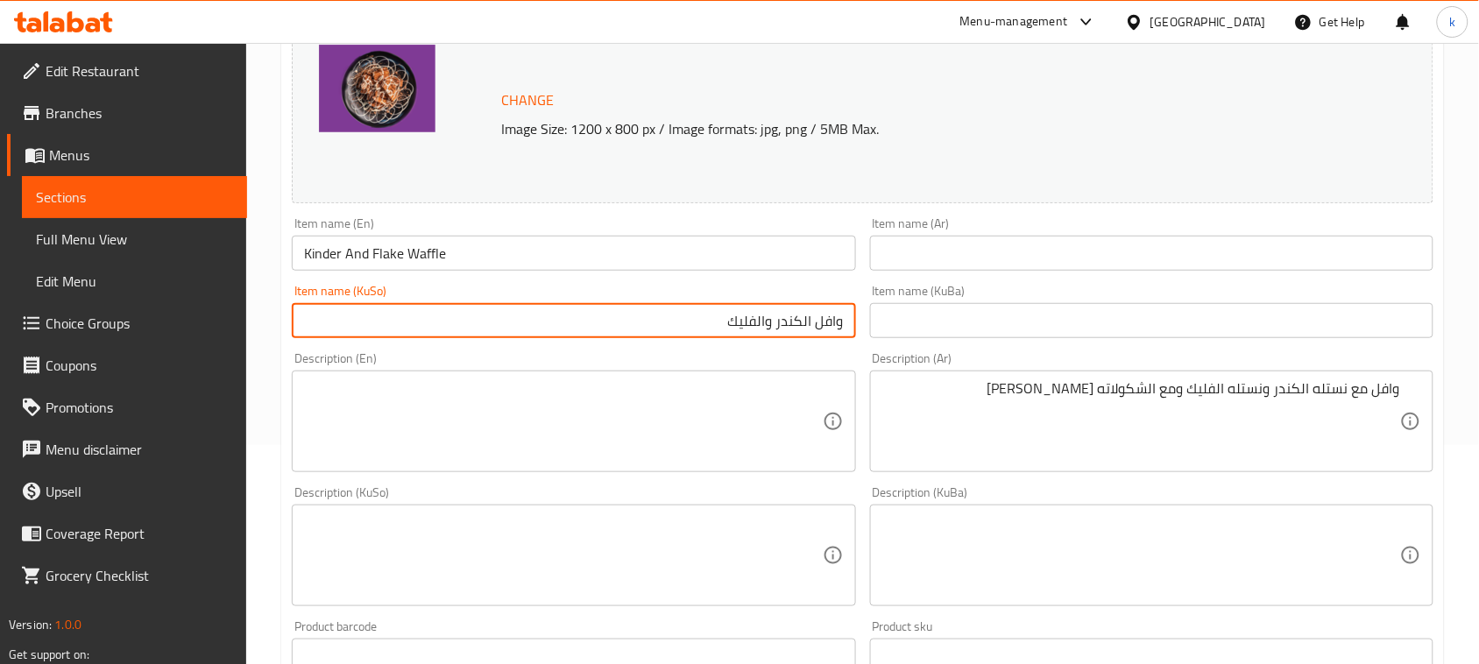
click at [781, 317] on input "وافل الكندر والفليك" at bounding box center [573, 320] width 563 height 35
click at [1113, 248] on input "text" at bounding box center [1151, 253] width 563 height 35
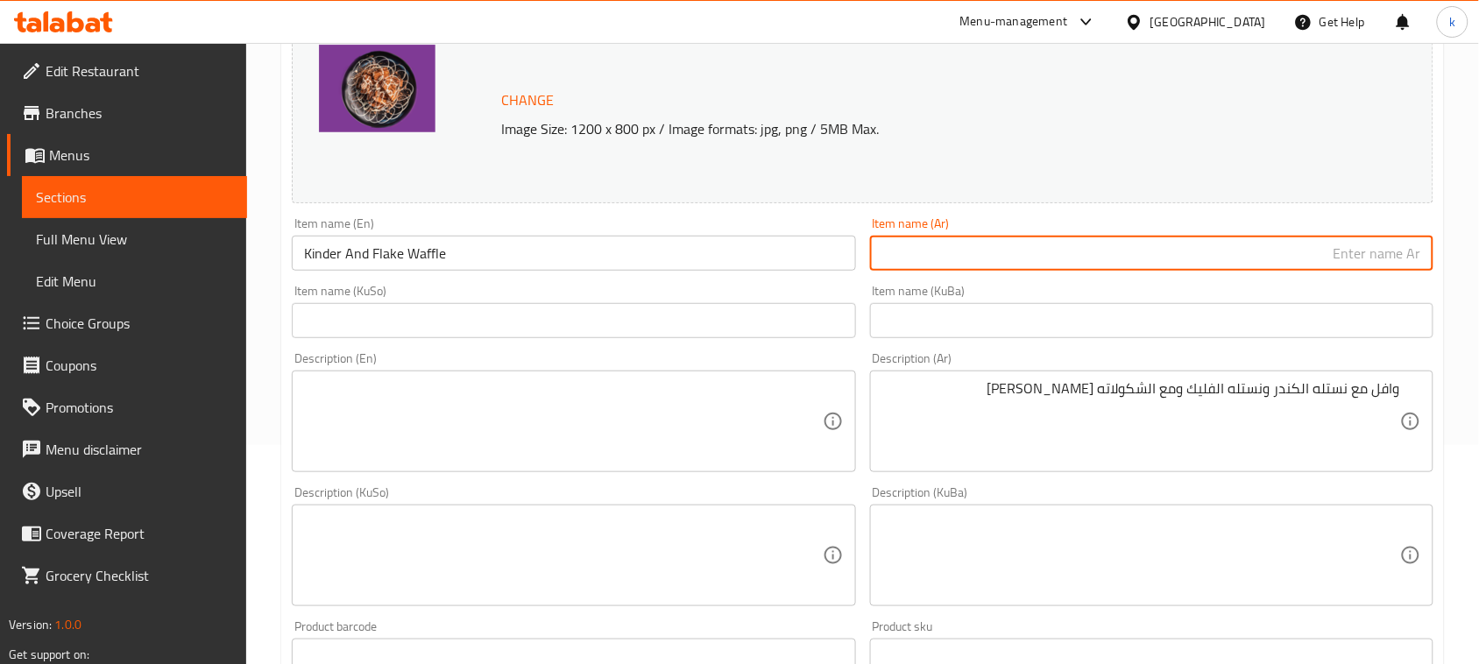
paste input "وافل الكندر والفليك"
click at [1373, 254] on input "وافل الكندر والفليك" at bounding box center [1151, 253] width 563 height 35
click at [1343, 260] on input "وافل كندر والفليك" at bounding box center [1151, 253] width 563 height 35
type input "وافل كندر وفليك"
click at [1391, 313] on input "text" at bounding box center [1151, 320] width 563 height 35
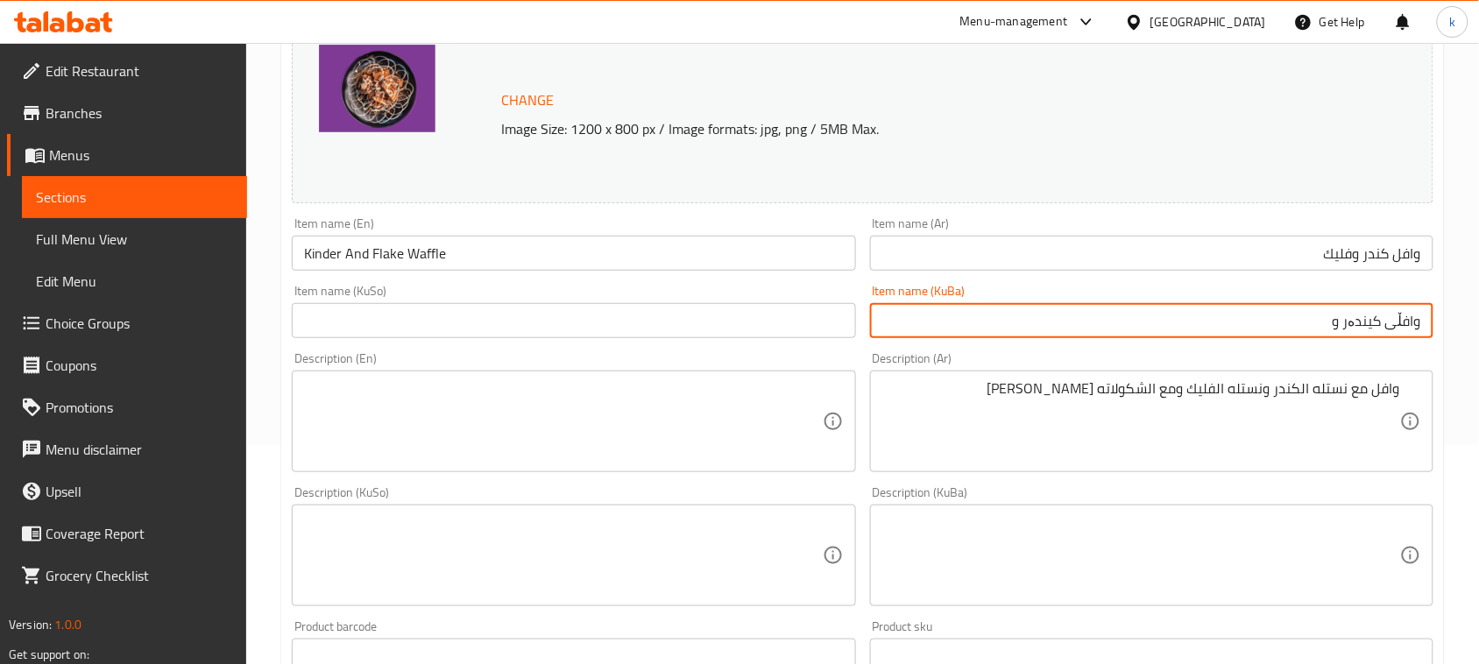
paste input "فلێک"
drag, startPoint x: 1293, startPoint y: 324, endPoint x: 1472, endPoint y: 329, distance: 178.8
click at [1472, 329] on div "Home / Restaurants management / Menus / Sections / item / update Waffle section…" at bounding box center [862, 535] width 1233 height 1422
type input "وافڵی کیندەر و فلێک"
click at [592, 344] on div "Item name (KuSo) Item name (KuSo)" at bounding box center [573, 311] width 577 height 67
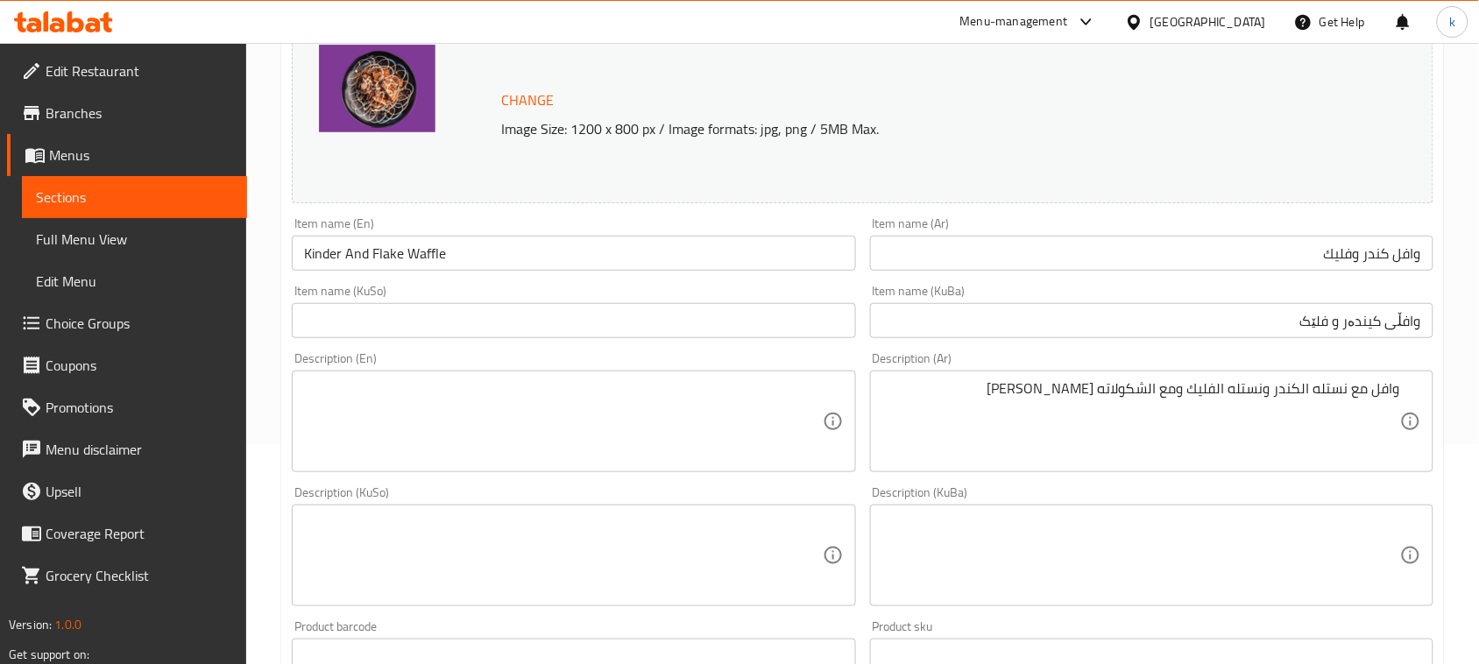
click at [587, 331] on input "text" at bounding box center [573, 320] width 563 height 35
paste input "وافڵی کیندەر و فلێک"
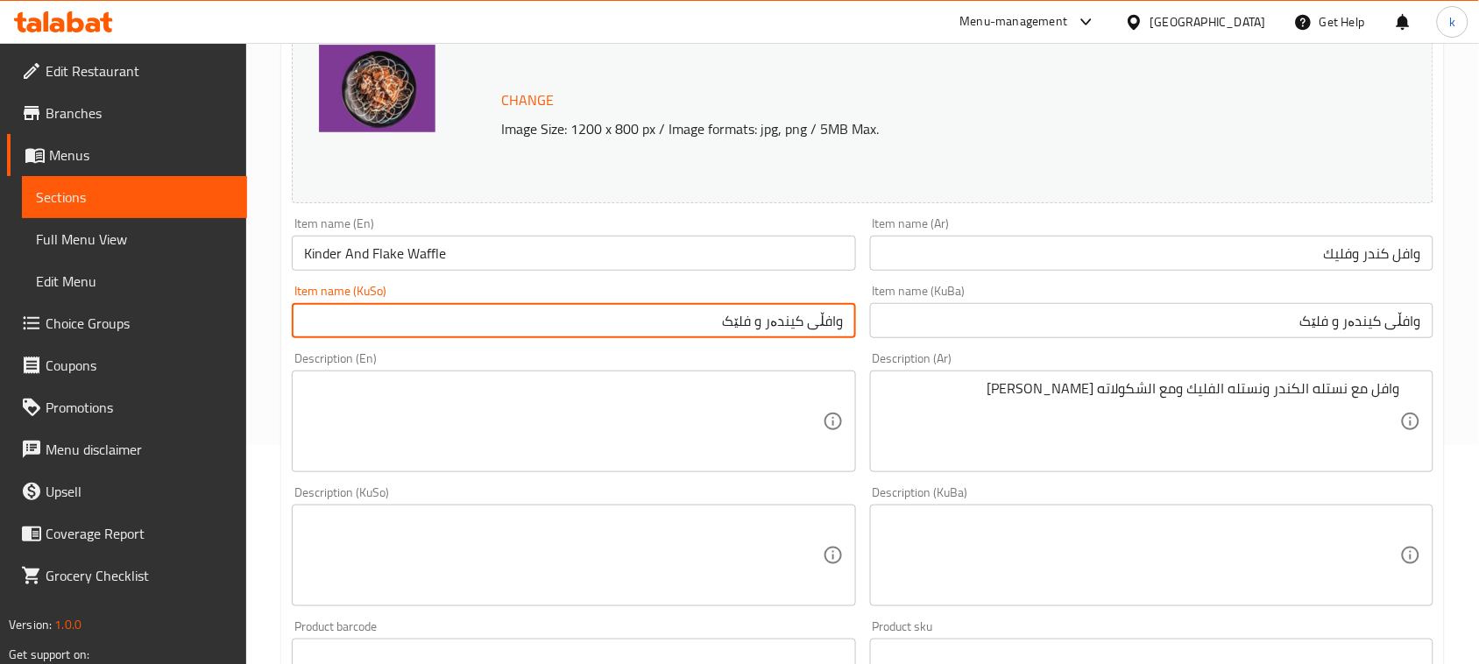
type input "وافڵی کیندەر و فلێک"
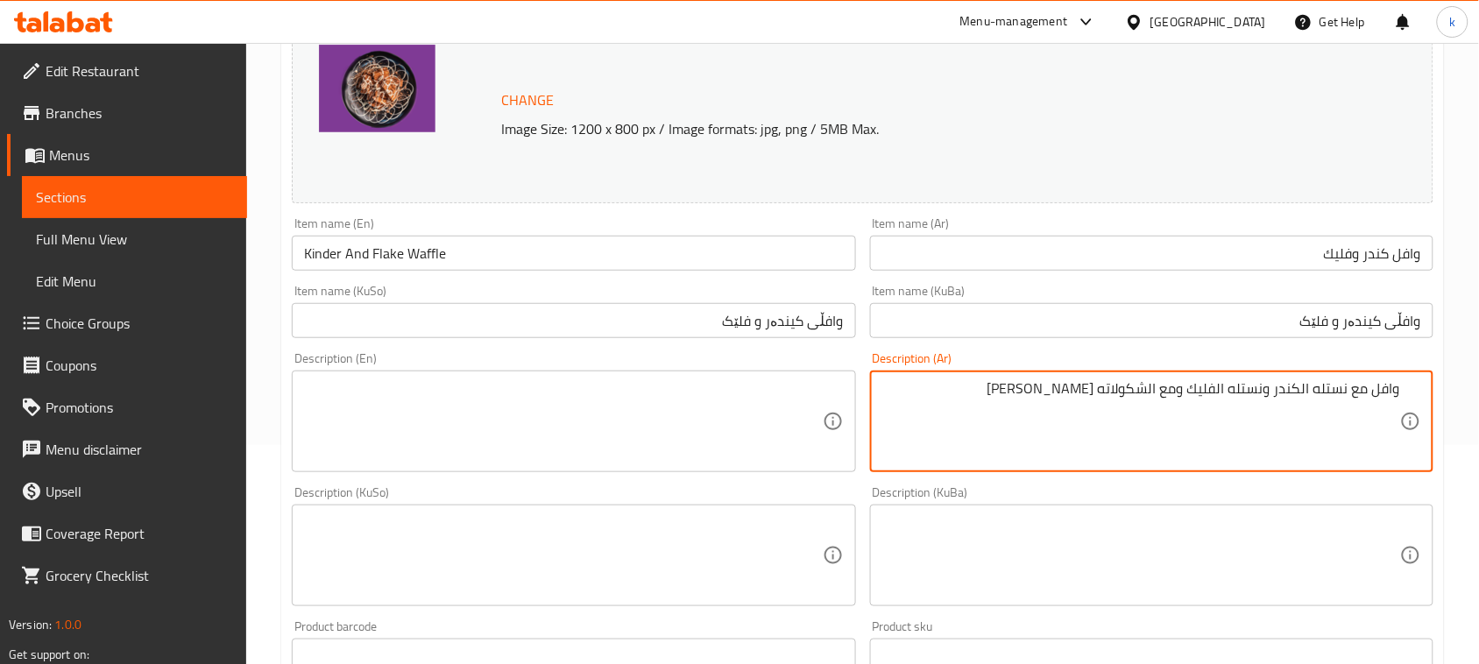
click at [1308, 391] on textarea "وافل مع نستله الكندر ونستله الفليك ومع الشكولاته [PERSON_NAME]" at bounding box center [1141, 421] width 518 height 83
click at [521, 439] on textarea at bounding box center [563, 421] width 518 height 83
paste textarea "Waffle with Nestlé Kinder, Nestlé Flake and Belgian chocolate"
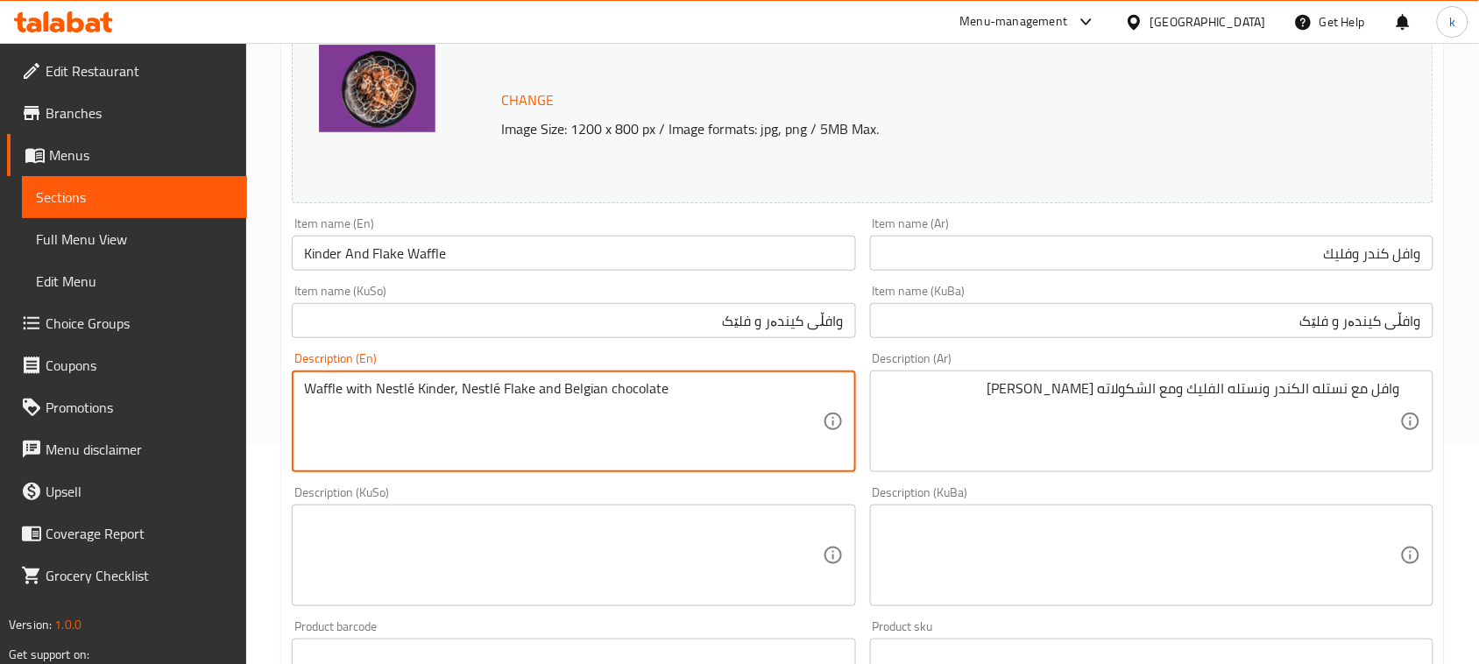
type textarea "Waffle with Nestlé Kinder, Nestlé Flake and Belgian chocolate"
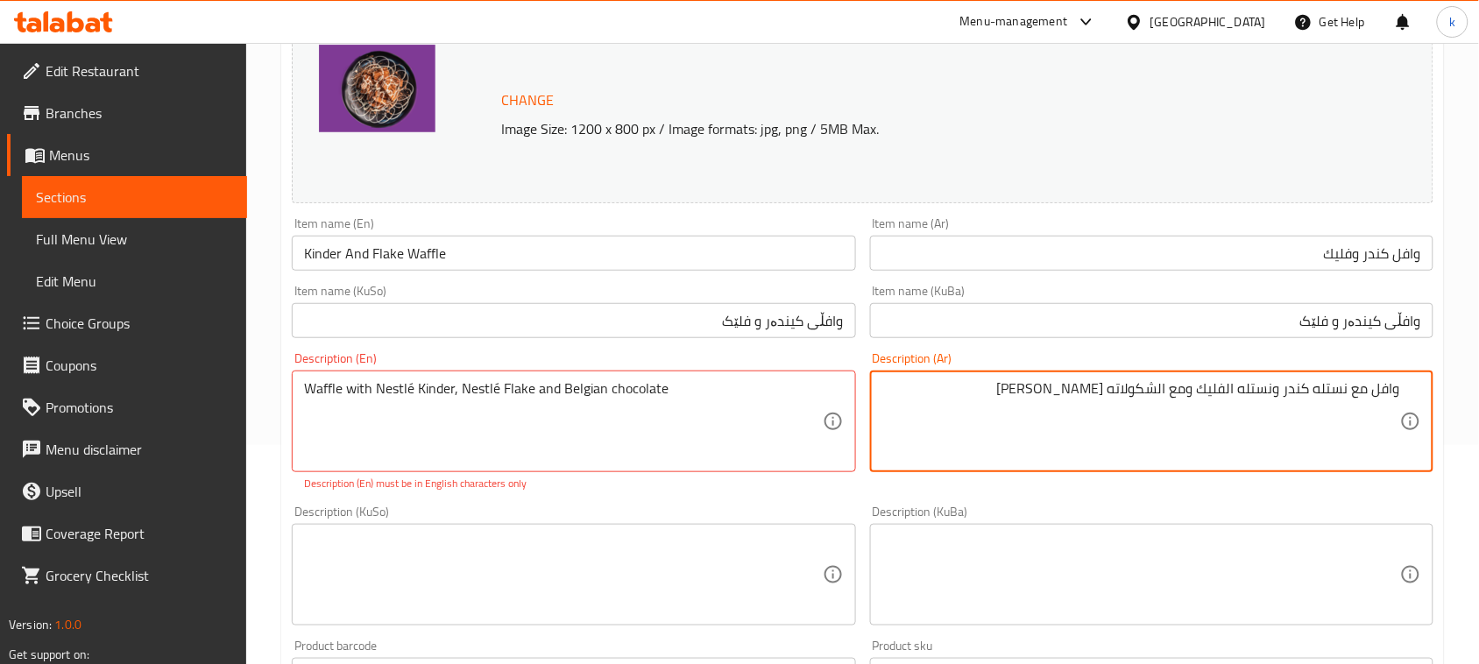
click at [1275, 386] on textarea "وافل مع نستله كندر ونستله الفليك ومع الشكولاته [PERSON_NAME]" at bounding box center [1141, 421] width 518 height 83
click at [1233, 392] on textarea "وافل مع [PERSON_NAME]، نستله الفليك ومع الشكولاته [PERSON_NAME]" at bounding box center [1141, 421] width 518 height 83
click at [1172, 391] on textarea "وافل مع [PERSON_NAME]، نستله فليك ومع الشكولاته [PERSON_NAME]" at bounding box center [1141, 421] width 518 height 83
click at [1121, 392] on textarea "وافل مع [PERSON_NAME]، نستله فليك ومع شكولاته [PERSON_NAME]" at bounding box center [1141, 421] width 518 height 83
type textarea "وافل مع [PERSON_NAME]، نستله فليك ومع شكولاته بلجيكي"
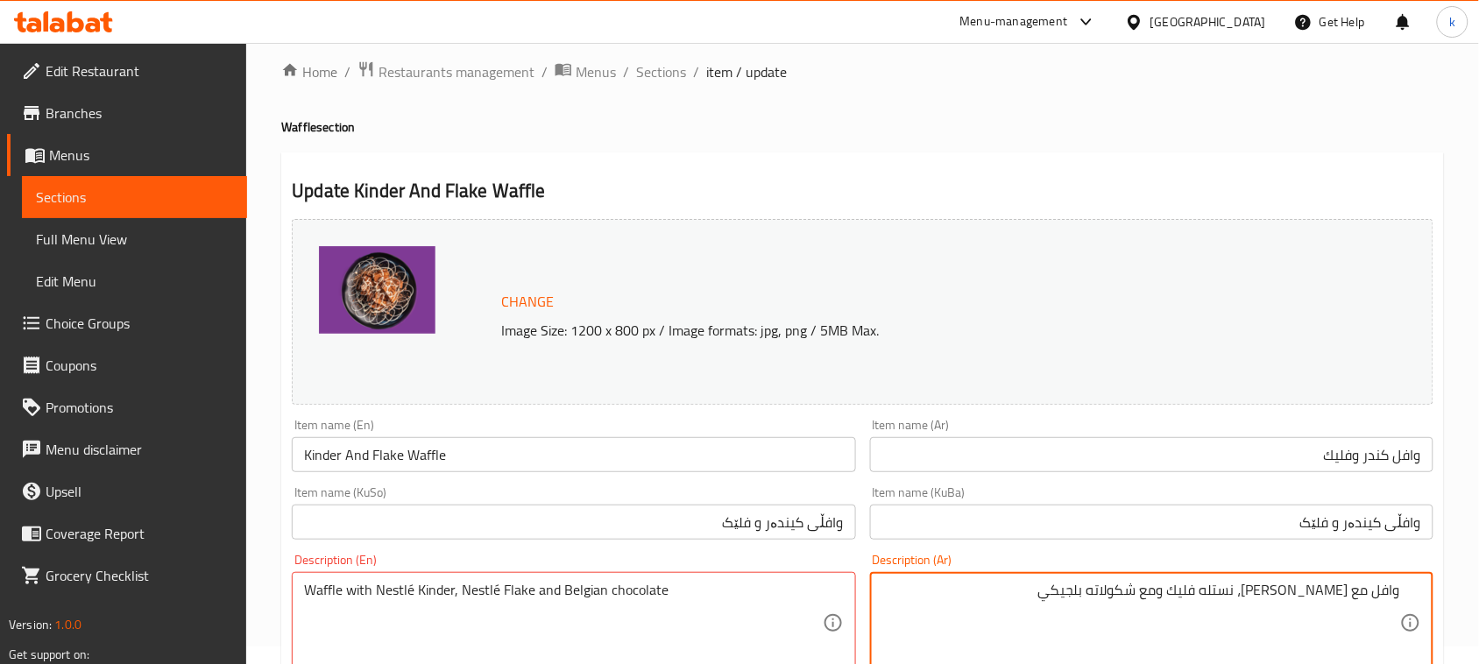
scroll to position [0, 0]
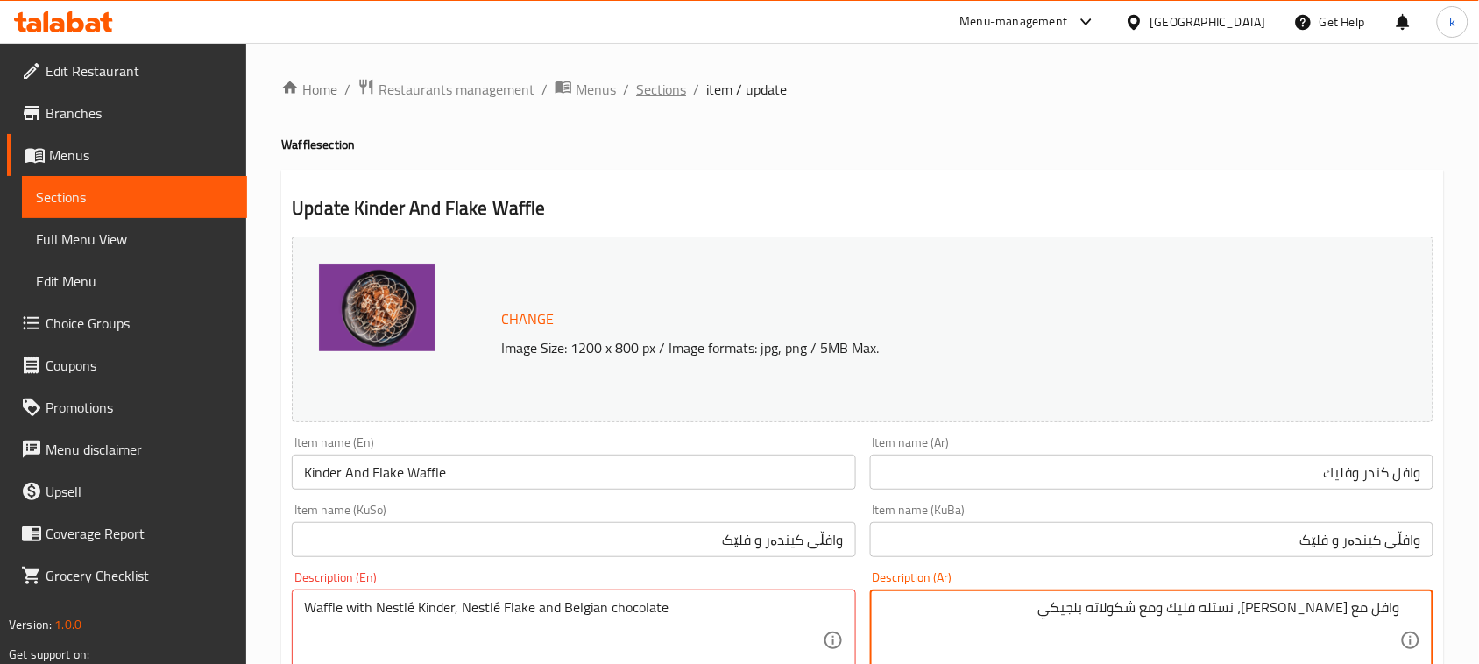
click at [660, 81] on span "Sections" at bounding box center [661, 89] width 50 height 21
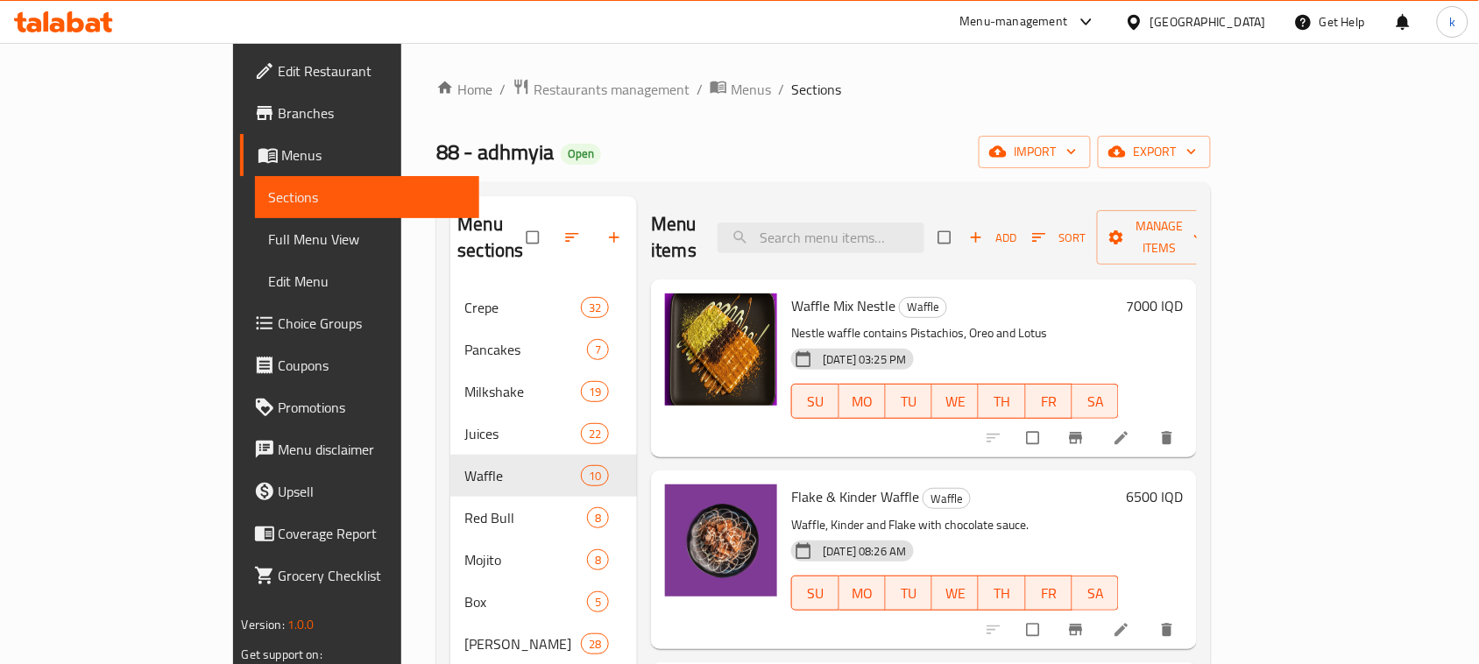
click at [802, 484] on span "Flake & Kinder Waffle" at bounding box center [855, 497] width 128 height 26
copy h6 "Flake & Kinder Waffle"
click at [269, 232] on span "Full Menu View" at bounding box center [367, 239] width 197 height 21
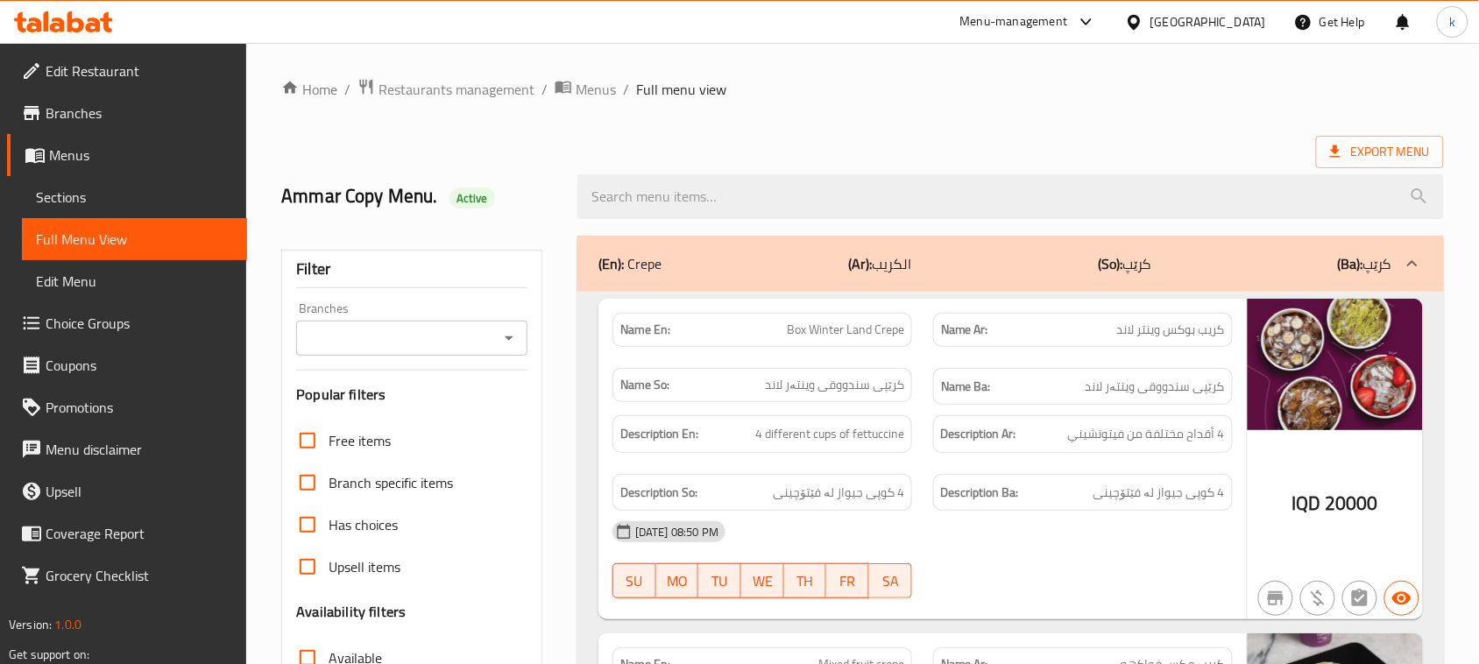
click at [513, 326] on button "Open" at bounding box center [509, 338] width 25 height 25
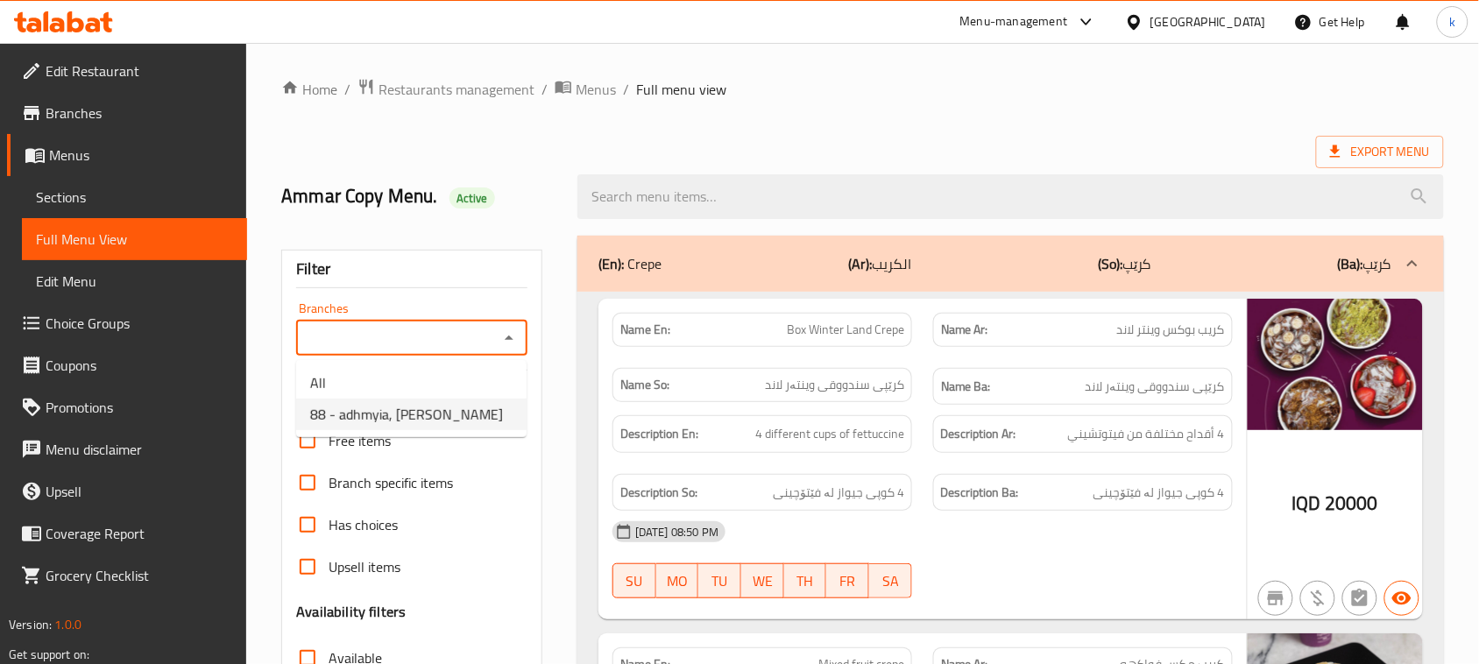
click at [452, 404] on span "88 - adhmyia, [PERSON_NAME]" at bounding box center [406, 414] width 193 height 21
type input "88 - adhmyia, [PERSON_NAME]"
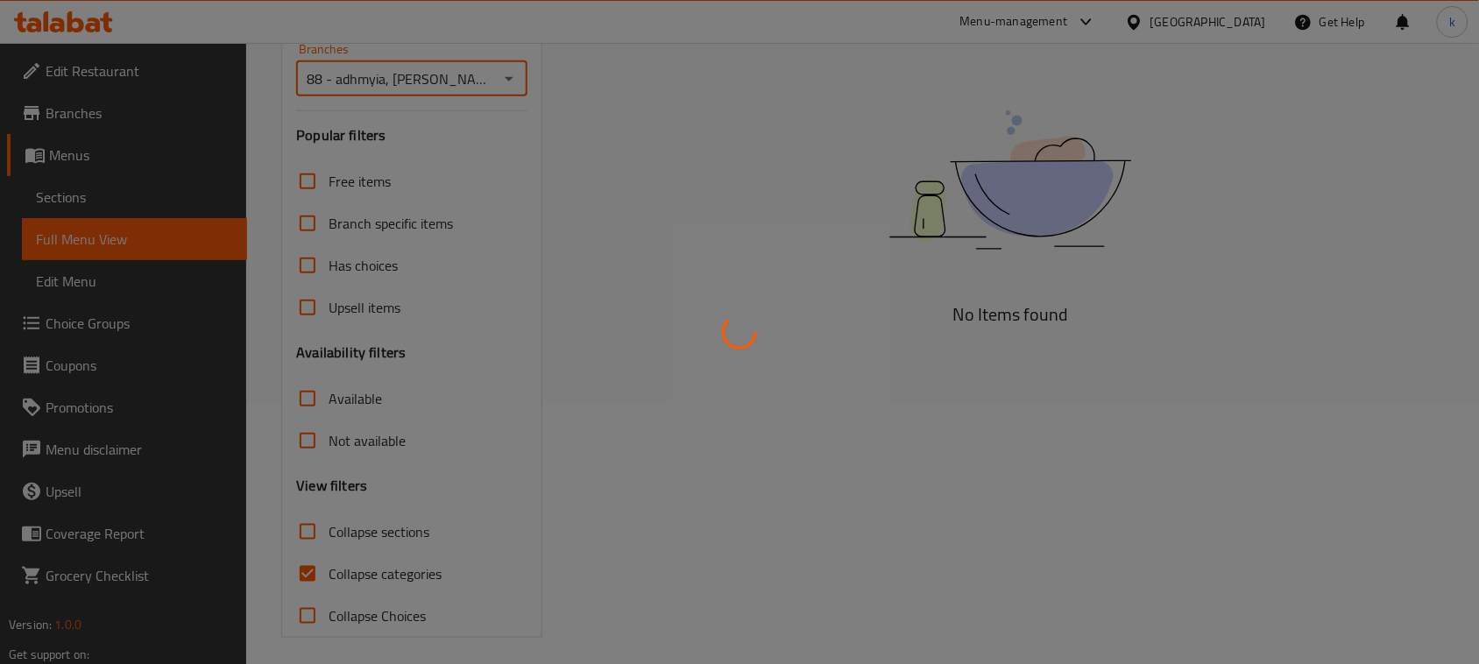
scroll to position [268, 0]
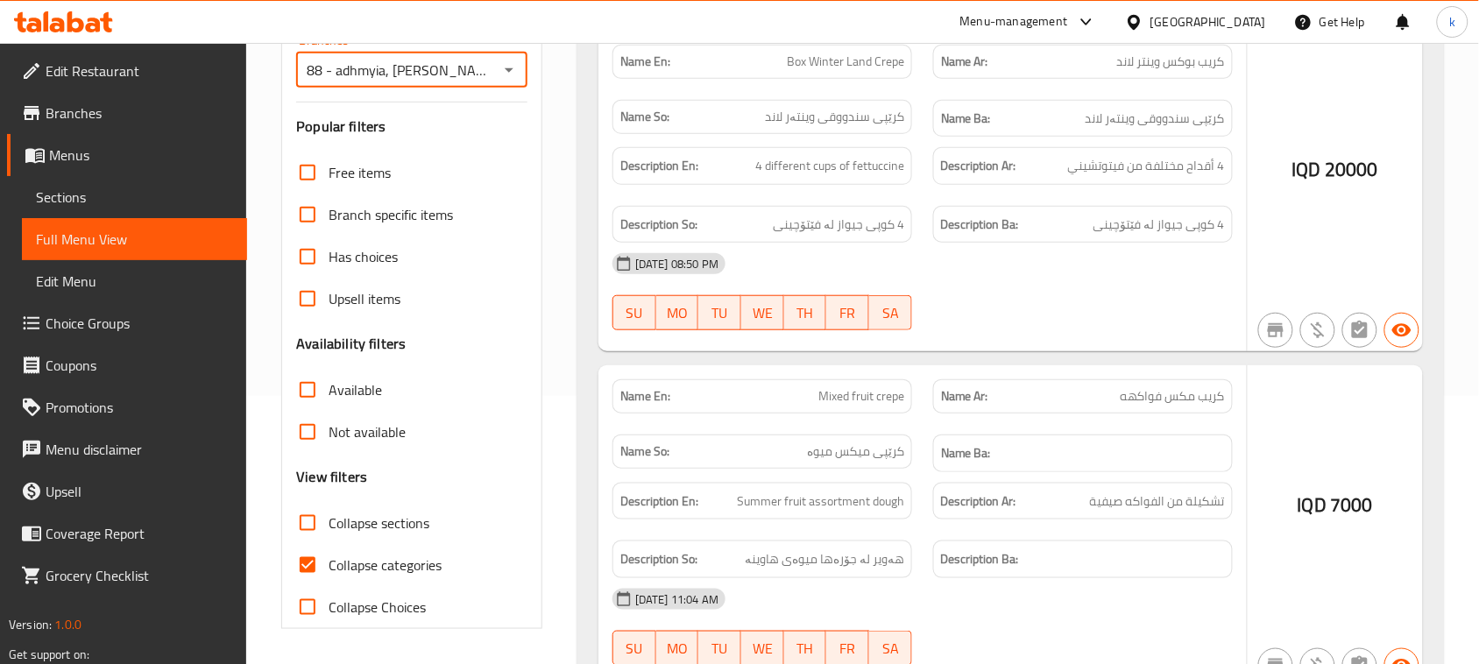
click at [313, 562] on div at bounding box center [739, 332] width 1479 height 664
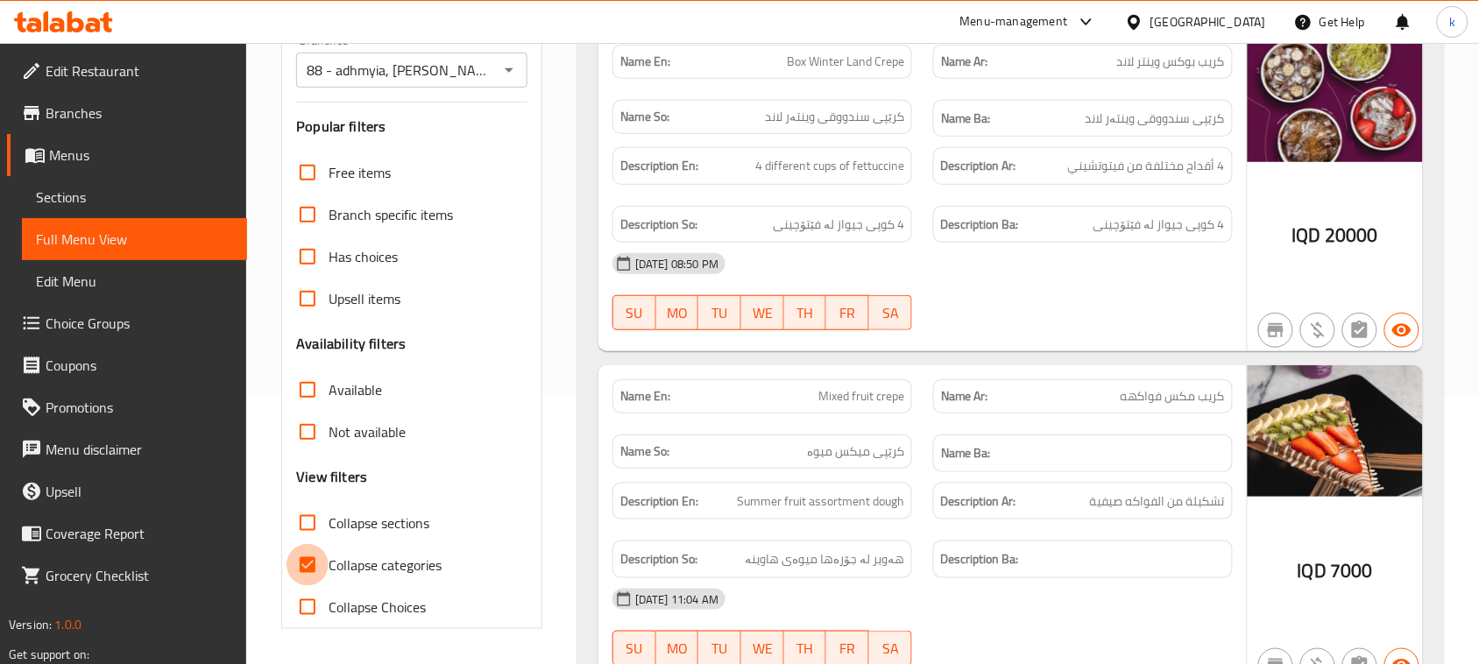
click at [302, 563] on input "Collapse categories" at bounding box center [307, 565] width 42 height 42
checkbox input "false"
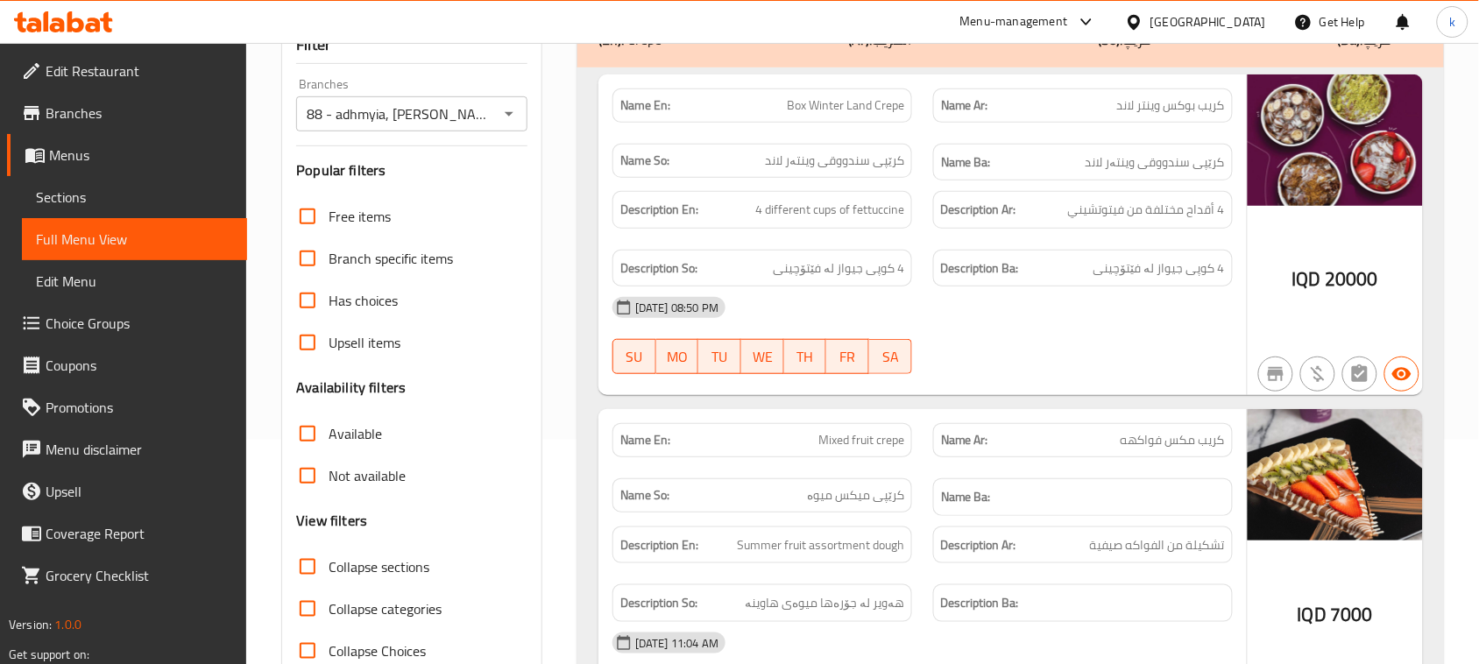
paste input "Flake & Kinder Waffle"
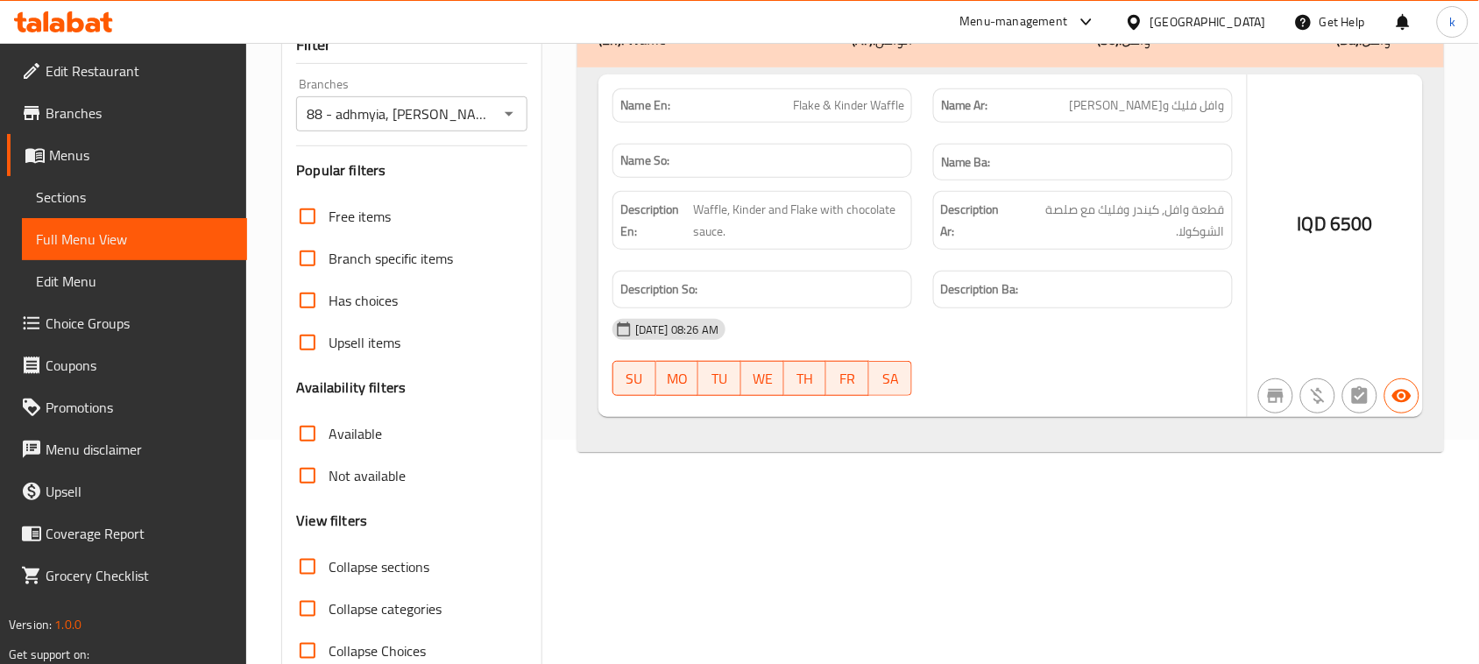
scroll to position [49, 0]
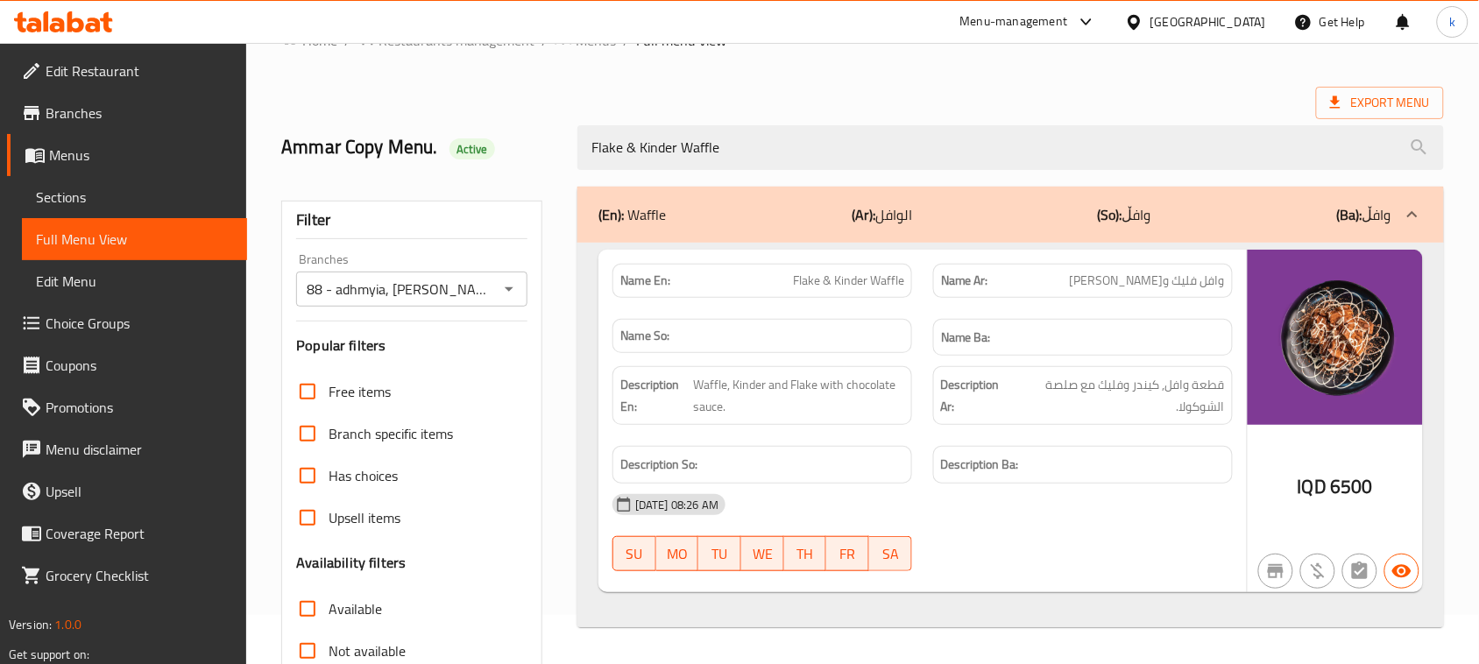
type input "Flake & Kinder Waffle"
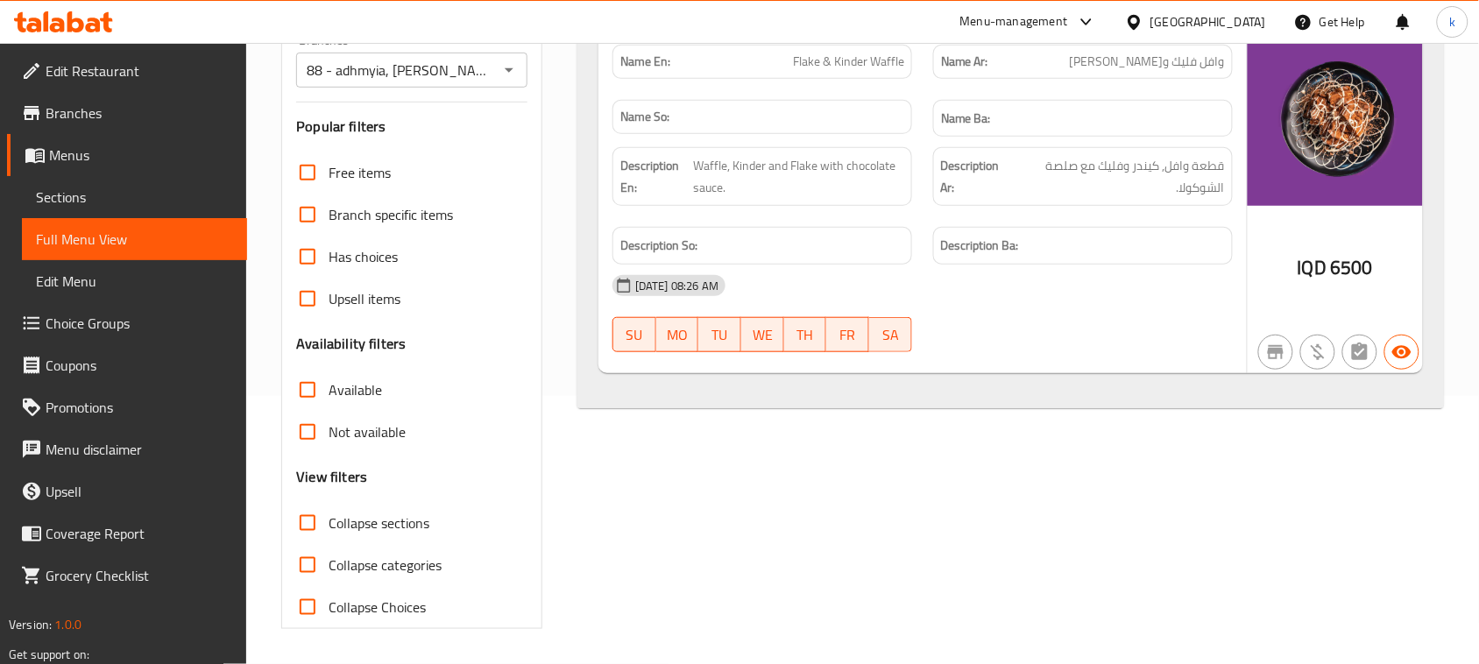
scroll to position [0, 0]
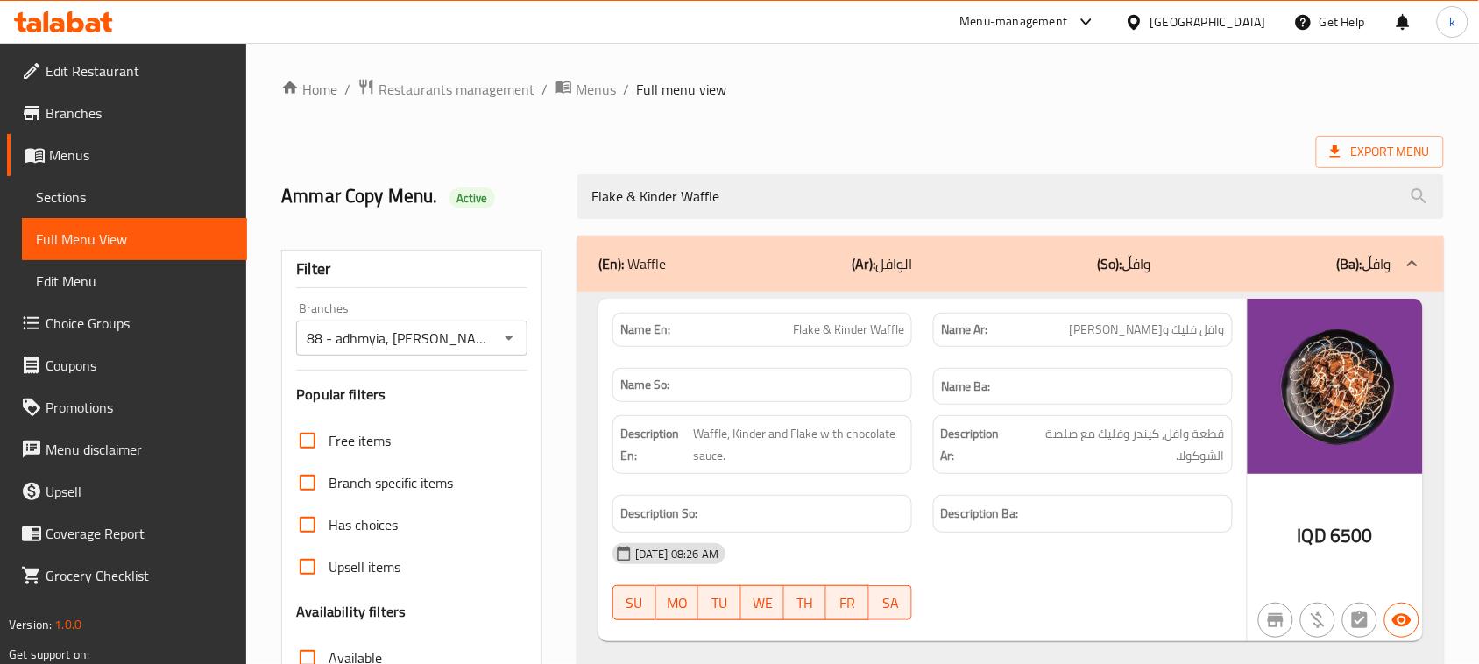
click at [59, 26] on icon at bounding box center [57, 25] width 15 height 15
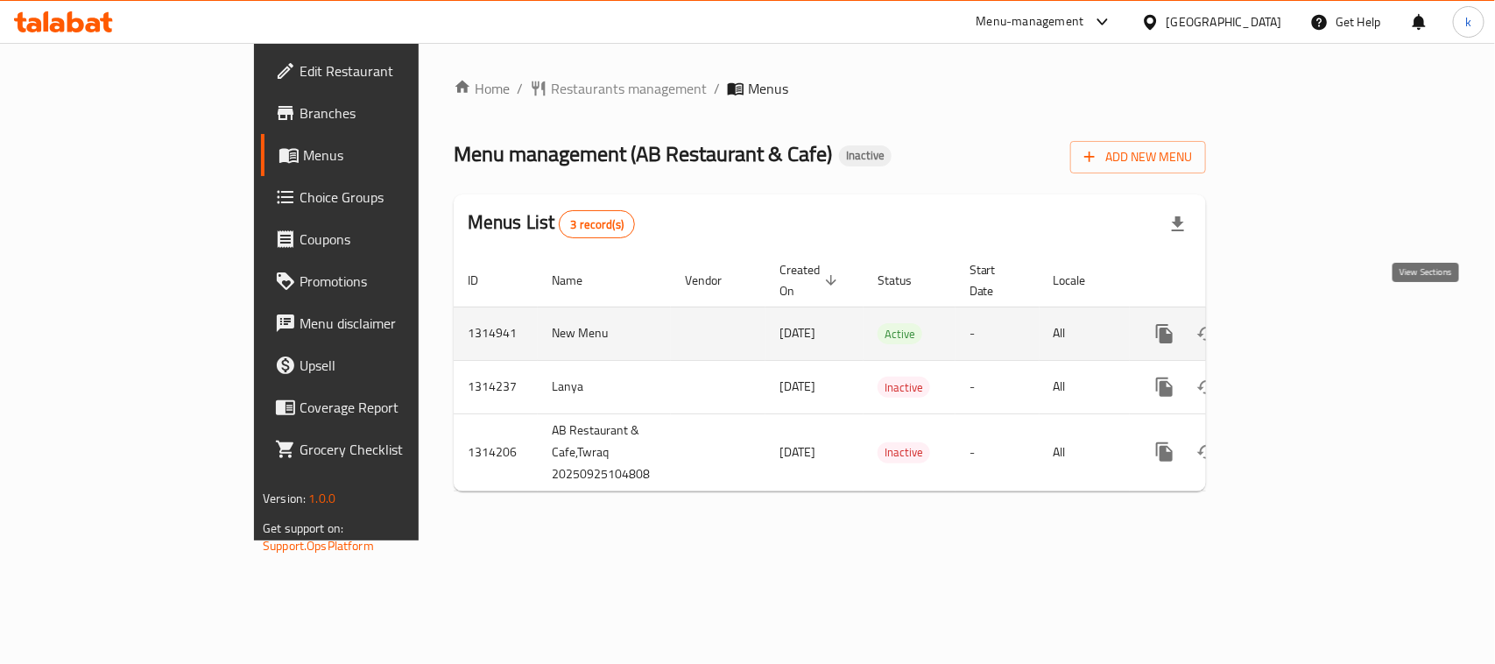
click at [1302, 323] on icon "enhanced table" at bounding box center [1291, 333] width 21 height 21
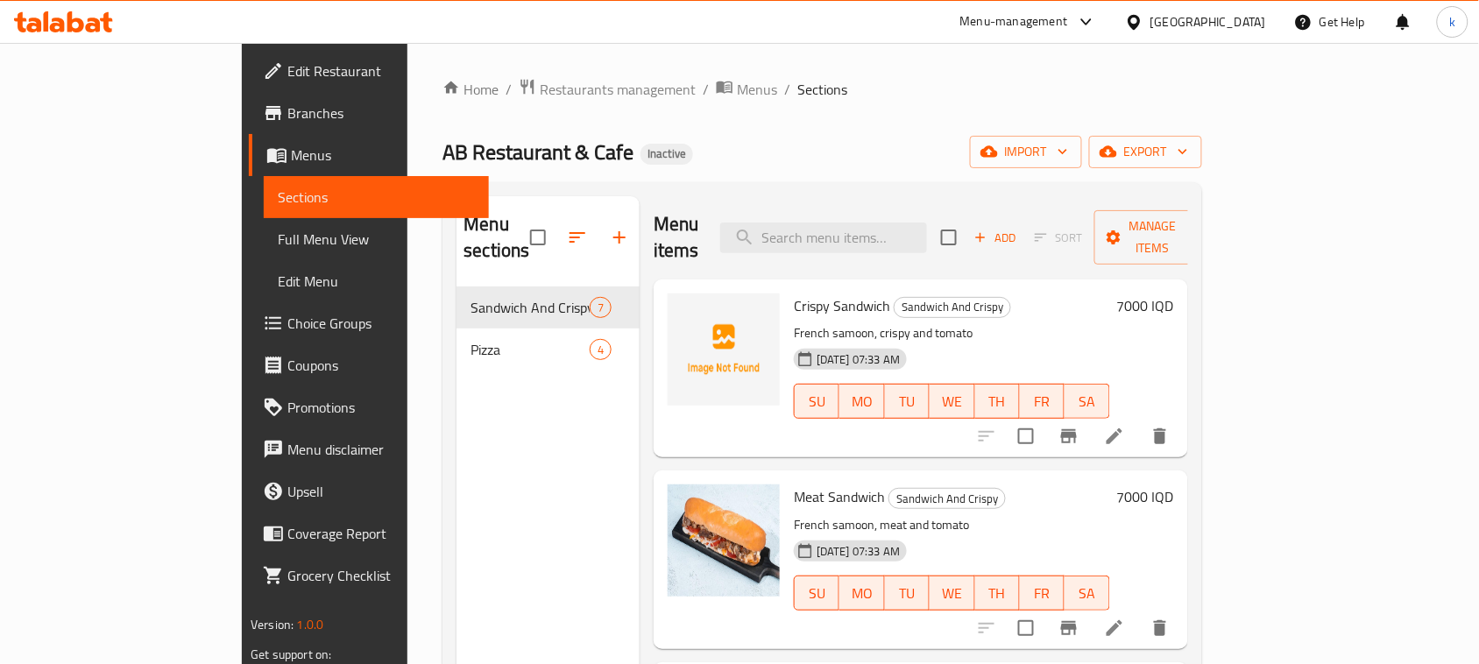
drag, startPoint x: 762, startPoint y: 102, endPoint x: 763, endPoint y: 134, distance: 32.4
click at [762, 102] on div "Home / Restaurants management / Menus / Sections AB Restaurant & Cafe Inactive …" at bounding box center [821, 476] width 759 height 796
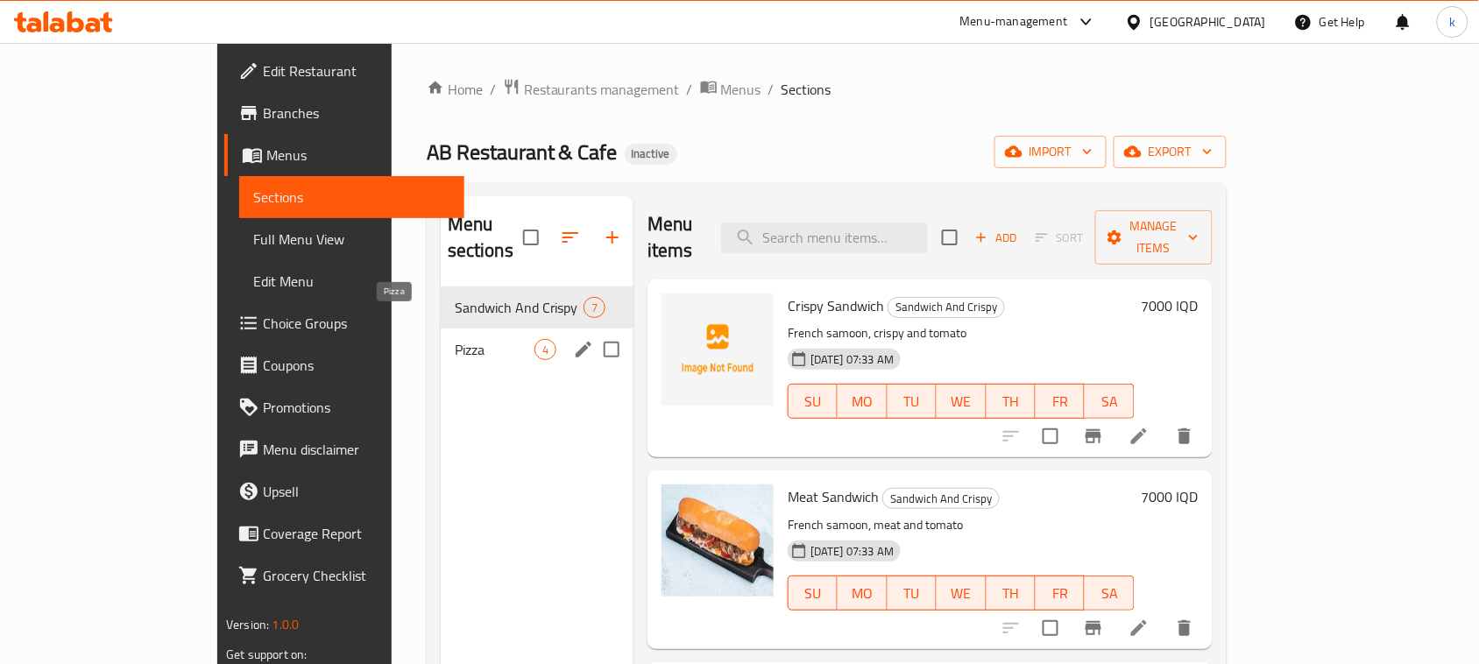
click at [455, 339] on span "Pizza" at bounding box center [495, 349] width 80 height 21
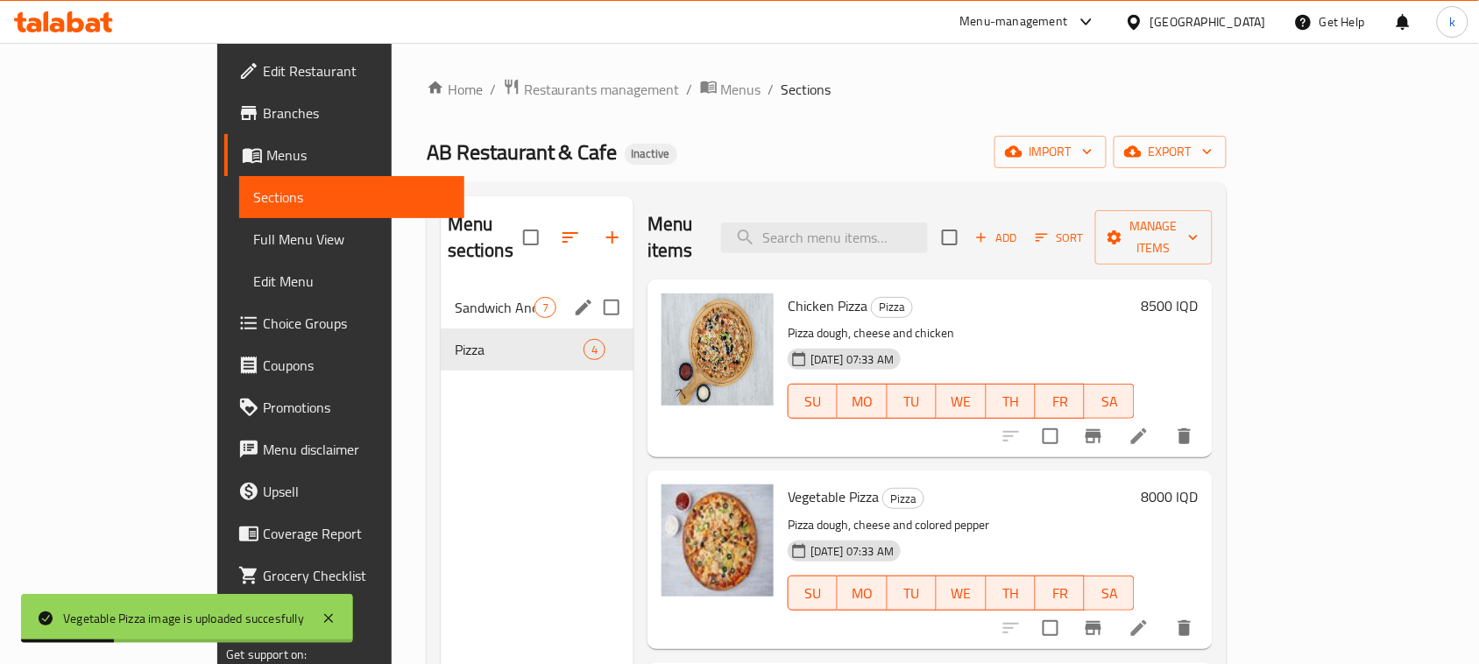
click at [455, 297] on span "Sandwich And Crispy" at bounding box center [495, 307] width 80 height 21
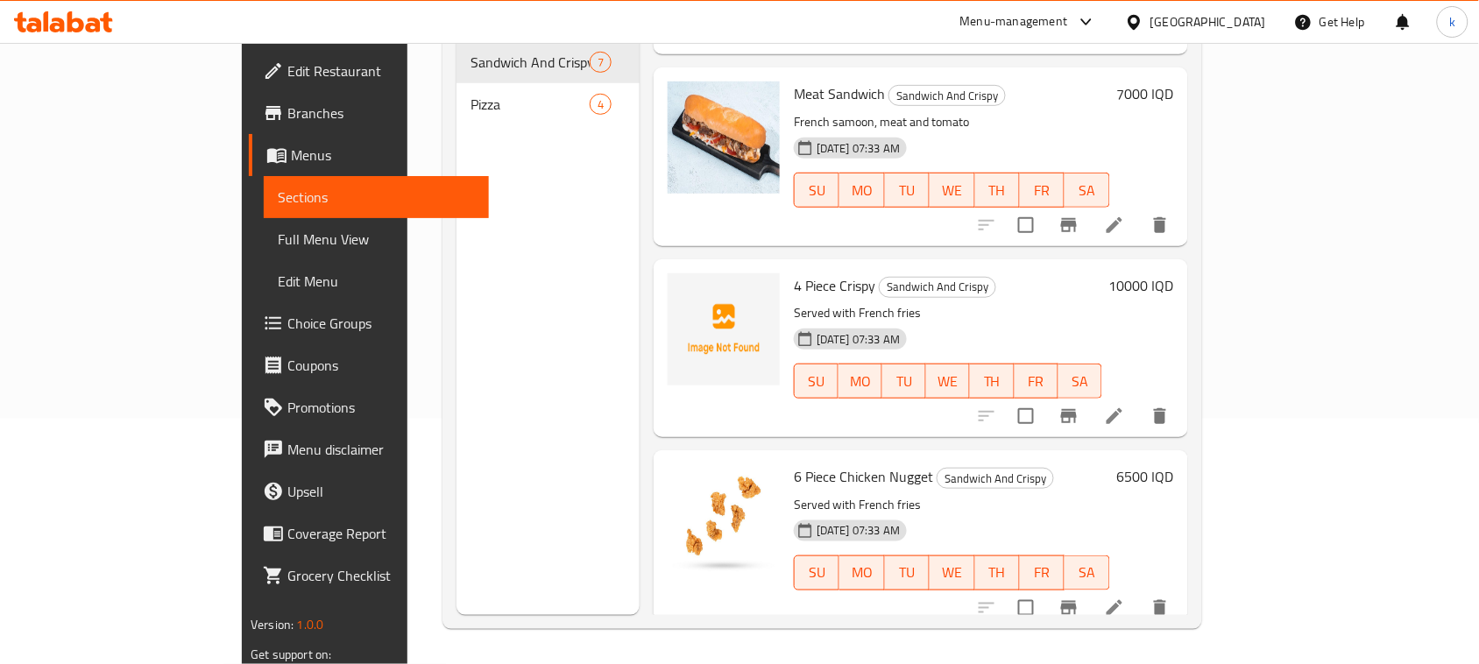
scroll to position [145, 0]
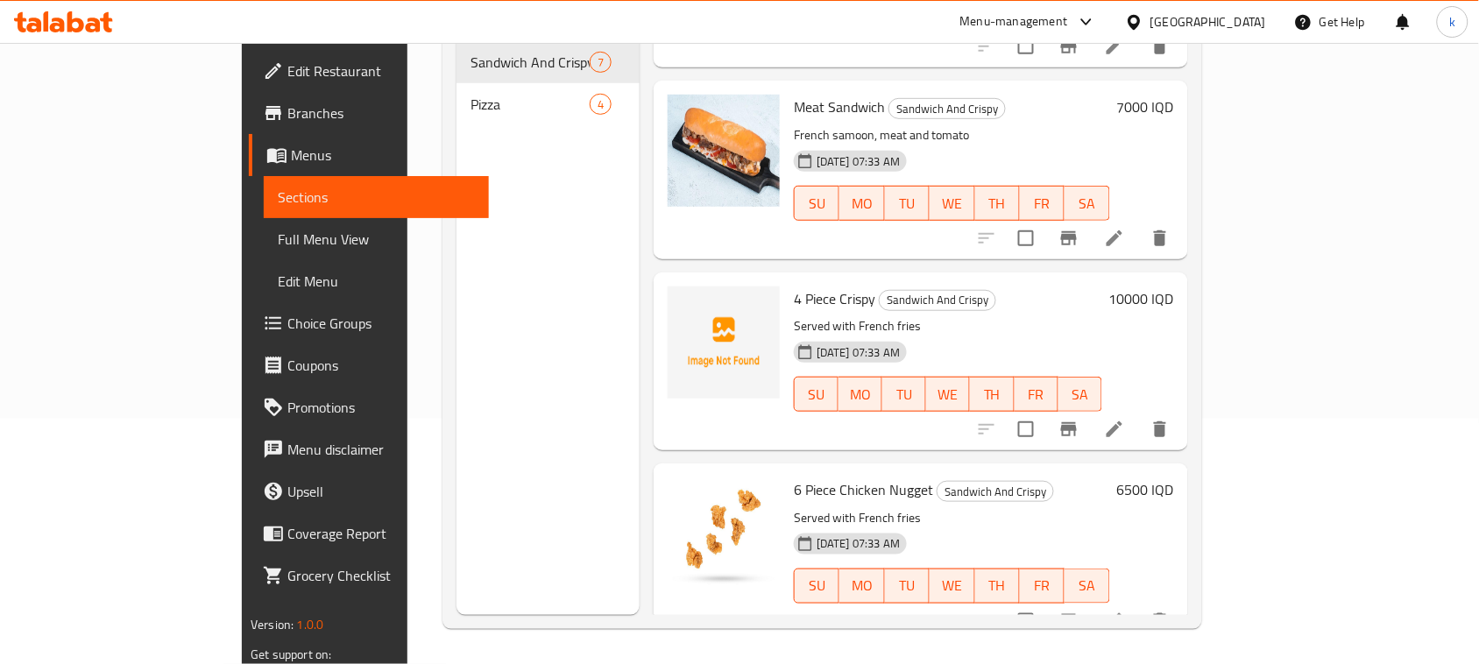
click at [1085, 335] on div "[DATE] 07:33 AM SU MO TU WE TH FR SA" at bounding box center [948, 382] width 322 height 95
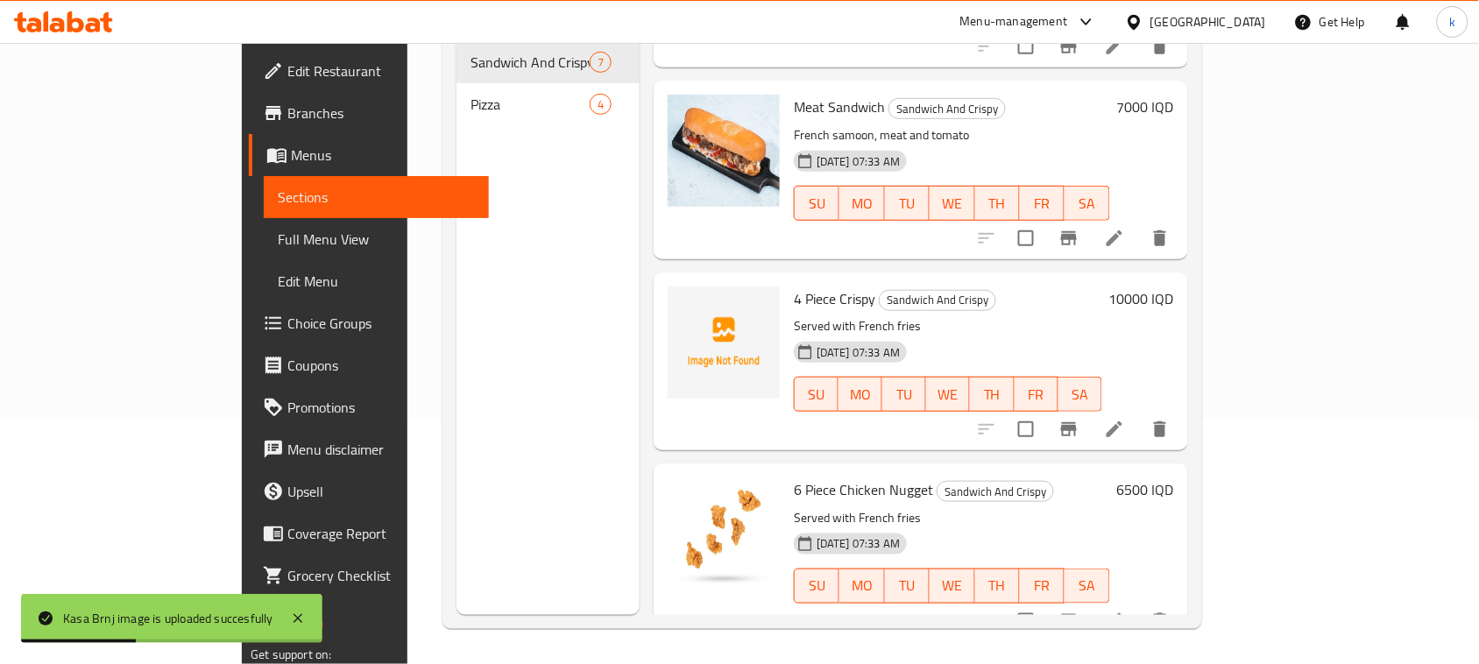
click at [988, 315] on p "Served with French fries" at bounding box center [948, 326] width 308 height 22
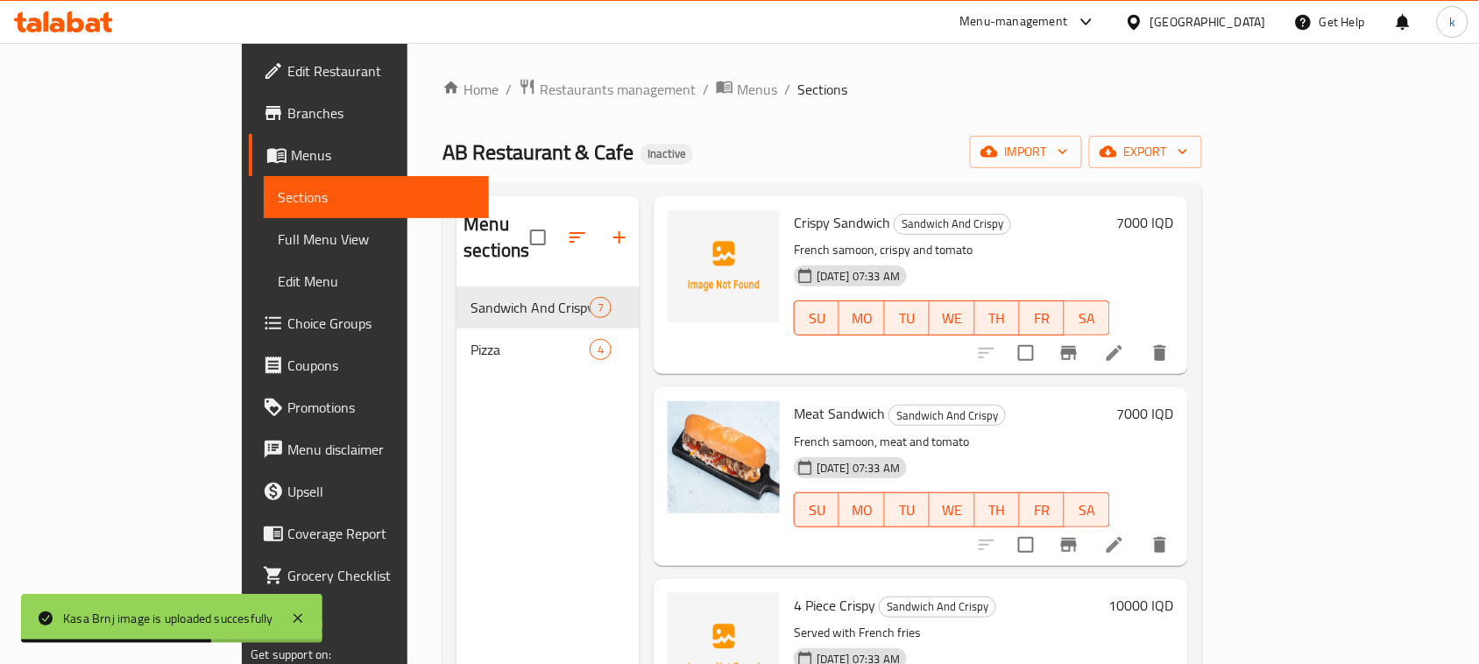
scroll to position [0, 0]
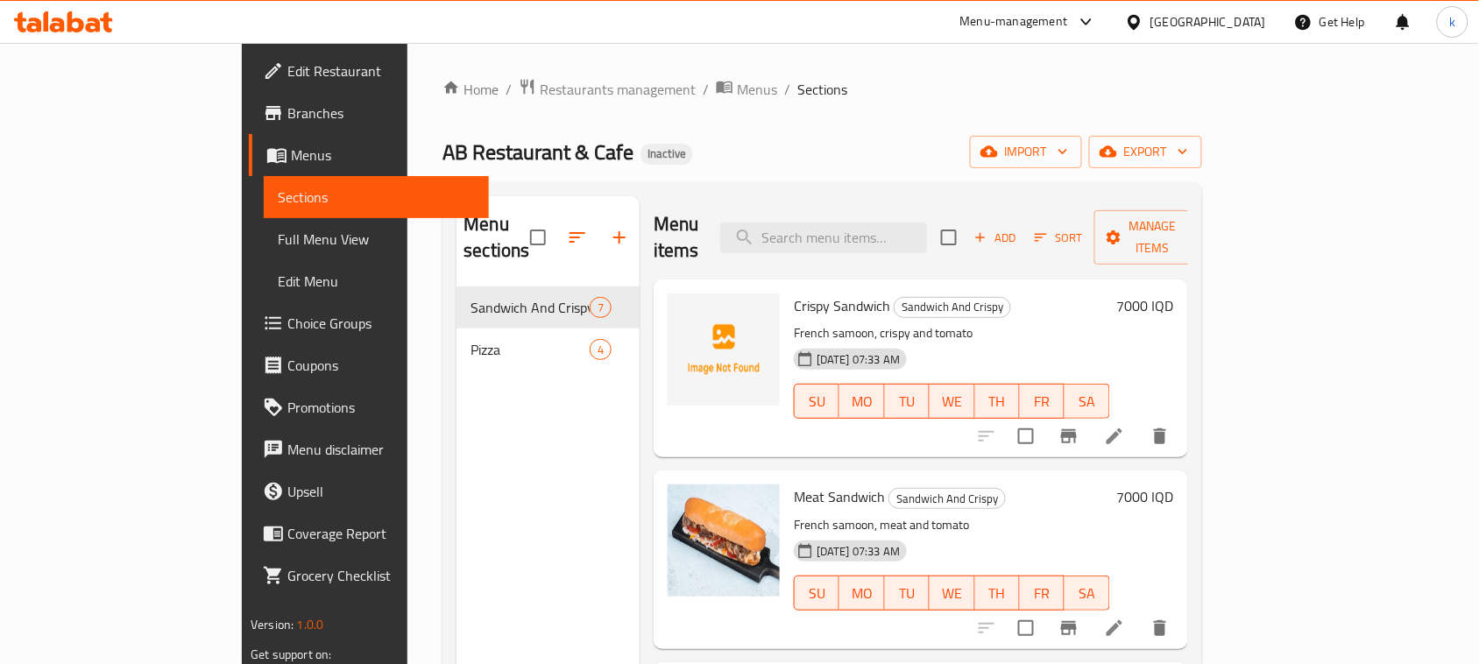
click at [1092, 484] on h6 "Meat Sandwich Sandwich And Crispy" at bounding box center [952, 496] width 316 height 25
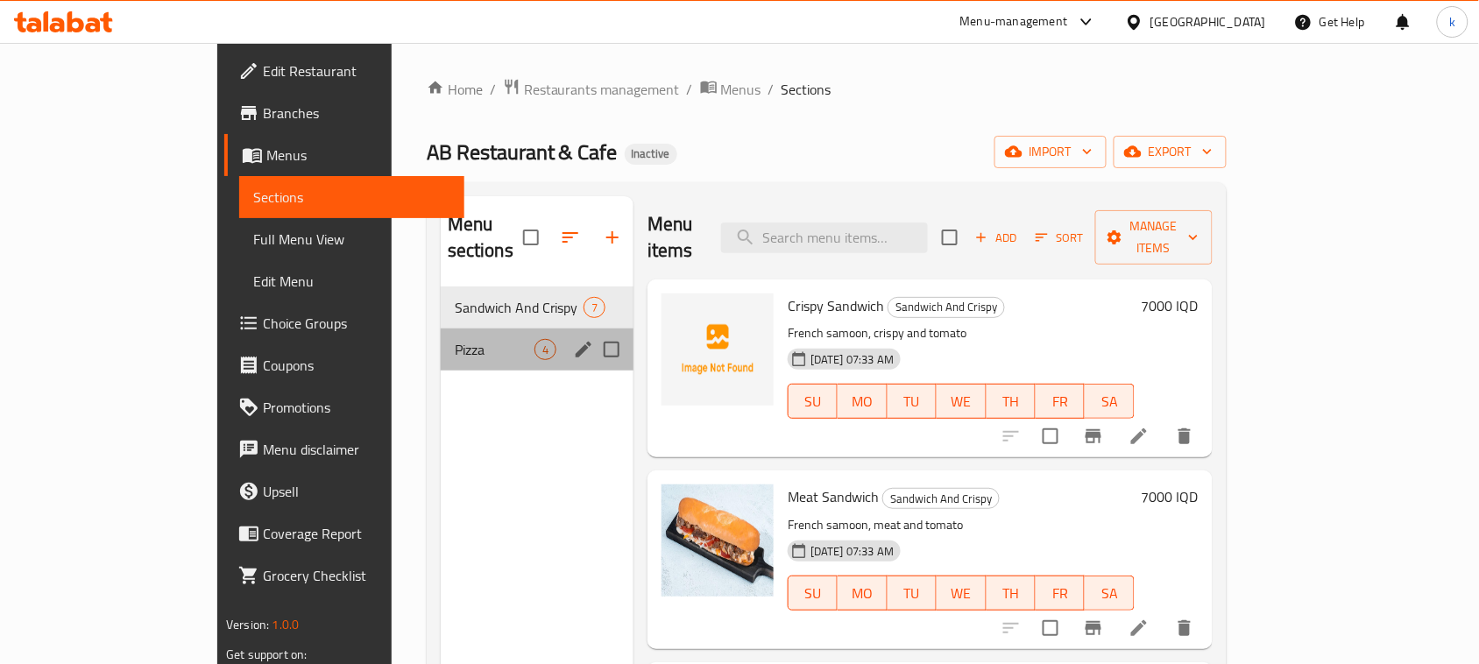
click at [441, 329] on div "Pizza 4" at bounding box center [537, 350] width 193 height 42
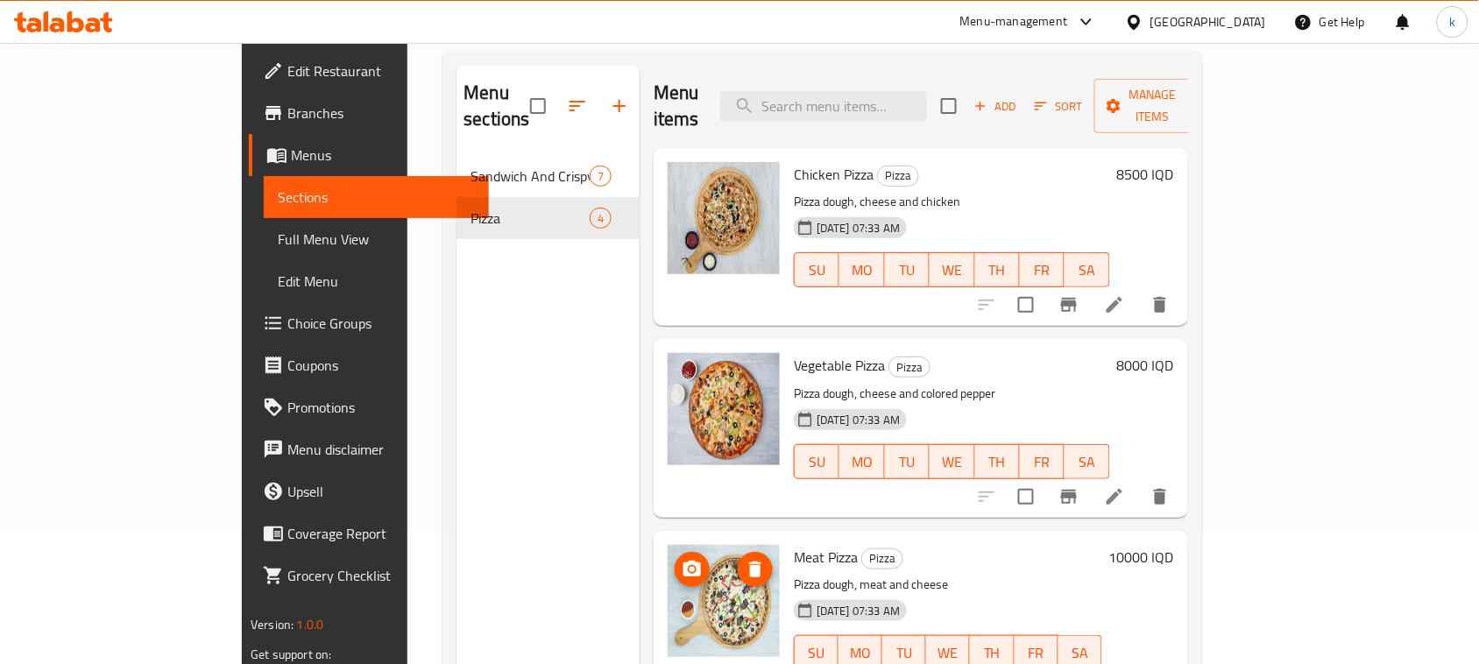
scroll to position [27, 0]
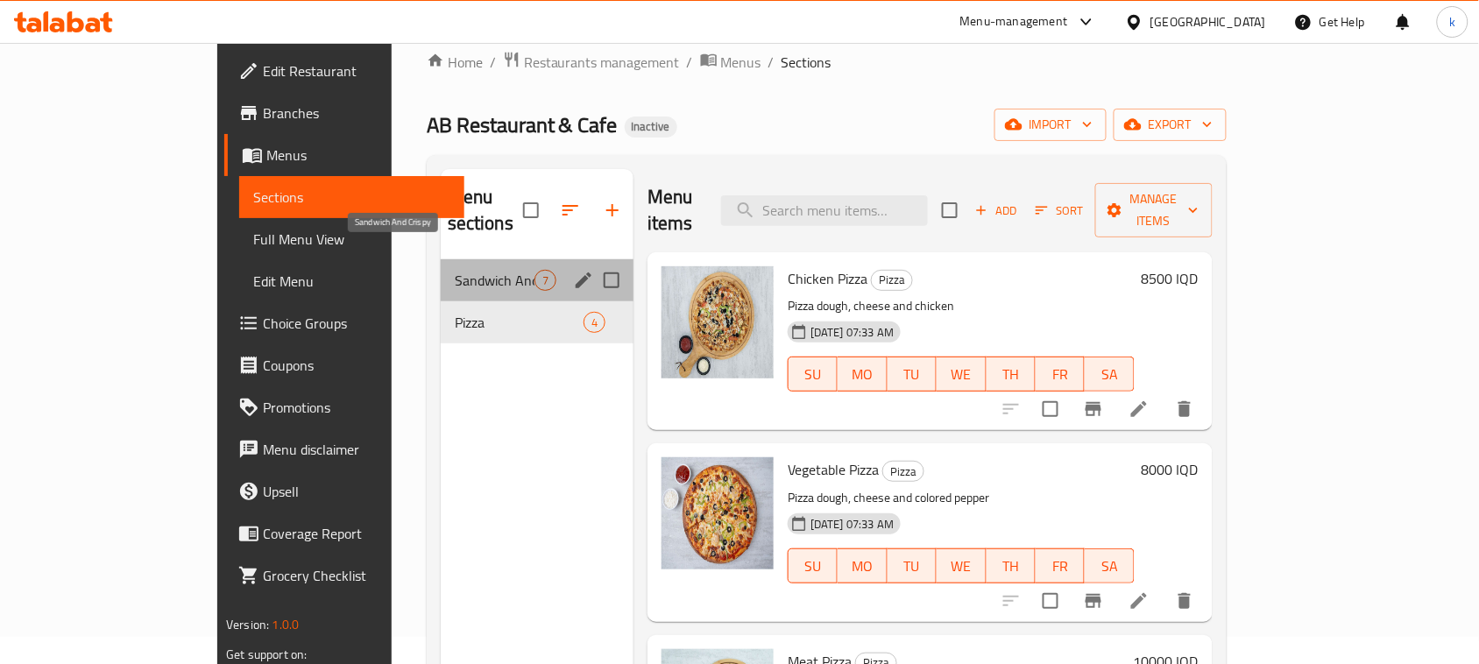
click at [455, 270] on span "Sandwich And Crispy" at bounding box center [495, 280] width 80 height 21
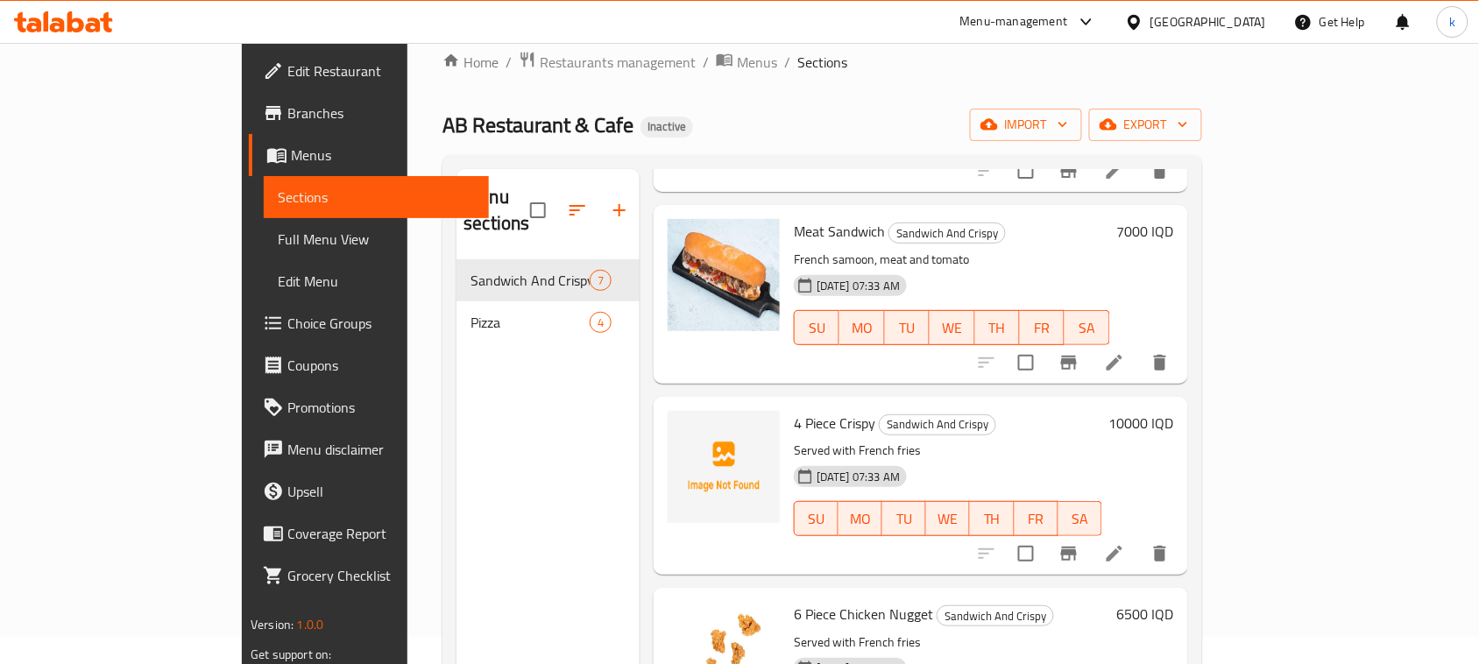
scroll to position [219, 0]
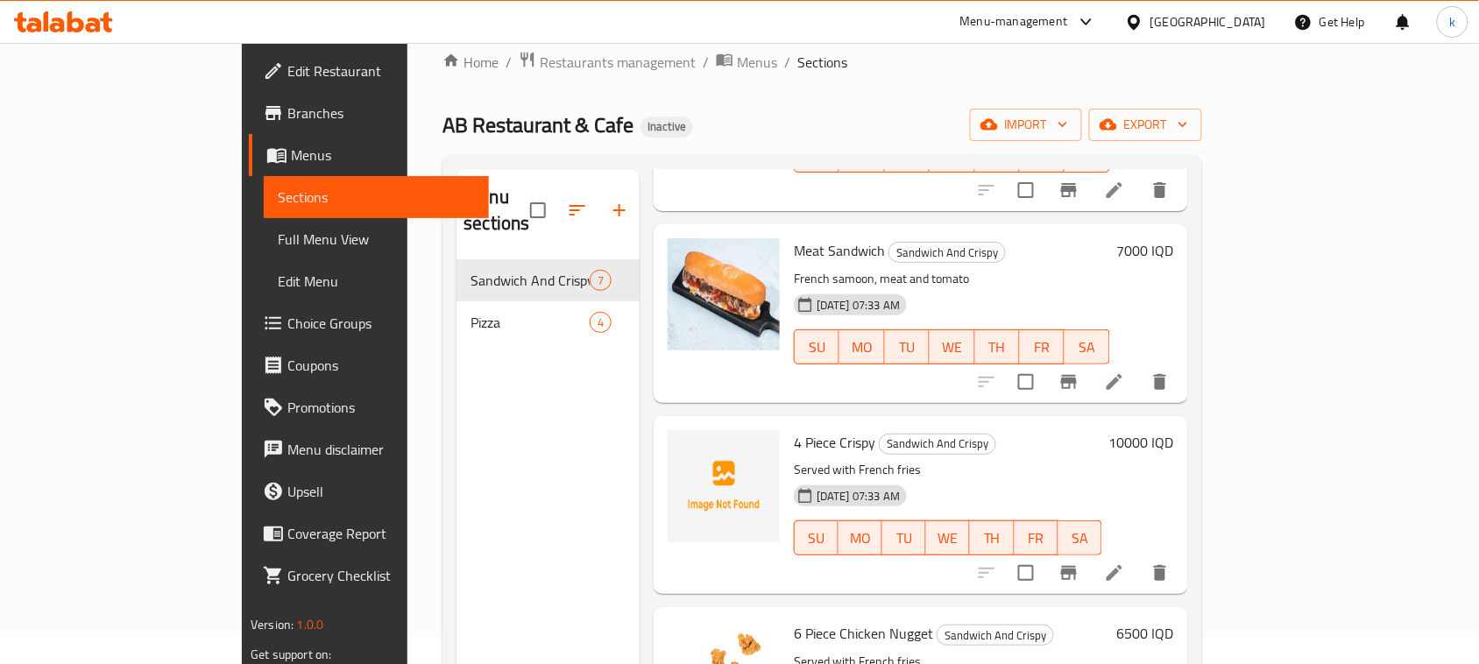
click at [1015, 387] on div "Menu items Add Sort Manage items Crispy Sandwich Sandwich And Crispy French sam…" at bounding box center [914, 501] width 548 height 664
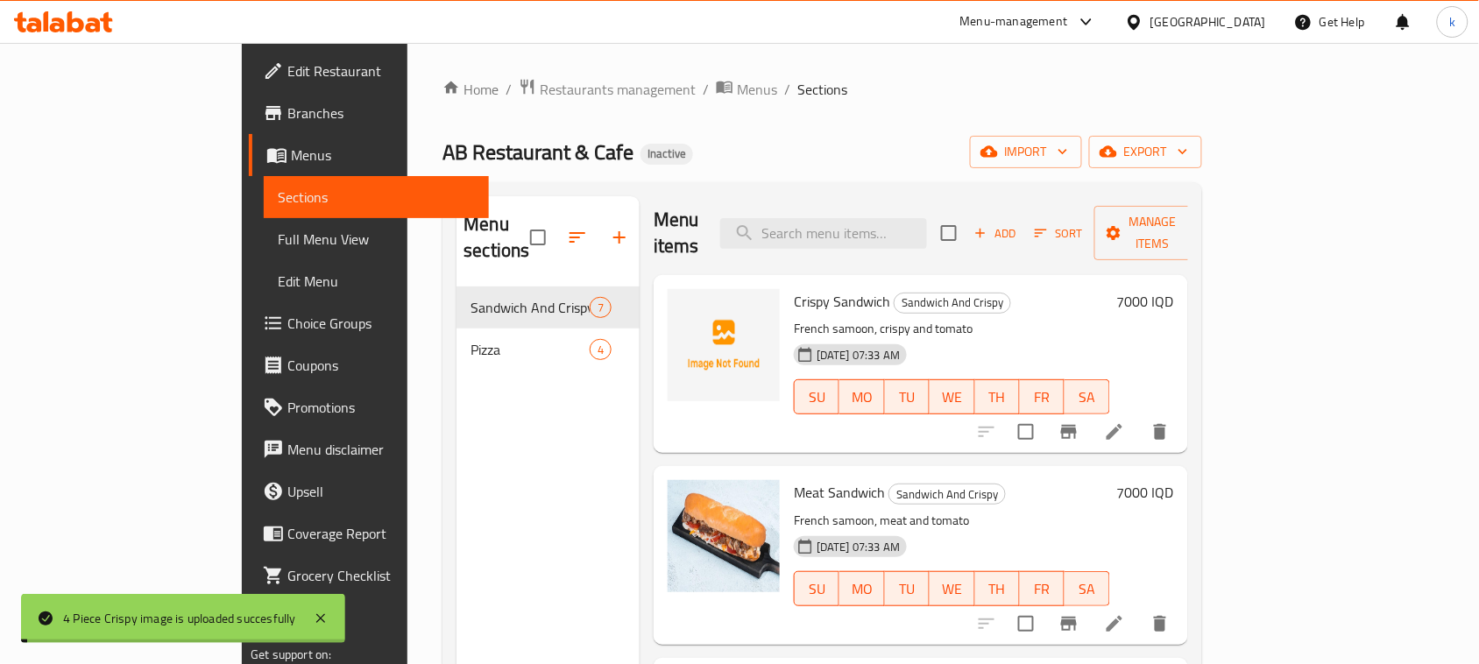
scroll to position [0, 0]
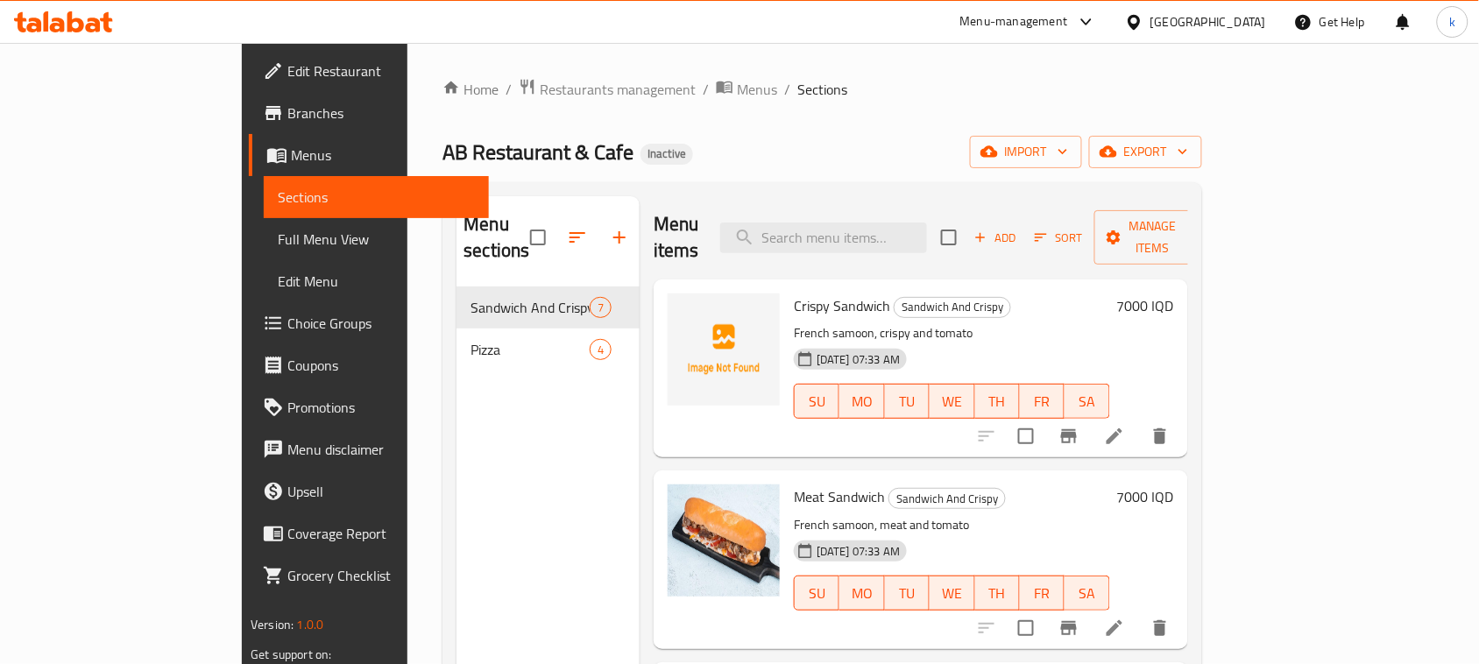
click at [1125, 426] on icon at bounding box center [1114, 436] width 21 height 21
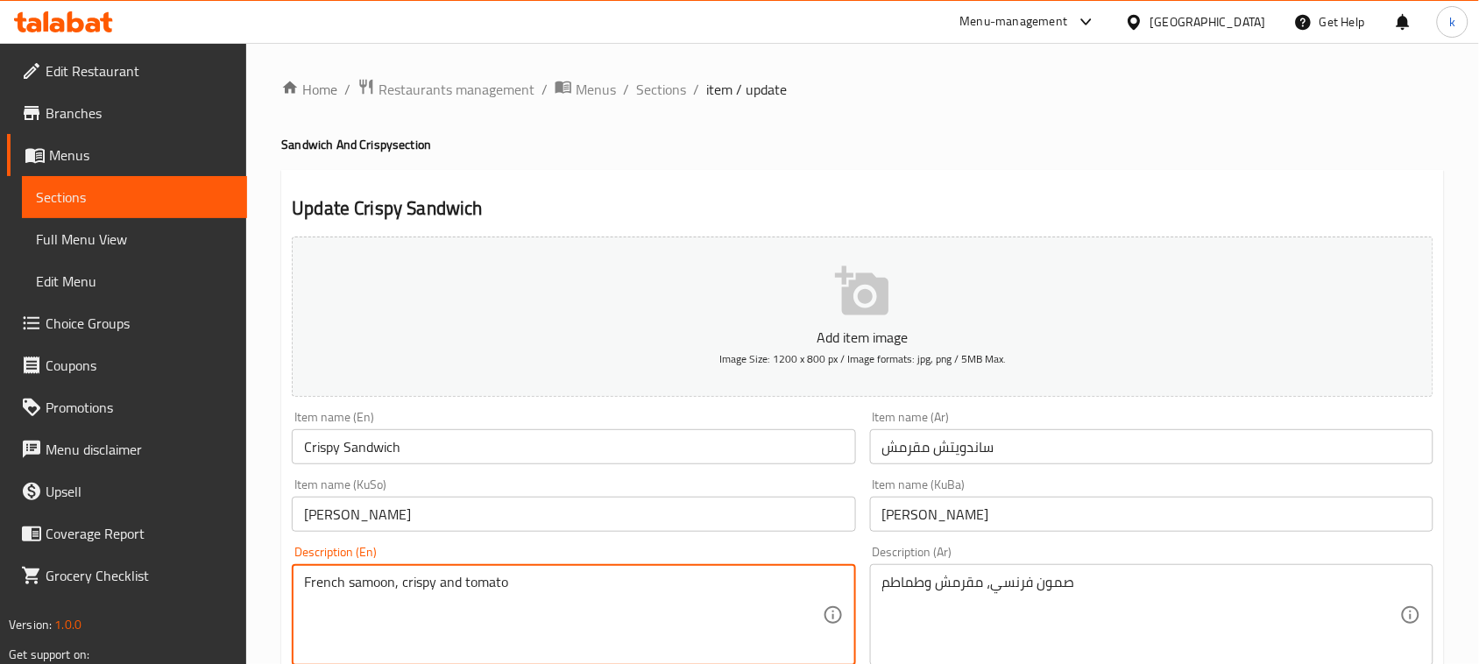
click at [449, 580] on textarea "French samoon, crispy and tomato" at bounding box center [563, 615] width 518 height 83
type textarea "French samoon, crispy, tomato and Pepsi"
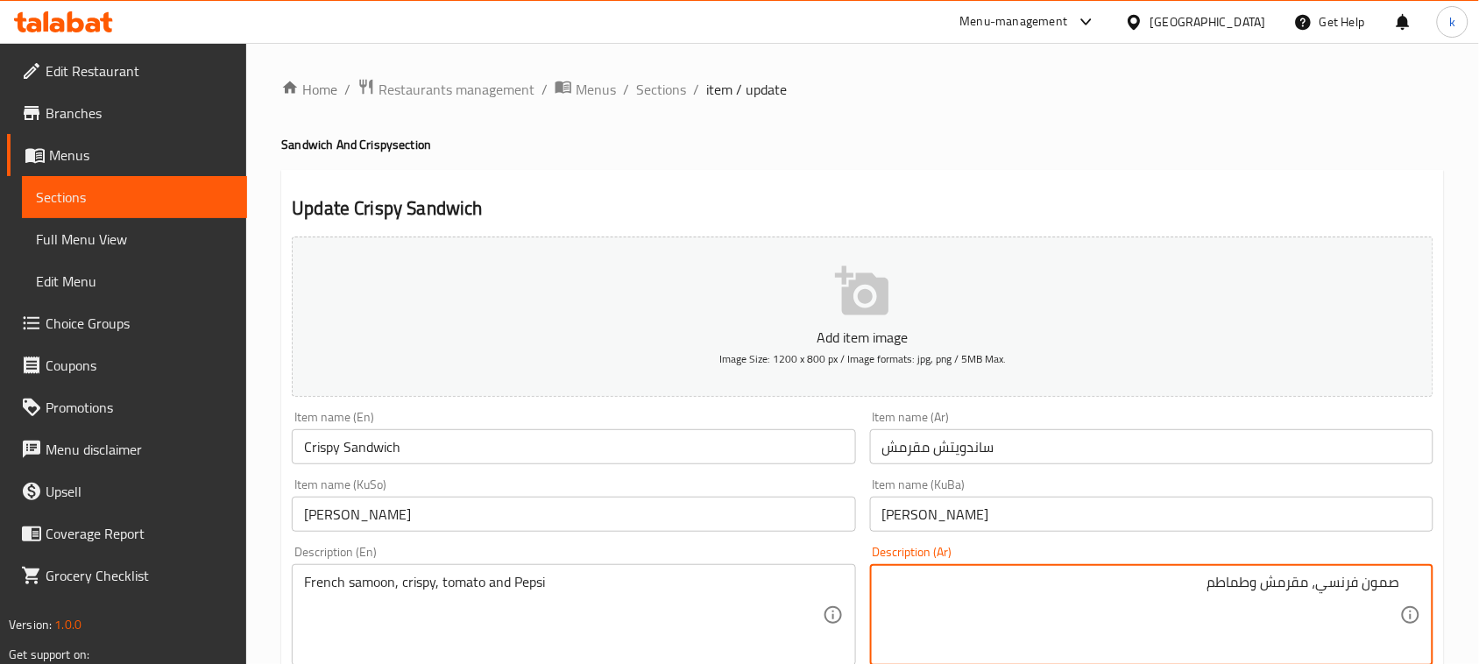
click at [1253, 581] on textarea "صمون فرنسي، مقرمش وطماطم" at bounding box center [1141, 615] width 518 height 83
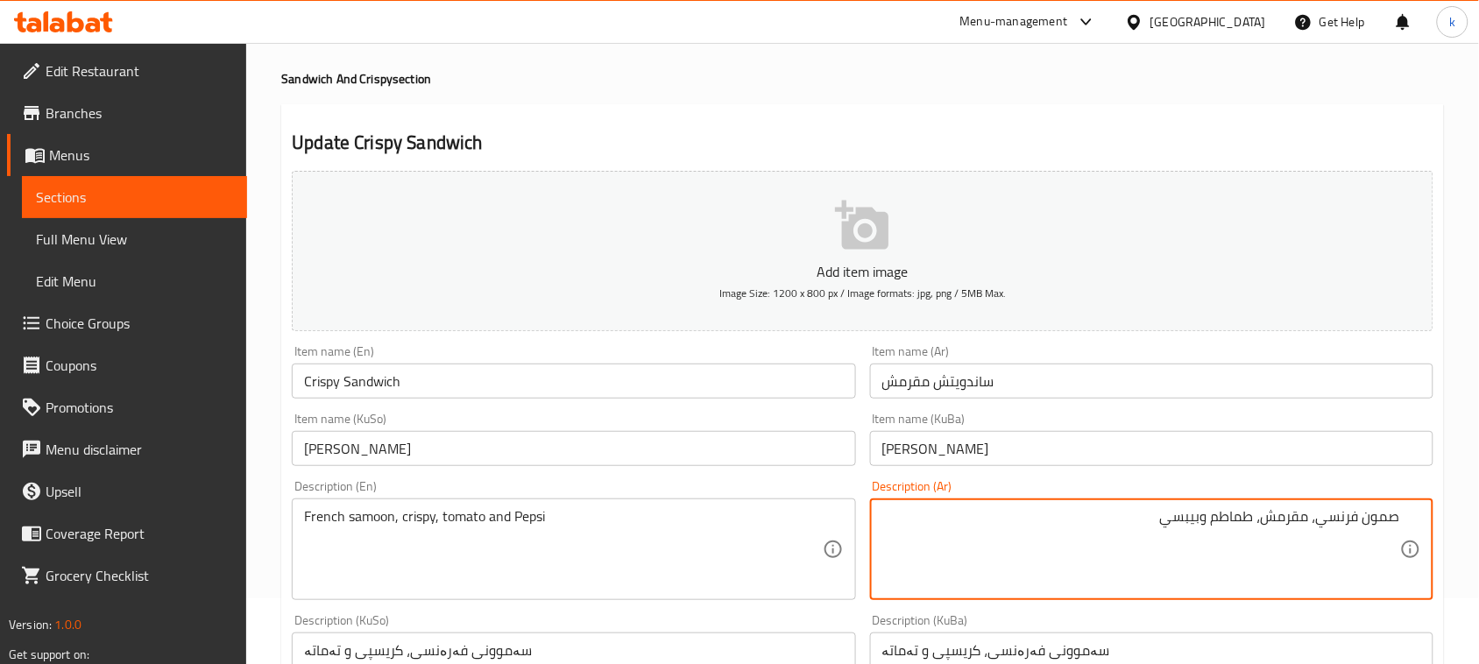
scroll to position [329, 0]
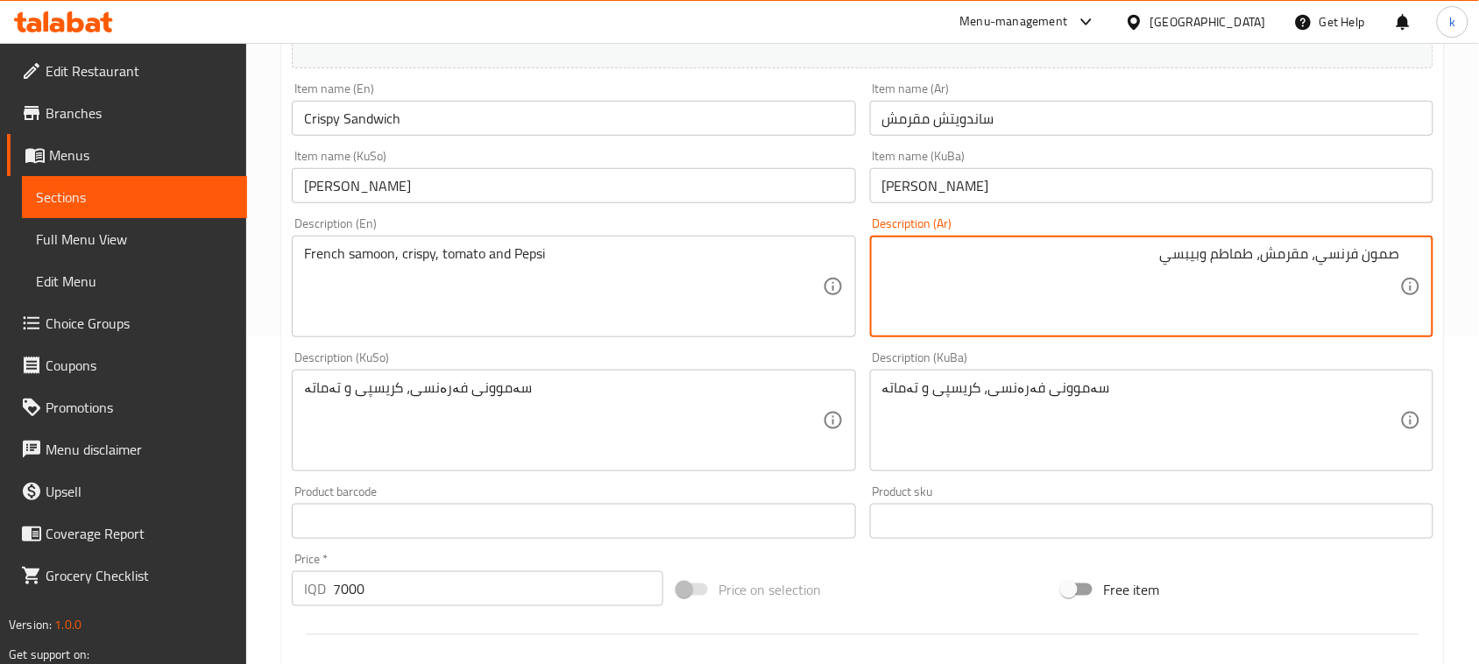
type textarea "صمون فرنسي، مقرمش، طماطم وبيبسي"
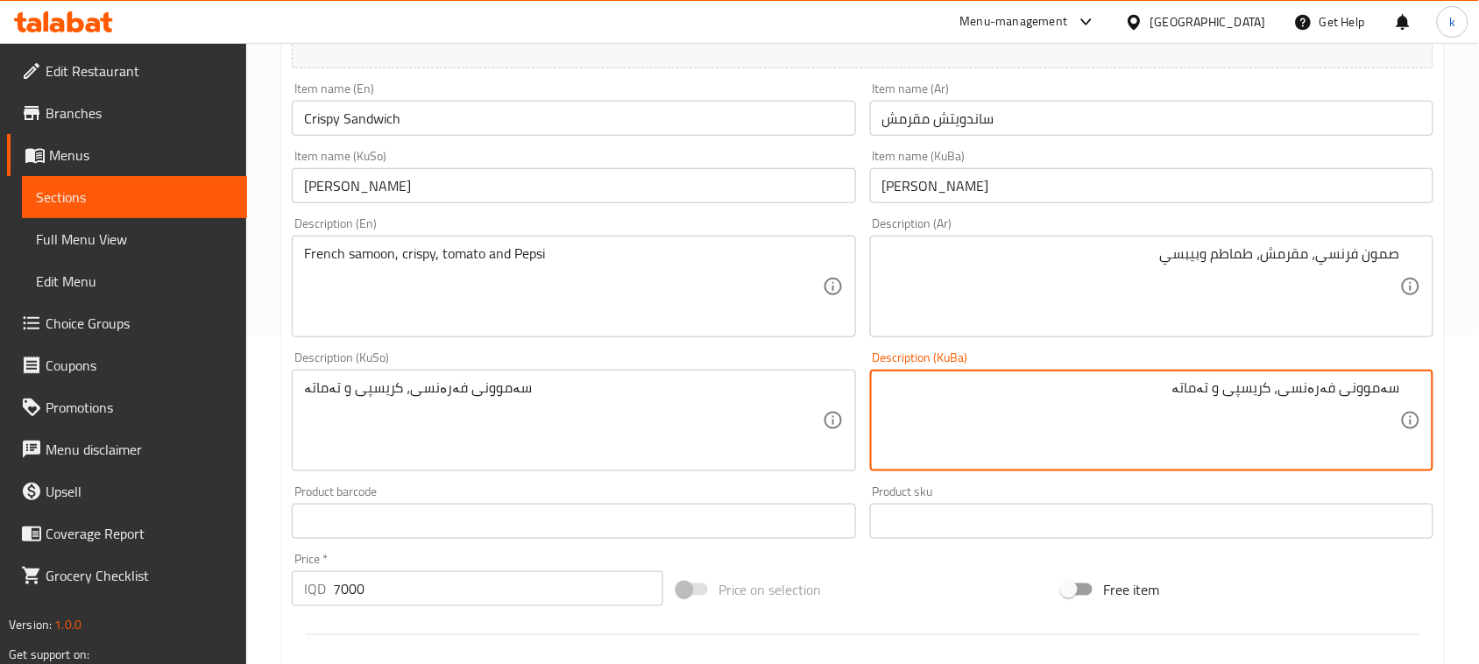
click at [1223, 388] on textarea "سەموونی فەرەنسی، کریسپی و تەماتە" at bounding box center [1141, 420] width 518 height 83
drag, startPoint x: 1139, startPoint y: 397, endPoint x: 1492, endPoint y: 375, distance: 353.7
click at [1479, 336] on html "​ Menu-management Iraq Get Help k Edit Restaurant Branches Menus Sections Full …" at bounding box center [739, 3] width 1479 height 664
type textarea "سەموونی فەرەنسی، کریسپی، تەماتە و بیپسی"
click at [460, 377] on div "سەموونی فەرەنسی، کریسپی و تەماتە Description (KuSo)" at bounding box center [573, 421] width 563 height 102
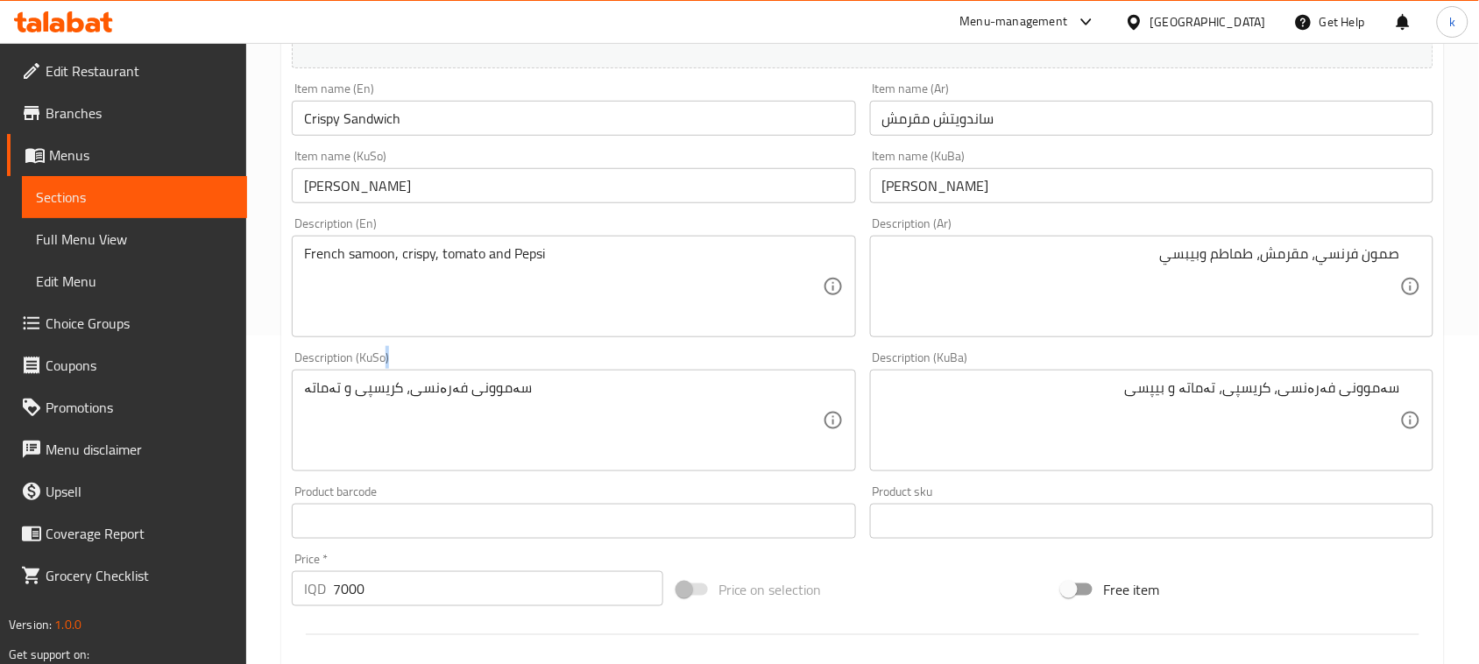
click at [460, 377] on div "سەموونی فەرەنسی، کریسپی و تەماتە Description (KuSo)" at bounding box center [573, 421] width 563 height 102
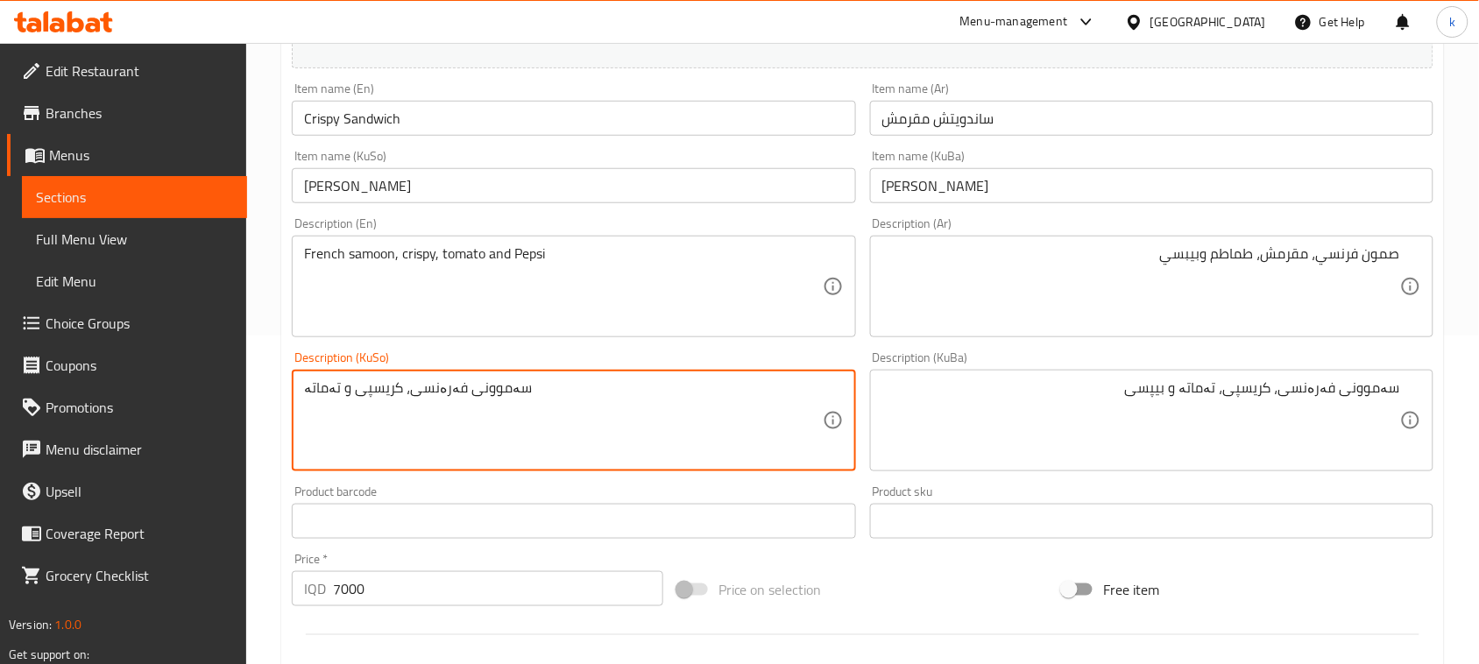
click at [469, 399] on textarea "سەموونی فەرەنسی، کریسپی و تەماتە" at bounding box center [563, 420] width 518 height 83
paste textarea "، تەماتە و بیپسی"
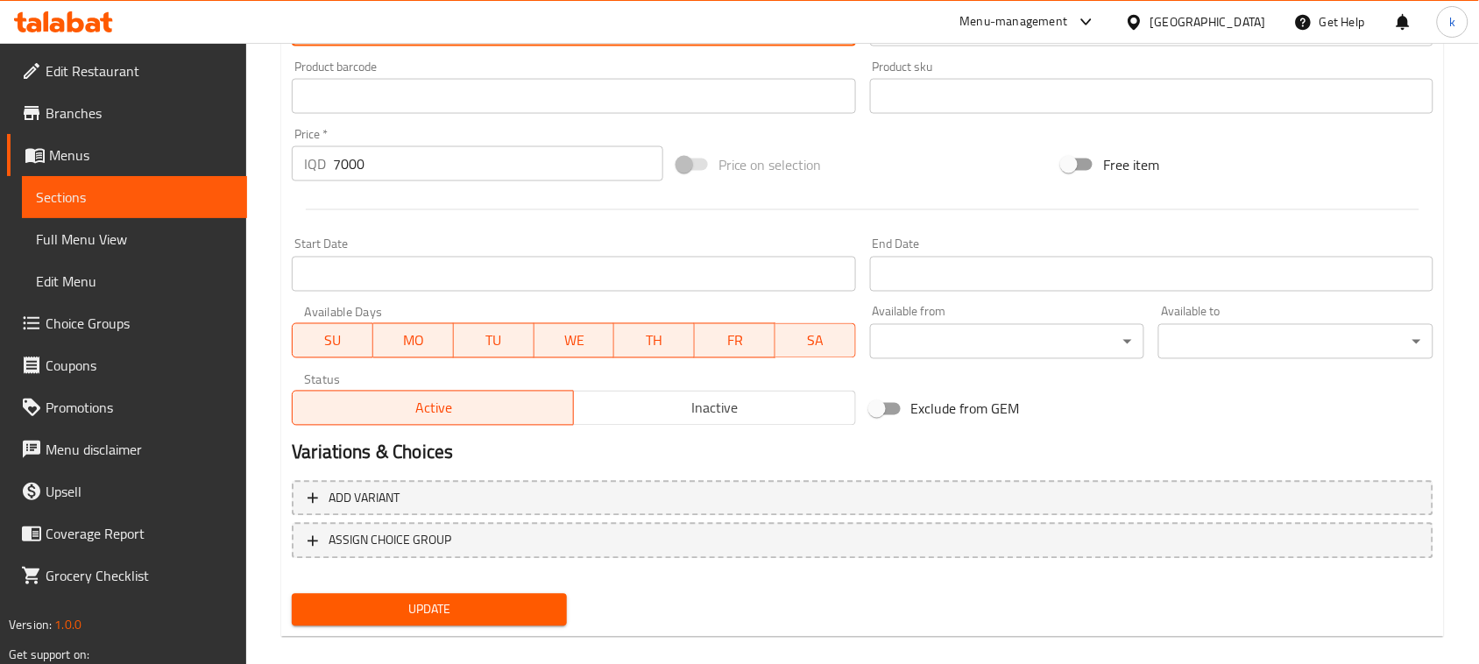
scroll to position [772, 0]
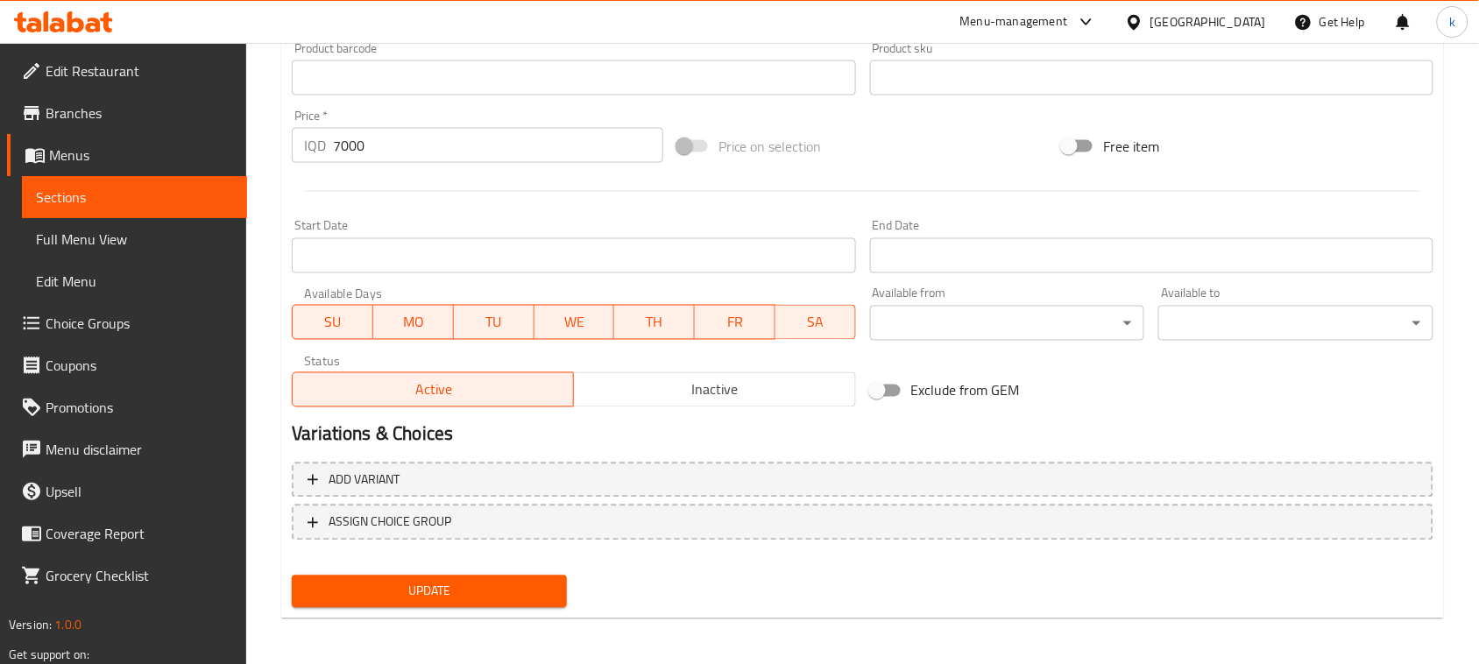
type textarea "سەموونی فەرەنسی، کریسپی، تەماتە و بیپسی"
click at [461, 587] on span "Update" at bounding box center [429, 592] width 247 height 22
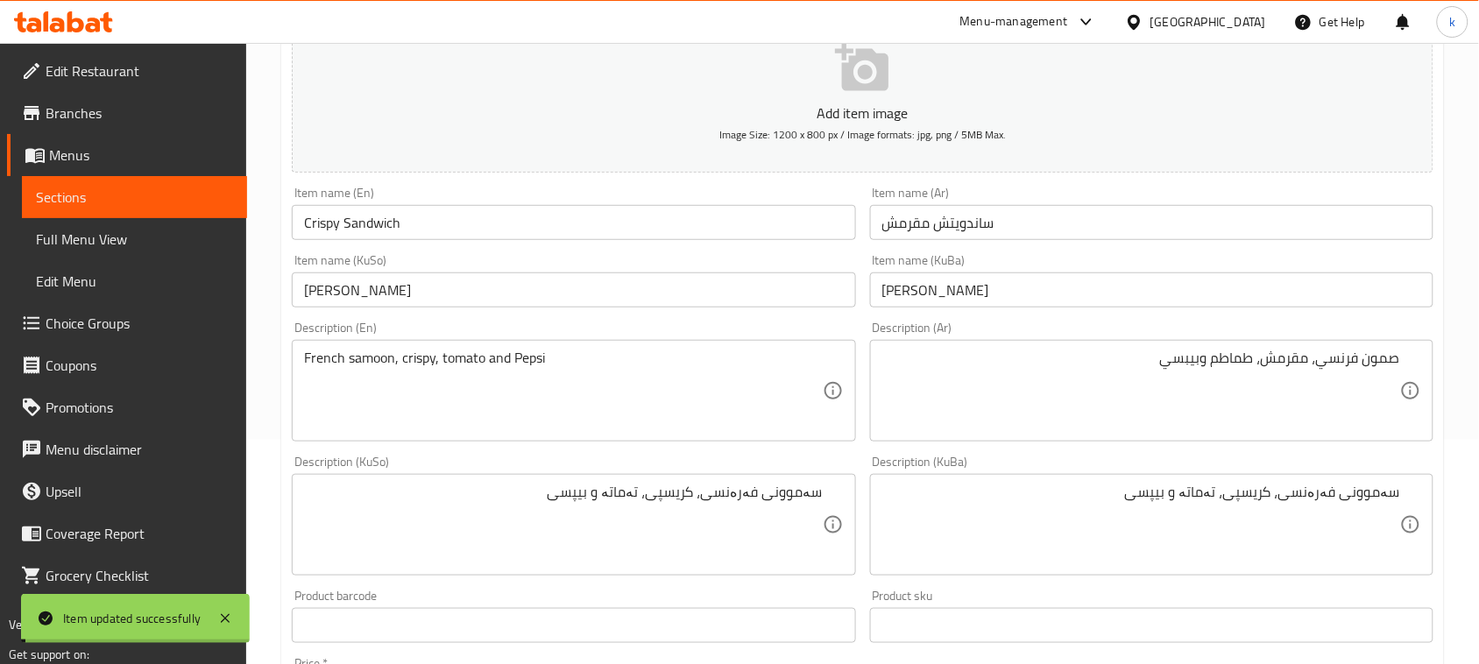
scroll to position [0, 0]
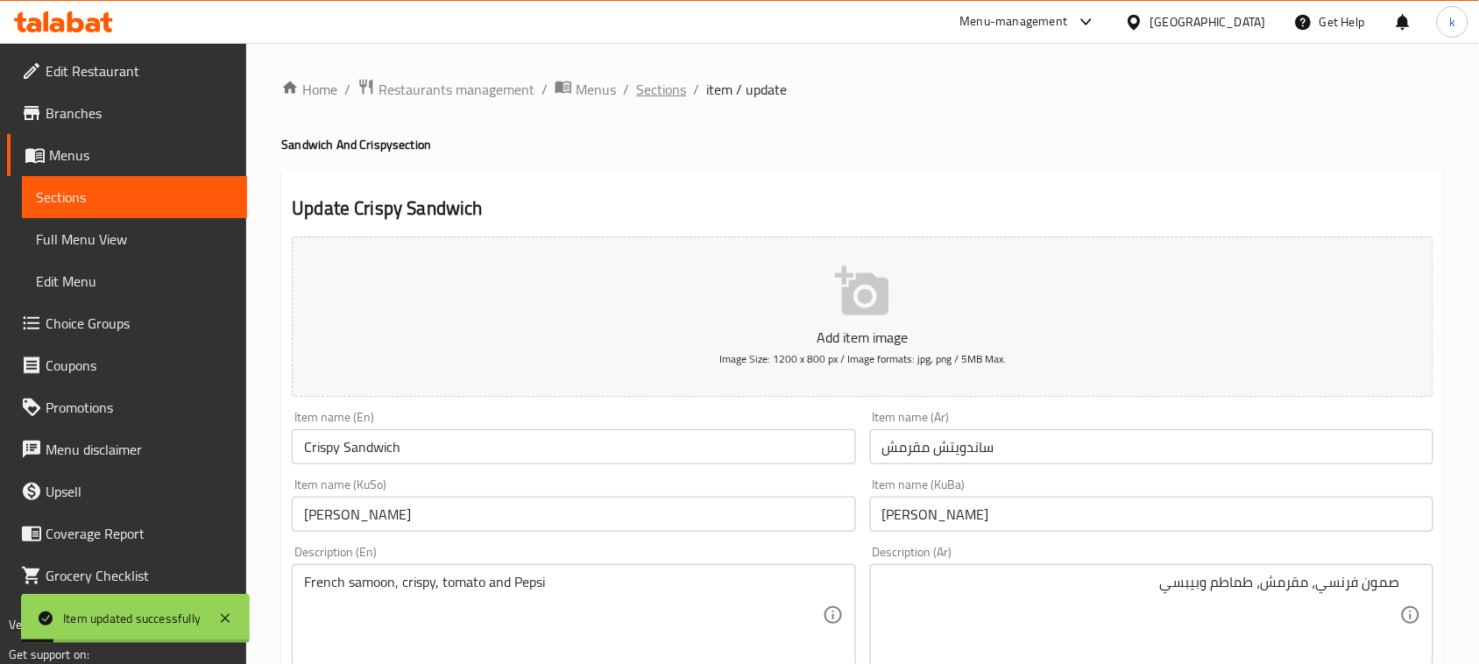
click at [653, 94] on span "Sections" at bounding box center [661, 89] width 50 height 21
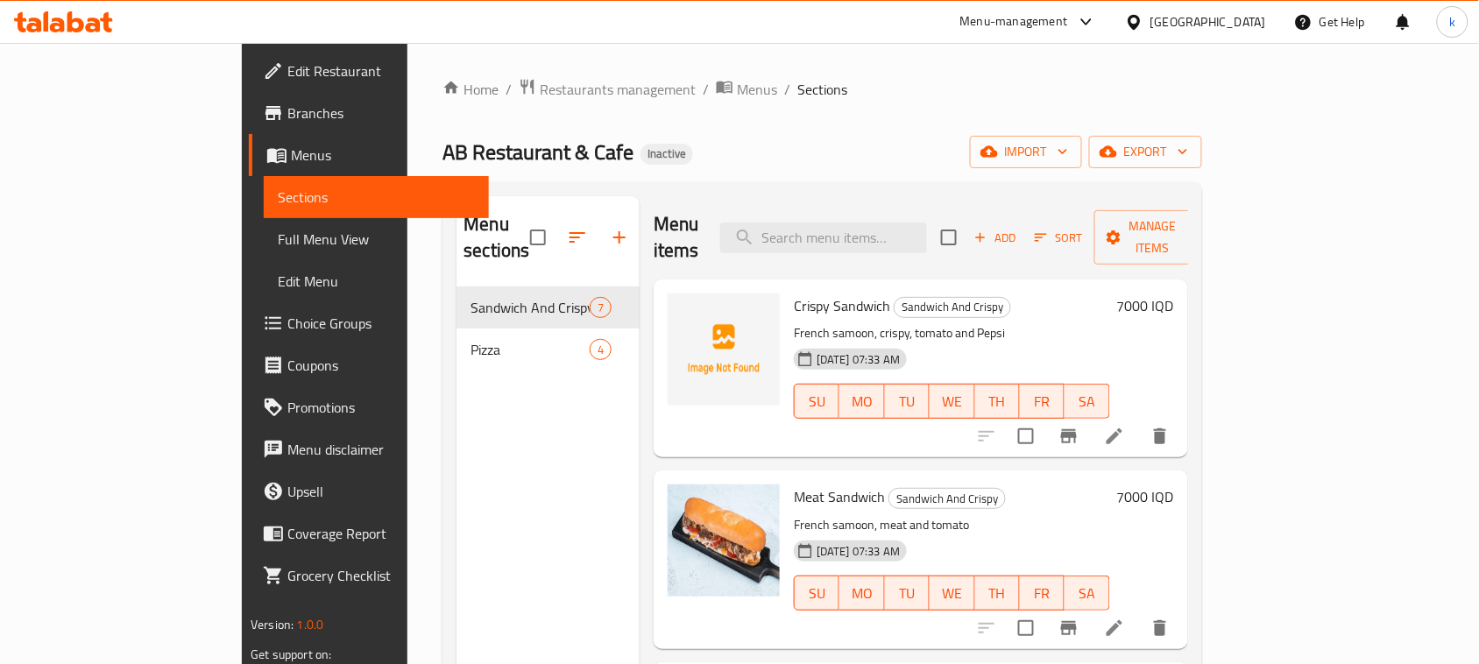
click at [698, 130] on div "Home / Restaurants management / Menus / Sections AB Restaurant & Cafe Inactive …" at bounding box center [821, 476] width 759 height 796
click at [1125, 426] on icon at bounding box center [1114, 436] width 21 height 21
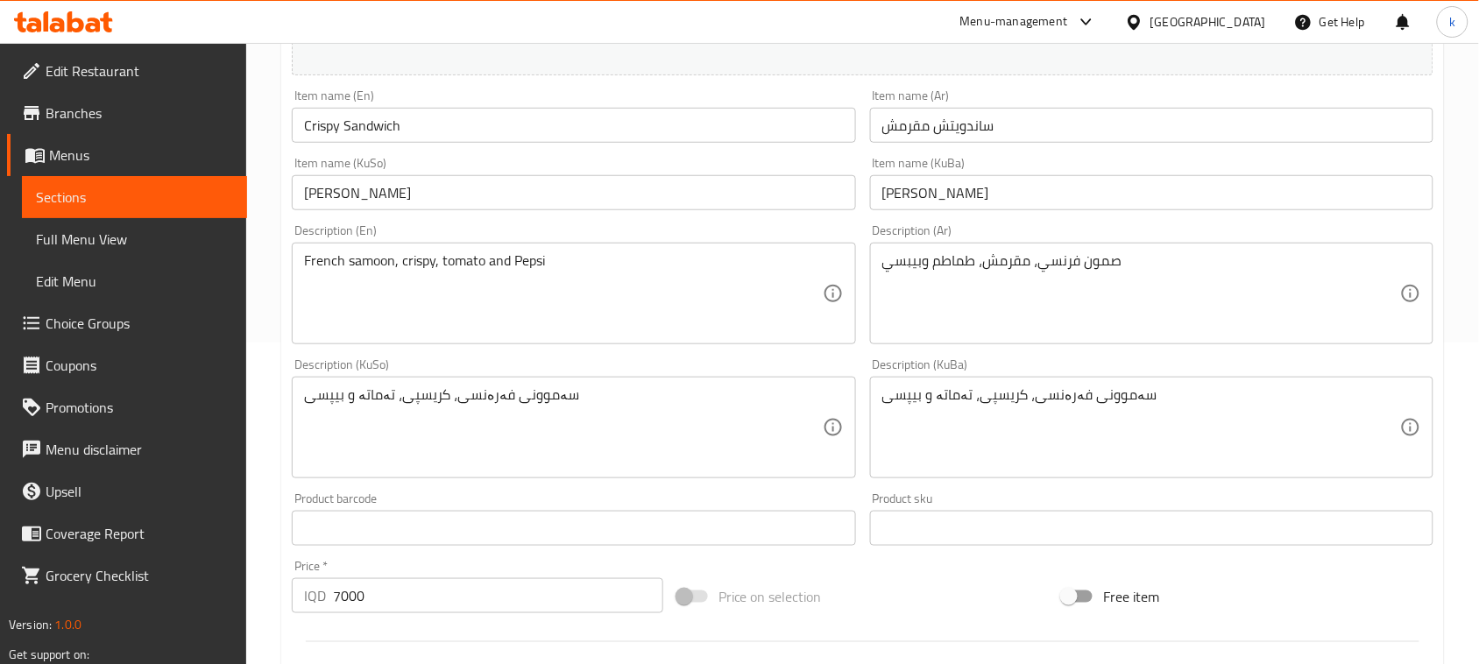
scroll to position [329, 0]
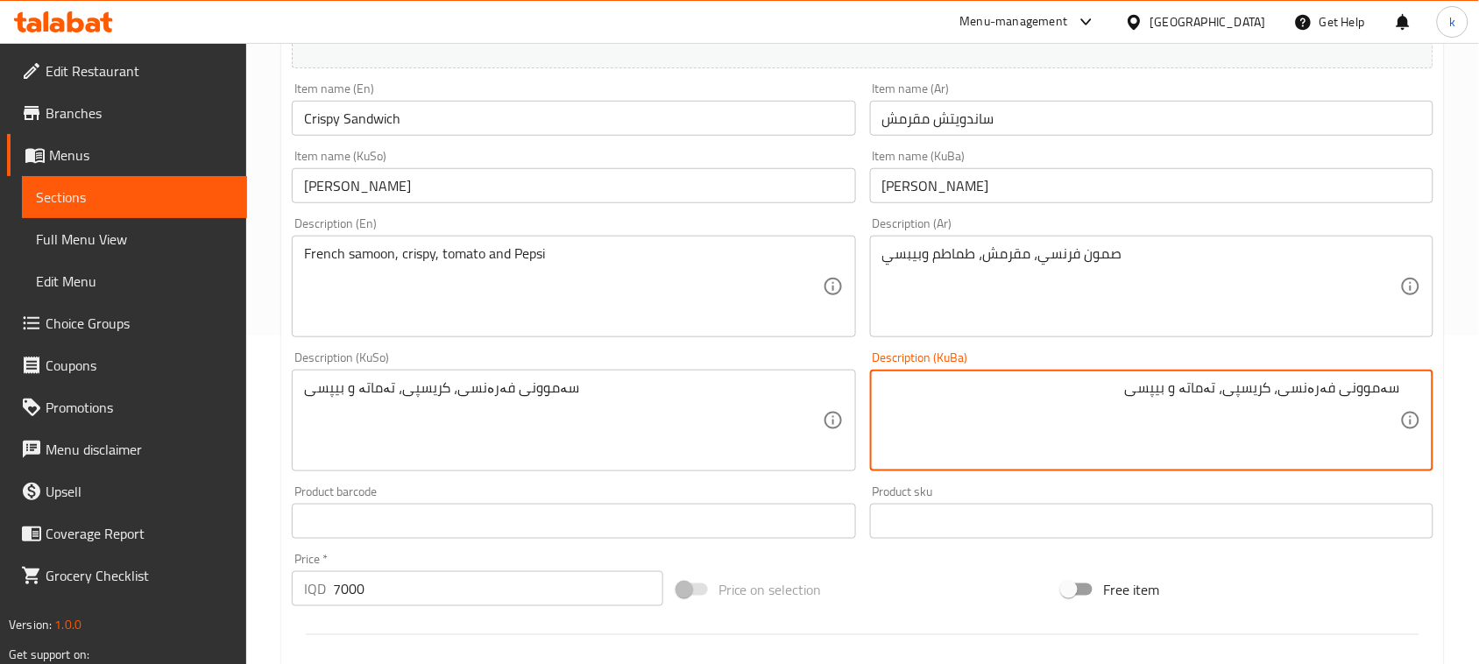
click at [1162, 397] on textarea "سەموونی فەرەنسی، کریسپی، تەماتە و بیپسی" at bounding box center [1141, 420] width 518 height 83
click at [1227, 391] on textarea "سەموونی فەرەنسی، کریسپی، تەماتە" at bounding box center [1141, 420] width 518 height 83
click at [1192, 387] on textarea "سەموونی فەرەنسی، کریسپی و تەماتە" at bounding box center [1141, 420] width 518 height 83
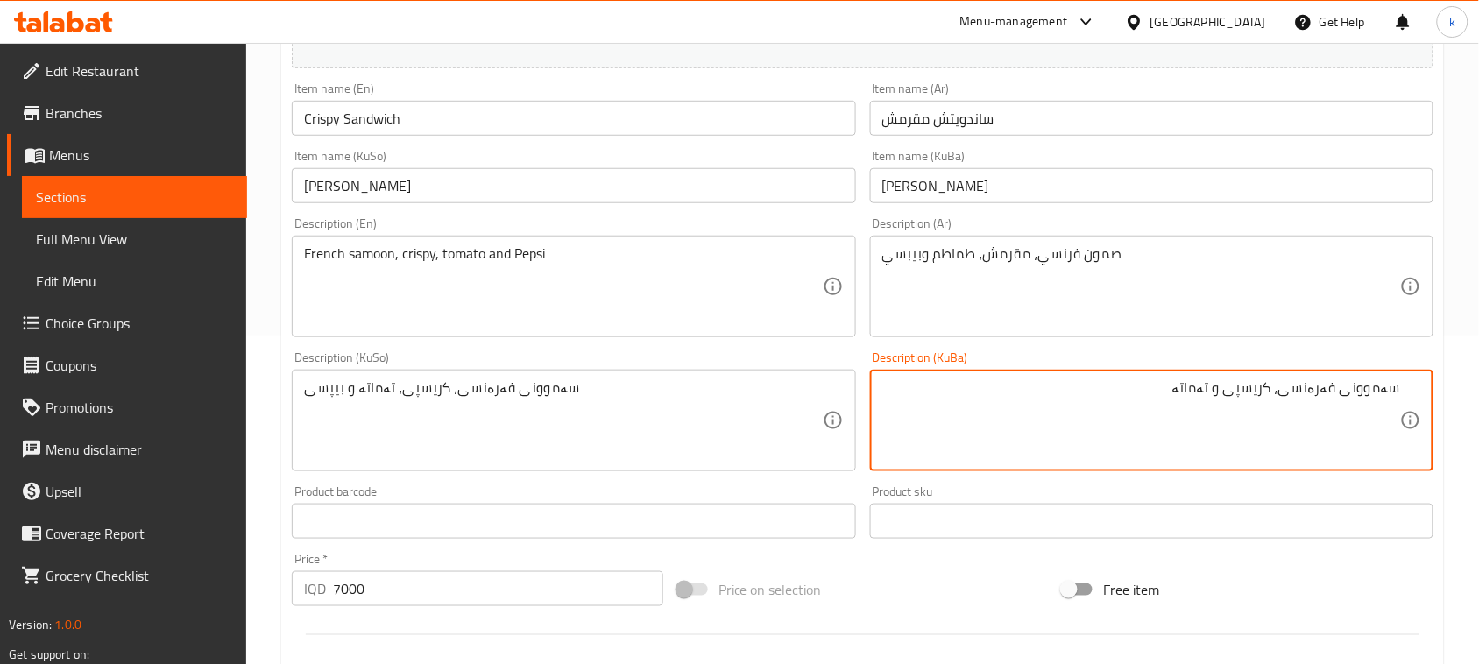
click at [1192, 387] on textarea "سەموونی فەرەنسی، کریسپی و تەماتە" at bounding box center [1141, 420] width 518 height 83
type textarea "سەموونی فەرەنسی، کریسپی و تەماتە"
click at [526, 403] on textarea "سەموونی فەرەنسی، کریسپی، تەماتە و بیپسی" at bounding box center [563, 420] width 518 height 83
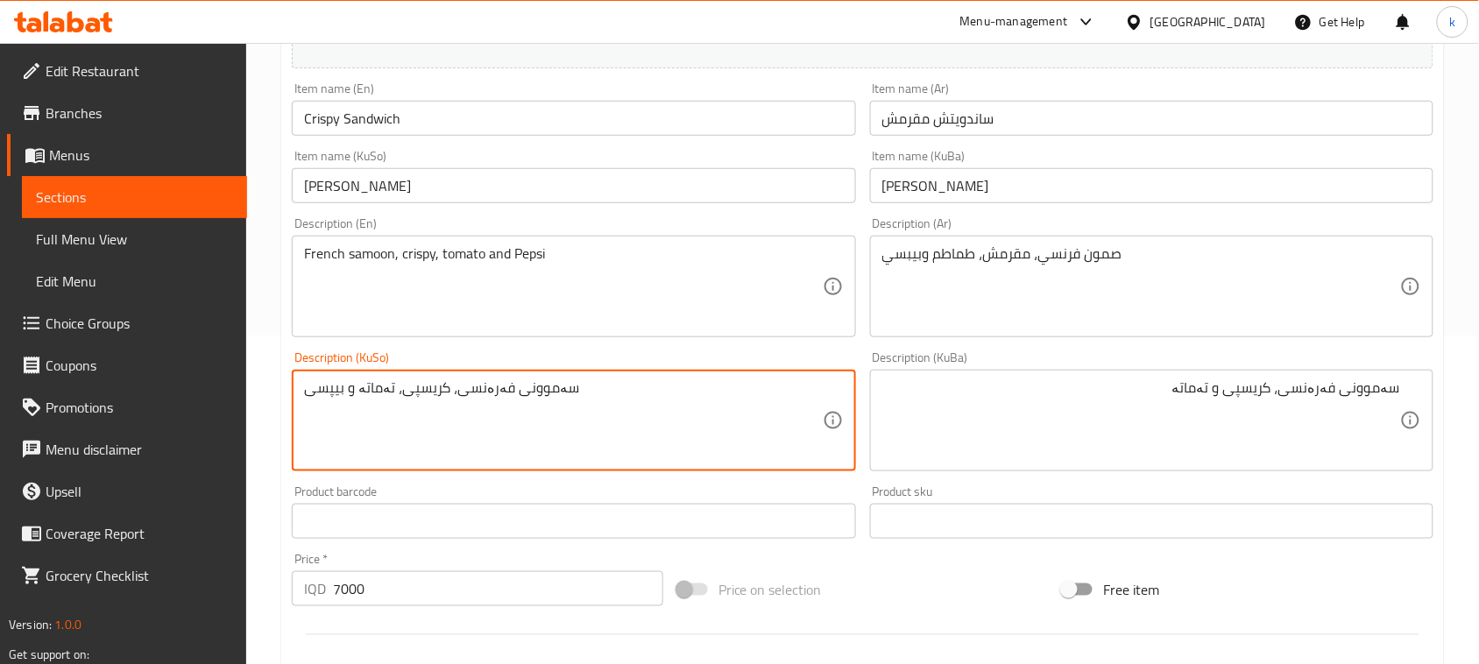
click at [526, 403] on textarea "سەموونی فەرەنسی، کریسپی، تەماتە و بیپسی" at bounding box center [563, 420] width 518 height 83
paste textarea "و تەماتە"
type textarea "سەموونی فەرەنسی، کریسپی و تەماتە"
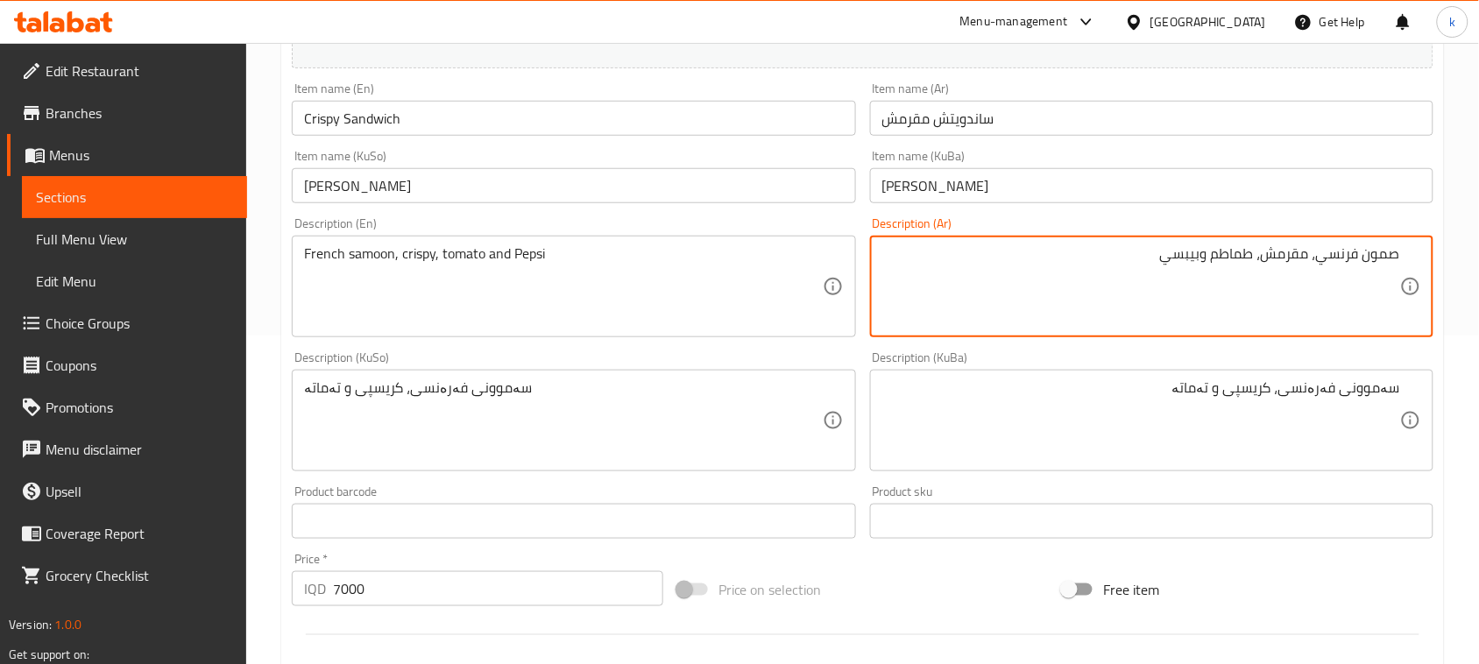
click at [1258, 255] on textarea "صمون فرنسي، مقرمش، طماطم وبيبسي" at bounding box center [1141, 286] width 518 height 83
drag, startPoint x: 1200, startPoint y: 260, endPoint x: 1084, endPoint y: 273, distance: 117.3
click at [1085, 273] on textarea "صمون فرنسي، مقرمش وطماطم وبيبسي" at bounding box center [1141, 286] width 518 height 83
type textarea "صمون فرنسي، مقرمش وطماطم"
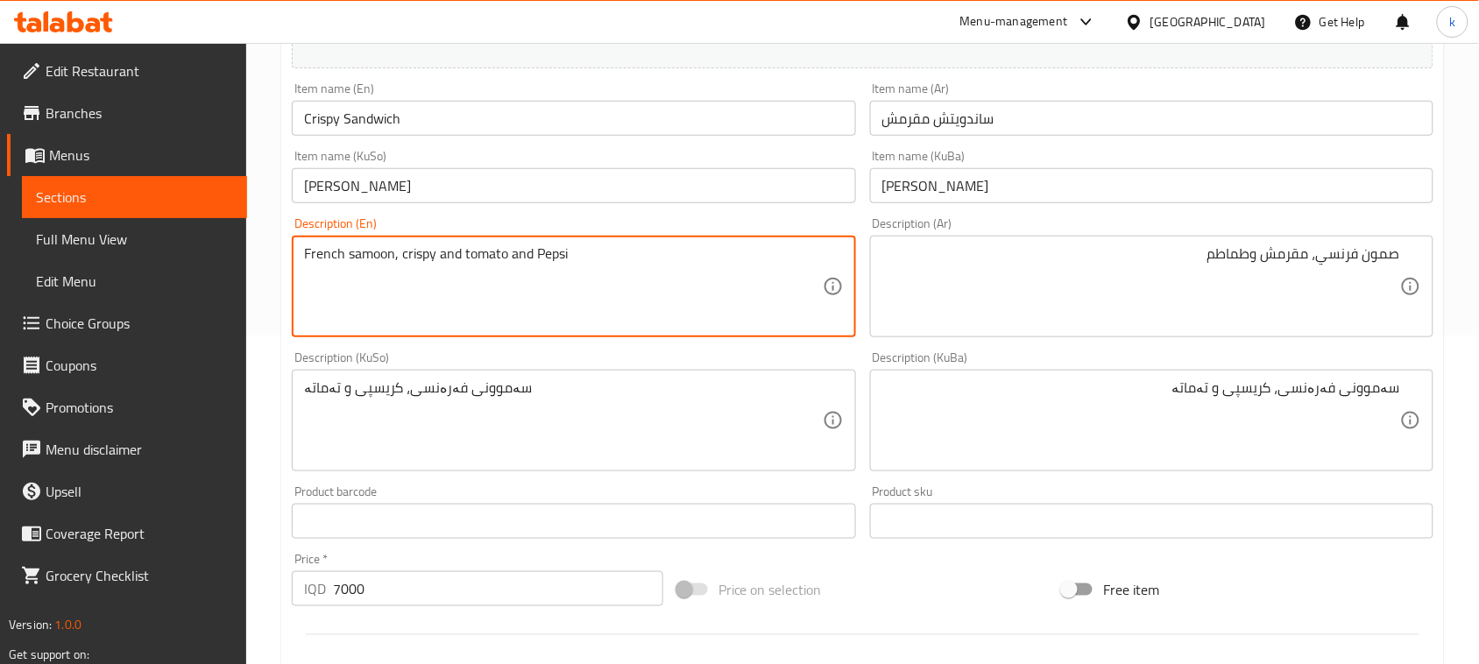
click at [543, 257] on textarea "French samoon, crispy and tomato and Pepsi" at bounding box center [563, 286] width 518 height 83
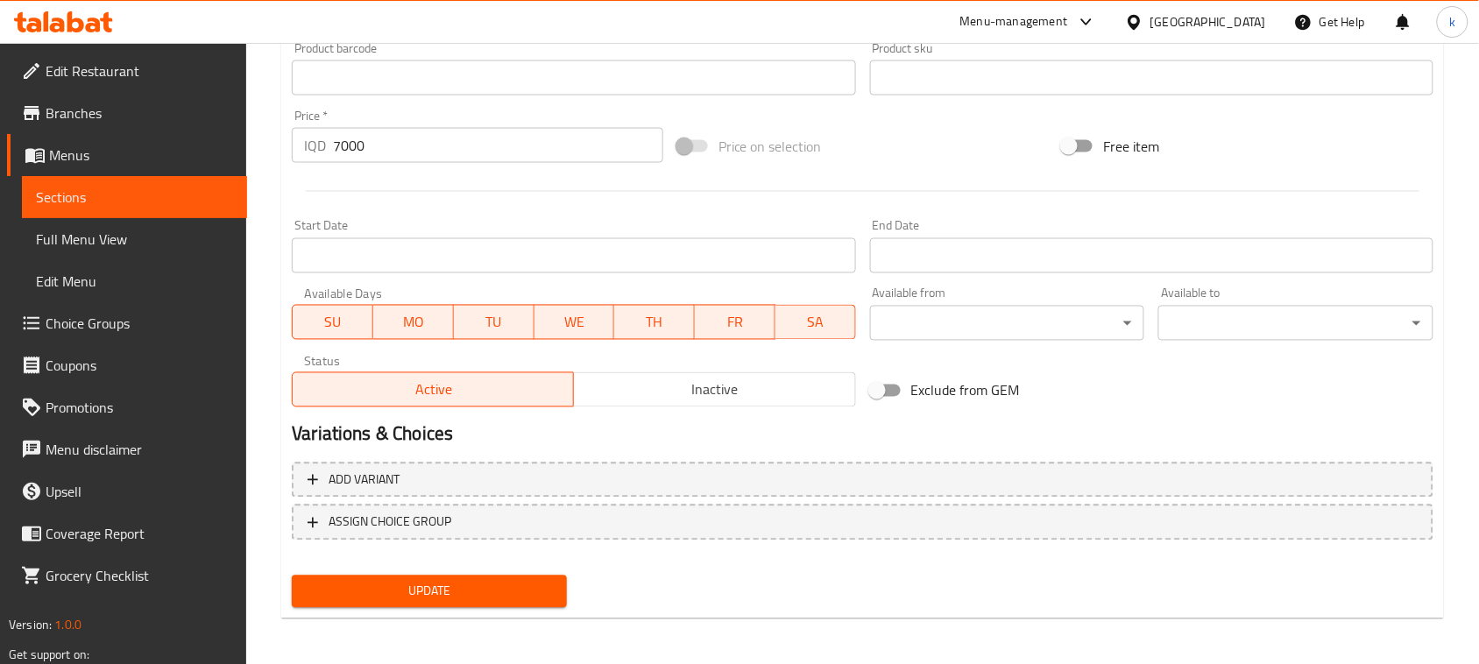
type textarea "French samoon, crispy and tomato"
drag, startPoint x: 513, startPoint y: 592, endPoint x: 600, endPoint y: 545, distance: 98.8
click at [513, 591] on span "Update" at bounding box center [429, 592] width 247 height 22
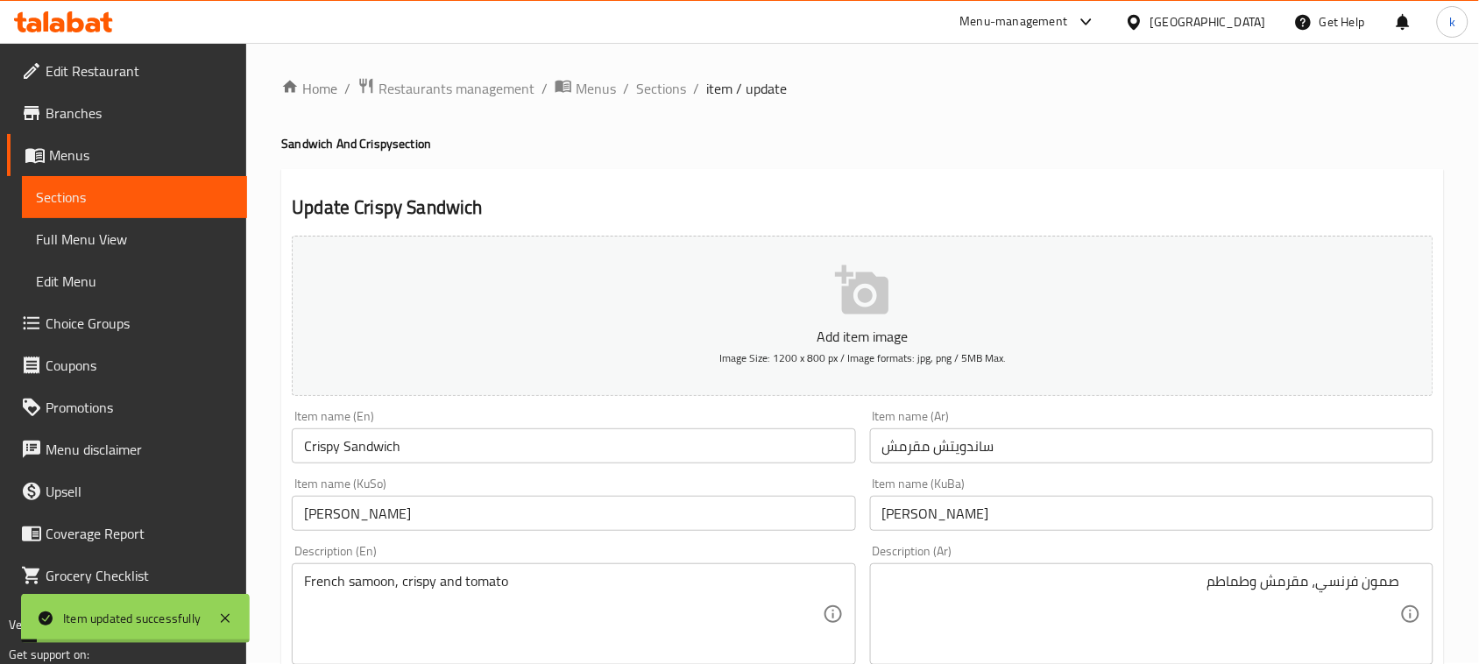
scroll to position [0, 0]
drag, startPoint x: 658, startPoint y: 88, endPoint x: 681, endPoint y: 117, distance: 36.1
click at [658, 88] on span "Sections" at bounding box center [661, 89] width 50 height 21
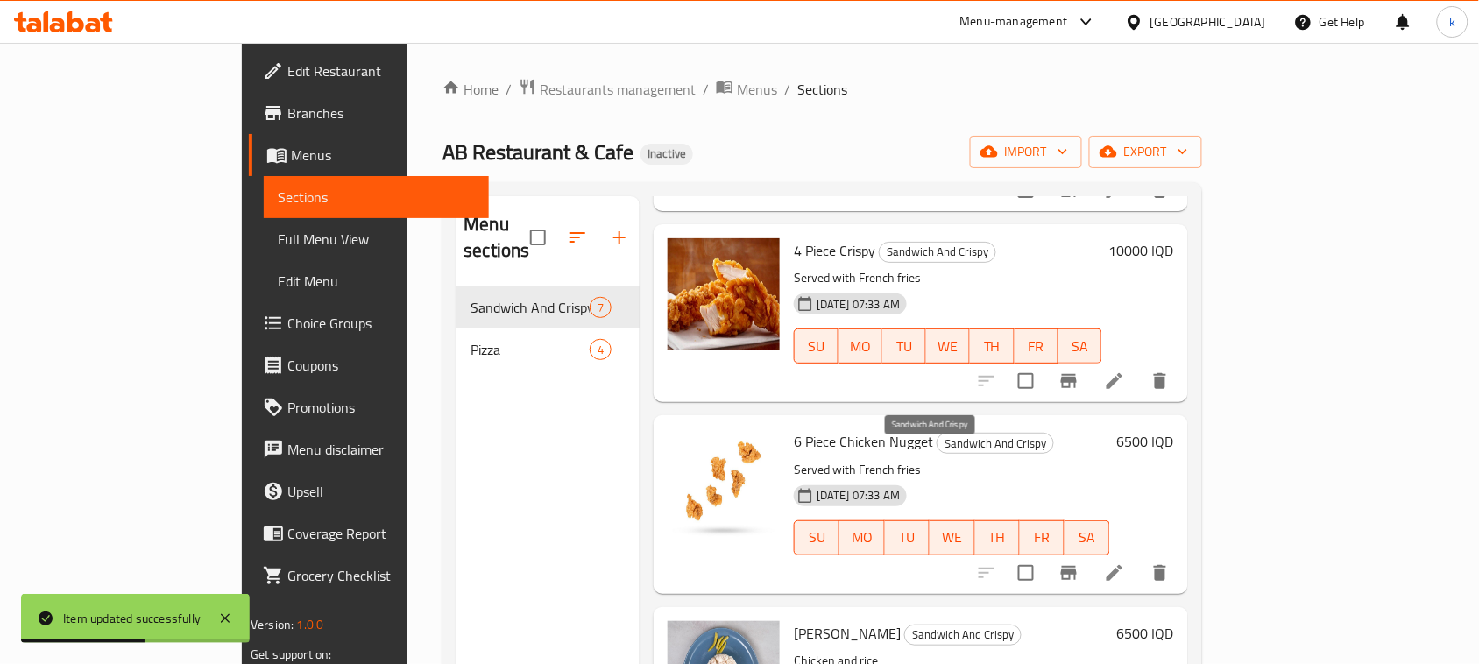
scroll to position [329, 0]
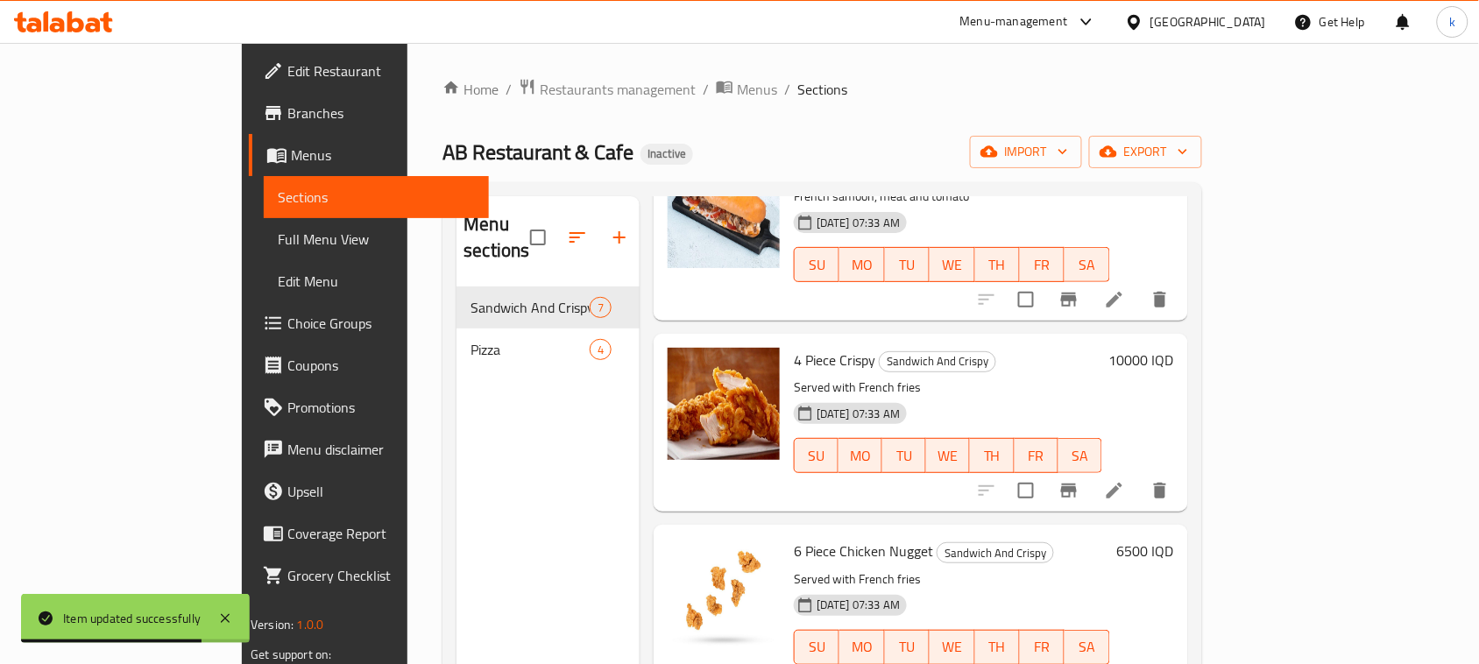
click at [733, 138] on div "AB Restaurant & Cafe Inactive import export" at bounding box center [821, 152] width 759 height 32
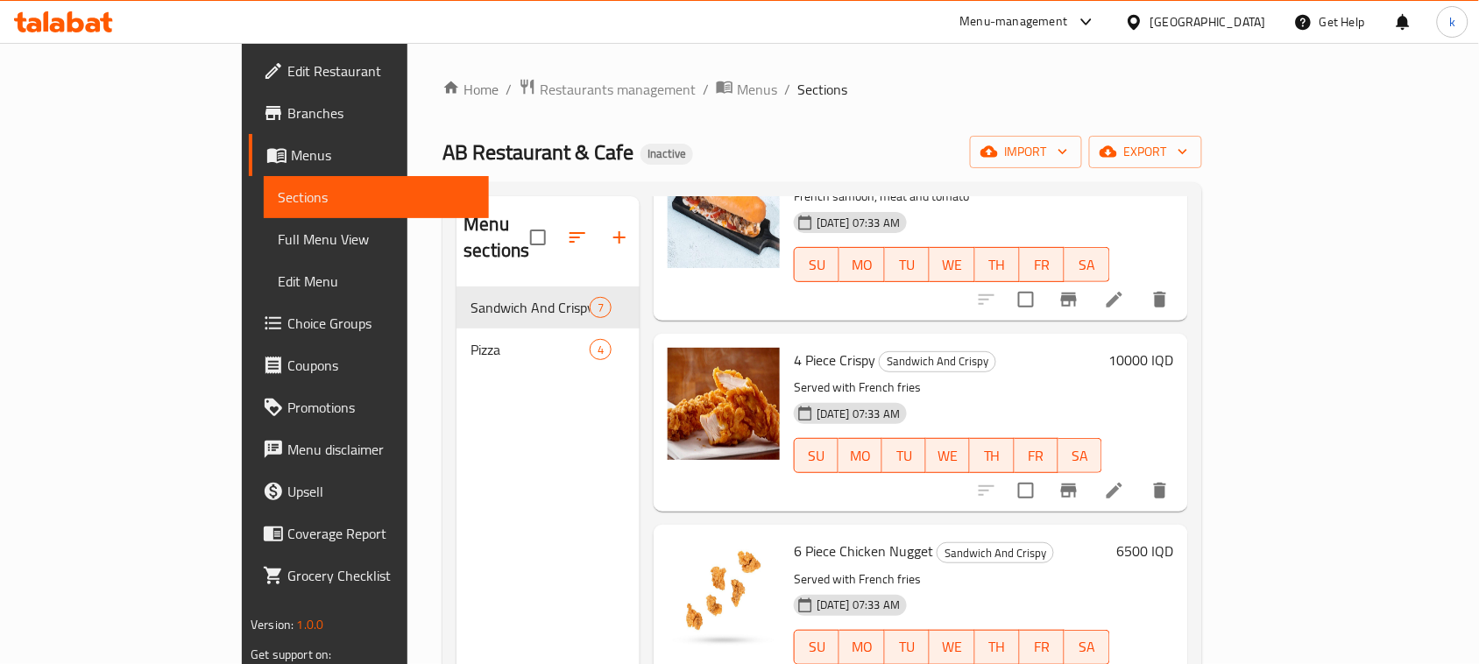
click at [1125, 480] on icon at bounding box center [1114, 490] width 21 height 21
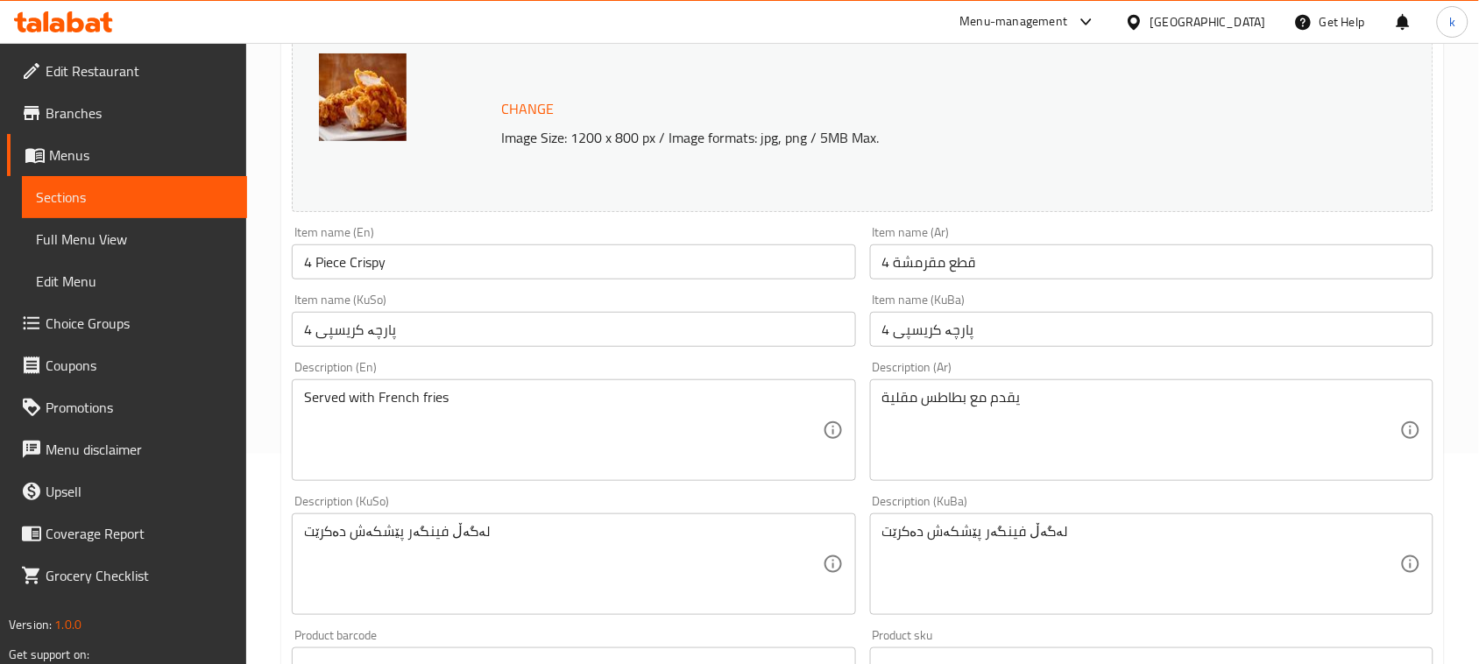
scroll to position [219, 0]
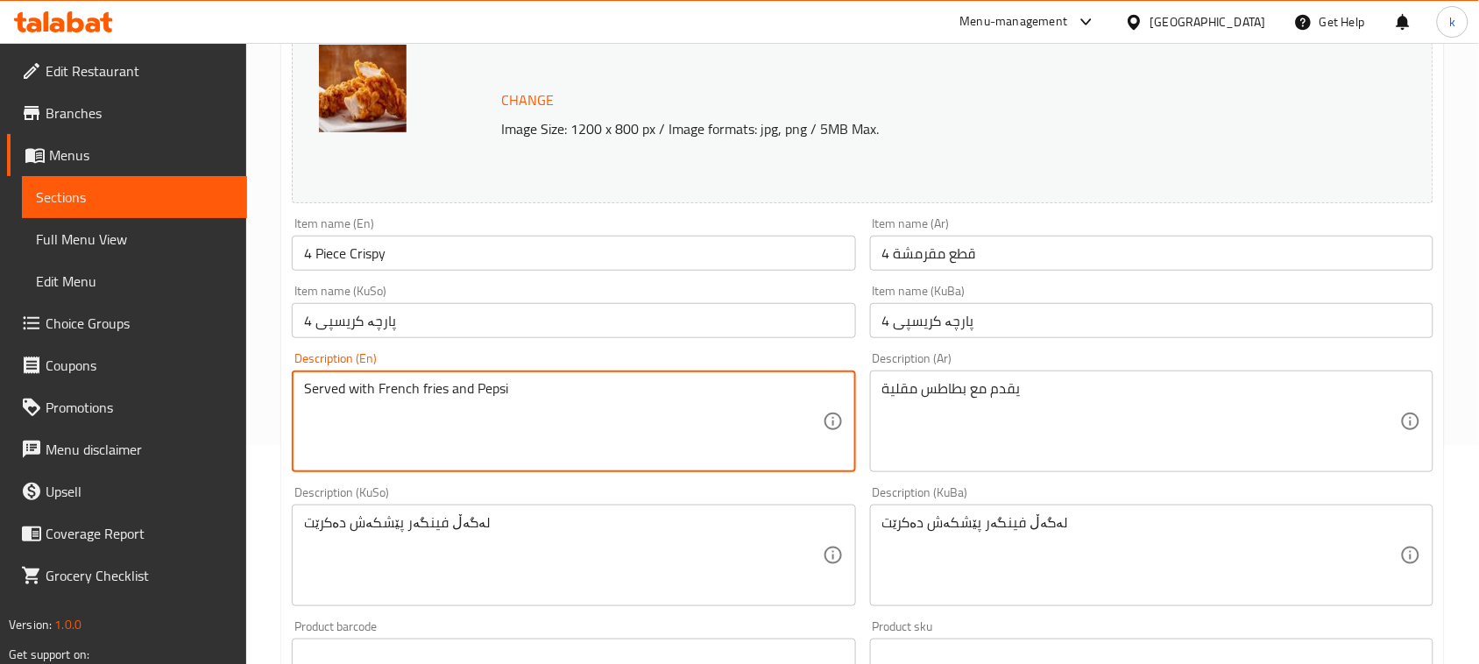
type textarea "Served with French fries and Pepsi"
click at [1108, 464] on div "يقدم مع بطاطس مقلية Description (Ar)" at bounding box center [1151, 422] width 563 height 102
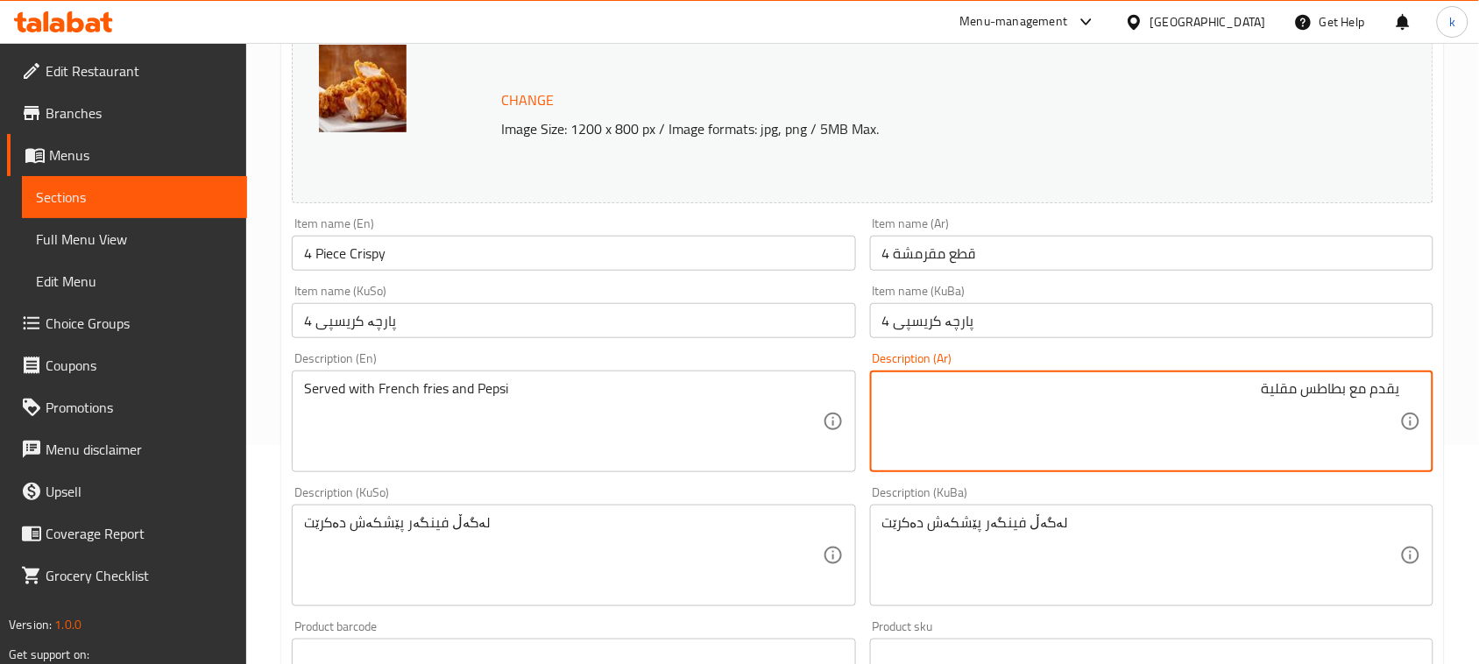
click at [1227, 390] on textarea "يقدم مع بطاطس مقلية" at bounding box center [1141, 421] width 518 height 83
click at [1310, 392] on textarea "يقدم مع بطاطس مقلية" at bounding box center [1141, 421] width 518 height 83
type textarea "يقدم مع بطاطا مقلية وبيبسي"
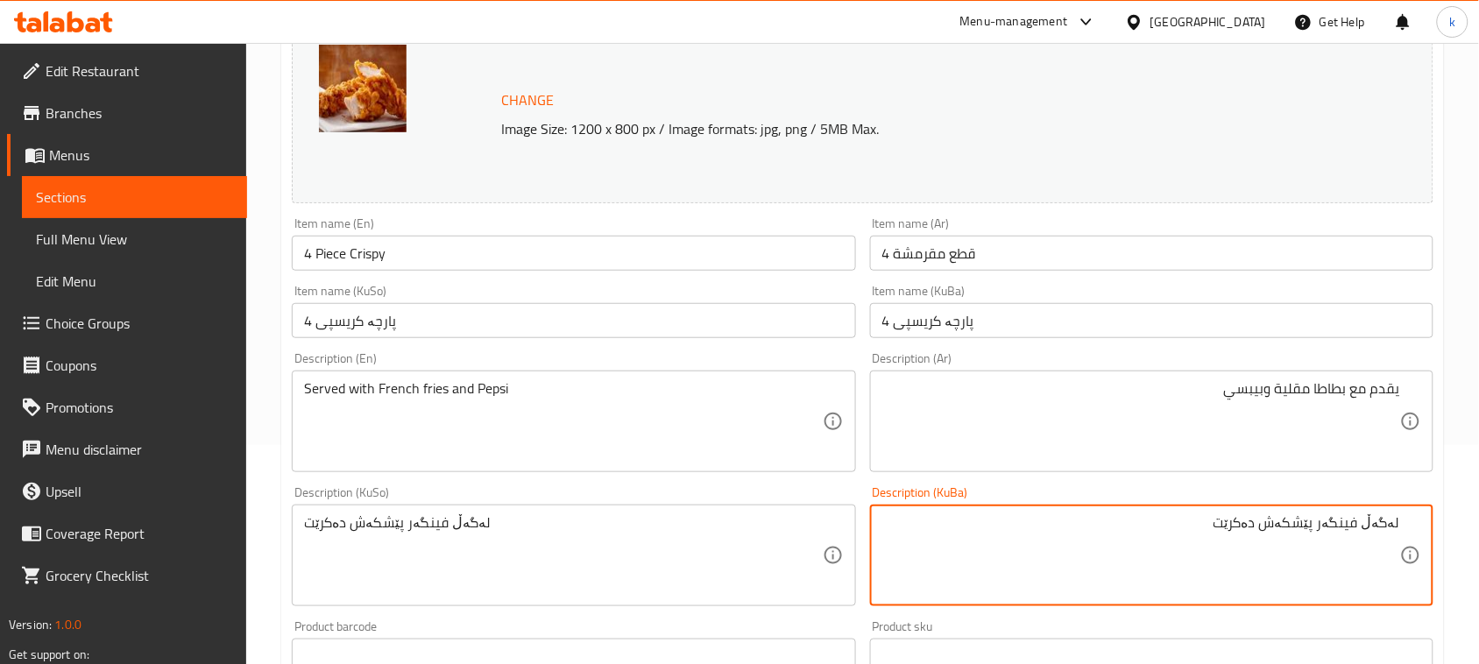
click at [1328, 520] on textarea "لەگەڵ فینگەر پێشکەش دەکرێت" at bounding box center [1141, 555] width 518 height 83
drag, startPoint x: 1170, startPoint y: 518, endPoint x: 1495, endPoint y: 534, distance: 324.6
click at [1479, 445] on html "​ Menu-management Iraq Get Help k Edit Restaurant Branches Menus Sections Full …" at bounding box center [739, 113] width 1479 height 664
type textarea "لەگەڵ فینگەر و بیپسی پێشکەش دەکرێت"
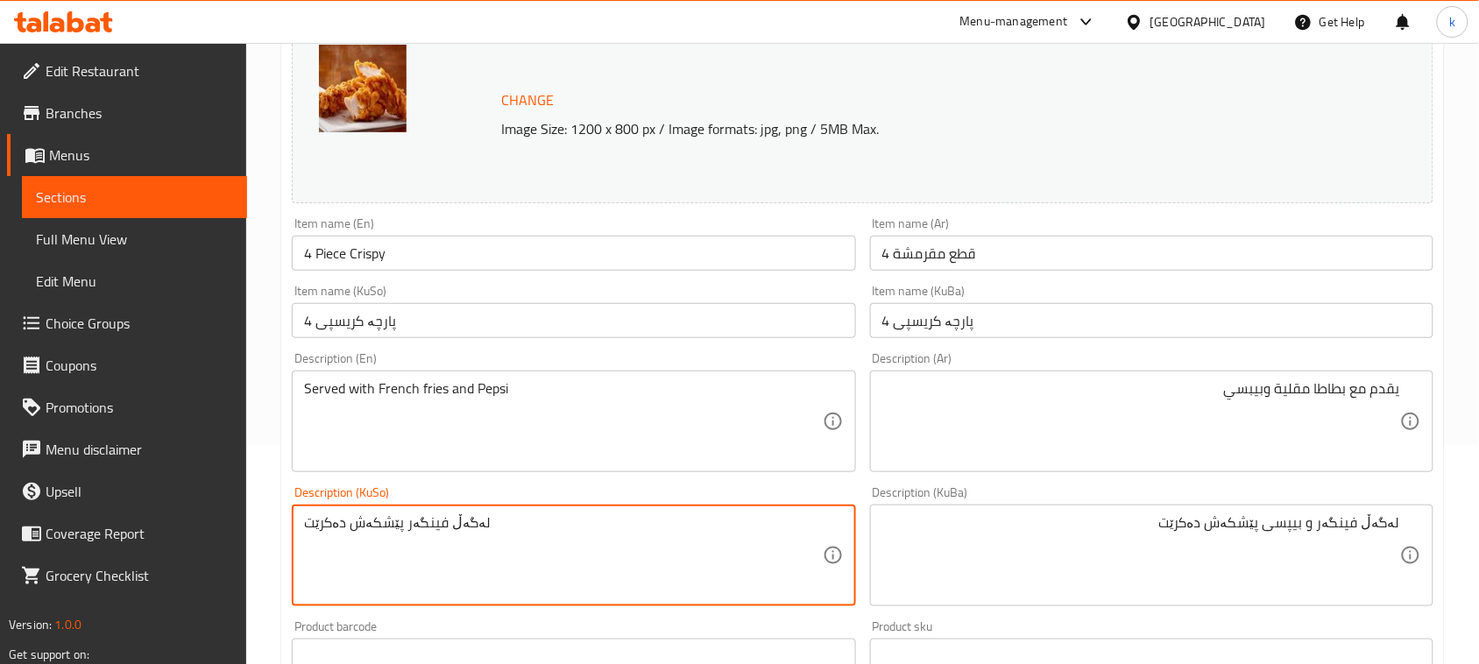
click at [374, 537] on textarea "لەگەڵ فینگەر پێشکەش دەکرێت" at bounding box center [563, 555] width 518 height 83
paste textarea "بیپسی"
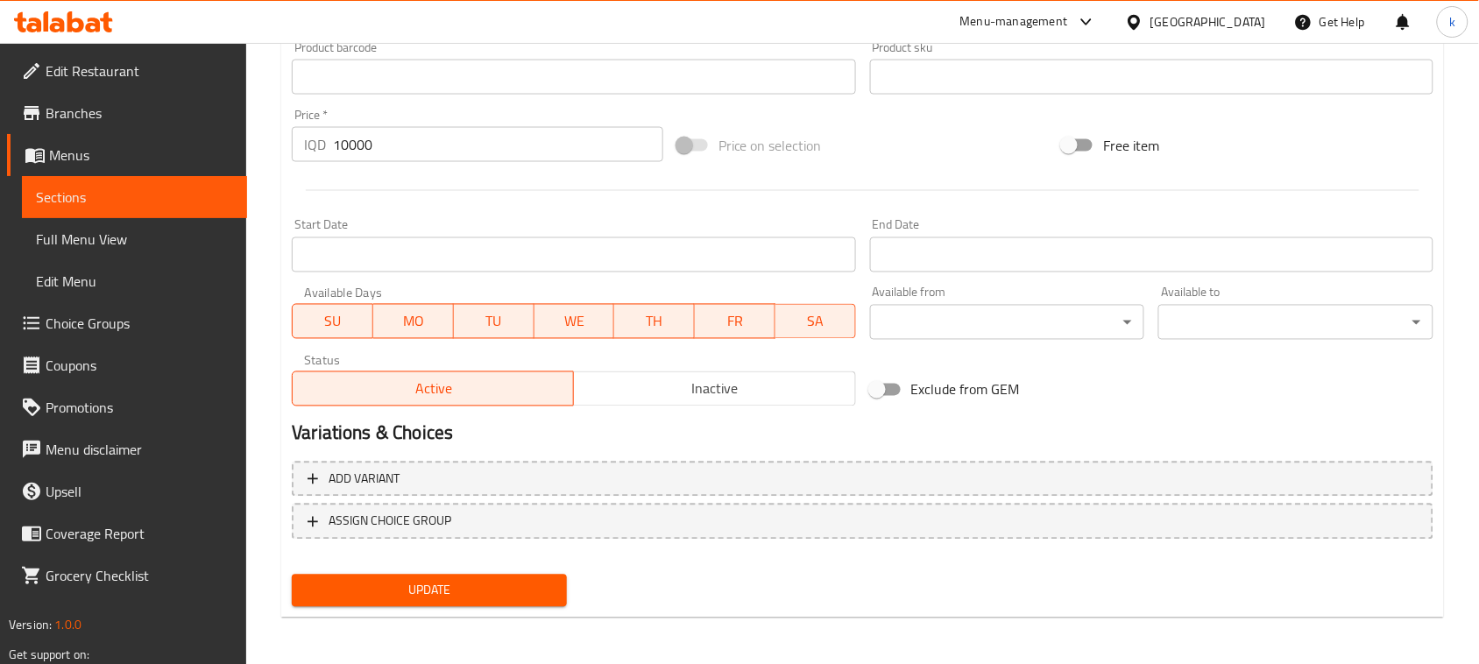
type textarea "لەگەڵ فینگەر و بیپسی پێشکەش دەکرێت"
click at [440, 575] on button "Update" at bounding box center [429, 591] width 275 height 32
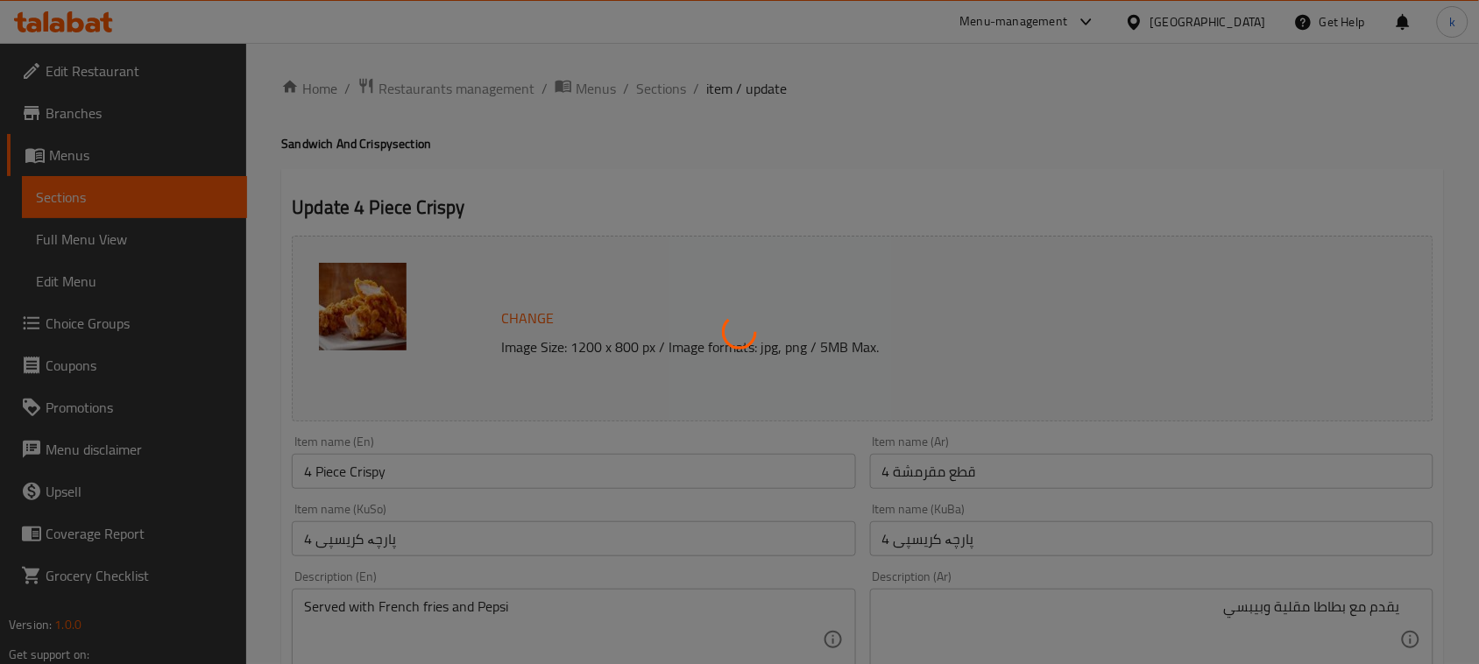
scroll to position [0, 0]
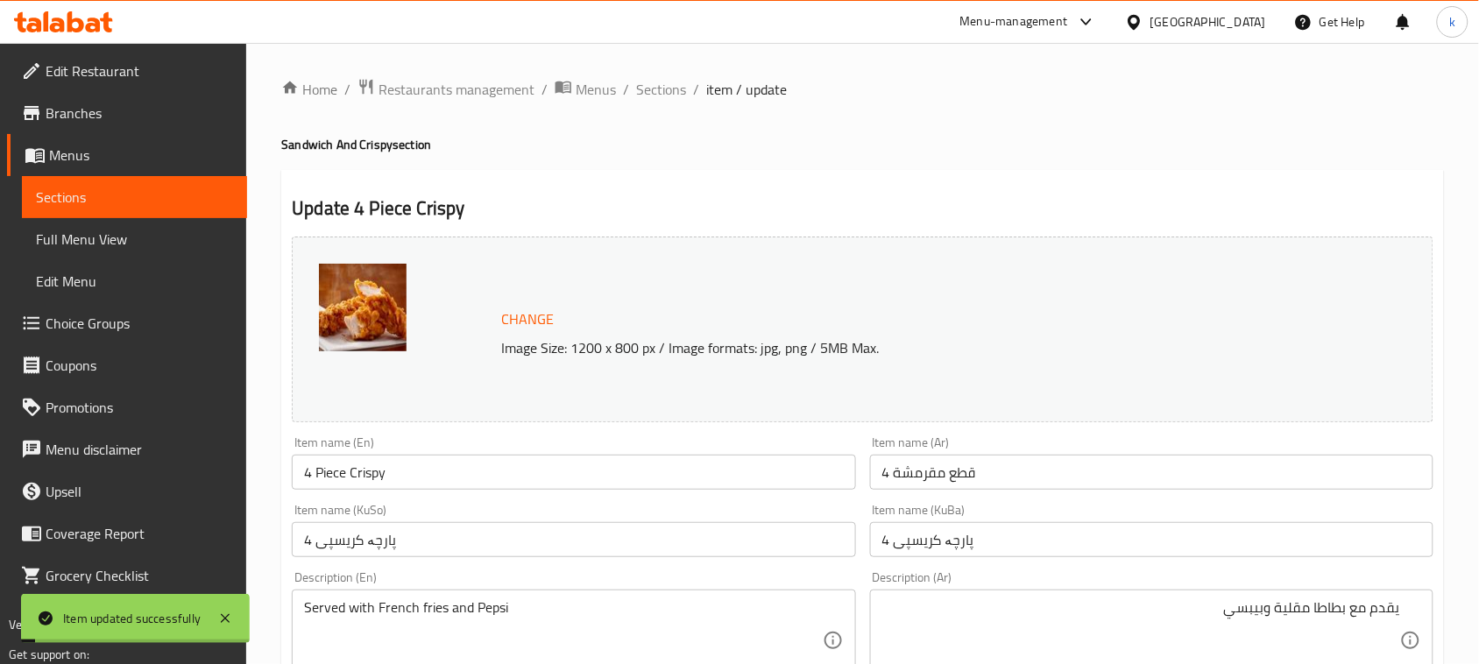
click at [642, 85] on span "Sections" at bounding box center [661, 89] width 50 height 21
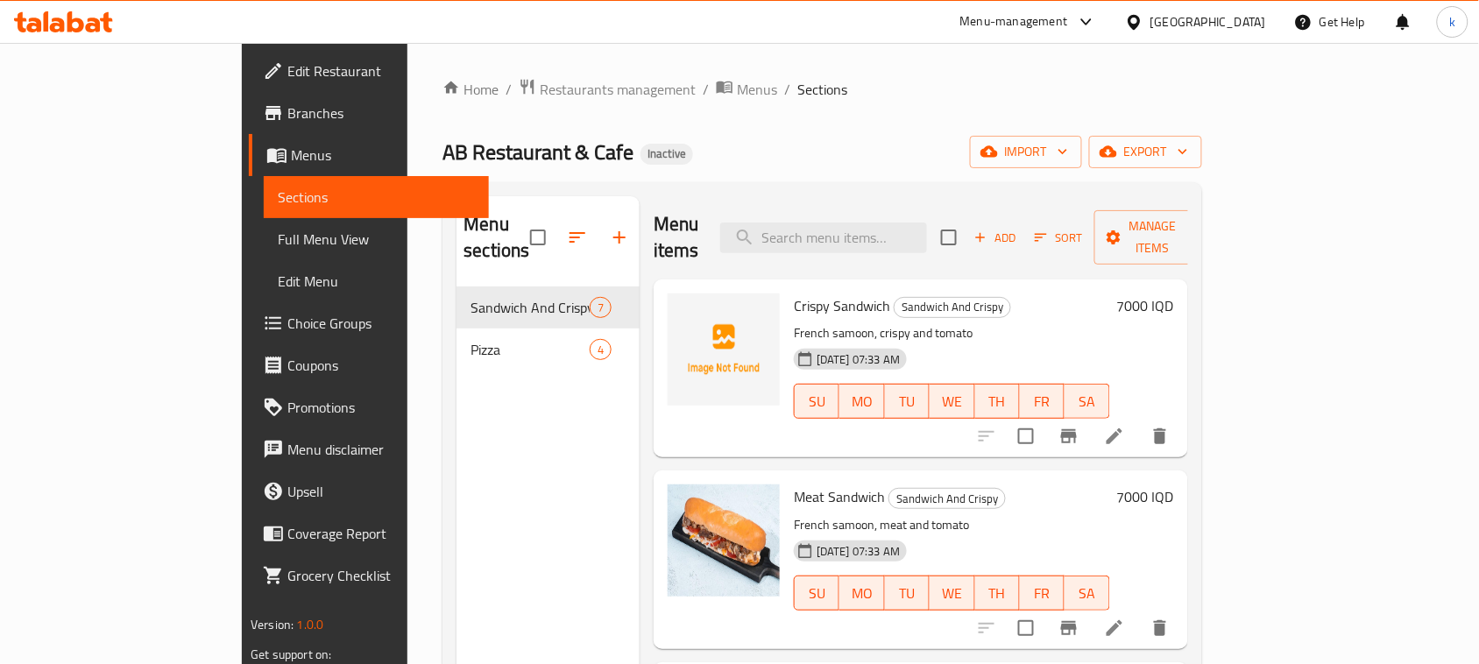
click at [774, 145] on div "AB Restaurant & Cafe Inactive import export" at bounding box center [821, 152] width 759 height 32
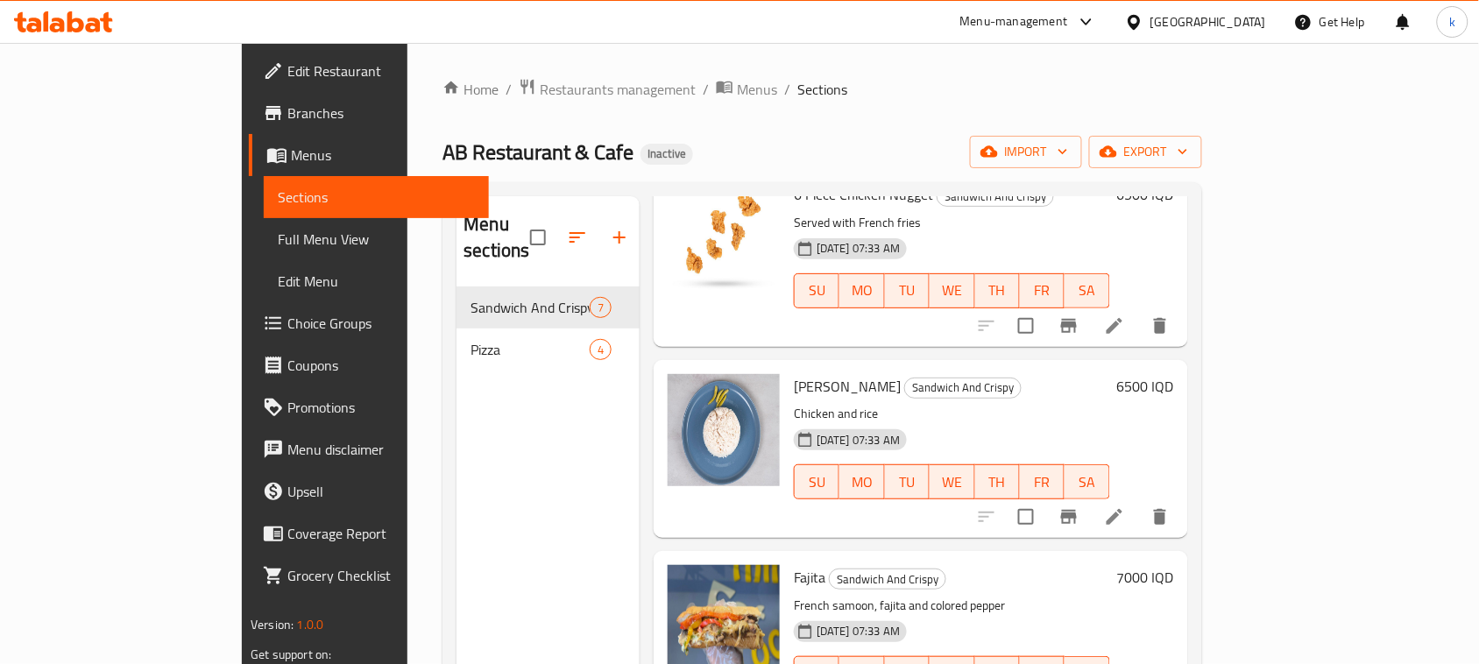
scroll to position [692, 0]
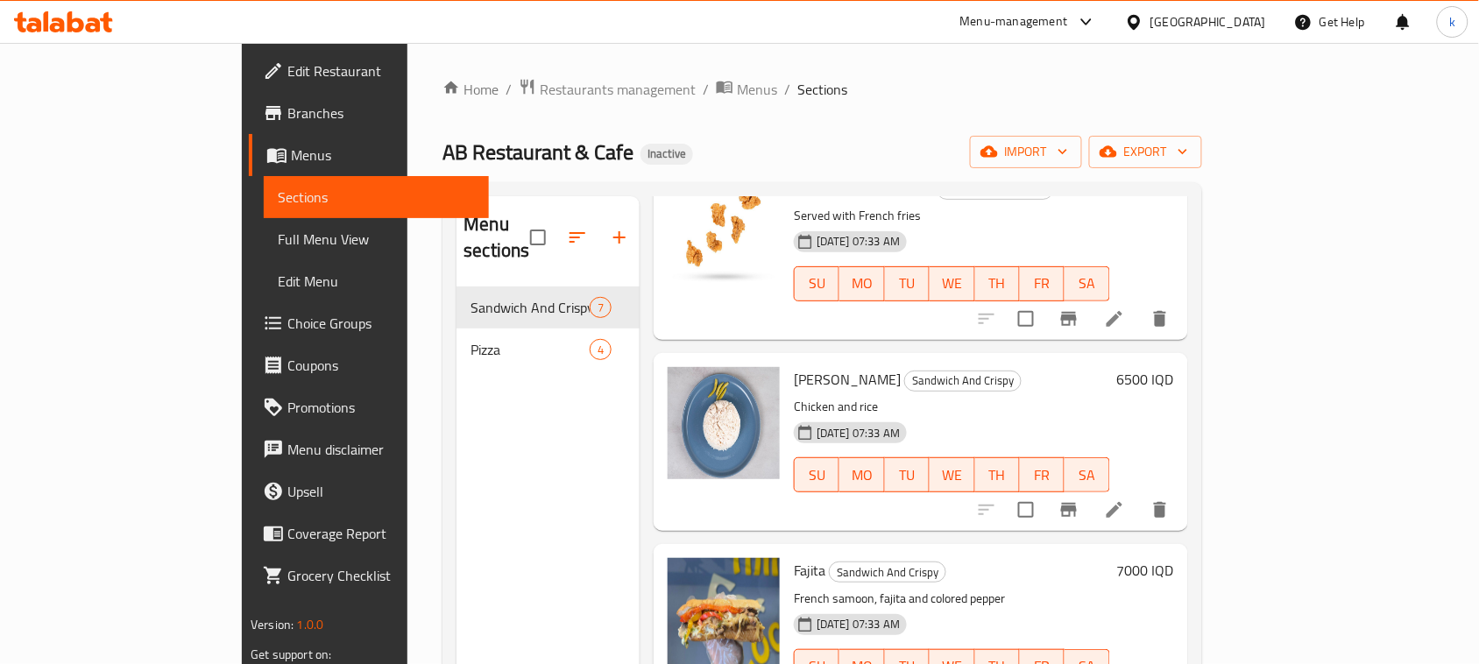
click at [771, 93] on ol "Home / Restaurants management / Menus / Sections" at bounding box center [821, 89] width 759 height 23
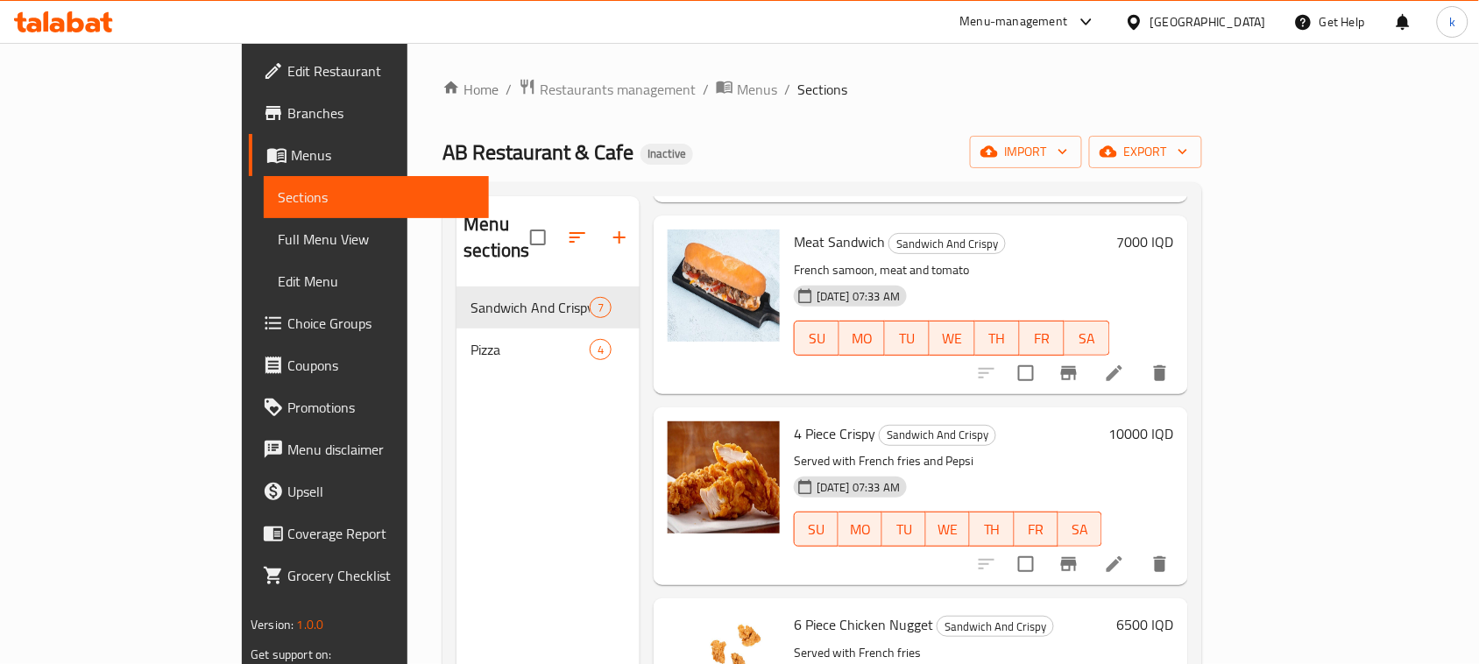
scroll to position [329, 0]
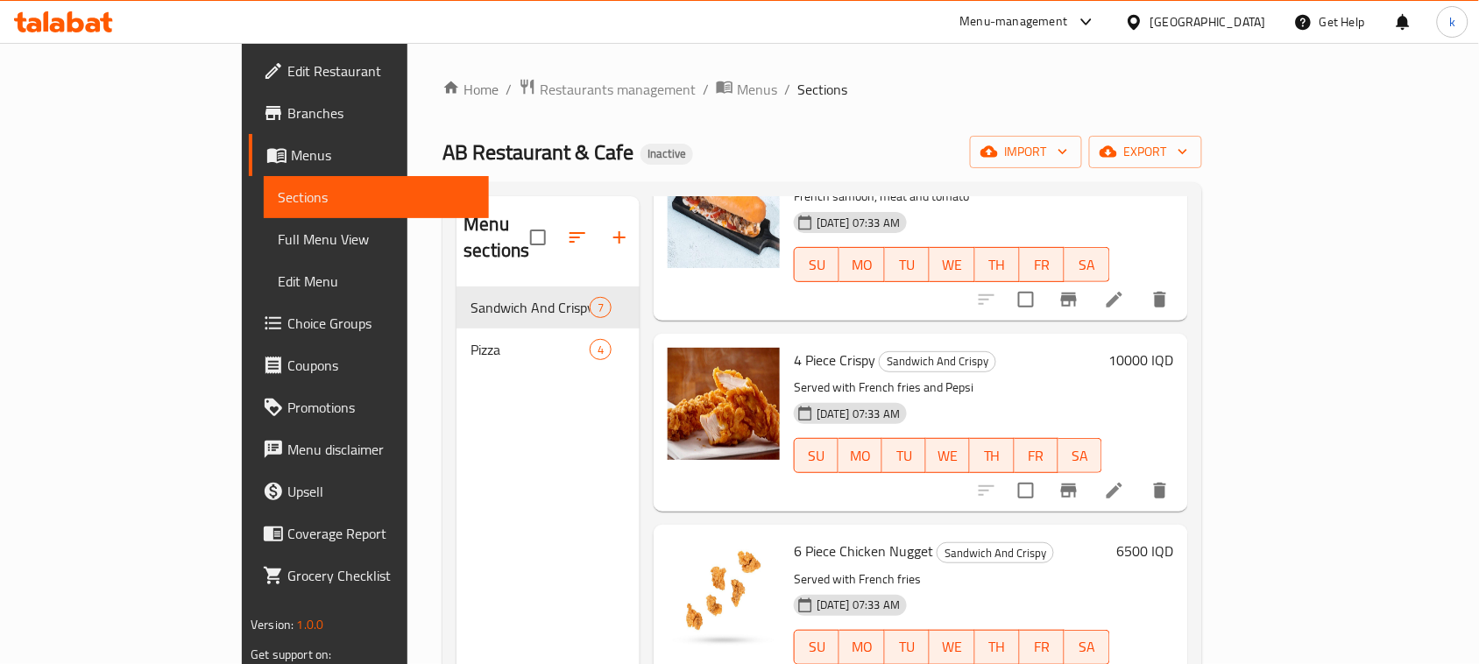
click at [824, 78] on ol "Home / Restaurants management / Menus / Sections" at bounding box center [821, 89] width 759 height 23
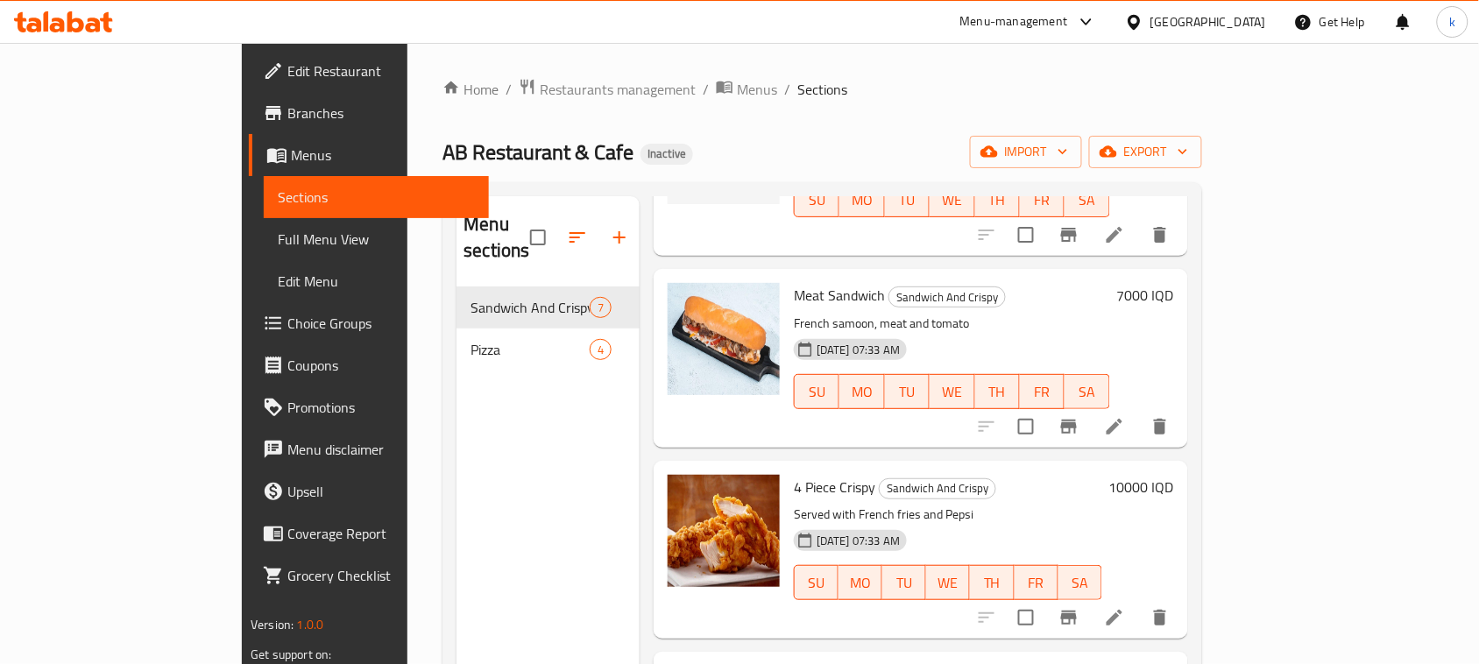
scroll to position [0, 0]
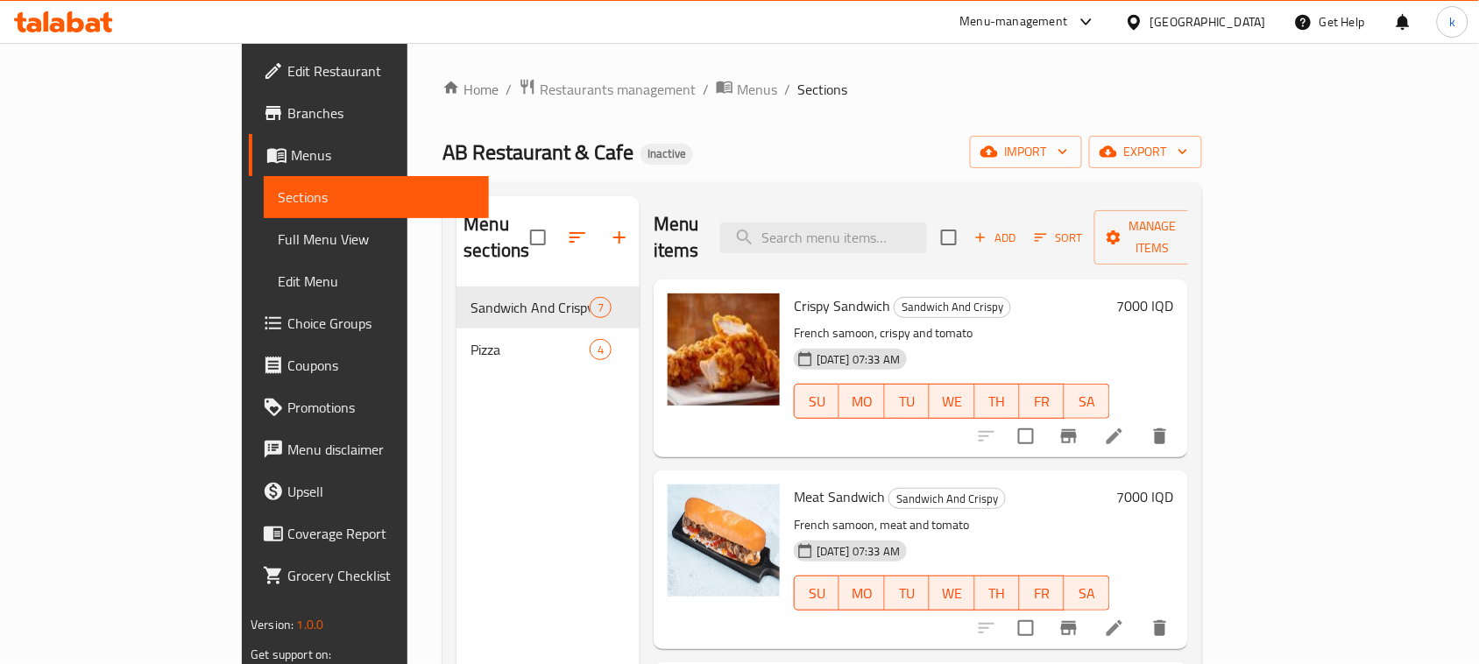
click at [755, 141] on div "AB Restaurant & Cafe Inactive import export" at bounding box center [821, 152] width 759 height 32
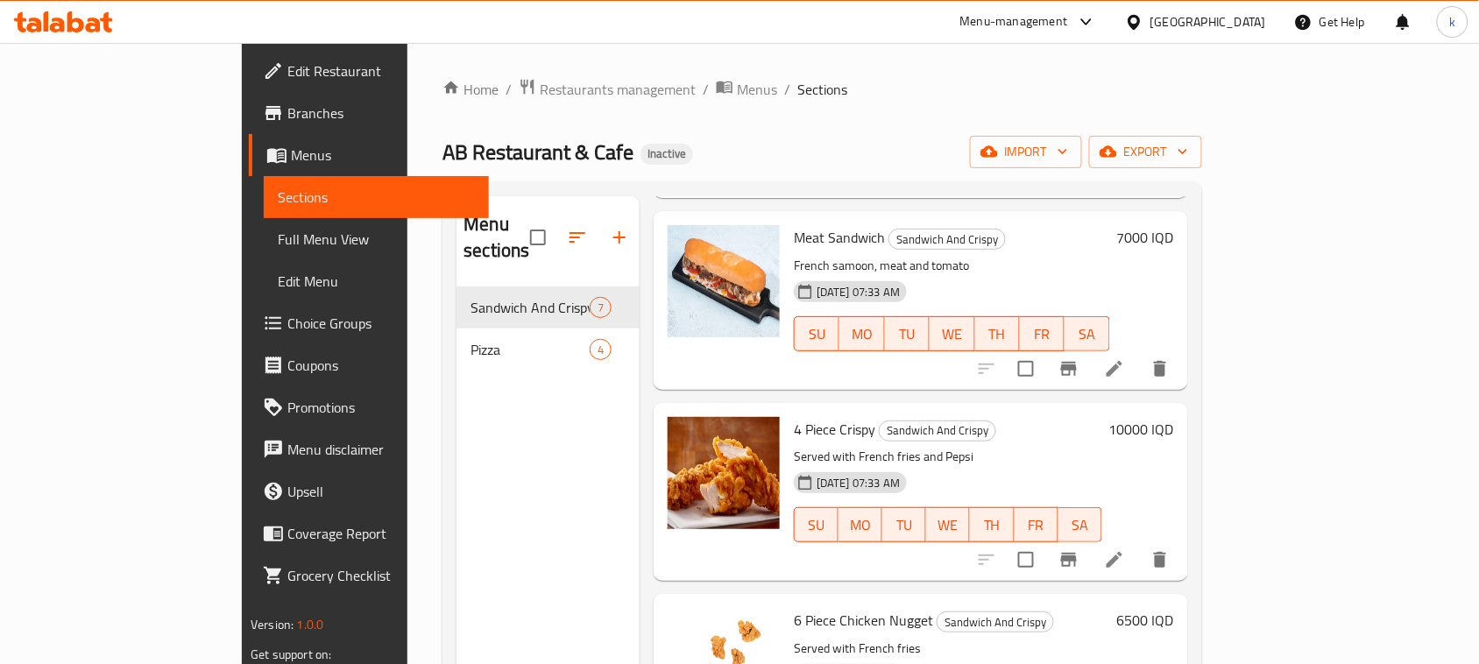
scroll to position [329, 0]
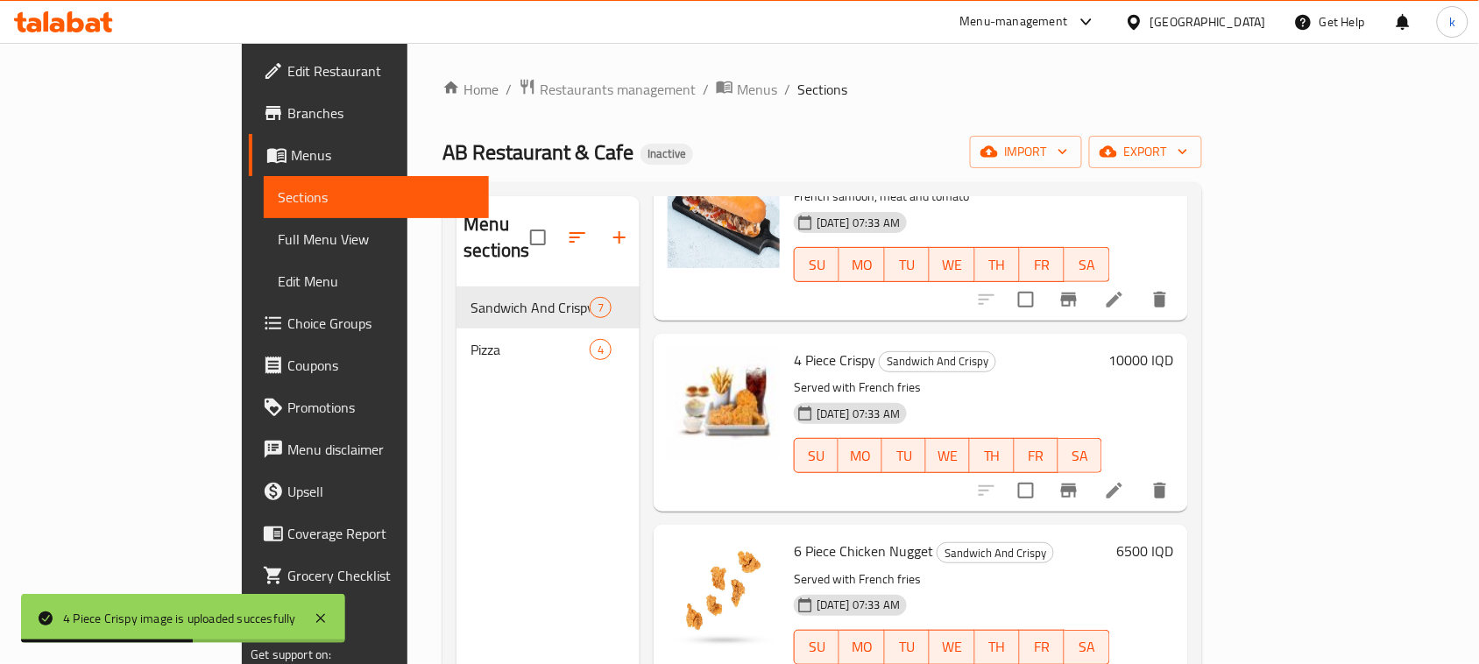
click at [847, 98] on ol "Home / Restaurants management / Menus / Sections" at bounding box center [821, 89] width 759 height 23
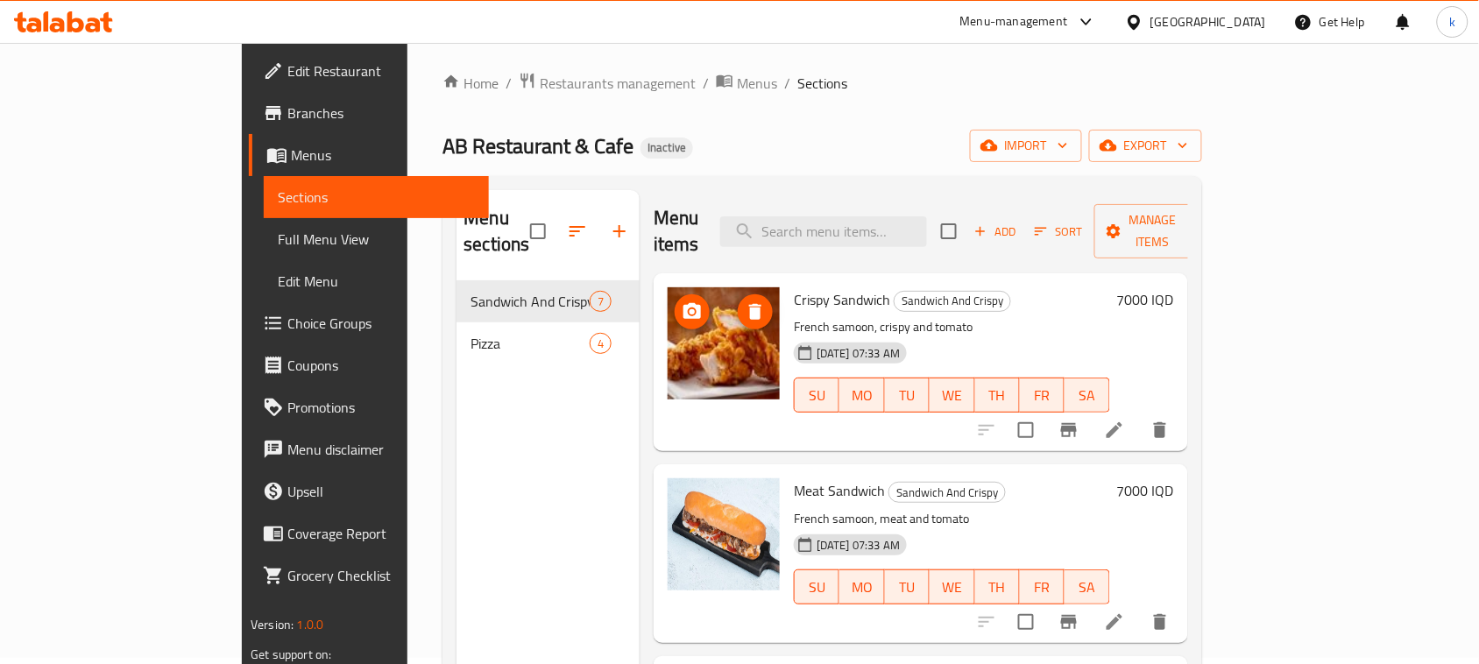
scroll to position [0, 0]
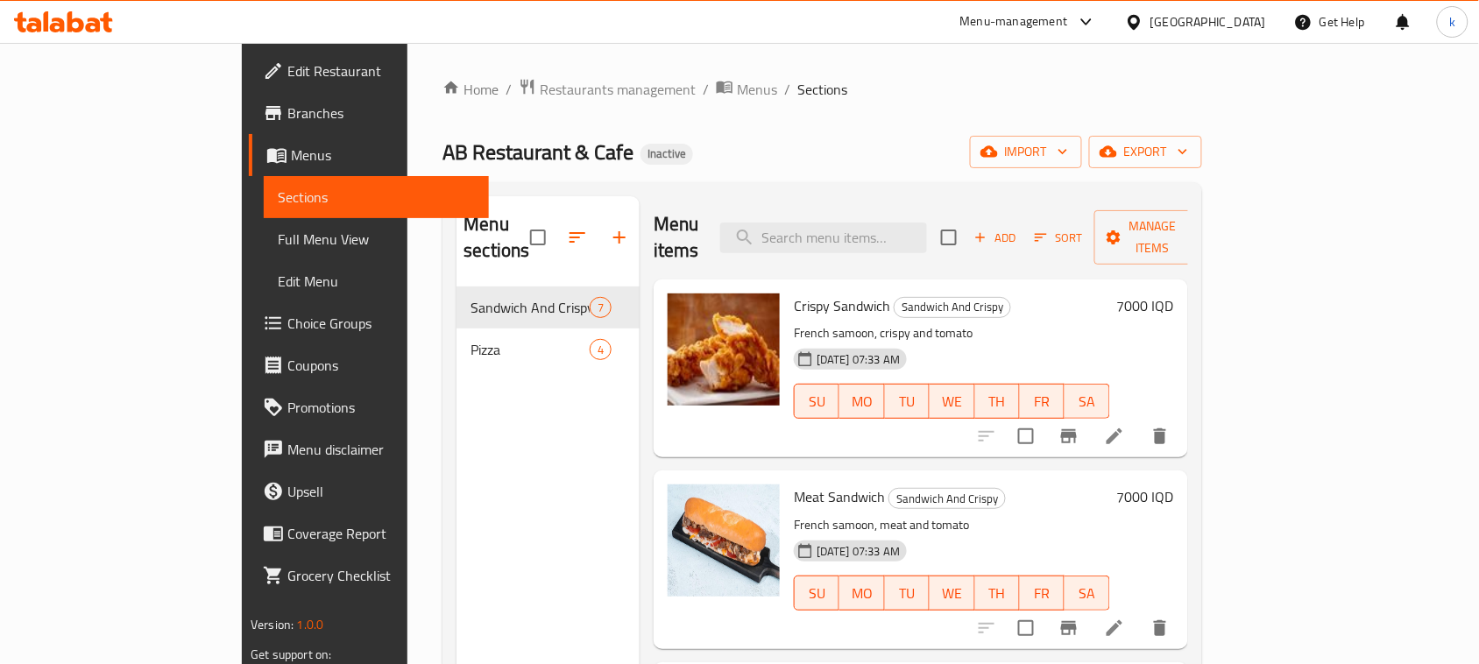
click at [278, 237] on span "Full Menu View" at bounding box center [376, 239] width 197 height 21
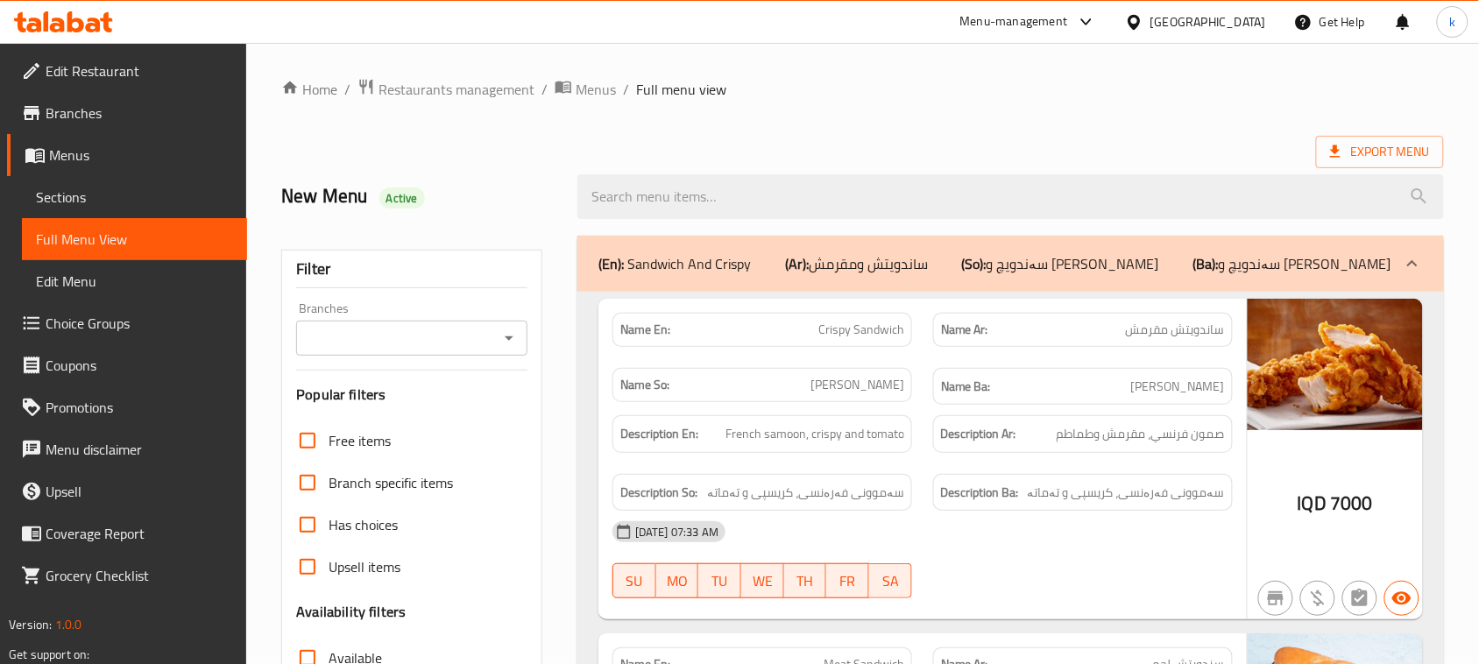
click at [501, 348] on icon "Open" at bounding box center [508, 338] width 21 height 21
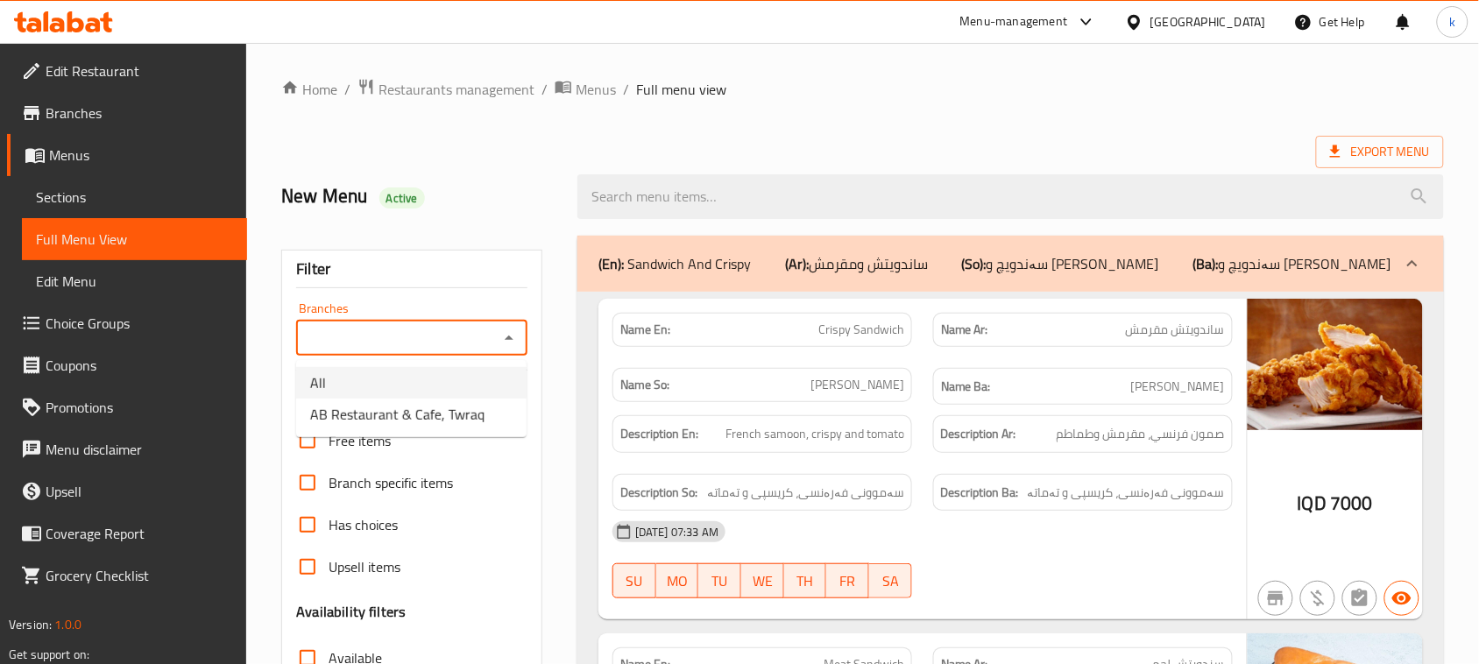
click at [456, 399] on li "AB Restaurant & Cafe, Twraq" at bounding box center [411, 415] width 230 height 32
type input "AB Restaurant & Cafe, Twraq"
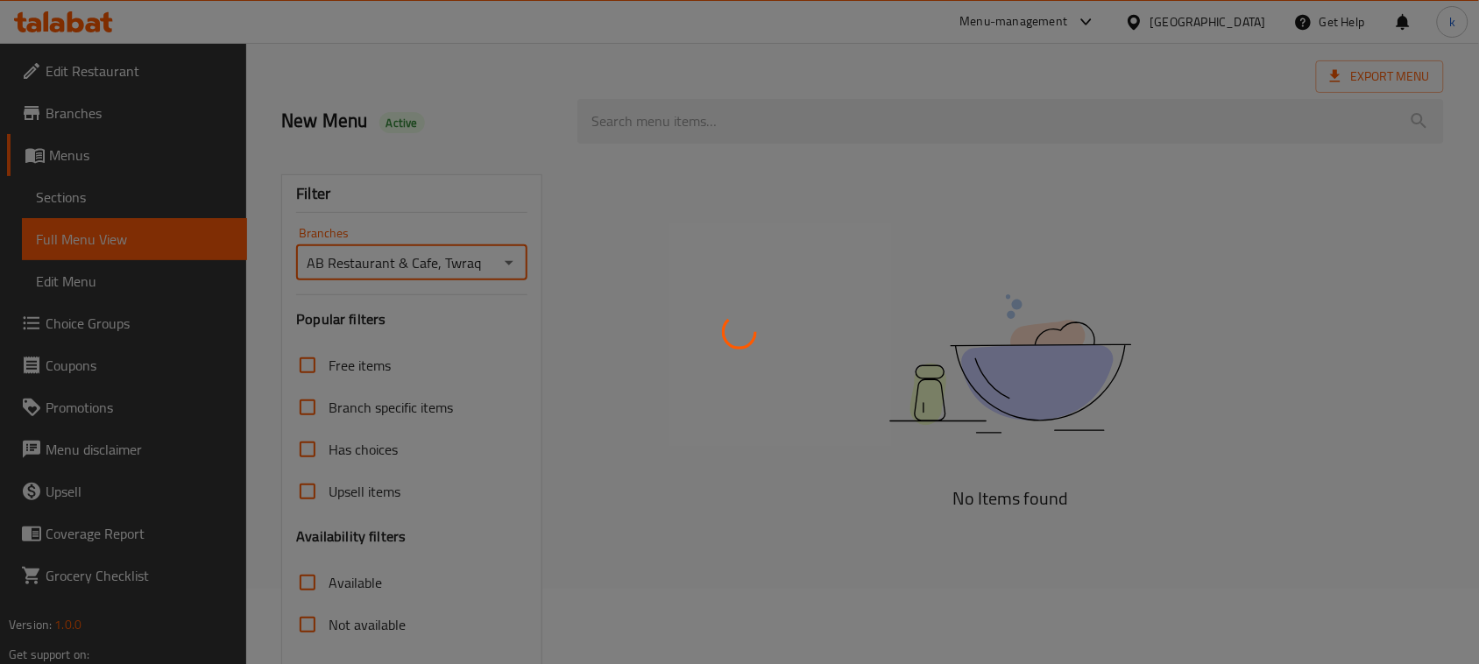
scroll to position [268, 0]
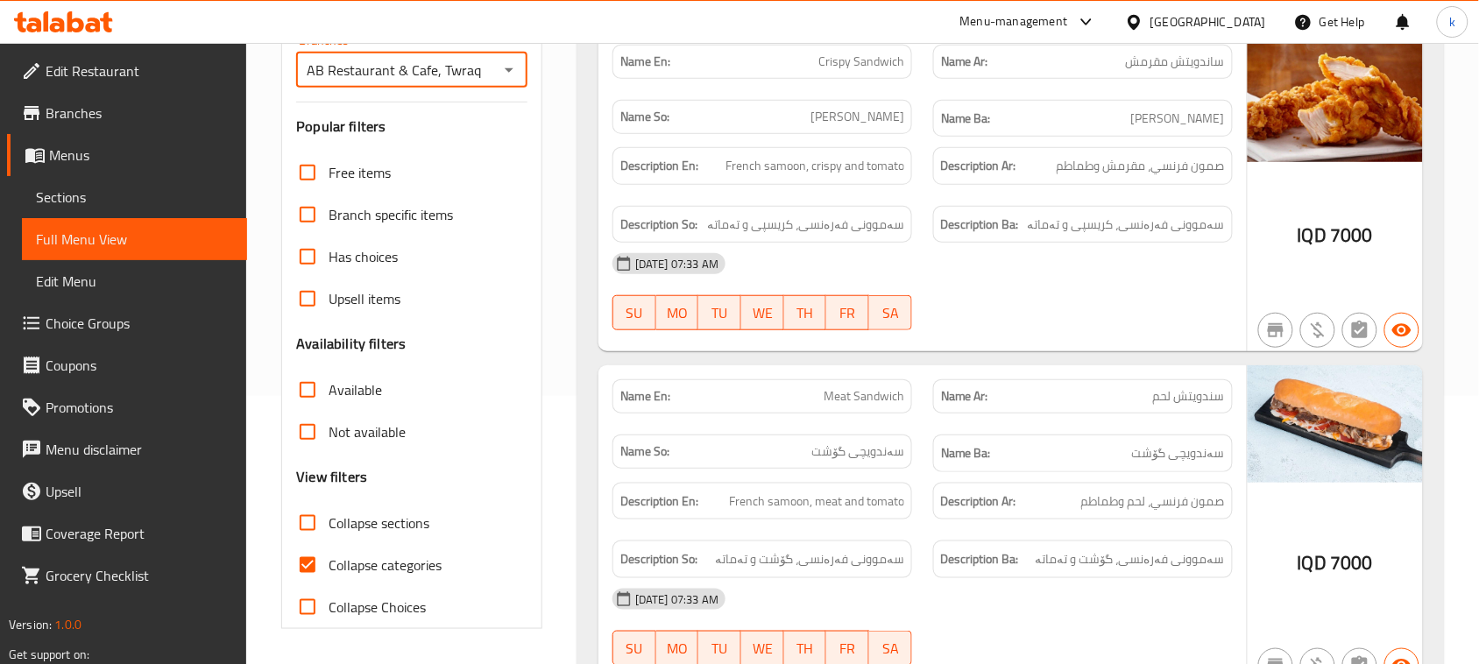
click at [308, 572] on input "Collapse categories" at bounding box center [307, 565] width 42 height 42
checkbox input "false"
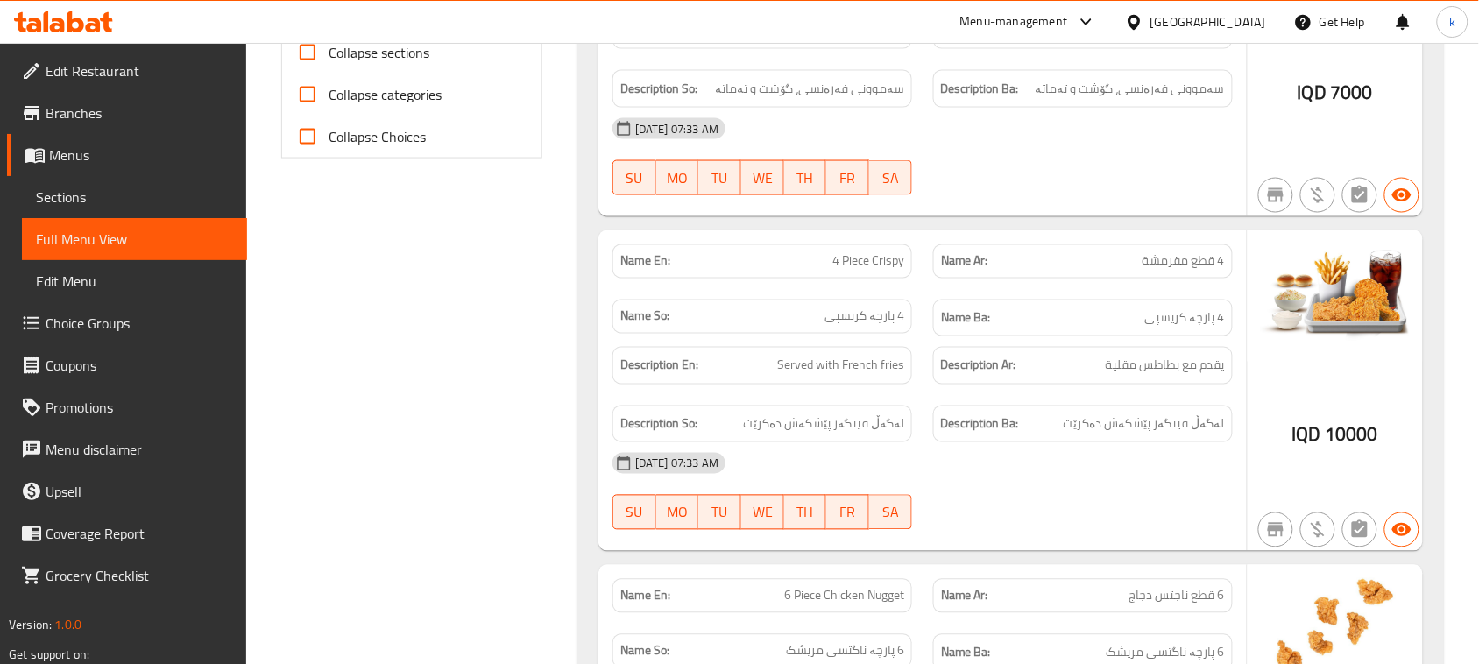
scroll to position [657, 0]
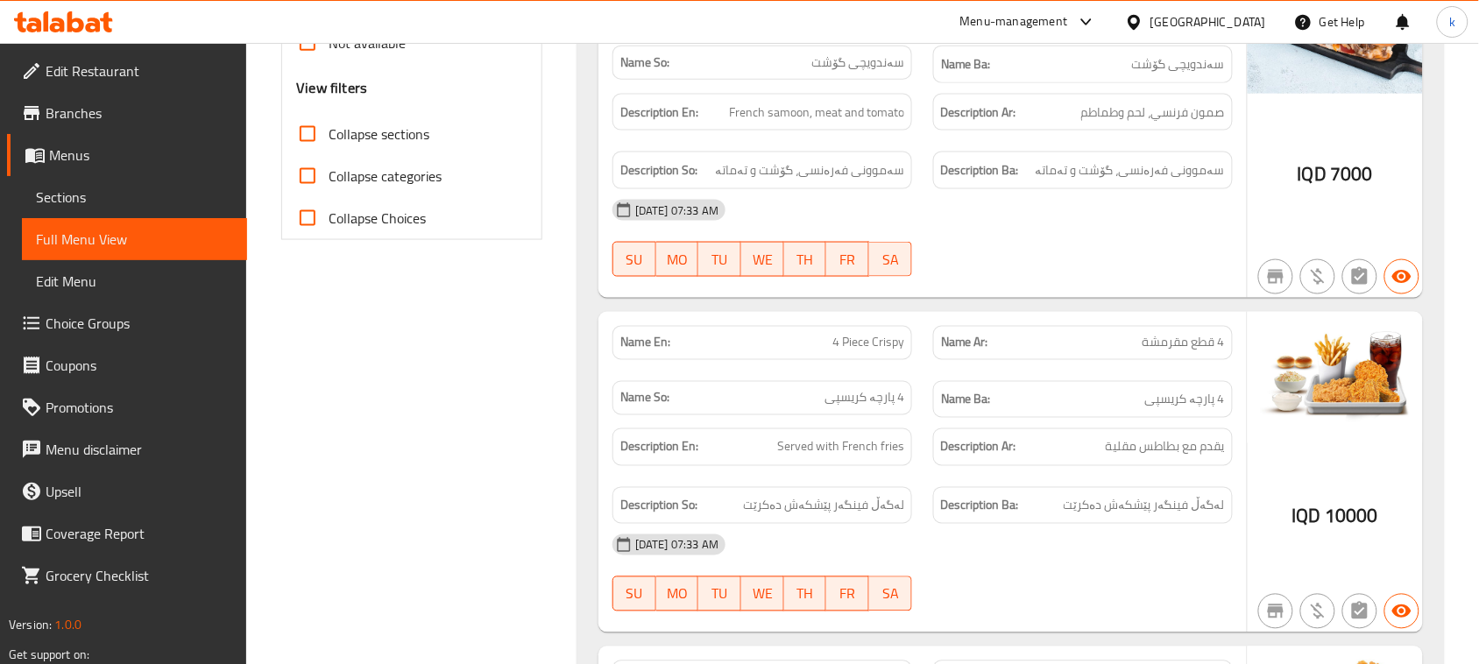
click at [885, 348] on span "4 Piece Crispy" at bounding box center [868, 343] width 72 height 18
copy span "4 Piece Crispy"
click at [80, 146] on span "Menus" at bounding box center [141, 155] width 184 height 21
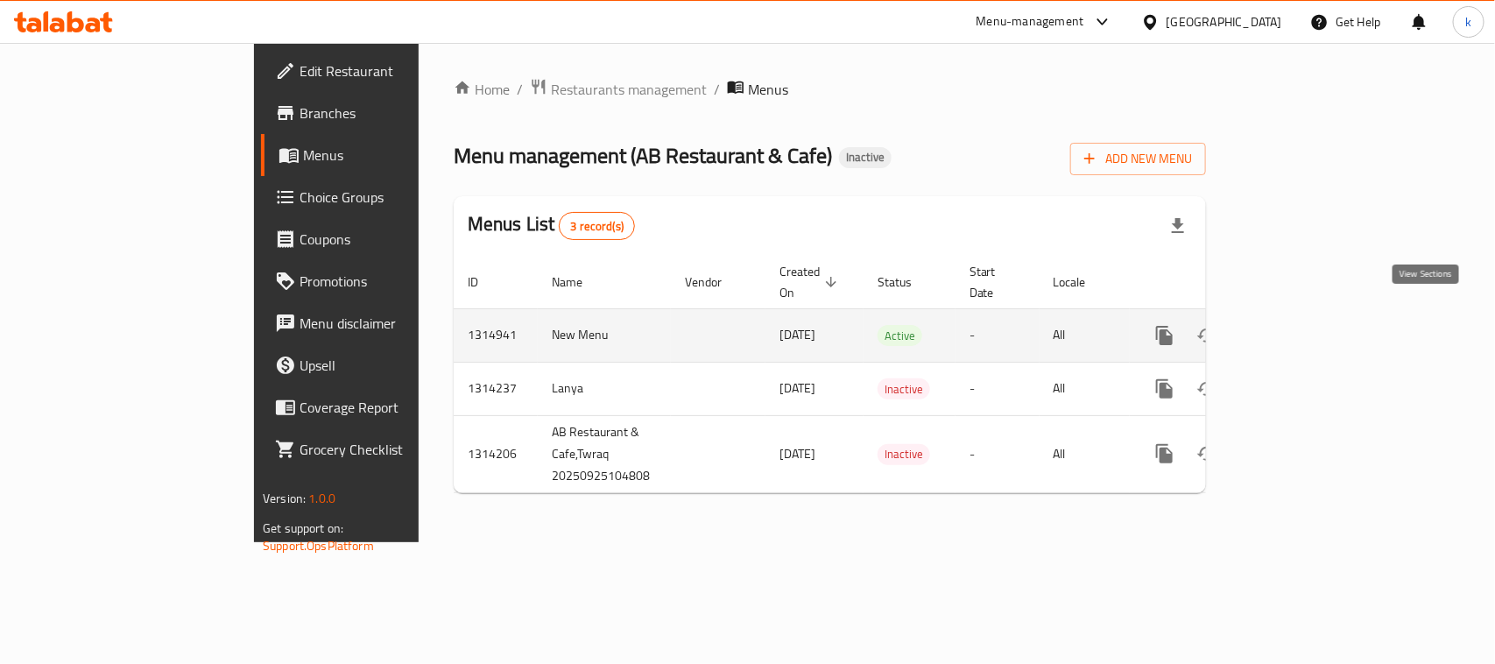
click at [1302, 325] on icon "enhanced table" at bounding box center [1291, 335] width 21 height 21
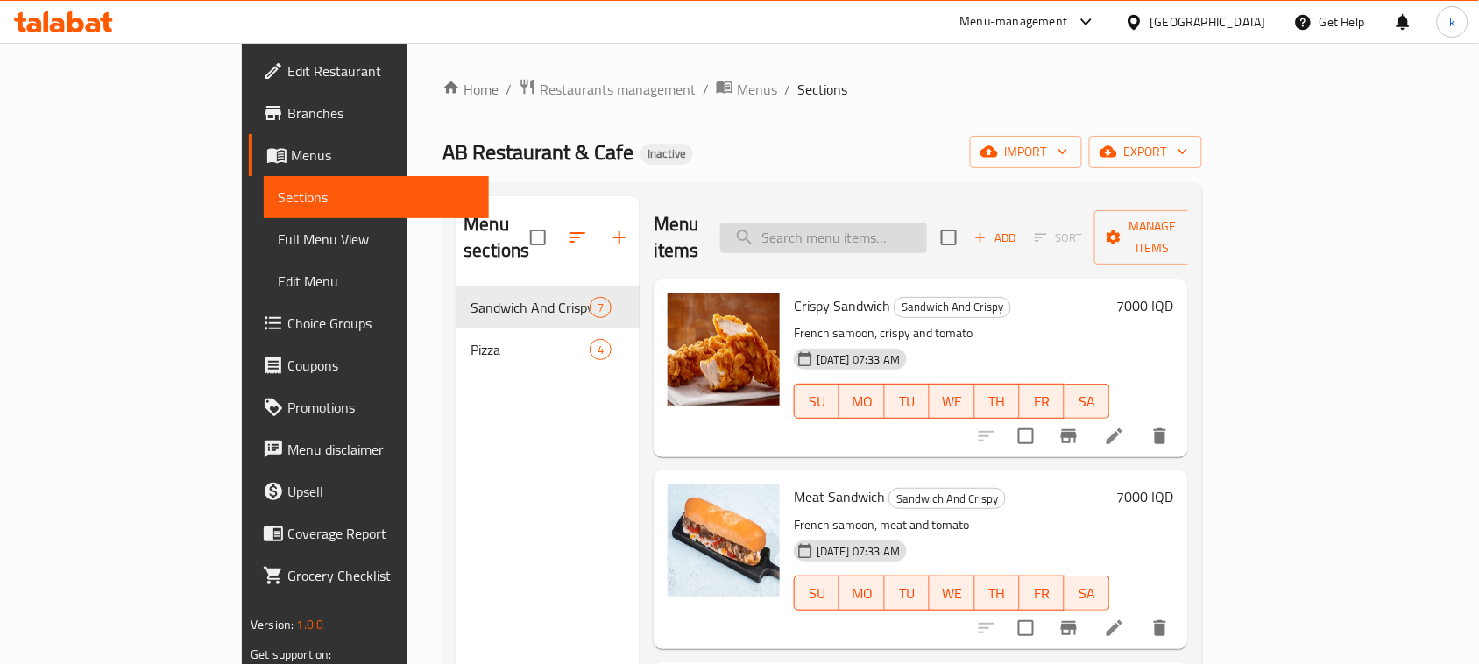
click at [885, 230] on input "search" at bounding box center [823, 238] width 207 height 31
paste input "4 Piece Crispy"
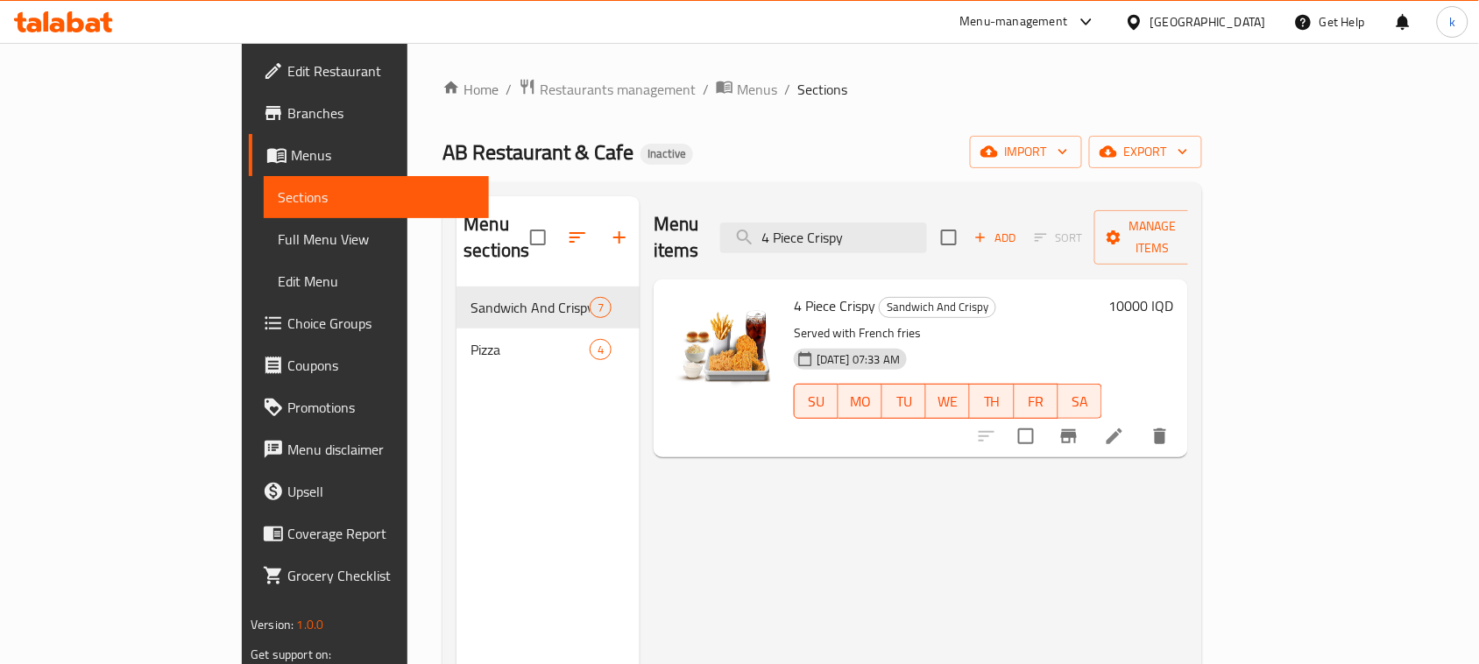
type input "4 Piece Crispy"
click at [1122, 428] on icon at bounding box center [1114, 436] width 16 height 16
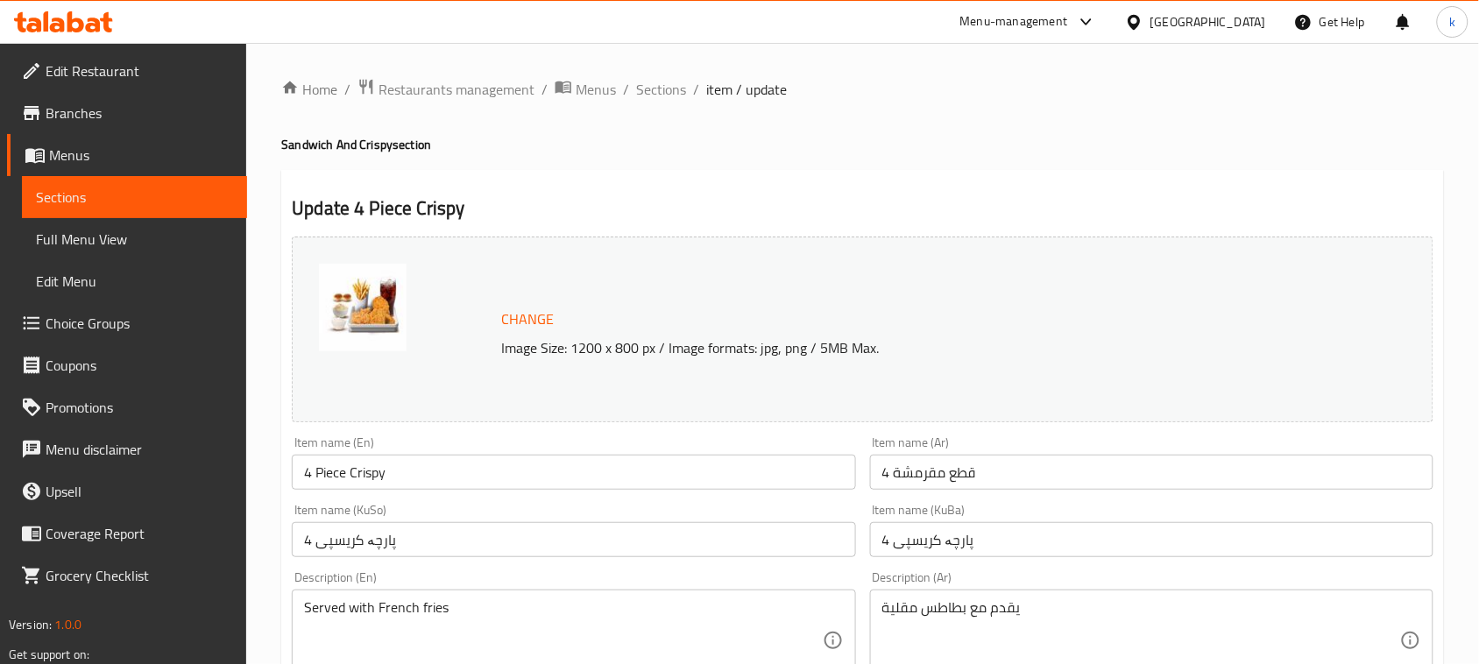
scroll to position [110, 0]
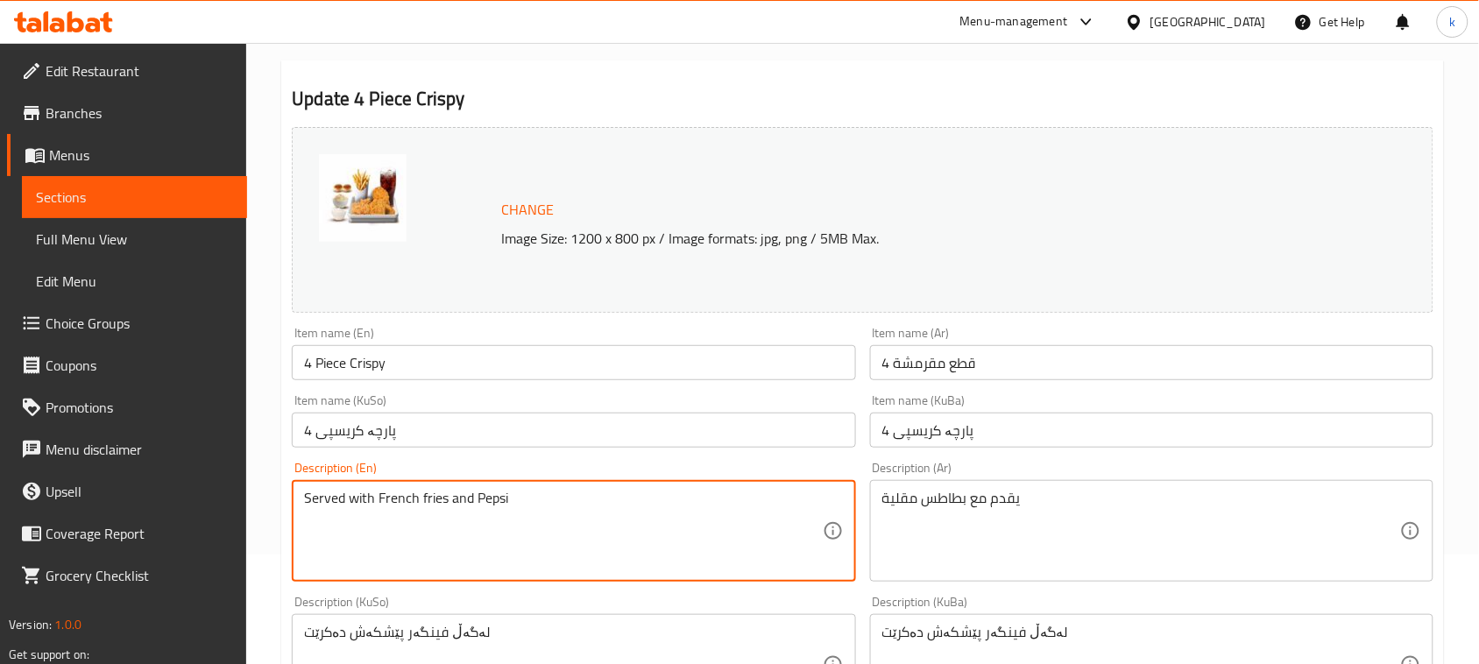
type textarea "Served with French fries and Pepsi"
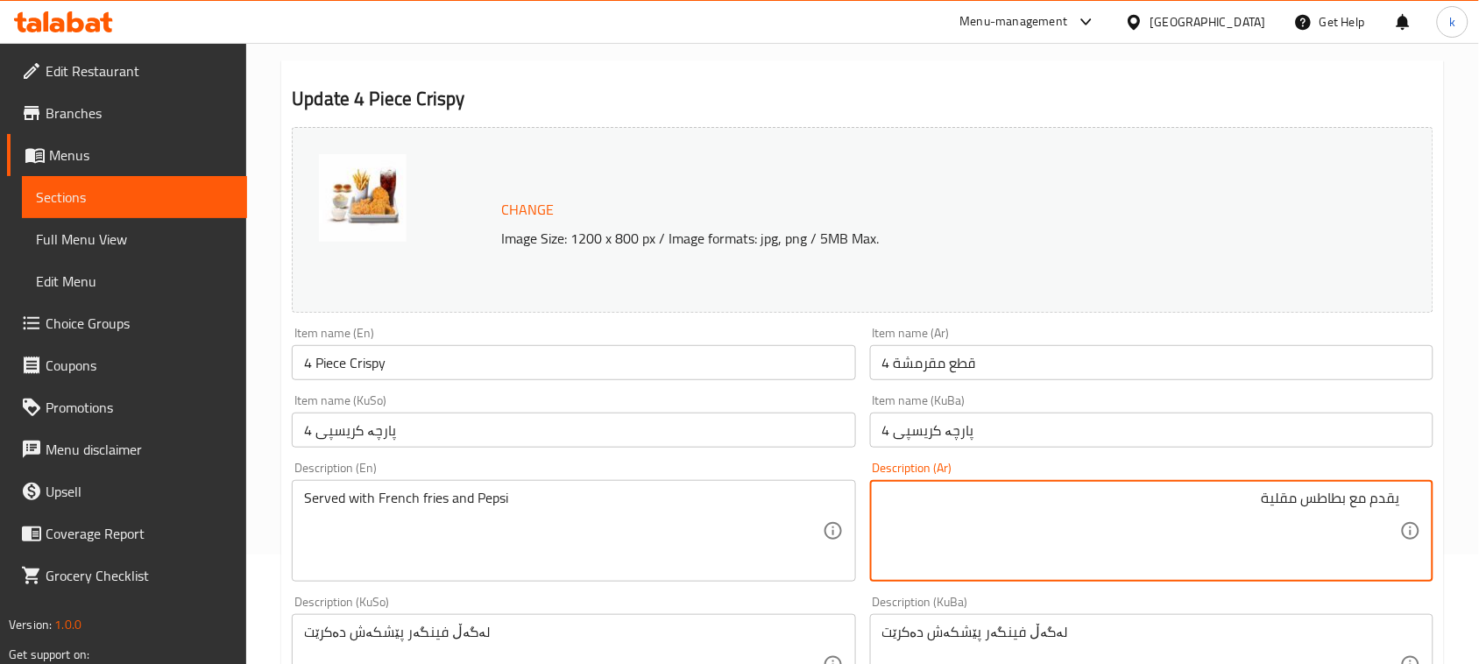
click at [1304, 500] on textarea "يقدم مع بطاطس مقلية" at bounding box center [1141, 531] width 518 height 83
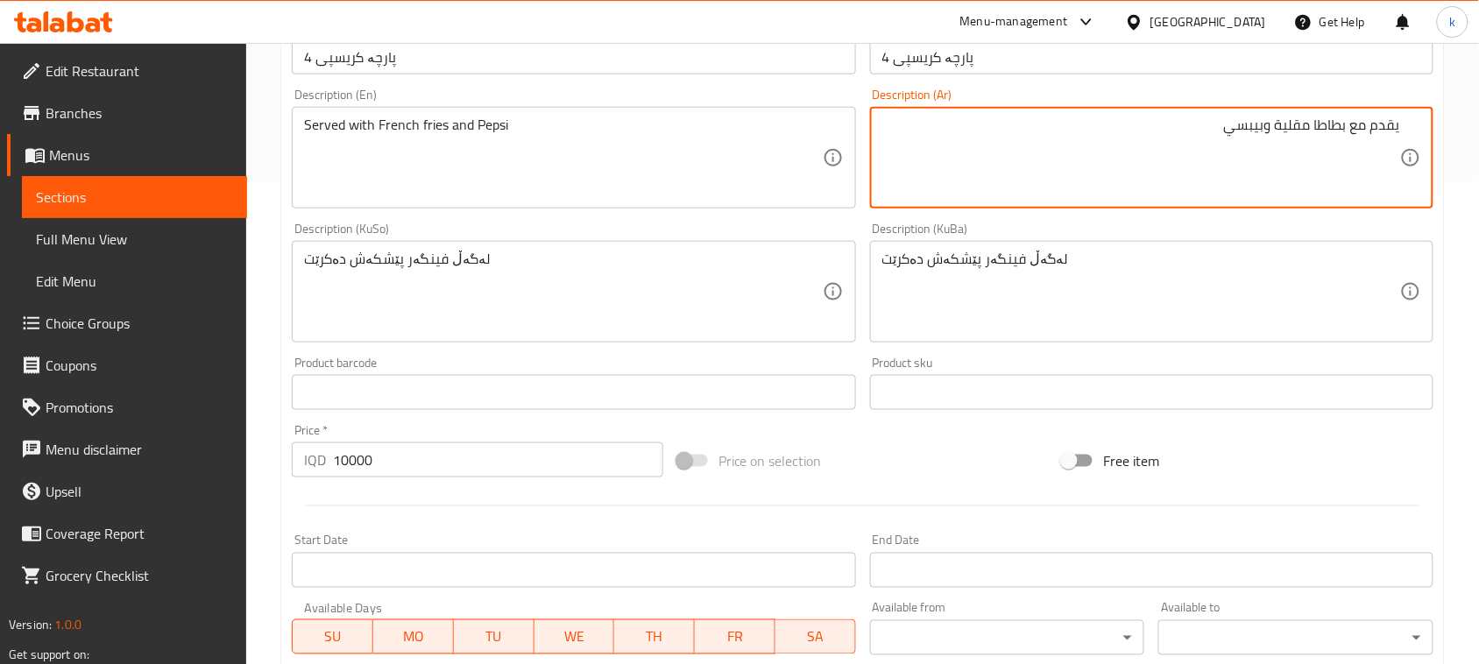
scroll to position [548, 0]
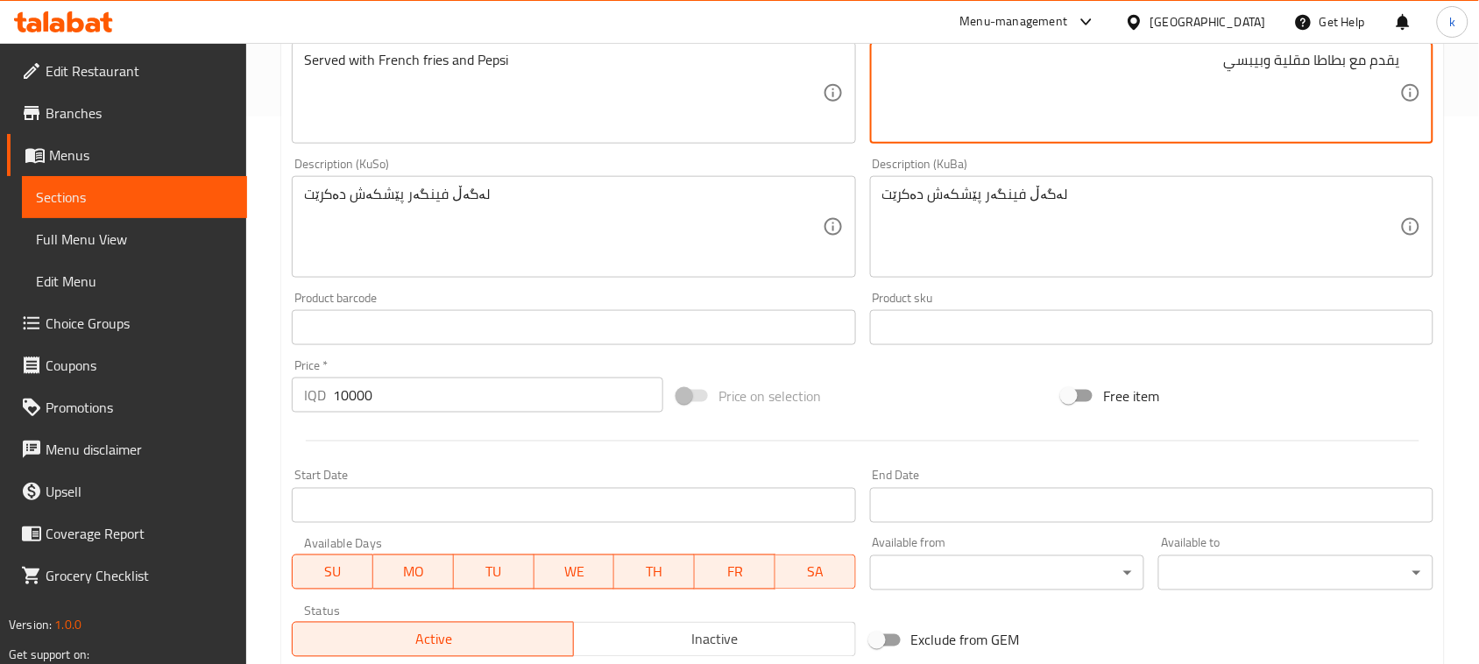
type textarea "يقدم مع بطاطا مقلية وبيبسي"
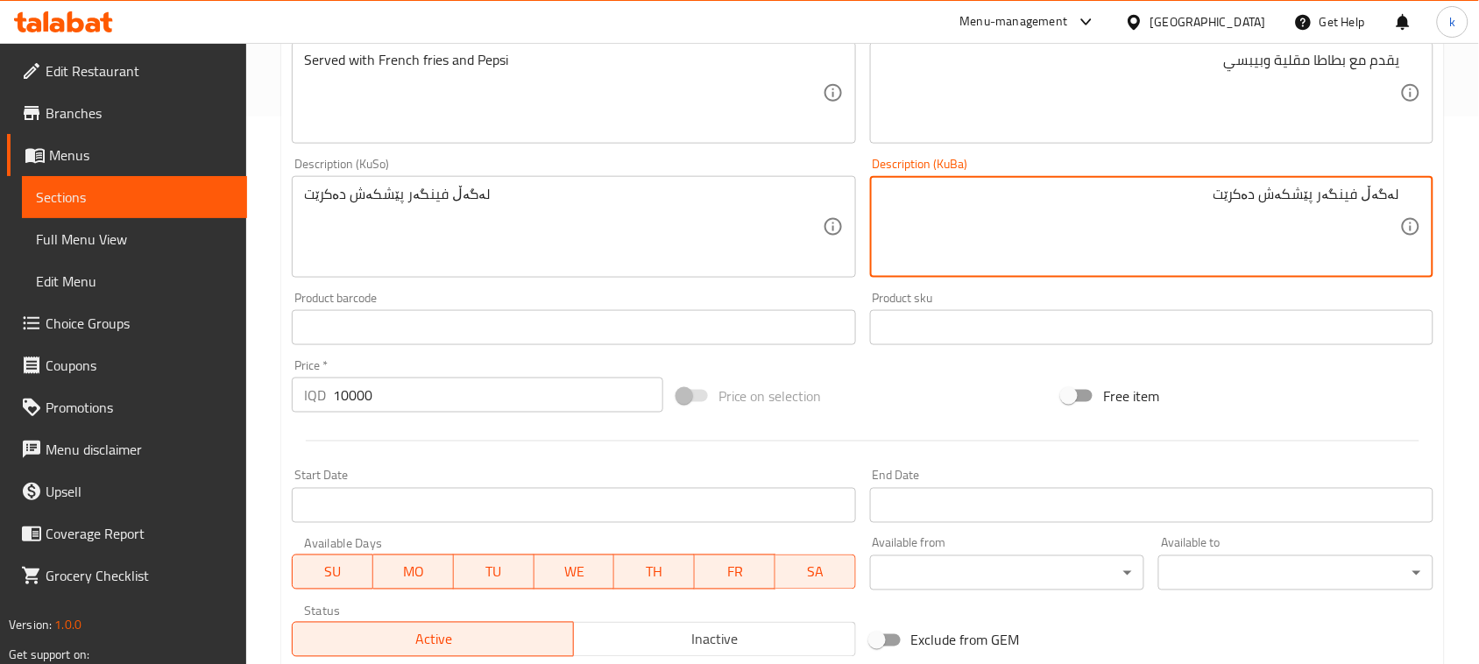
click at [1330, 194] on textarea "لەگەڵ فینگەر پێشکەش دەکرێت" at bounding box center [1141, 227] width 518 height 83
drag, startPoint x: 1190, startPoint y: 198, endPoint x: 1495, endPoint y: 211, distance: 305.2
type textarea "لەگەڵ فینگەر و بیپسی پێشکەش دەکرێت"
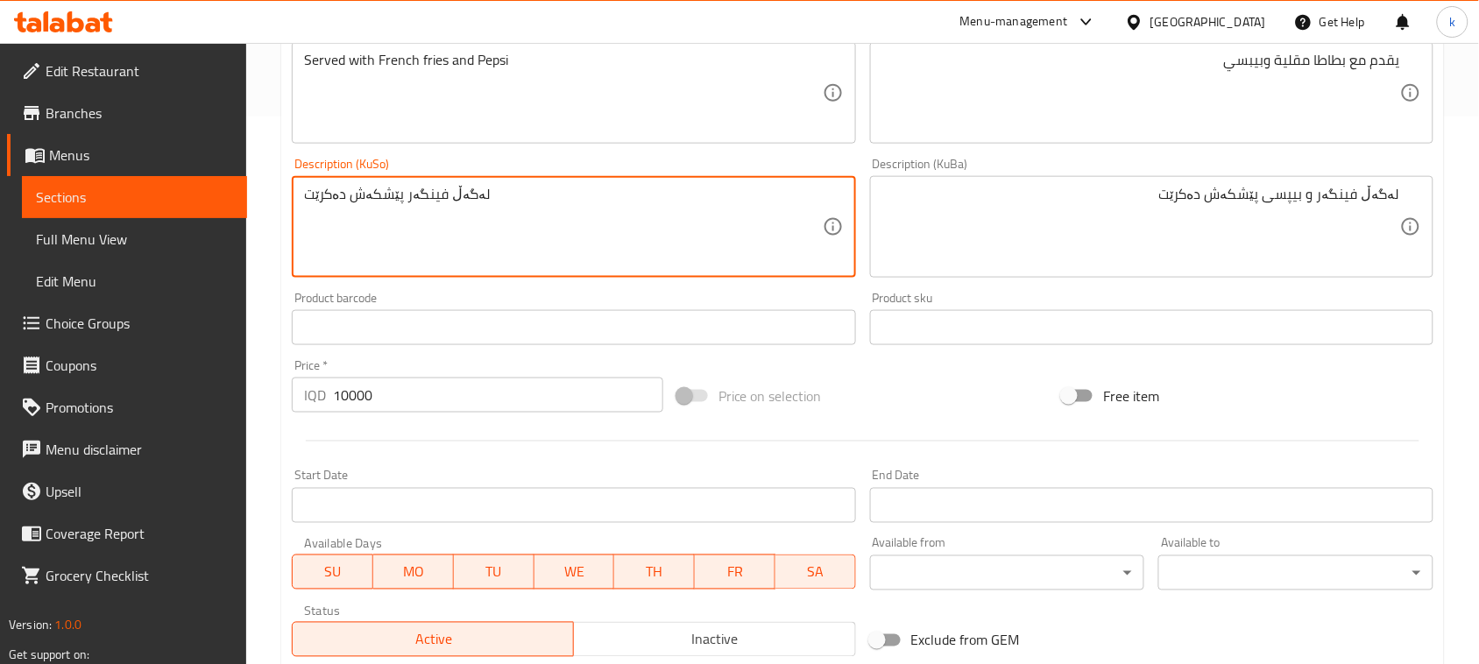
click at [449, 190] on textarea "لەگەڵ فینگەر پێشکەش دەکرێت" at bounding box center [563, 227] width 518 height 83
paste textarea "بیپسی"
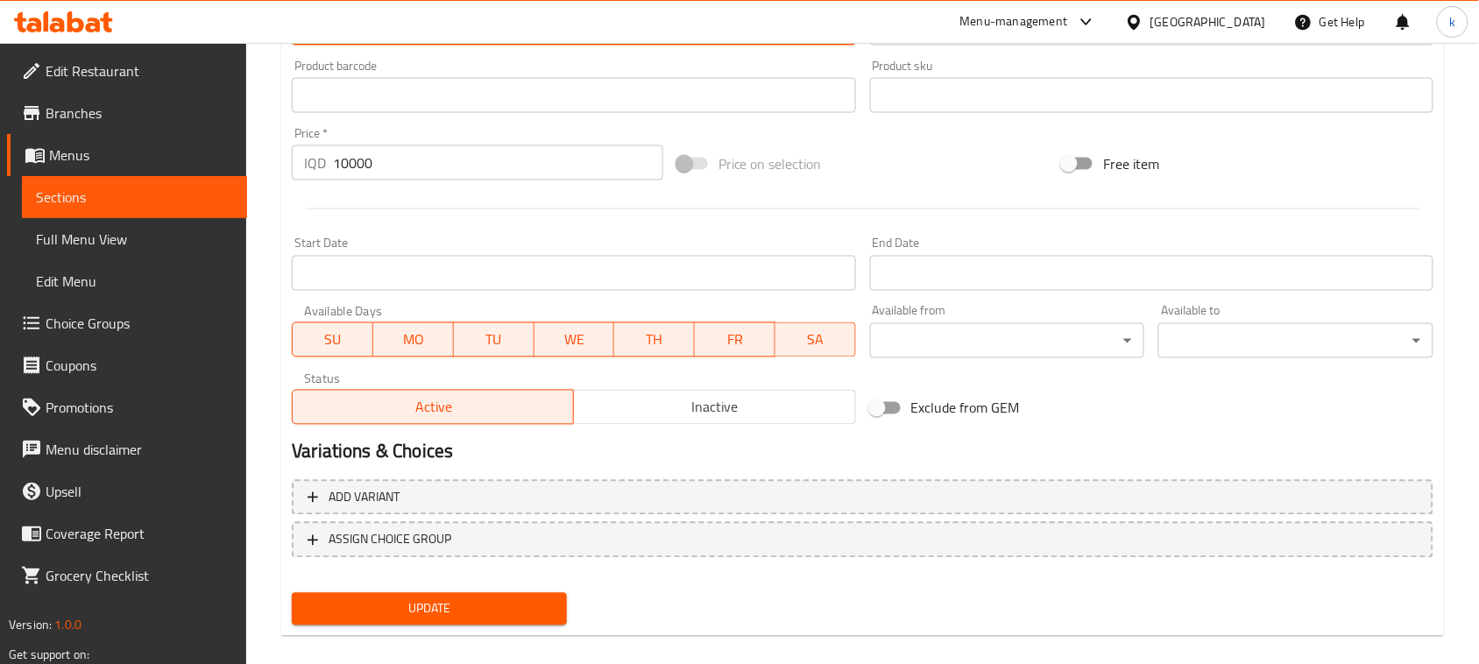
scroll to position [798, 0]
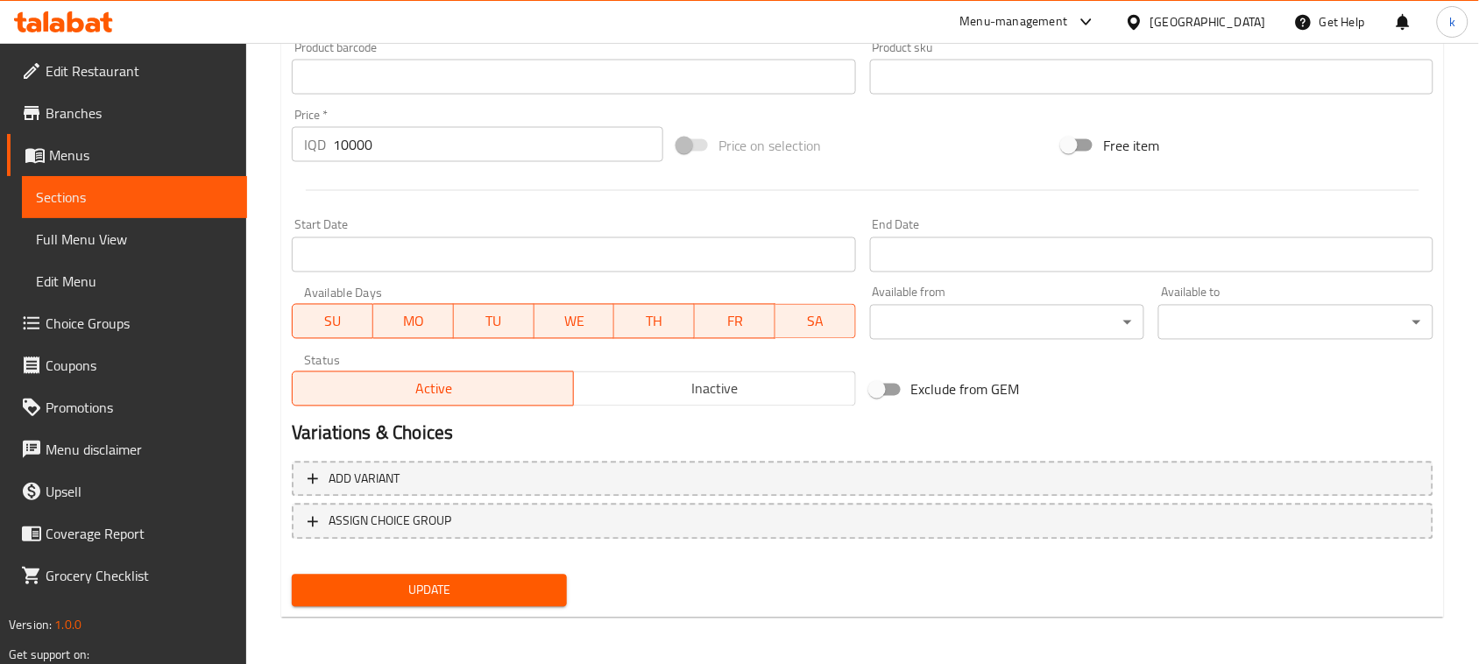
type textarea "لەگەڵ فینگەر و بیپسی پێشکەش دەکرێت"
click at [476, 592] on span "Update" at bounding box center [429, 591] width 247 height 22
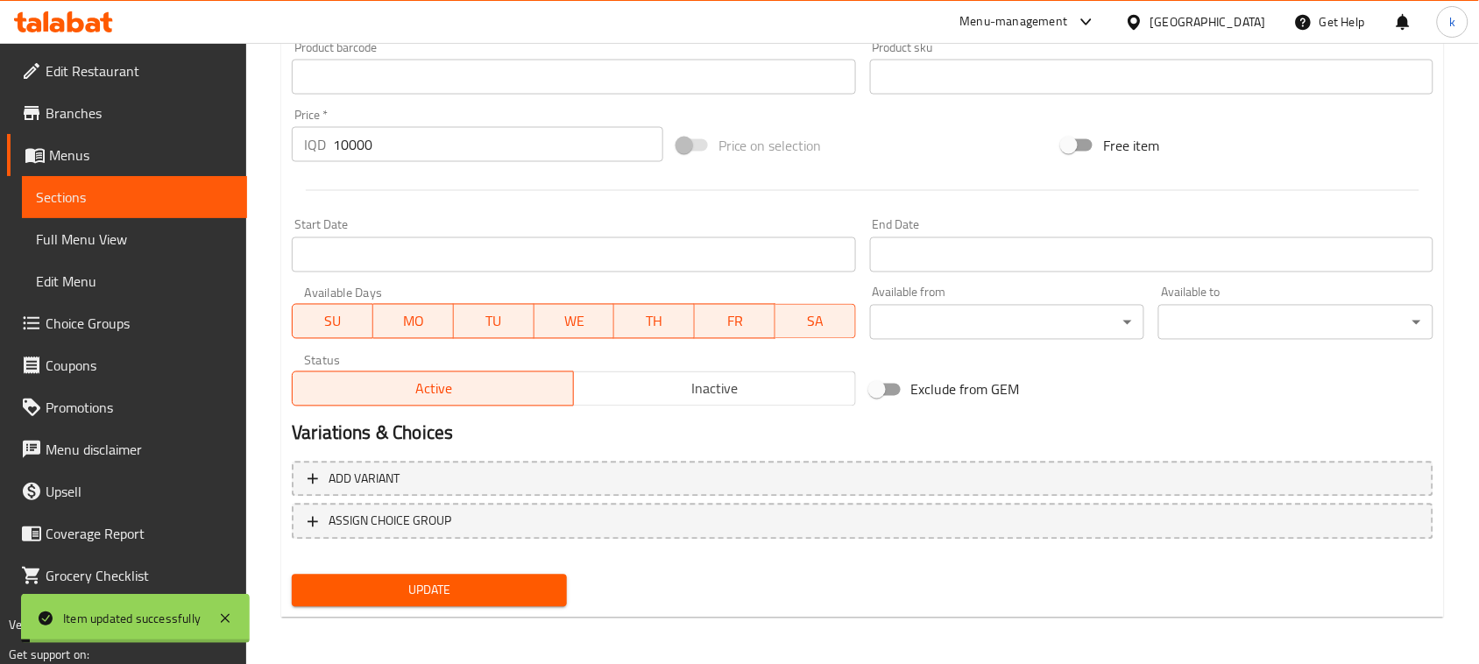
click at [89, 151] on span "Menus" at bounding box center [141, 155] width 184 height 21
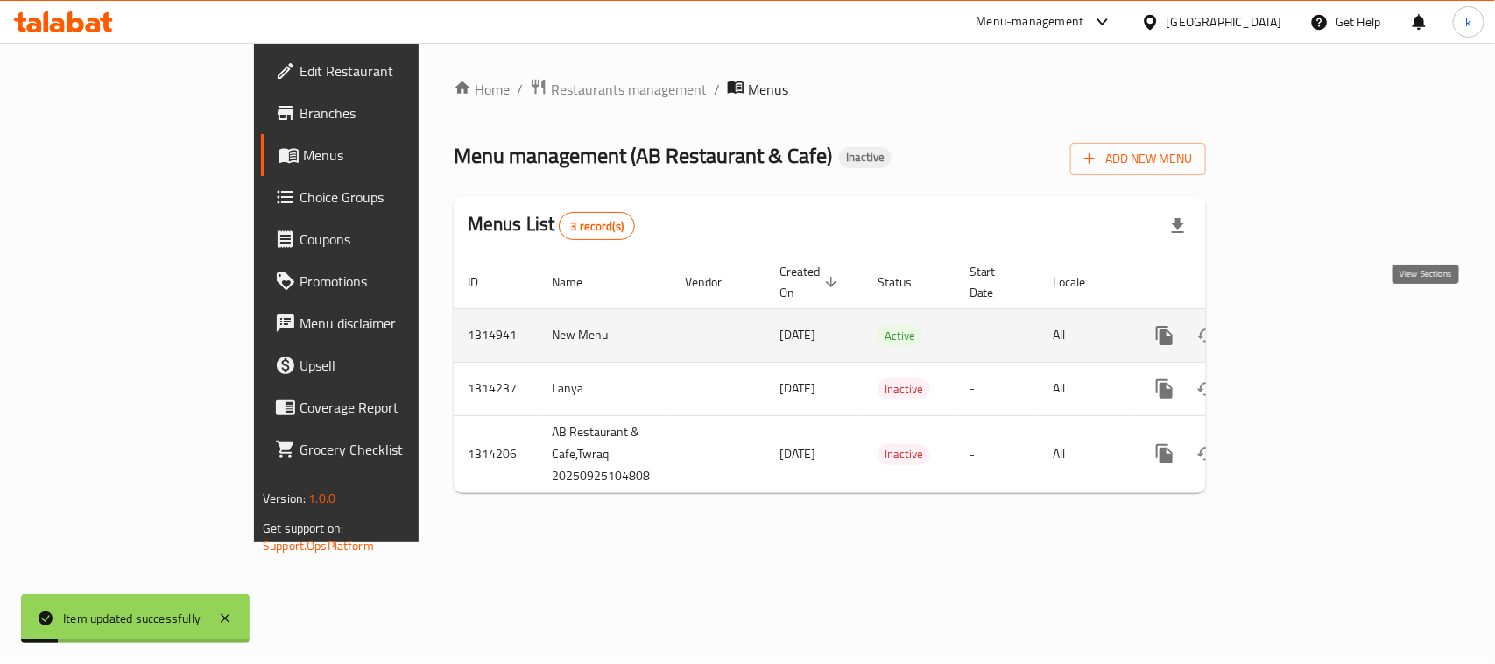
click at [1302, 325] on icon "enhanced table" at bounding box center [1291, 335] width 21 height 21
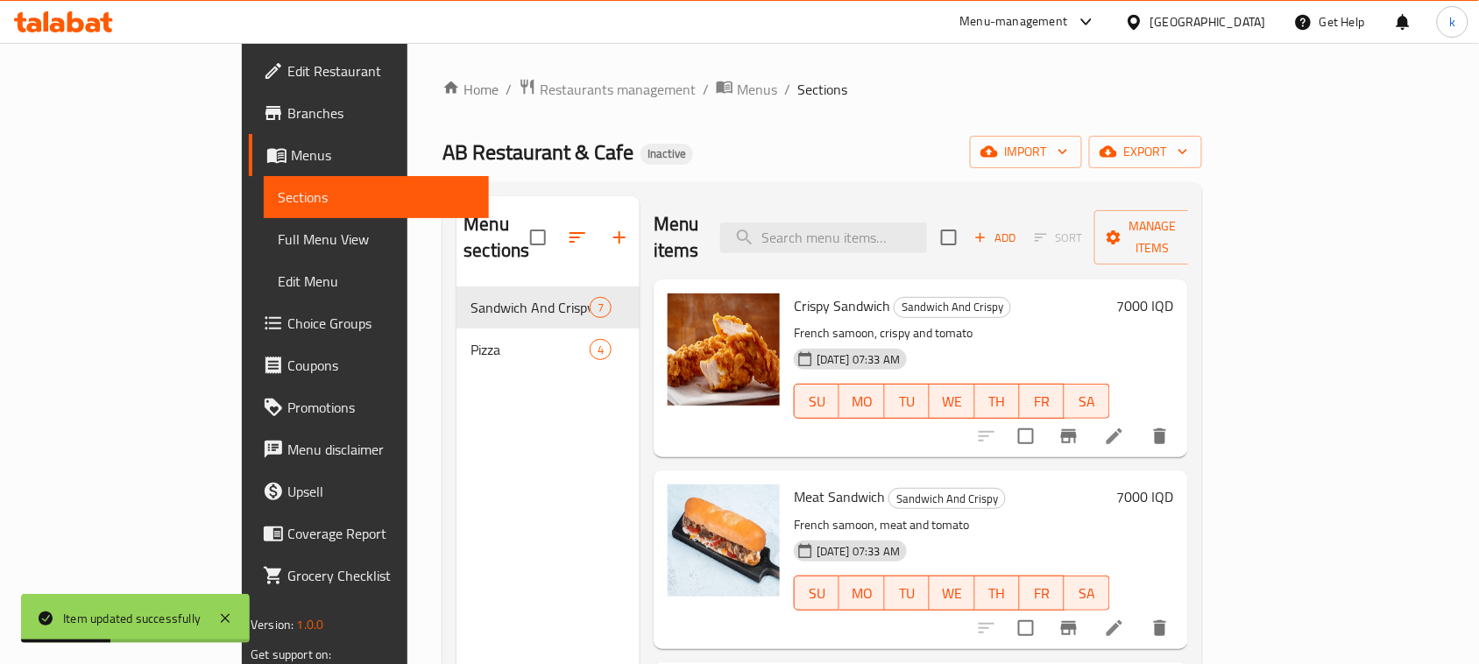
click at [278, 238] on span "Full Menu View" at bounding box center [376, 239] width 197 height 21
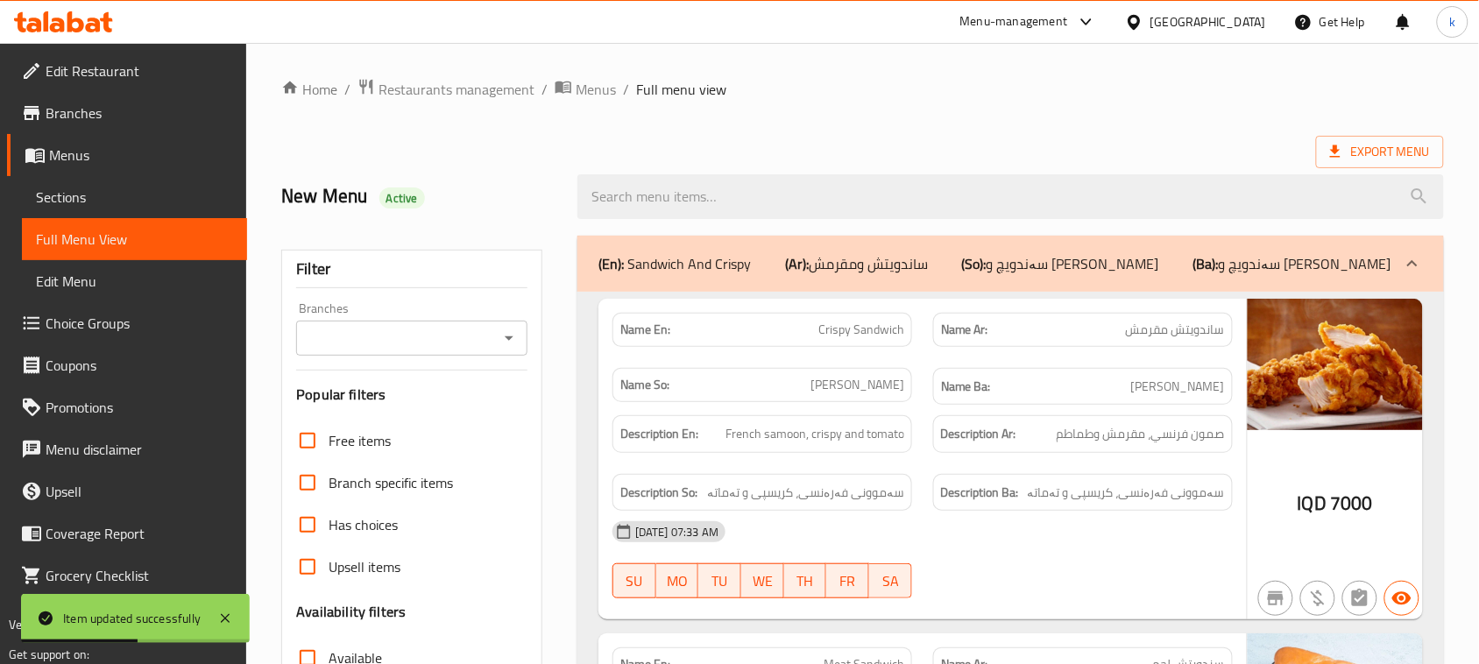
click at [495, 346] on div "Branches" at bounding box center [411, 338] width 231 height 35
click at [506, 334] on icon "Open" at bounding box center [508, 338] width 21 height 21
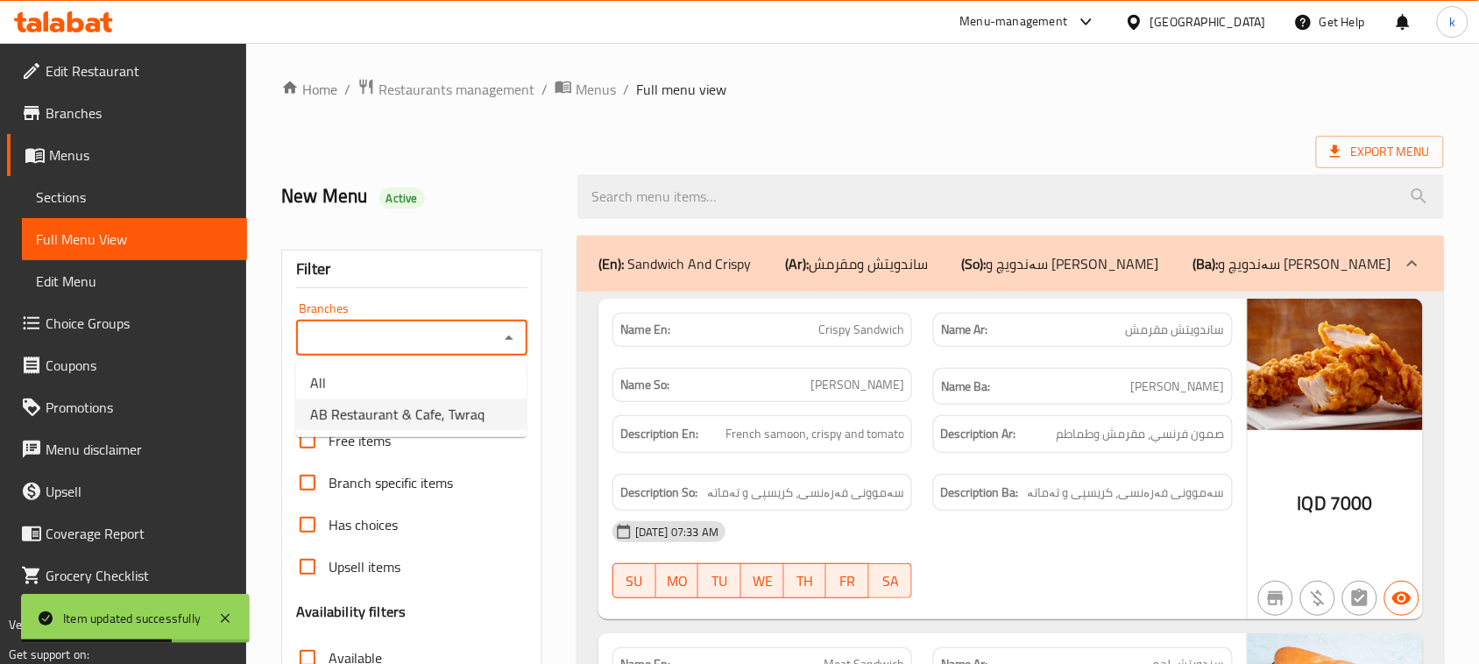
click at [430, 416] on span "AB Restaurant & Cafe, Twraq" at bounding box center [397, 414] width 174 height 21
type input "AB Restaurant & Cafe, Twraq"
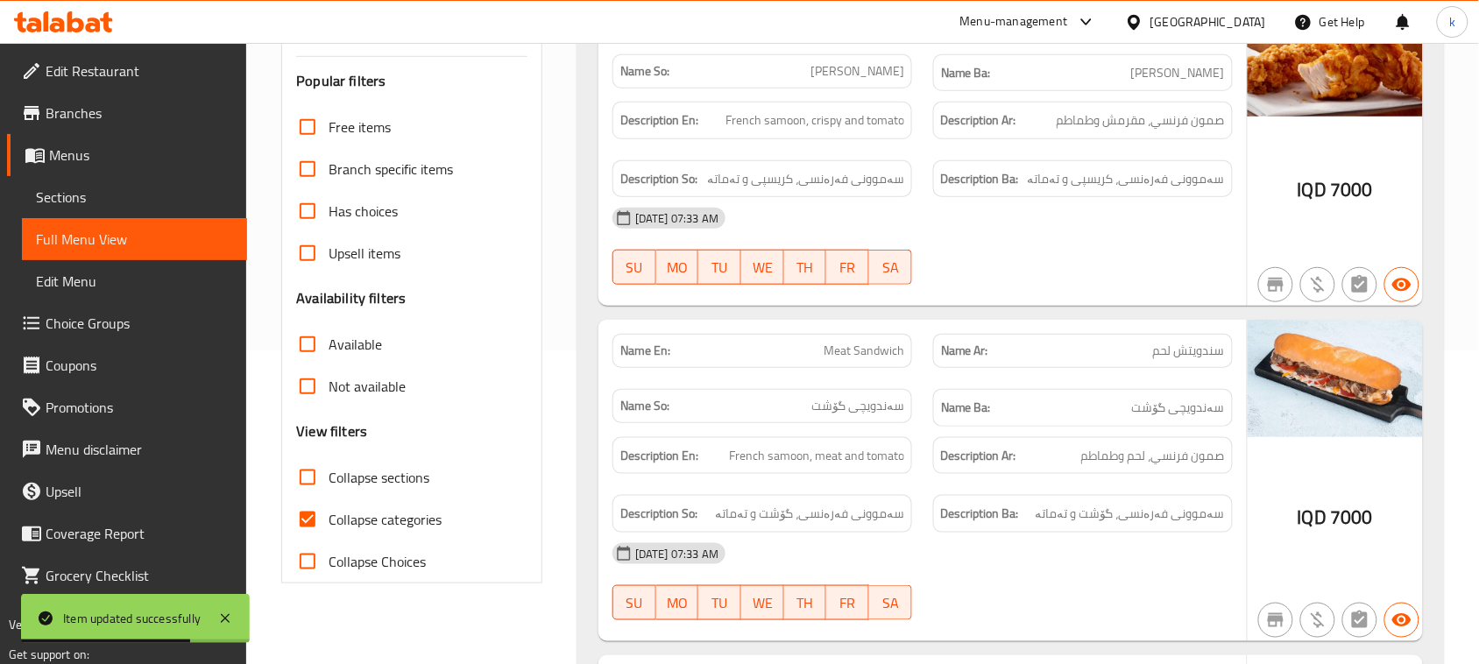
scroll to position [329, 0]
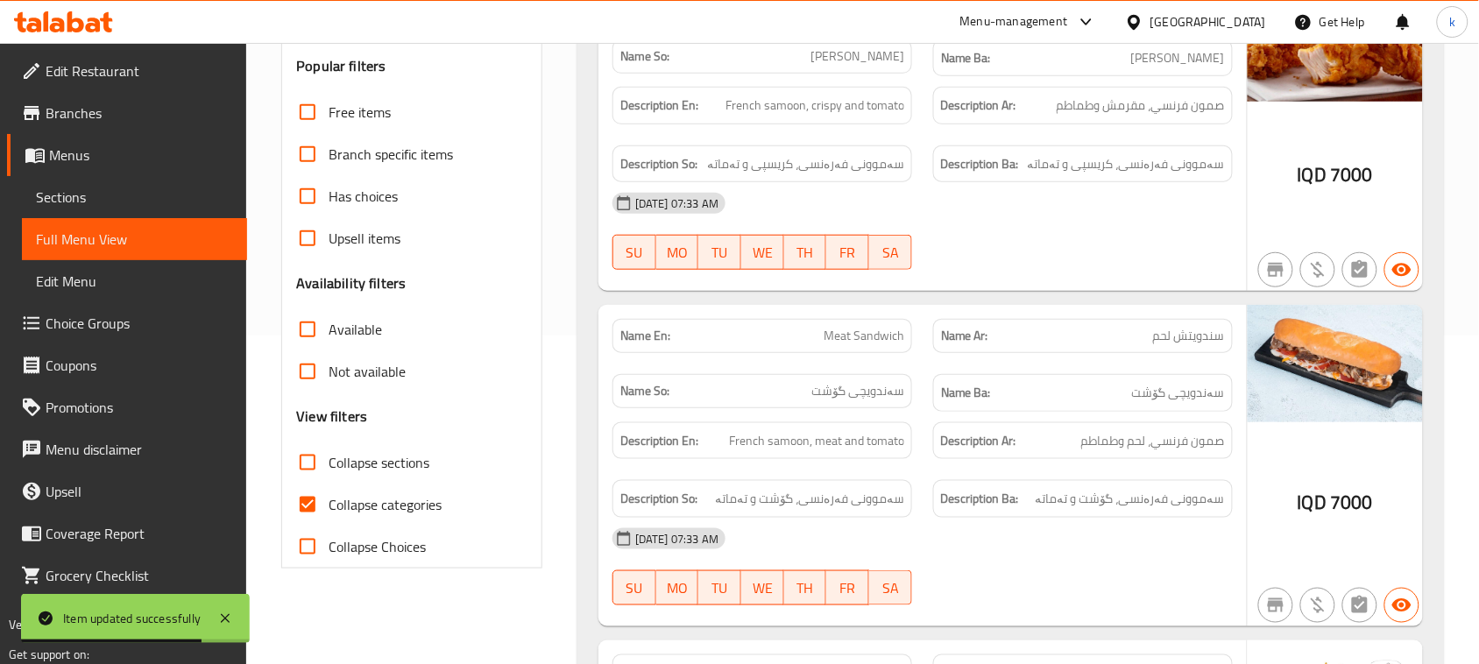
click at [316, 496] on input "Collapse categories" at bounding box center [307, 505] width 42 height 42
checkbox input "false"
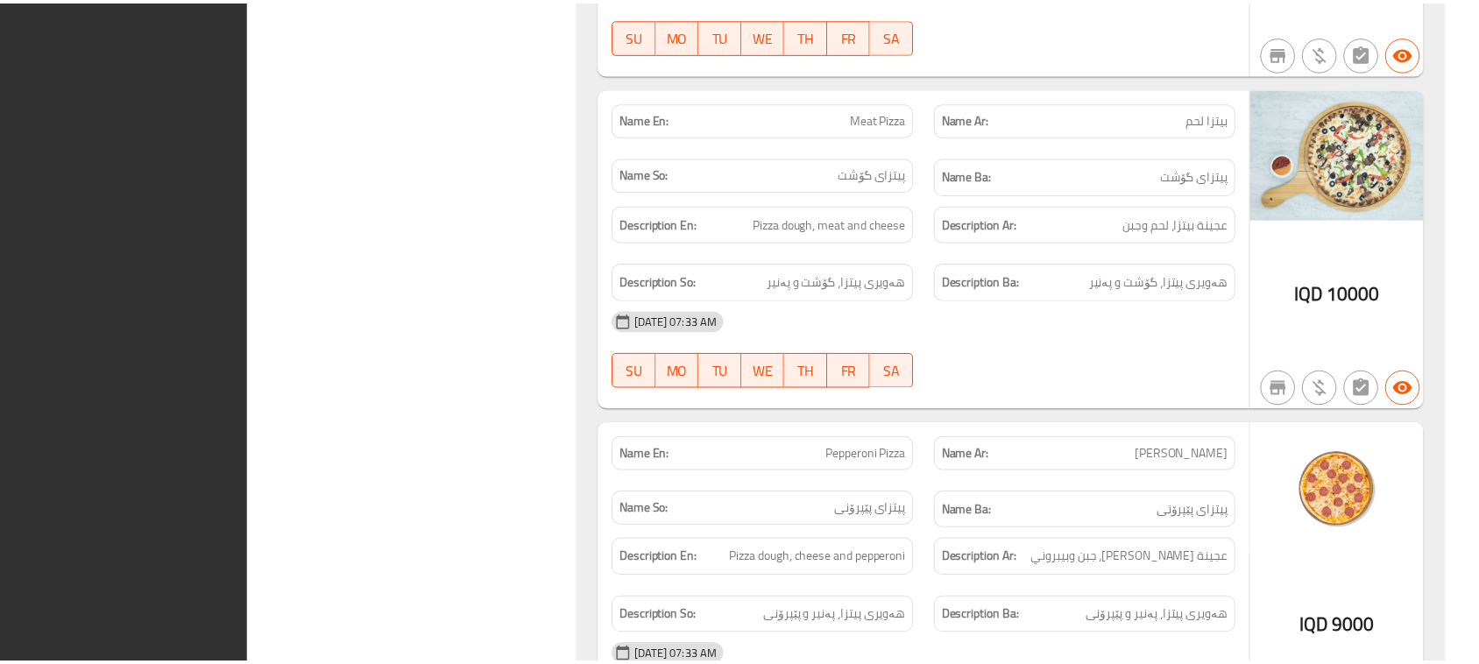
scroll to position [3535, 0]
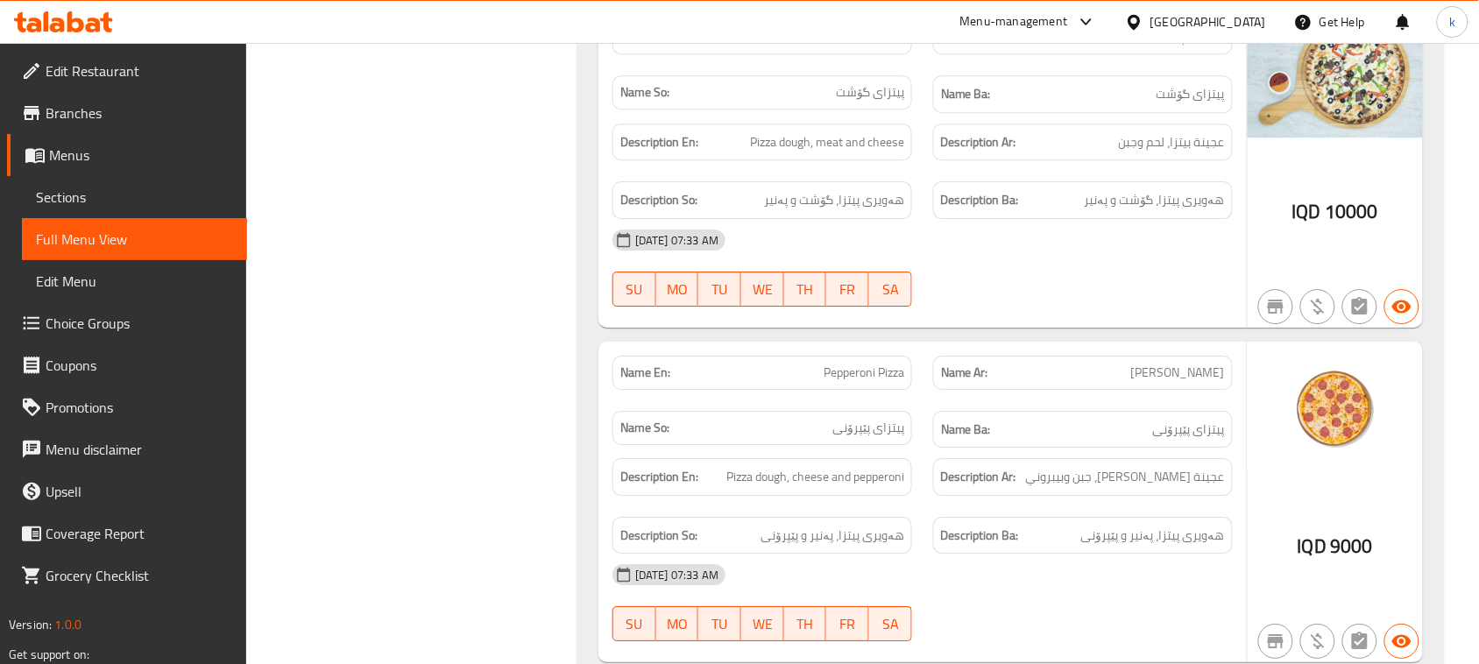
click at [71, 32] on icon at bounding box center [75, 21] width 17 height 21
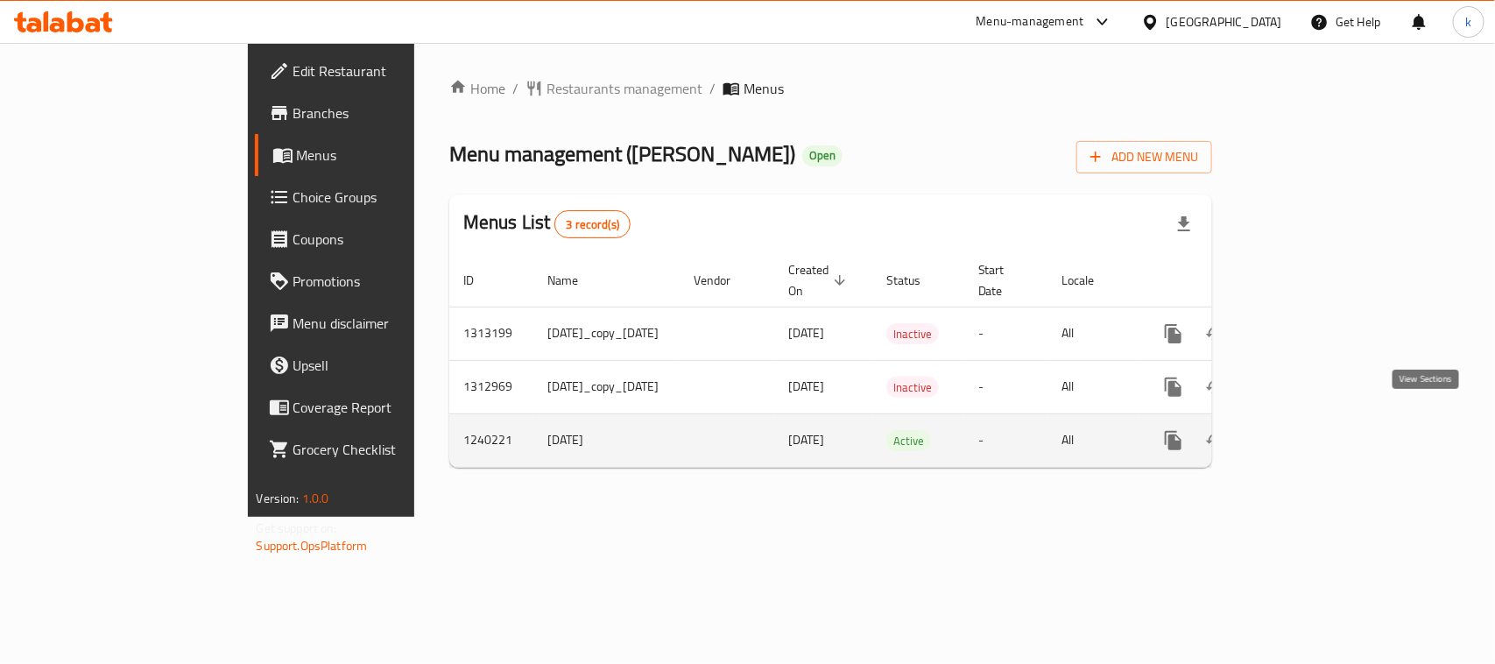
click at [1321, 420] on link "enhanced table" at bounding box center [1300, 441] width 42 height 42
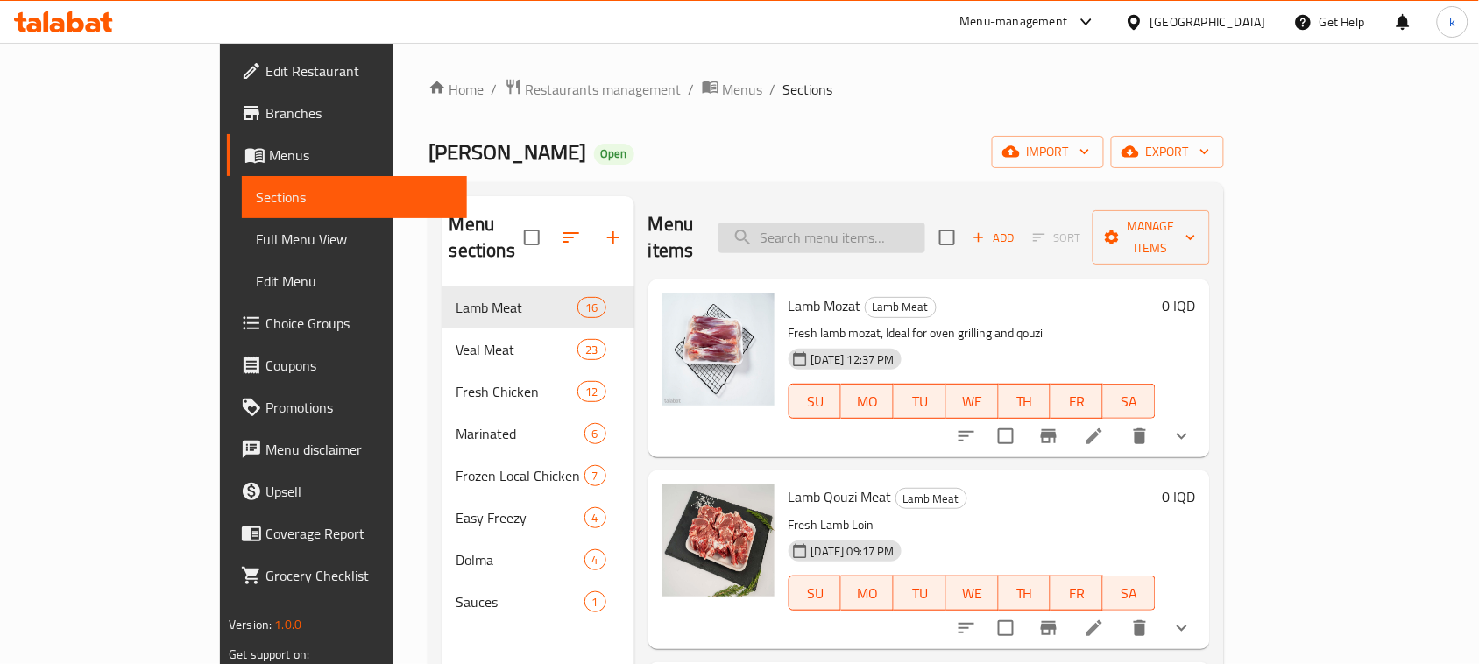
drag, startPoint x: 887, startPoint y: 221, endPoint x: 898, endPoint y: 230, distance: 14.9
click at [887, 223] on input "search" at bounding box center [821, 238] width 207 height 31
paste input "Veal Bones"
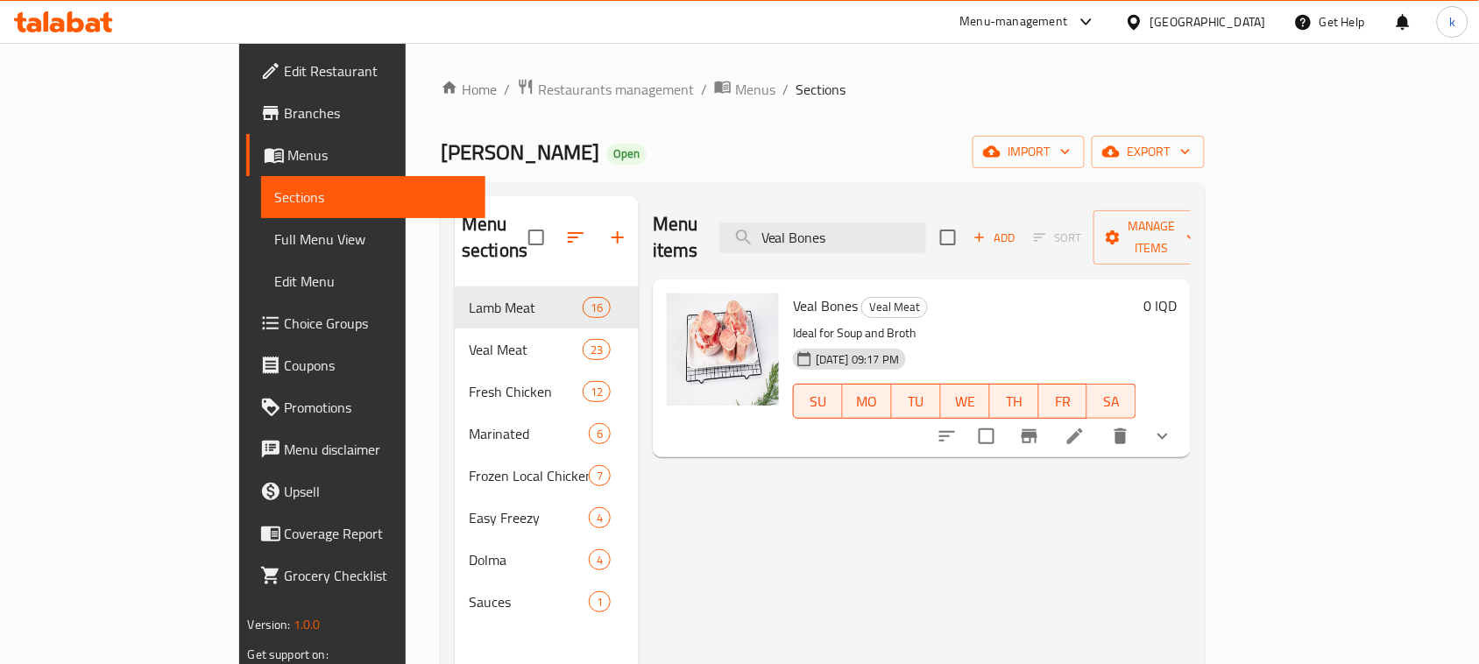
type input "Veal Bones"
click at [1168, 434] on icon "show more" at bounding box center [1162, 437] width 11 height 6
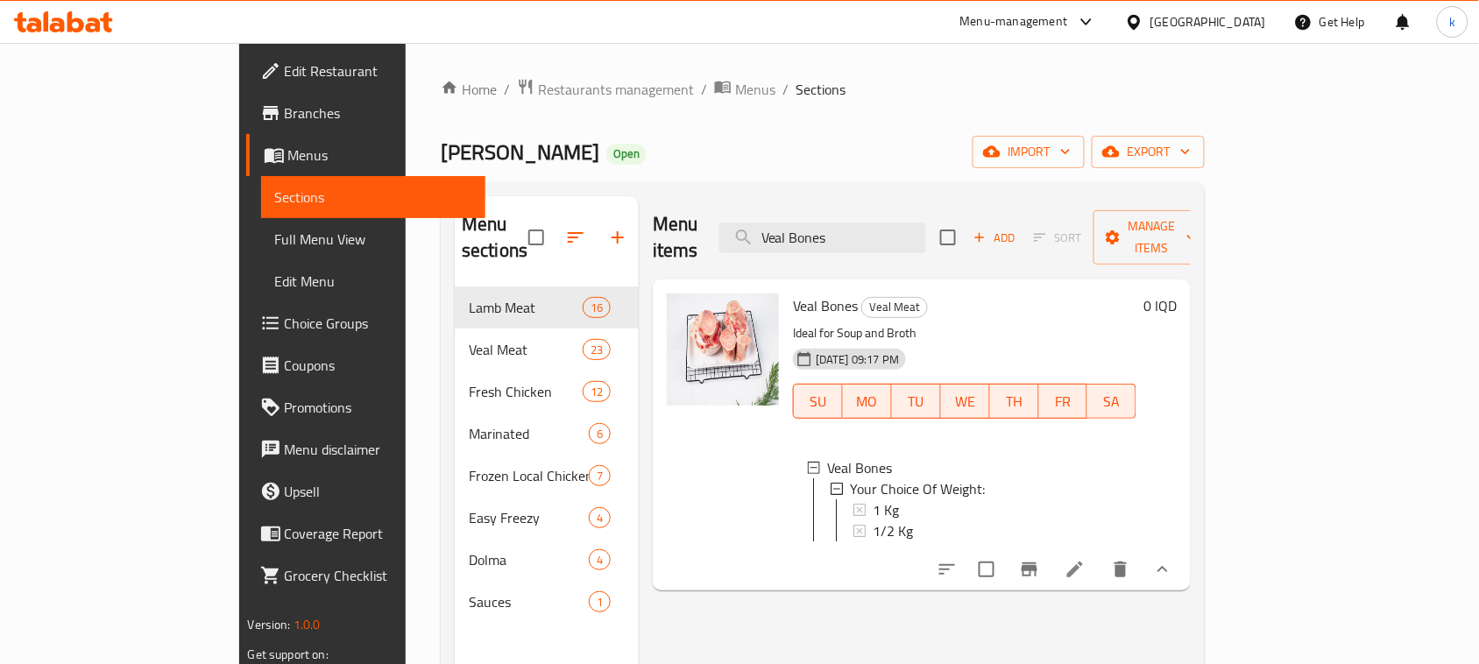
click at [285, 321] on span "Choice Groups" at bounding box center [378, 323] width 187 height 21
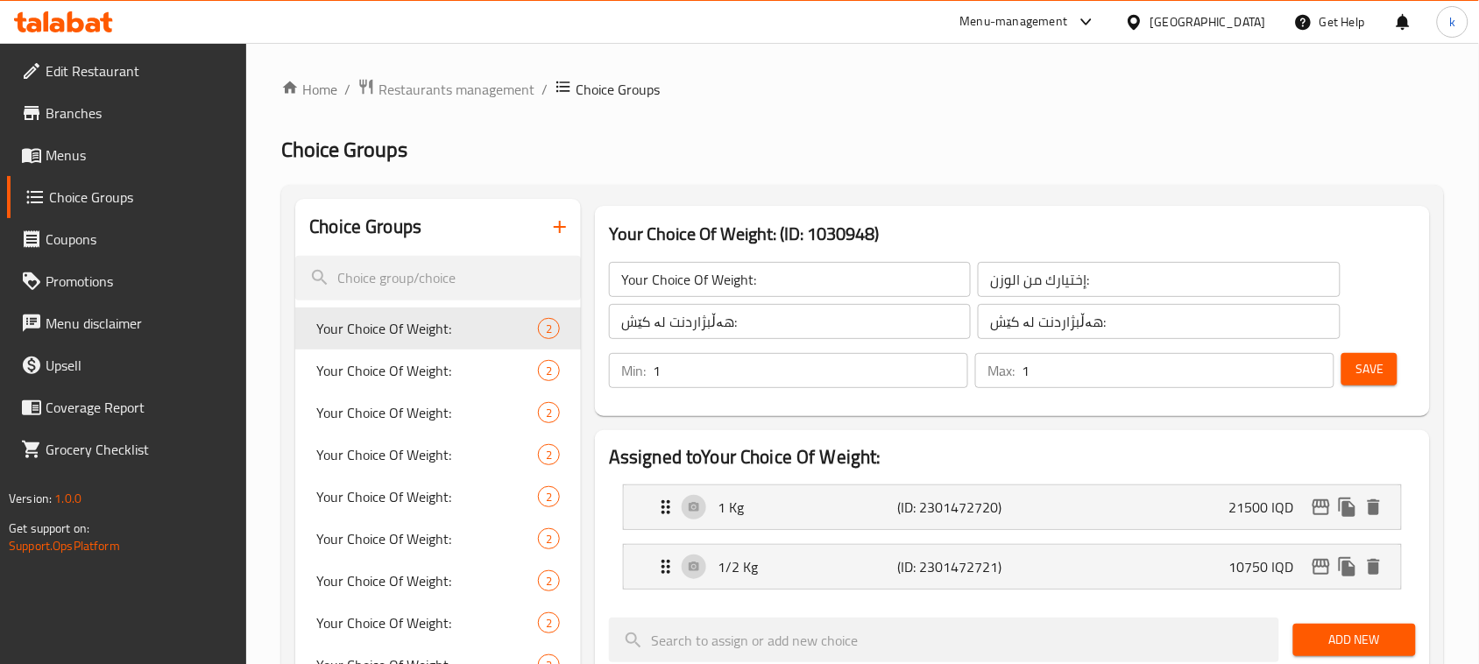
click at [66, 159] on span "Menus" at bounding box center [139, 155] width 187 height 21
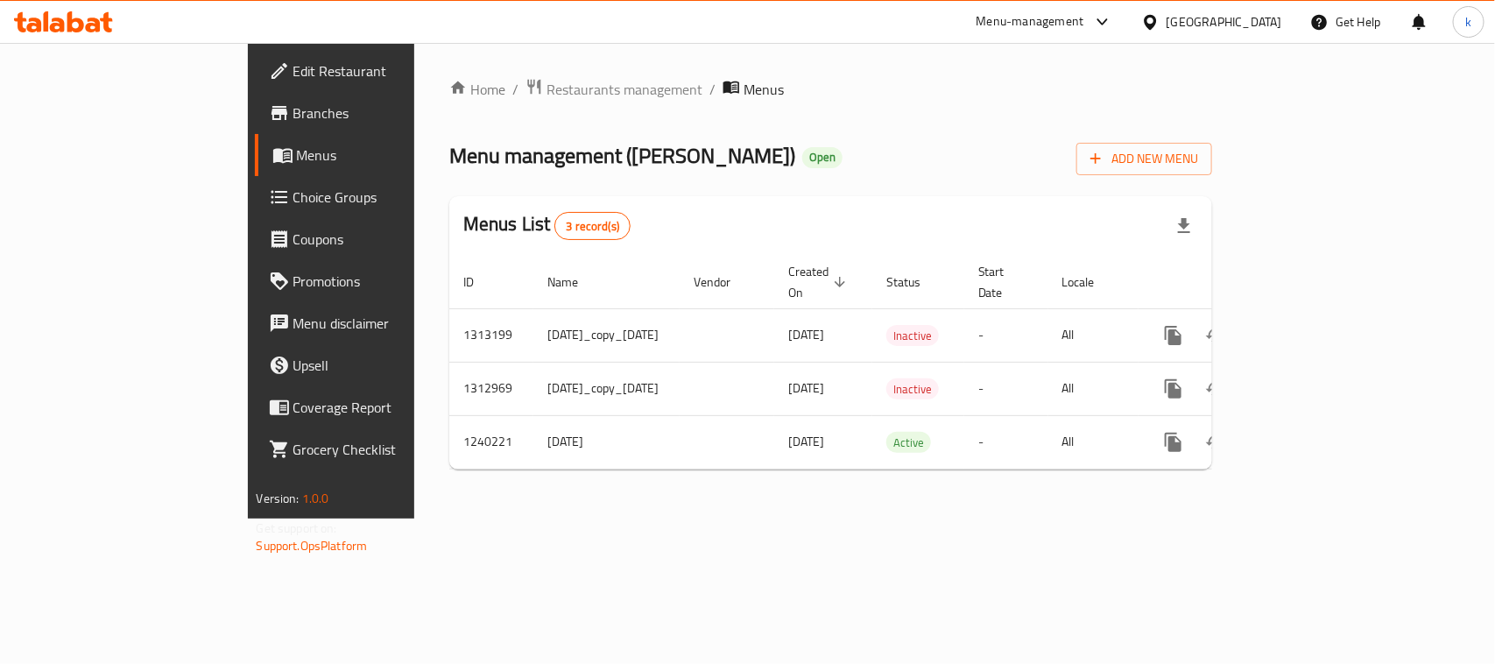
click at [1311, 432] on icon "enhanced table" at bounding box center [1300, 442] width 21 height 21
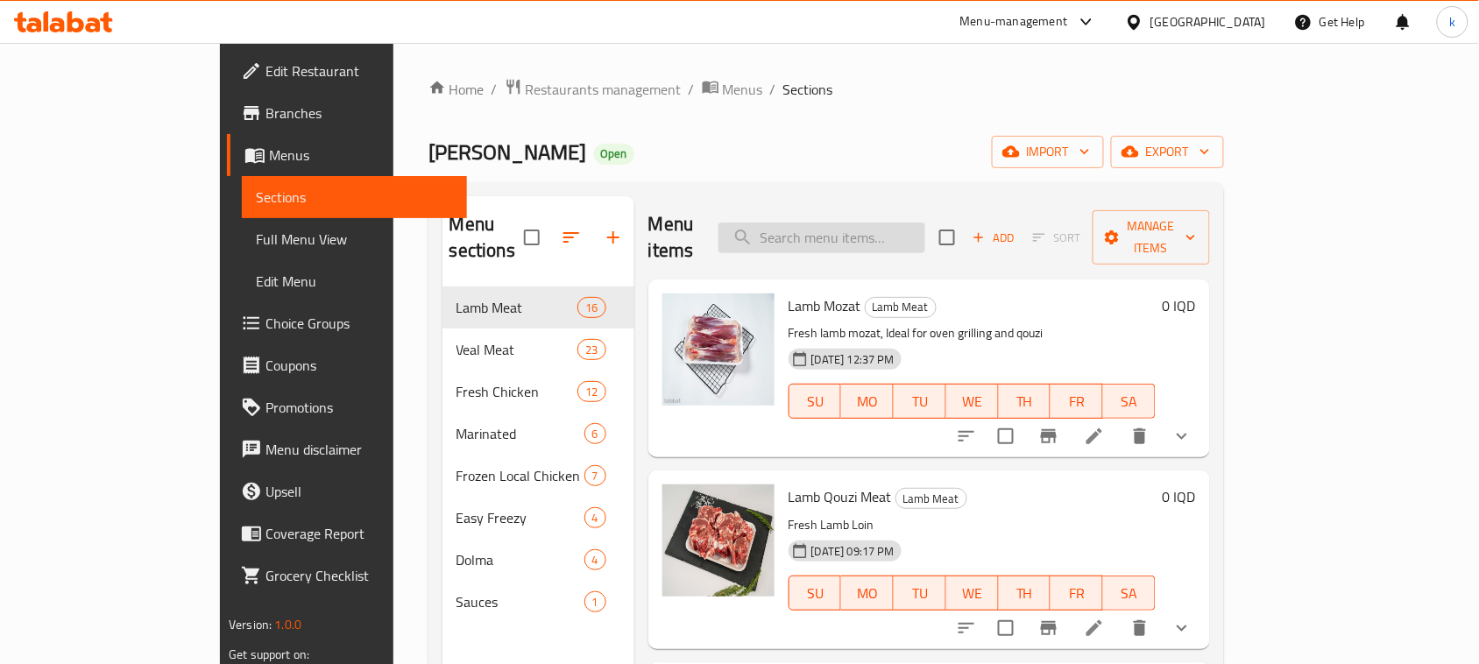
click at [839, 223] on input "search" at bounding box center [821, 238] width 207 height 31
paste input "Veal Bones"
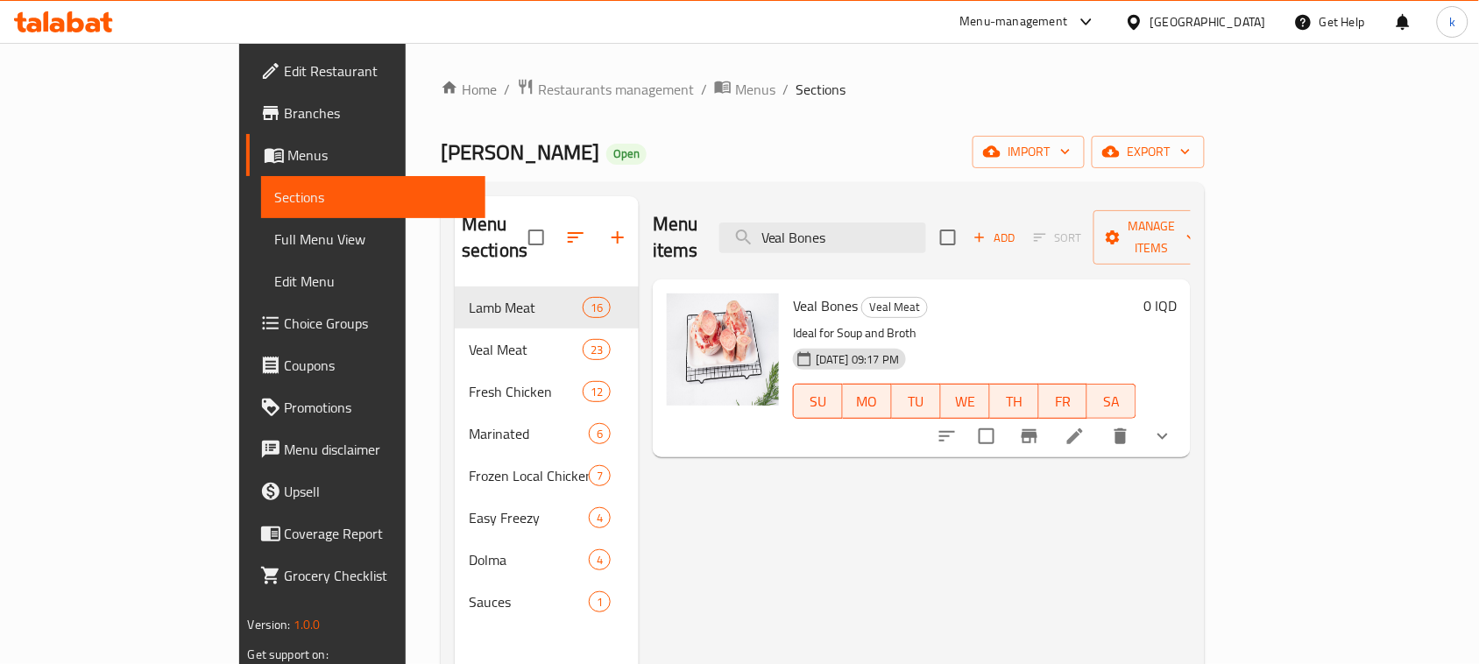
type input "Veal Bones"
click at [1173, 426] on icon "show more" at bounding box center [1162, 436] width 21 height 21
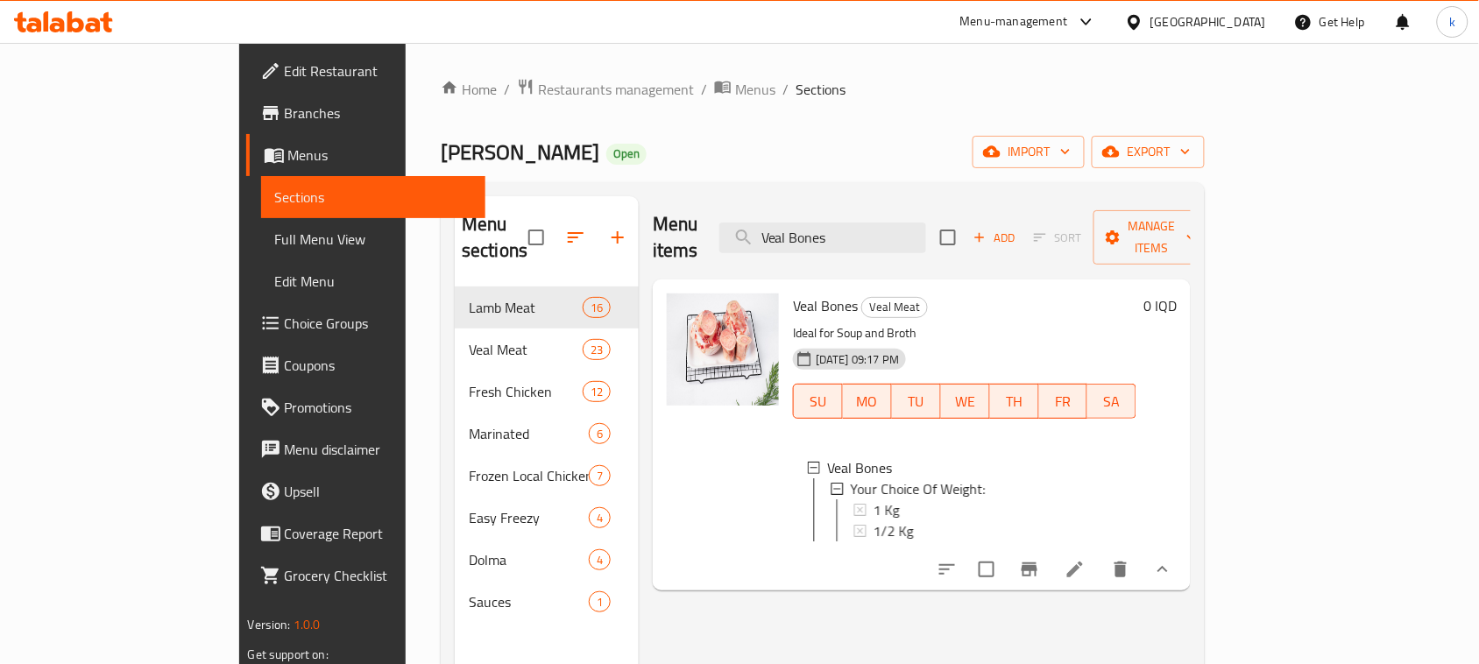
scroll to position [2, 0]
click at [1099, 554] on li at bounding box center [1074, 570] width 49 height 32
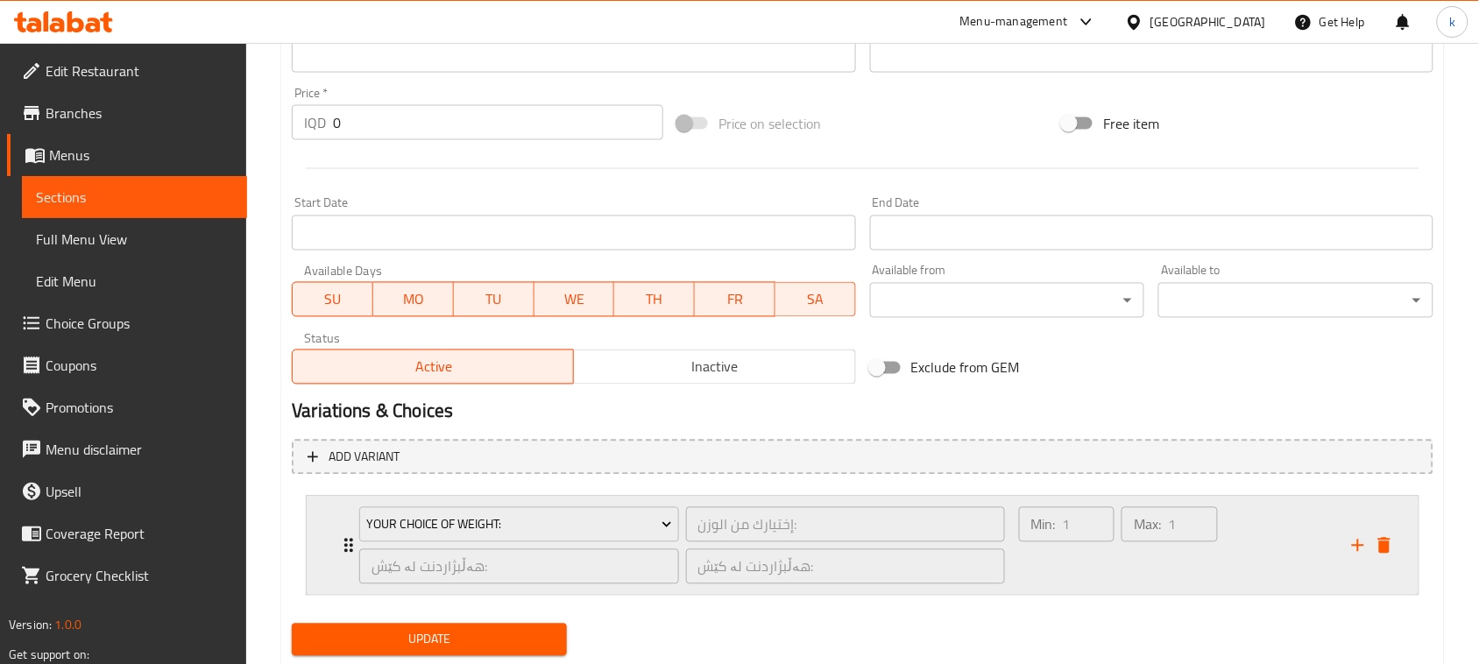
scroll to position [870, 0]
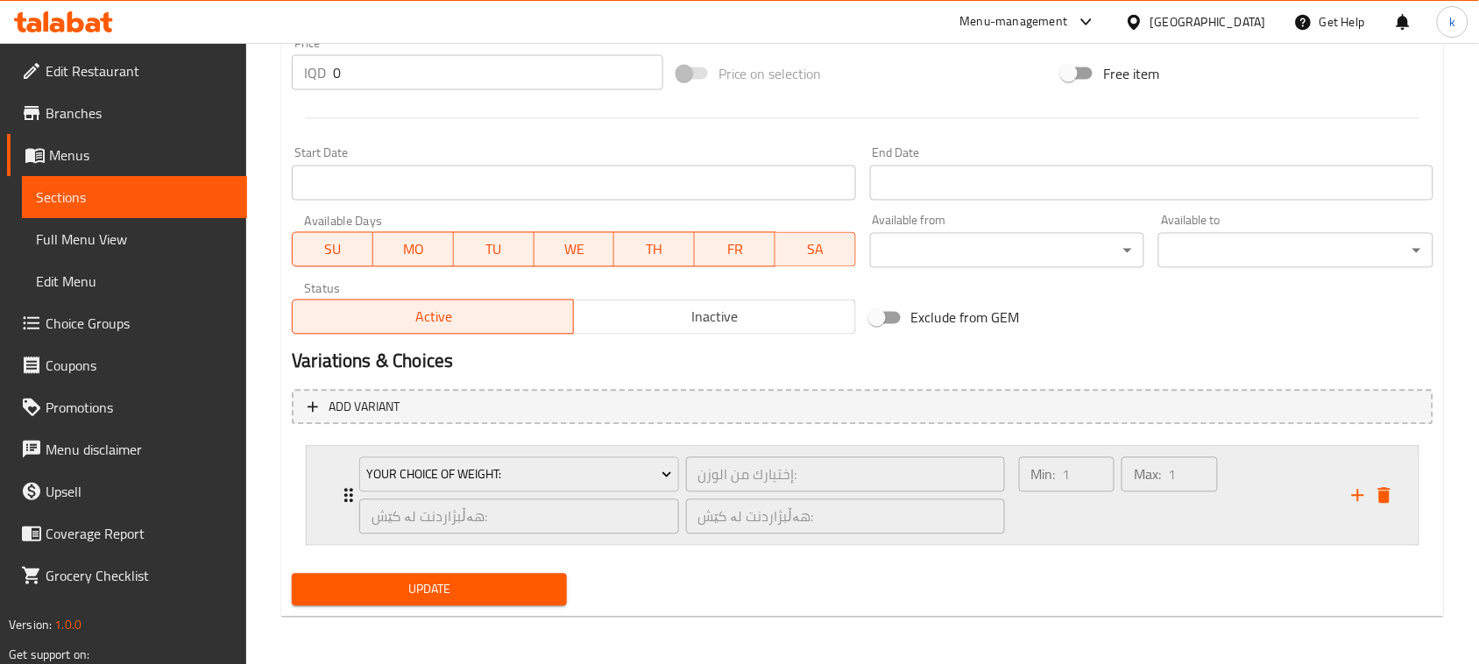
click at [1115, 498] on div "Min: 1 ​" at bounding box center [1066, 496] width 103 height 84
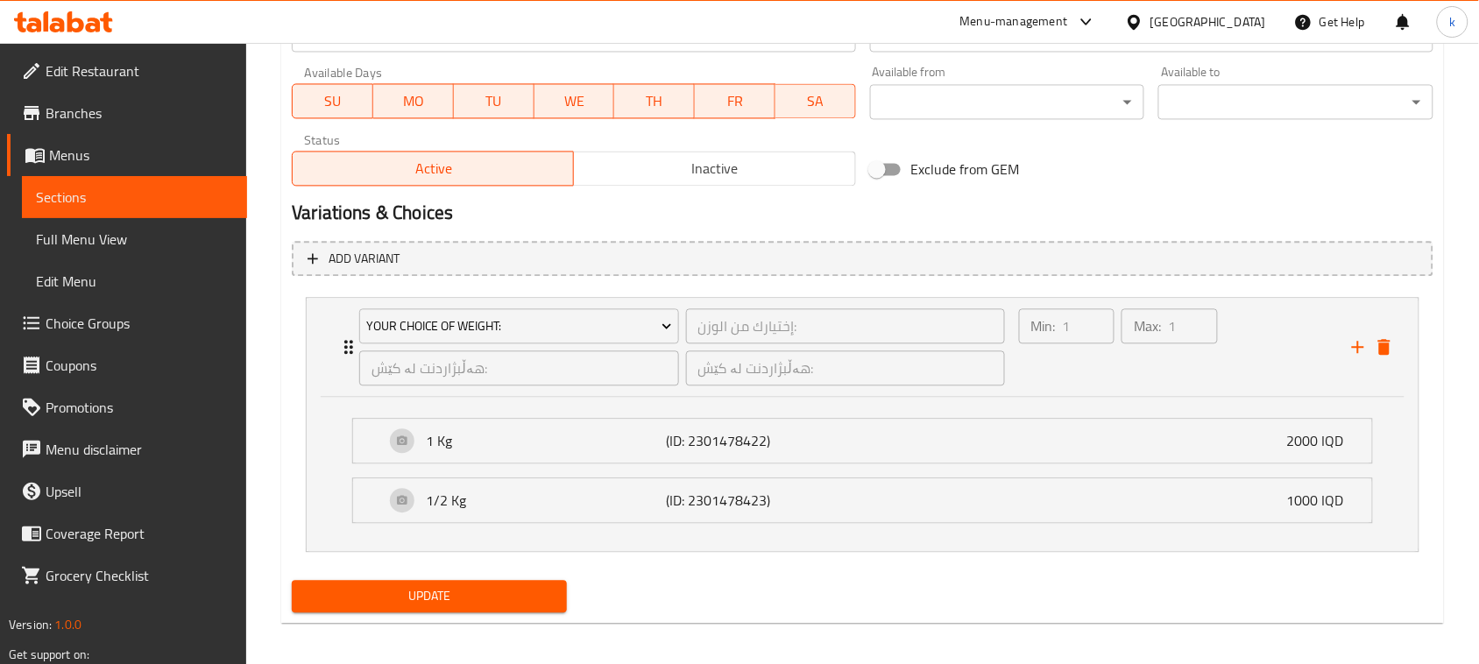
scroll to position [1027, 0]
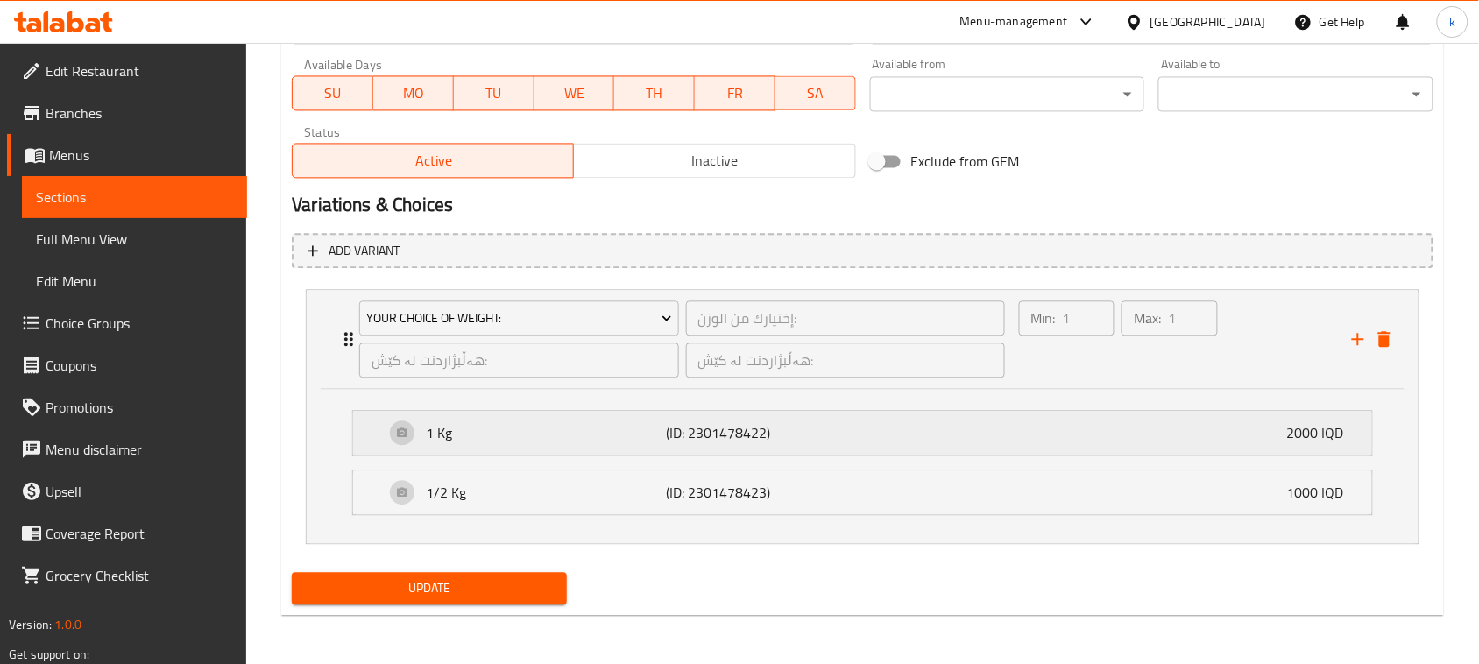
click at [1140, 426] on div "1 Kg (ID: 2301478422) 2000 IQD" at bounding box center [868, 433] width 966 height 44
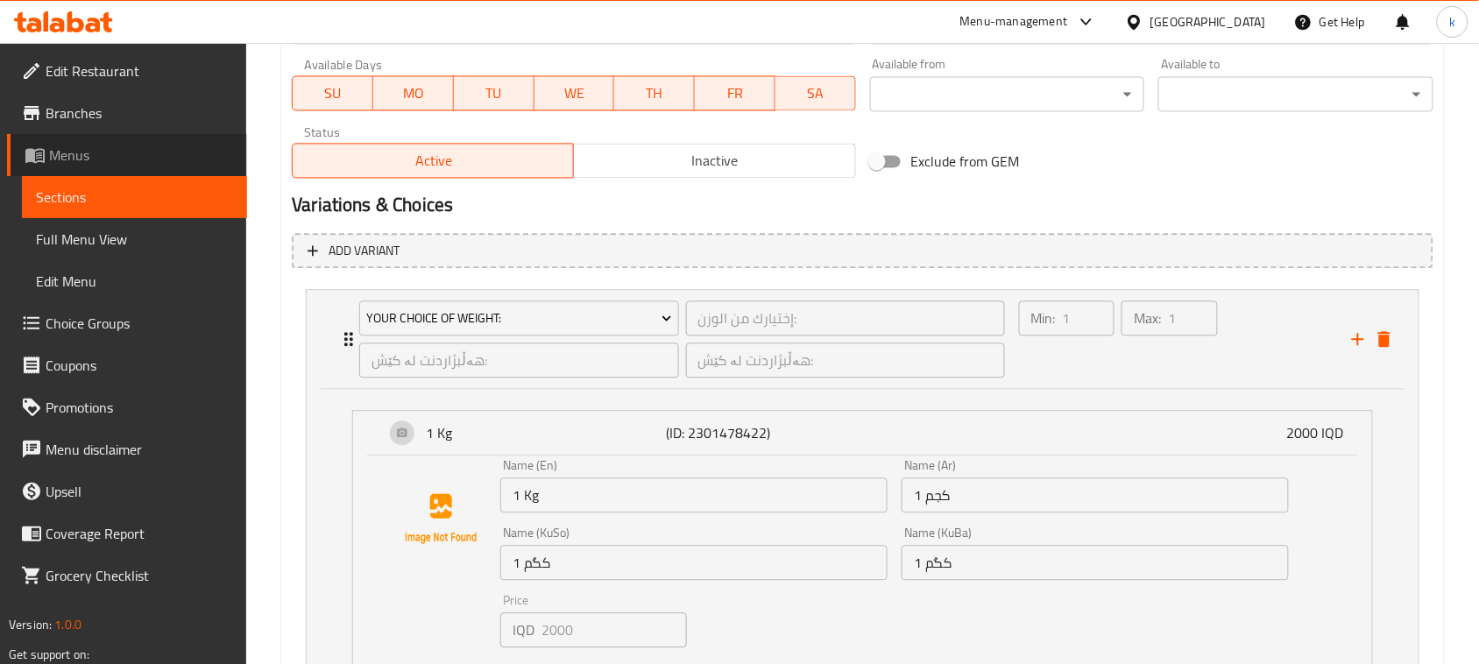
click at [67, 149] on span "Menus" at bounding box center [141, 155] width 184 height 21
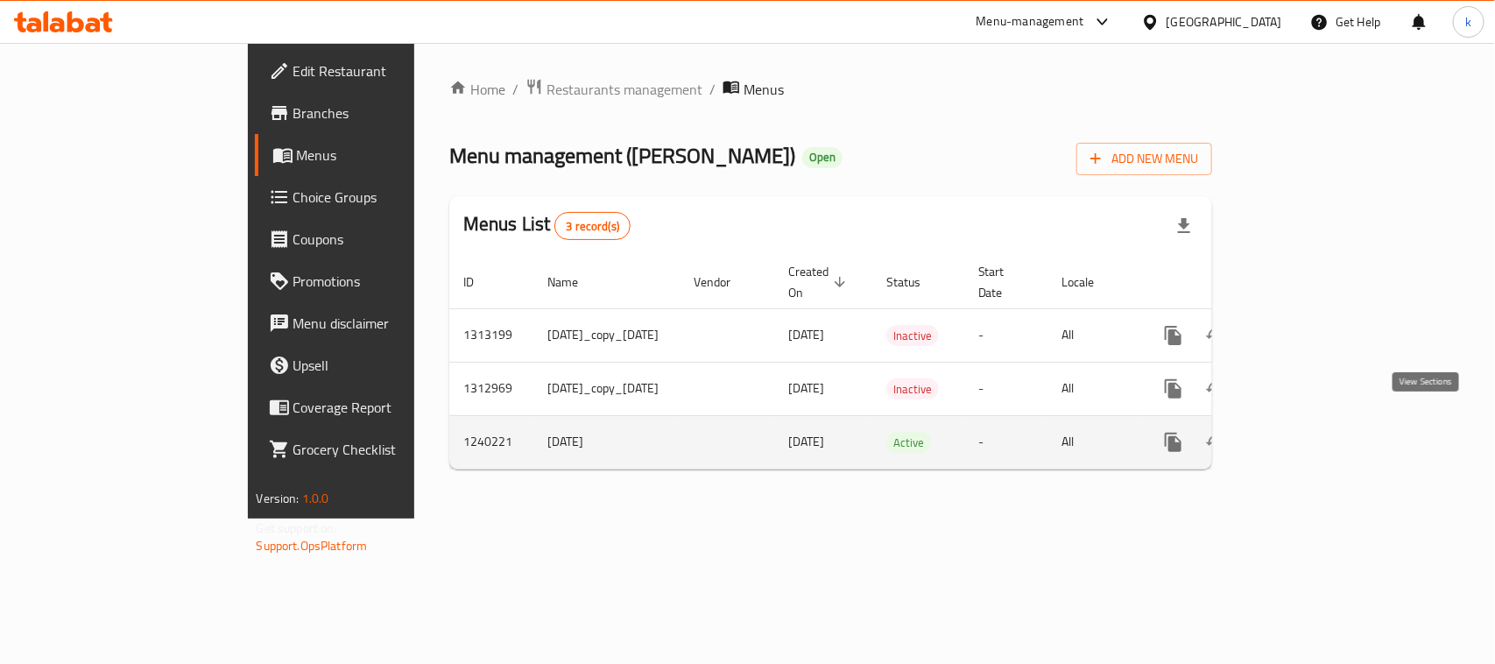
click at [1308, 435] on icon "enhanced table" at bounding box center [1300, 443] width 16 height 16
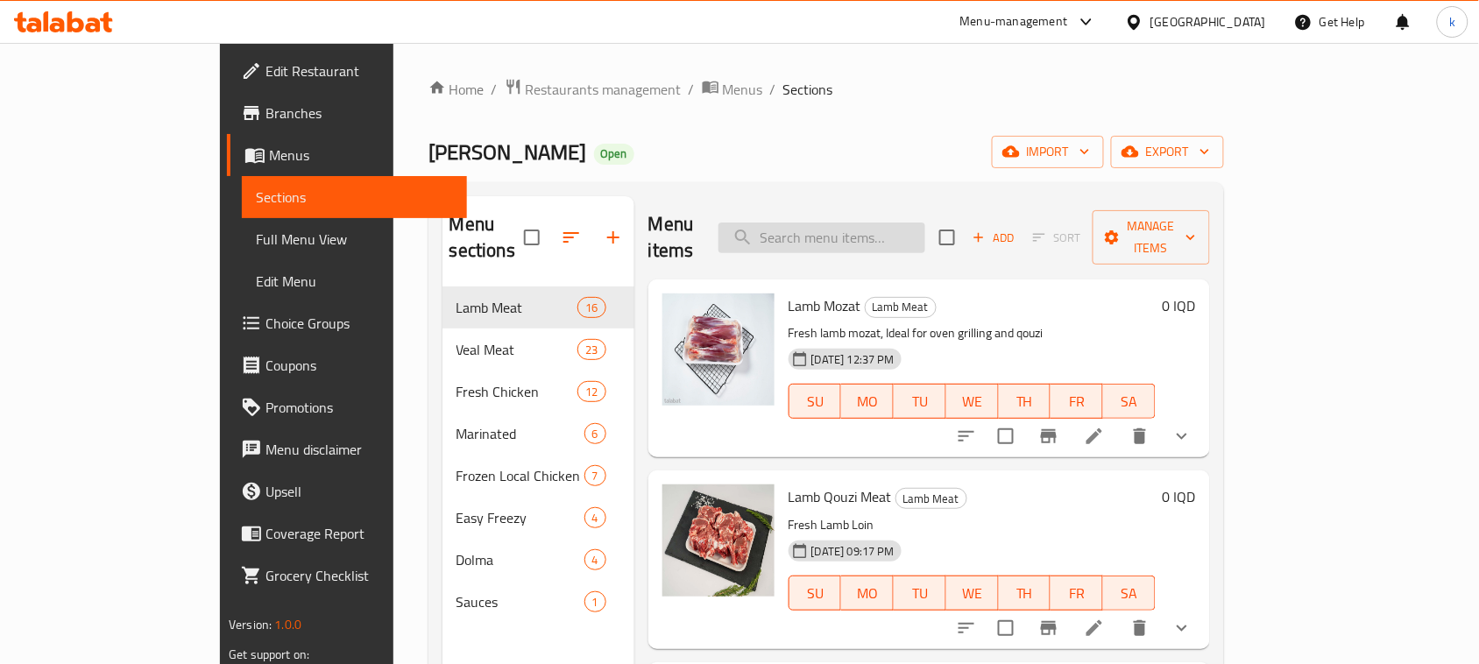
click at [914, 226] on input "search" at bounding box center [821, 238] width 207 height 31
paste input "Veal Bones"
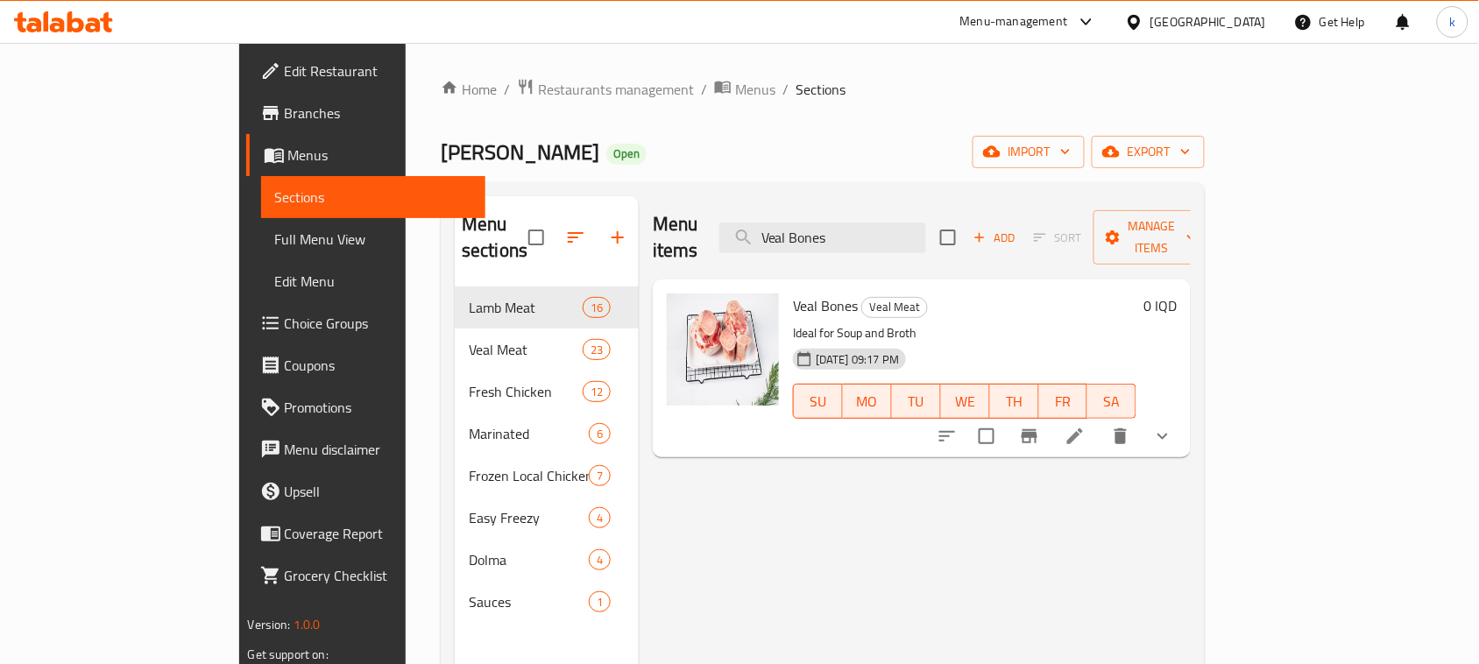
type input "Veal Bones"
click at [1083, 428] on icon at bounding box center [1075, 436] width 16 height 16
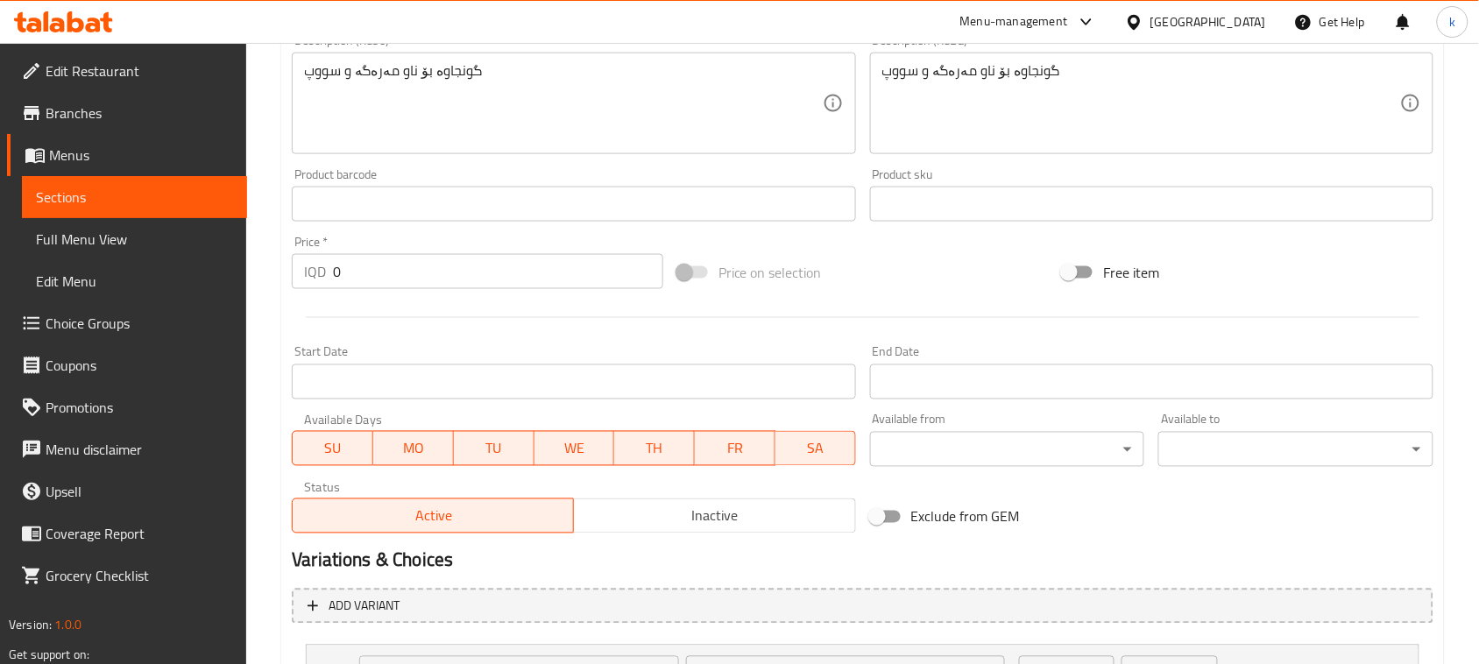
scroll to position [870, 0]
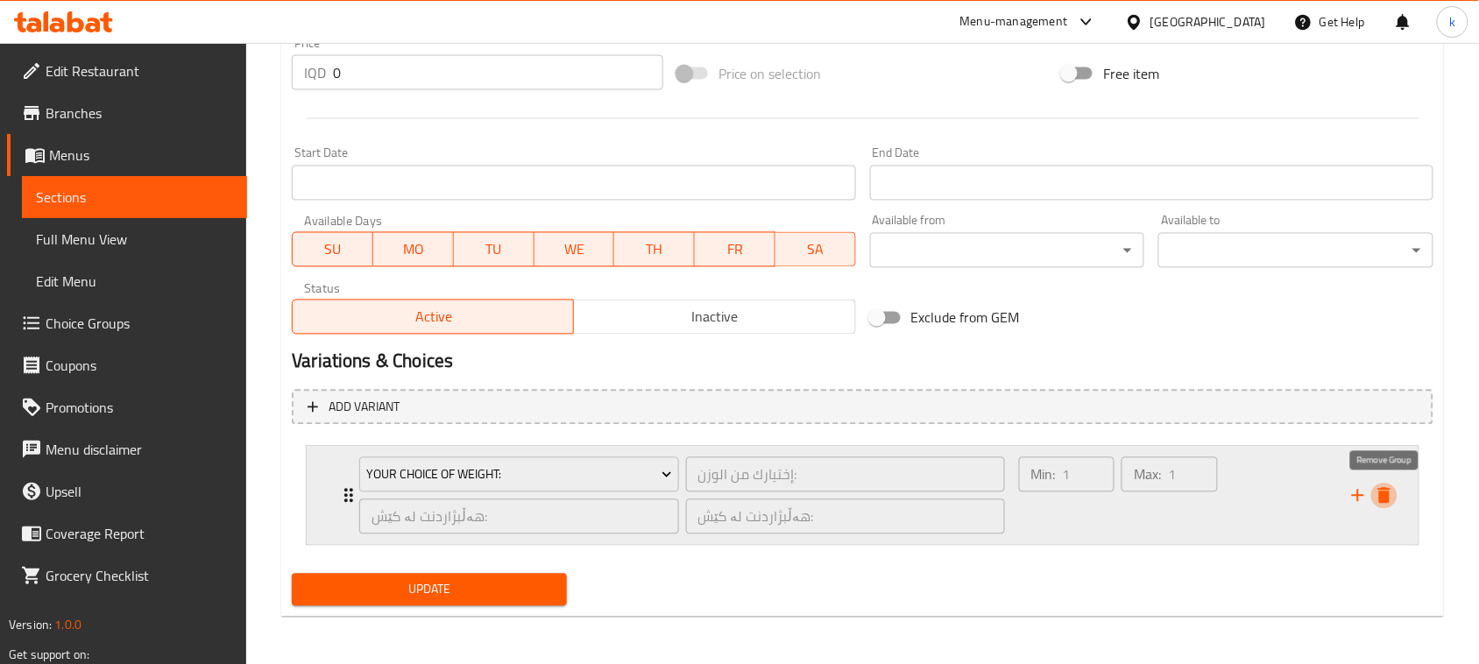
click at [1382, 489] on icon "delete" at bounding box center [1384, 496] width 12 height 16
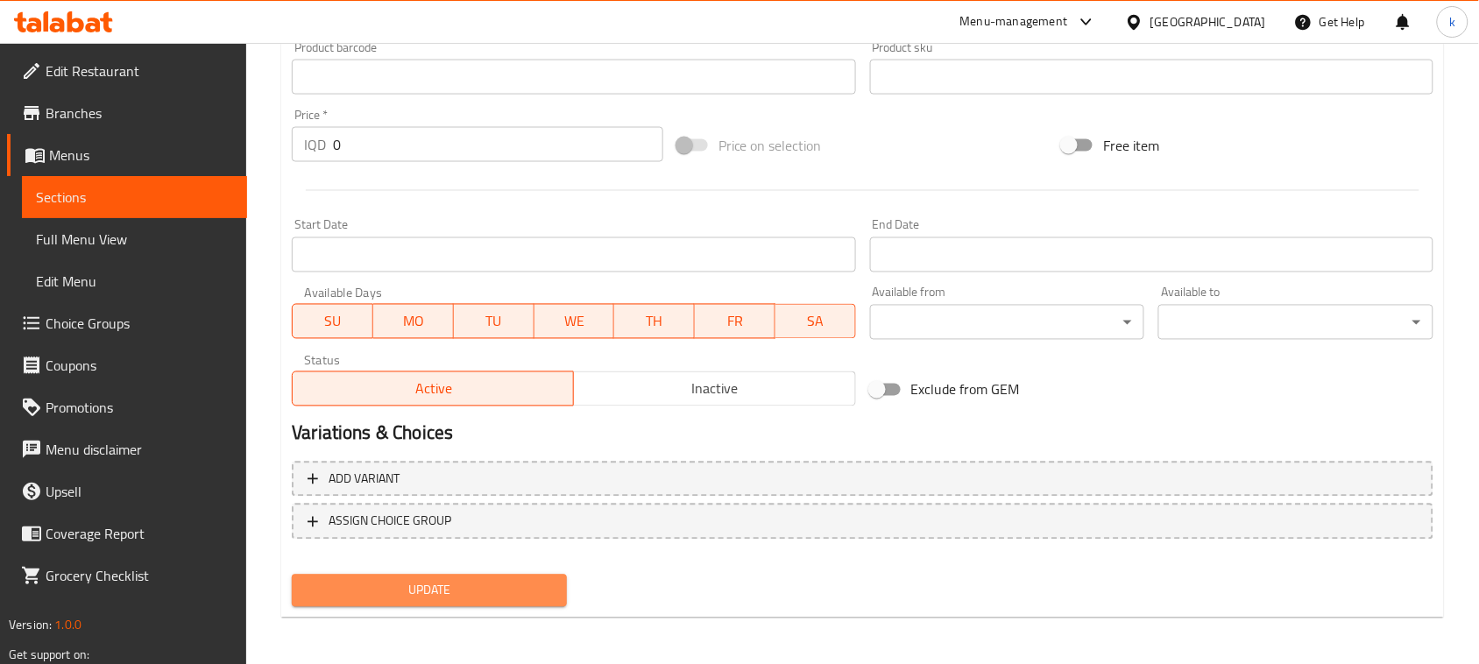
click at [489, 593] on span "Update" at bounding box center [429, 591] width 247 height 22
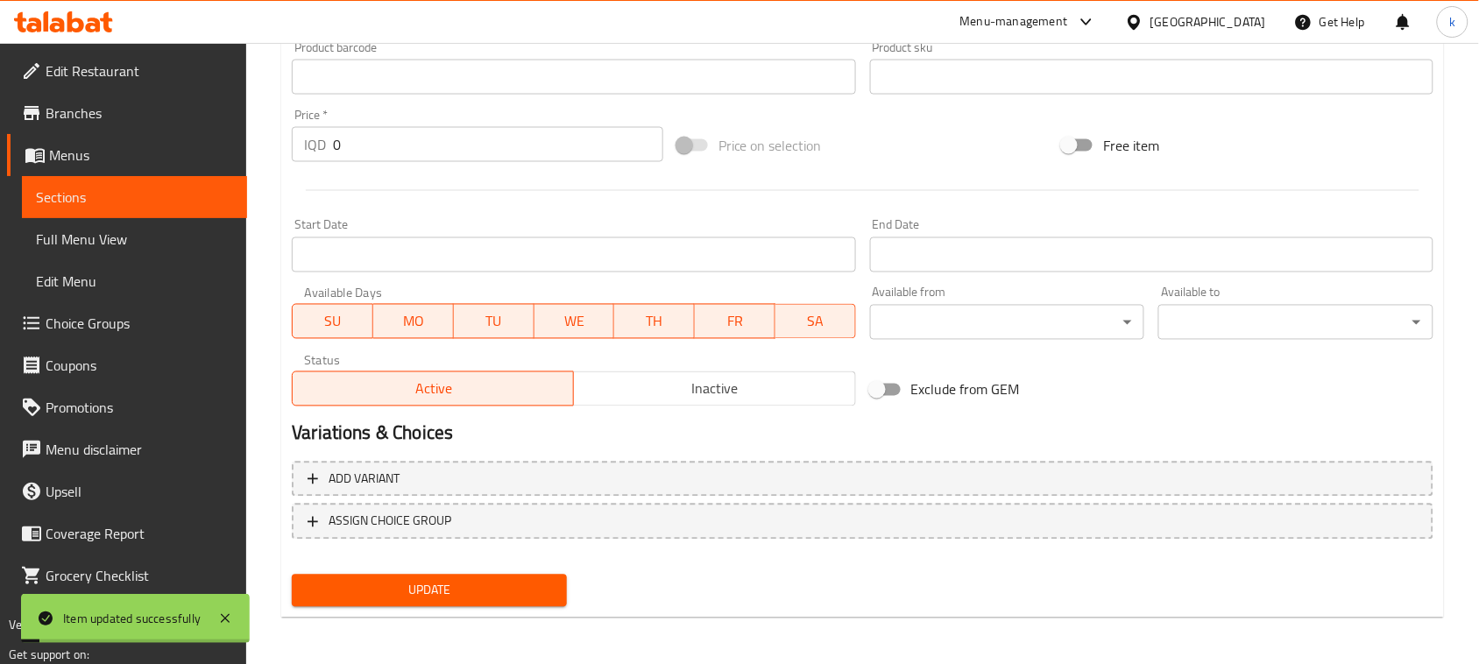
click at [98, 316] on span "Choice Groups" at bounding box center [139, 323] width 187 height 21
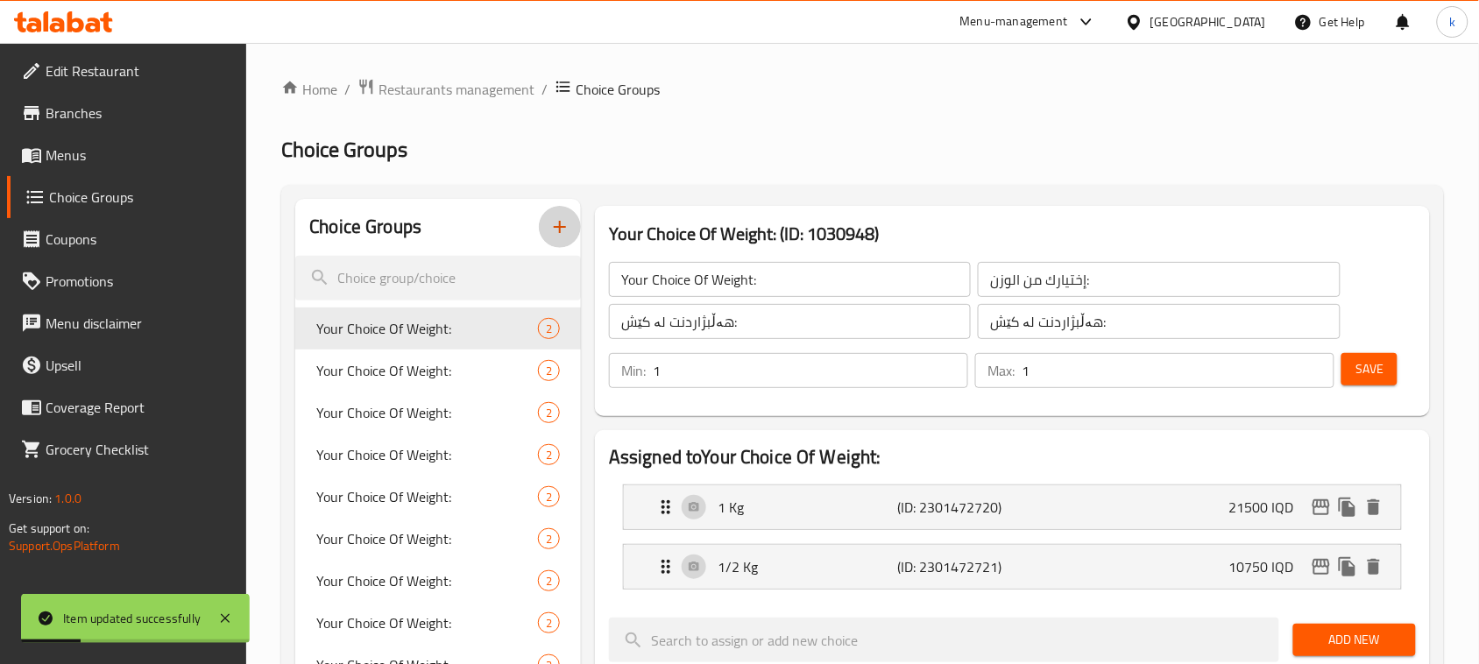
click at [569, 234] on icon "button" at bounding box center [559, 226] width 21 height 21
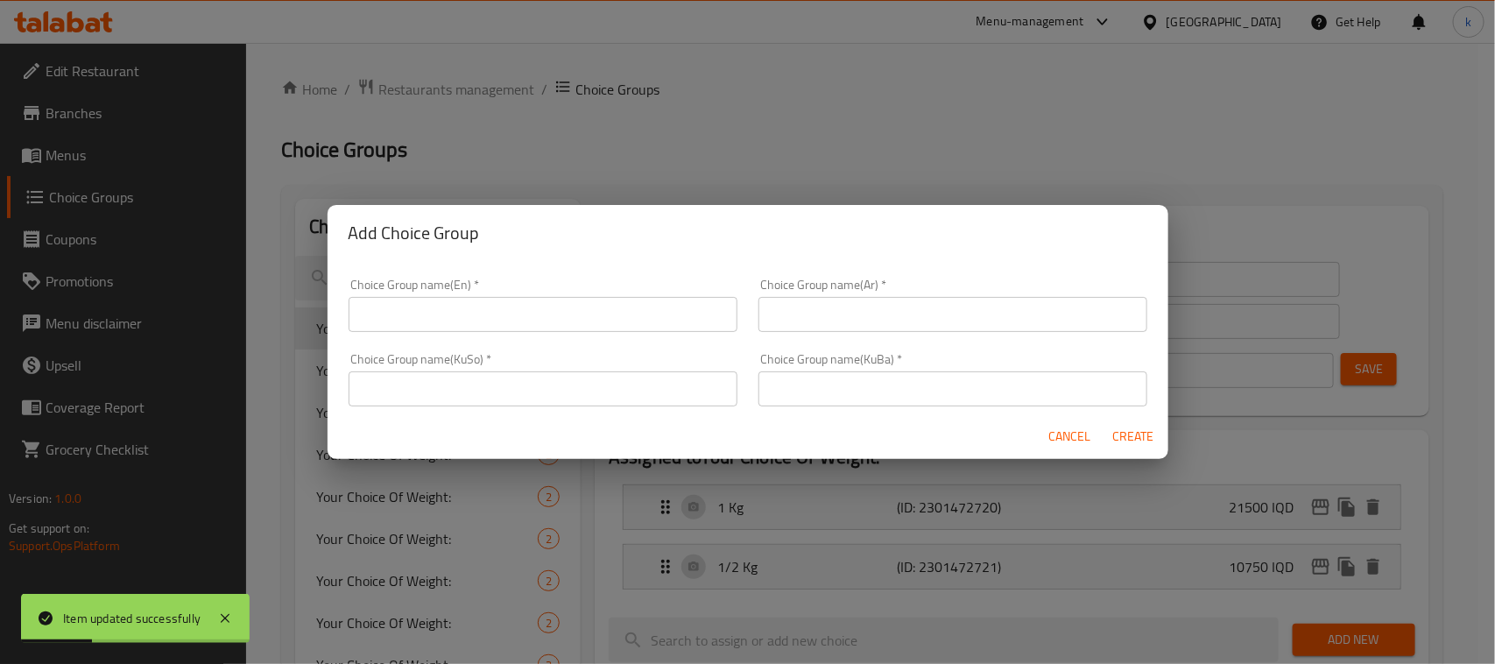
click at [508, 314] on input "text" at bounding box center [543, 314] width 389 height 35
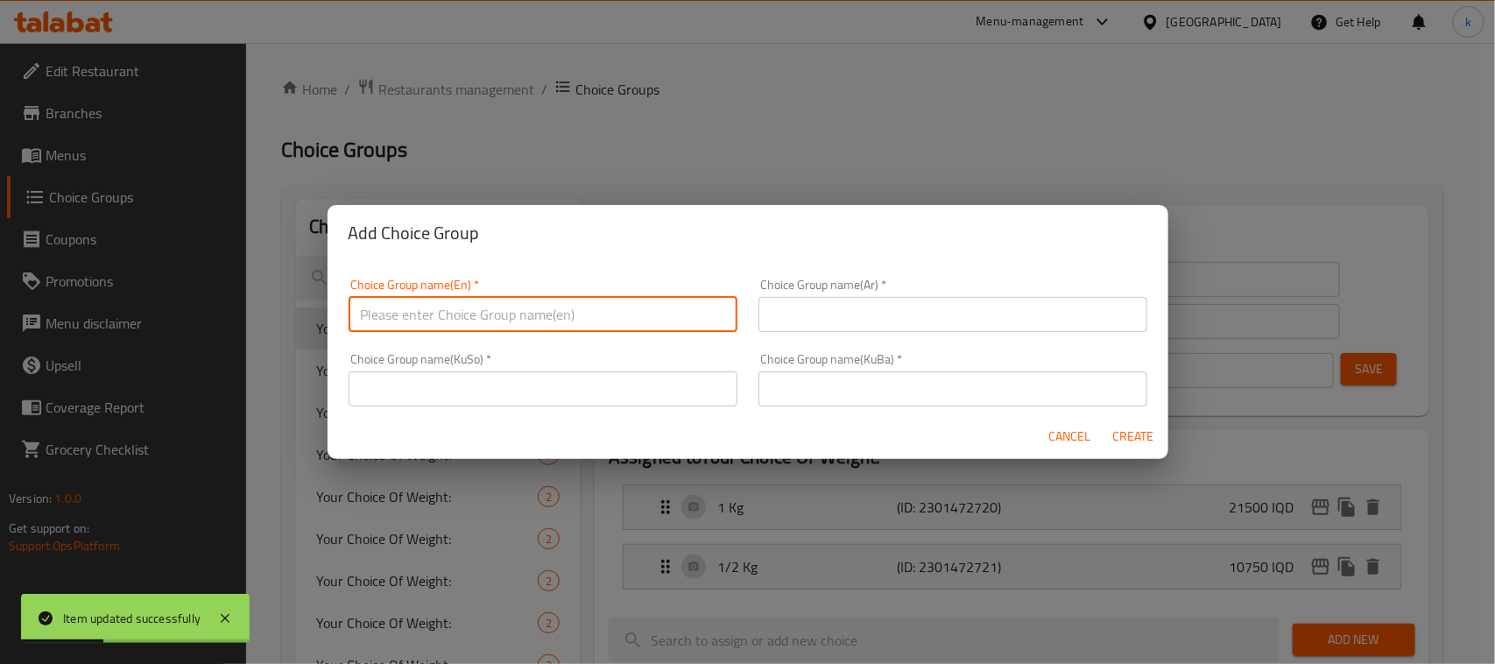
type input "Your Choice Of:"
drag, startPoint x: 810, startPoint y: 318, endPoint x: 821, endPoint y: 325, distance: 12.6
click at [810, 318] on input "text" at bounding box center [953, 314] width 389 height 35
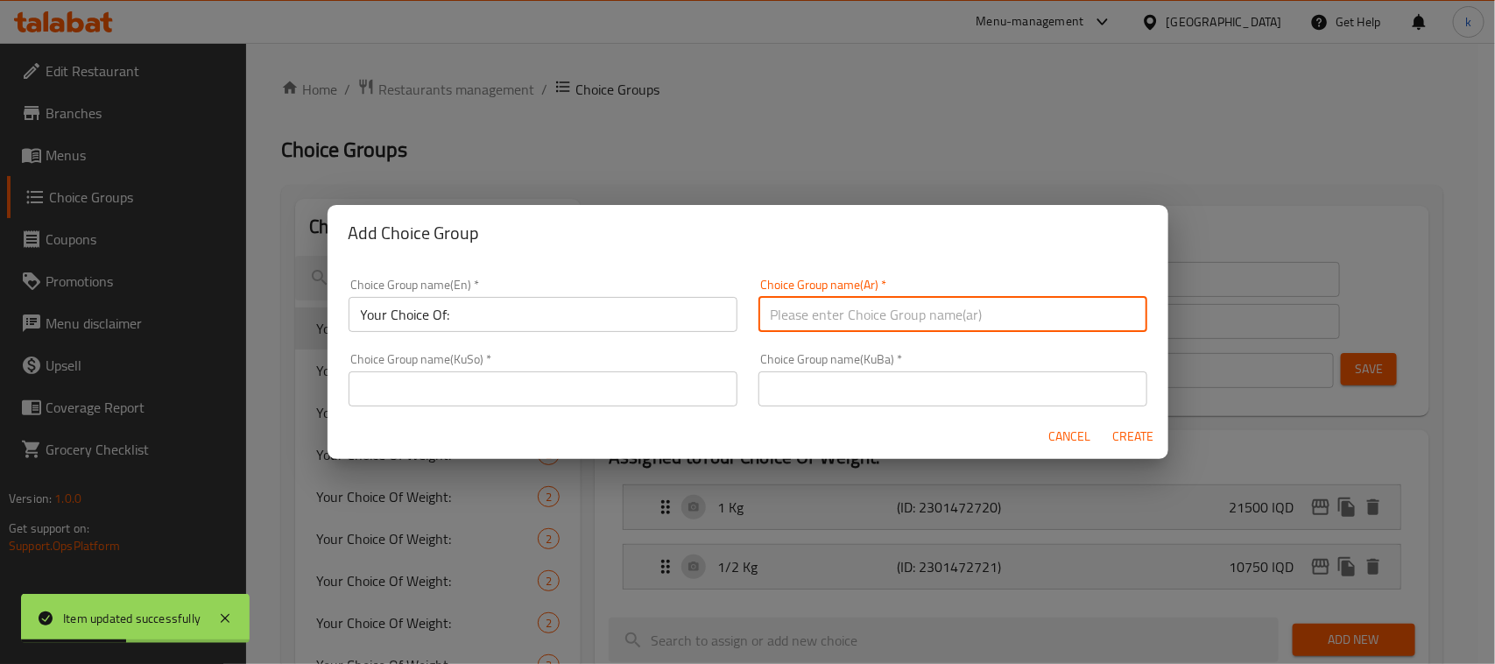
type input "إختيارك من:"
drag, startPoint x: 887, startPoint y: 379, endPoint x: 894, endPoint y: 386, distance: 9.9
click at [887, 379] on input "text" at bounding box center [953, 388] width 389 height 35
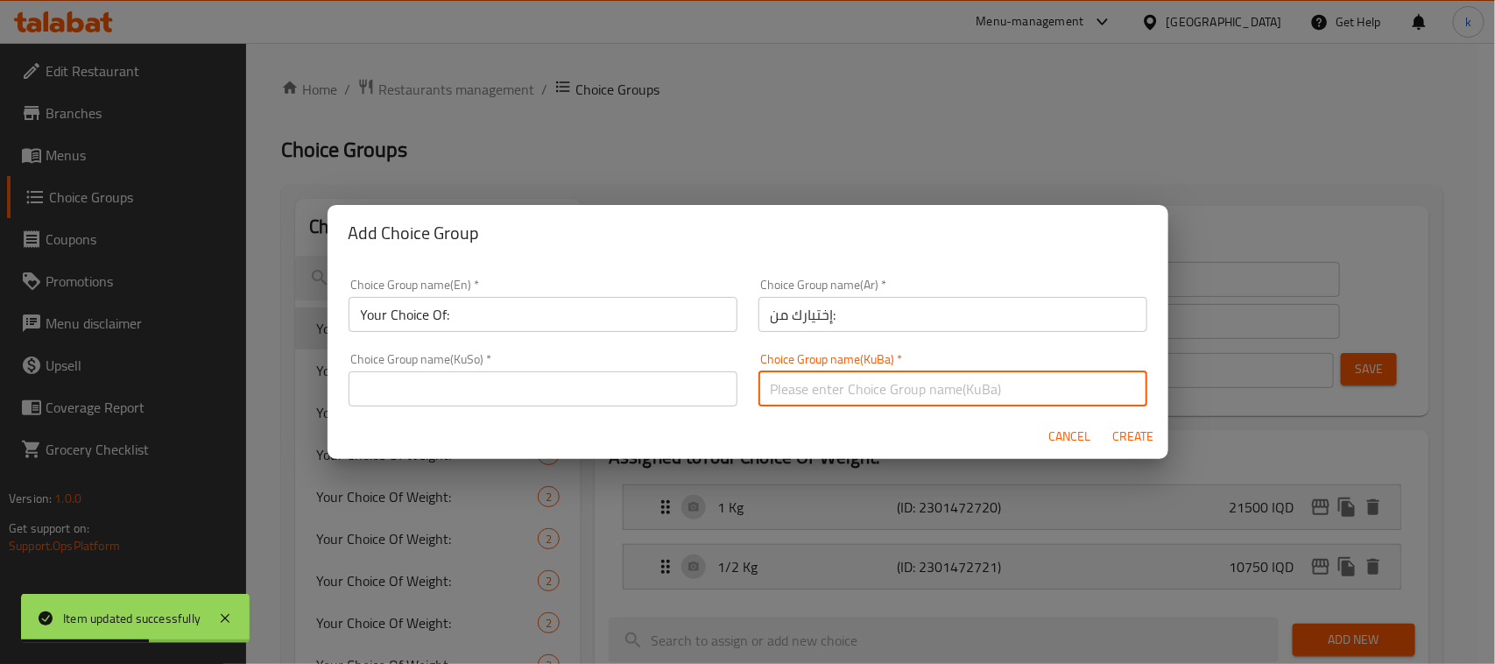
type input "هەڵبژاردنت لە:"
click at [626, 401] on input "text" at bounding box center [543, 388] width 389 height 35
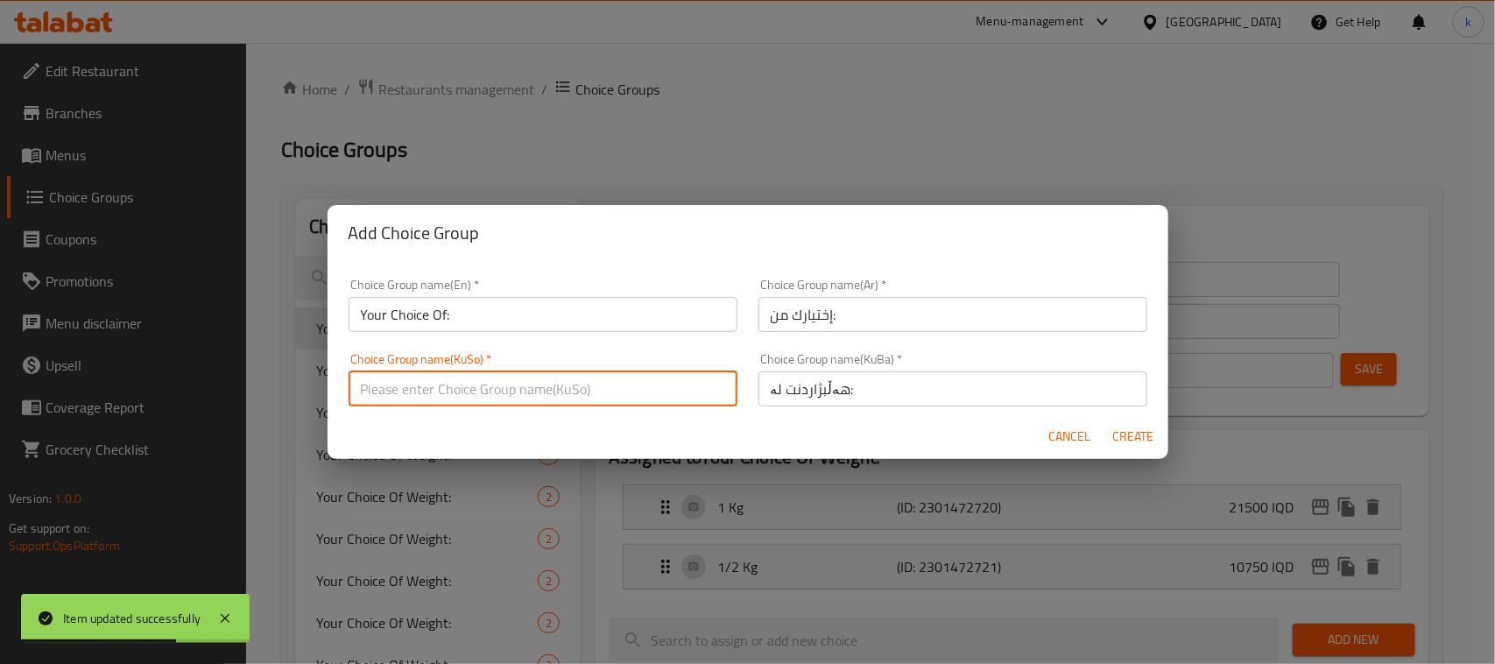
click at [524, 292] on div "Choice Group name(En)   * Your Choice Of: Choice Group name(En) *" at bounding box center [543, 305] width 389 height 53
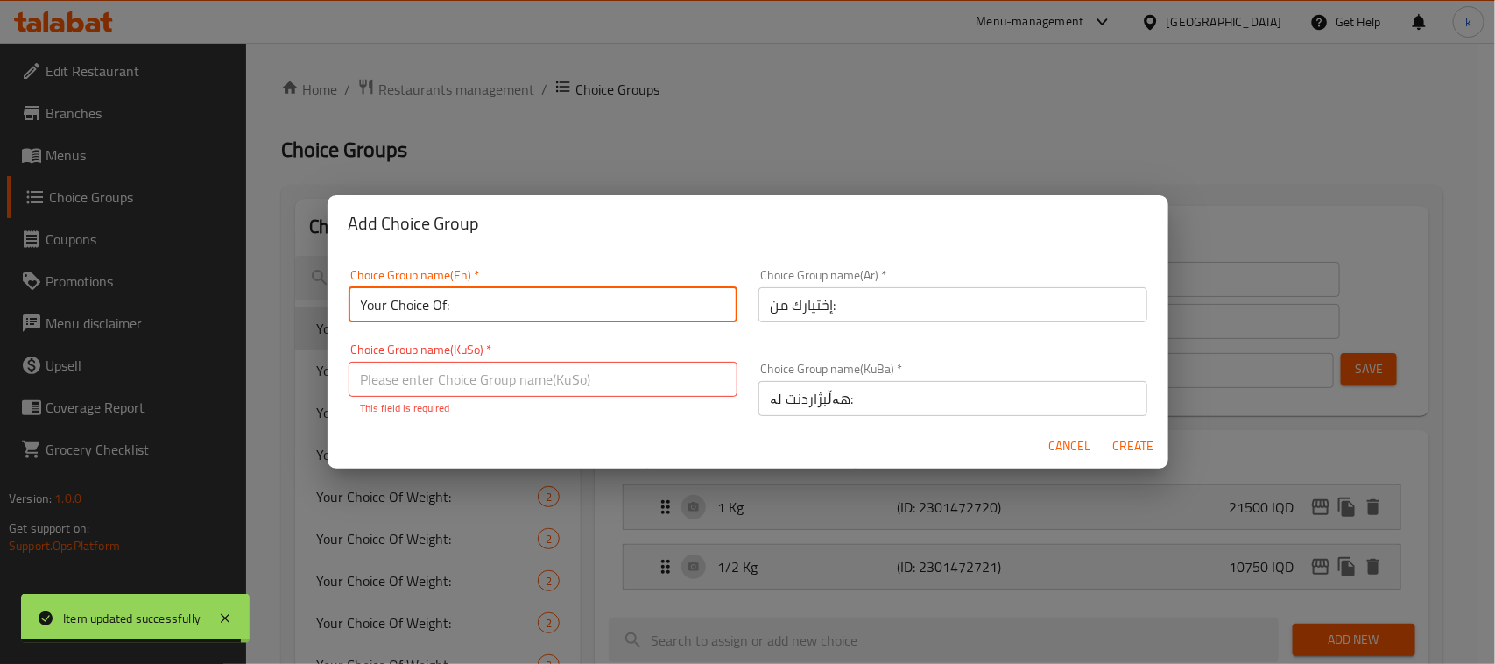
type input "Your Choice Of:"
click at [1132, 444] on span "Create" at bounding box center [1134, 446] width 42 height 22
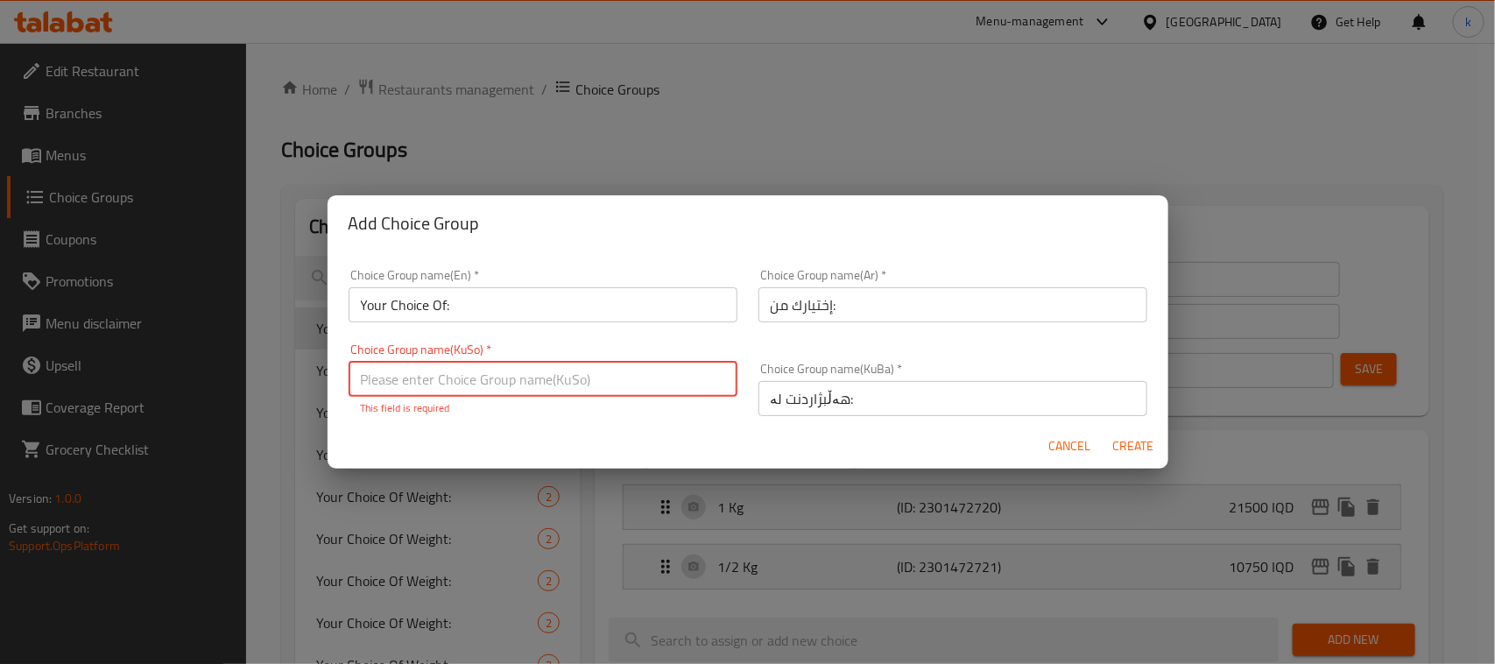
click at [563, 378] on input "text" at bounding box center [543, 379] width 389 height 35
type input "هەڵبژاردنت لە:"
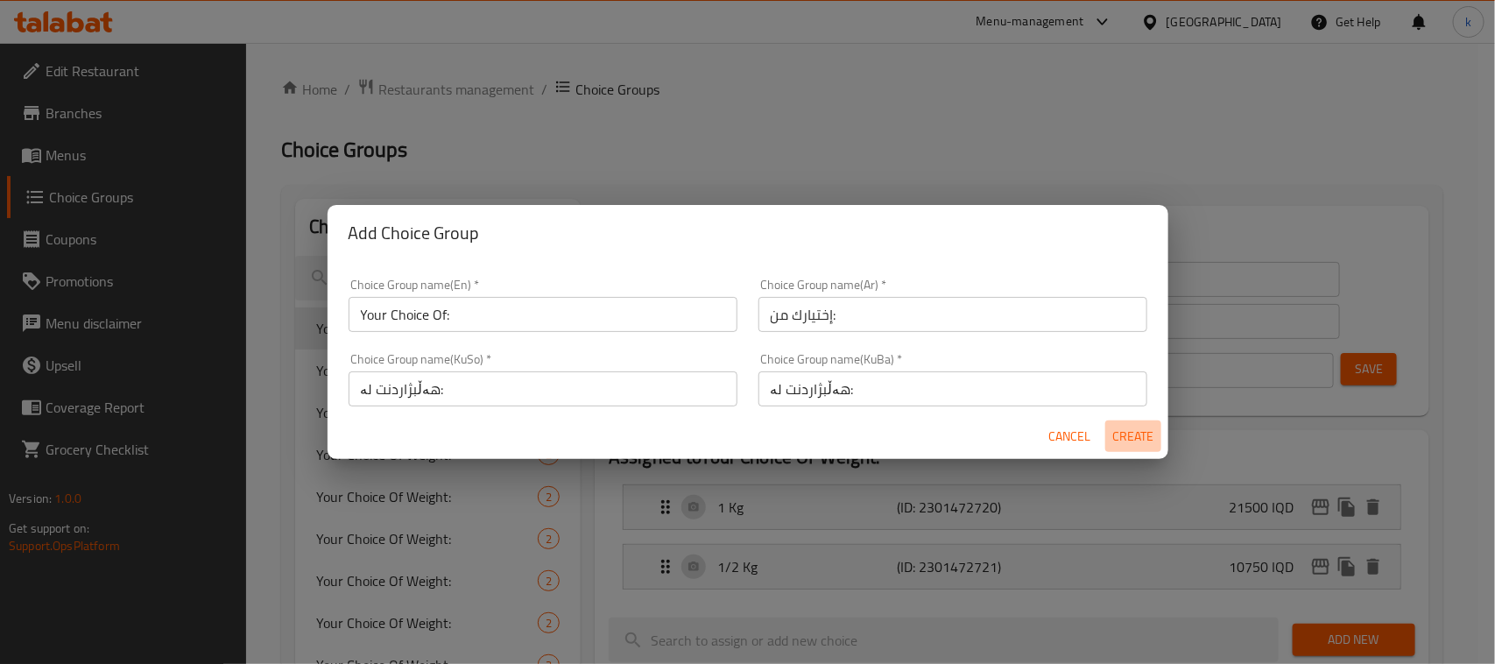
click at [1130, 434] on span "Create" at bounding box center [1134, 437] width 42 height 22
type input "Your Choice Of:"
type input "إختيارك من:"
type input "هەڵبژاردنت لە:"
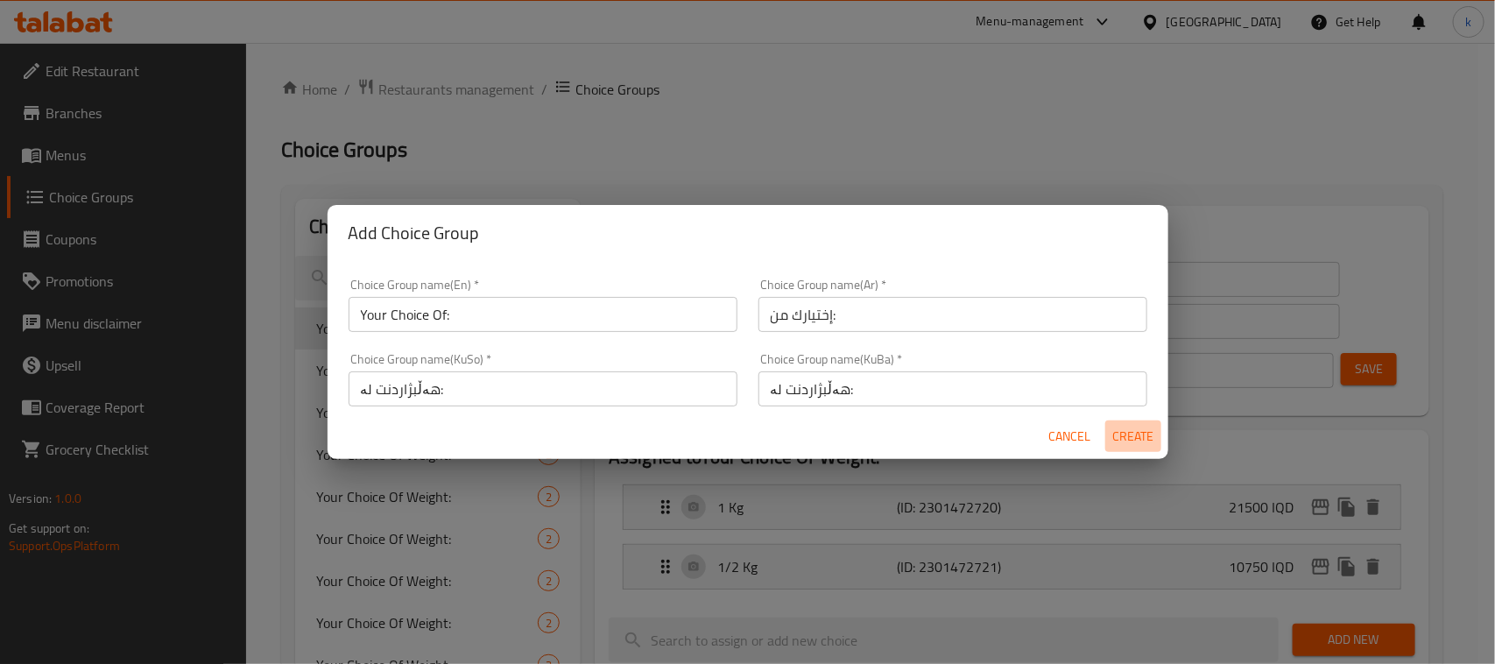
type input "0"
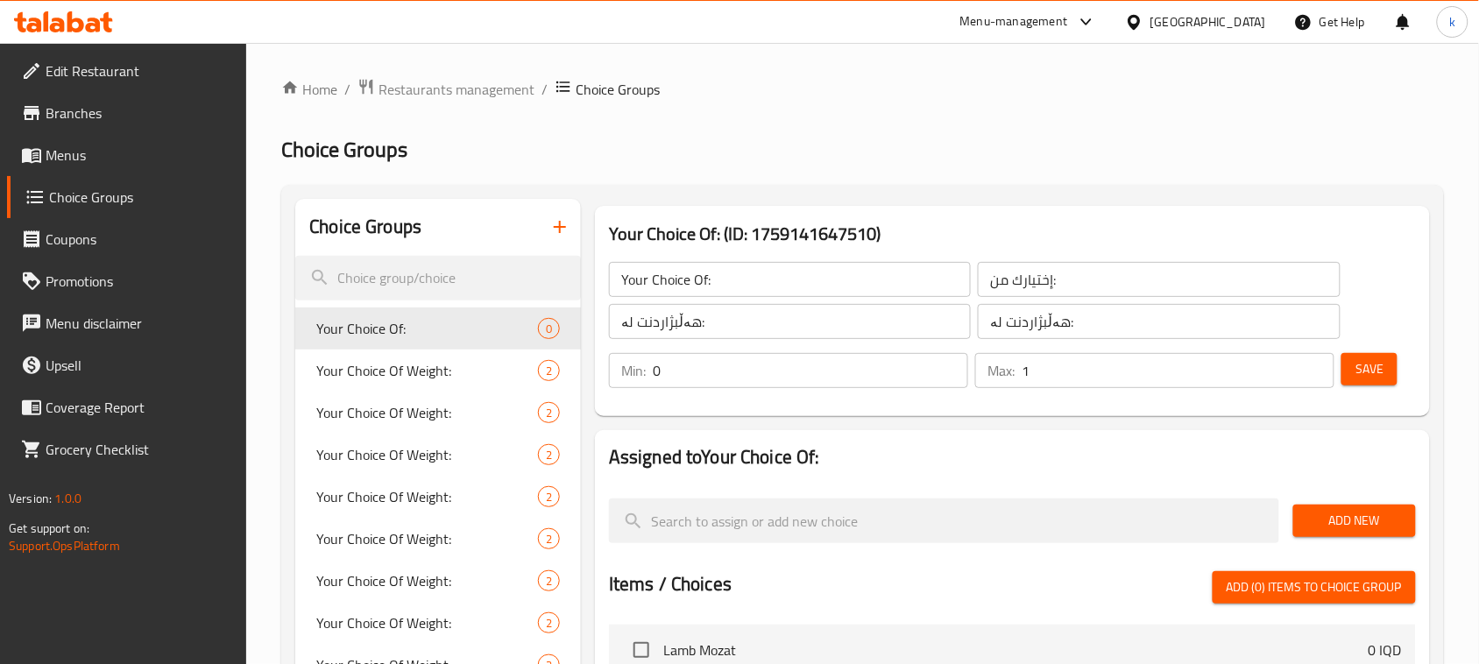
type input "1"
click at [1319, 368] on input "1" at bounding box center [1178, 370] width 313 height 35
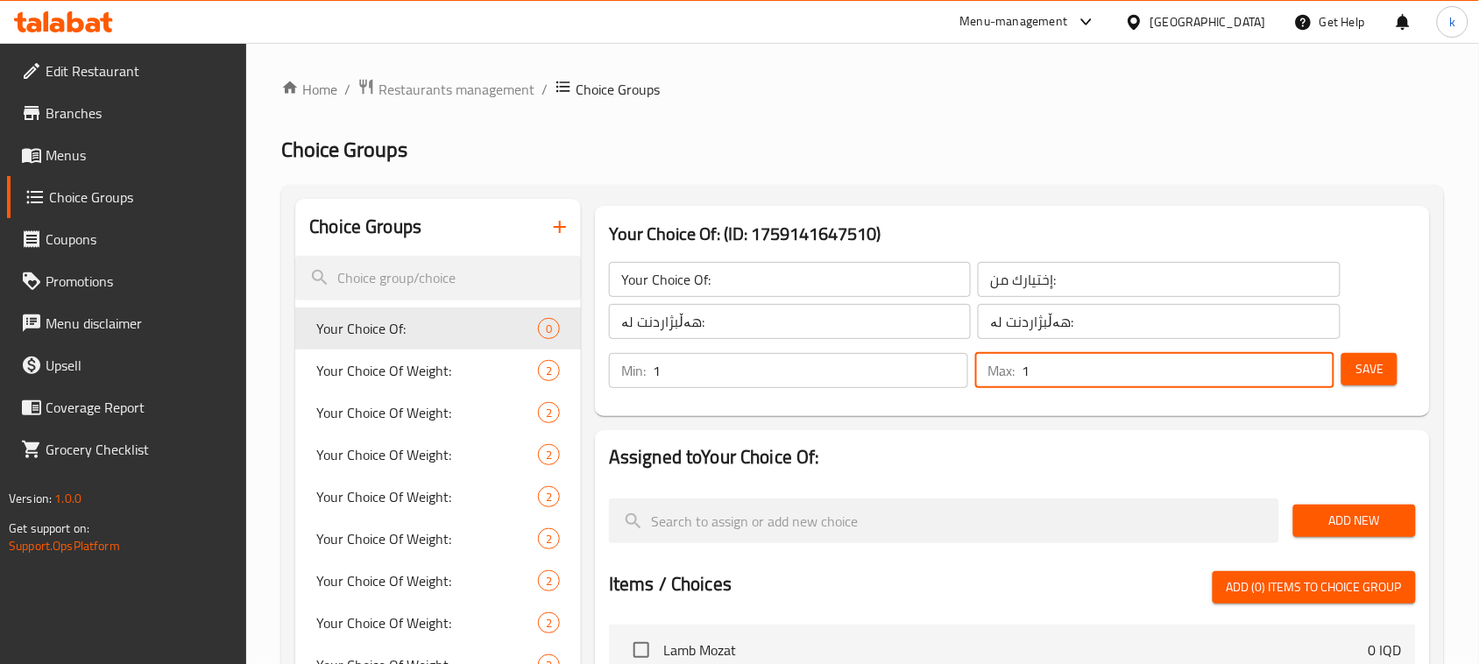
type input "1"
click at [948, 364] on input "1" at bounding box center [810, 370] width 315 height 35
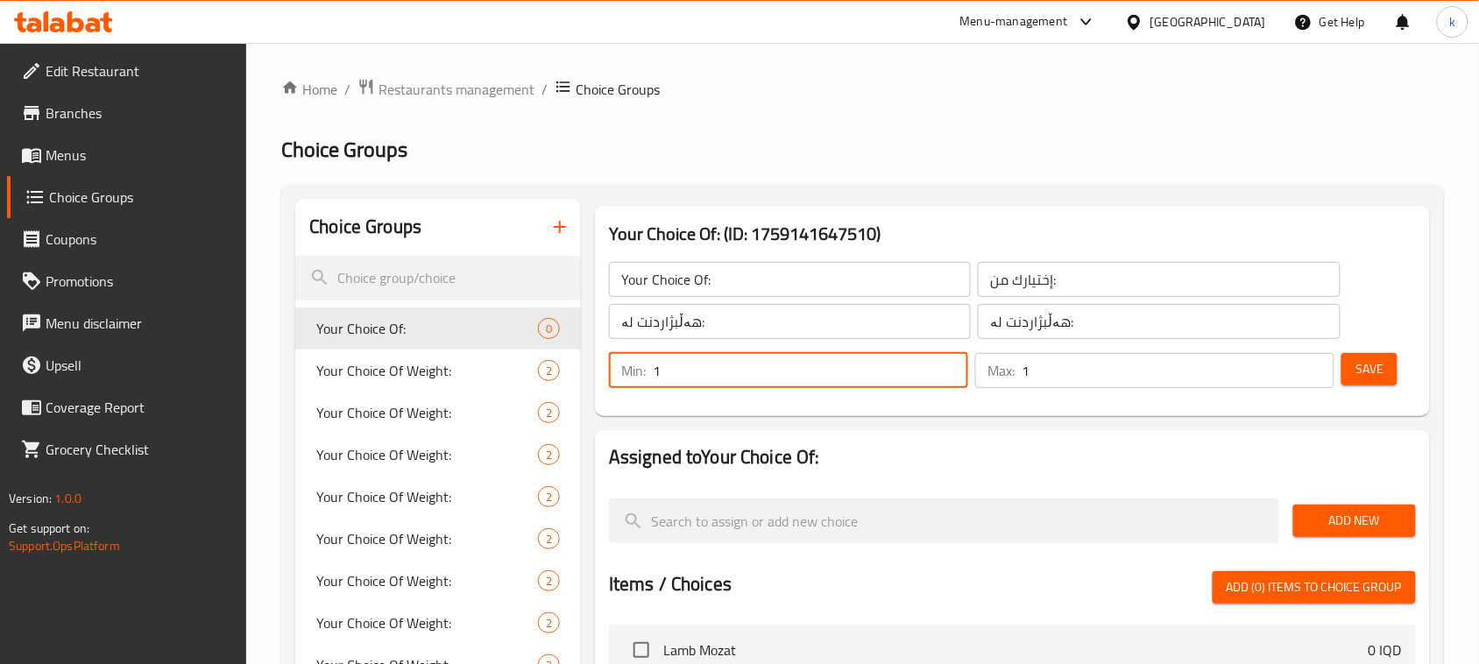
click at [1389, 364] on button "Save" at bounding box center [1369, 369] width 56 height 32
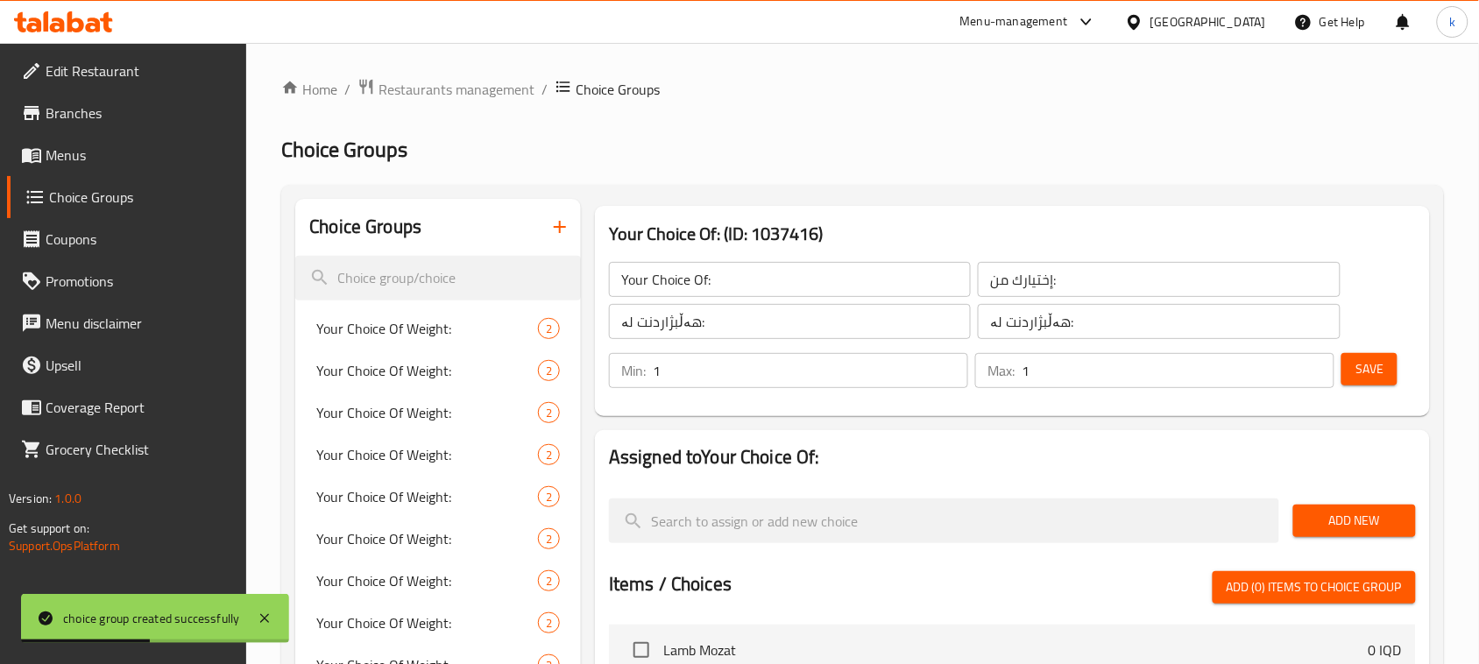
click at [93, 154] on span "Menus" at bounding box center [139, 155] width 187 height 21
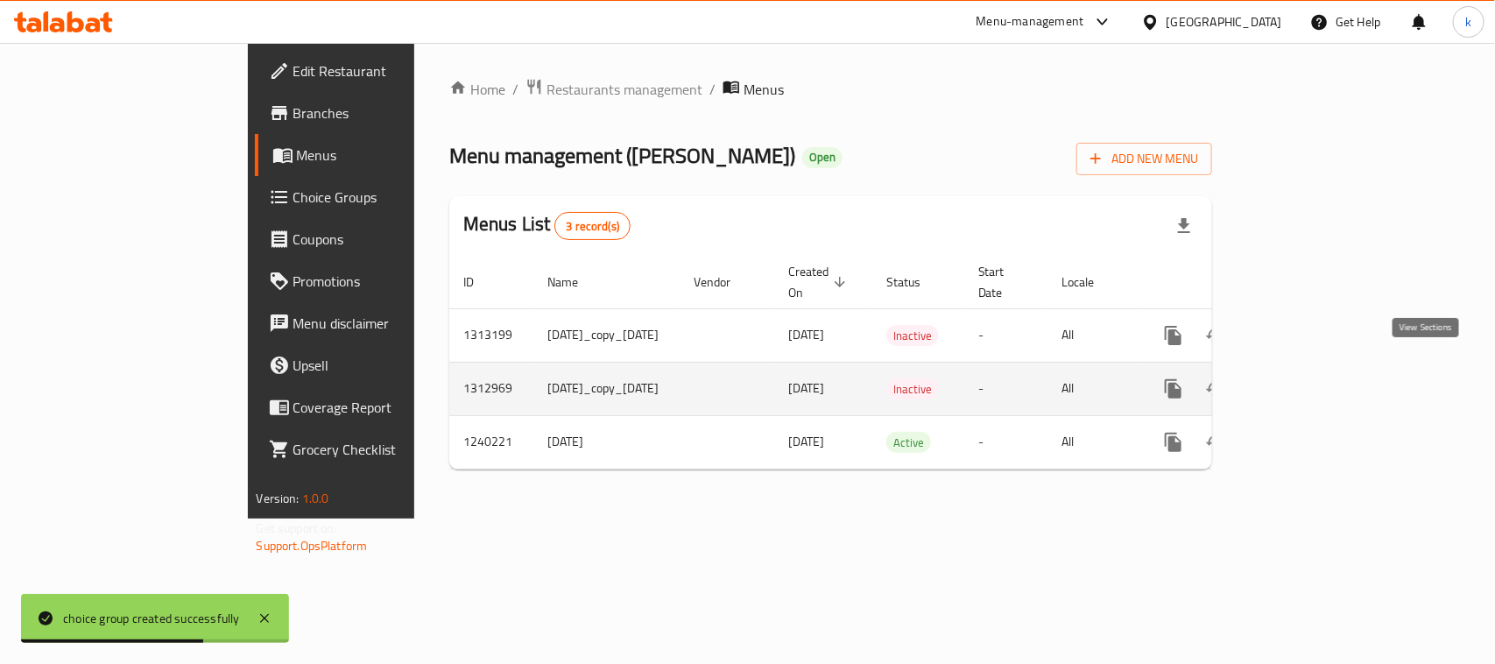
click at [1308, 381] on icon "enhanced table" at bounding box center [1300, 389] width 16 height 16
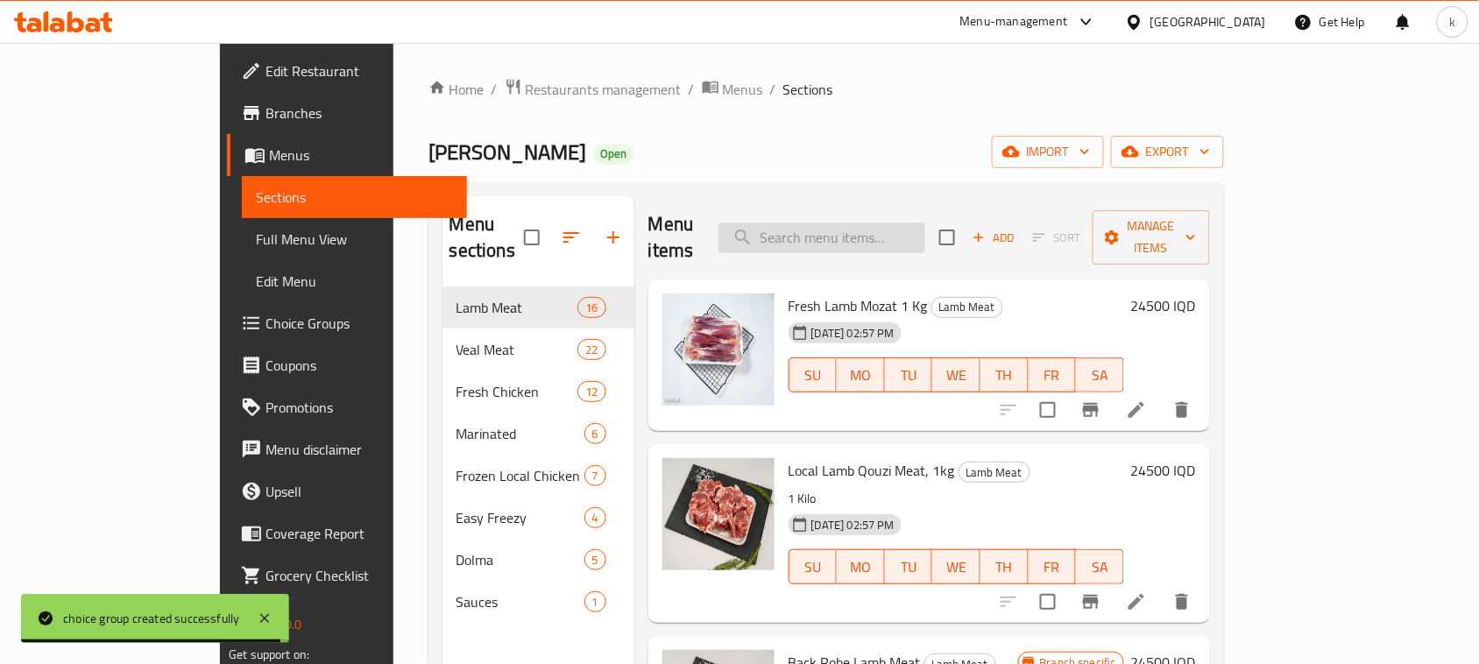
click at [865, 223] on input "search" at bounding box center [821, 238] width 207 height 31
paste input "Qasab Sarwaran"
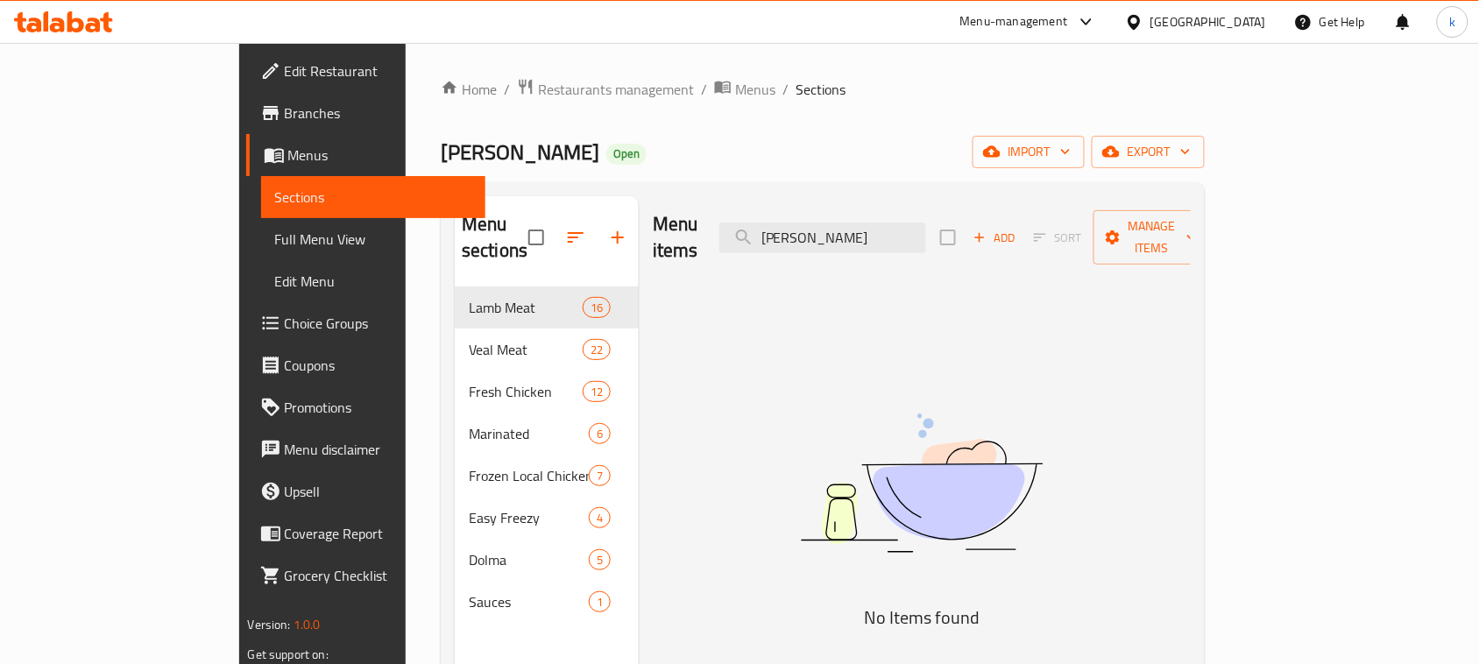
drag, startPoint x: 966, startPoint y: 224, endPoint x: 705, endPoint y: 241, distance: 261.6
click at [705, 241] on div "Menu items Qasab Sarwaran Add Sort Manage items" at bounding box center [922, 237] width 538 height 83
paste input "Veal Bones"
type input "Veal B"
click at [288, 156] on span "Menus" at bounding box center [380, 155] width 184 height 21
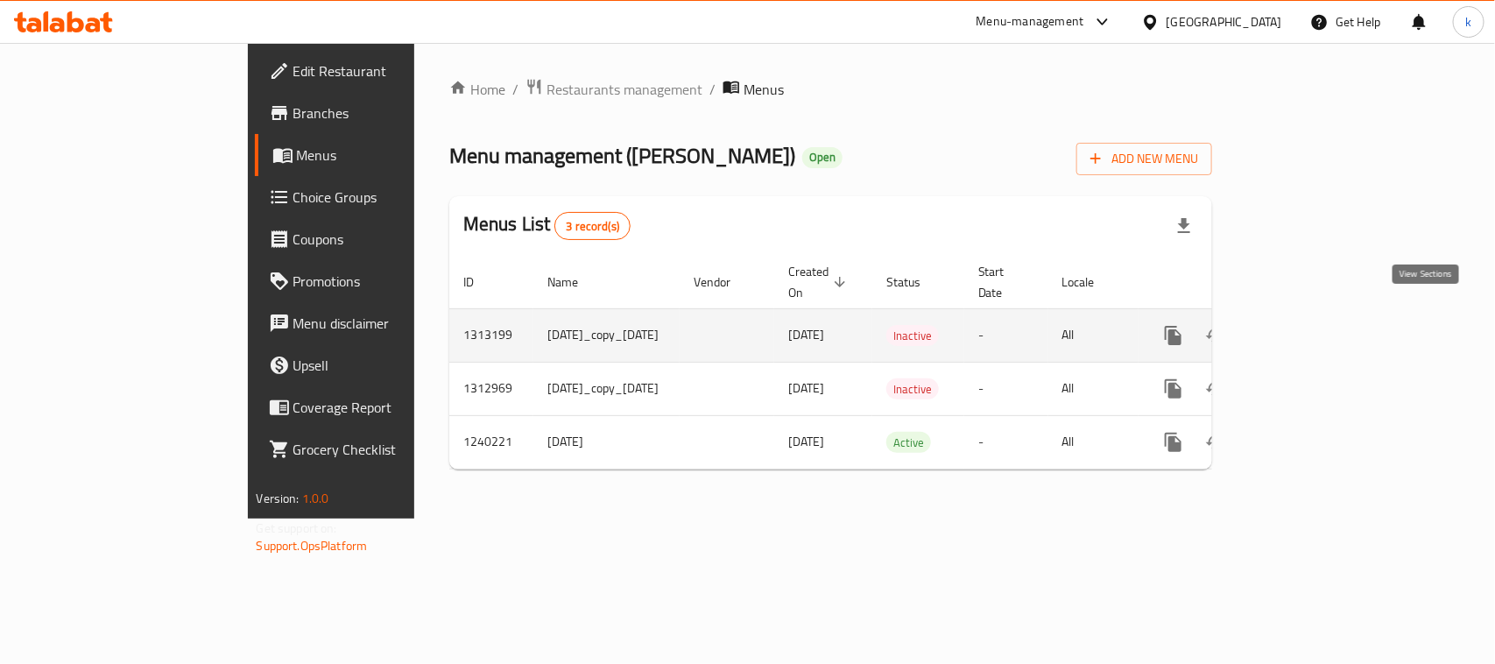
click at [1311, 327] on icon "enhanced table" at bounding box center [1300, 335] width 21 height 21
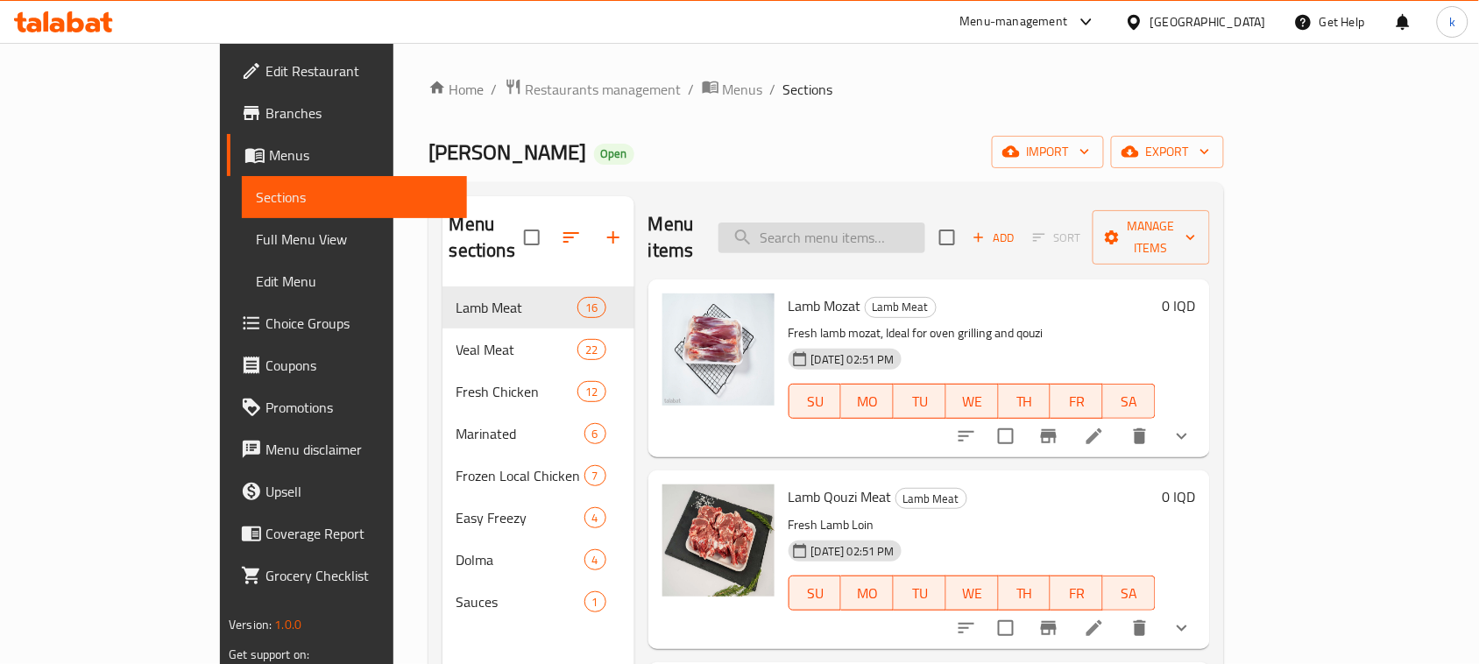
click at [852, 228] on input "search" at bounding box center [821, 238] width 207 height 31
paste input "Veal Bones"
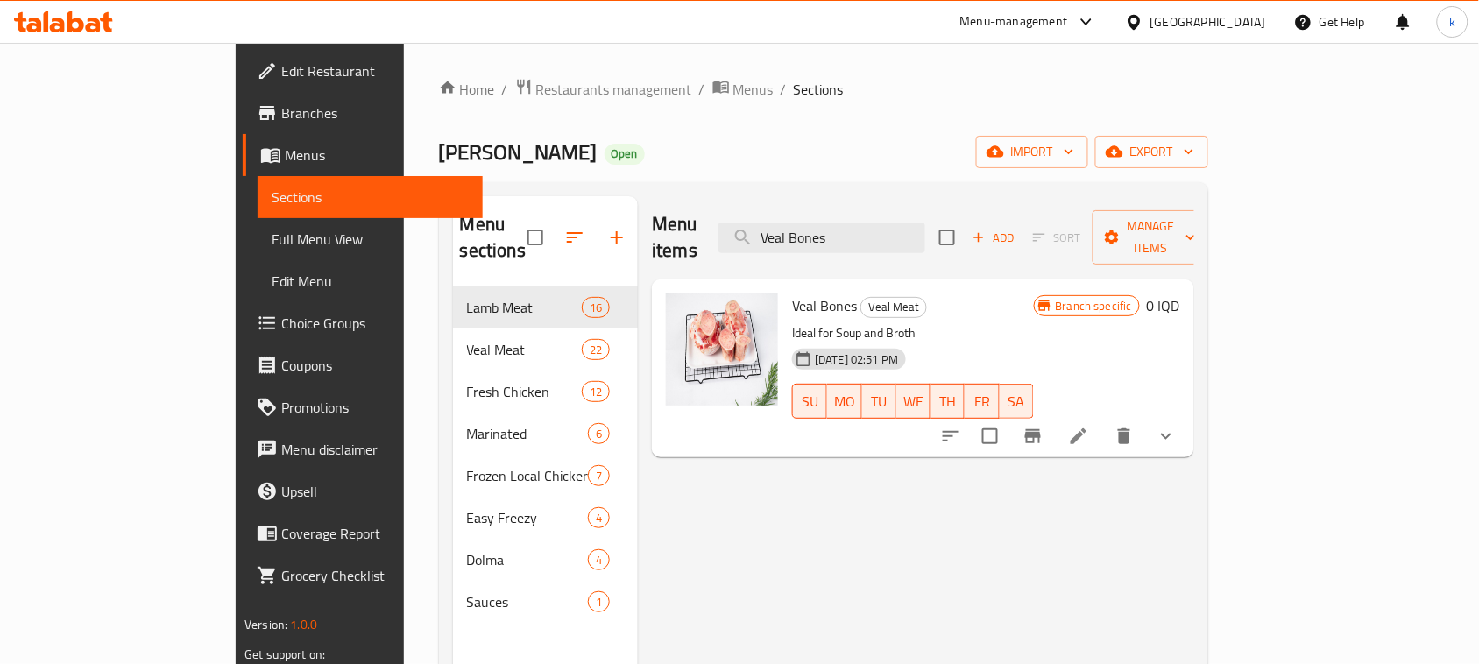
type input "Veal Bones"
click at [1177, 426] on icon "show more" at bounding box center [1166, 436] width 21 height 21
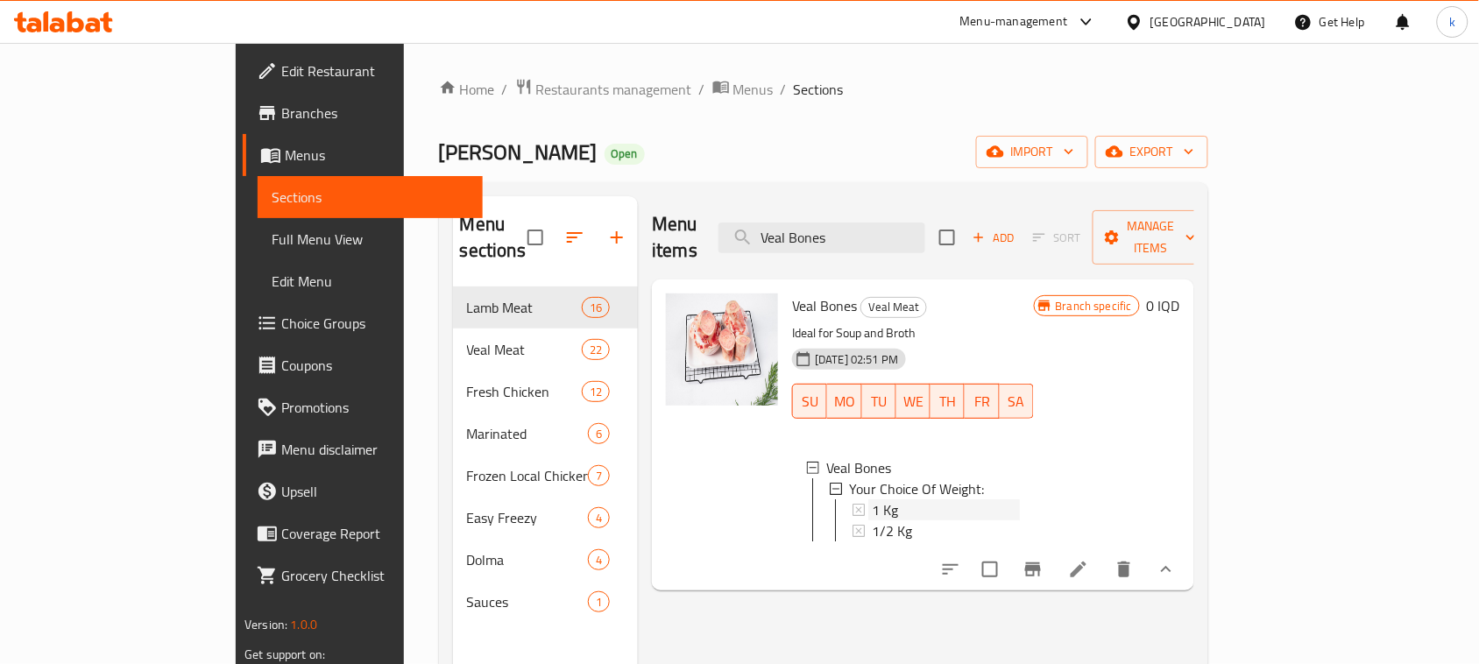
click at [872, 499] on span "1 Kg" at bounding box center [885, 509] width 26 height 21
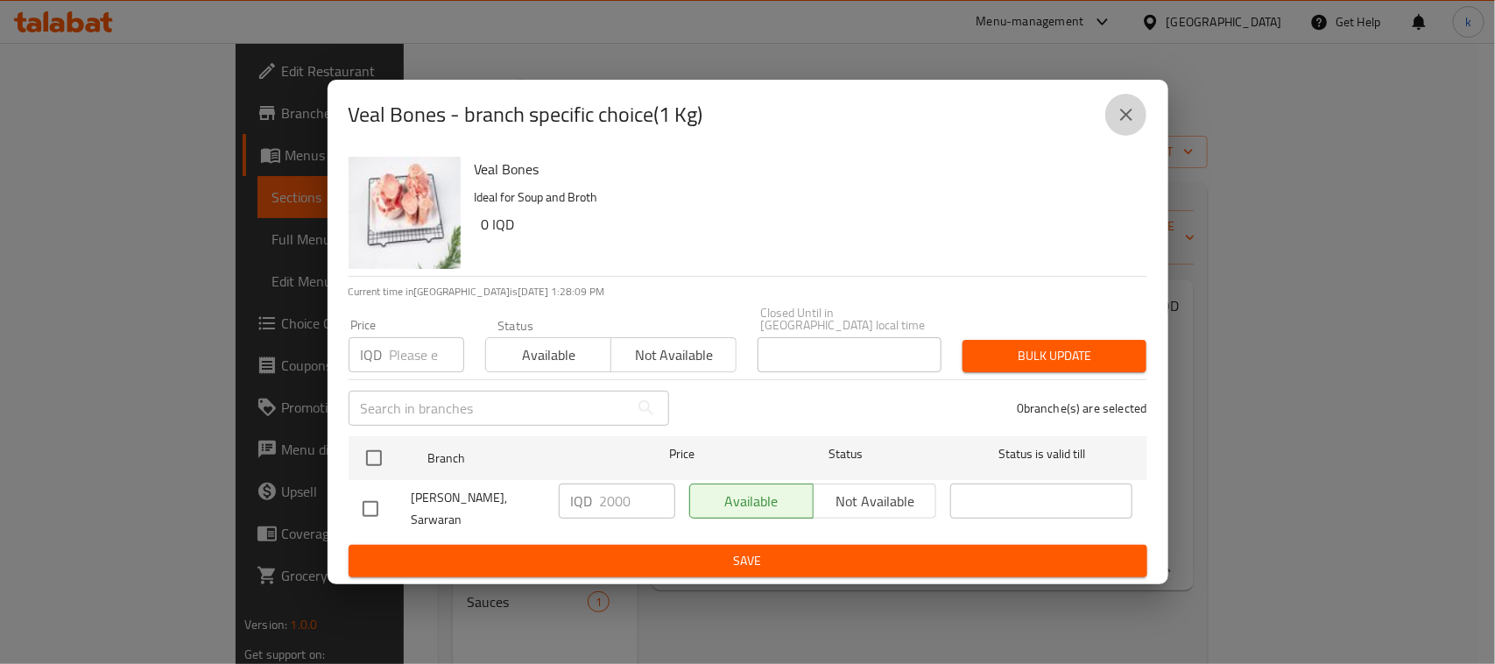
click at [1135, 120] on icon "close" at bounding box center [1126, 114] width 21 height 21
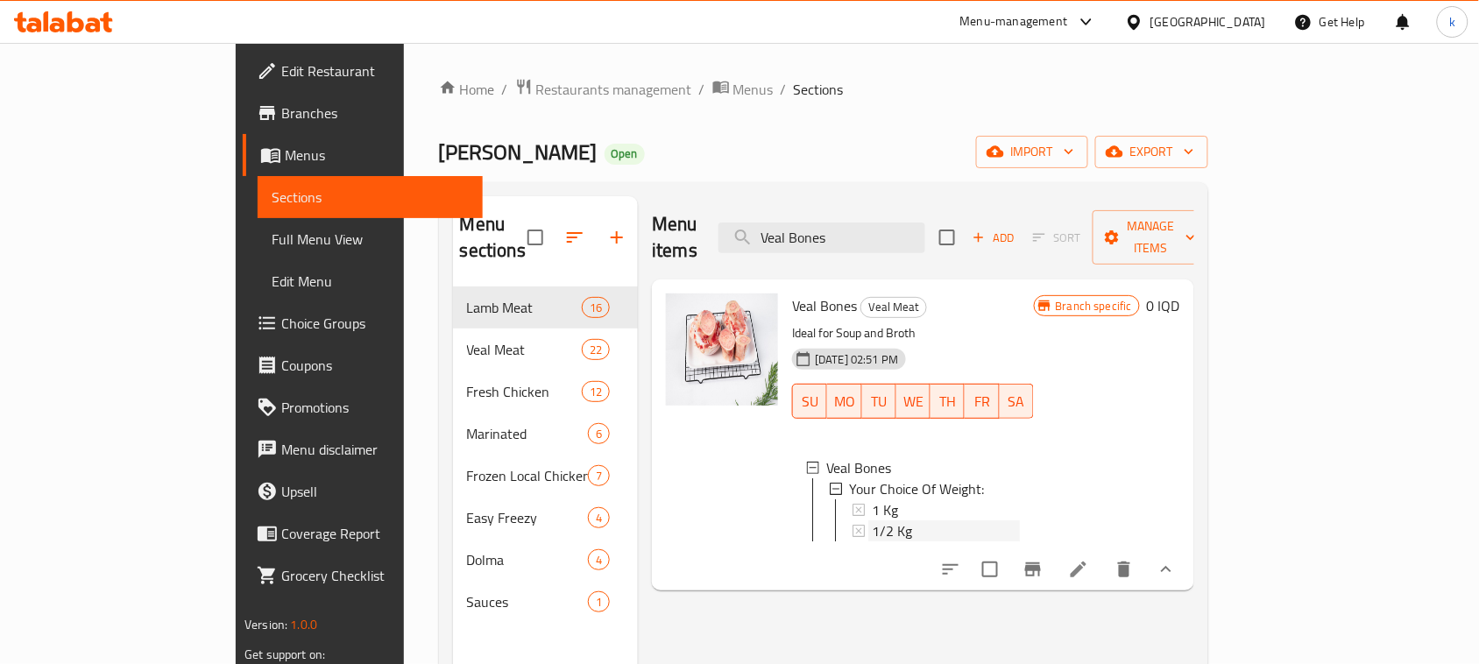
click at [872, 520] on div "1/2 Kg" at bounding box center [945, 530] width 147 height 21
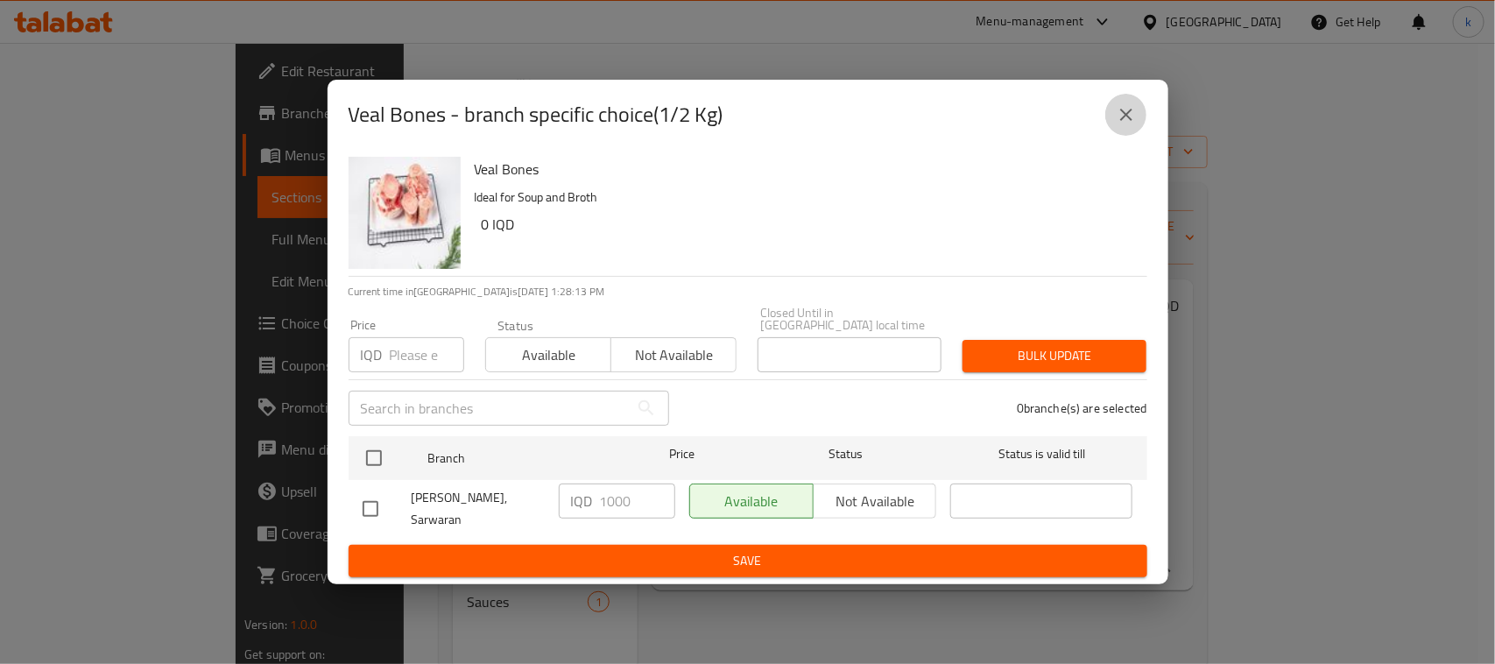
click at [1127, 121] on icon "close" at bounding box center [1127, 115] width 12 height 12
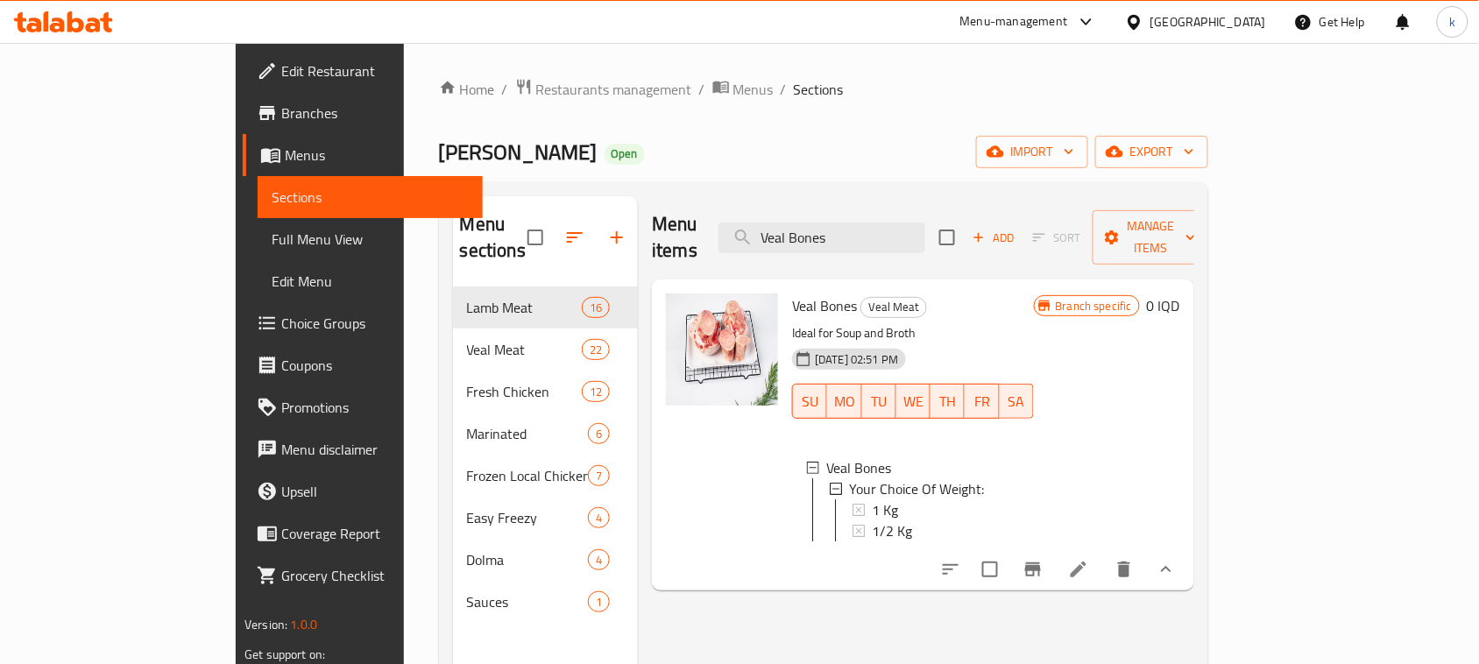
click at [285, 152] on span "Menus" at bounding box center [377, 155] width 184 height 21
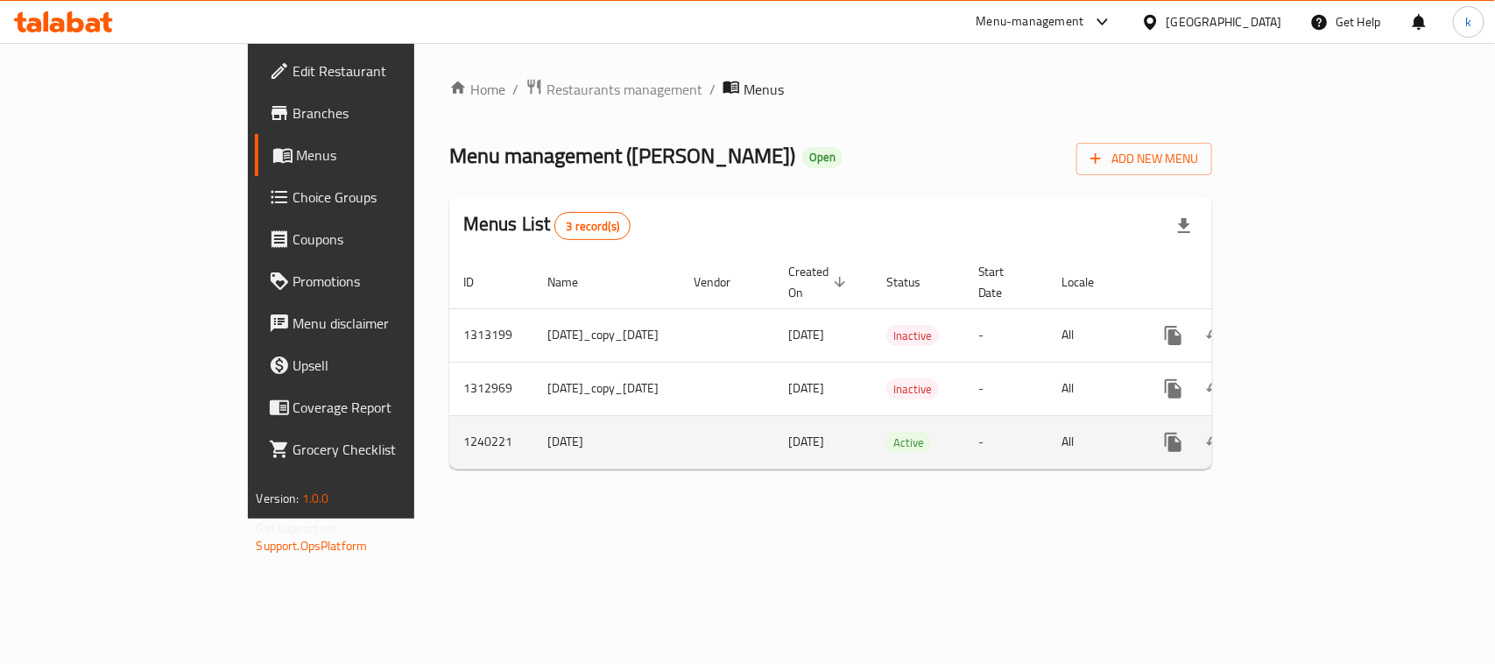
click at [1308, 435] on icon "enhanced table" at bounding box center [1300, 443] width 16 height 16
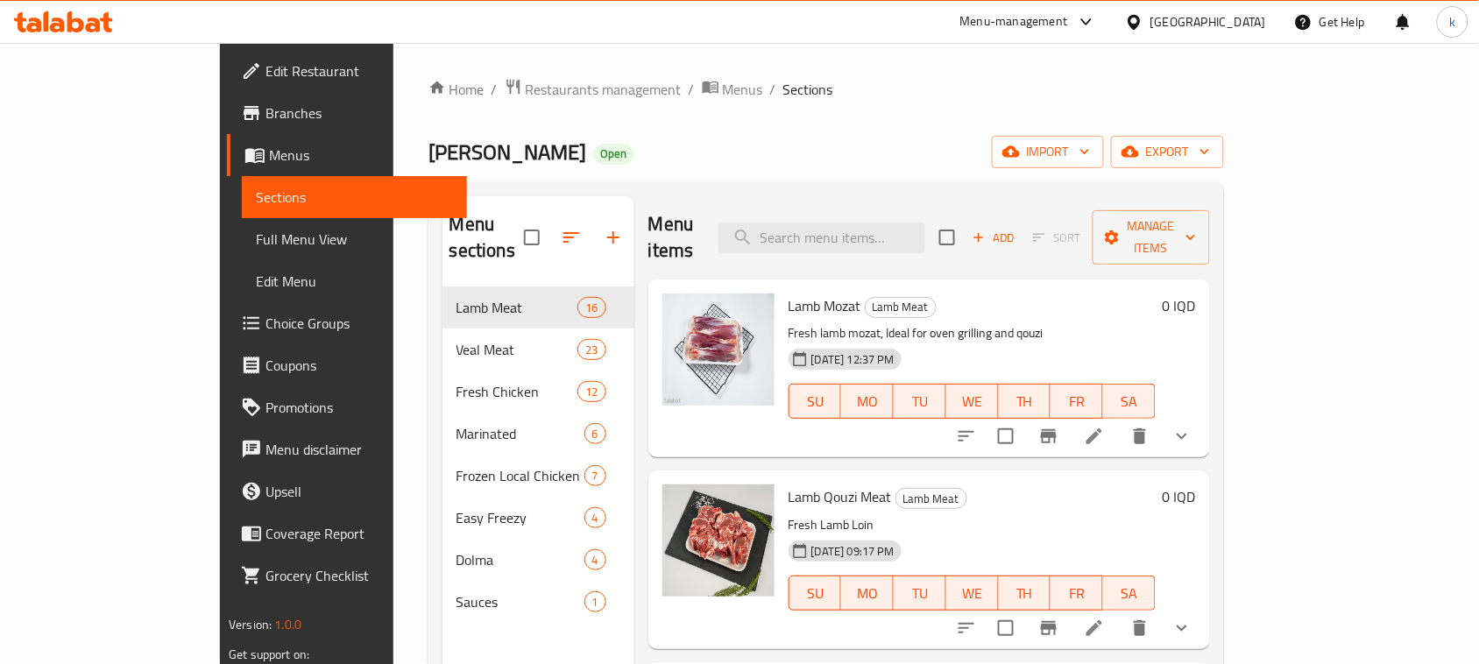
click at [265, 326] on span "Choice Groups" at bounding box center [358, 323] width 187 height 21
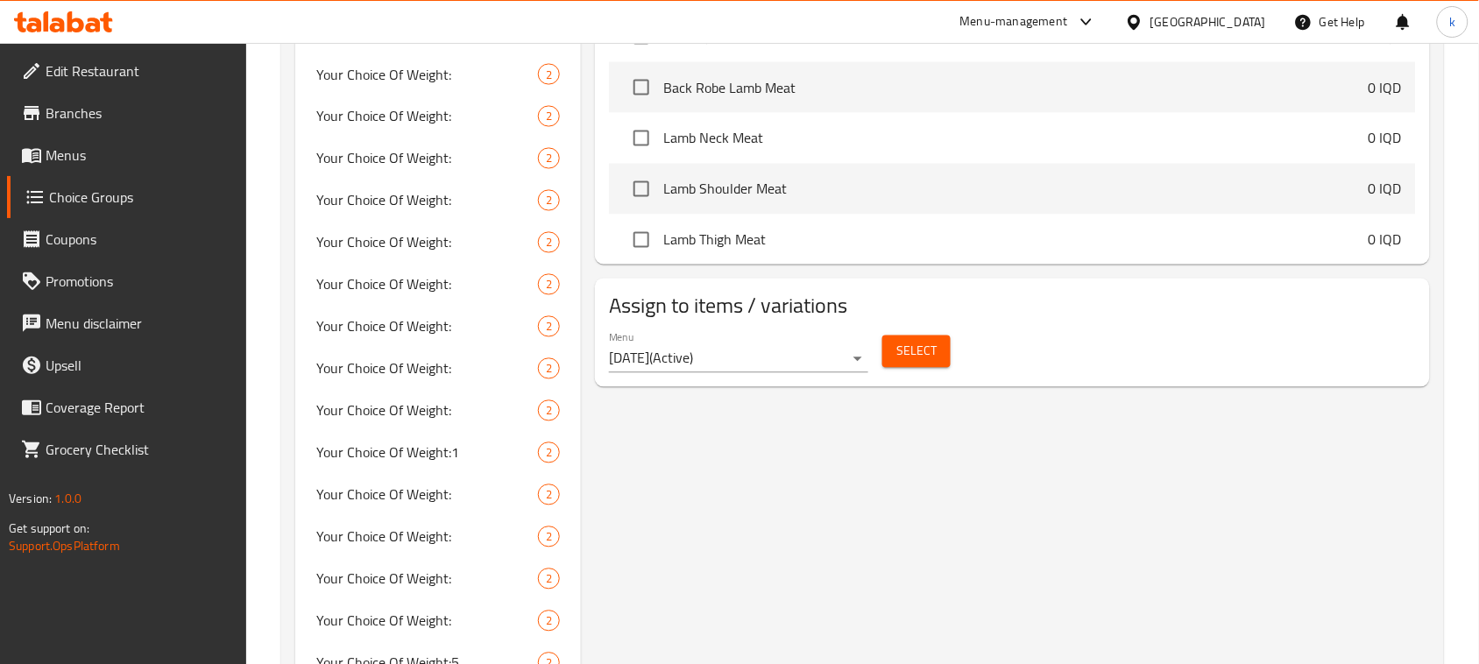
scroll to position [986, 0]
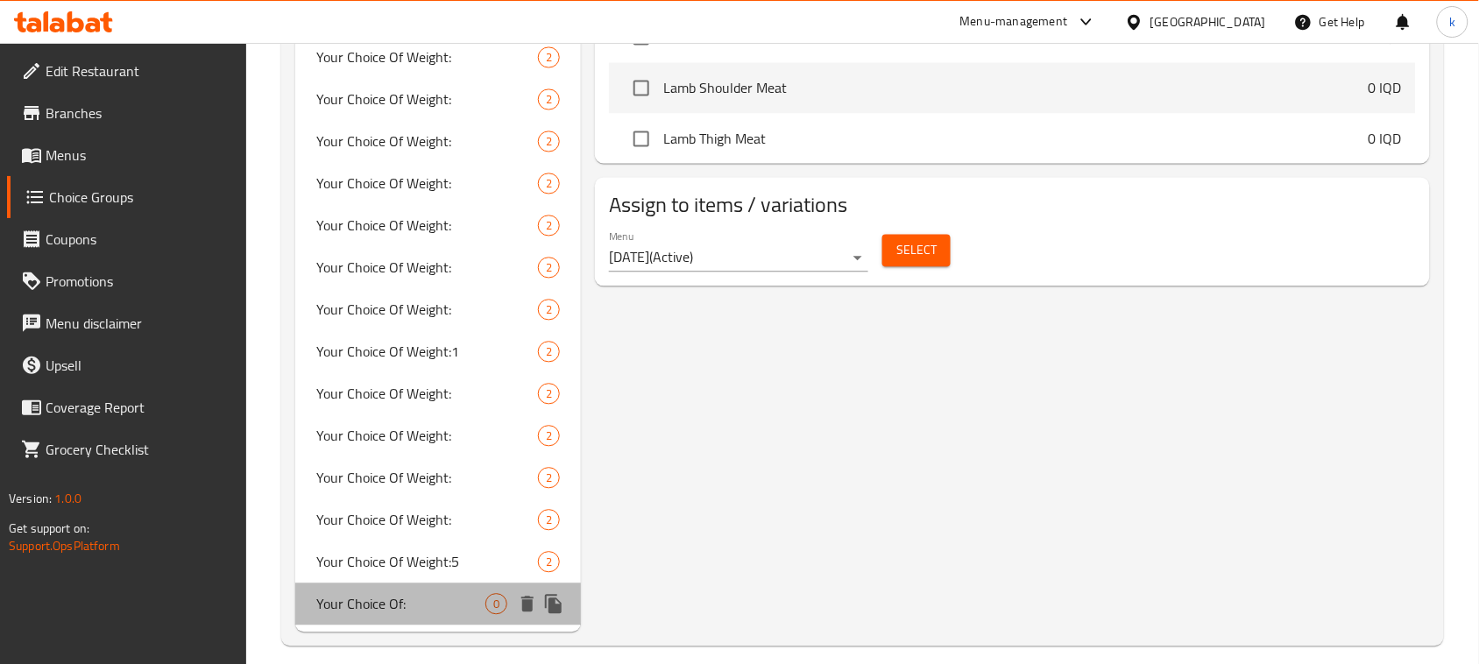
click at [410, 609] on span "Your Choice Of:" at bounding box center [400, 604] width 169 height 21
type input "Your Choice Of:"
type input "إختيارك من:"
type input "هەڵبژاردنت لە:"
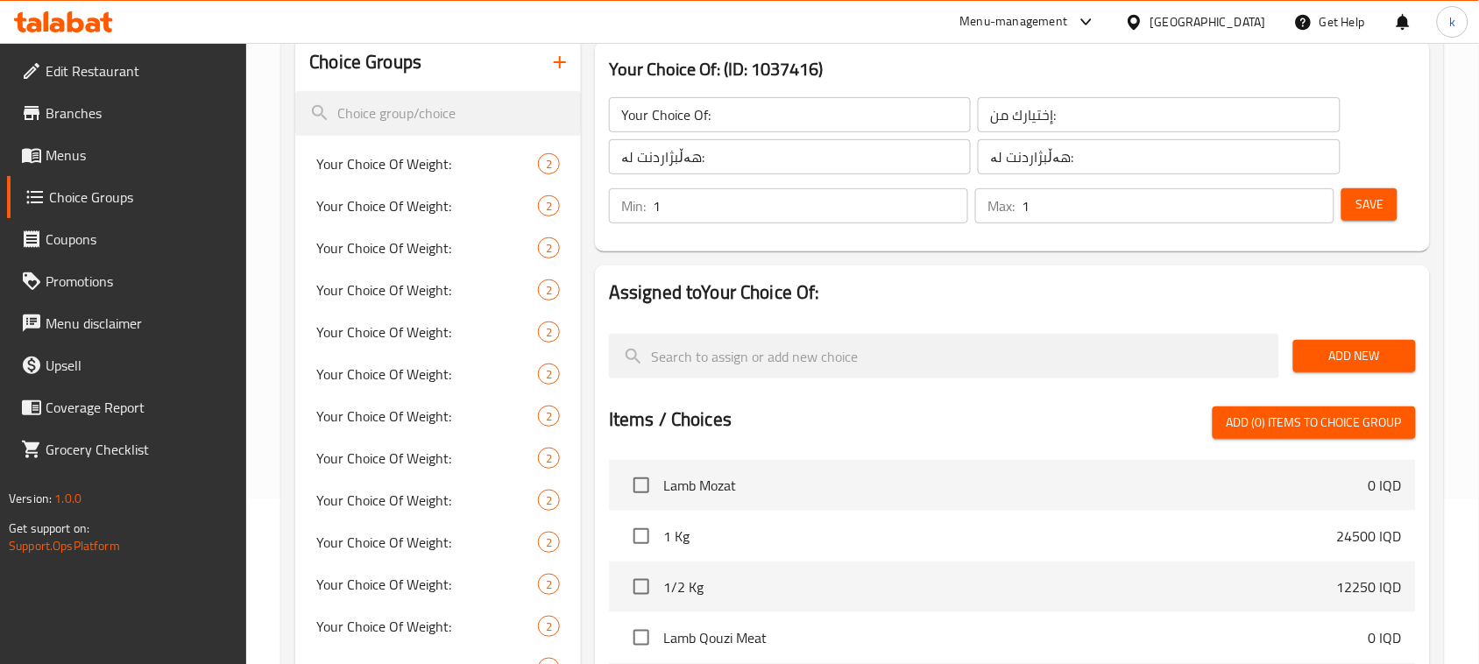
scroll to position [0, 0]
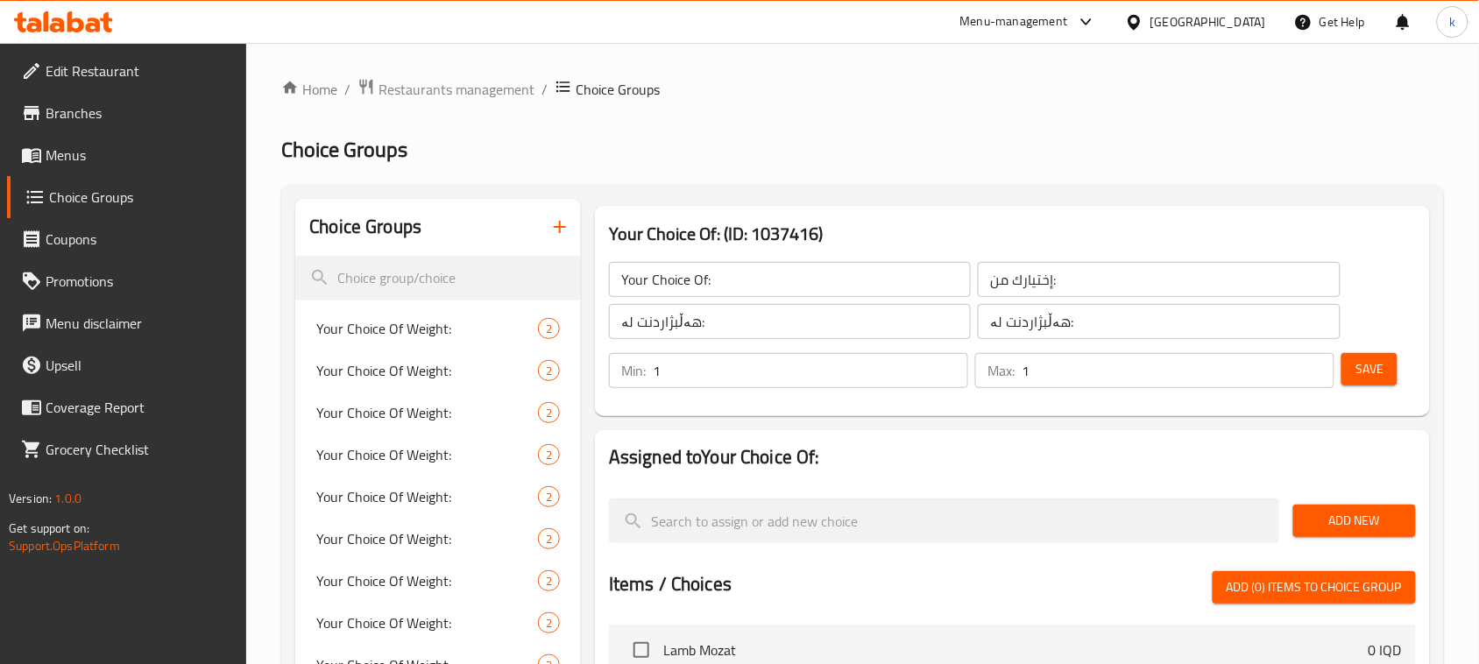
drag, startPoint x: 1337, startPoint y: 523, endPoint x: 1224, endPoint y: 488, distance: 118.3
click at [1330, 522] on span "Add New" at bounding box center [1354, 521] width 95 height 22
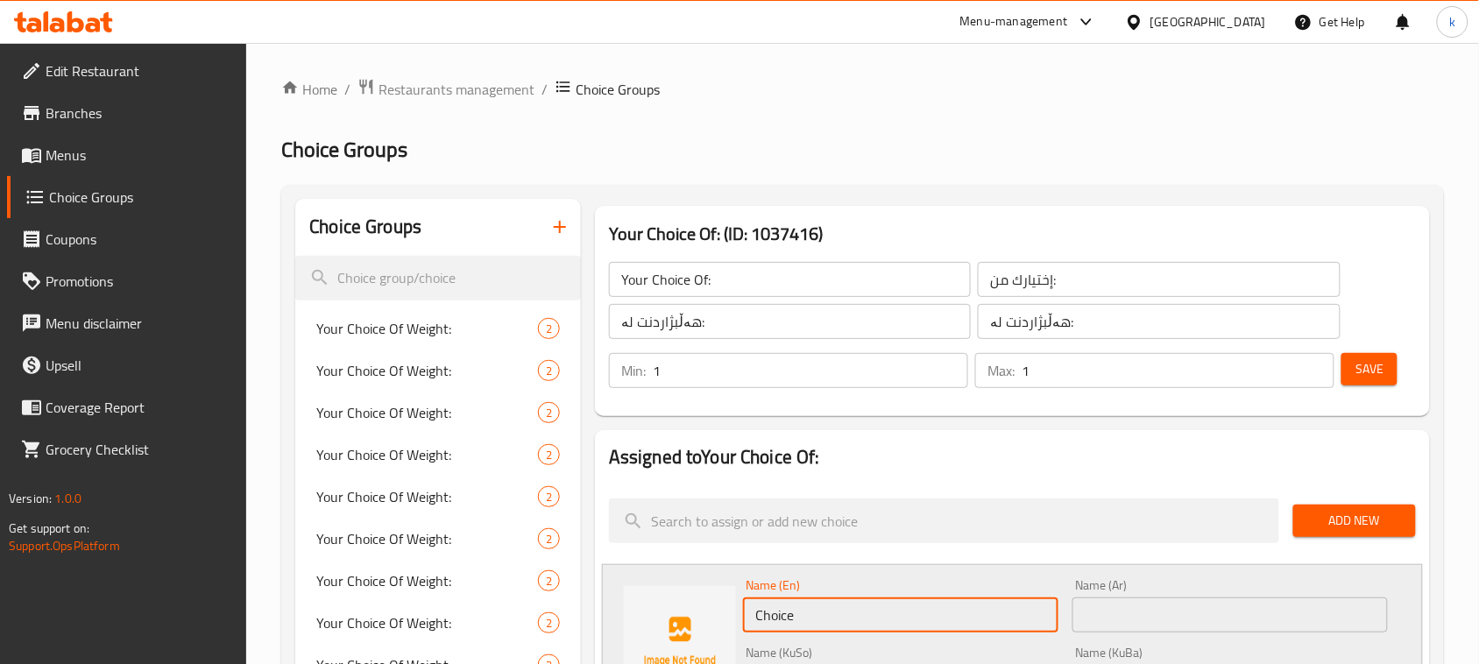
drag, startPoint x: 830, startPoint y: 619, endPoint x: 654, endPoint y: 627, distance: 175.4
type input "1 Kg"
click at [1127, 616] on input "text" at bounding box center [1229, 614] width 315 height 35
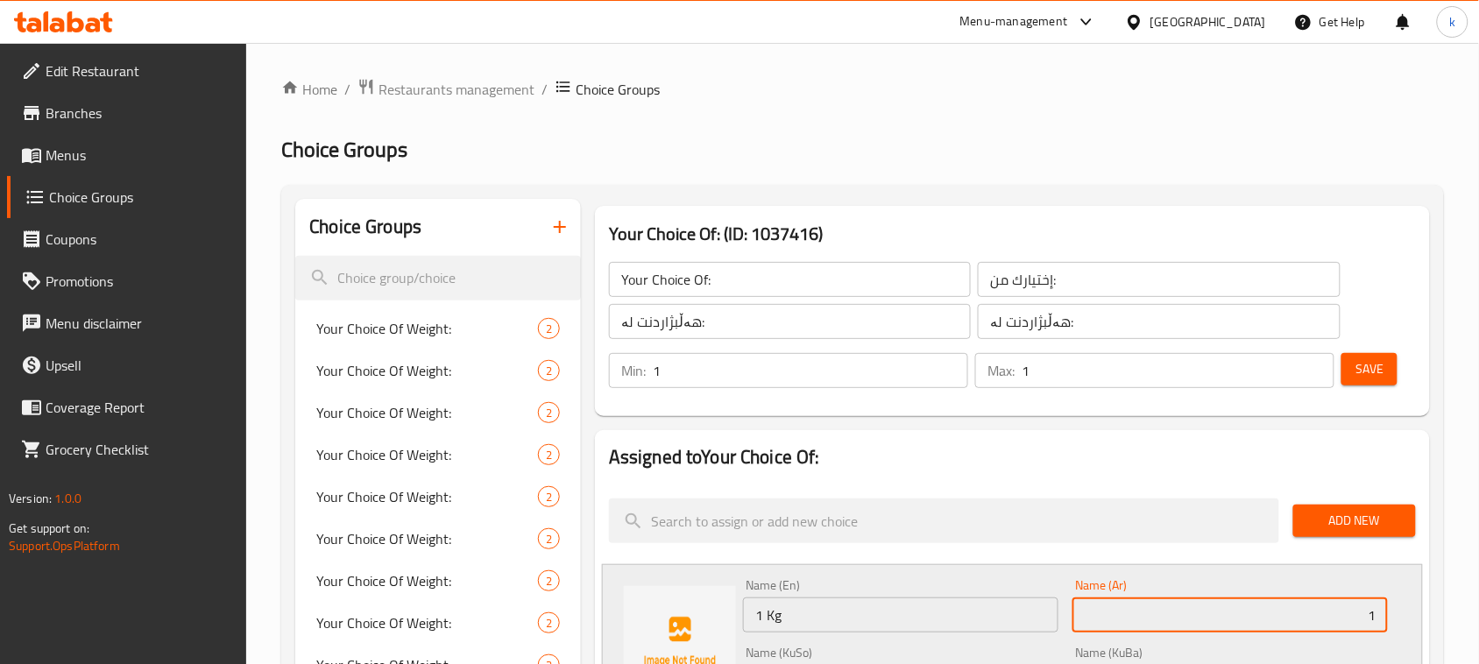
type input "1 كجم"
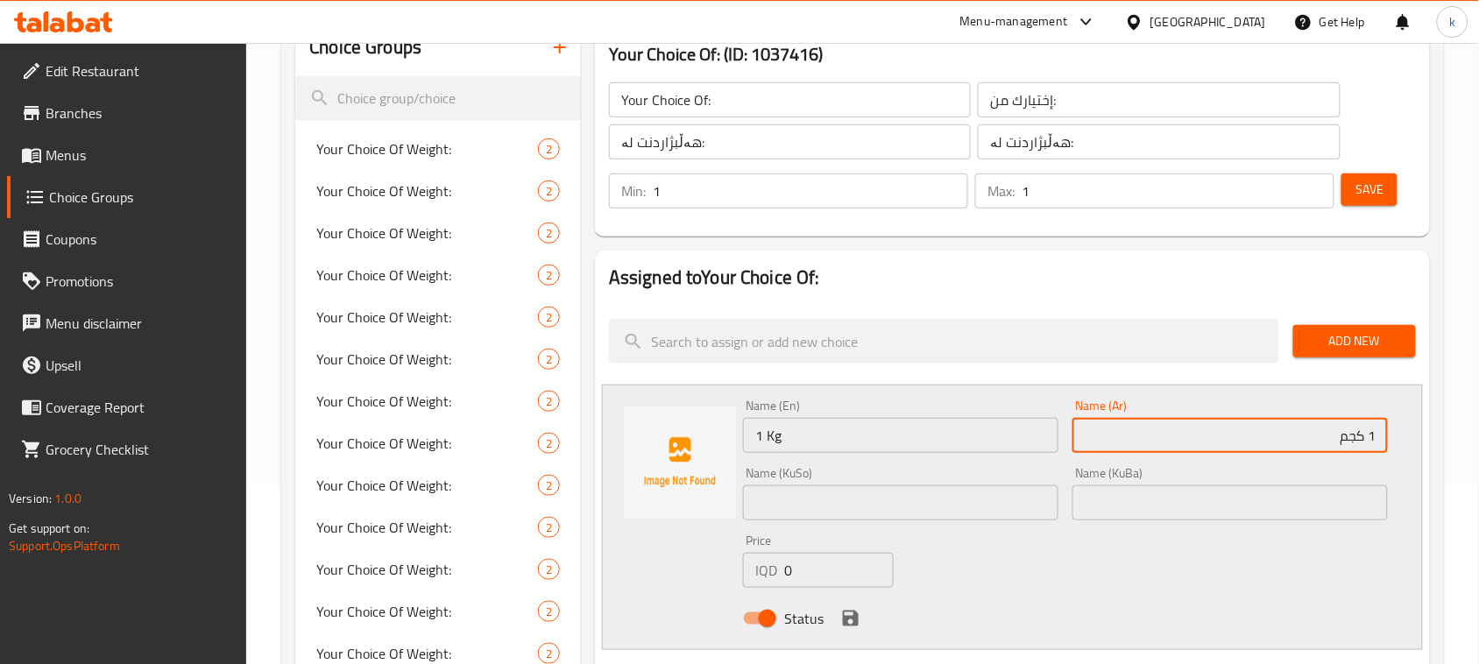
scroll to position [219, 0]
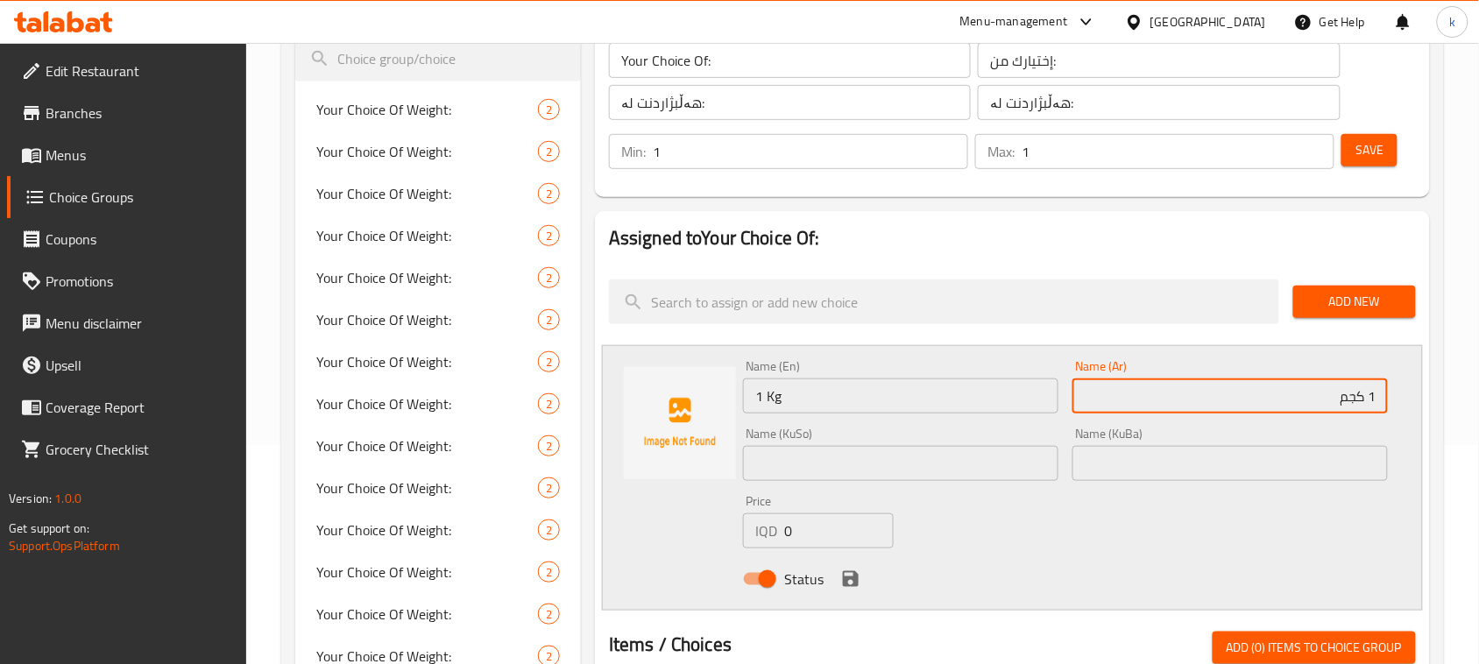
click at [1264, 452] on input "text" at bounding box center [1229, 463] width 315 height 35
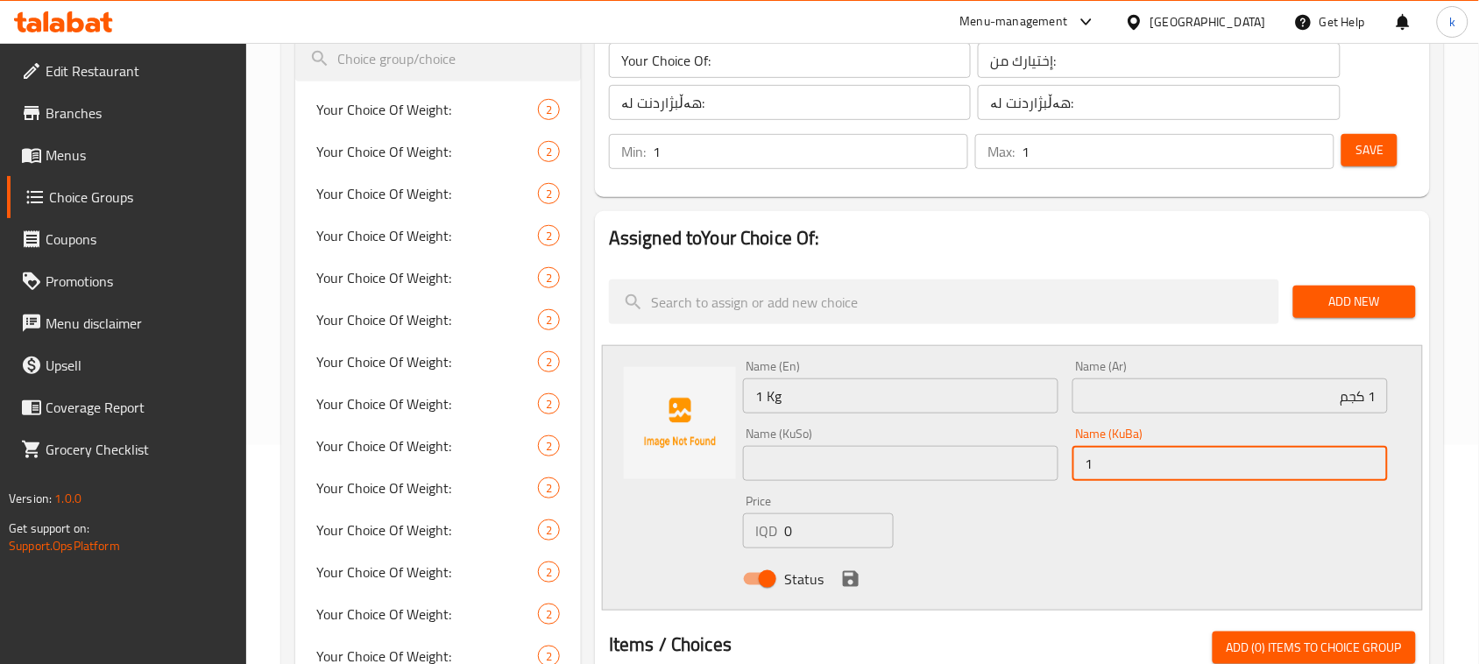
type input "1 کگم"
drag, startPoint x: 1143, startPoint y: 464, endPoint x: 981, endPoint y: 496, distance: 165.1
click at [981, 496] on div "Name (En) 1 Kg Name (En) Name (Ar) 1 كجم Name (Ar) Name (KuSo) Name (KuSo) Name…" at bounding box center [1065, 478] width 659 height 250
click at [815, 466] on input "text" at bounding box center [900, 463] width 315 height 35
paste input "1 کگم"
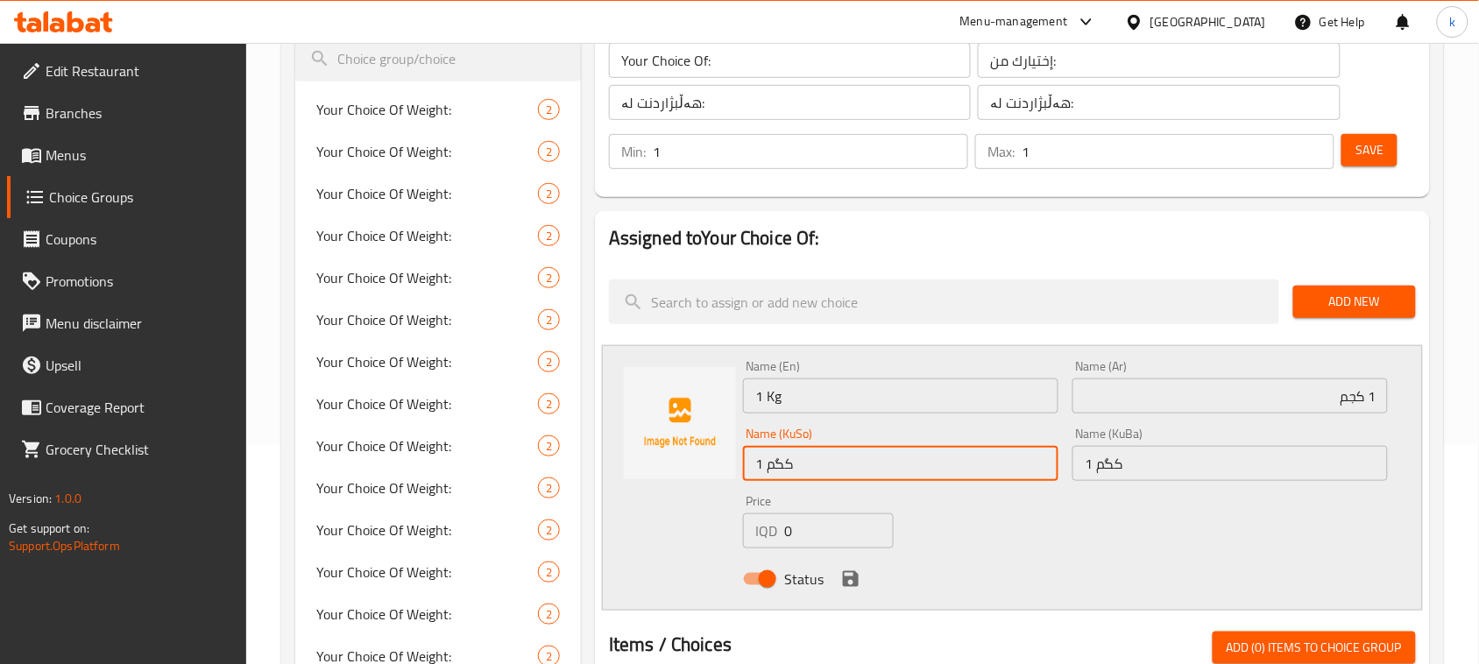
type input "1 کگم"
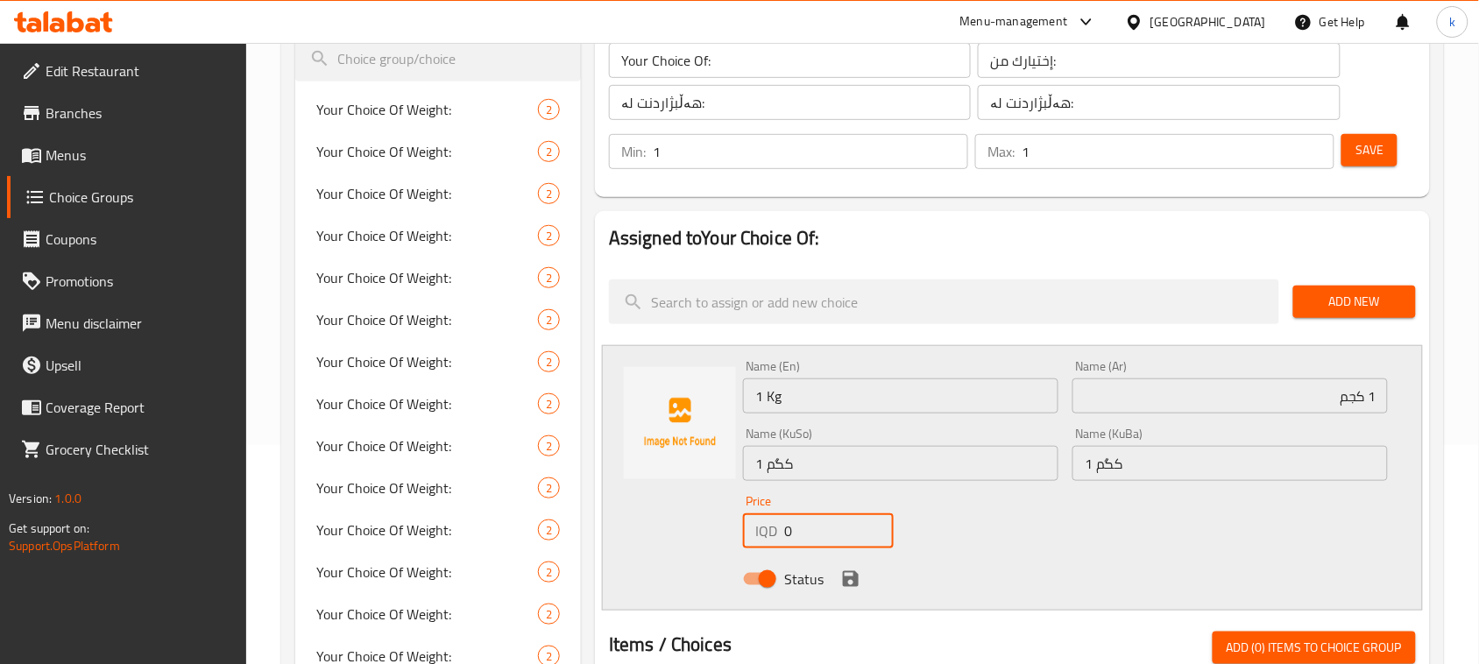
drag, startPoint x: 806, startPoint y: 537, endPoint x: 732, endPoint y: 540, distance: 73.6
click at [732, 540] on div "Name (En) 1 Kg Name (En) Name (Ar) 1 كجم Name (Ar) Name (KuSo) 1 کگم Name (KuSo…" at bounding box center [1012, 477] width 821 height 265
type input "4500"
click at [852, 569] on icon "save" at bounding box center [850, 579] width 21 height 21
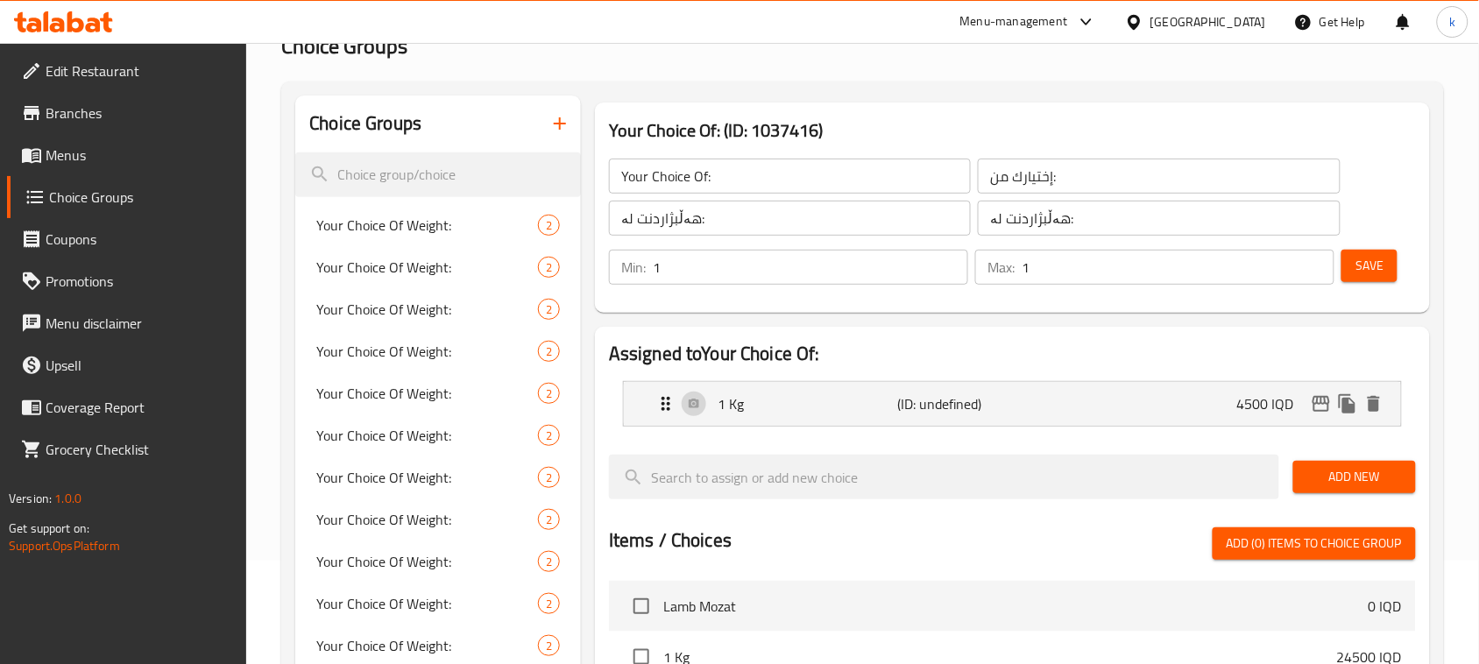
scroll to position [0, 0]
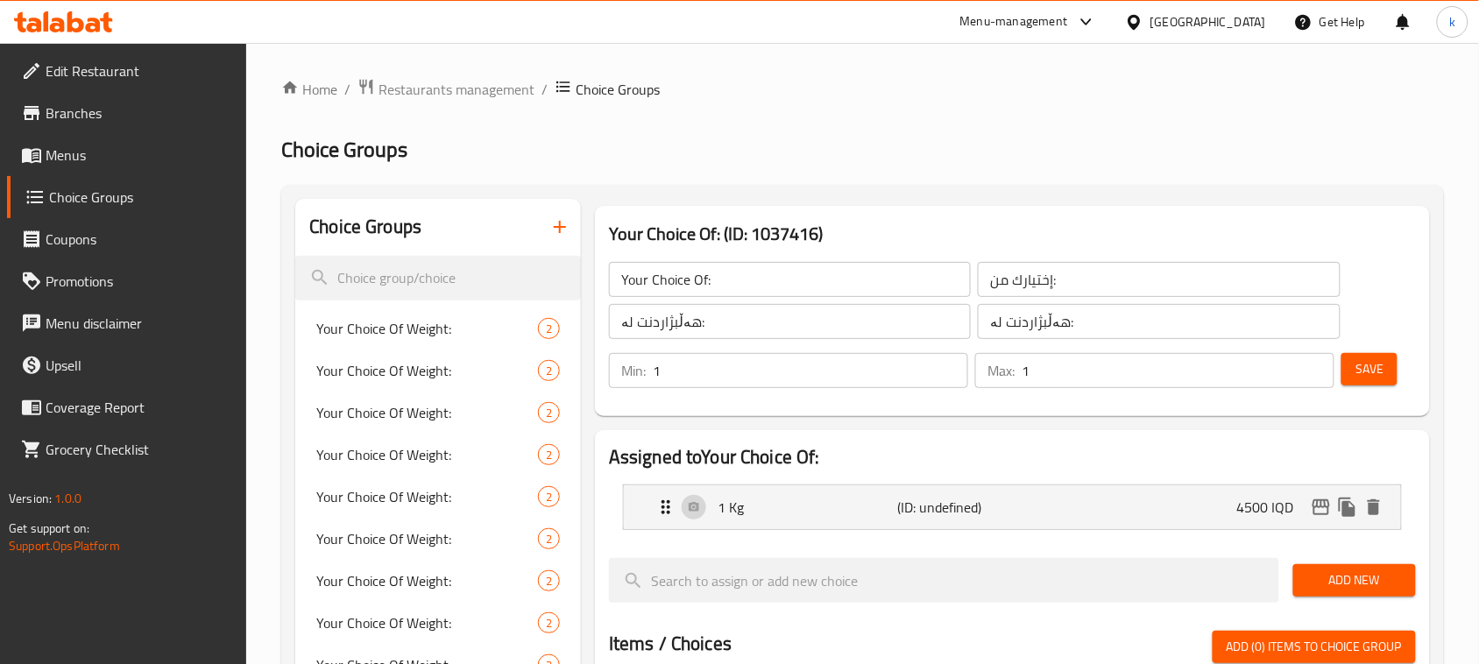
click at [1376, 360] on span "Save" at bounding box center [1369, 369] width 28 height 22
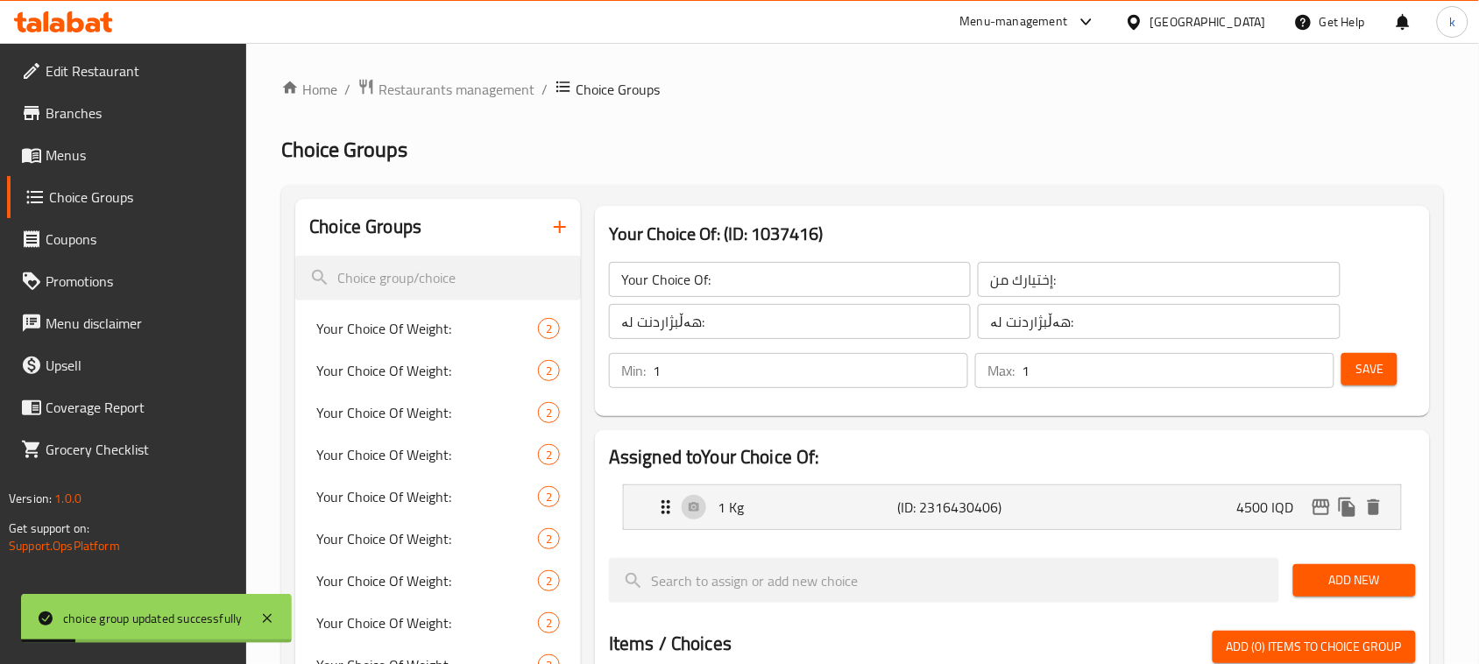
click at [1374, 587] on span "Add New" at bounding box center [1354, 580] width 95 height 22
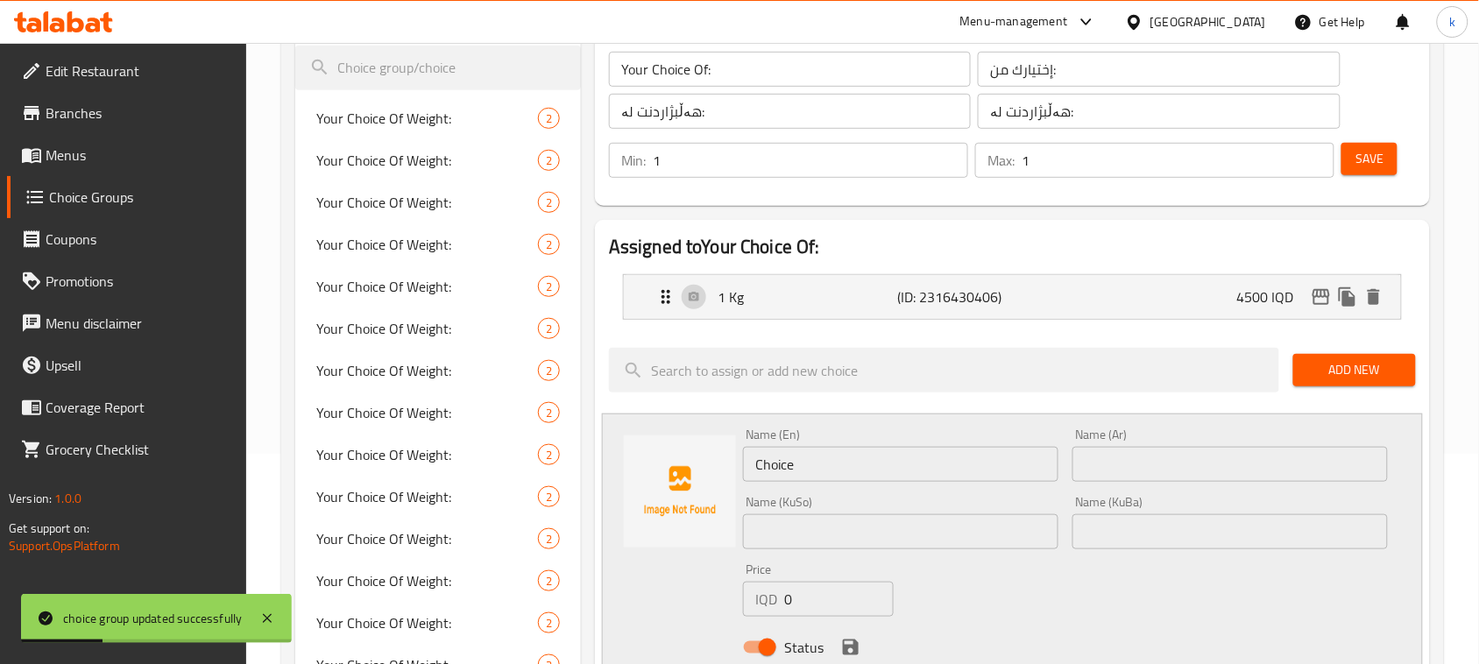
scroll to position [219, 0]
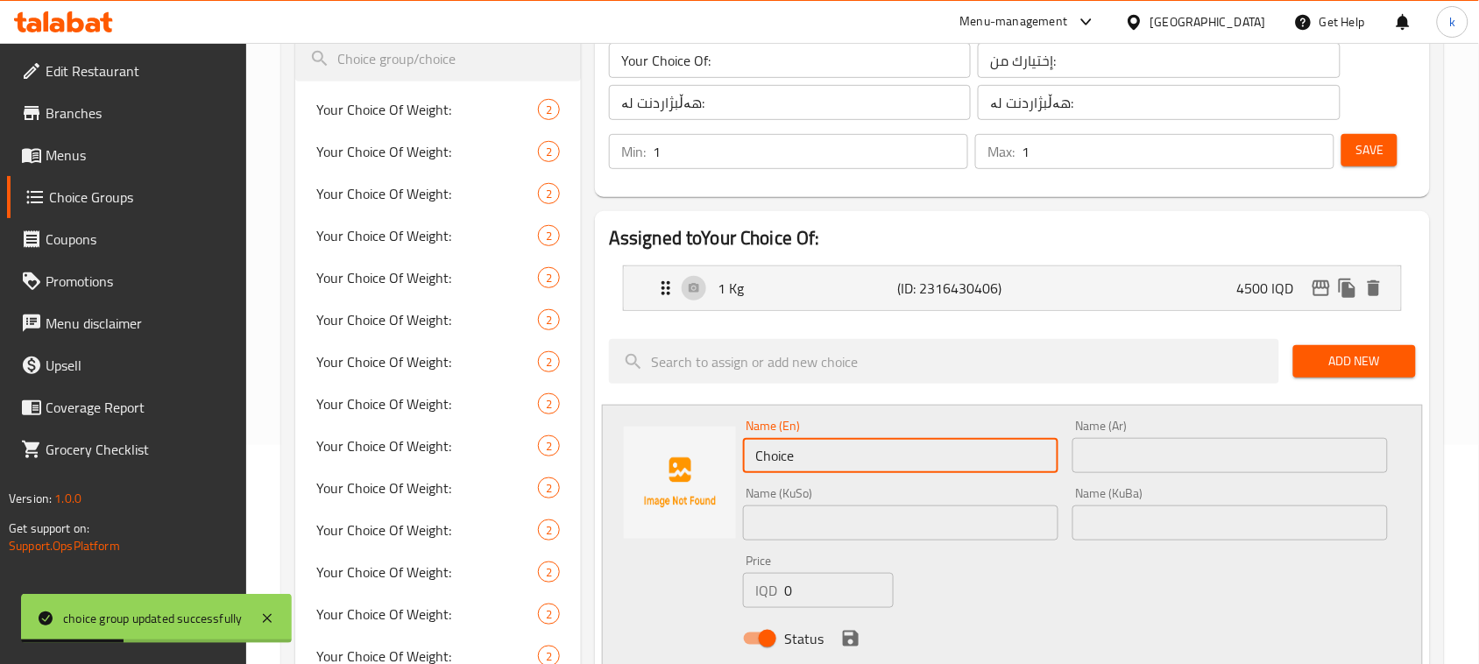
drag, startPoint x: 838, startPoint y: 449, endPoint x: 607, endPoint y: 457, distance: 231.5
click at [607, 457] on div "Name (En) Choice Name (En) Name (Ar) Name (Ar) Name (KuSo) Name (KuSo) Name (Ku…" at bounding box center [1012, 537] width 821 height 265
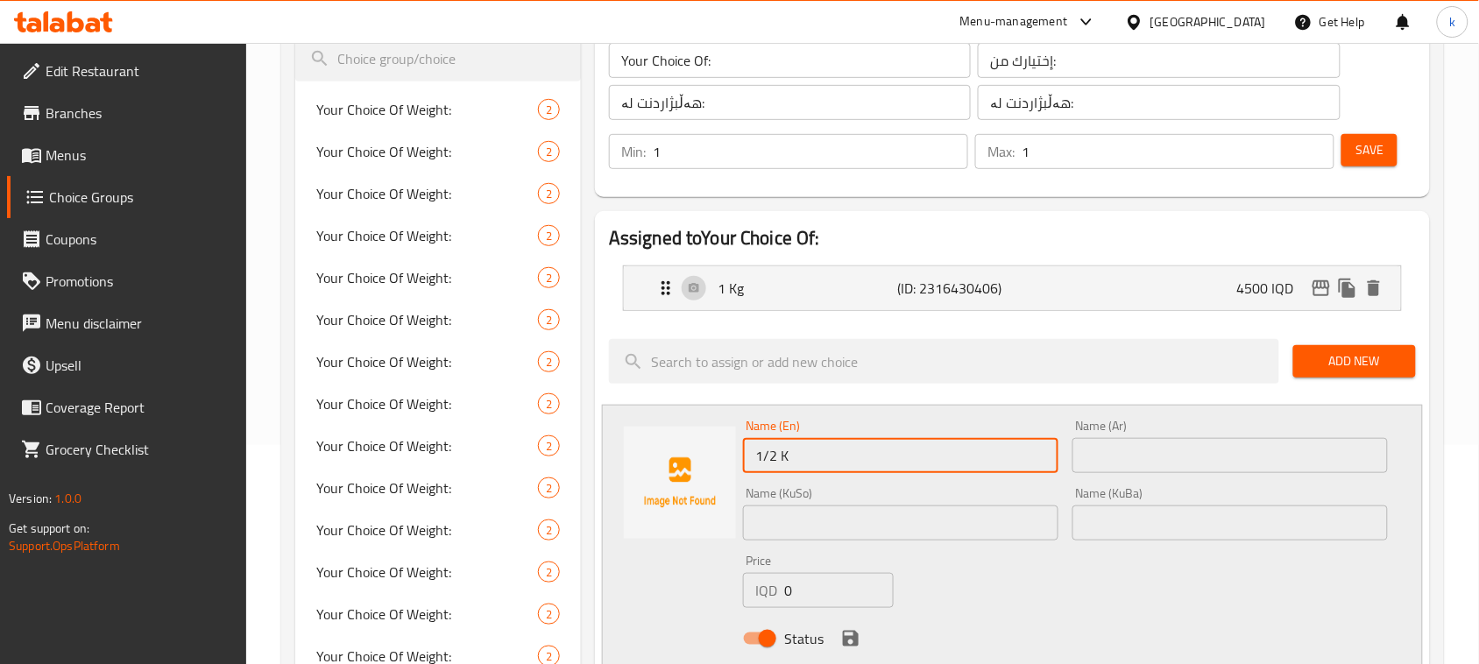
type input "1/2 Kg"
click at [1106, 451] on input "text" at bounding box center [1229, 455] width 315 height 35
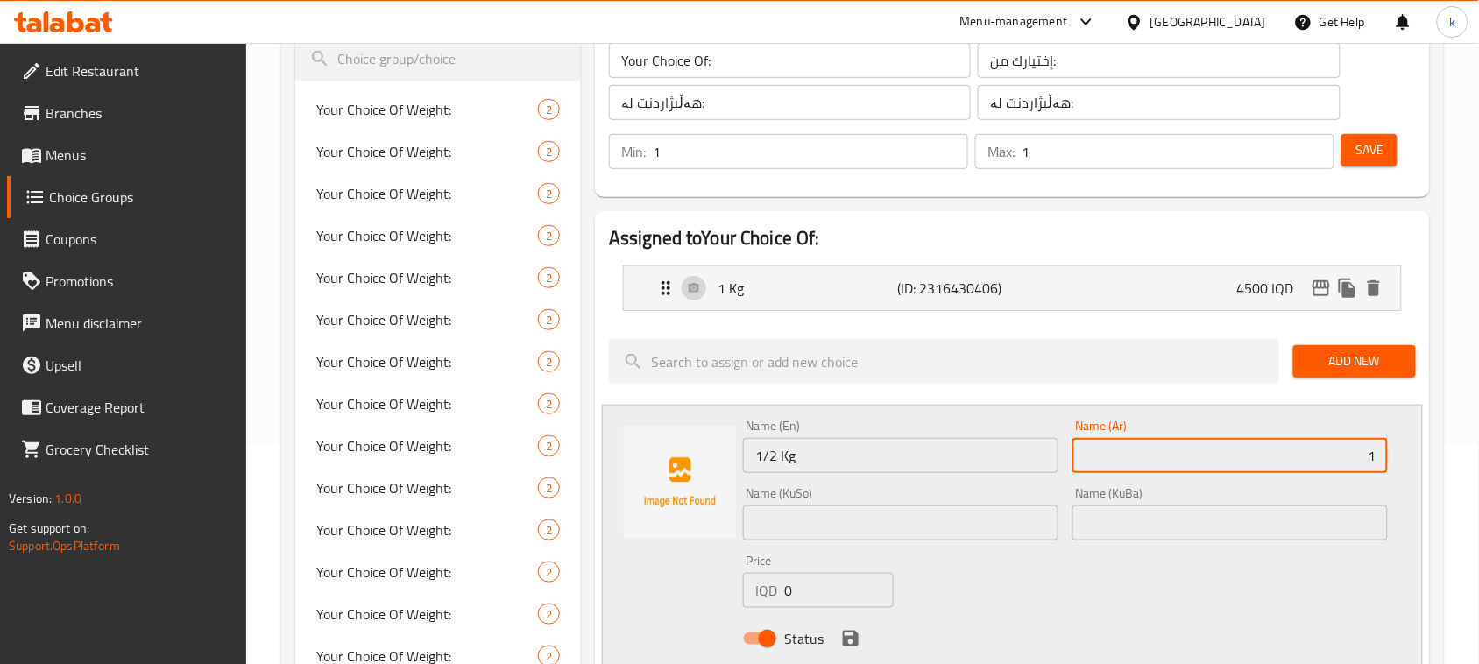
type input "1/2 كجم"
click at [1311, 527] on input "text" at bounding box center [1229, 522] width 315 height 35
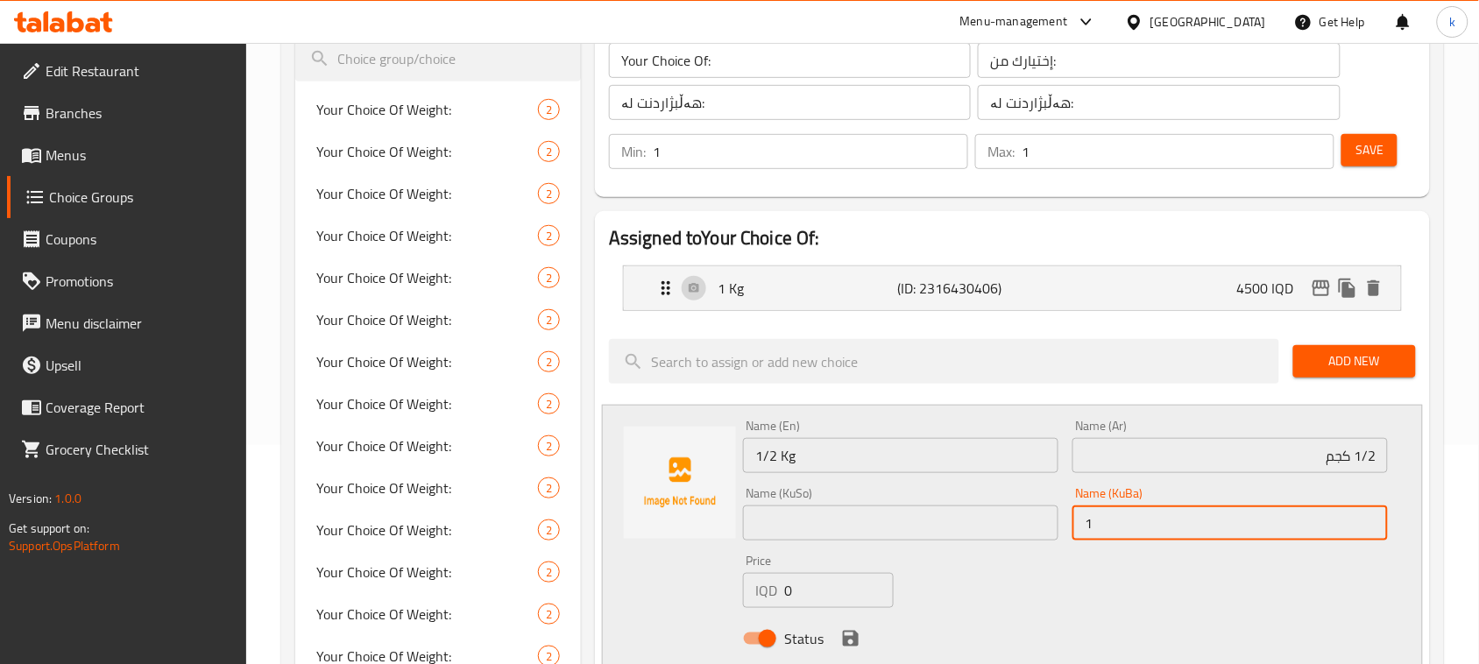
type input "1/2 کگم"
drag, startPoint x: 1154, startPoint y: 531, endPoint x: 956, endPoint y: 541, distance: 198.3
click at [960, 541] on div "Name (En) 1/2 Kg Name (En) Name (Ar) 1/2 كجم Name (Ar) Name (KuSo) Name (KuSo) …" at bounding box center [1065, 538] width 659 height 250
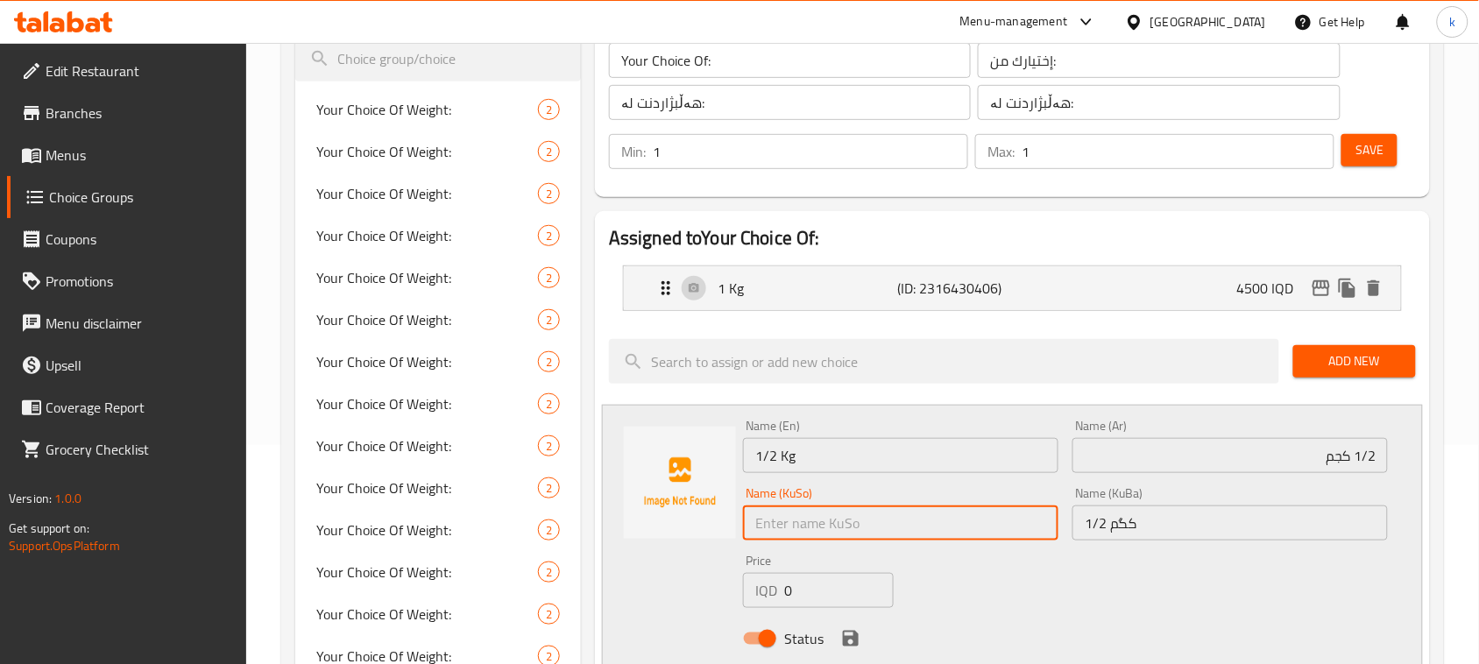
click at [795, 531] on input "text" at bounding box center [900, 522] width 315 height 35
paste input "1/2 کگم"
type input "1/2 کگم"
drag, startPoint x: 815, startPoint y: 597, endPoint x: 754, endPoint y: 597, distance: 60.5
click at [755, 597] on div "IQD 0 Price" at bounding box center [818, 590] width 151 height 35
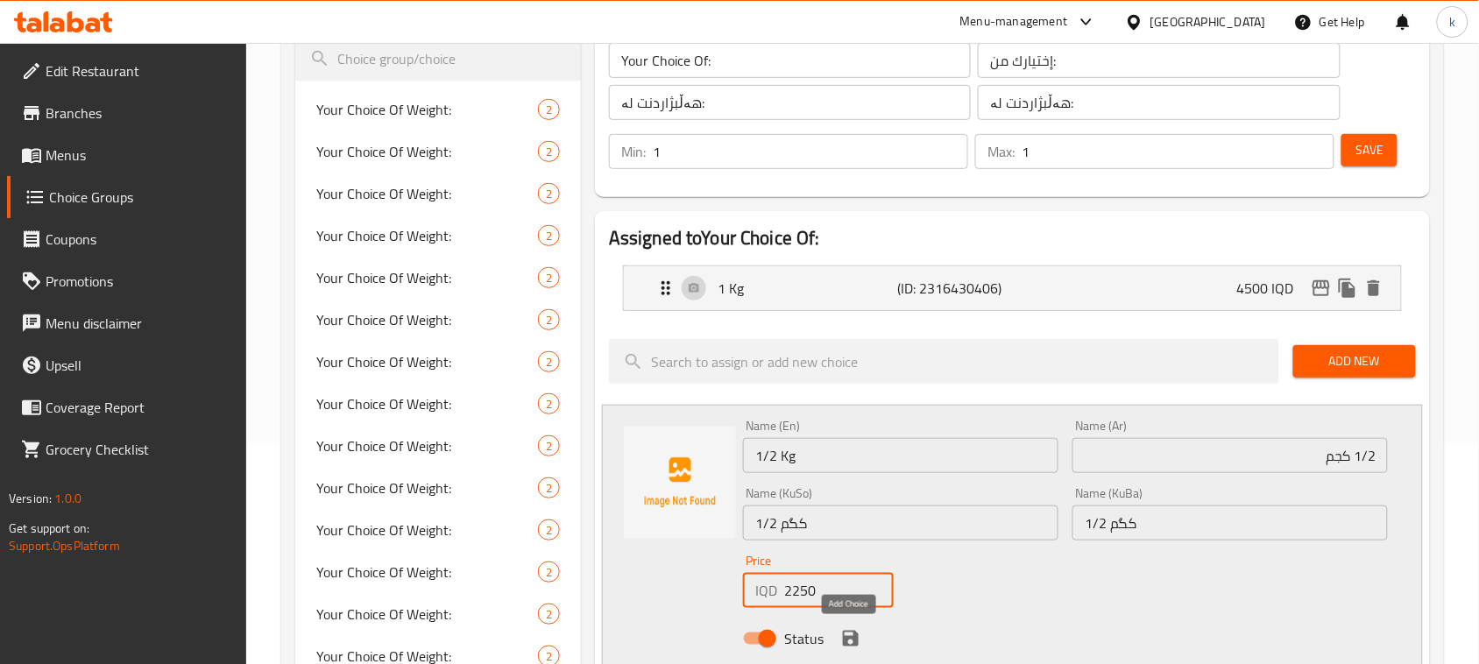
type input "2250"
click at [850, 636] on icon "save" at bounding box center [850, 638] width 21 height 21
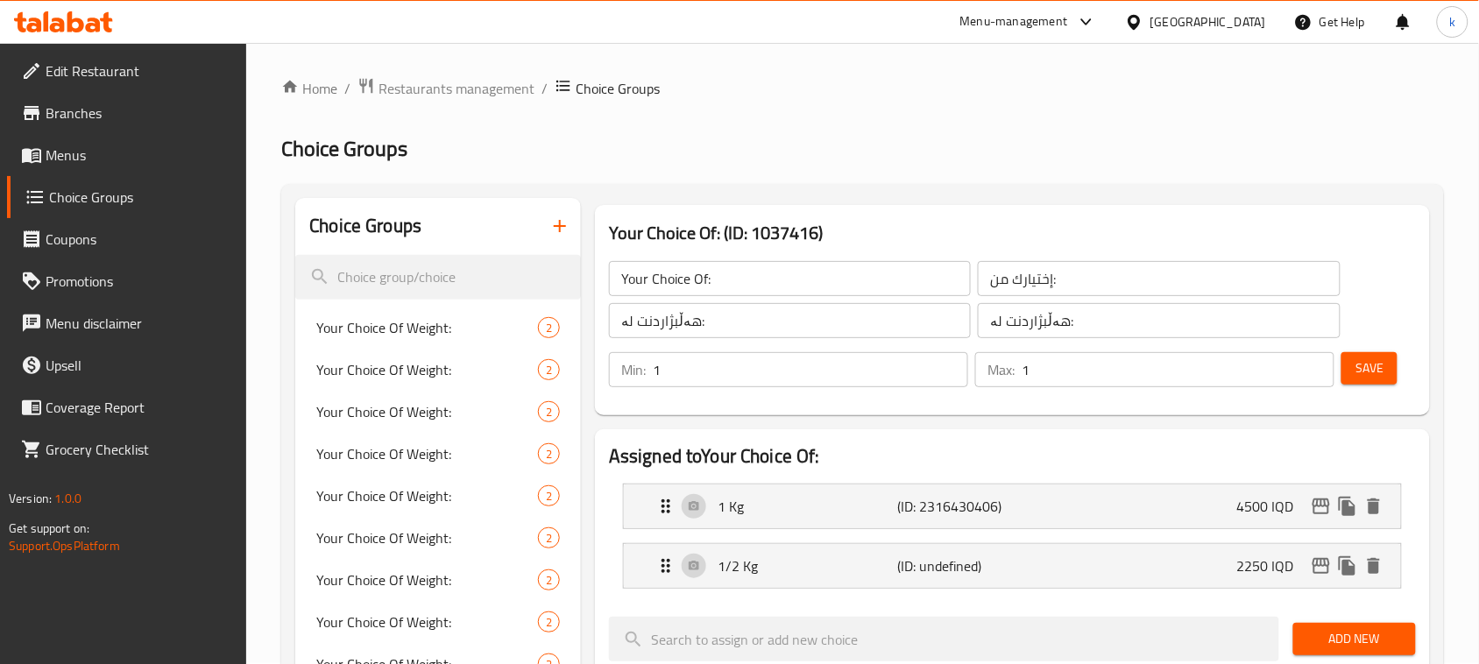
scroll to position [0, 0]
click at [1354, 362] on button "Save" at bounding box center [1369, 369] width 56 height 32
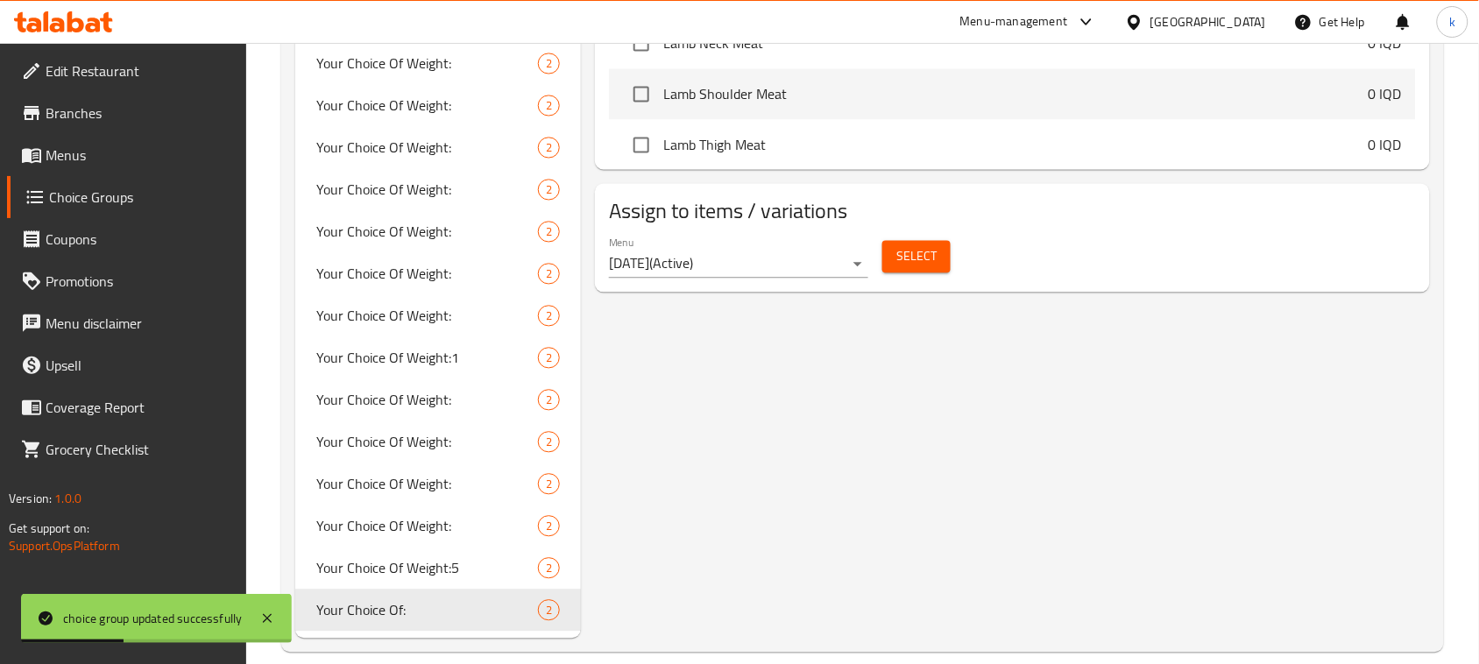
scroll to position [1000, 0]
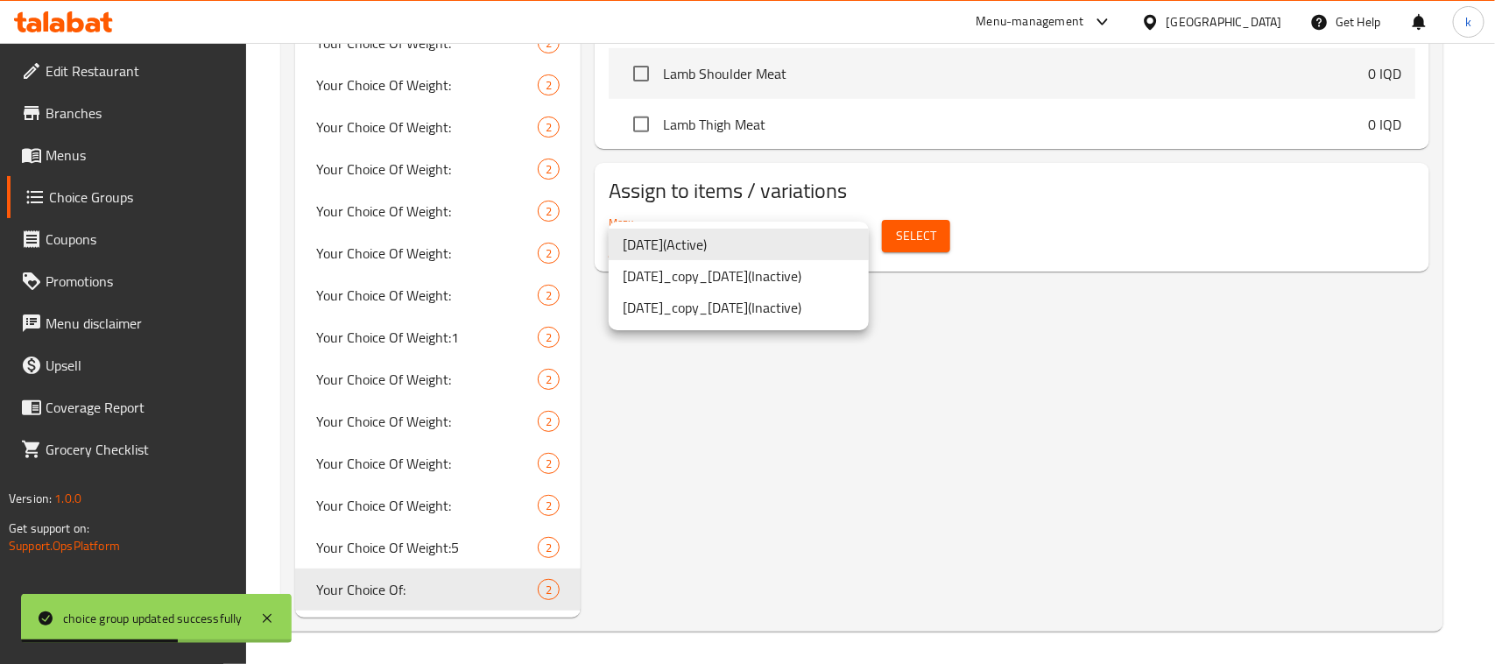
click at [714, 239] on li "28June24 ( Active )" at bounding box center [739, 245] width 260 height 32
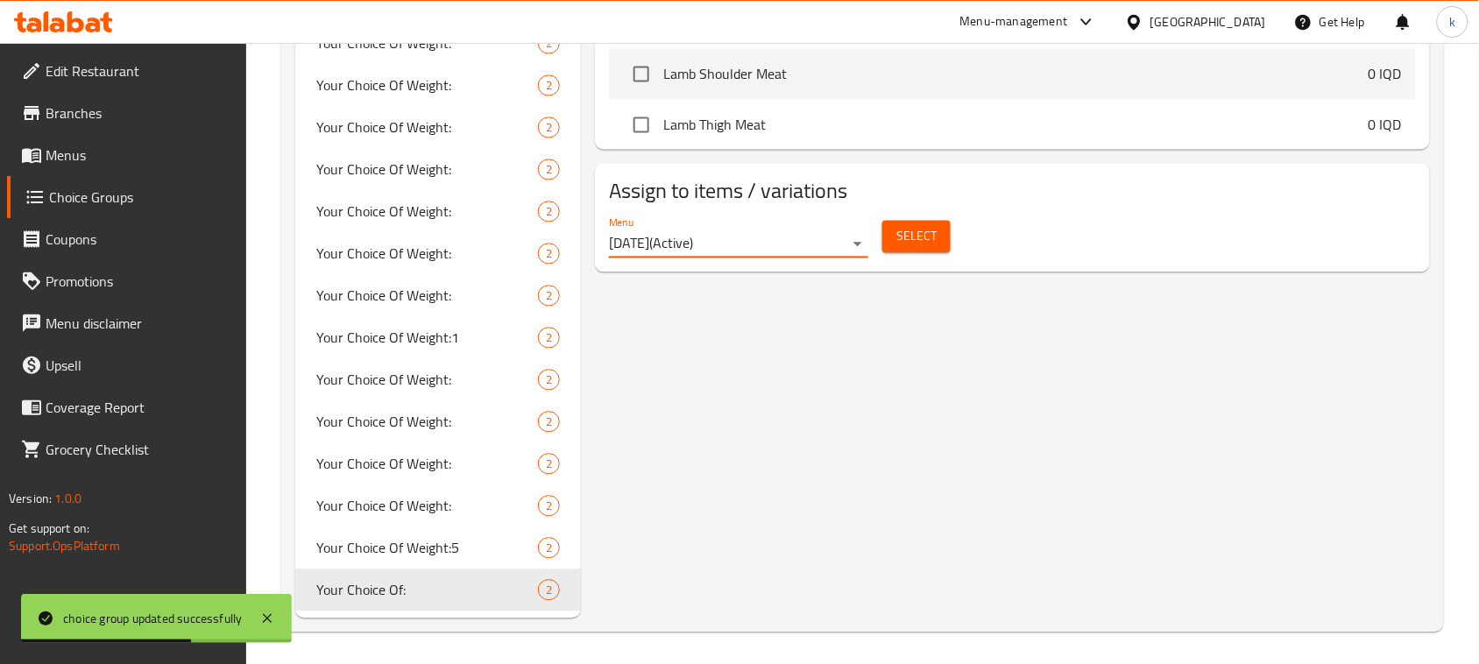
click at [898, 241] on span "Select" at bounding box center [916, 236] width 40 height 22
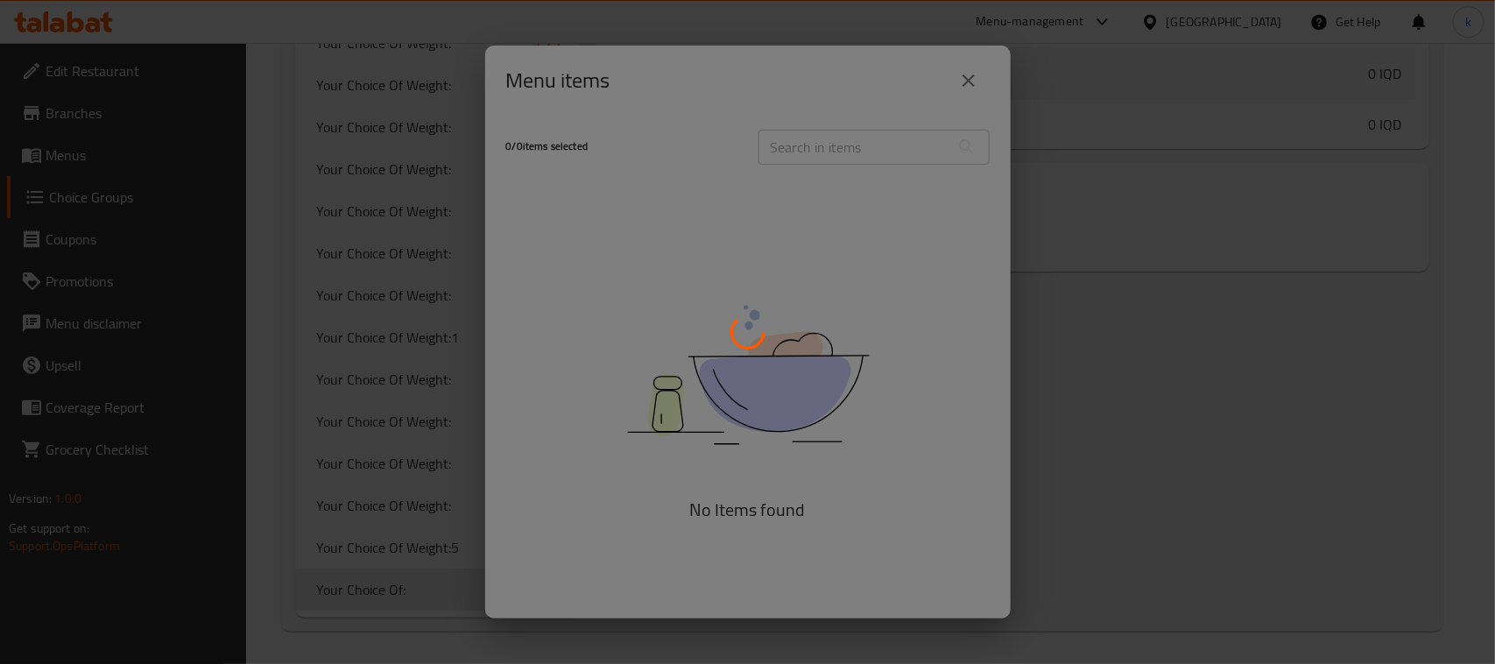
click at [860, 143] on div at bounding box center [747, 332] width 1495 height 664
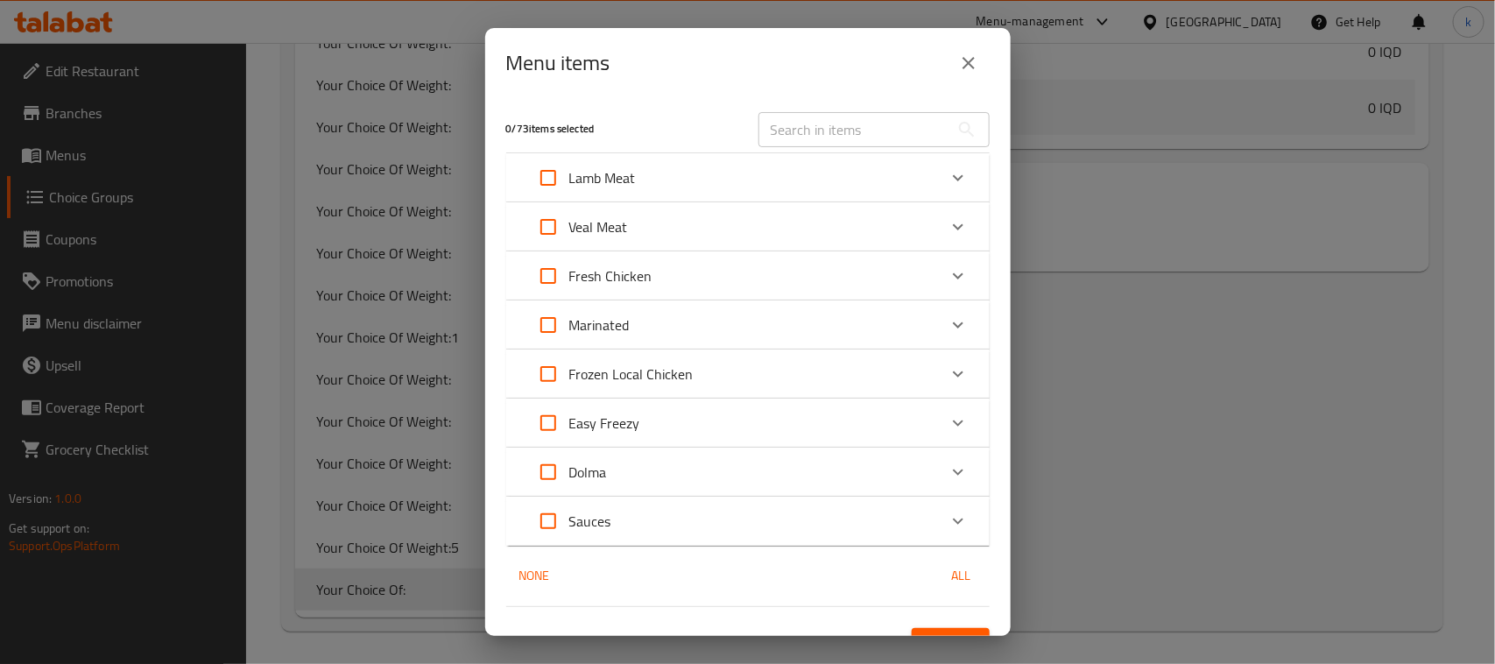
click at [828, 131] on input "text" at bounding box center [854, 129] width 191 height 35
paste input "Veal Bones"
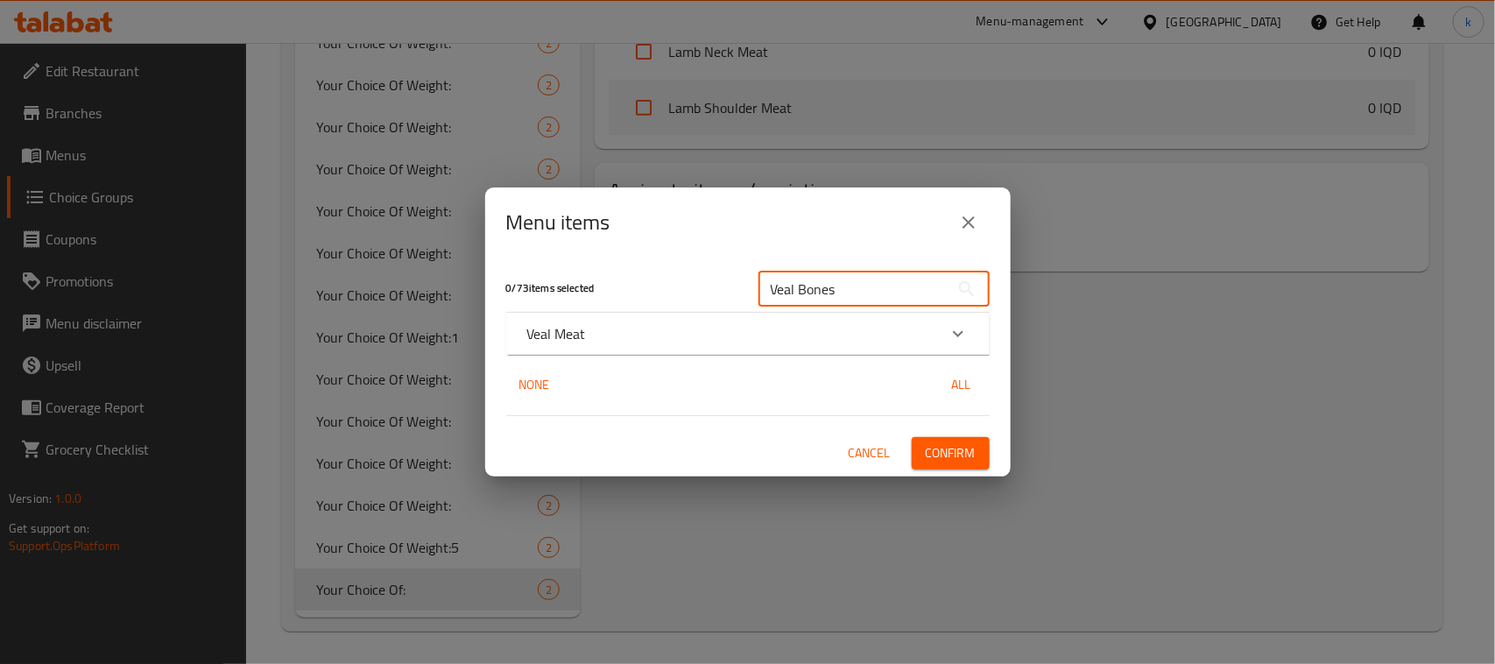
type input "Veal Bones"
click at [607, 327] on div "Veal Meat" at bounding box center [732, 333] width 410 height 21
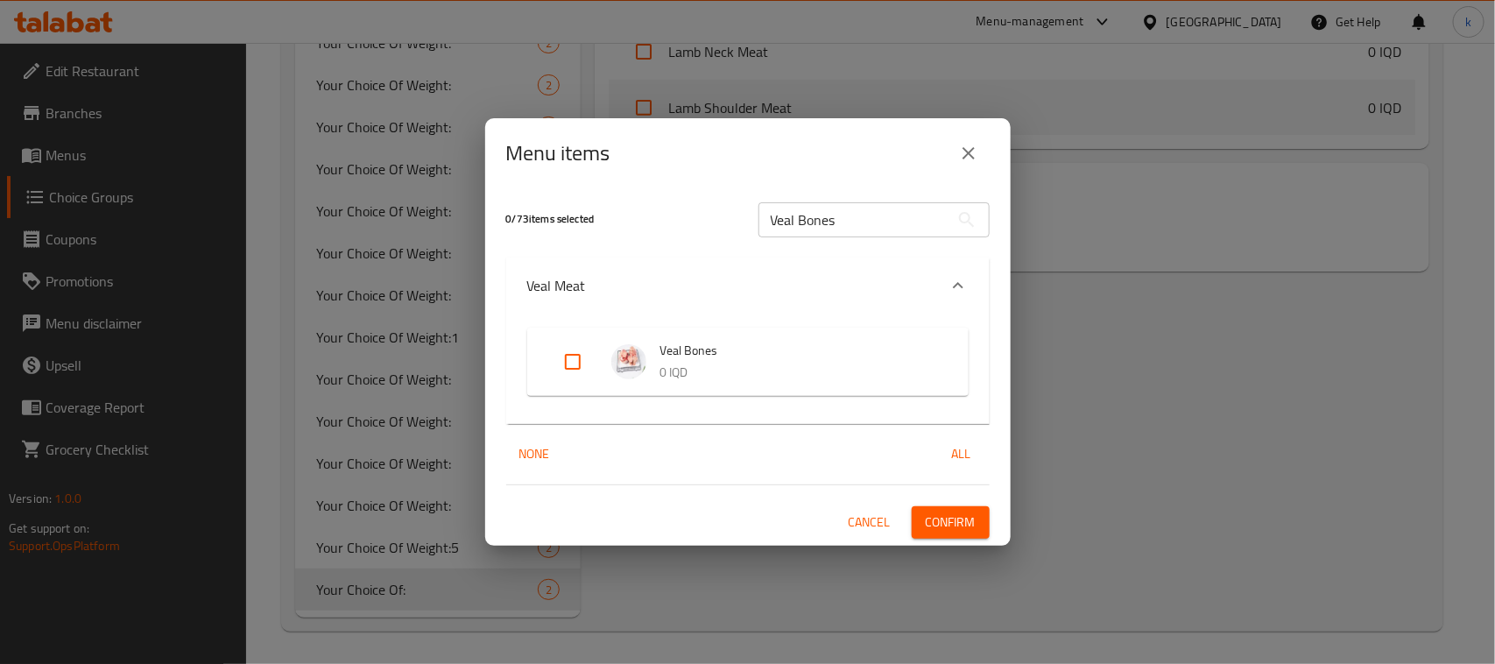
click at [571, 364] on input "Expand" at bounding box center [573, 362] width 42 height 42
checkbox input "true"
click at [952, 524] on span "Confirm" at bounding box center [951, 523] width 50 height 22
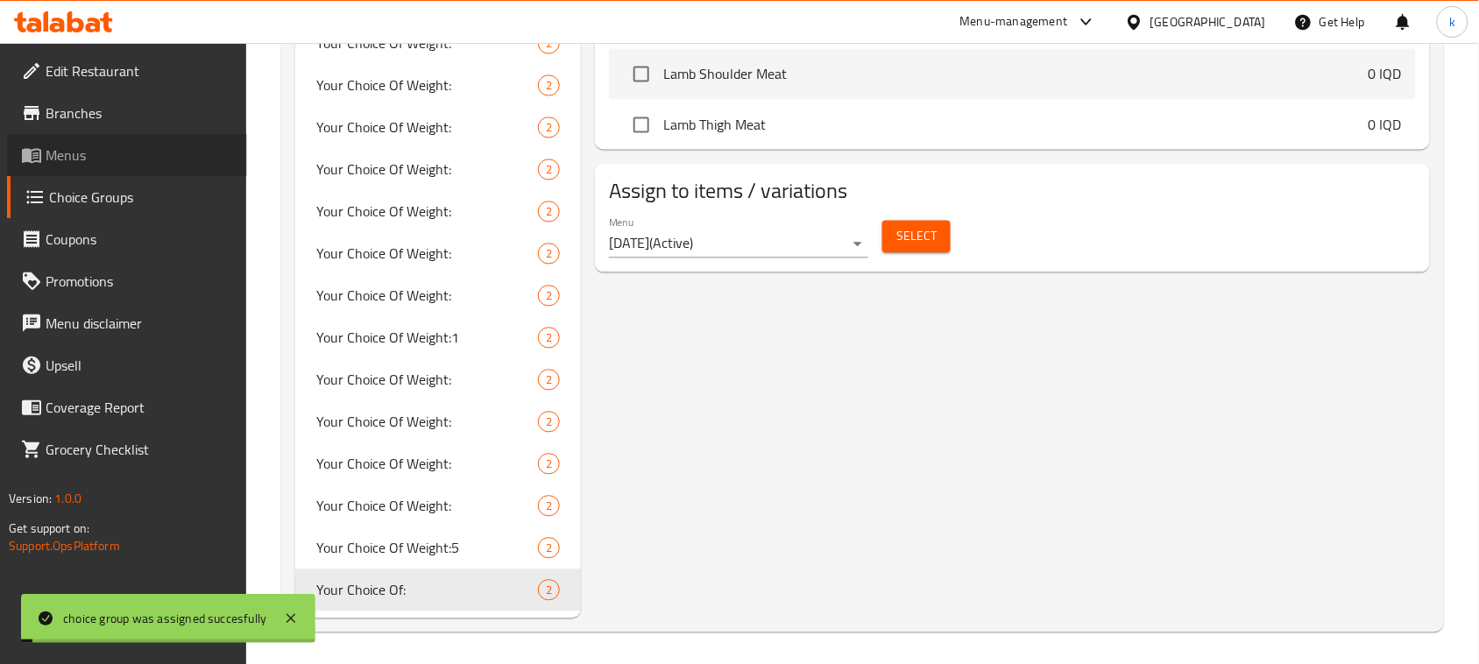
click at [57, 153] on span "Menus" at bounding box center [139, 155] width 187 height 21
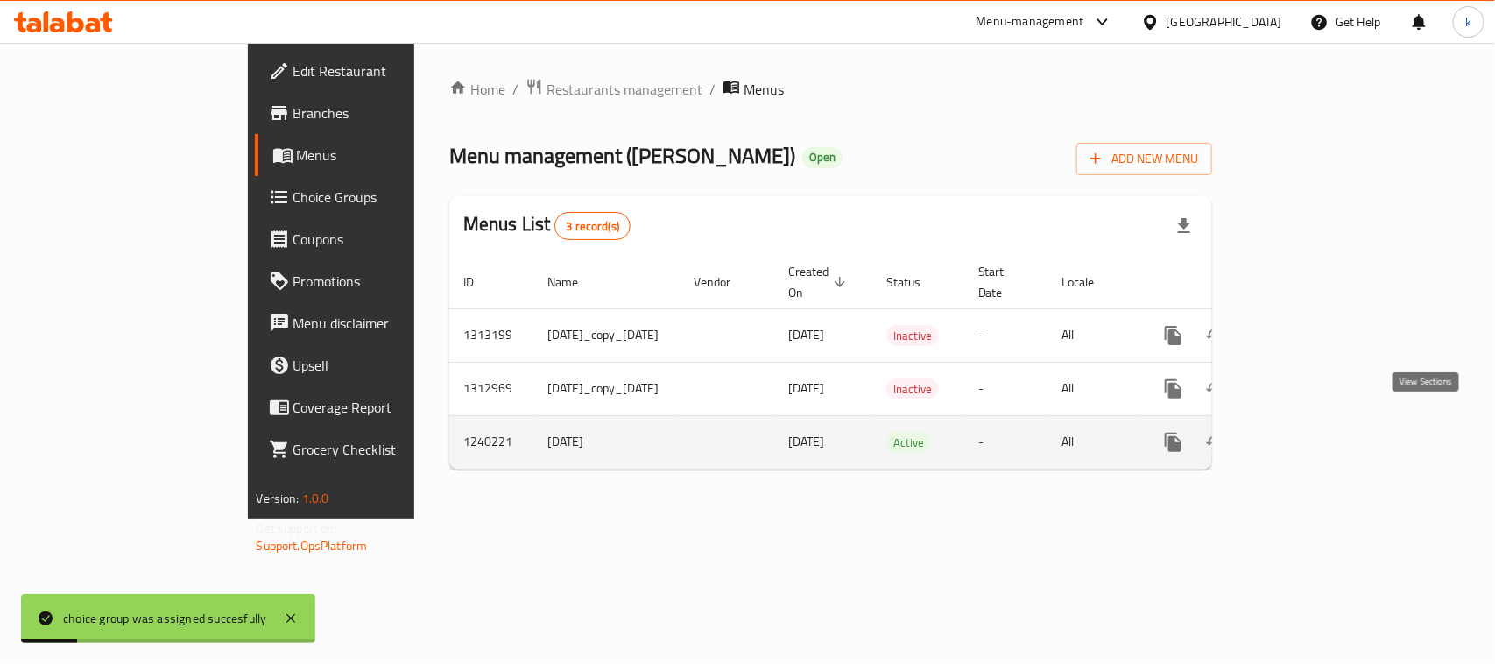
click at [1311, 432] on icon "enhanced table" at bounding box center [1300, 442] width 21 height 21
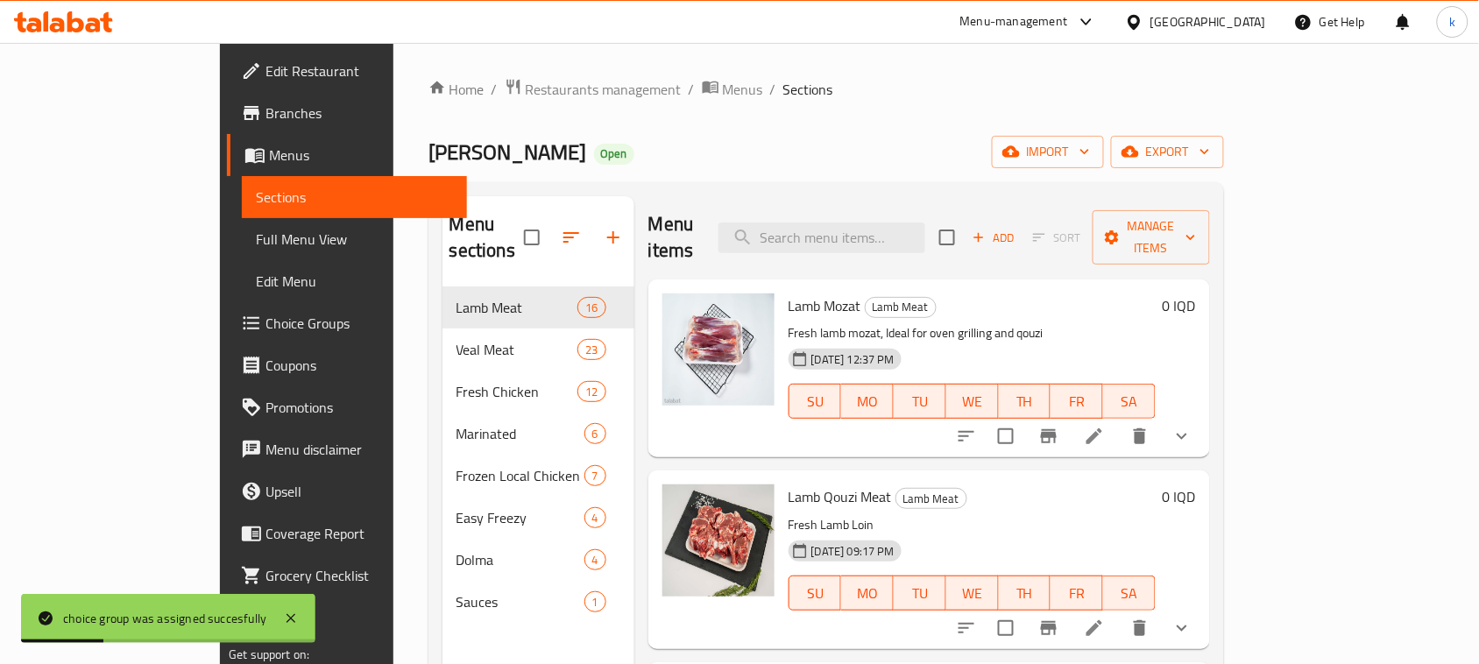
click at [256, 247] on span "Full Menu View" at bounding box center [354, 239] width 197 height 21
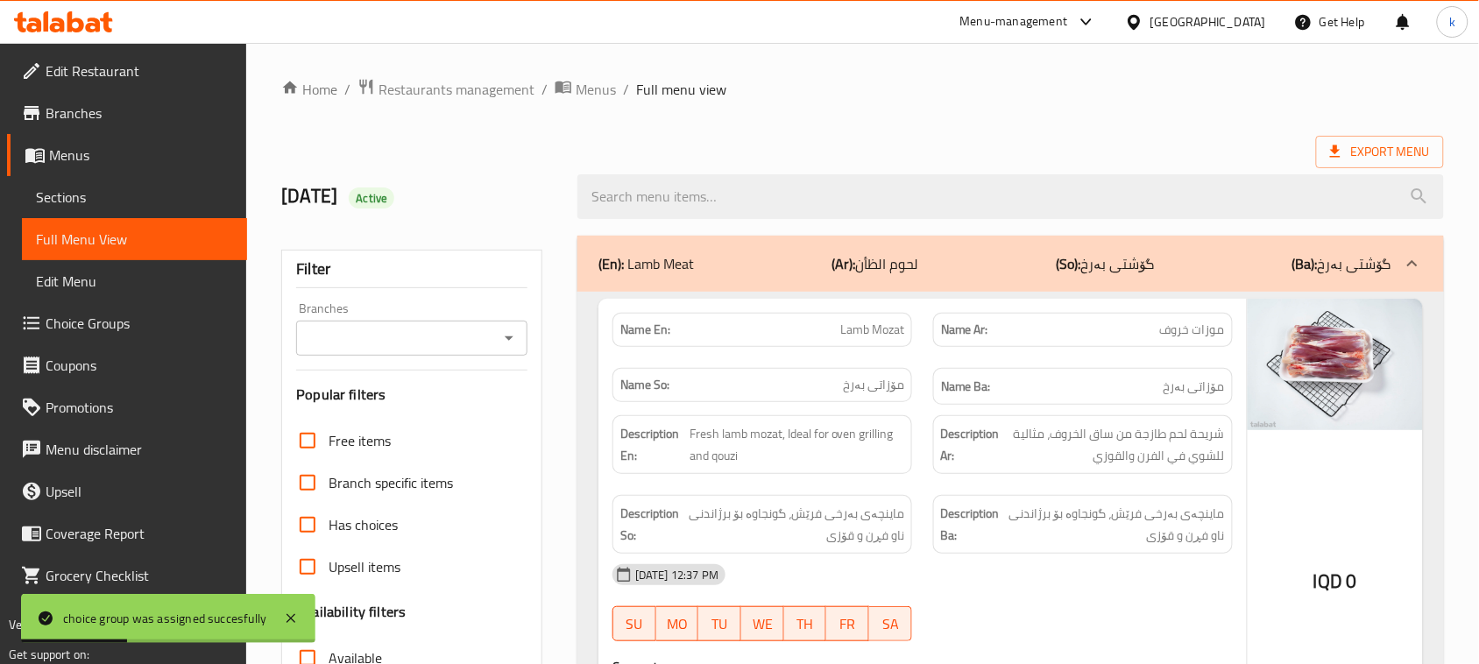
click at [500, 343] on icon "Open" at bounding box center [508, 338] width 21 height 21
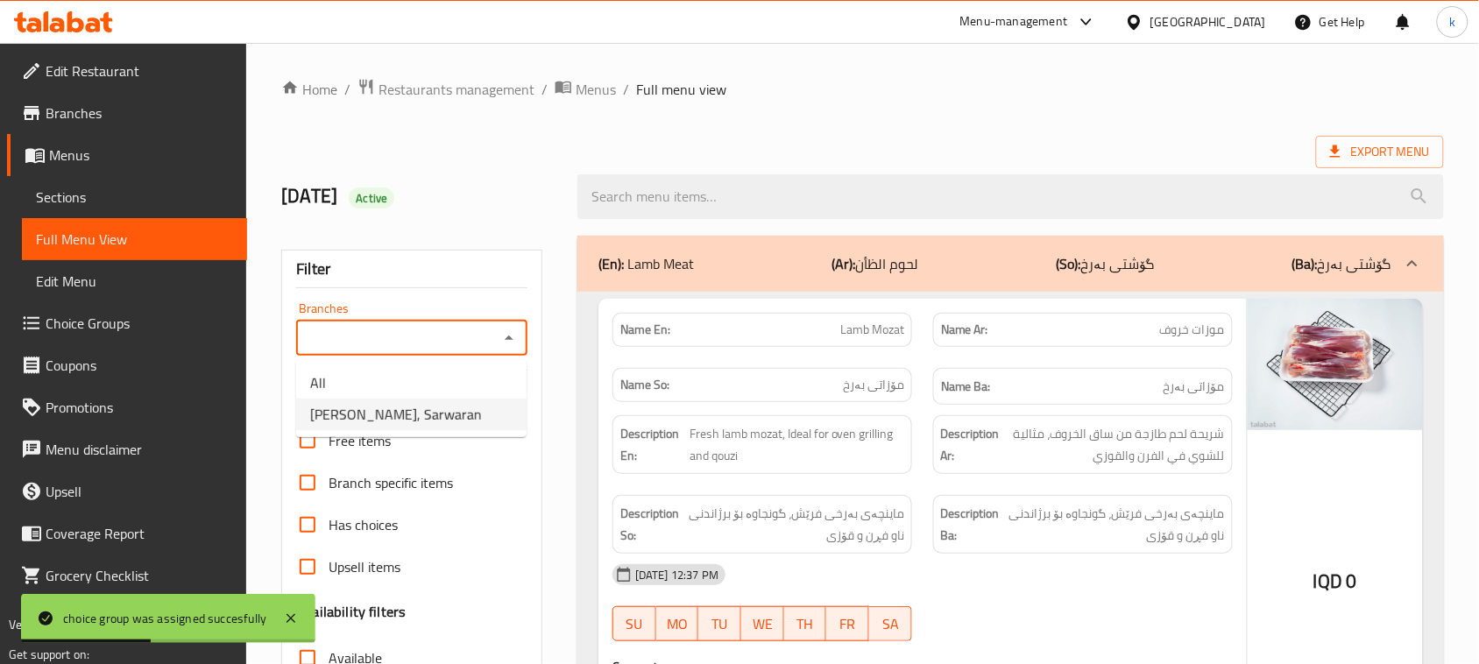
click at [385, 404] on span "Qasab Sarwaran, Sarwaran" at bounding box center [396, 414] width 172 height 21
type input "Qasab Sarwaran, Sarwaran"
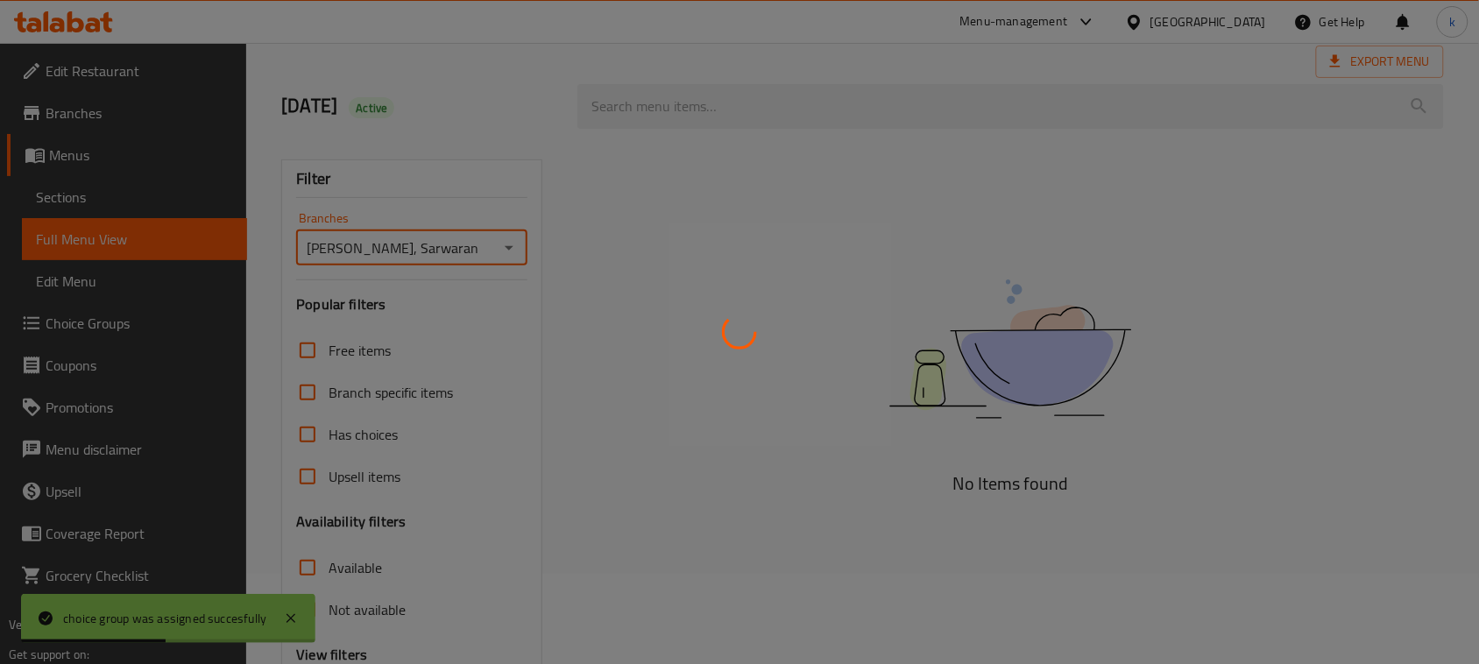
scroll to position [268, 0]
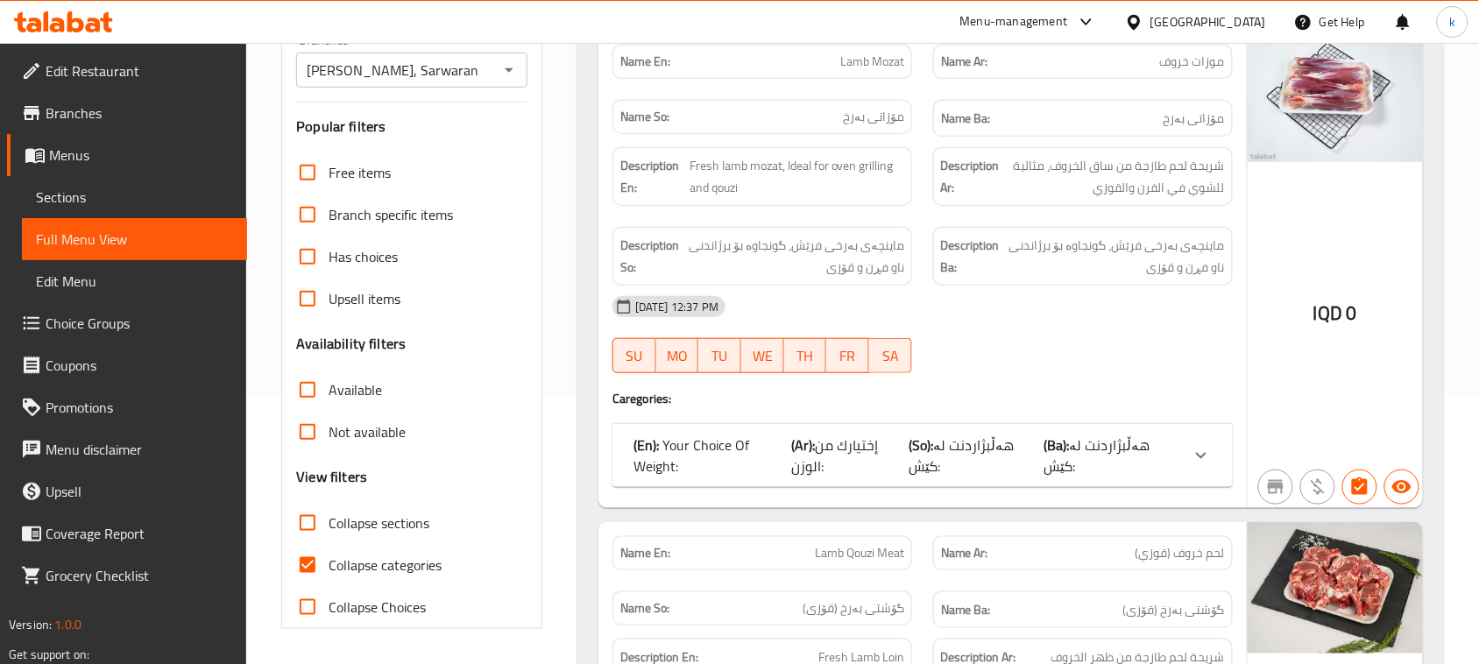
click at [309, 567] on input "Collapse categories" at bounding box center [307, 565] width 42 height 42
checkbox input "false"
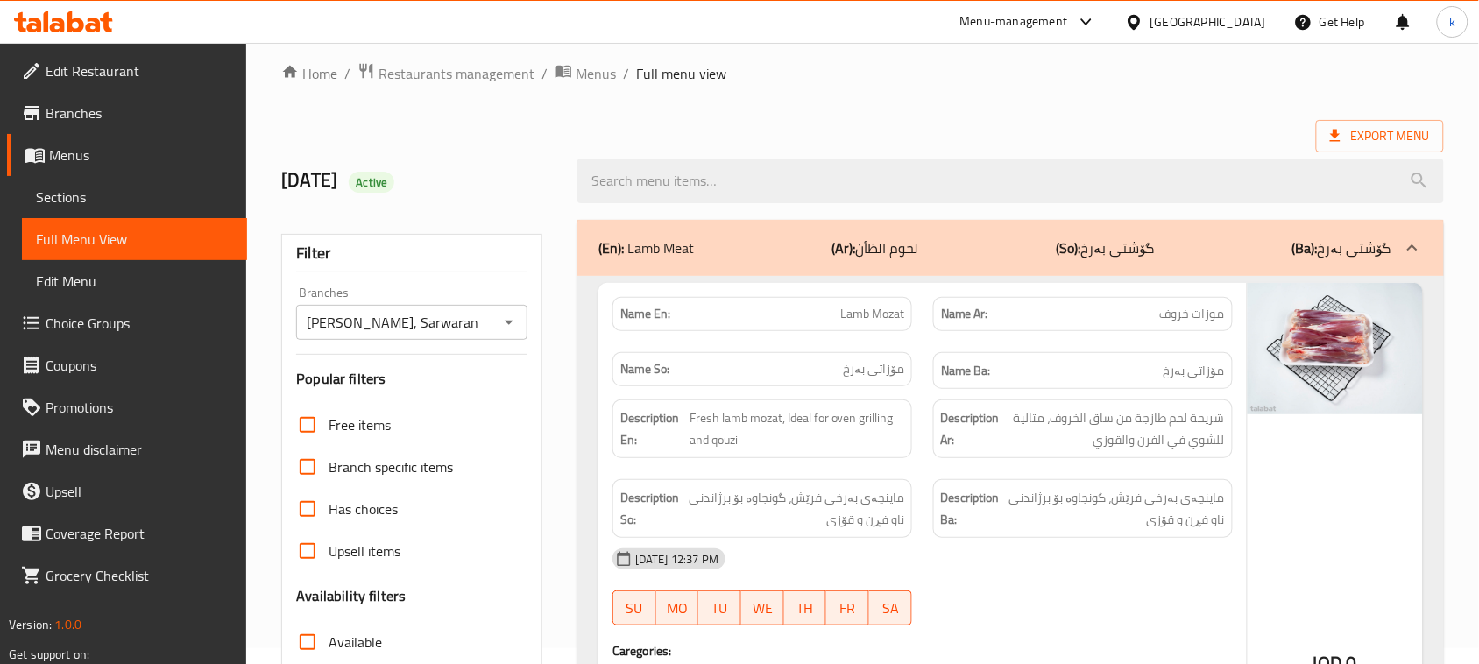
scroll to position [0, 0]
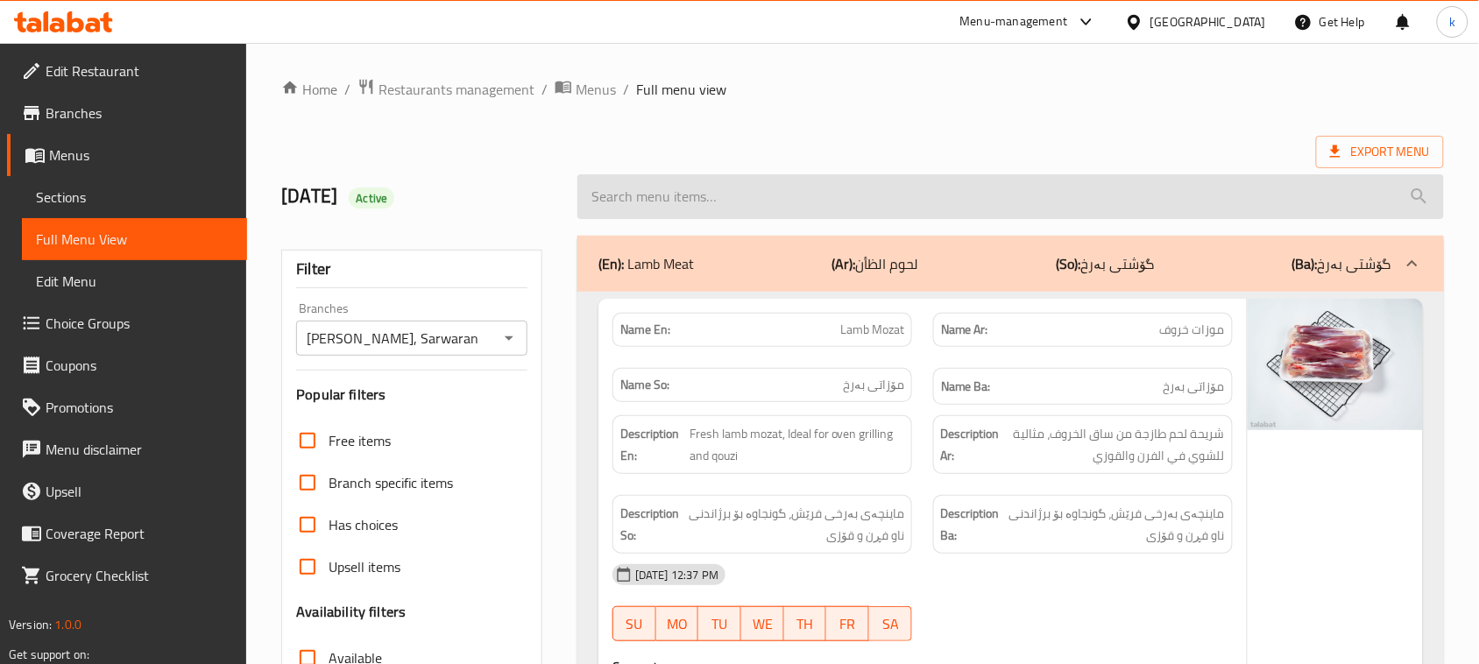
click at [646, 208] on input "search" at bounding box center [1010, 196] width 866 height 45
paste input "Veal Bones"
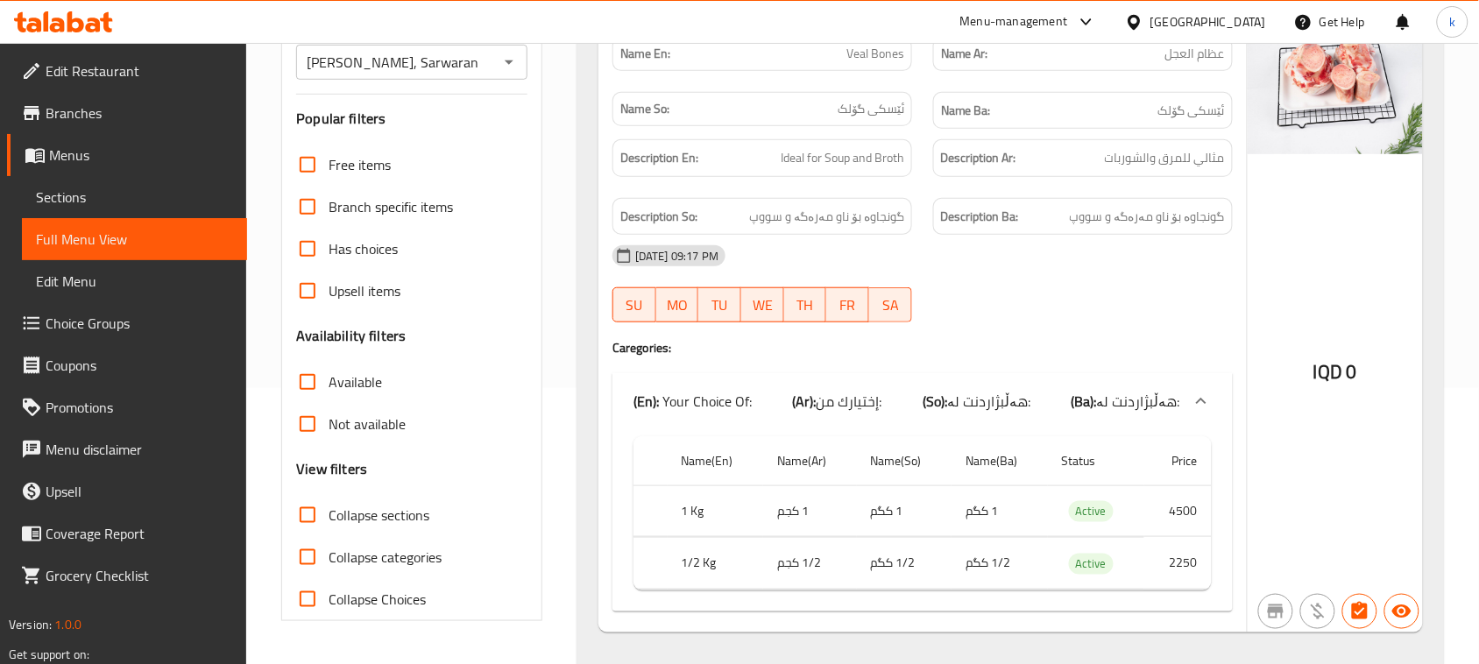
scroll to position [317, 0]
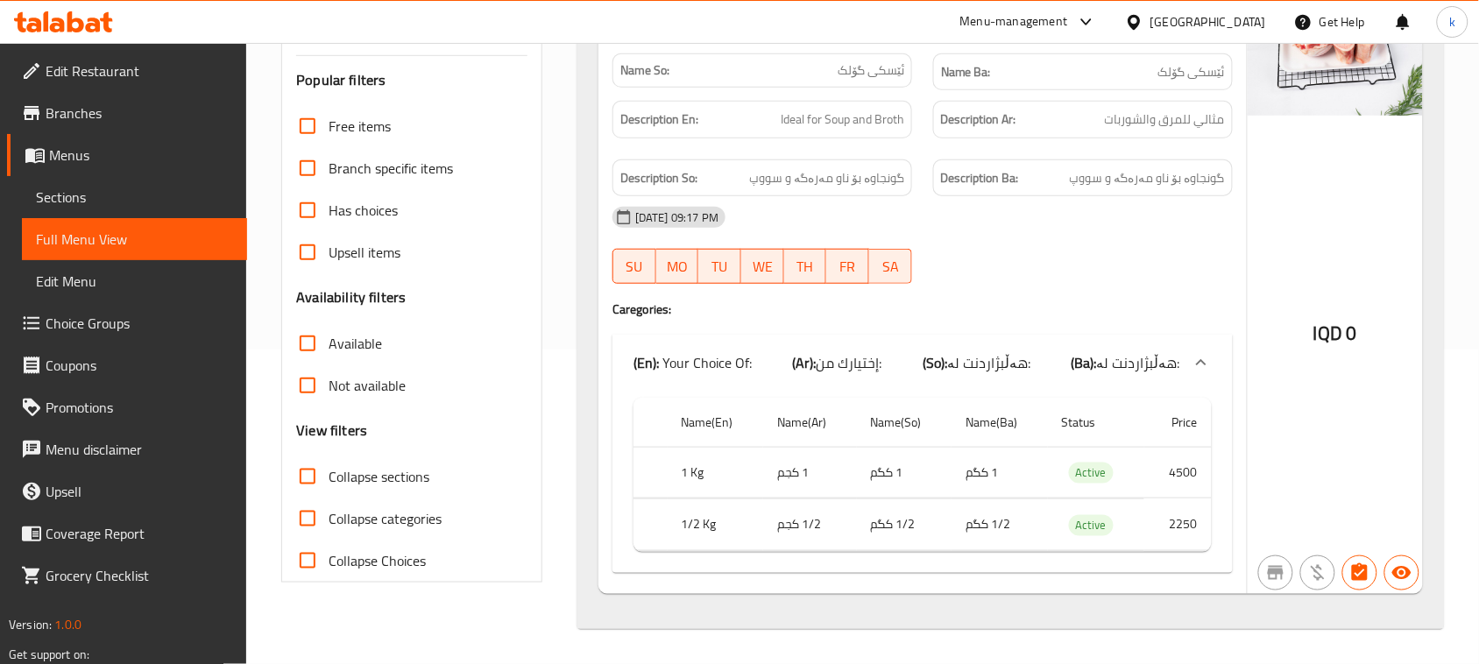
type input "Veal Bones"
click at [95, 29] on icon at bounding box center [93, 25] width 15 height 15
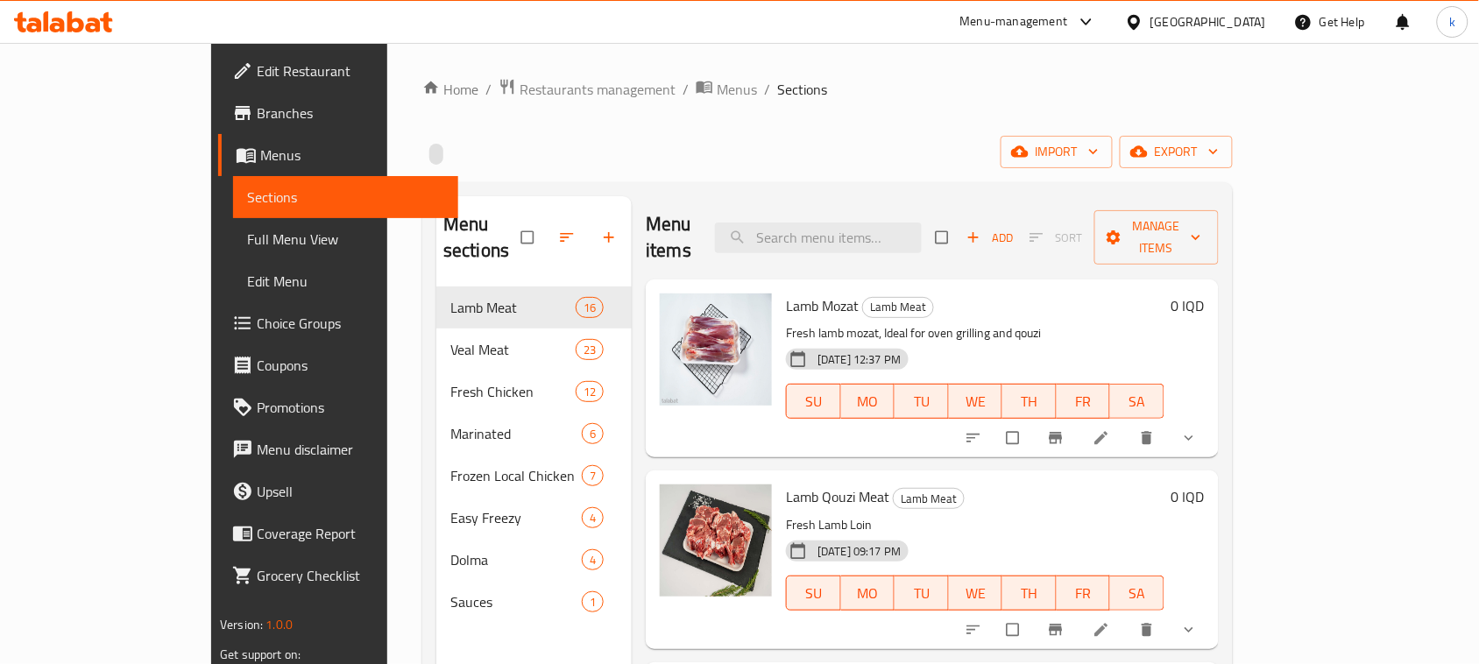
click at [79, 32] on icon at bounding box center [75, 21] width 17 height 21
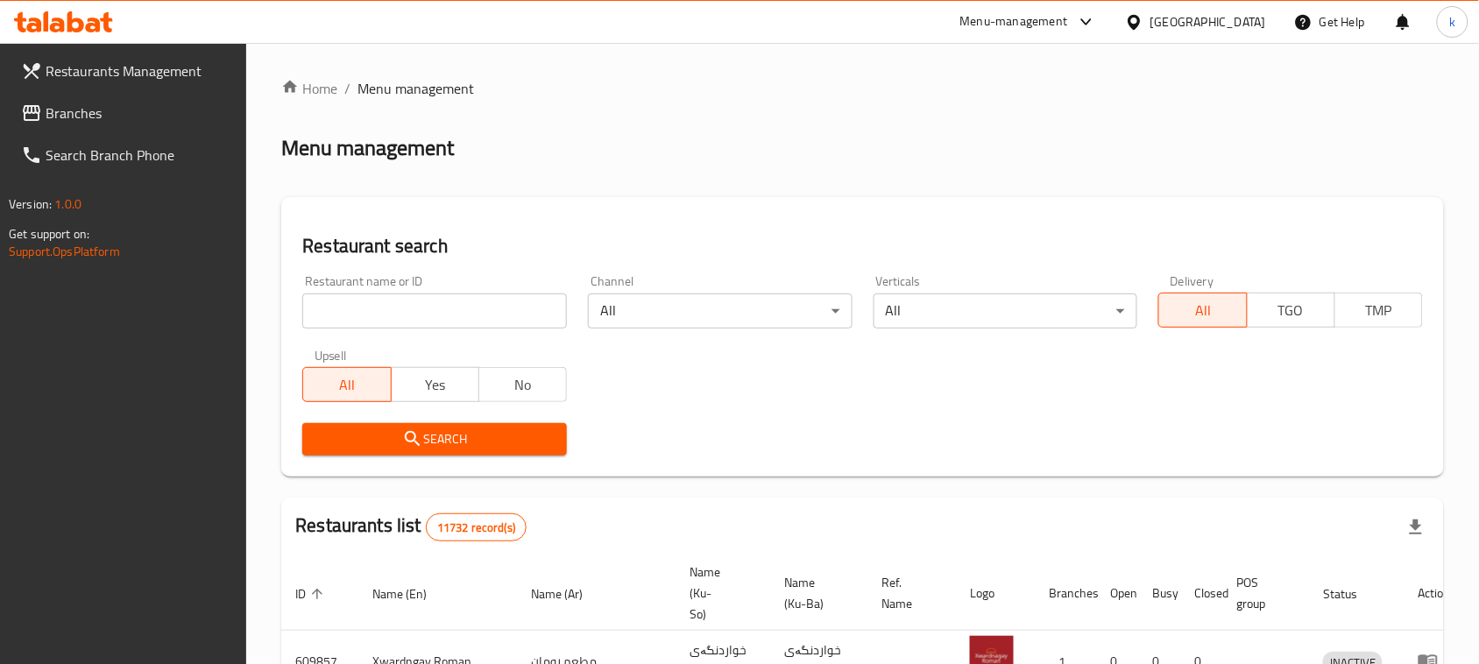
click at [66, 107] on span "Branches" at bounding box center [139, 113] width 187 height 21
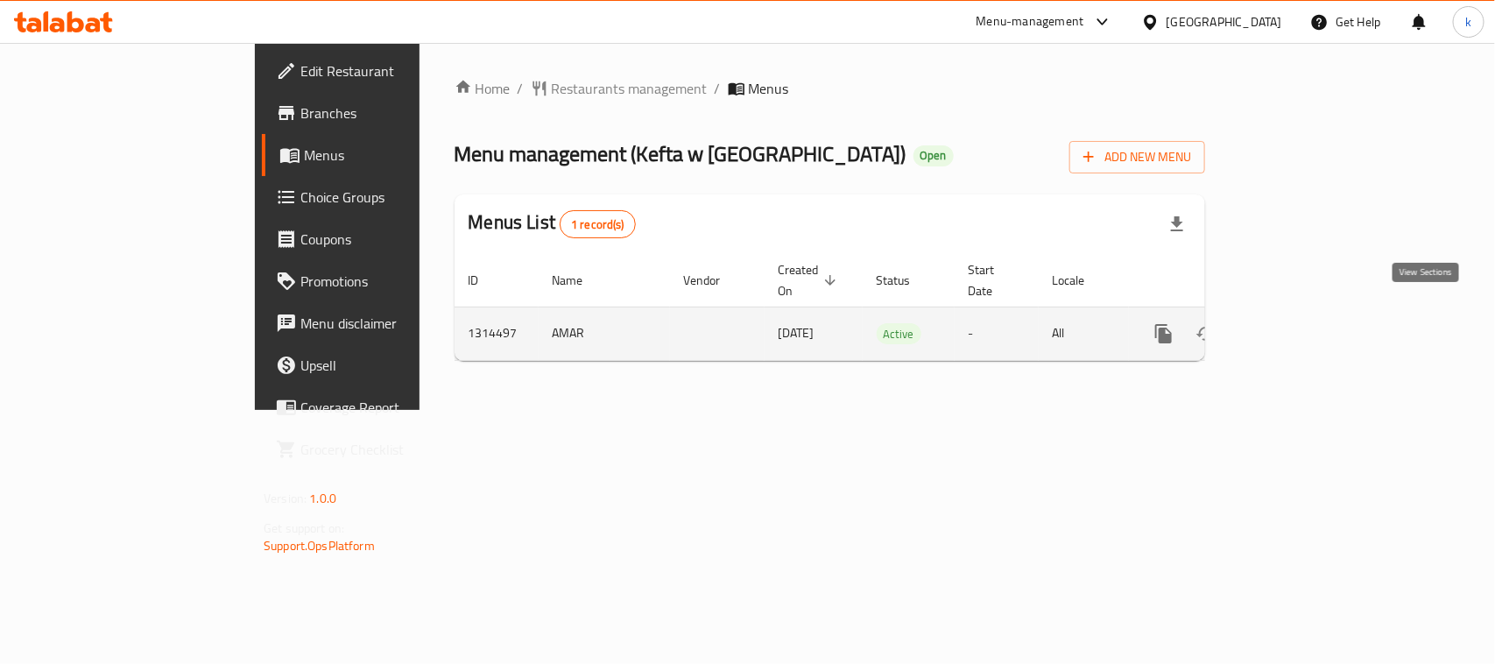
click at [1301, 323] on icon "enhanced table" at bounding box center [1290, 333] width 21 height 21
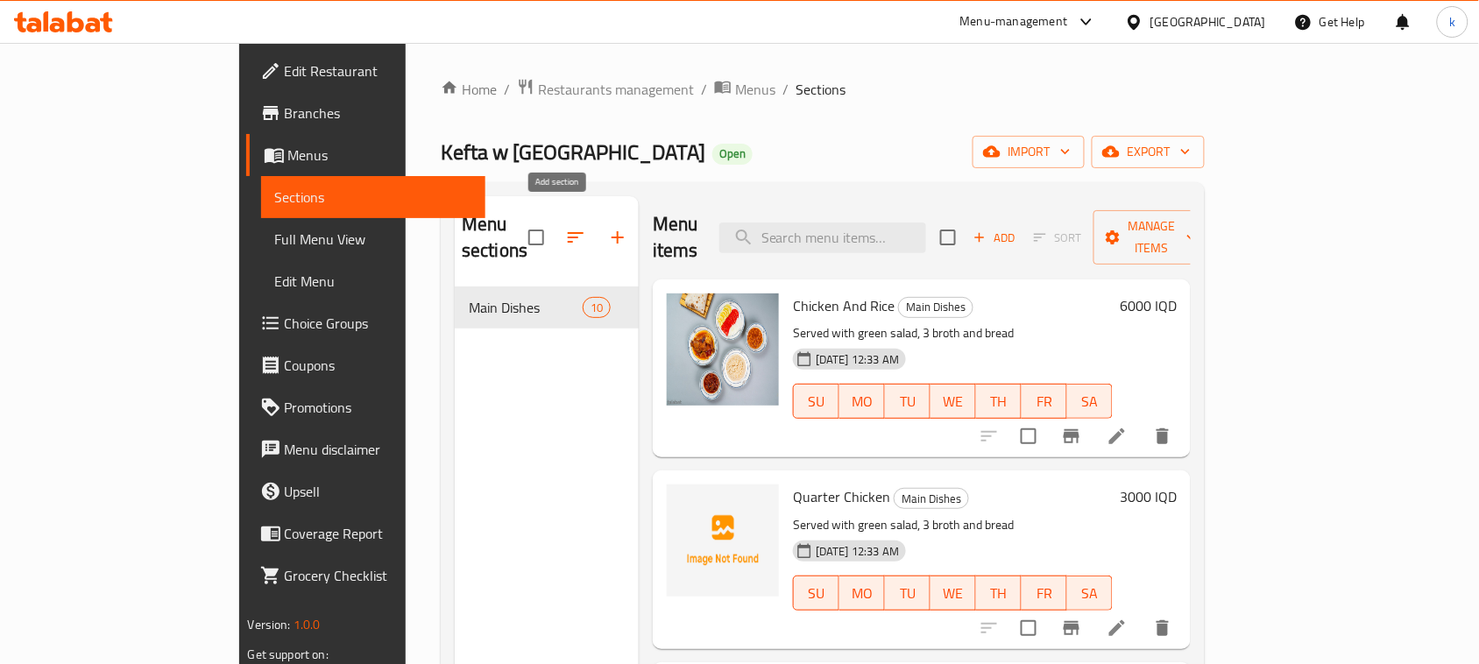
click at [607, 227] on icon "button" at bounding box center [617, 237] width 21 height 21
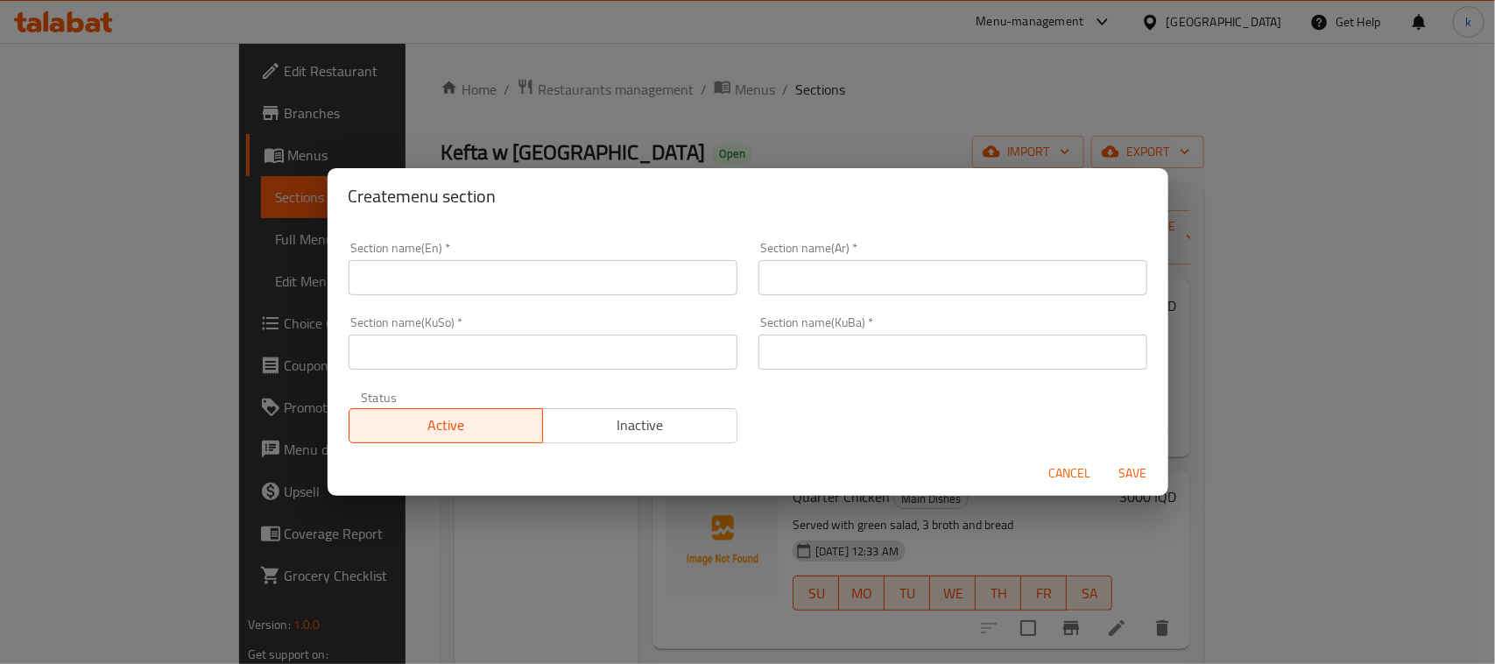
click at [454, 282] on input "text" at bounding box center [543, 277] width 389 height 35
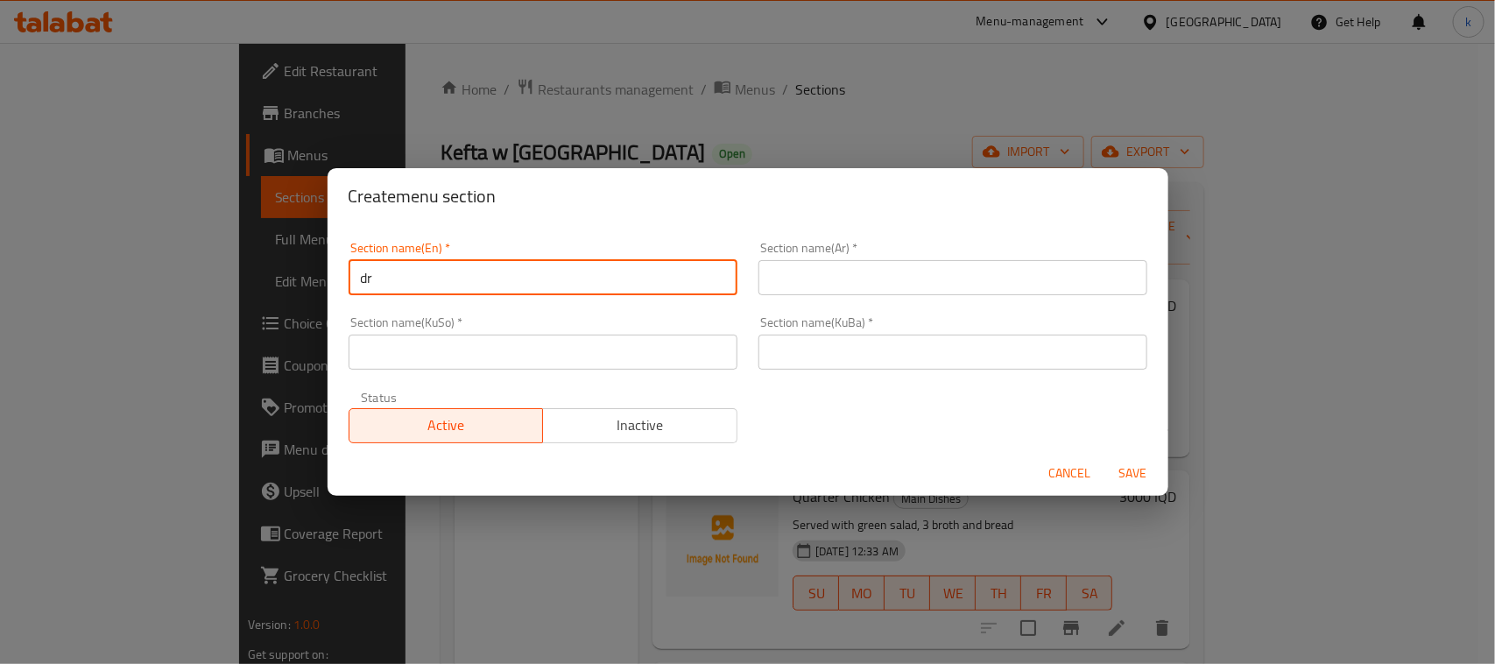
type input "Drinks"
click at [831, 281] on input "text" at bounding box center [953, 277] width 389 height 35
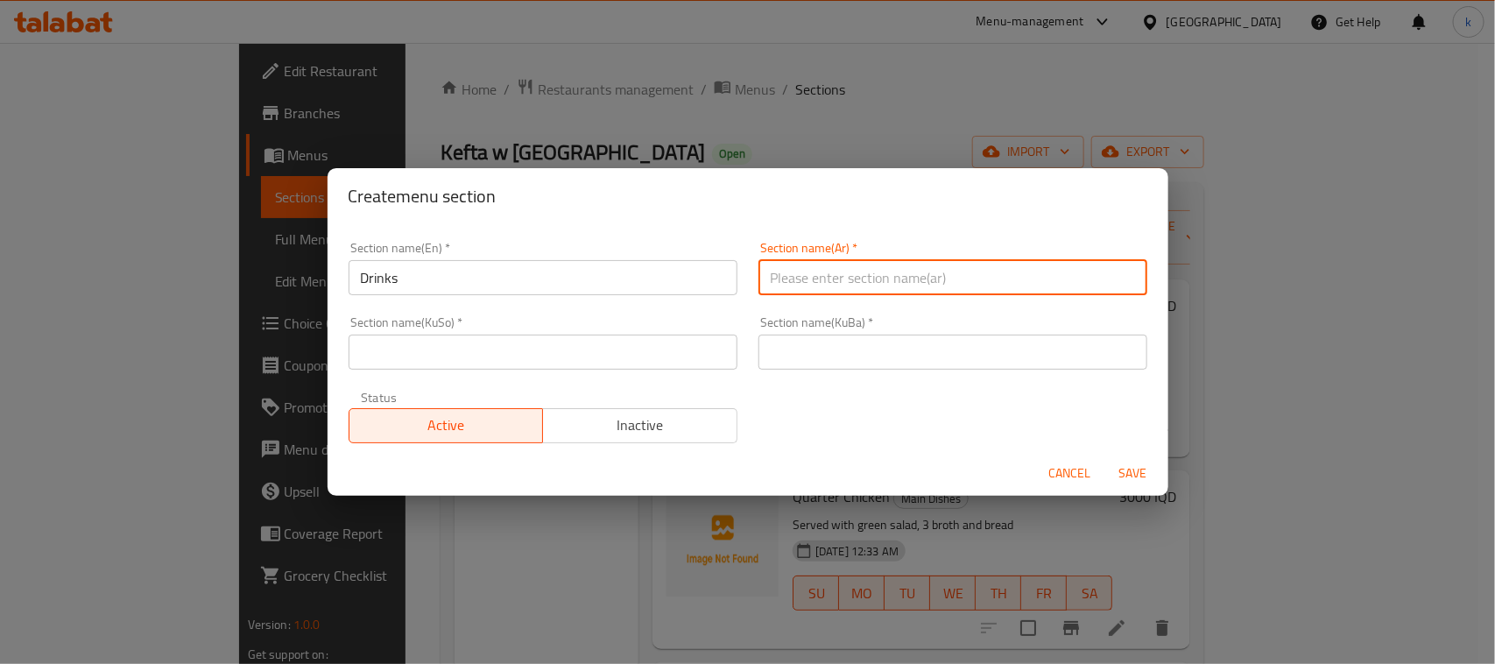
type input "المشروبات"
click at [800, 346] on input "text" at bounding box center [953, 352] width 389 height 35
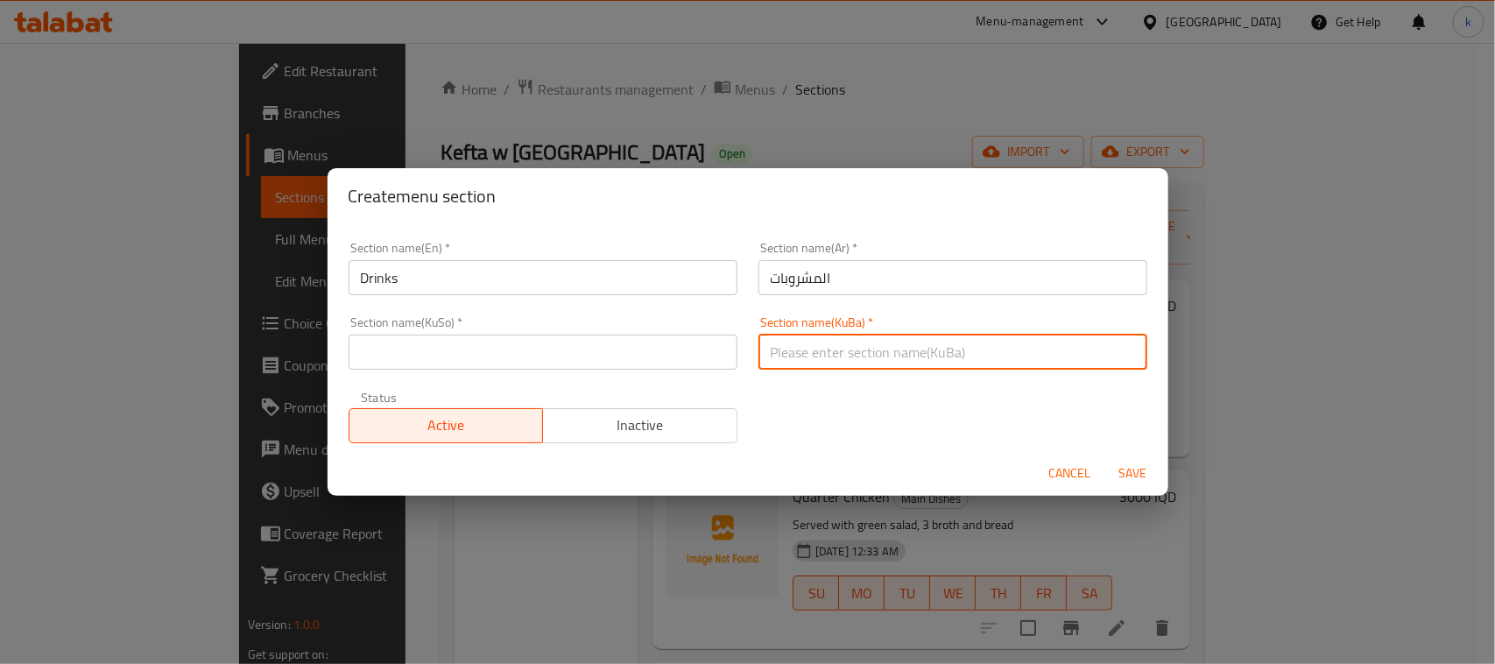
type input "خواردنەوەکان"
drag, startPoint x: 856, startPoint y: 348, endPoint x: 641, endPoint y: 361, distance: 215.0
click at [642, 360] on div "Section name(En)   * Drinks Section name(En) * Section name(Ar)   * المشروبات S…" at bounding box center [748, 342] width 820 height 223
click at [578, 350] on input "text" at bounding box center [543, 352] width 389 height 35
paste input "خواردنەوەکان"
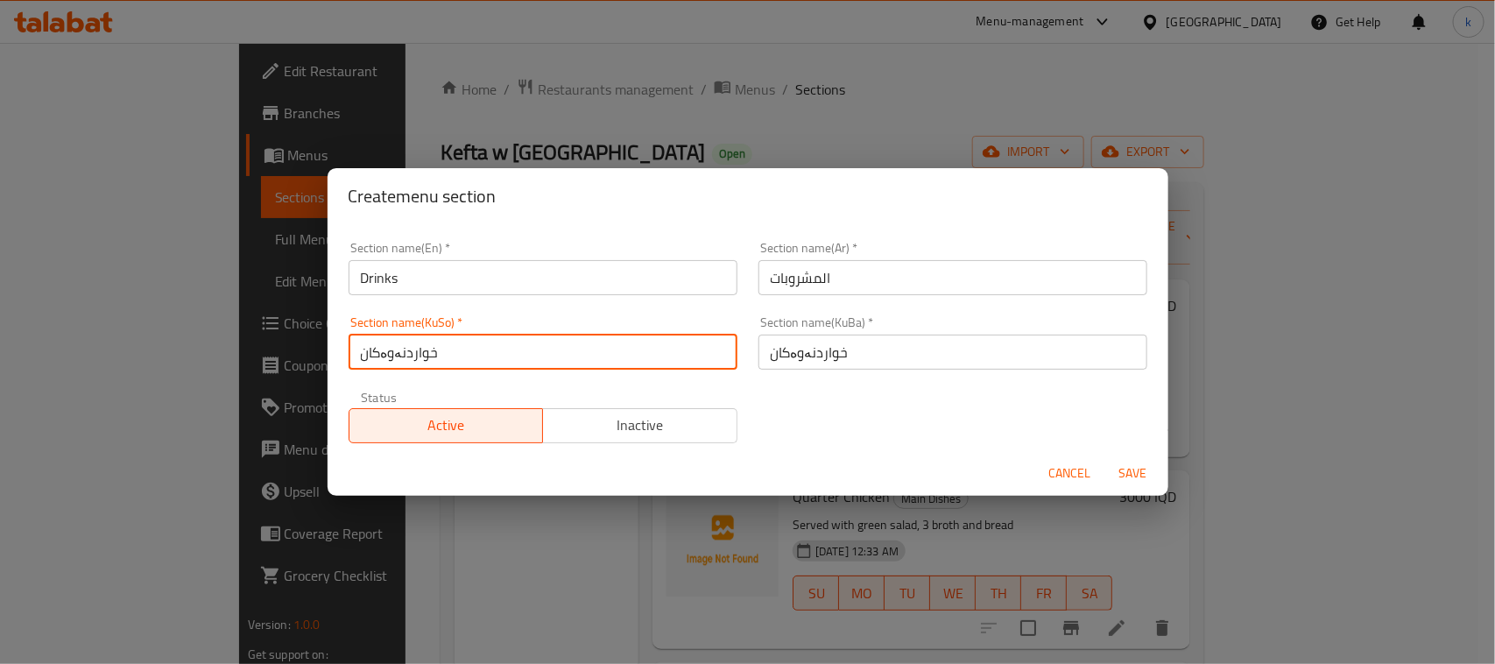
type input "خواردنەوەکان"
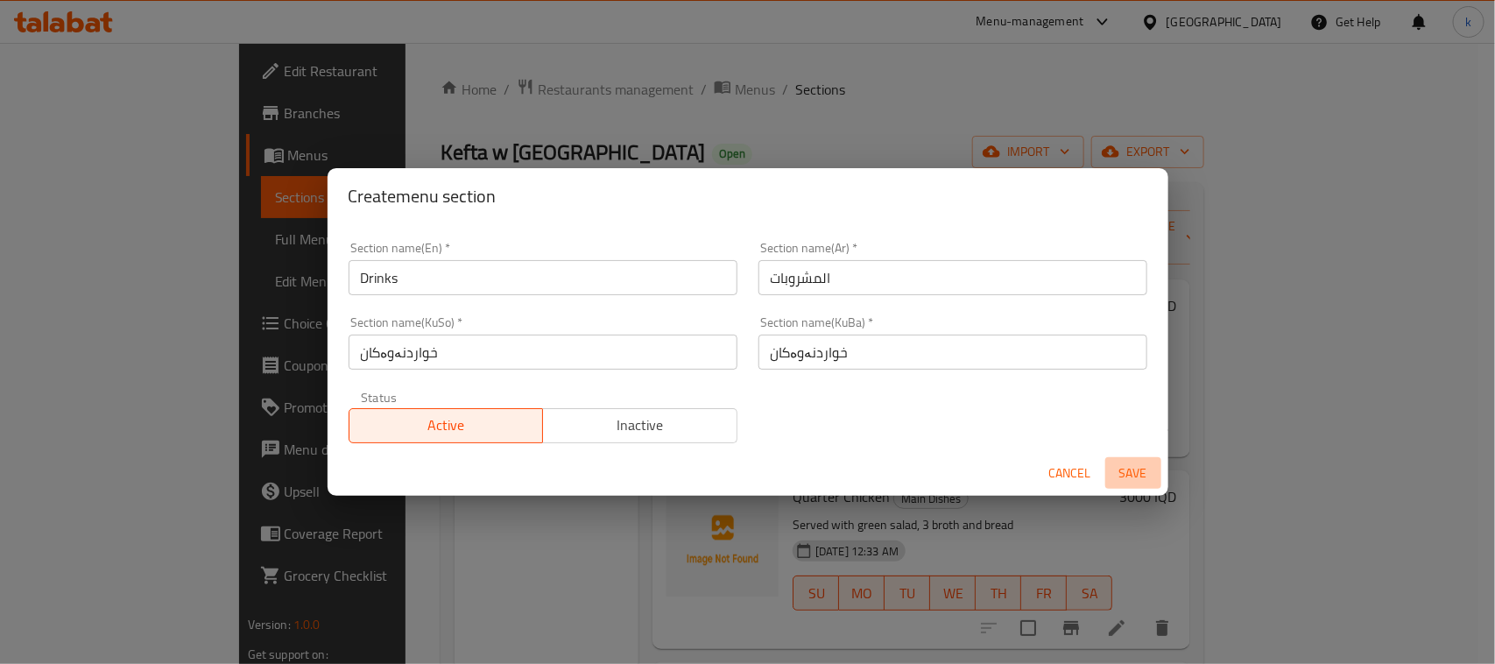
click at [1141, 467] on span "Save" at bounding box center [1134, 474] width 42 height 22
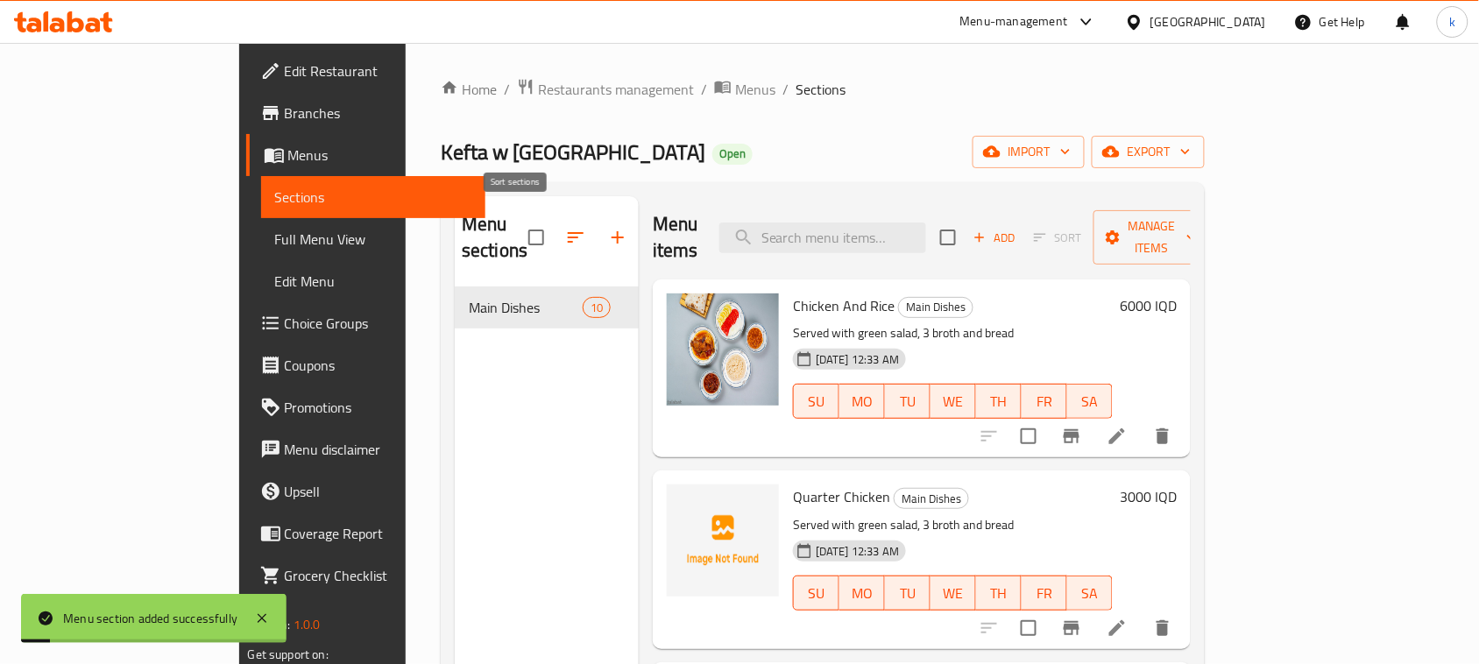
click at [565, 227] on icon "button" at bounding box center [575, 237] width 21 height 21
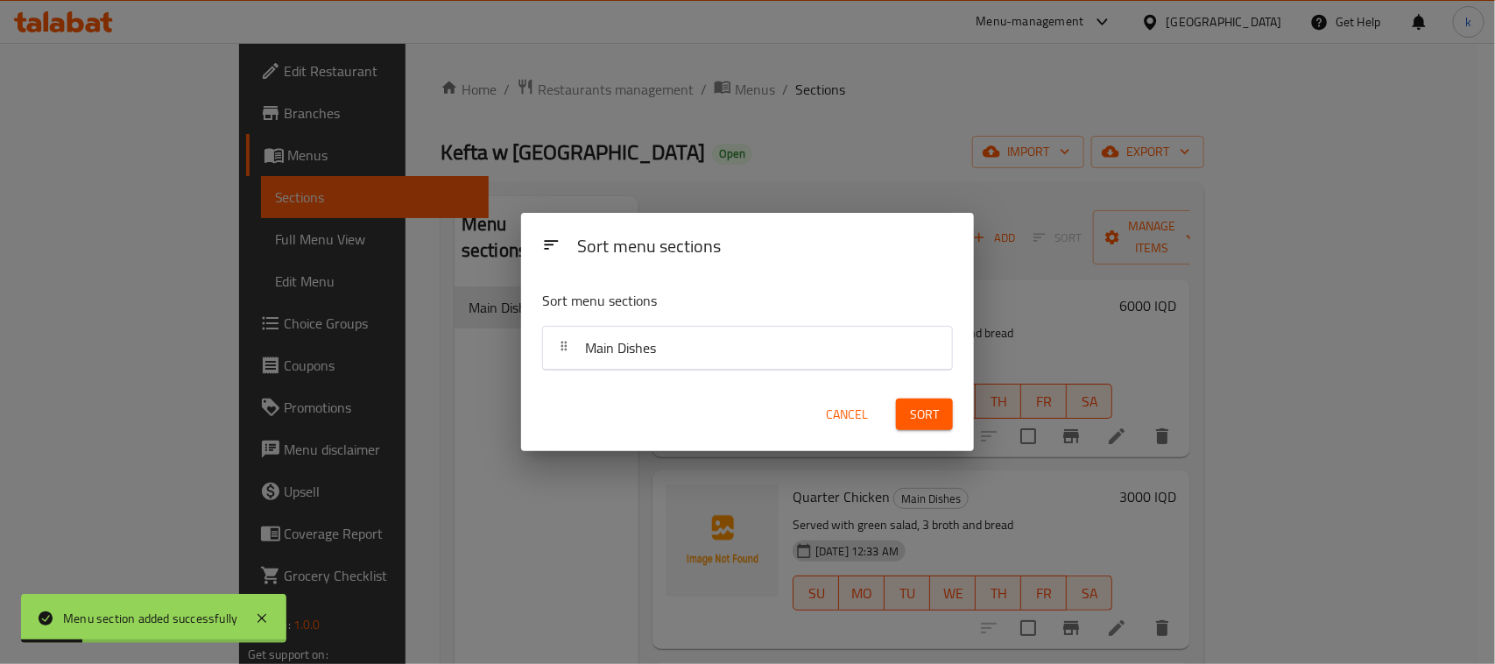
click at [850, 408] on span "Cancel" at bounding box center [847, 415] width 42 height 22
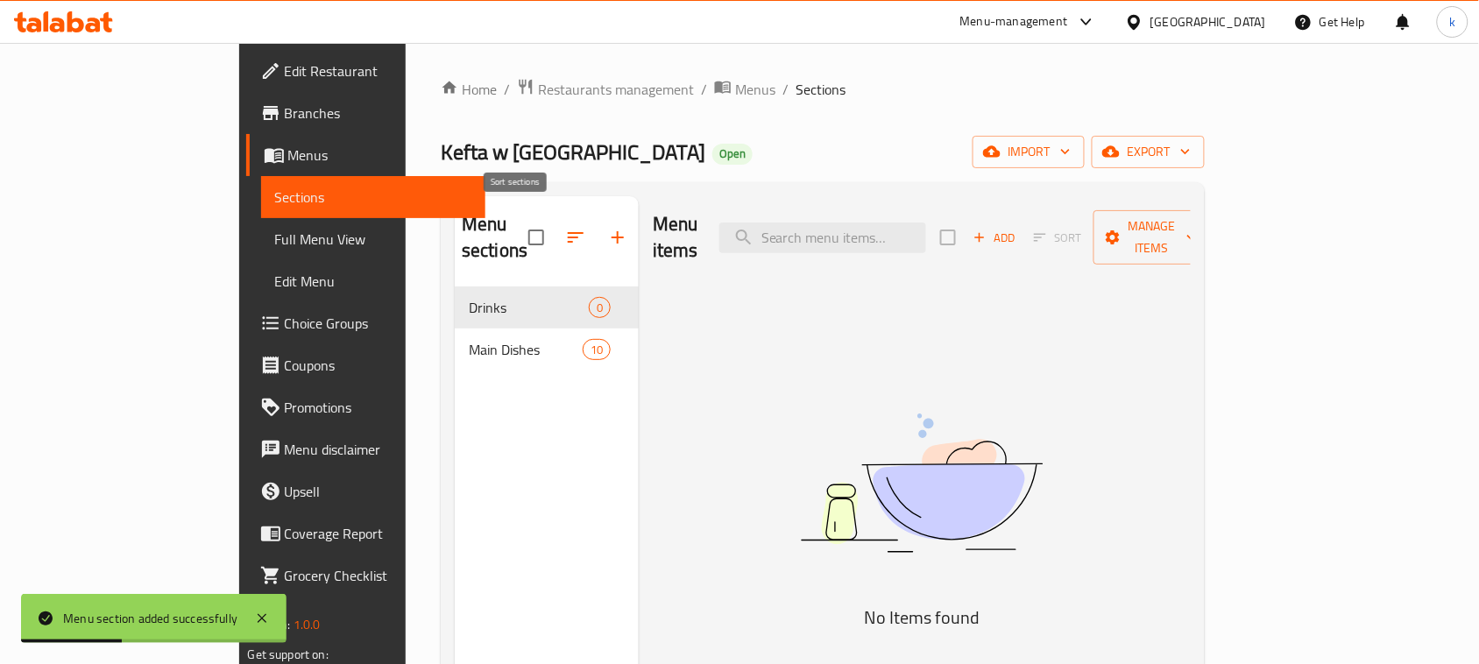
click at [565, 227] on icon "button" at bounding box center [575, 237] width 21 height 21
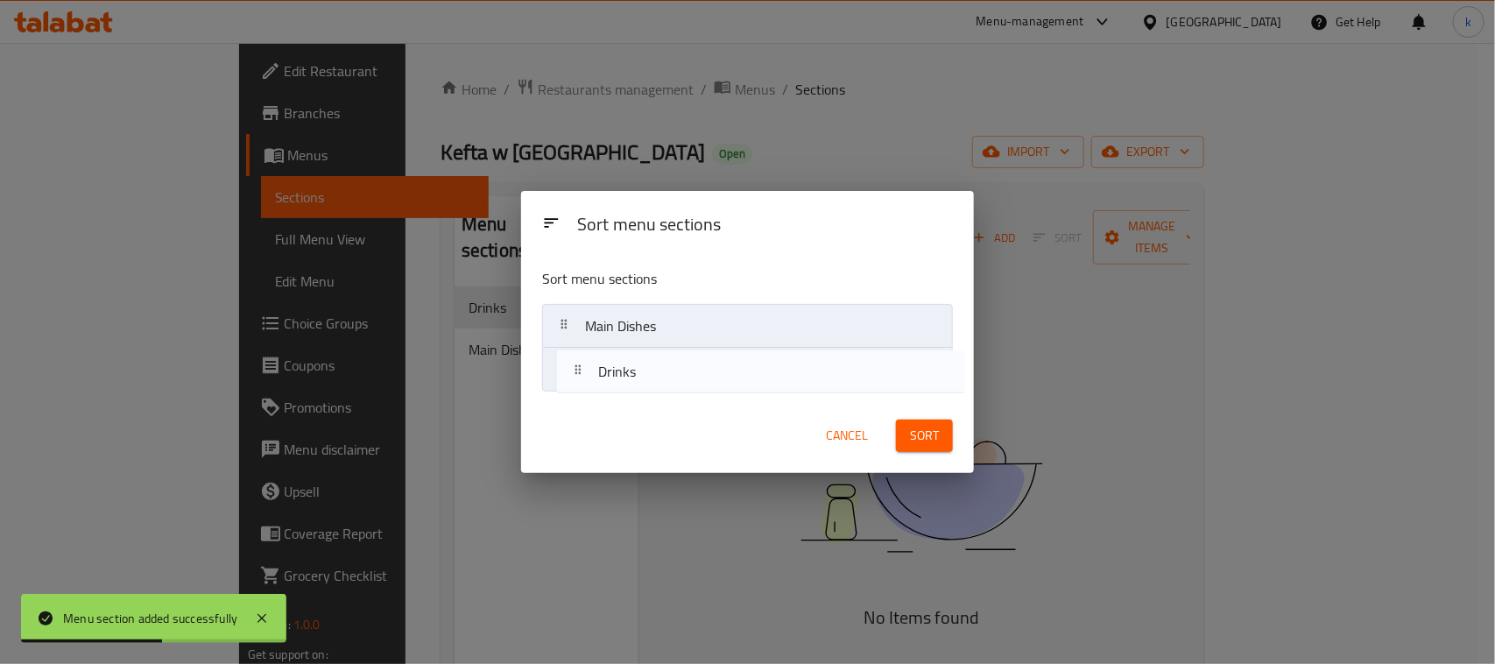
drag, startPoint x: 566, startPoint y: 314, endPoint x: 579, endPoint y: 364, distance: 51.6
click at [579, 364] on nav "Drinks Main Dishes" at bounding box center [747, 348] width 411 height 88
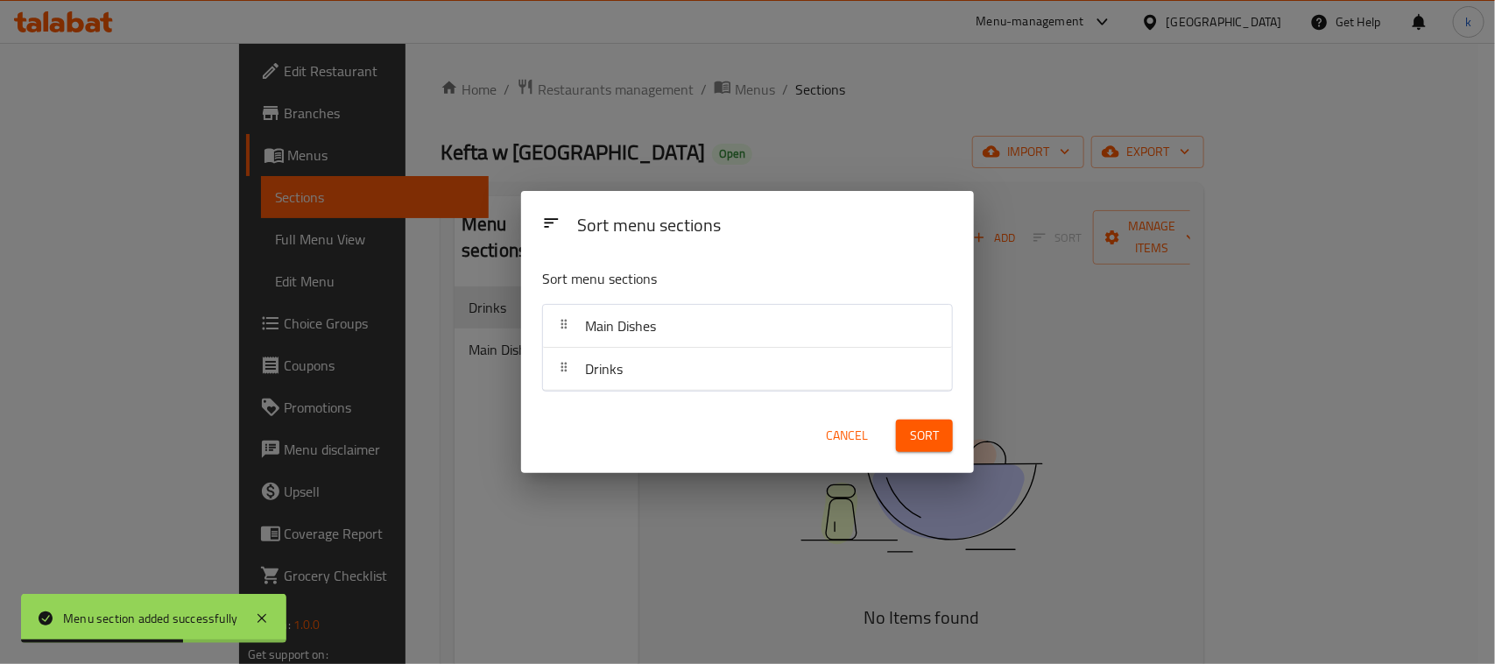
click at [913, 435] on span "Sort" at bounding box center [924, 436] width 29 height 22
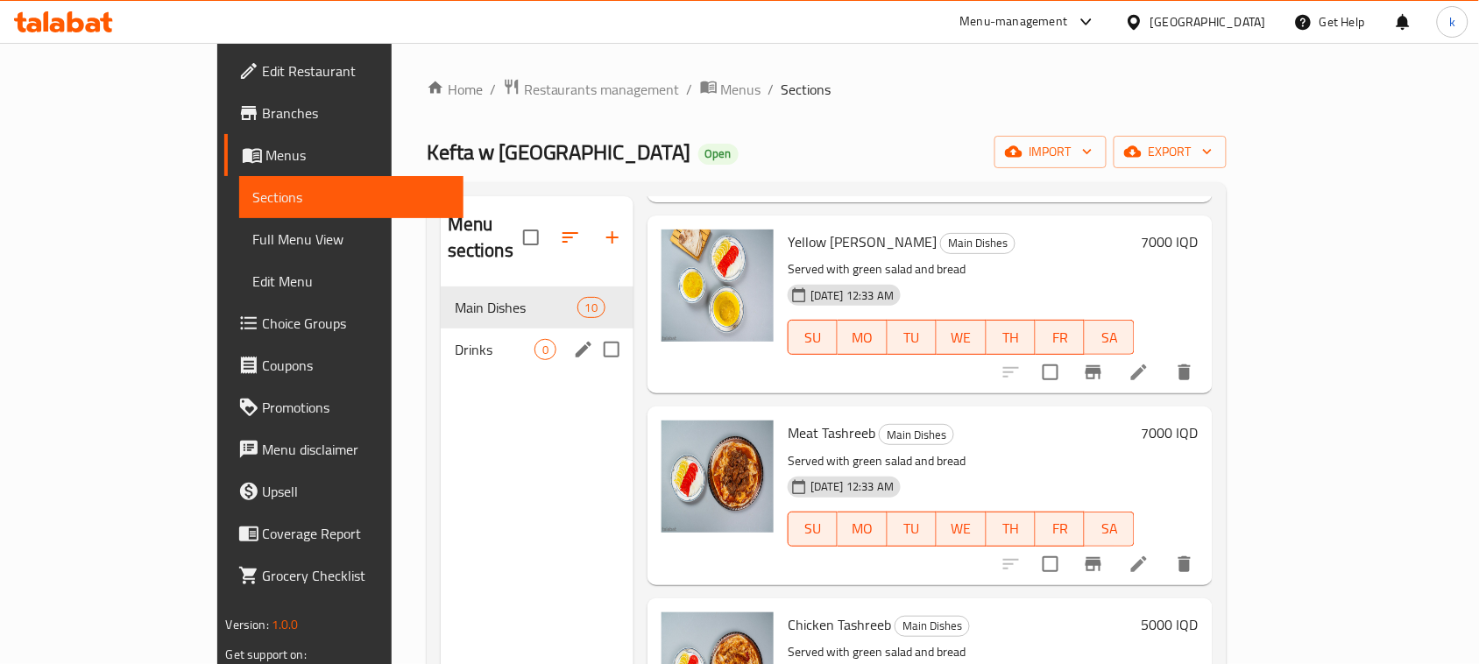
click at [455, 339] on span "Drinks" at bounding box center [495, 349] width 80 height 21
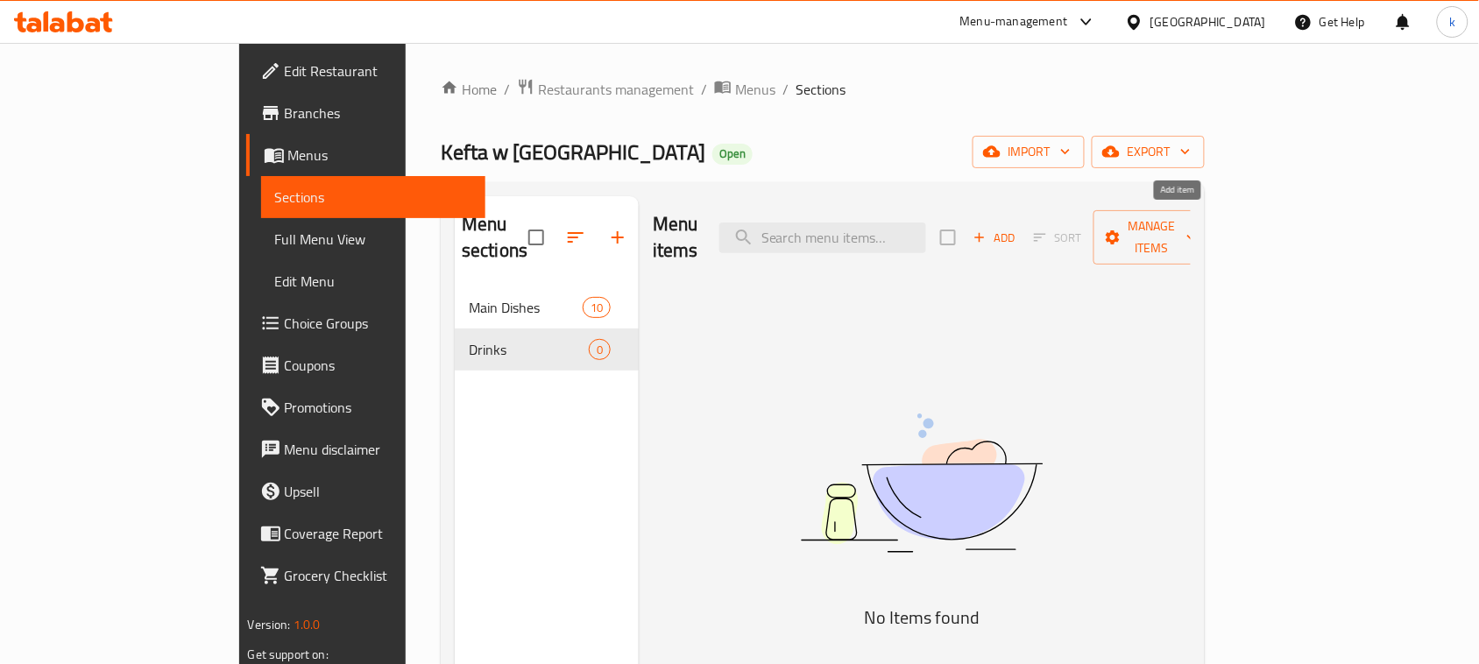
click at [987, 230] on icon "button" at bounding box center [980, 238] width 16 height 16
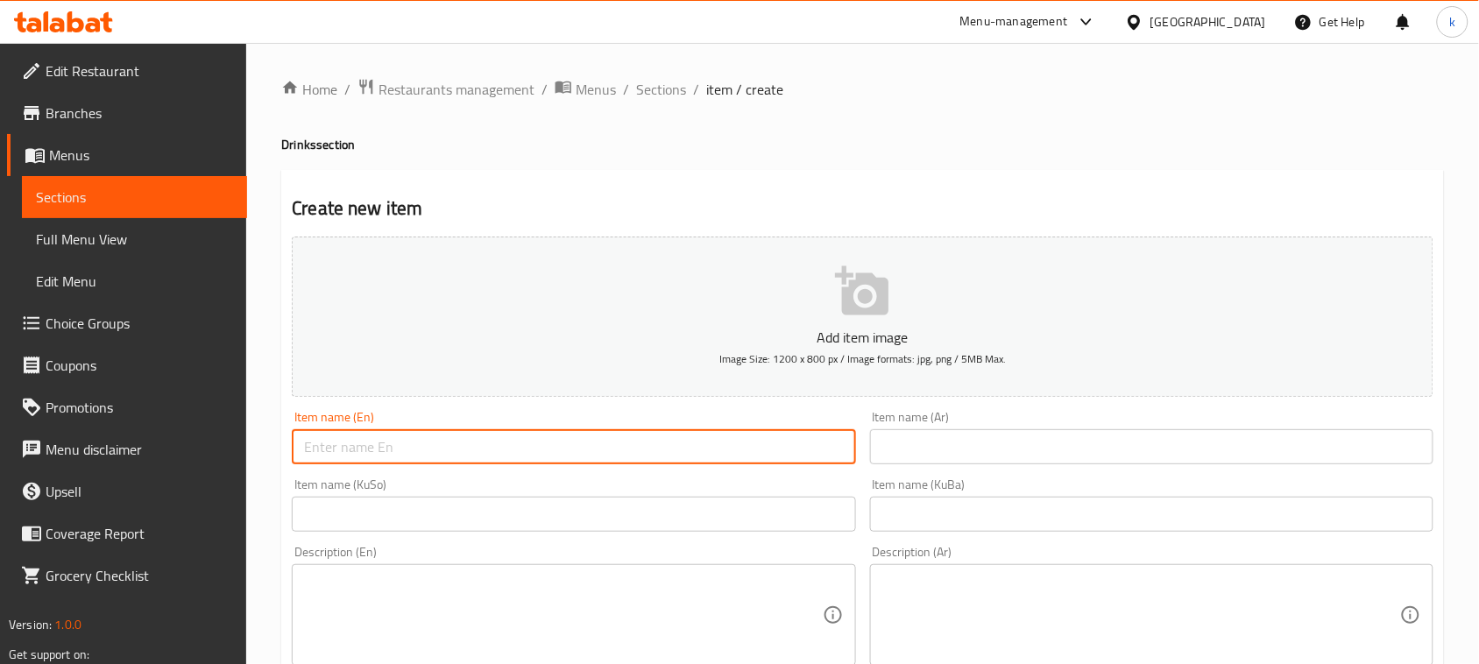
click at [557, 456] on input "text" at bounding box center [573, 446] width 563 height 35
type input "Pepsi"
click at [933, 440] on input "text" at bounding box center [1151, 446] width 563 height 35
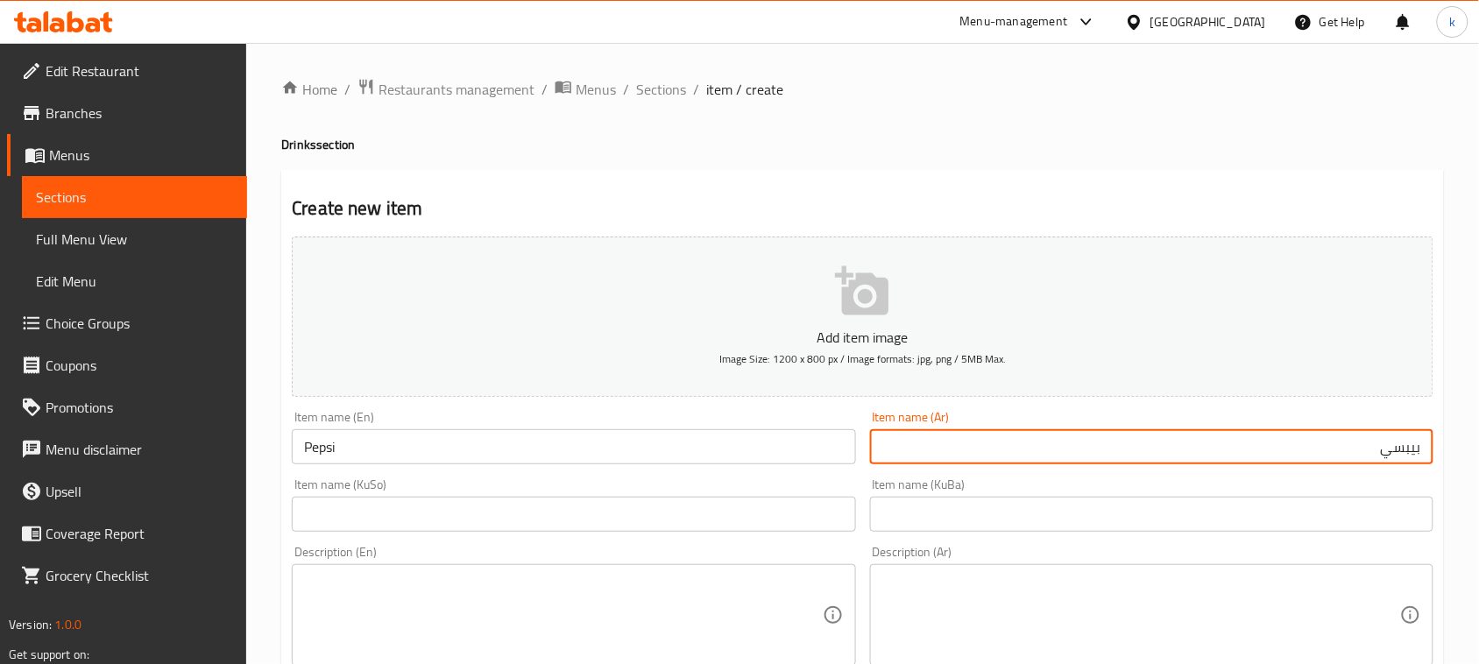
type input "بيبسي"
click at [1290, 515] on input "text" at bounding box center [1151, 514] width 563 height 35
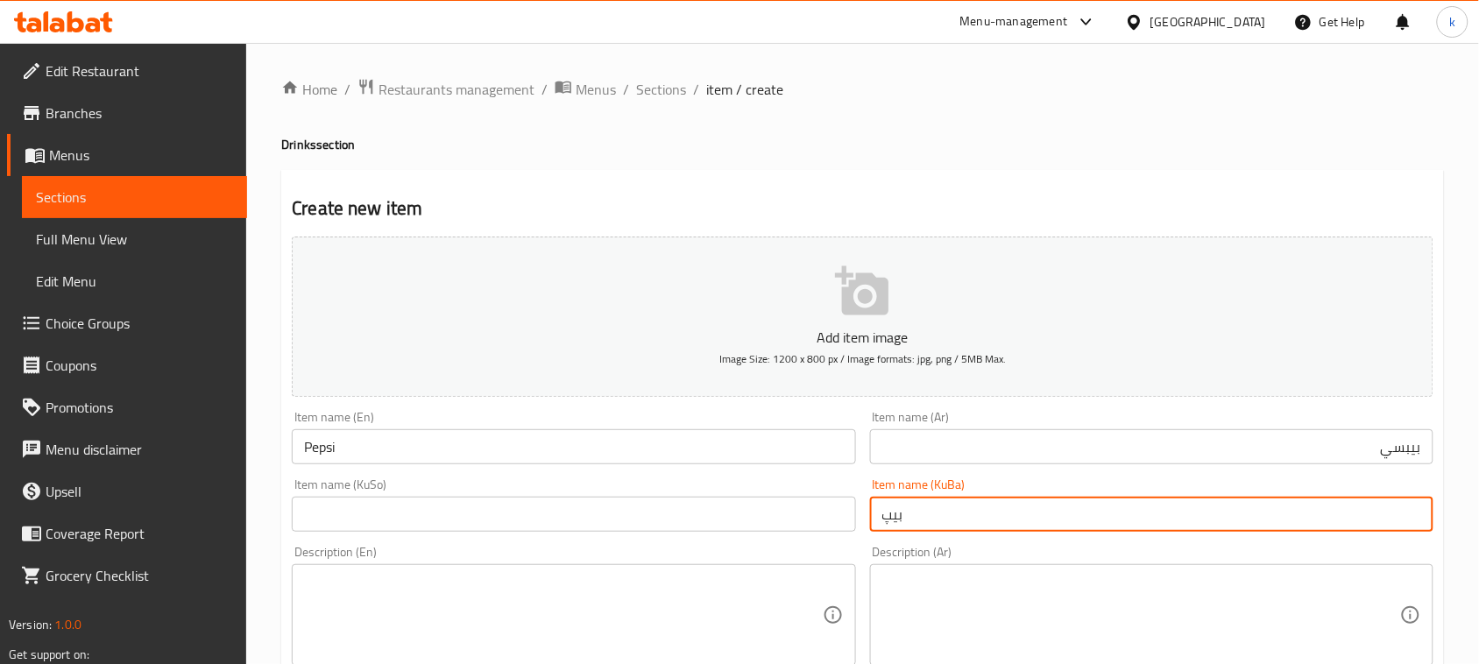
type input "بیپسی"
drag, startPoint x: 949, startPoint y: 528, endPoint x: 843, endPoint y: 527, distance: 106.0
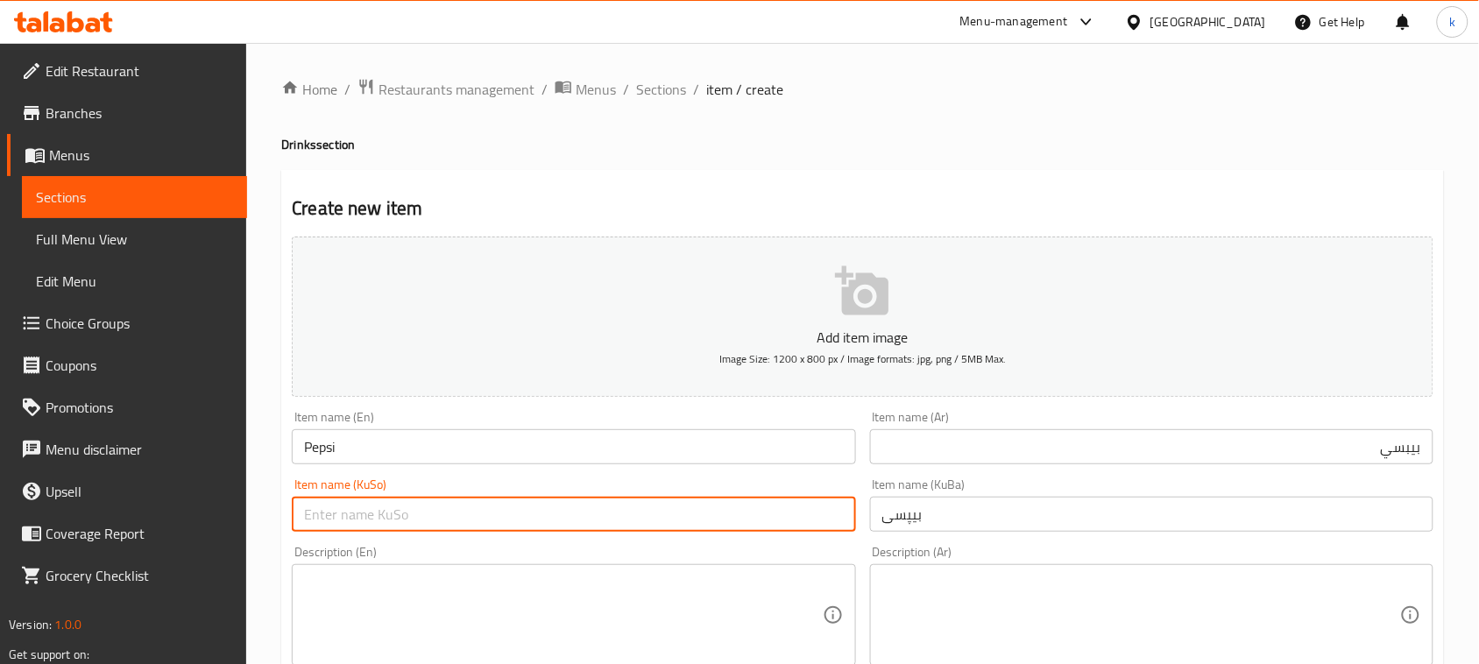
drag, startPoint x: 627, startPoint y: 513, endPoint x: 583, endPoint y: 479, distance: 55.0
click at [627, 513] on input "text" at bounding box center [573, 514] width 563 height 35
paste input "بیپسی"
type input "بیپسی"
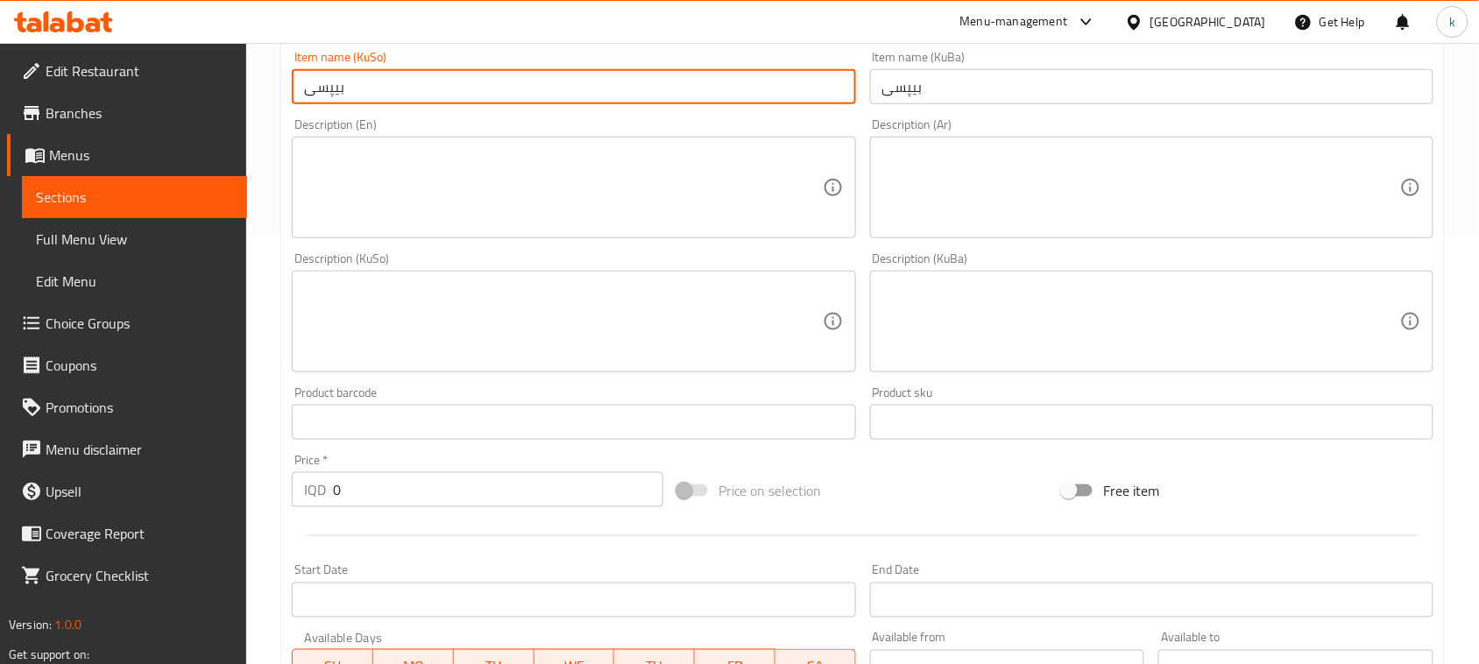
scroll to position [438, 0]
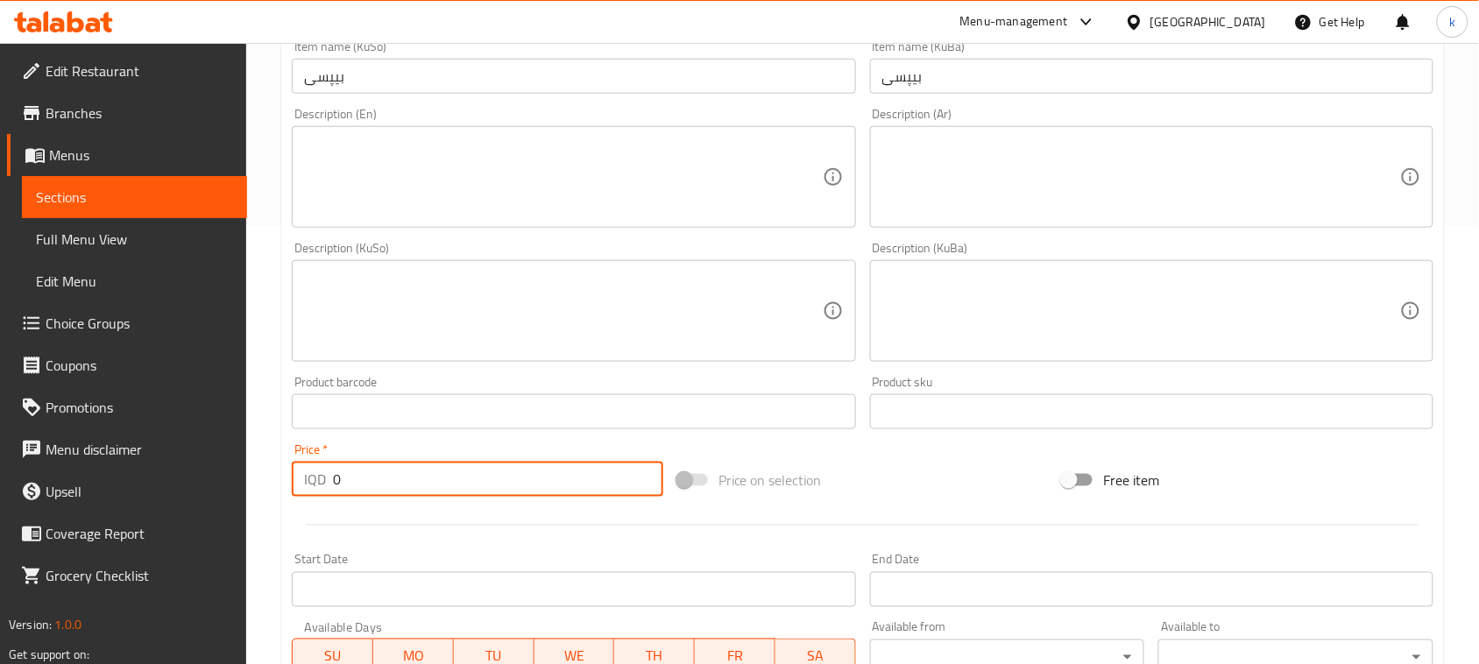
drag, startPoint x: 381, startPoint y: 470, endPoint x: 215, endPoint y: 489, distance: 167.5
click at [215, 489] on div "Edit Restaurant Branches Menus Sections Full Menu View Edit Menu Choice Groups …" at bounding box center [739, 303] width 1479 height 1396
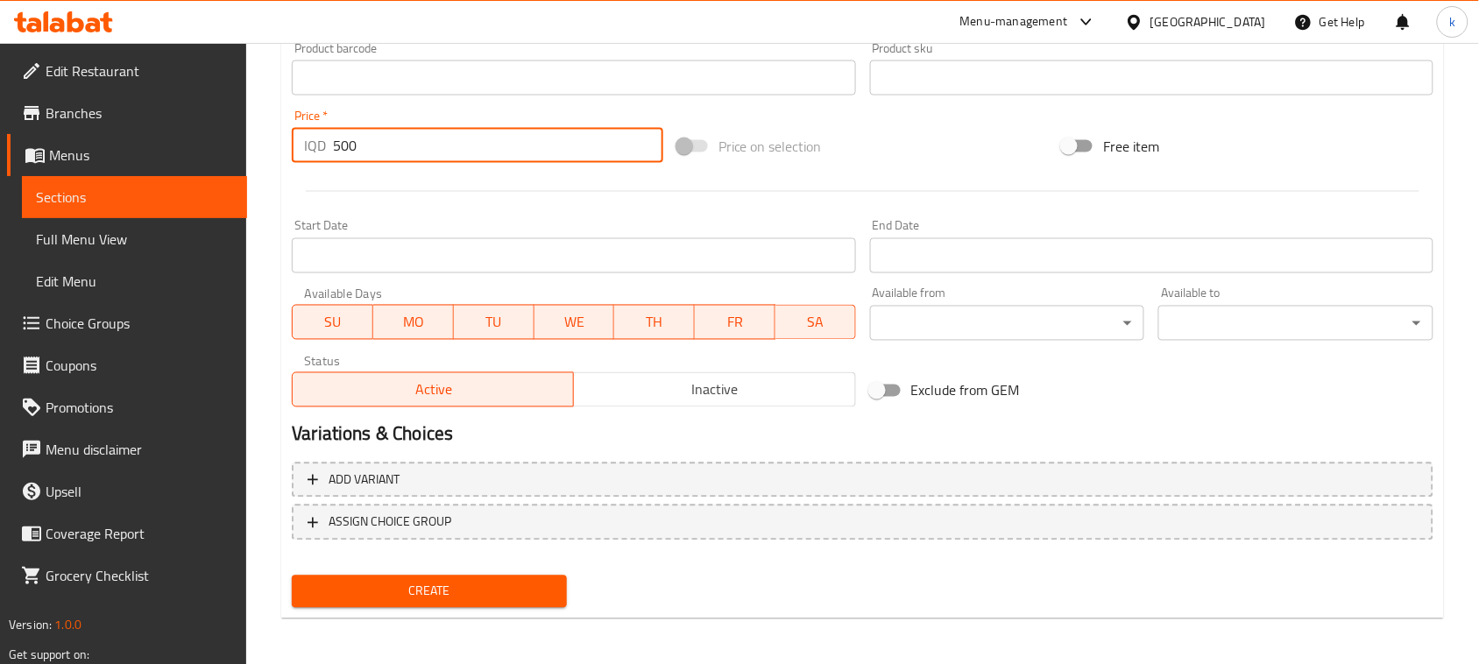
type input "500"
click at [505, 584] on span "Create" at bounding box center [429, 592] width 247 height 22
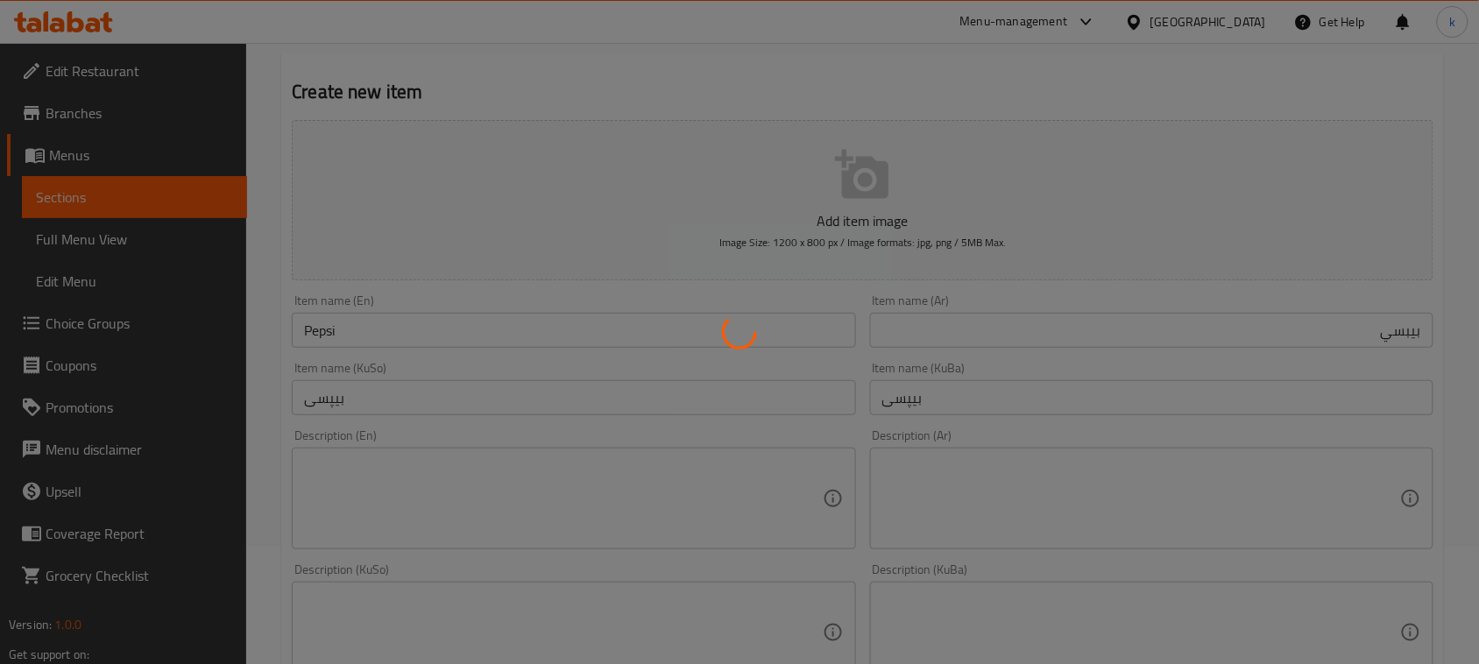
scroll to position [10, 0]
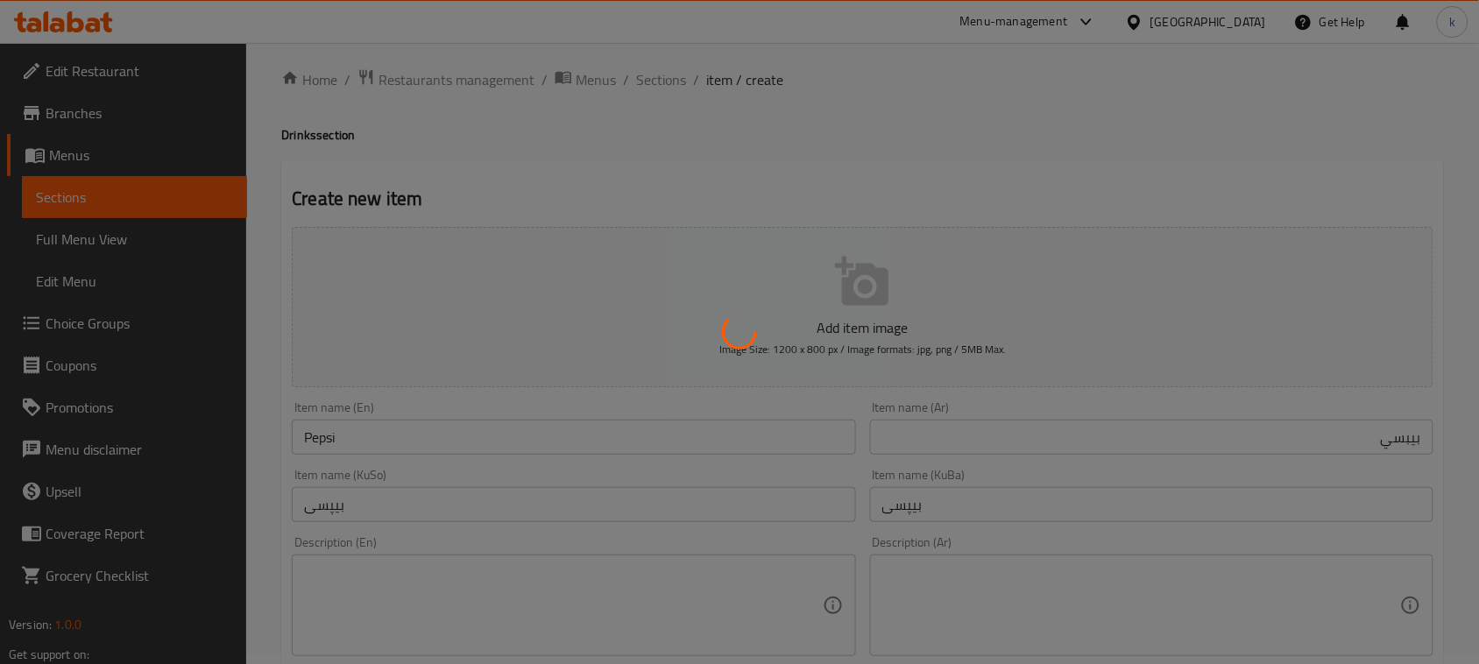
type input "0"
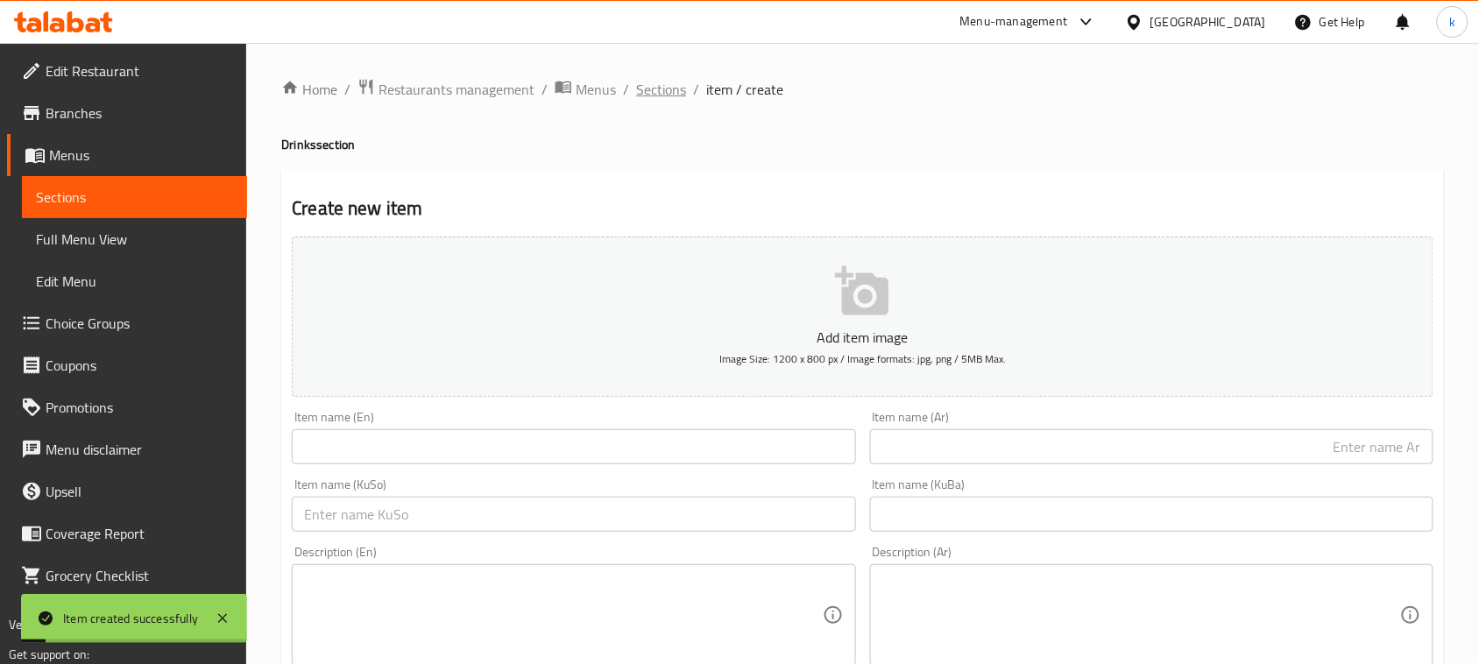
click at [644, 92] on span "Sections" at bounding box center [661, 89] width 50 height 21
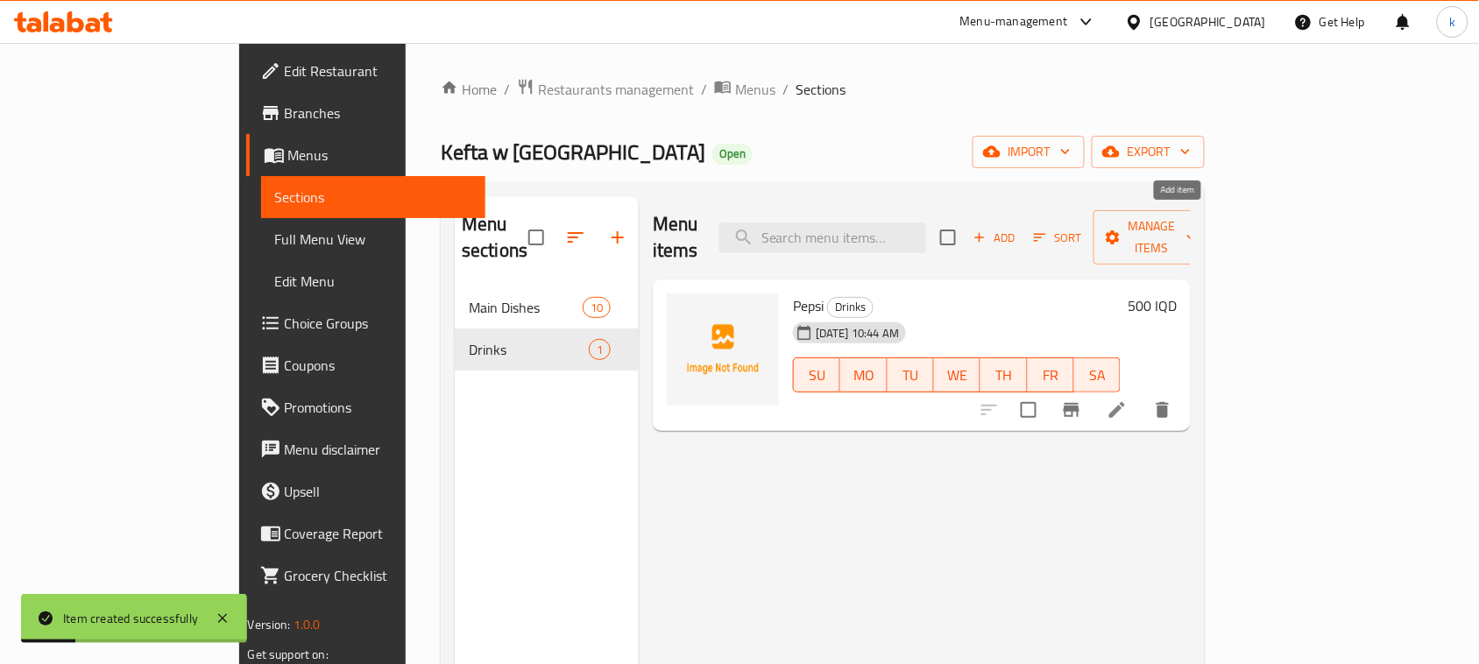
click at [987, 230] on icon "button" at bounding box center [980, 238] width 16 height 16
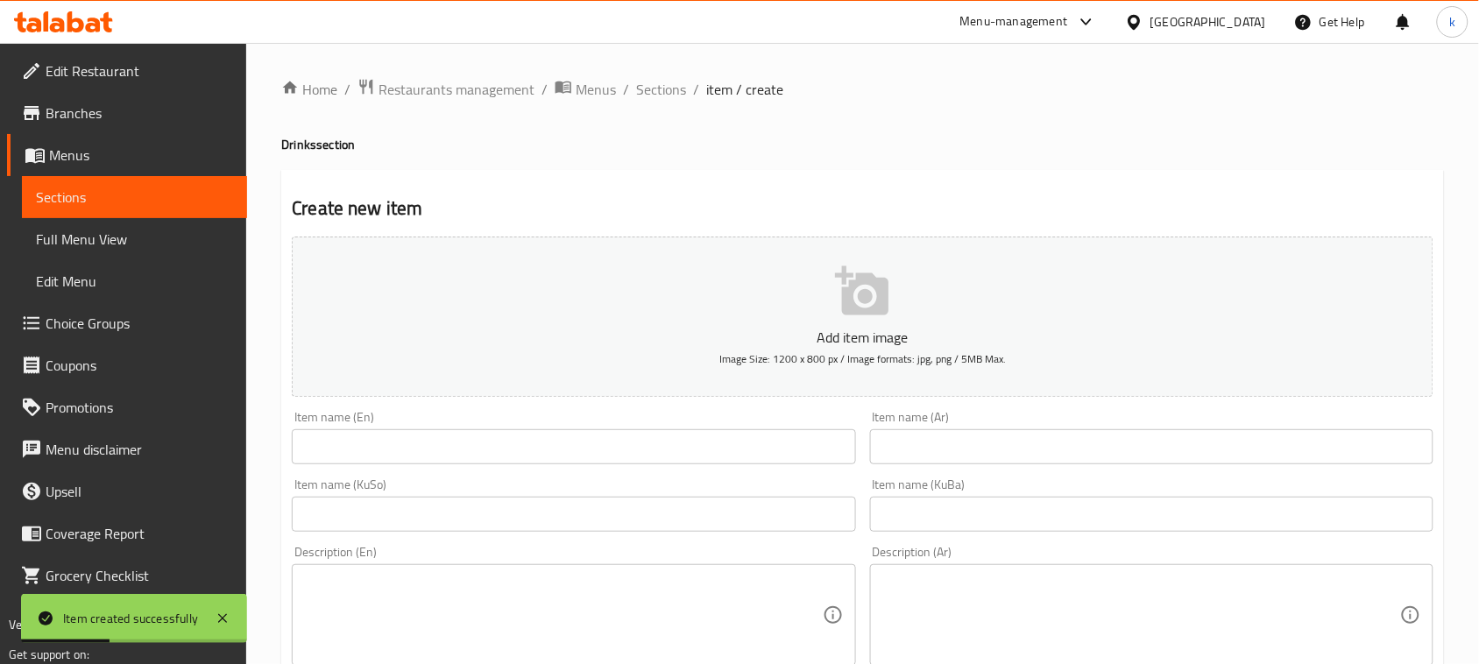
click at [533, 457] on input "text" at bounding box center [573, 446] width 563 height 35
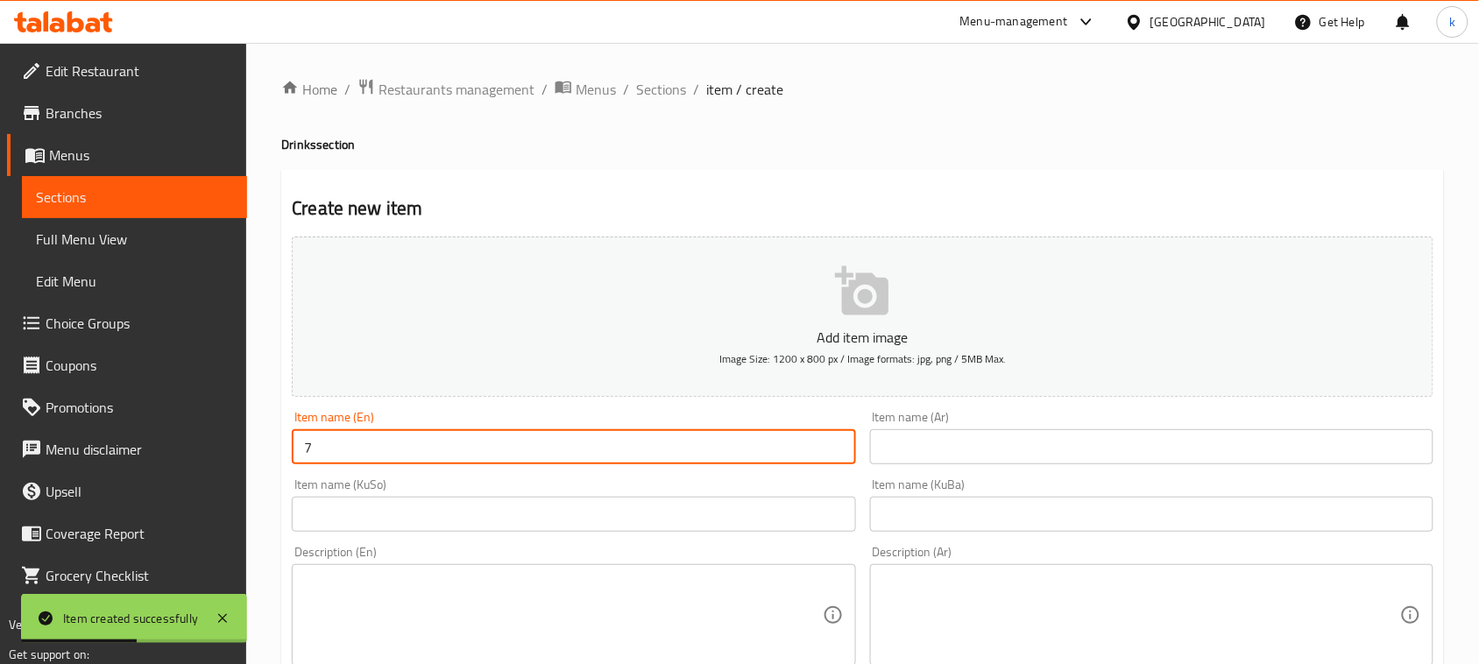
type input "7 Up"
click at [922, 457] on input "text" at bounding box center [1151, 446] width 563 height 35
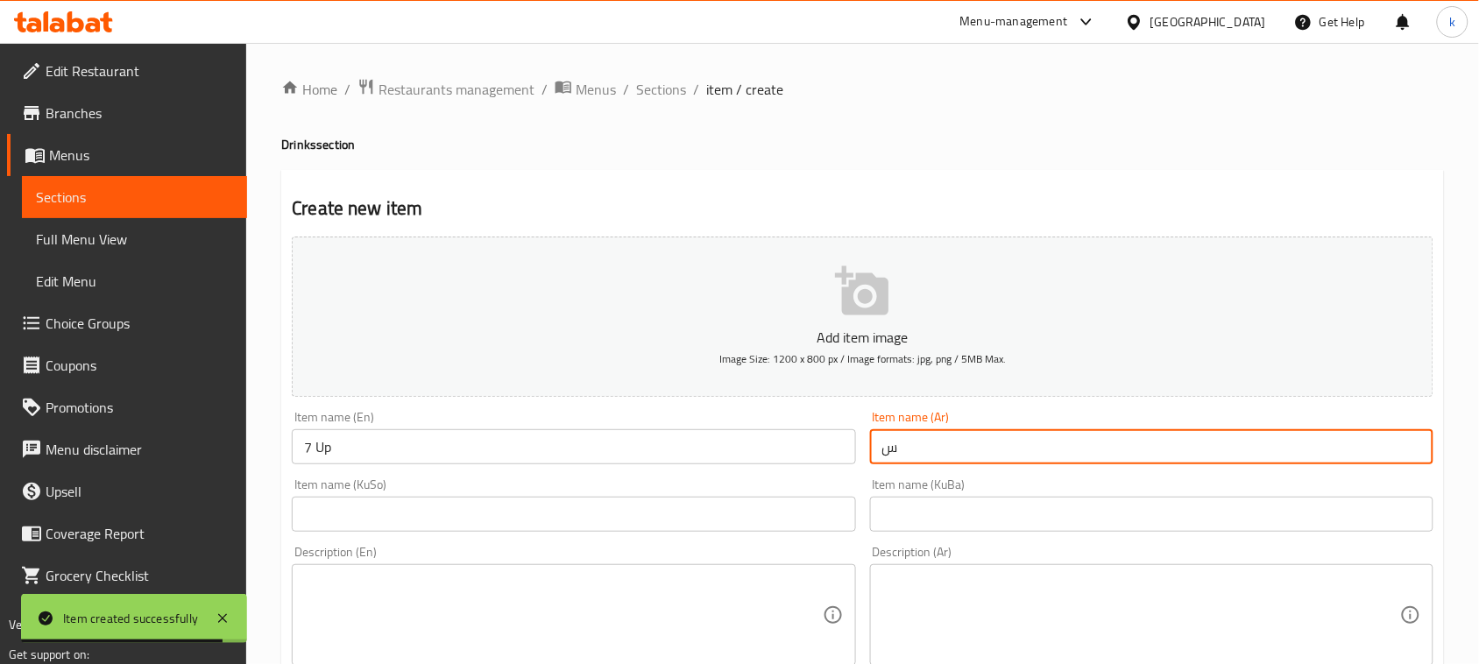
type input "سفن أب"
click at [1106, 522] on input "text" at bounding box center [1151, 514] width 563 height 35
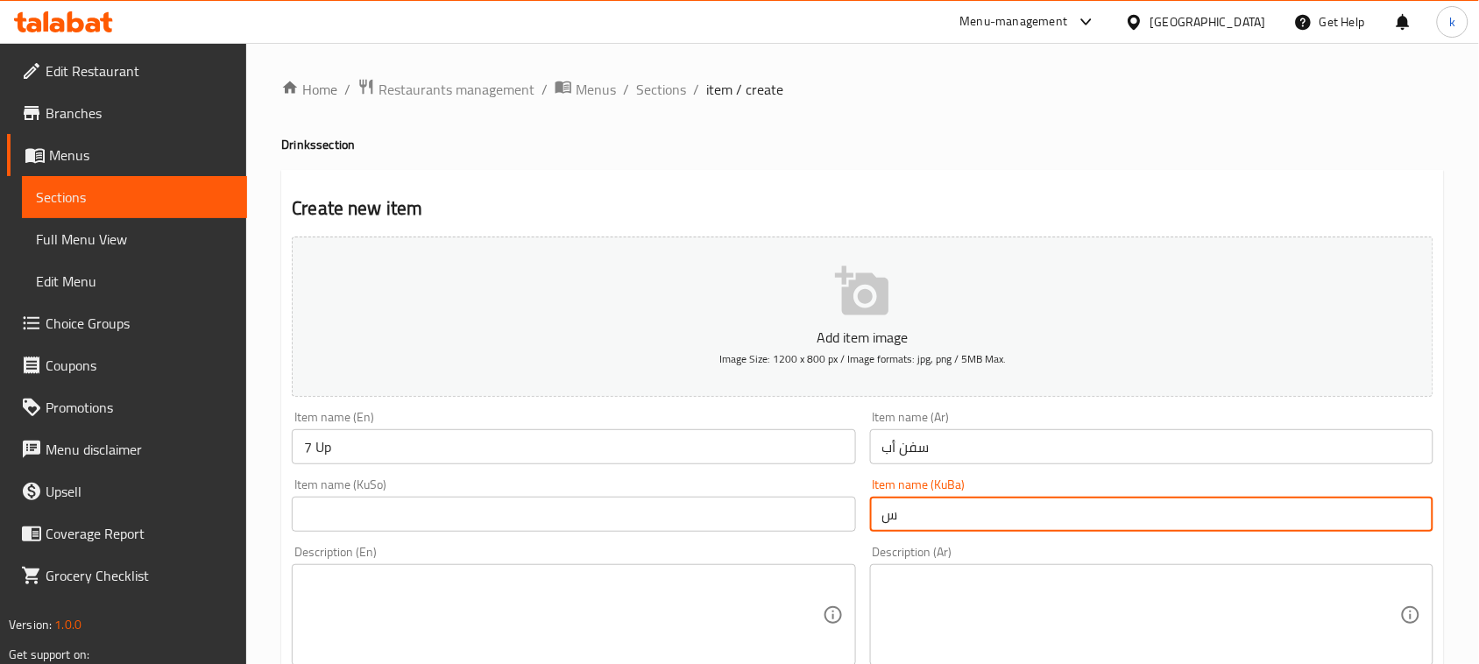
type input "سێڤن ئاپ"
drag, startPoint x: 965, startPoint y: 510, endPoint x: 804, endPoint y: 534, distance: 163.1
click at [633, 504] on input "text" at bounding box center [573, 514] width 563 height 35
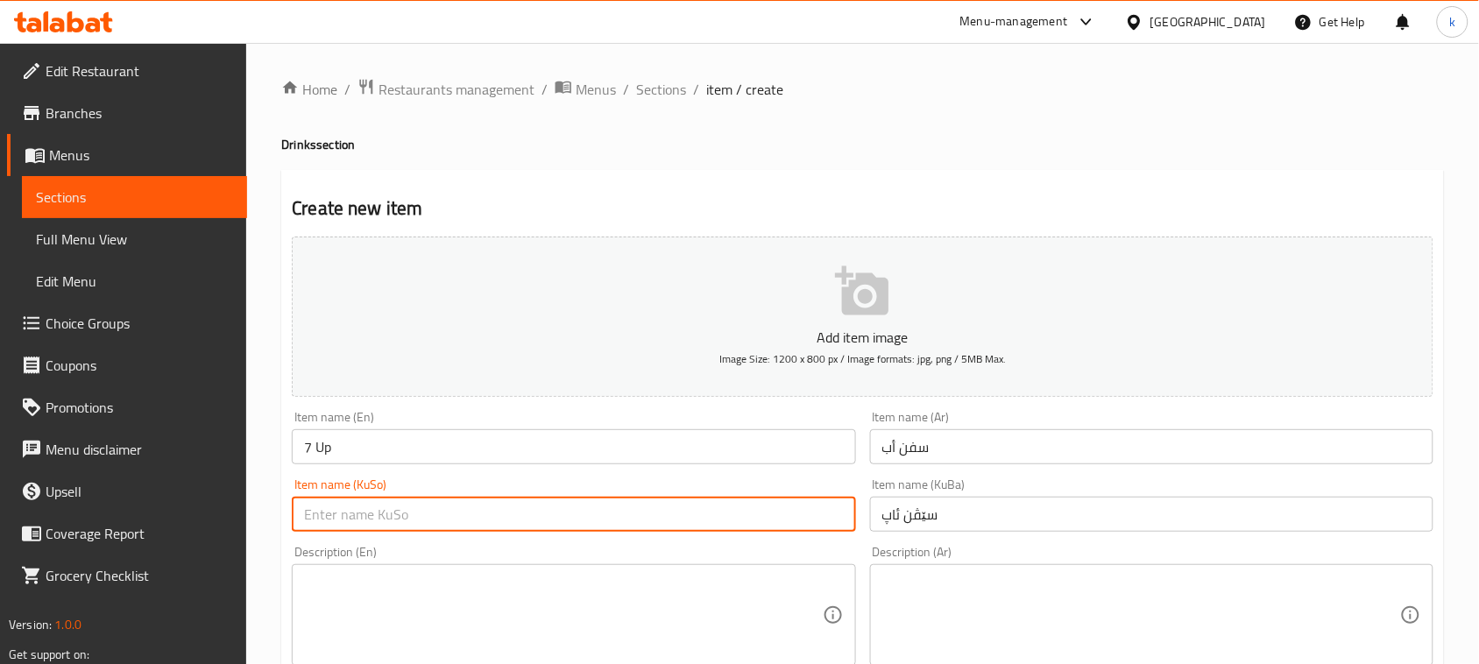
paste input "سێڤن ئاپ"
type input "سێڤن ئاپ"
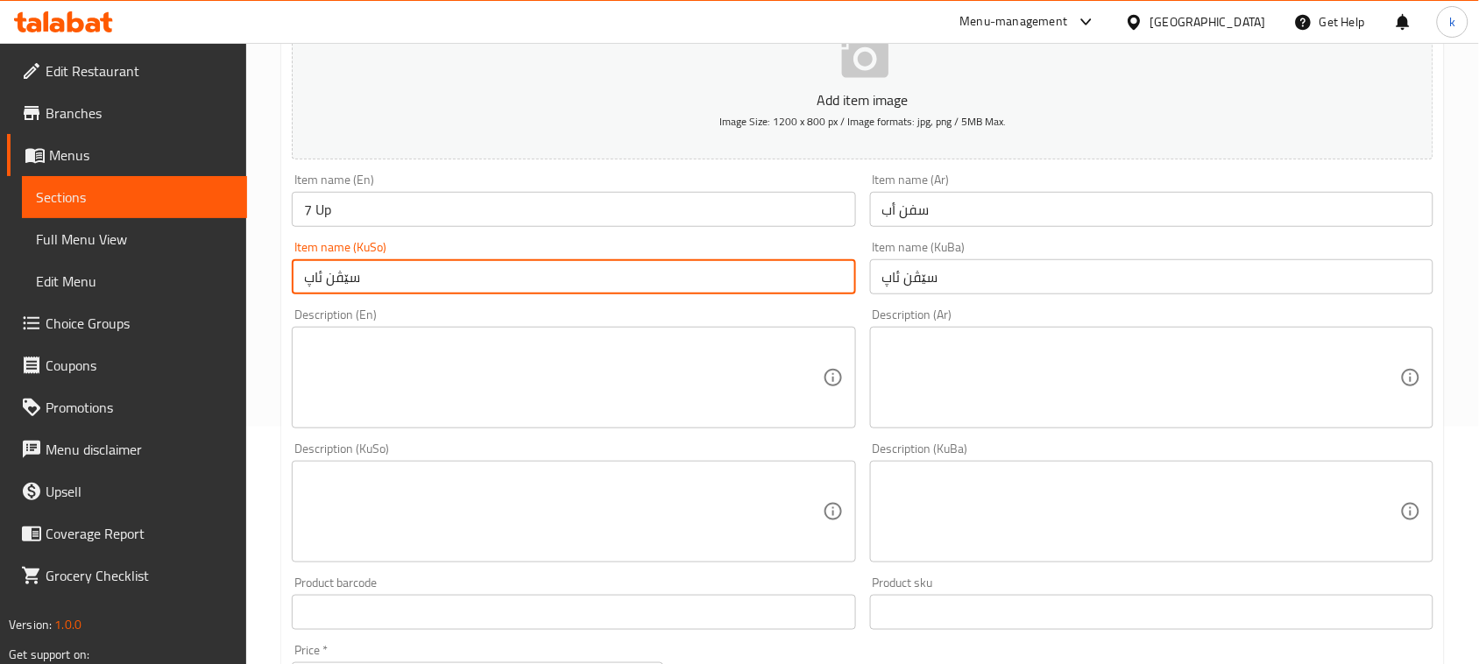
scroll to position [438, 0]
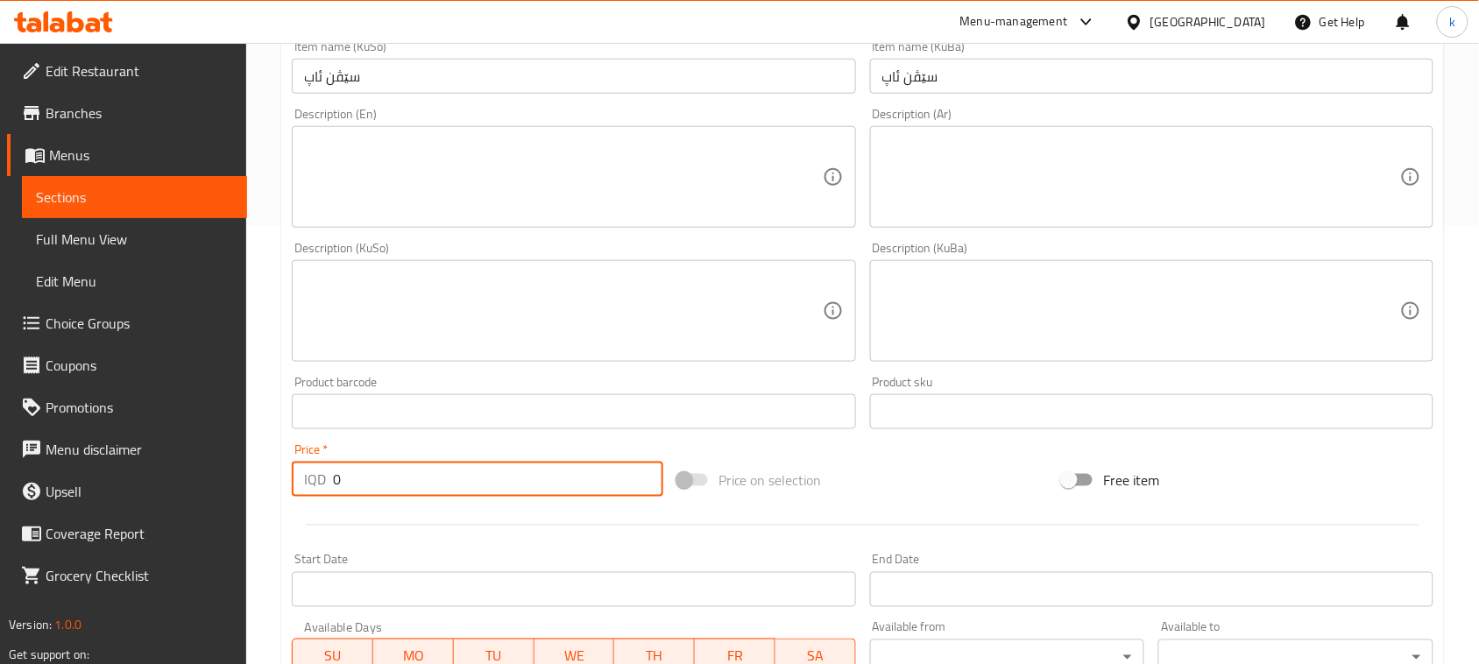
drag, startPoint x: 381, startPoint y: 476, endPoint x: 186, endPoint y: 484, distance: 195.6
click at [186, 484] on div "Edit Restaurant Branches Menus Sections Full Menu View Edit Menu Choice Groups …" at bounding box center [739, 303] width 1479 height 1396
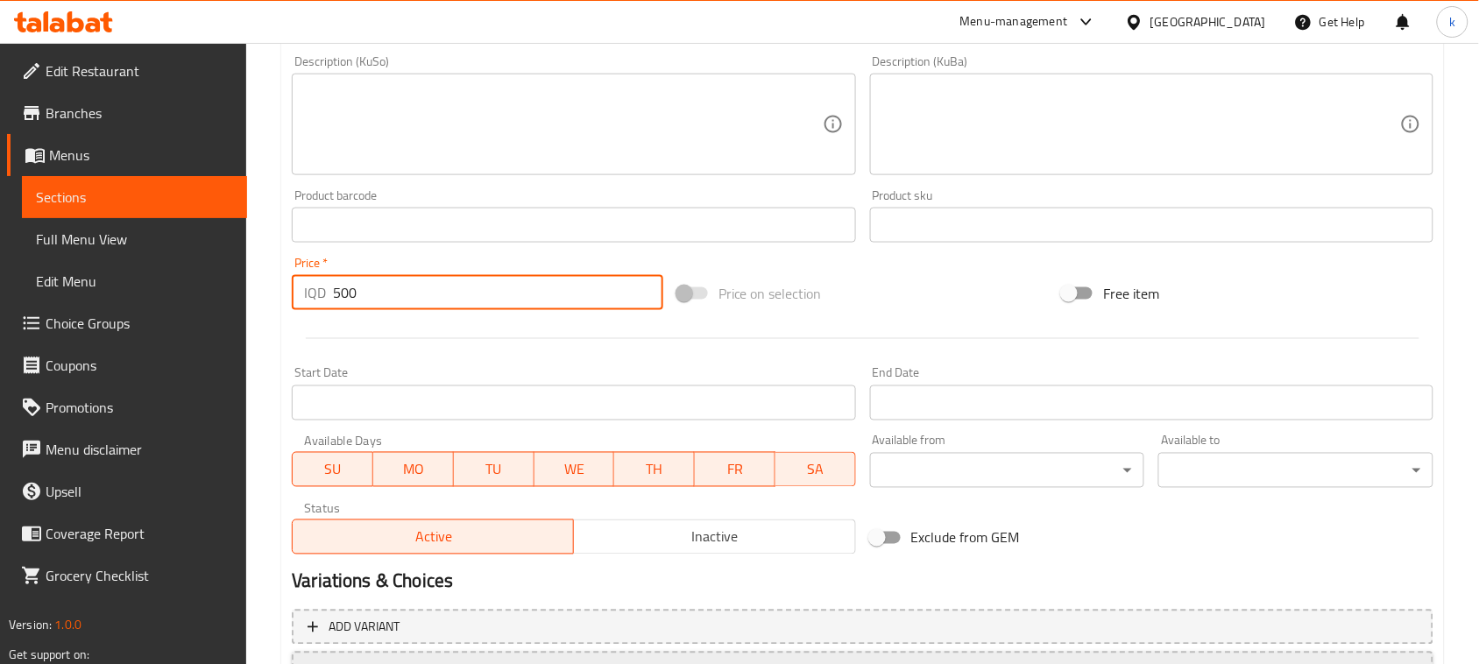
scroll to position [772, 0]
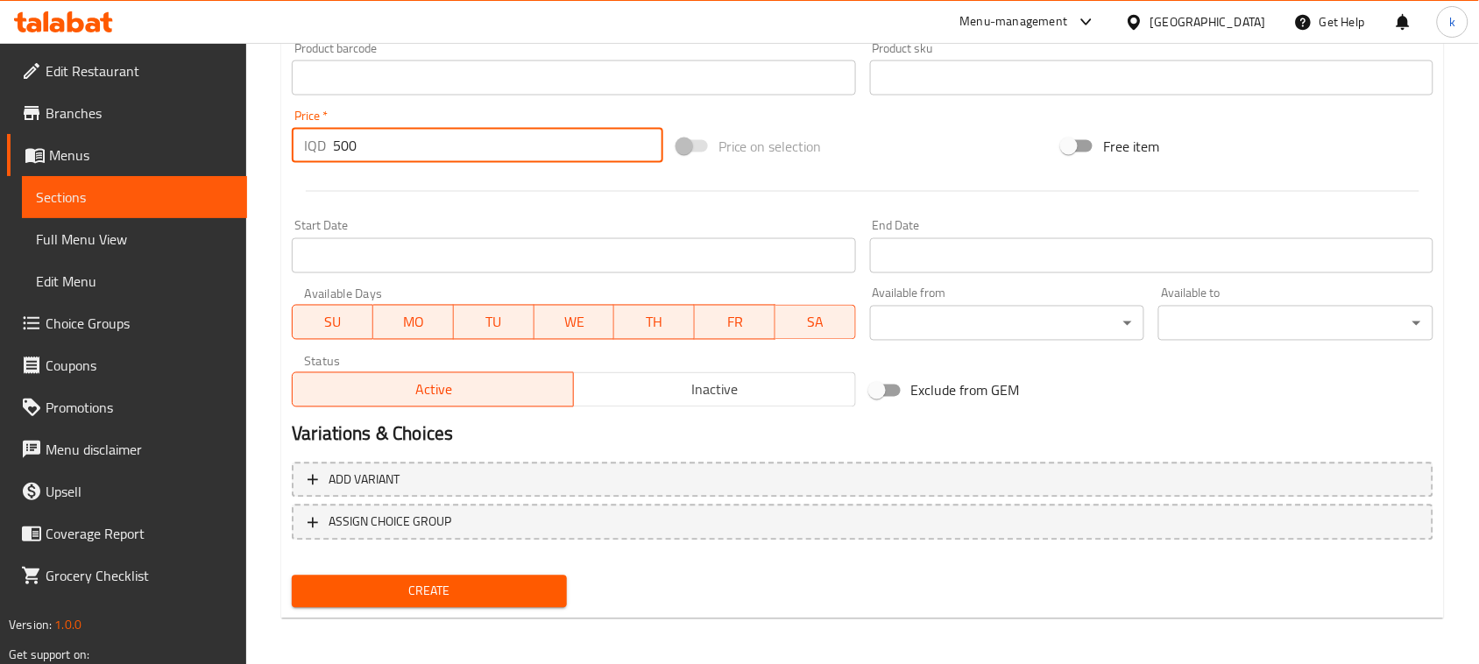
type input "500"
click at [448, 576] on button "Create" at bounding box center [429, 592] width 275 height 32
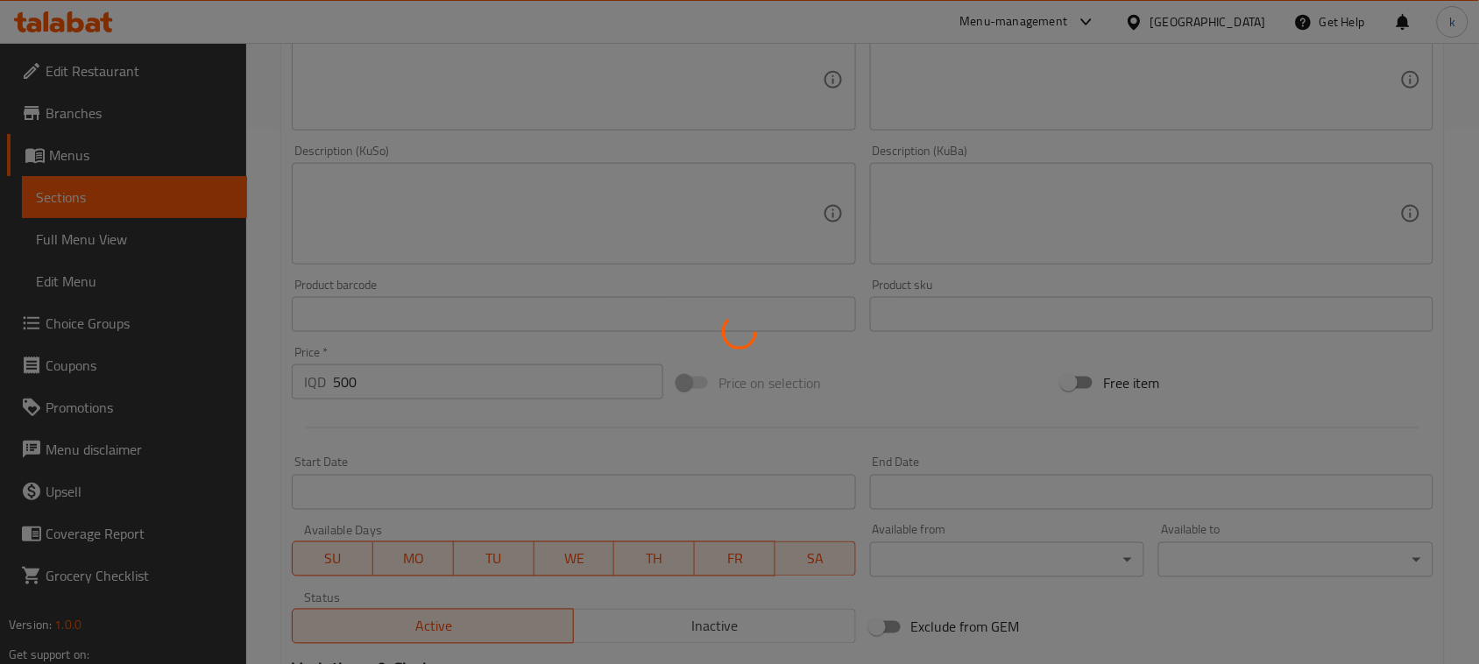
scroll to position [0, 0]
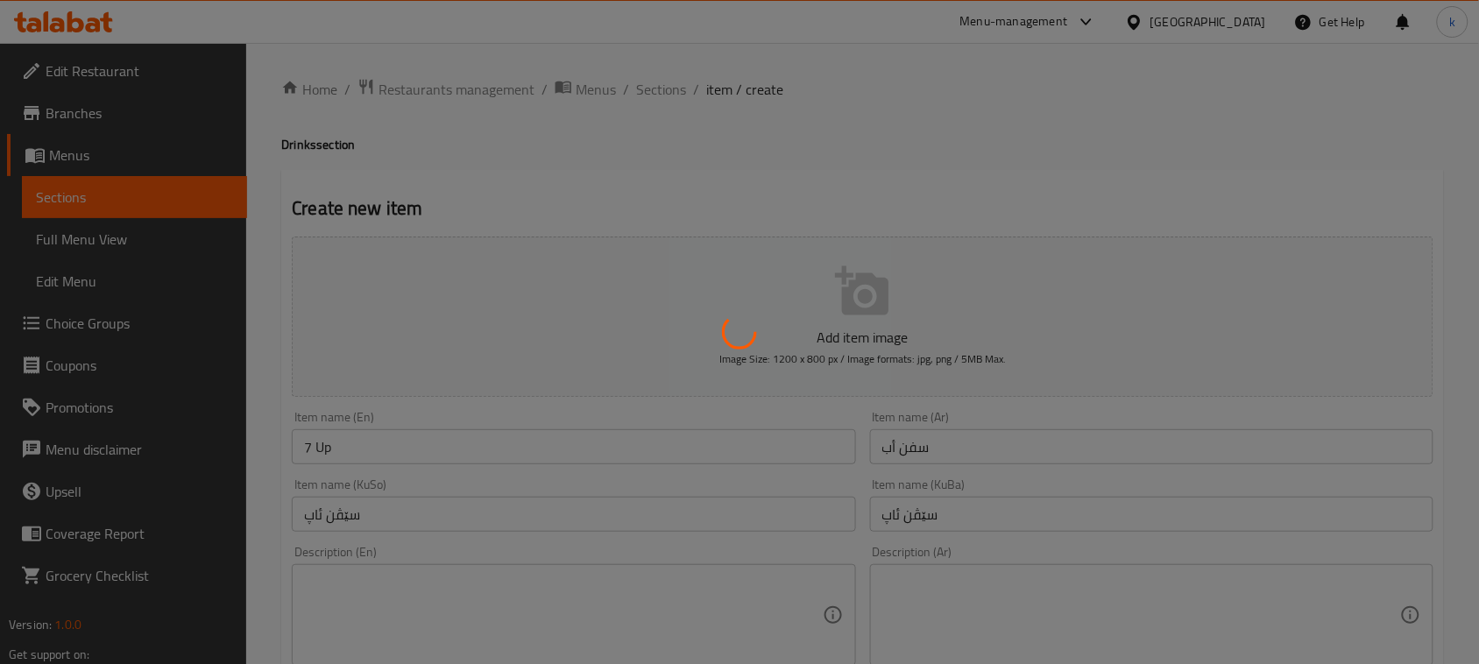
type input "0"
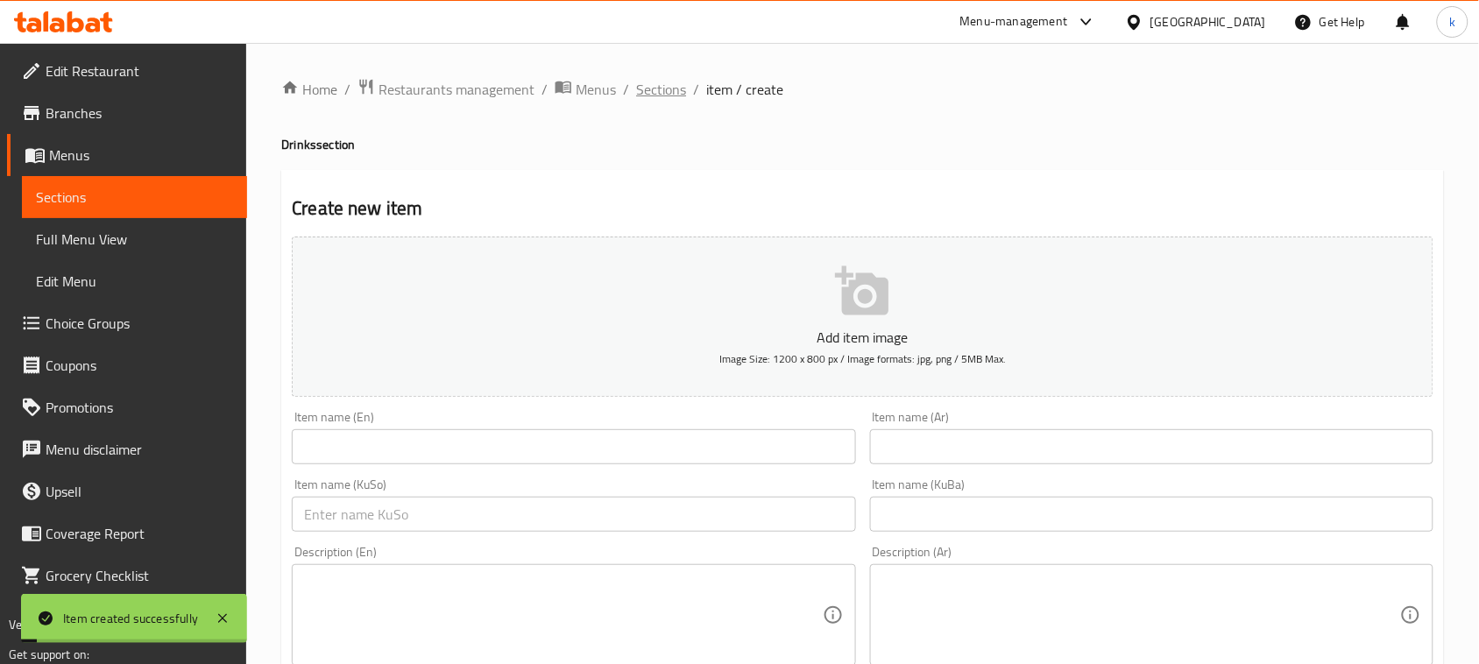
click at [654, 96] on span "Sections" at bounding box center [661, 89] width 50 height 21
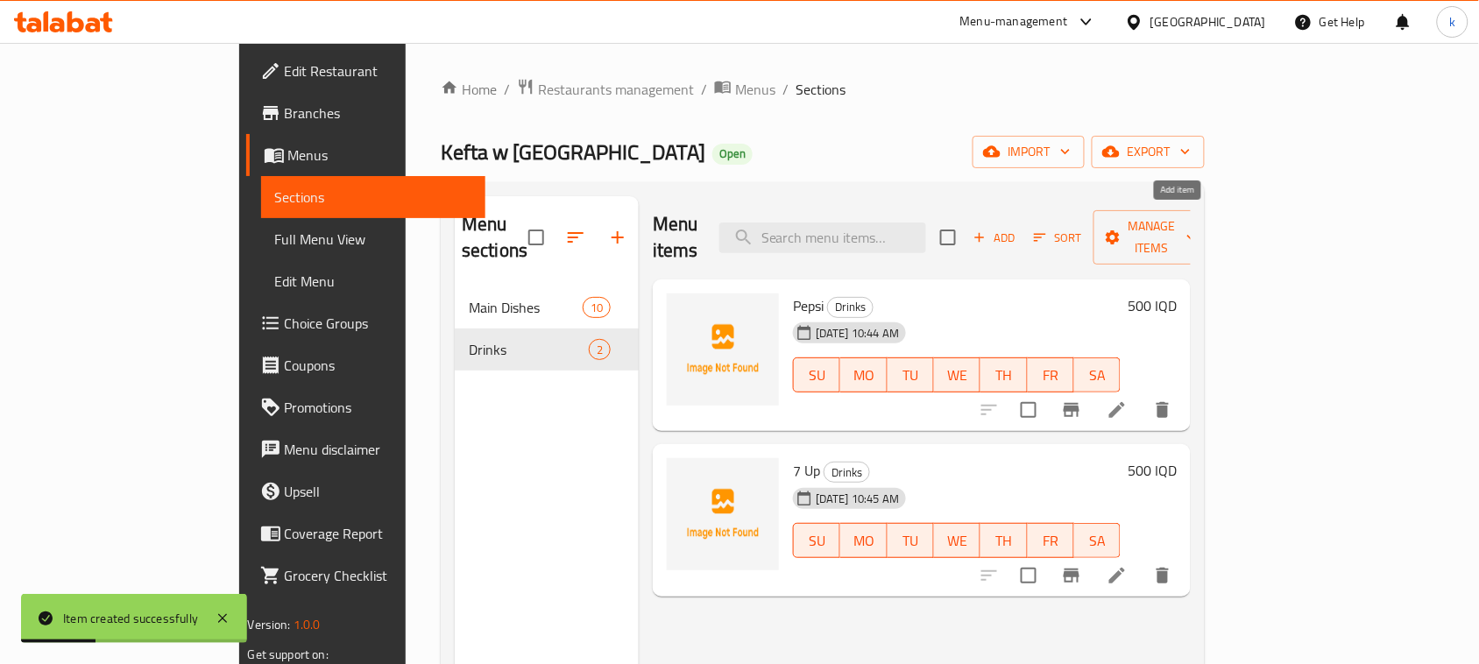
click at [987, 230] on icon "button" at bounding box center [980, 238] width 16 height 16
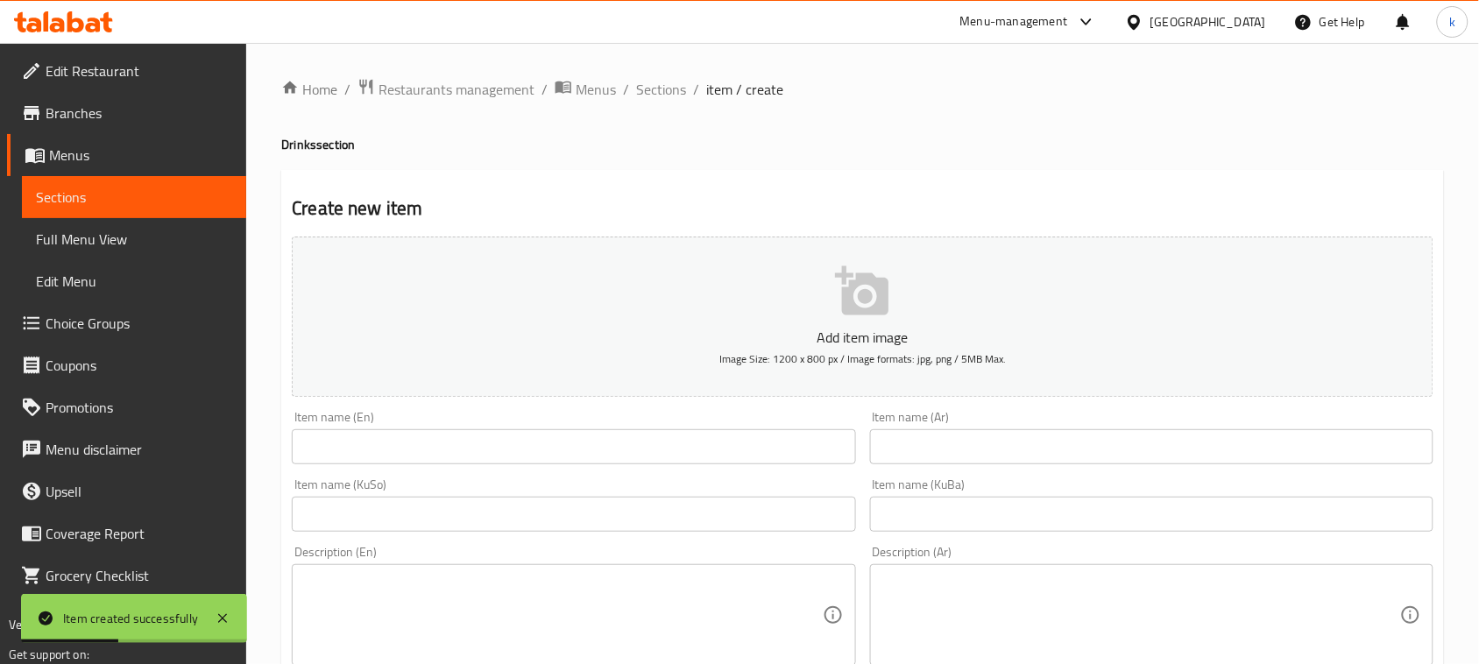
click at [518, 454] on input "text" at bounding box center [573, 446] width 563 height 35
paste input "mautin Dew"
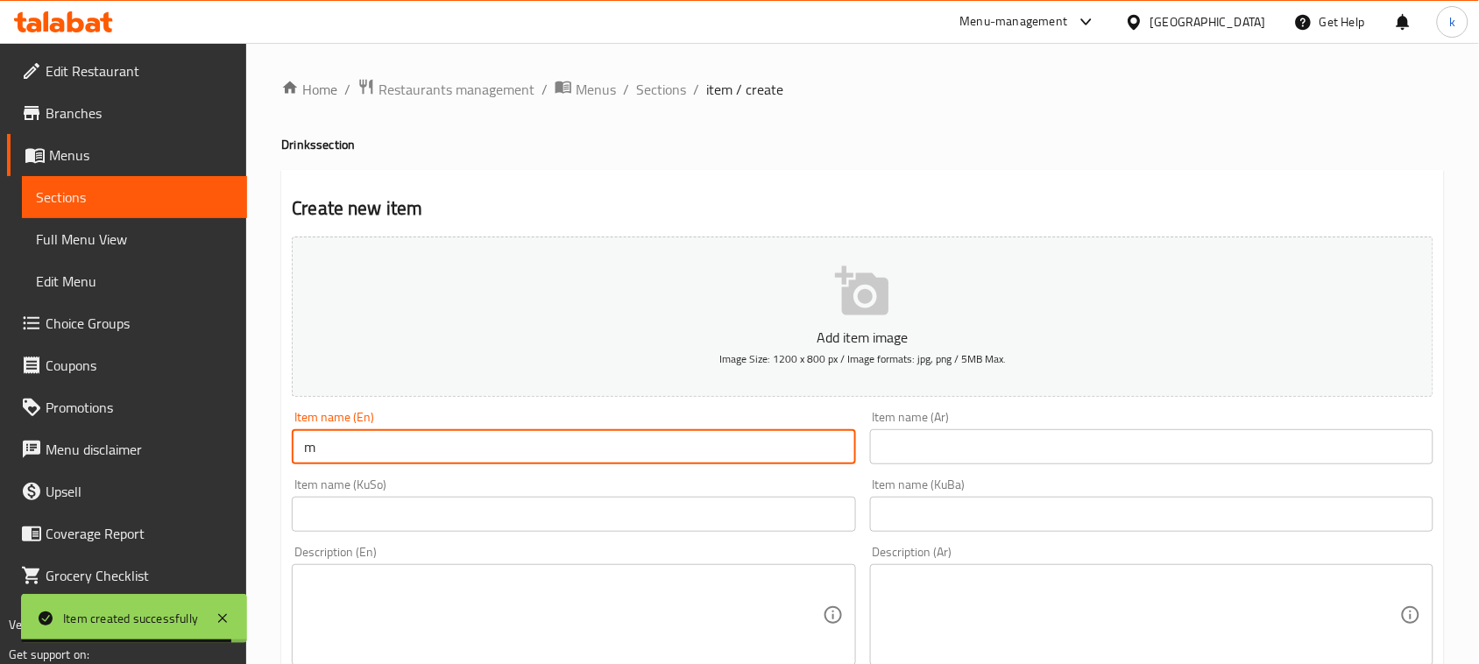
type input "Mountain Dew"
click at [923, 451] on input "text" at bounding box center [1151, 446] width 563 height 35
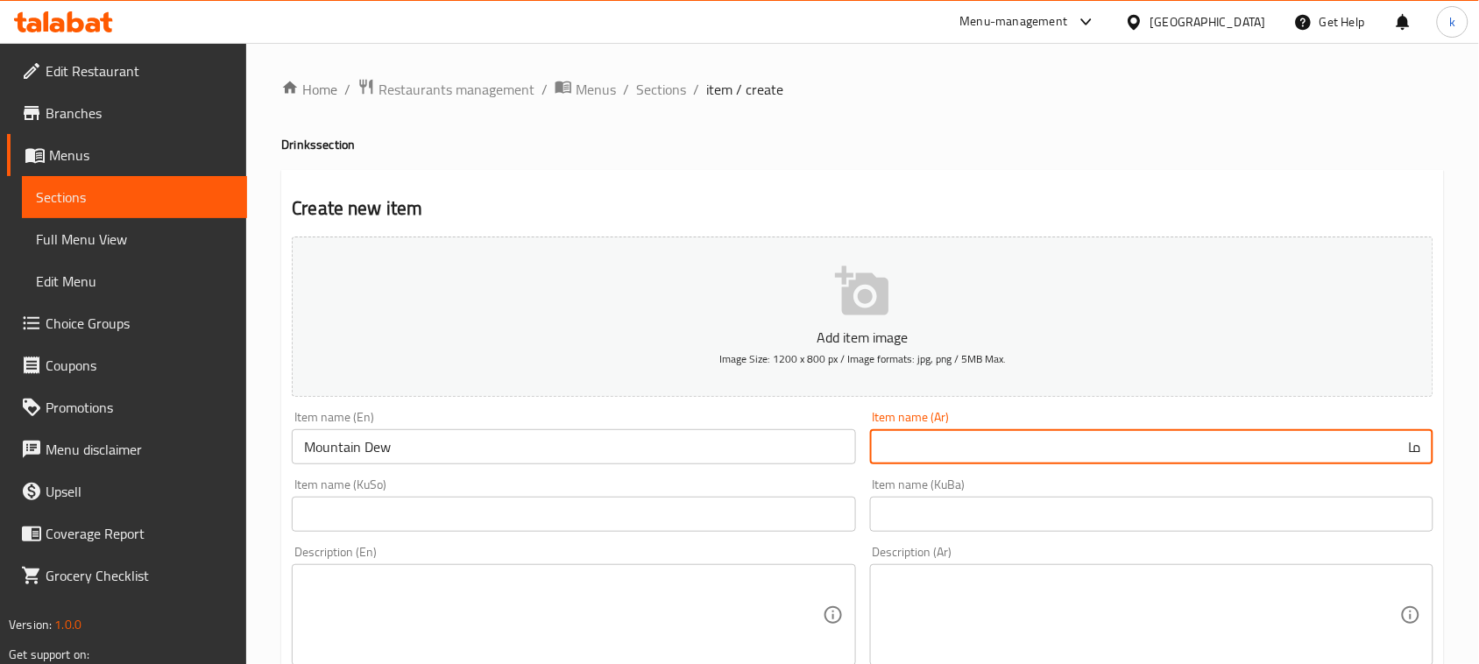
type input "ماونتن ديو"
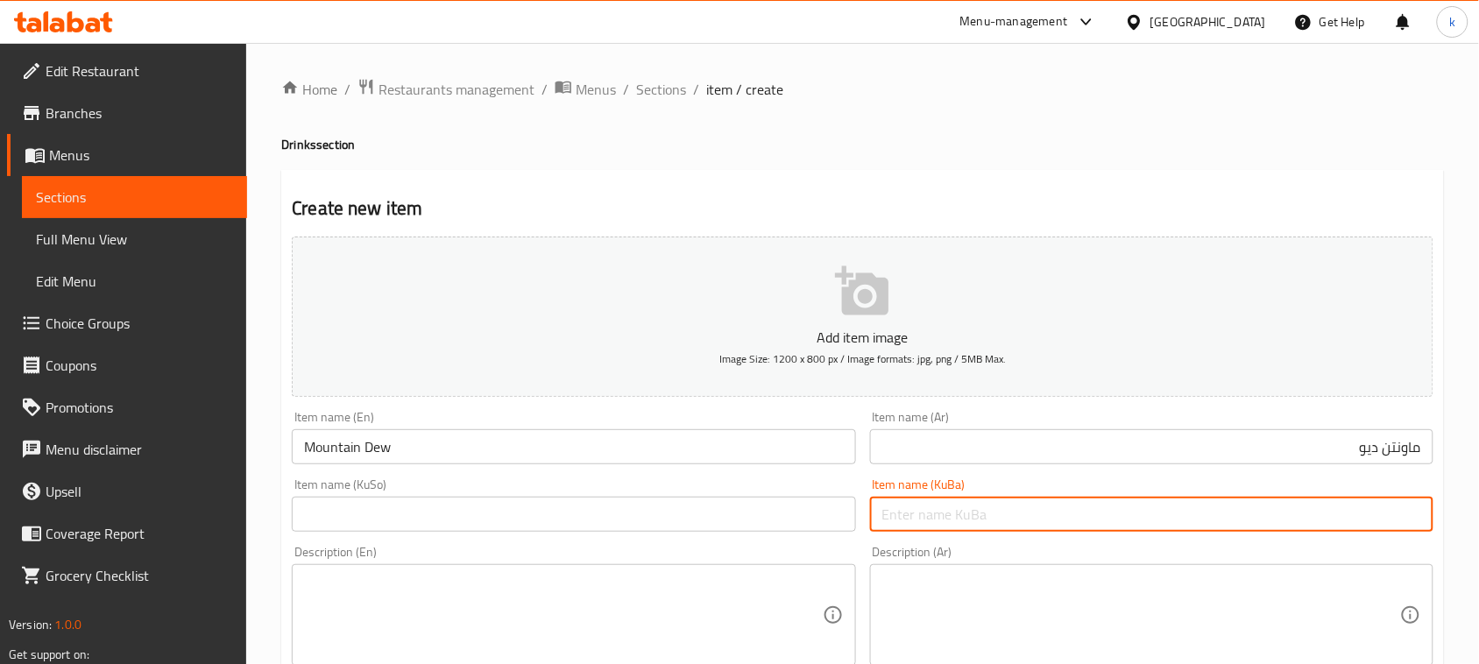
click at [1391, 513] on input "text" at bounding box center [1151, 514] width 563 height 35
type input "[PERSON_NAME]"
drag, startPoint x: 959, startPoint y: 515, endPoint x: 749, endPoint y: 523, distance: 210.4
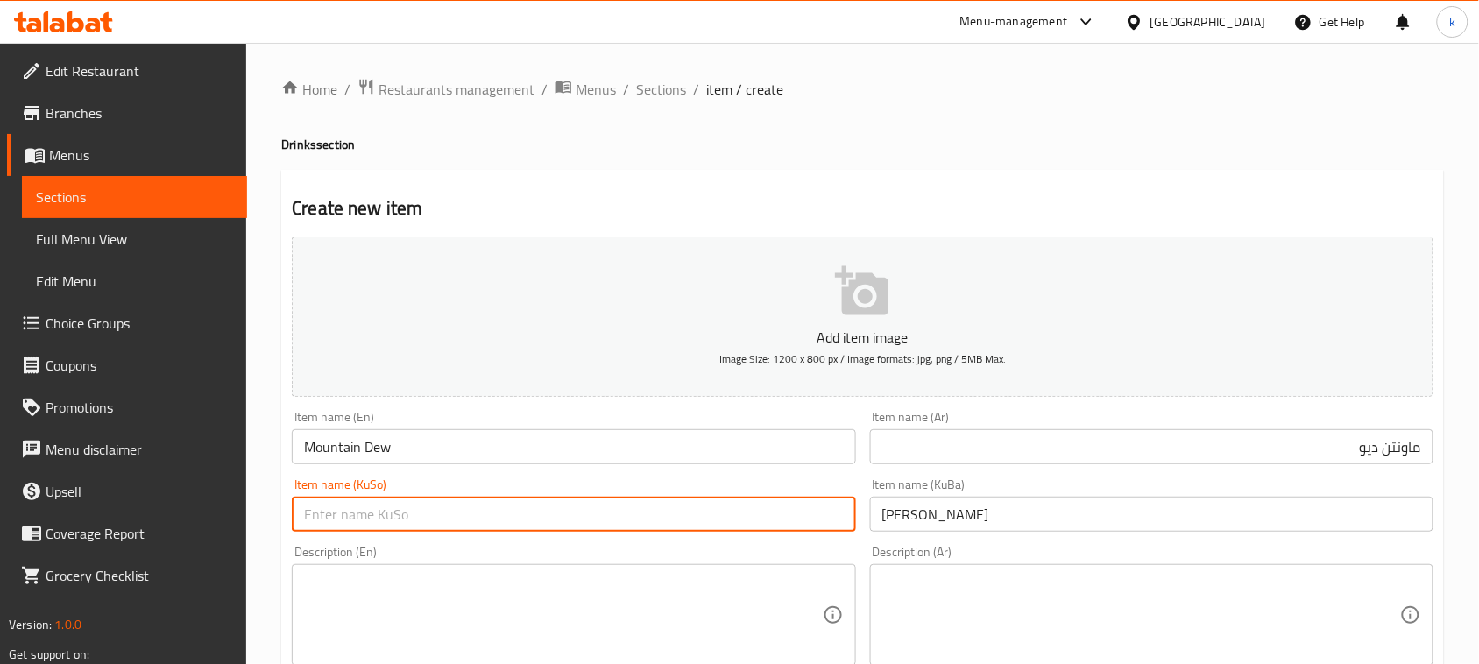
click at [624, 520] on input "text" at bounding box center [573, 514] width 563 height 35
paste input "[PERSON_NAME]"
type input "[PERSON_NAME]"
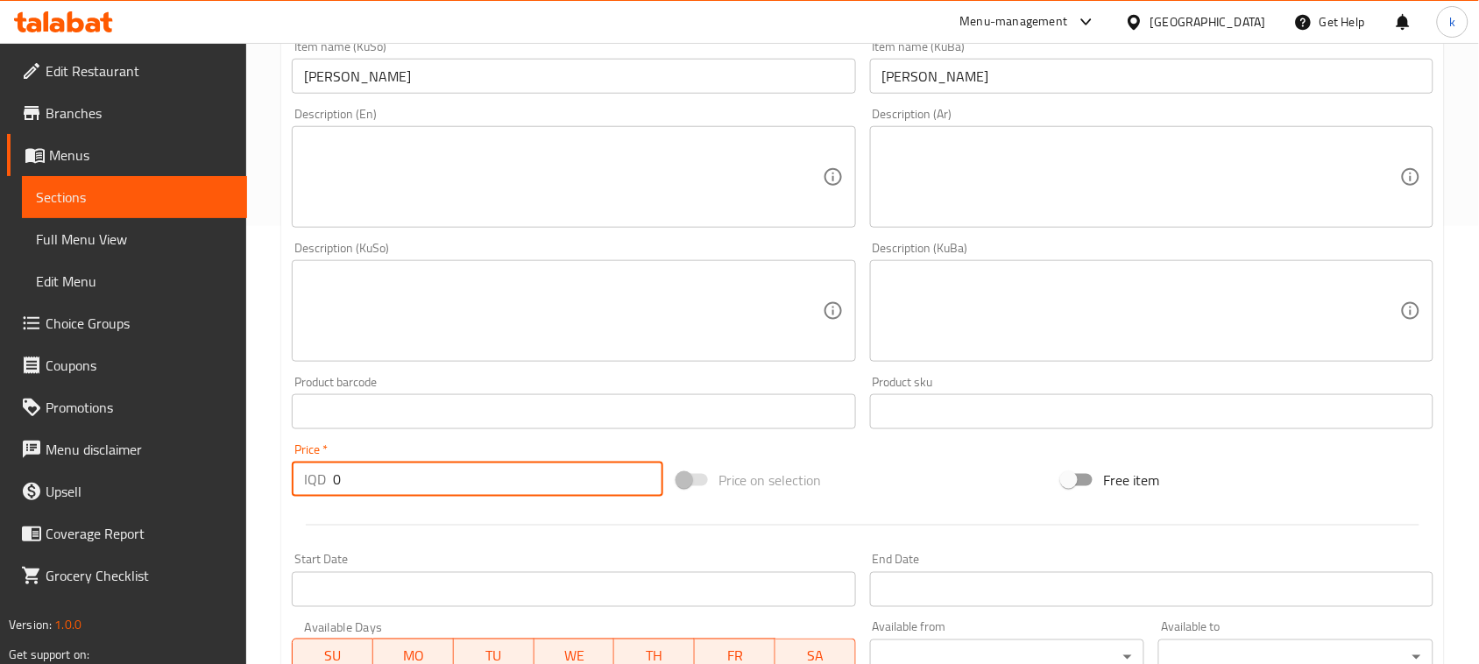
drag, startPoint x: 357, startPoint y: 473, endPoint x: 252, endPoint y: 484, distance: 104.8
click at [252, 484] on div "Home / Restaurants management / Menus / Sections / item / create Drinks section…" at bounding box center [862, 303] width 1233 height 1396
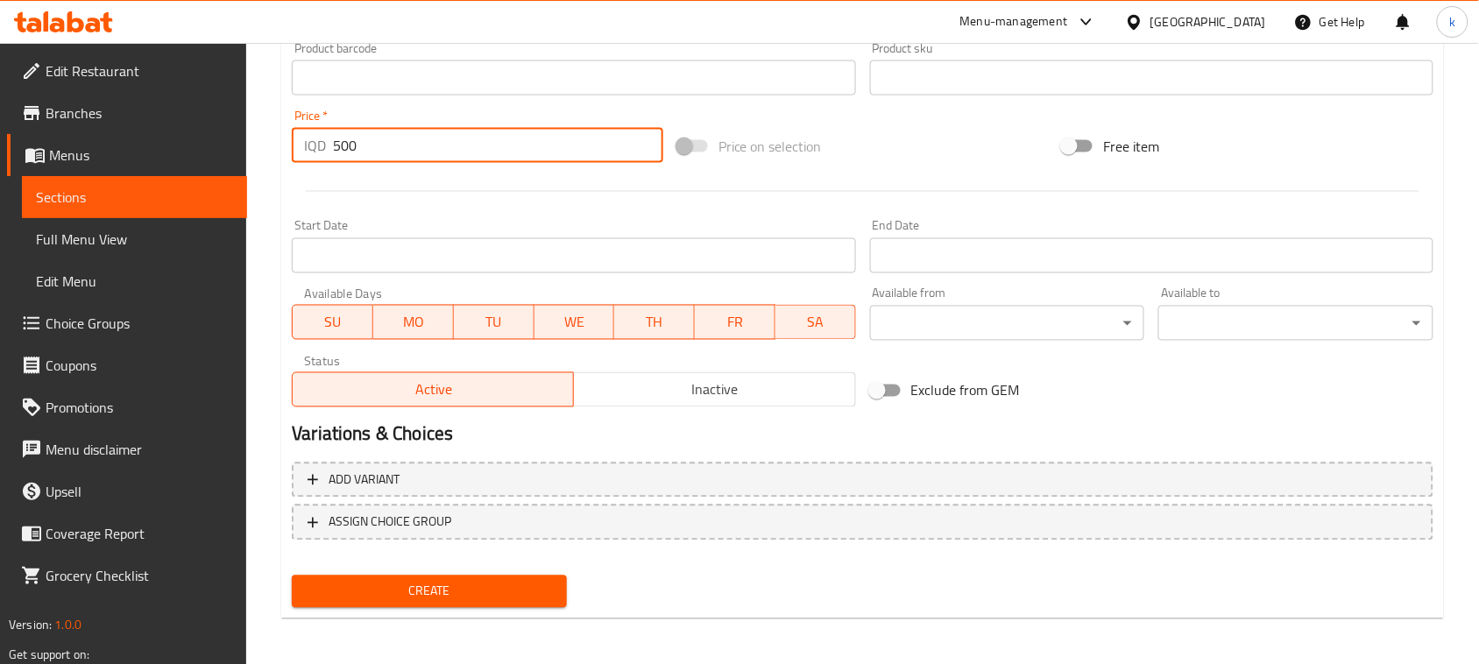
type input "500"
click at [498, 584] on span "Create" at bounding box center [429, 592] width 247 height 22
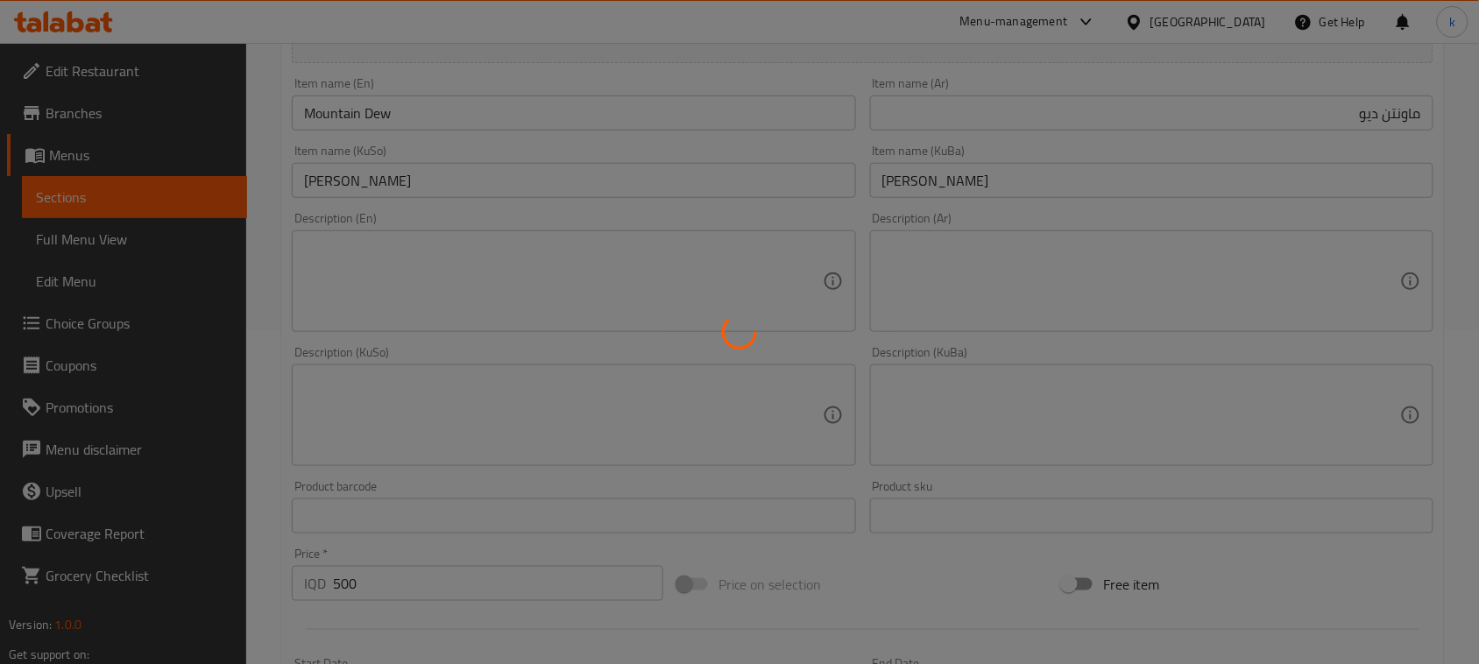
type input "0"
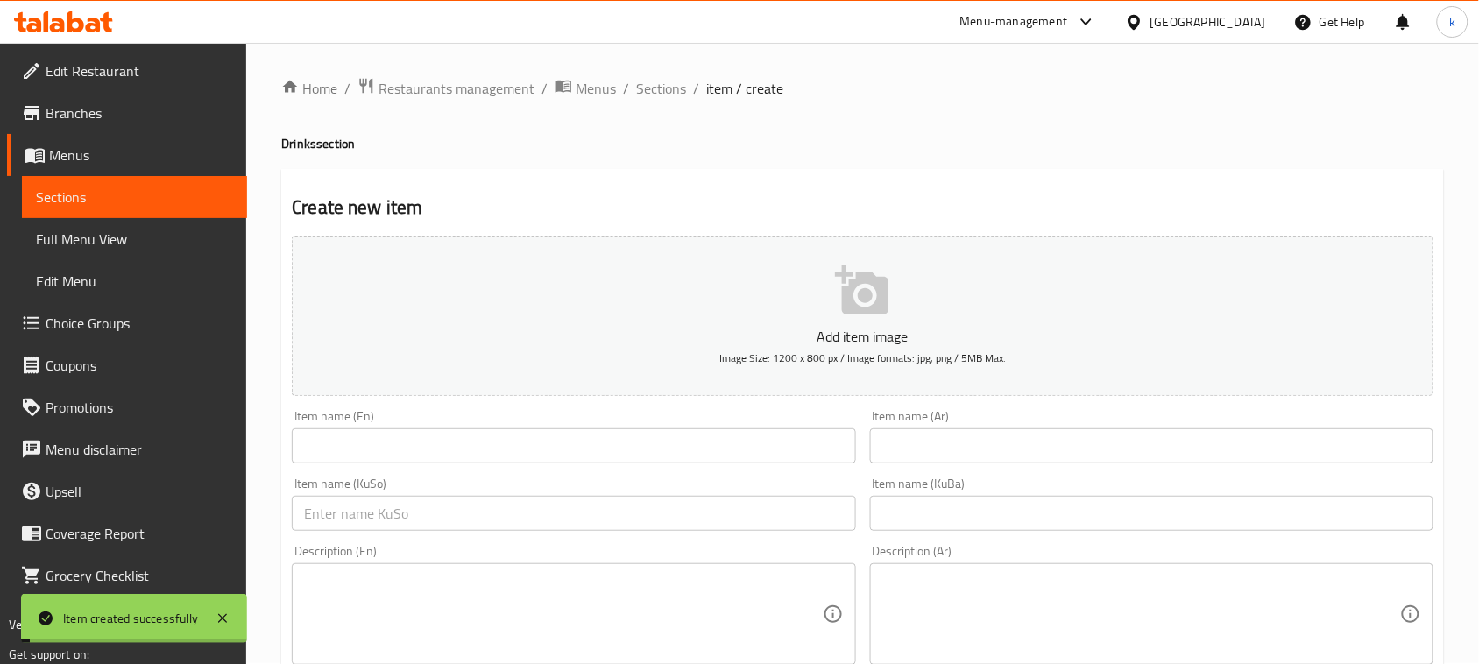
scroll to position [0, 0]
click at [645, 80] on span "Sections" at bounding box center [661, 89] width 50 height 21
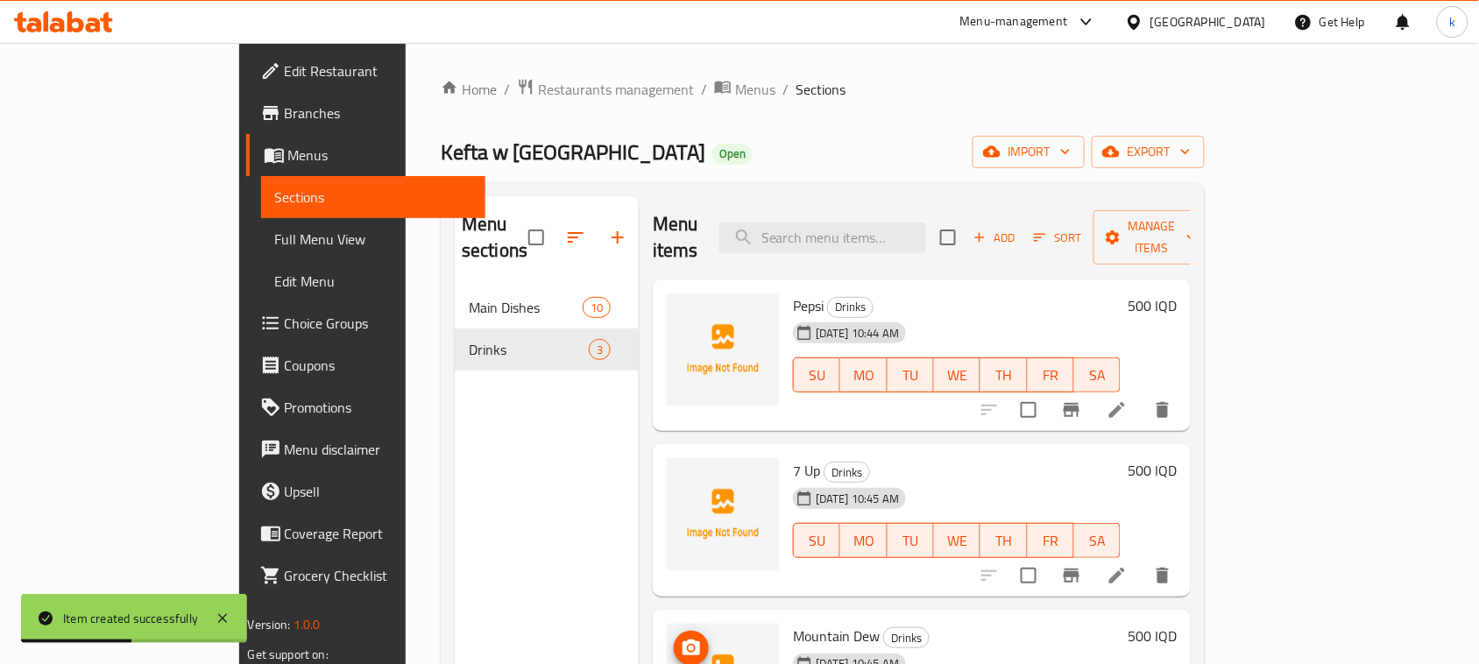
click at [987, 230] on icon "button" at bounding box center [980, 238] width 16 height 16
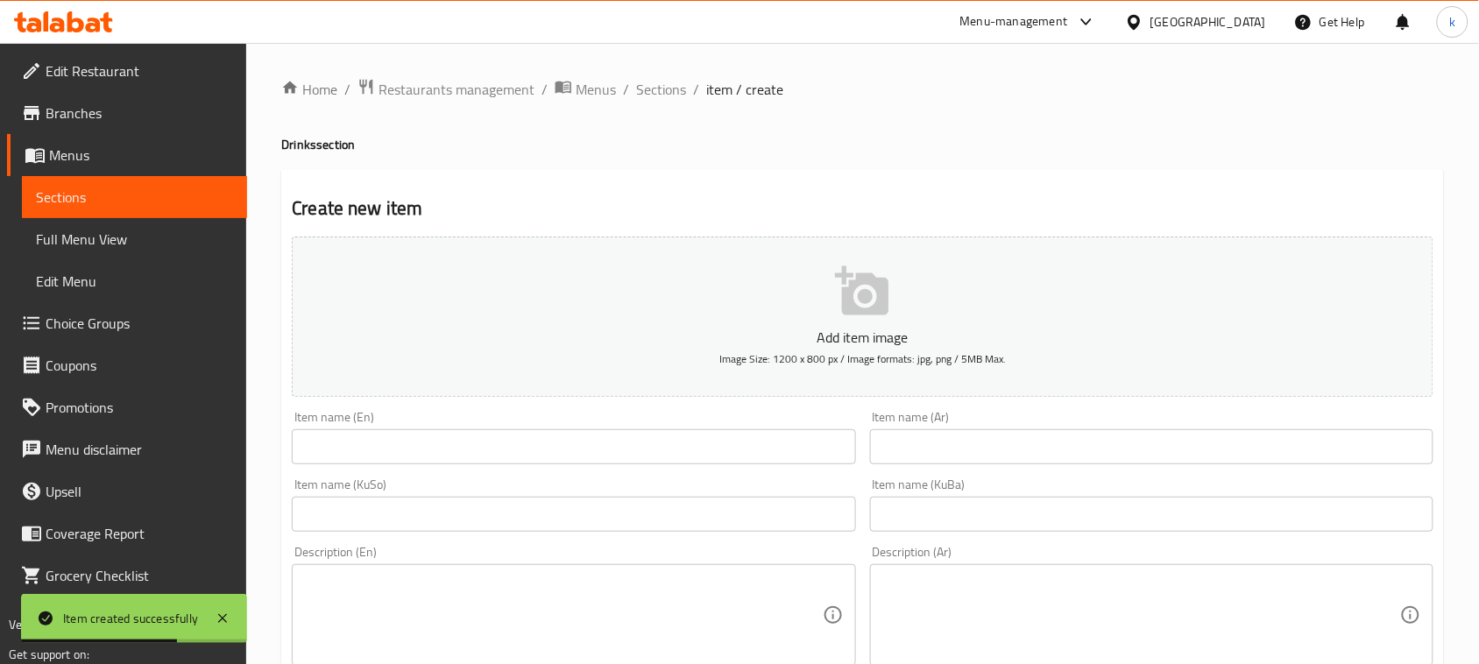
drag, startPoint x: 377, startPoint y: 451, endPoint x: 392, endPoint y: 454, distance: 15.1
click at [377, 451] on input "text" at bounding box center [573, 446] width 563 height 35
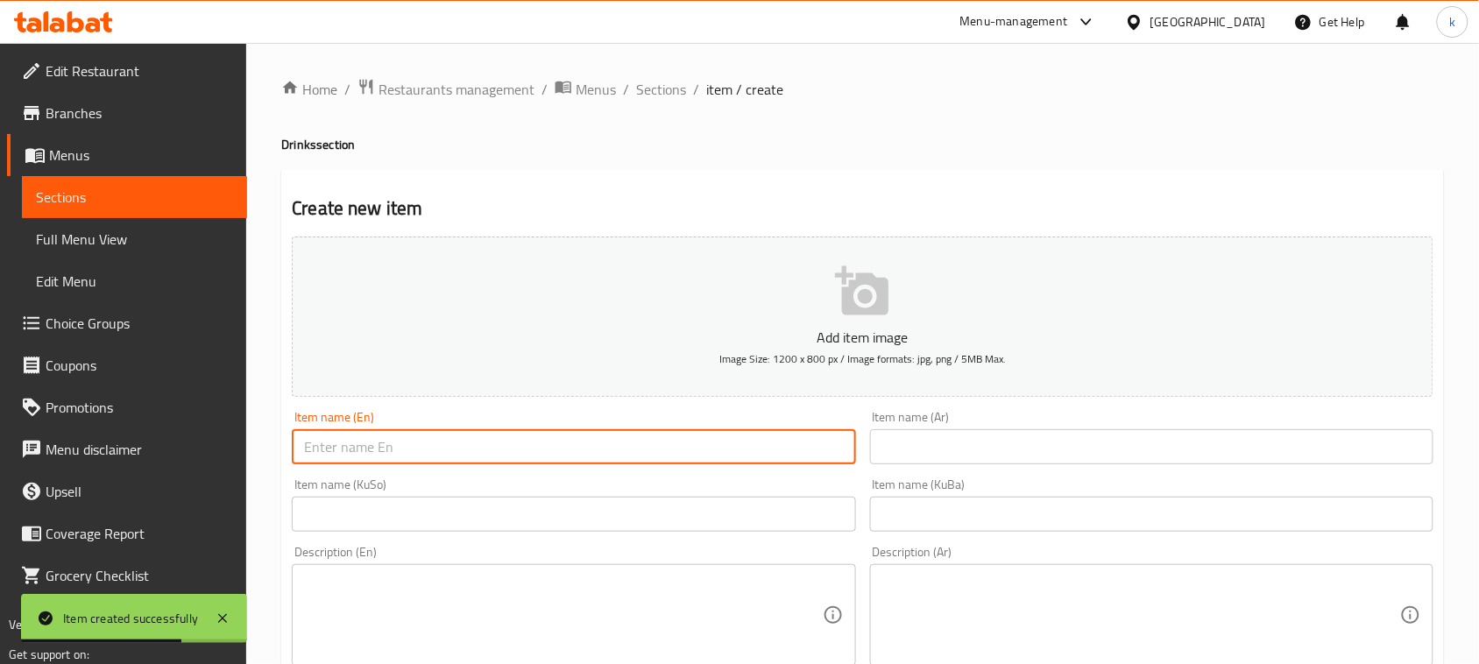
paste input "[PERSON_NAME]"
type input "Miranda Orange"
click at [905, 454] on input "text" at bounding box center [1151, 446] width 563 height 35
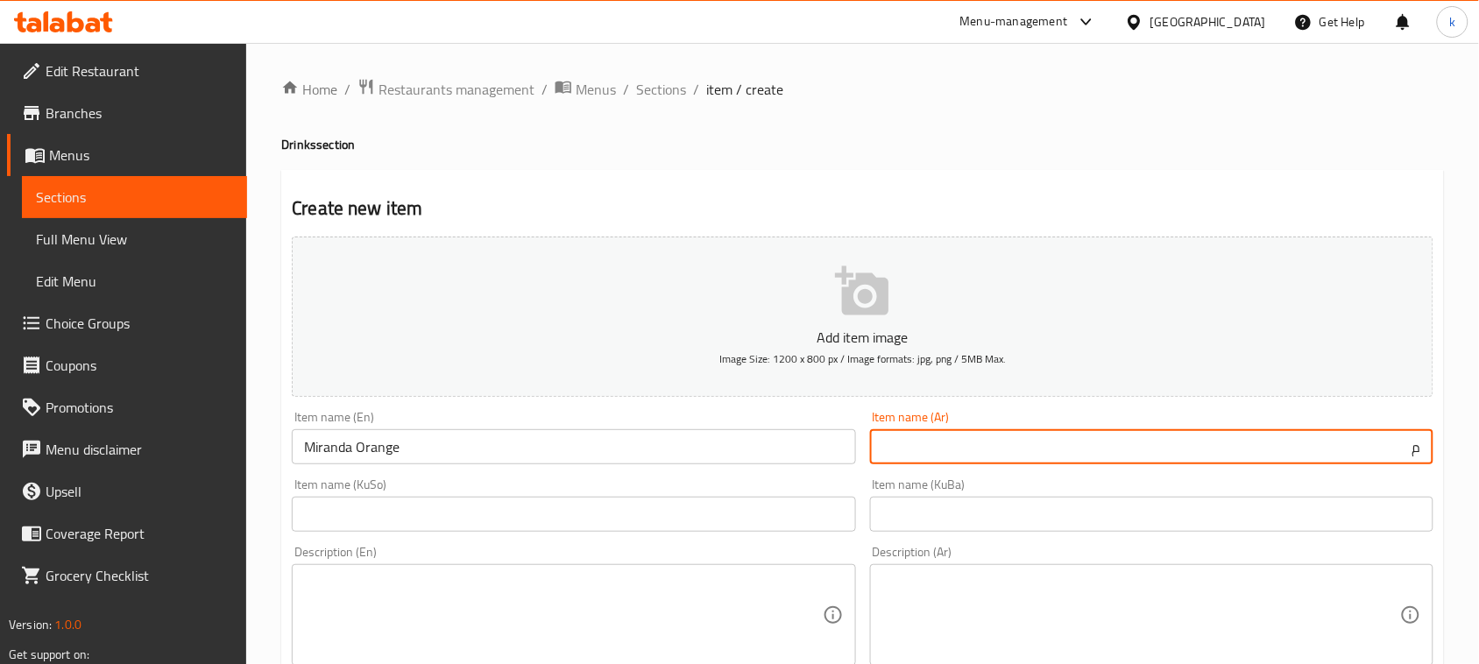
type input "ميرندا برتقال"
click at [1359, 515] on input "text" at bounding box center [1151, 514] width 563 height 35
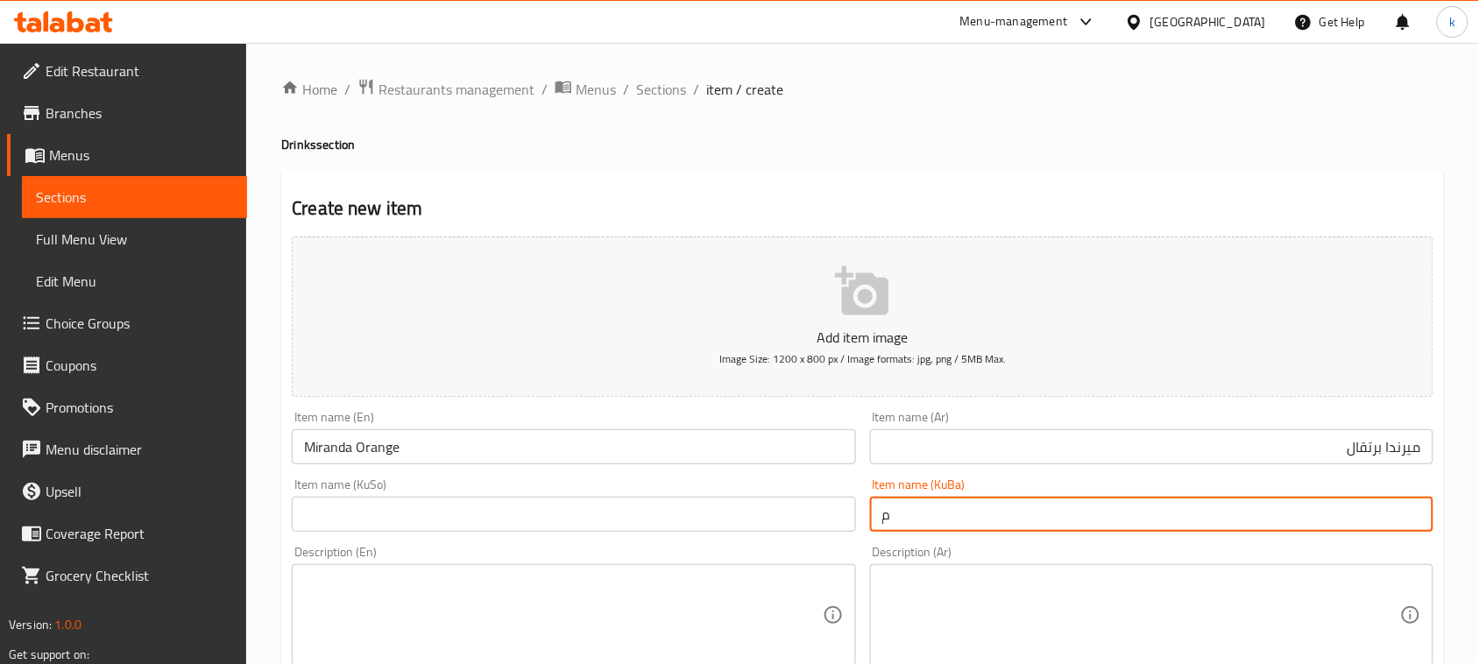
type input "میرندا پرتەقاڵ"
drag, startPoint x: 988, startPoint y: 526, endPoint x: 625, endPoint y: 571, distance: 366.4
drag, startPoint x: 407, startPoint y: 518, endPoint x: 421, endPoint y: 521, distance: 14.4
click at [407, 518] on input "text" at bounding box center [573, 514] width 563 height 35
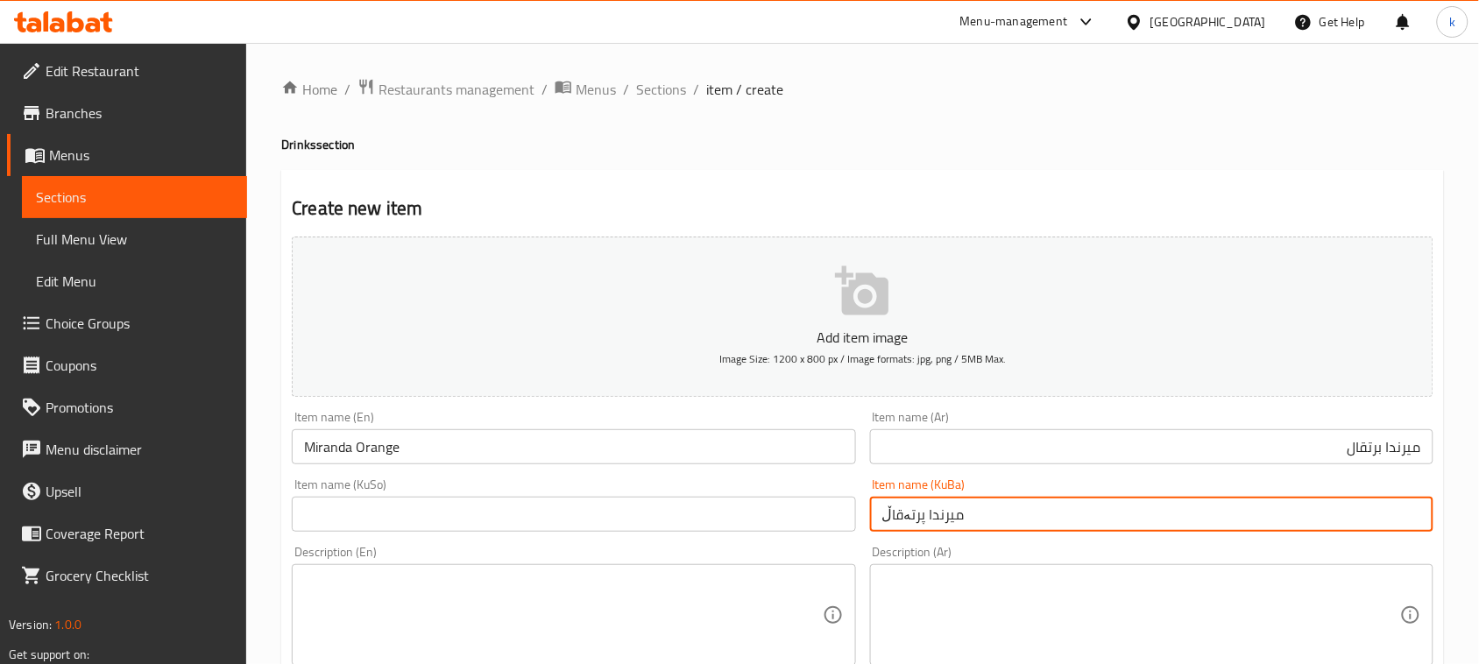
paste input "میرندا پرتەقاڵ"
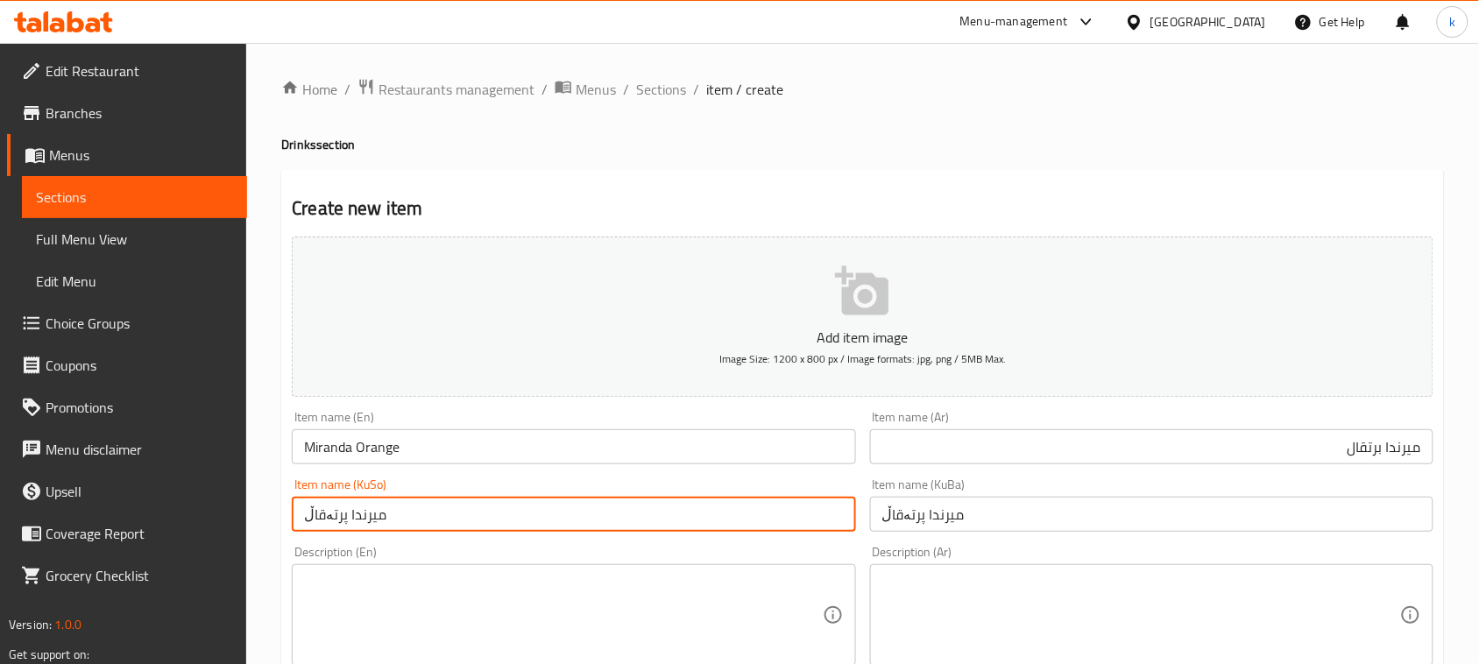
type input "میرندا پرتەقاڵ"
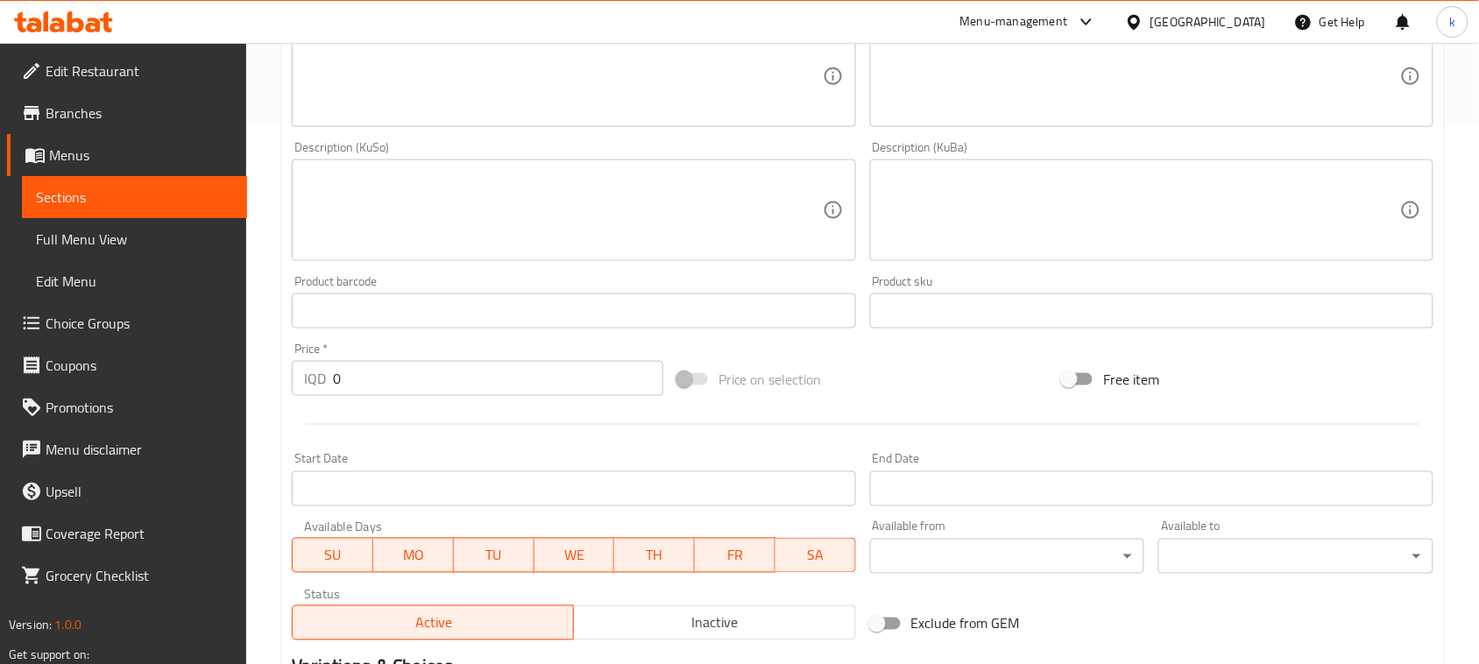
scroll to position [548, 0]
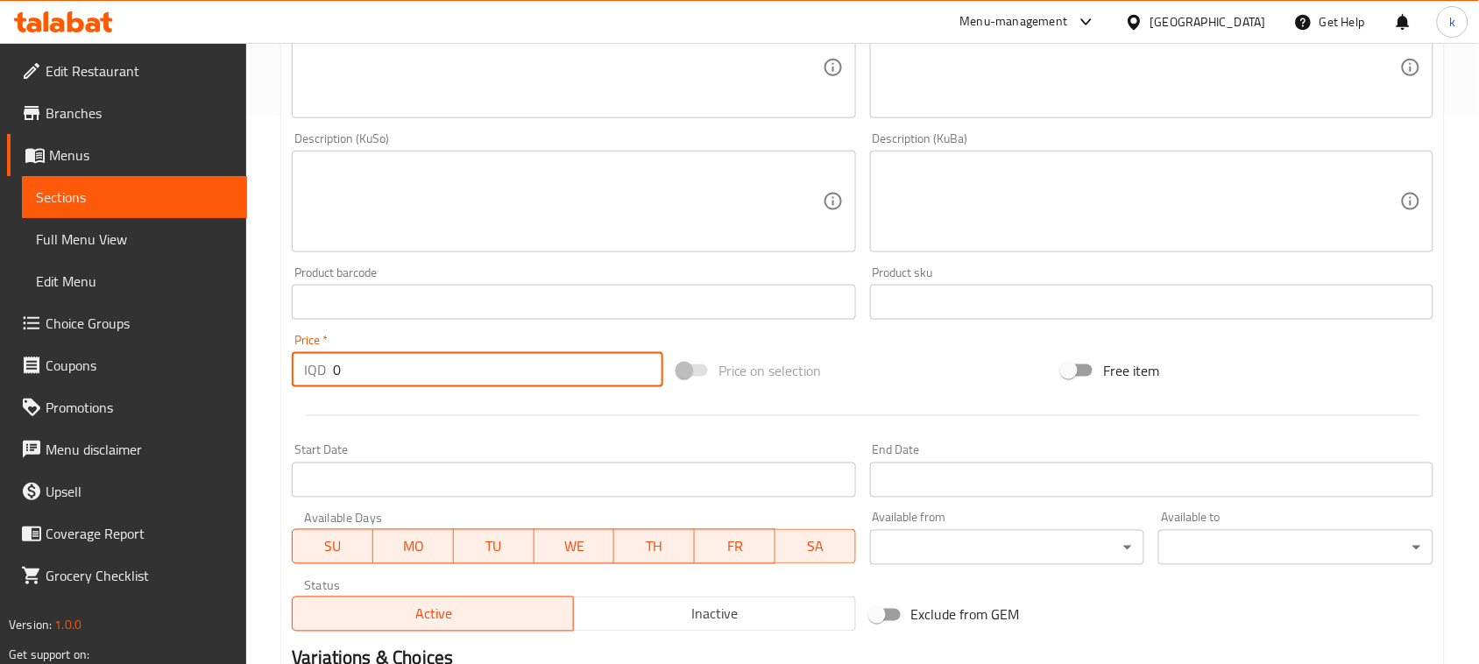
drag, startPoint x: 351, startPoint y: 365, endPoint x: 309, endPoint y: 365, distance: 42.1
click at [311, 365] on div "IQD 0 Price *" at bounding box center [477, 369] width 371 height 35
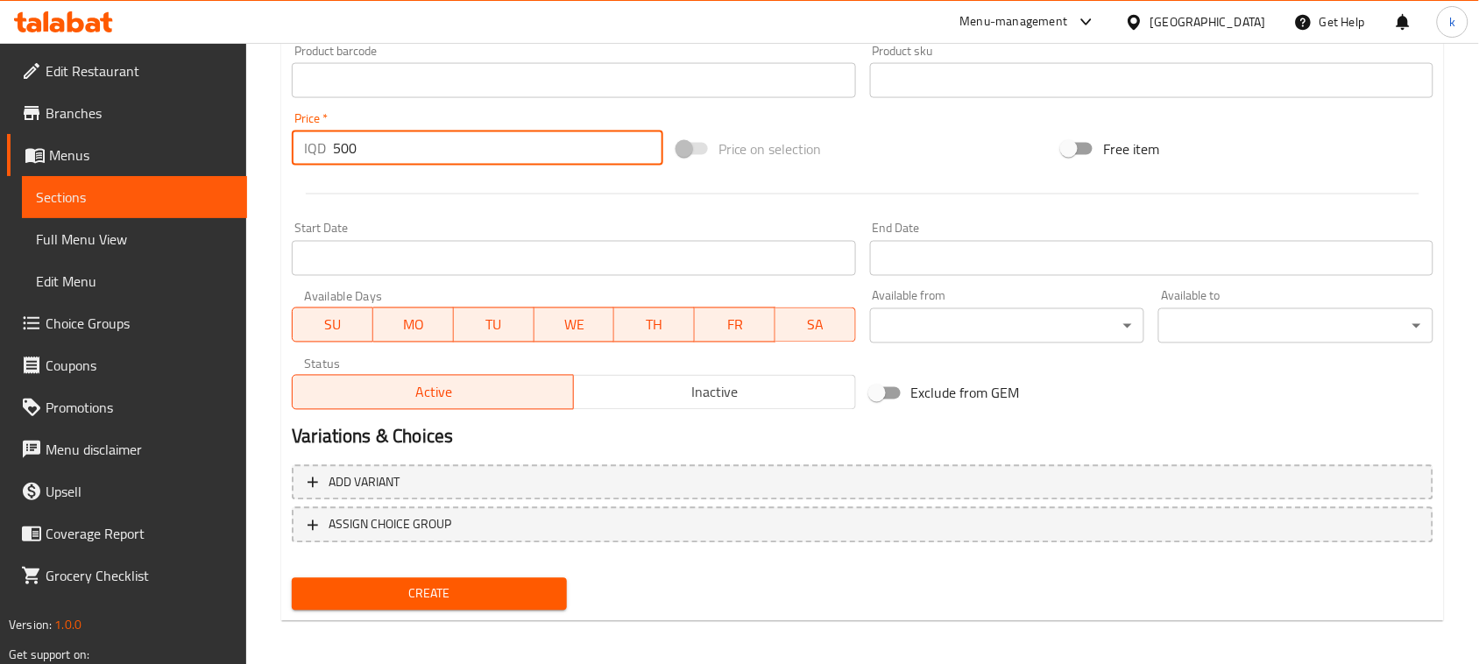
scroll to position [772, 0]
type input "500"
click at [491, 609] on div "Create" at bounding box center [429, 592] width 289 height 46
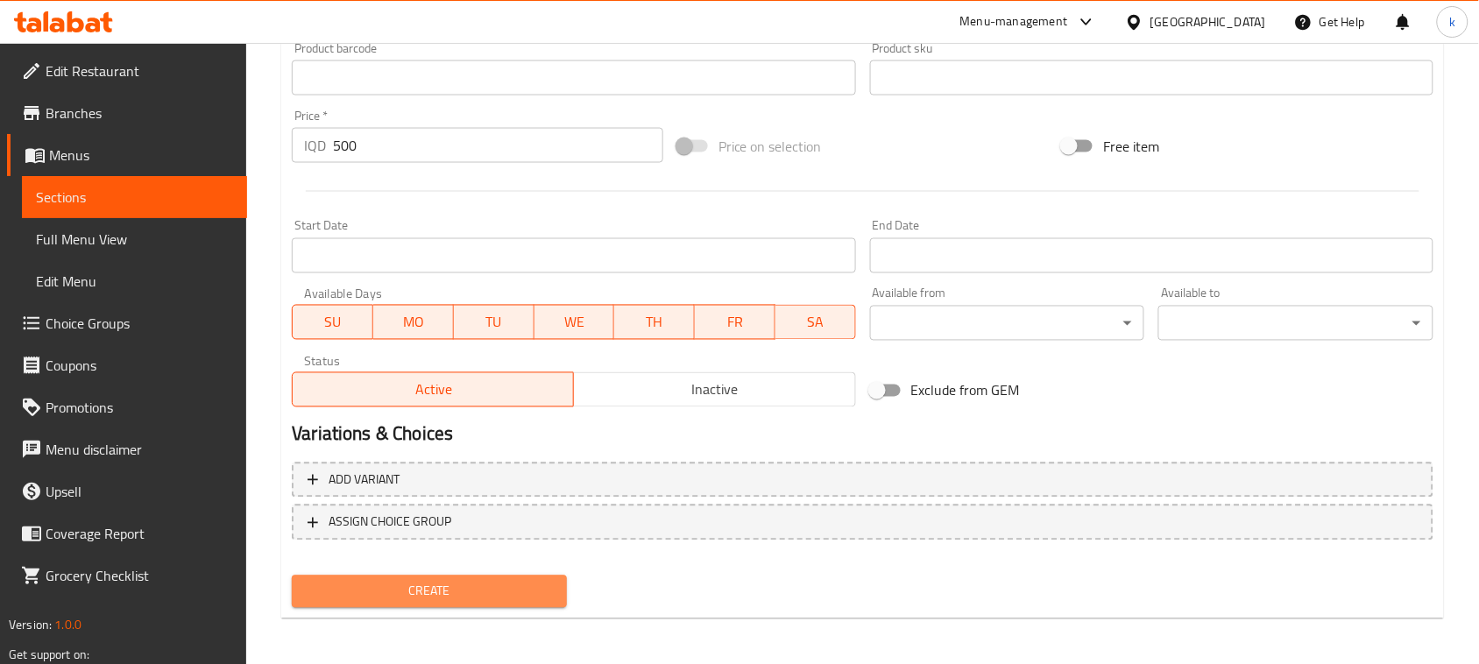
click at [457, 594] on span "Create" at bounding box center [429, 592] width 247 height 22
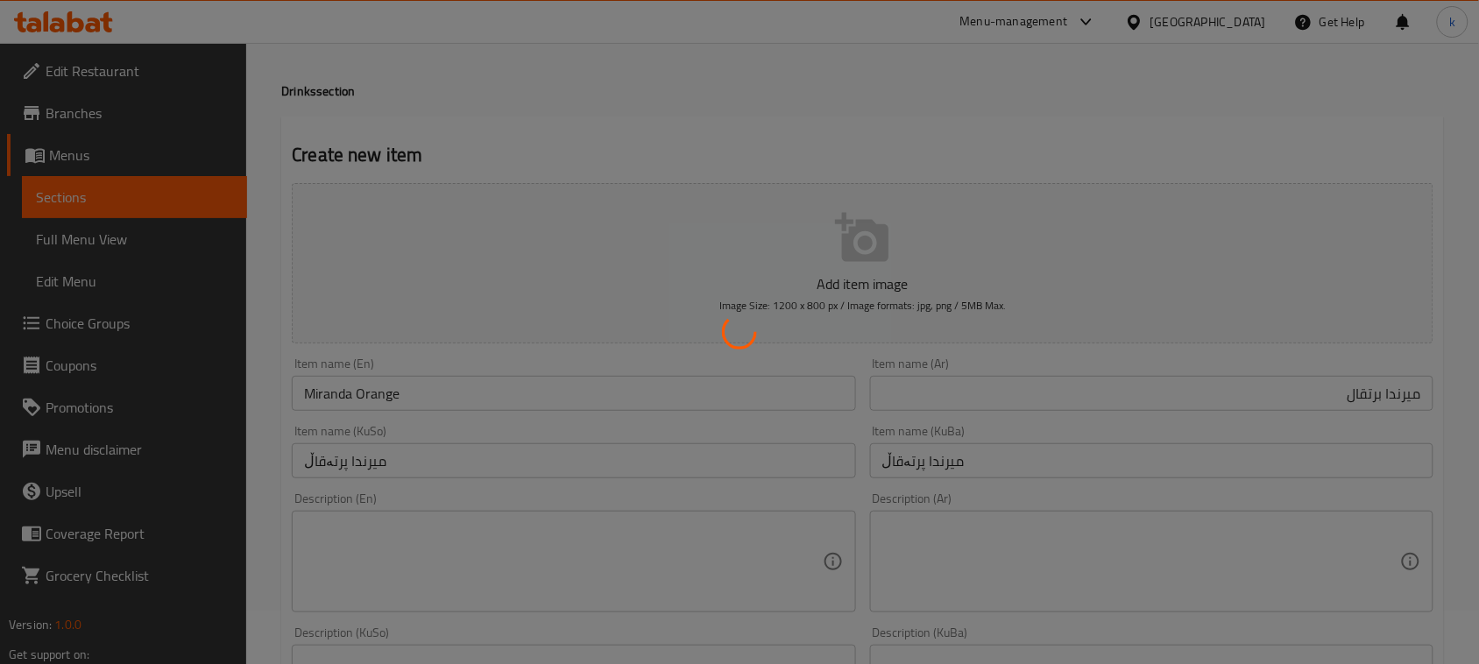
scroll to position [0, 0]
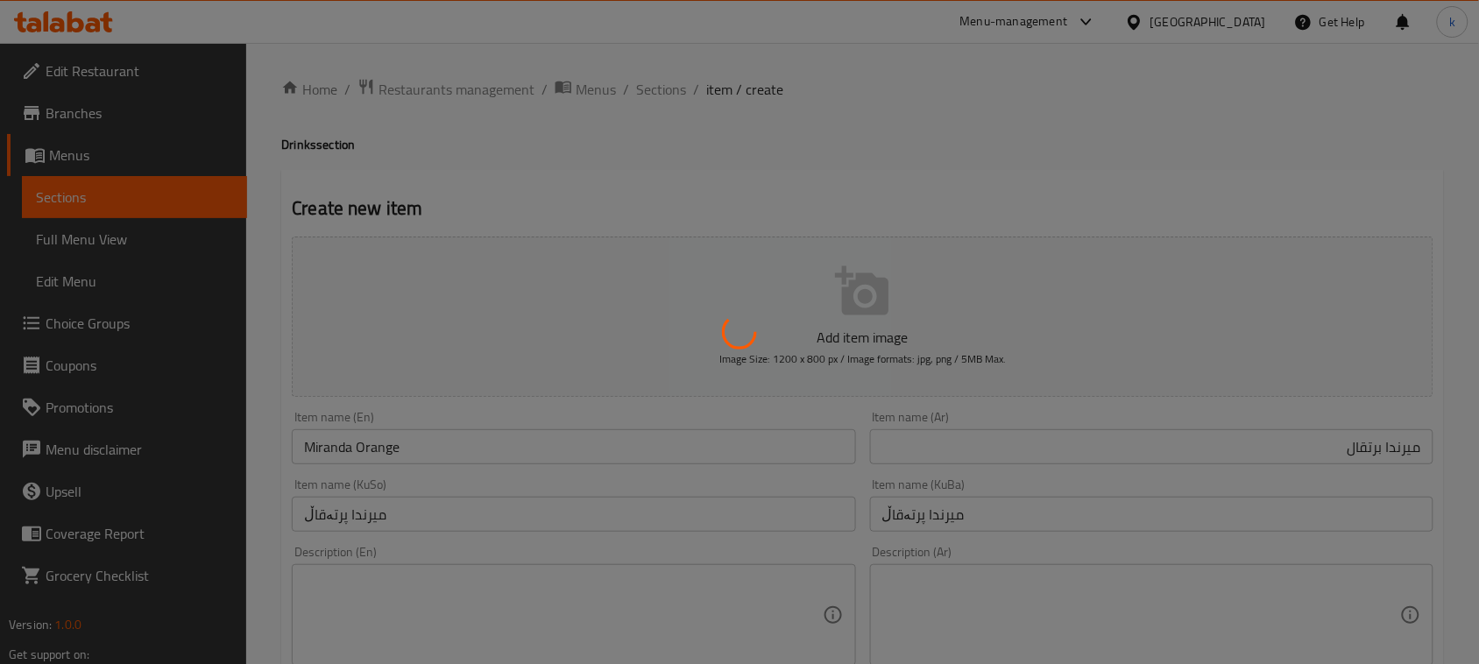
type input "0"
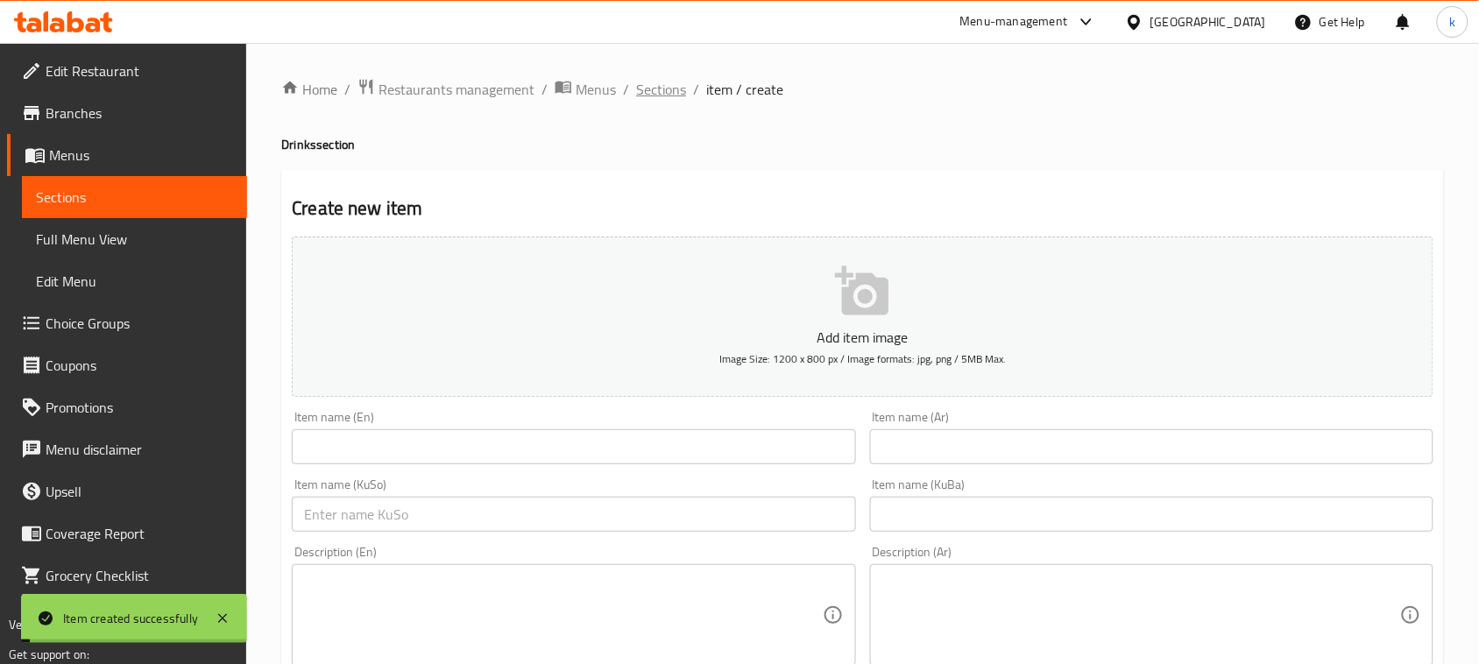
click at [670, 81] on span "Sections" at bounding box center [661, 89] width 50 height 21
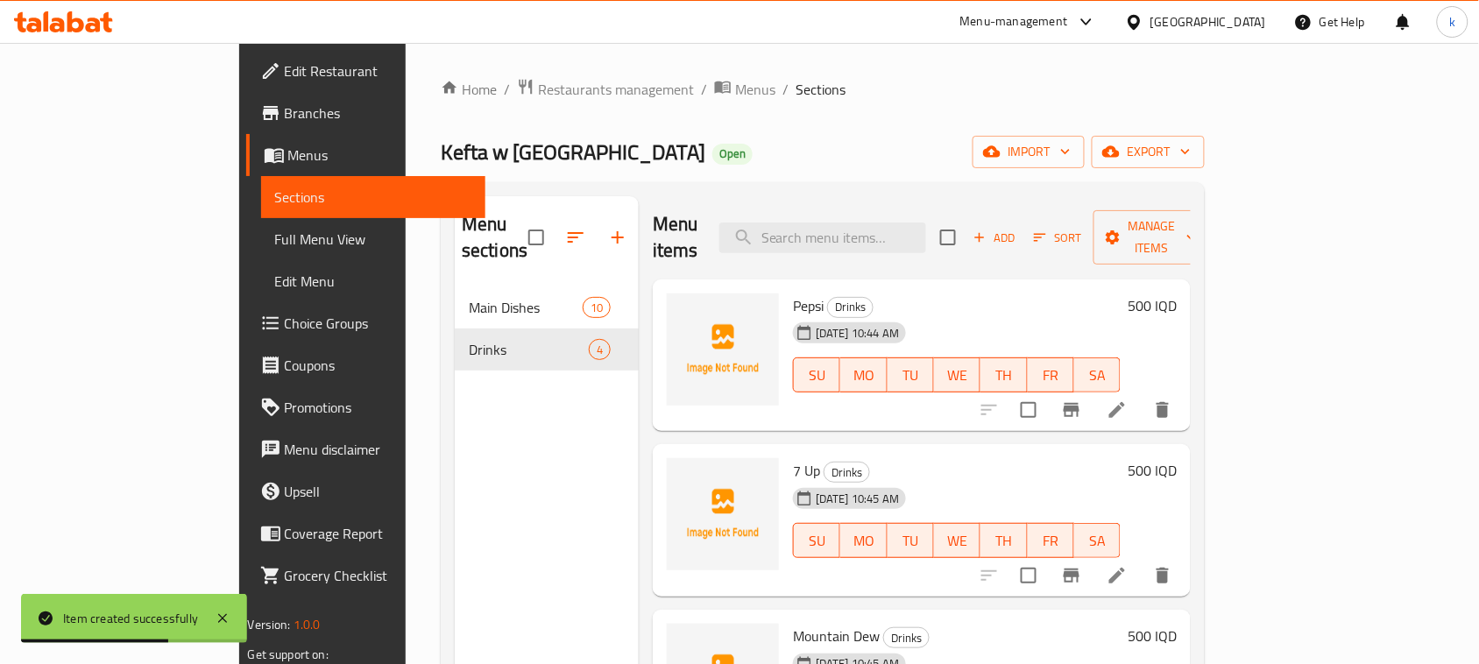
click at [1022, 224] on button "Add" at bounding box center [994, 237] width 56 height 27
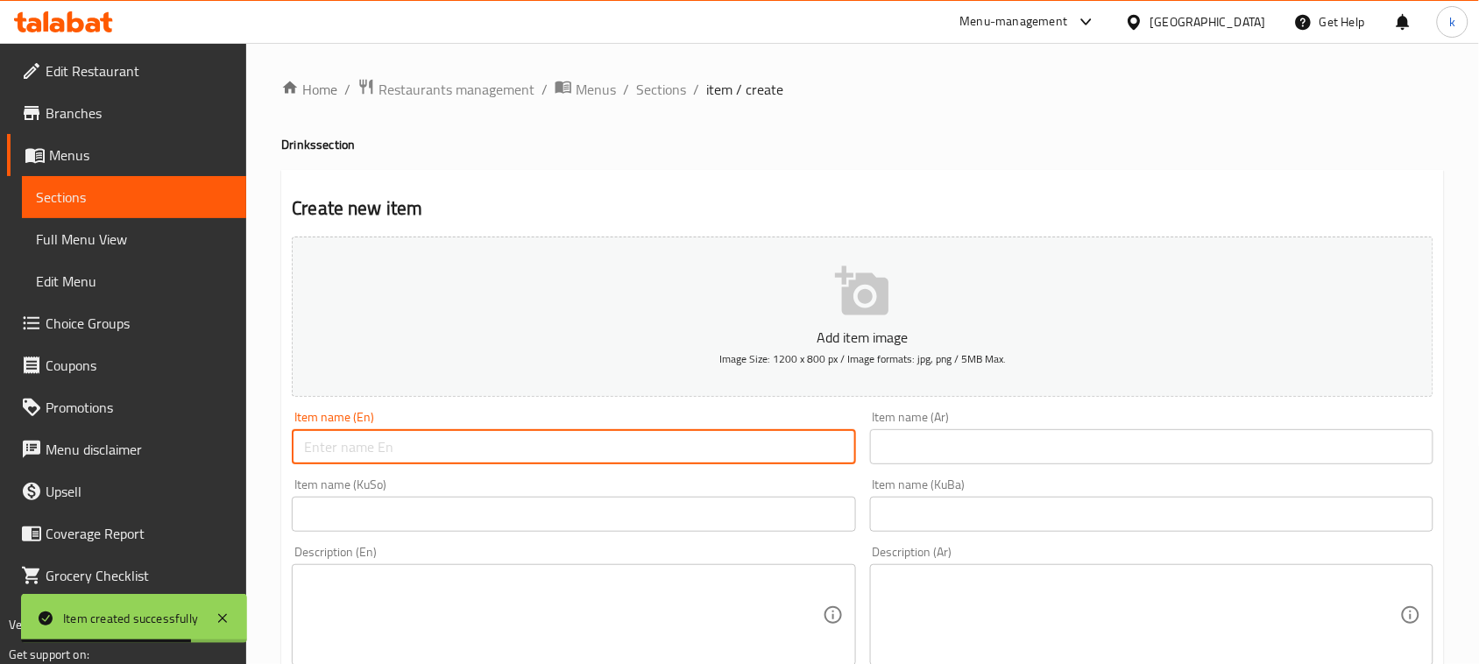
click at [583, 457] on input "text" at bounding box center [573, 446] width 563 height 35
paste input "pepsi"
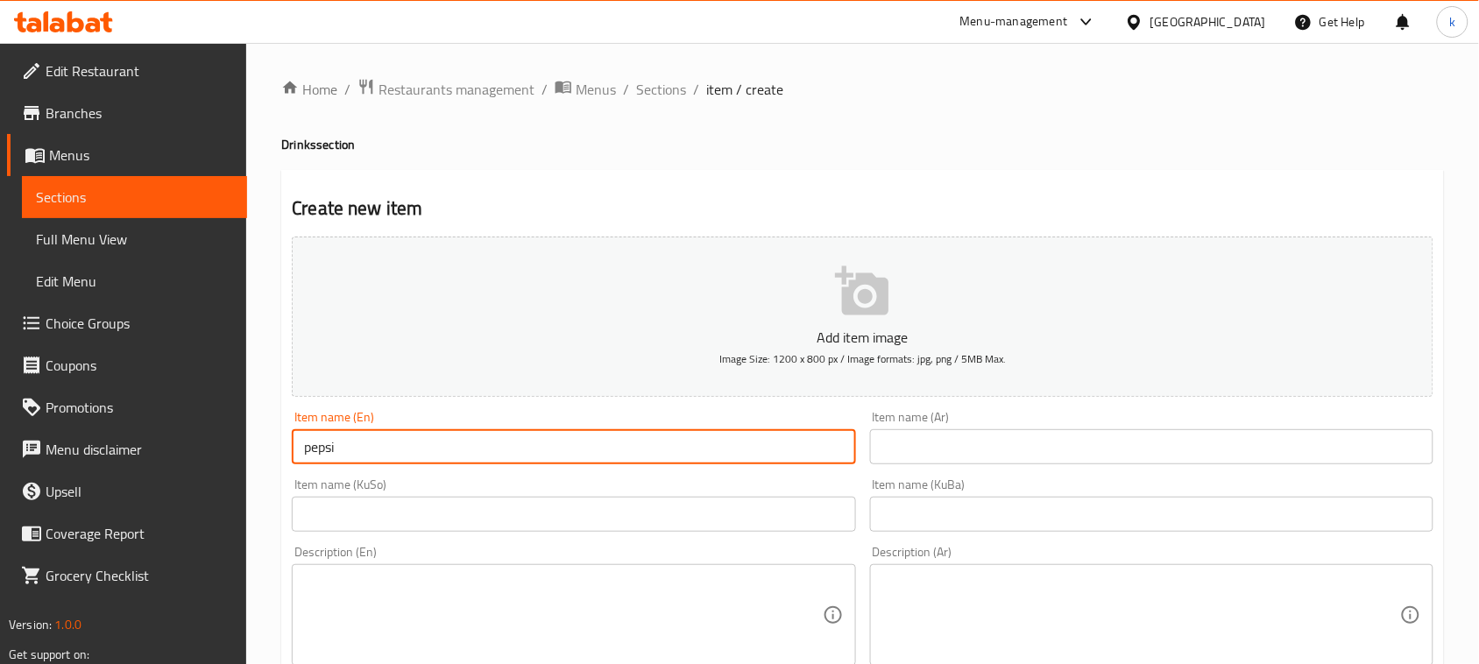
click at [305, 452] on input "pepsi" at bounding box center [573, 446] width 563 height 35
click at [408, 441] on input "Zero pepsi" at bounding box center [573, 446] width 563 height 35
click at [356, 448] on input "Zero" at bounding box center [573, 446] width 563 height 35
drag, startPoint x: 340, startPoint y: 453, endPoint x: 40, endPoint y: 27, distance: 520.6
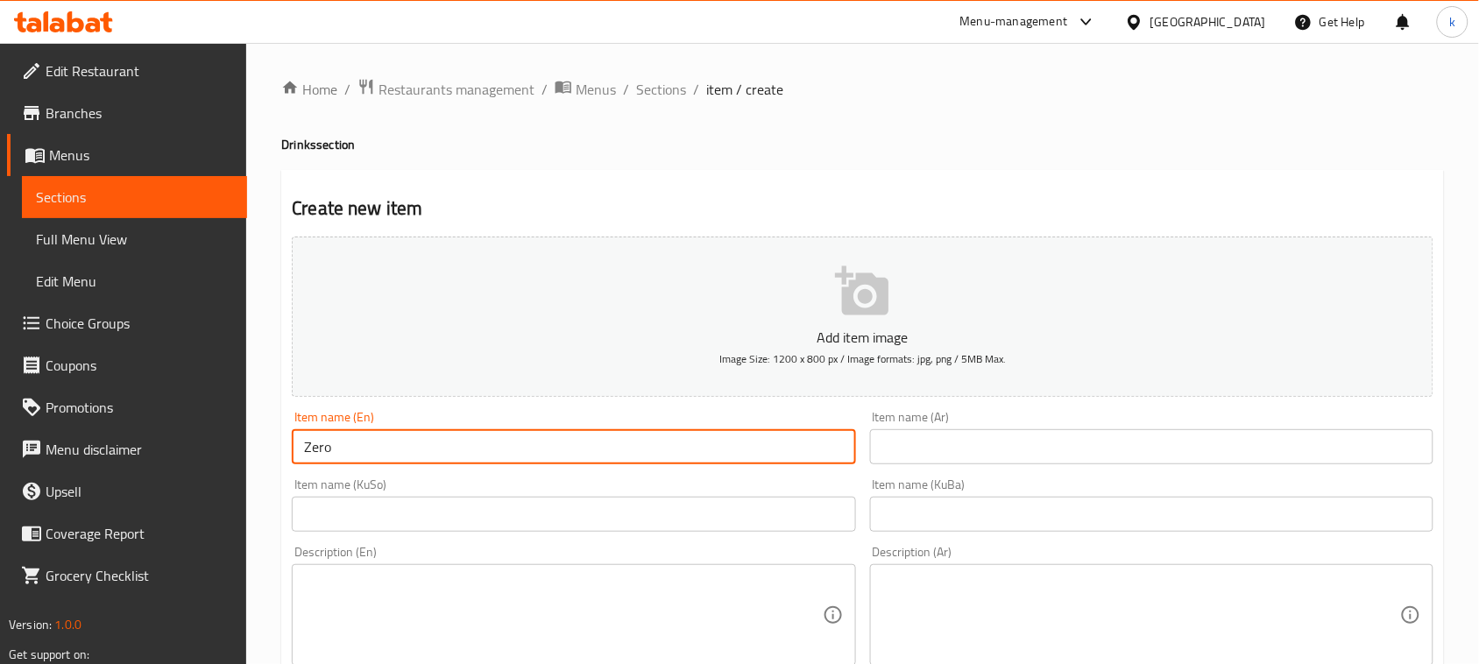
paste input "Pepsi"
click at [330, 454] on input "Pepsi Zero" at bounding box center [573, 446] width 563 height 35
type input "Pepsi Zero"
click at [999, 440] on input "text" at bounding box center [1151, 446] width 563 height 35
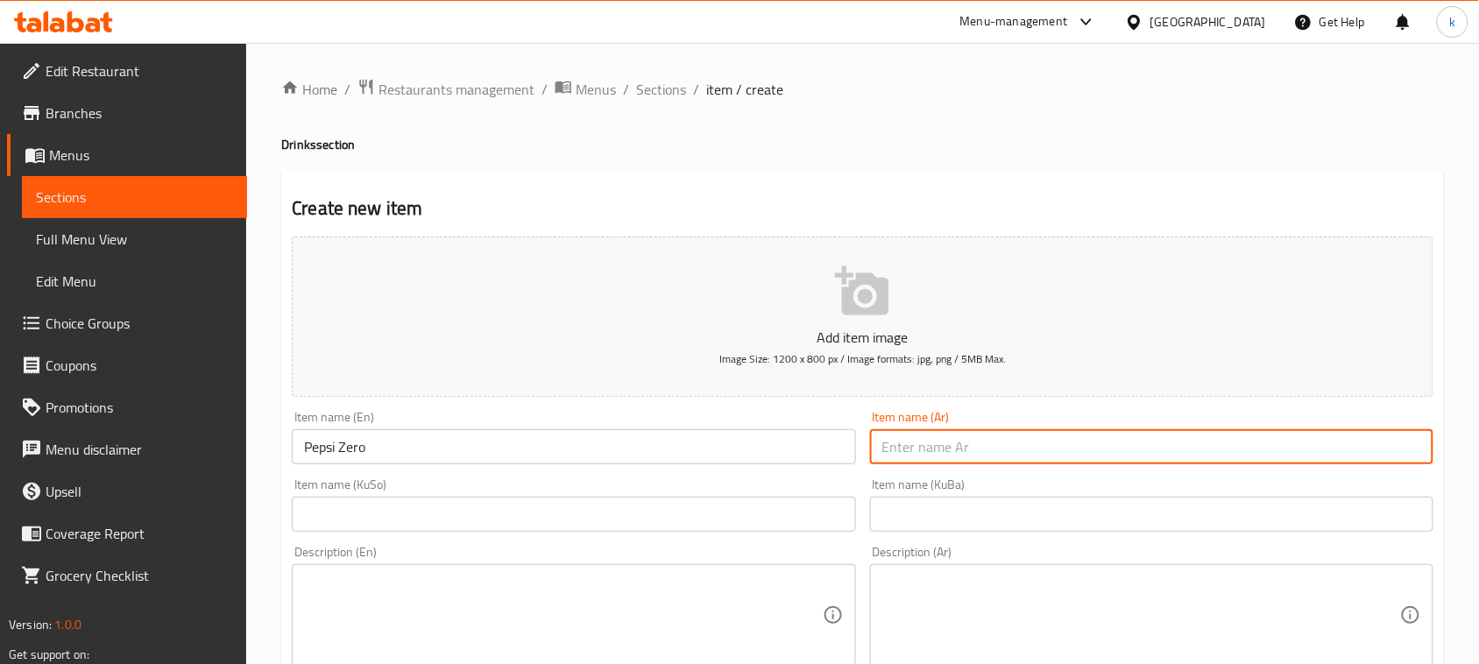
paste input "بيبسي زيرو"
click at [1399, 443] on input "بيبسي زيرو" at bounding box center [1151, 446] width 563 height 35
type input "بيبسي زيرو"
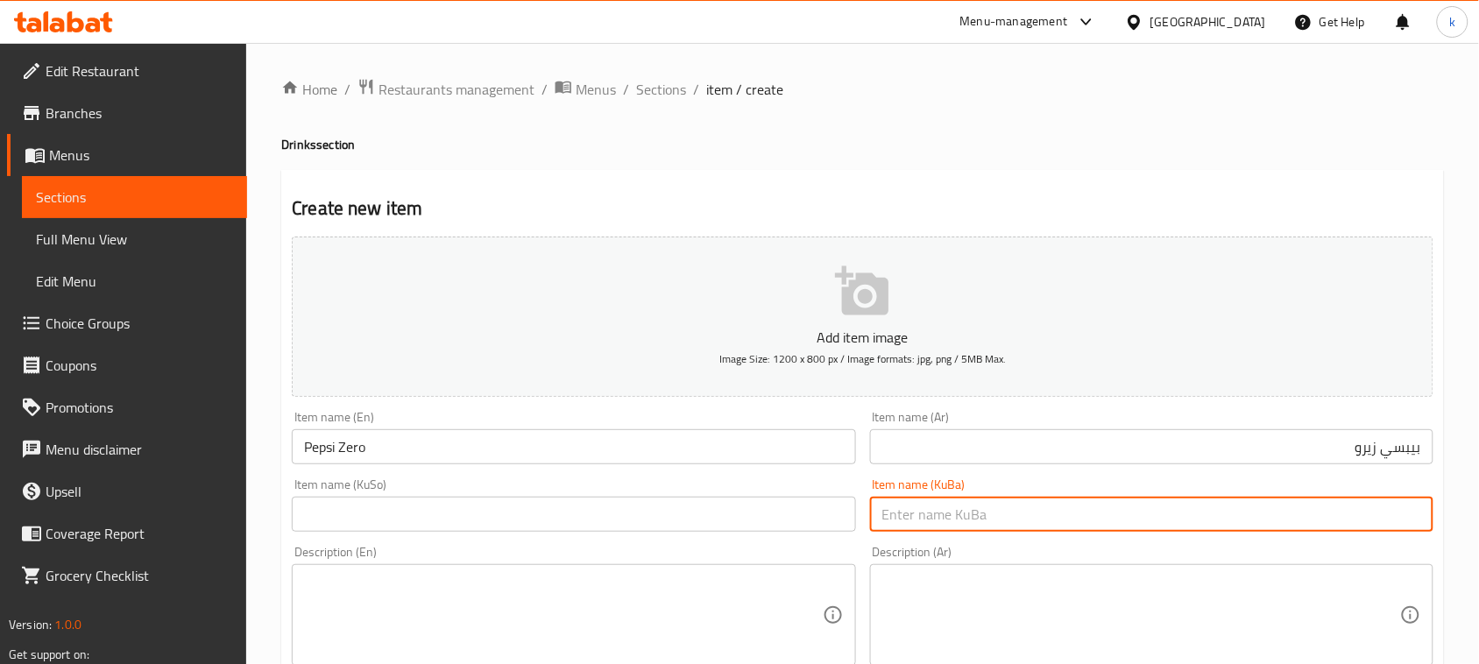
click at [1179, 524] on input "text" at bounding box center [1151, 514] width 563 height 35
paste input "بیپسی زیرۆ"
click at [1390, 513] on input "بیپسی زیرۆ" at bounding box center [1151, 514] width 563 height 35
drag, startPoint x: 1352, startPoint y: 520, endPoint x: 1495, endPoint y: 541, distance: 144.3
click at [1479, 541] on html "​ Menu-management [GEOGRAPHIC_DATA] Get Help k Edit Restaurant Branches Menus S…" at bounding box center [739, 332] width 1479 height 664
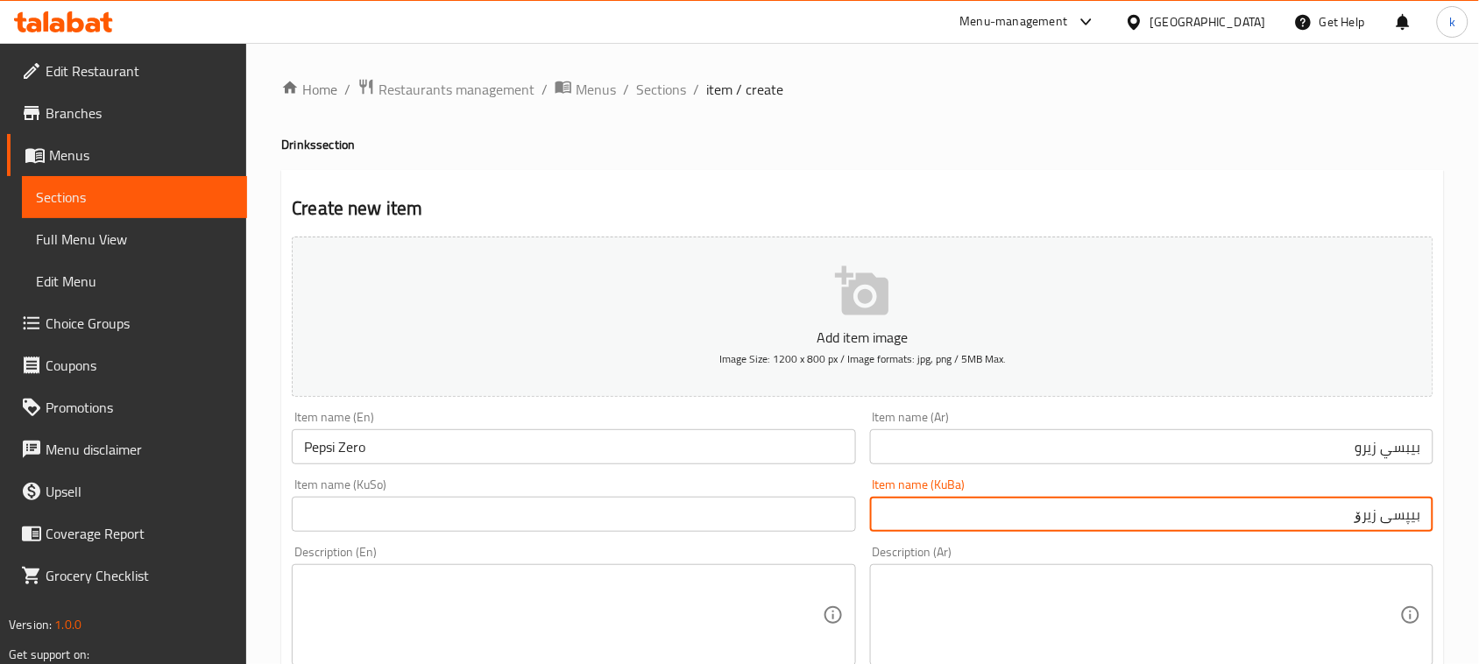
type input "بیپسی زیرۆ"
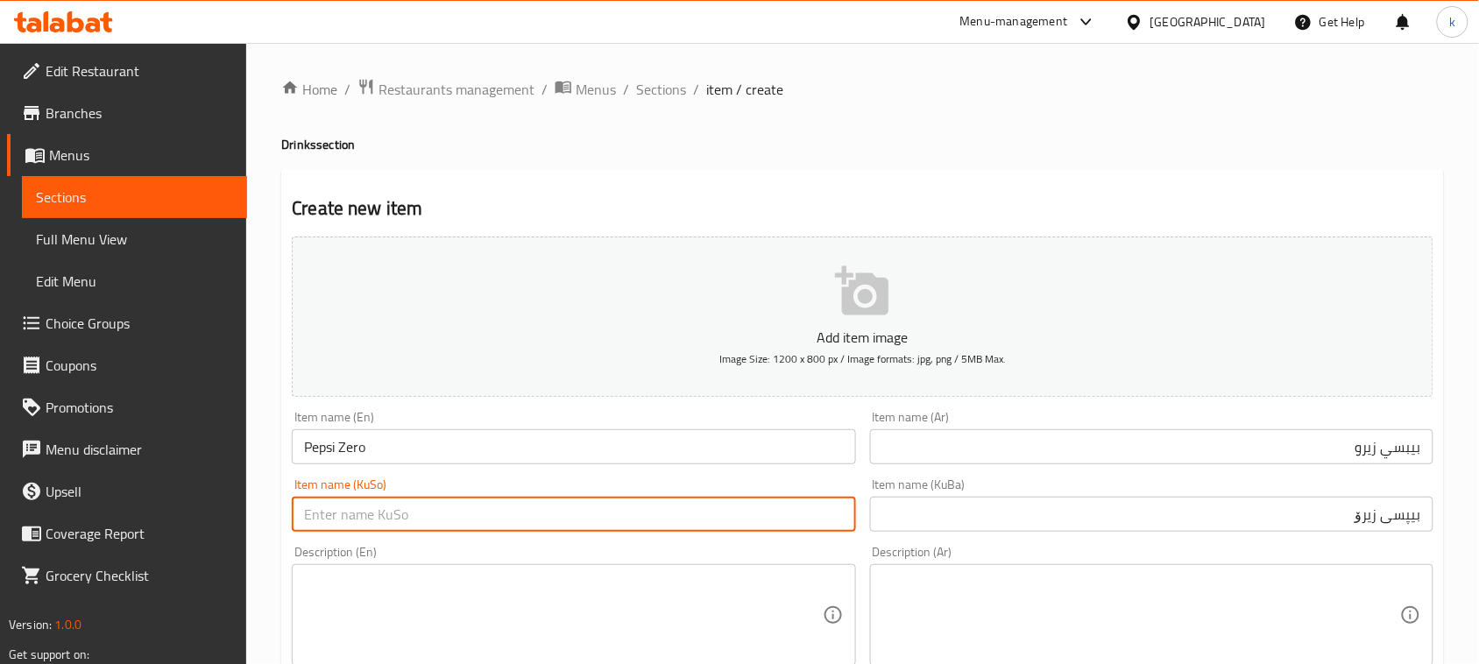
click at [666, 513] on input "text" at bounding box center [573, 514] width 563 height 35
paste input "بیپسی زیرۆ"
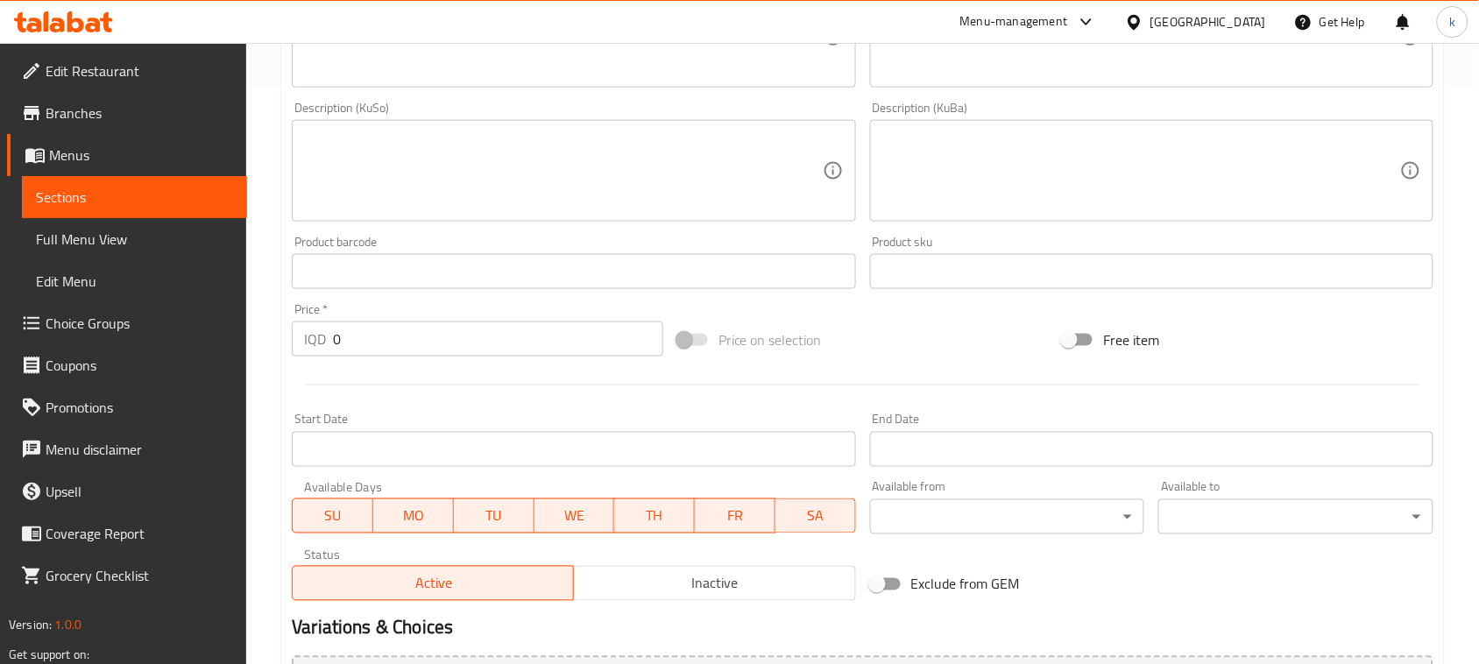
scroll to position [772, 0]
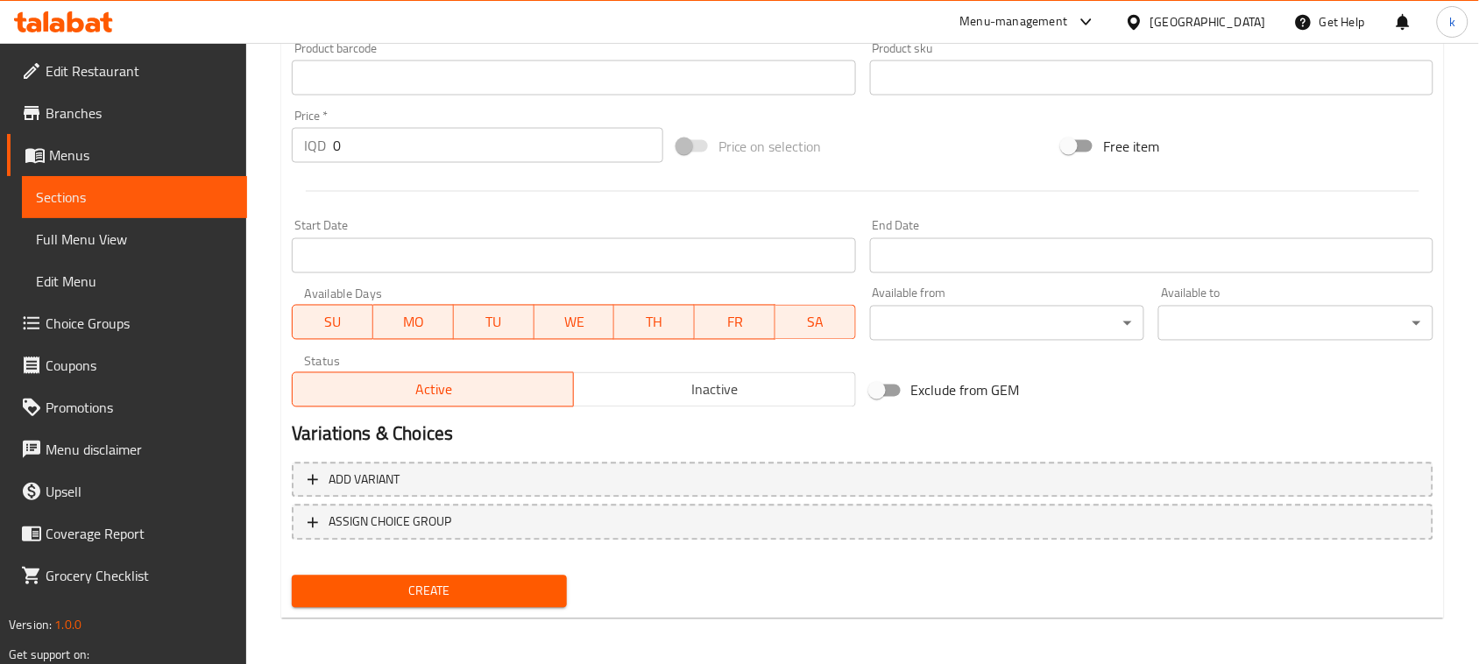
type input "بیپسی زیرۆ"
drag, startPoint x: 366, startPoint y: 149, endPoint x: 243, endPoint y: 158, distance: 123.8
type input "500"
click at [501, 587] on span "Create" at bounding box center [429, 592] width 247 height 22
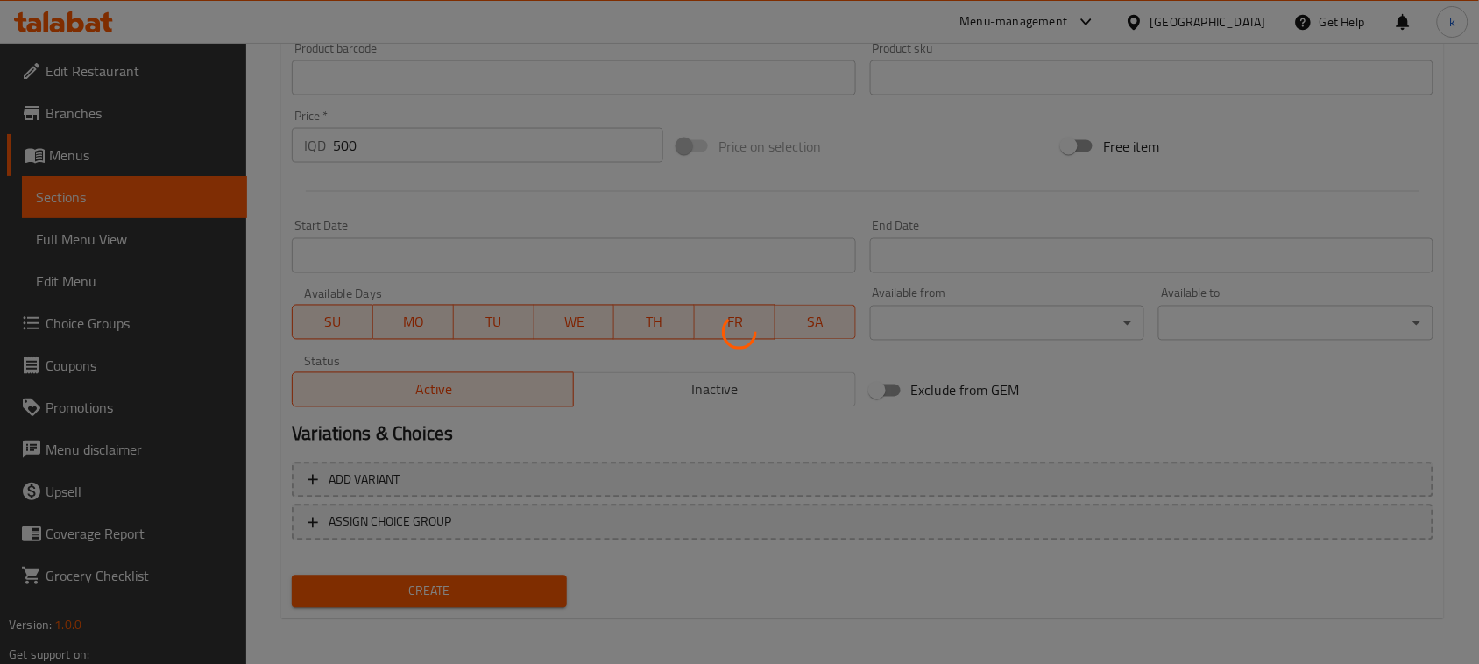
type input "0"
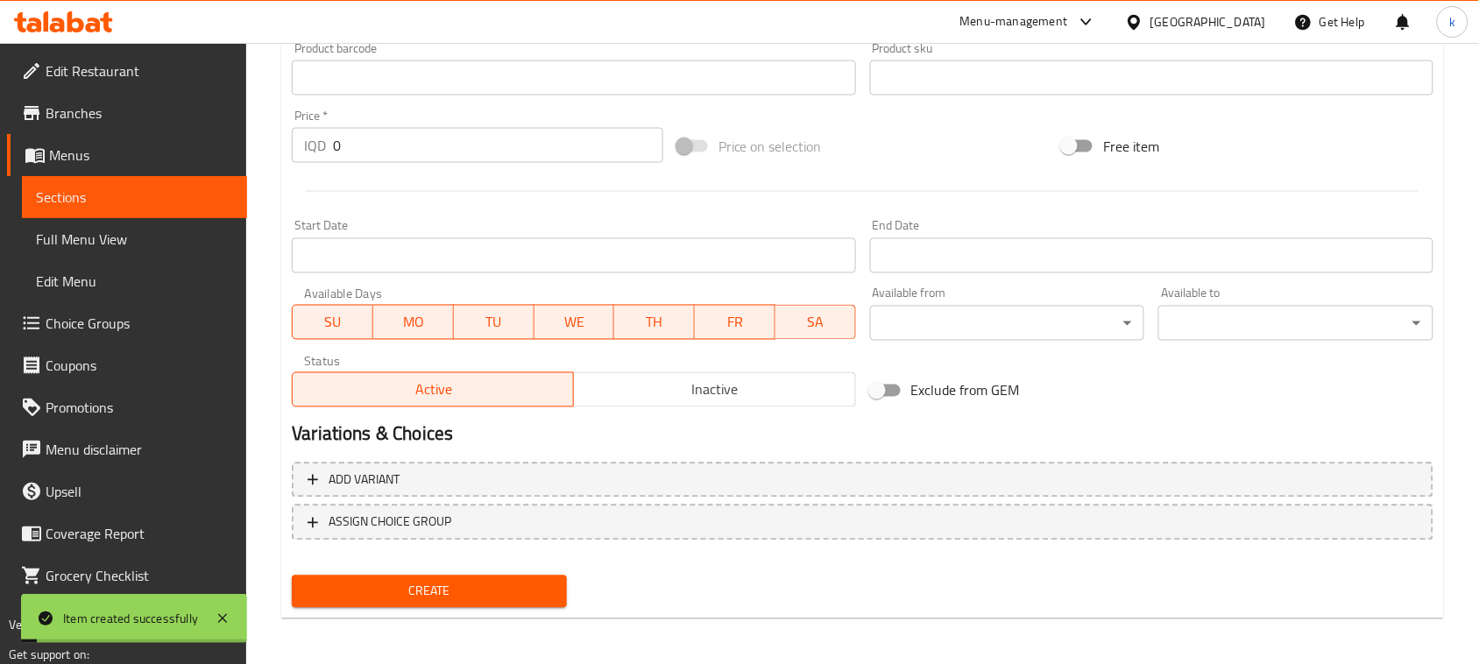
click at [70, 154] on span "Menus" at bounding box center [141, 155] width 184 height 21
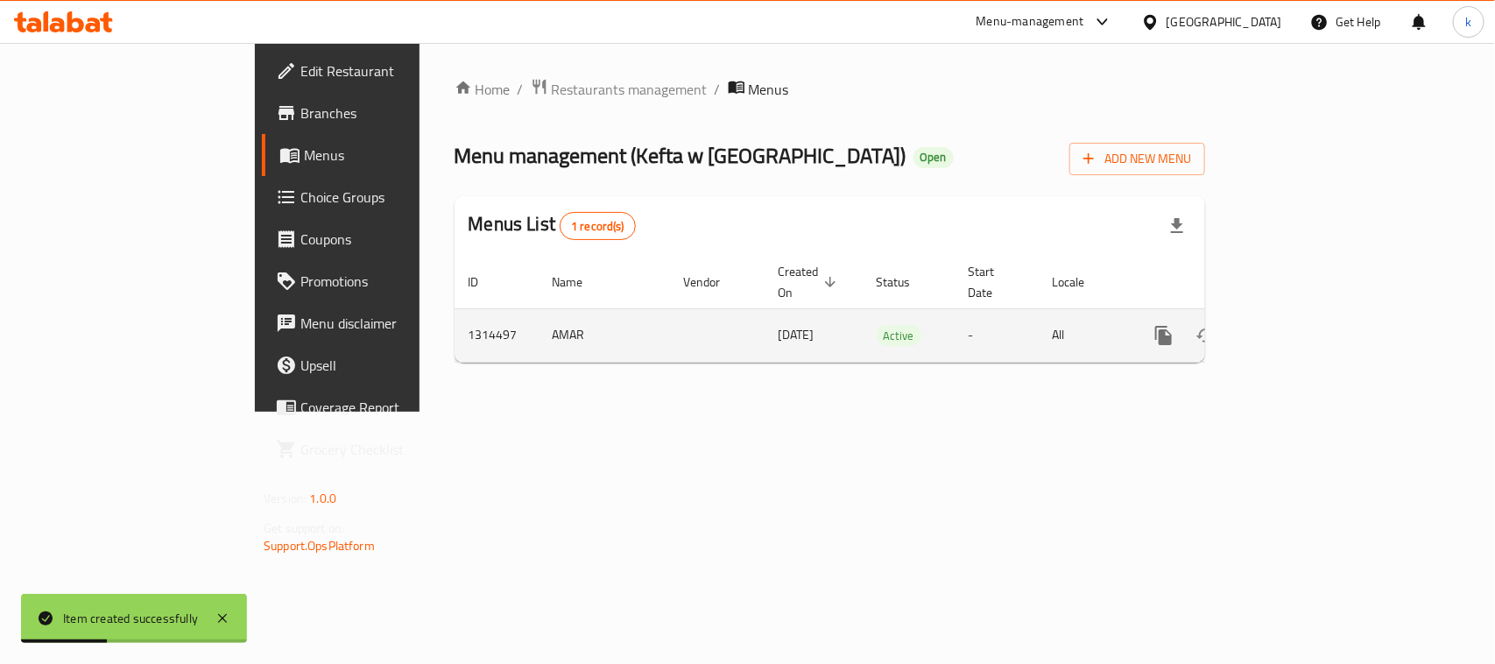
click at [1301, 325] on icon "enhanced table" at bounding box center [1290, 335] width 21 height 21
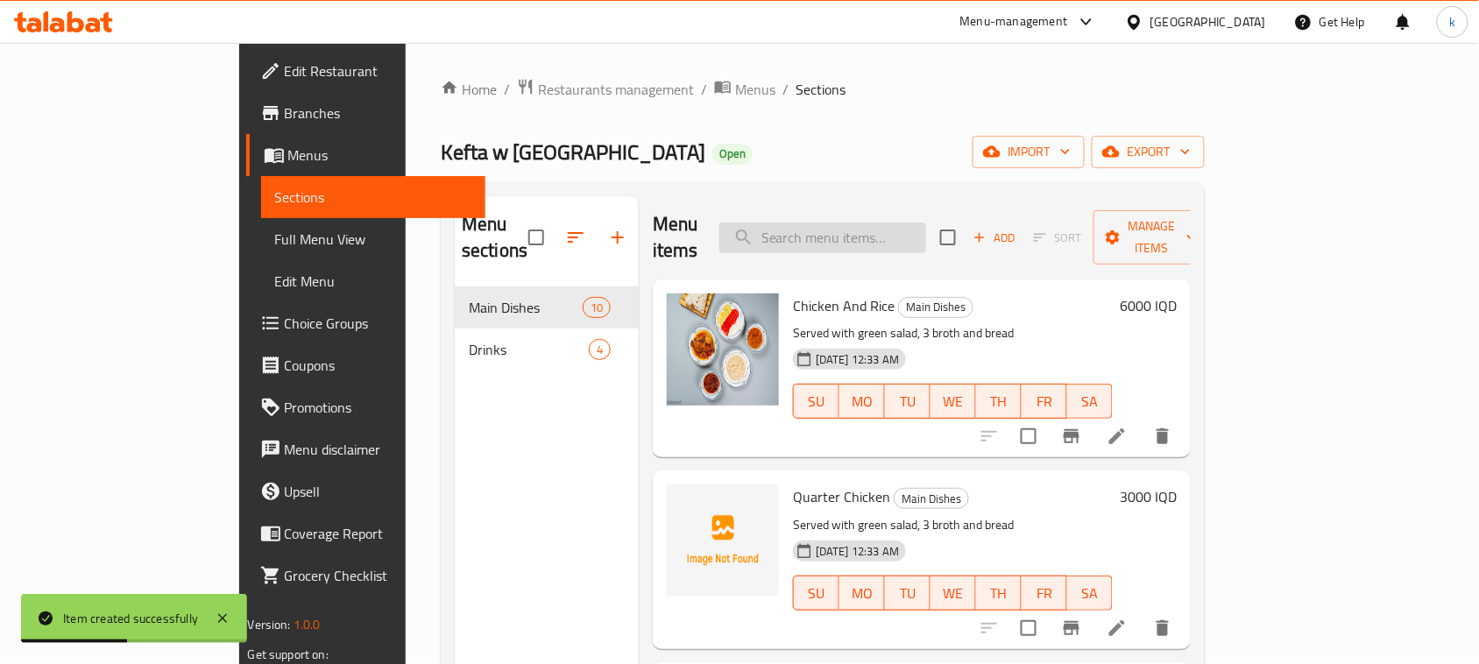
click at [857, 234] on input "search" at bounding box center [822, 238] width 207 height 31
paste input "Coca"
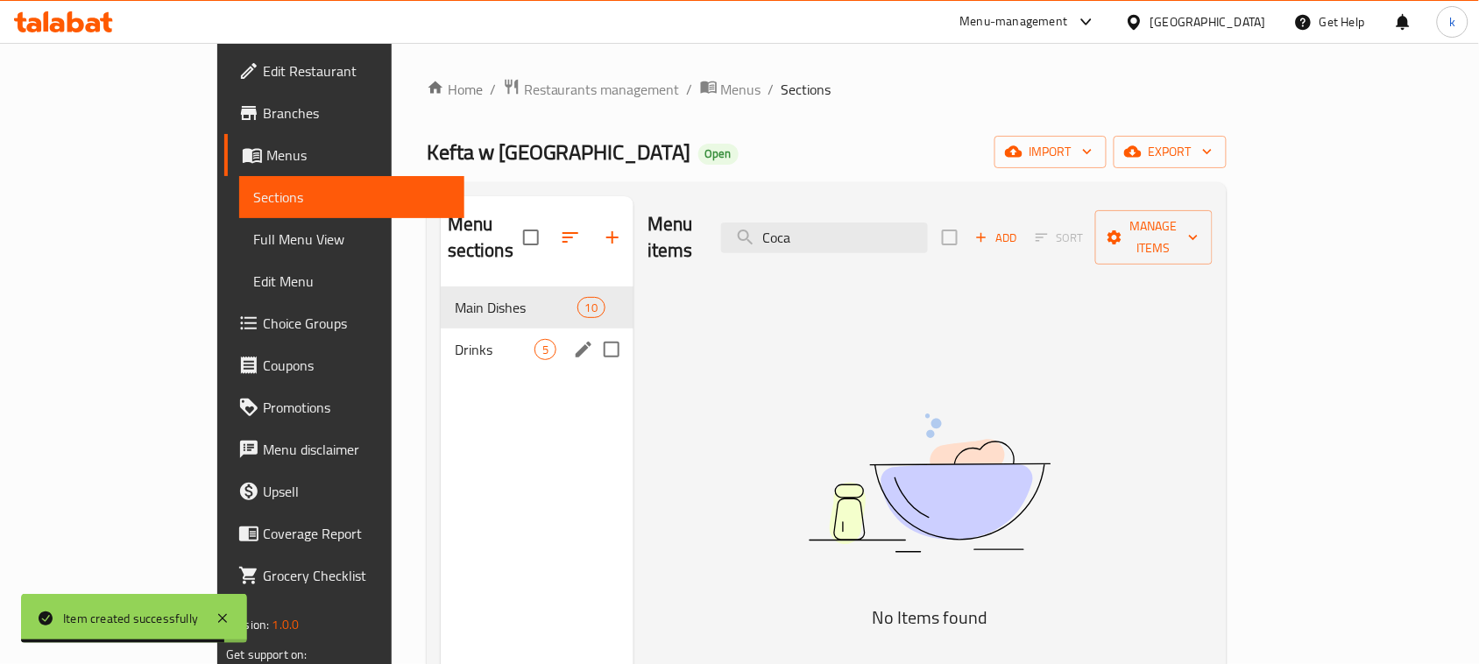
type input "Coca"
click at [455, 339] on span "Drinks" at bounding box center [495, 349] width 80 height 21
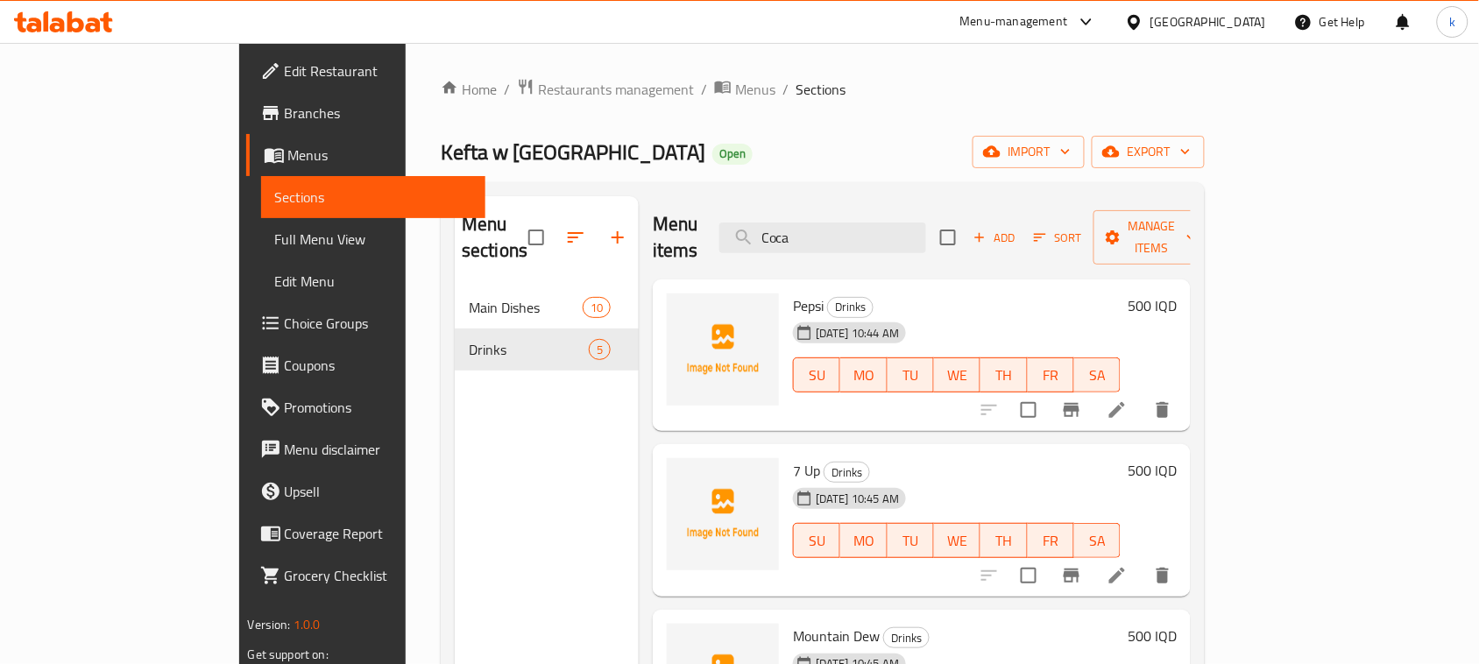
drag, startPoint x: 917, startPoint y: 216, endPoint x: 781, endPoint y: 200, distance: 136.7
click at [781, 201] on div "Menu items Coca Add Sort Manage items" at bounding box center [922, 237] width 538 height 83
click at [985, 233] on icon "button" at bounding box center [980, 238] width 10 height 10
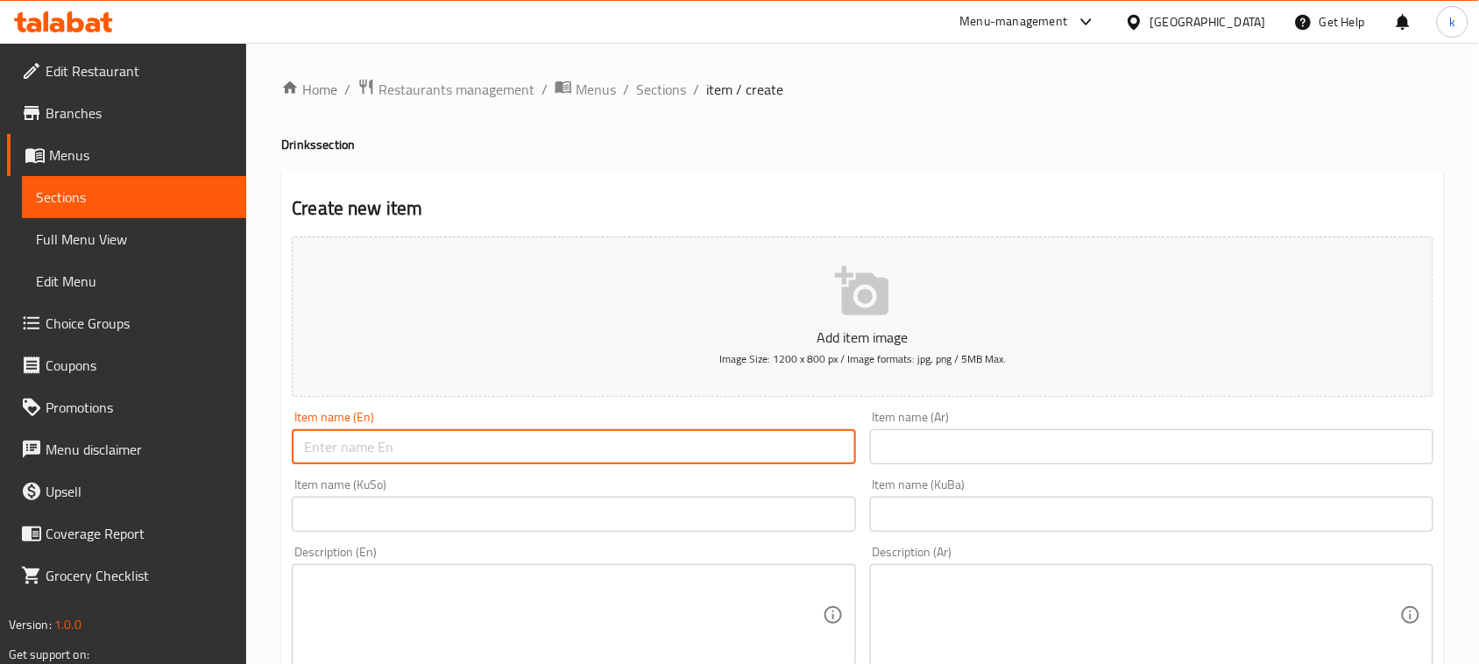
click at [660, 451] on input "text" at bounding box center [573, 446] width 563 height 35
paste input "Coca"
type input "Coca Cola"
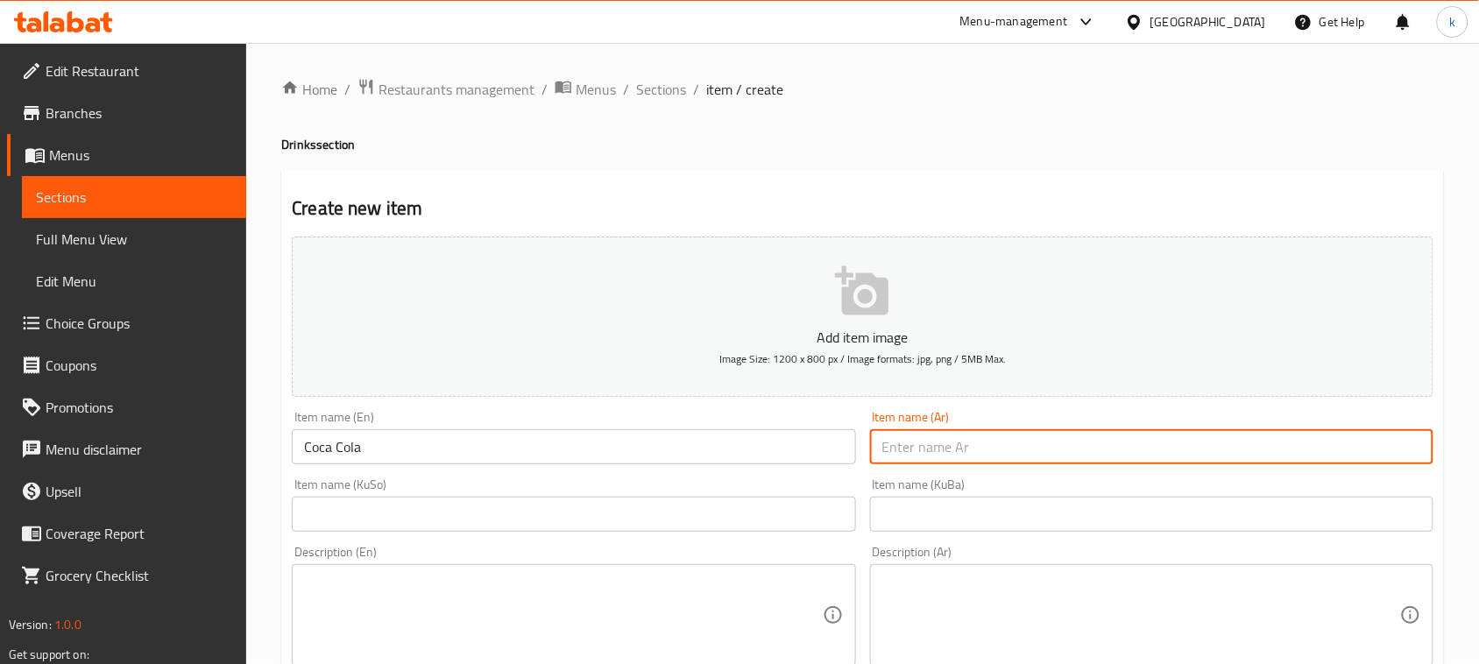
click at [981, 444] on input "text" at bounding box center [1151, 446] width 563 height 35
type input "كوكاكولا"
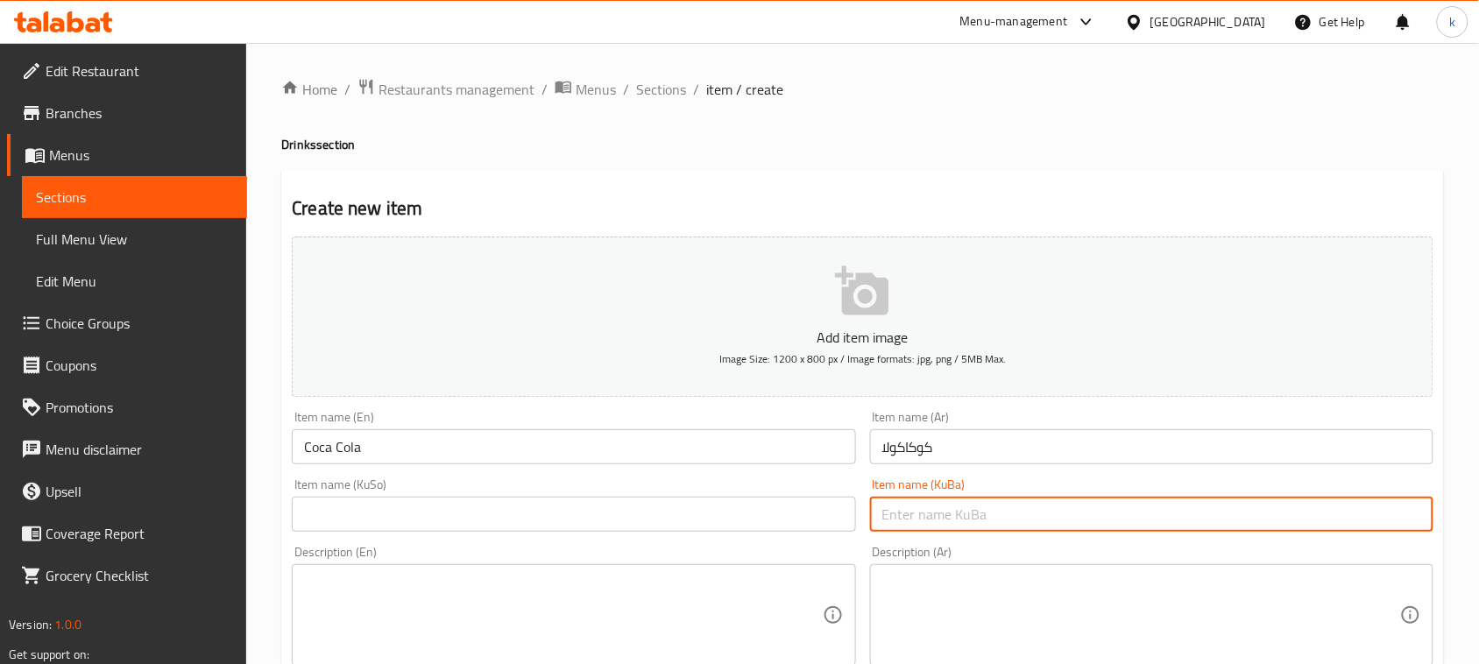
click at [970, 521] on input "text" at bounding box center [1151, 514] width 563 height 35
type input "کۆکاکۆلا"
drag, startPoint x: 1210, startPoint y: 510, endPoint x: 1468, endPoint y: 518, distance: 258.6
click at [399, 511] on input "text" at bounding box center [573, 514] width 563 height 35
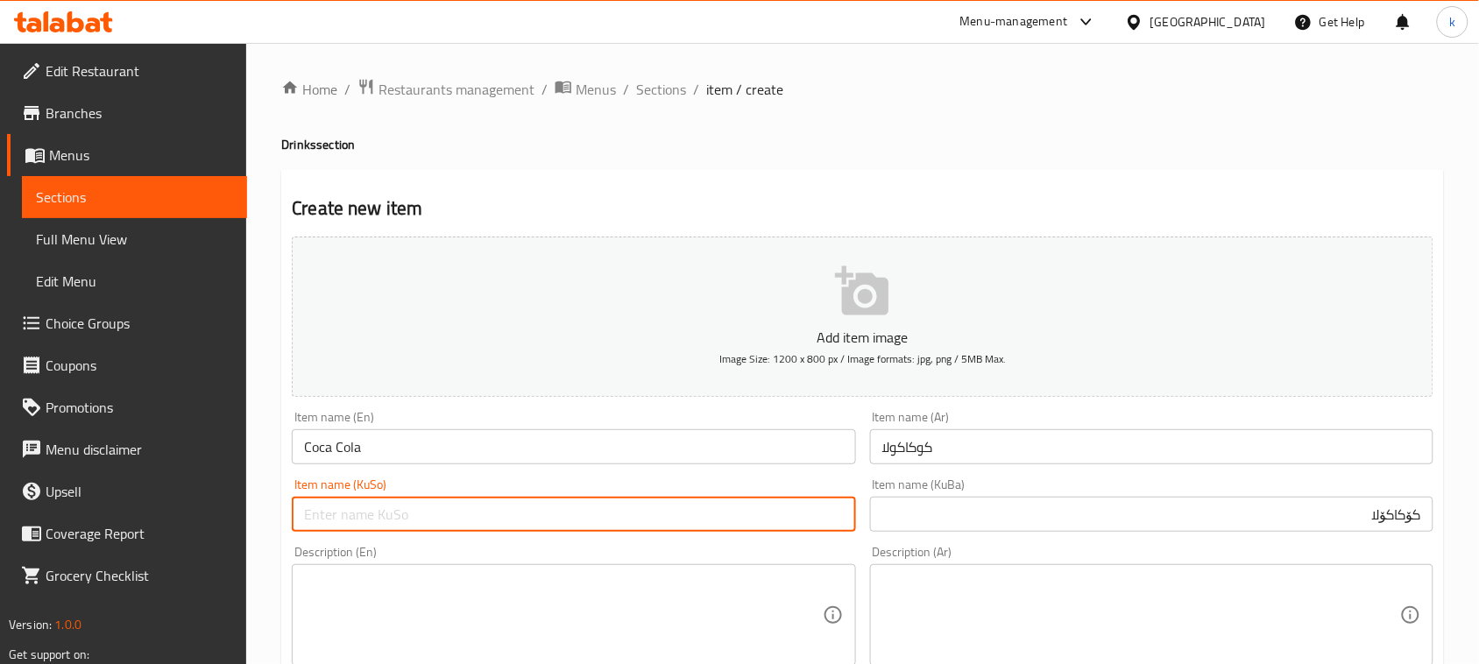
paste input "کۆکاکۆلا"
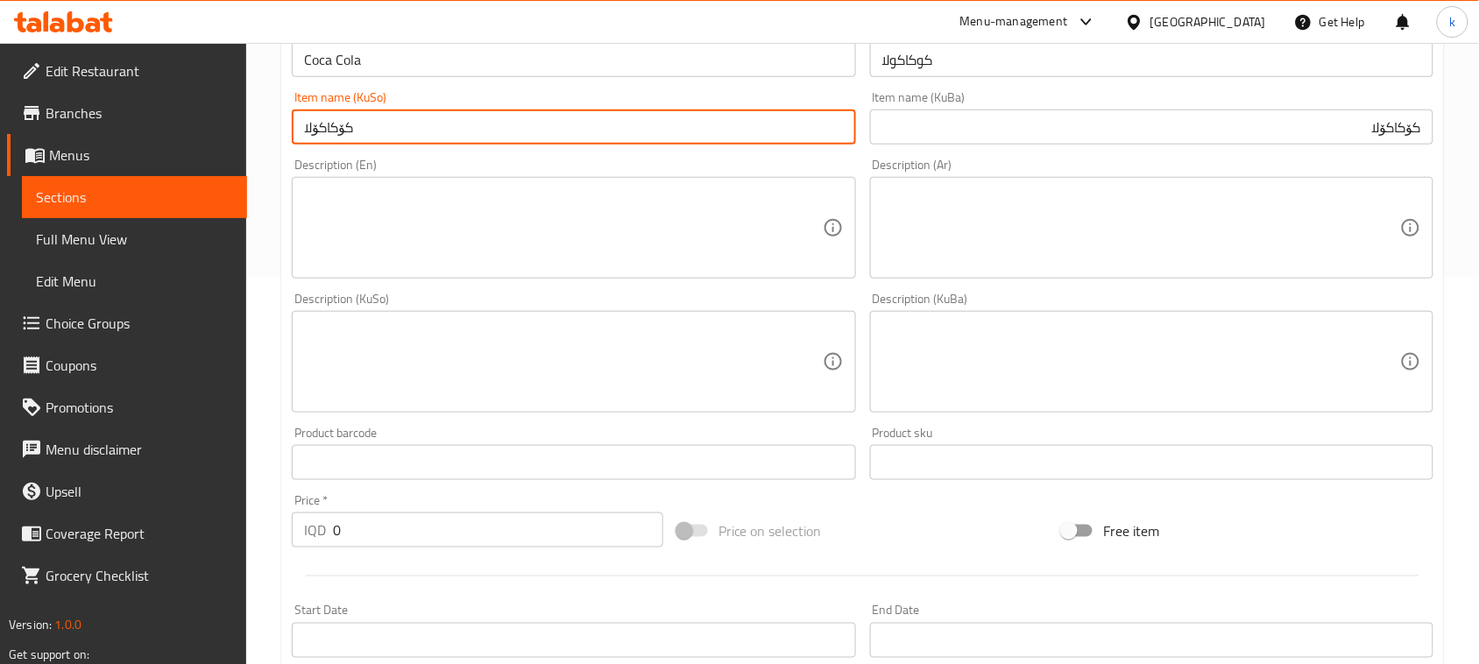
scroll to position [767, 0]
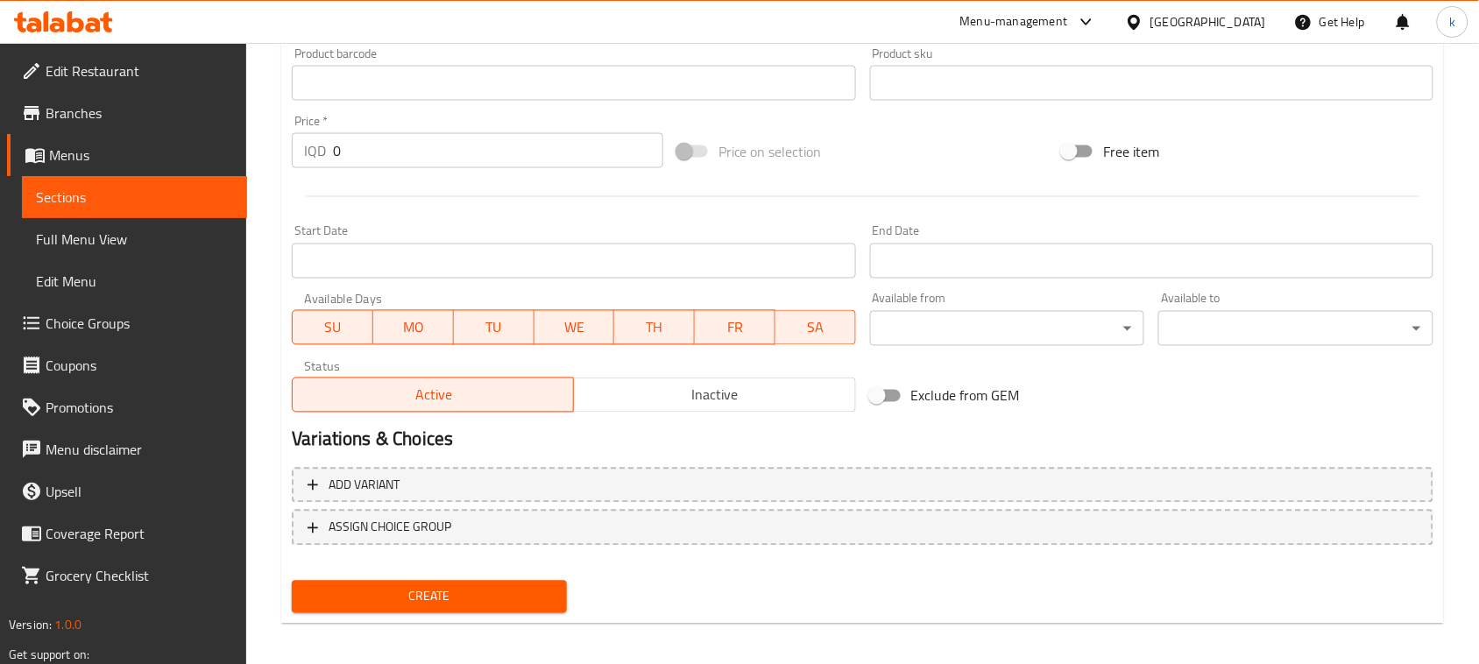
type input "کۆکاکۆلا"
drag, startPoint x: 369, startPoint y: 146, endPoint x: 277, endPoint y: 147, distance: 92.0
type input "500"
click at [470, 611] on div "Create" at bounding box center [429, 597] width 289 height 46
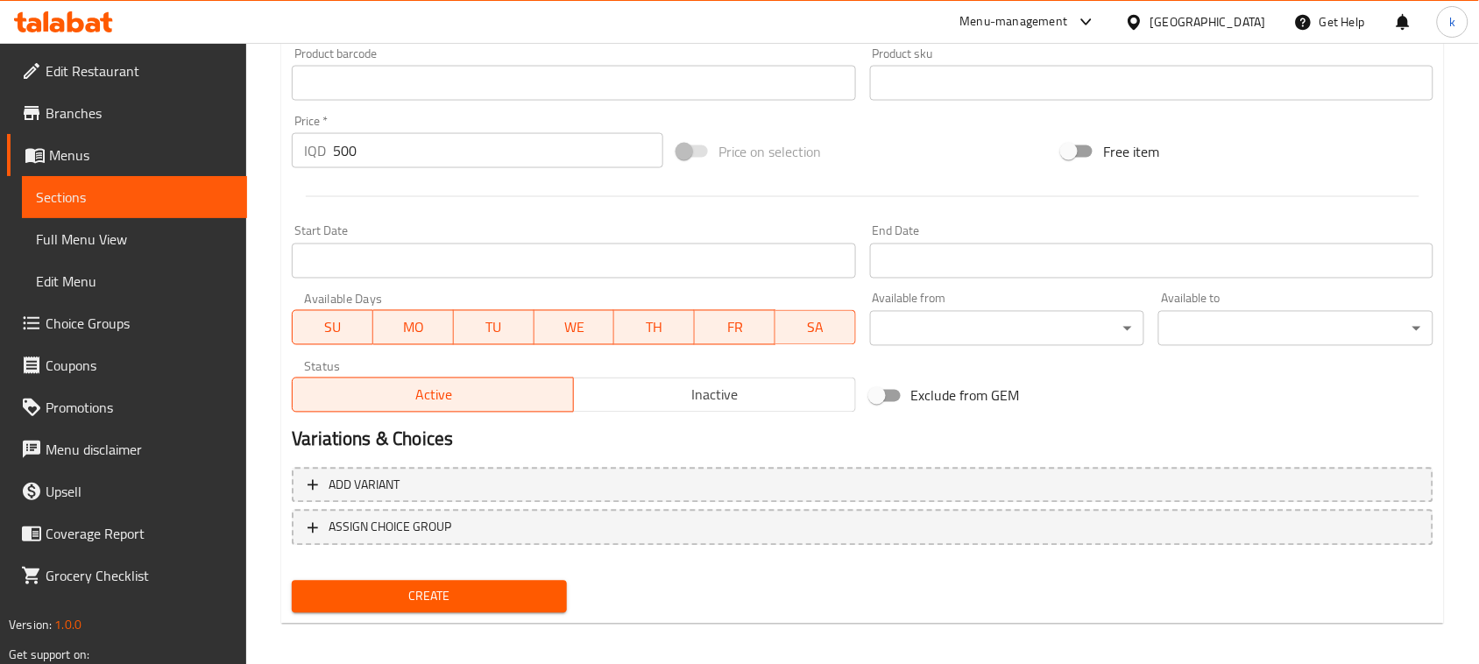
click at [466, 592] on span "Create" at bounding box center [429, 597] width 247 height 22
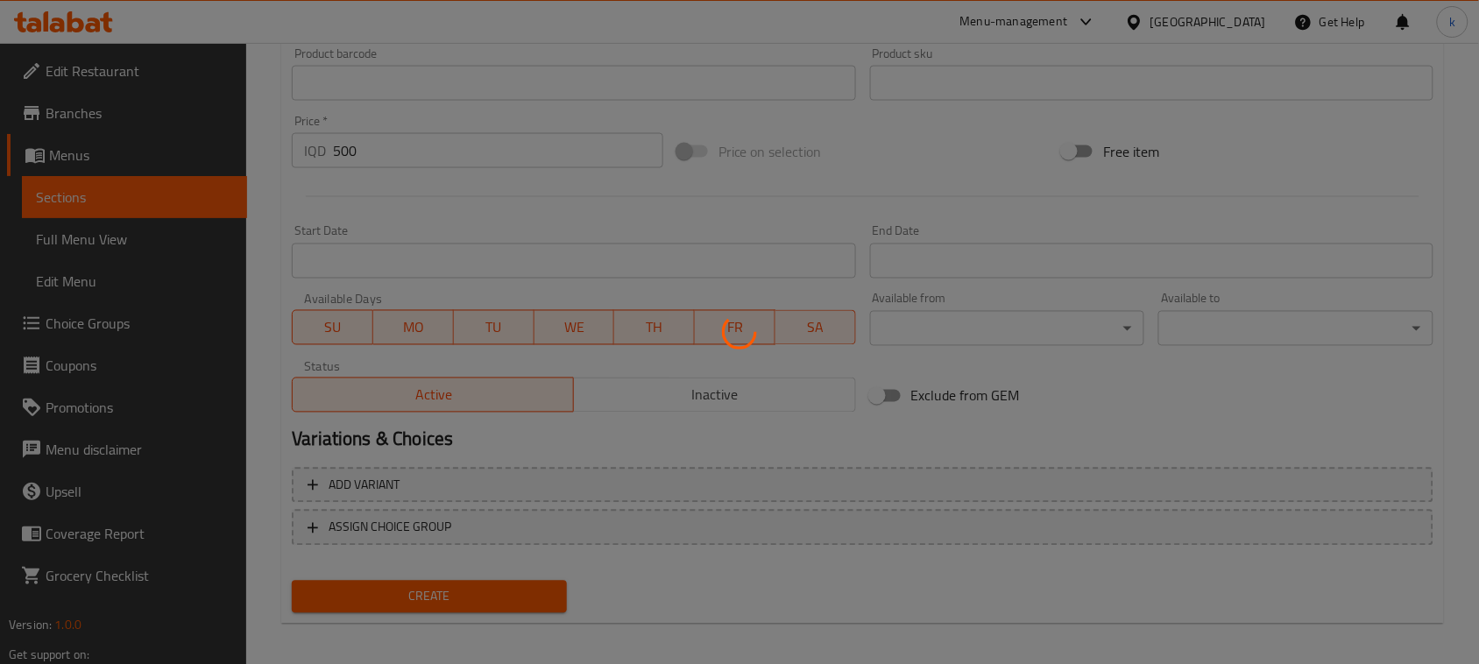
type input "0"
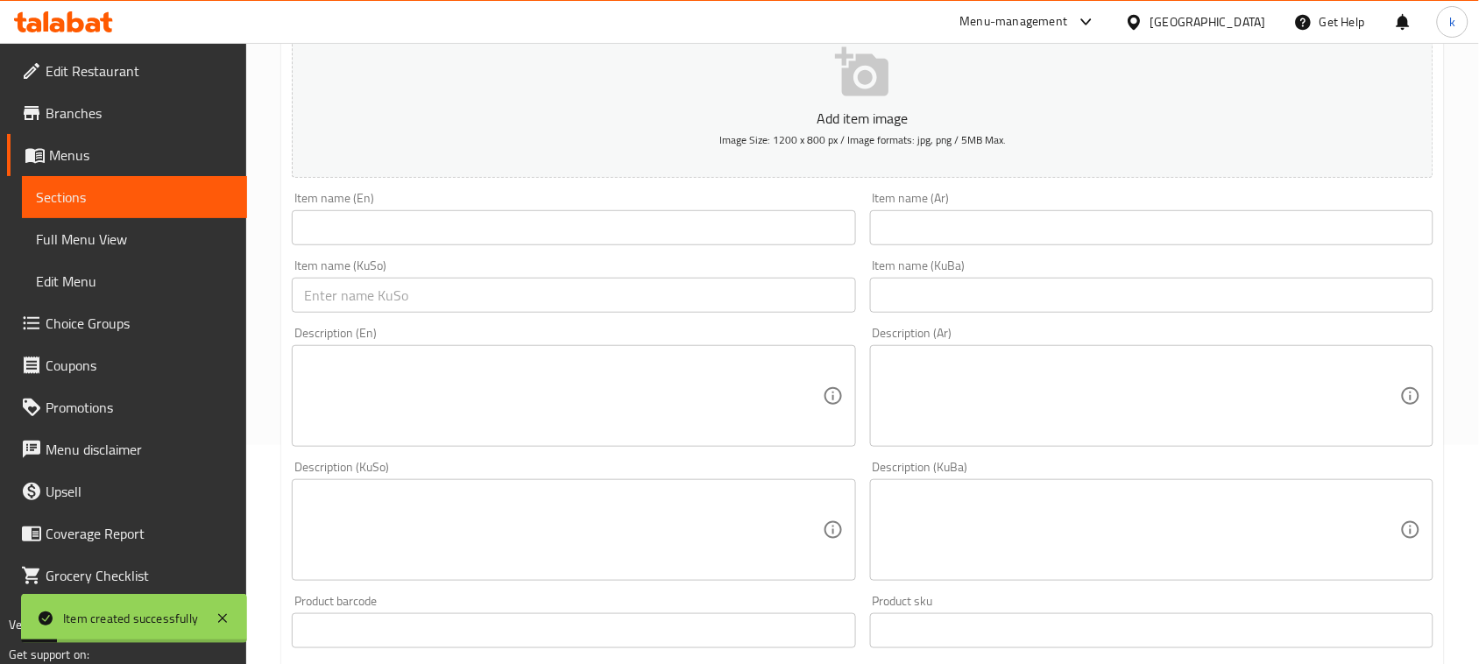
scroll to position [0, 0]
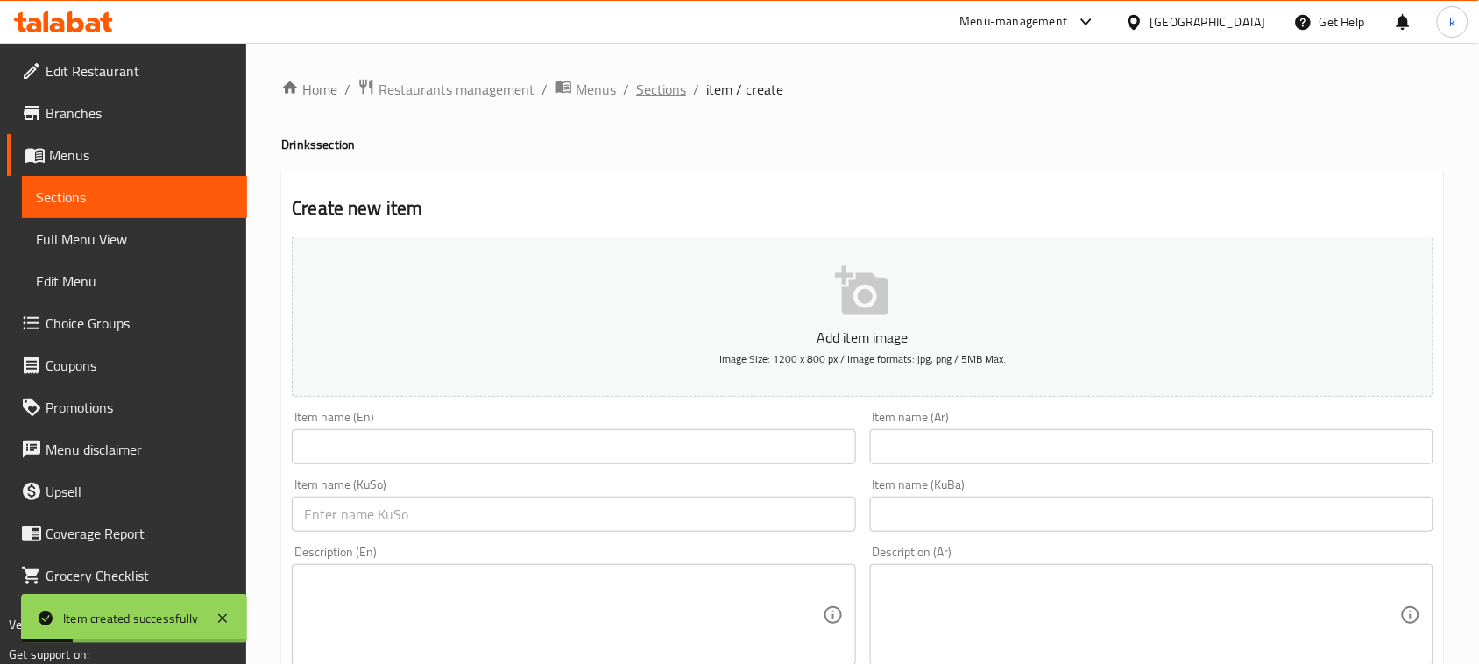
click at [655, 88] on span "Sections" at bounding box center [661, 89] width 50 height 21
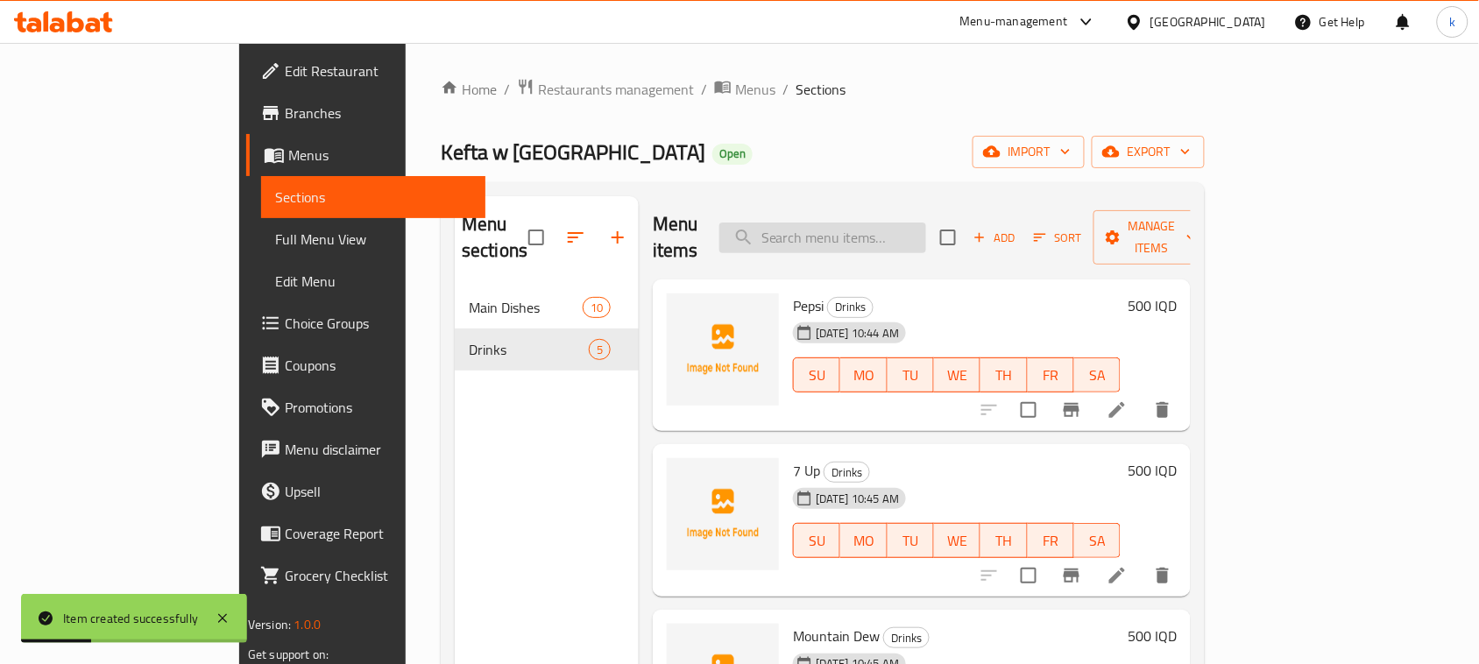
click at [914, 230] on input "search" at bounding box center [822, 238] width 207 height 31
click at [985, 233] on icon "button" at bounding box center [980, 238] width 10 height 10
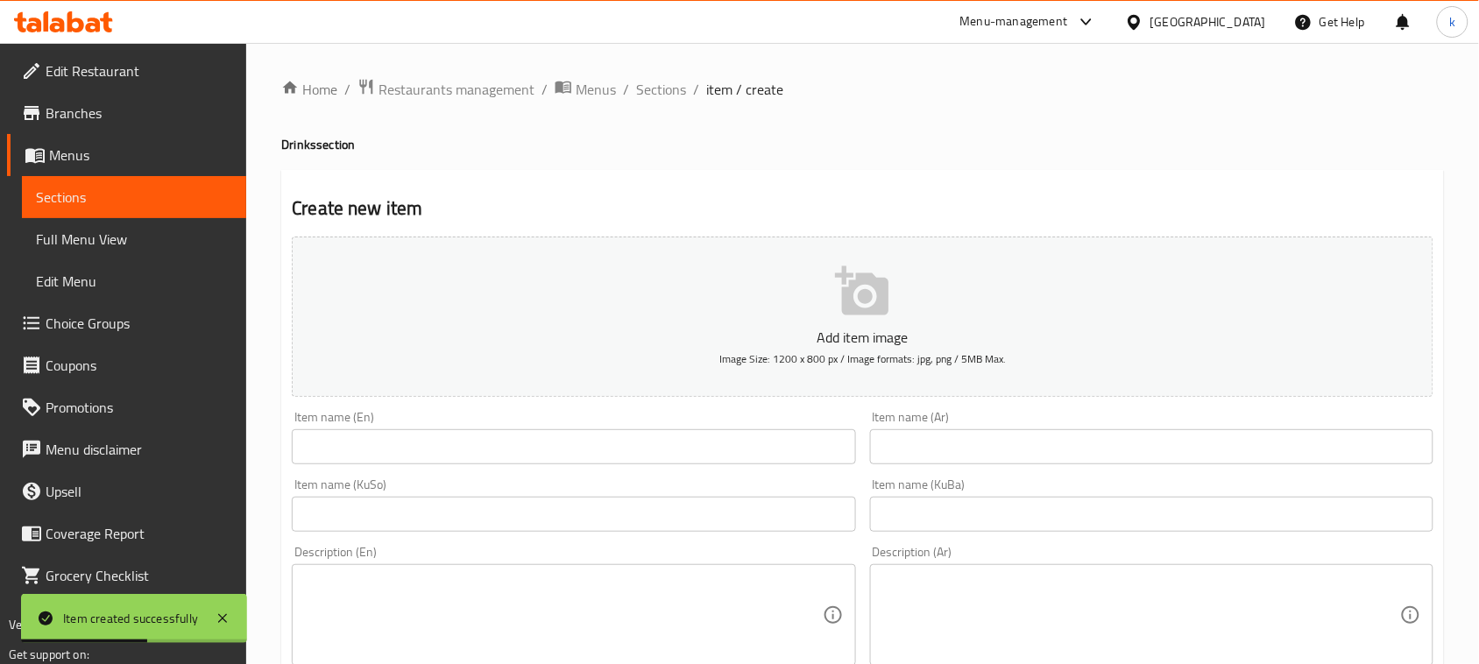
click at [521, 442] on input "text" at bounding box center [573, 446] width 563 height 35
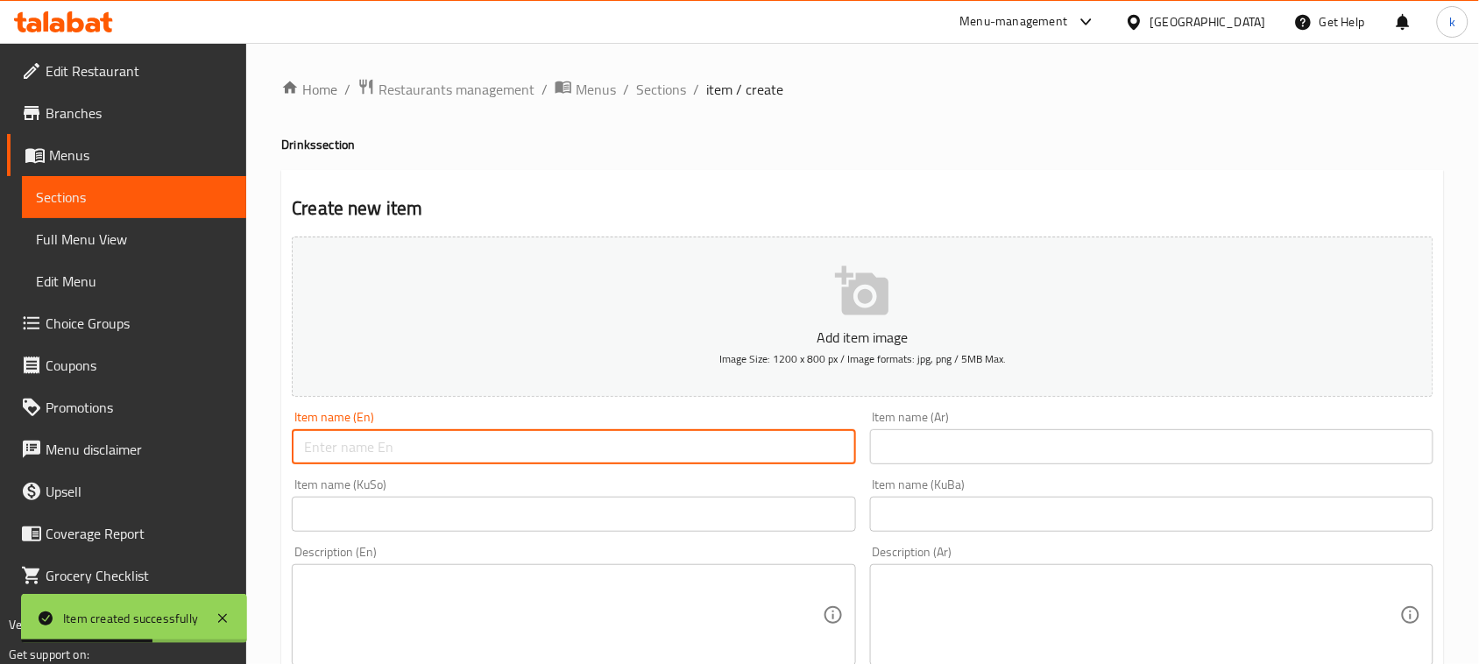
paste input "fanta"
type input "Fanta Orange"
click at [1029, 439] on input "text" at bounding box center [1151, 446] width 563 height 35
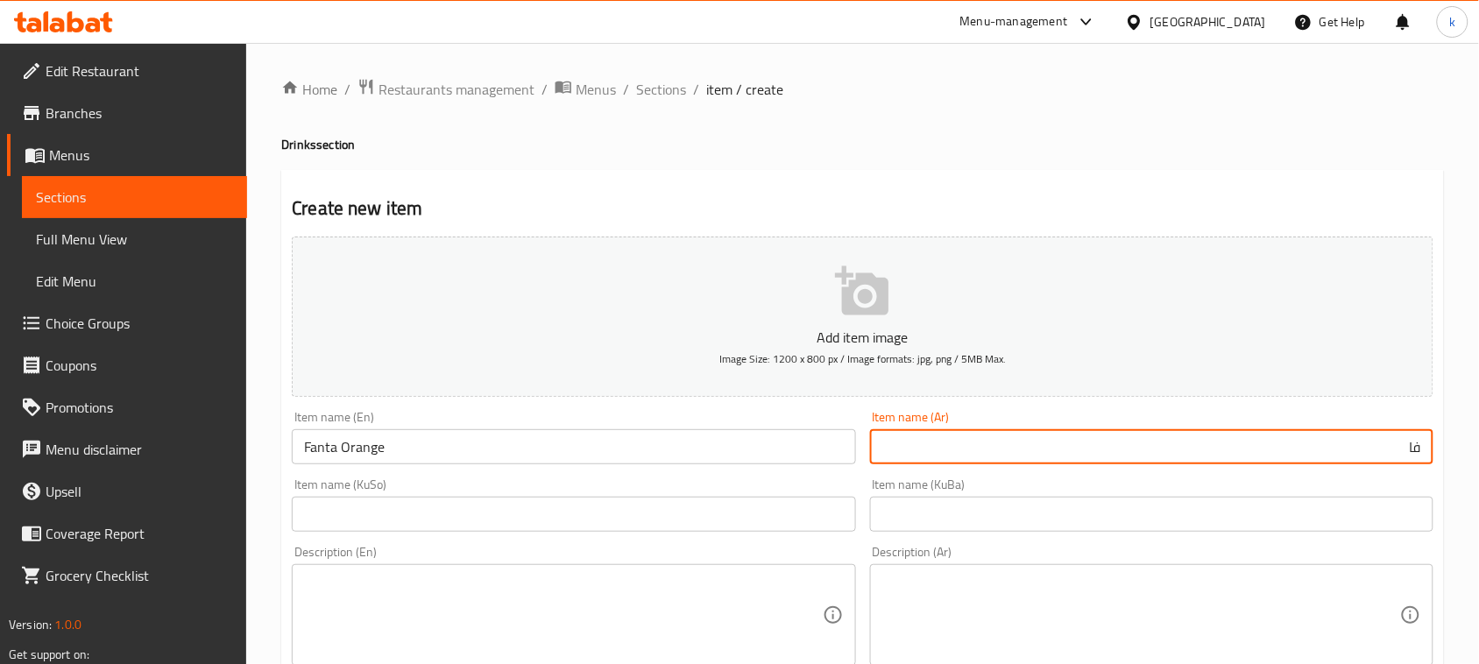
type input "فانتا برتقال"
click at [1382, 518] on input "text" at bounding box center [1151, 514] width 563 height 35
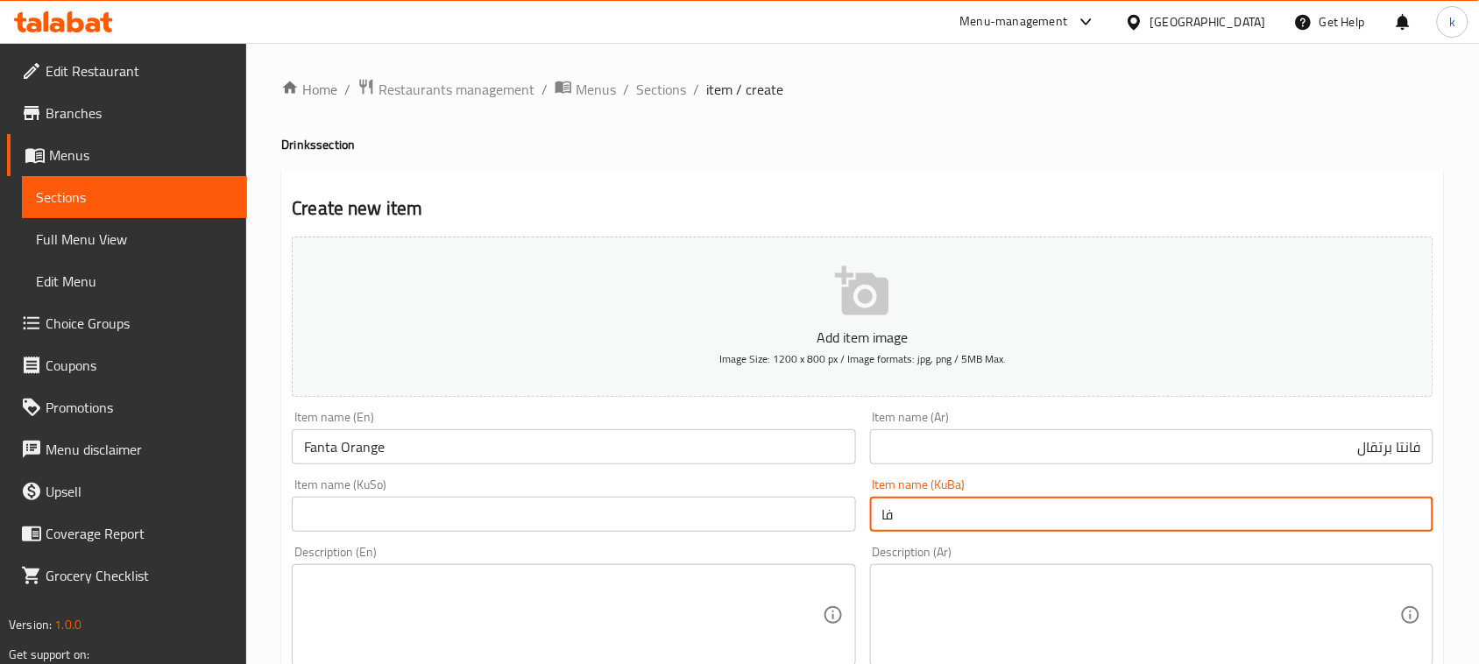
type input "فانتا پرتەقاڵ"
drag, startPoint x: 964, startPoint y: 513, endPoint x: 837, endPoint y: 522, distance: 127.3
click at [675, 519] on input "text" at bounding box center [573, 514] width 563 height 35
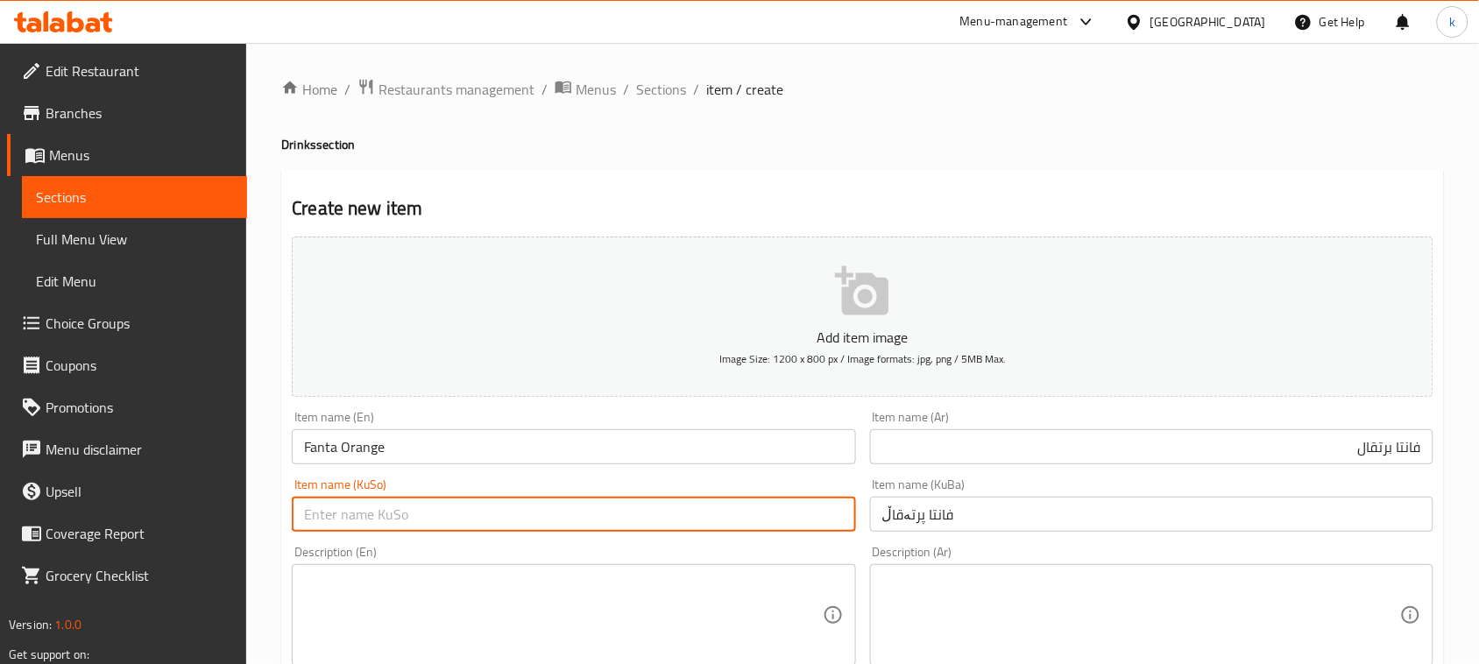
paste input "فانتا پرتەقاڵ"
type input "فانتا پرتەقاڵ"
click at [1054, 517] on input "فانتا پرتەقاڵ" at bounding box center [1151, 514] width 563 height 35
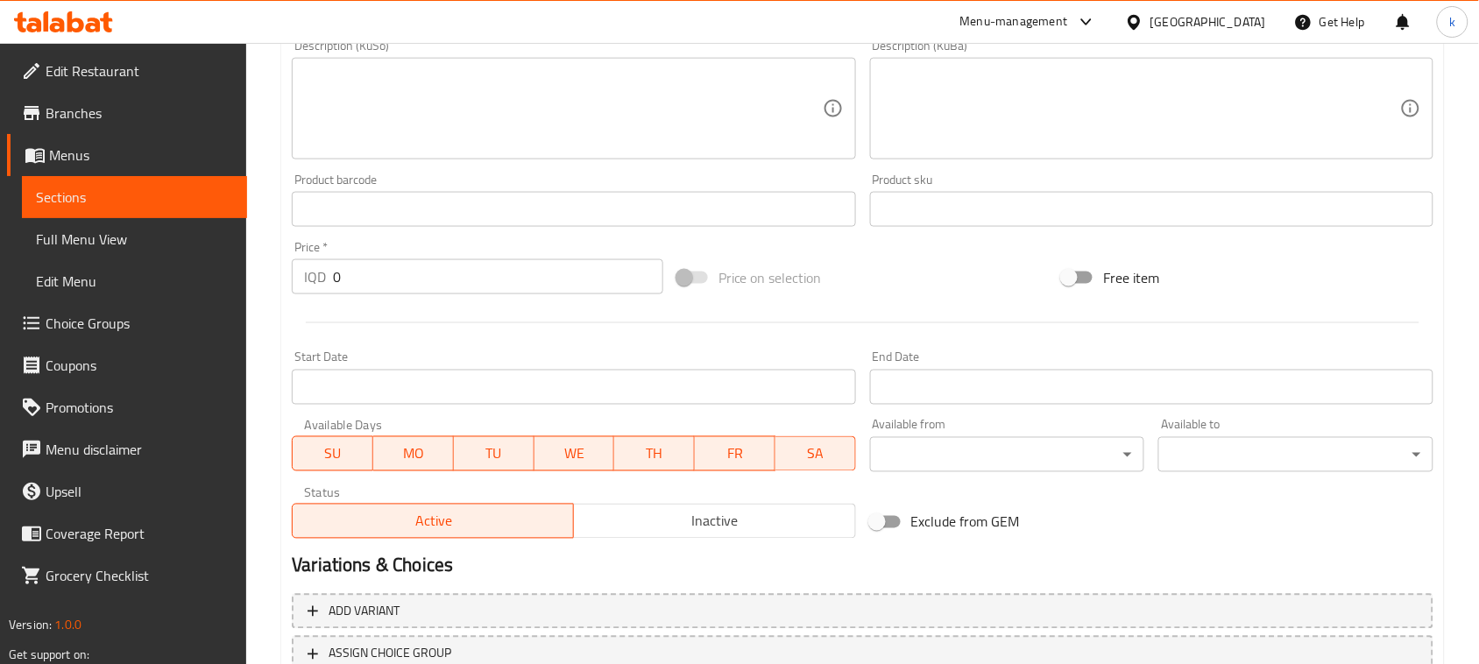
scroll to position [767, 0]
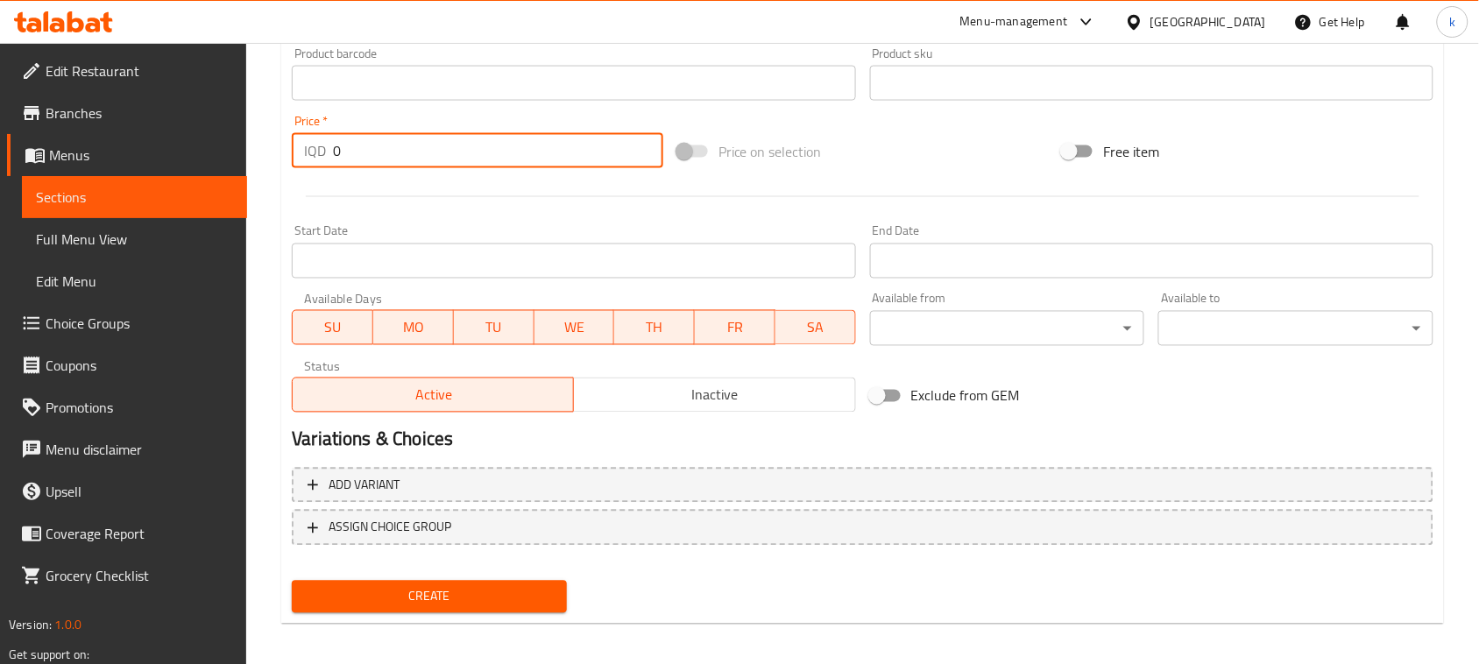
drag, startPoint x: 386, startPoint y: 154, endPoint x: 294, endPoint y: 160, distance: 92.2
click at [299, 158] on div "IQD 0 Price *" at bounding box center [477, 150] width 371 height 35
type input "500"
click at [505, 610] on button "Create" at bounding box center [429, 597] width 275 height 32
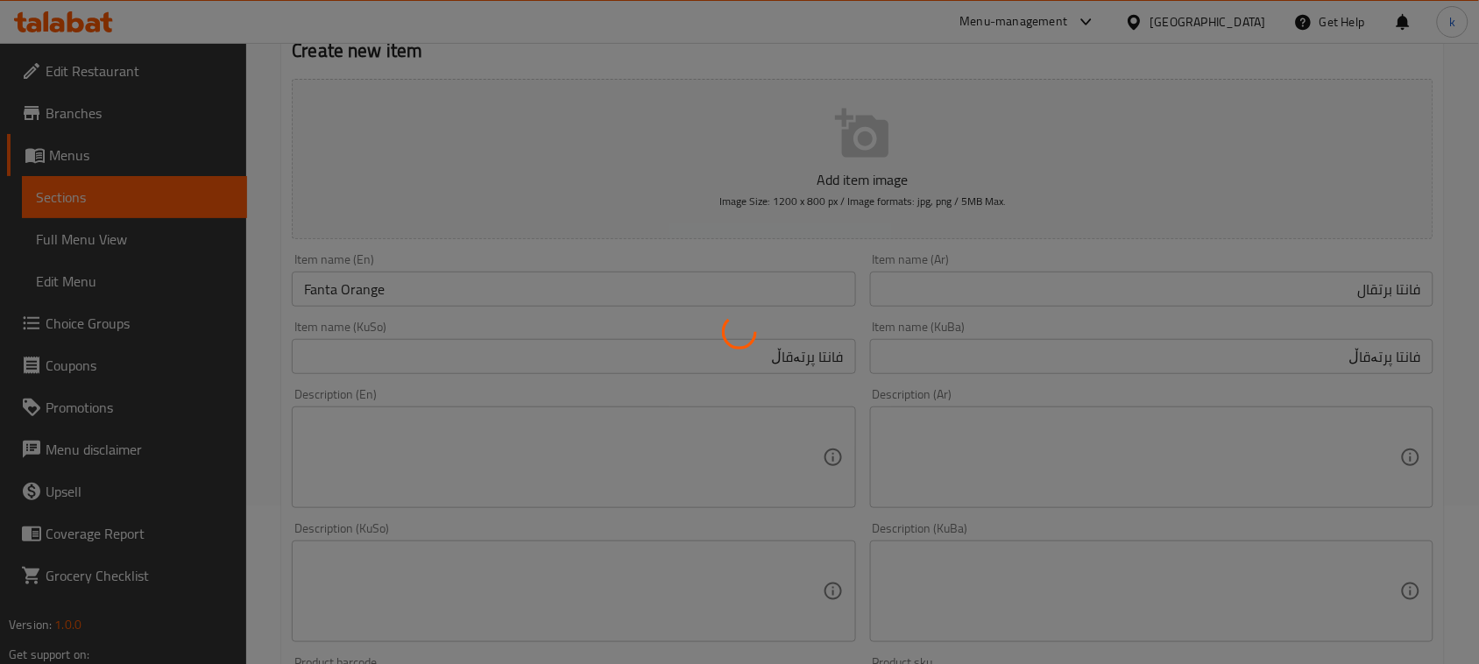
scroll to position [0, 0]
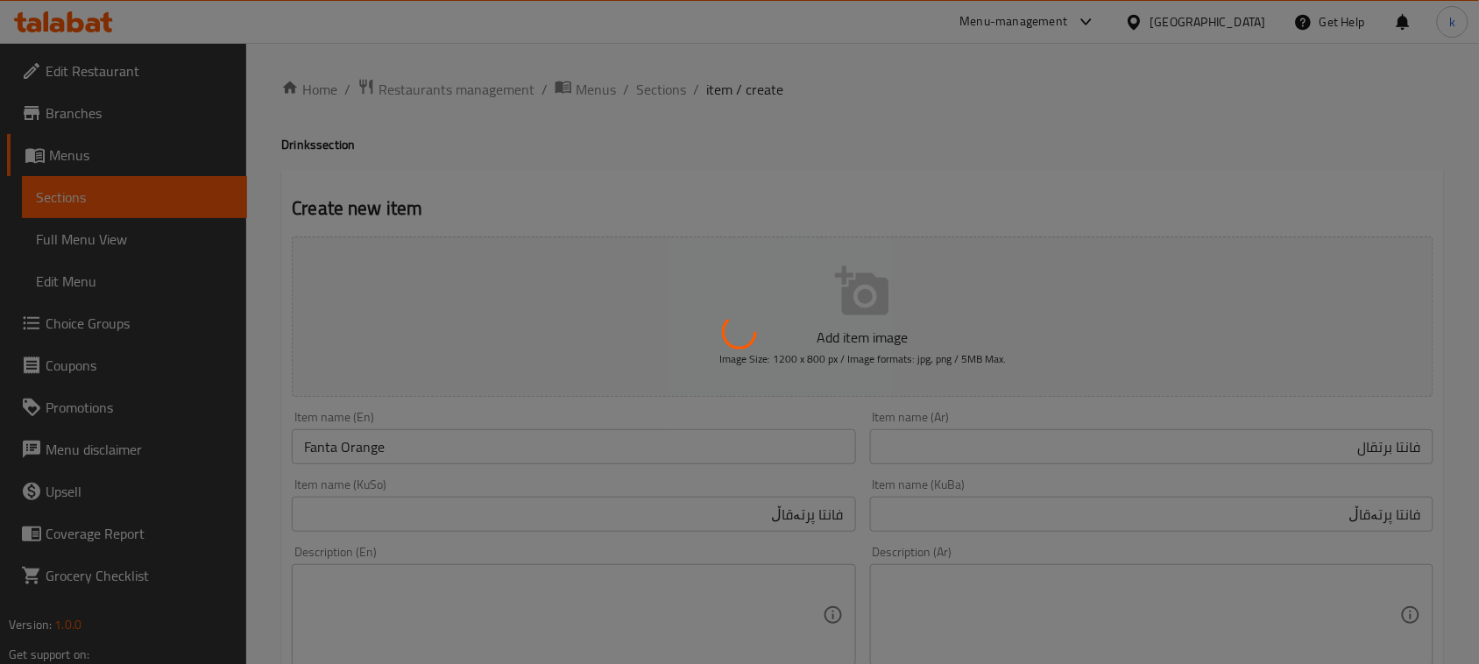
type input "0"
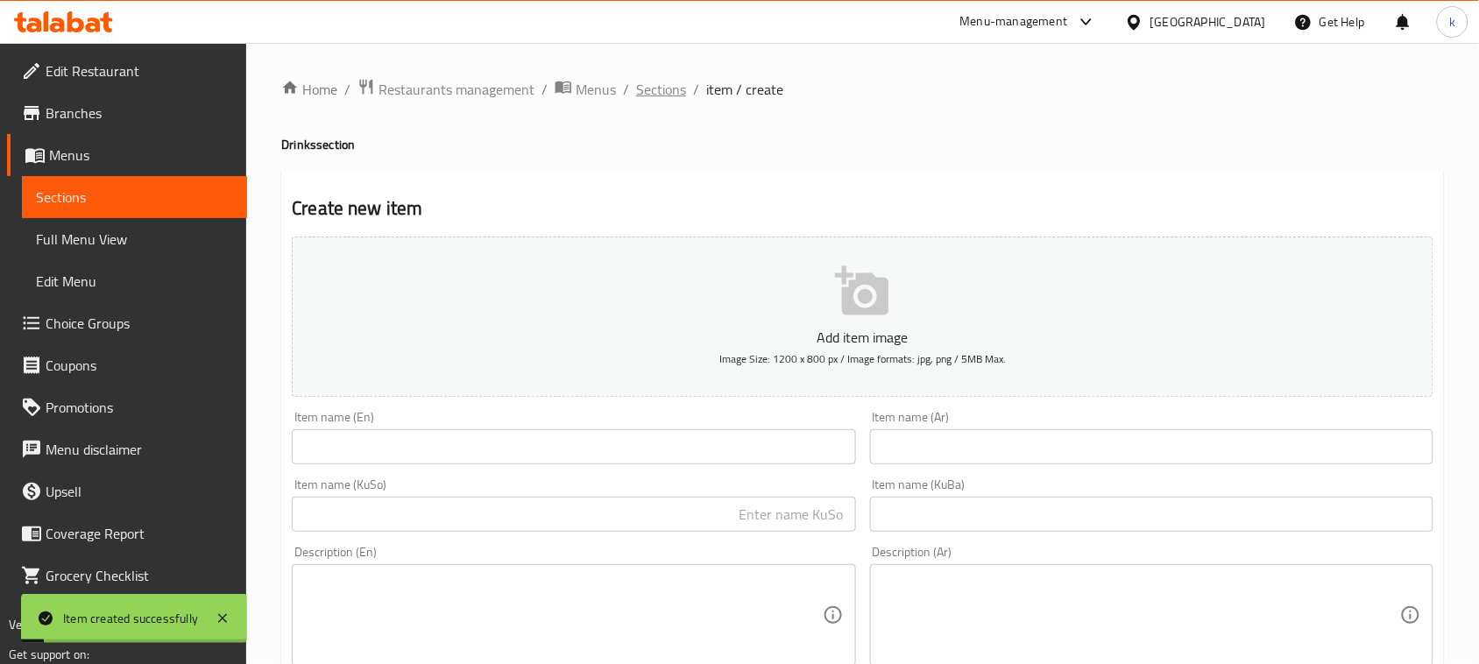
click at [650, 100] on span "Sections" at bounding box center [661, 89] width 50 height 21
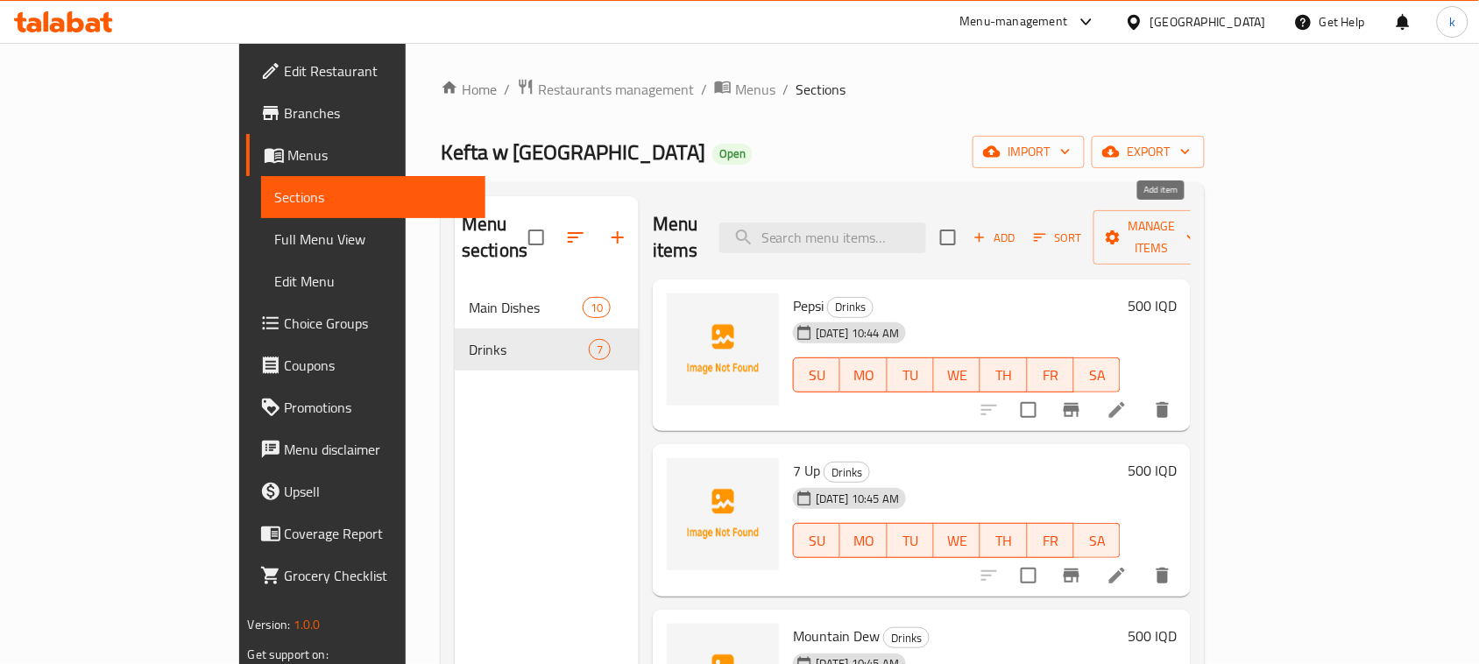
click at [985, 233] on icon "button" at bounding box center [980, 238] width 10 height 10
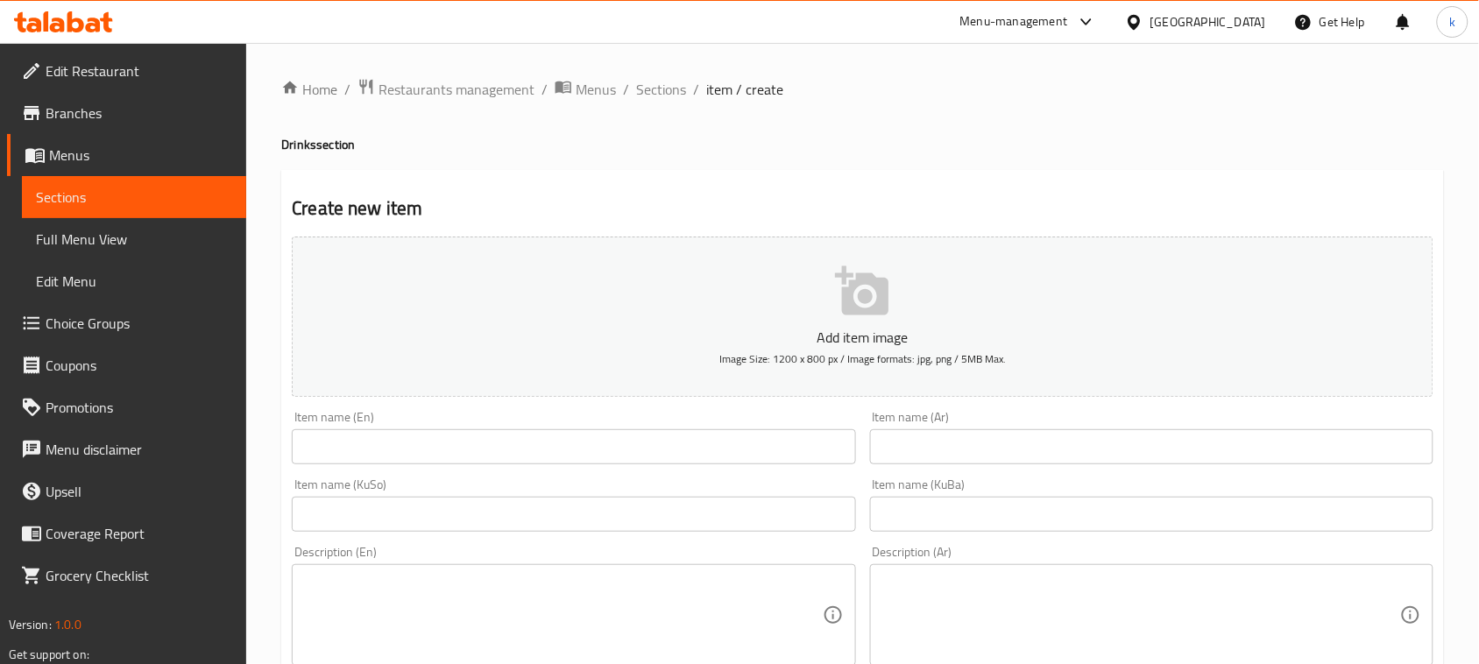
click at [629, 442] on input "text" at bounding box center [573, 446] width 563 height 35
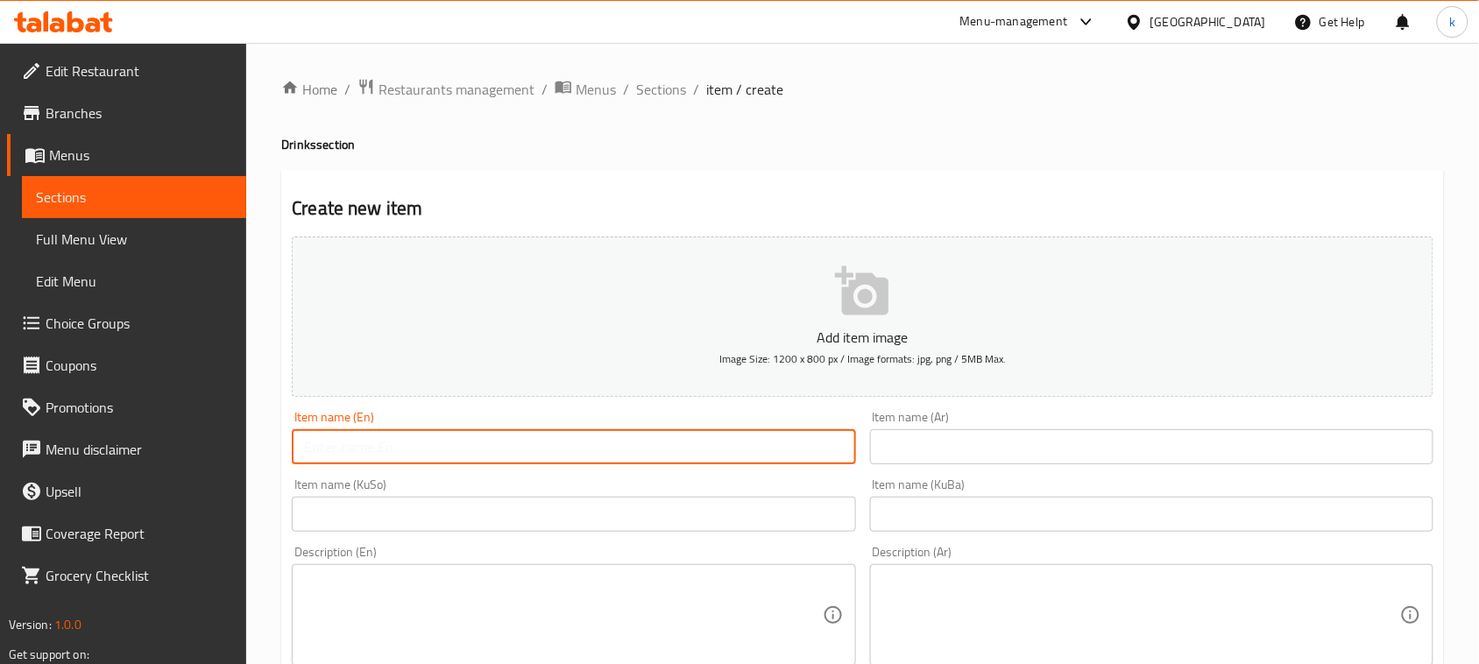
paste input "sprite"
type input "Sprite"
click at [939, 457] on input "text" at bounding box center [1151, 446] width 563 height 35
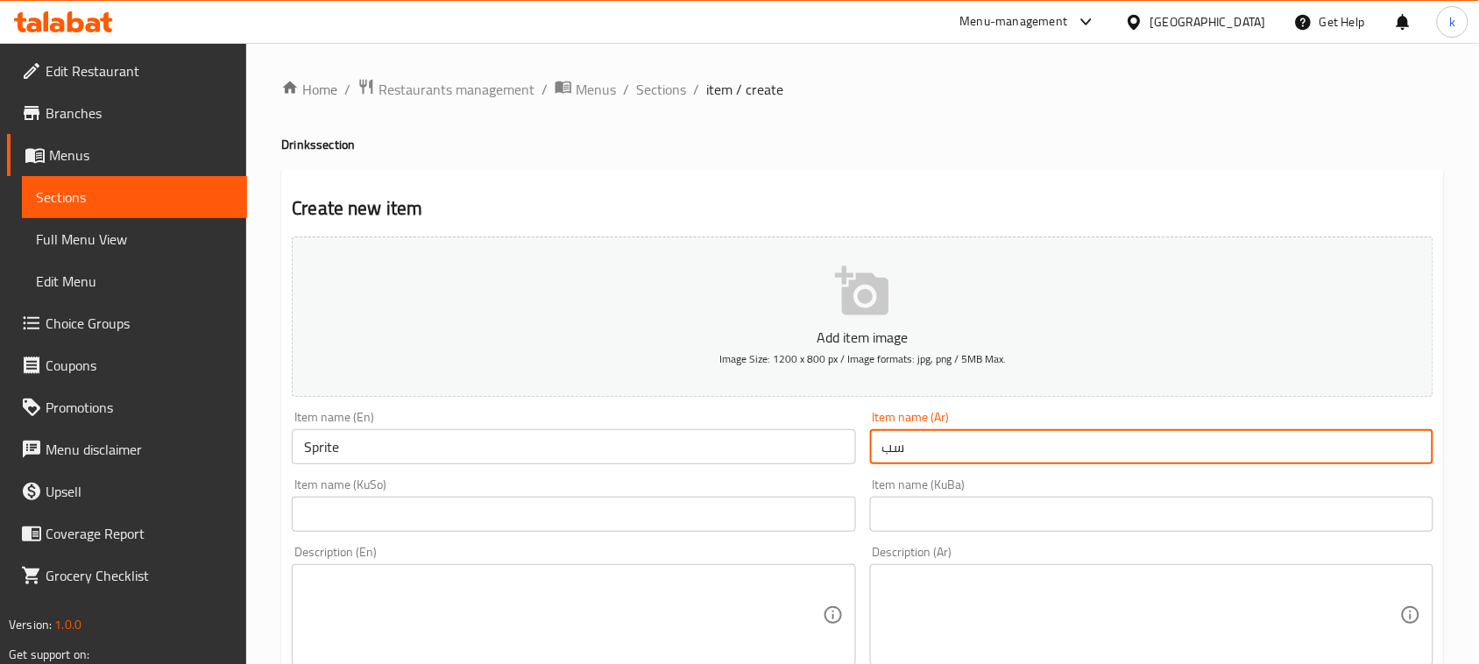
type input "سبرايت"
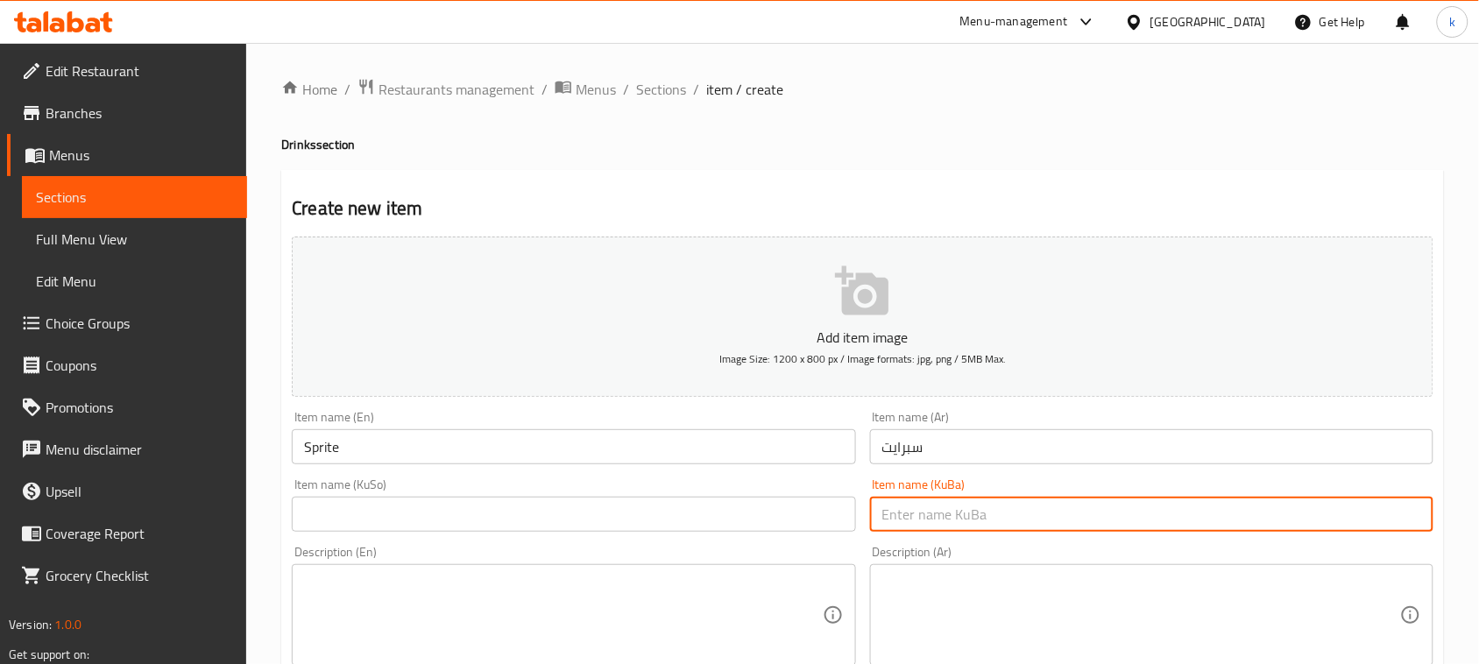
click at [1016, 511] on input "text" at bounding box center [1151, 514] width 563 height 35
type input "سپرایت"
drag, startPoint x: 938, startPoint y: 519, endPoint x: 778, endPoint y: 522, distance: 160.4
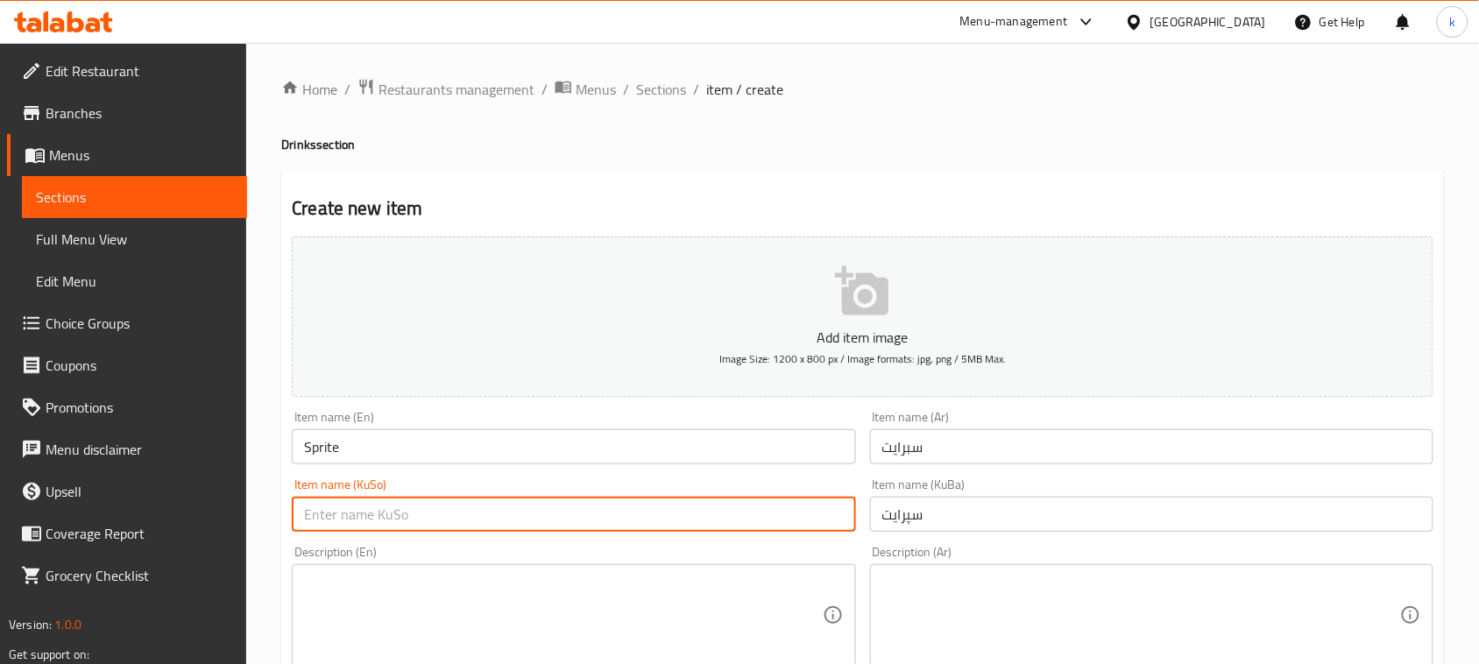
click at [576, 520] on input "text" at bounding box center [573, 514] width 563 height 35
paste input "سپرایت"
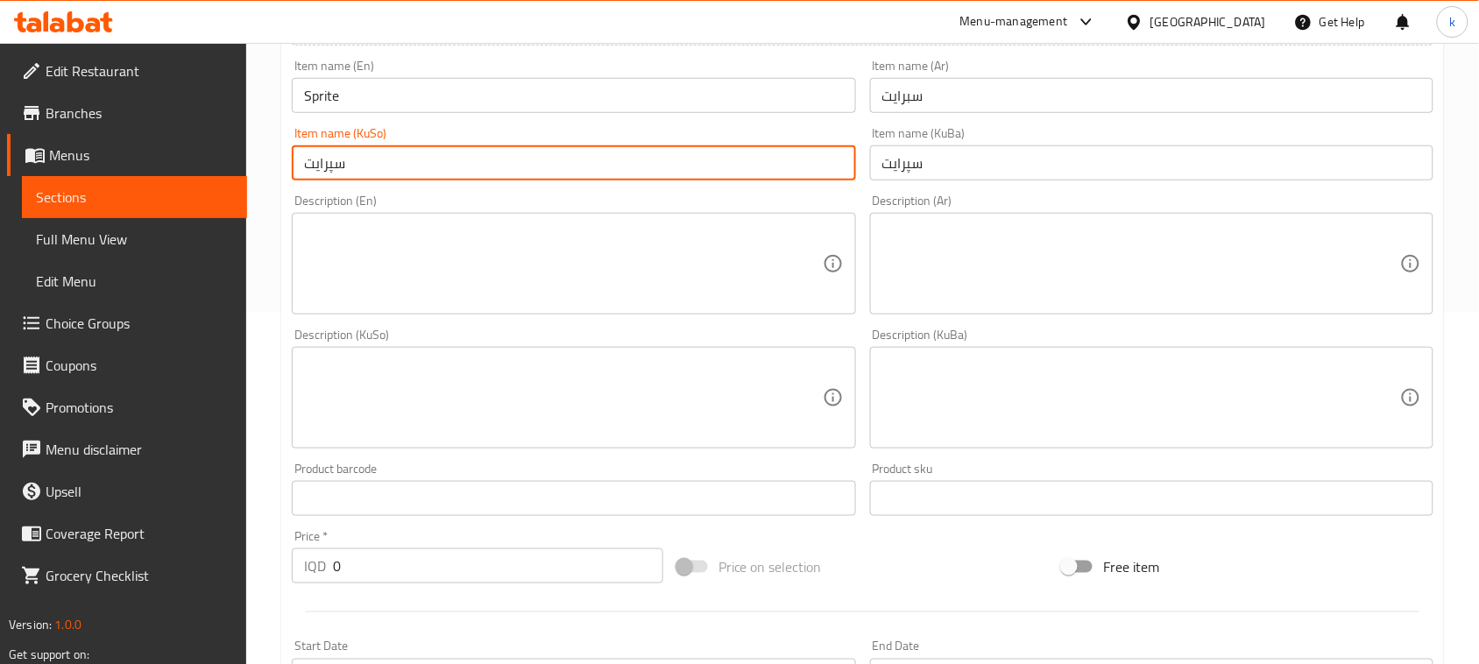
scroll to position [438, 0]
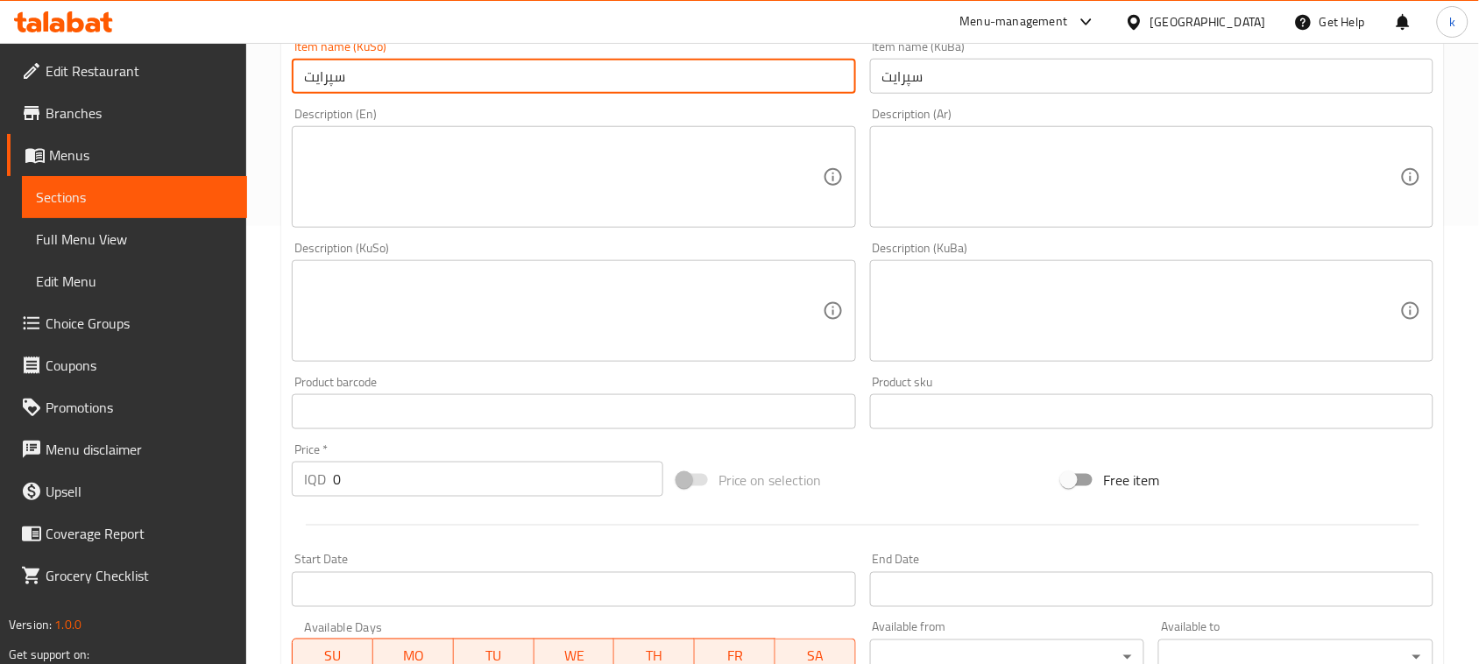
type input "سپرایت"
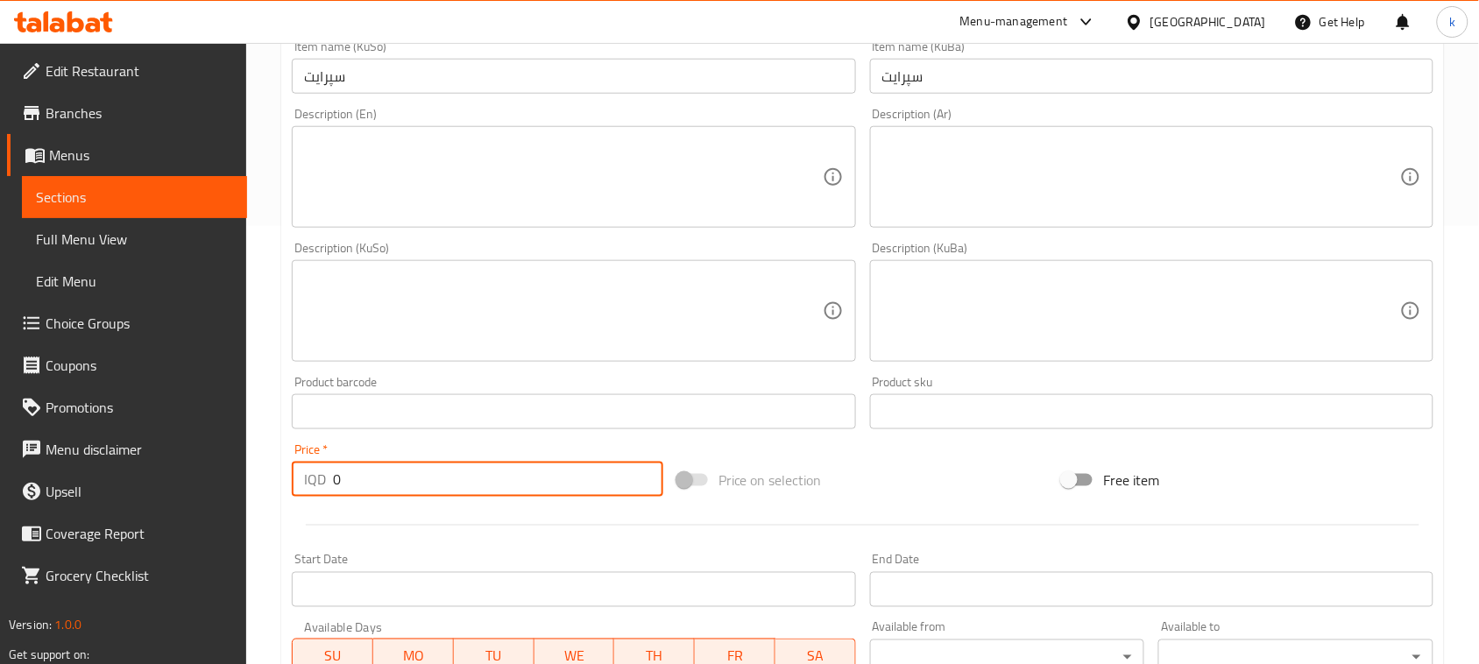
drag, startPoint x: 364, startPoint y: 471, endPoint x: 213, endPoint y: 462, distance: 151.0
click at [220, 467] on div "Edit Restaurant Branches Menus Sections Full Menu View Edit Menu Choice Groups …" at bounding box center [739, 303] width 1479 height 1396
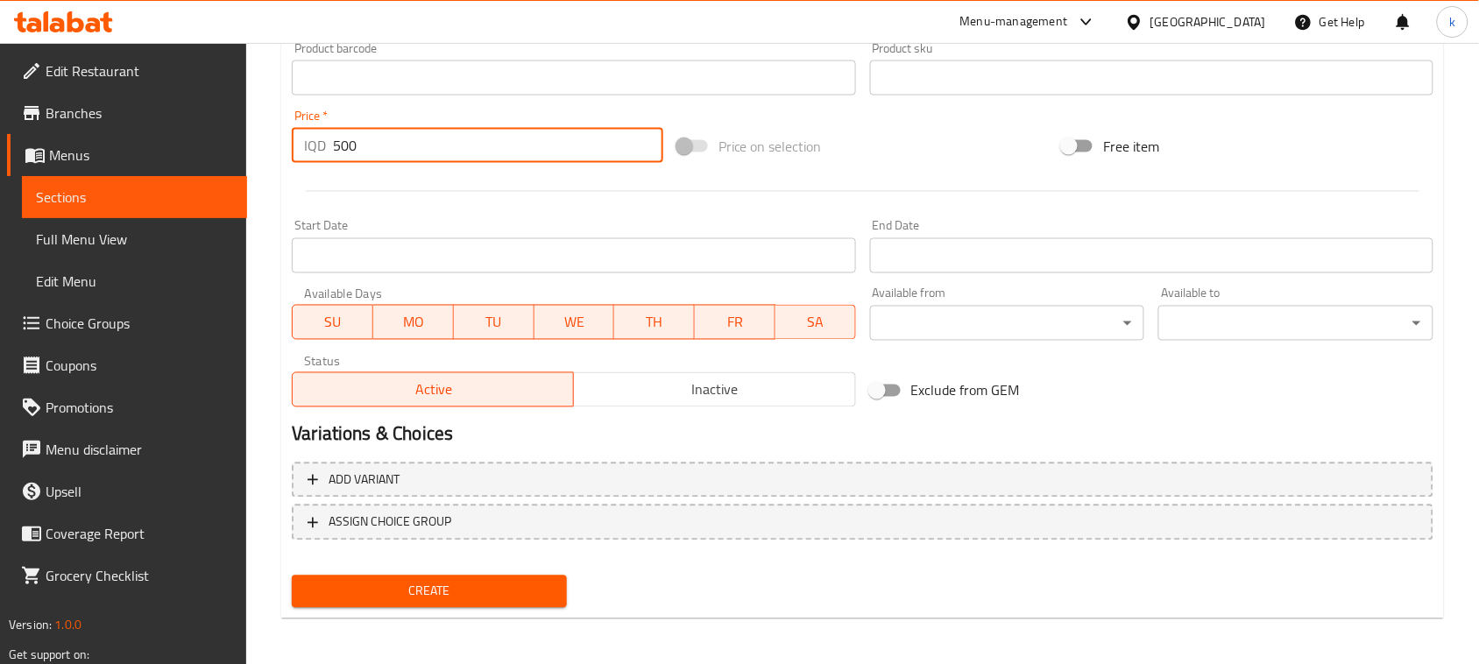
type input "500"
click at [500, 585] on span "Create" at bounding box center [429, 592] width 247 height 22
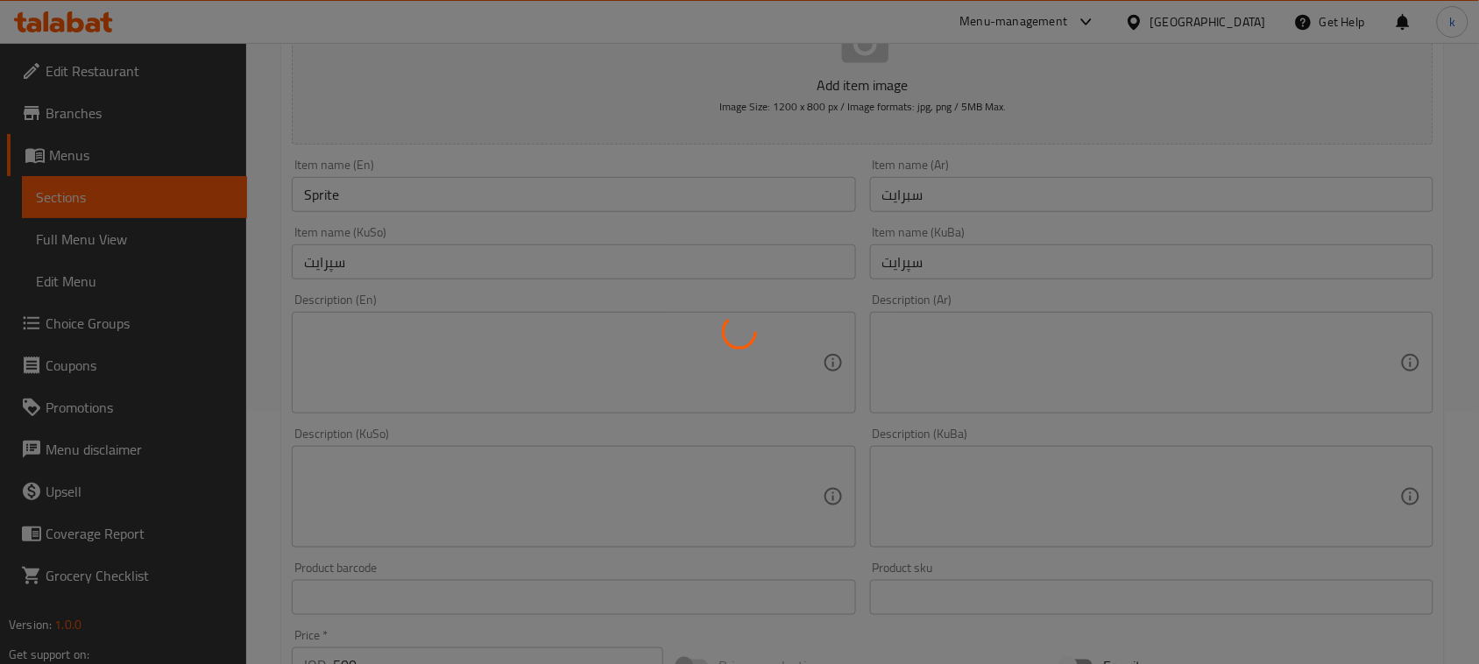
type input "0"
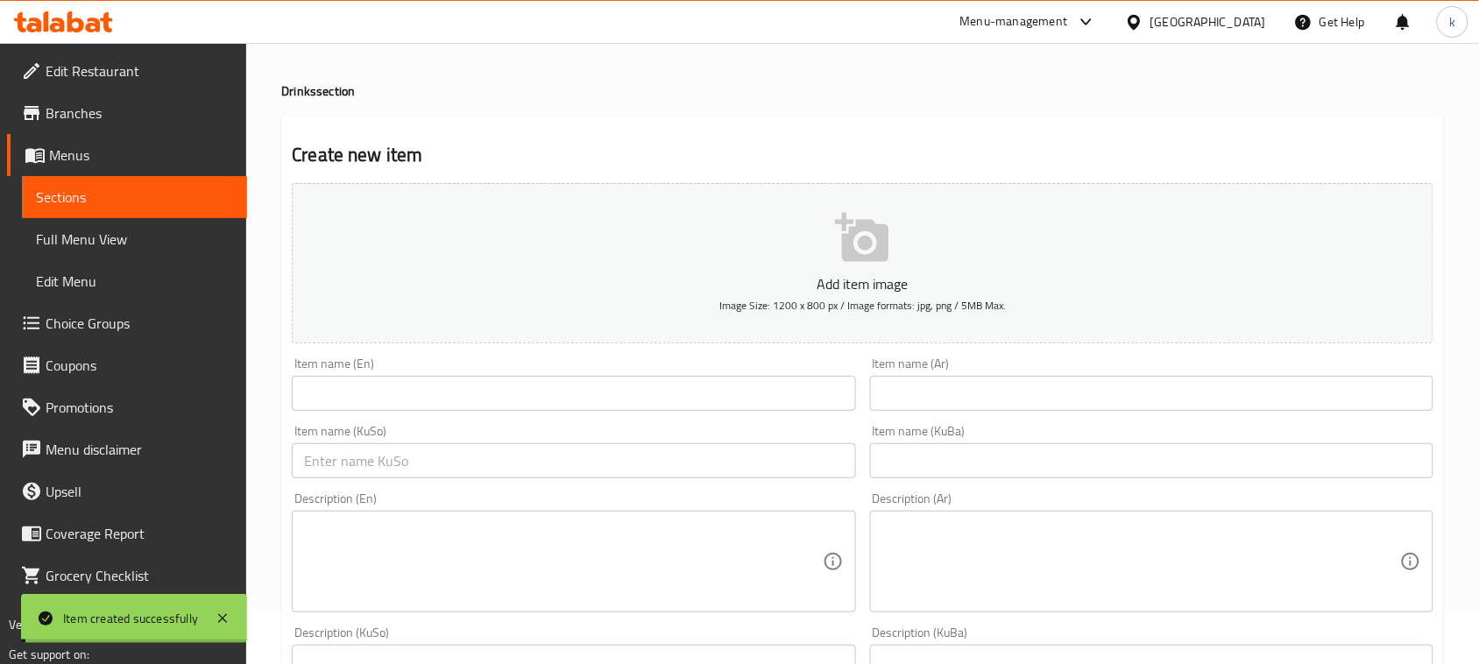
scroll to position [0, 0]
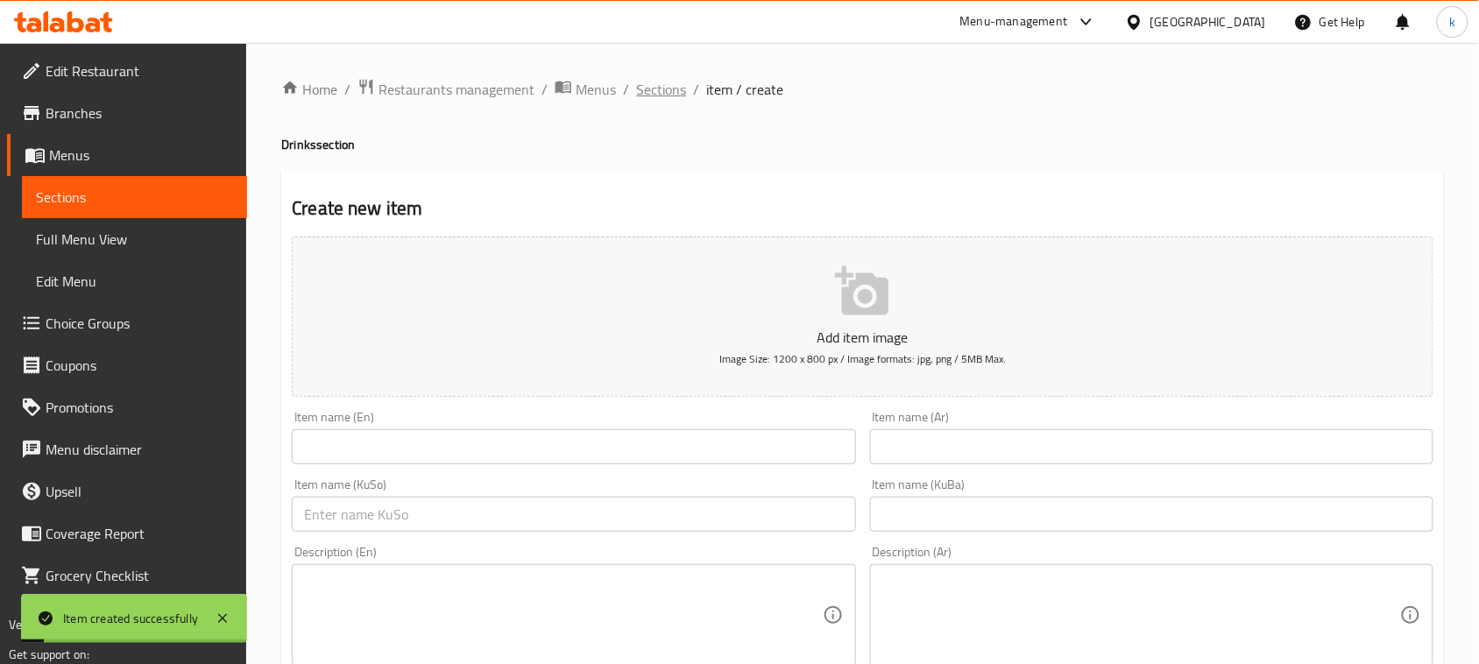
click at [654, 88] on span "Sections" at bounding box center [661, 89] width 50 height 21
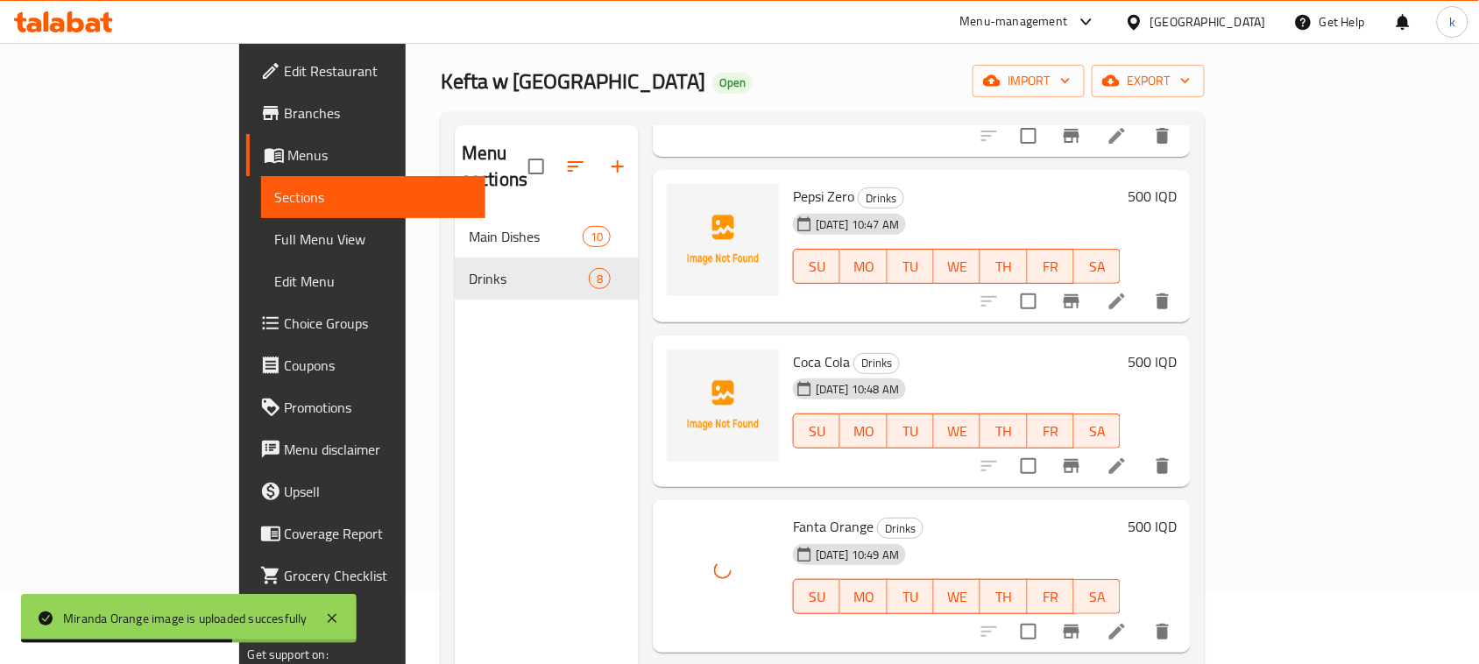
scroll to position [110, 0]
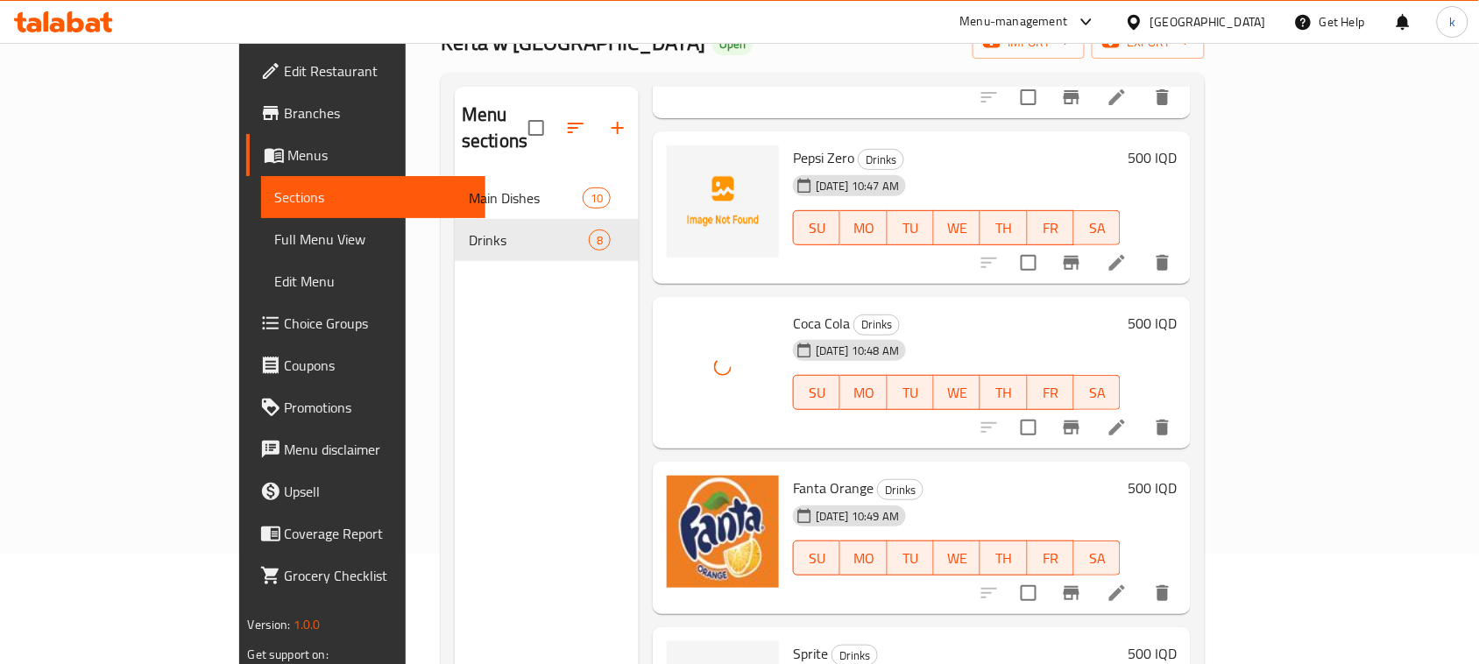
click at [961, 462] on div "Fanta Orange Drinks [DATE] 10:49 AM SU MO TU WE TH FR SA 500 IQD" at bounding box center [922, 538] width 538 height 152
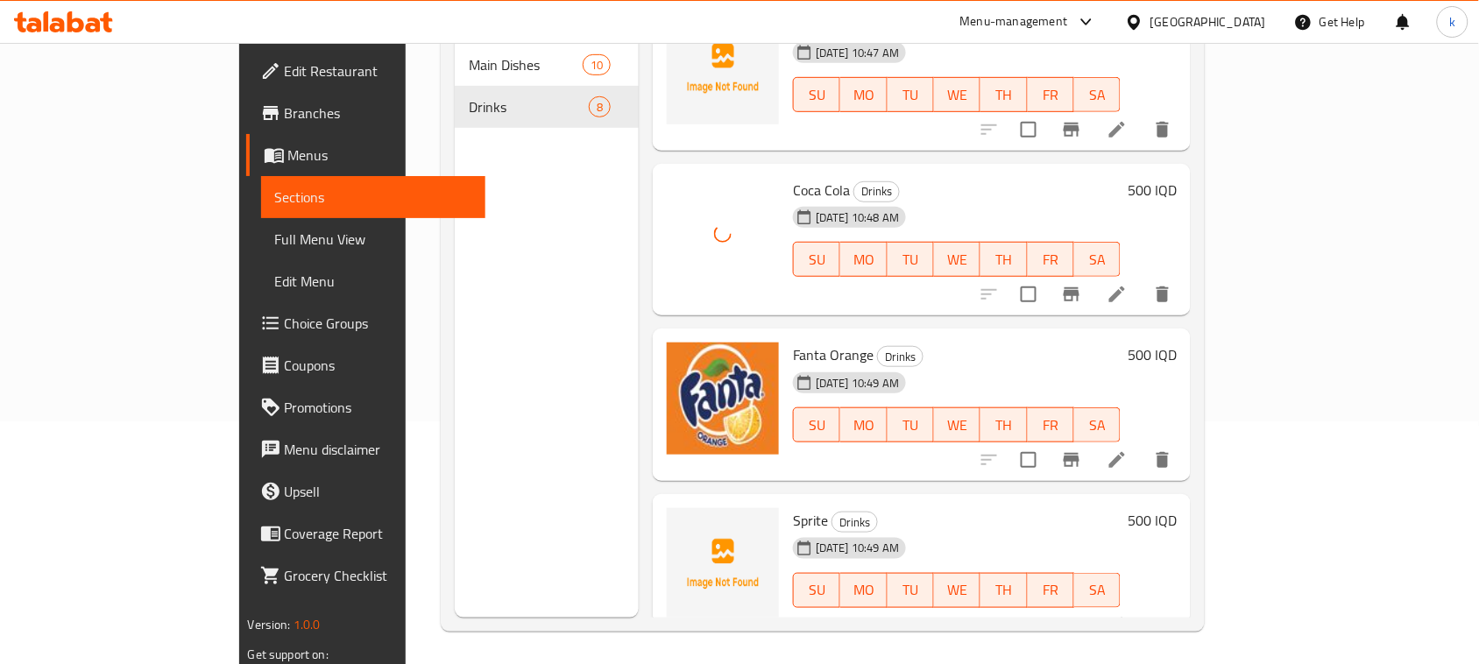
scroll to position [246, 0]
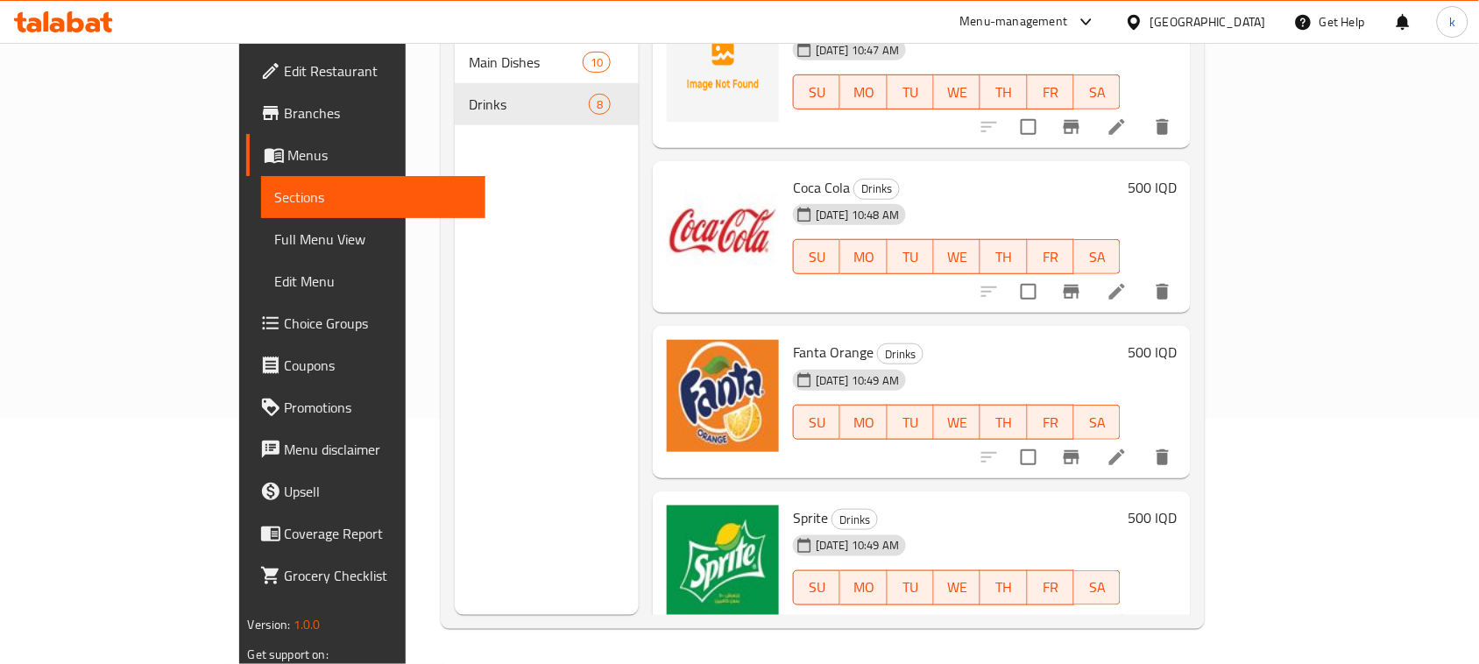
click at [886, 491] on div "Sprite Drinks [DATE] 10:49 AM SU MO TU WE TH FR SA 500 IQD" at bounding box center [922, 567] width 538 height 152
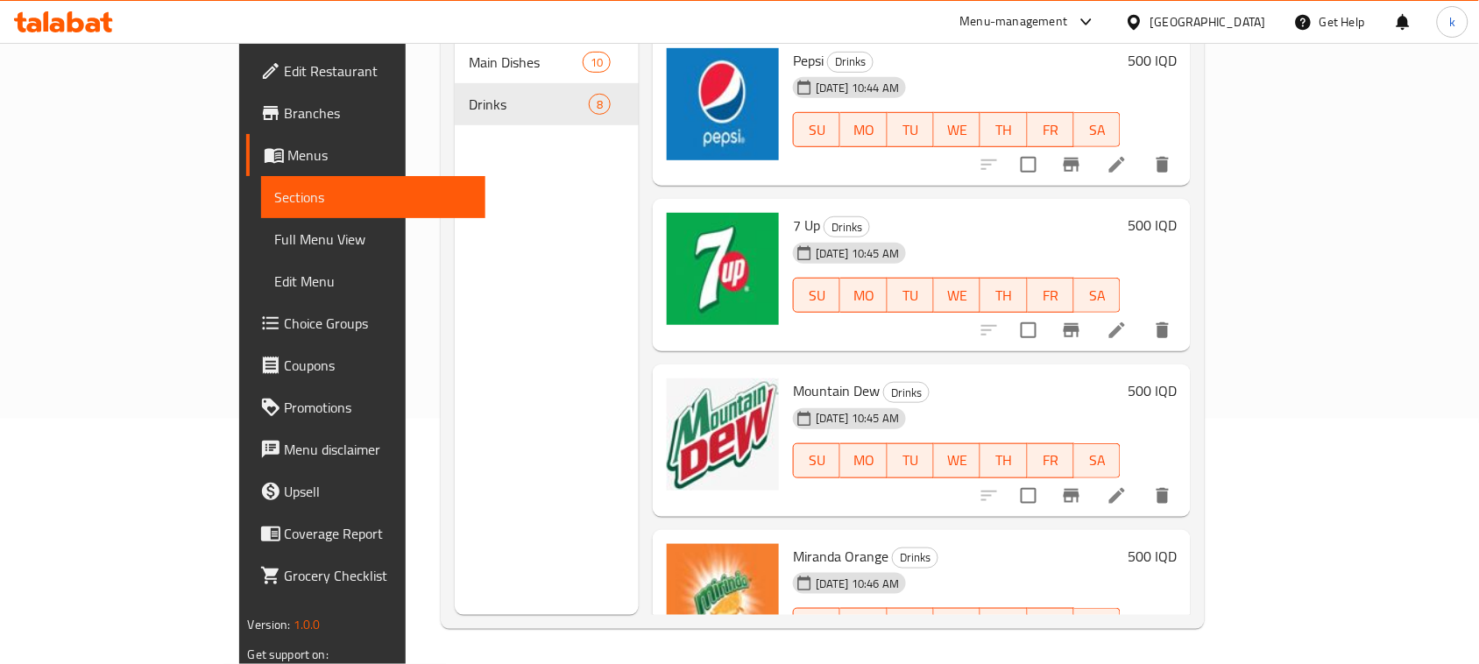
scroll to position [329, 0]
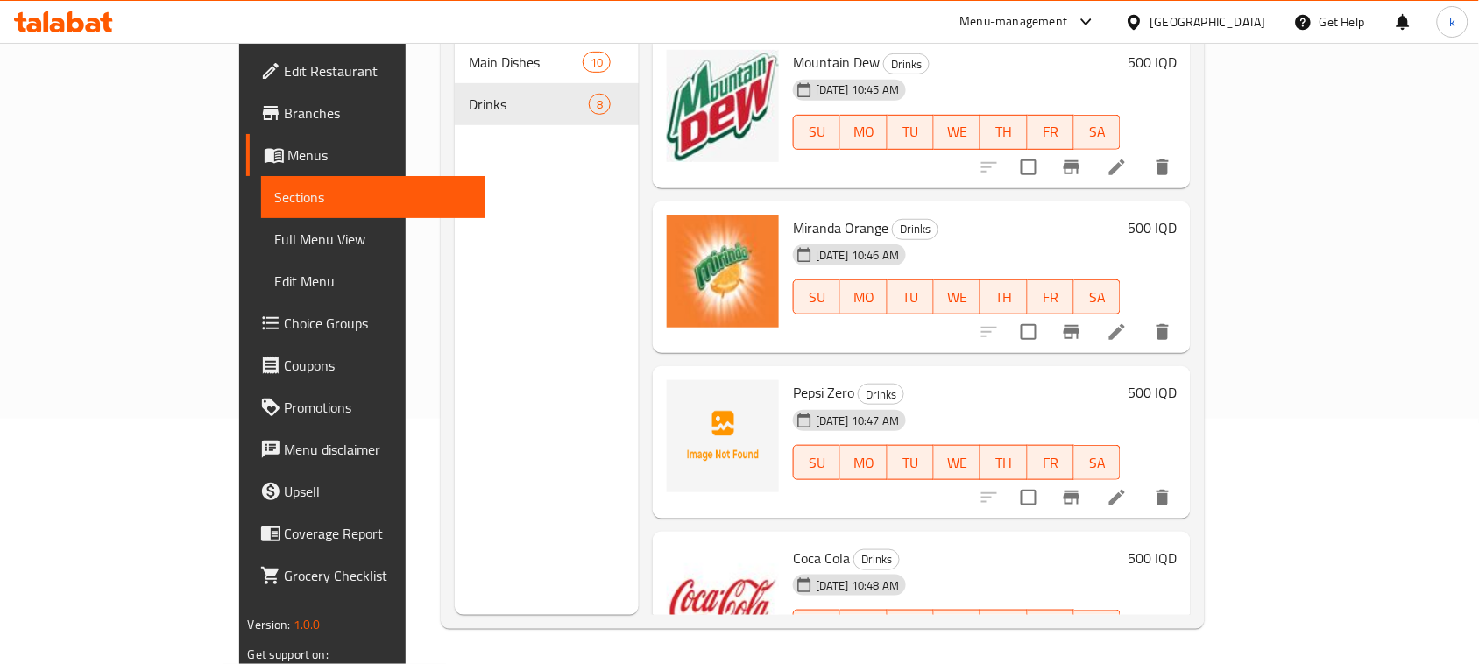
click at [793, 379] on span "Pepsi Zero" at bounding box center [823, 392] width 61 height 26
copy h6 "Pepsi Zero"
click at [261, 224] on link "Full Menu View" at bounding box center [373, 239] width 225 height 42
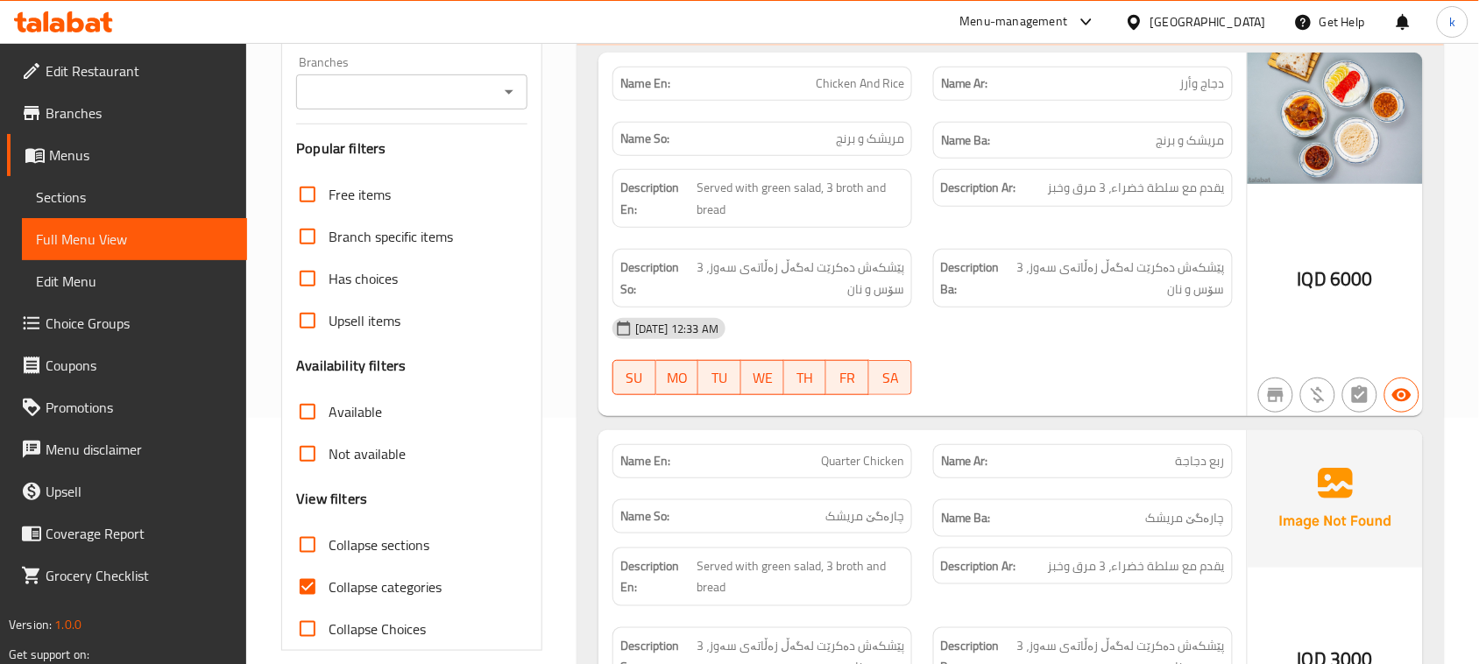
click at [502, 88] on icon "Open" at bounding box center [508, 91] width 21 height 21
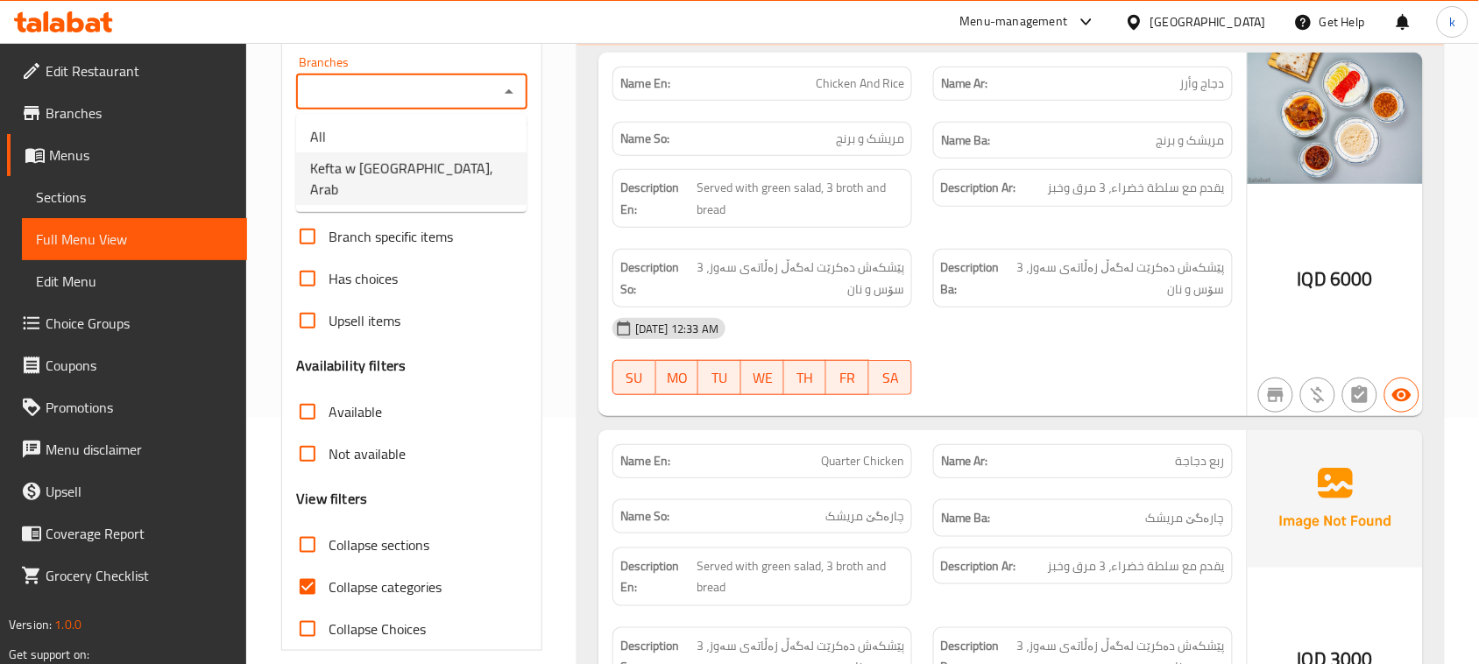
click at [409, 162] on span "Kefta w [GEOGRAPHIC_DATA], Arab" at bounding box center [411, 179] width 202 height 42
type input "Kefta w [GEOGRAPHIC_DATA], Arab"
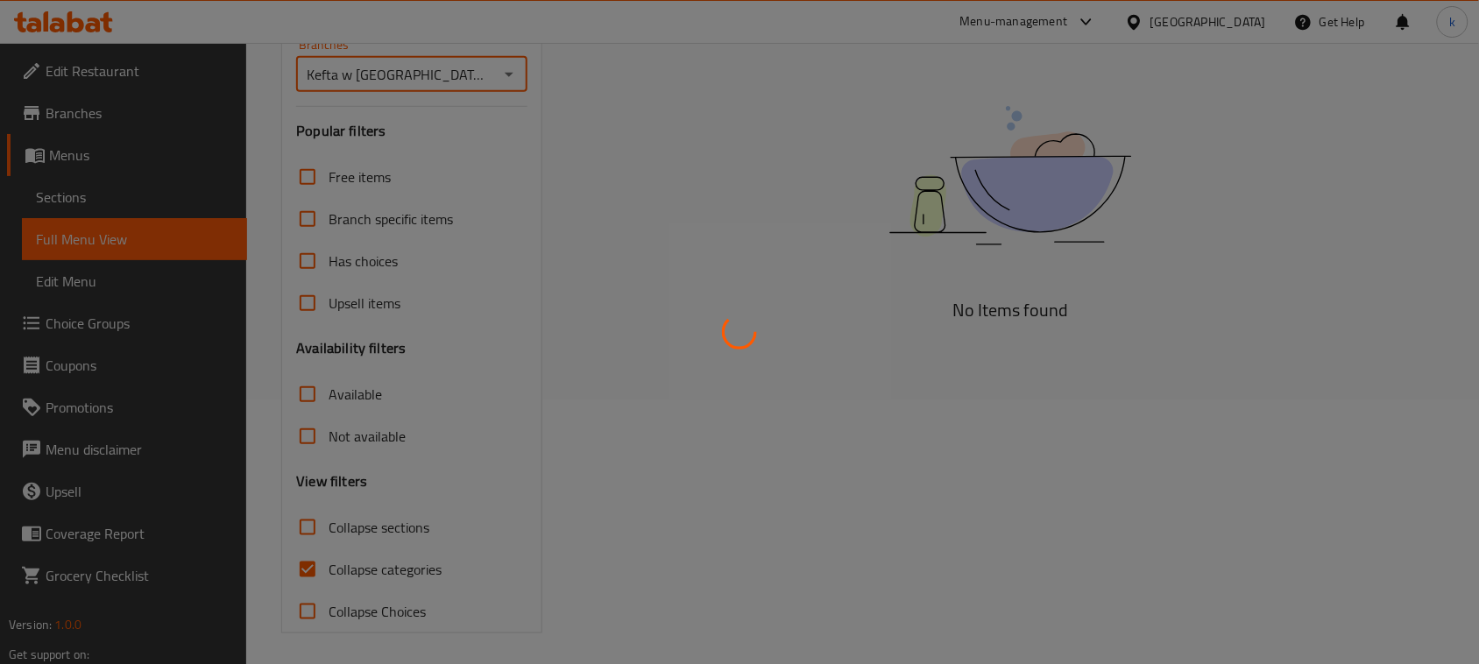
scroll to position [268, 0]
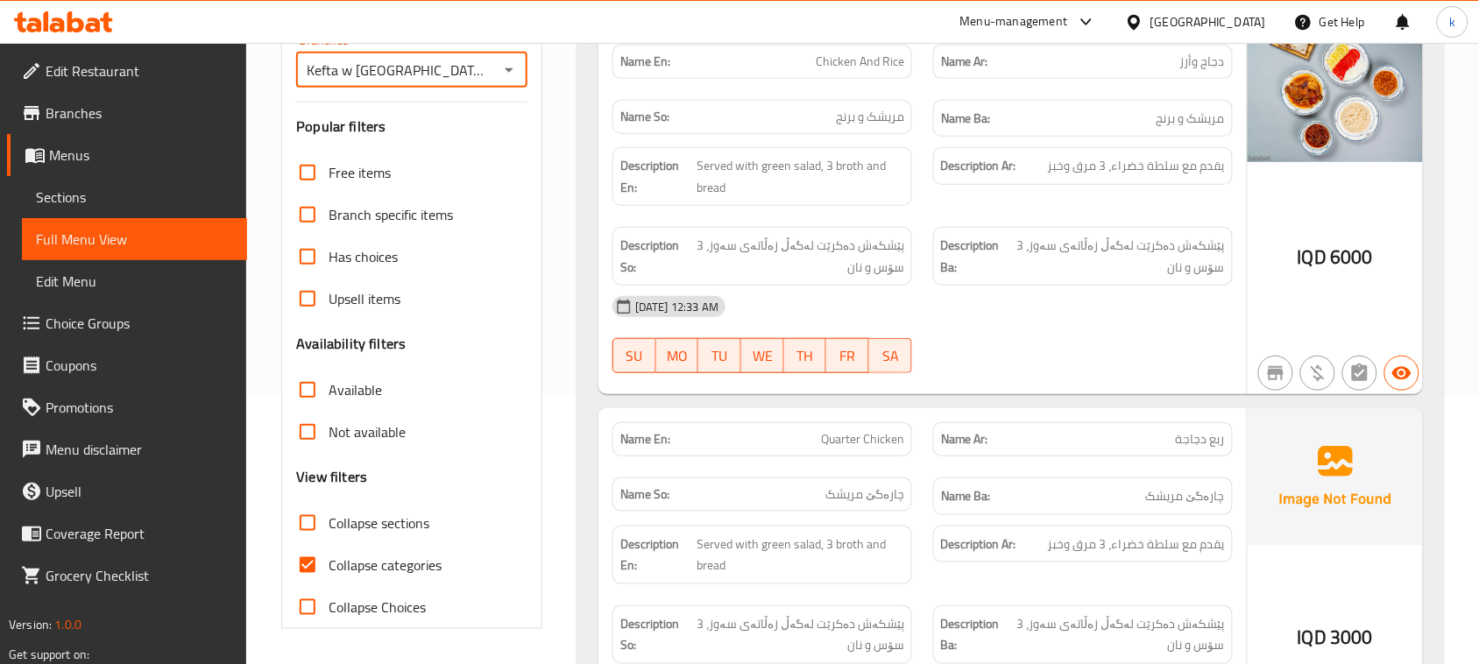
click at [311, 562] on input "Collapse categories" at bounding box center [307, 565] width 42 height 42
checkbox input "false"
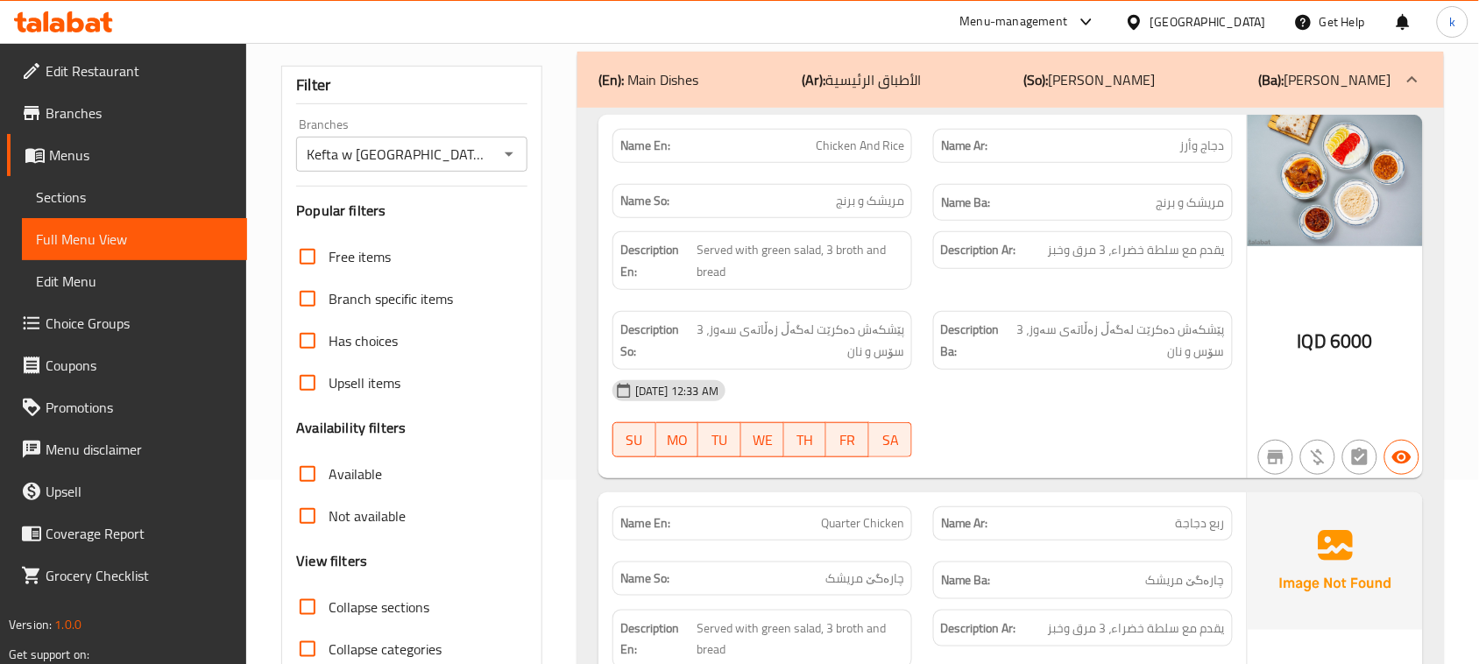
scroll to position [438, 0]
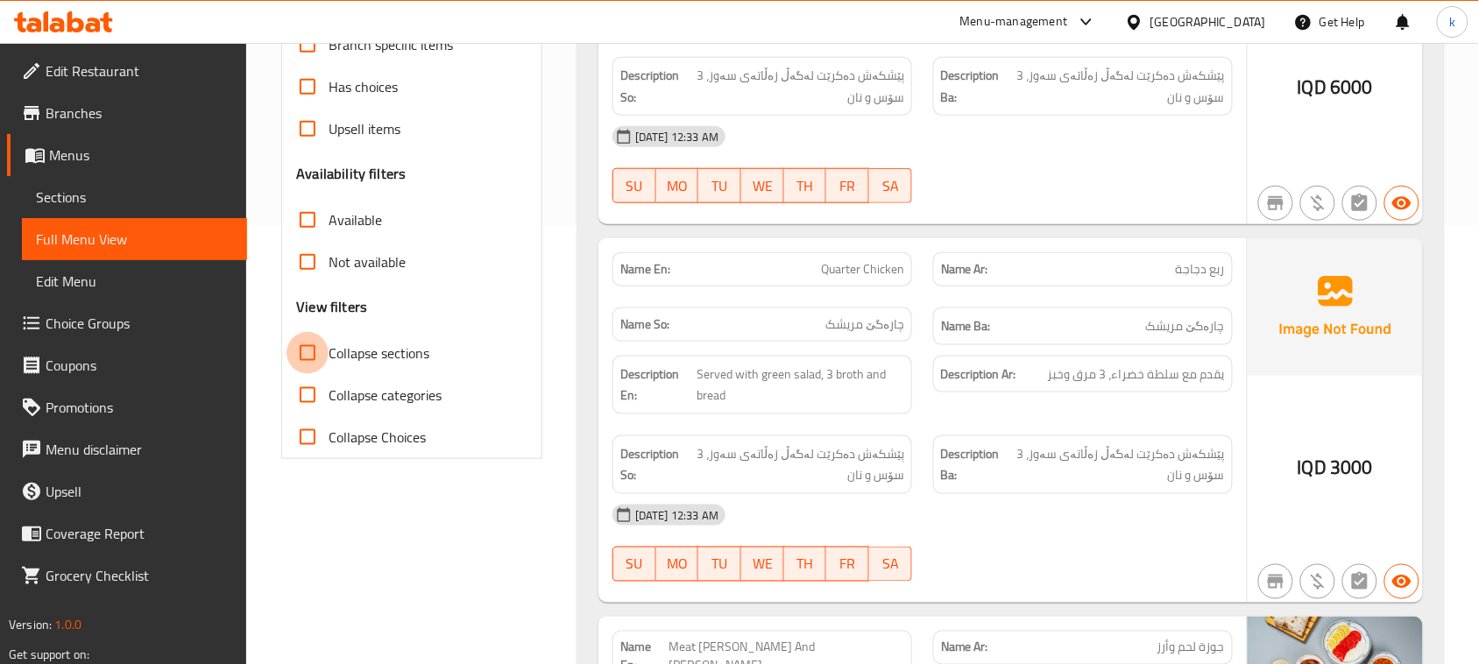
click at [307, 360] on input "Collapse sections" at bounding box center [307, 353] width 42 height 42
checkbox input "true"
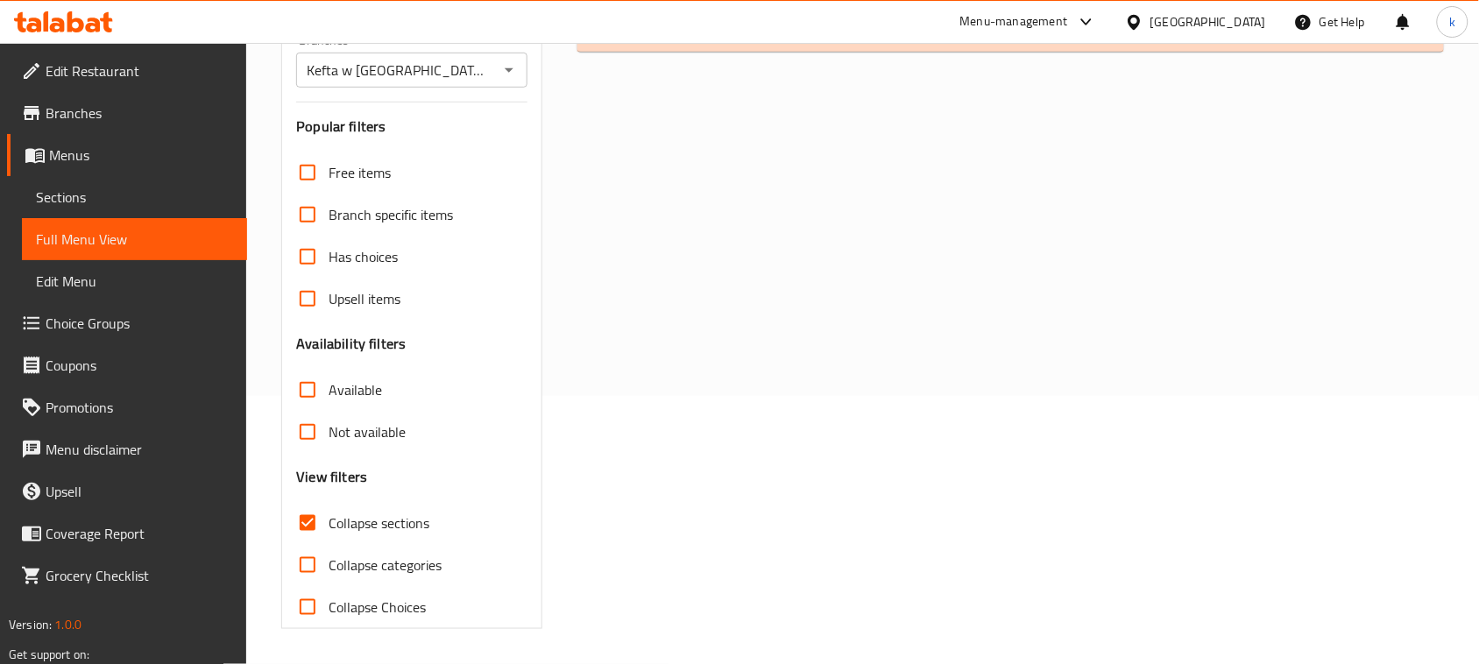
scroll to position [268, 0]
click at [622, 54] on div "(En): Main Dishes (Ar): الأطباق الرئيسية (So): ژەمە سەرەکییەکان (Ba): ژەمە سەرە…" at bounding box center [1010, 298] width 887 height 682
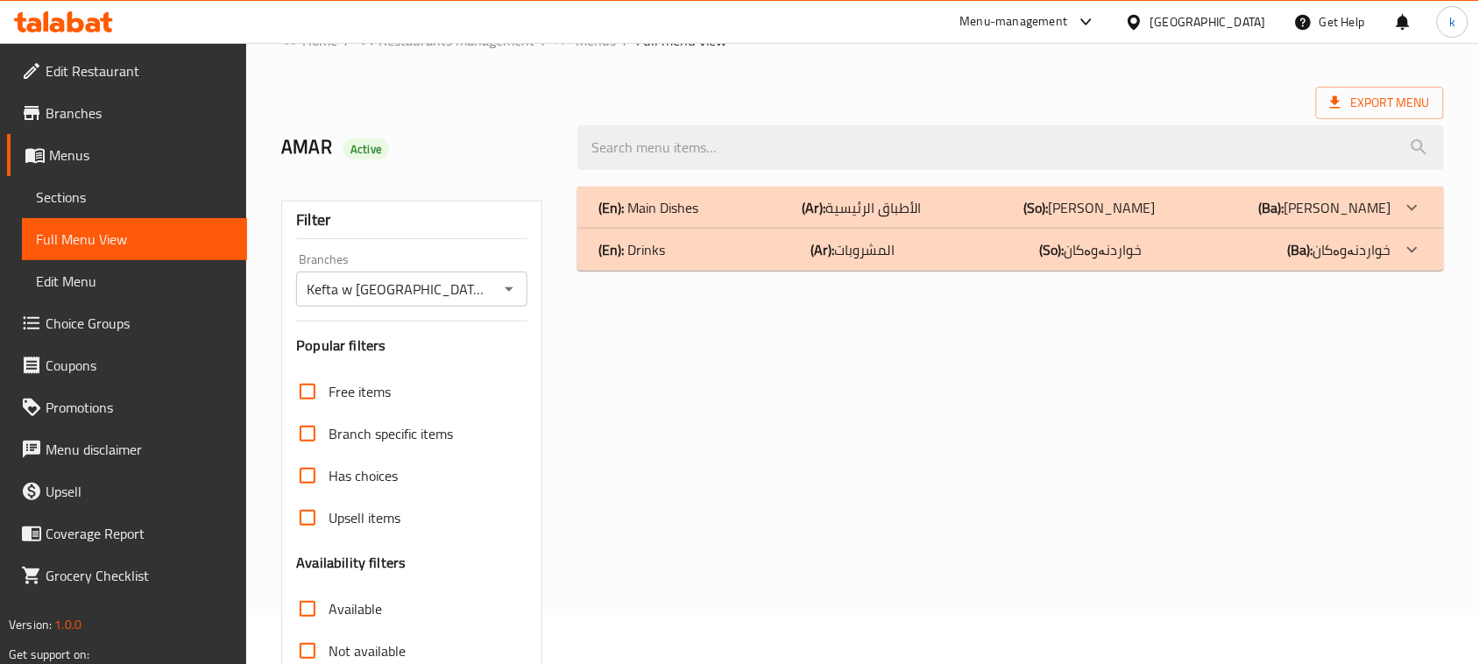
click at [740, 246] on div "(En): Drinks (Ar): المشروبات (So): خواردنەوەکان (Ba): خواردنەوەکان" at bounding box center [994, 249] width 793 height 21
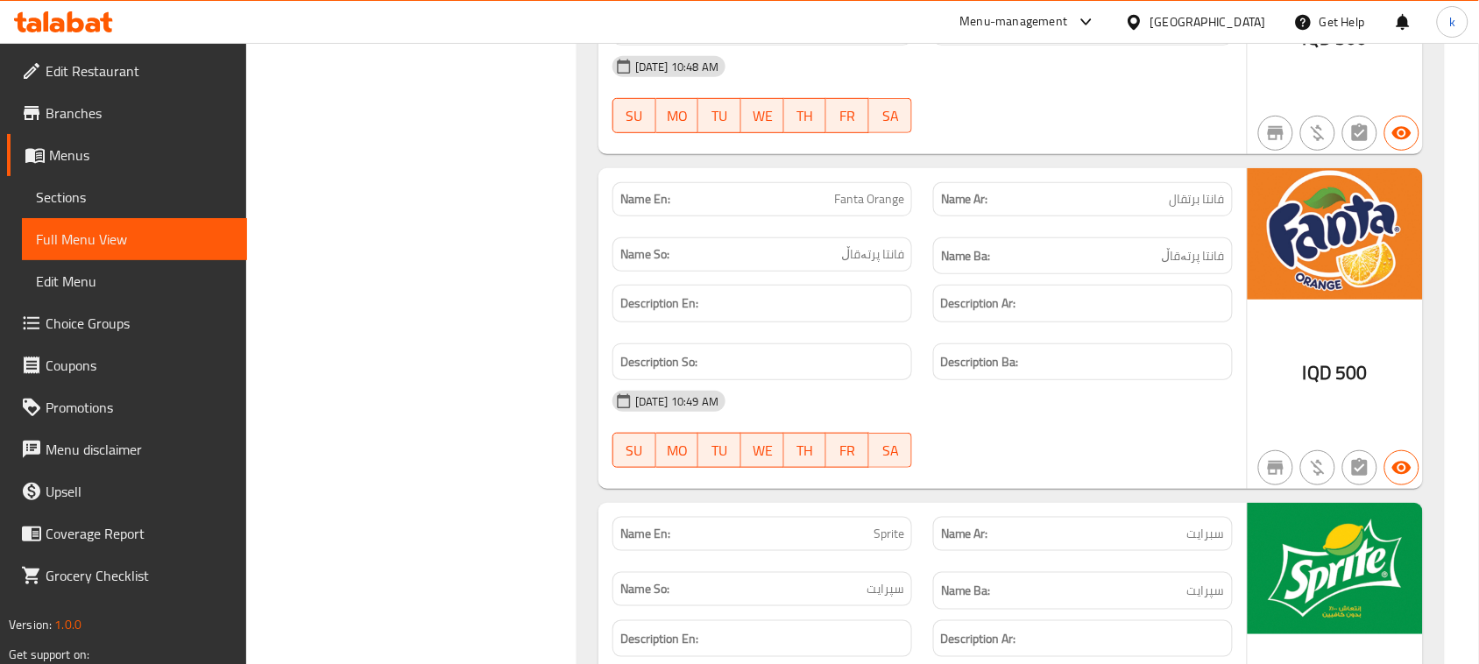
scroll to position [2221, 0]
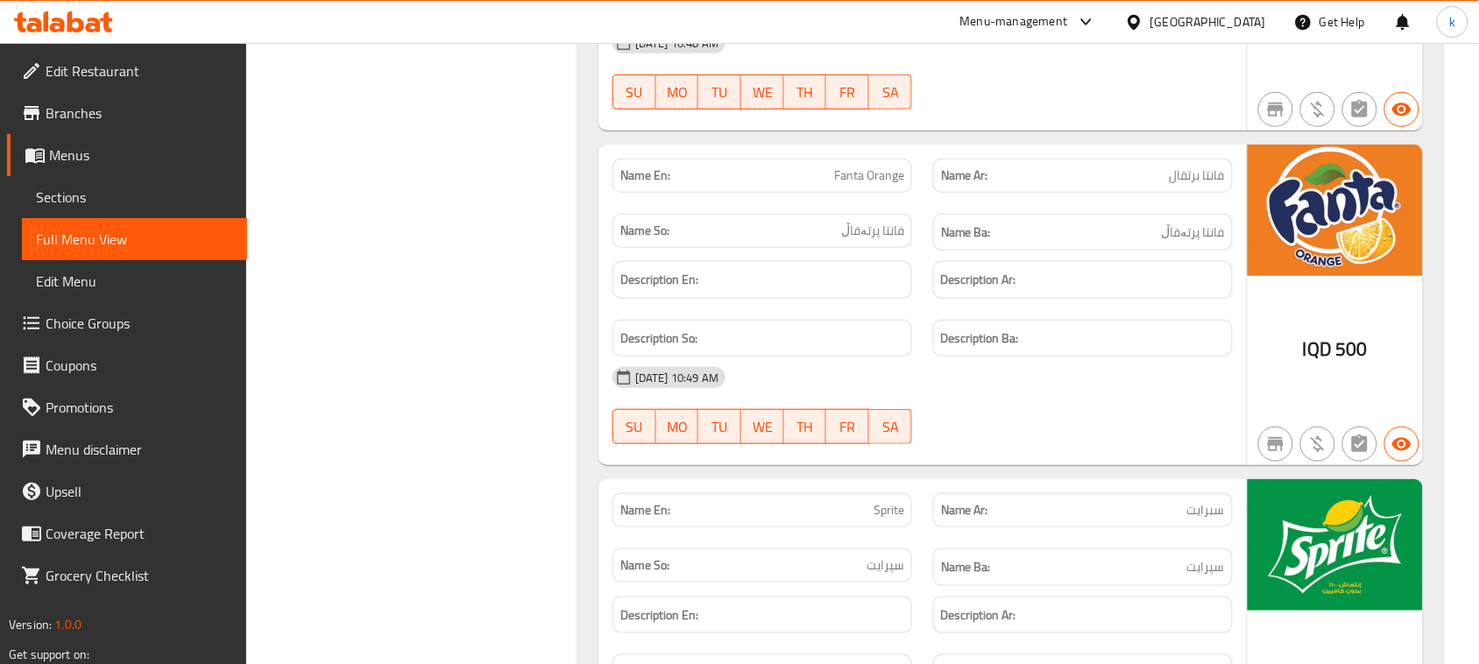
click at [88, 25] on icon at bounding box center [93, 25] width 15 height 15
